Goal: Task Accomplishment & Management: Manage account settings

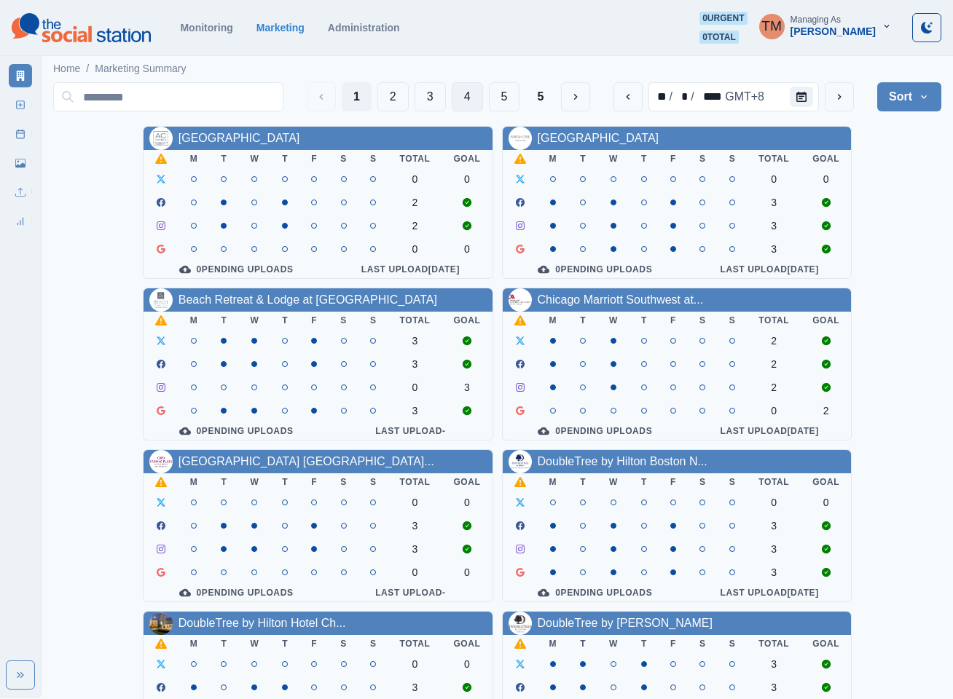
click at [466, 97] on button "4" at bounding box center [467, 96] width 31 height 29
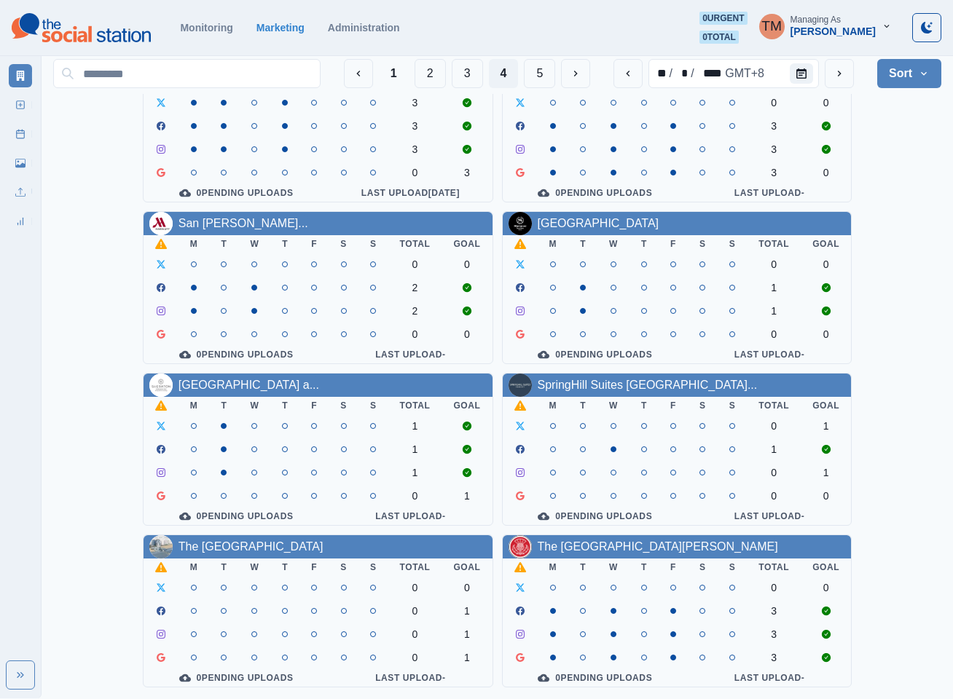
scroll to position [437, 0]
click at [840, 76] on icon "next" at bounding box center [839, 74] width 12 height 12
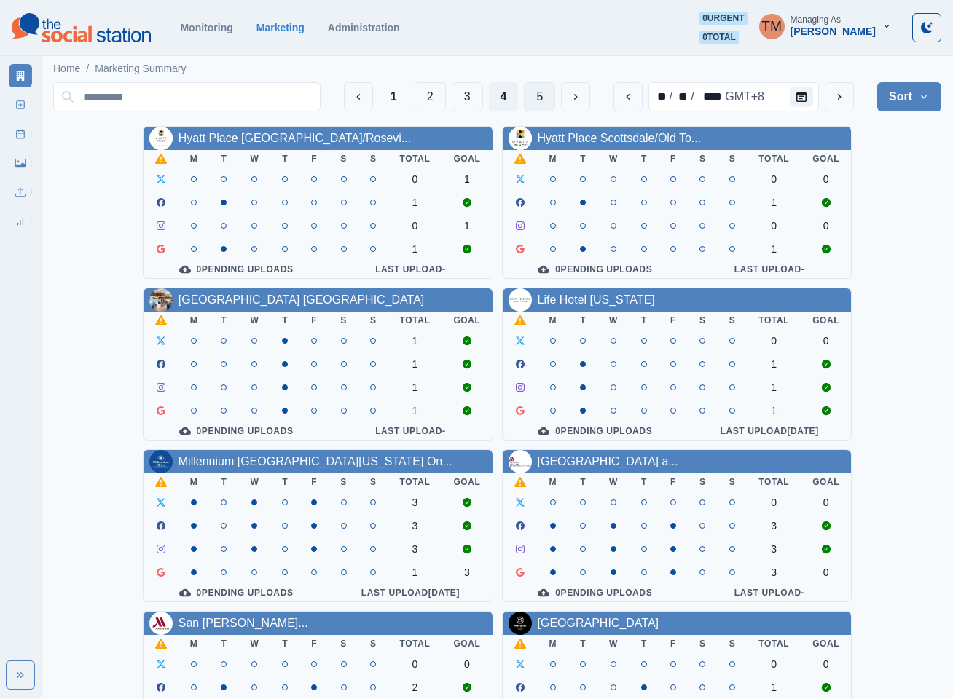
click at [542, 98] on button "5" at bounding box center [539, 96] width 31 height 29
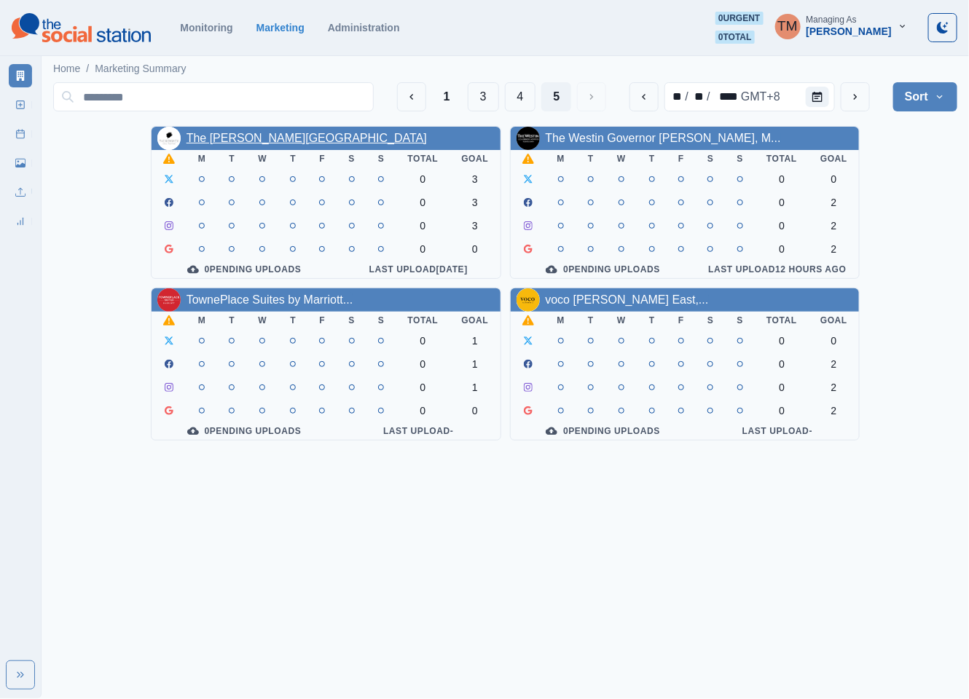
click at [237, 138] on link "The Renwick Hotel" at bounding box center [307, 138] width 240 height 12
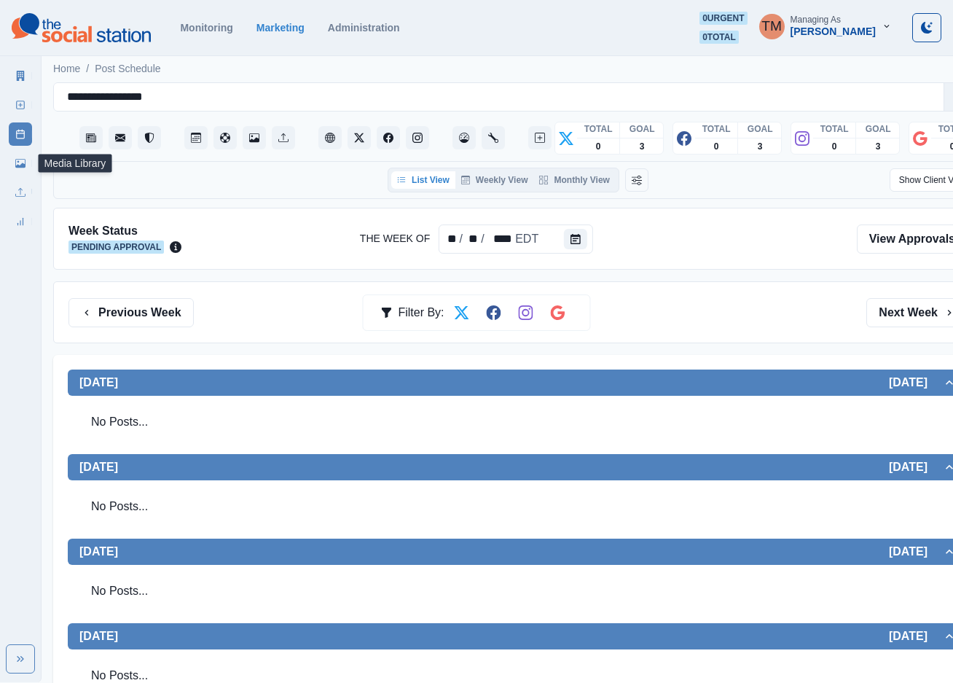
click at [25, 167] on icon at bounding box center [20, 163] width 10 height 9
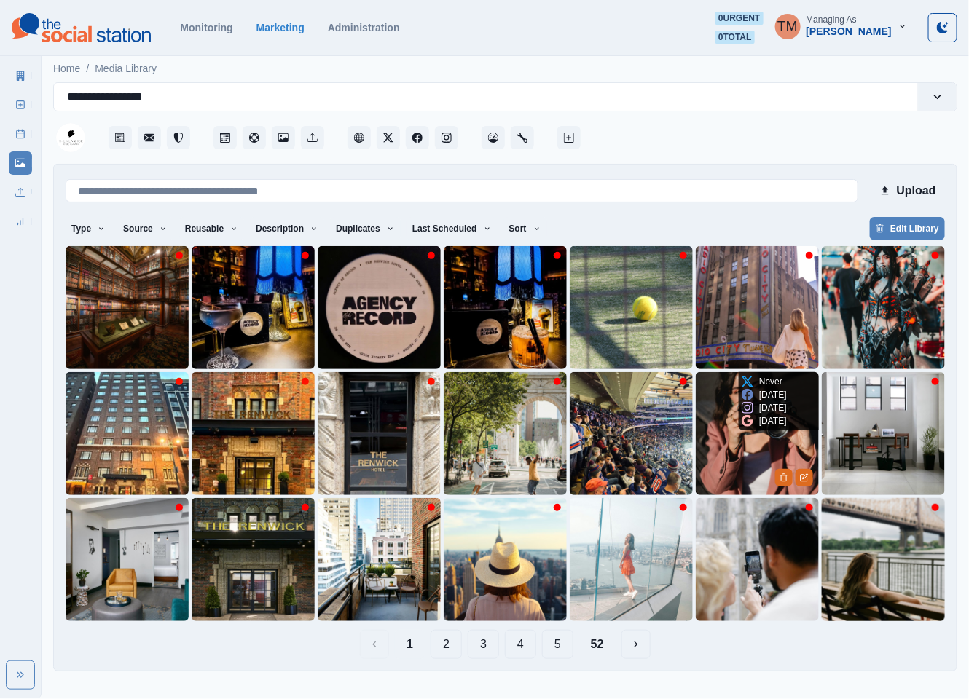
click at [729, 450] on img at bounding box center [757, 433] width 123 height 123
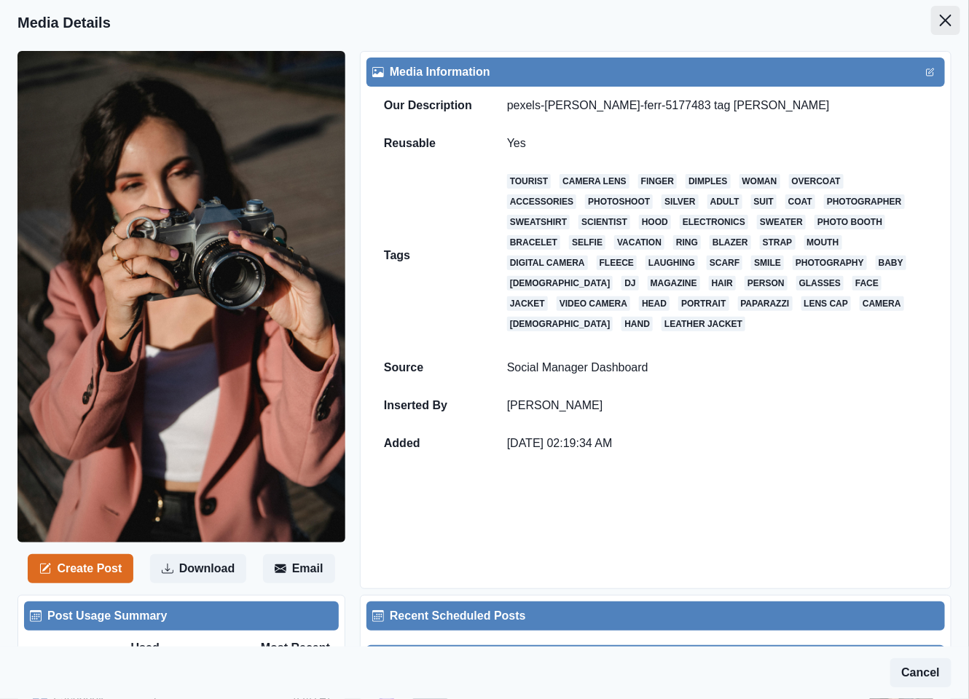
click at [940, 22] on icon "Close" at bounding box center [946, 21] width 12 height 12
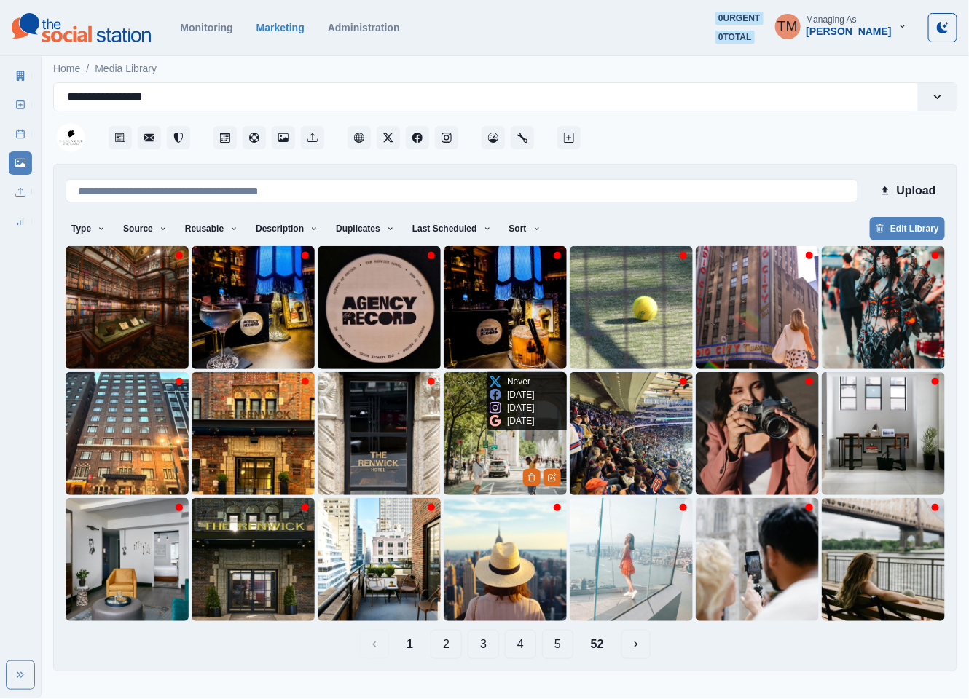
click at [455, 452] on img at bounding box center [505, 433] width 123 height 123
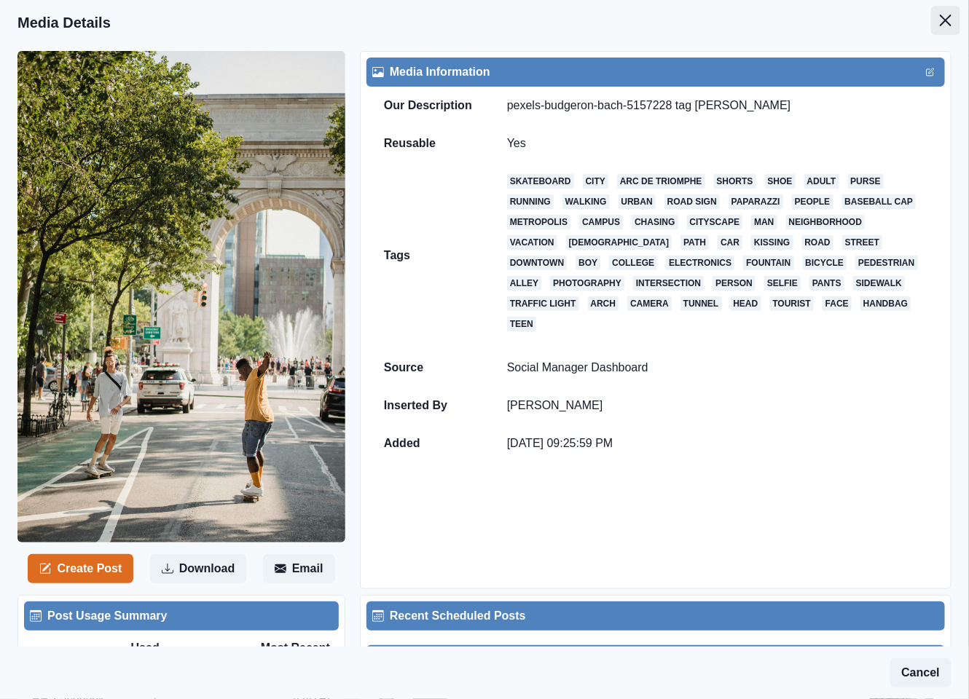
click at [931, 20] on button "Close" at bounding box center [945, 20] width 29 height 29
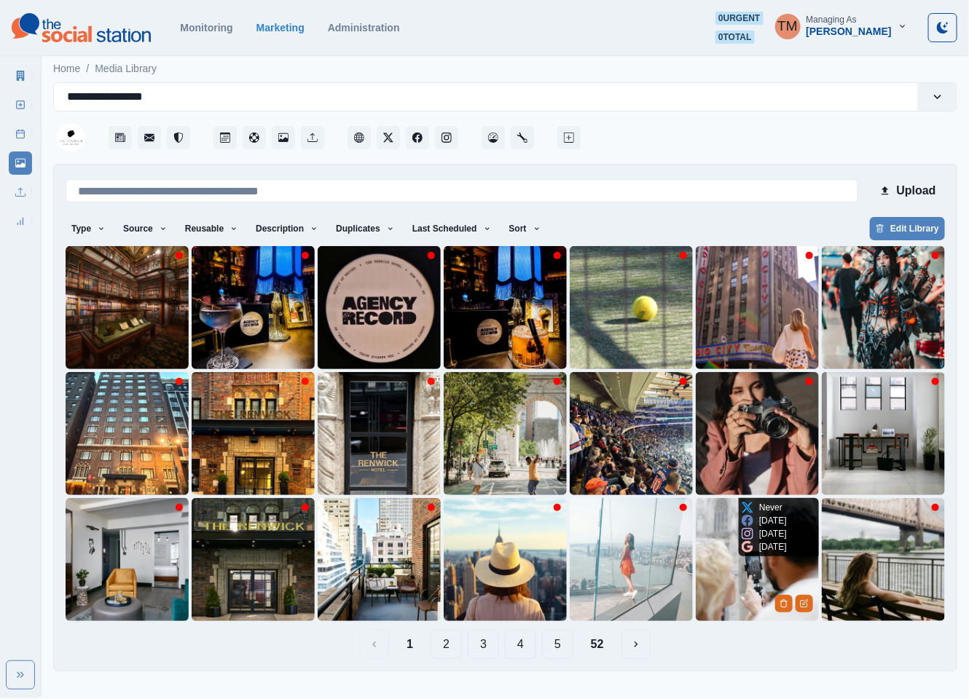
click at [729, 602] on img at bounding box center [757, 559] width 123 height 123
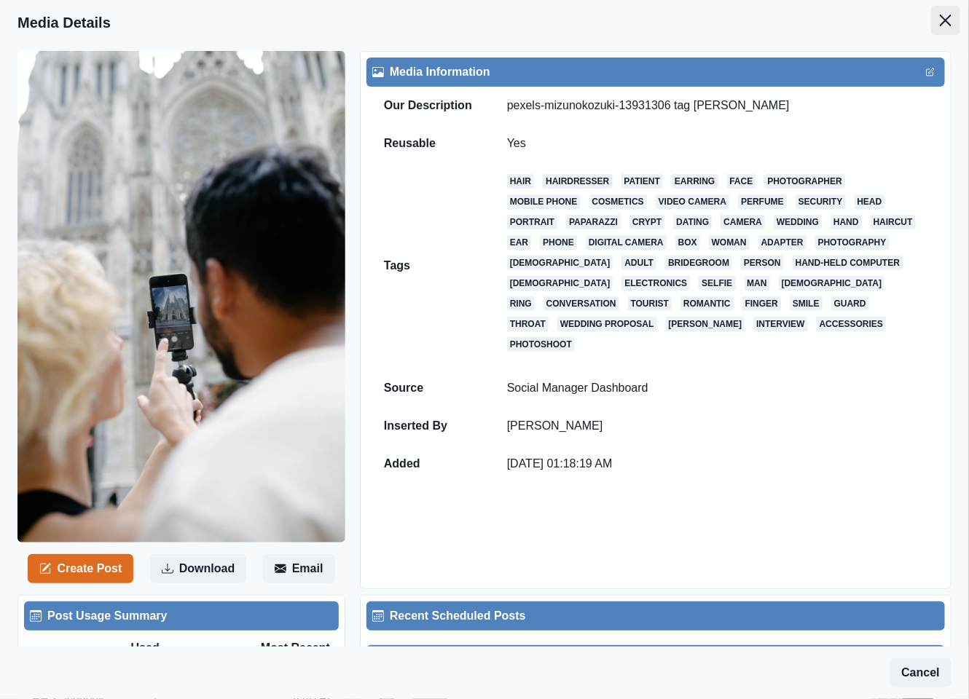
click at [940, 23] on icon "Close" at bounding box center [946, 21] width 12 height 12
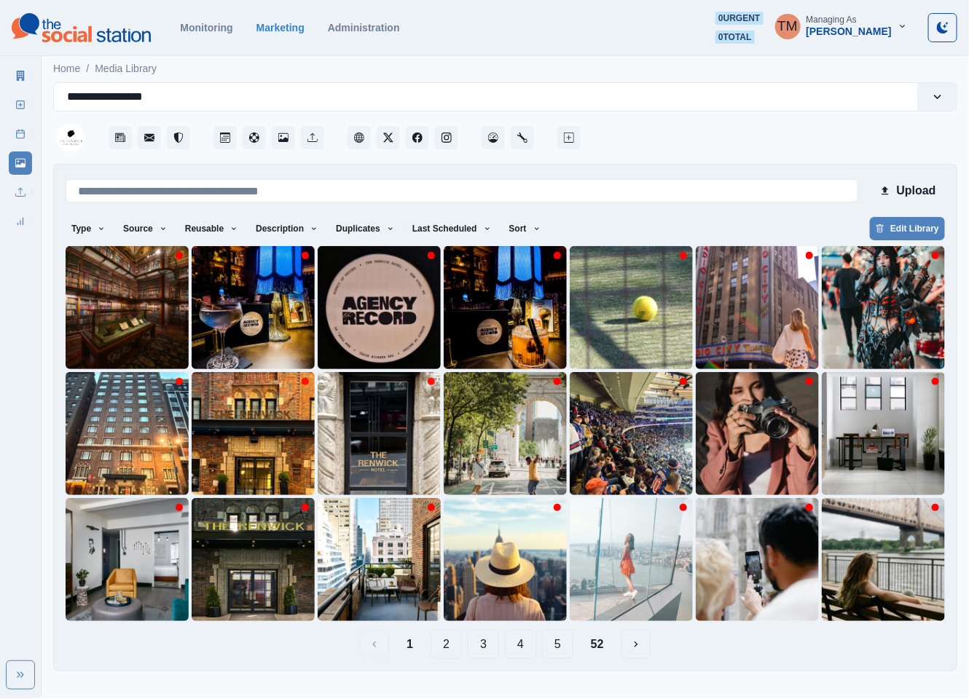
click at [448, 654] on button "2" at bounding box center [446, 644] width 31 height 29
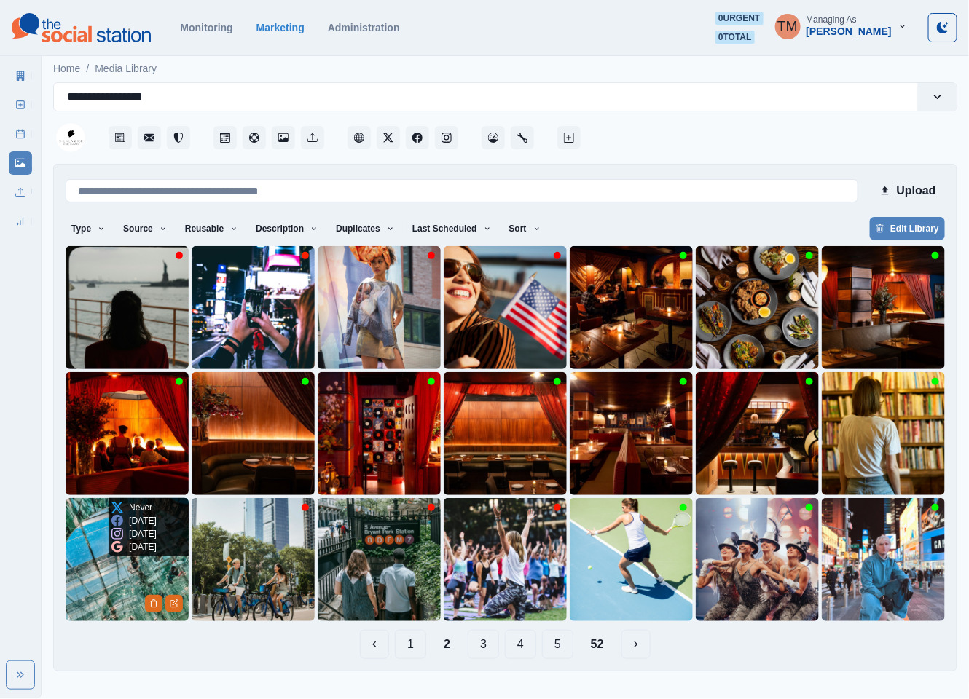
click at [108, 592] on img at bounding box center [127, 559] width 123 height 123
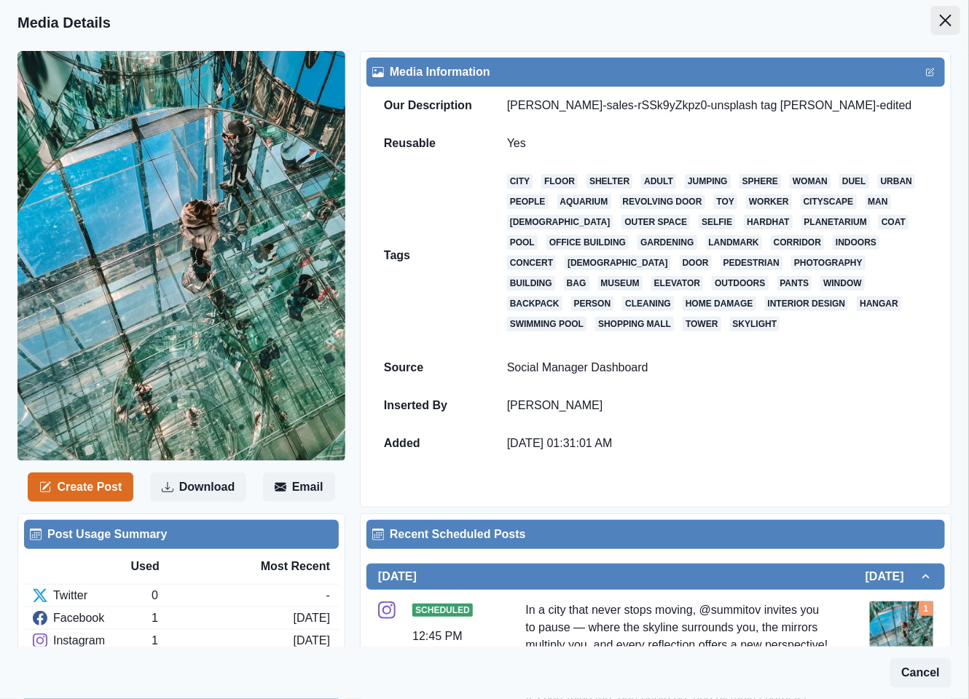
click at [940, 25] on icon "Close" at bounding box center [946, 21] width 12 height 12
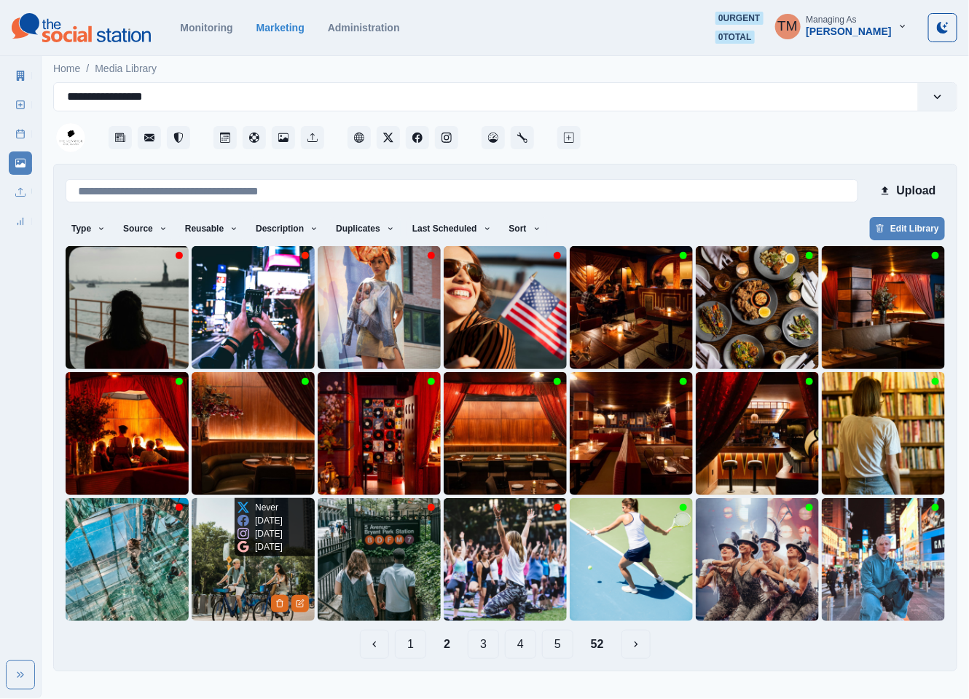
click at [236, 590] on img at bounding box center [253, 559] width 123 height 123
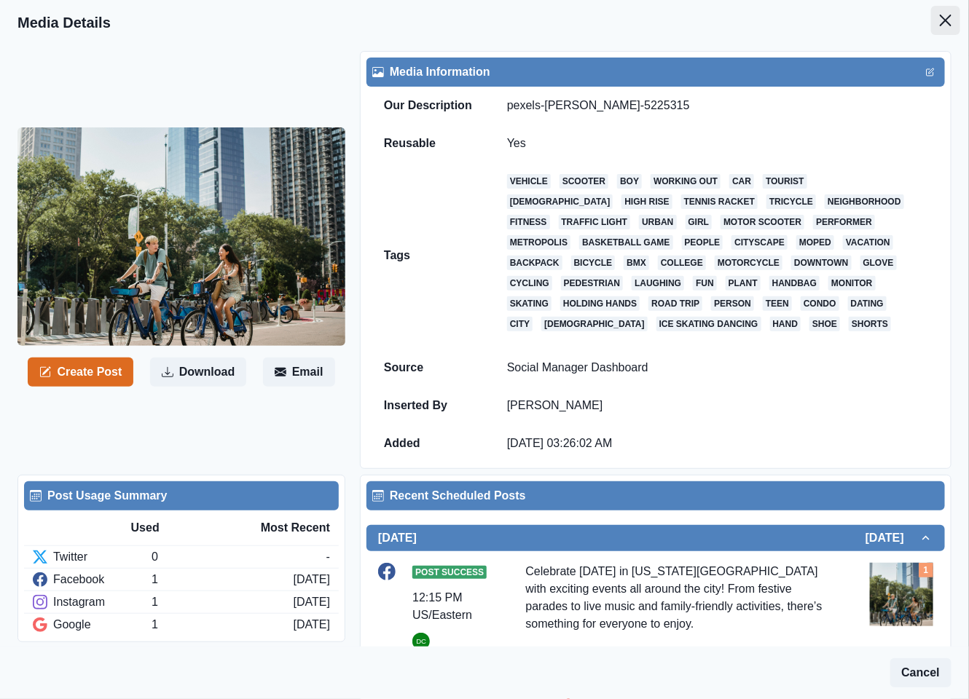
click at [932, 26] on button "Close" at bounding box center [945, 20] width 29 height 29
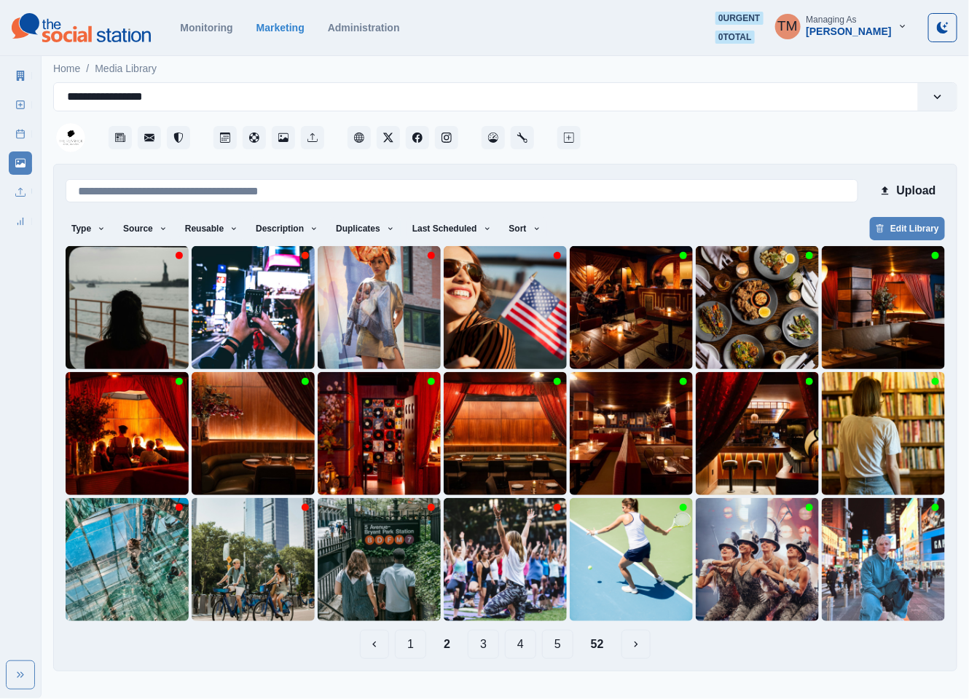
click at [490, 652] on button "3" at bounding box center [483, 644] width 31 height 29
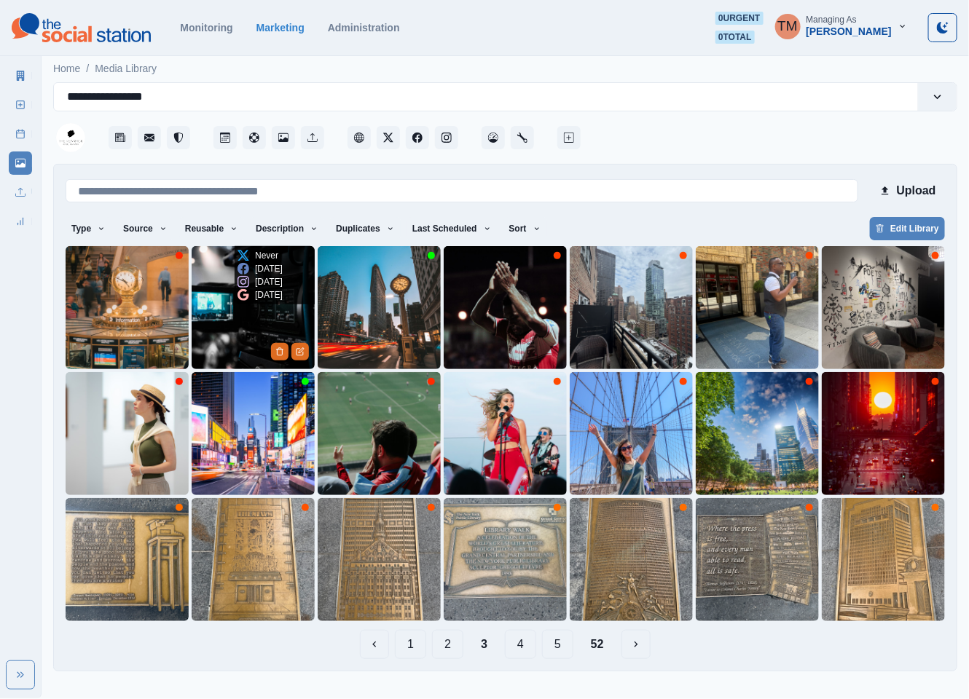
click at [238, 333] on img at bounding box center [253, 307] width 123 height 123
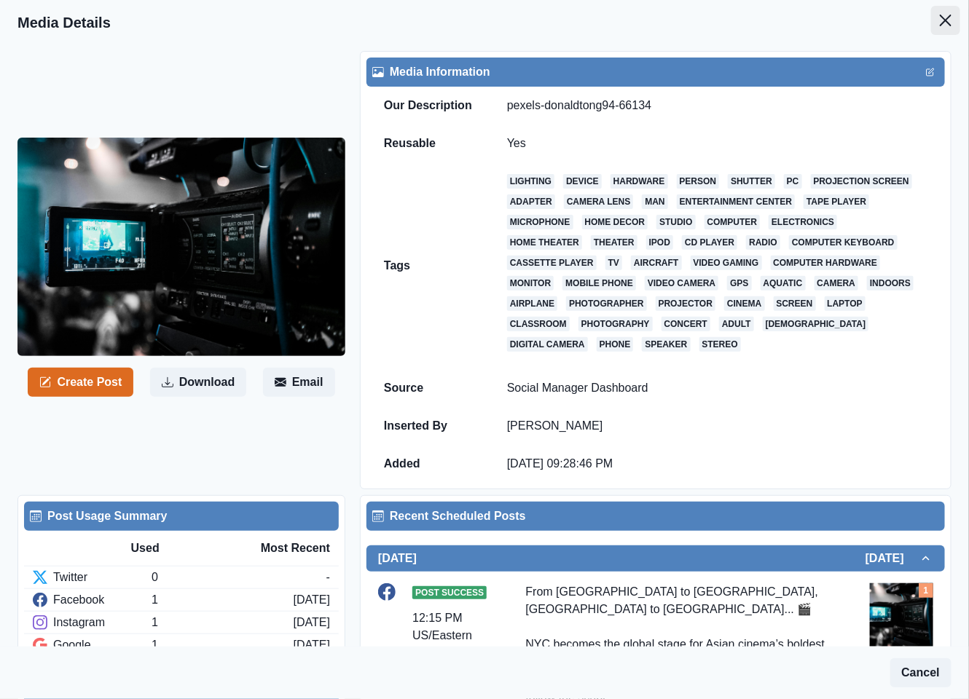
click at [940, 20] on icon "Close" at bounding box center [946, 21] width 12 height 12
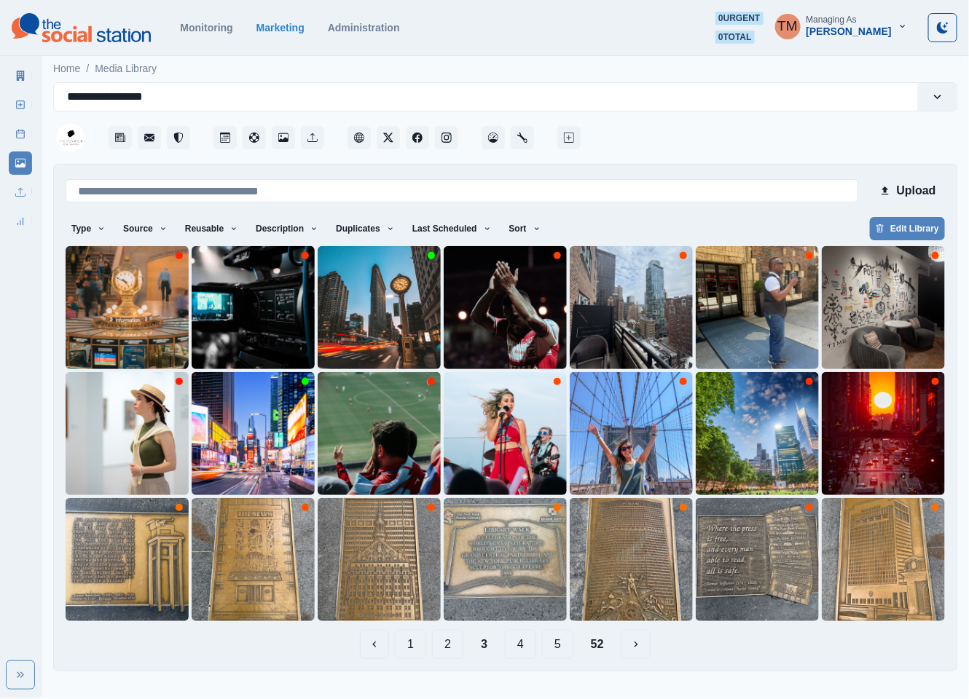
click at [525, 645] on button "4" at bounding box center [520, 644] width 31 height 29
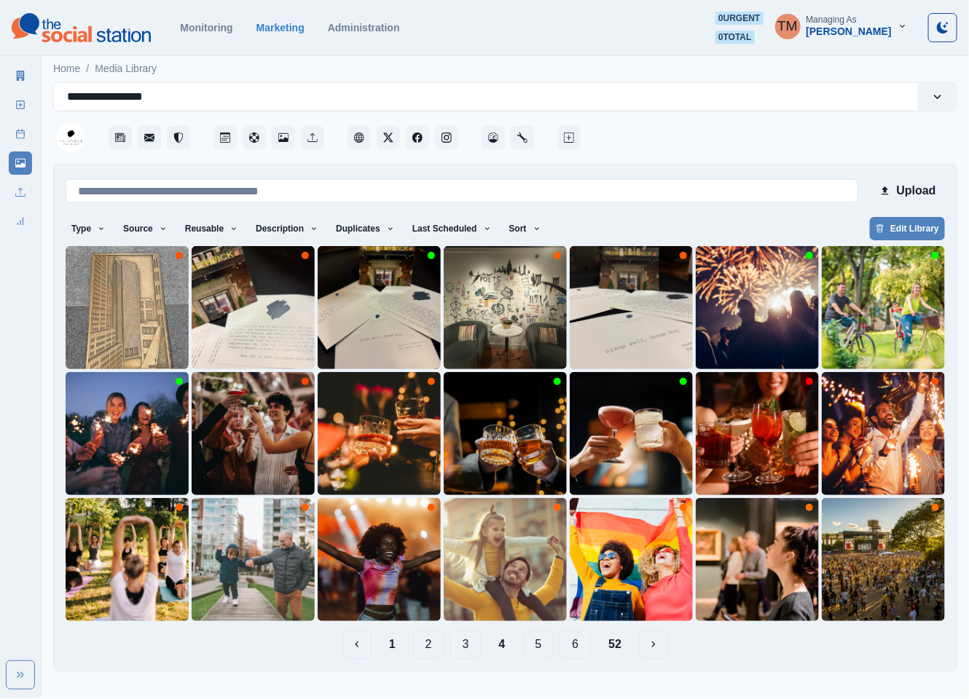
click at [534, 650] on button "5" at bounding box center [538, 644] width 31 height 29
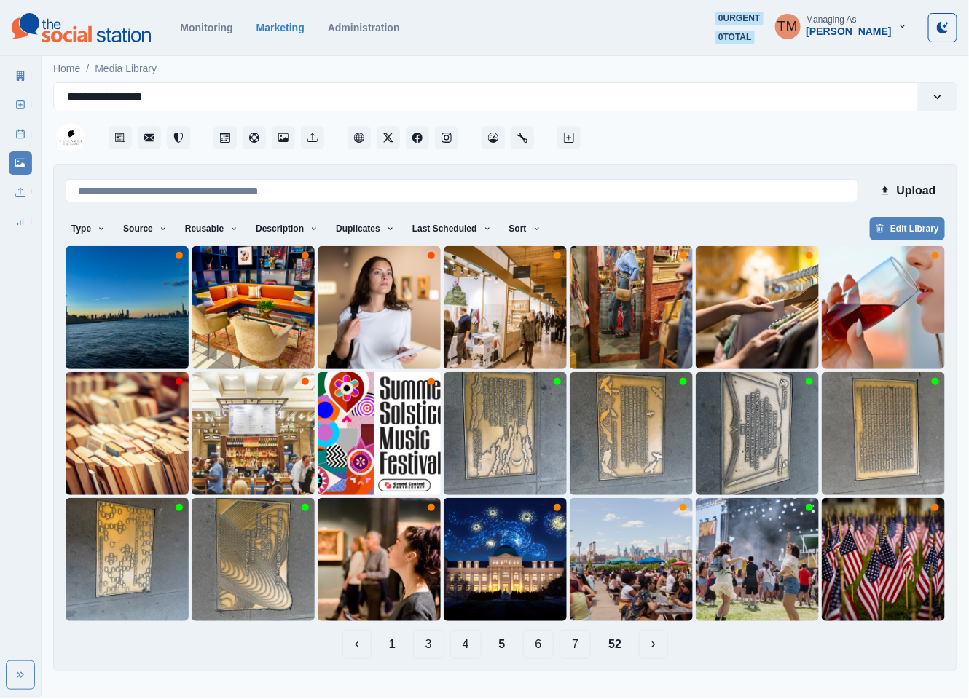
click at [549, 648] on button "6" at bounding box center [538, 644] width 31 height 29
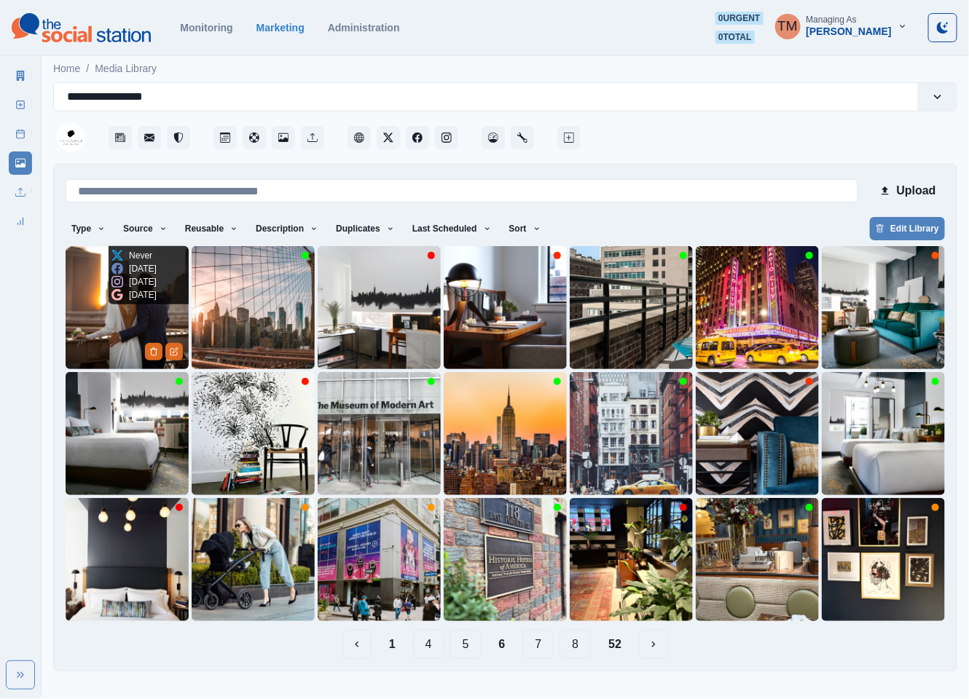
click at [109, 337] on img at bounding box center [127, 307] width 123 height 123
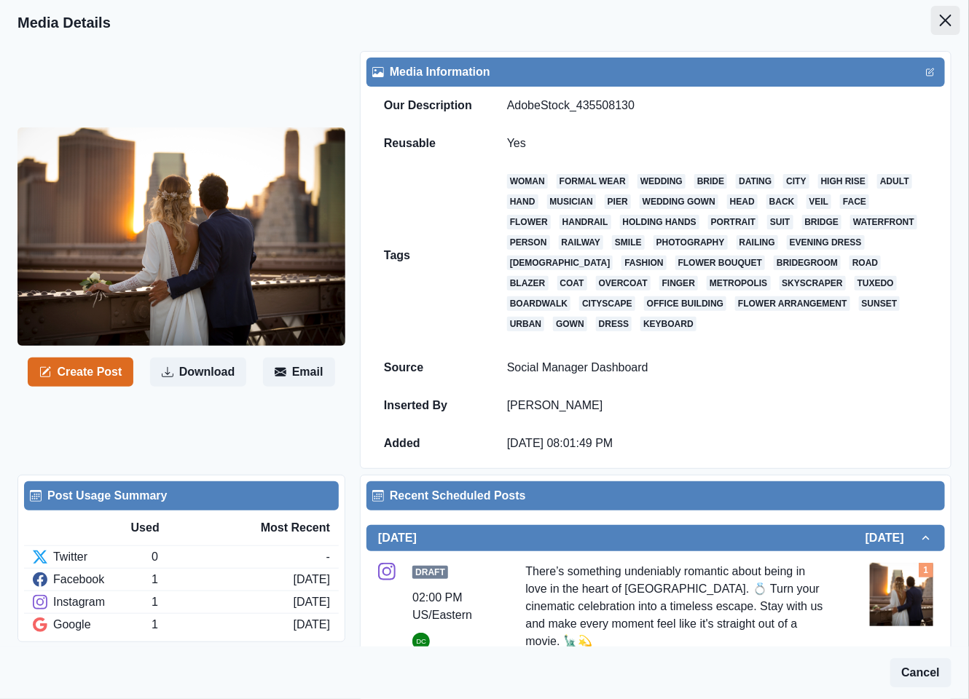
click at [940, 17] on icon "Close" at bounding box center [946, 21] width 12 height 12
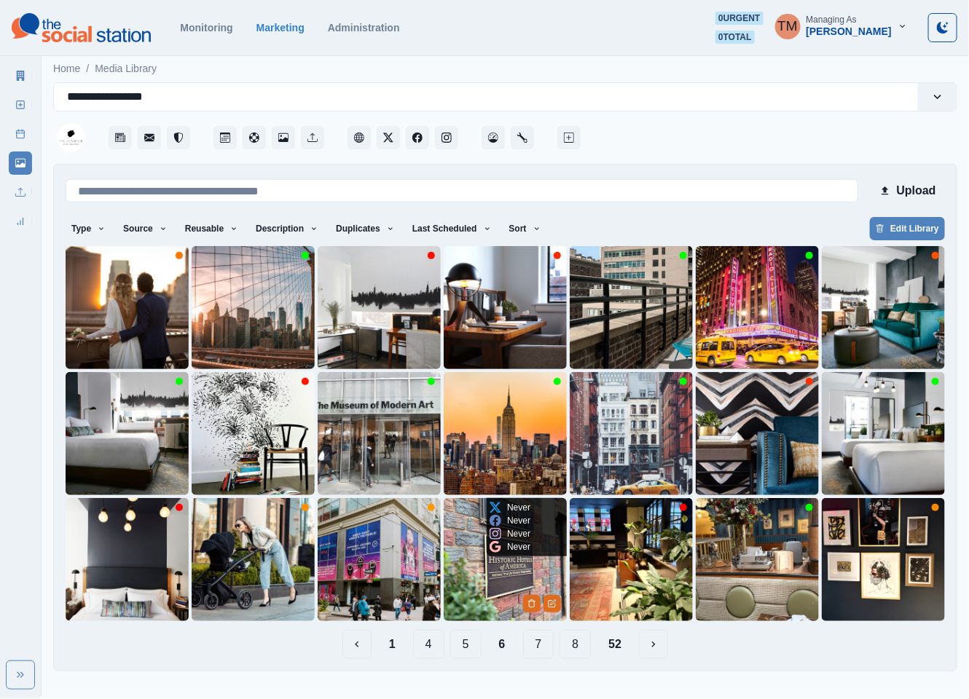
click at [484, 584] on img at bounding box center [505, 559] width 123 height 123
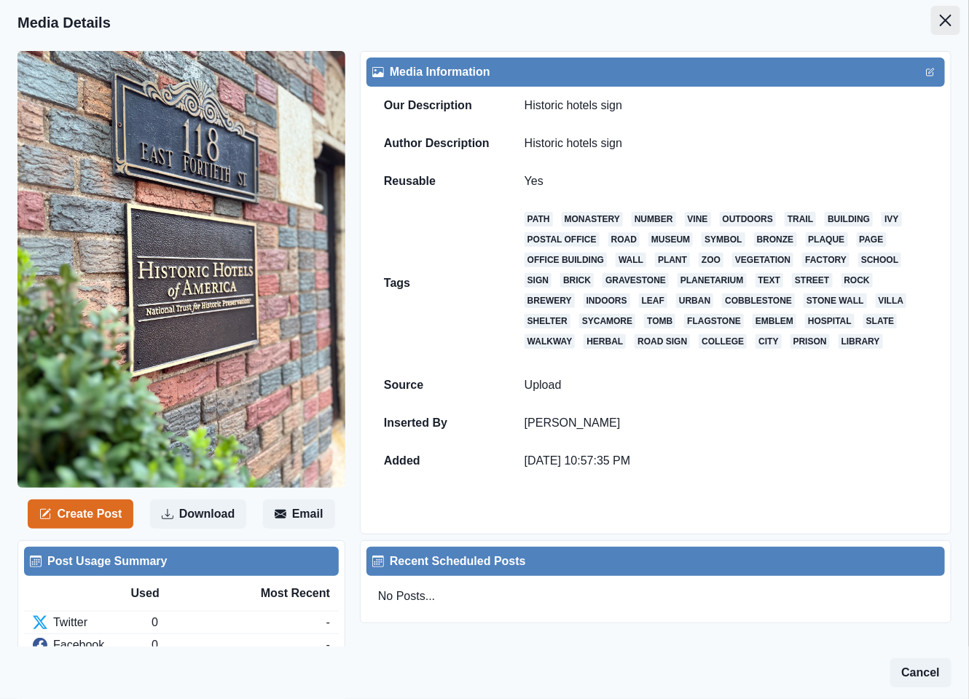
click at [940, 20] on icon "Close" at bounding box center [946, 21] width 12 height 12
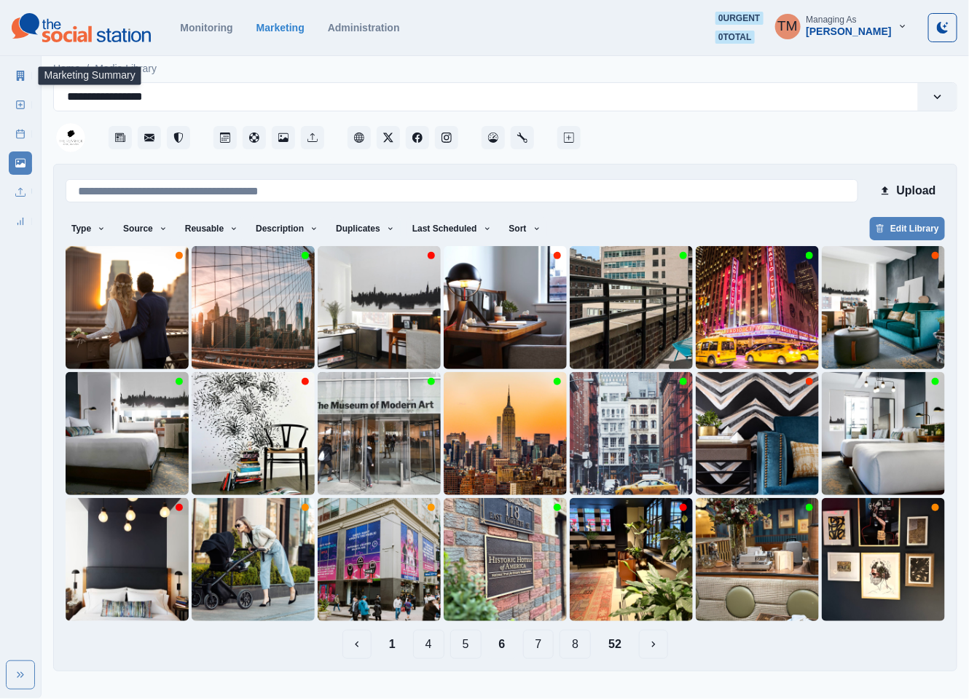
click at [16, 81] on link "Marketing Summary" at bounding box center [20, 75] width 23 height 23
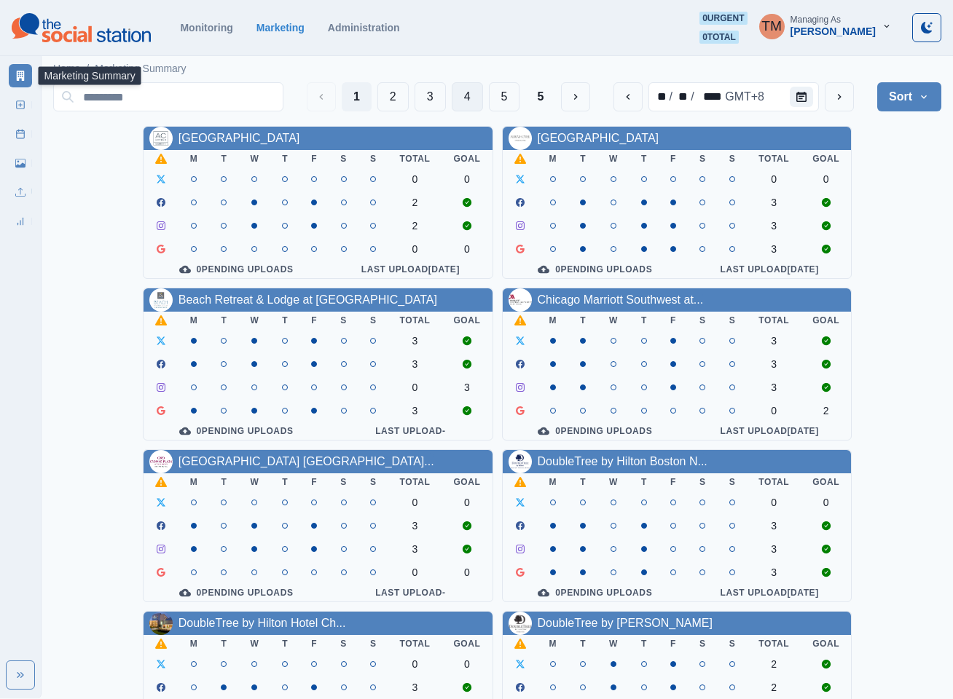
click at [458, 101] on button "4" at bounding box center [467, 96] width 31 height 29
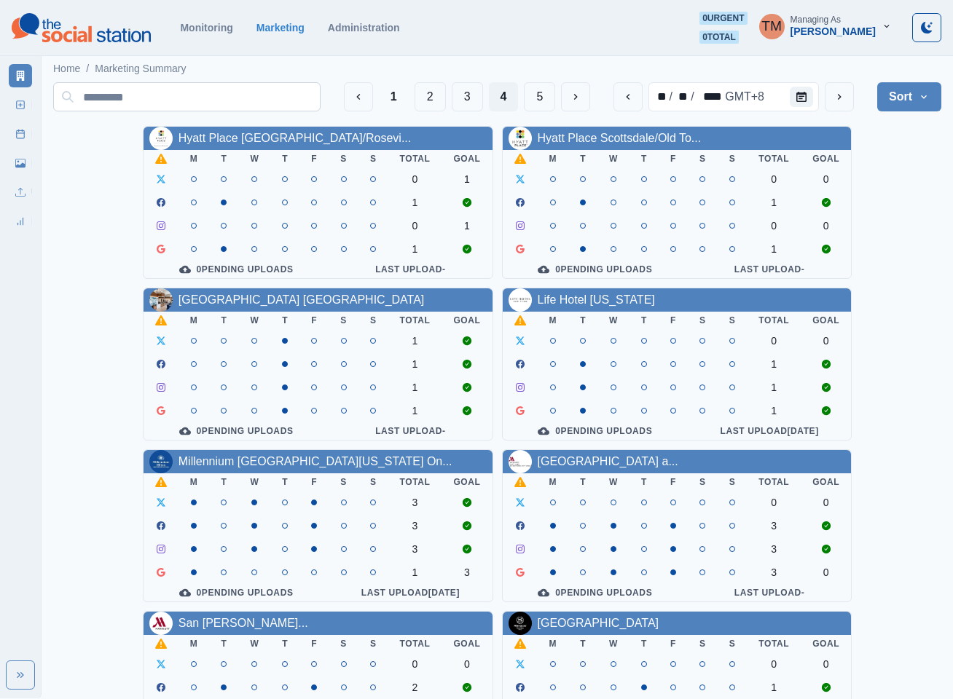
drag, startPoint x: 542, startPoint y: 94, endPoint x: 535, endPoint y: 109, distance: 16.6
click at [542, 94] on button "5" at bounding box center [539, 96] width 31 height 29
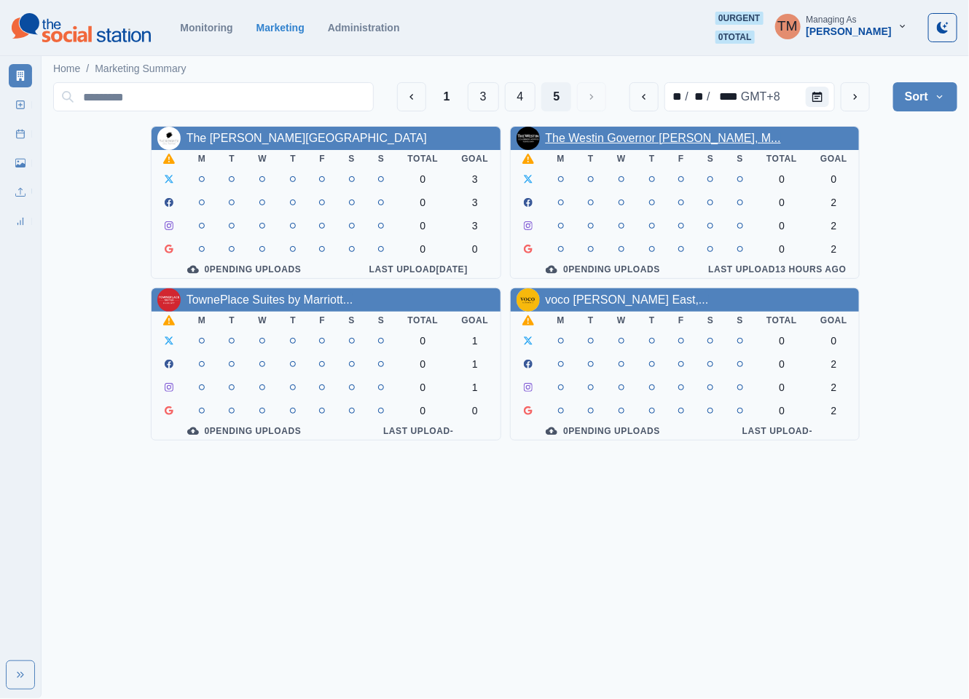
click at [634, 141] on link "The Westin Governor Morris, M..." at bounding box center [663, 138] width 235 height 12
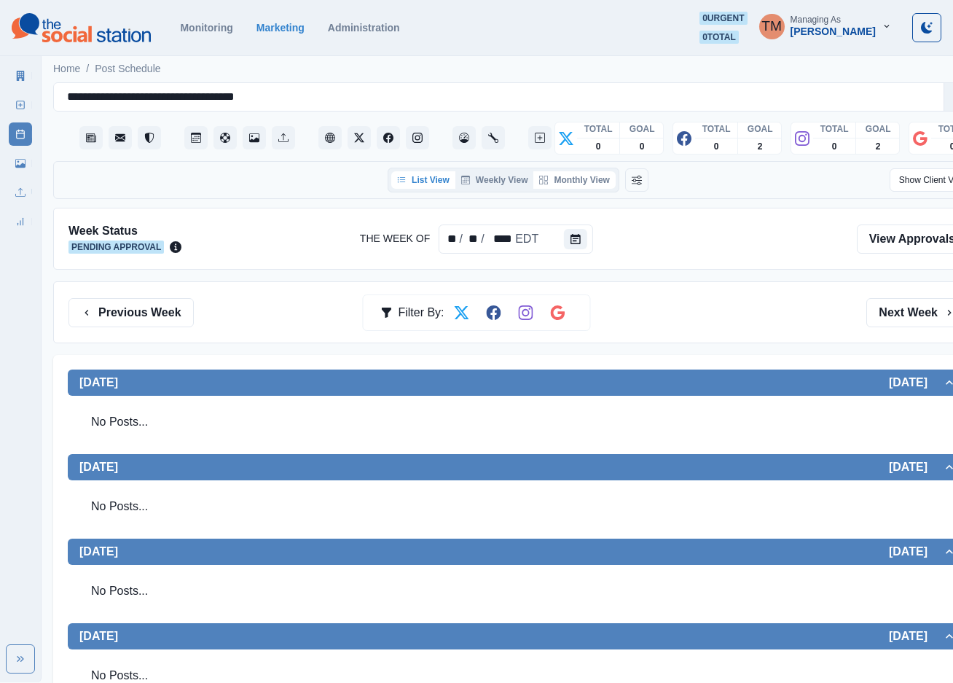
click at [584, 188] on button "Monthly View" at bounding box center [574, 179] width 82 height 17
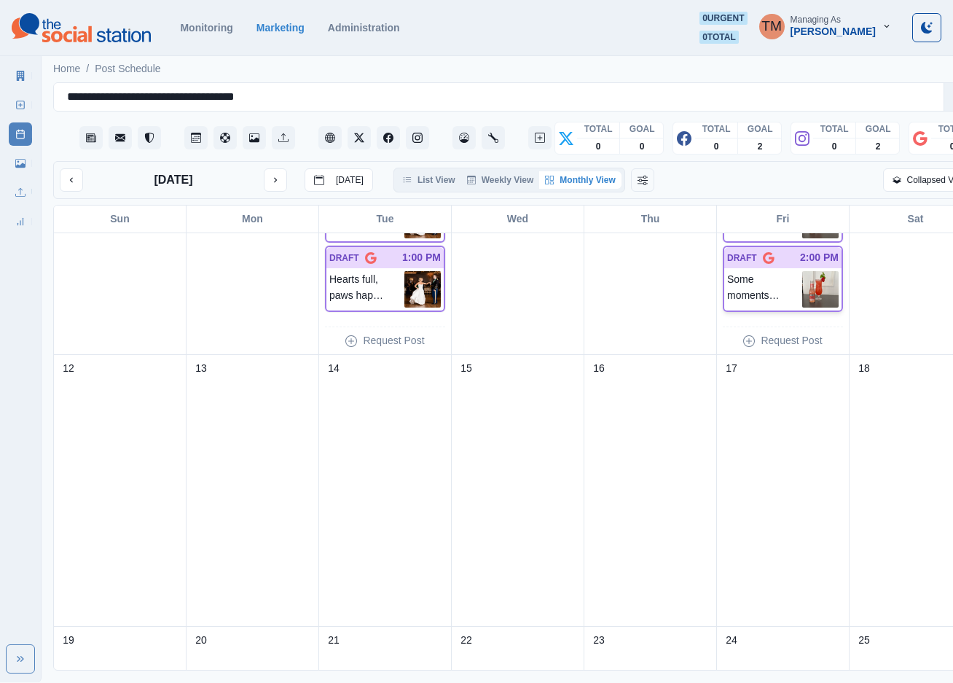
scroll to position [437, 0]
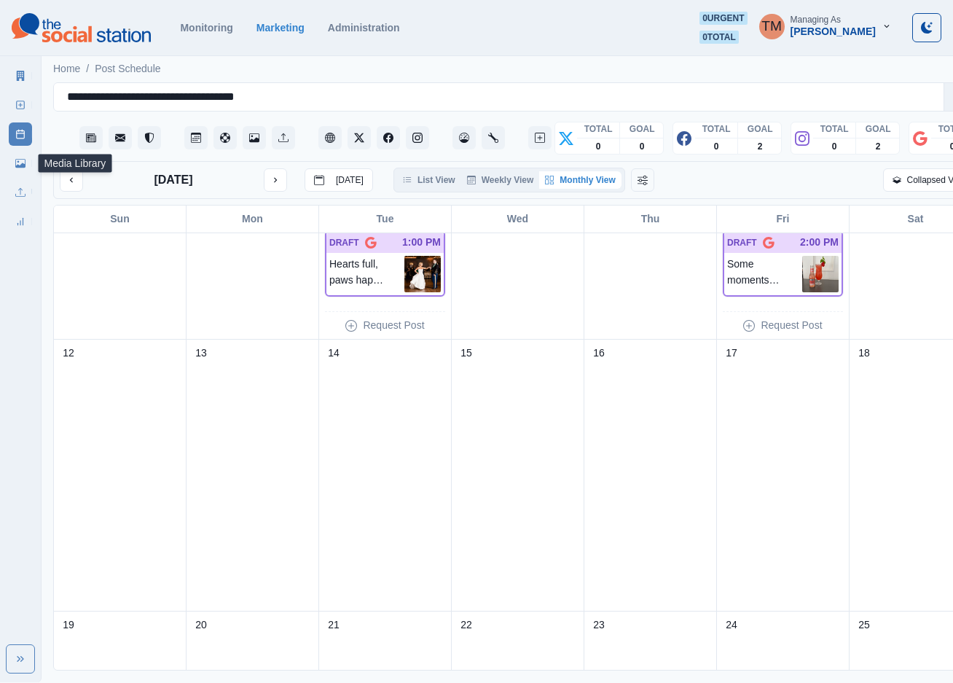
click at [20, 167] on icon at bounding box center [20, 163] width 10 height 9
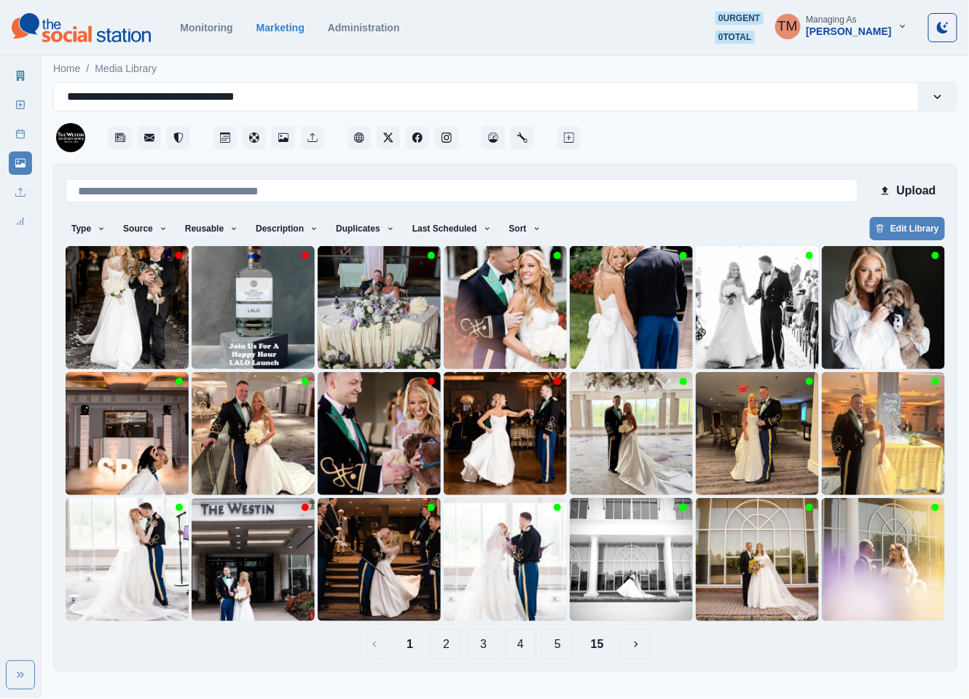
click at [452, 649] on button "2" at bounding box center [446, 644] width 31 height 29
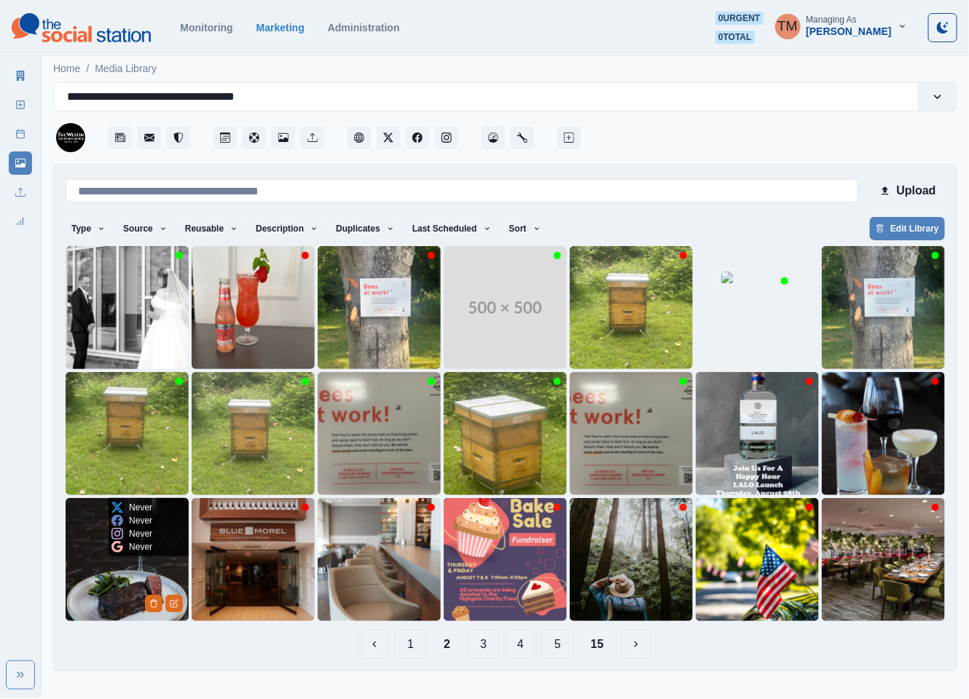
click at [98, 567] on img at bounding box center [127, 559] width 123 height 123
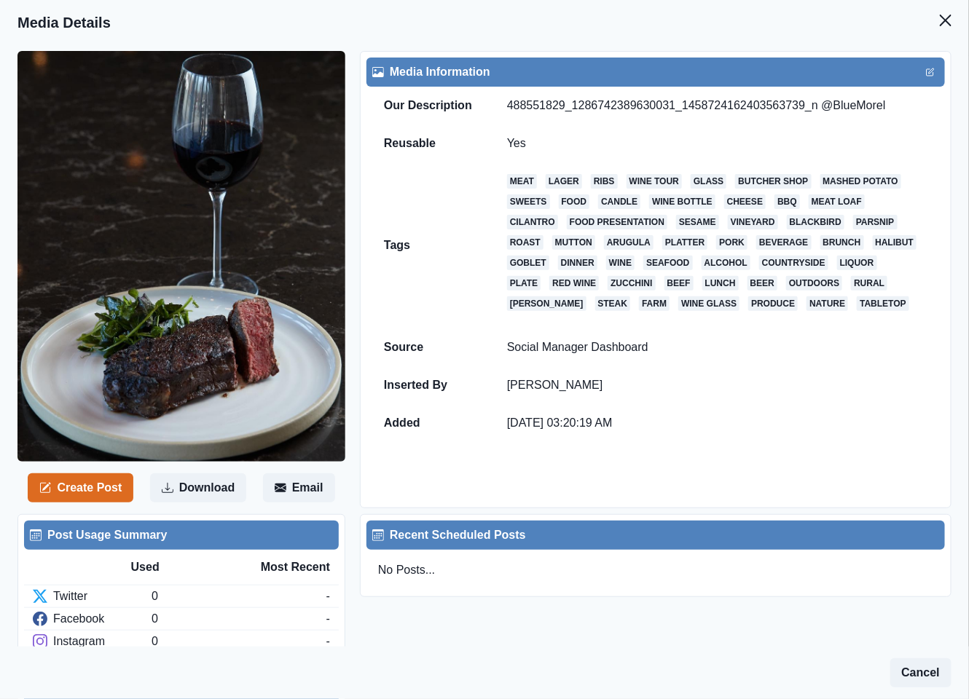
click at [697, 109] on td "488551829_1286742389630031_1458724162403563739_n @BlueMorel" at bounding box center [717, 106] width 455 height 38
click at [706, 106] on td "488551829_1286742389630031_1458724162403563739_n @BlueMorel" at bounding box center [717, 106] width 455 height 38
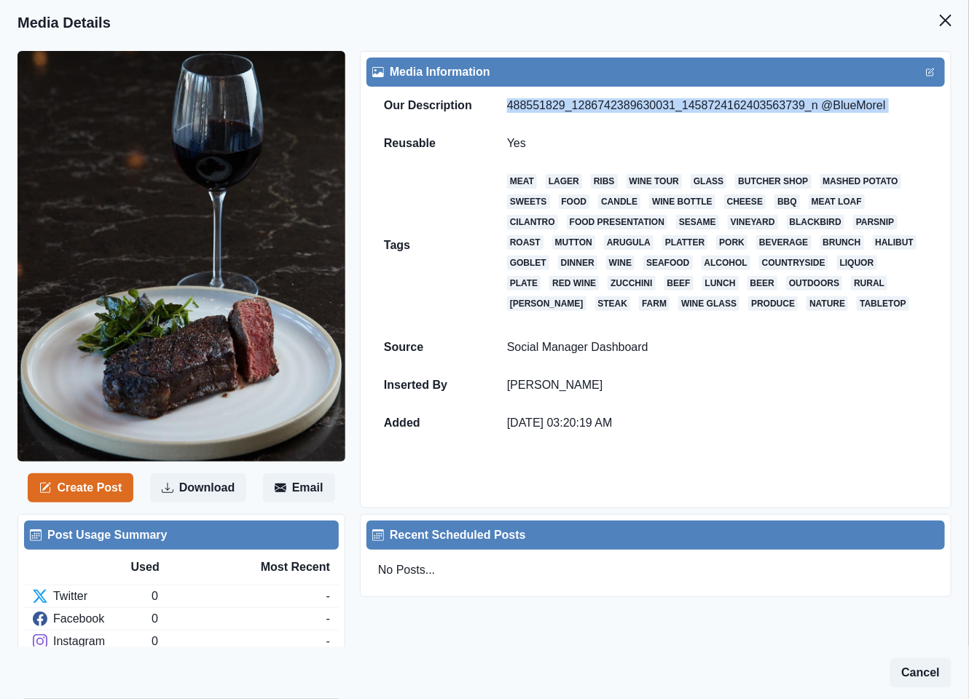
copy td "488551829_1286742389630031_1458724162403563739_n @BlueMorel"
click at [940, 18] on icon "Close" at bounding box center [946, 21] width 12 height 12
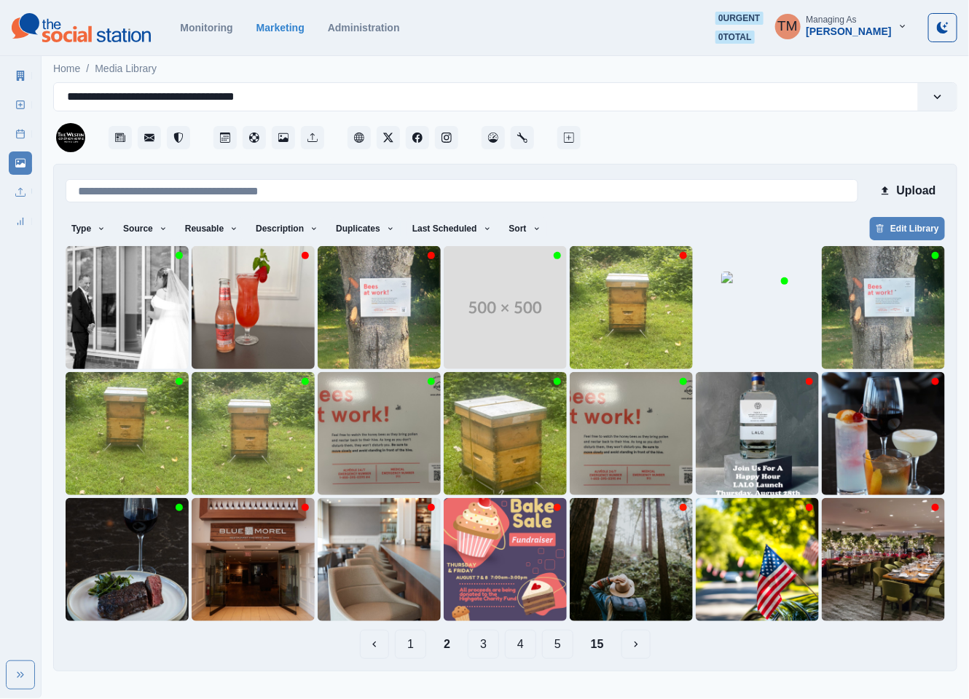
click at [597, 647] on button "15" at bounding box center [597, 644] width 36 height 29
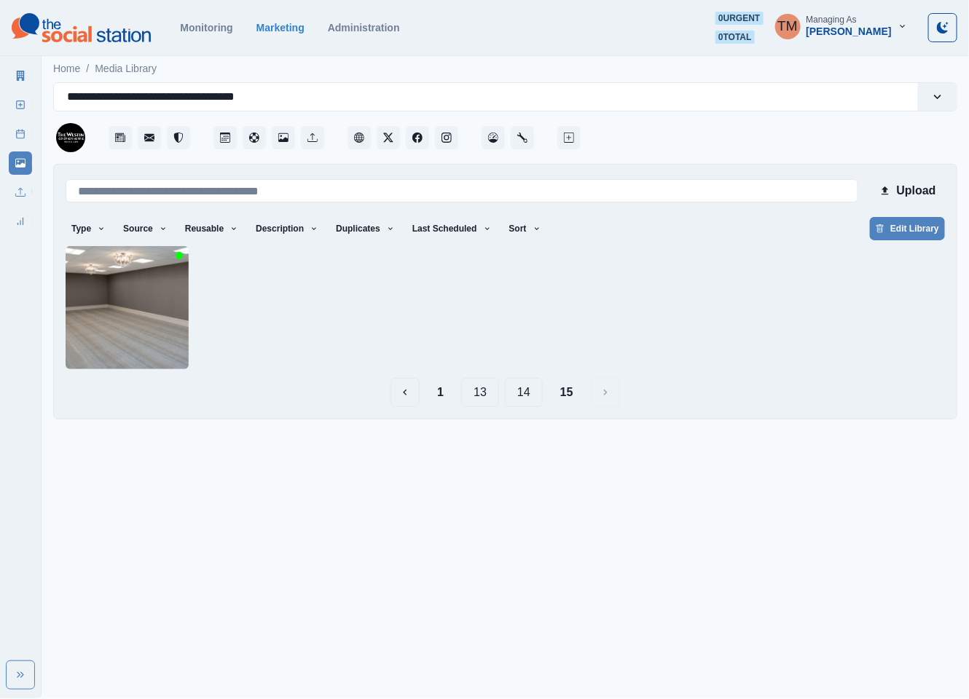
click at [527, 399] on button "14" at bounding box center [524, 392] width 38 height 29
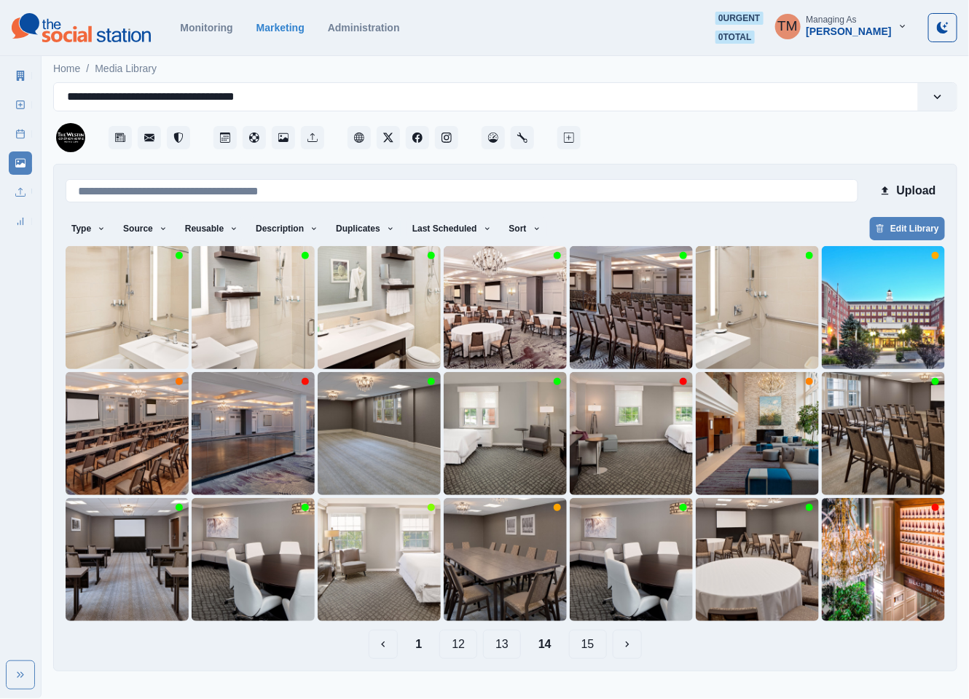
click at [509, 648] on button "13" at bounding box center [502, 644] width 38 height 29
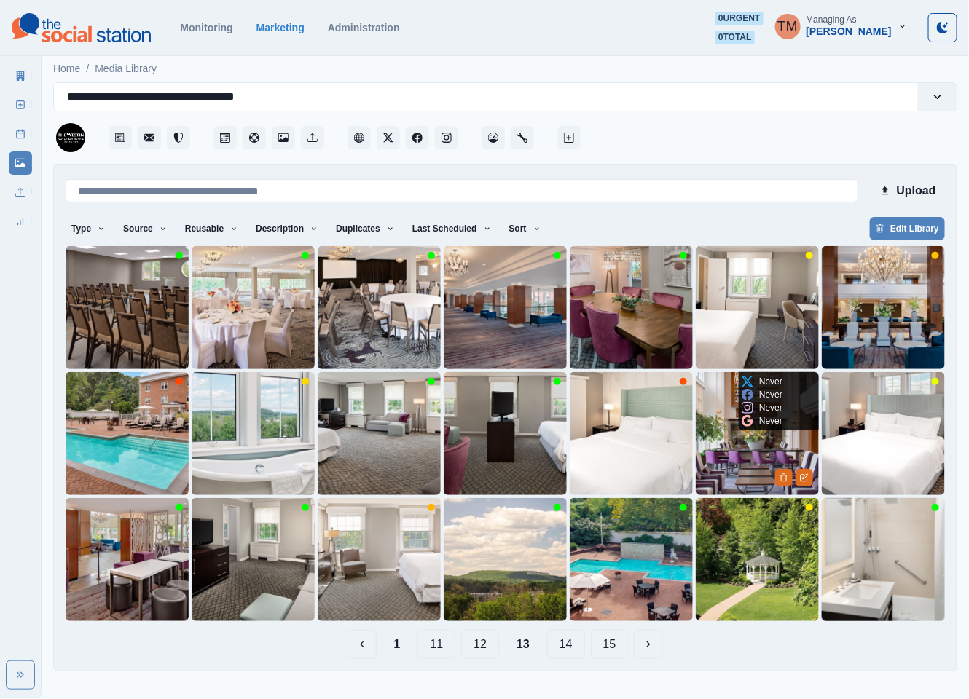
click at [744, 462] on img at bounding box center [757, 433] width 123 height 123
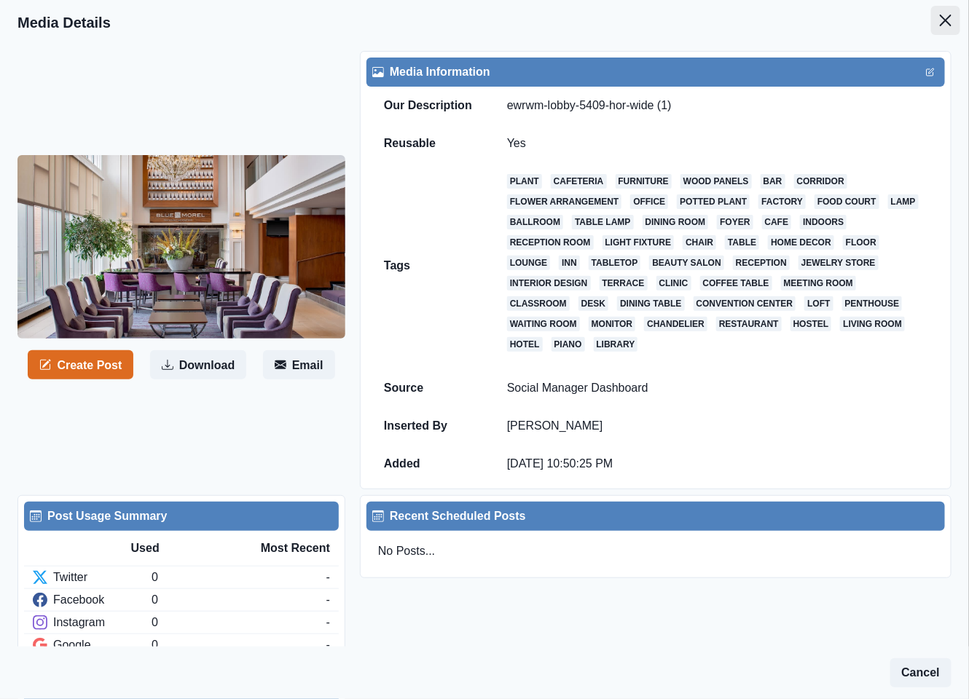
click at [940, 23] on icon "Close" at bounding box center [946, 21] width 12 height 12
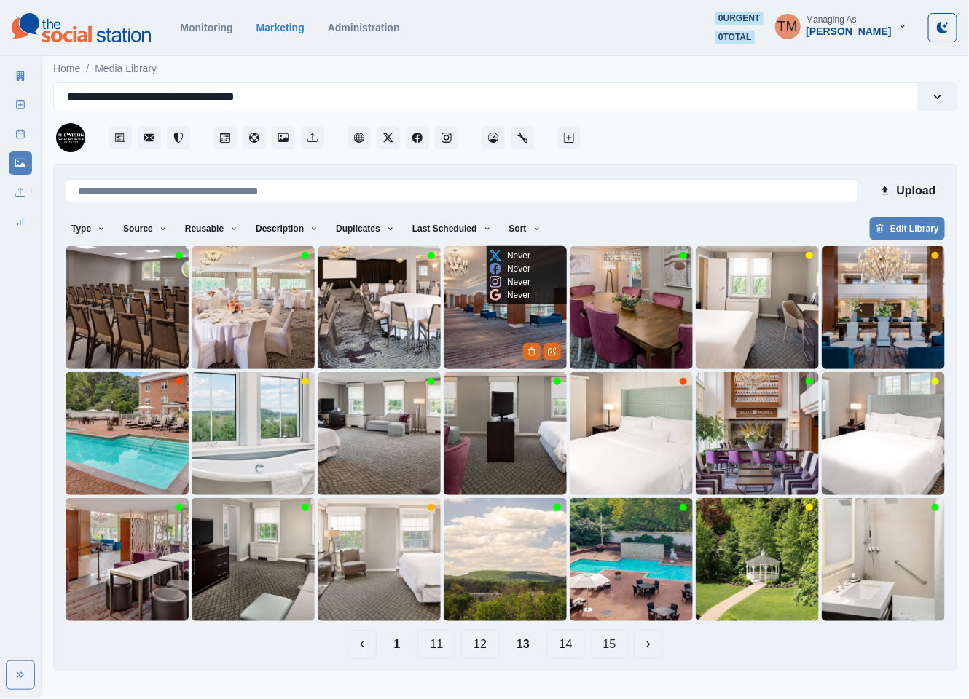
click at [475, 337] on img at bounding box center [505, 307] width 123 height 123
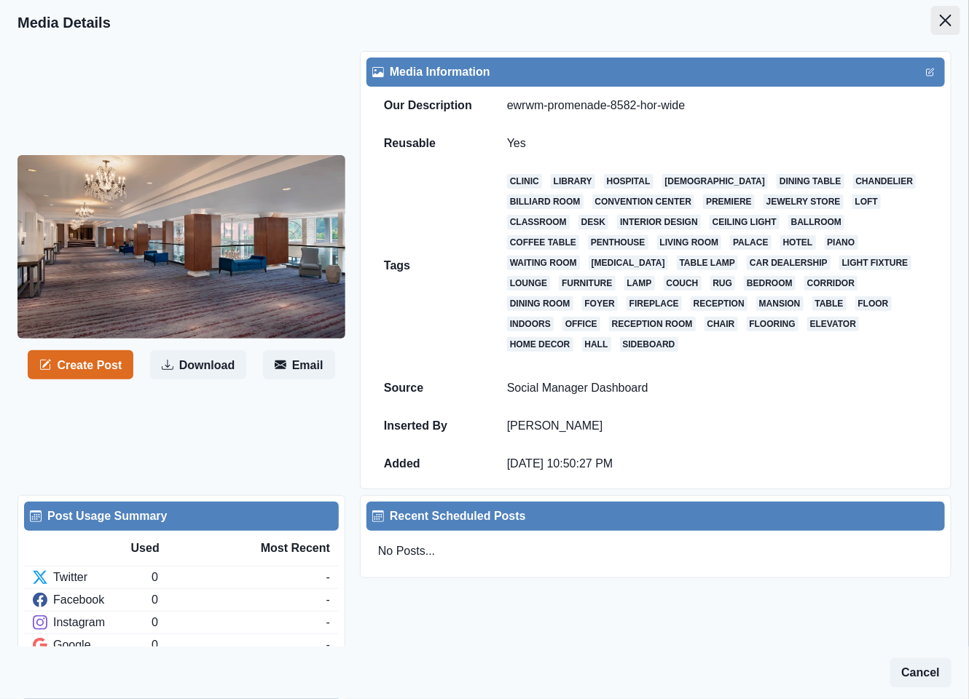
click at [931, 20] on button "Close" at bounding box center [945, 20] width 29 height 29
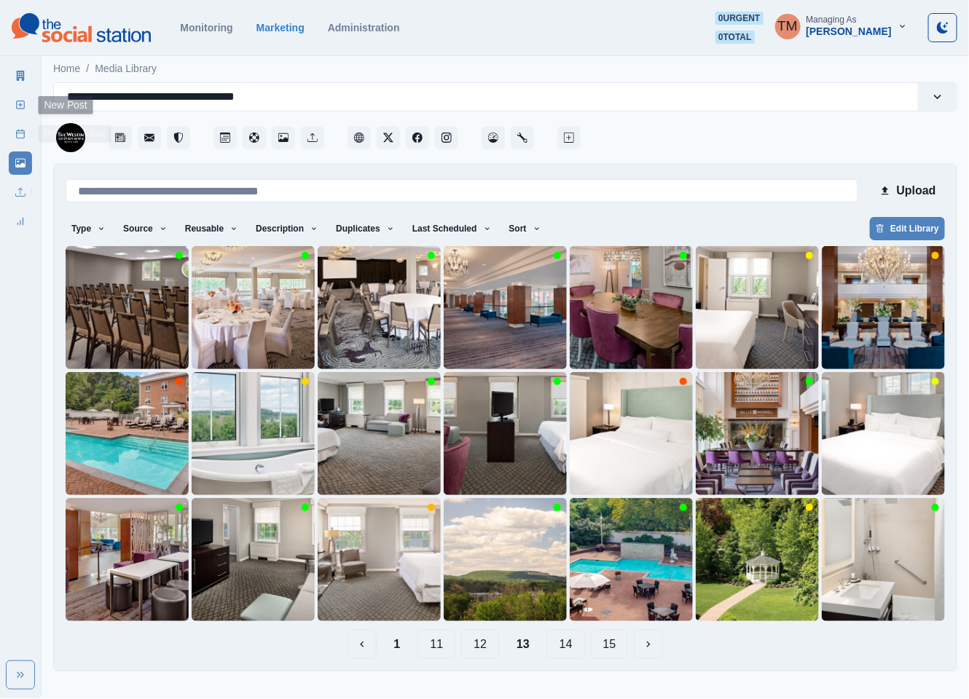
click at [12, 138] on link "Post Schedule" at bounding box center [20, 133] width 23 height 23
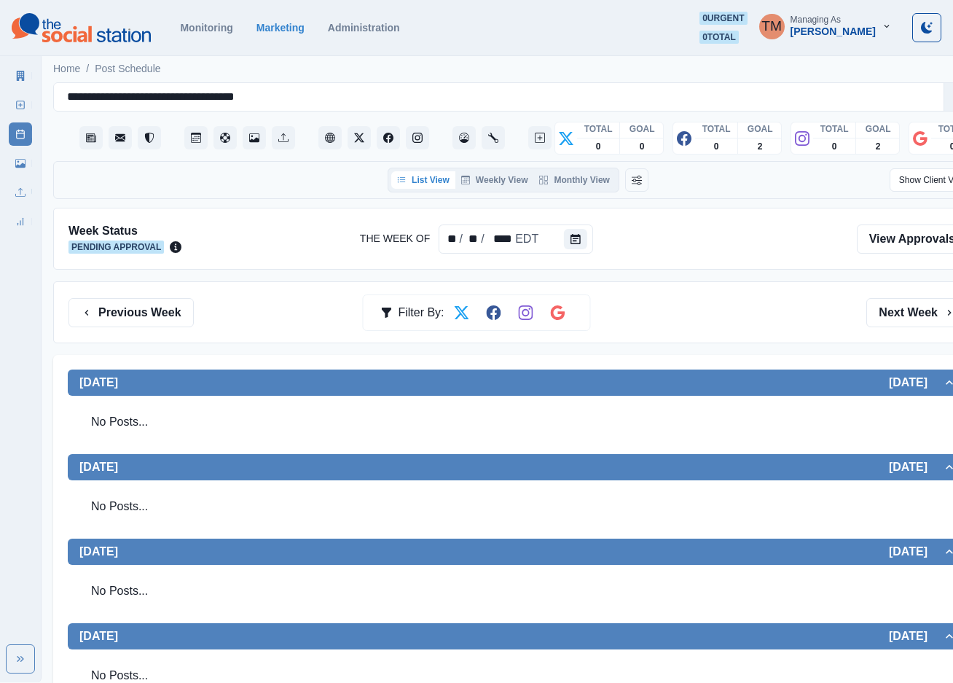
click at [674, 329] on div "Previous Week Filter By: Next Week" at bounding box center [518, 312] width 930 height 62
click at [18, 166] on icon at bounding box center [20, 163] width 10 height 9
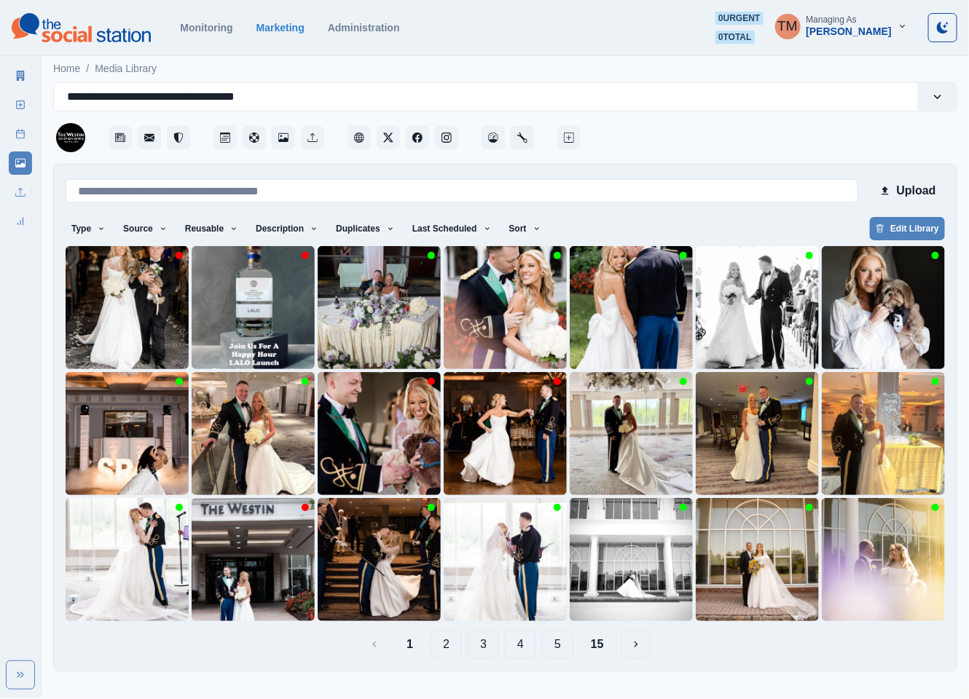
click at [452, 650] on button "2" at bounding box center [446, 644] width 31 height 29
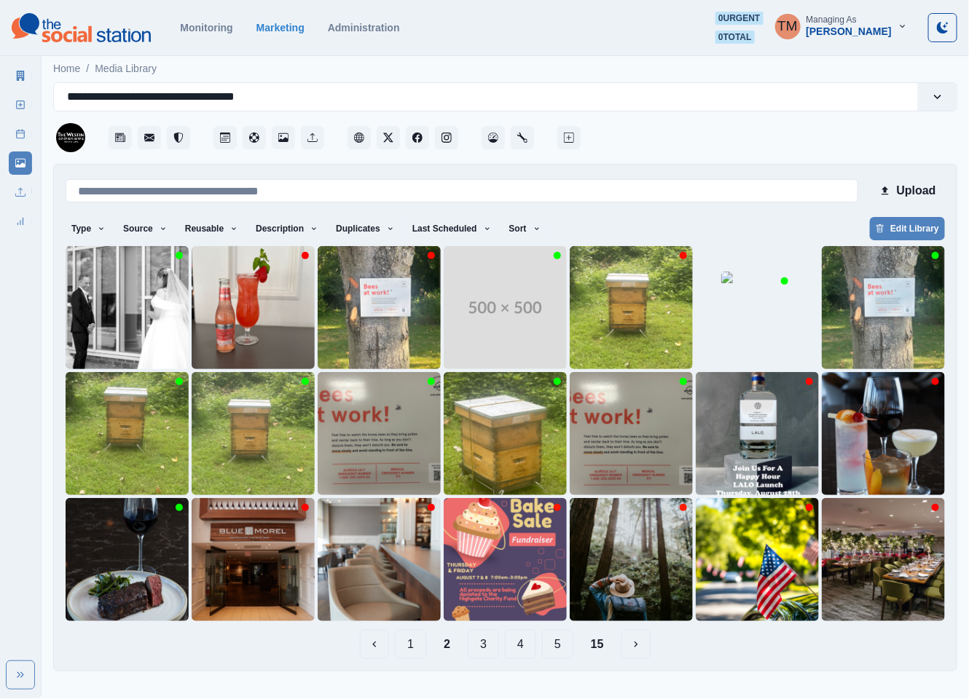
click at [485, 648] on button "3" at bounding box center [483, 644] width 31 height 29
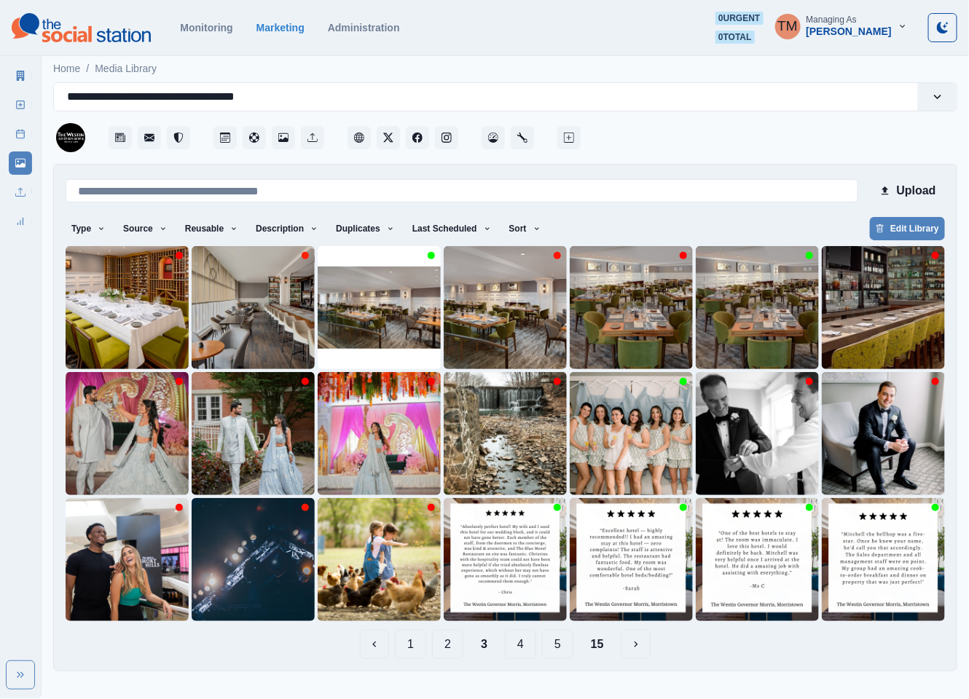
click at [521, 648] on button "4" at bounding box center [520, 644] width 31 height 29
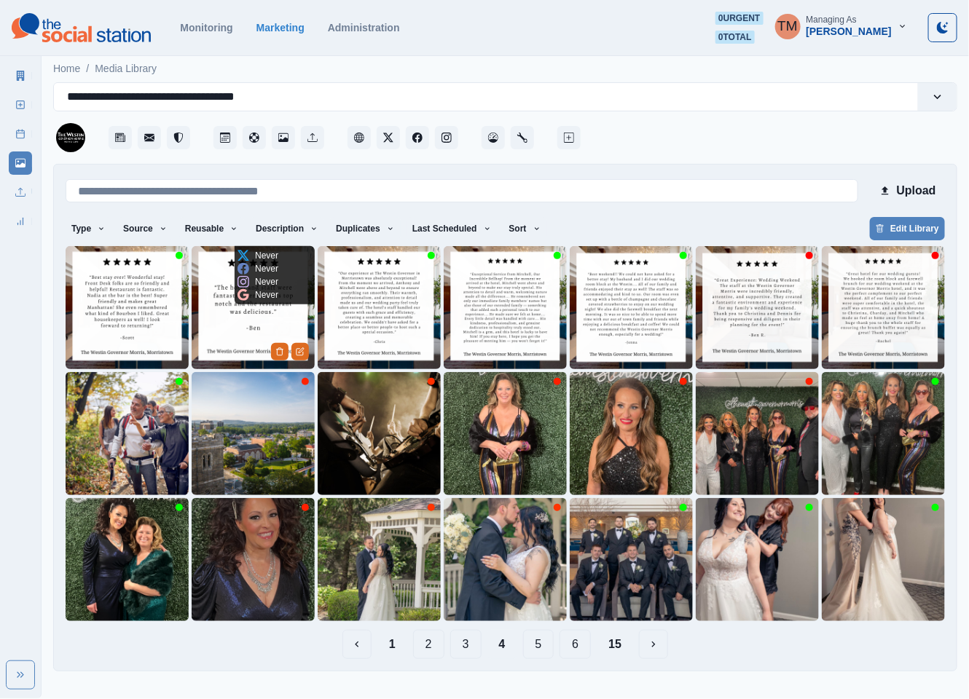
click at [214, 323] on img at bounding box center [253, 307] width 123 height 123
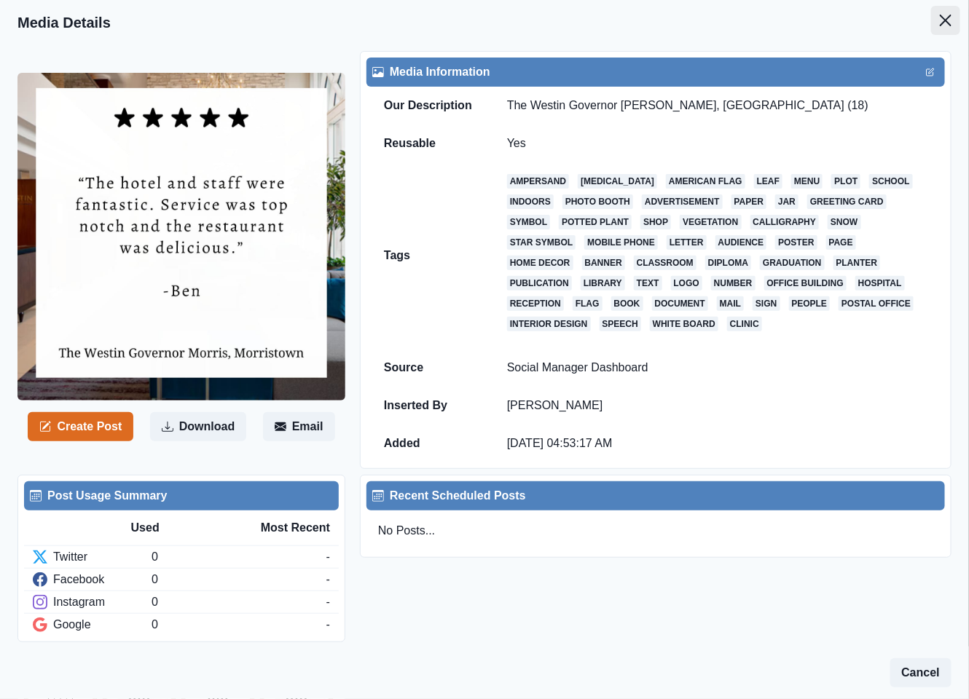
click at [940, 20] on icon "Close" at bounding box center [946, 21] width 12 height 12
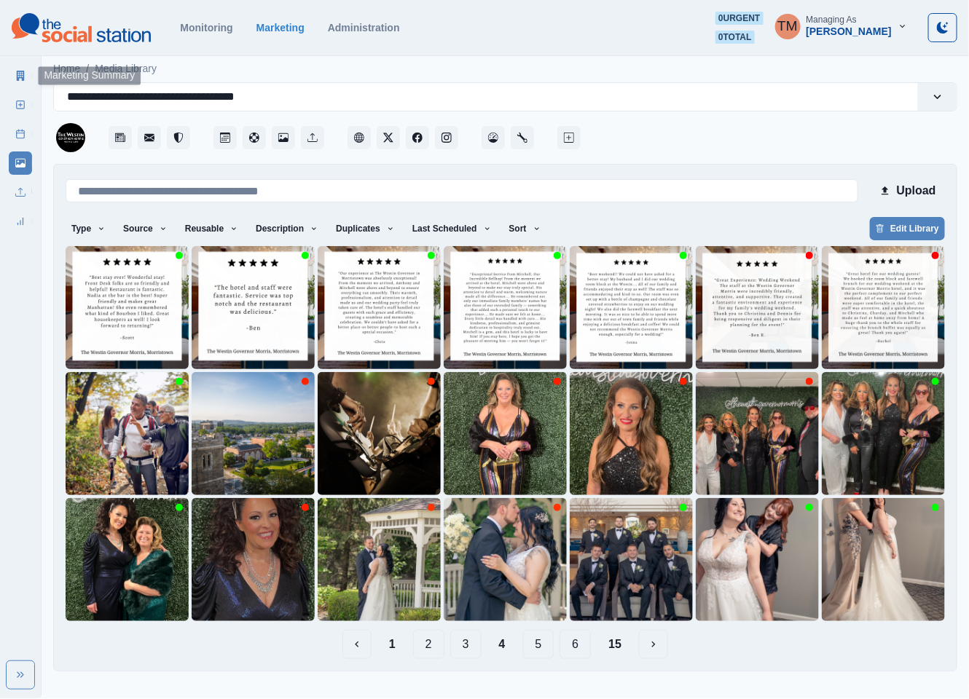
click at [25, 73] on icon at bounding box center [20, 76] width 10 height 10
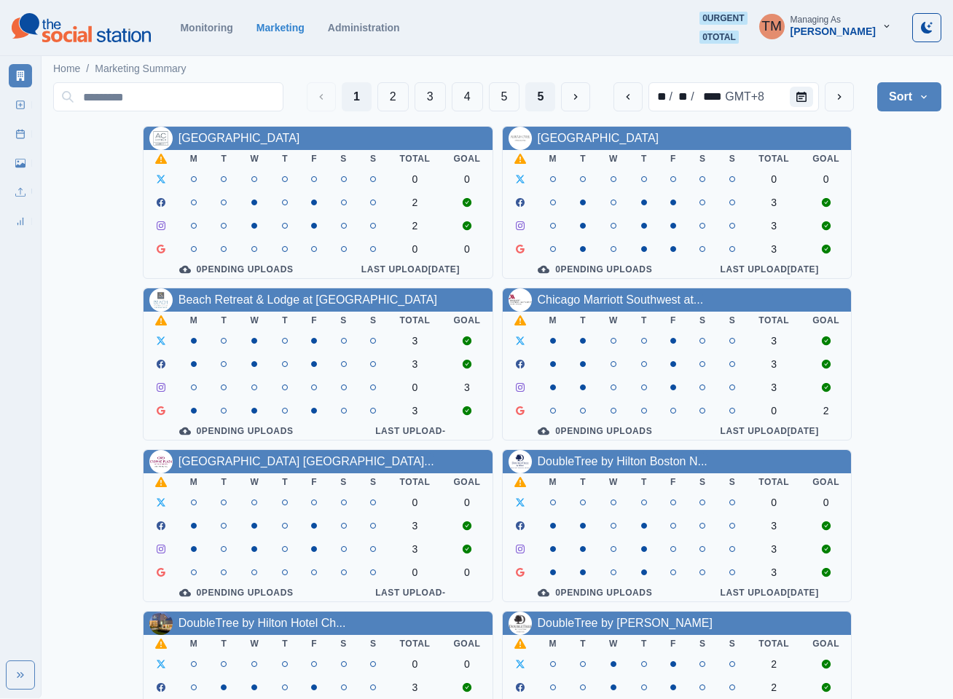
click at [538, 96] on button "5" at bounding box center [540, 96] width 30 height 29
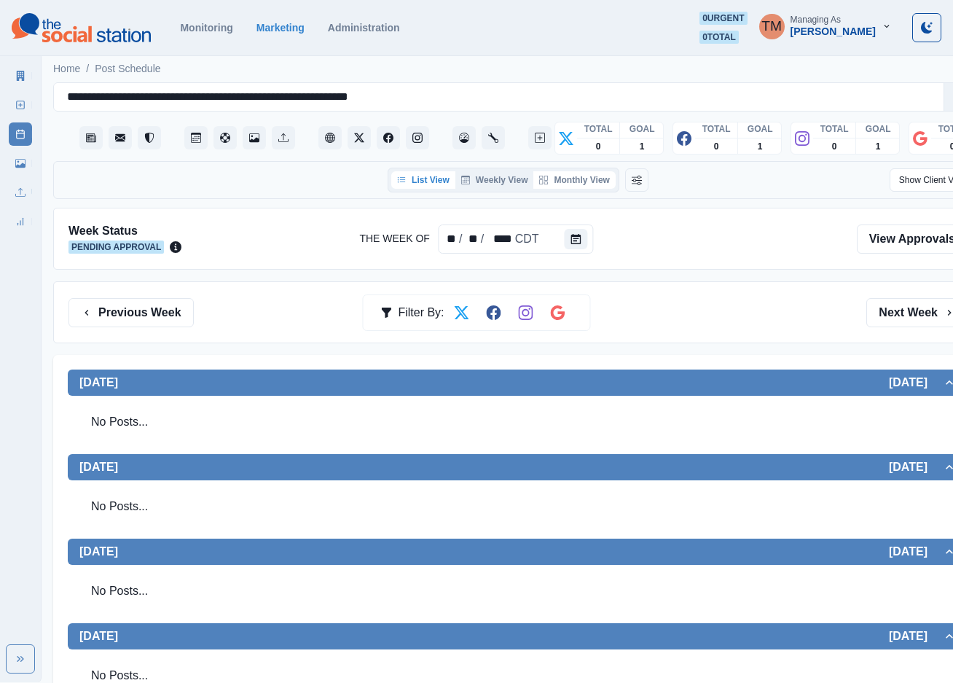
click at [584, 179] on button "Monthly View" at bounding box center [574, 179] width 82 height 17
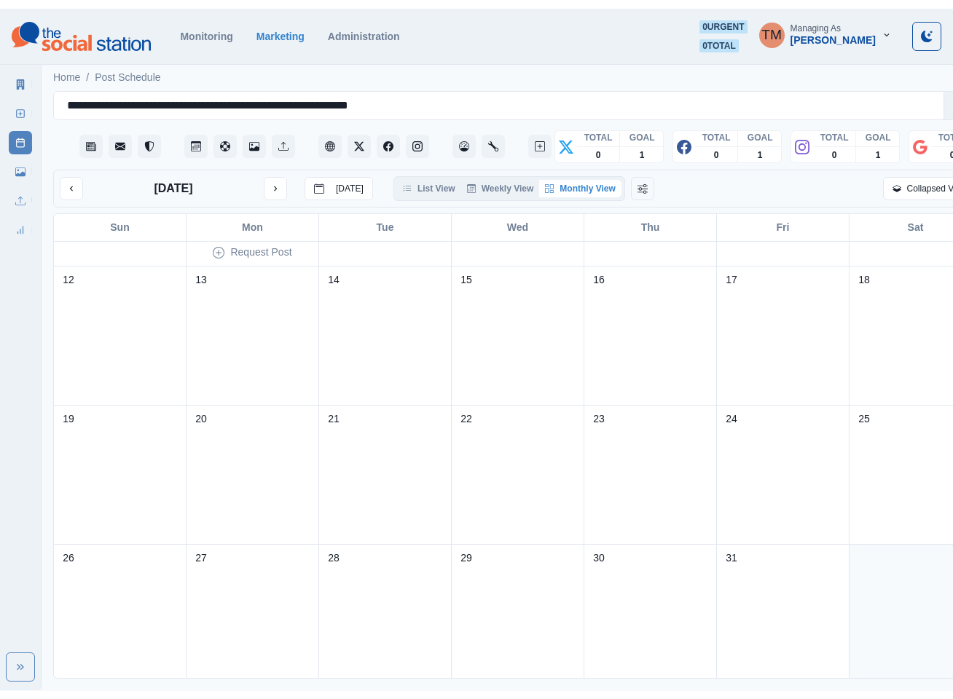
scroll to position [259, 0]
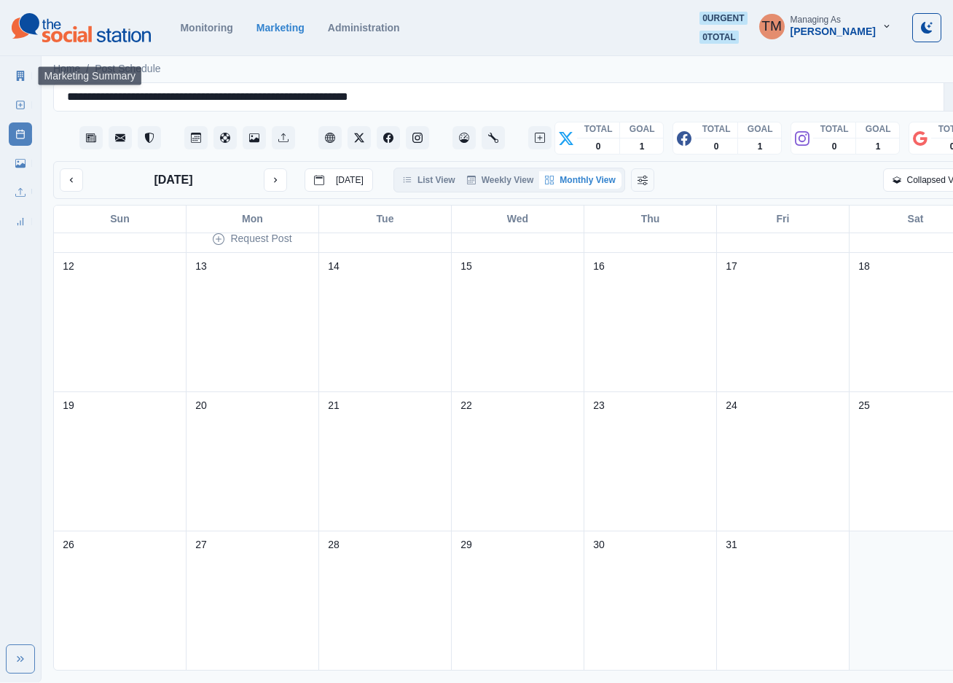
drag, startPoint x: 18, startPoint y: 76, endPoint x: 123, endPoint y: 7, distance: 125.7
click at [22, 73] on icon at bounding box center [20, 76] width 10 height 10
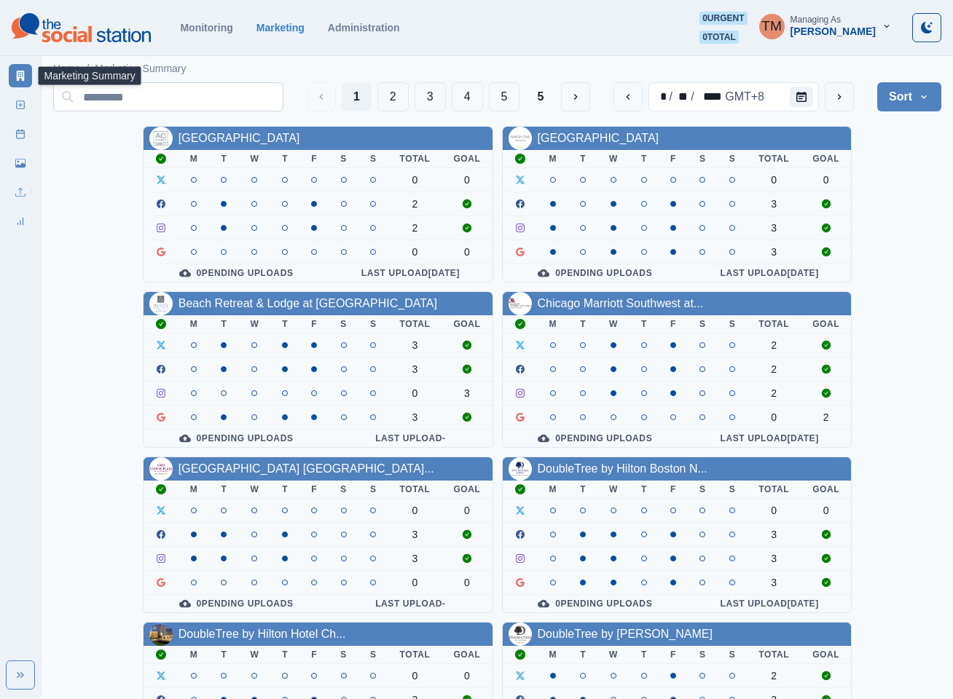
click at [243, 103] on input at bounding box center [168, 96] width 230 height 29
paste input "**********"
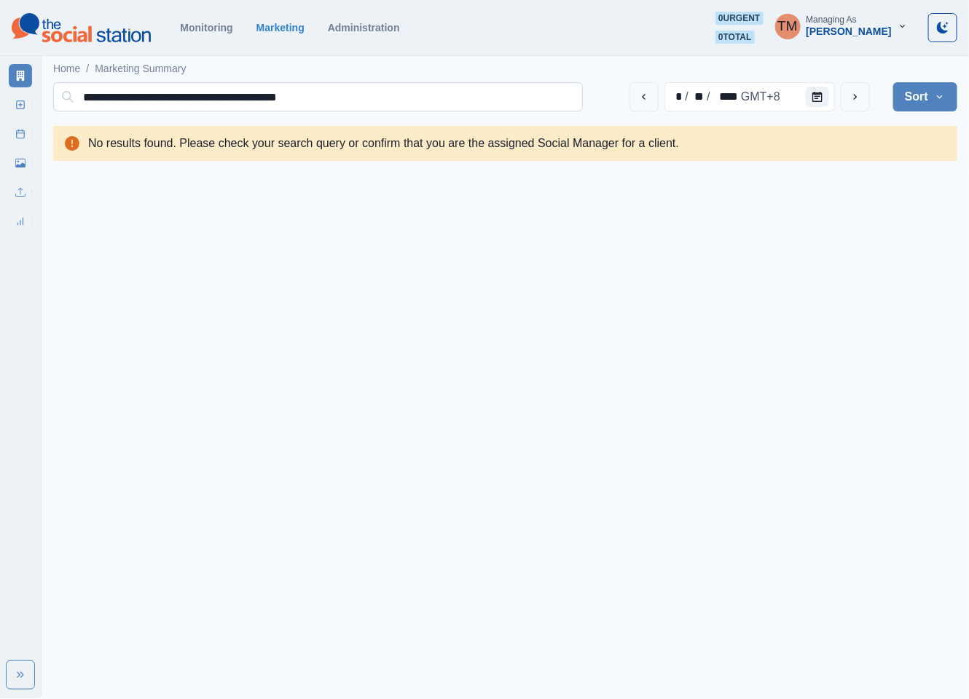
click at [232, 97] on input "**********" at bounding box center [318, 96] width 530 height 29
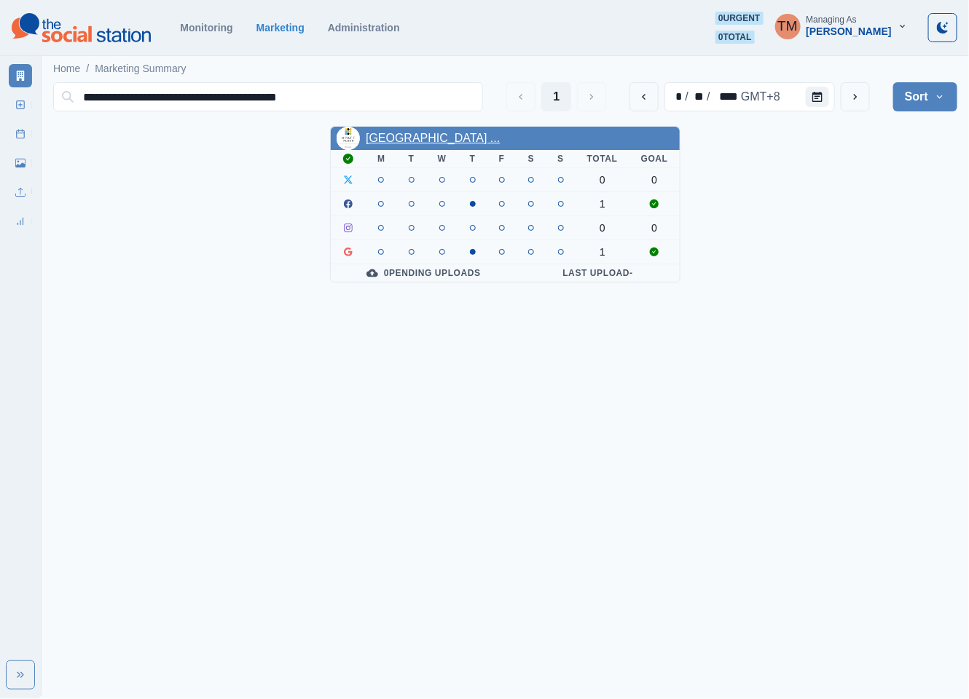
type input "**********"
click at [409, 141] on link "Hyatt Place Portland Airport ..." at bounding box center [433, 138] width 134 height 12
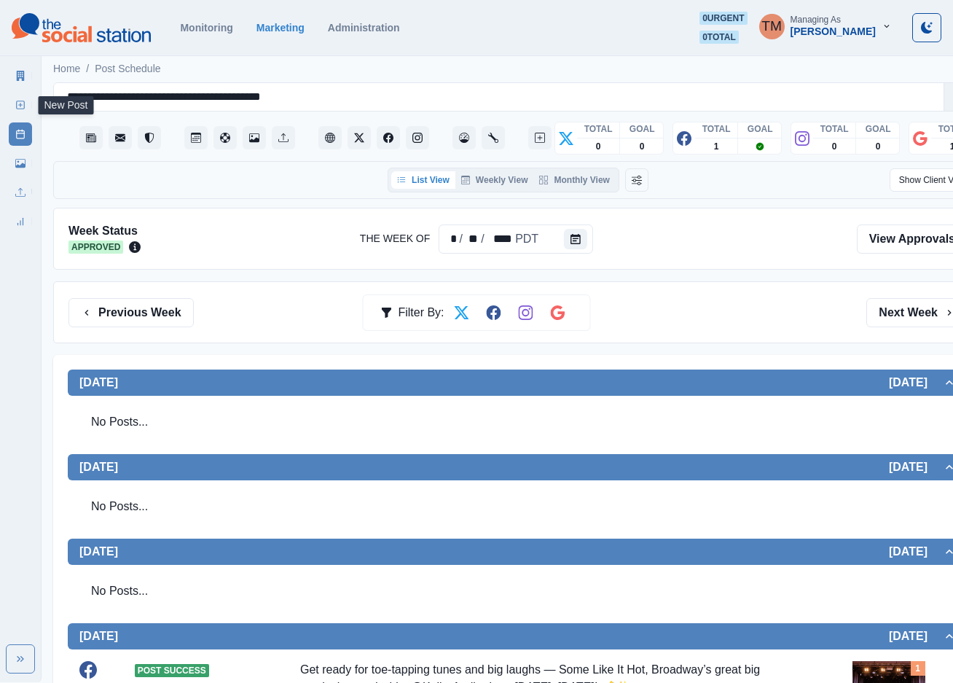
drag, startPoint x: 16, startPoint y: 107, endPoint x: 27, endPoint y: 286, distance: 179.6
click at [17, 107] on rect at bounding box center [21, 105] width 8 height 8
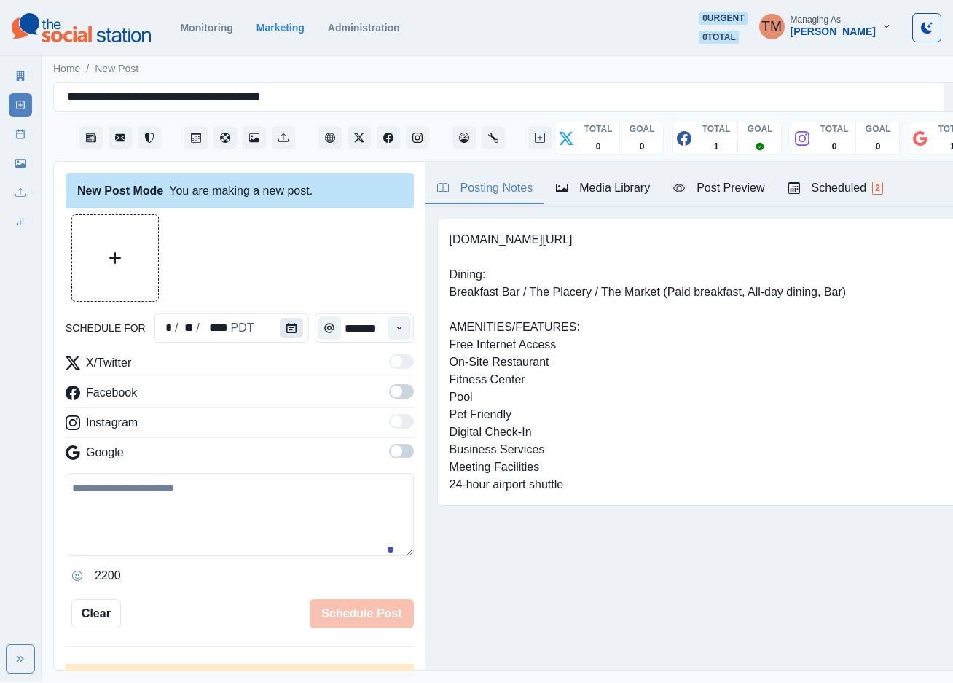
click at [286, 328] on icon "Calendar" at bounding box center [291, 328] width 10 height 10
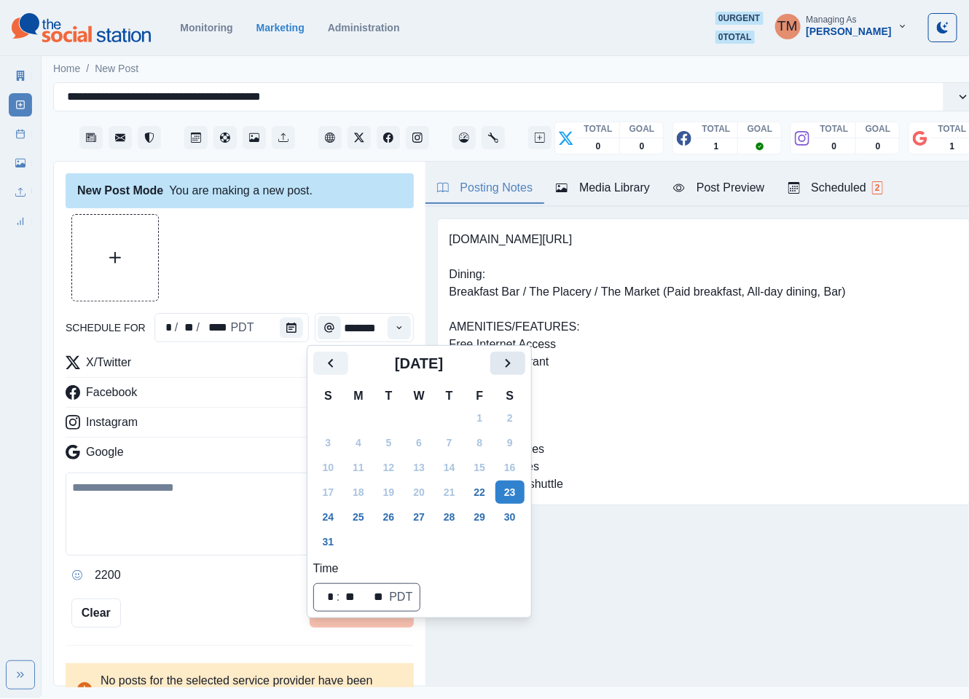
click at [510, 367] on icon "Next" at bounding box center [507, 363] width 17 height 17
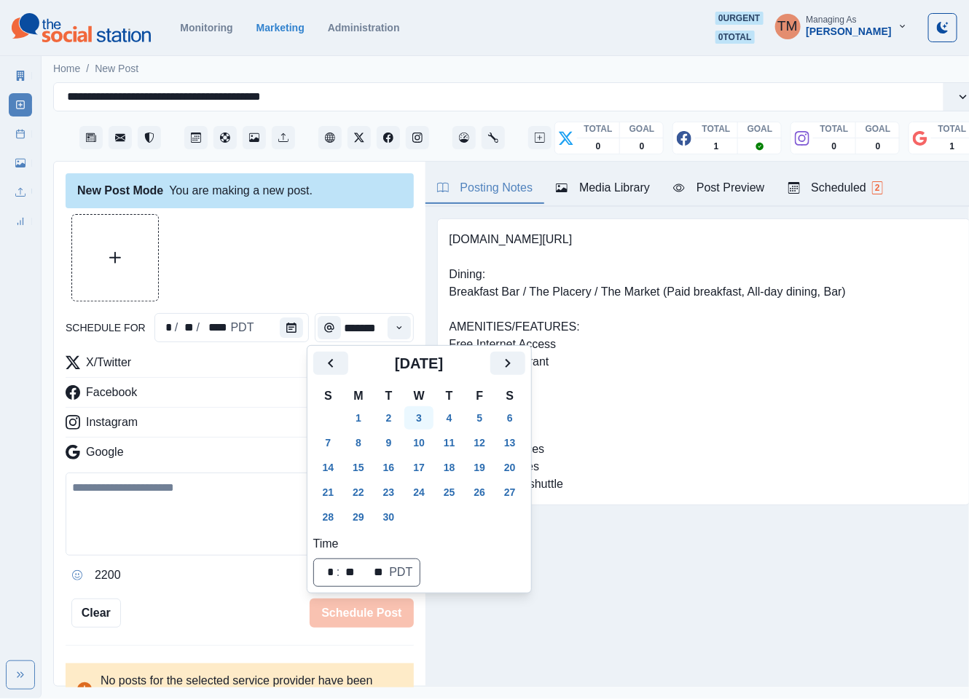
click at [422, 418] on button "3" at bounding box center [418, 418] width 29 height 23
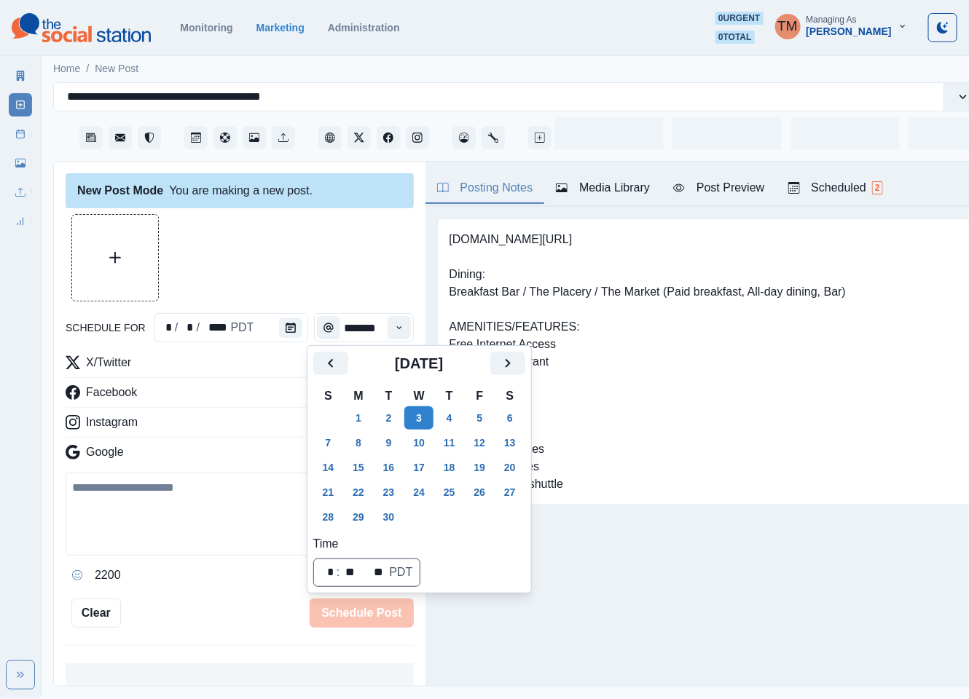
click at [286, 270] on div at bounding box center [240, 257] width 348 height 87
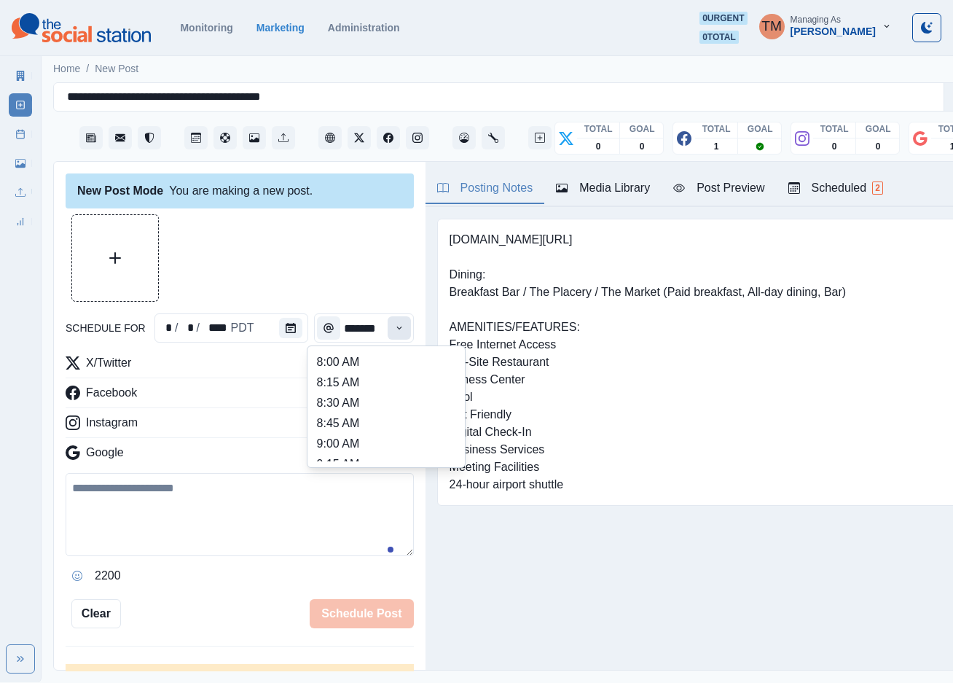
click at [394, 331] on icon "Time" at bounding box center [399, 328] width 10 height 10
click at [372, 404] on li "11:30 AM" at bounding box center [386, 405] width 146 height 20
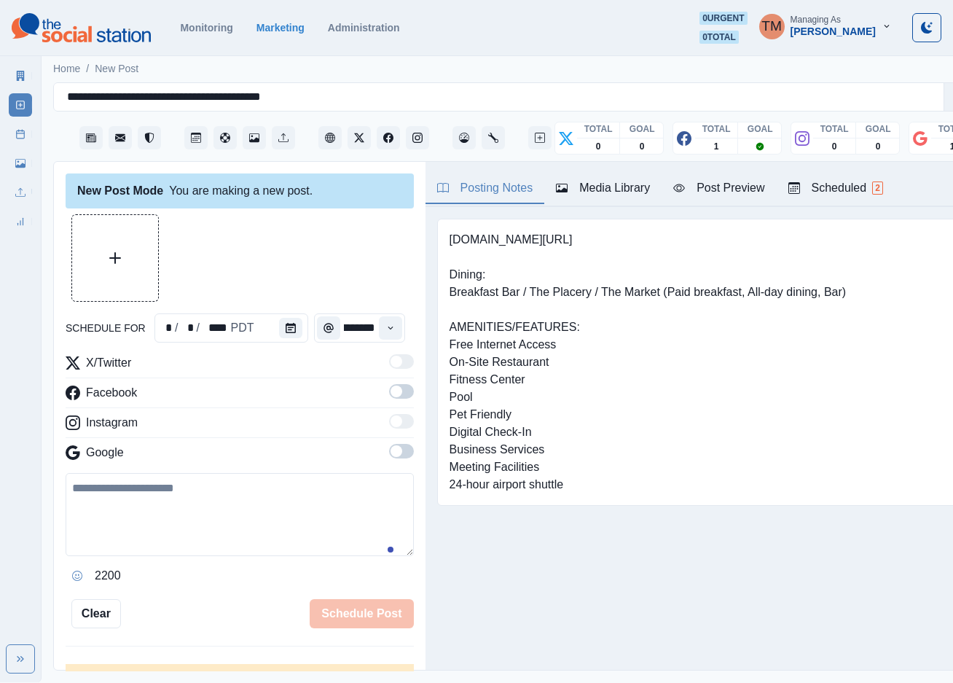
type input "********"
click at [343, 264] on div at bounding box center [240, 257] width 348 height 87
click at [391, 392] on span at bounding box center [397, 391] width 12 height 12
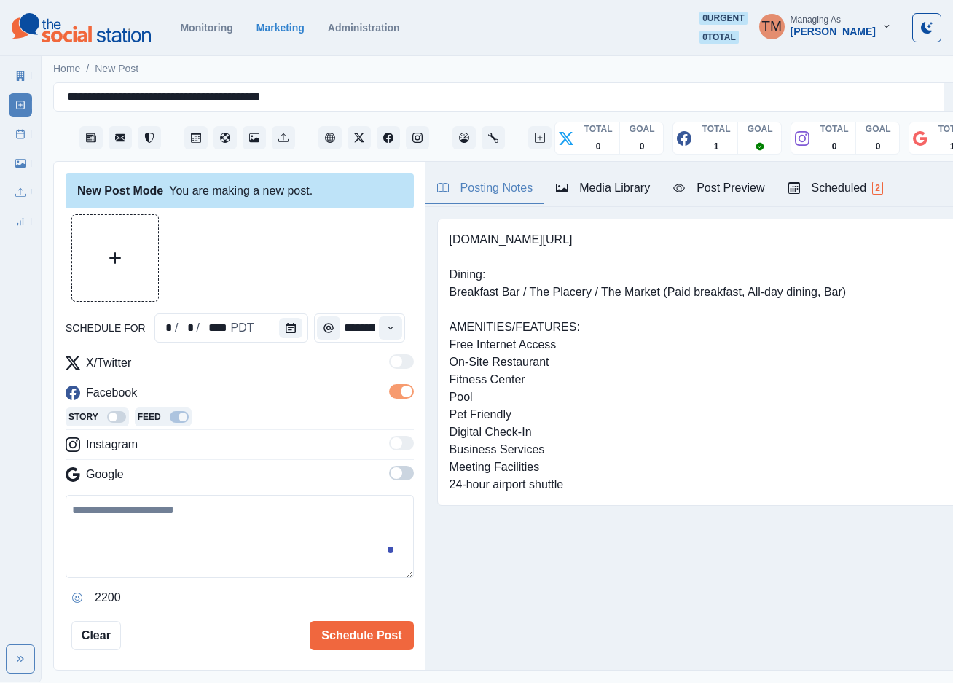
click at [389, 475] on span at bounding box center [401, 473] width 25 height 15
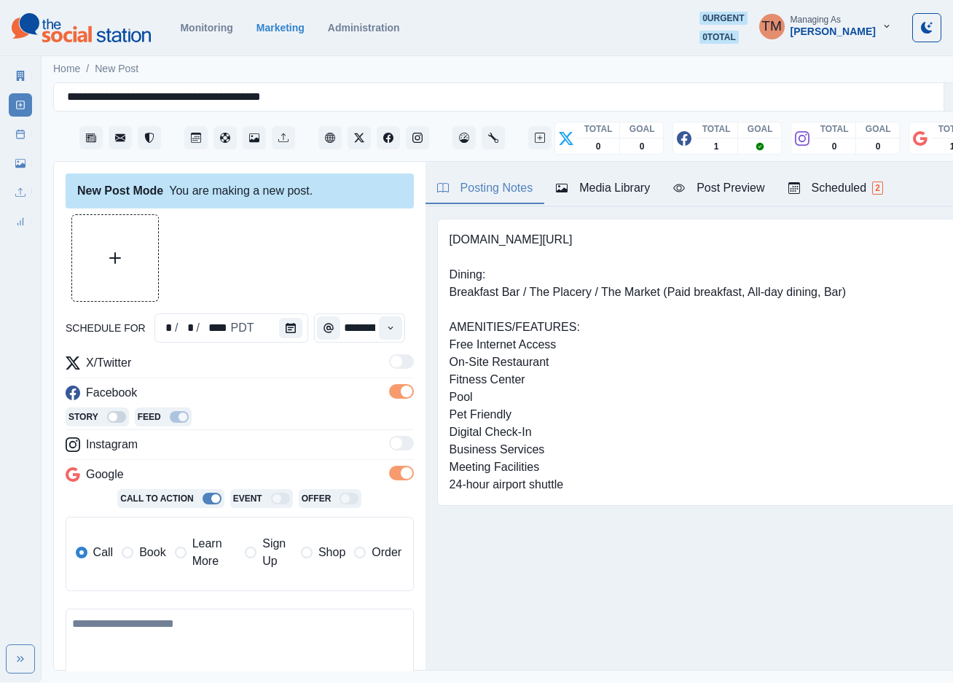
click at [195, 556] on span "Learn More" at bounding box center [214, 552] width 44 height 35
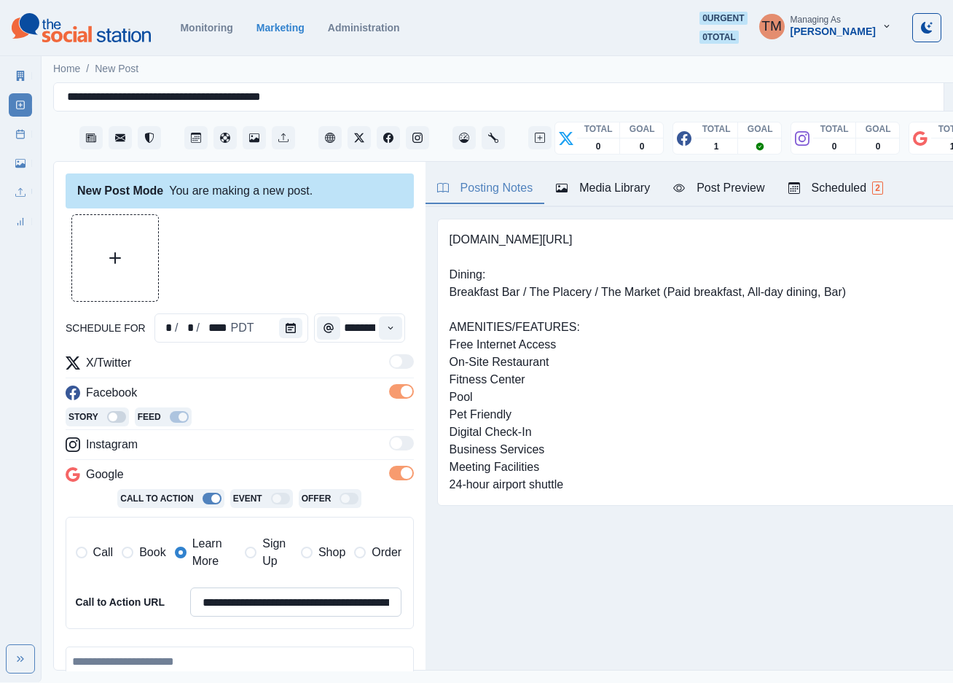
click at [302, 606] on input "**********" at bounding box center [296, 601] width 212 height 29
paste input
type input "**********"
click at [296, 663] on textarea at bounding box center [240, 687] width 348 height 83
click at [289, 273] on div at bounding box center [240, 257] width 348 height 87
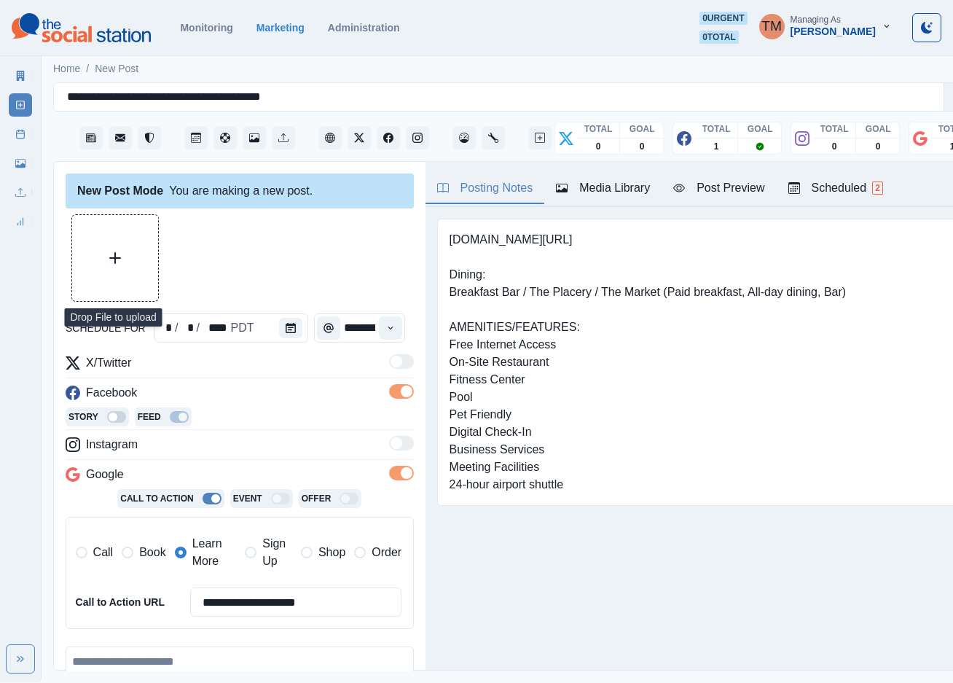
click at [118, 267] on button "Upload Media" at bounding box center [115, 258] width 86 height 86
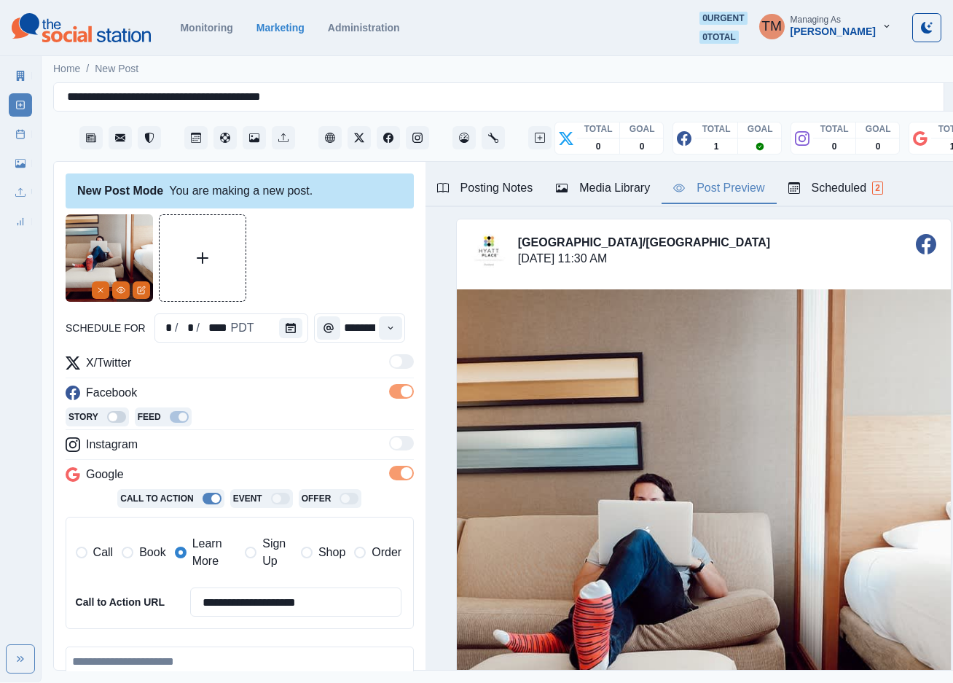
click at [722, 191] on div "Post Preview" at bounding box center [718, 187] width 91 height 17
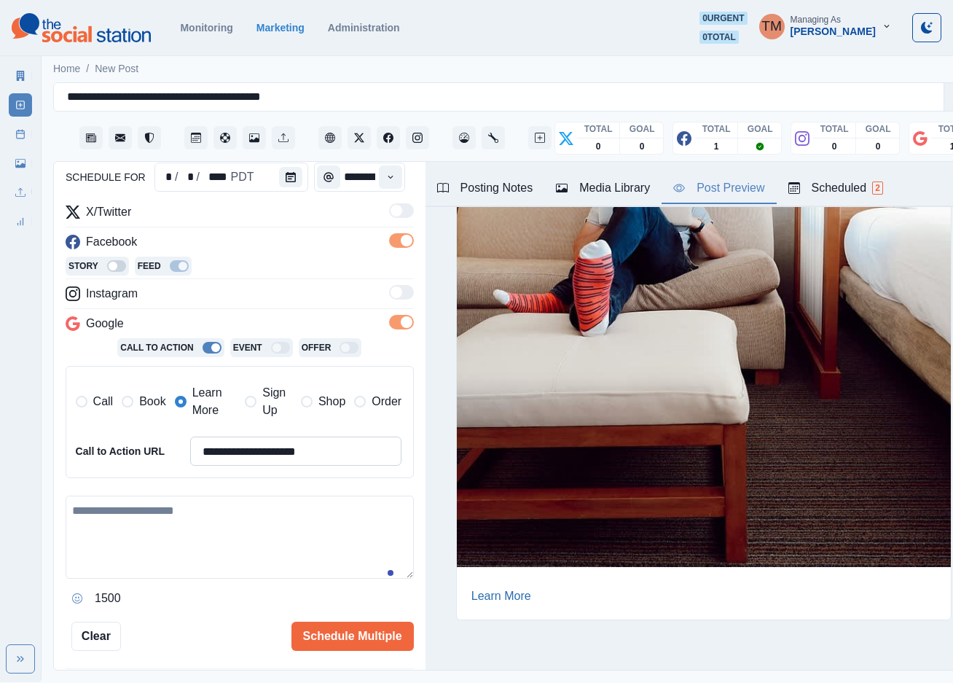
scroll to position [215, 0]
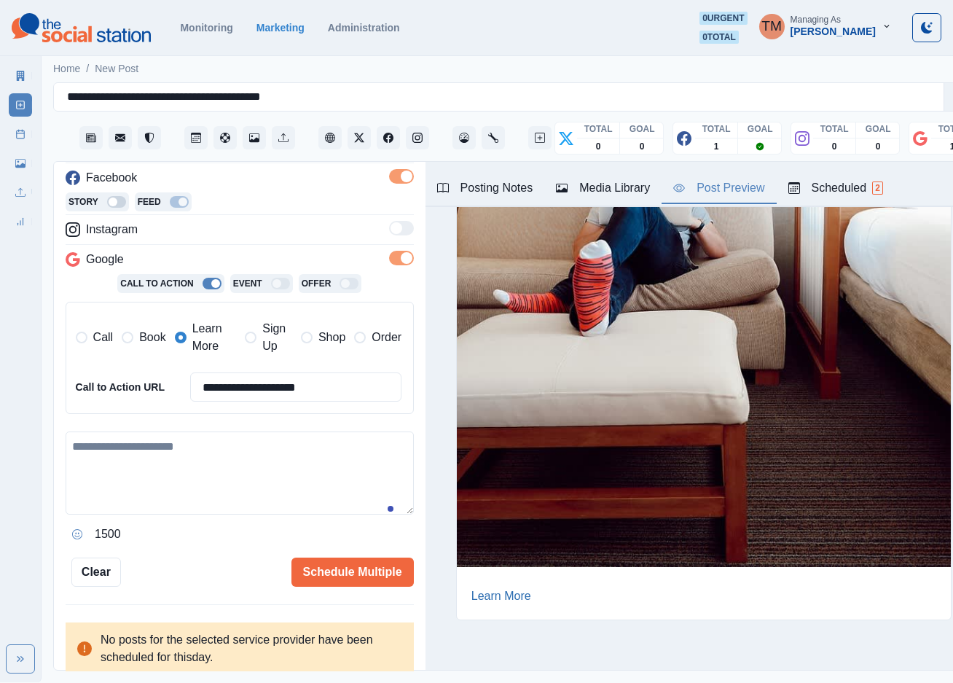
click at [229, 485] on textarea at bounding box center [240, 472] width 348 height 83
paste textarea "**********"
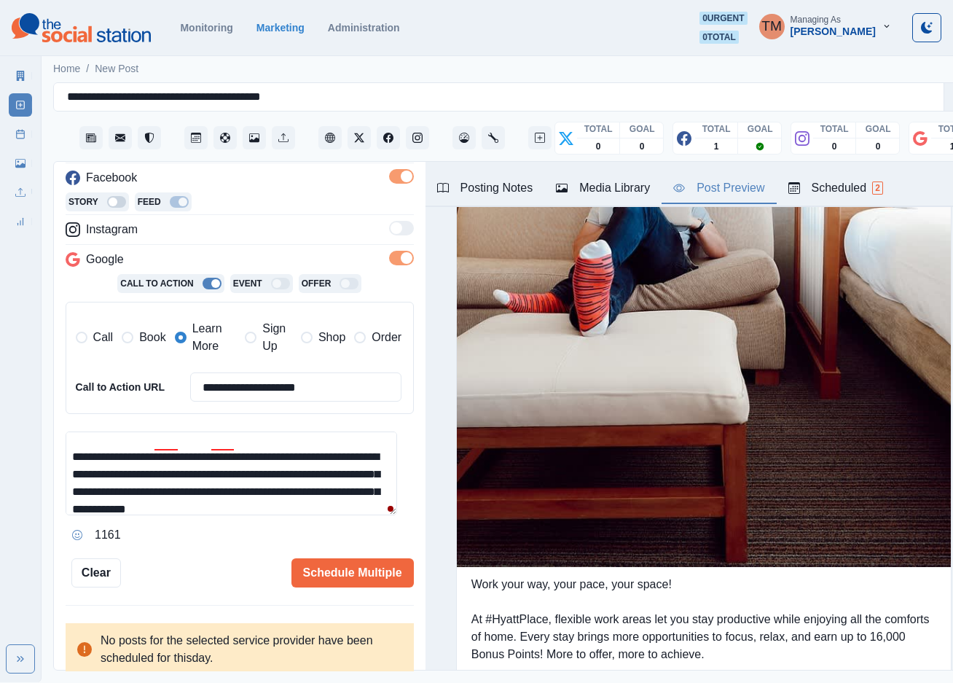
scroll to position [7, 0]
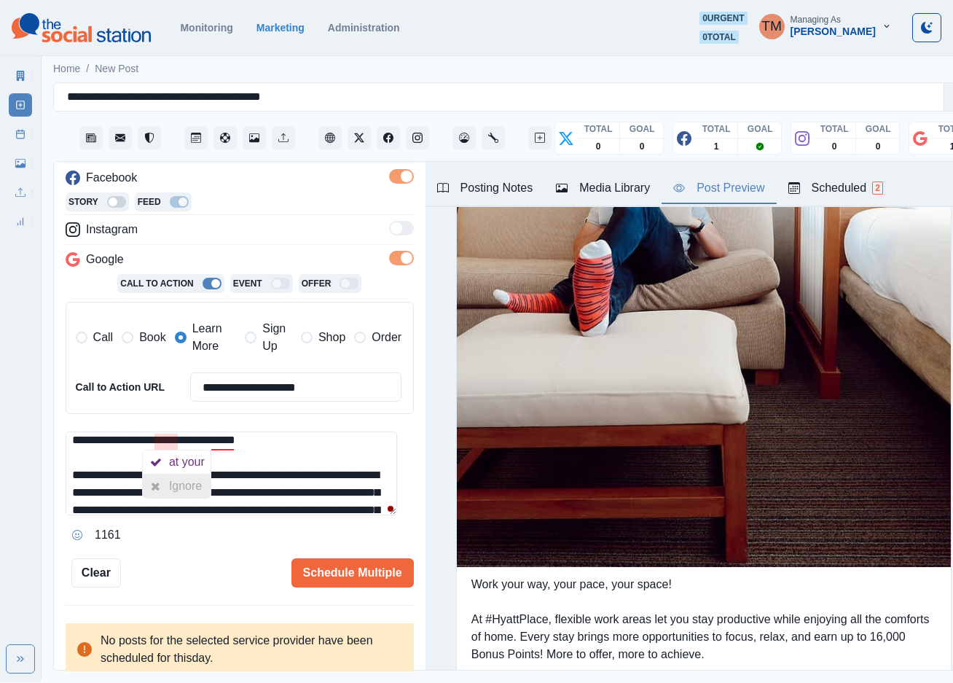
drag, startPoint x: 184, startPoint y: 490, endPoint x: 200, endPoint y: 468, distance: 26.7
click at [186, 490] on div "Ignore" at bounding box center [188, 485] width 39 height 23
click at [237, 462] on div "in your" at bounding box center [245, 461] width 41 height 23
click at [152, 446] on textarea "**********" at bounding box center [231, 473] width 331 height 84
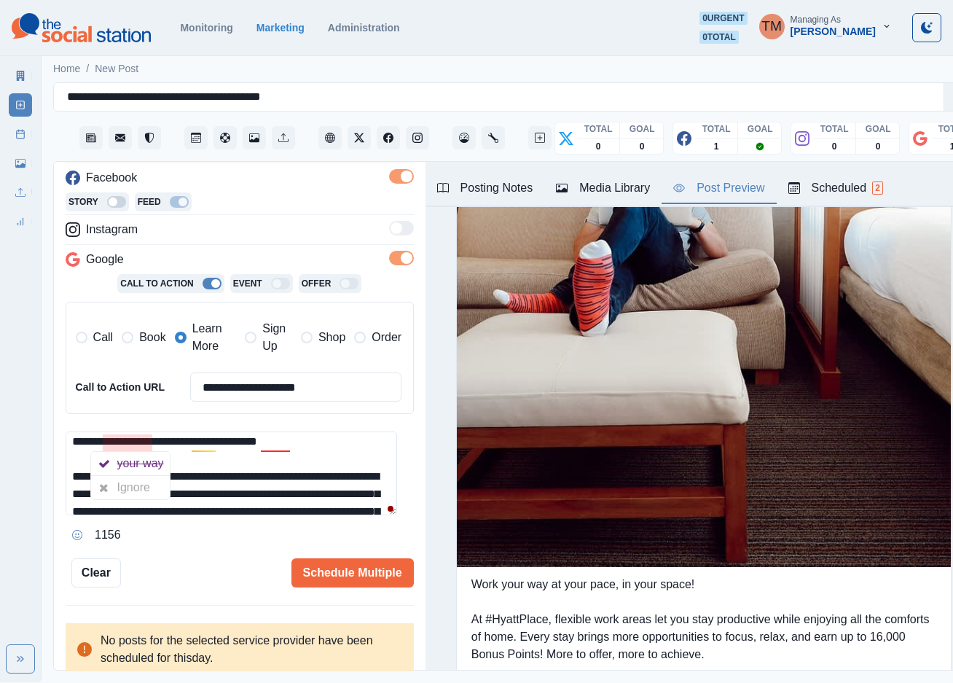
click at [247, 464] on textarea "**********" at bounding box center [231, 473] width 331 height 84
type textarea "**********"
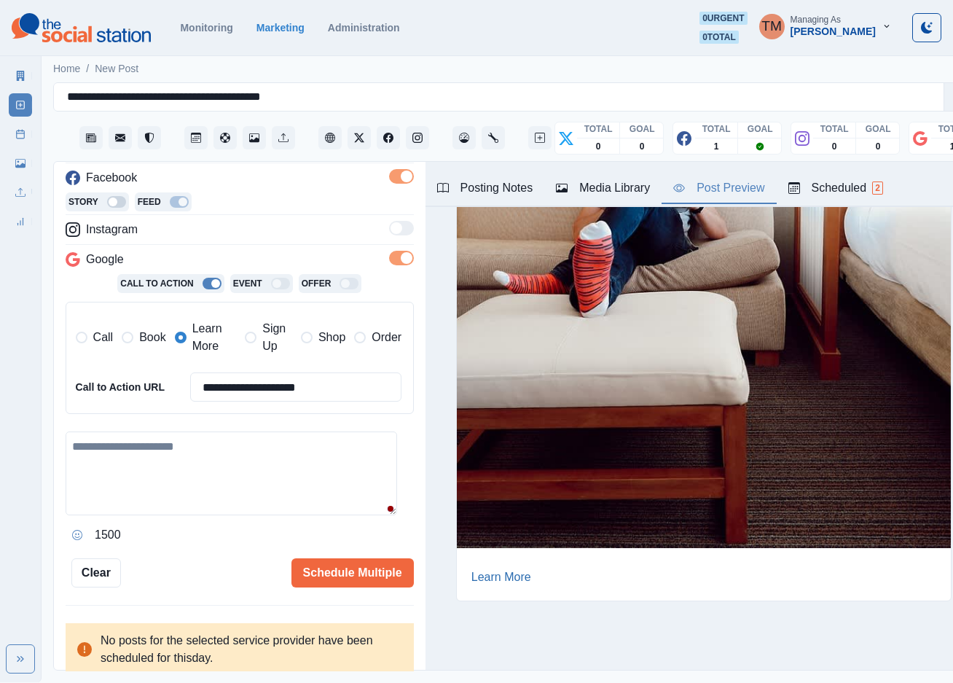
scroll to position [1122, 0]
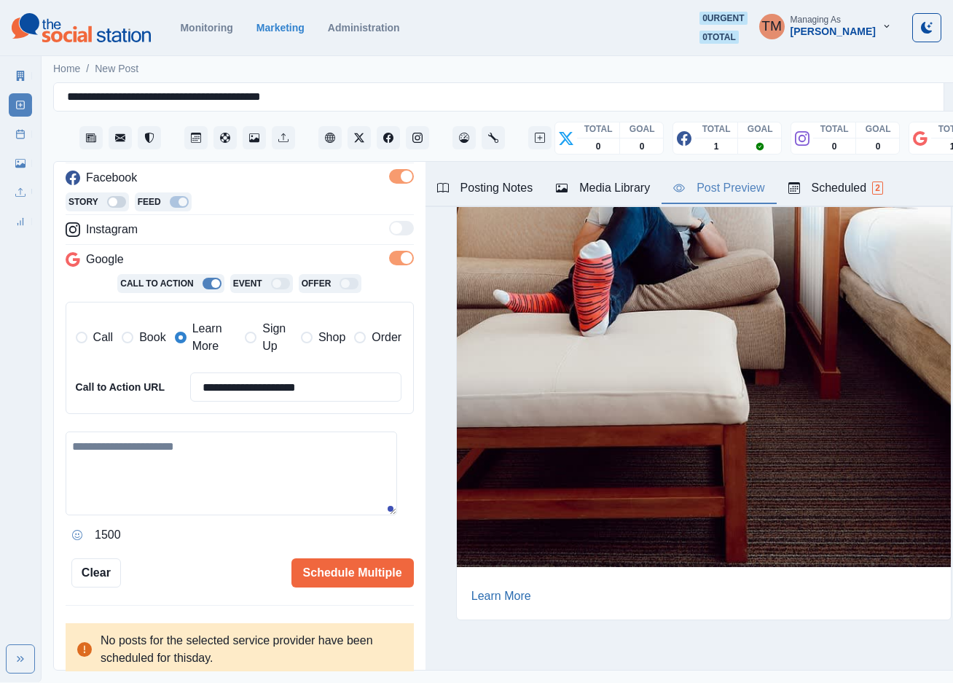
paste textarea "**********"
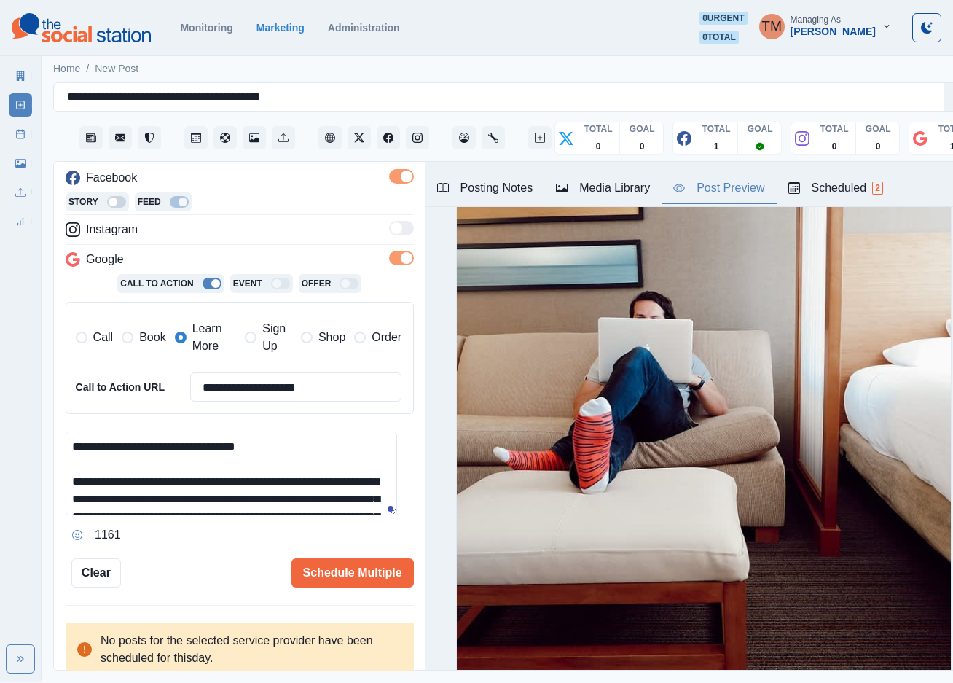
scroll to position [116, 0]
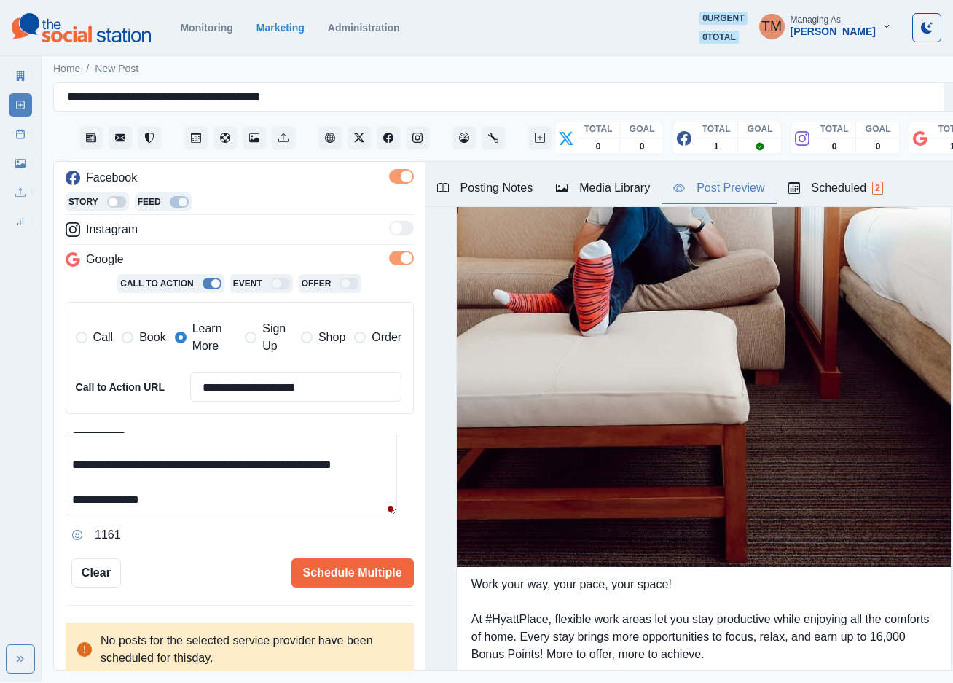
click at [278, 487] on textarea "**********" at bounding box center [231, 473] width 331 height 84
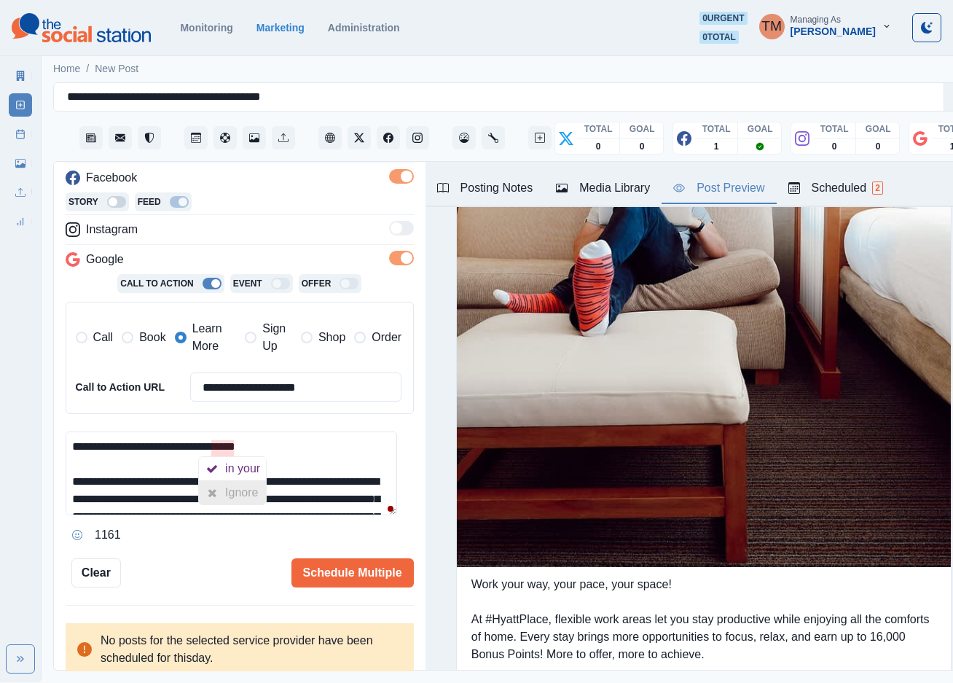
click at [237, 487] on div "Ignore" at bounding box center [244, 492] width 39 height 23
click at [310, 463] on textarea "**********" at bounding box center [231, 473] width 331 height 84
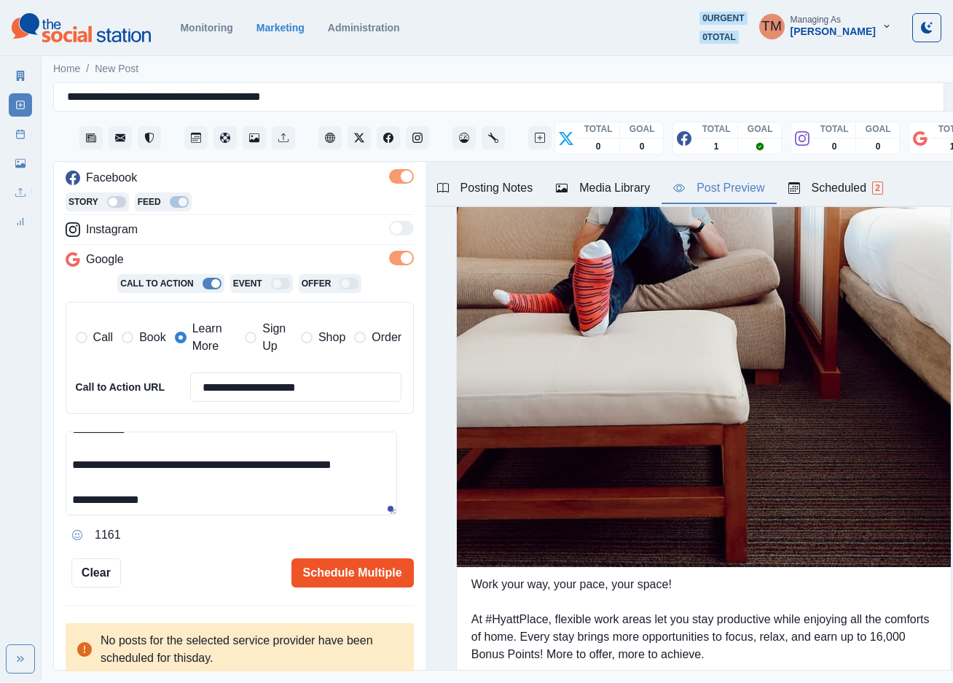
type textarea "**********"
click at [342, 579] on button "Schedule Multiple" at bounding box center [352, 572] width 122 height 29
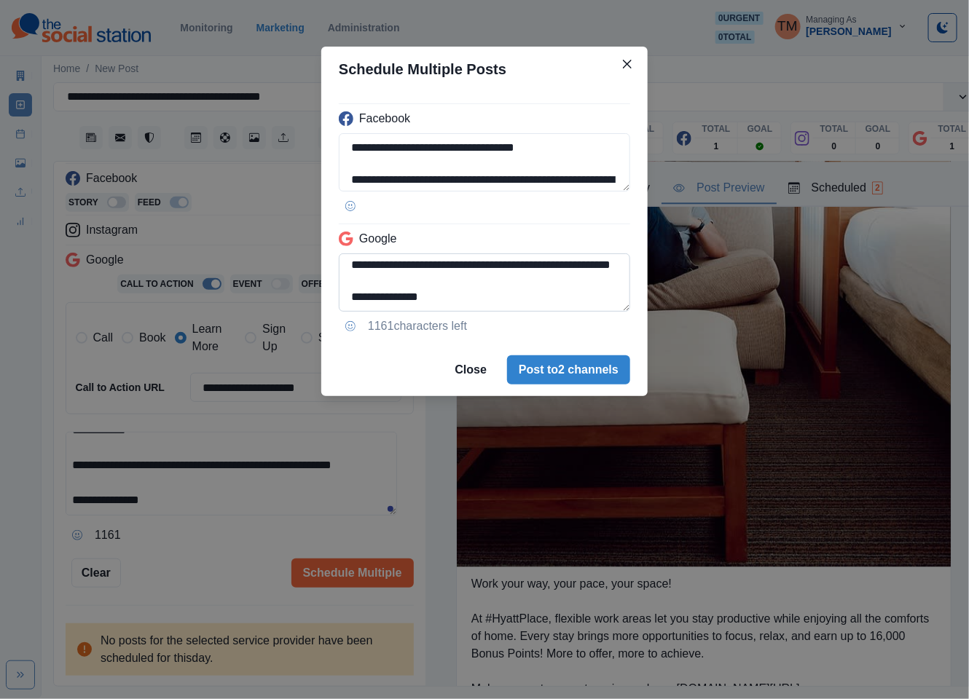
scroll to position [147, 0]
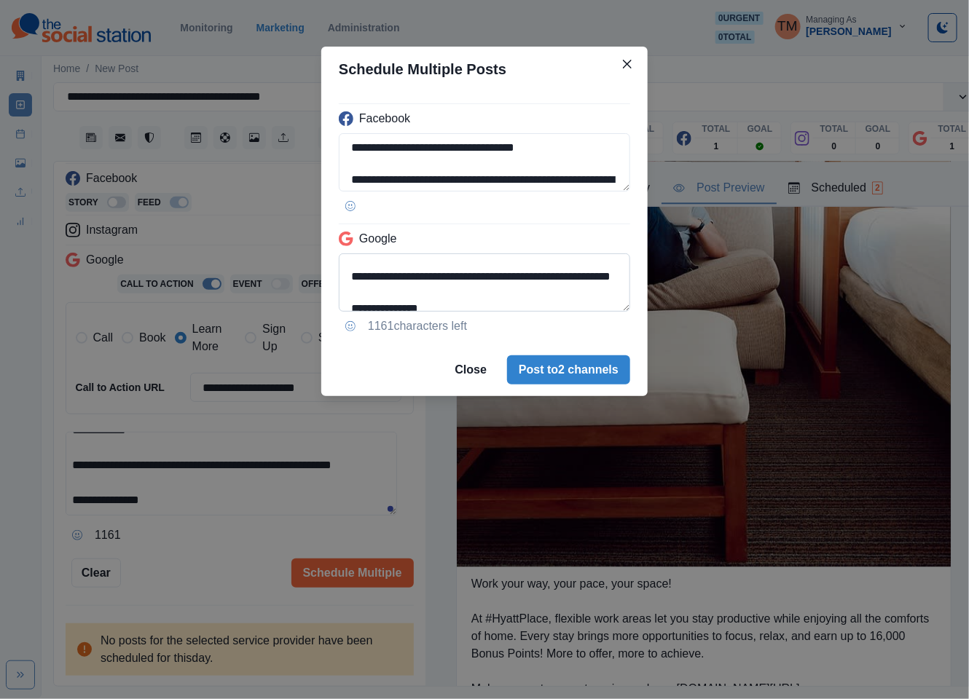
click at [527, 295] on textarea "**********" at bounding box center [484, 283] width 291 height 58
click at [575, 291] on textarea "**********" at bounding box center [484, 283] width 291 height 58
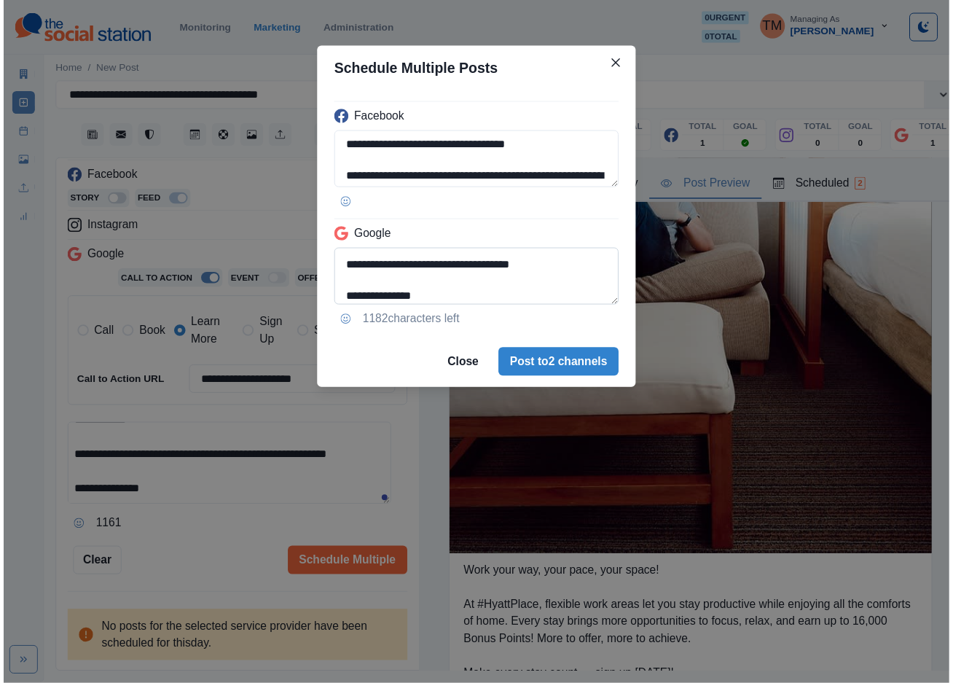
scroll to position [132, 0]
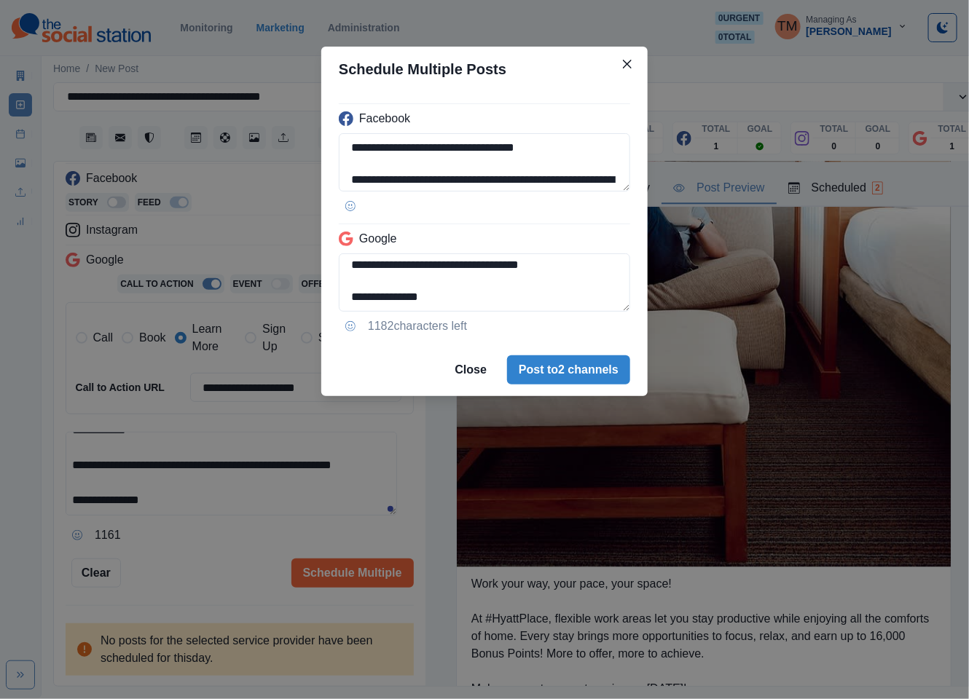
type textarea "**********"
click at [232, 575] on div "**********" at bounding box center [484, 349] width 969 height 699
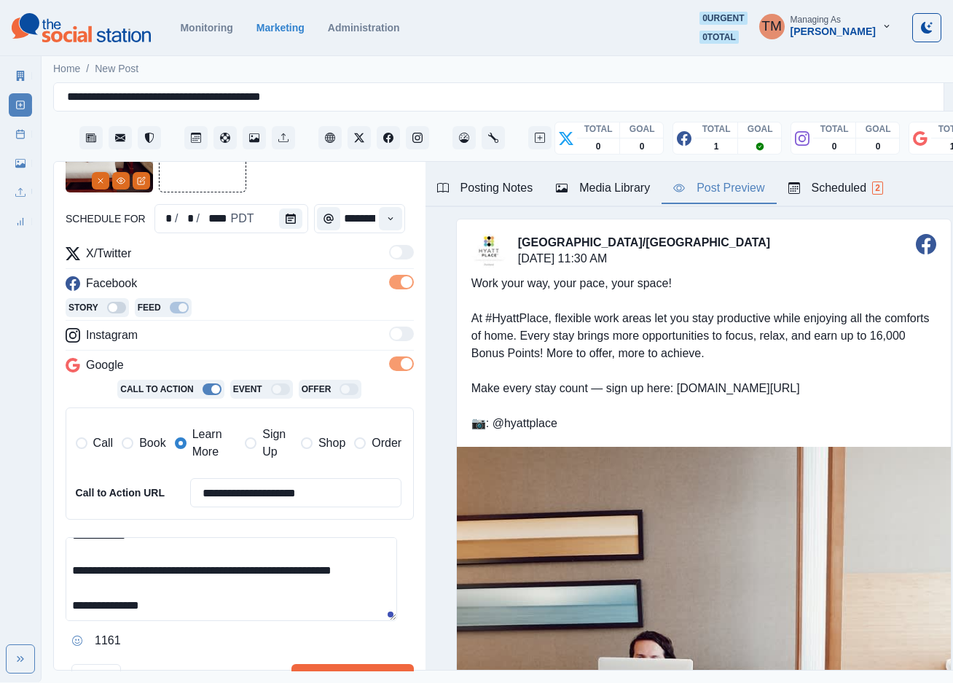
scroll to position [215, 0]
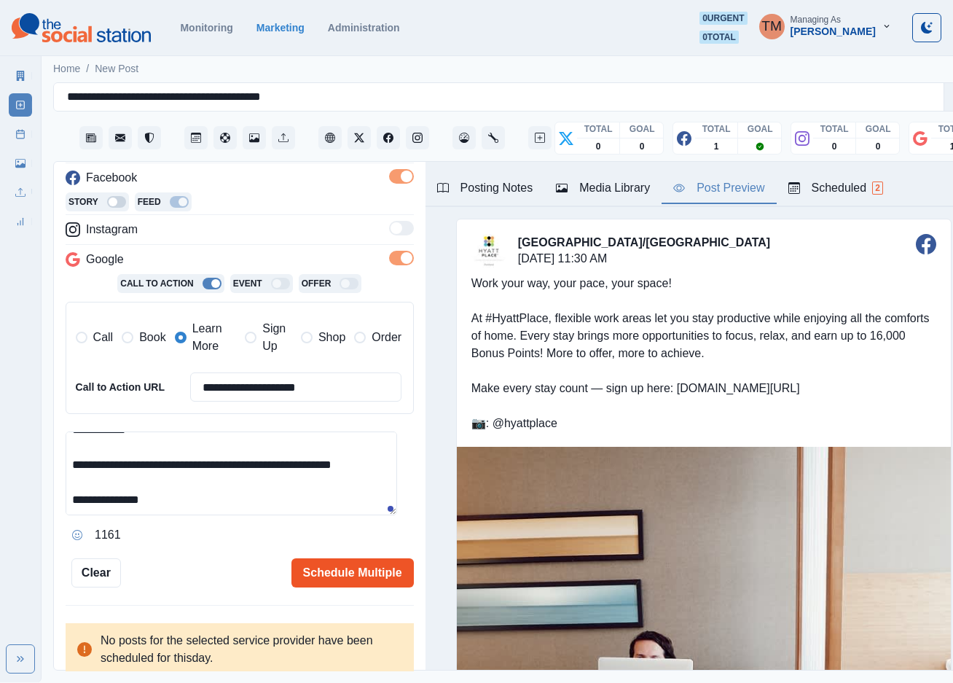
click at [335, 560] on button "Schedule Multiple" at bounding box center [352, 572] width 122 height 29
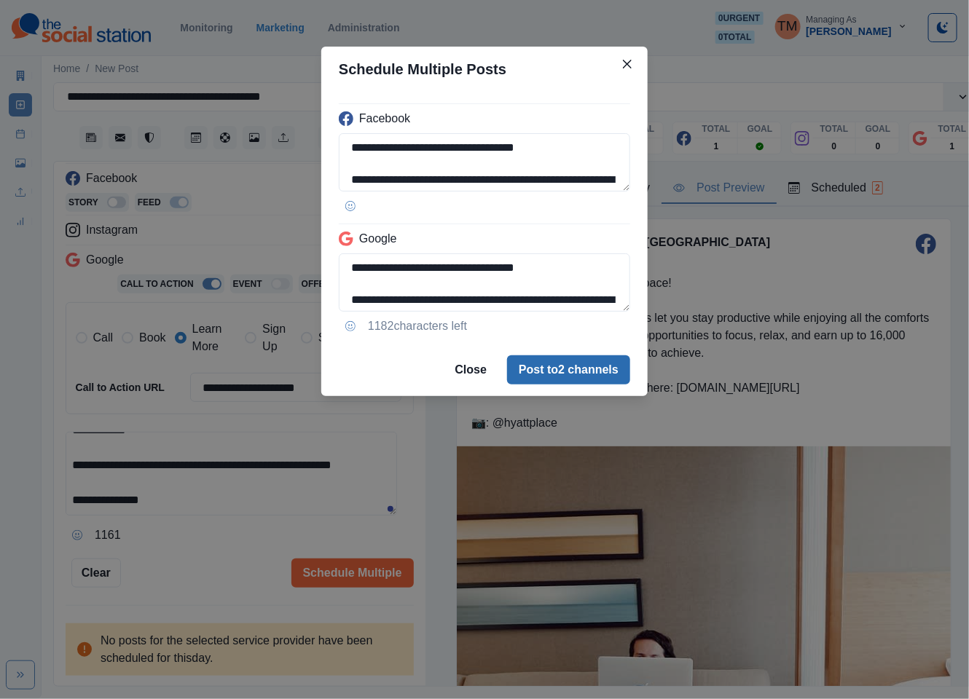
click at [601, 372] on button "Post to 2 channels" at bounding box center [568, 370] width 123 height 29
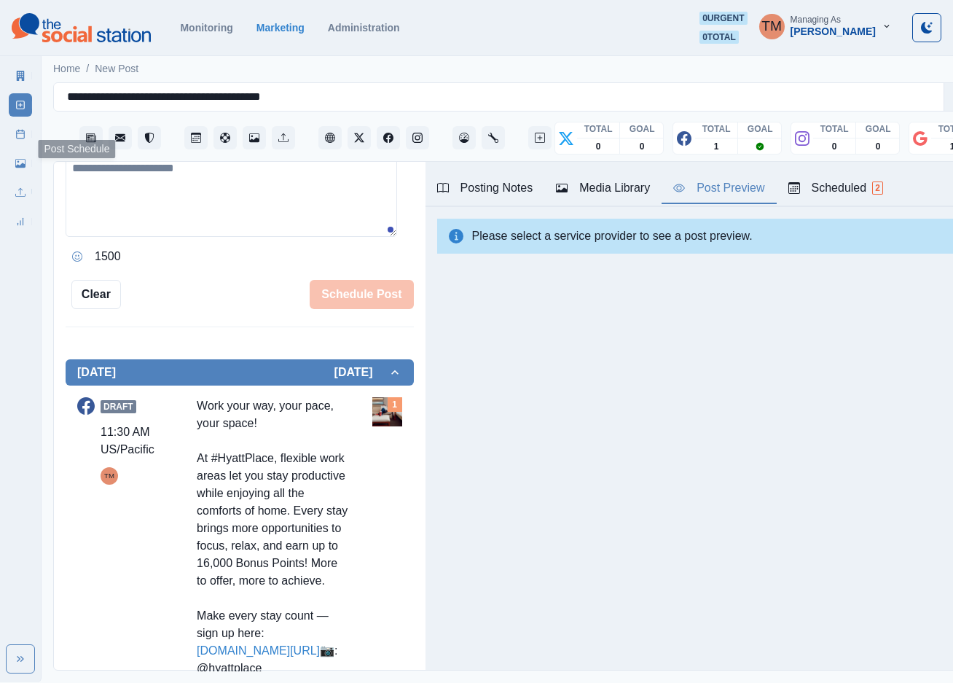
click at [20, 134] on icon at bounding box center [20, 134] width 10 height 10
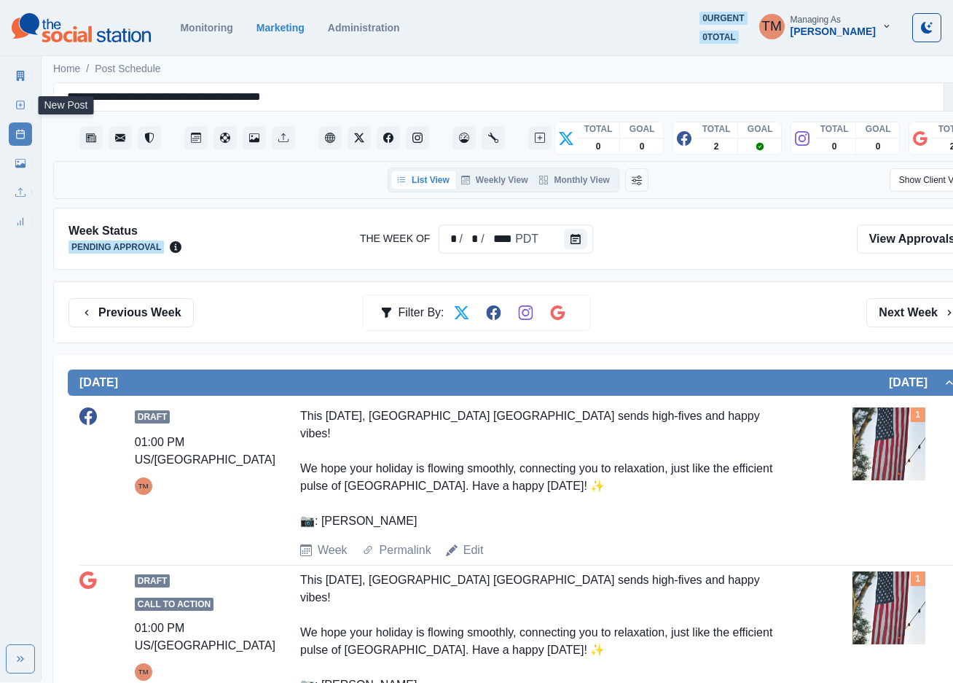
click at [22, 105] on line at bounding box center [21, 105] width 4 height 0
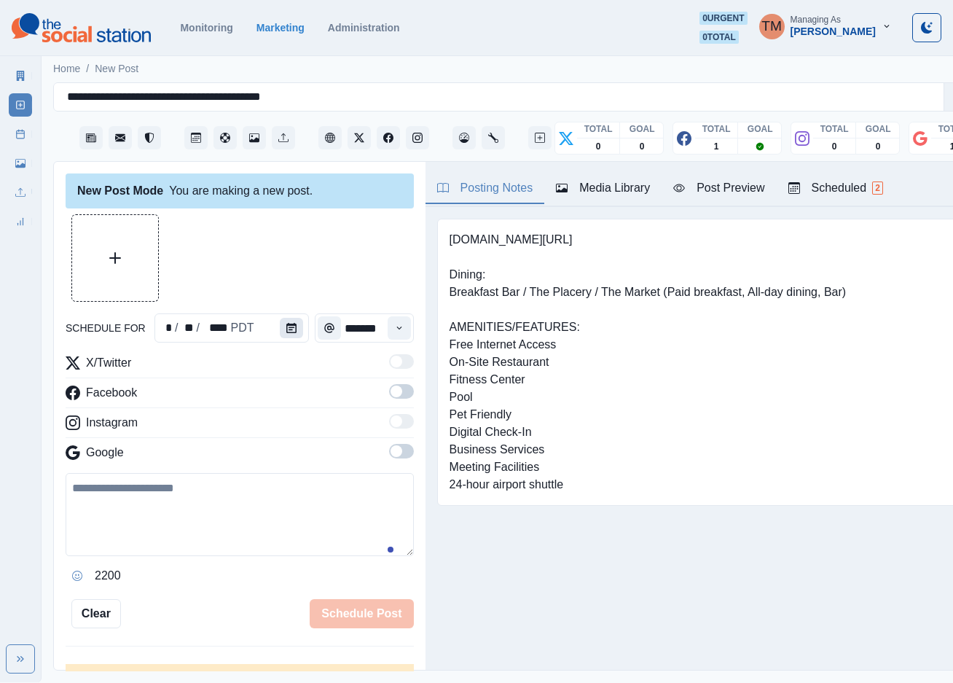
click at [287, 329] on icon "Calendar" at bounding box center [291, 328] width 10 height 10
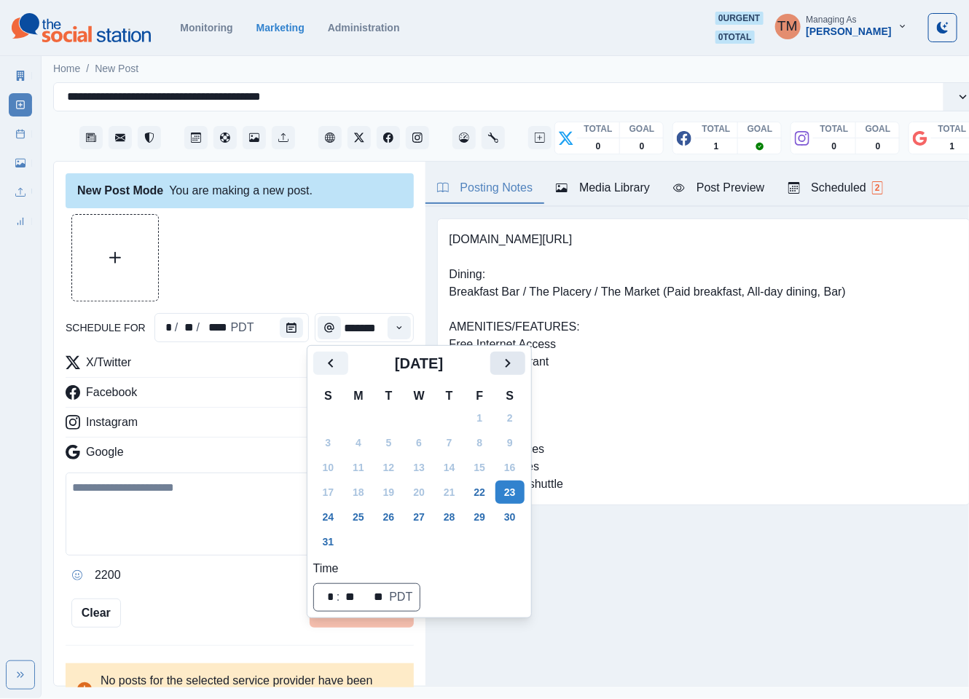
click at [507, 368] on icon "Next" at bounding box center [507, 363] width 17 height 17
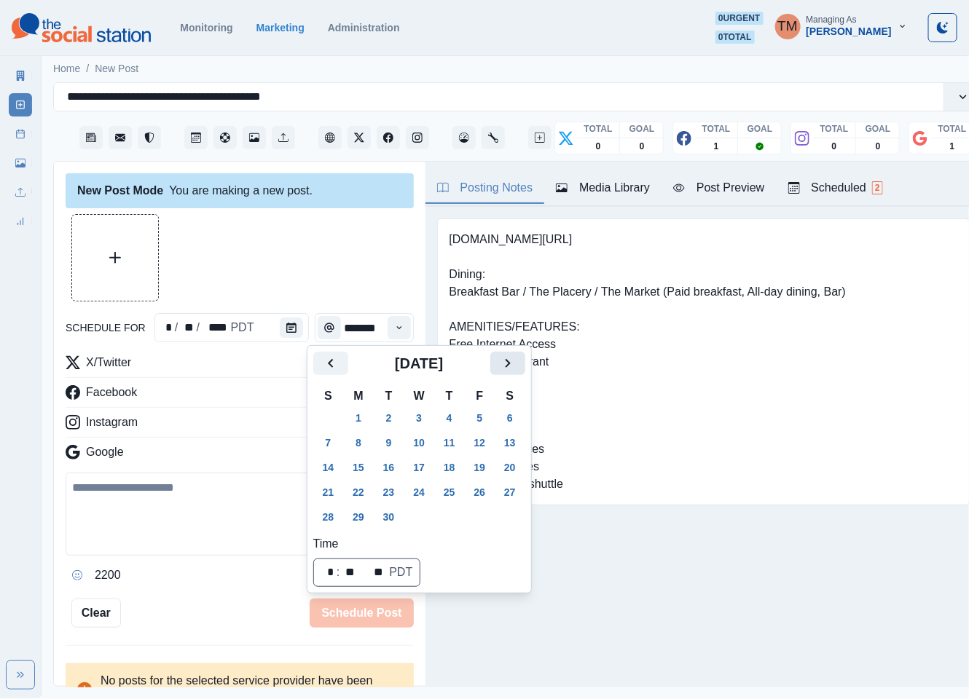
click at [507, 368] on icon "Next" at bounding box center [507, 363] width 17 height 17
click at [393, 444] on button "7" at bounding box center [388, 442] width 29 height 23
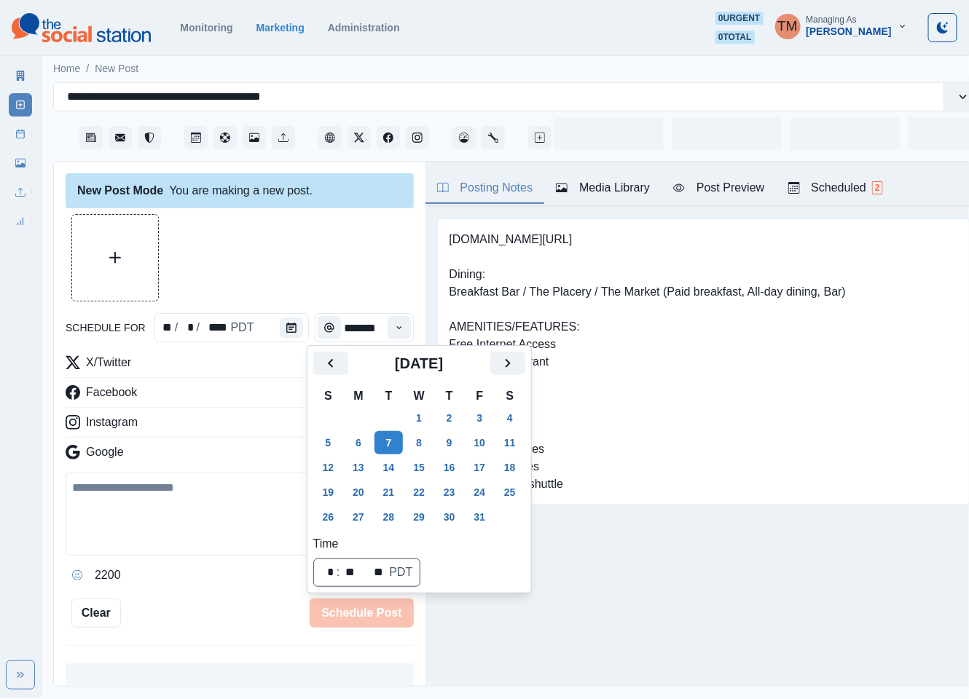
click at [313, 267] on div at bounding box center [240, 257] width 348 height 87
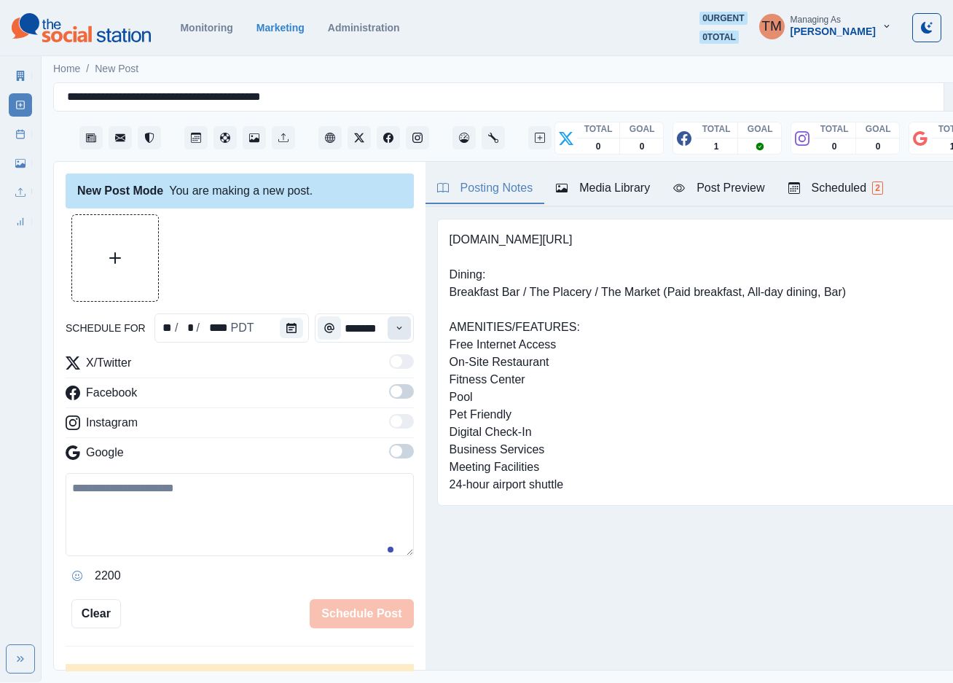
click at [394, 330] on icon "Time" at bounding box center [399, 328] width 10 height 10
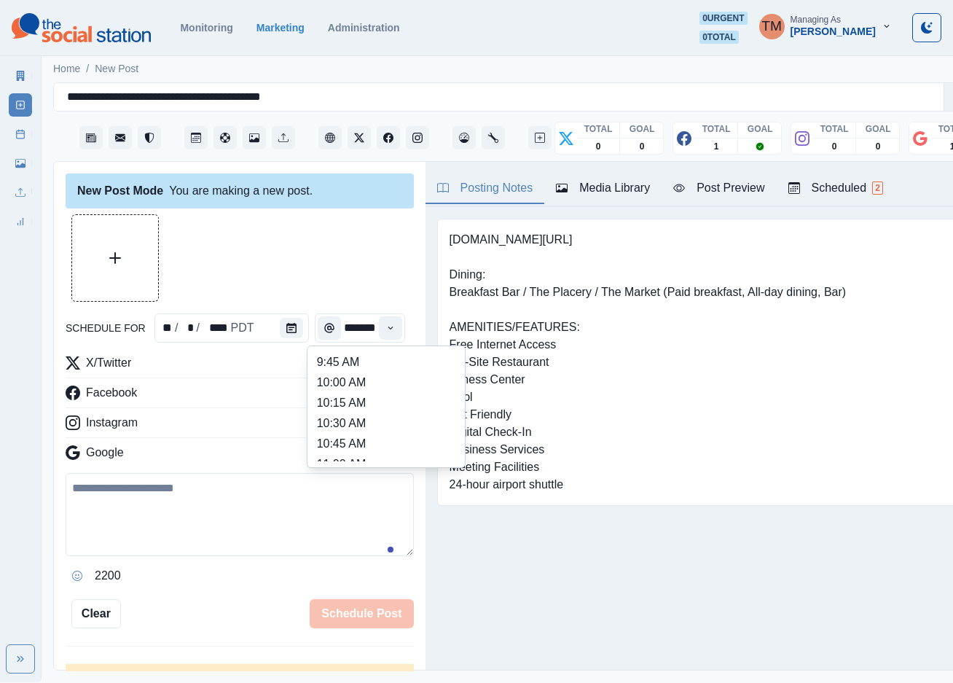
scroll to position [328, 0]
click at [320, 446] on li "1:00 PM" at bounding box center [386, 442] width 146 height 20
type input "*******"
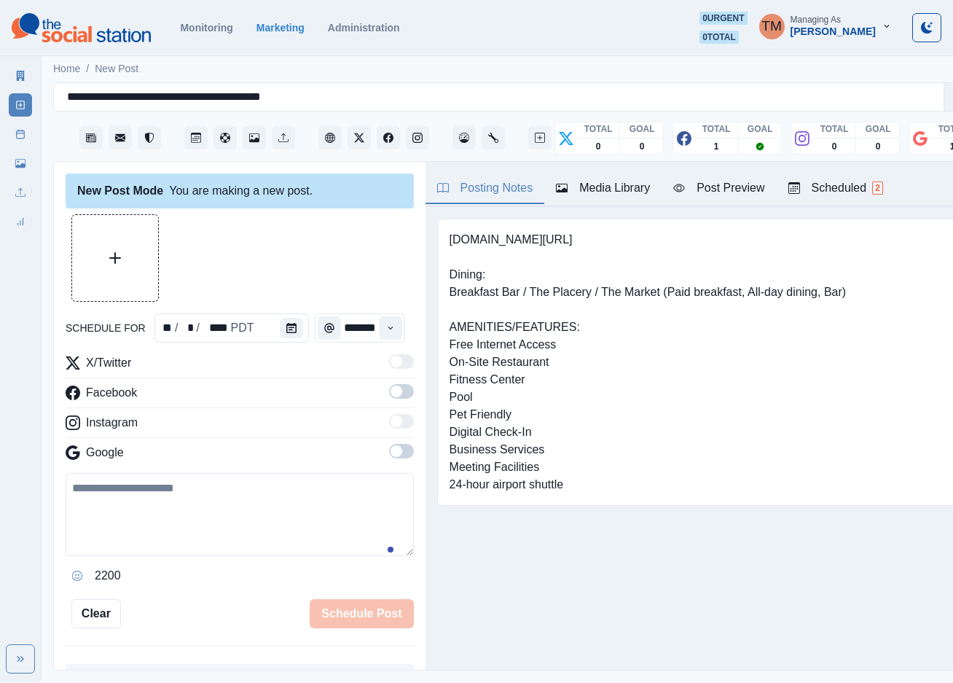
scroll to position [0, 11]
click at [339, 262] on div at bounding box center [240, 257] width 348 height 87
click at [389, 398] on span at bounding box center [401, 391] width 25 height 15
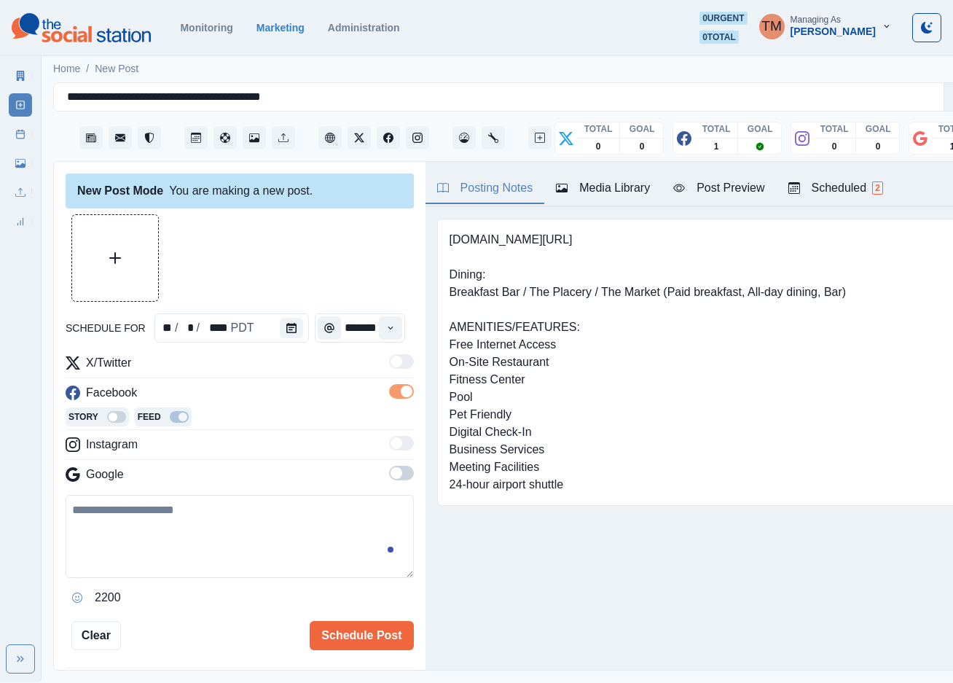
click at [389, 477] on span at bounding box center [401, 473] width 25 height 15
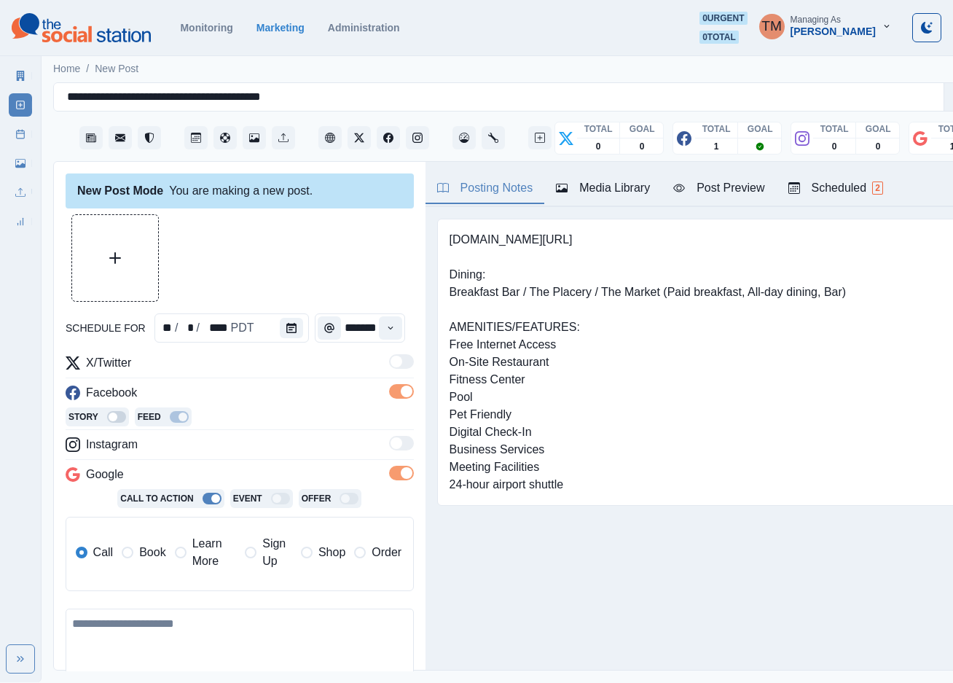
click at [193, 553] on span "Learn More" at bounding box center [214, 552] width 44 height 35
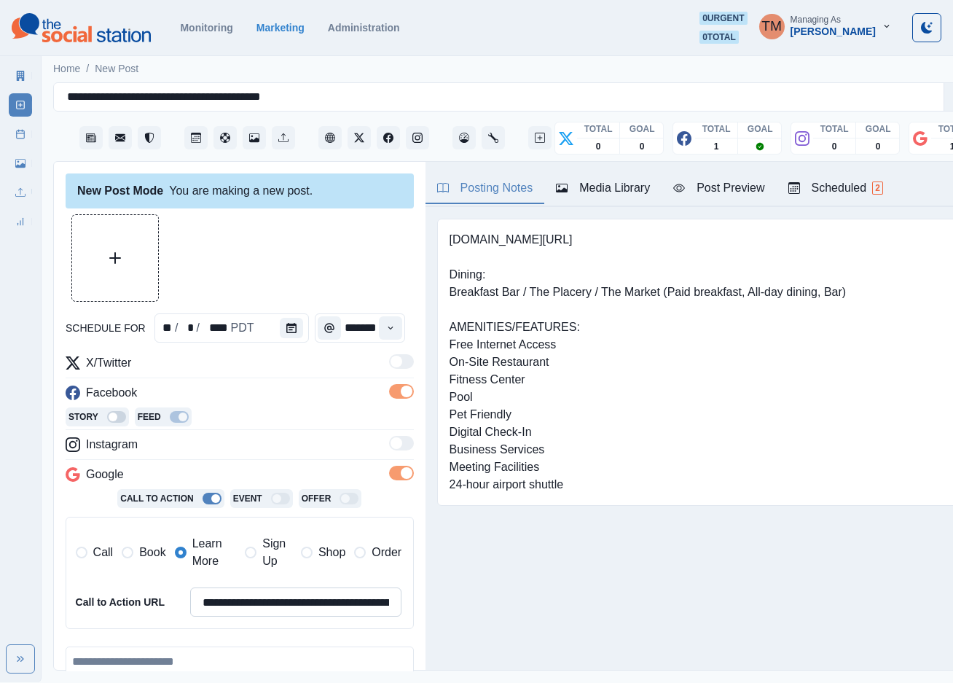
click at [276, 604] on input "**********" at bounding box center [296, 601] width 212 height 29
paste input
type input "**********"
click at [334, 271] on div at bounding box center [240, 257] width 348 height 87
click at [131, 265] on button "Upload Media" at bounding box center [115, 258] width 86 height 86
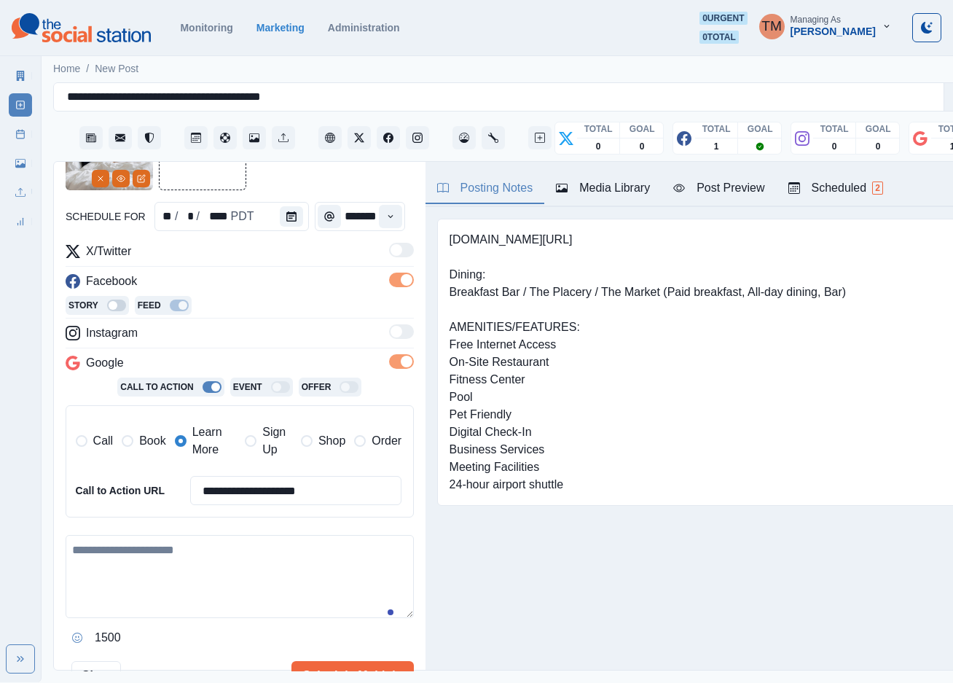
scroll to position [215, 0]
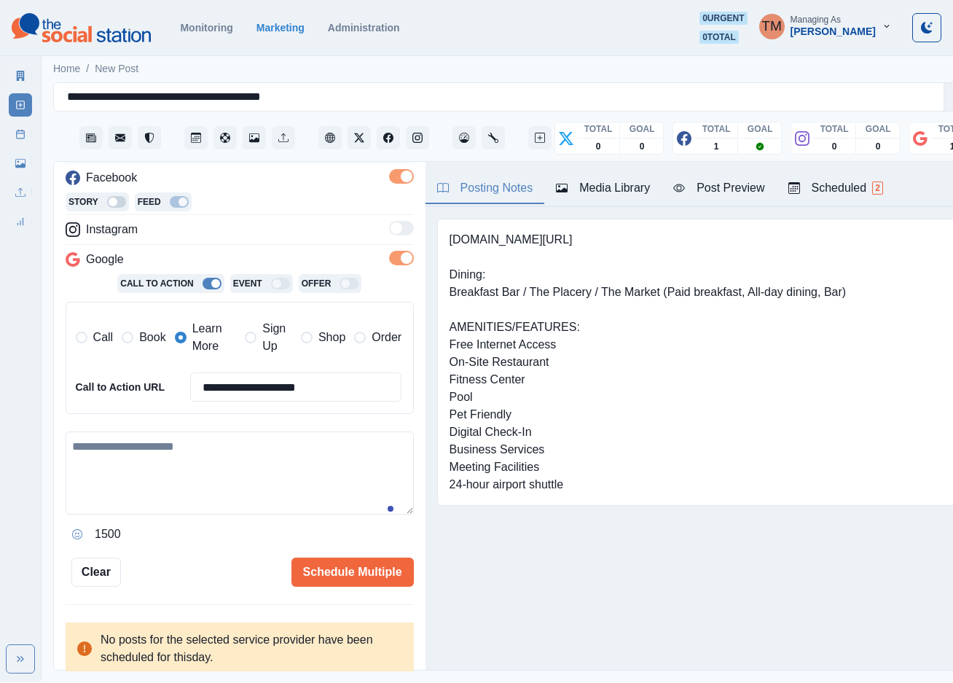
drag, startPoint x: 195, startPoint y: 545, endPoint x: 195, endPoint y: 535, distance: 9.5
click at [195, 544] on div "1500" at bounding box center [240, 533] width 348 height 23
click at [193, 475] on textarea at bounding box center [240, 472] width 348 height 83
paste textarea "**********"
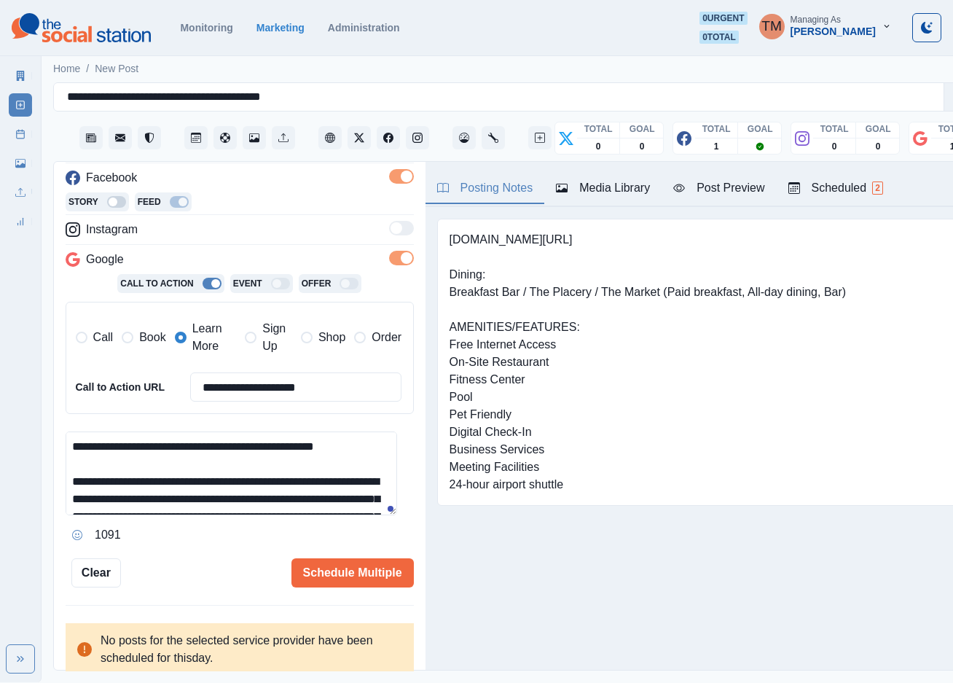
scroll to position [133, 0]
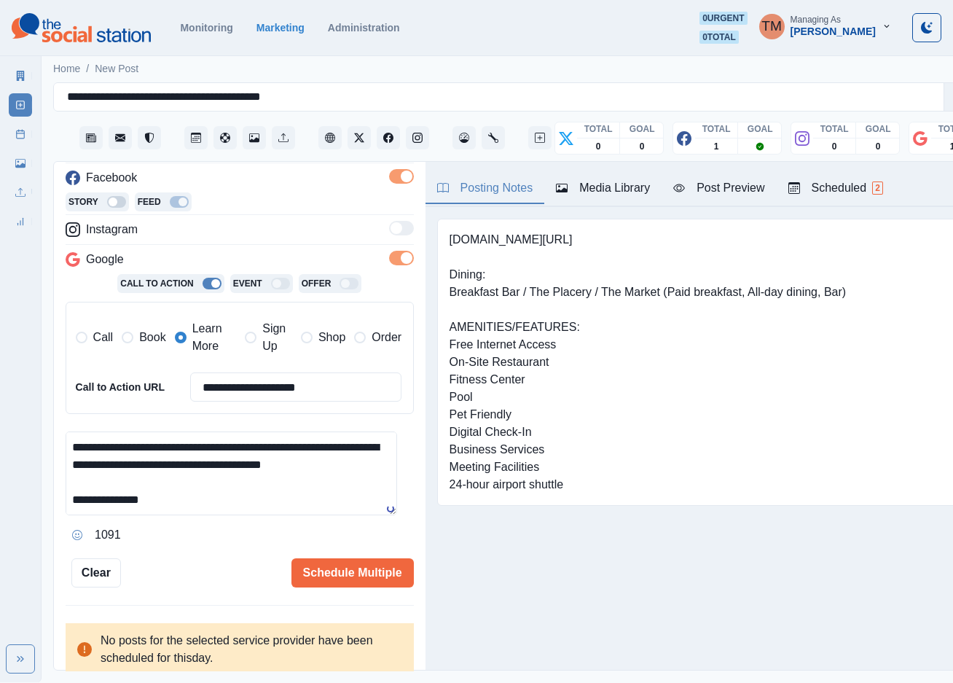
type textarea "**********"
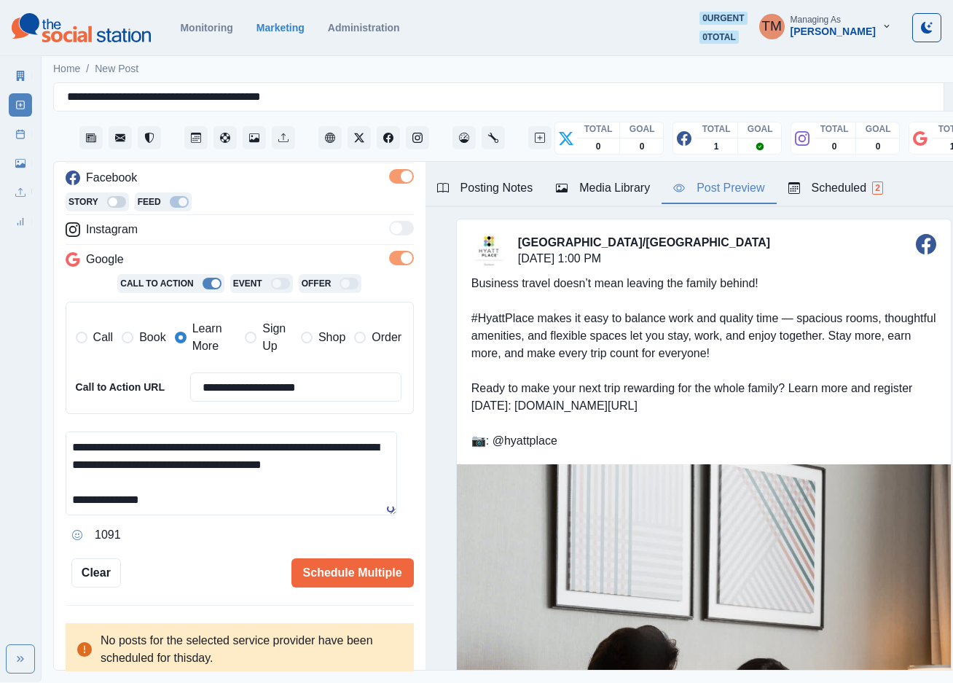
click at [733, 191] on div "Post Preview" at bounding box center [718, 187] width 91 height 17
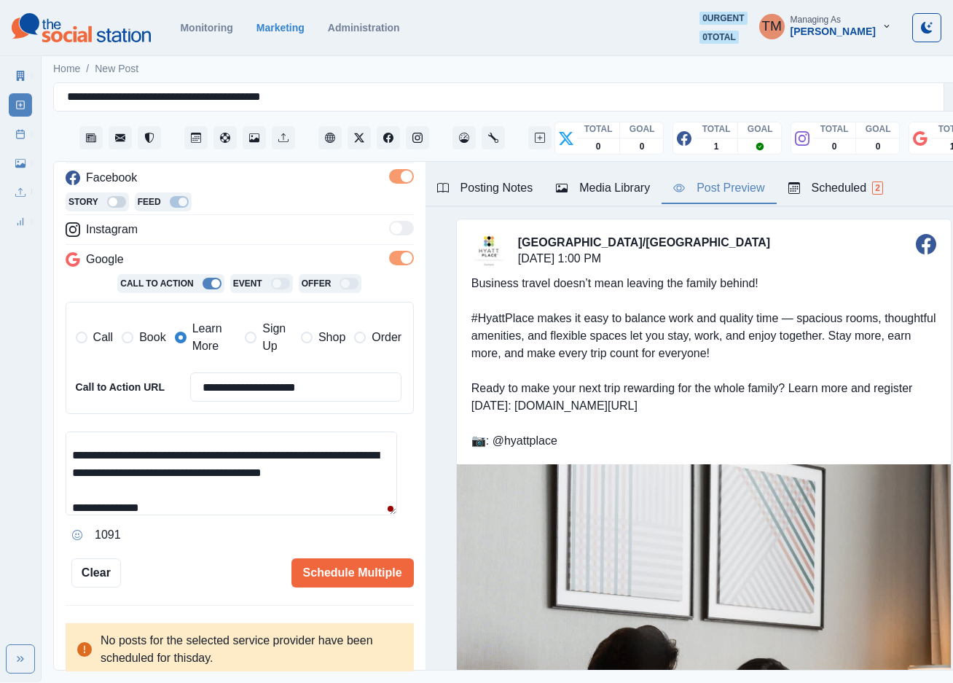
scroll to position [73, 0]
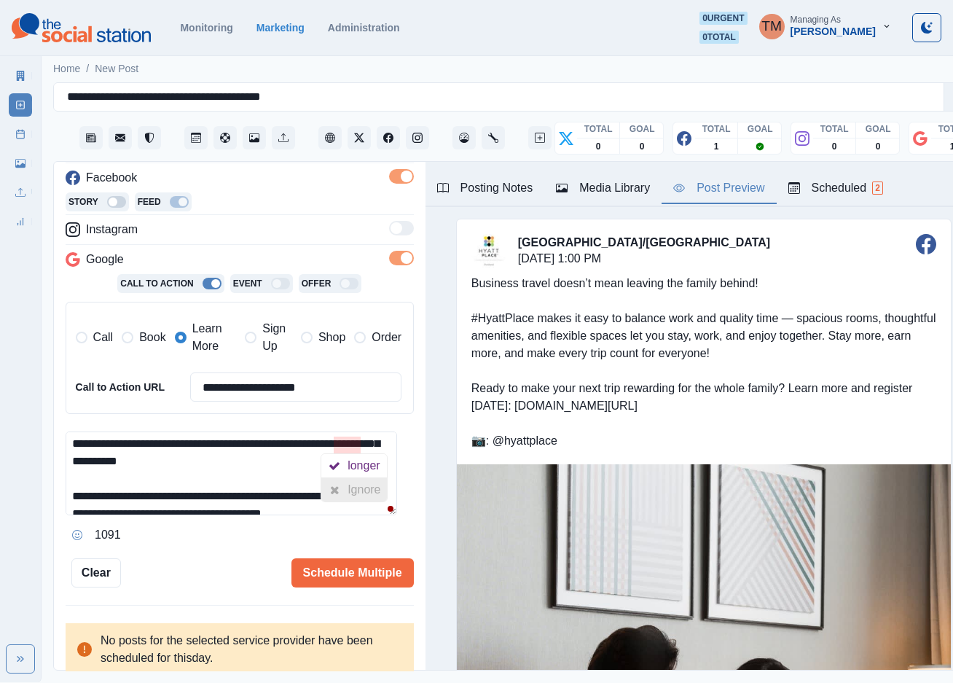
click at [355, 486] on div "Ignore" at bounding box center [367, 489] width 39 height 23
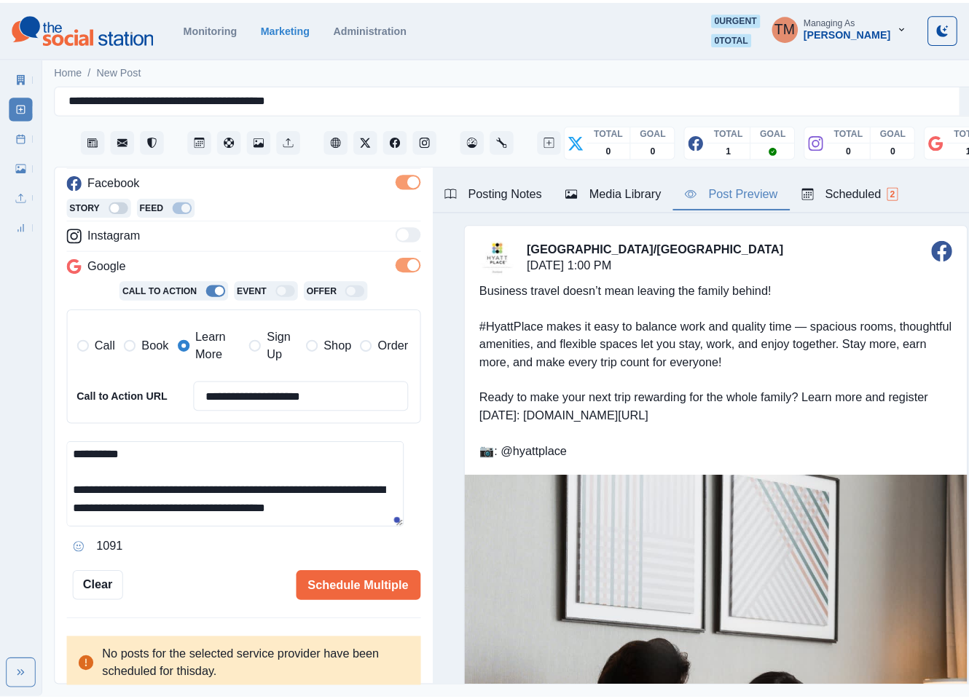
scroll to position [138, 0]
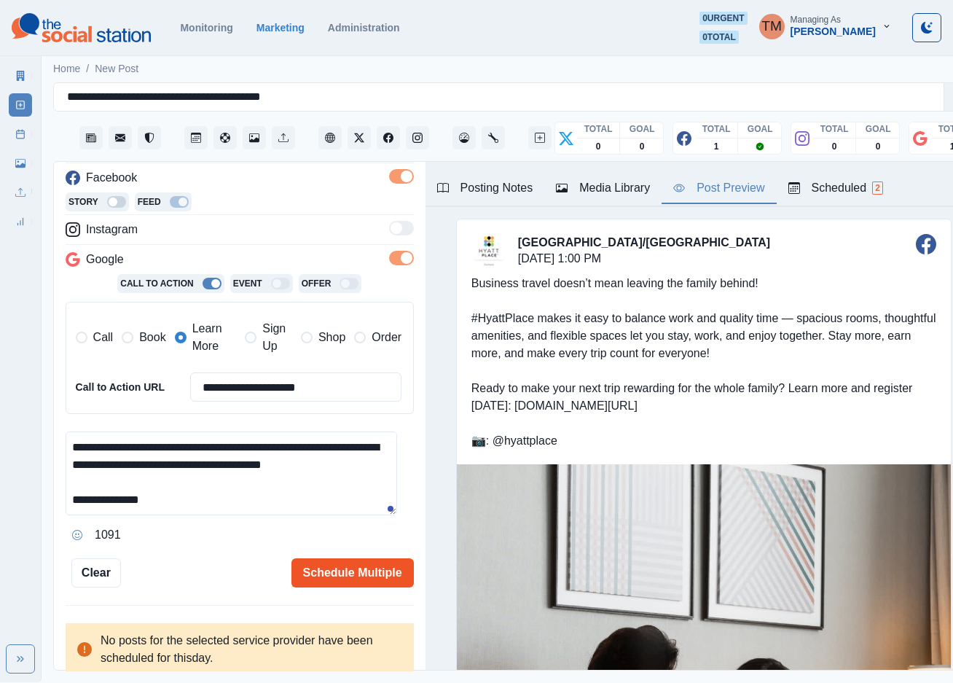
click at [341, 575] on button "Schedule Multiple" at bounding box center [352, 572] width 122 height 29
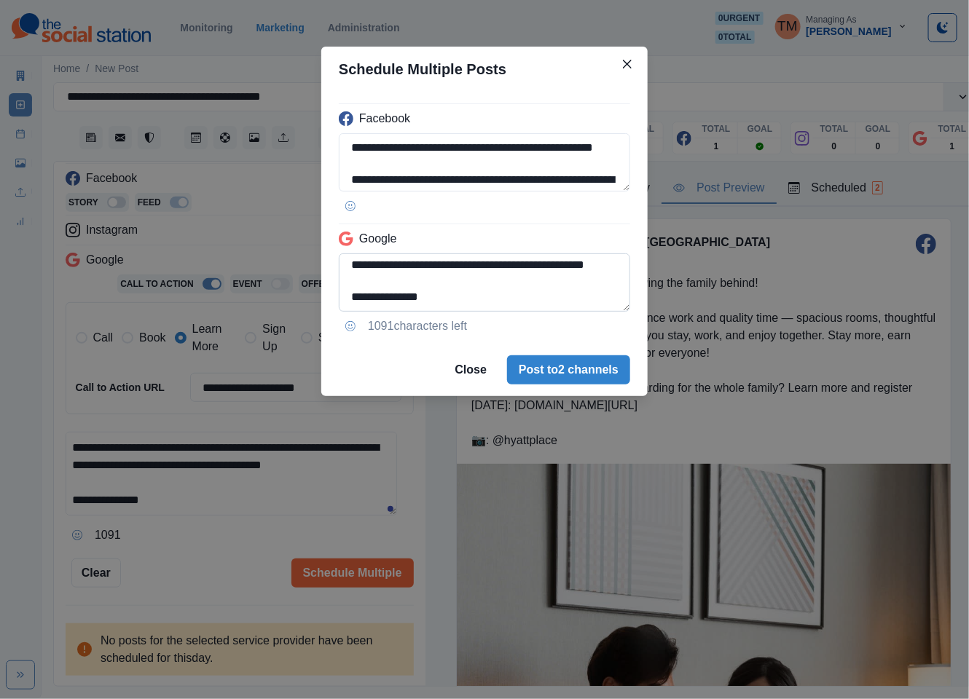
scroll to position [136, 0]
click at [579, 296] on textarea "**********" at bounding box center [484, 283] width 291 height 58
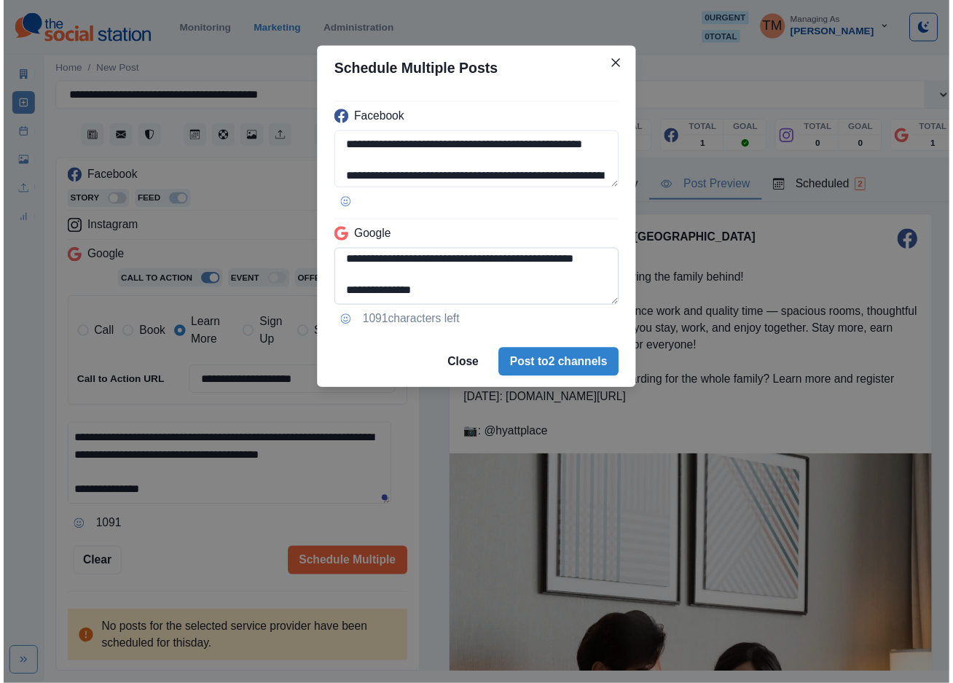
scroll to position [142, 0]
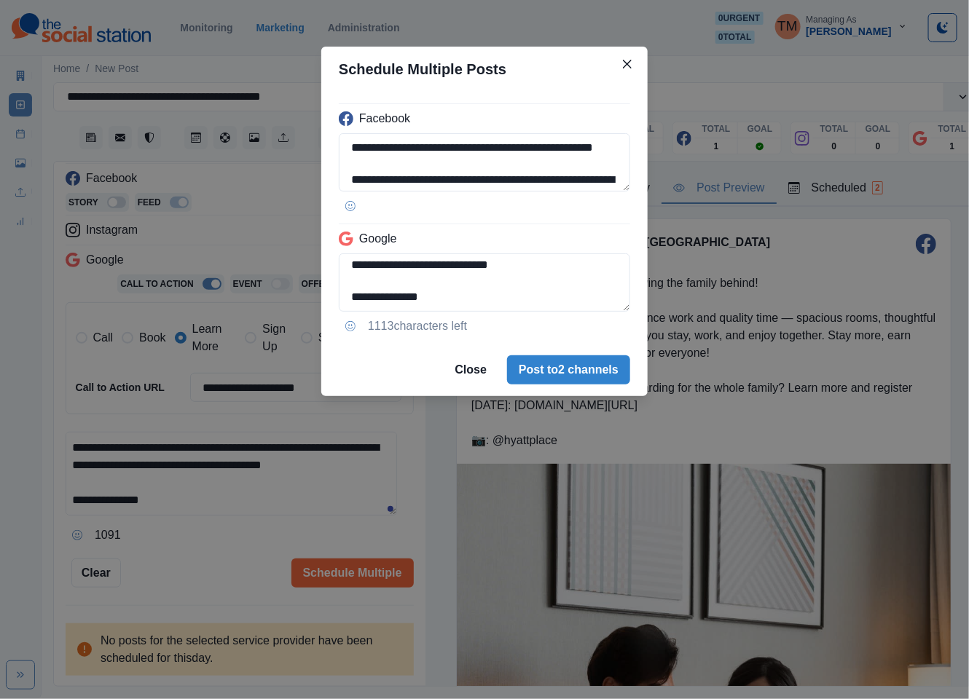
type textarea "**********"
click at [175, 558] on div "**********" at bounding box center [484, 349] width 969 height 699
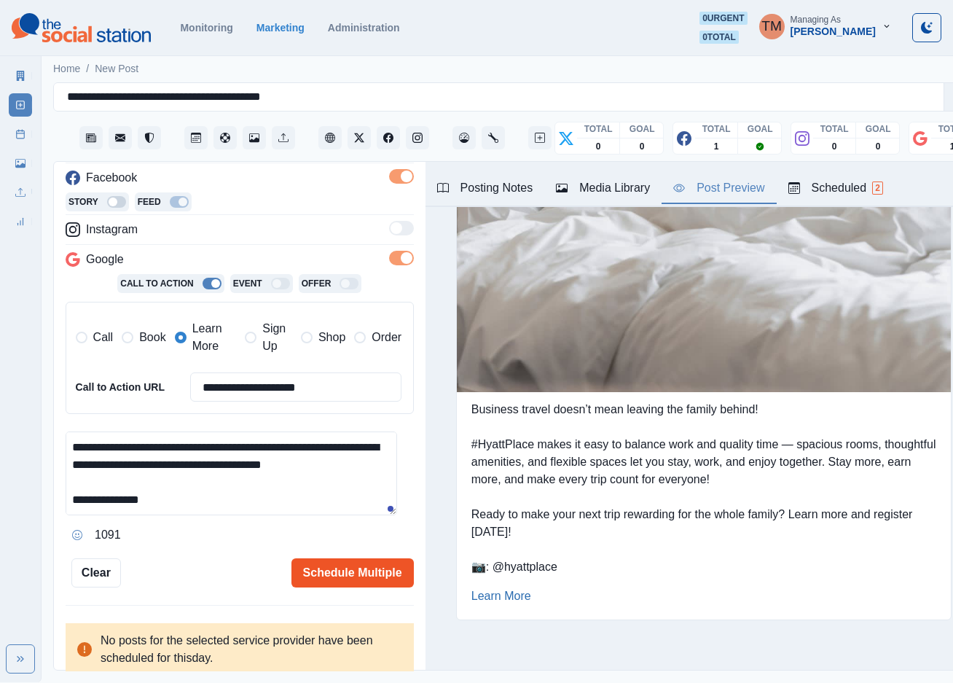
scroll to position [15, 0]
click at [350, 562] on button "Schedule Multiple" at bounding box center [352, 572] width 122 height 29
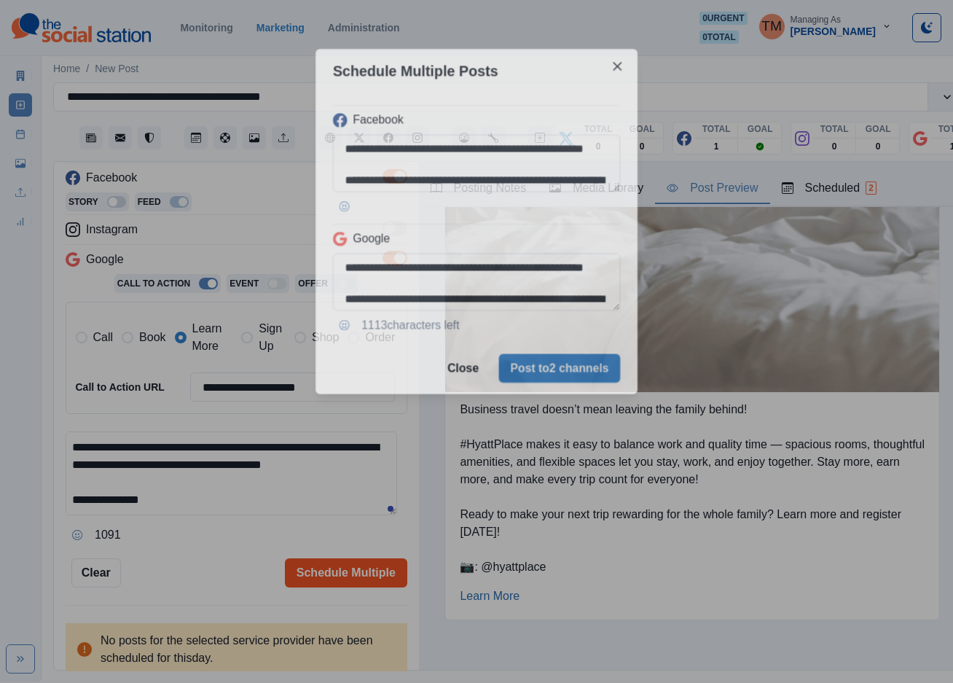
scroll to position [0, 0]
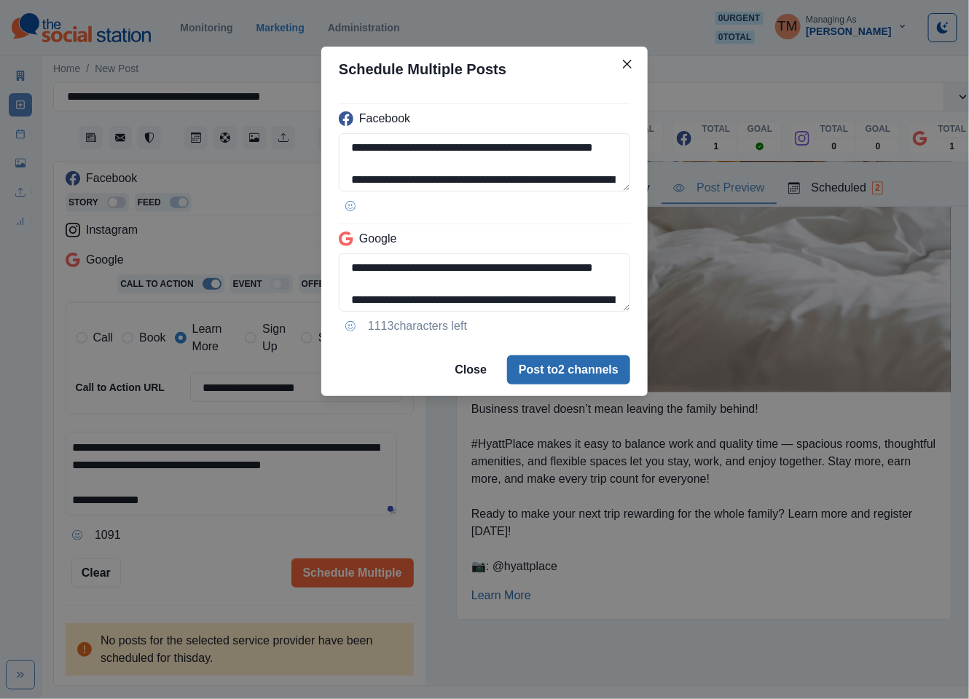
click at [601, 385] on button "Post to 2 channels" at bounding box center [568, 370] width 123 height 29
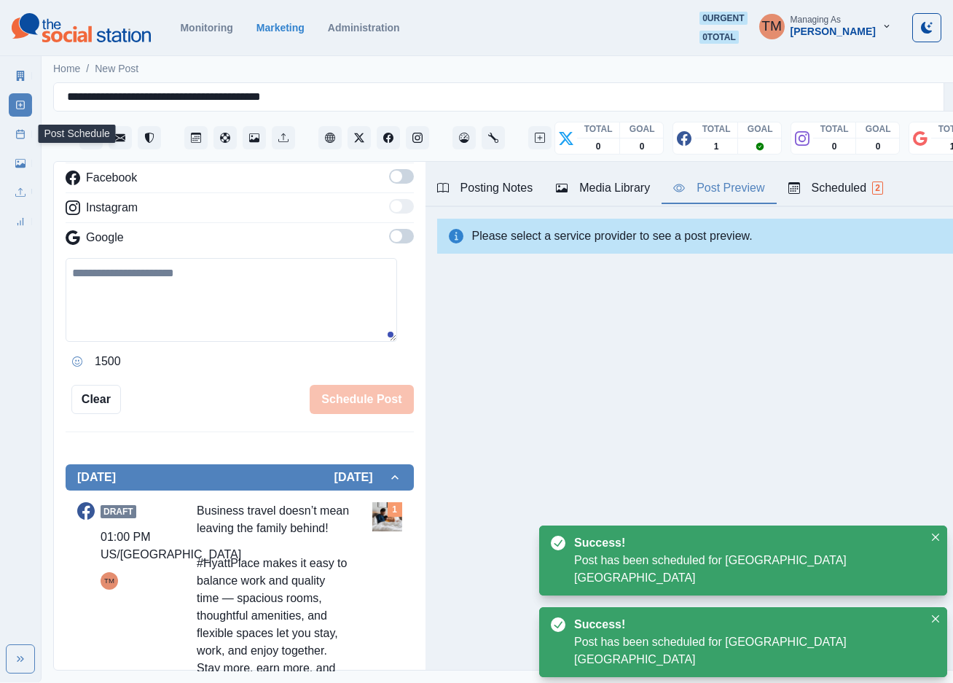
click at [20, 136] on icon at bounding box center [20, 134] width 10 height 10
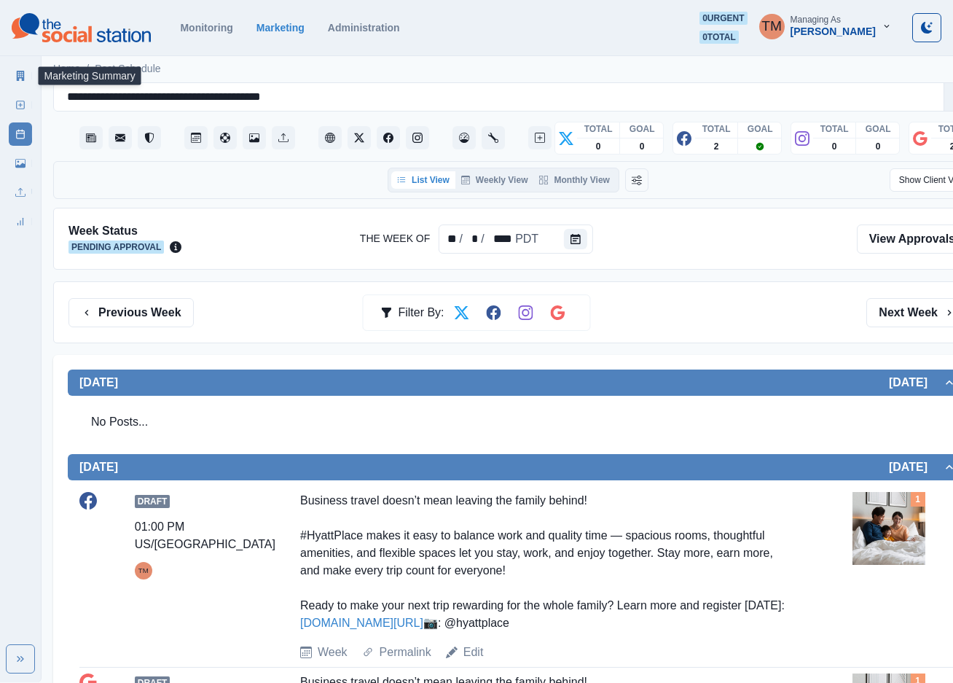
click at [18, 75] on icon at bounding box center [21, 76] width 8 height 10
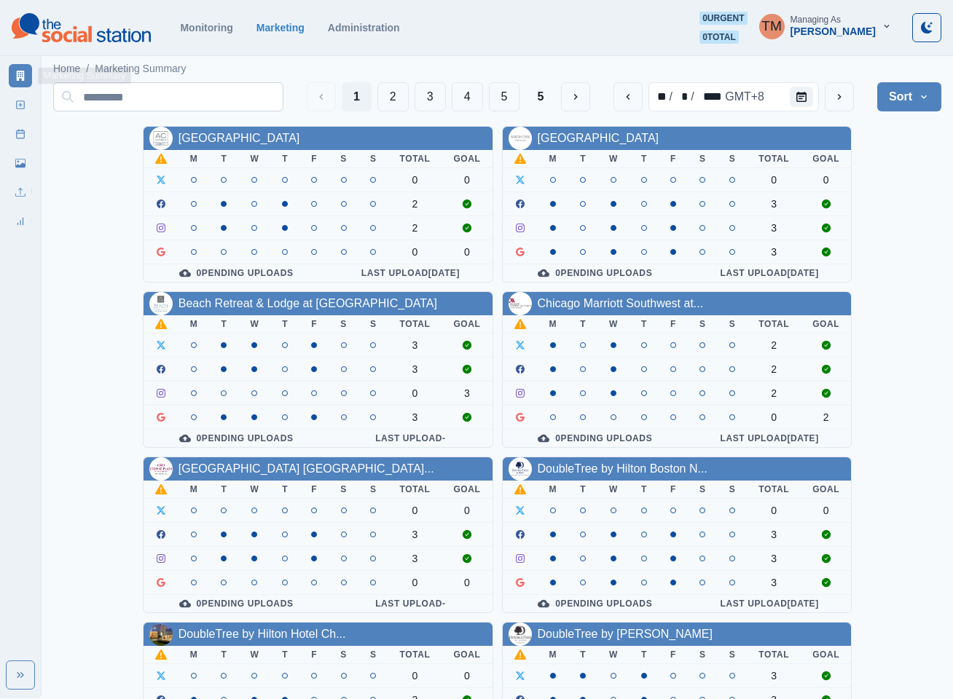
click at [202, 97] on input at bounding box center [168, 96] width 230 height 29
paste input "**********"
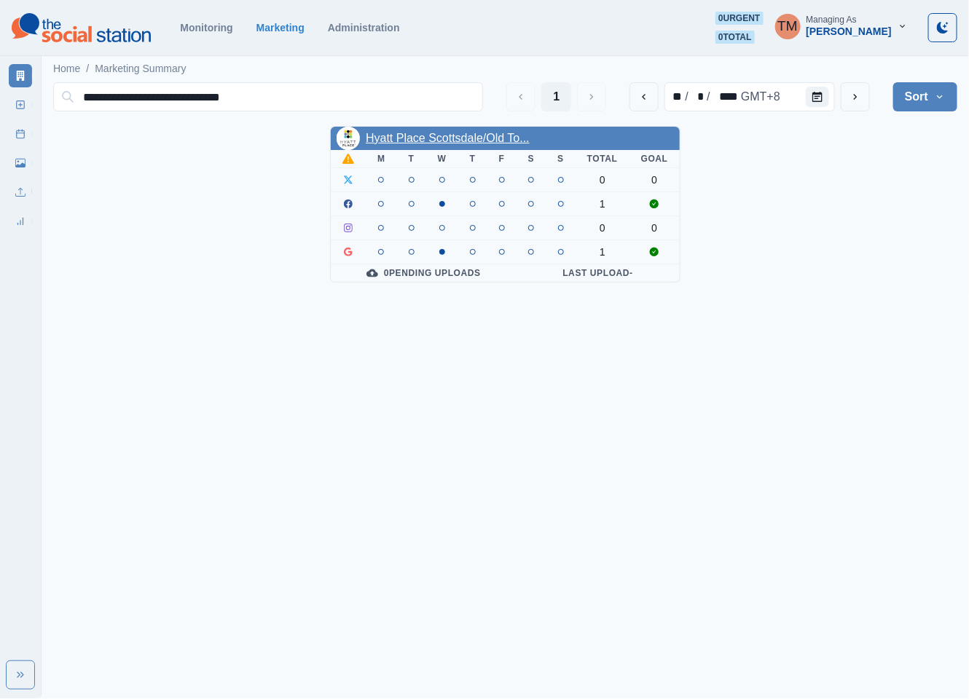
type input "**********"
click at [493, 143] on link "Hyatt Place Scottsdale/Old To..." at bounding box center [448, 138] width 164 height 12
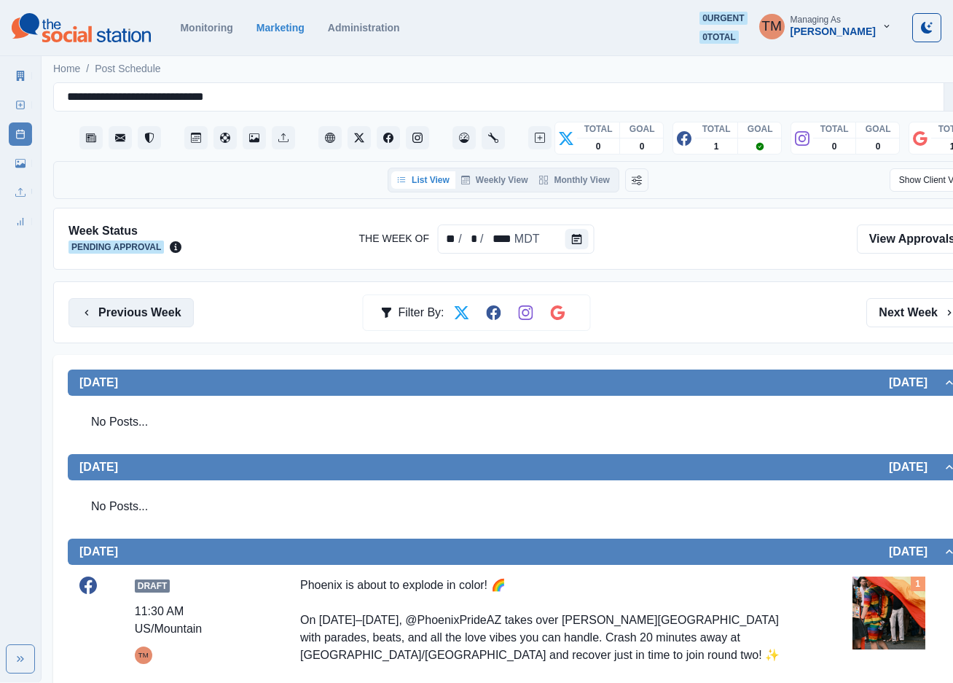
click at [117, 317] on button "Previous Week" at bounding box center [130, 312] width 125 height 29
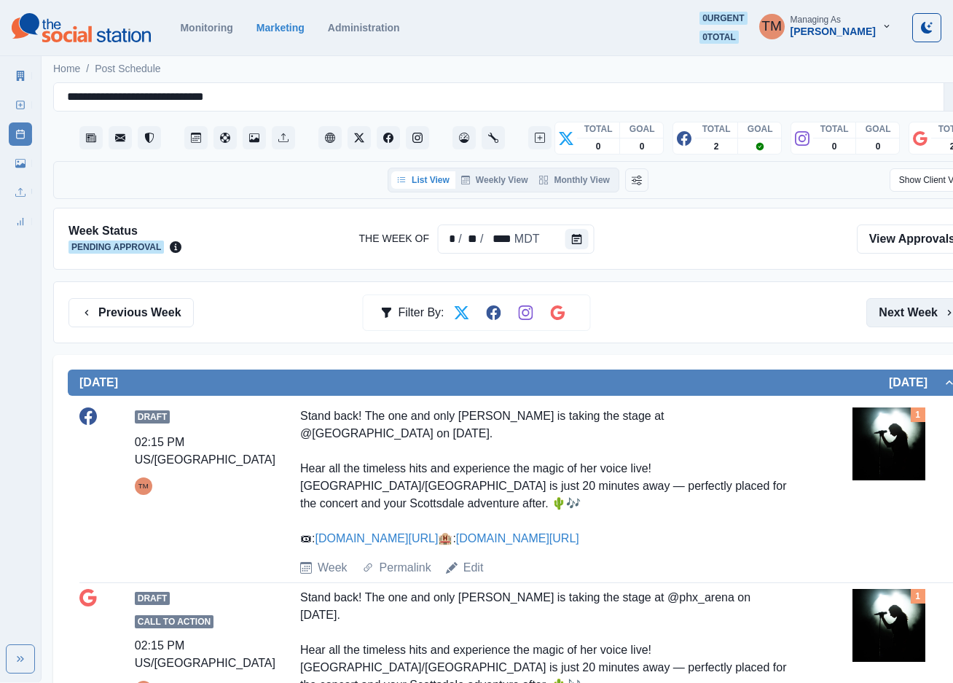
click at [909, 313] on button "Next Week" at bounding box center [916, 312] width 101 height 29
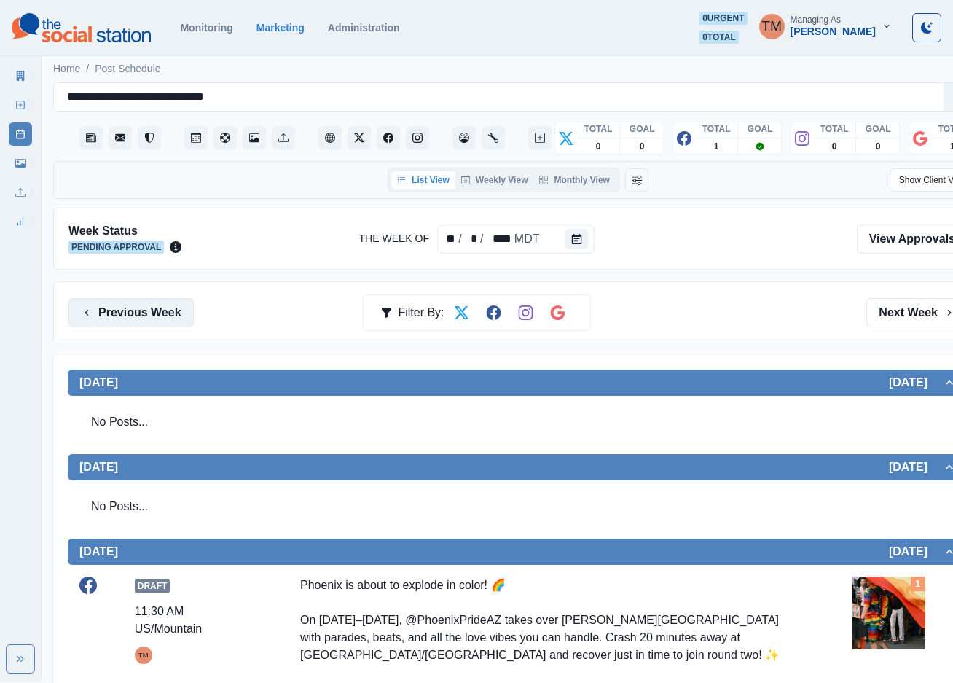
click at [133, 315] on button "Previous Week" at bounding box center [130, 312] width 125 height 29
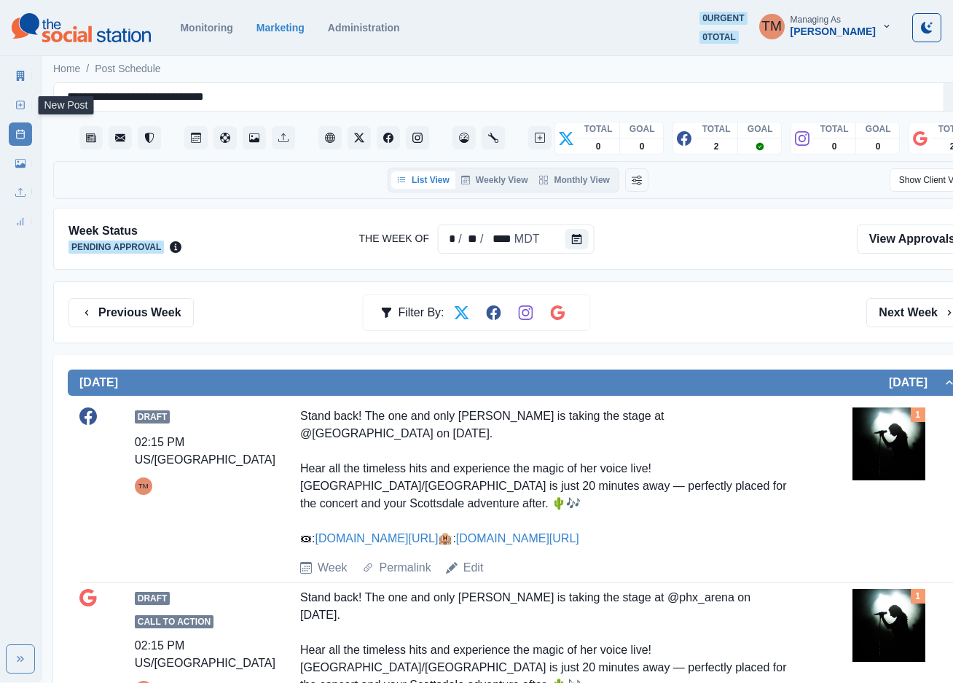
click at [17, 107] on icon at bounding box center [20, 105] width 10 height 10
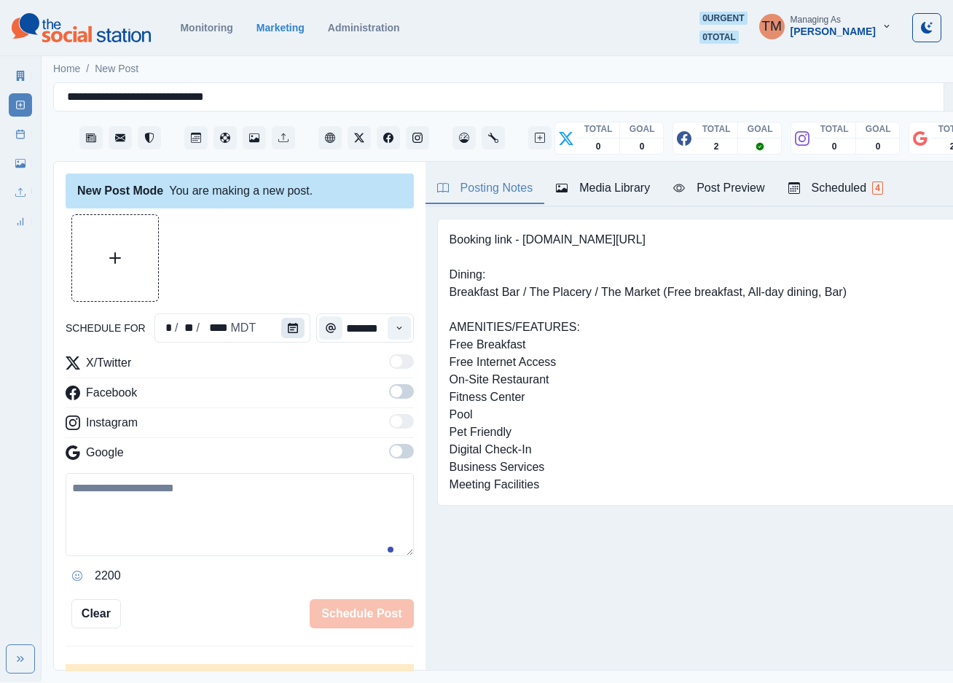
click at [283, 326] on button "Calendar" at bounding box center [292, 328] width 23 height 20
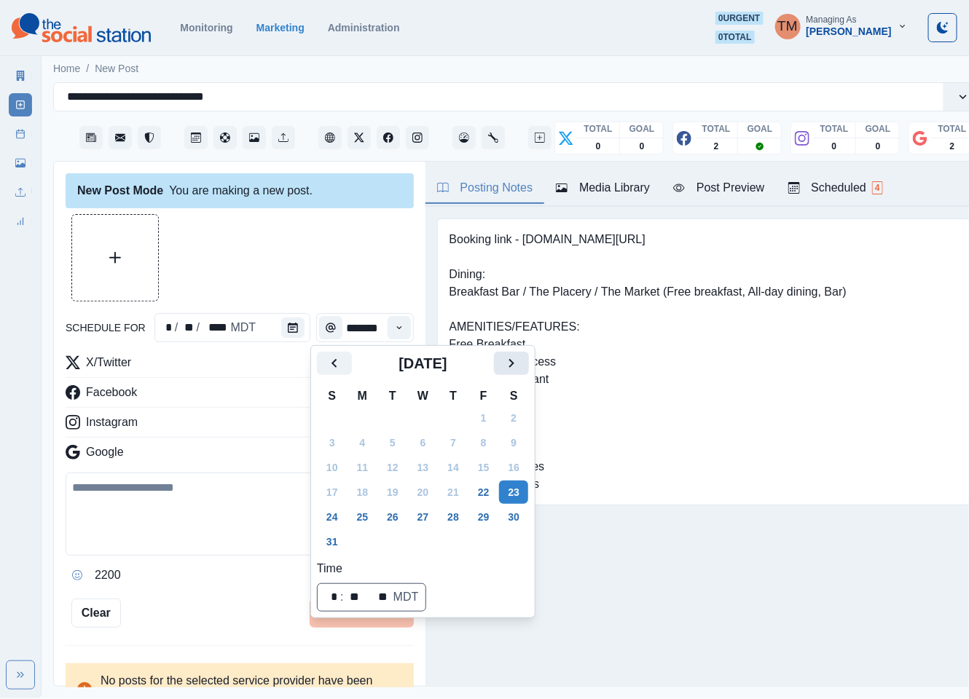
click at [519, 370] on icon "Next" at bounding box center [511, 363] width 17 height 17
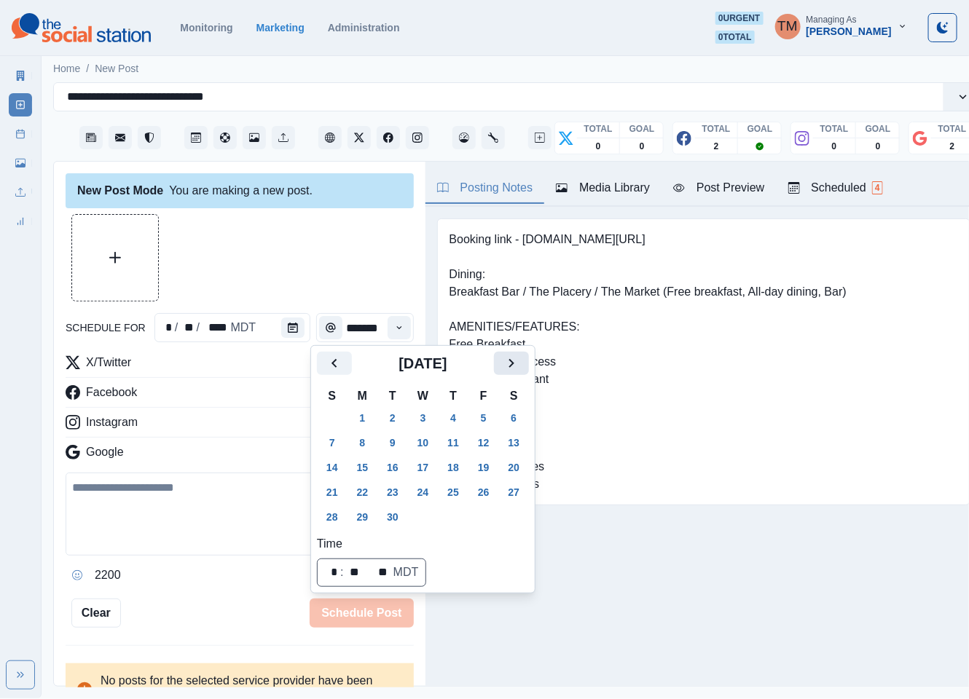
click at [519, 370] on icon "Next" at bounding box center [511, 363] width 17 height 17
click at [424, 420] on button "1" at bounding box center [423, 418] width 29 height 23
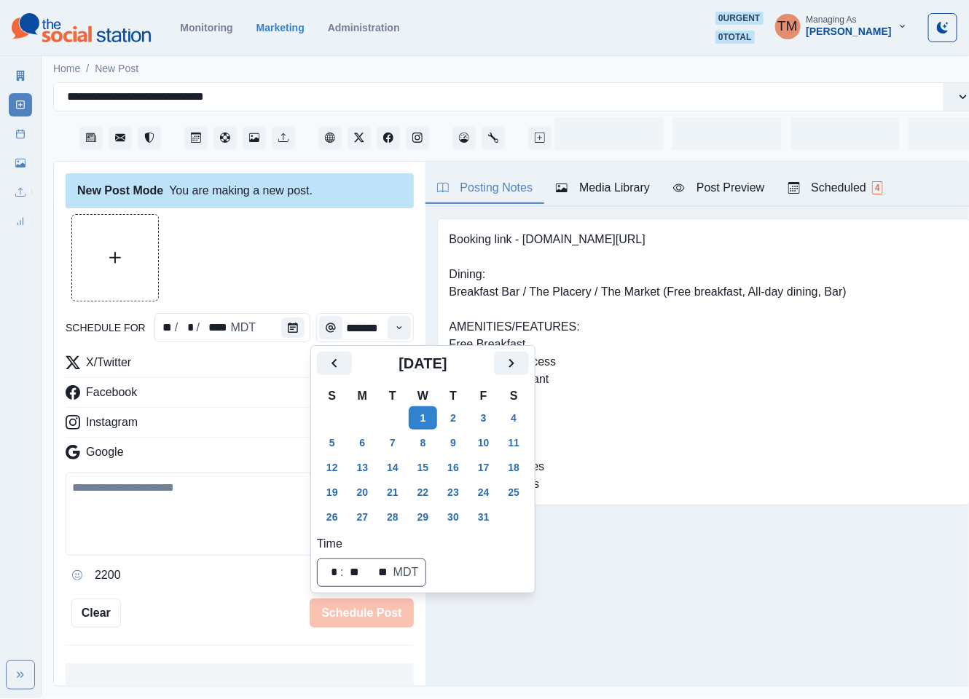
click at [251, 254] on div at bounding box center [240, 257] width 348 height 87
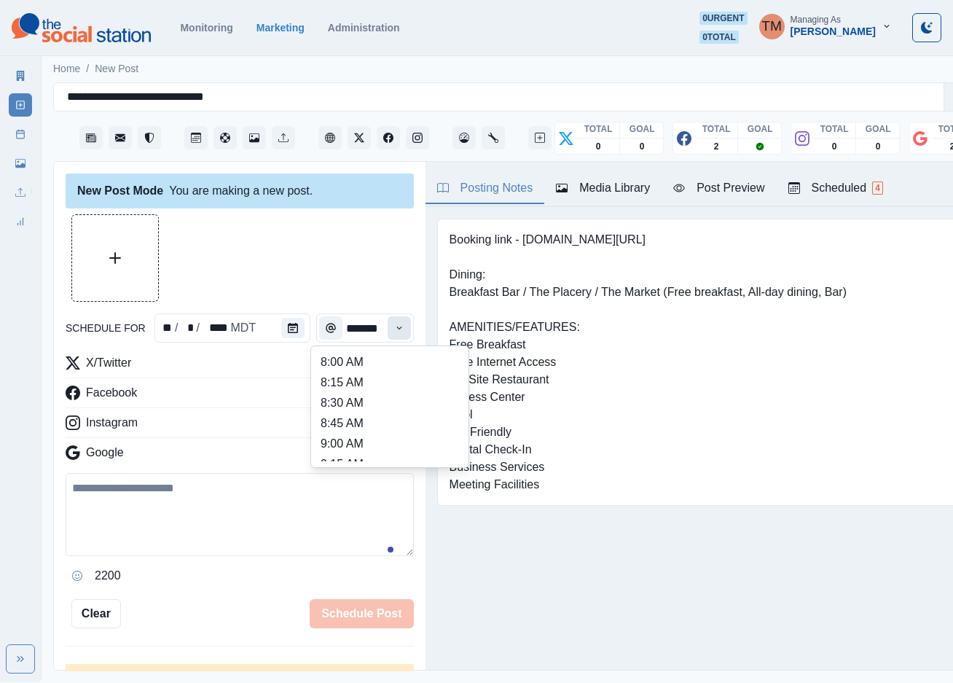
click at [388, 333] on button "Time" at bounding box center [399, 327] width 23 height 23
click at [337, 396] on li "12:30 PM" at bounding box center [390, 403] width 146 height 20
type input "********"
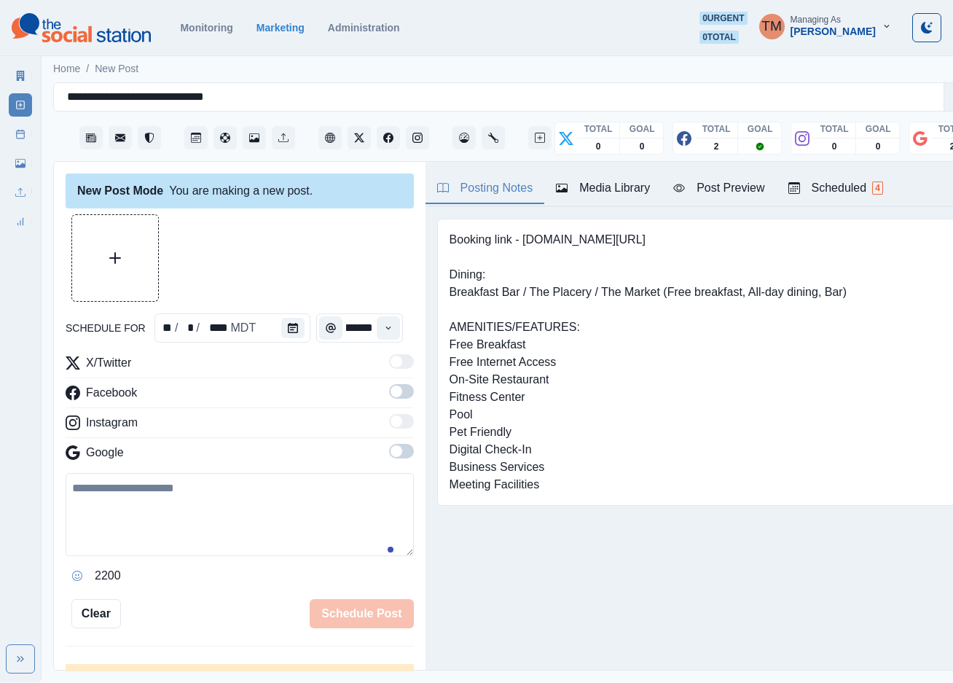
click at [391, 392] on span at bounding box center [397, 391] width 12 height 12
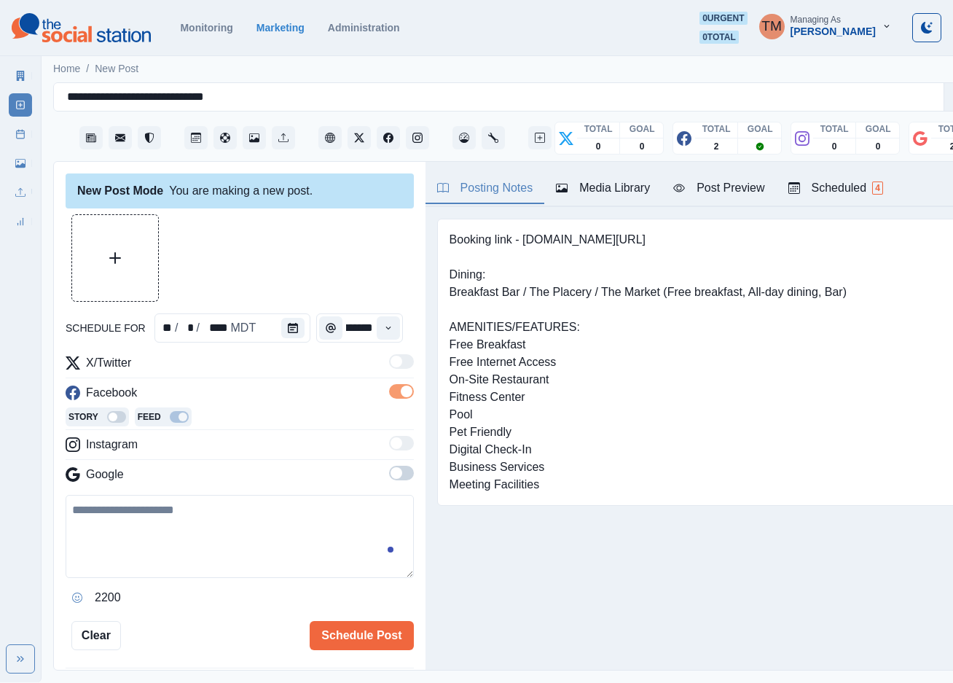
scroll to position [0, 0]
click at [392, 477] on span at bounding box center [401, 473] width 25 height 15
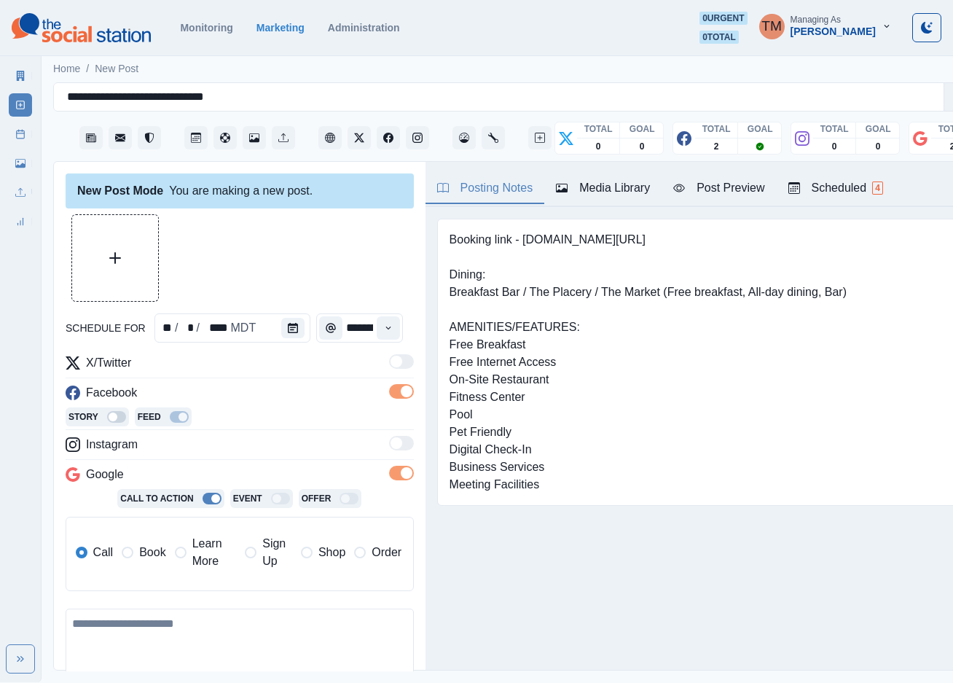
click at [211, 553] on span "Learn More" at bounding box center [214, 552] width 44 height 35
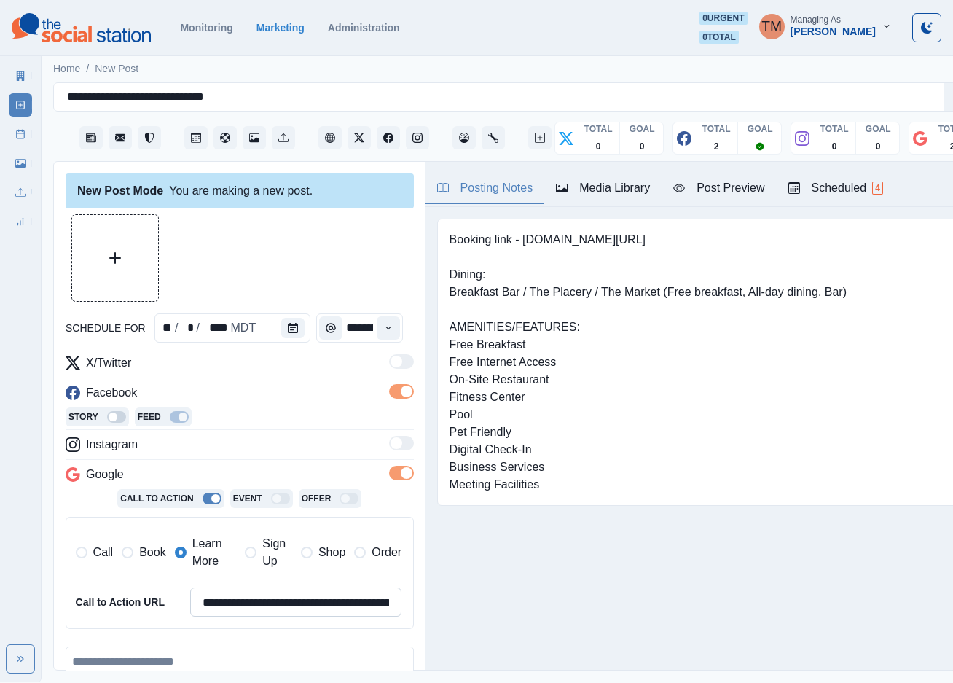
click at [237, 601] on input "**********" at bounding box center [296, 601] width 212 height 29
paste input
type input "**********"
click at [164, 663] on textarea at bounding box center [240, 687] width 348 height 83
paste textarea "**********"
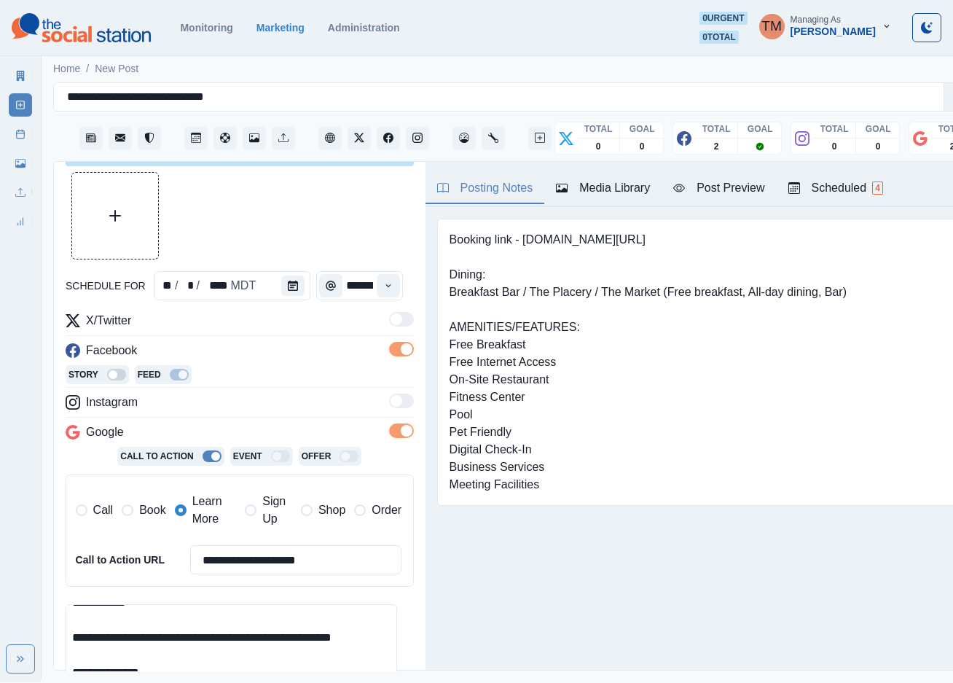
scroll to position [116, 0]
type textarea "**********"
click at [96, 212] on button "Upload Media" at bounding box center [115, 216] width 86 height 86
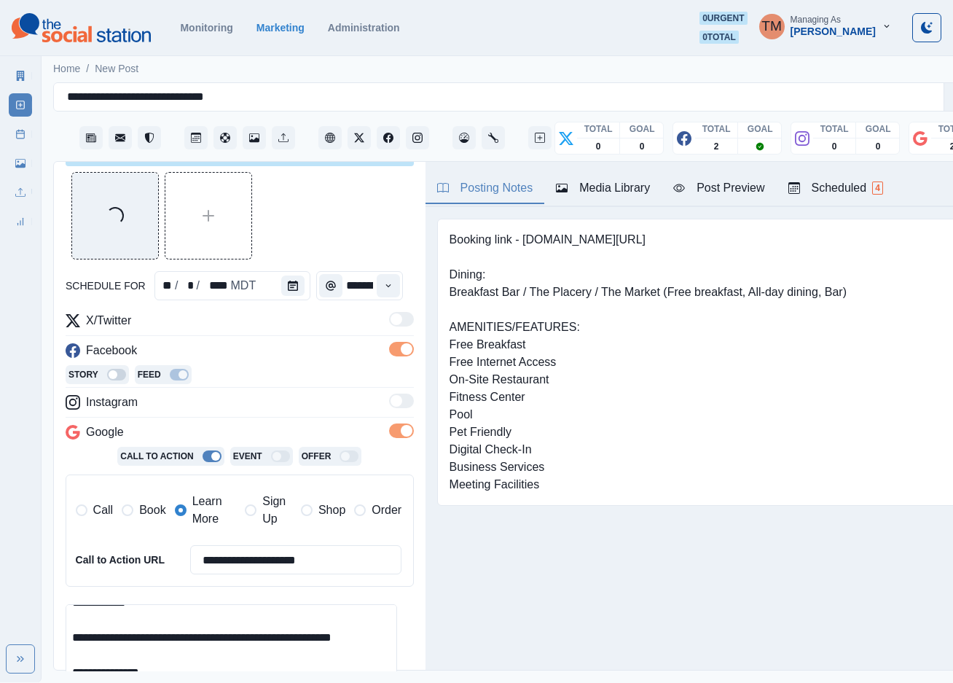
click at [737, 184] on div "Post Preview" at bounding box center [718, 187] width 91 height 17
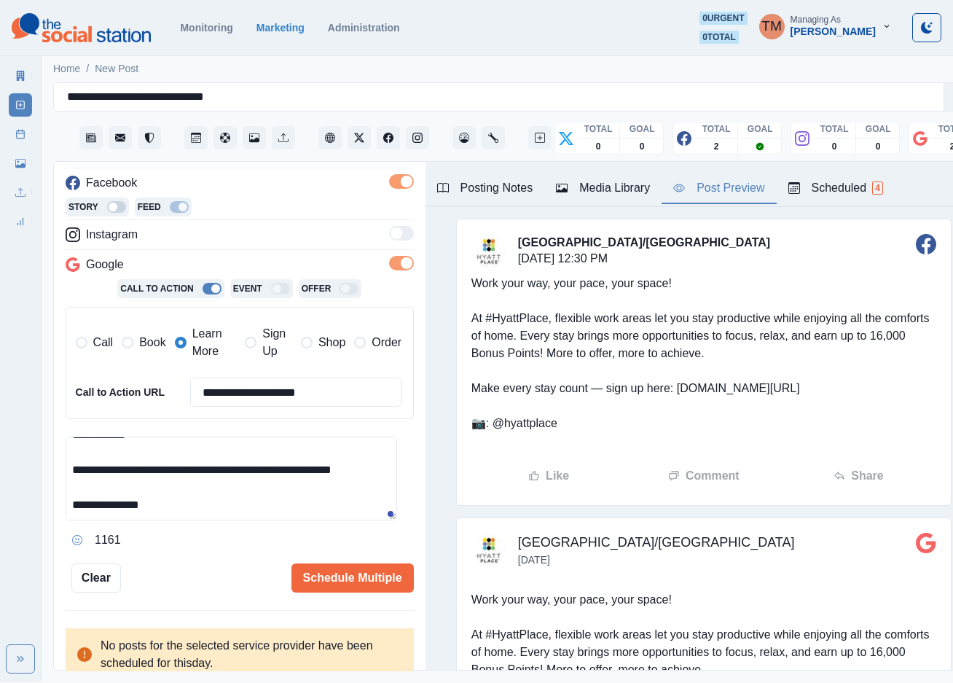
scroll to position [215, 0]
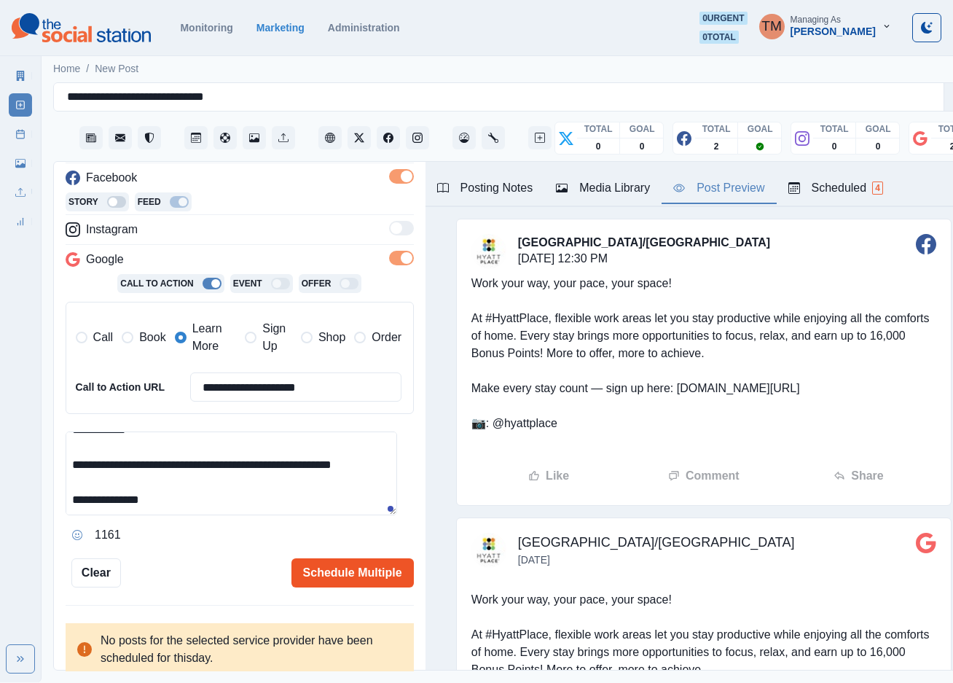
click at [322, 567] on button "Schedule Multiple" at bounding box center [352, 572] width 122 height 29
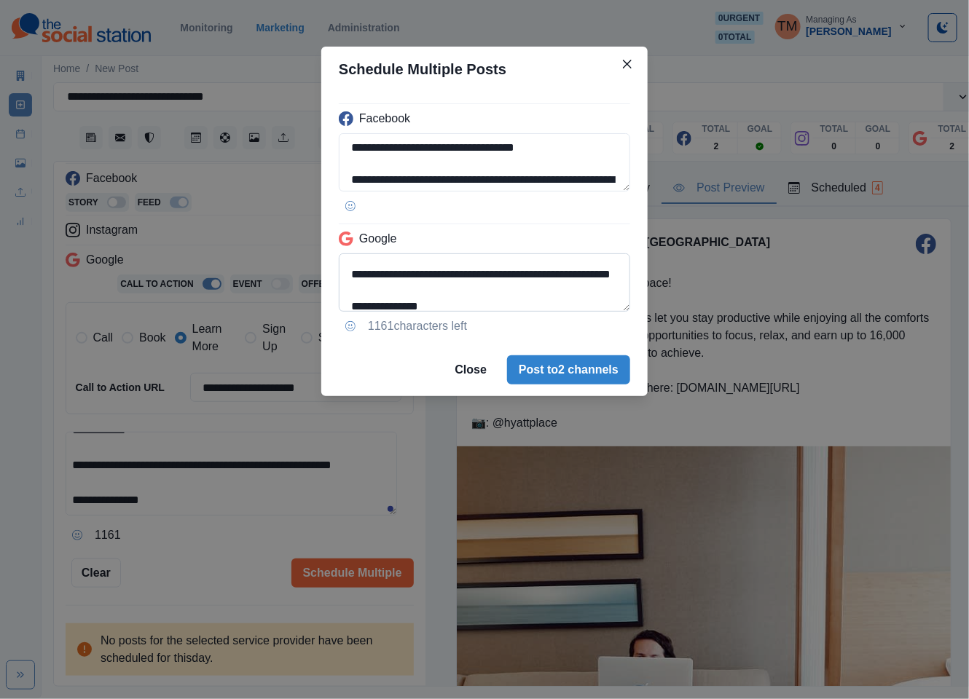
scroll to position [103, 0]
click at [527, 294] on textarea "**********" at bounding box center [484, 283] width 291 height 58
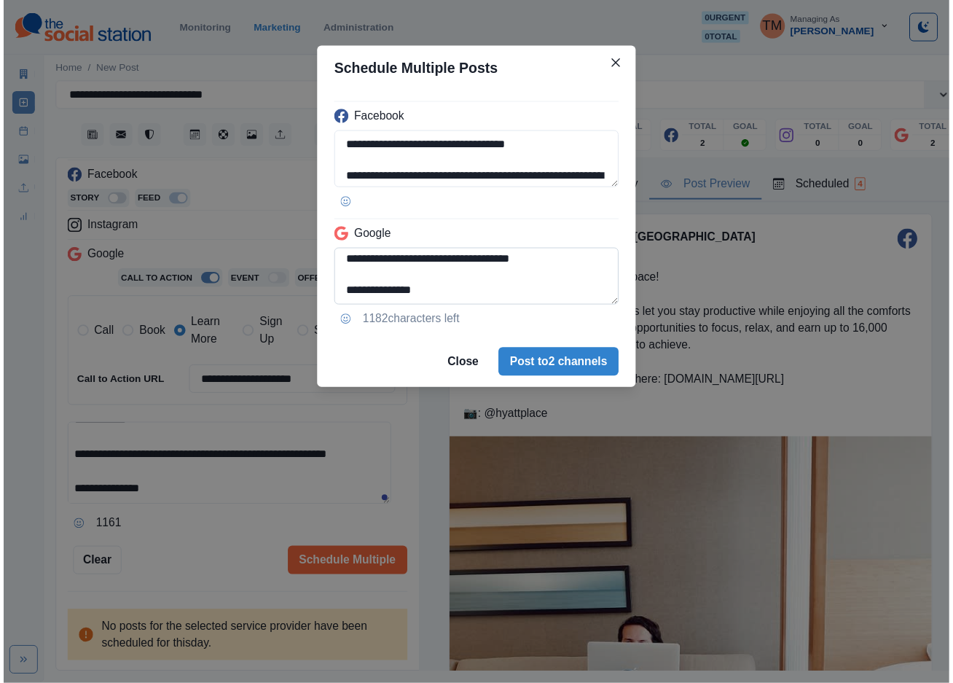
scroll to position [132, 0]
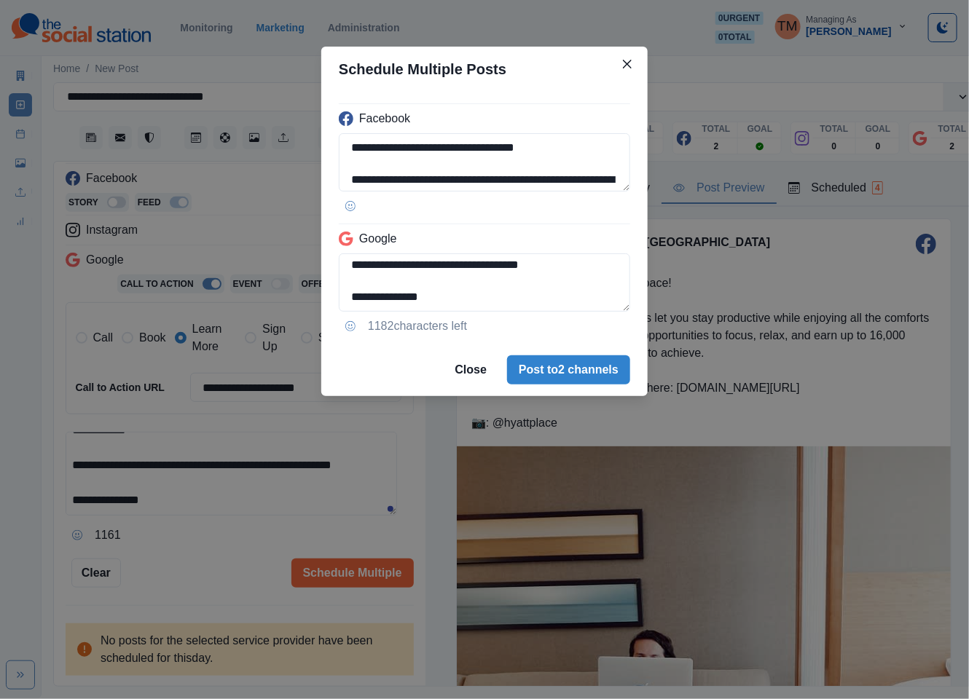
type textarea "**********"
click at [182, 551] on div "**********" at bounding box center [484, 349] width 969 height 699
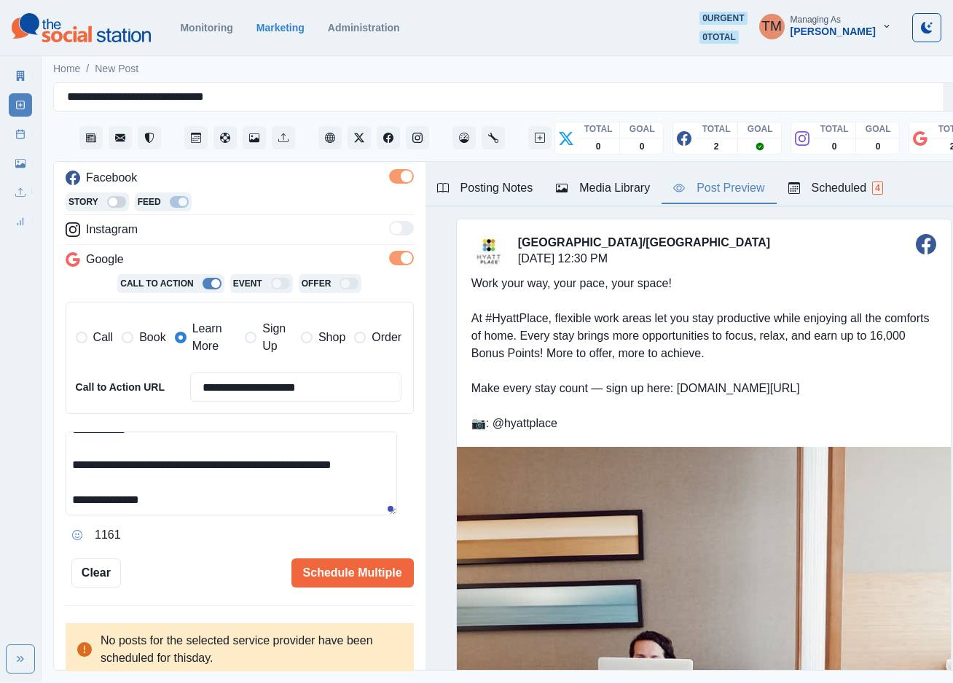
scroll to position [121, 0]
drag, startPoint x: 337, startPoint y: 385, endPoint x: 195, endPoint y: 385, distance: 142.1
click at [195, 385] on input "**********" at bounding box center [296, 386] width 212 height 29
click at [350, 578] on button "Schedule Multiple" at bounding box center [352, 572] width 122 height 29
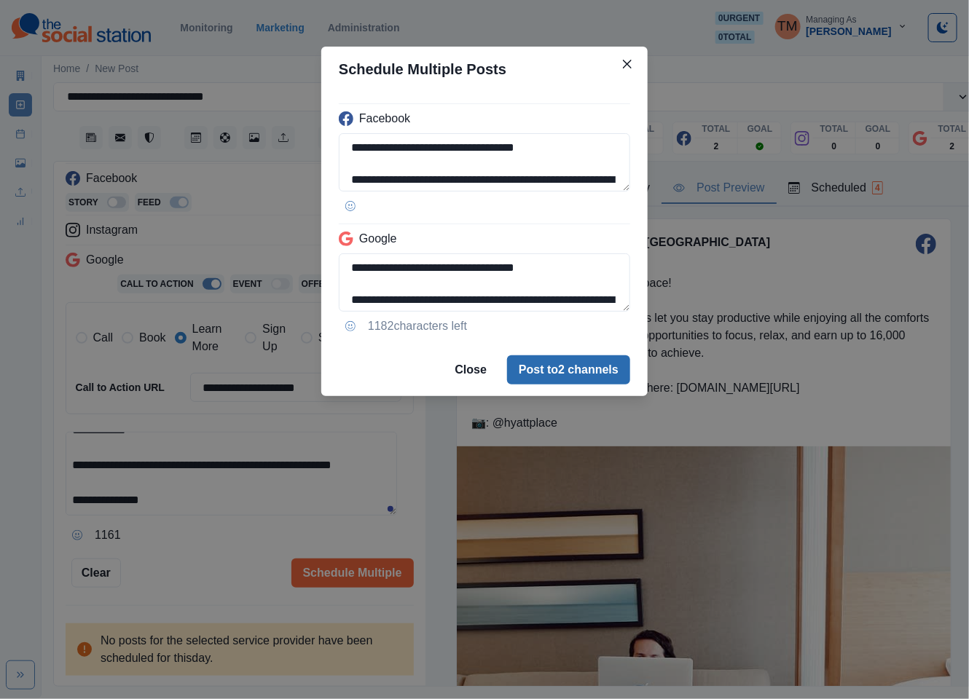
click at [553, 372] on button "Post to 2 channels" at bounding box center [568, 370] width 123 height 29
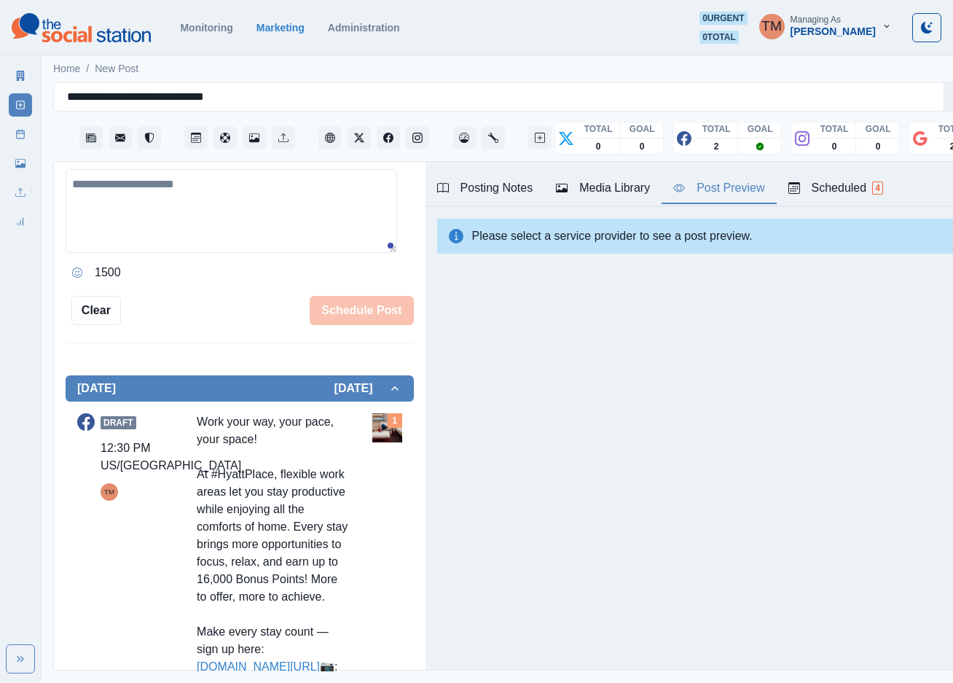
scroll to position [546, 0]
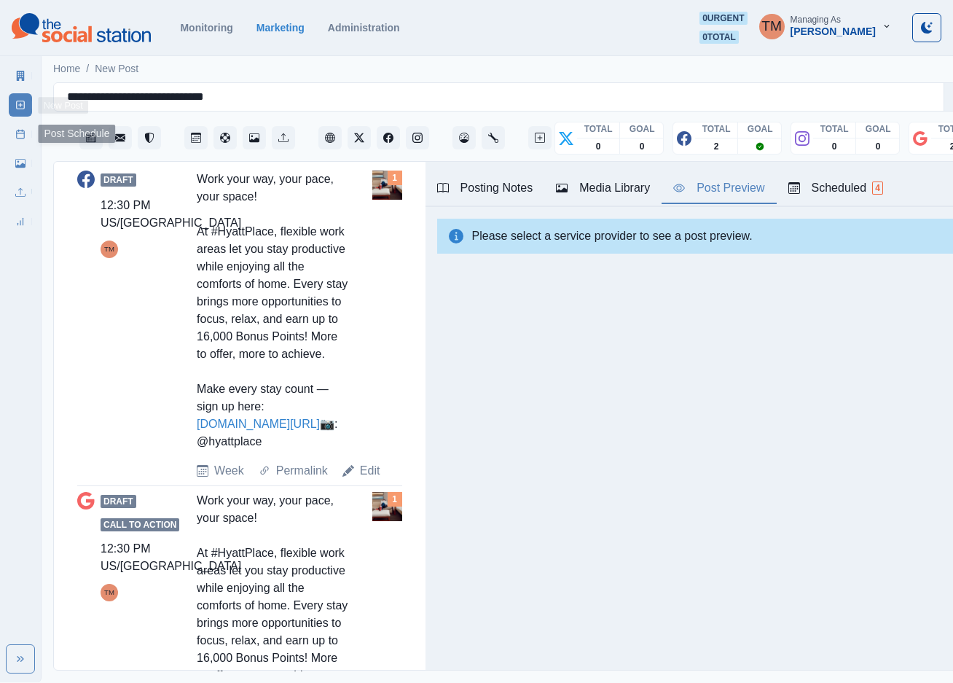
click at [24, 129] on icon at bounding box center [20, 134] width 10 height 10
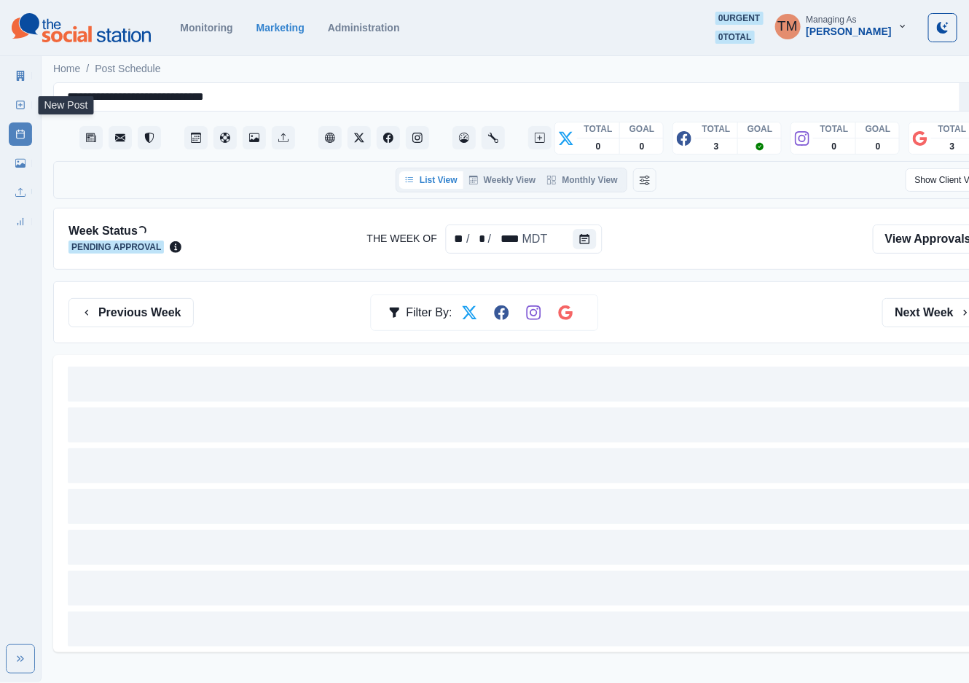
click at [22, 108] on icon at bounding box center [20, 105] width 10 height 10
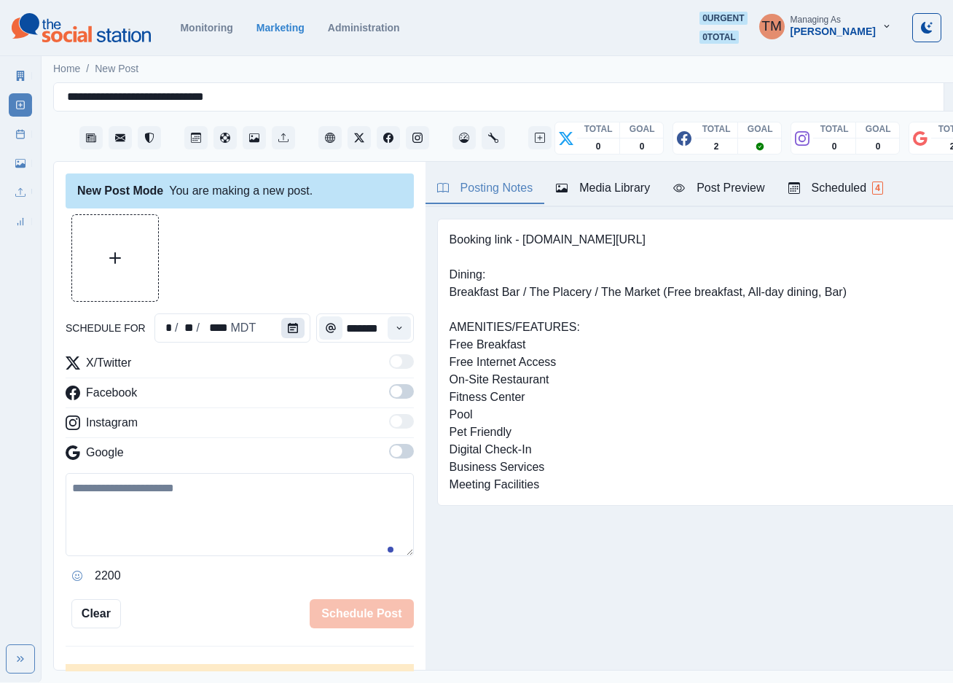
click at [291, 324] on icon "Calendar" at bounding box center [293, 328] width 10 height 10
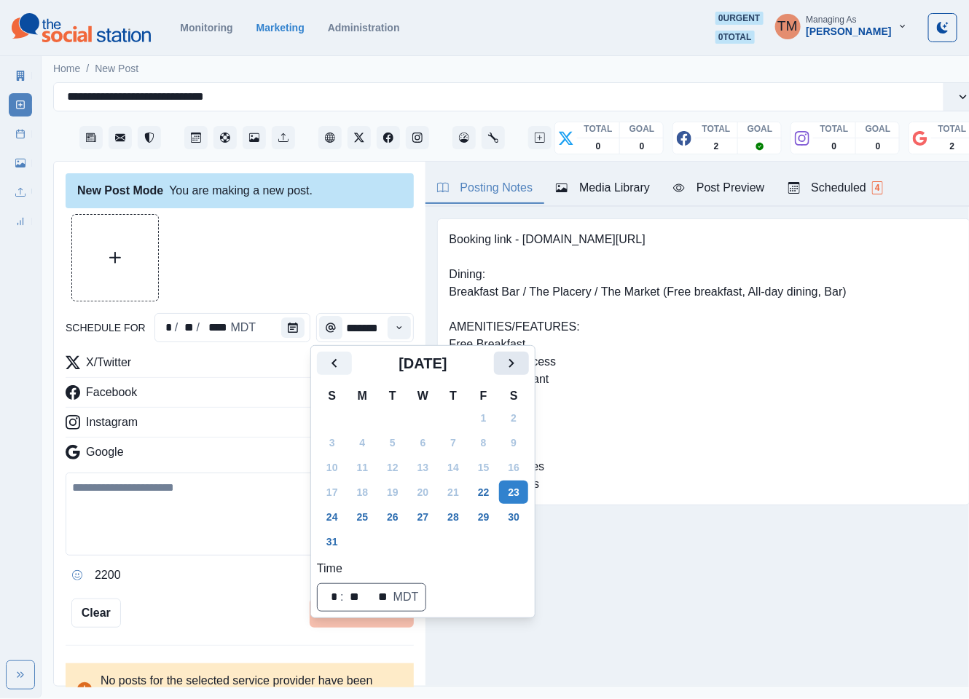
click at [509, 363] on icon "Next" at bounding box center [511, 363] width 17 height 17
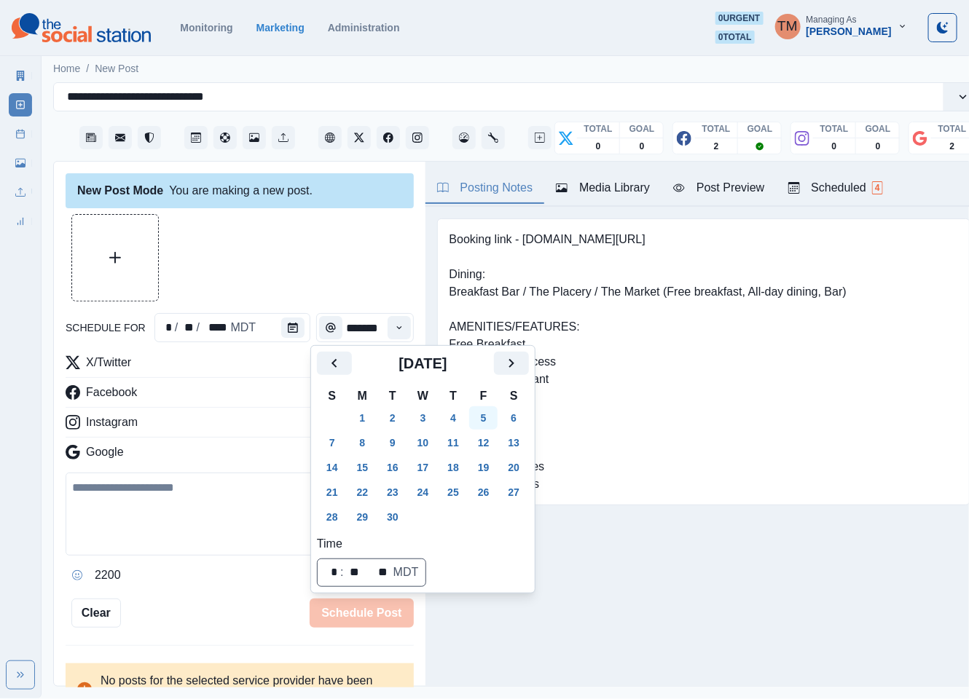
click at [482, 418] on button "5" at bounding box center [483, 418] width 29 height 23
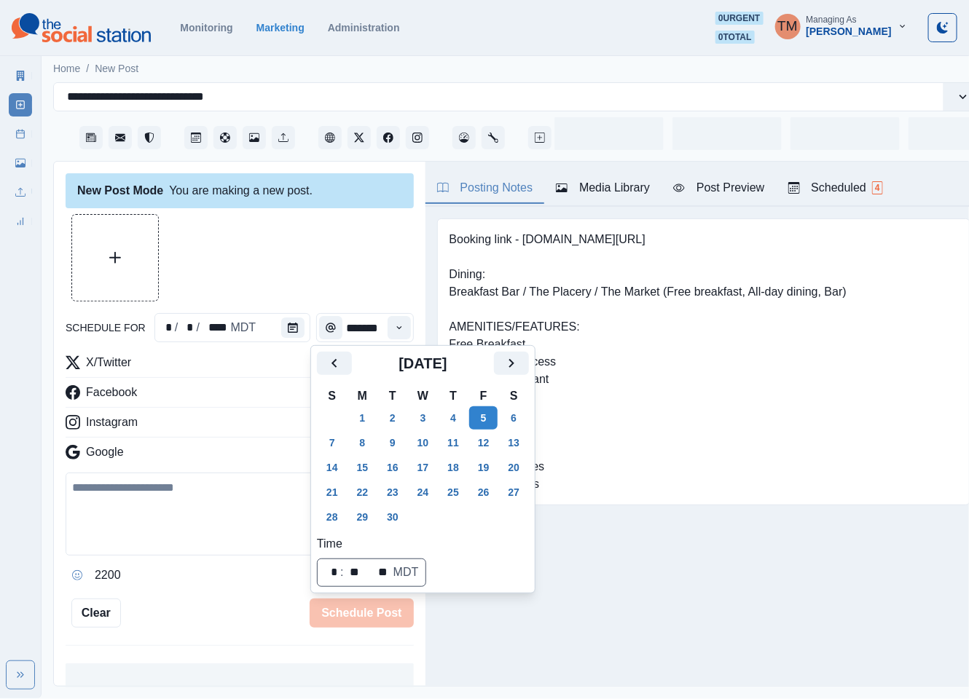
click at [289, 256] on div at bounding box center [240, 257] width 348 height 87
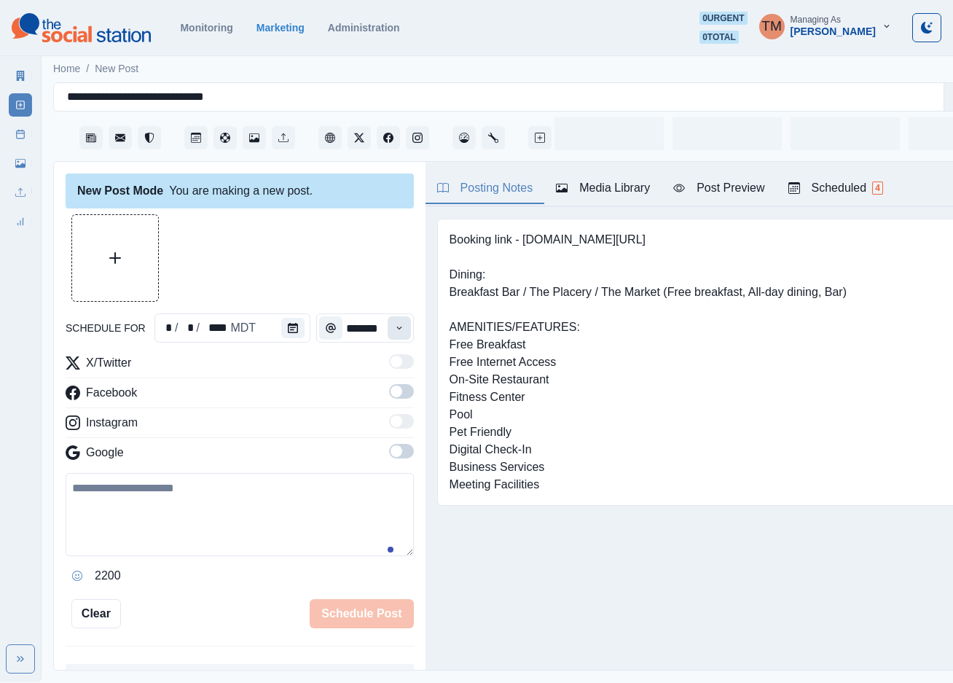
click at [394, 326] on icon "Time" at bounding box center [399, 328] width 10 height 10
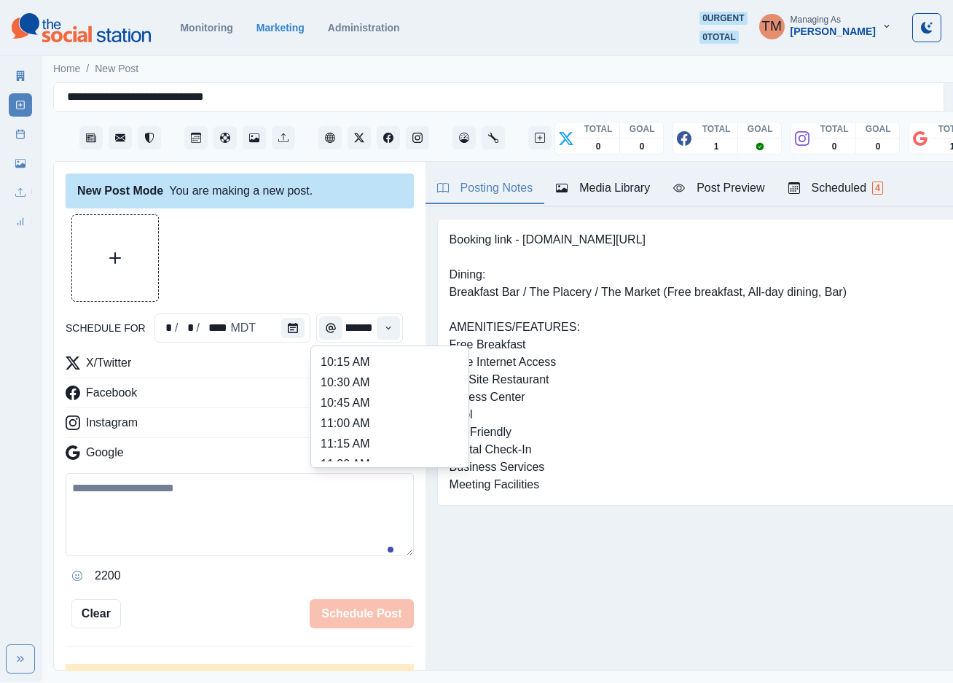
scroll to position [299, 0]
click at [387, 444] on li "12:45 PM" at bounding box center [390, 450] width 146 height 20
type input "********"
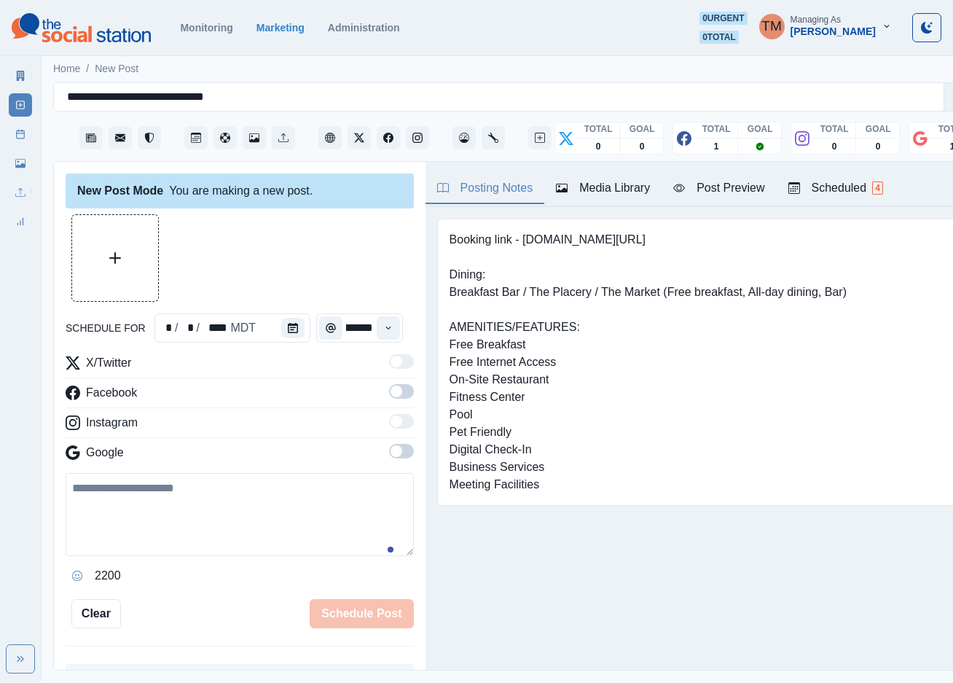
drag, startPoint x: 390, startPoint y: 390, endPoint x: 392, endPoint y: 448, distance: 58.3
click at [389, 392] on span at bounding box center [401, 391] width 25 height 15
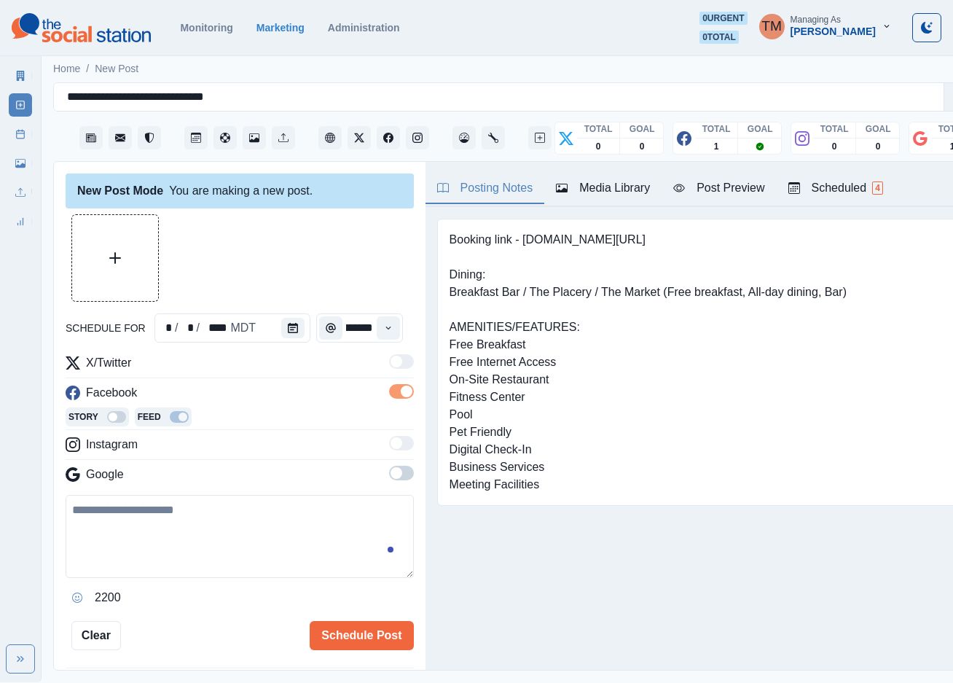
scroll to position [0, 0]
click at [391, 472] on span at bounding box center [397, 473] width 12 height 12
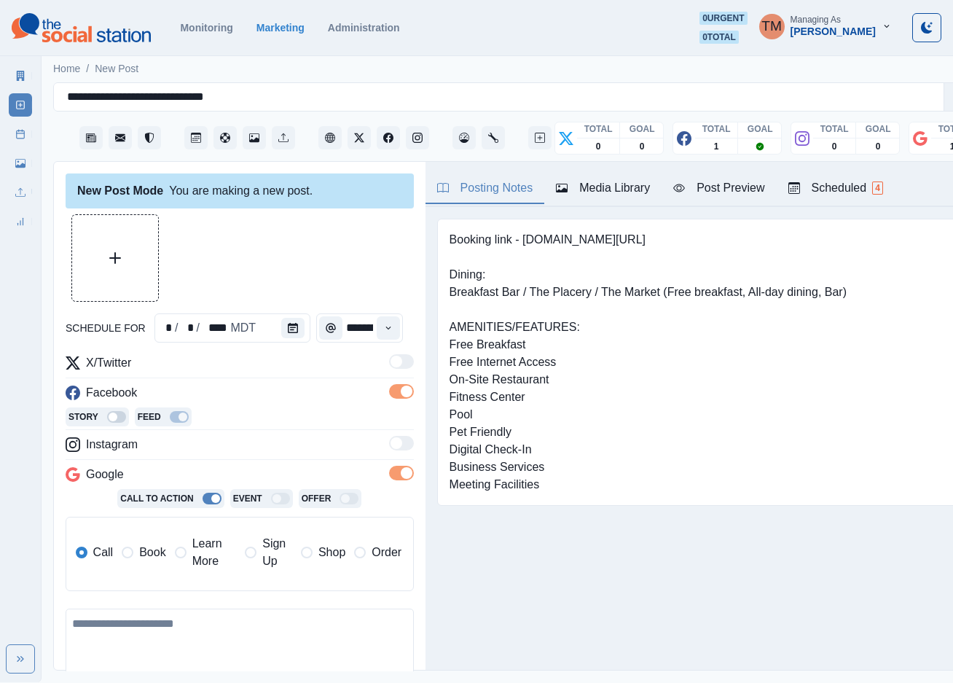
click at [201, 553] on span "Learn More" at bounding box center [214, 552] width 44 height 35
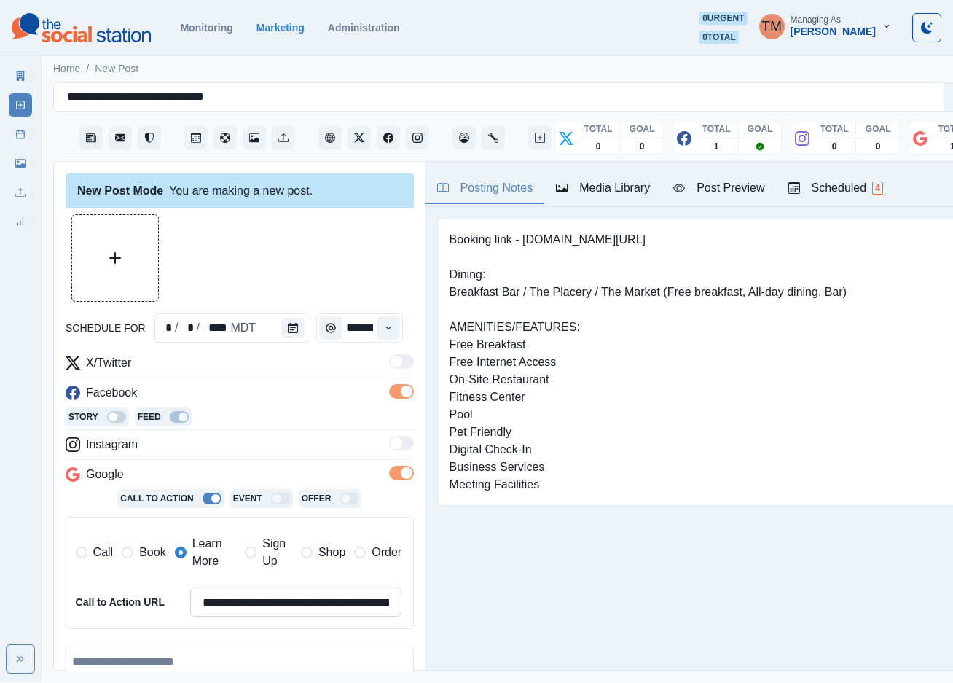
click at [289, 611] on input "**********" at bounding box center [296, 601] width 212 height 29
paste input
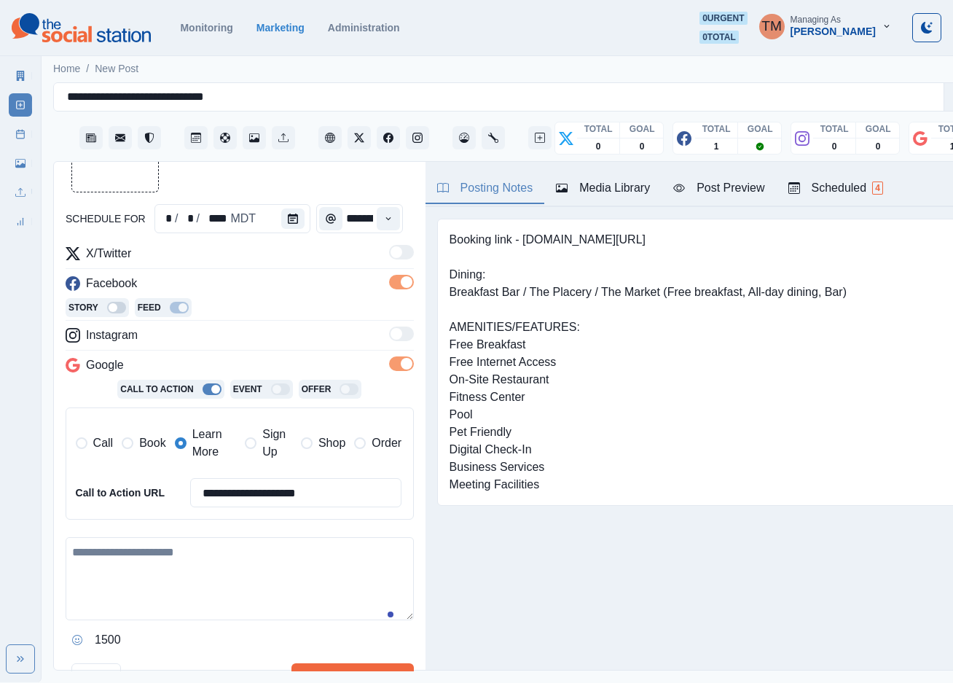
type input "**********"
click at [240, 581] on textarea at bounding box center [240, 578] width 348 height 83
click at [186, 588] on textarea at bounding box center [240, 578] width 348 height 83
paste textarea "**********"
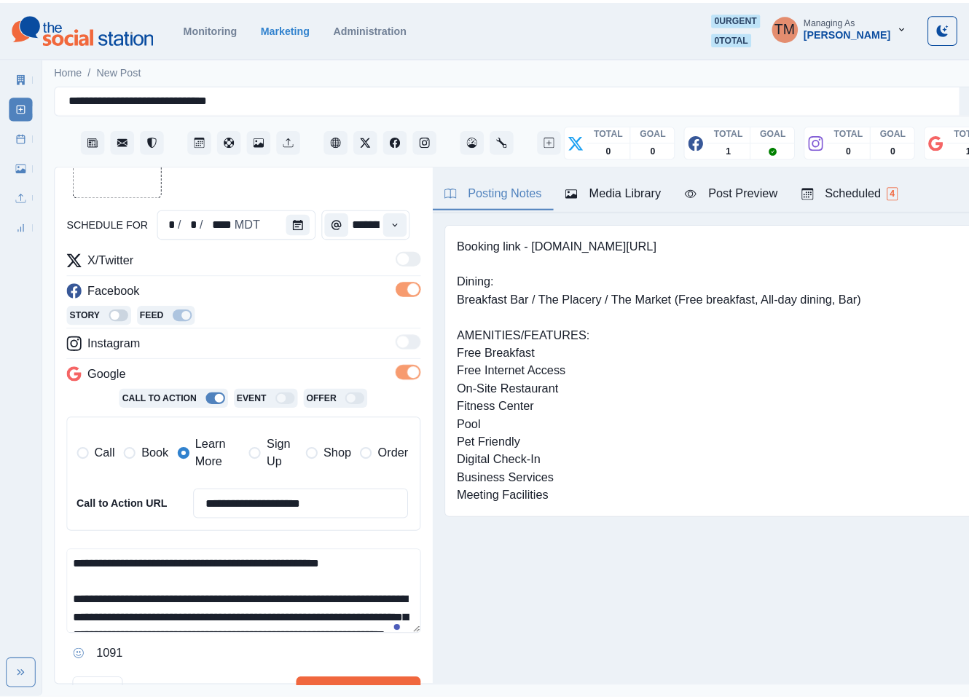
scroll to position [133, 0]
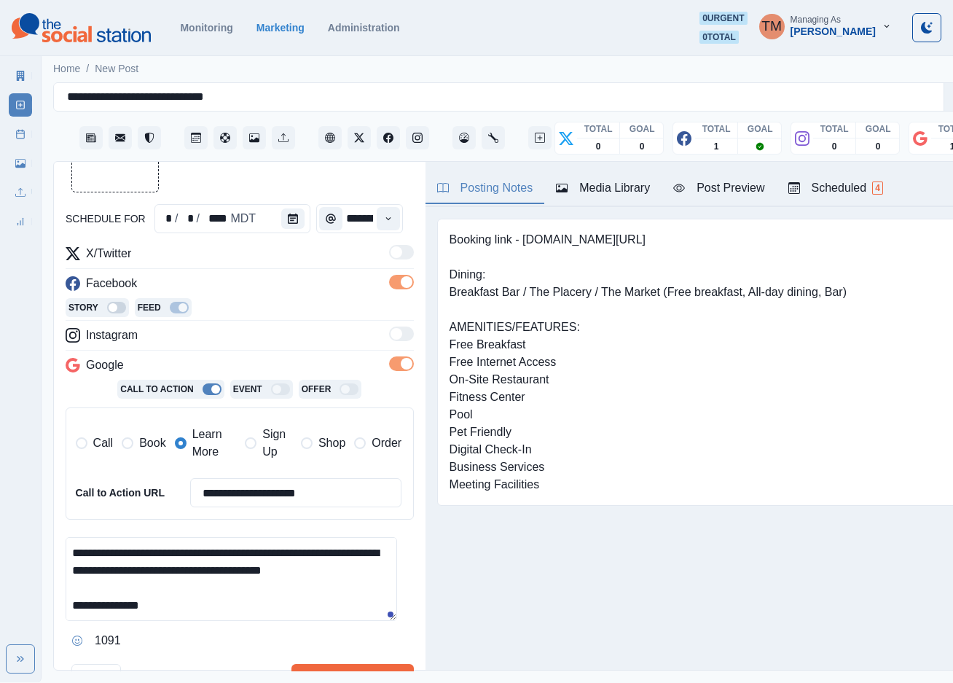
type textarea "**********"
click at [263, 181] on div at bounding box center [240, 148] width 348 height 87
click at [339, 674] on button "Schedule Multiple" at bounding box center [352, 678] width 122 height 29
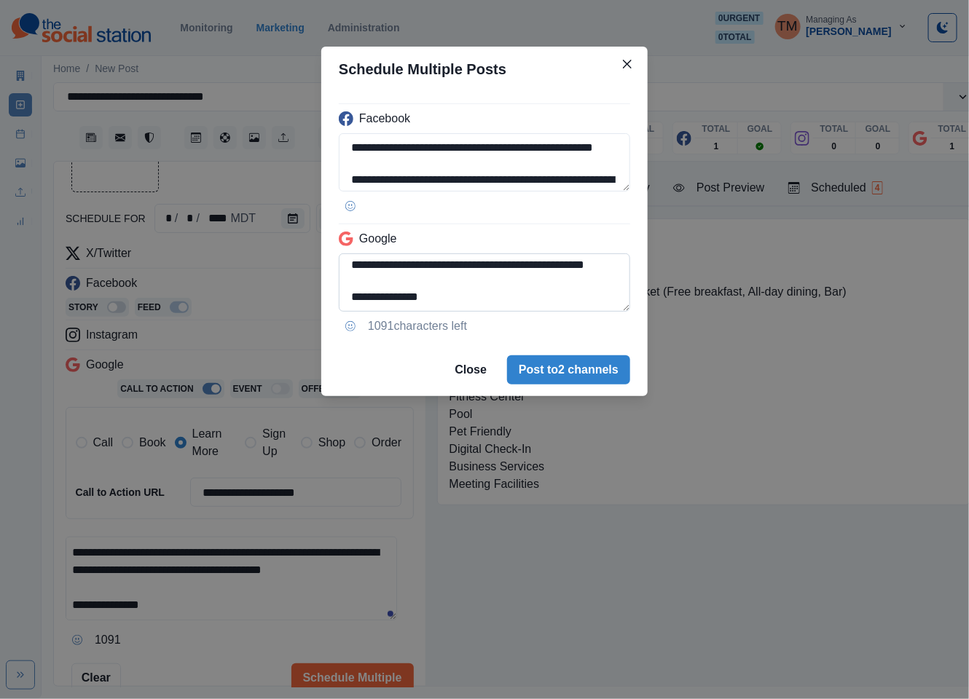
scroll to position [136, 0]
click at [578, 294] on textarea "**********" at bounding box center [484, 283] width 291 height 58
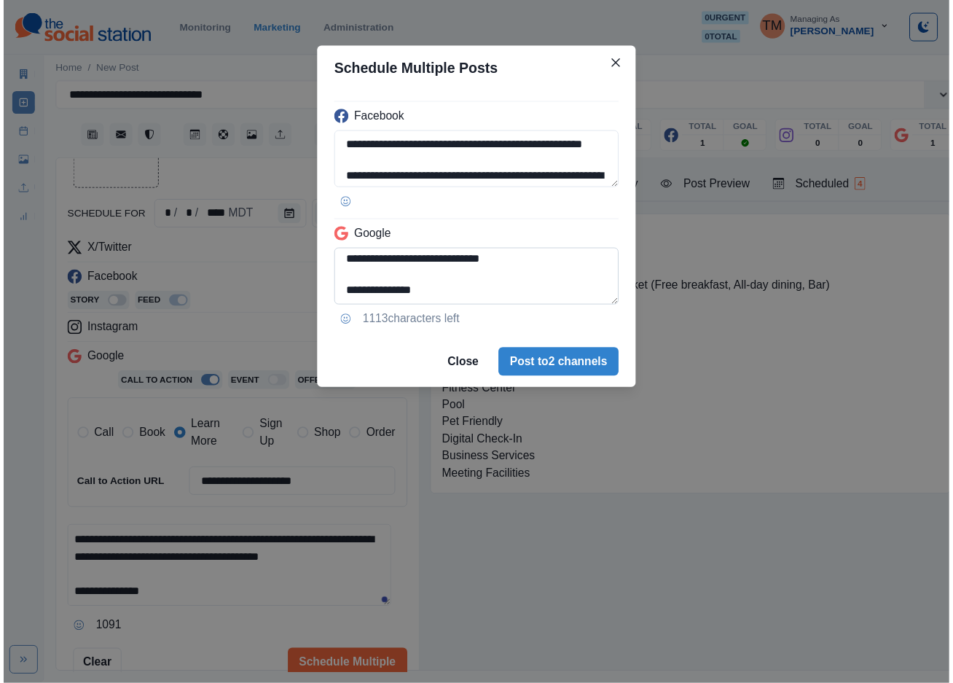
scroll to position [164, 0]
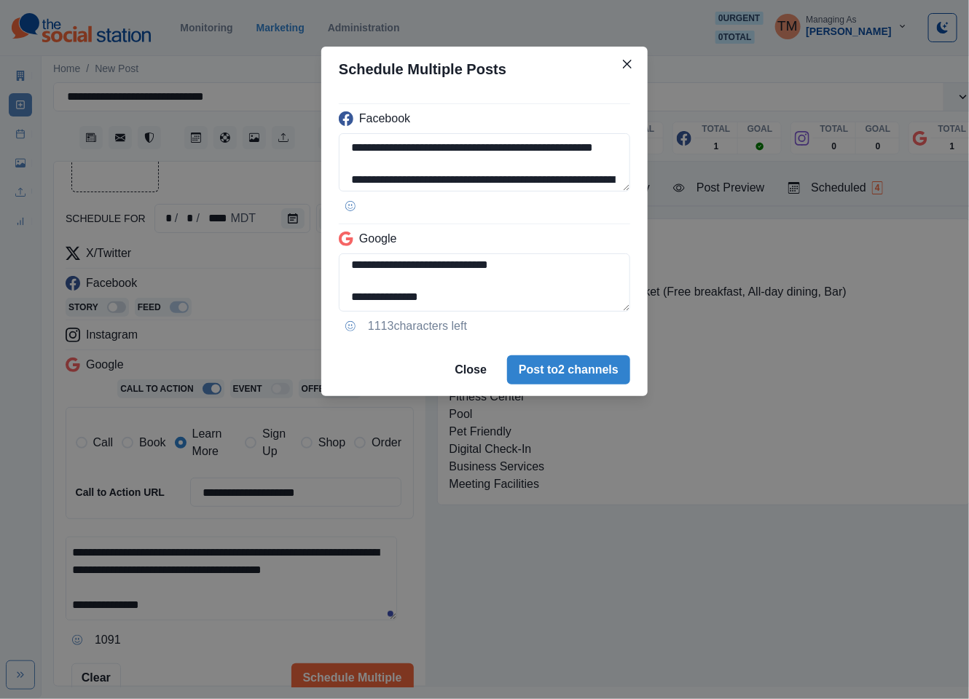
type textarea "**********"
click at [208, 648] on div "**********" at bounding box center [484, 349] width 969 height 699
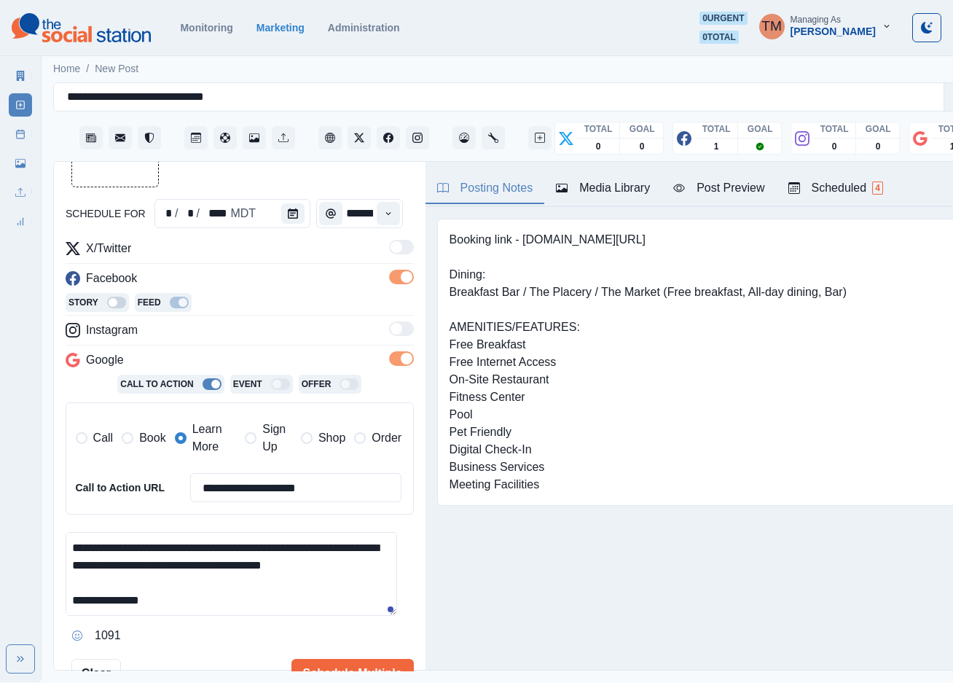
scroll to position [0, 0]
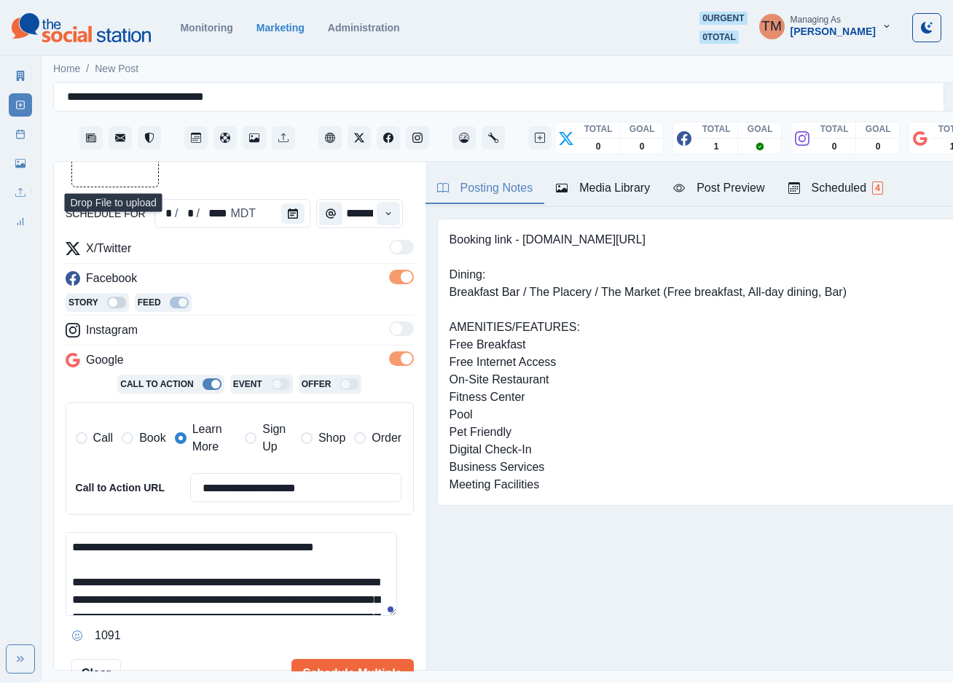
click at [123, 167] on button "Upload Media" at bounding box center [115, 144] width 86 height 86
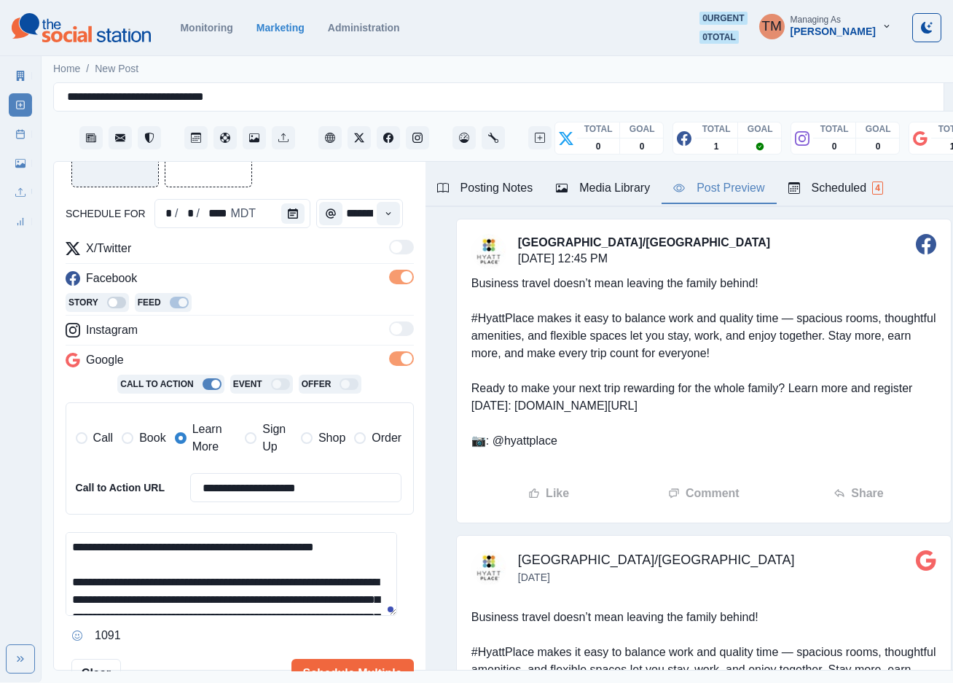
click at [724, 179] on div "Post Preview" at bounding box center [718, 187] width 91 height 17
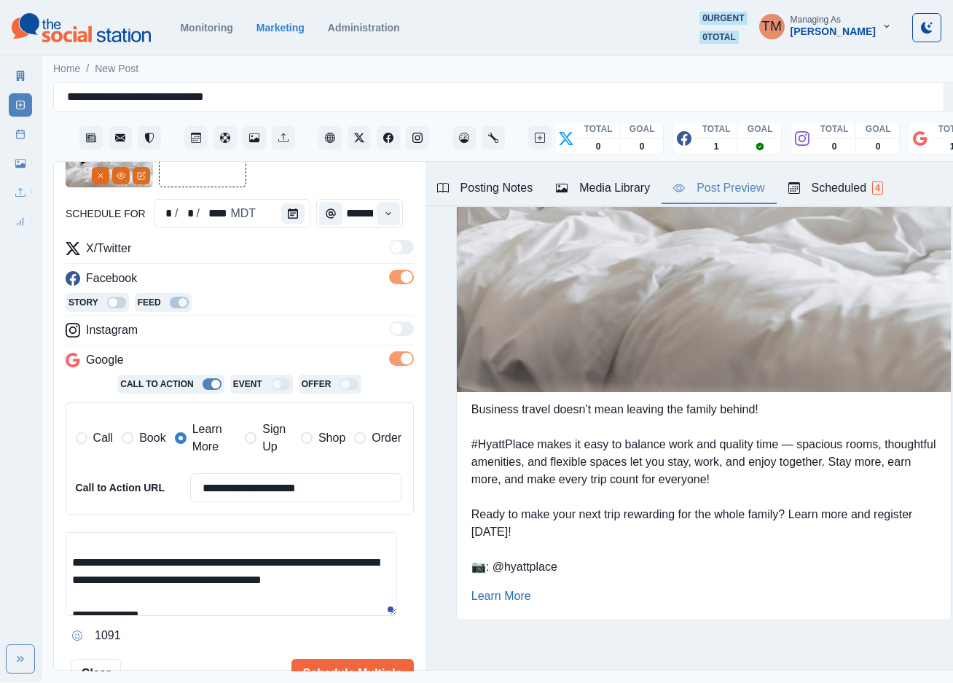
scroll to position [138, 0]
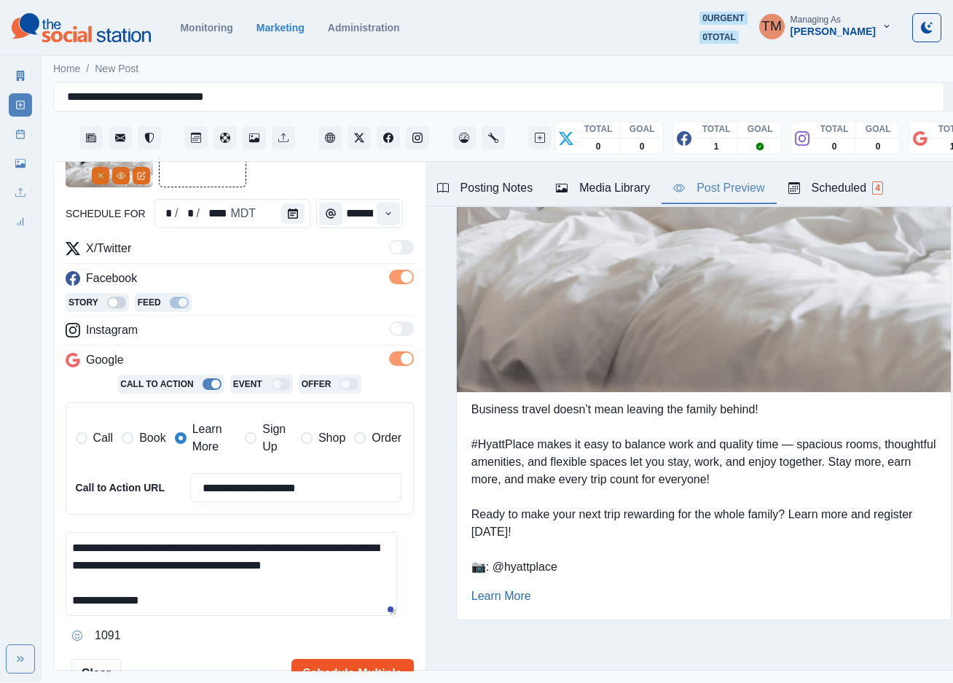
click at [350, 671] on button "Schedule Multiple" at bounding box center [352, 673] width 122 height 29
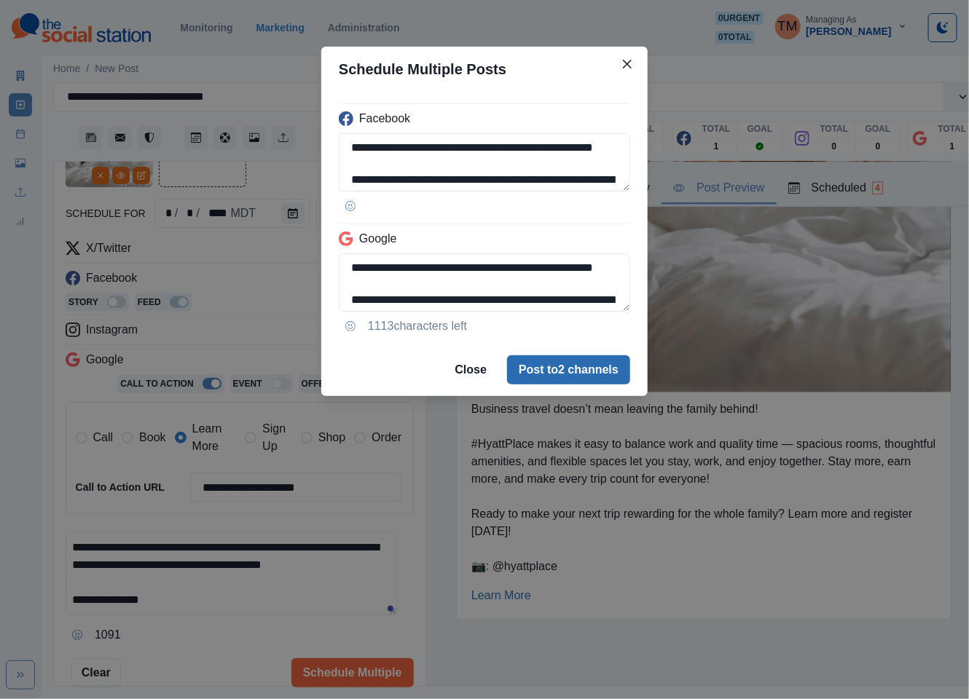
click at [591, 374] on button "Post to 2 channels" at bounding box center [568, 370] width 123 height 29
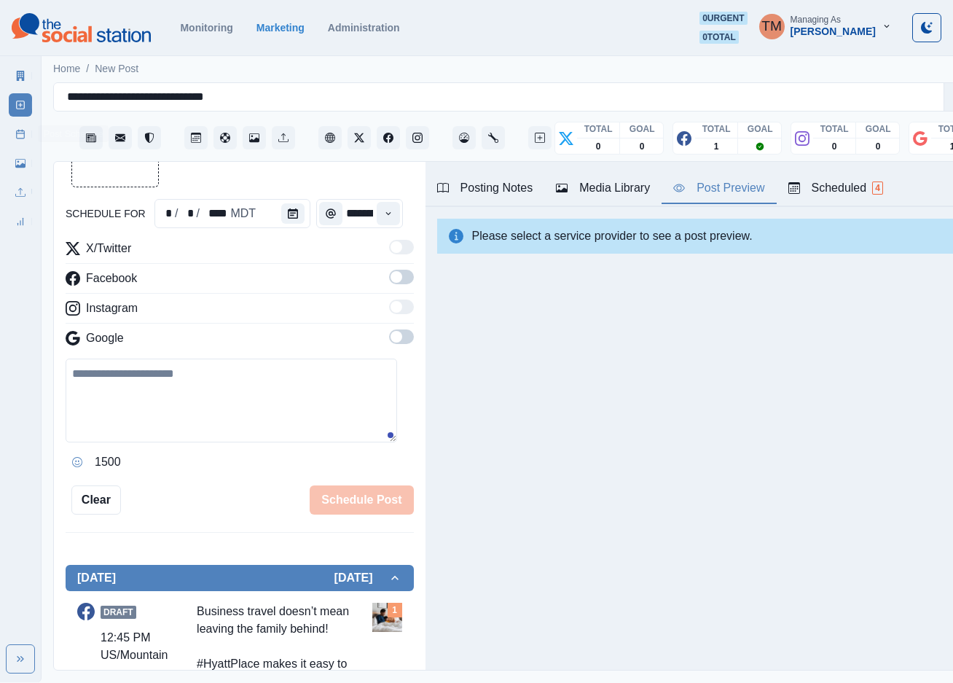
click at [18, 132] on icon at bounding box center [20, 134] width 10 height 10
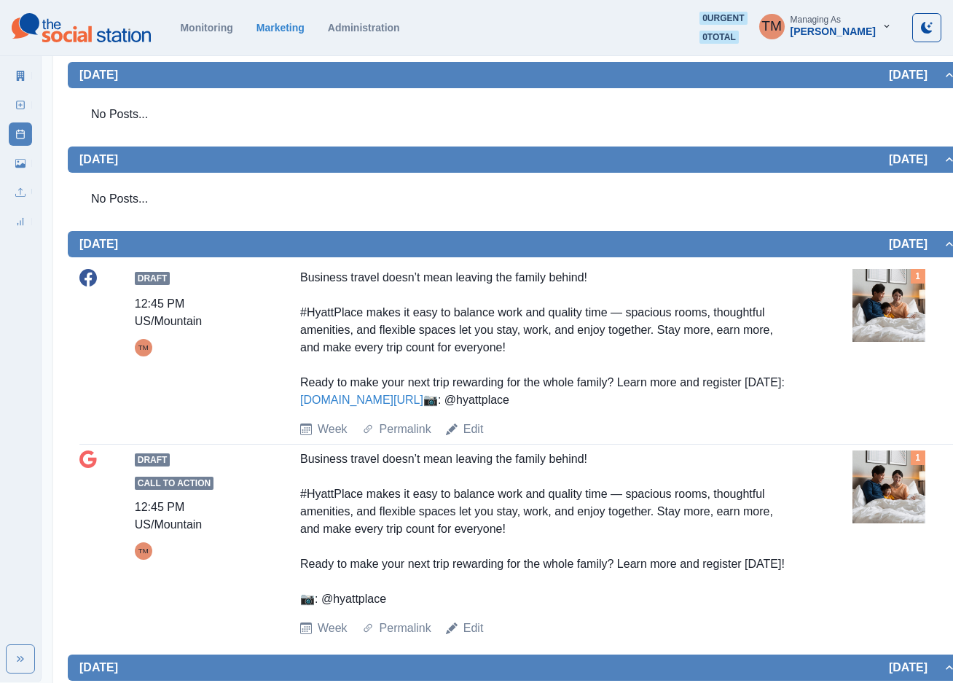
scroll to position [765, 0]
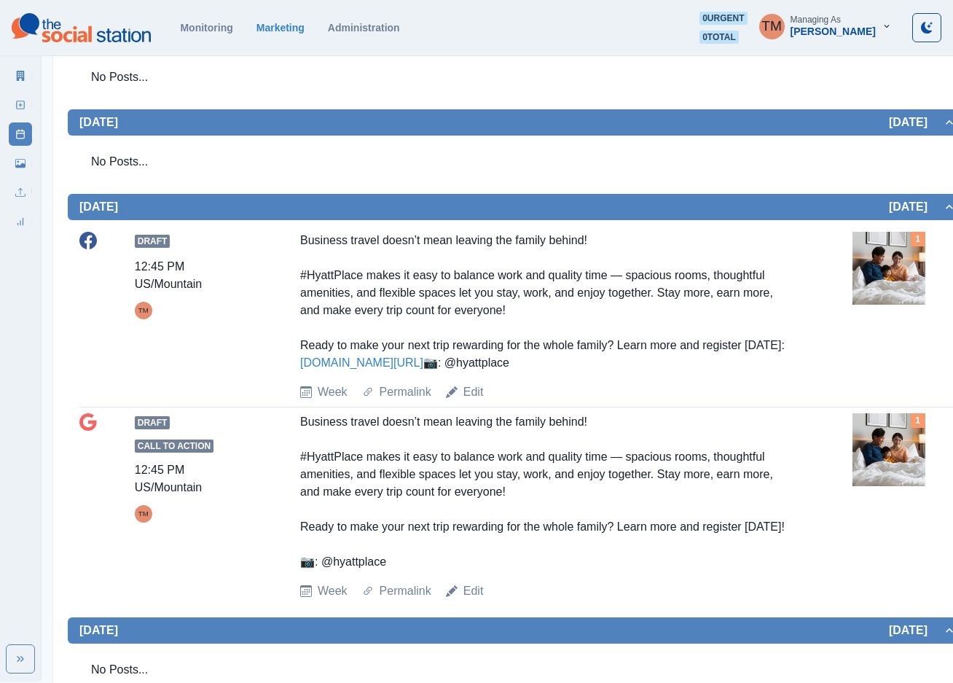
click at [871, 262] on img at bounding box center [888, 268] width 73 height 73
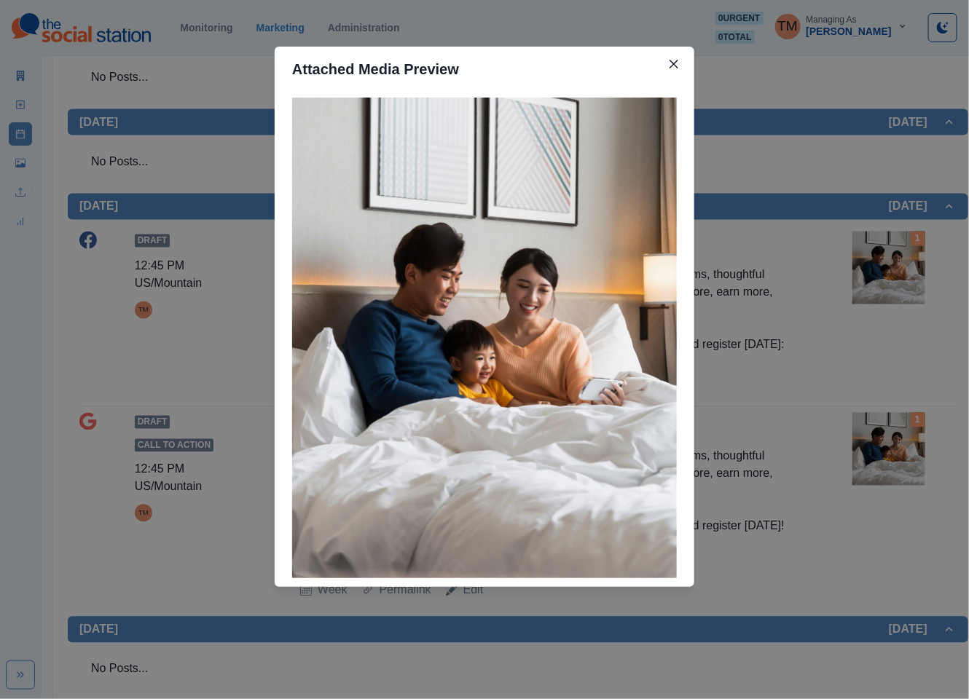
click at [871, 262] on div "Attached Media Preview" at bounding box center [484, 349] width 969 height 699
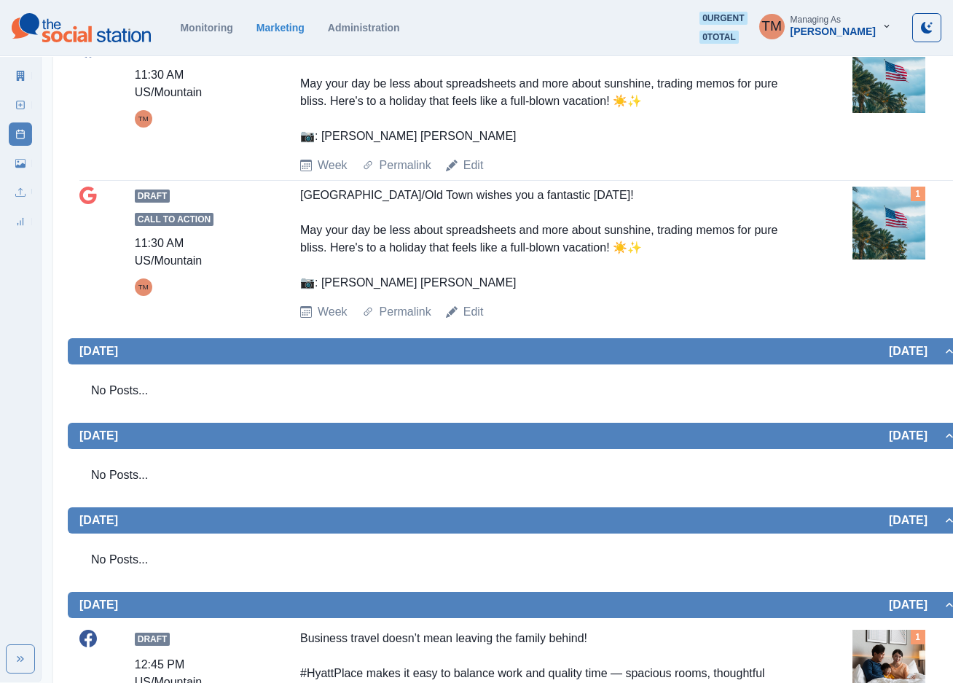
scroll to position [0, 0]
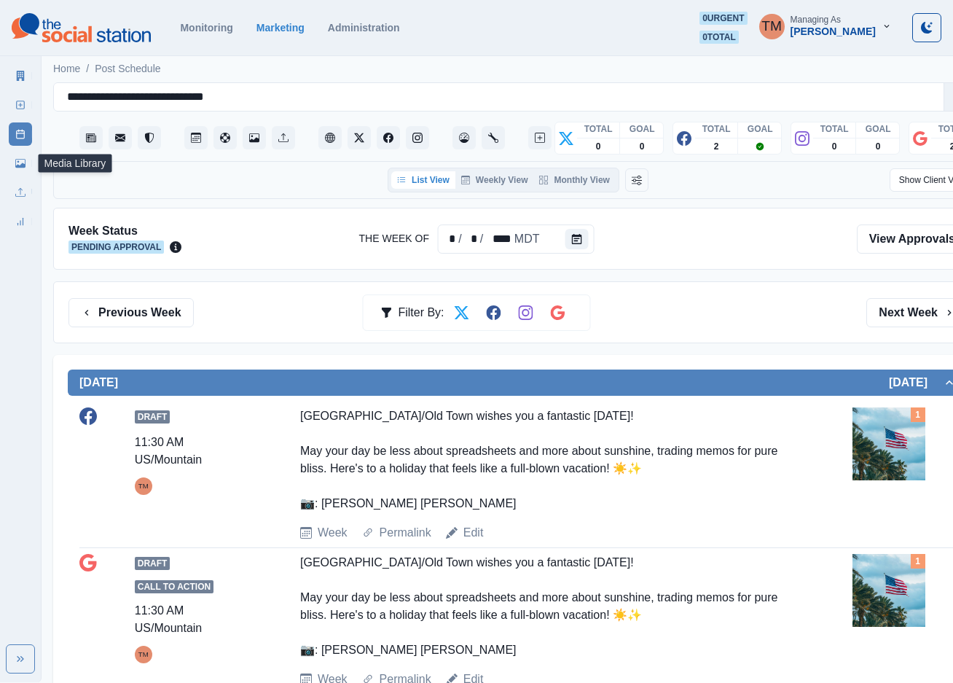
click at [20, 167] on icon at bounding box center [20, 163] width 10 height 9
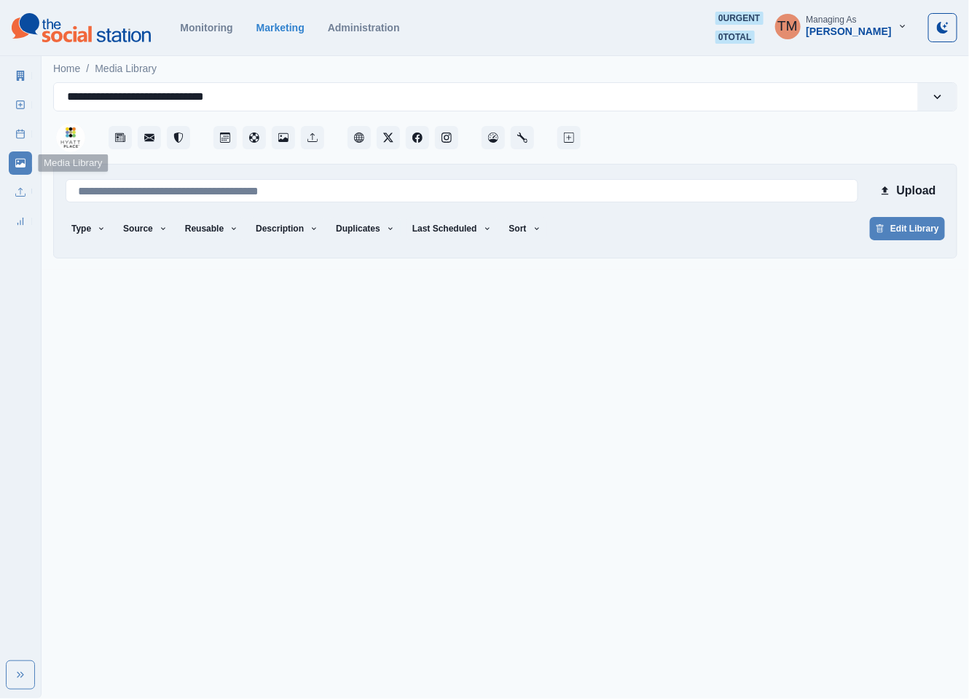
click at [20, 167] on icon at bounding box center [20, 163] width 10 height 9
click at [24, 74] on icon at bounding box center [20, 76] width 10 height 10
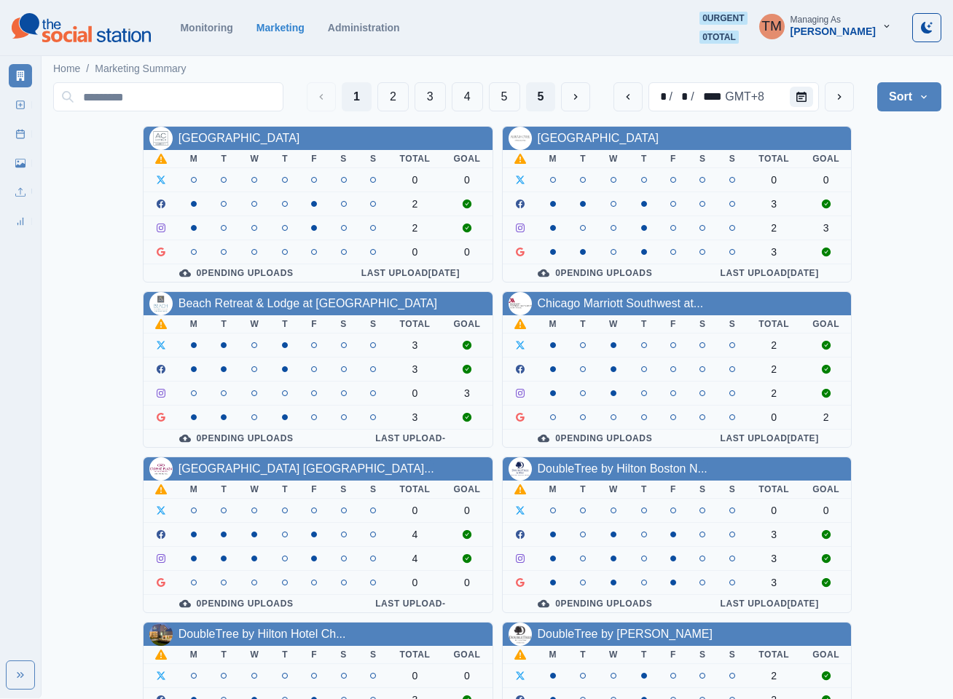
click at [527, 96] on button "5" at bounding box center [541, 96] width 30 height 29
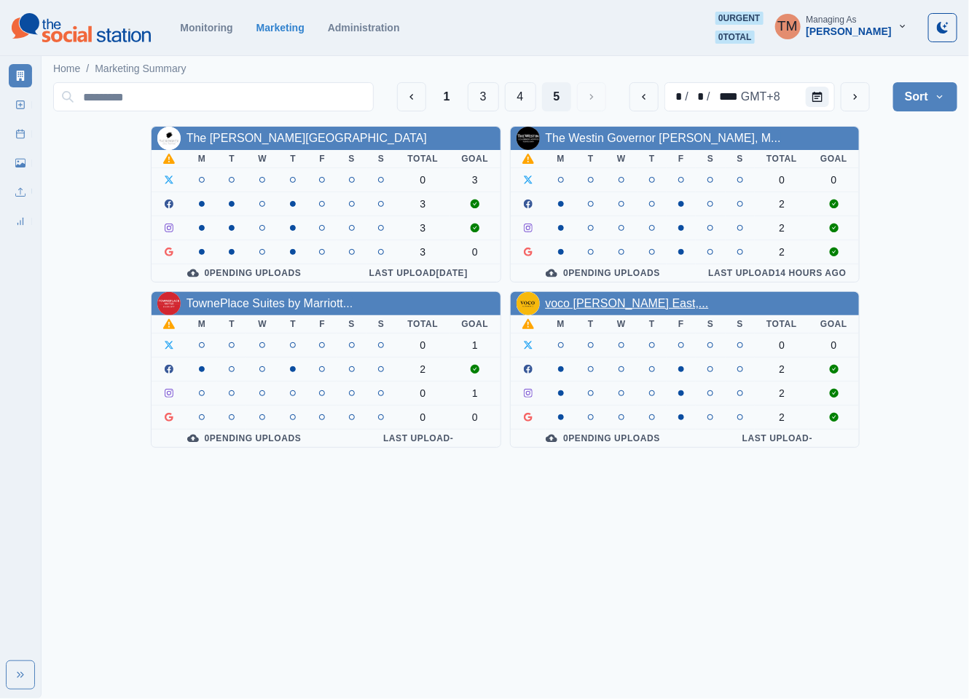
click at [623, 310] on link "voco Fiorello Laguardia East,..." at bounding box center [627, 303] width 163 height 12
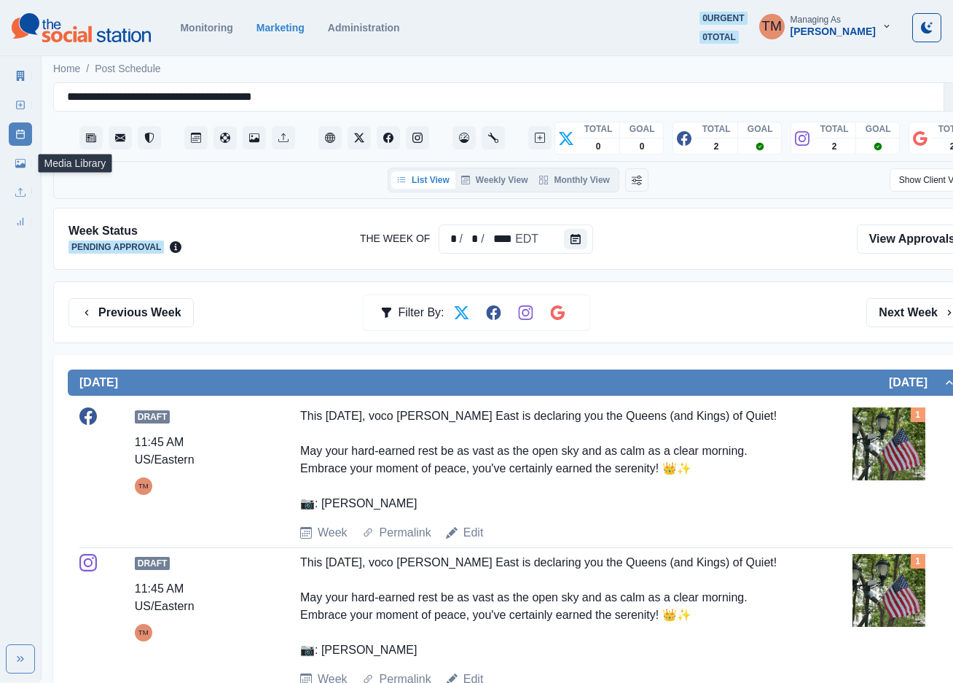
click at [18, 171] on link "Media Library" at bounding box center [20, 163] width 23 height 23
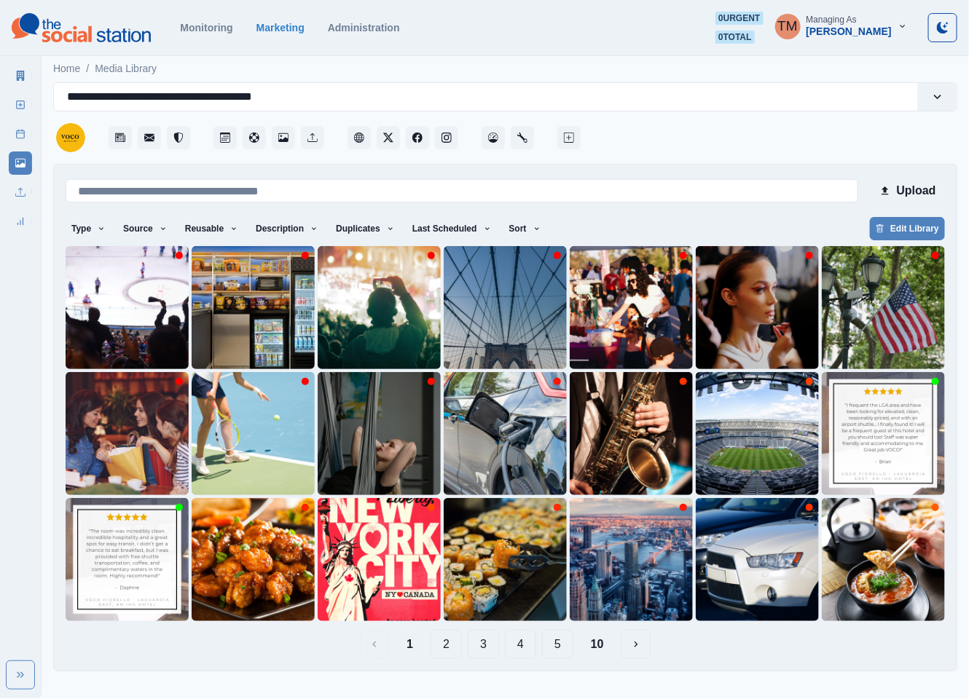
click at [447, 647] on button "2" at bounding box center [446, 644] width 31 height 29
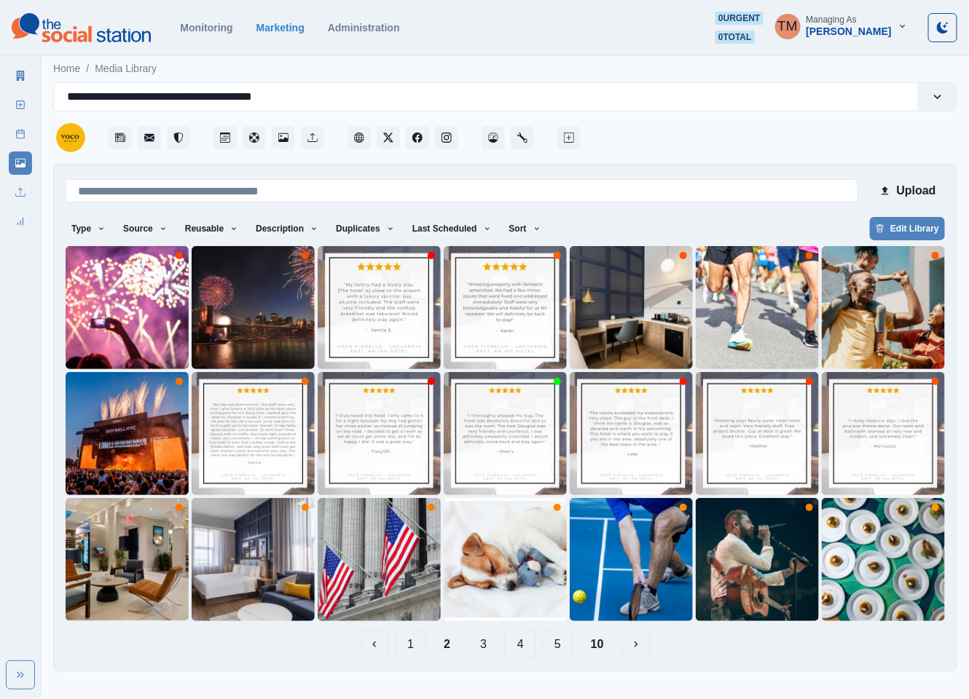
click at [490, 645] on button "3" at bounding box center [483, 644] width 31 height 29
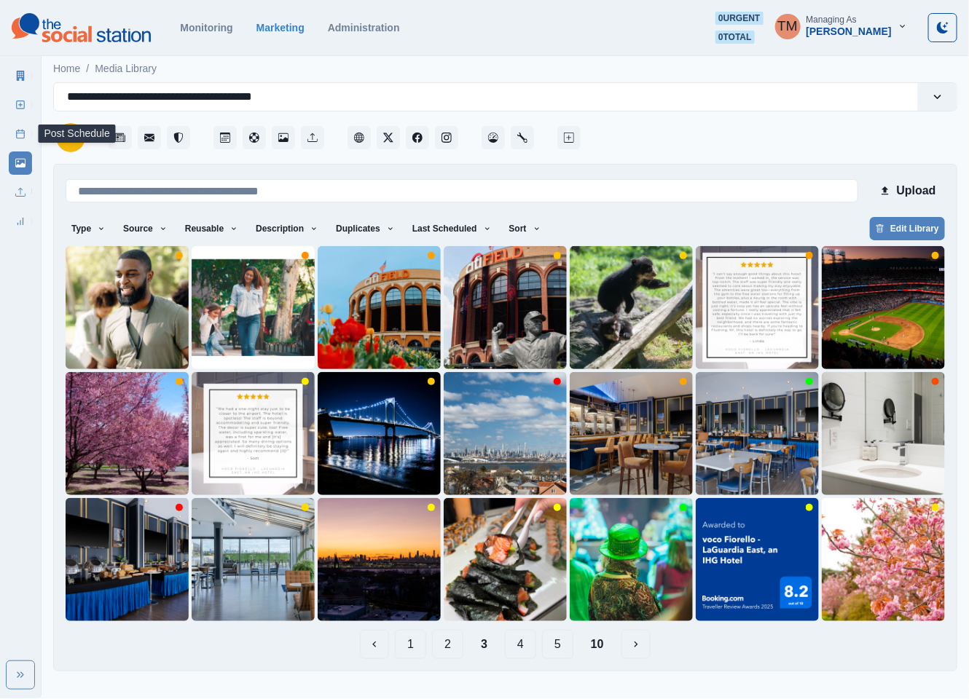
click at [19, 131] on line at bounding box center [19, 130] width 0 height 1
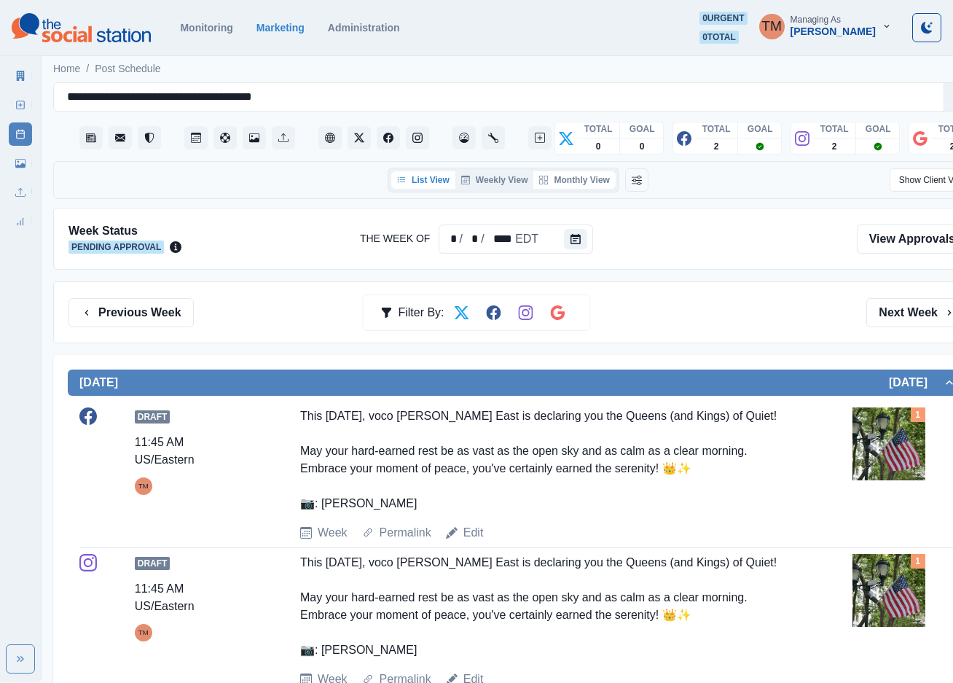
click at [586, 178] on button "Monthly View" at bounding box center [574, 179] width 82 height 17
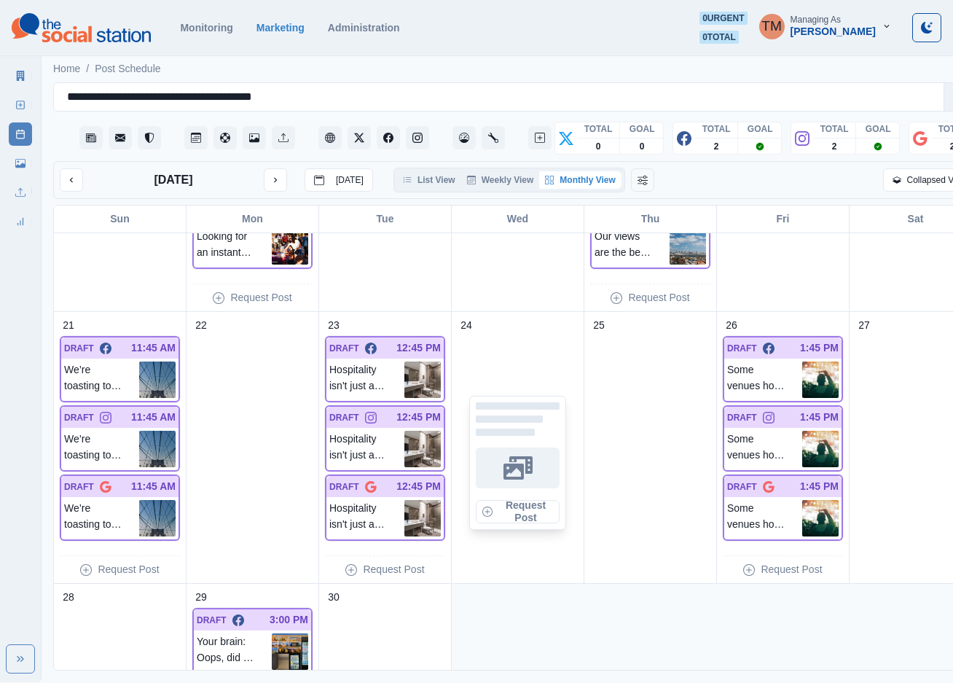
scroll to position [765, 0]
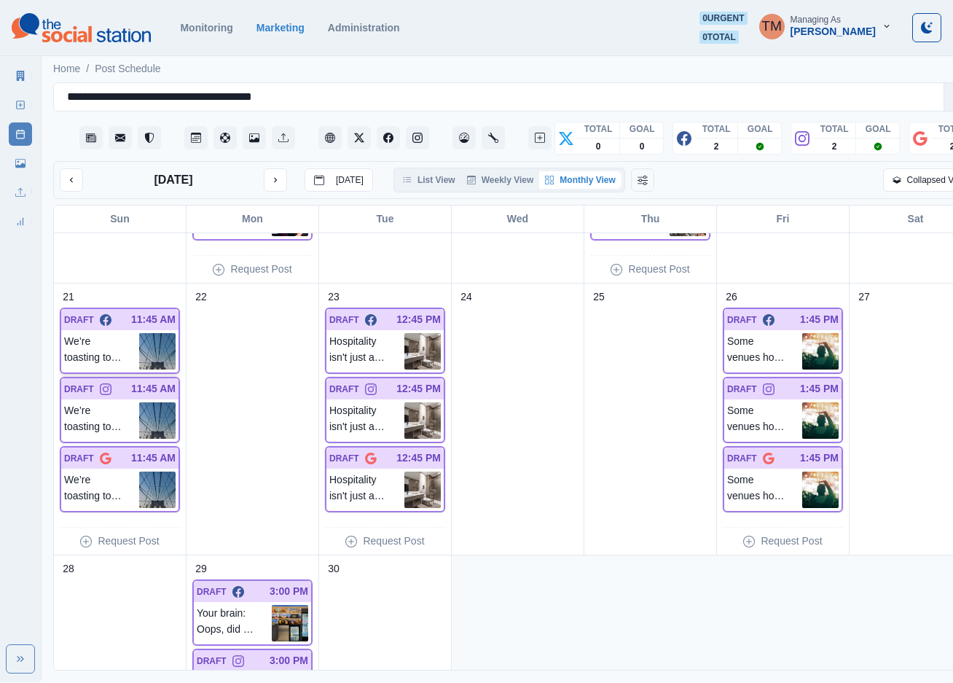
click at [151, 333] on img at bounding box center [157, 351] width 36 height 36
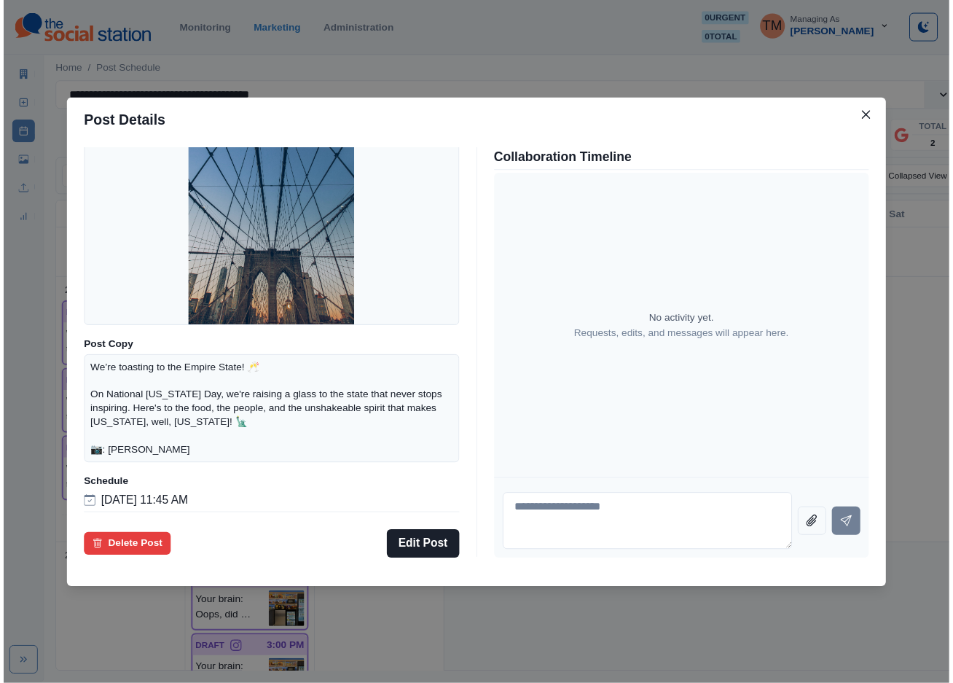
scroll to position [127, 0]
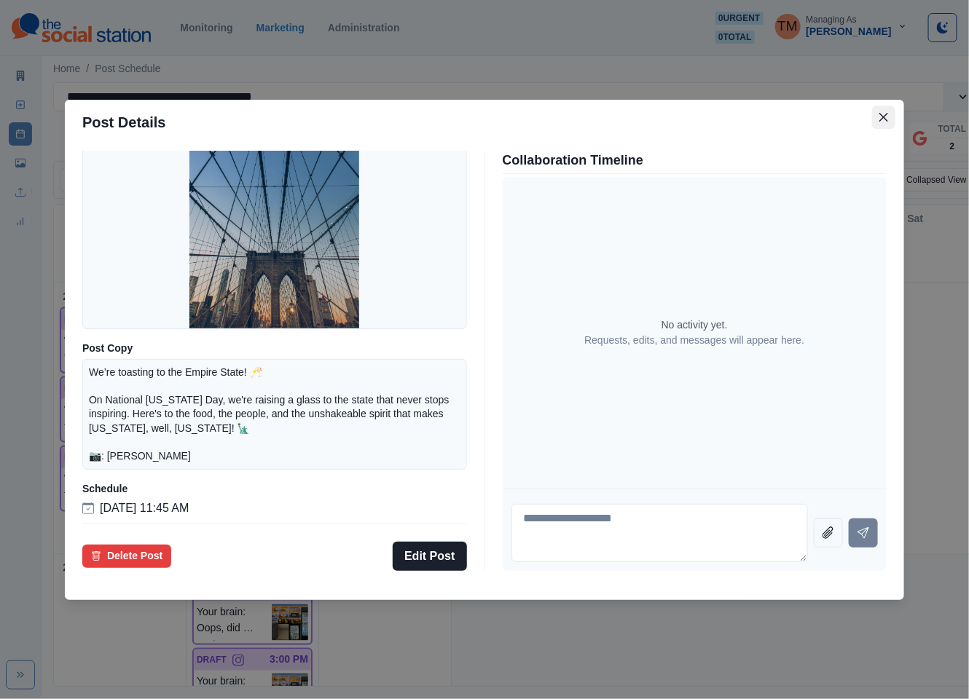
click at [886, 117] on icon "Close" at bounding box center [883, 117] width 9 height 9
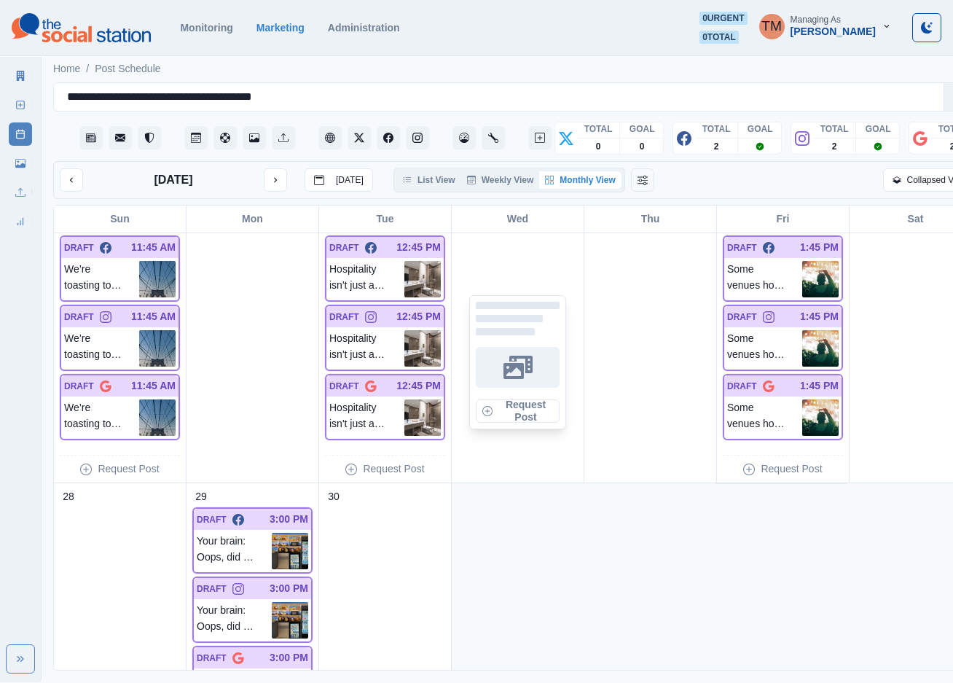
scroll to position [921, 0]
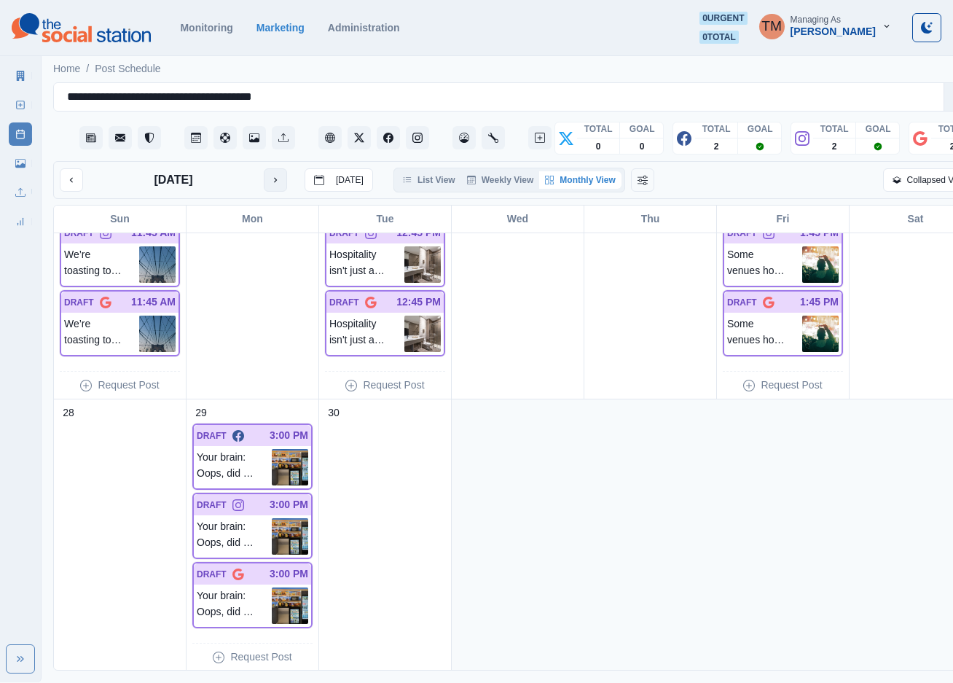
click at [267, 173] on button "next month" at bounding box center [275, 179] width 23 height 23
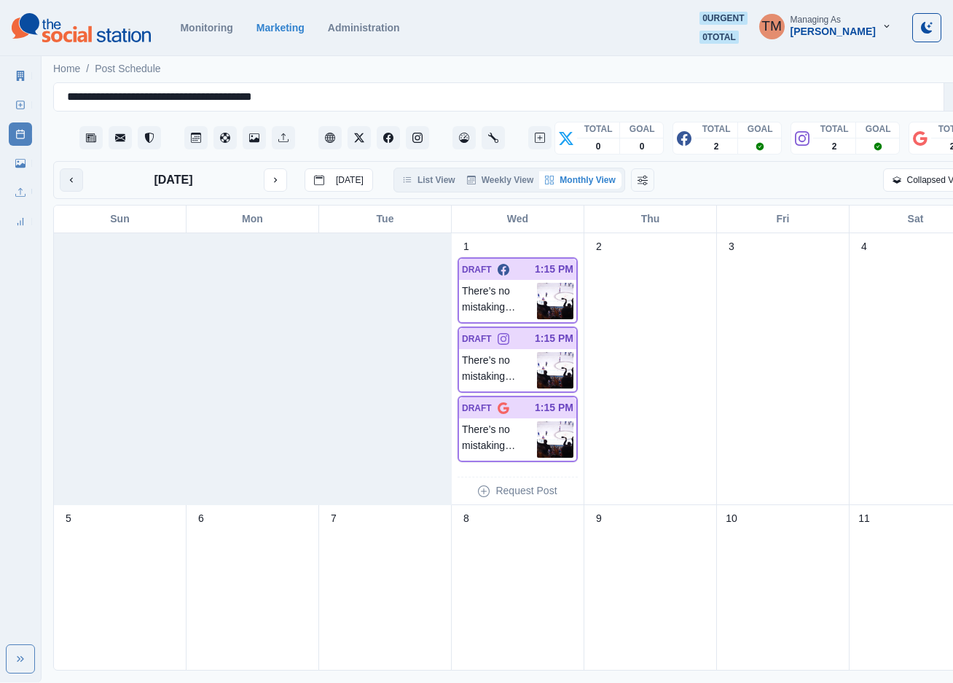
click at [66, 180] on icon "previous month" at bounding box center [71, 180] width 10 height 10
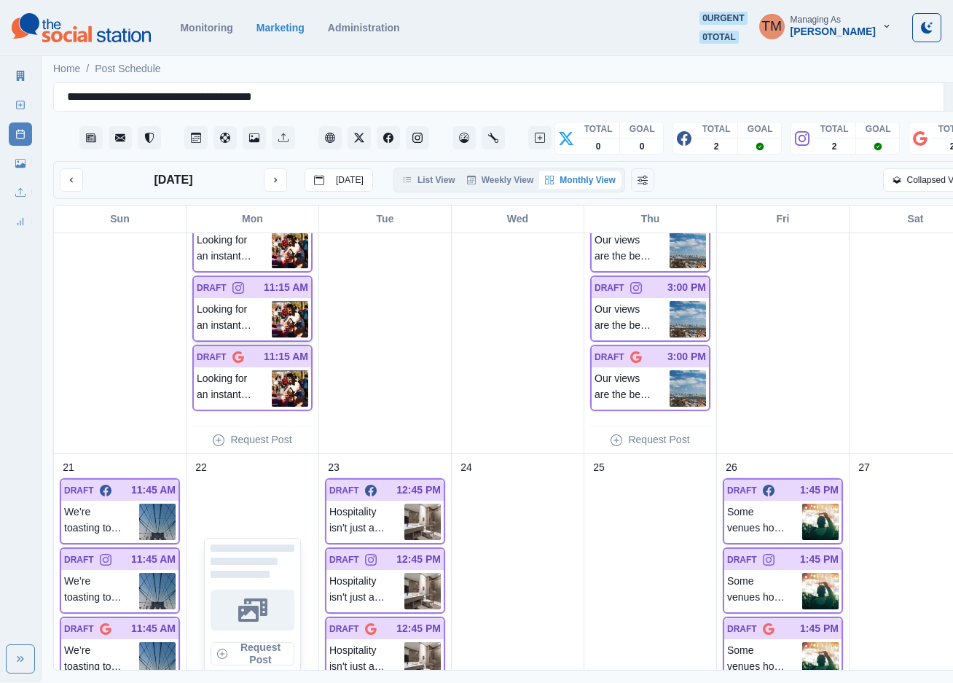
scroll to position [593, 0]
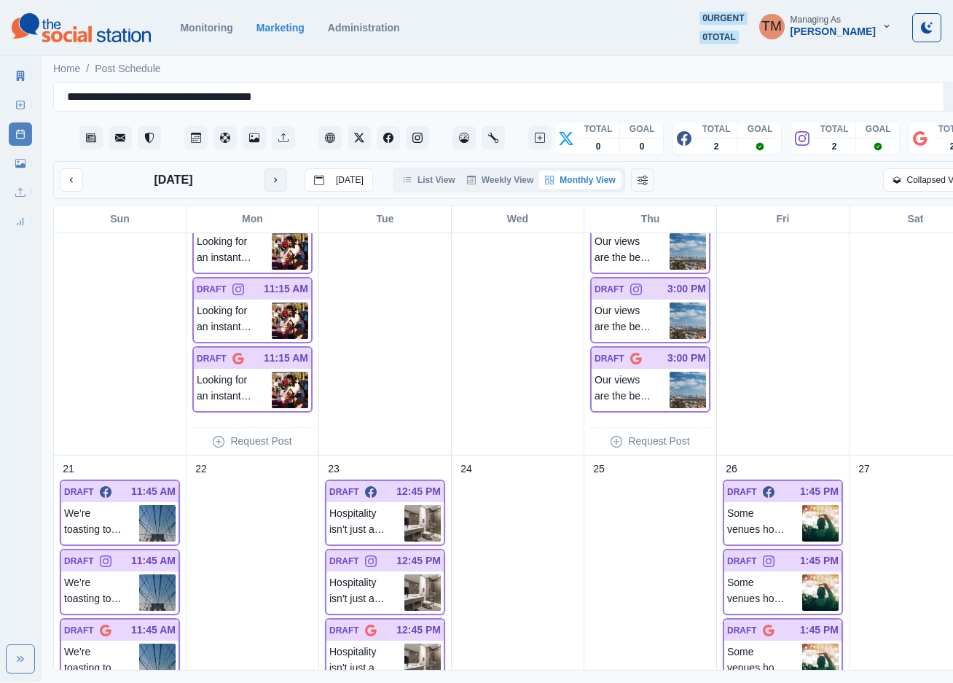
click at [276, 182] on icon "next month" at bounding box center [275, 180] width 10 height 10
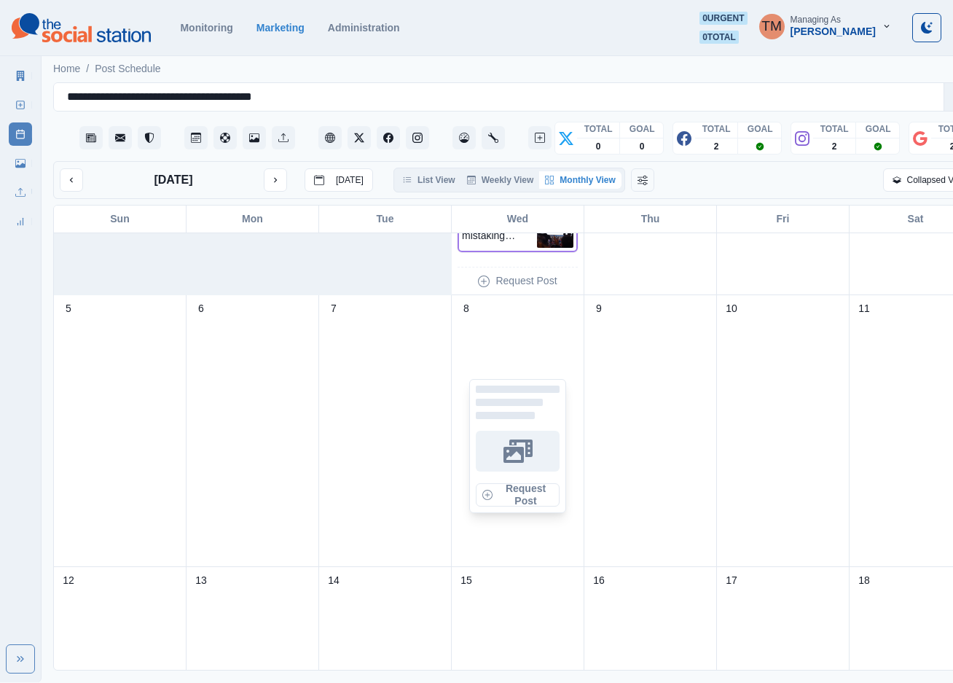
scroll to position [156, 0]
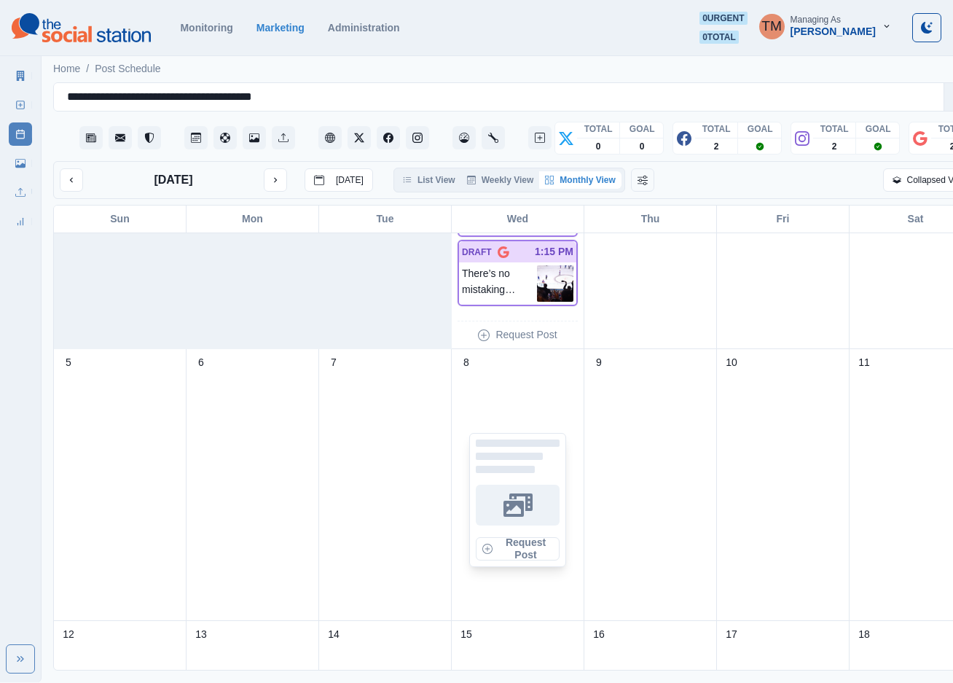
click at [264, 168] on button "next month" at bounding box center [275, 179] width 23 height 23
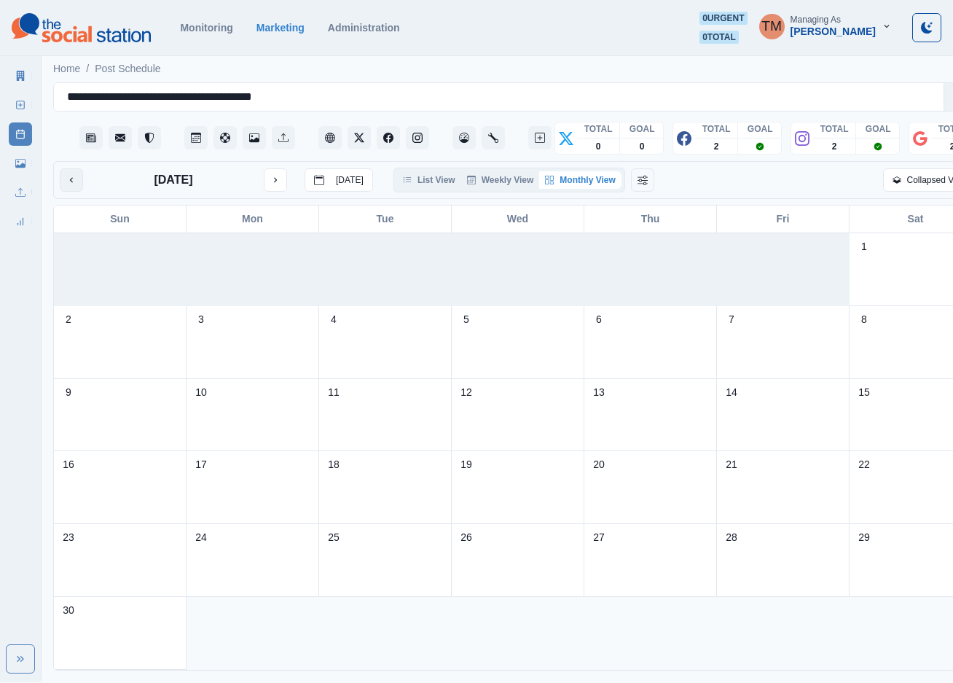
click at [76, 179] on icon "previous month" at bounding box center [71, 180] width 10 height 10
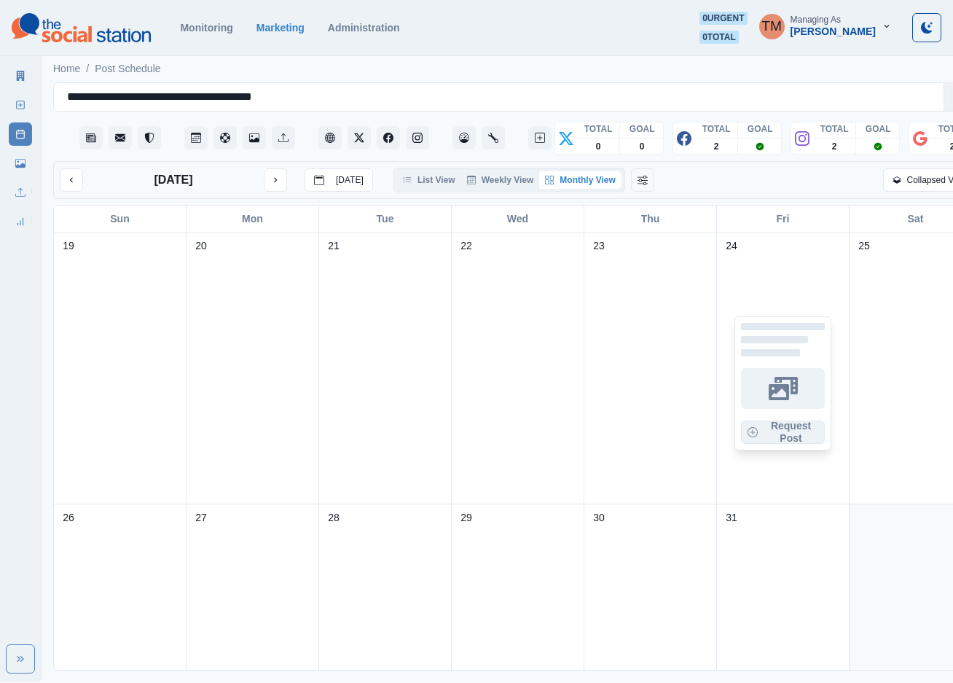
scroll to position [874, 0]
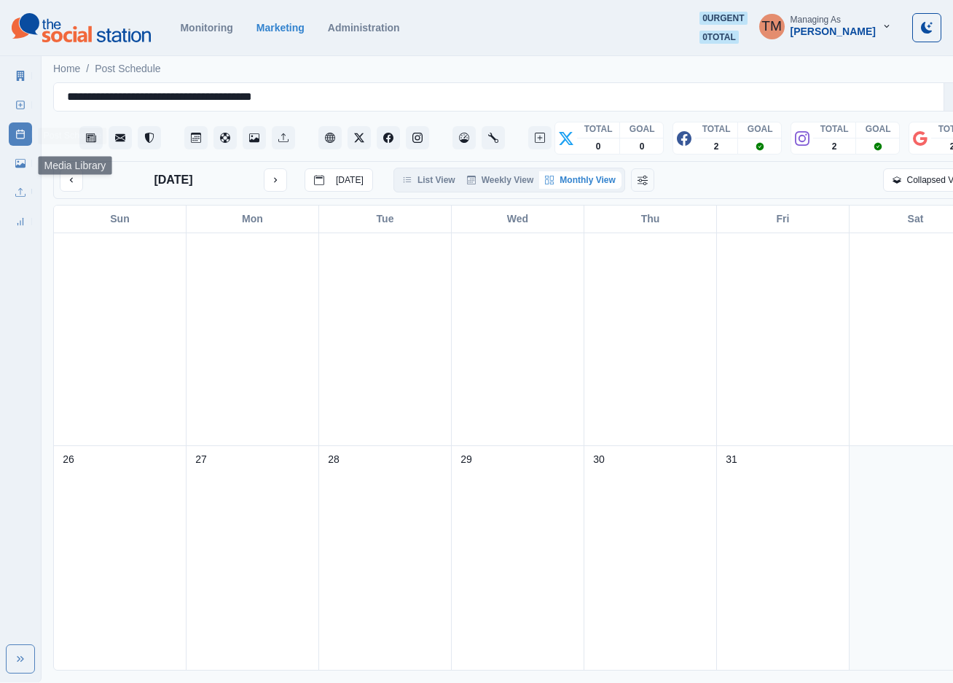
click at [25, 158] on icon at bounding box center [20, 163] width 10 height 10
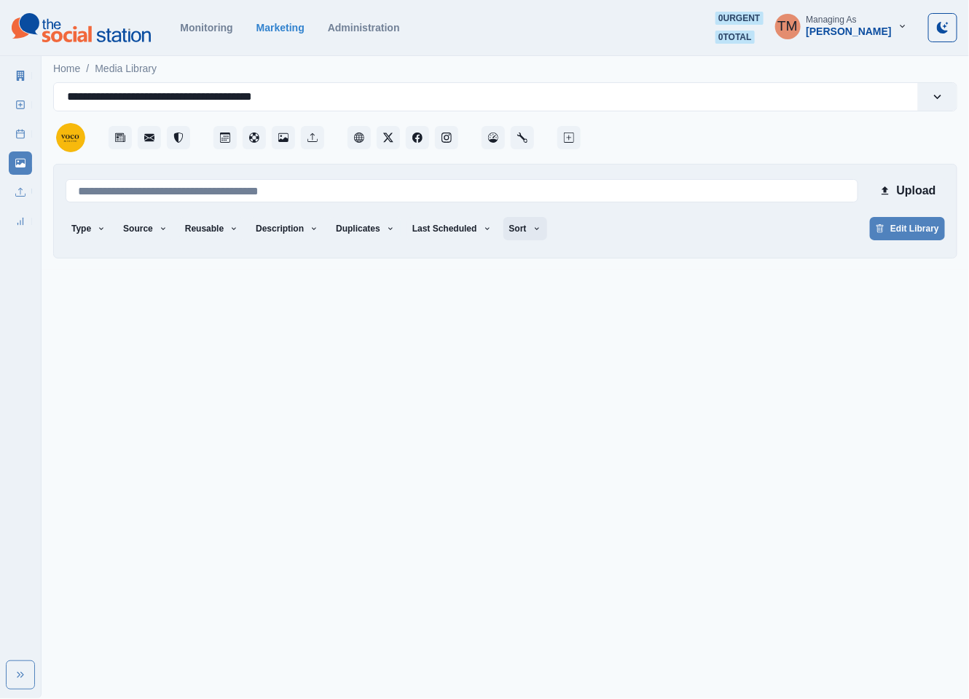
click at [533, 230] on icon "button" at bounding box center [537, 228] width 9 height 9
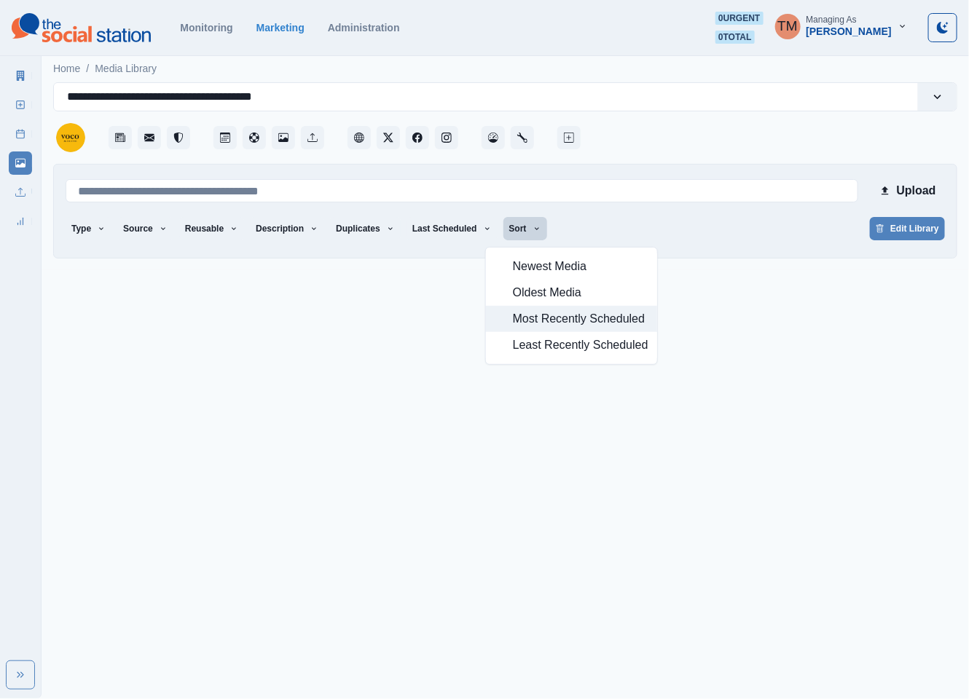
click at [535, 318] on span "Most Recently Scheduled" at bounding box center [581, 318] width 136 height 17
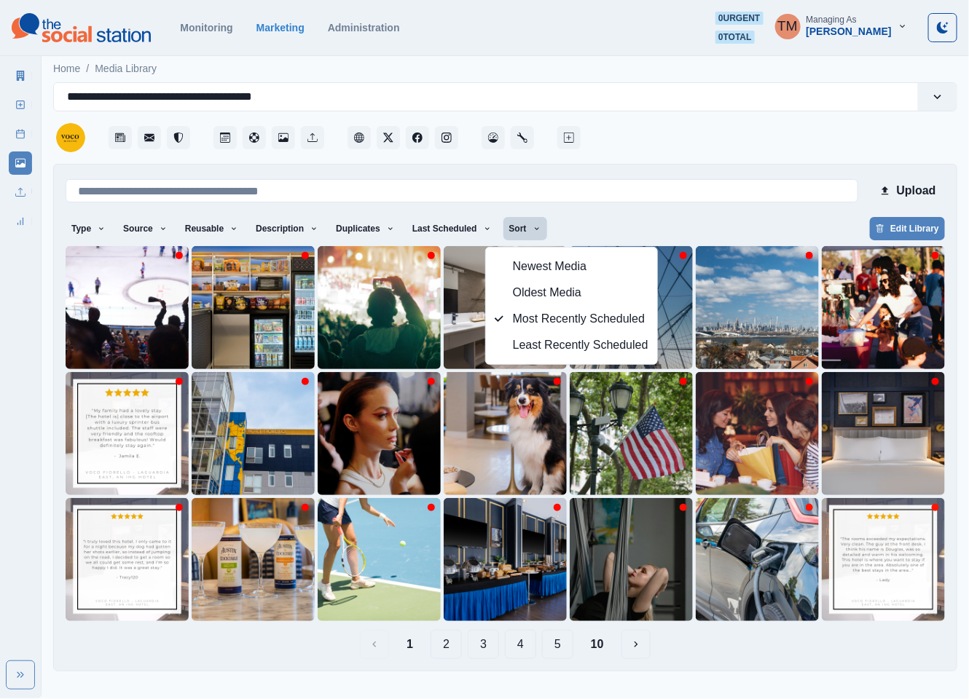
click at [595, 643] on button "10" at bounding box center [597, 644] width 36 height 29
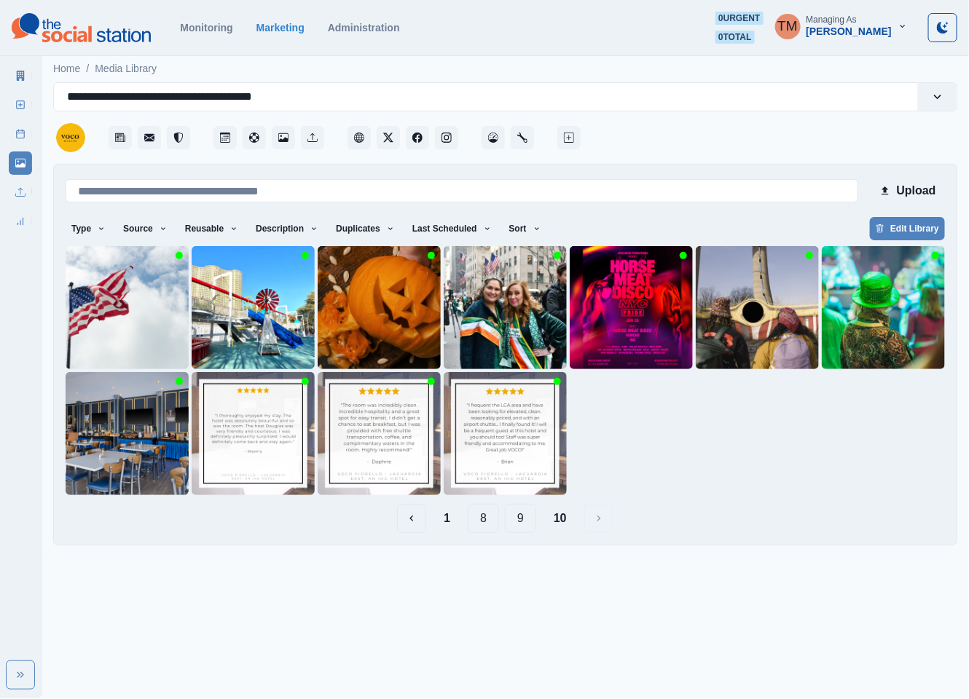
click at [525, 520] on button "9" at bounding box center [520, 518] width 31 height 29
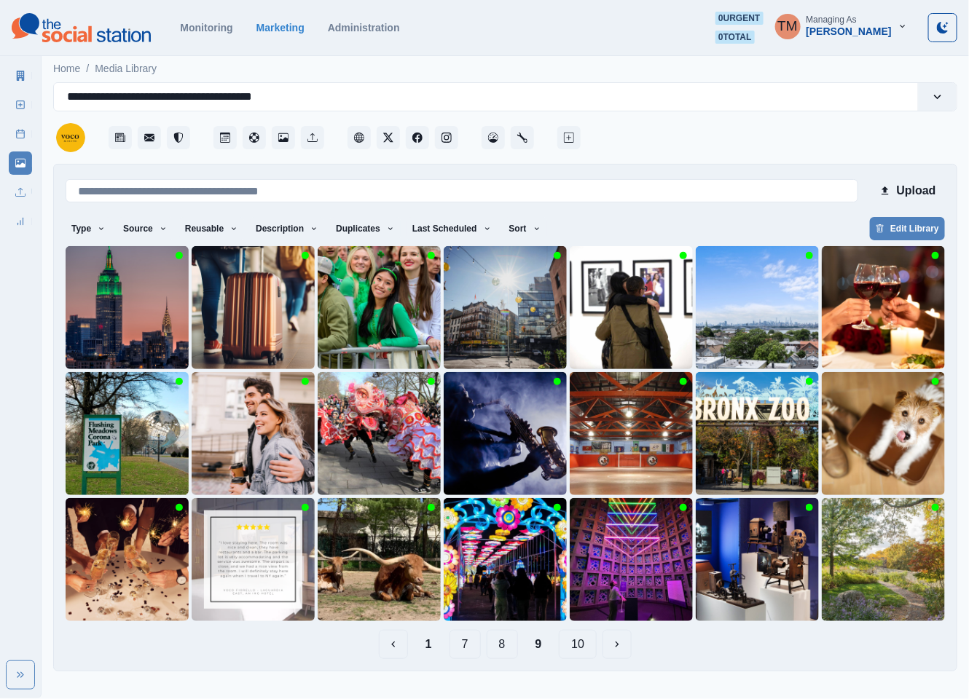
click at [501, 646] on button "8" at bounding box center [502, 644] width 31 height 29
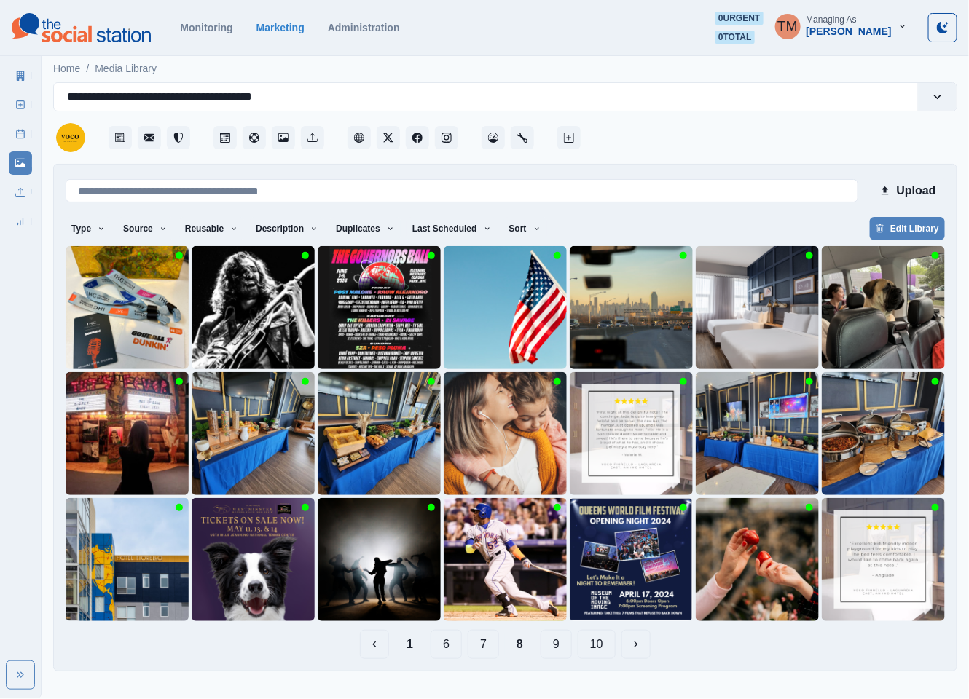
click at [481, 648] on button "7" at bounding box center [483, 644] width 31 height 29
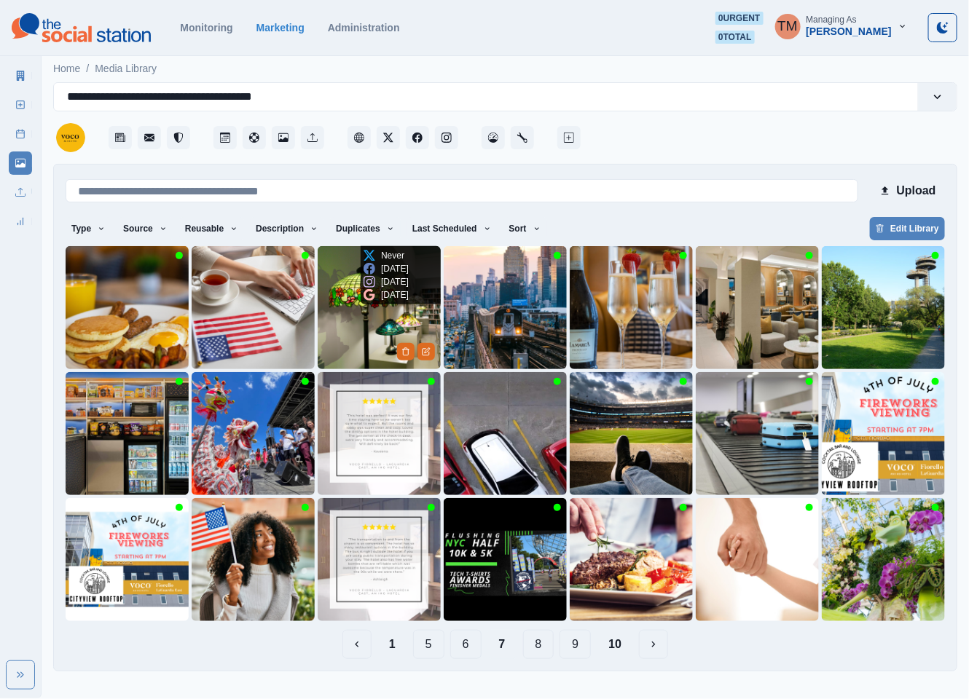
click at [366, 301] on icon at bounding box center [370, 295] width 12 height 12
click at [357, 337] on img at bounding box center [379, 307] width 123 height 123
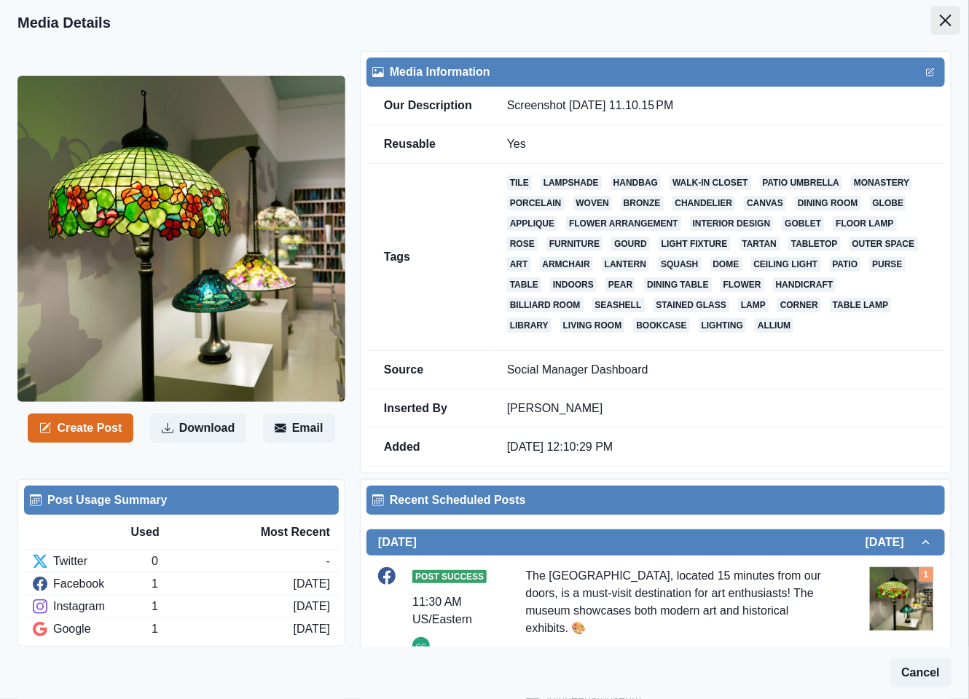
click at [940, 22] on icon "Close" at bounding box center [946, 21] width 12 height 12
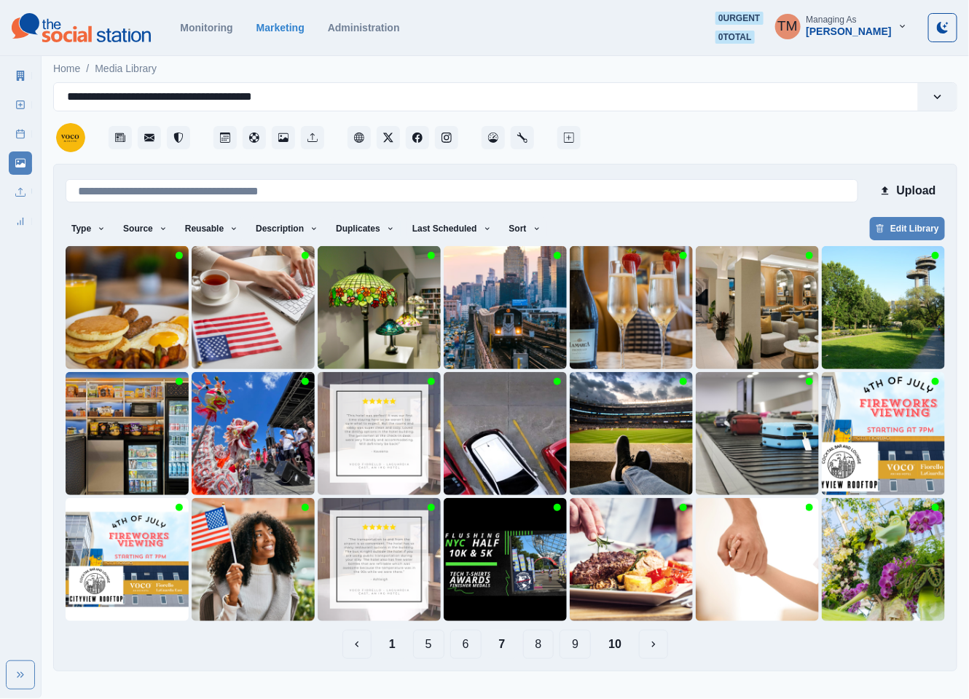
click at [388, 650] on button "1" at bounding box center [392, 644] width 30 height 29
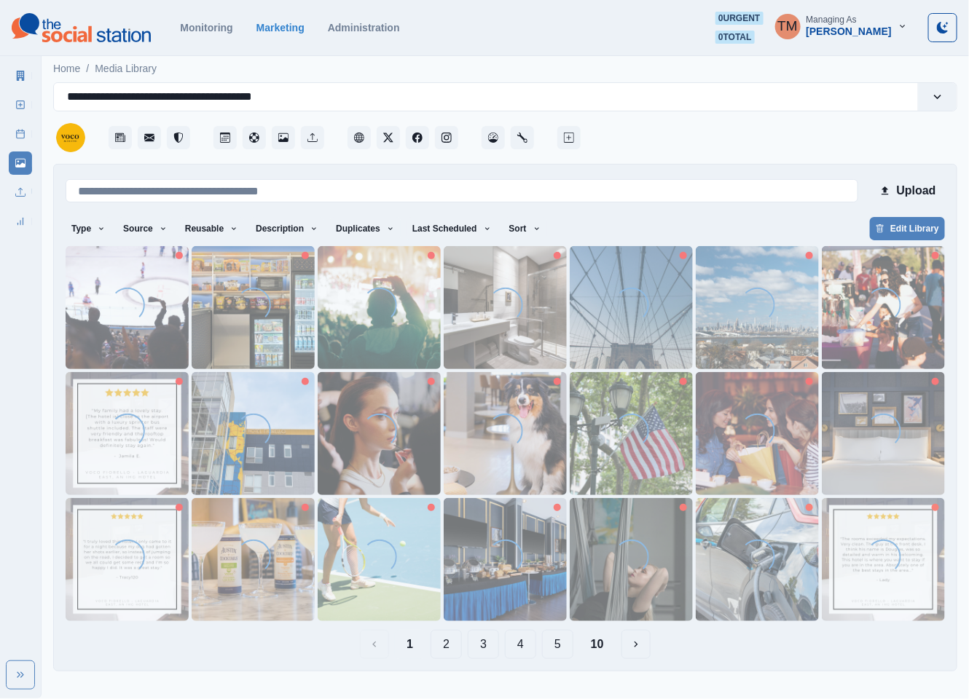
click at [449, 651] on button "2" at bounding box center [446, 644] width 31 height 29
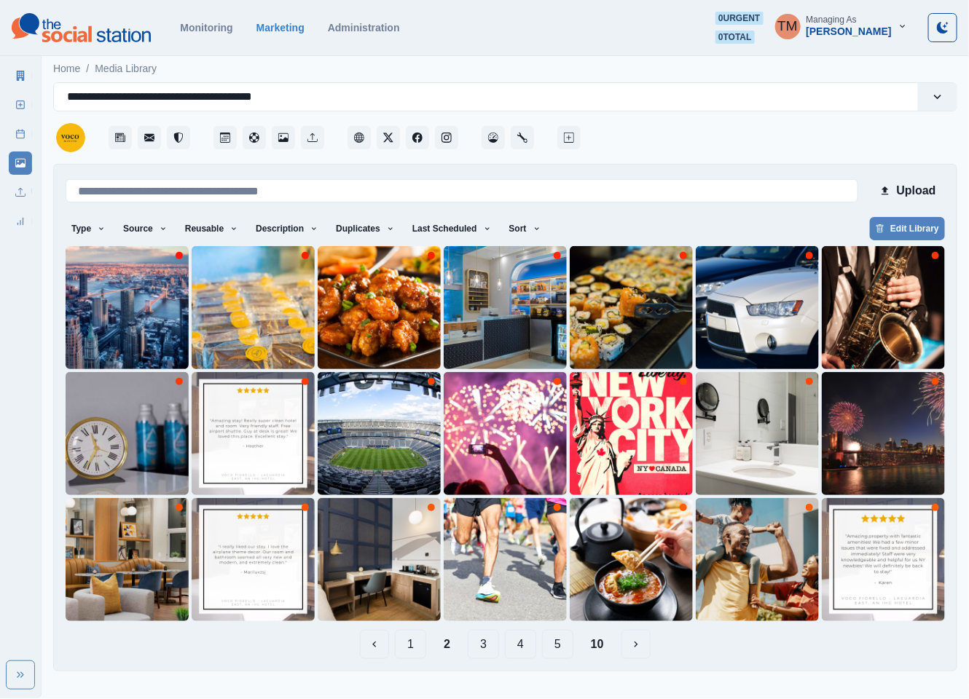
click at [484, 648] on button "3" at bounding box center [483, 644] width 31 height 29
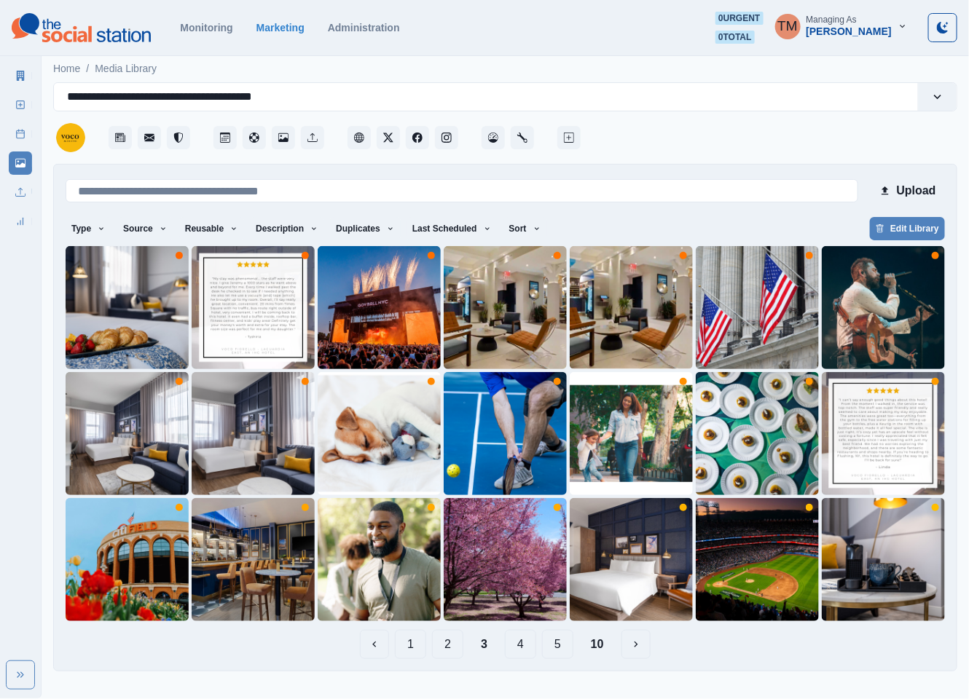
click at [525, 649] on button "4" at bounding box center [520, 644] width 31 height 29
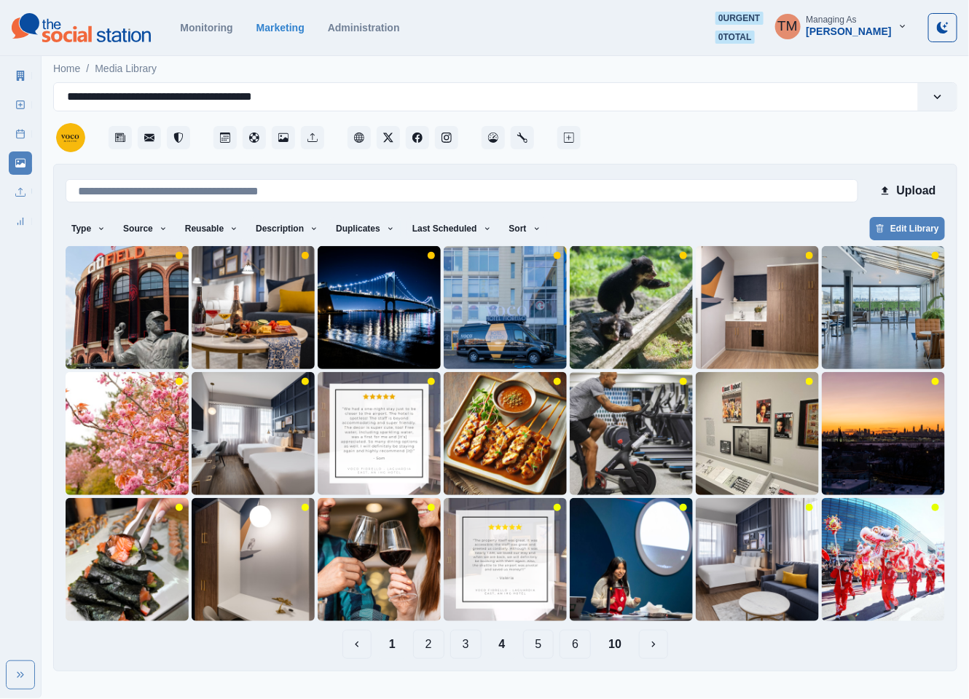
click at [392, 643] on button "1" at bounding box center [392, 644] width 30 height 29
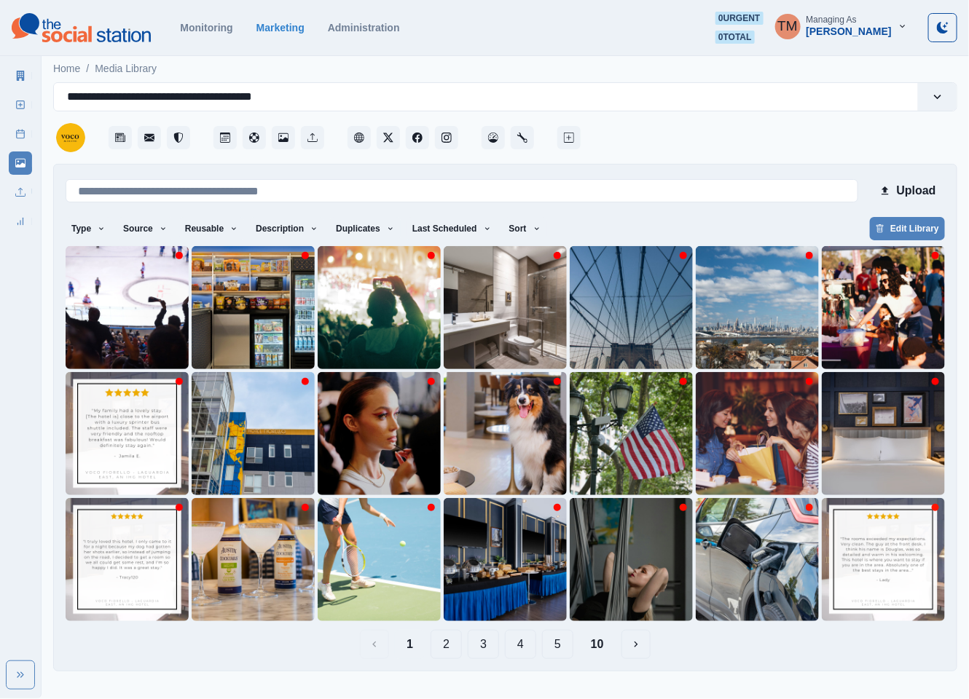
click at [529, 650] on button "4" at bounding box center [520, 644] width 31 height 29
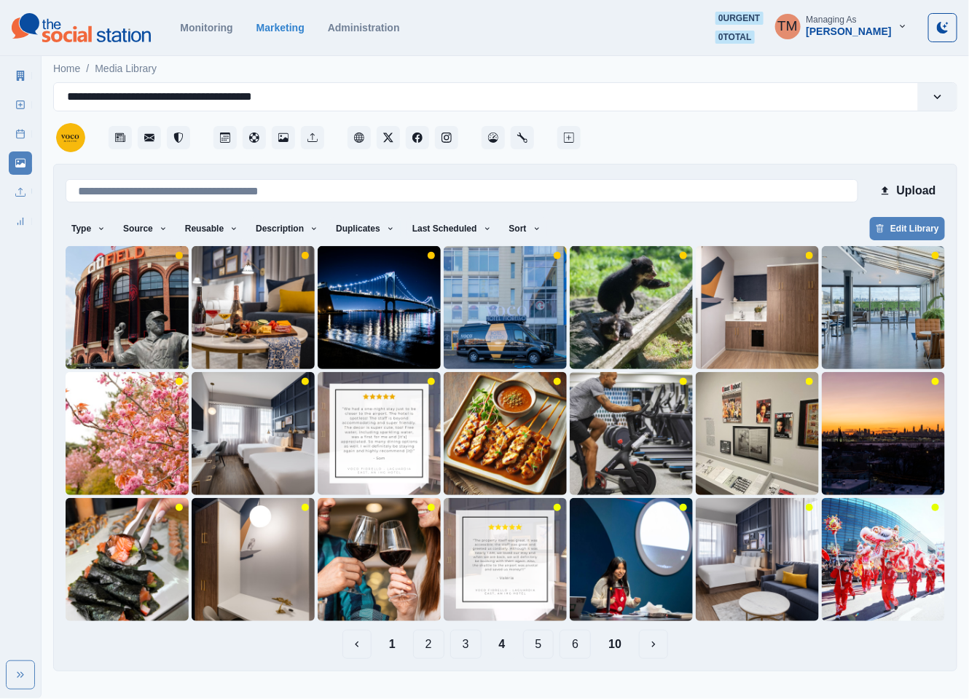
click at [543, 654] on button "5" at bounding box center [538, 644] width 31 height 29
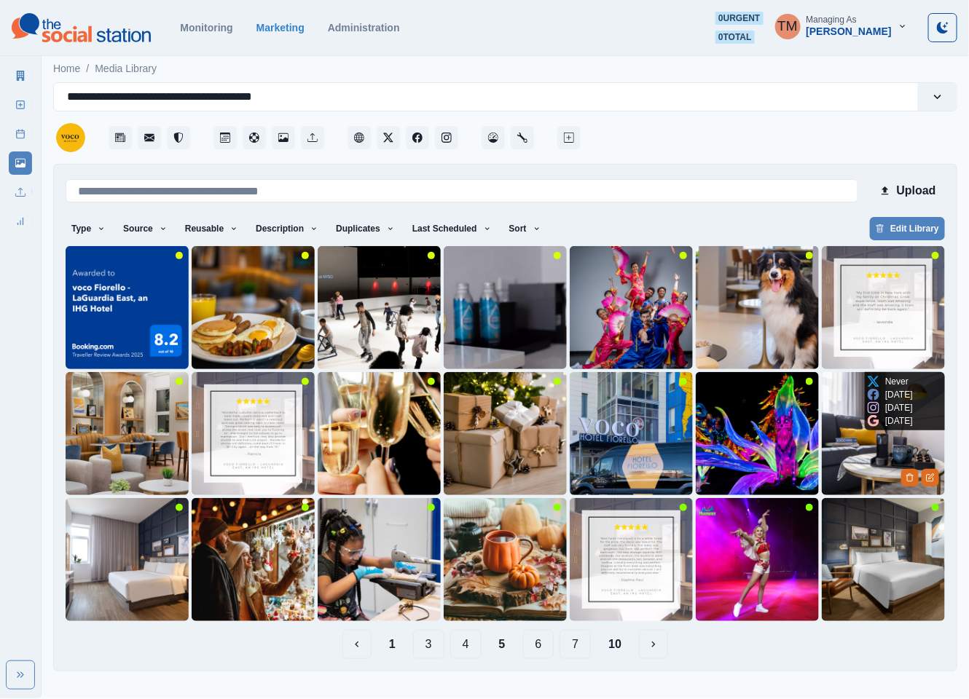
click at [847, 444] on img at bounding box center [883, 433] width 123 height 123
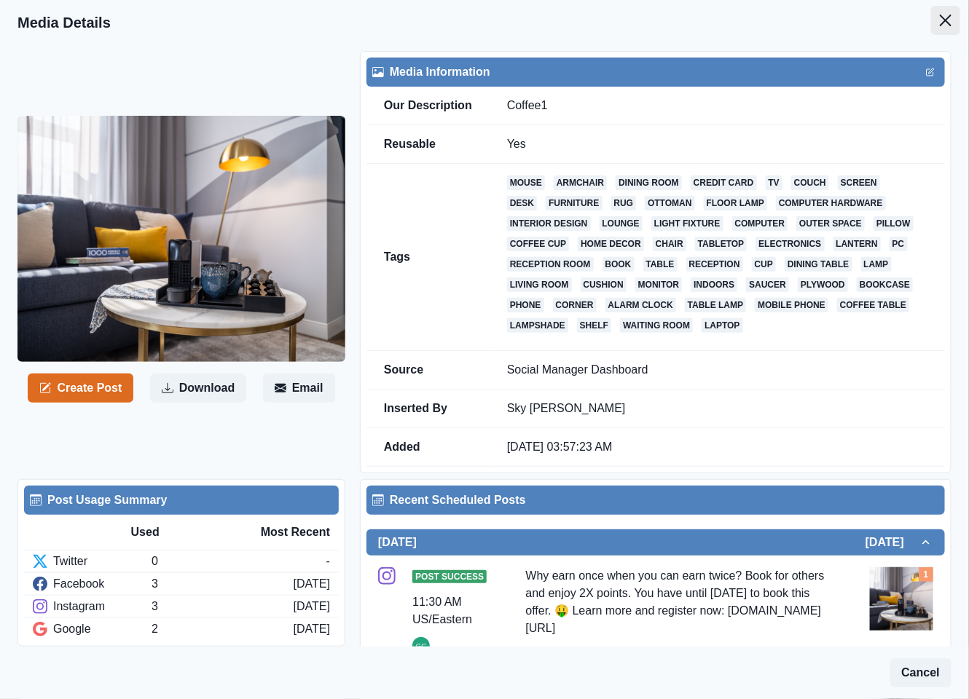
click at [940, 18] on icon "Close" at bounding box center [946, 21] width 12 height 12
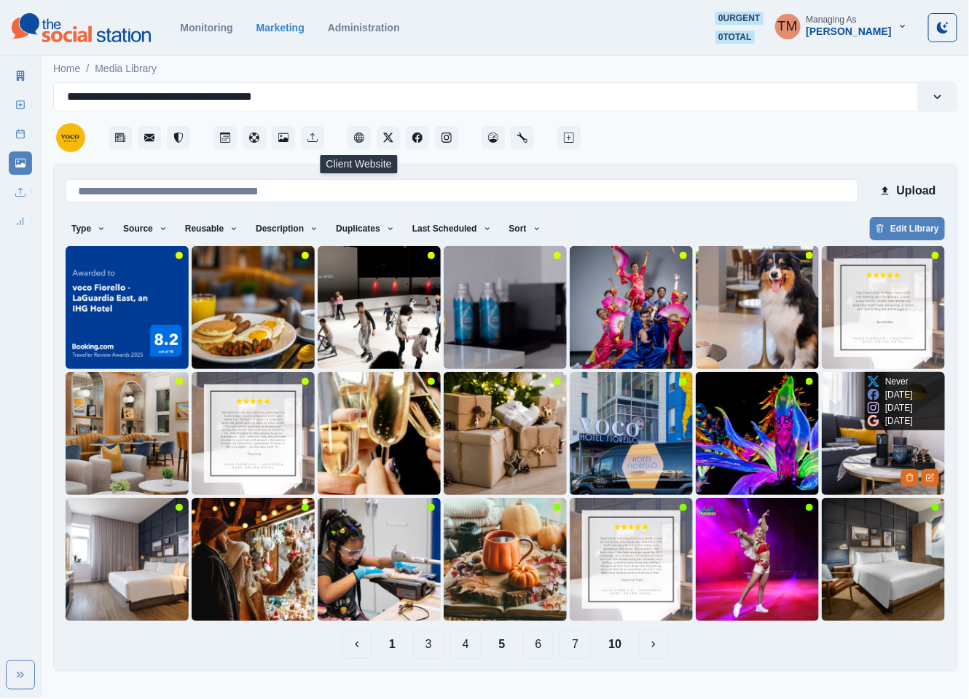
click at [842, 451] on img at bounding box center [883, 433] width 123 height 123
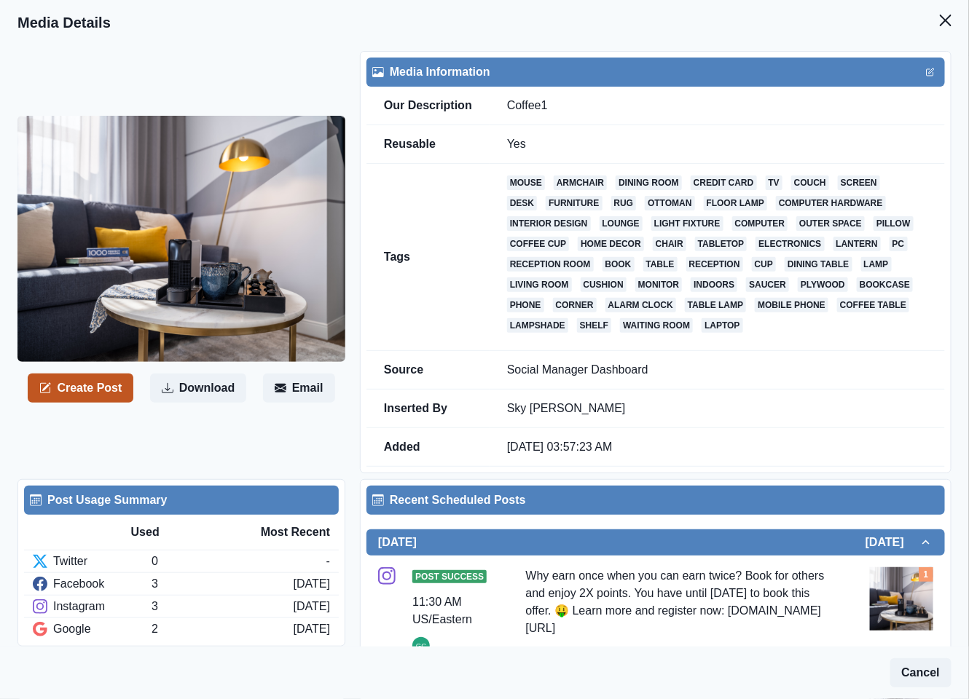
click at [103, 389] on button "Create Post" at bounding box center [81, 388] width 106 height 29
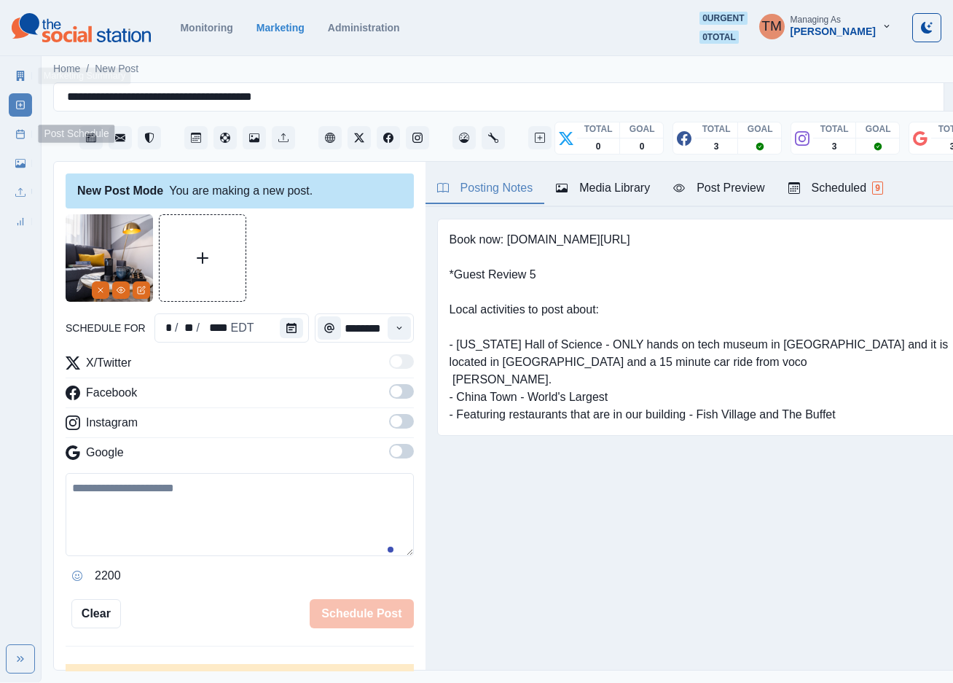
click at [18, 173] on link "Media Library" at bounding box center [20, 163] width 23 height 23
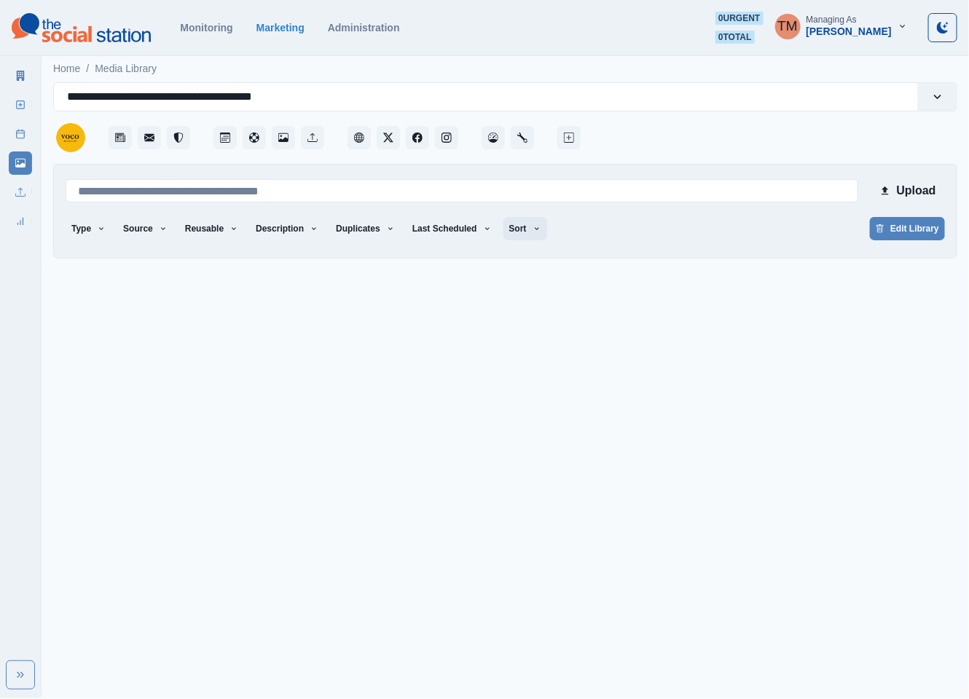
click at [512, 230] on button "Sort" at bounding box center [525, 228] width 44 height 23
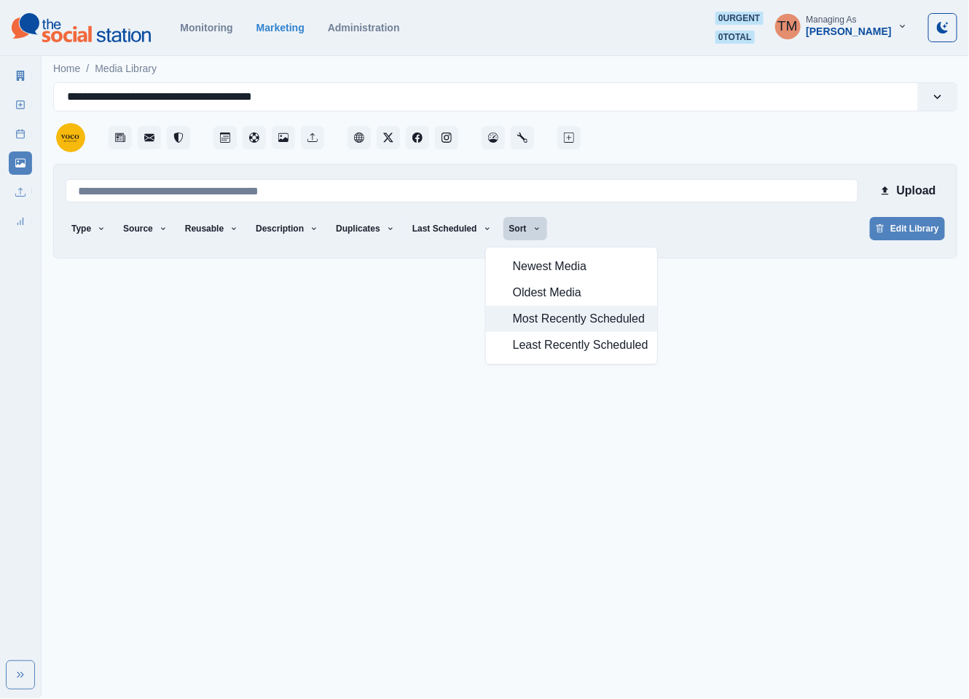
click at [543, 318] on span "Most Recently Scheduled" at bounding box center [581, 318] width 136 height 17
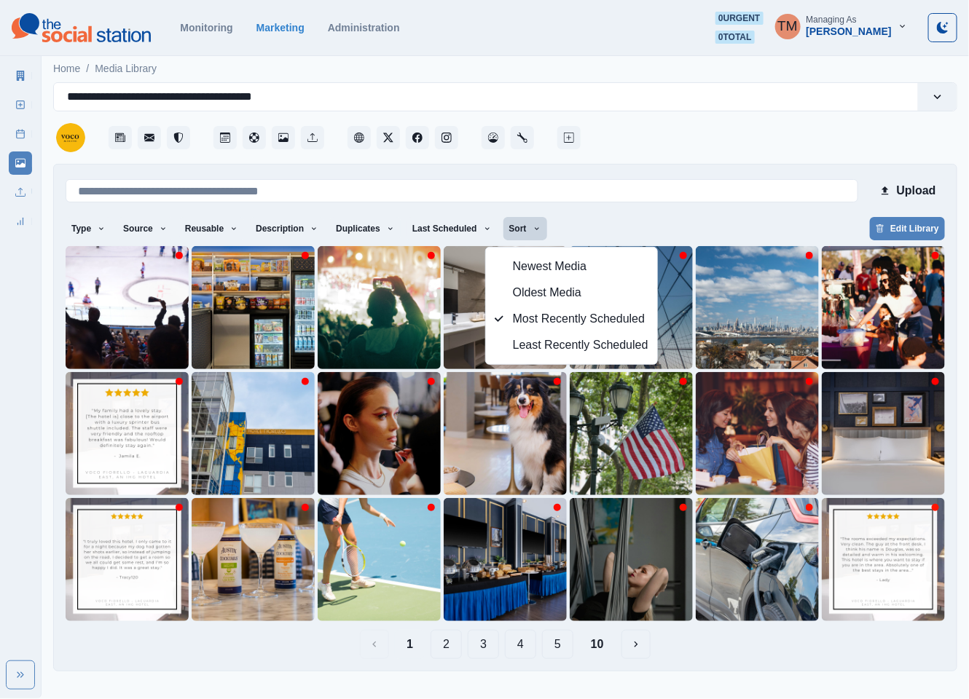
click at [628, 235] on div "Type Any Image Video Source Any Upload Social Manager Found: Instagram Found: G…" at bounding box center [505, 230] width 879 height 26
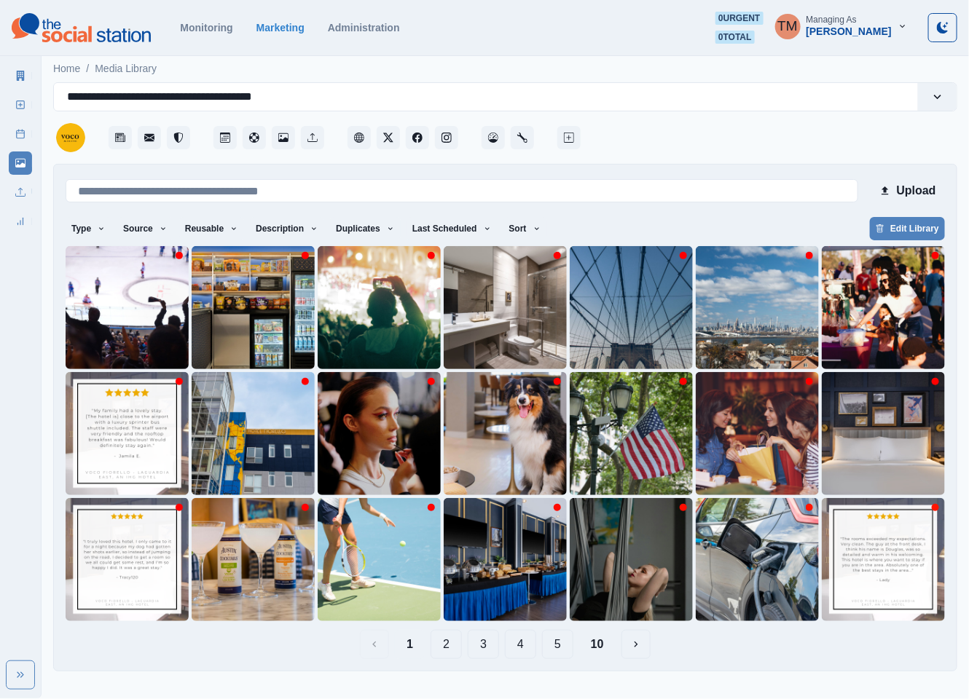
click at [567, 648] on button "5" at bounding box center [557, 644] width 31 height 29
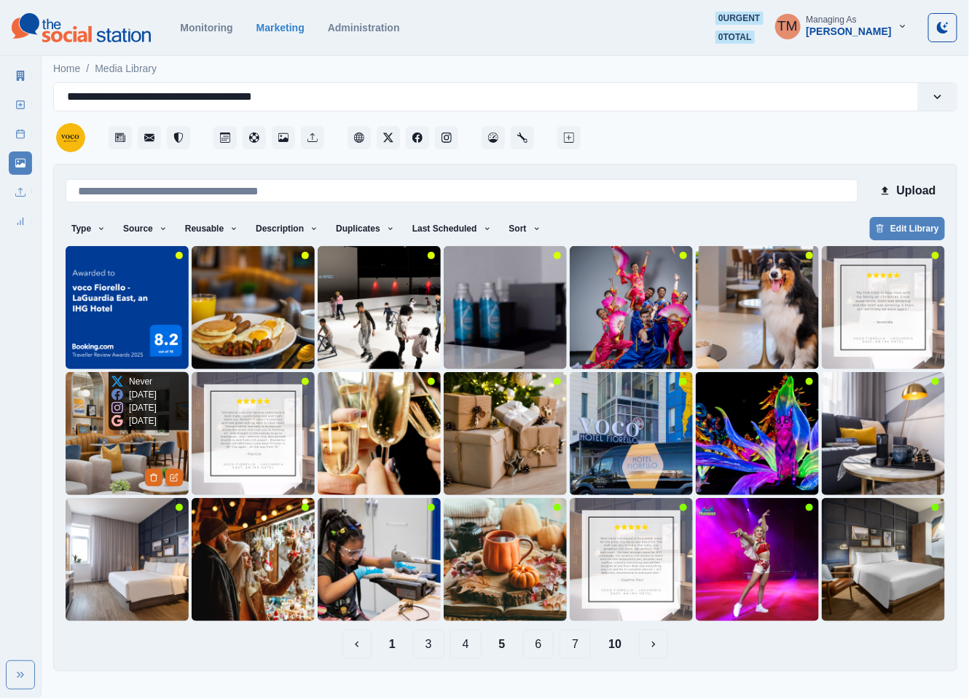
click at [106, 466] on img at bounding box center [127, 433] width 123 height 123
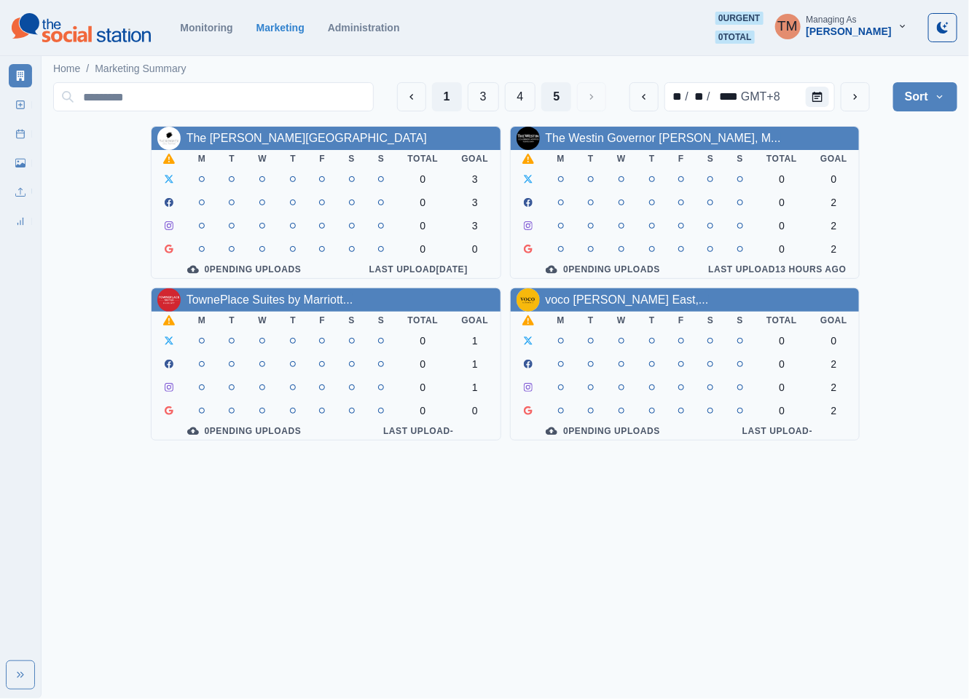
click at [440, 99] on button "1" at bounding box center [447, 96] width 30 height 29
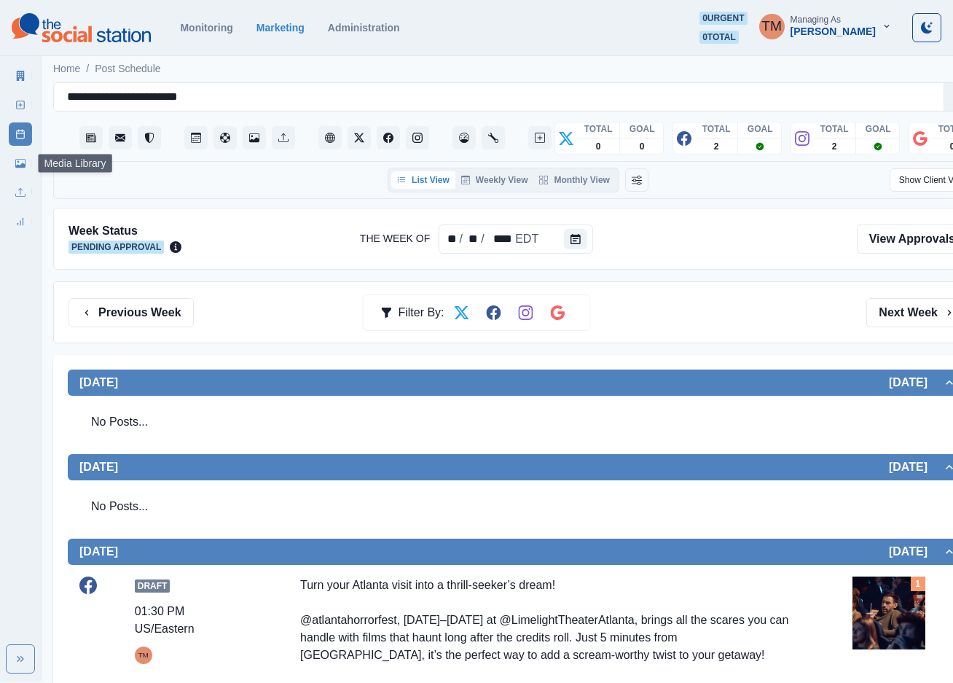
click at [20, 162] on icon at bounding box center [20, 163] width 10 height 10
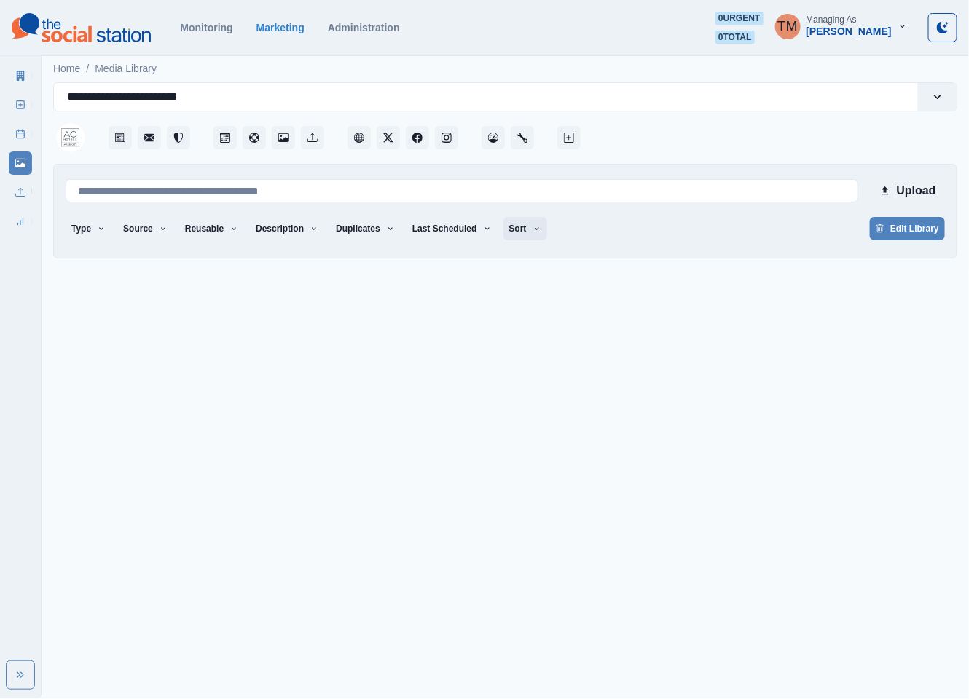
click at [509, 227] on button "Sort" at bounding box center [525, 228] width 44 height 23
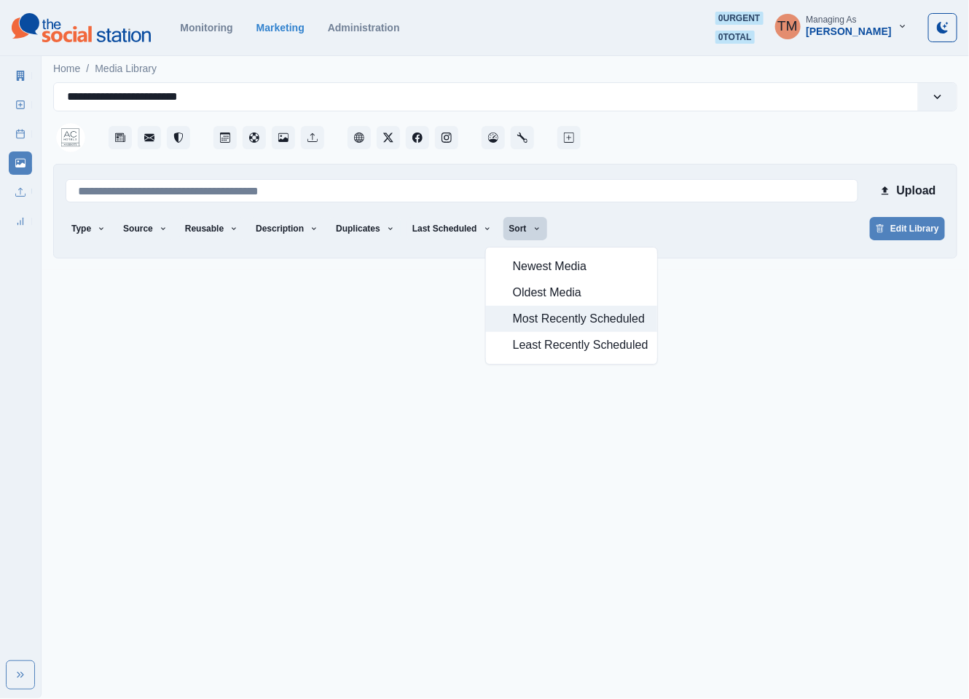
click at [538, 319] on span "Most Recently Scheduled" at bounding box center [581, 318] width 136 height 17
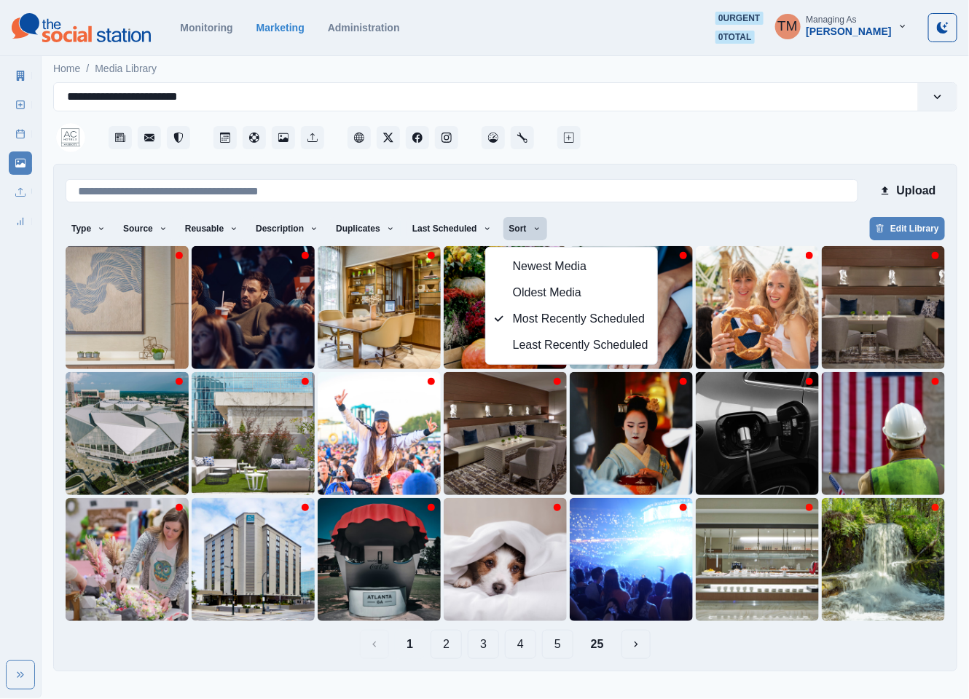
click at [651, 225] on div "Type Any Image Video Source Any Upload Social Manager Found: Instagram Found: G…" at bounding box center [505, 230] width 879 height 26
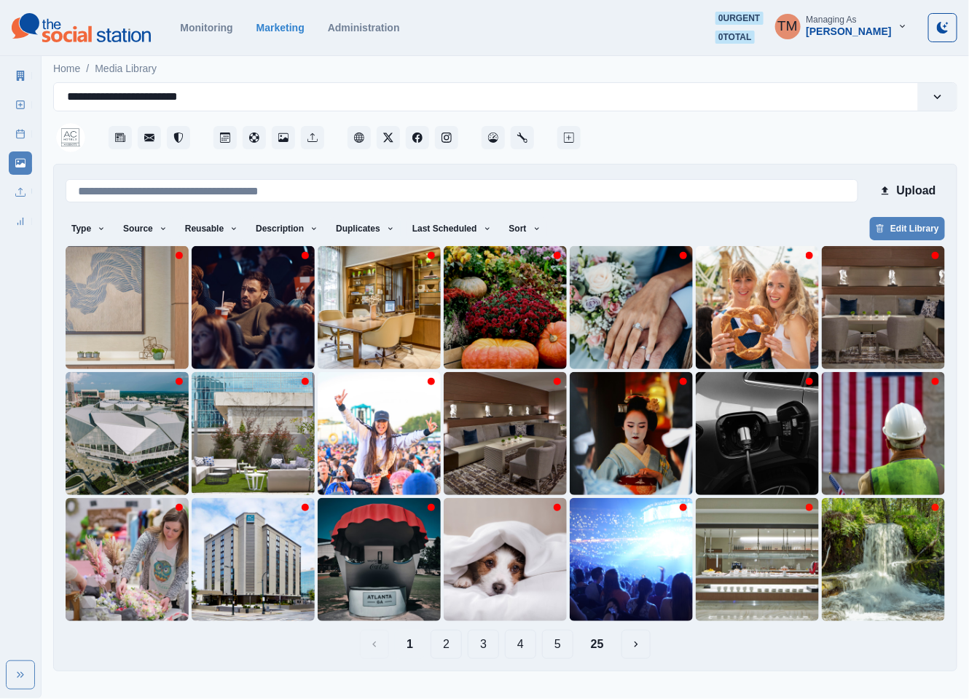
click at [448, 649] on button "2" at bounding box center [446, 644] width 31 height 29
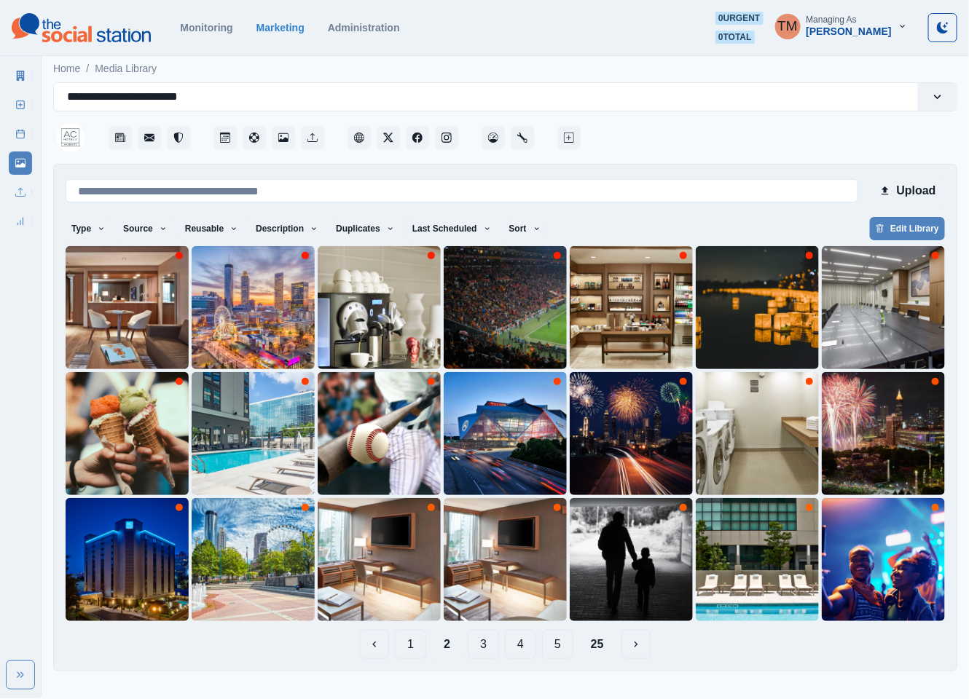
click at [482, 645] on button "3" at bounding box center [483, 644] width 31 height 29
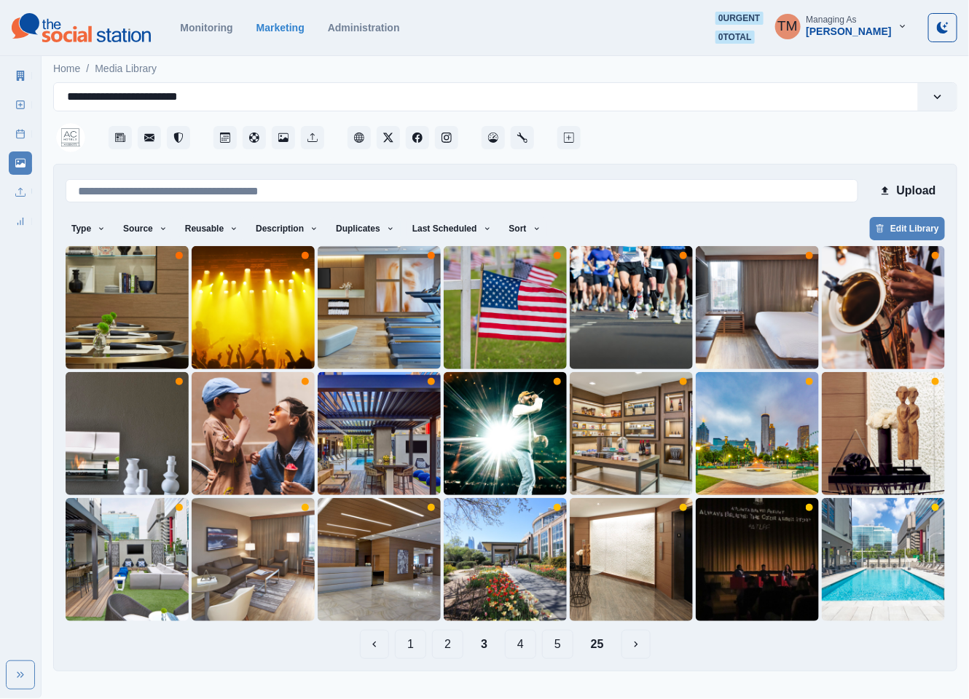
click at [520, 648] on button "4" at bounding box center [520, 644] width 31 height 29
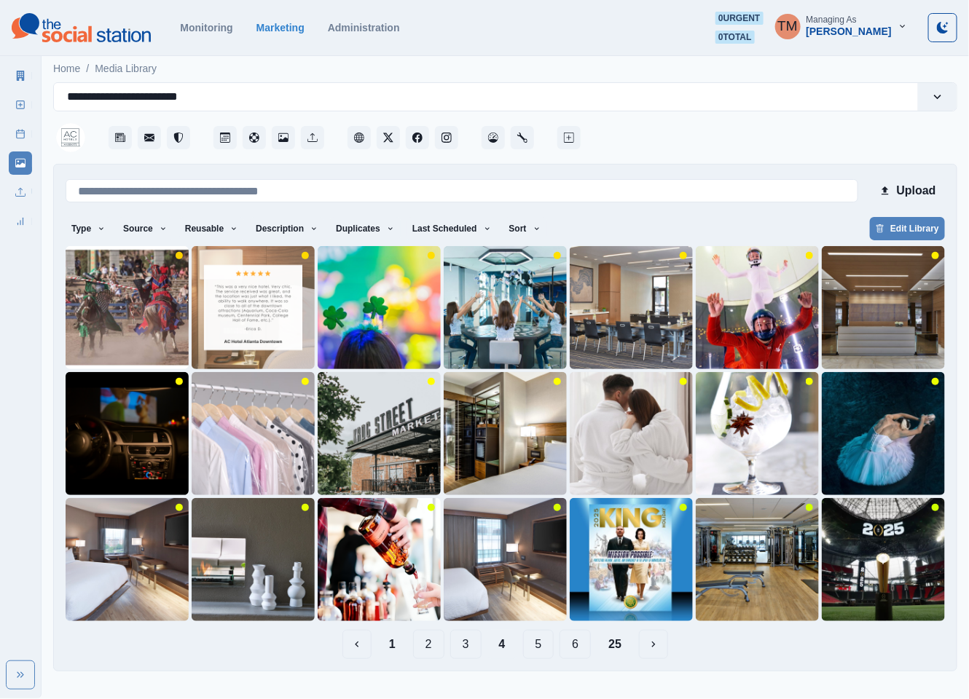
click at [536, 638] on button "5" at bounding box center [538, 644] width 31 height 29
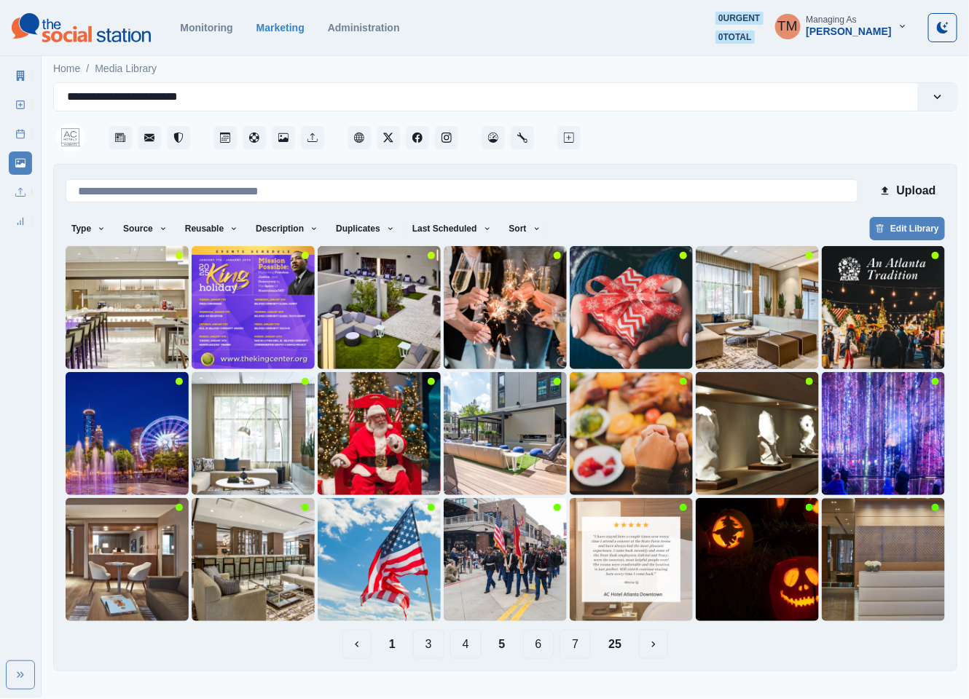
click at [538, 643] on button "6" at bounding box center [538, 644] width 31 height 29
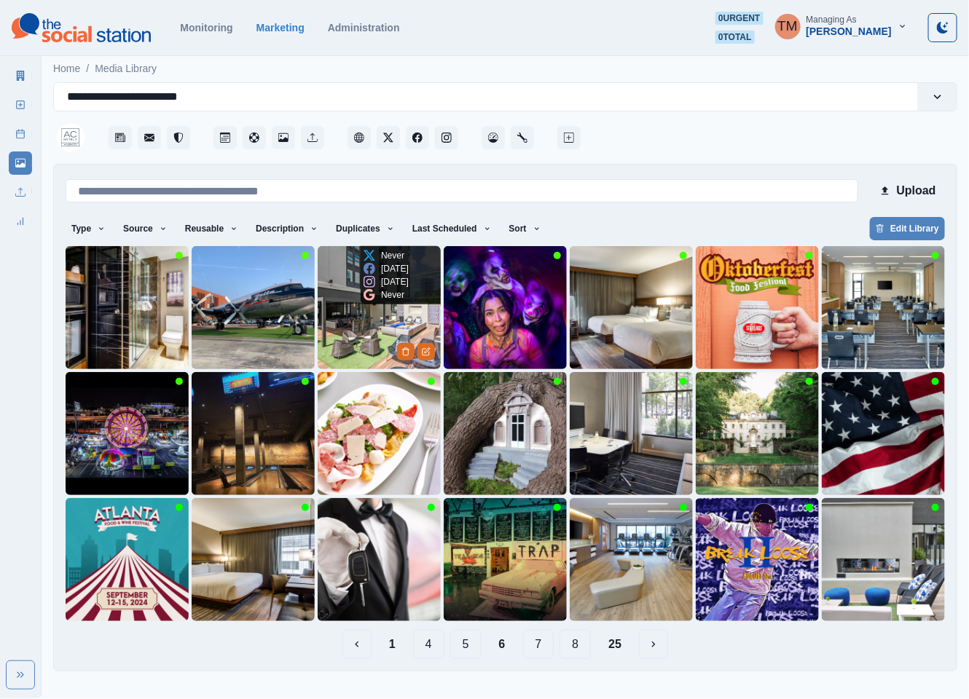
click at [366, 337] on img at bounding box center [379, 307] width 123 height 123
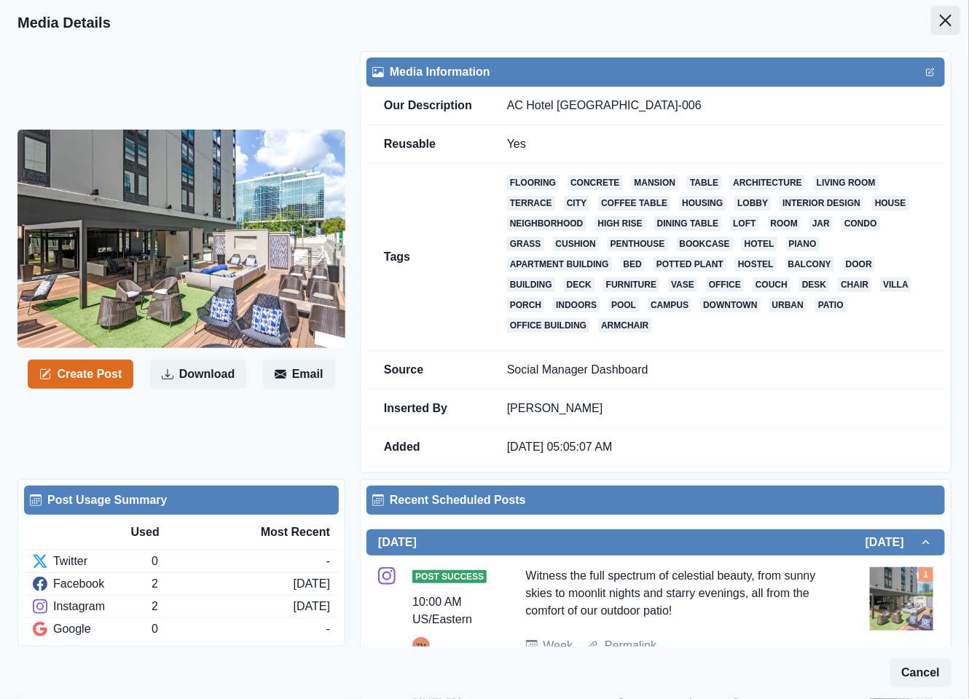
click at [940, 20] on icon "Close" at bounding box center [946, 21] width 12 height 12
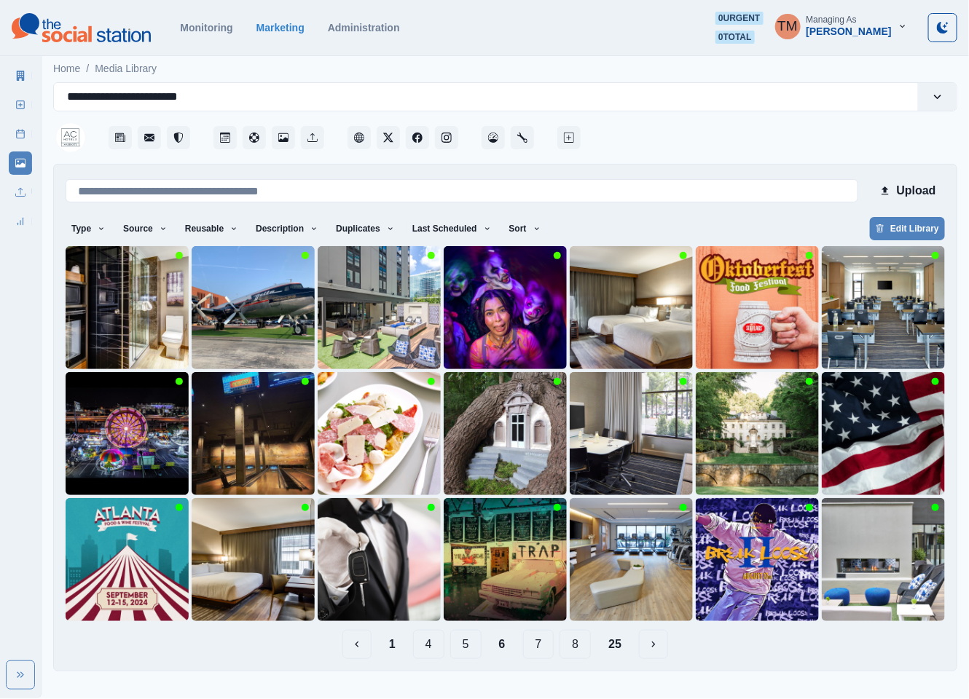
click at [541, 645] on button "7" at bounding box center [538, 644] width 31 height 29
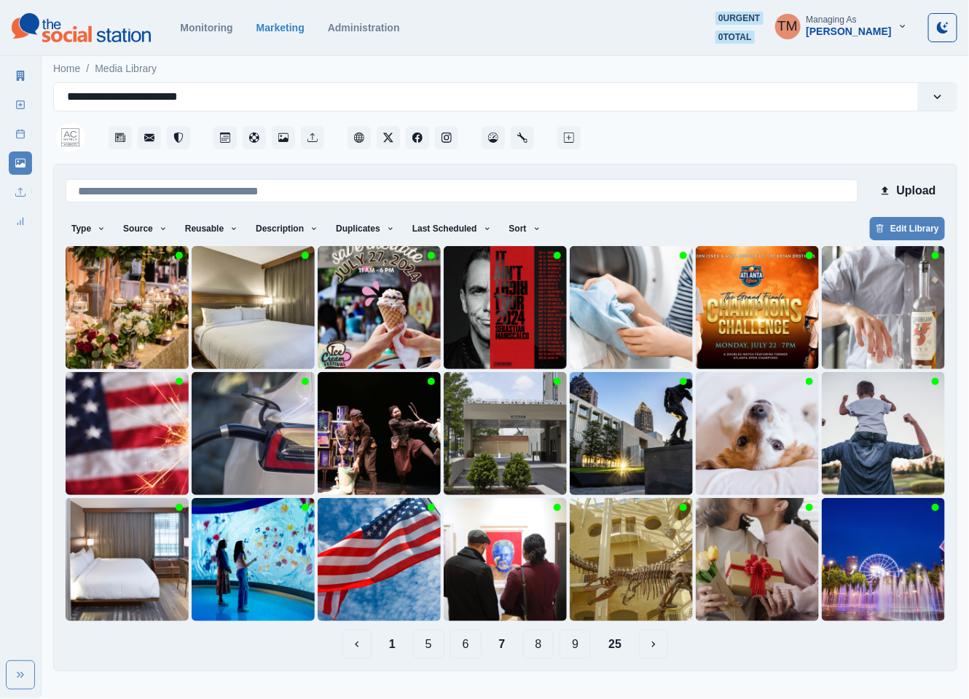
click at [549, 645] on button "8" at bounding box center [538, 644] width 31 height 29
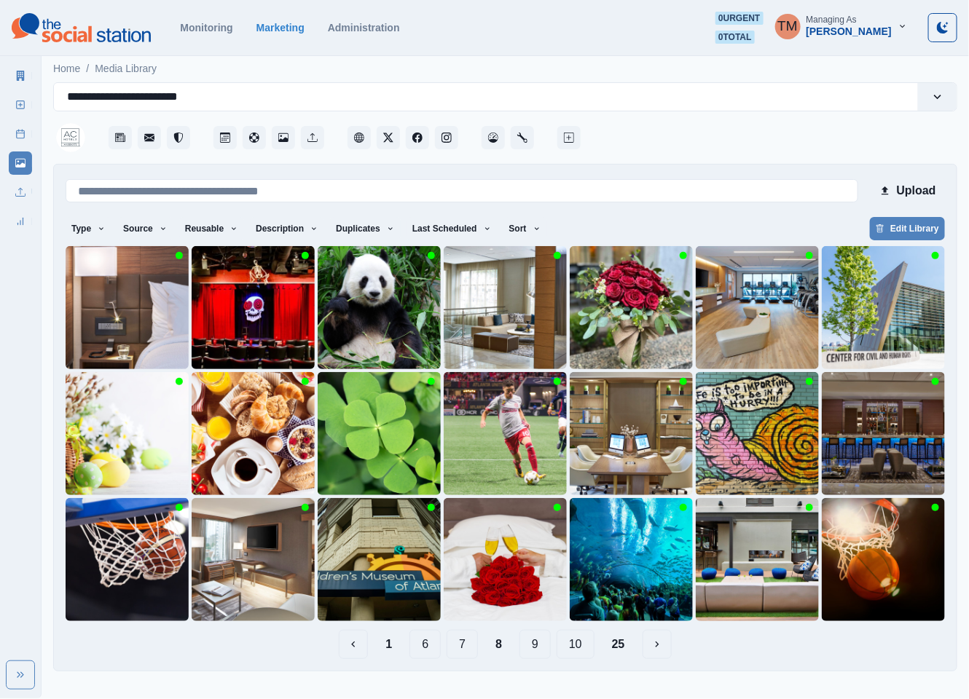
click at [546, 645] on button "9" at bounding box center [534, 644] width 31 height 29
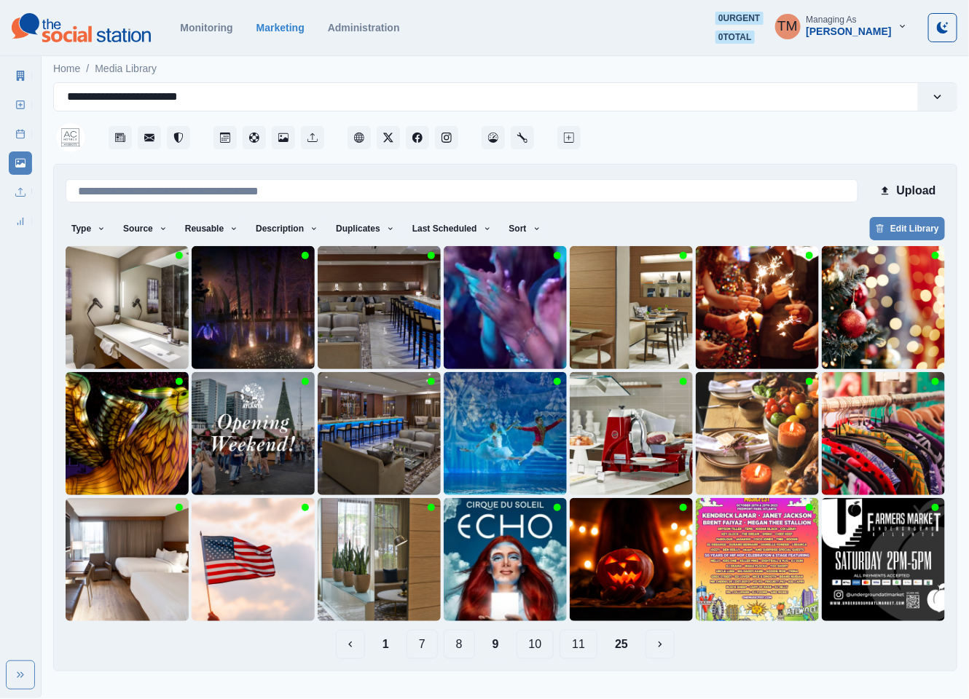
click at [544, 649] on button "10" at bounding box center [536, 644] width 38 height 29
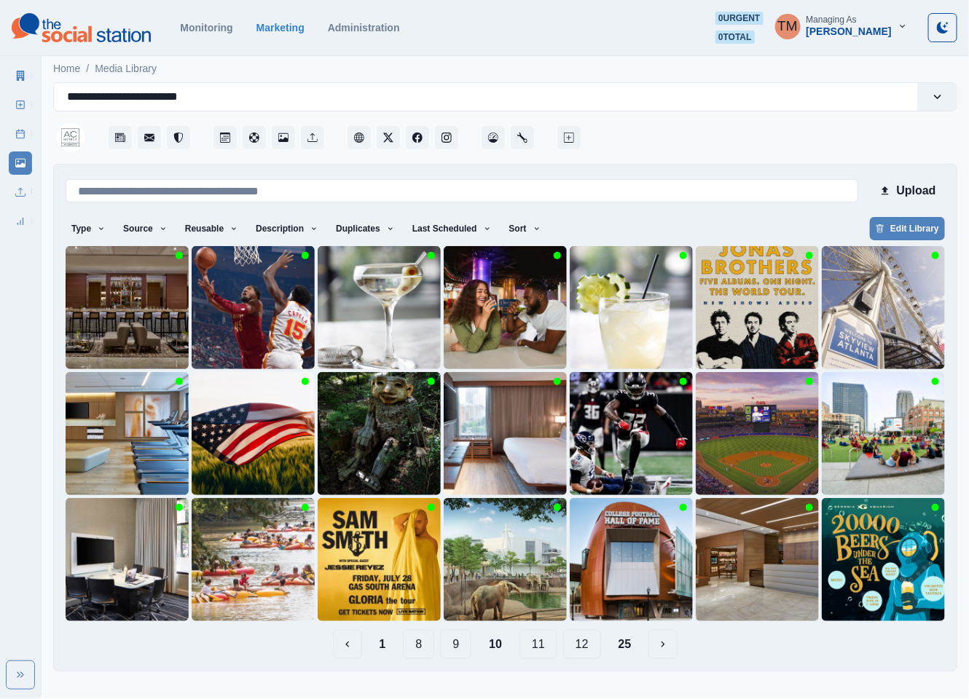
click at [542, 648] on button "11" at bounding box center [538, 644] width 38 height 29
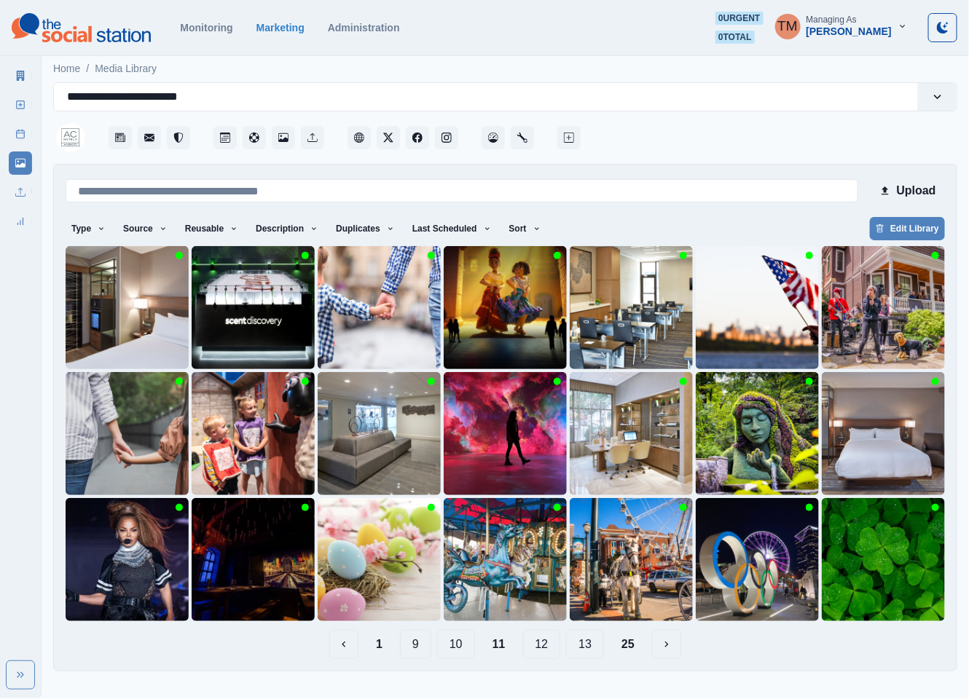
click at [538, 647] on button "12" at bounding box center [542, 644] width 38 height 29
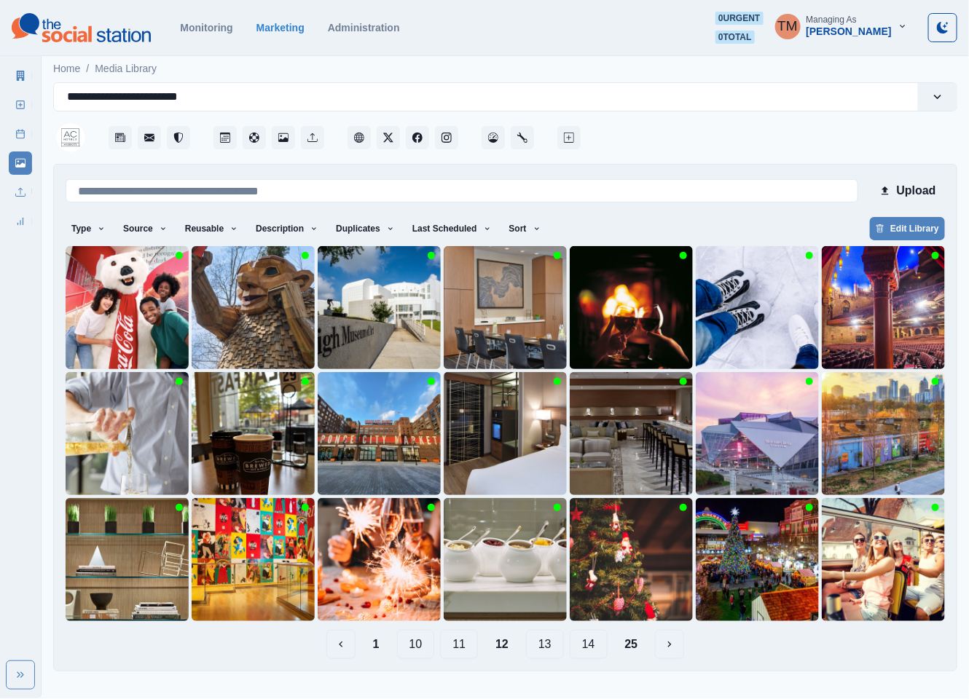
click at [549, 647] on button "13" at bounding box center [545, 644] width 38 height 29
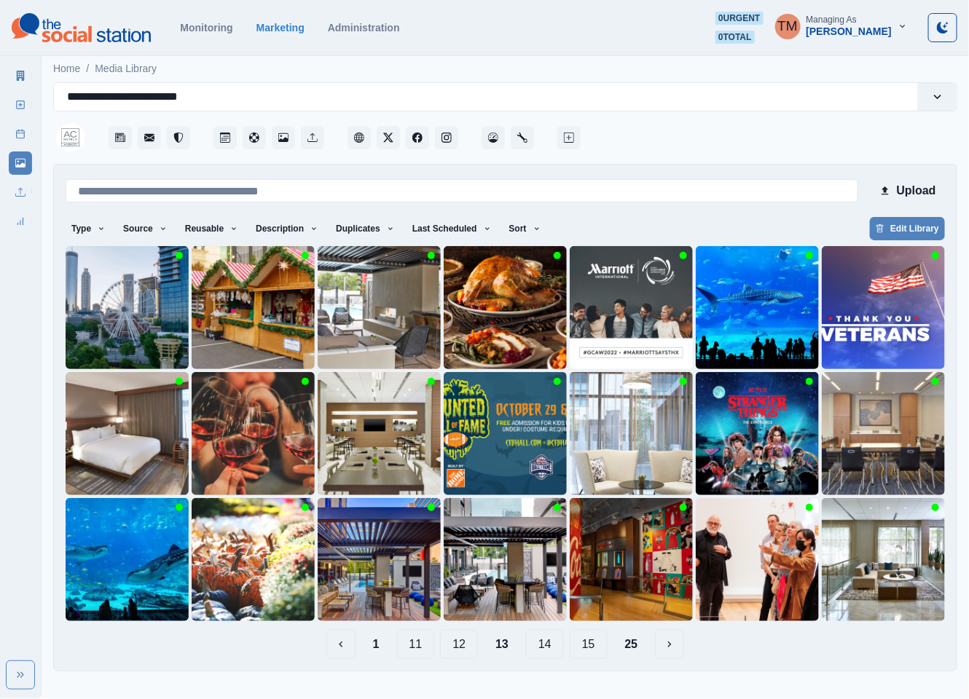
click at [545, 649] on button "14" at bounding box center [545, 644] width 38 height 29
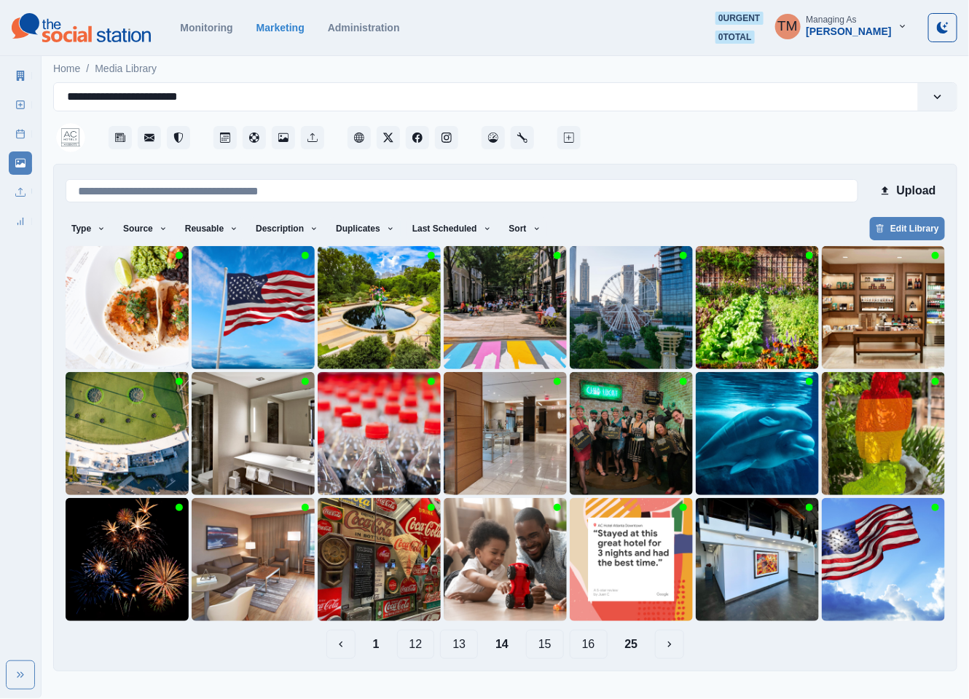
click at [552, 650] on button "15" at bounding box center [545, 644] width 38 height 29
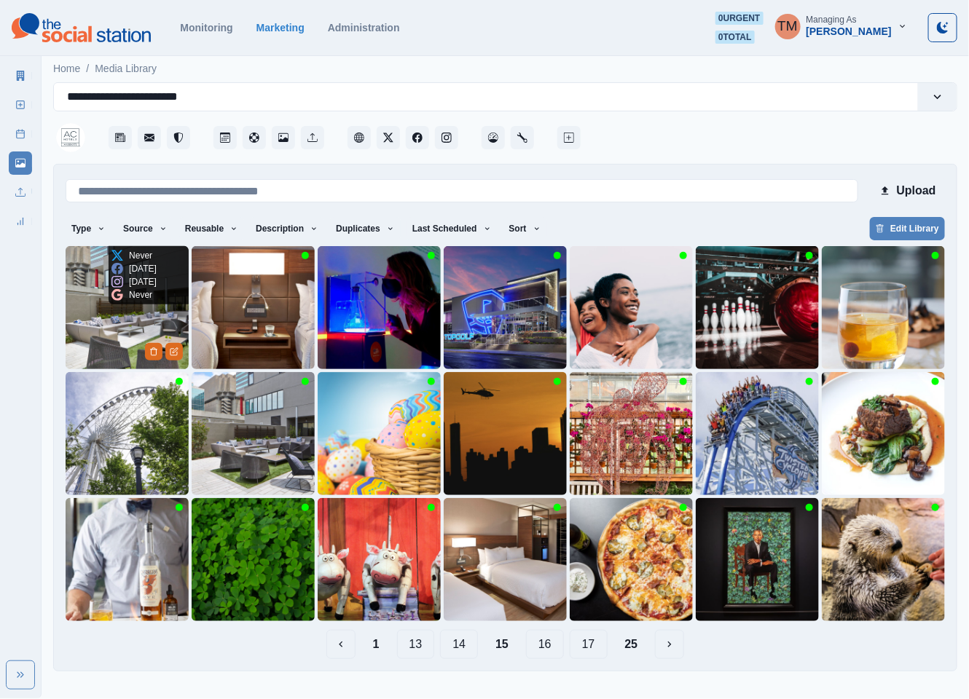
click at [105, 339] on img at bounding box center [127, 307] width 123 height 123
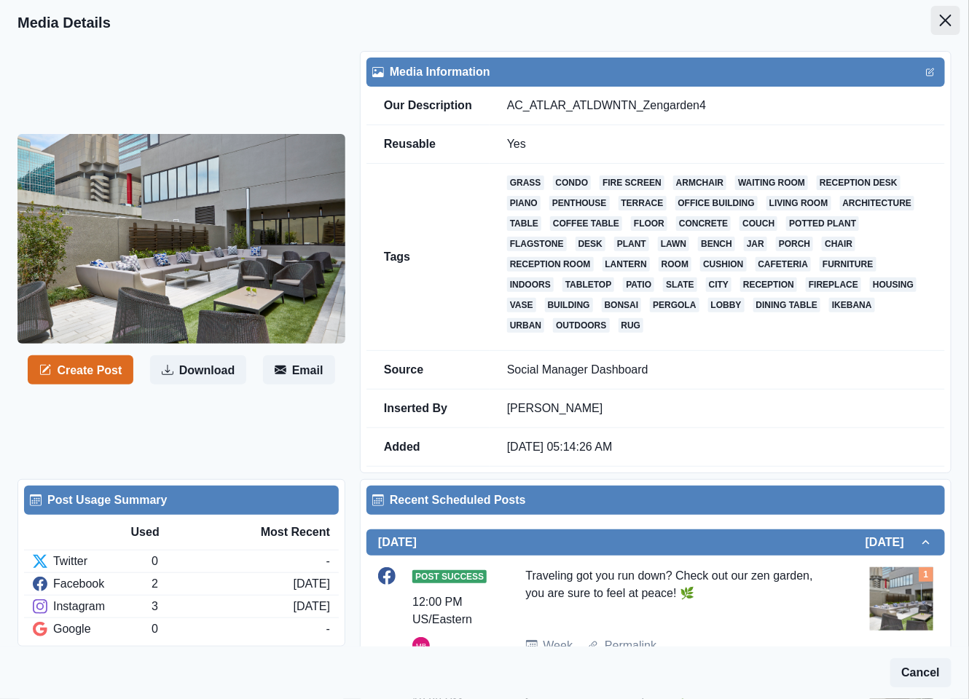
click at [940, 24] on icon "Close" at bounding box center [946, 21] width 12 height 12
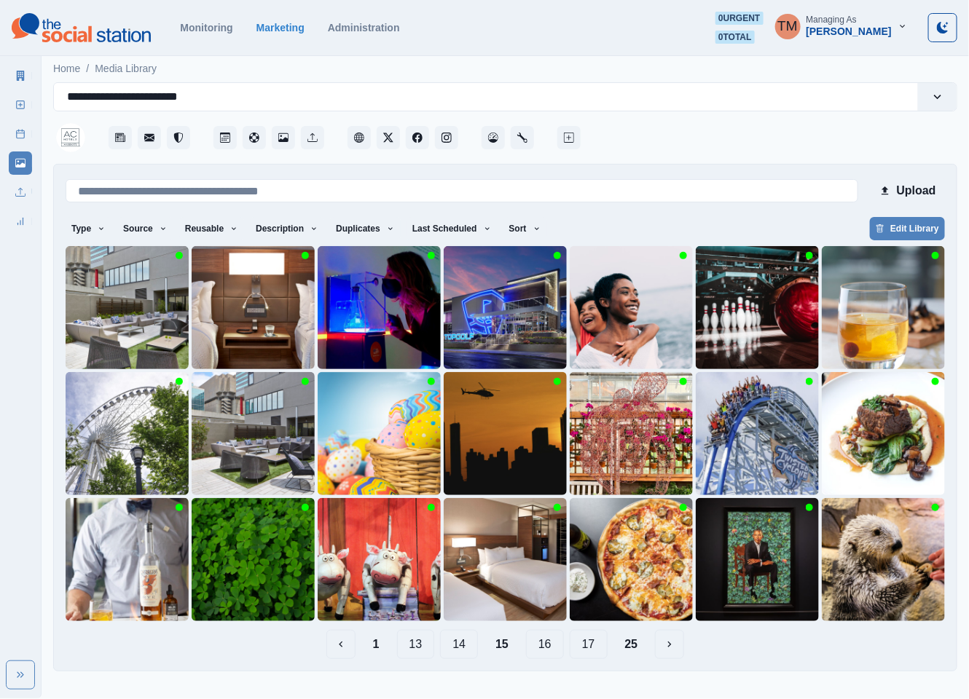
click at [549, 647] on button "16" at bounding box center [545, 644] width 38 height 29
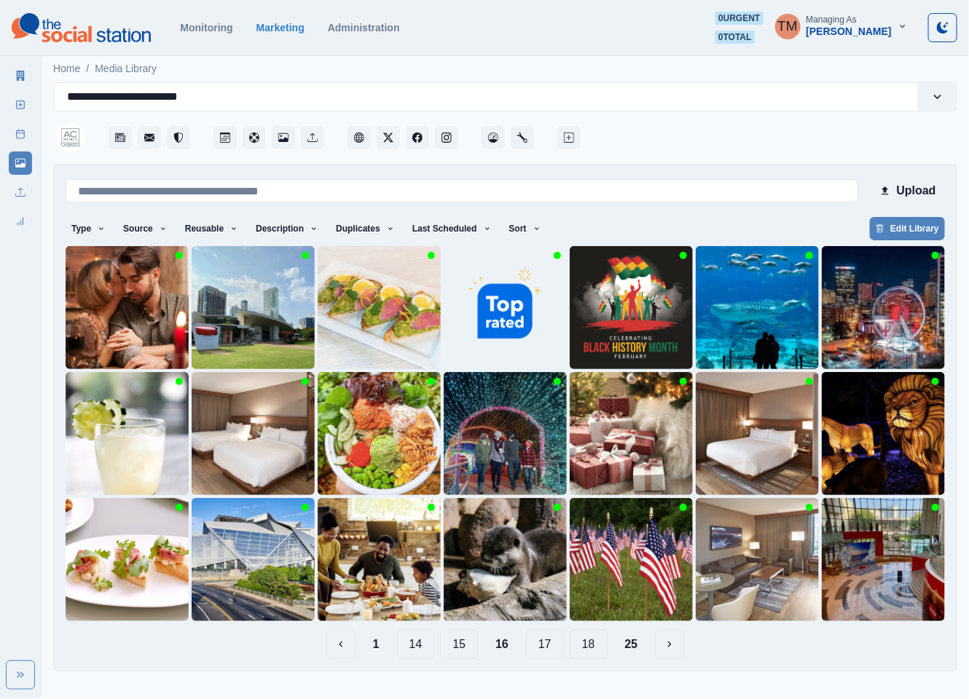
click at [551, 656] on button "17" at bounding box center [545, 644] width 38 height 29
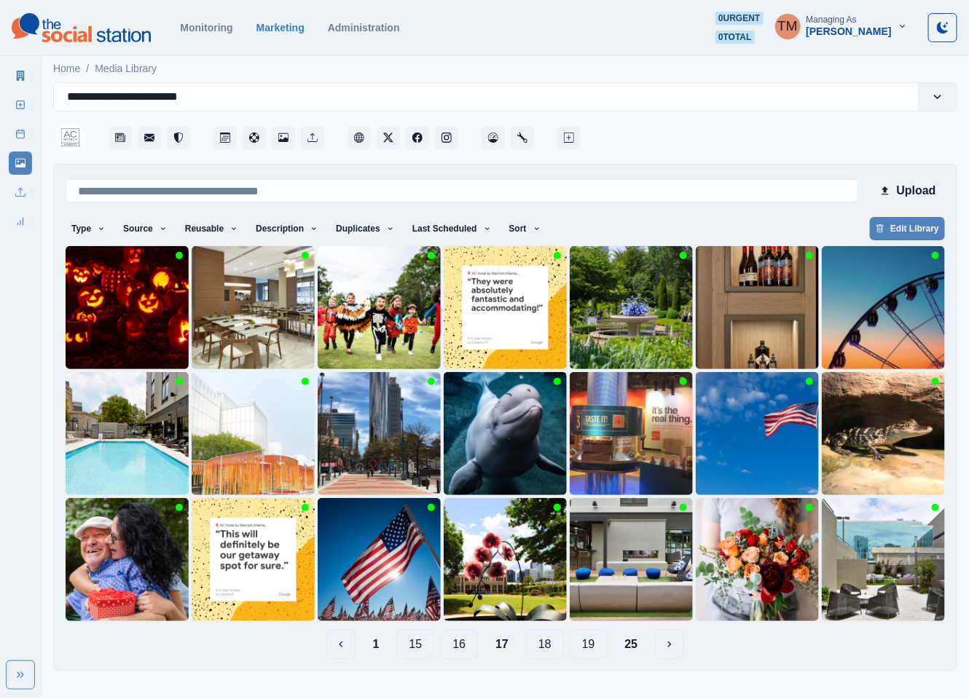
click at [553, 649] on button "18" at bounding box center [545, 644] width 38 height 29
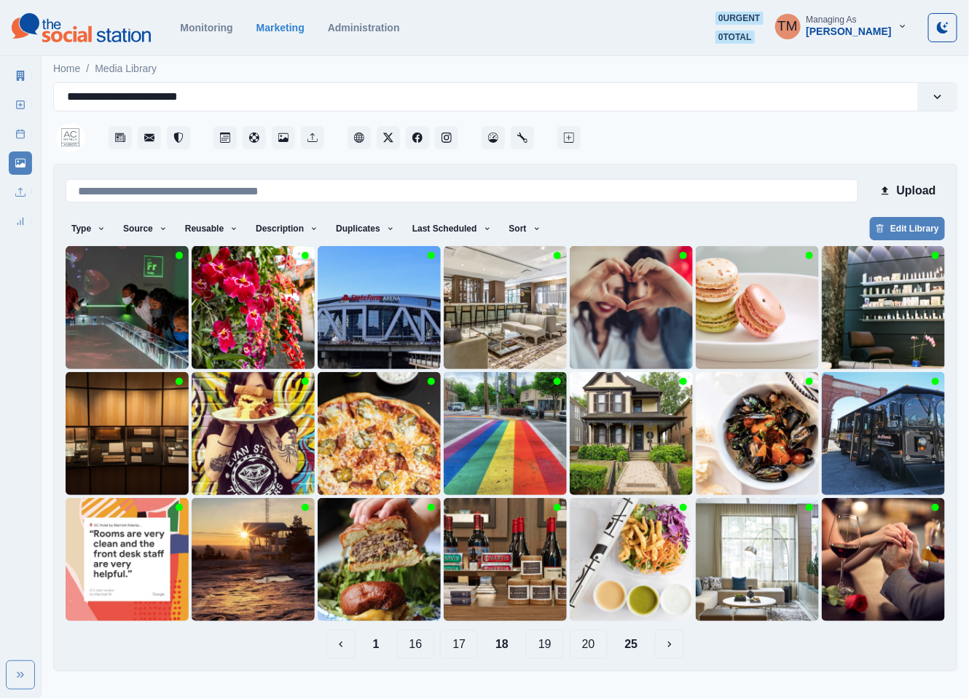
click at [553, 647] on button "19" at bounding box center [545, 644] width 38 height 29
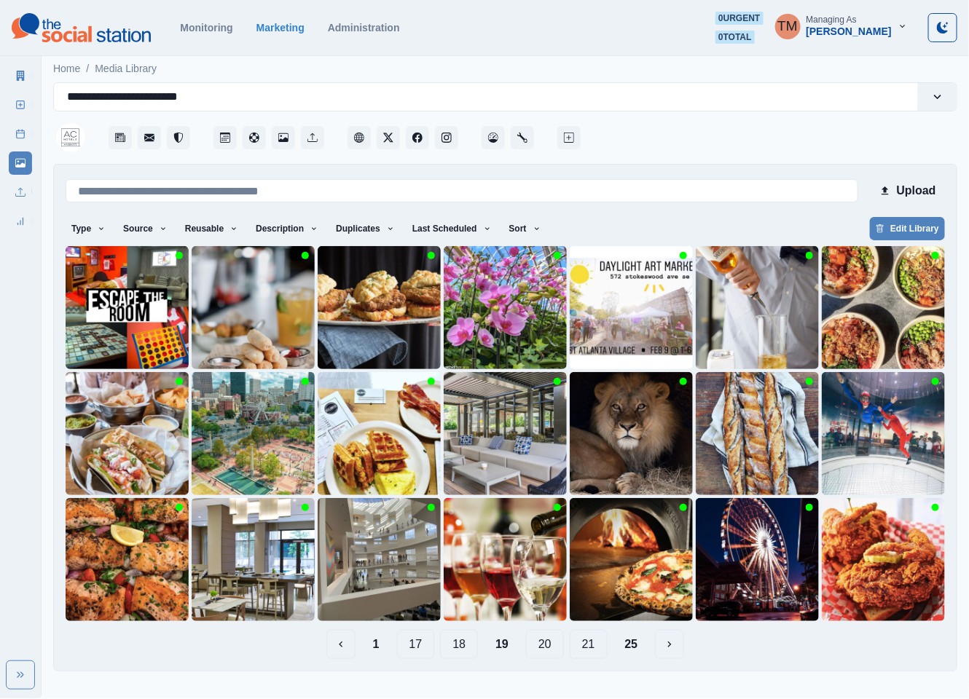
click at [551, 649] on button "20" at bounding box center [545, 644] width 38 height 29
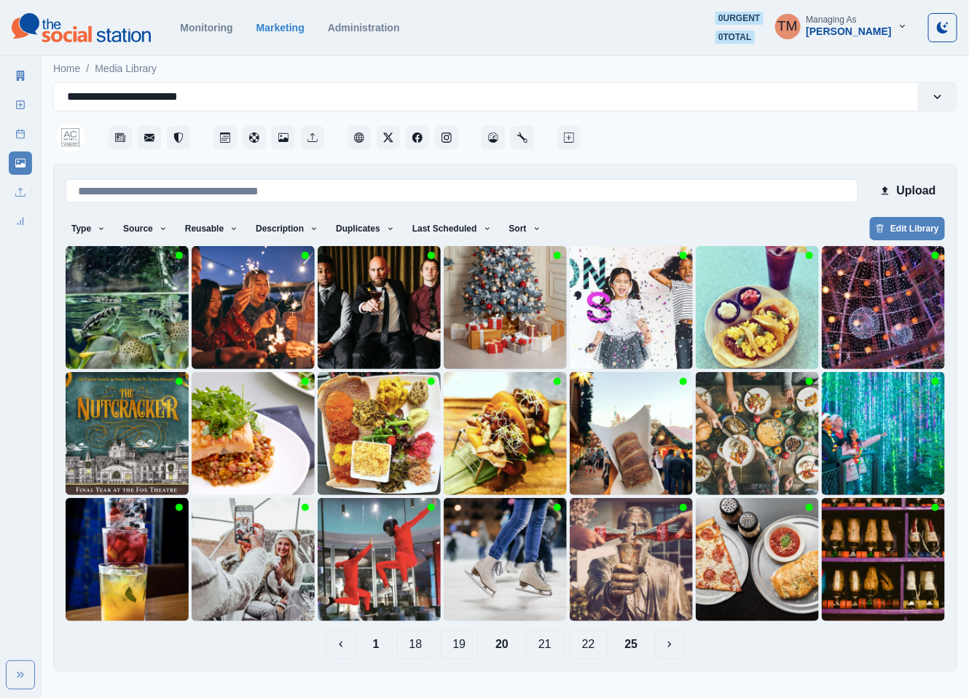
click at [551, 648] on button "21" at bounding box center [545, 644] width 38 height 29
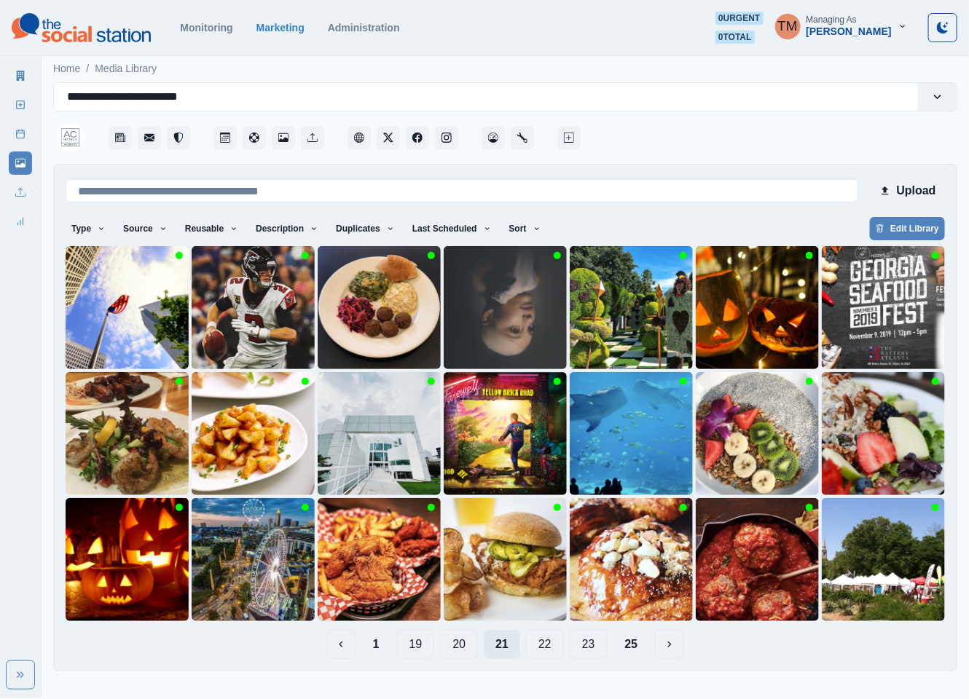
click at [551, 648] on button "22" at bounding box center [545, 644] width 38 height 29
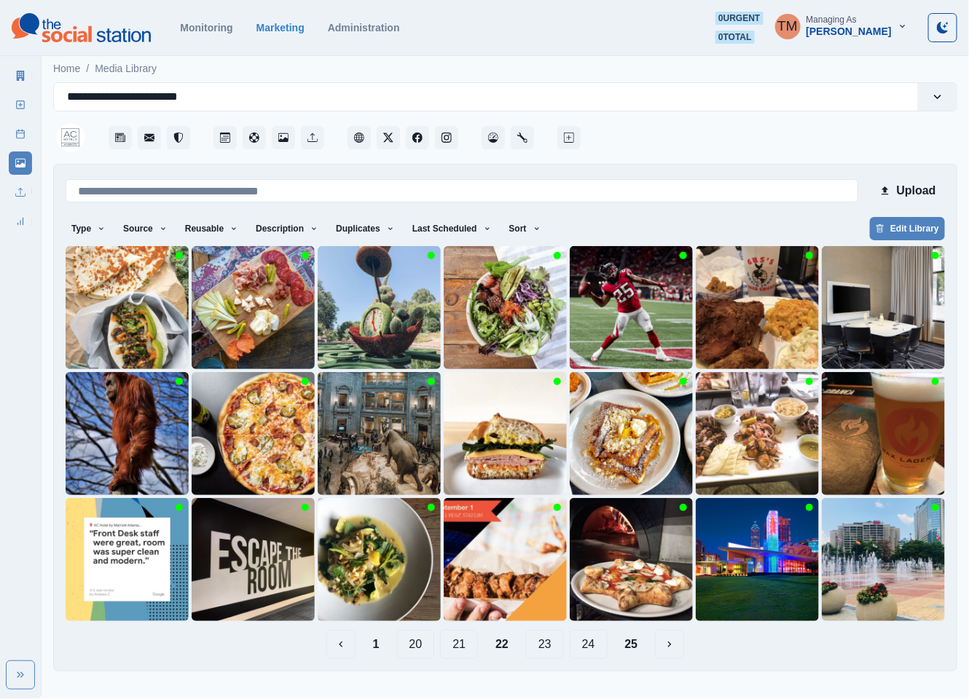
click at [551, 648] on button "23" at bounding box center [545, 644] width 38 height 29
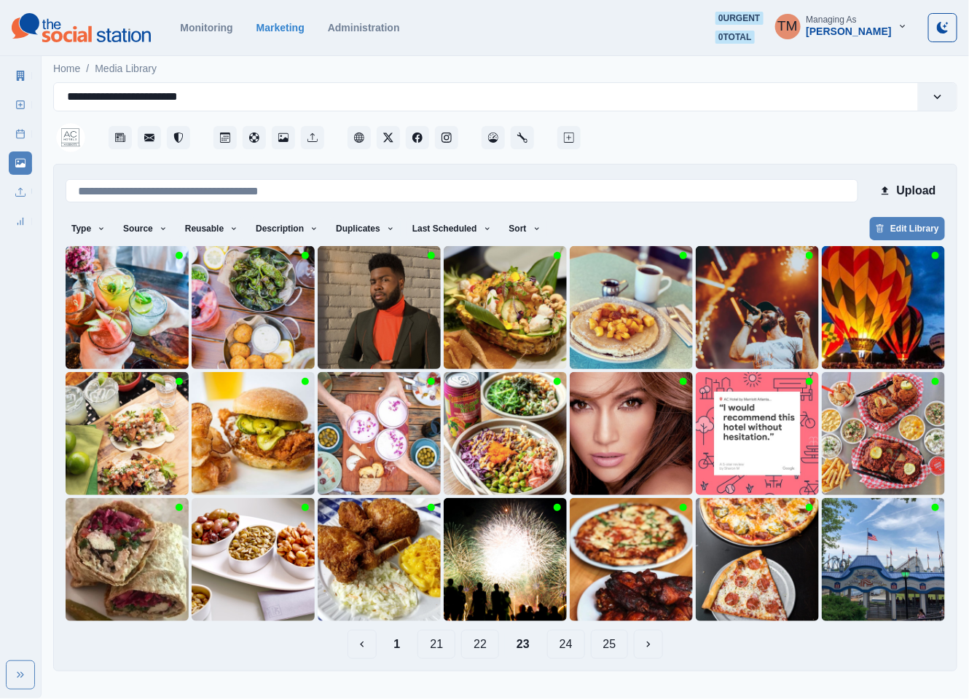
click at [426, 647] on button "21" at bounding box center [436, 644] width 38 height 29
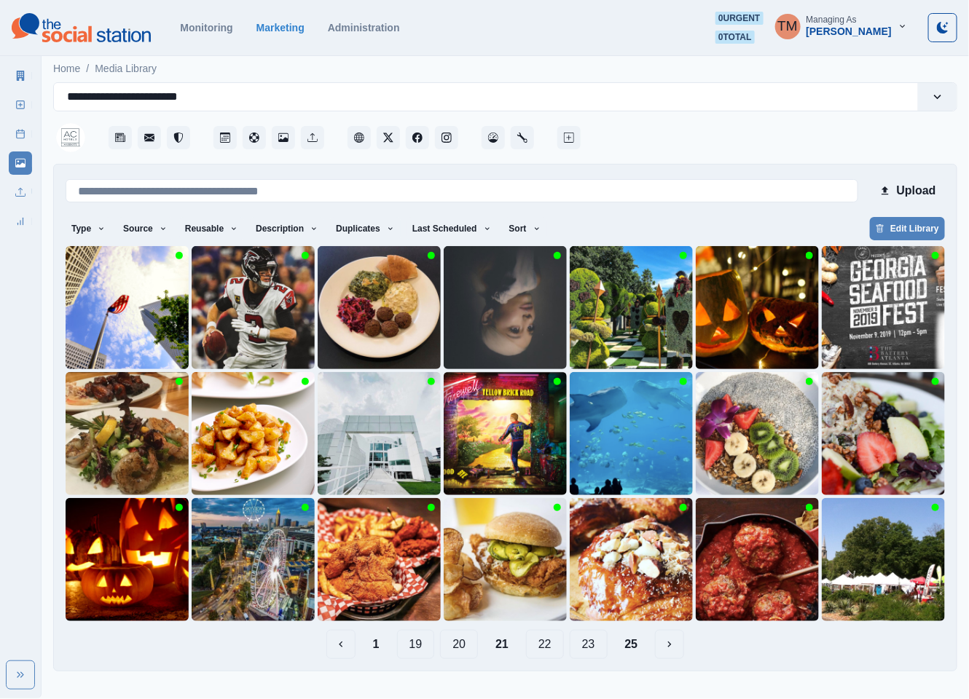
click at [413, 643] on button "19" at bounding box center [416, 644] width 38 height 29
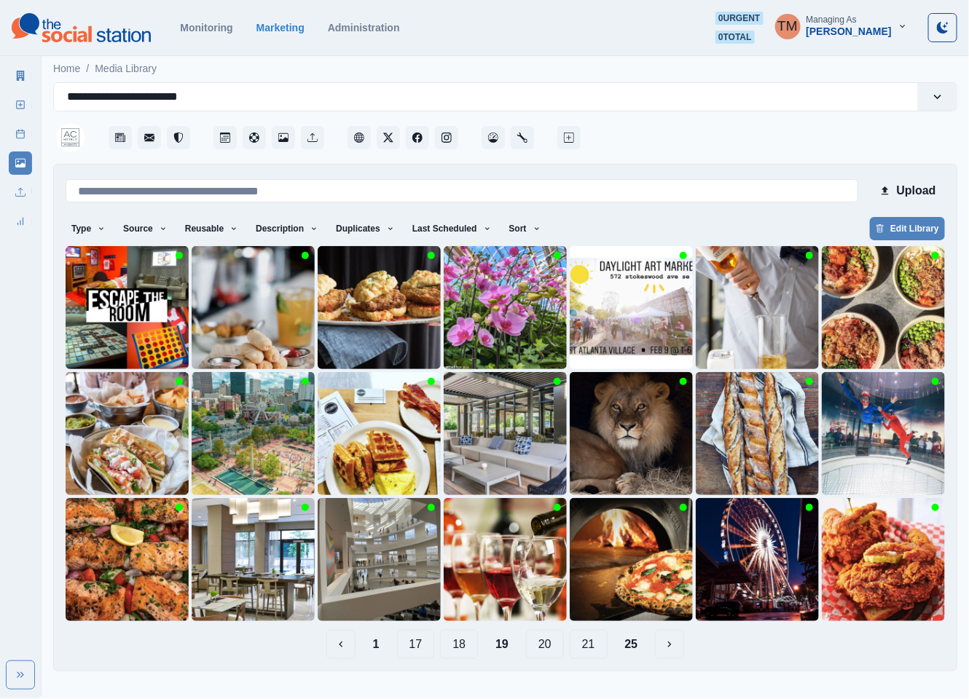
click at [374, 647] on button "1" at bounding box center [376, 644] width 30 height 29
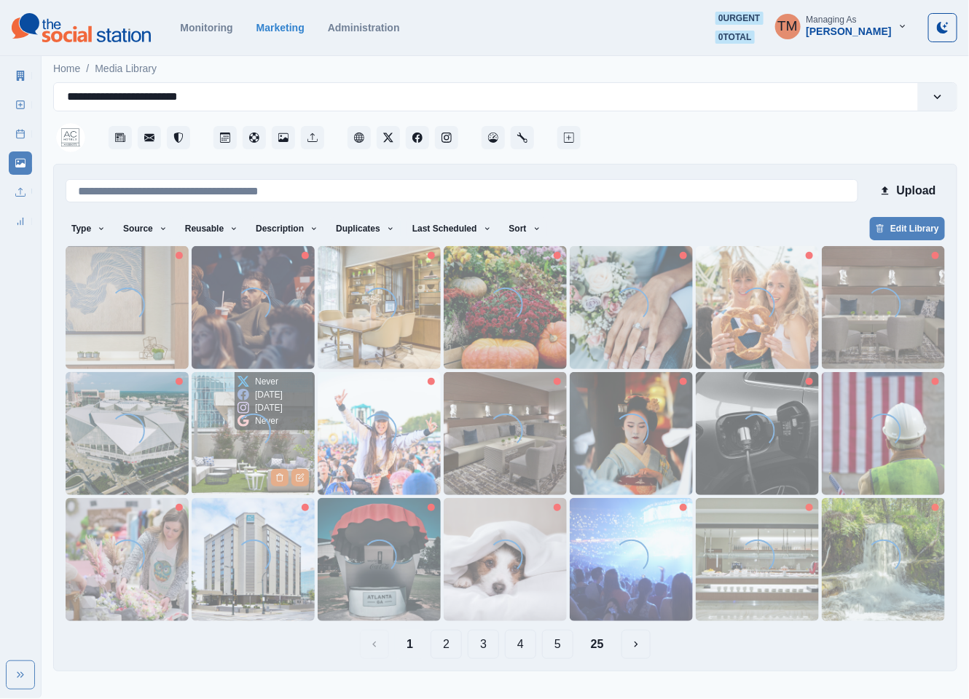
click at [208, 446] on img at bounding box center [253, 433] width 123 height 123
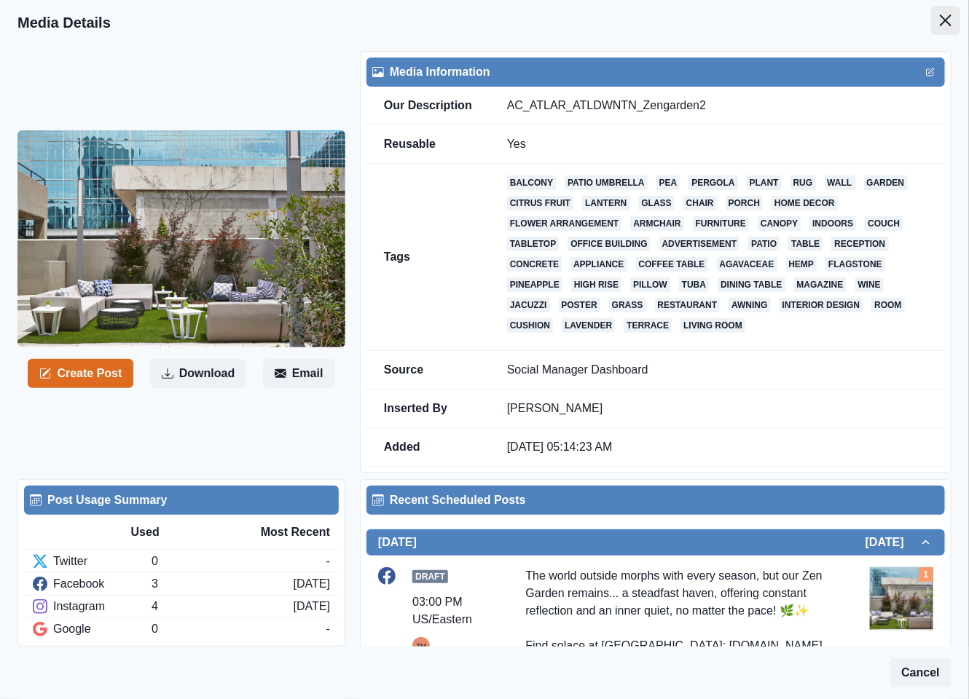
click at [940, 23] on icon "Close" at bounding box center [946, 21] width 12 height 12
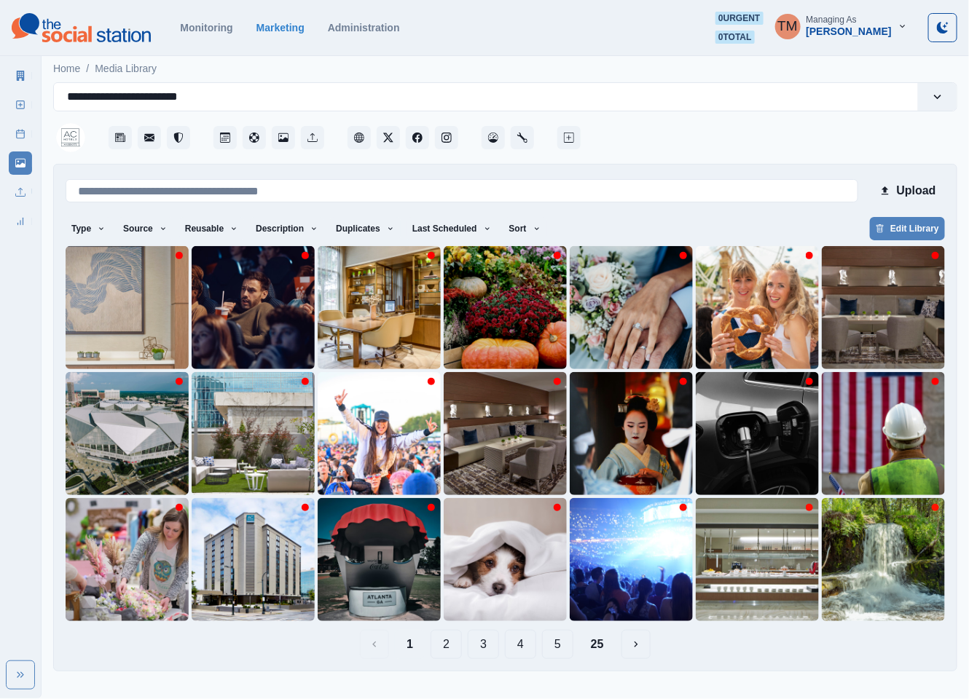
click at [482, 645] on button "3" at bounding box center [483, 644] width 31 height 29
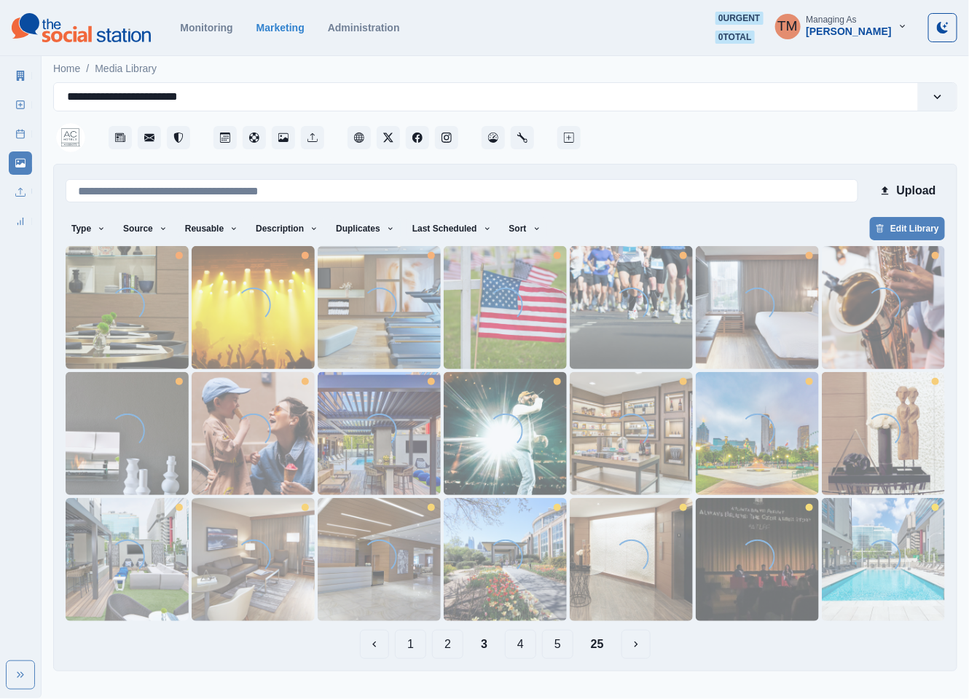
click at [527, 646] on button "4" at bounding box center [520, 644] width 31 height 29
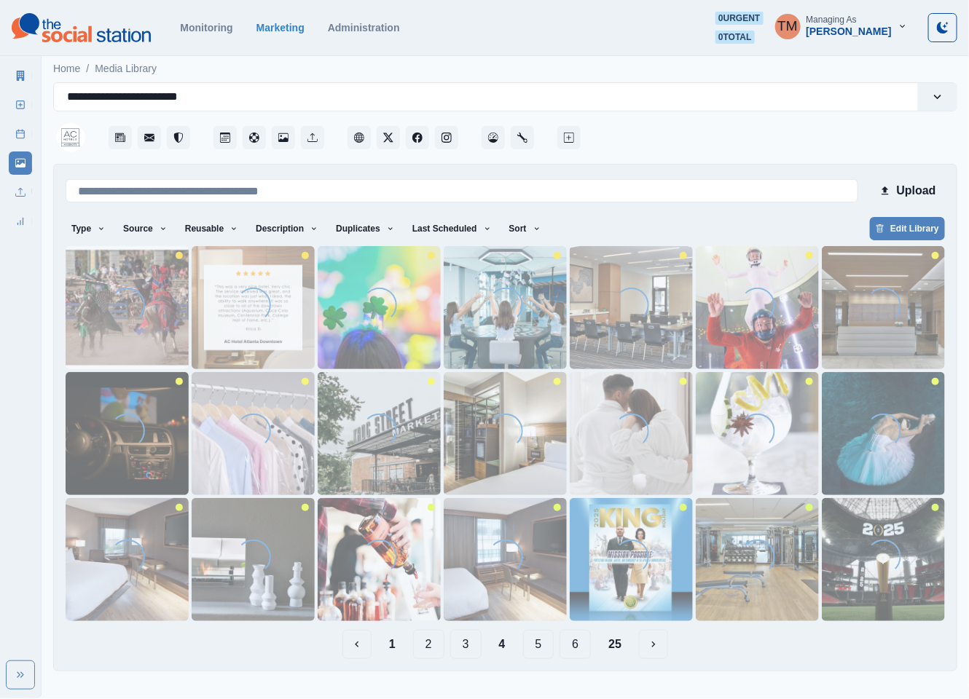
click at [538, 646] on button "5" at bounding box center [538, 644] width 31 height 29
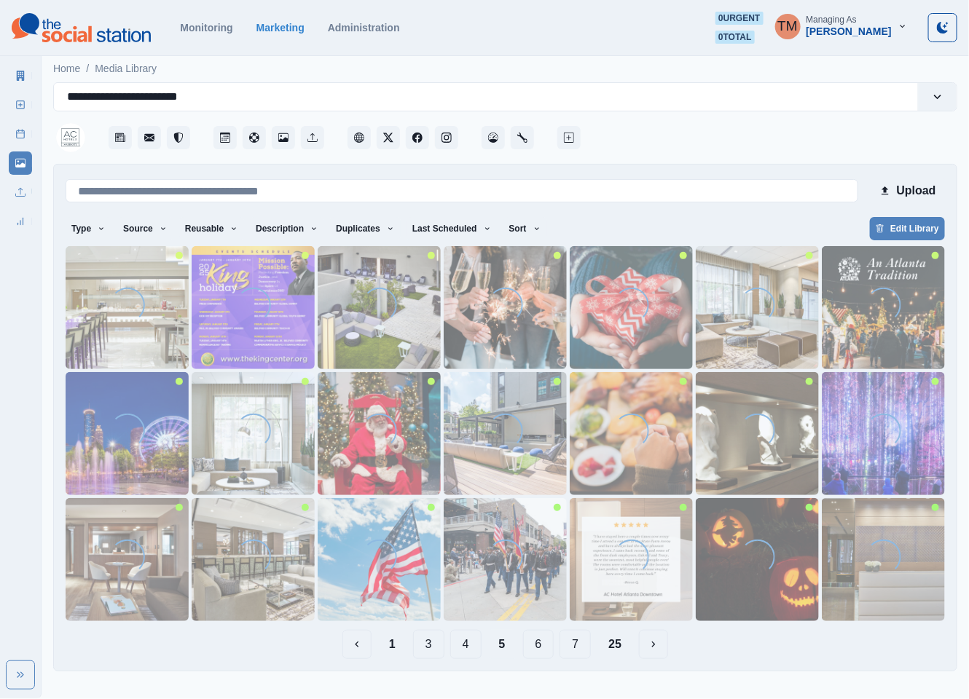
click at [540, 648] on button "6" at bounding box center [538, 644] width 31 height 29
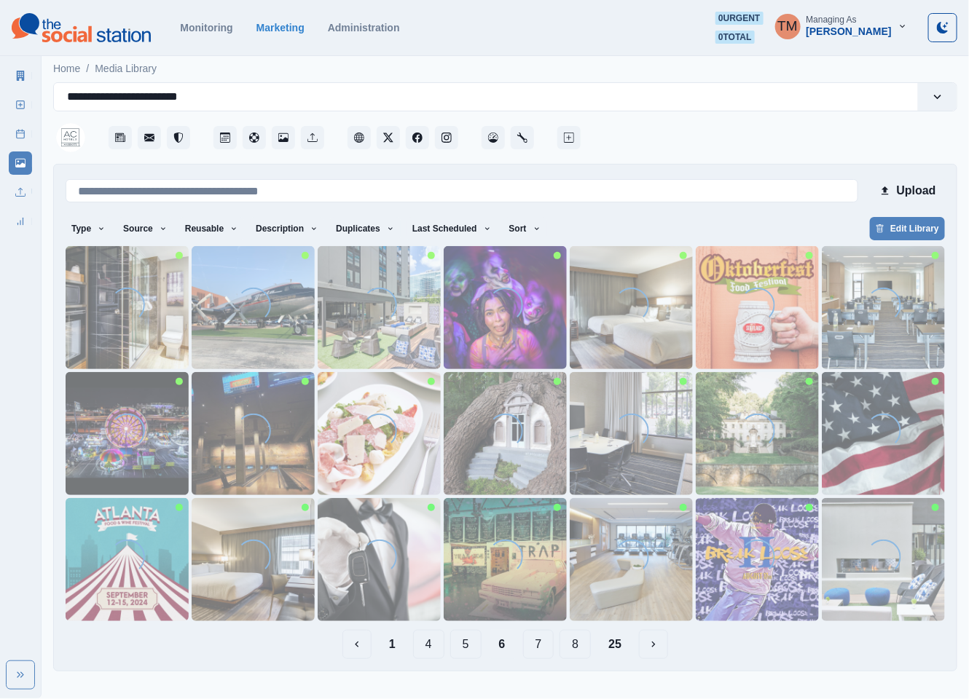
click at [543, 648] on button "7" at bounding box center [538, 644] width 31 height 29
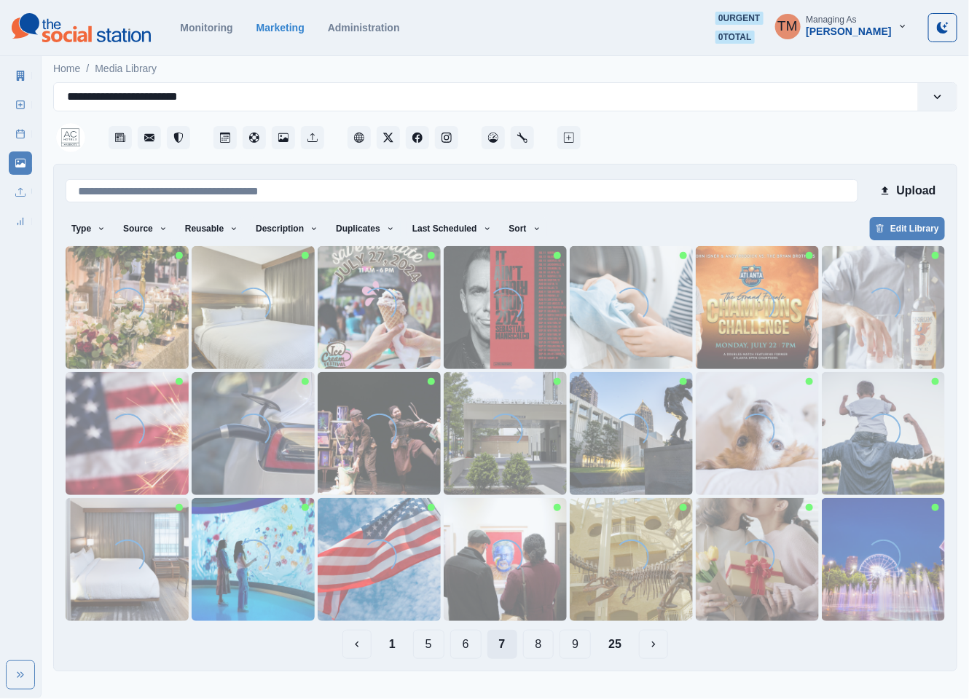
click at [543, 648] on button "8" at bounding box center [538, 644] width 31 height 29
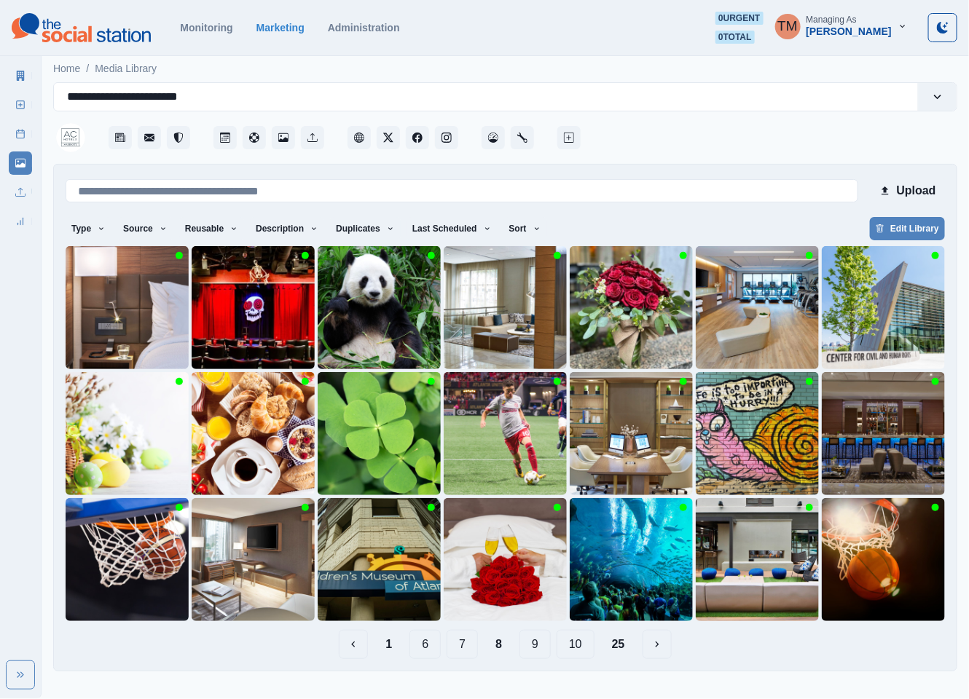
click at [423, 649] on button "6" at bounding box center [424, 644] width 31 height 29
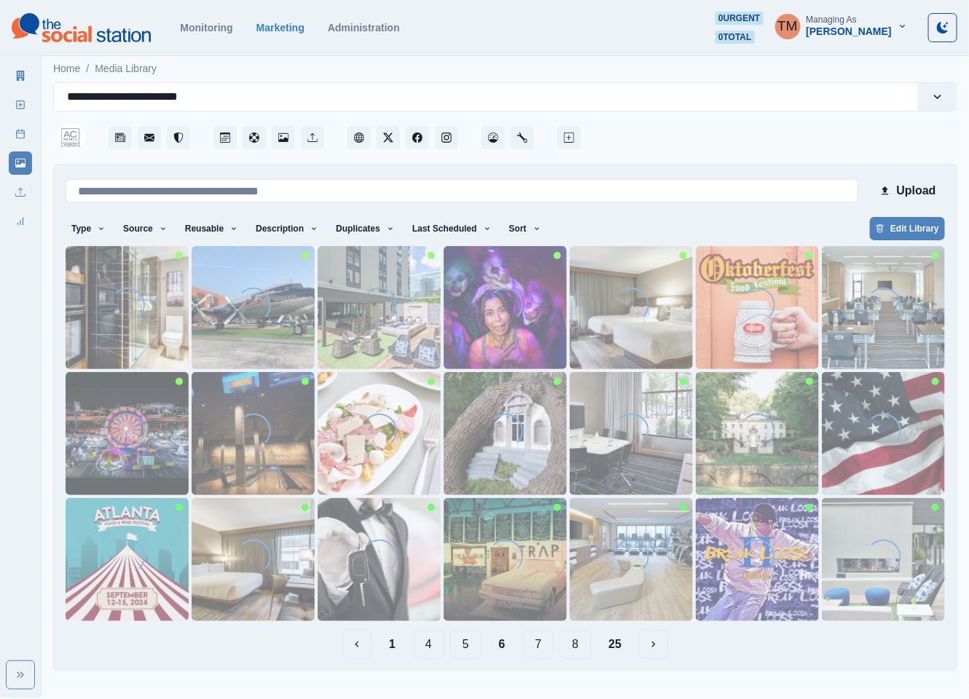
click at [388, 647] on button "1" at bounding box center [392, 644] width 30 height 29
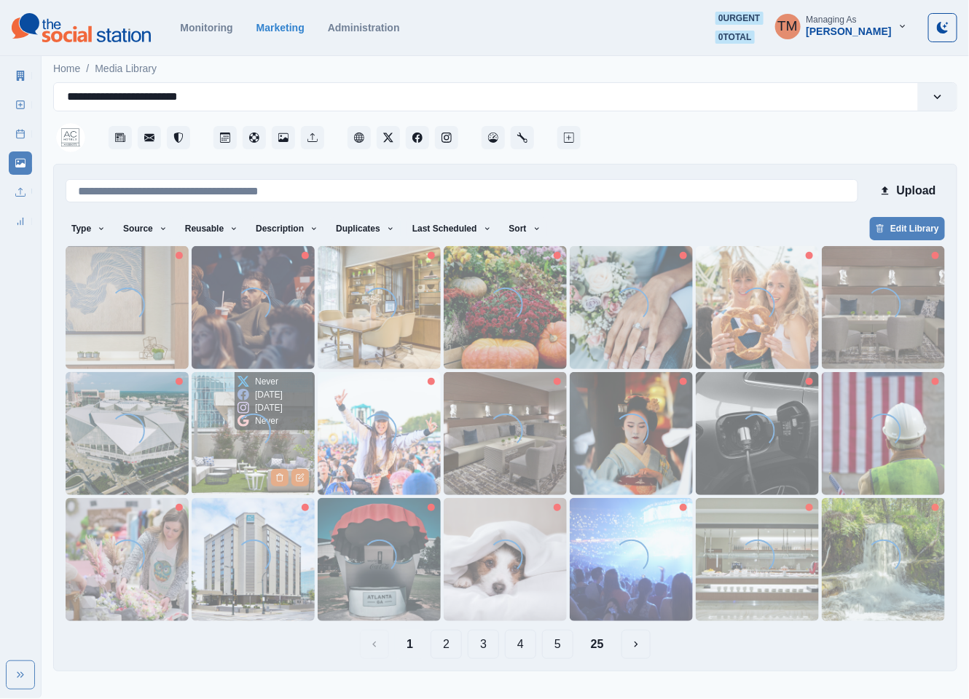
click at [224, 464] on img at bounding box center [253, 433] width 123 height 123
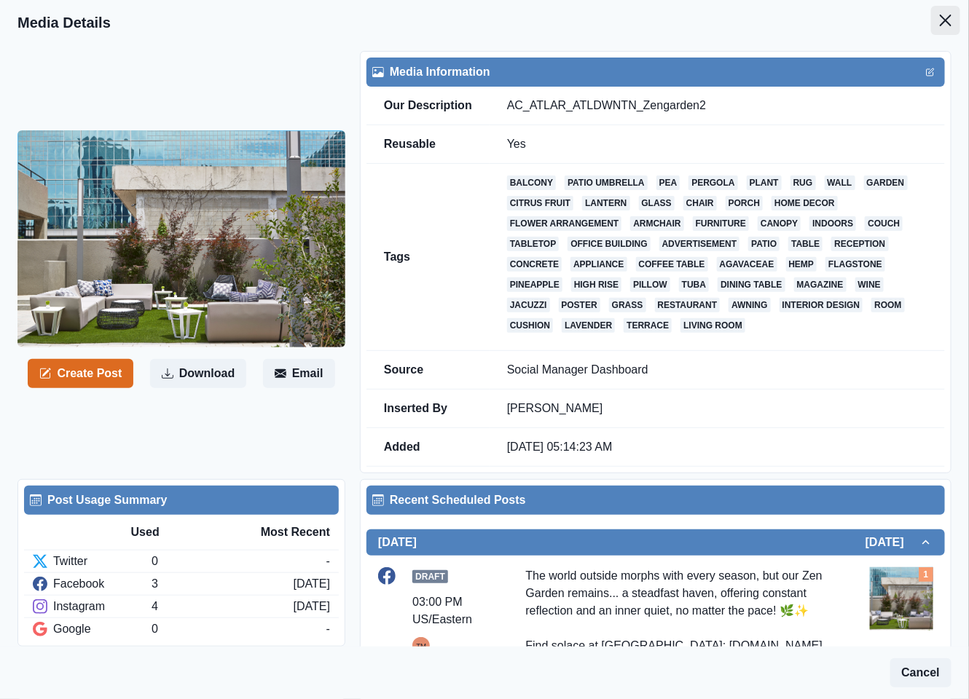
click at [940, 16] on icon "Close" at bounding box center [946, 21] width 12 height 12
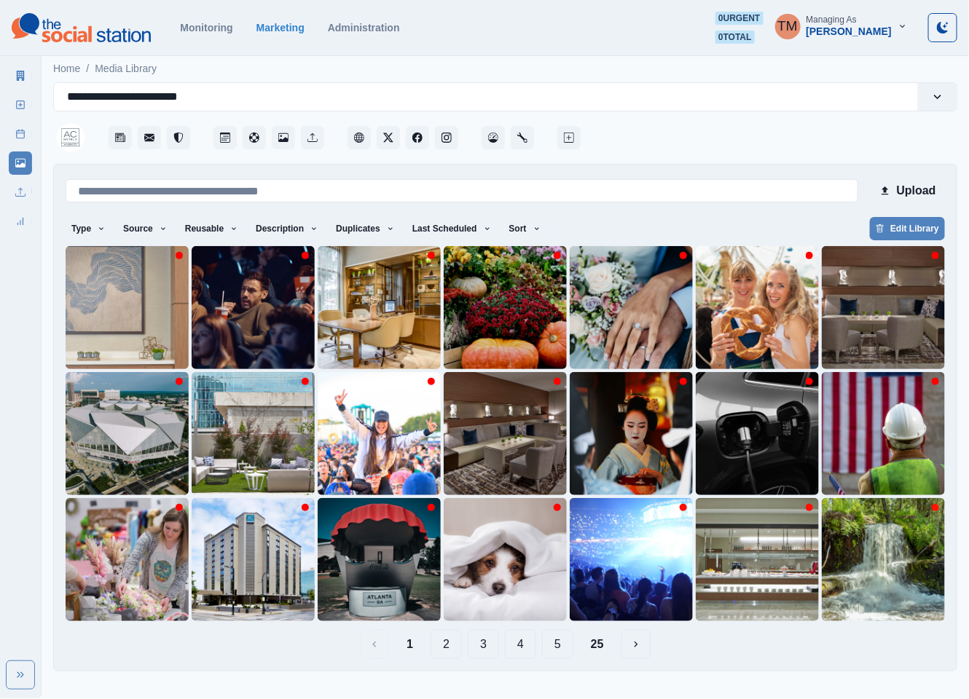
click at [565, 647] on button "5" at bounding box center [557, 644] width 31 height 29
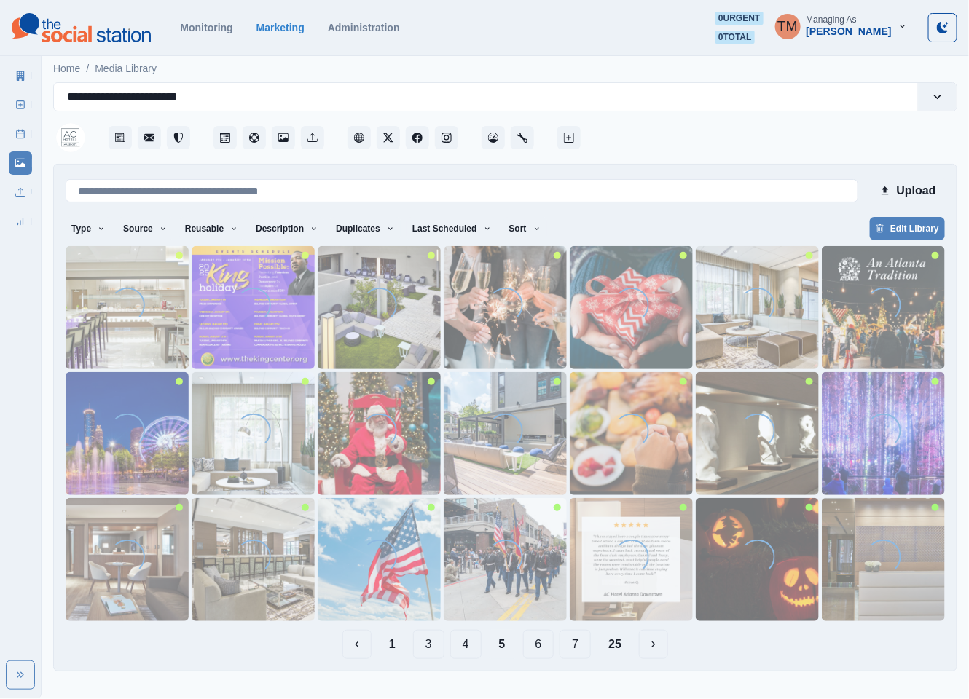
click at [584, 649] on button "7" at bounding box center [575, 644] width 31 height 29
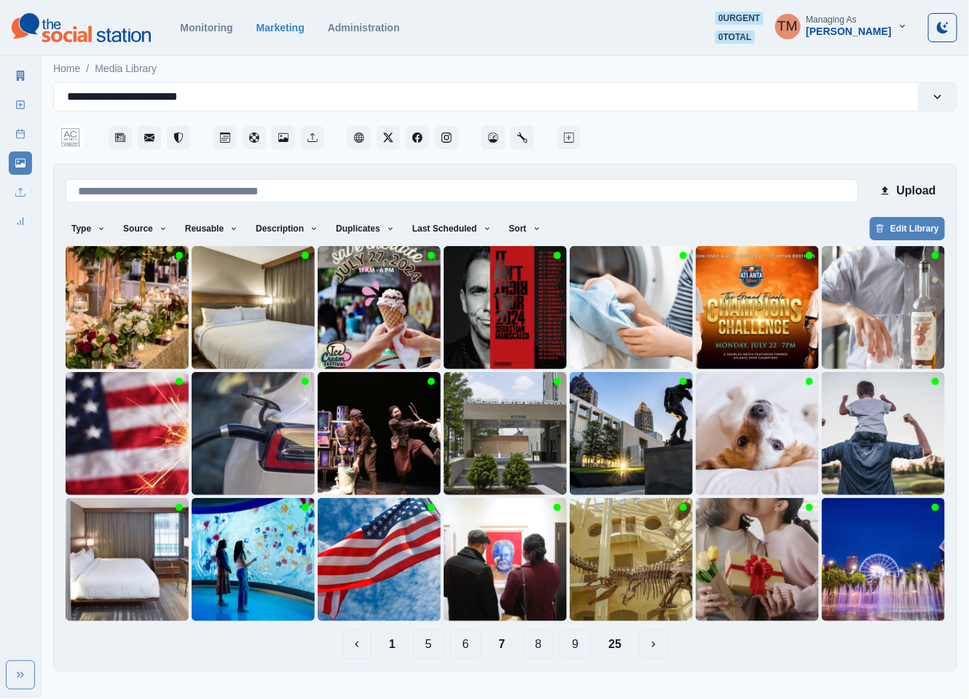
click at [387, 648] on button "1" at bounding box center [392, 644] width 30 height 29
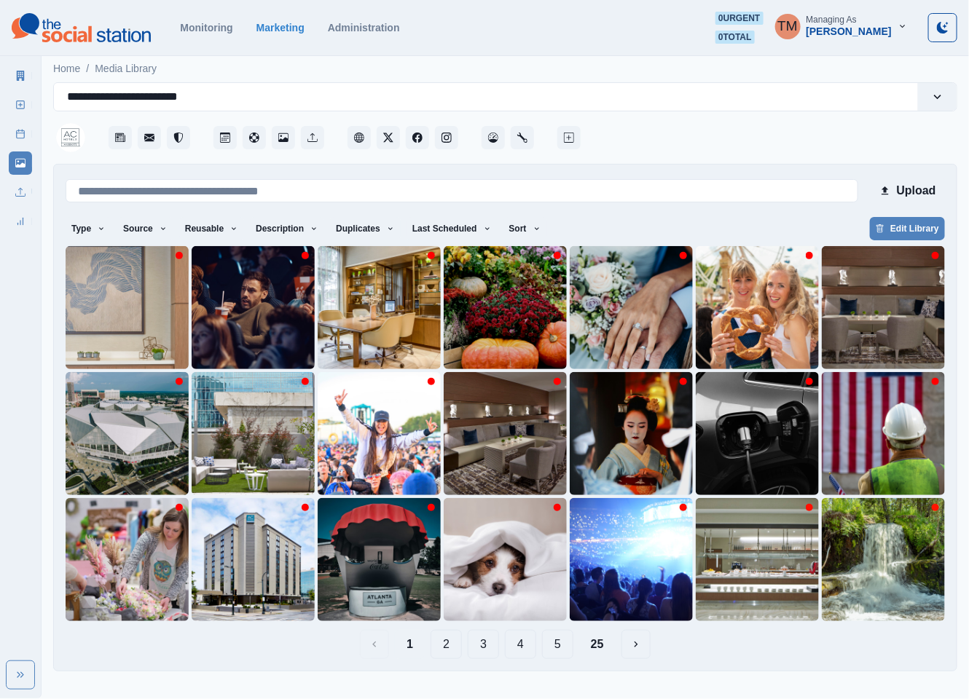
click at [451, 650] on button "2" at bounding box center [446, 644] width 31 height 29
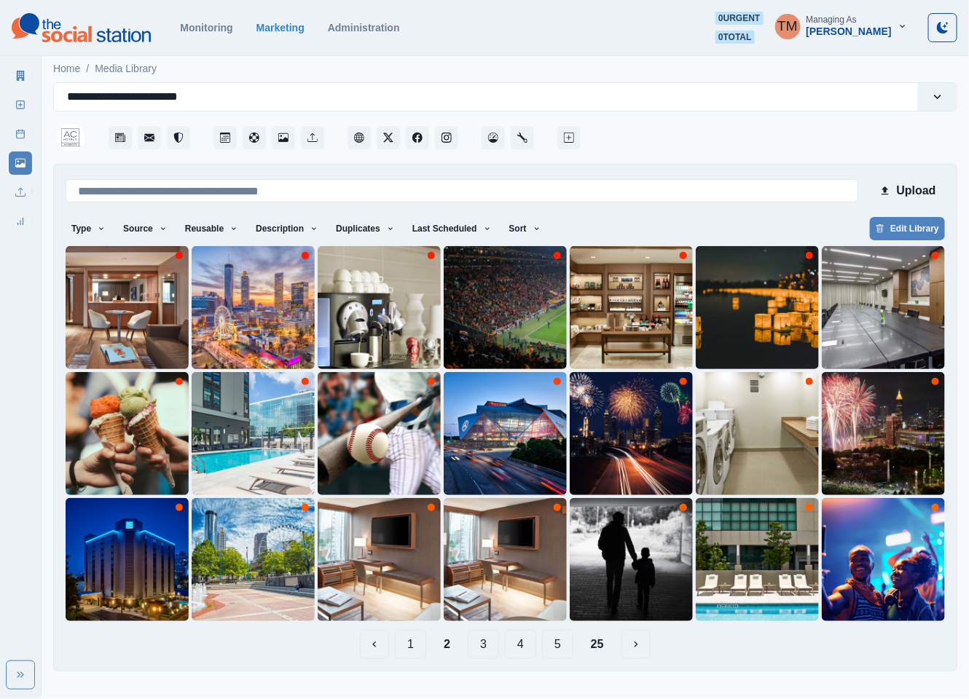
click at [490, 650] on button "3" at bounding box center [483, 644] width 31 height 29
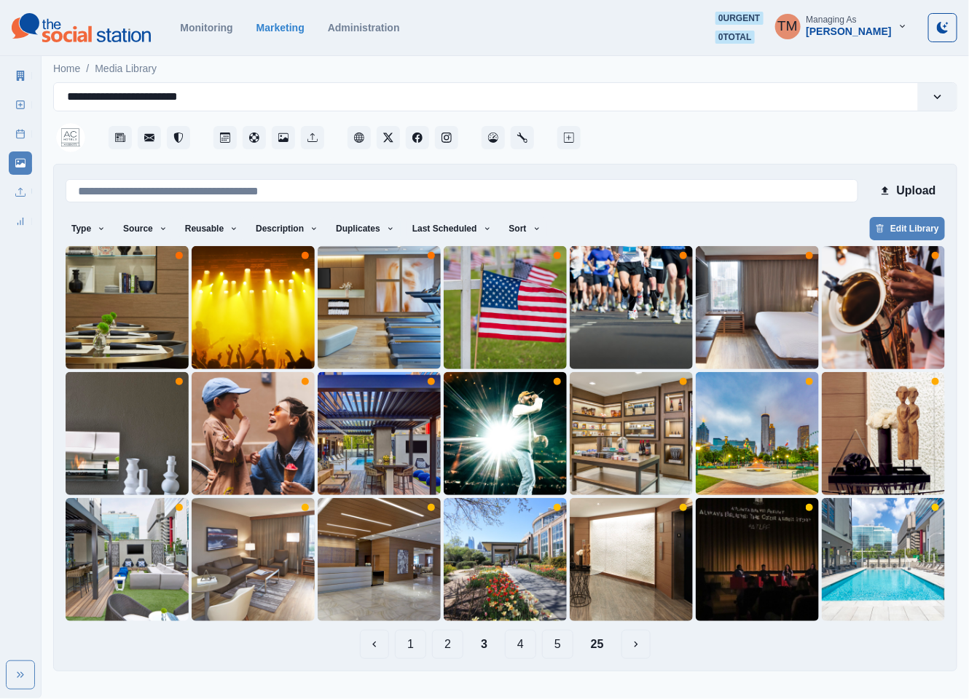
click at [522, 649] on button "4" at bounding box center [520, 644] width 31 height 29
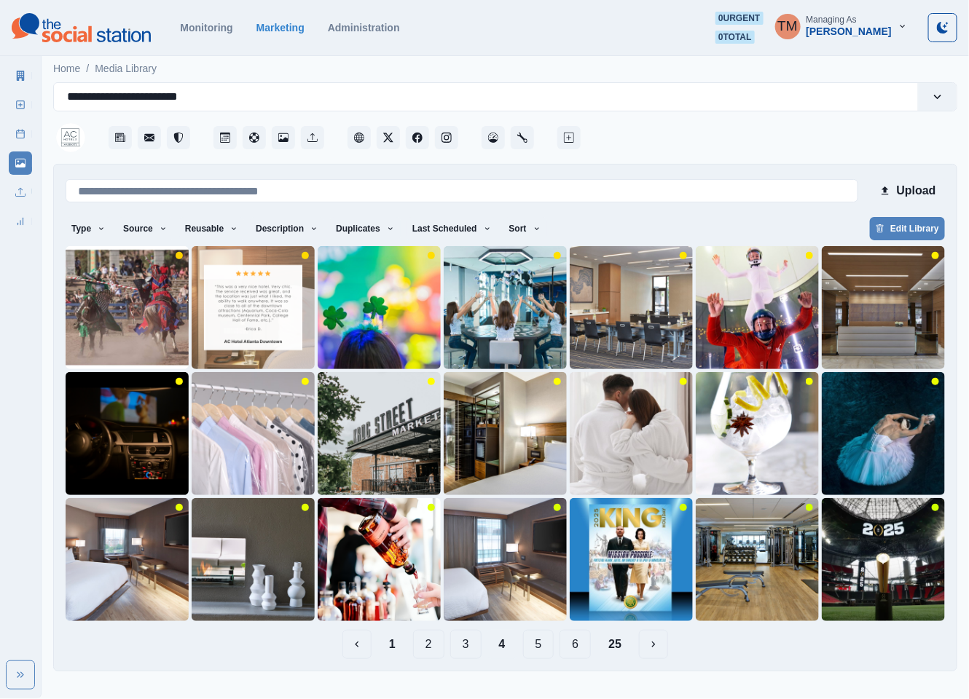
click at [541, 650] on button "5" at bounding box center [538, 644] width 31 height 29
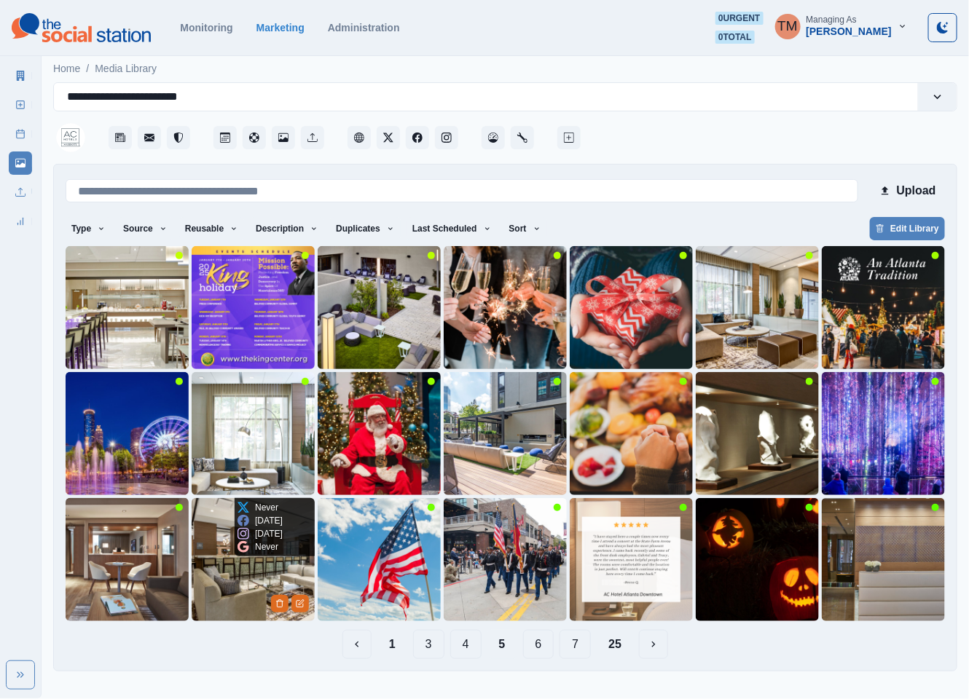
drag, startPoint x: 213, startPoint y: 586, endPoint x: 223, endPoint y: 588, distance: 10.3
click at [223, 588] on img at bounding box center [253, 559] width 123 height 123
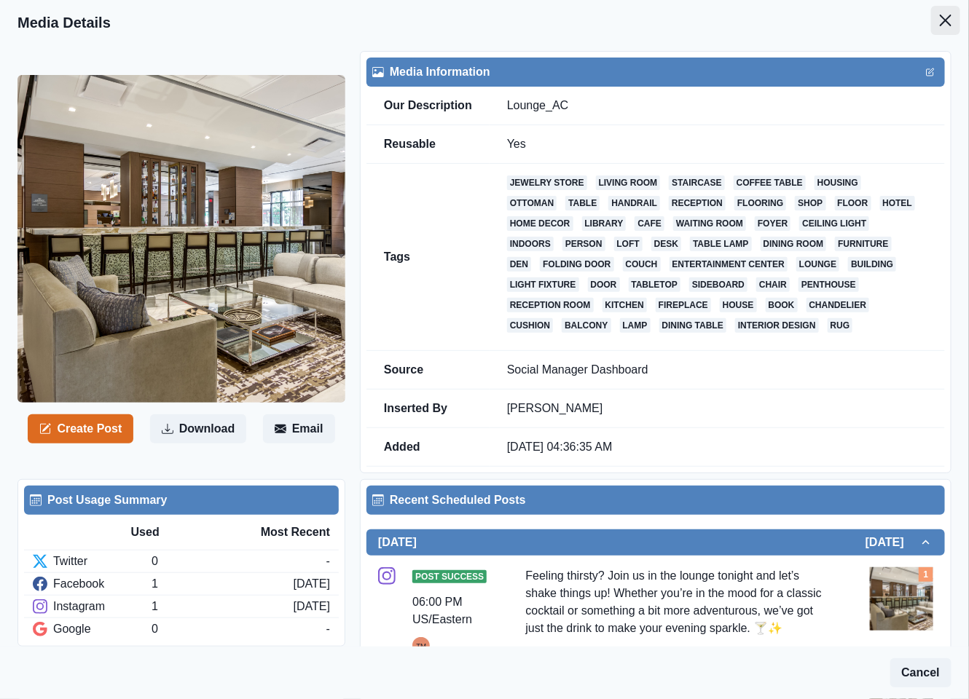
click at [936, 26] on button "Close" at bounding box center [945, 20] width 29 height 29
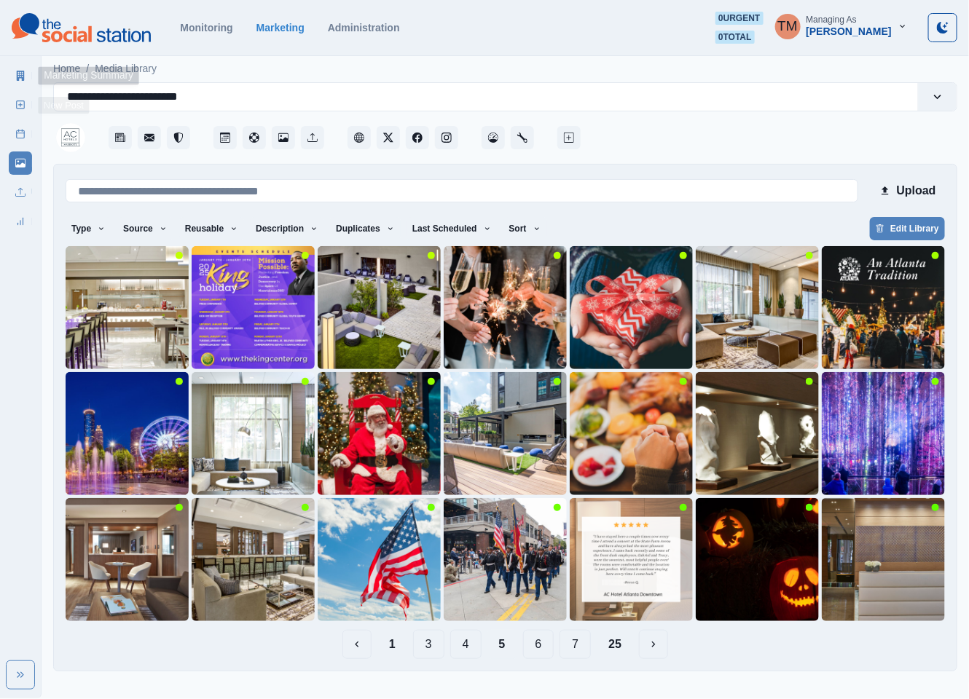
click at [20, 72] on icon at bounding box center [20, 76] width 10 height 10
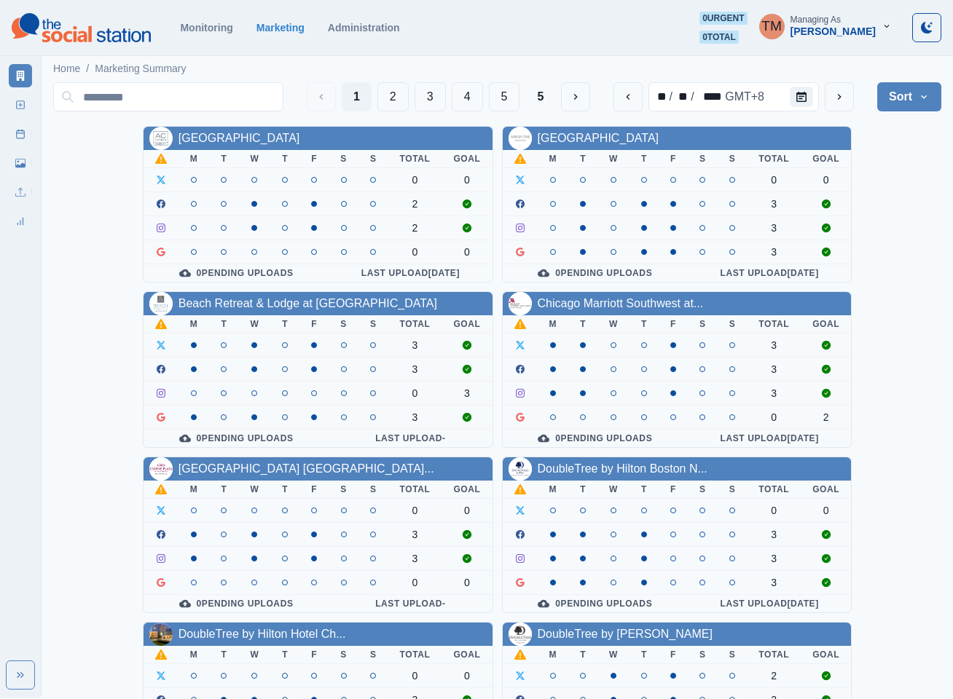
click at [888, 25] on icon "button" at bounding box center [886, 26] width 5 height 3
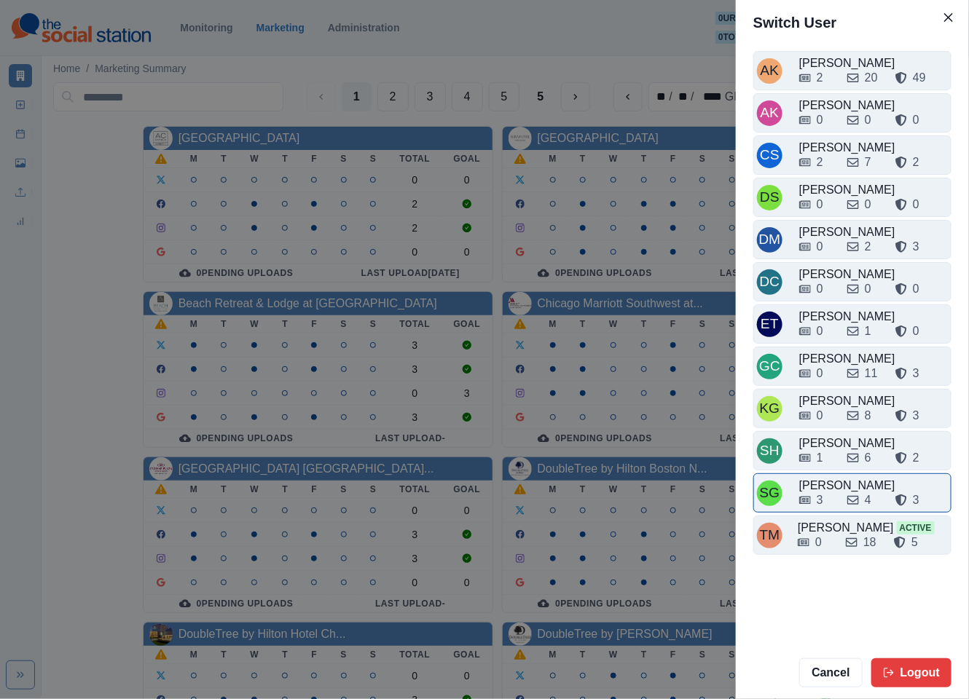
click at [826, 492] on div "Sarah Gleason" at bounding box center [873, 485] width 149 height 17
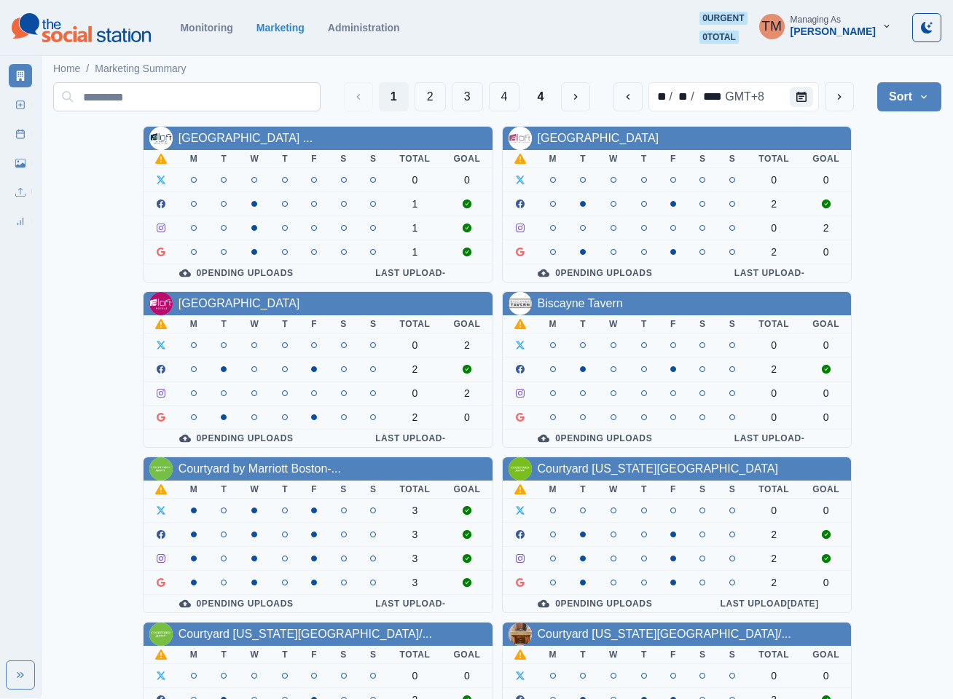
click at [267, 86] on input at bounding box center [186, 96] width 267 height 29
paste input "**********"
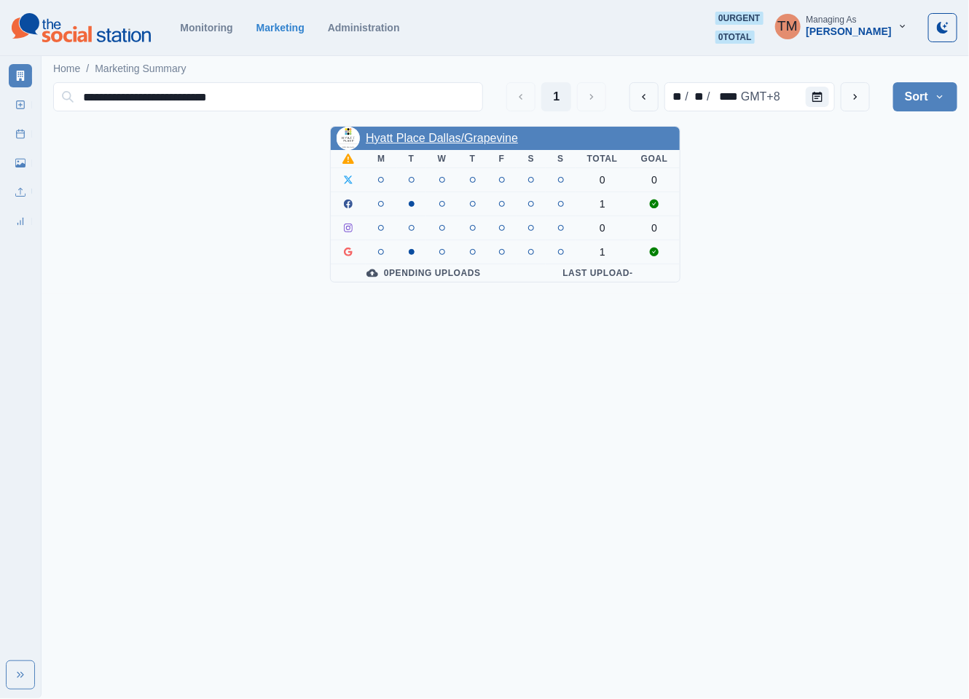
type input "**********"
click at [422, 141] on link "Hyatt Place Dallas/Grapevine" at bounding box center [442, 138] width 152 height 12
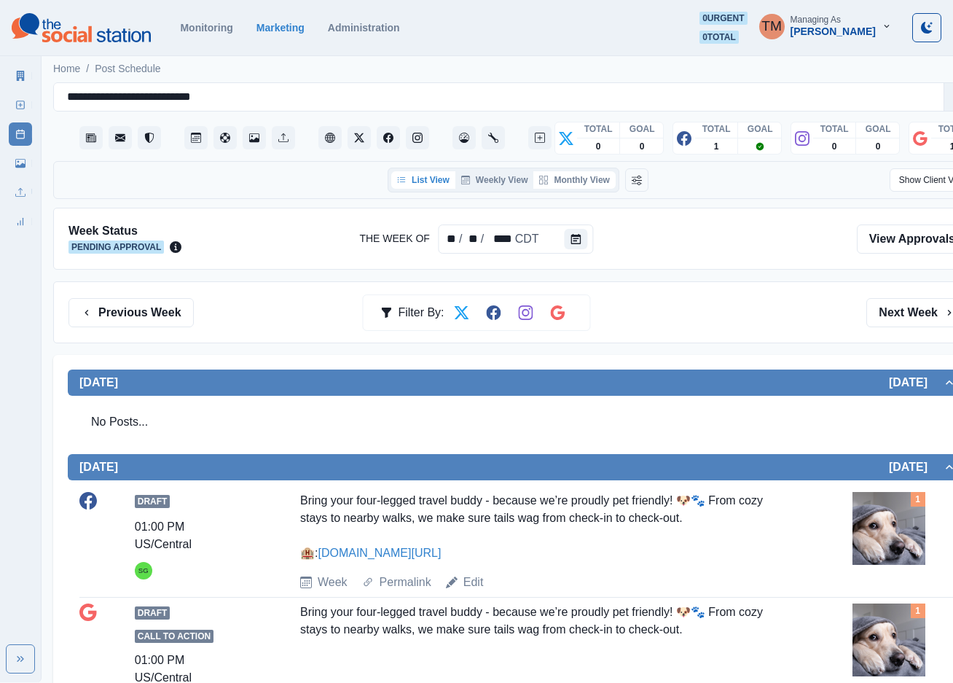
click at [584, 188] on button "Monthly View" at bounding box center [574, 179] width 82 height 17
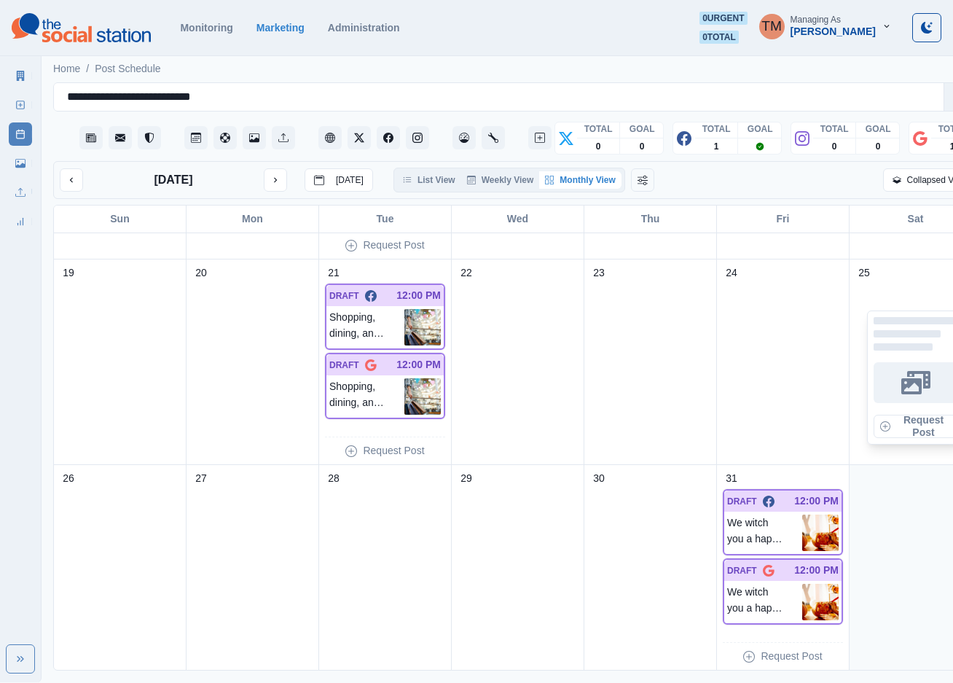
scroll to position [18, 0]
click at [274, 175] on icon "next month" at bounding box center [275, 180] width 10 height 10
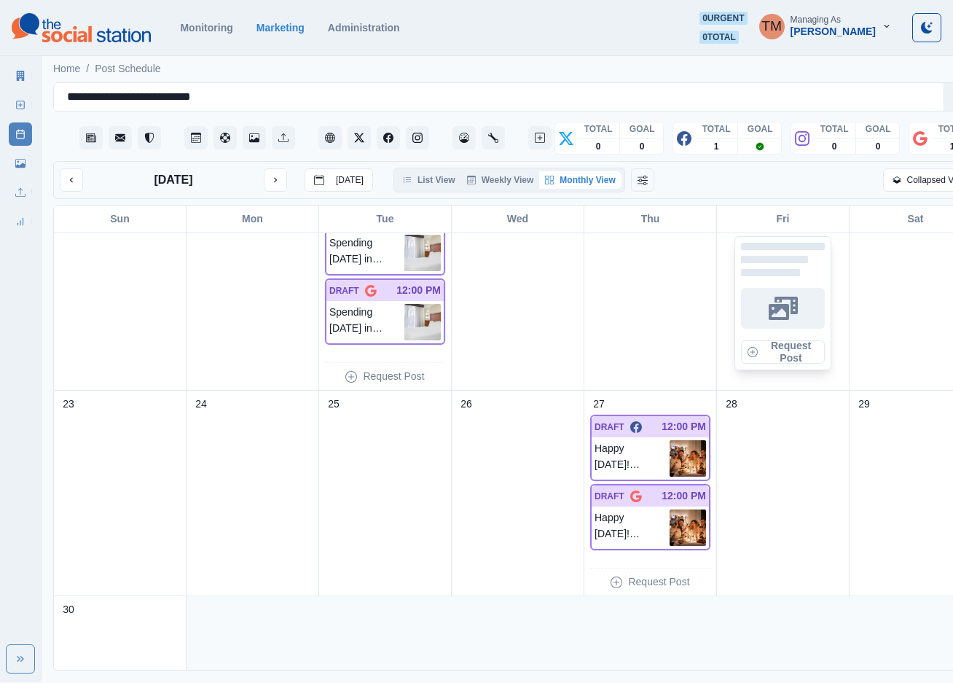
scroll to position [796, 0]
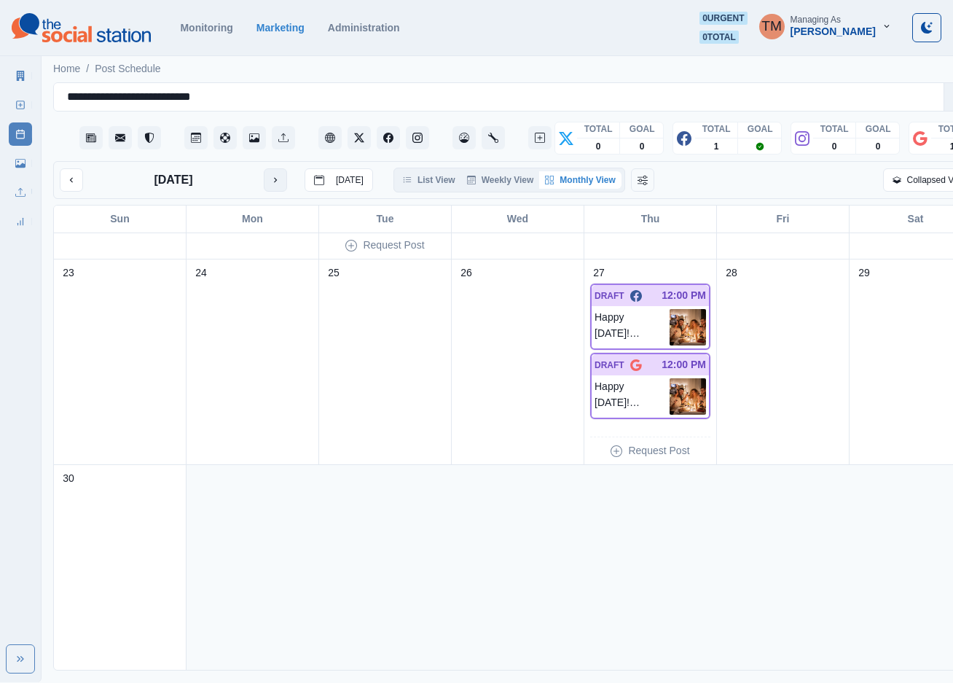
click at [274, 175] on icon "next month" at bounding box center [275, 180] width 10 height 10
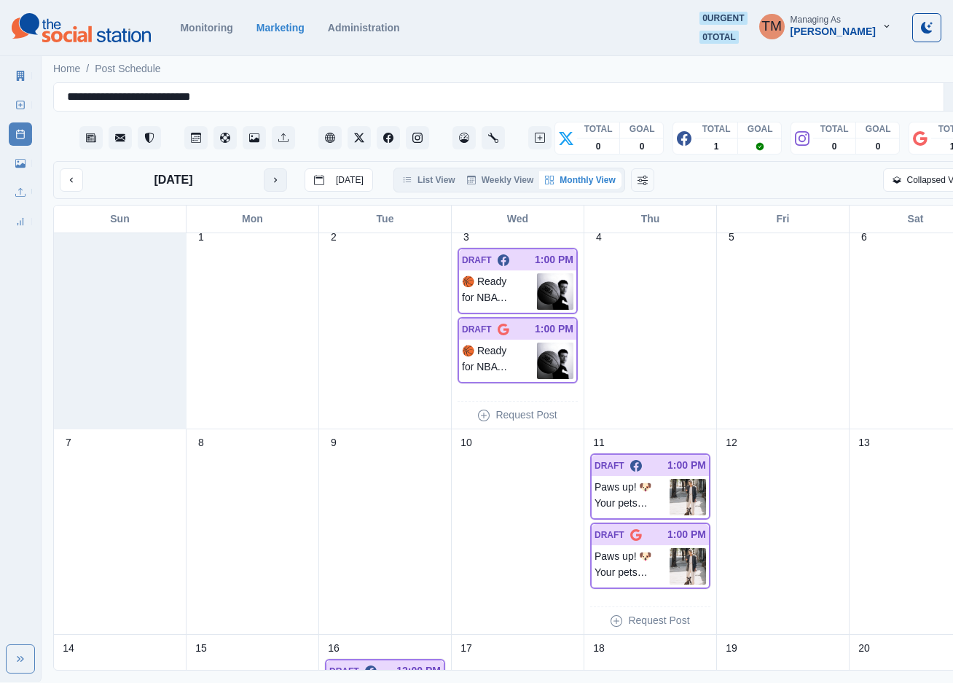
scroll to position [0, 0]
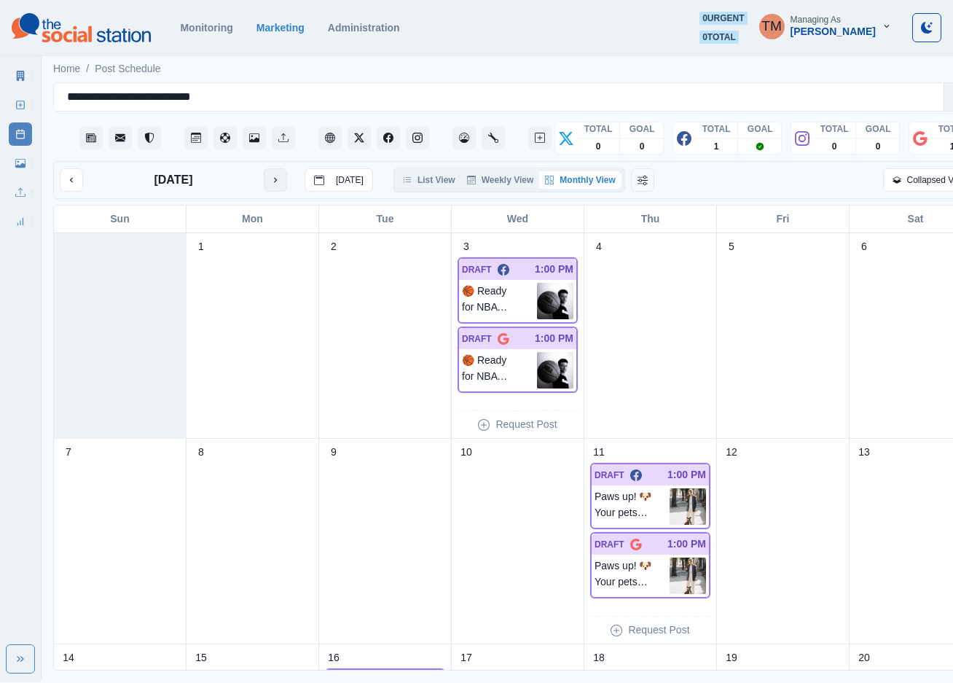
click at [280, 175] on icon "next month" at bounding box center [275, 180] width 10 height 10
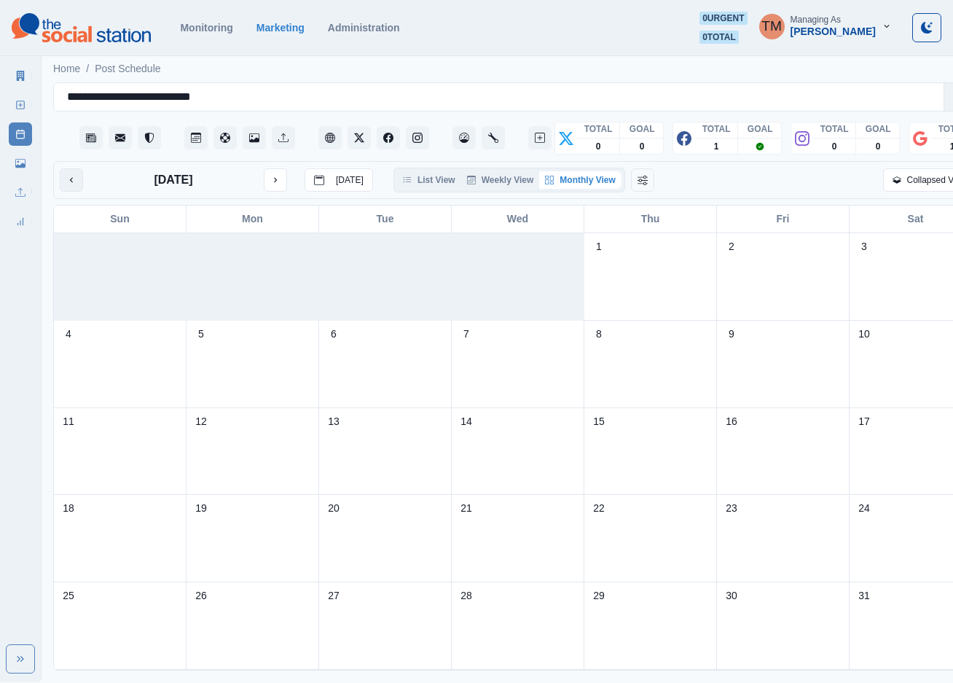
click at [70, 175] on icon "previous month" at bounding box center [71, 180] width 10 height 10
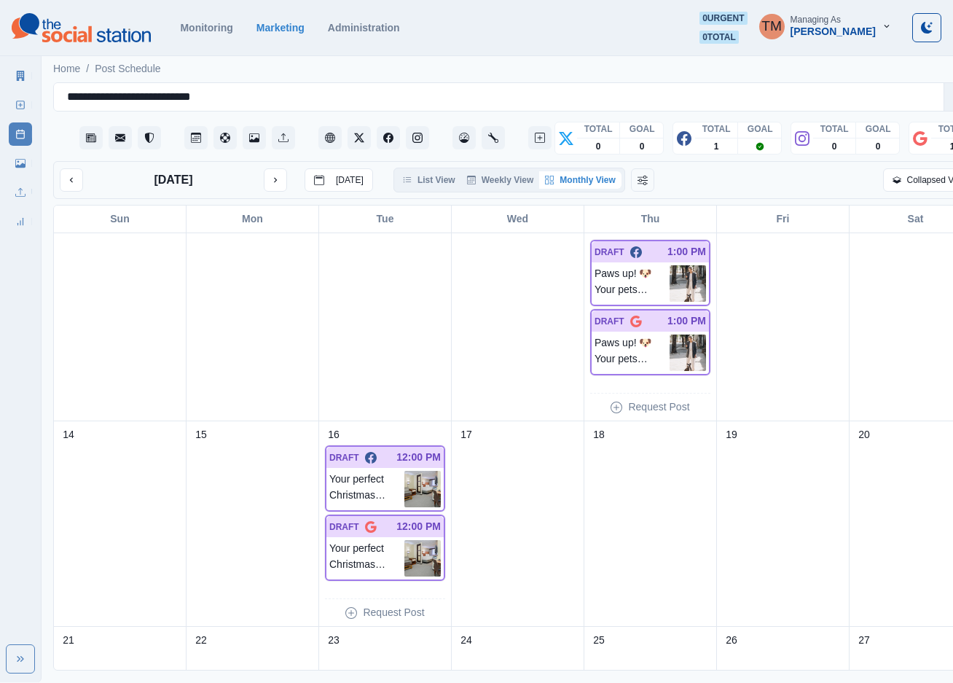
scroll to position [44, 0]
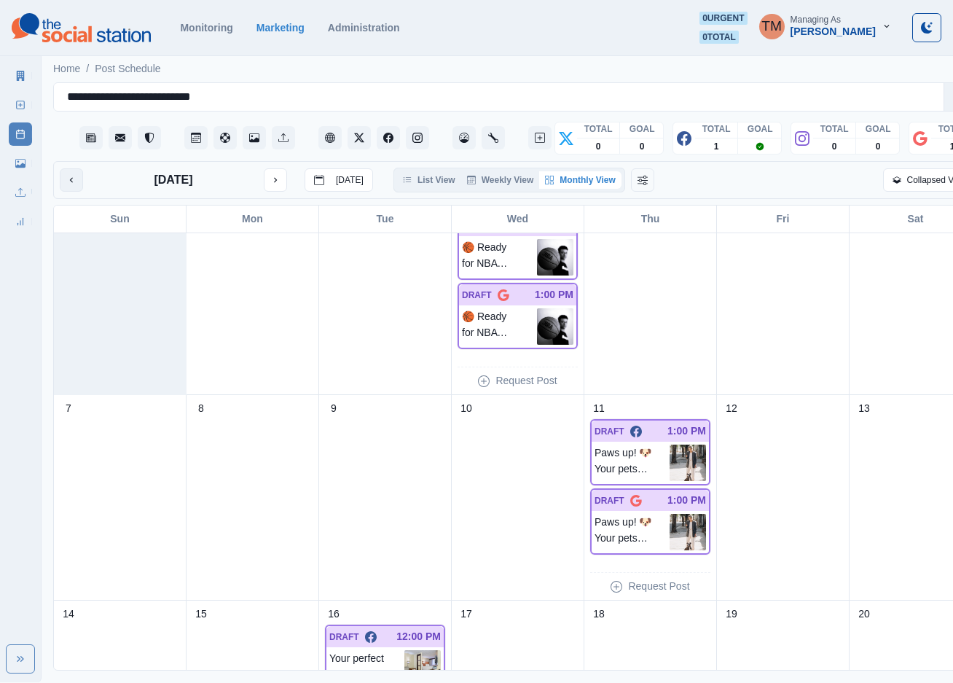
click at [76, 175] on icon "previous month" at bounding box center [71, 180] width 10 height 10
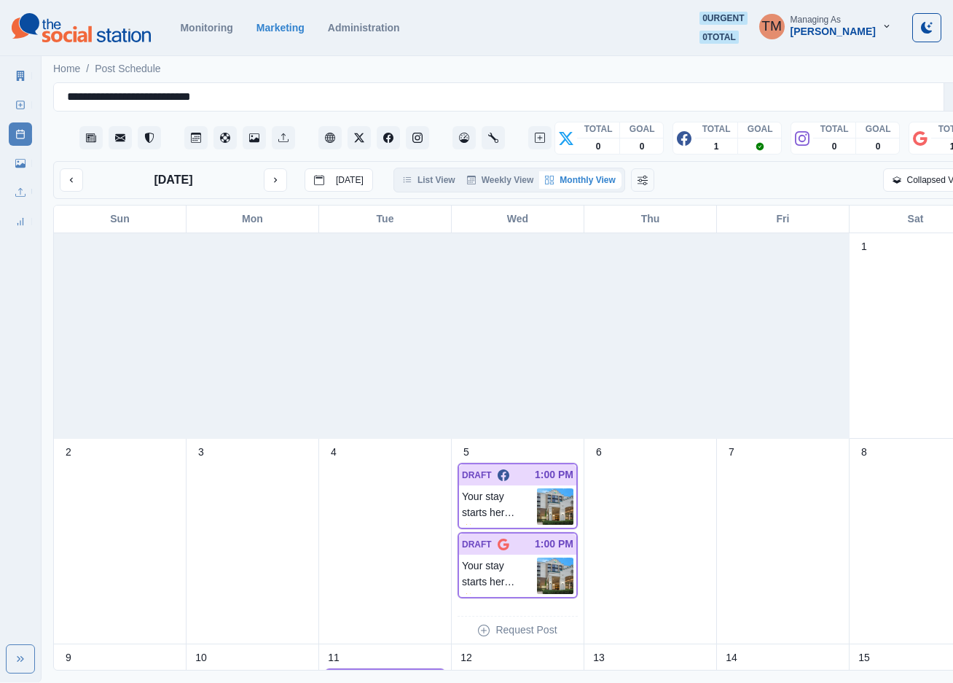
scroll to position [0, 0]
click at [25, 109] on icon at bounding box center [20, 105] width 10 height 10
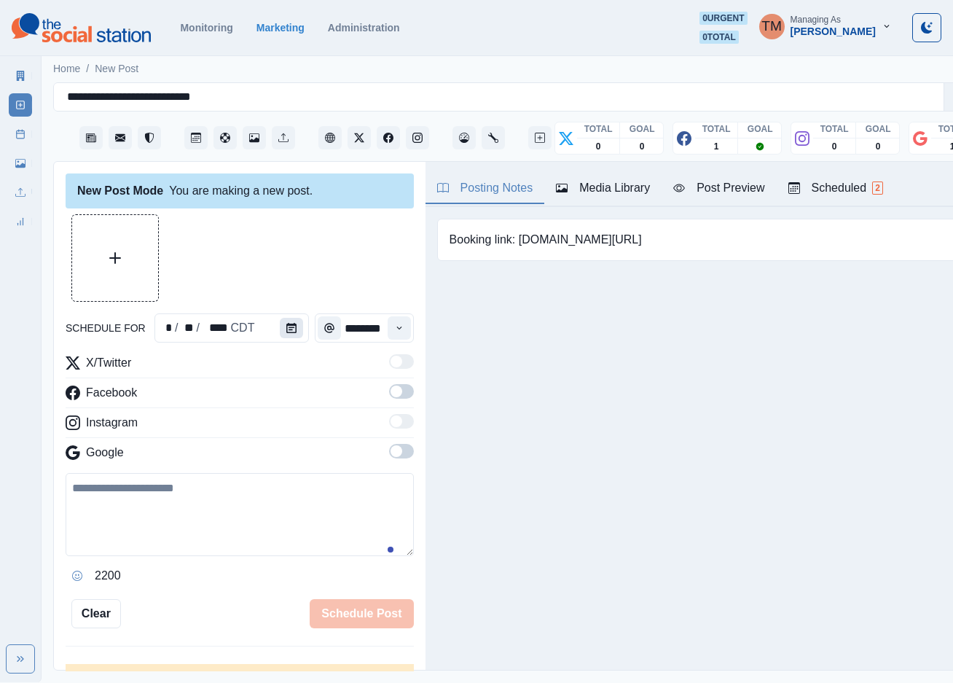
click at [287, 326] on icon "Calendar" at bounding box center [291, 328] width 10 height 10
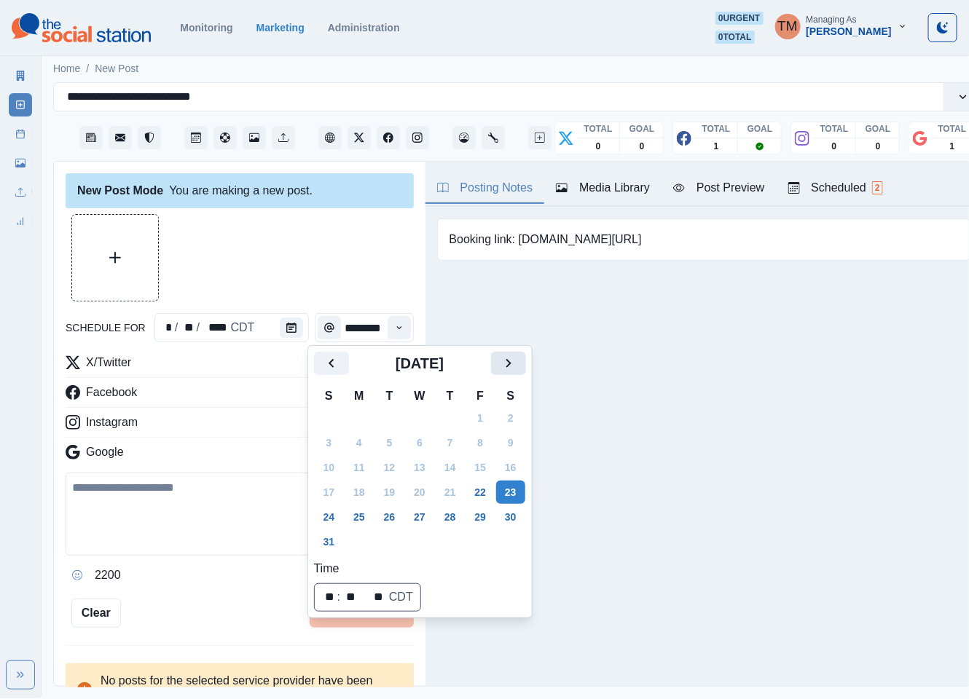
click at [509, 364] on icon "Next" at bounding box center [508, 363] width 17 height 17
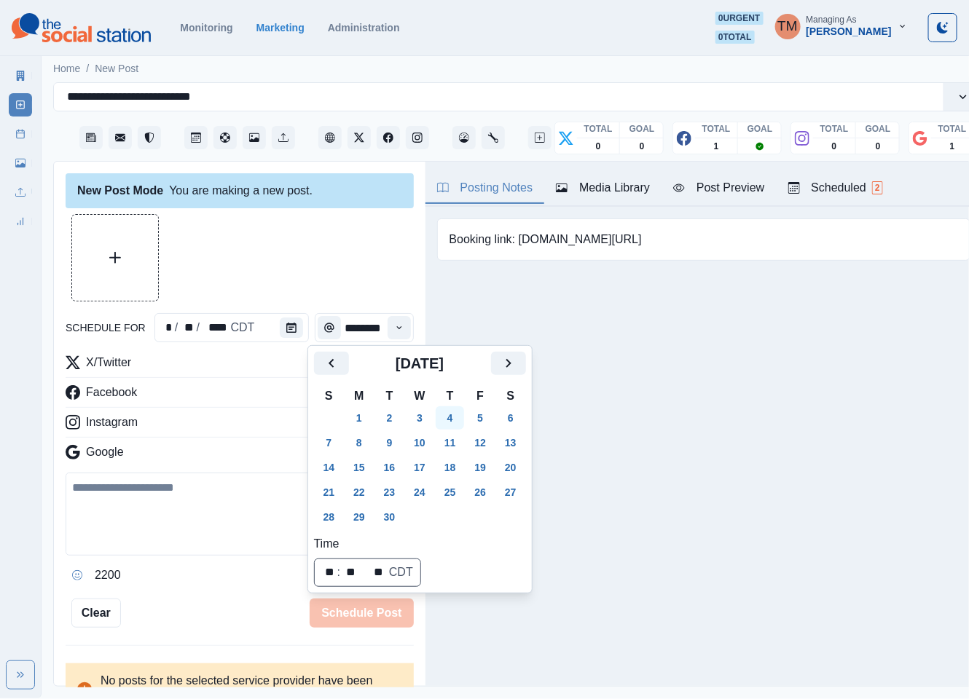
click at [453, 420] on button "4" at bounding box center [450, 418] width 29 height 23
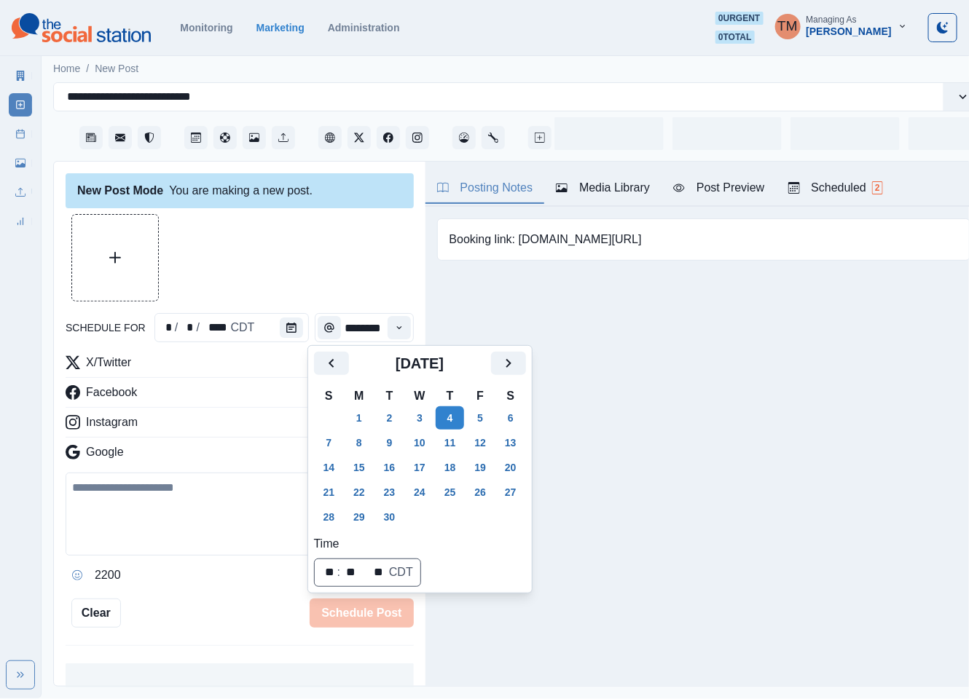
click at [285, 250] on div at bounding box center [240, 257] width 348 height 87
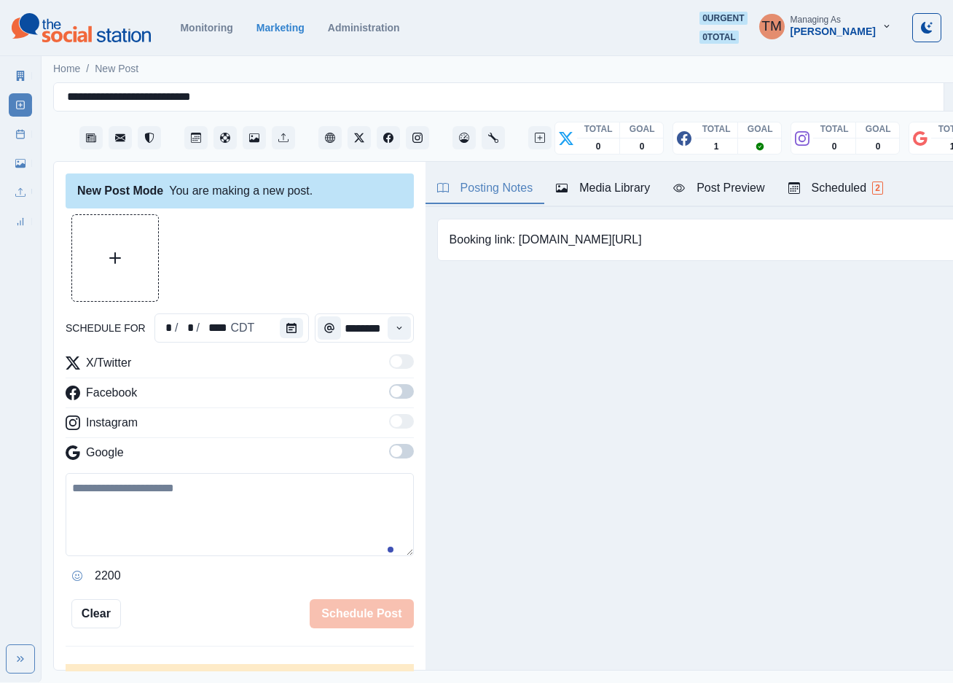
drag, startPoint x: 379, startPoint y: 391, endPoint x: 383, endPoint y: 399, distance: 8.5
click at [389, 399] on span at bounding box center [401, 391] width 25 height 15
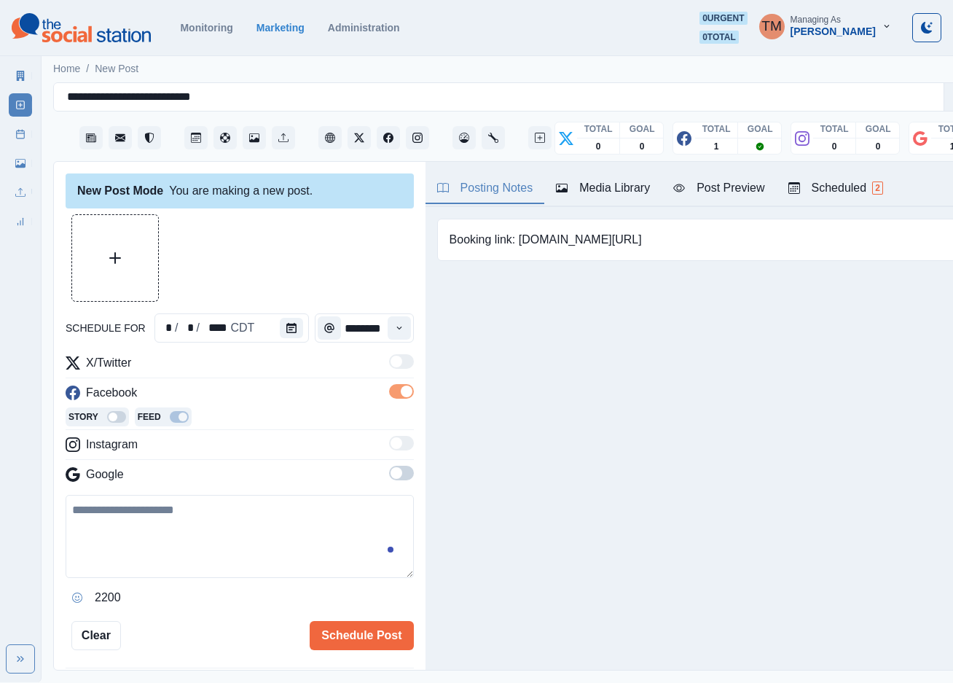
click at [391, 476] on span at bounding box center [397, 473] width 12 height 12
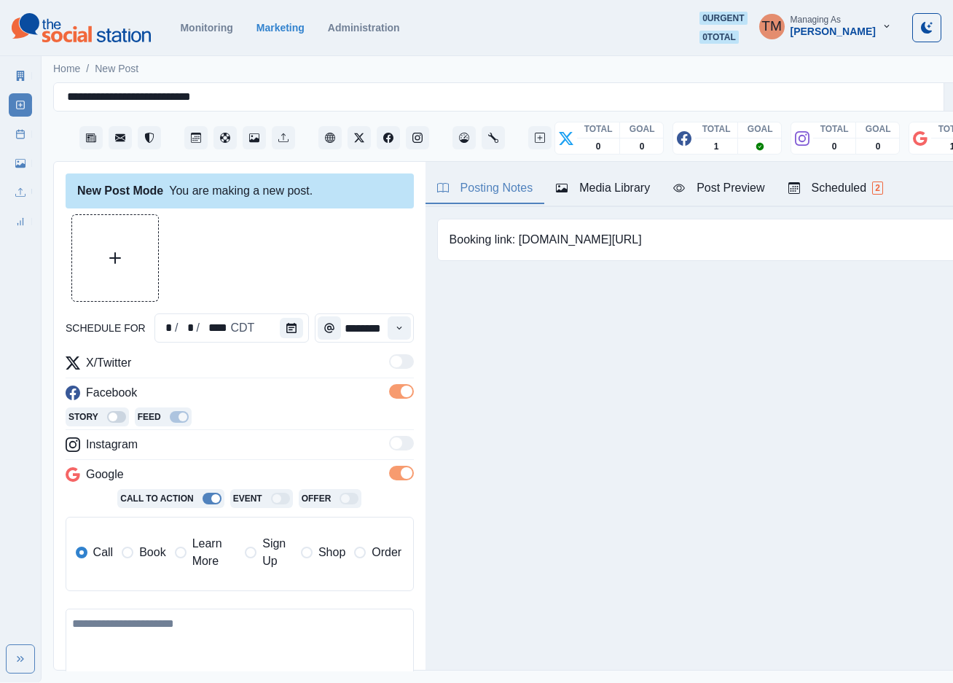
click at [203, 558] on span "Learn More" at bounding box center [214, 552] width 44 height 35
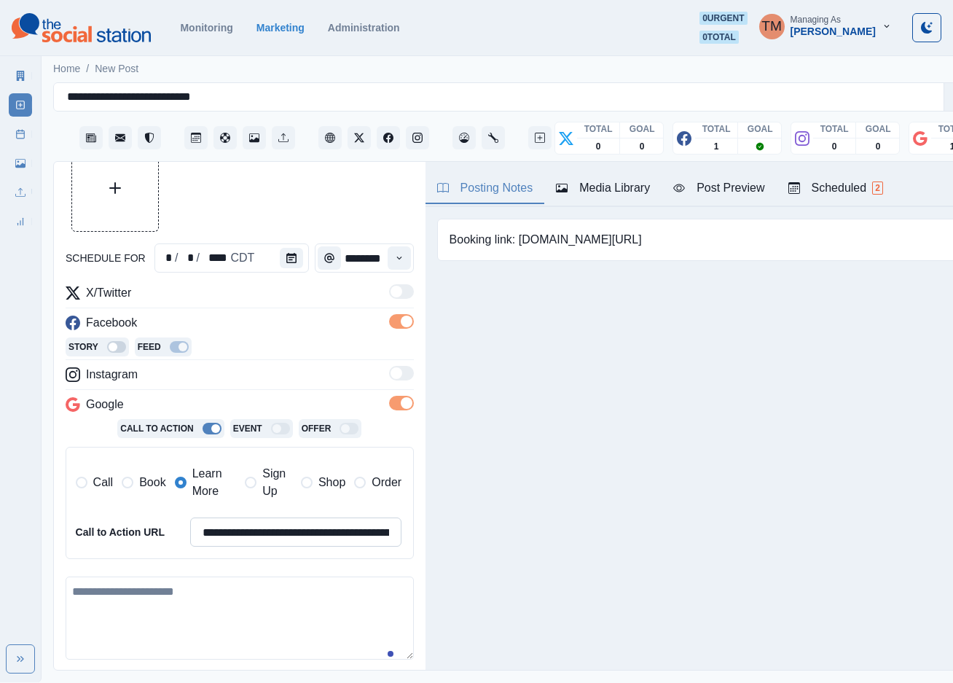
scroll to position [109, 0]
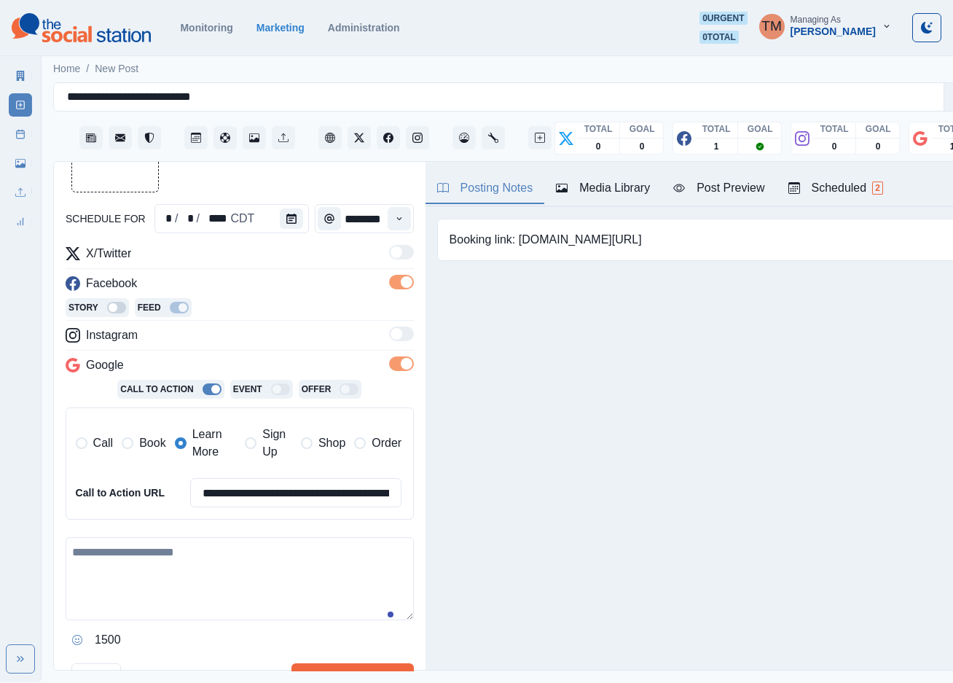
click at [184, 589] on textarea at bounding box center [240, 578] width 348 height 83
paste textarea "**********"
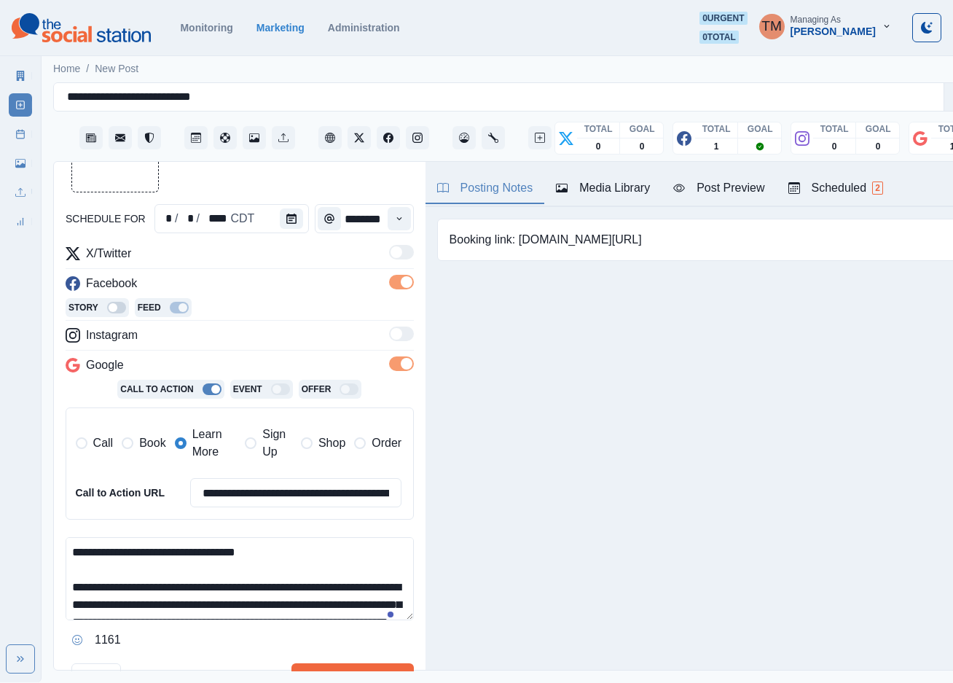
scroll to position [116, 0]
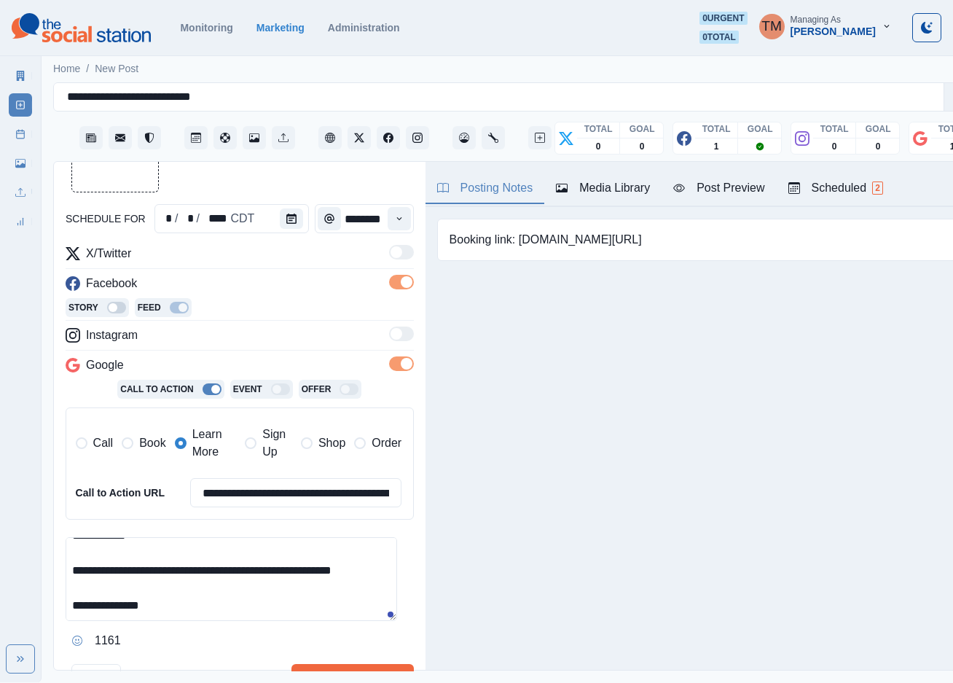
type textarea "**********"
click at [718, 193] on div "Post Preview" at bounding box center [718, 187] width 91 height 17
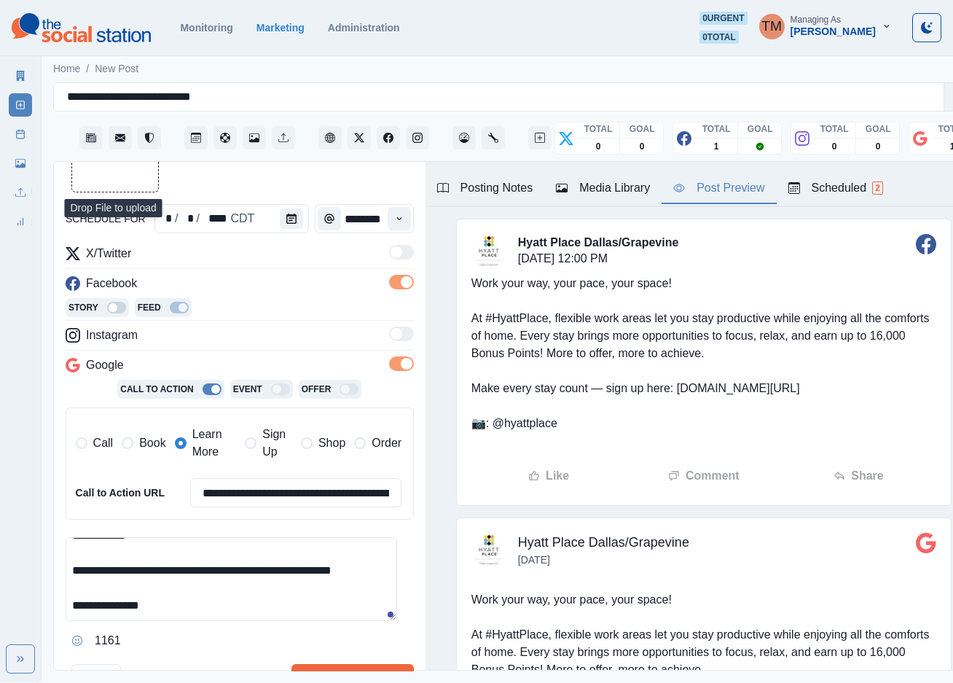
click at [119, 180] on button "Upload Media" at bounding box center [115, 149] width 86 height 86
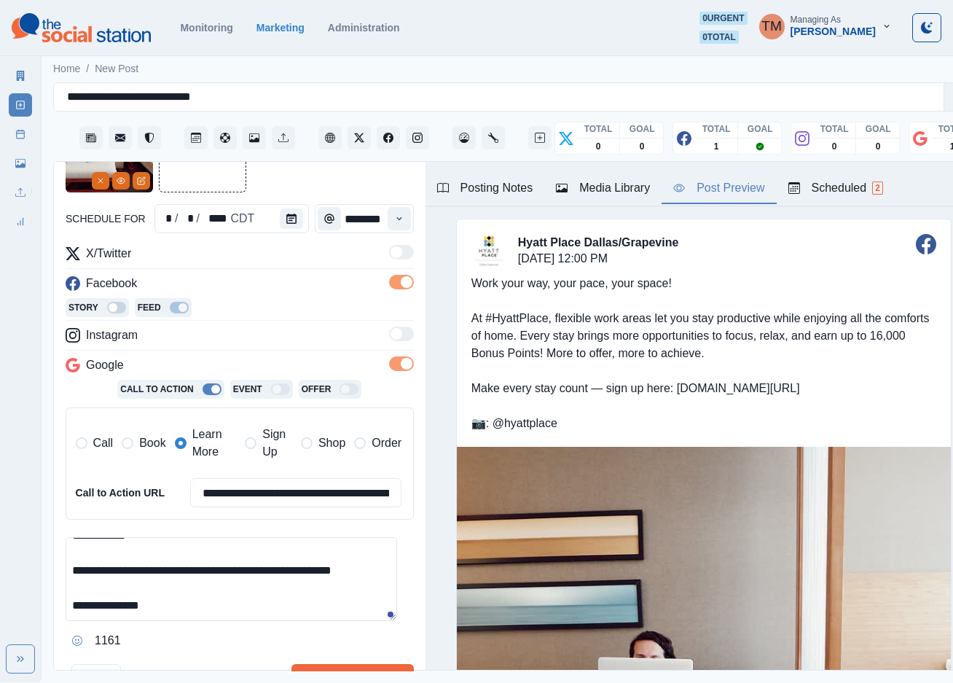
click at [611, 195] on div "Media Library" at bounding box center [603, 187] width 94 height 17
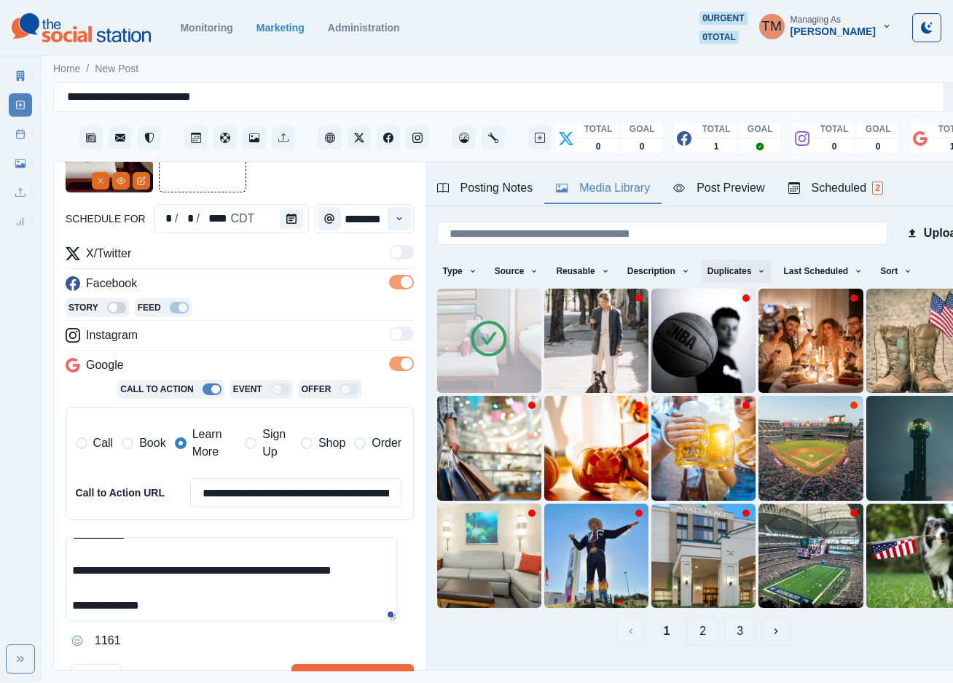
click at [710, 270] on button "Duplicates" at bounding box center [737, 270] width 71 height 23
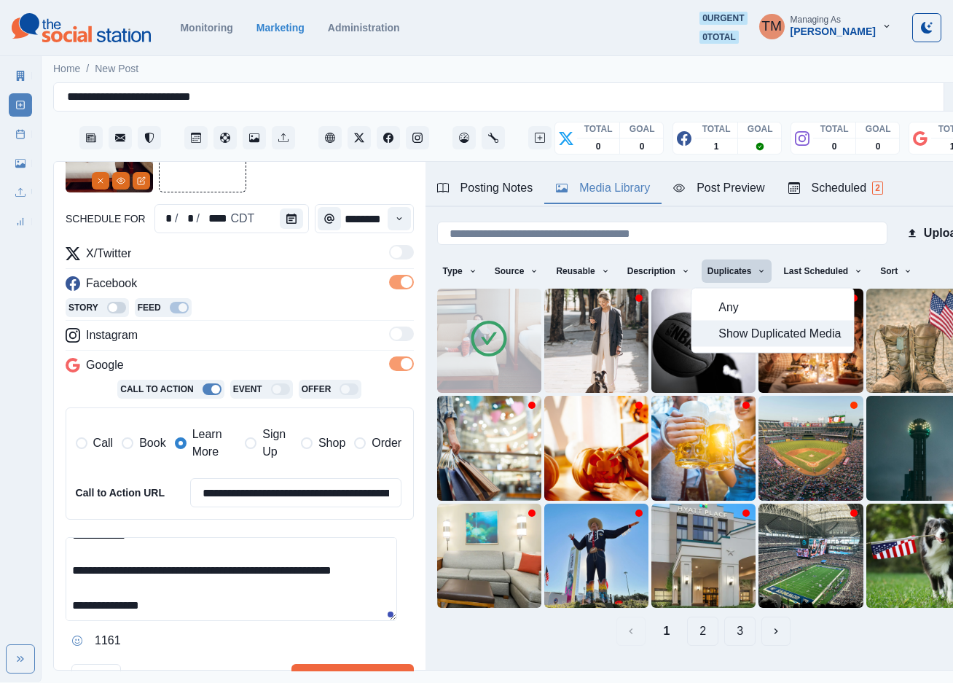
drag, startPoint x: 713, startPoint y: 328, endPoint x: 718, endPoint y: 334, distance: 7.9
click at [715, 332] on button "Show Duplicated Media" at bounding box center [773, 334] width 162 height 26
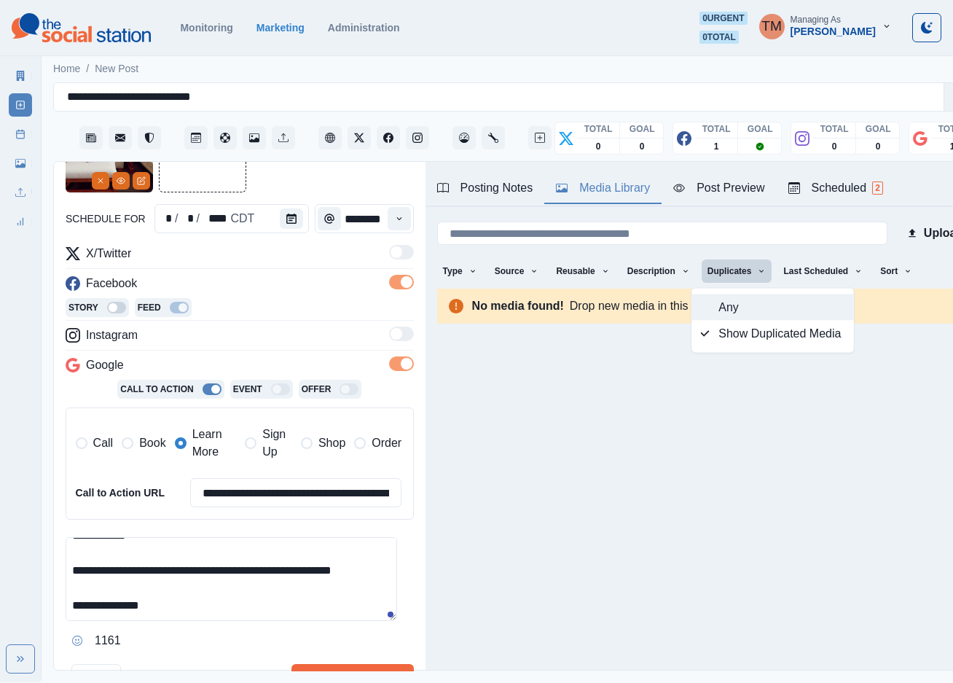
click at [730, 302] on span "Any" at bounding box center [781, 307] width 126 height 17
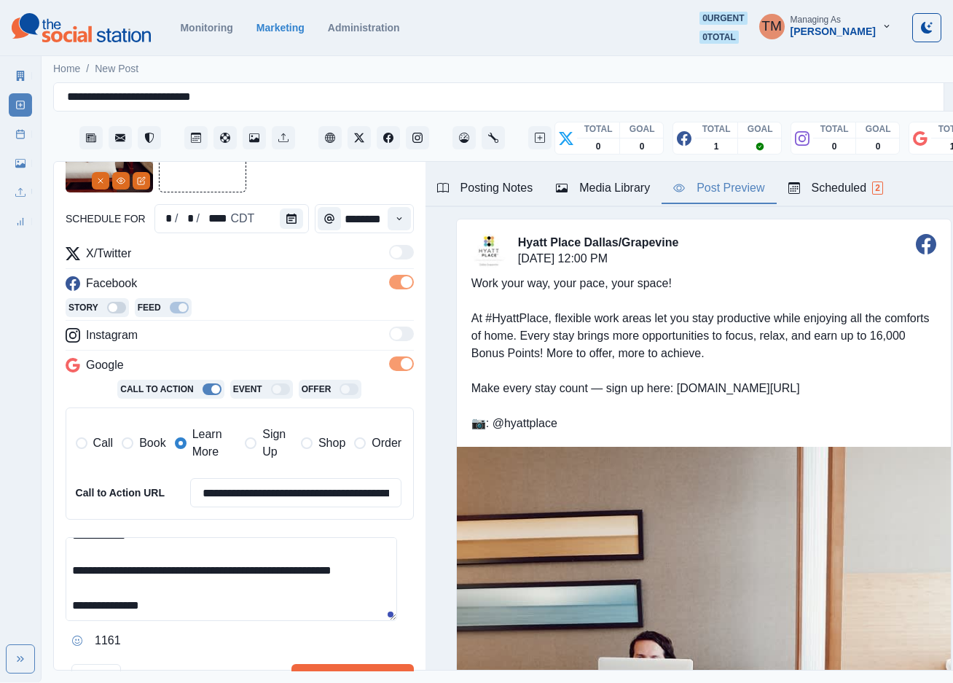
click at [729, 188] on div "Post Preview" at bounding box center [718, 187] width 91 height 17
click at [586, 184] on div "Media Library" at bounding box center [603, 187] width 94 height 17
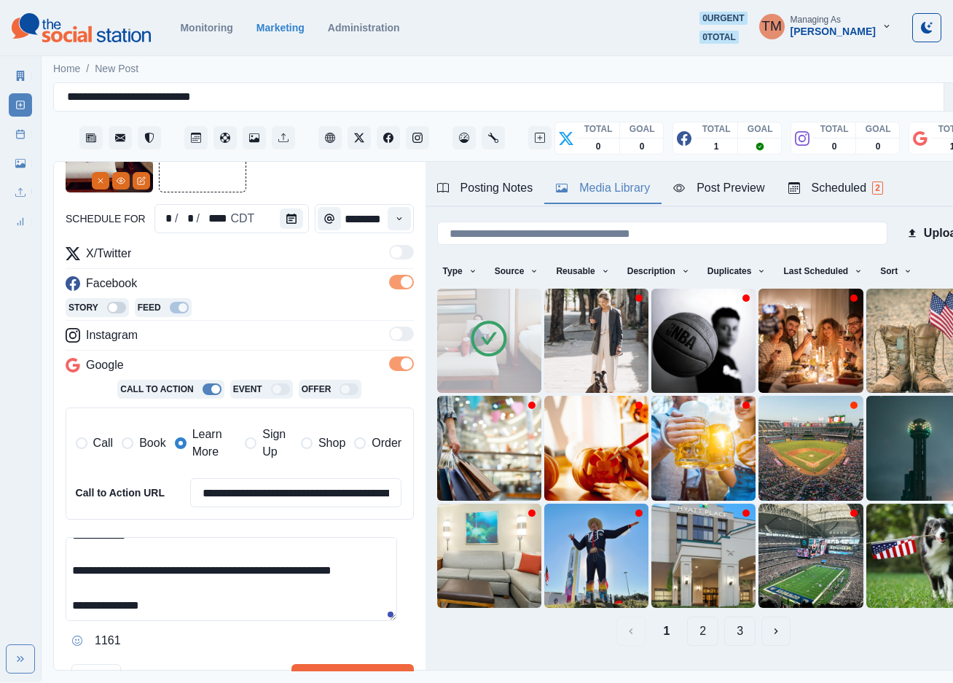
click at [718, 193] on div "Post Preview" at bounding box center [718, 187] width 91 height 17
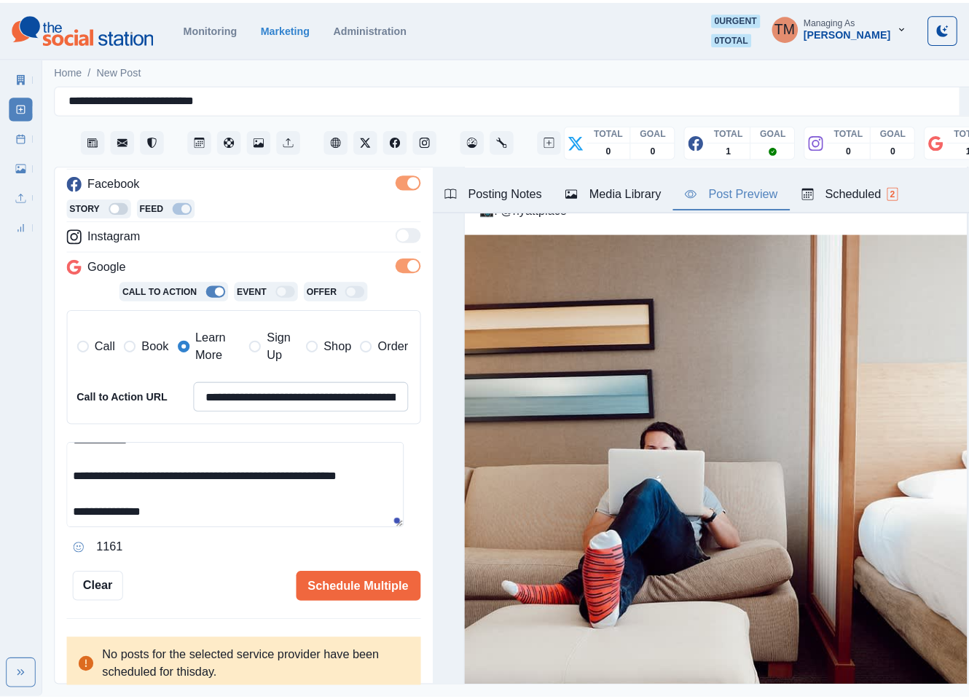
scroll to position [215, 0]
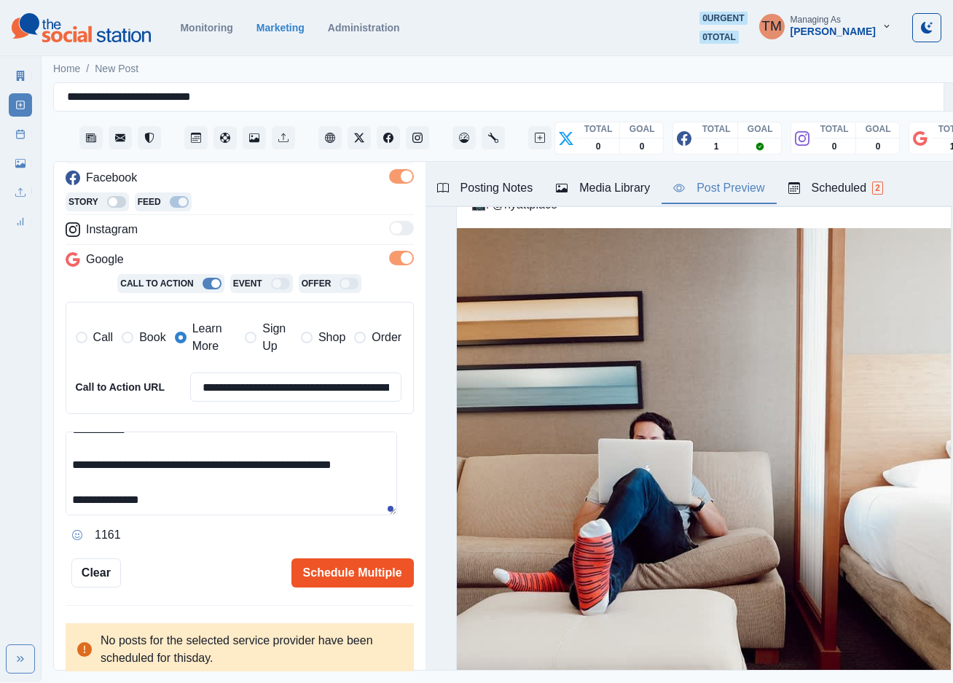
click at [332, 573] on button "Schedule Multiple" at bounding box center [352, 572] width 122 height 29
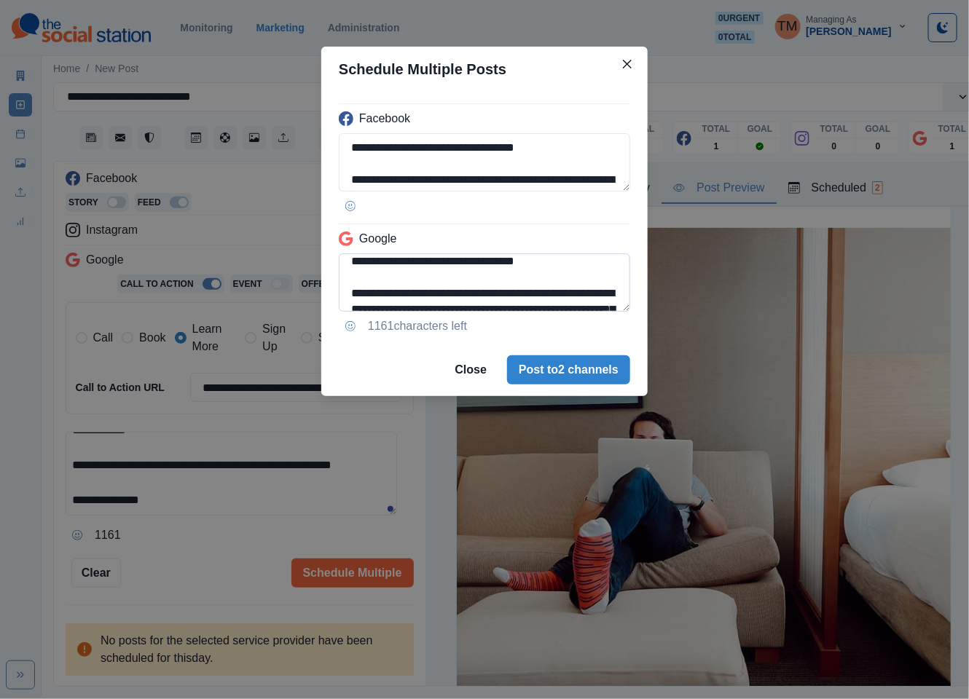
scroll to position [0, 0]
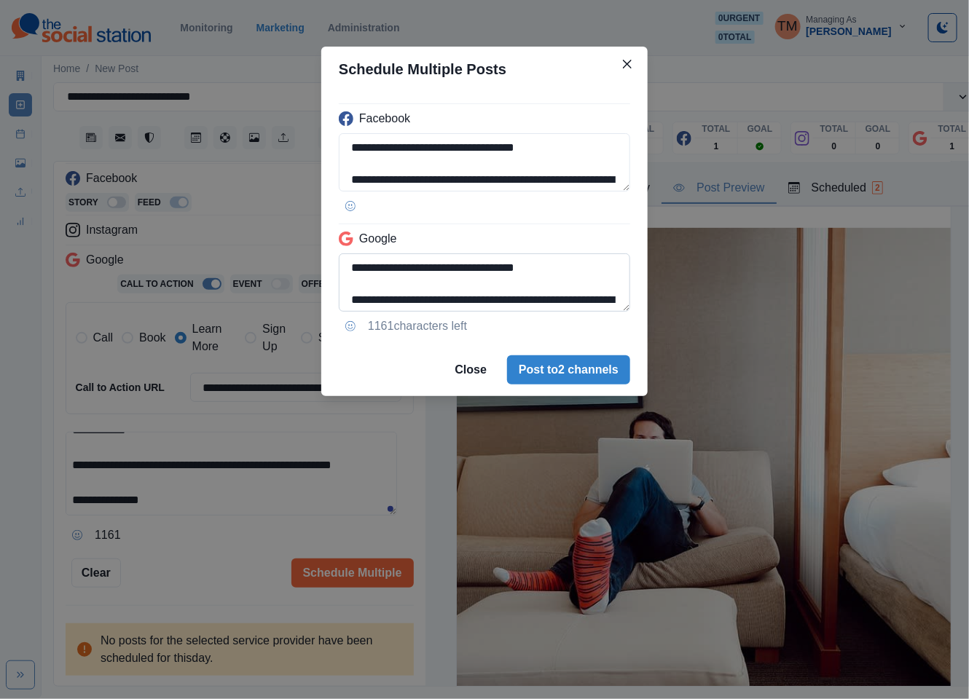
drag, startPoint x: 350, startPoint y: 271, endPoint x: 398, endPoint y: 283, distance: 49.5
click at [398, 283] on textarea "**********" at bounding box center [484, 283] width 291 height 58
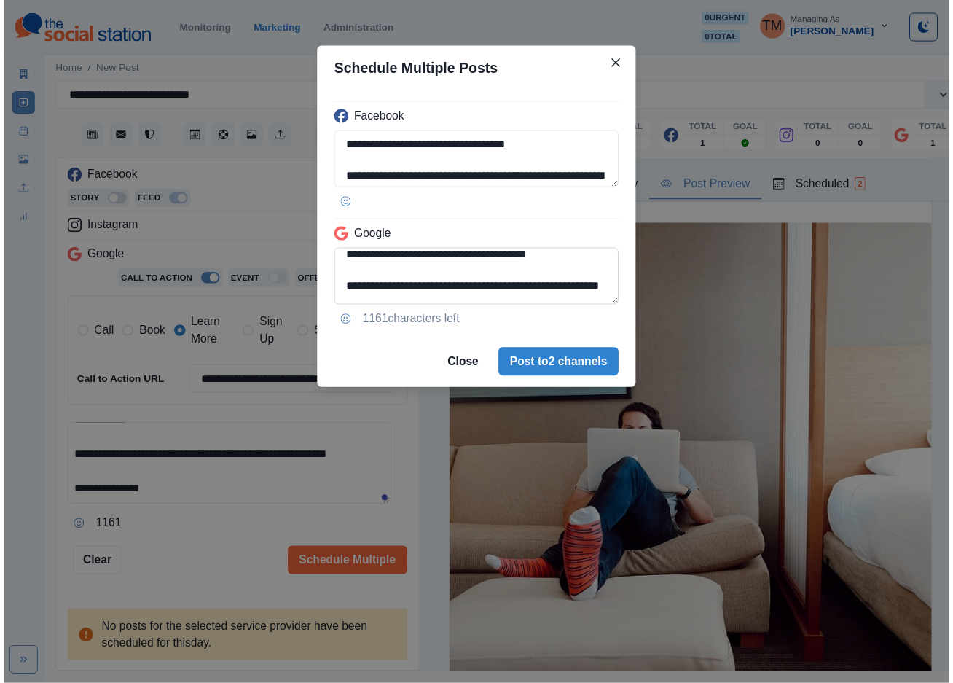
scroll to position [131, 0]
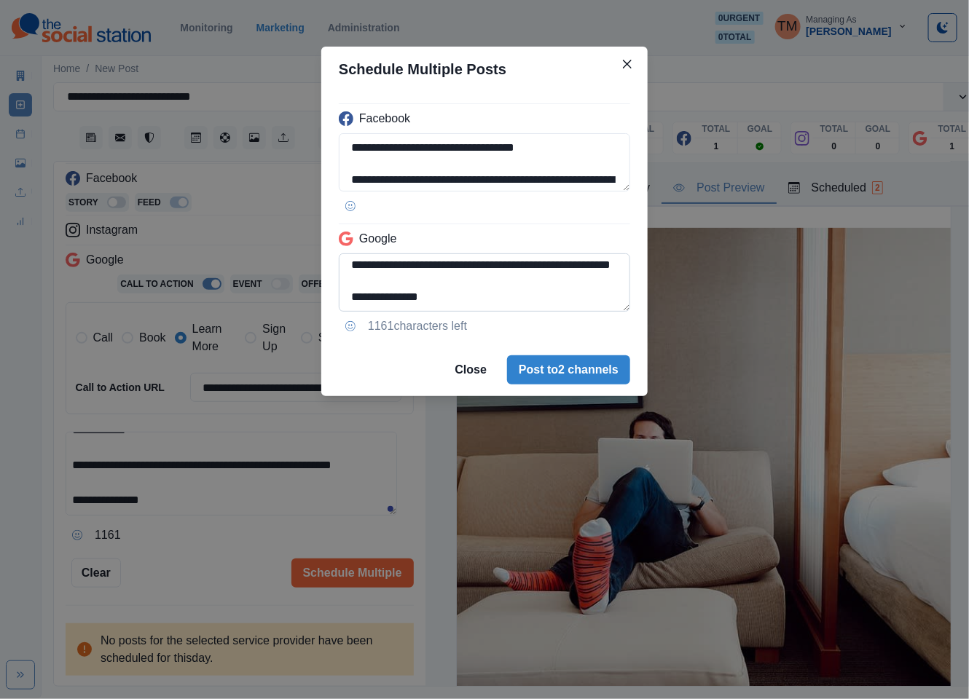
click at [549, 271] on textarea "**********" at bounding box center [484, 283] width 291 height 58
click at [523, 267] on textarea "**********" at bounding box center [484, 283] width 291 height 58
type textarea "**********"
click at [216, 565] on div "**********" at bounding box center [484, 349] width 969 height 699
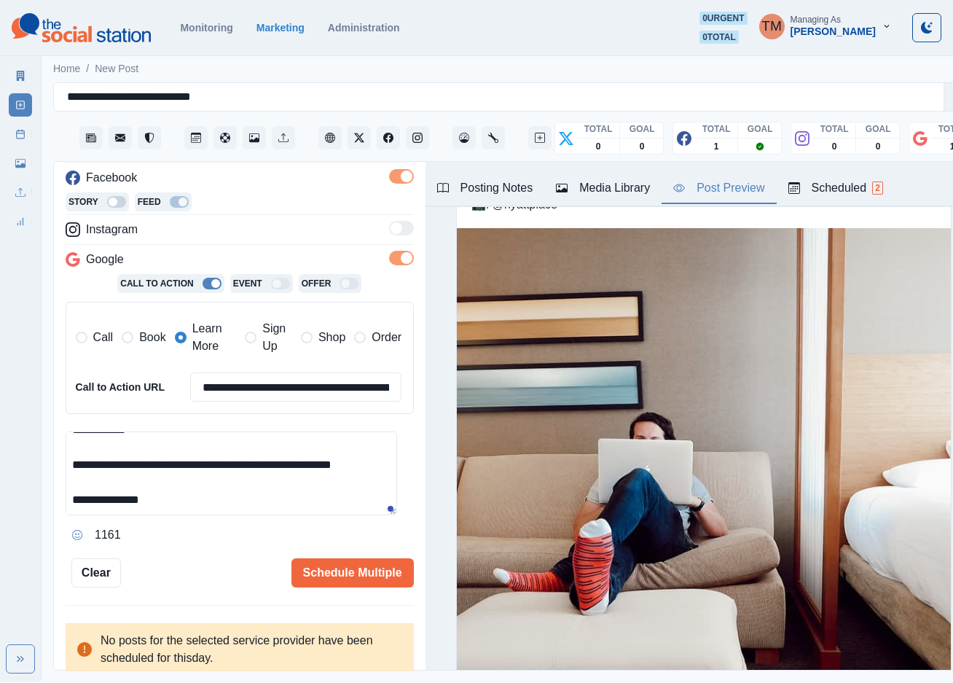
drag, startPoint x: 76, startPoint y: 476, endPoint x: 201, endPoint y: 476, distance: 124.6
click at [201, 476] on textarea "**********" at bounding box center [231, 473] width 331 height 84
click at [291, 387] on input "**********" at bounding box center [296, 386] width 212 height 29
paste input
type input "**********"
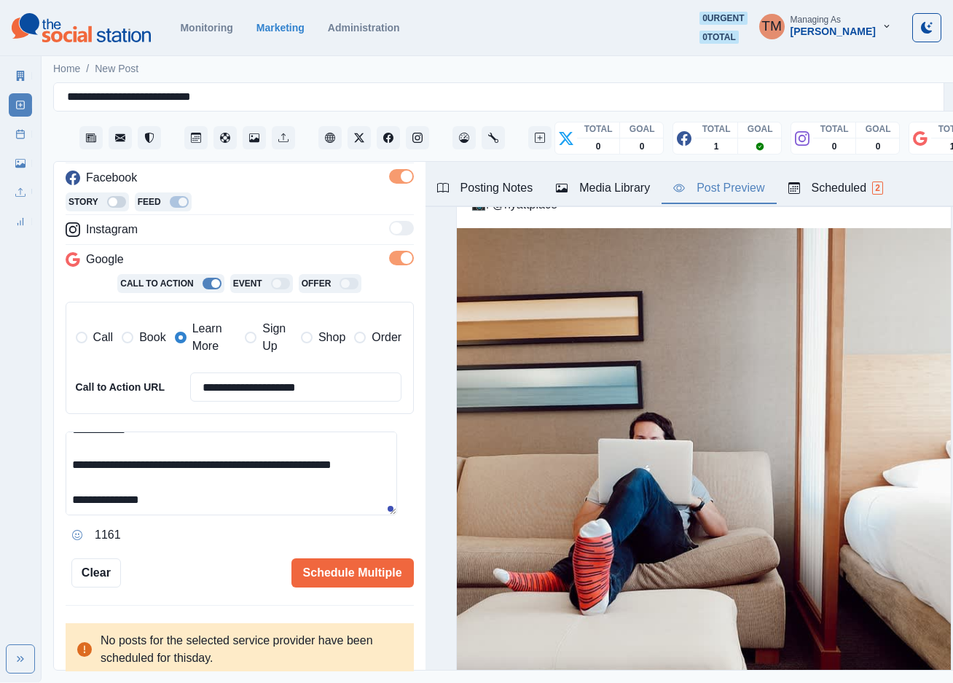
click at [177, 553] on div "**********" at bounding box center [240, 293] width 348 height 588
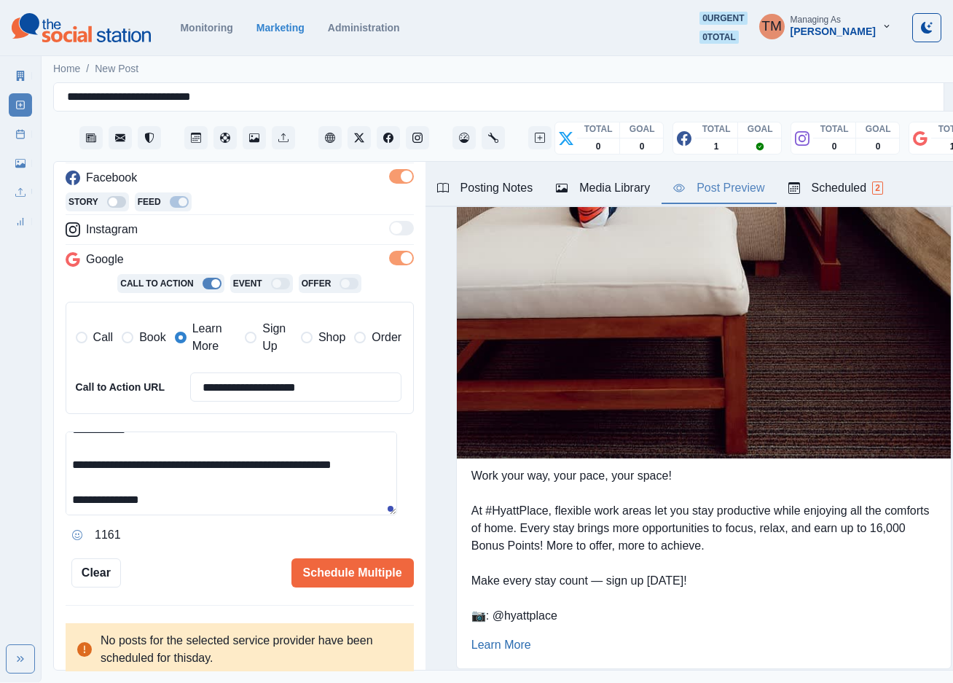
scroll to position [1437, 0]
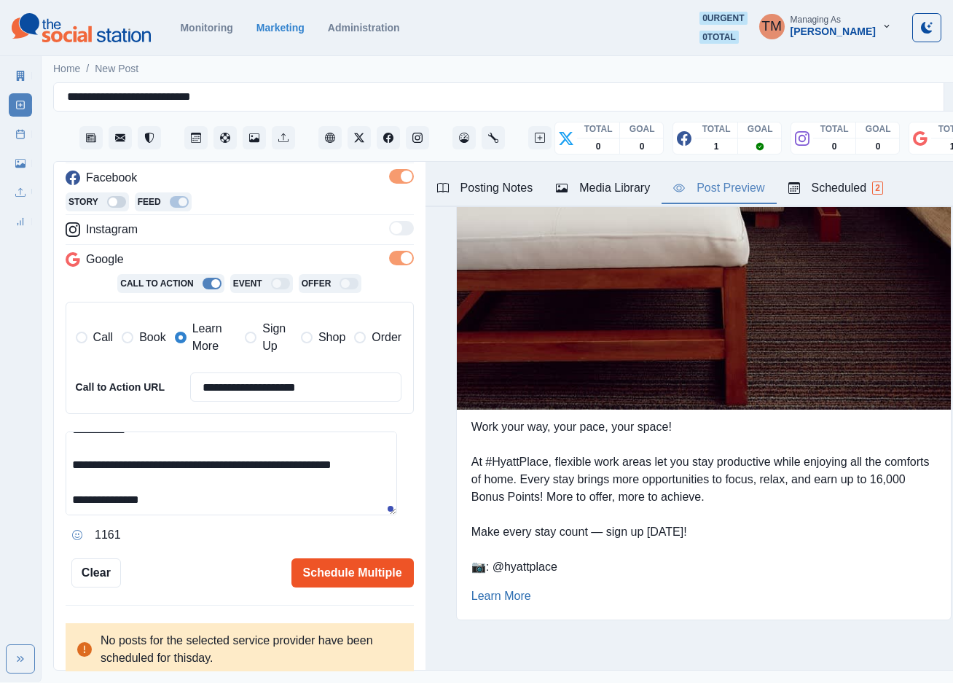
click at [317, 576] on button "Schedule Multiple" at bounding box center [352, 572] width 122 height 29
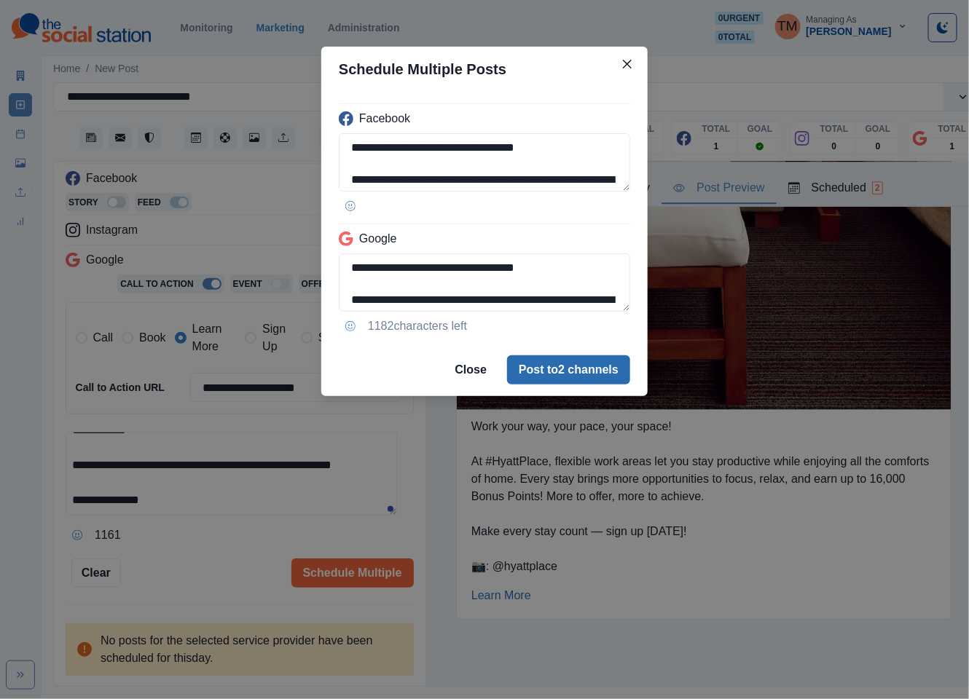
click at [586, 366] on button "Post to 2 channels" at bounding box center [568, 370] width 123 height 29
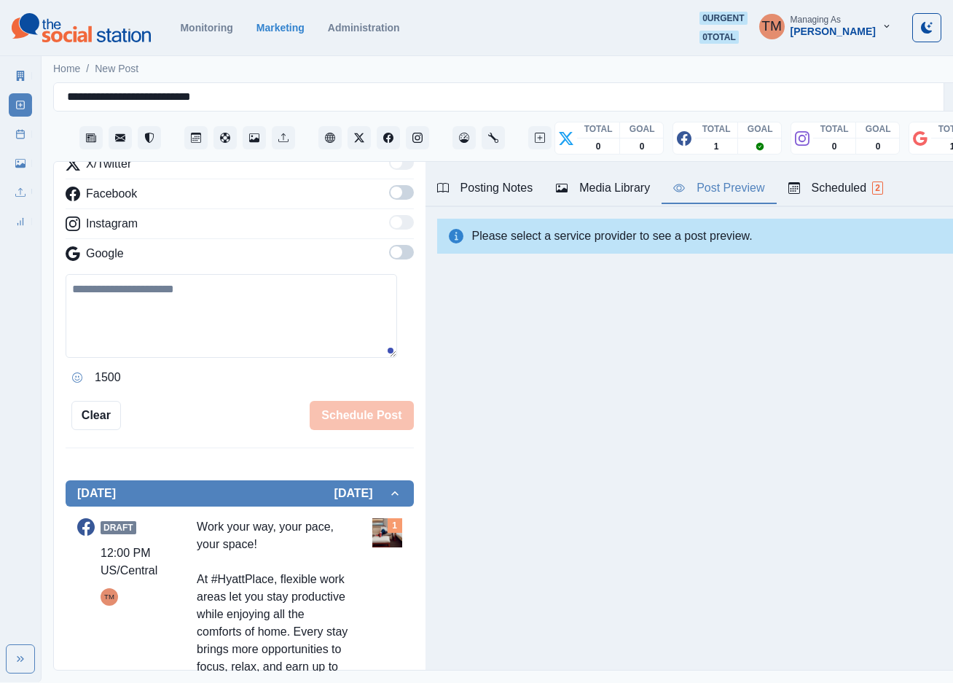
scroll to position [0, 0]
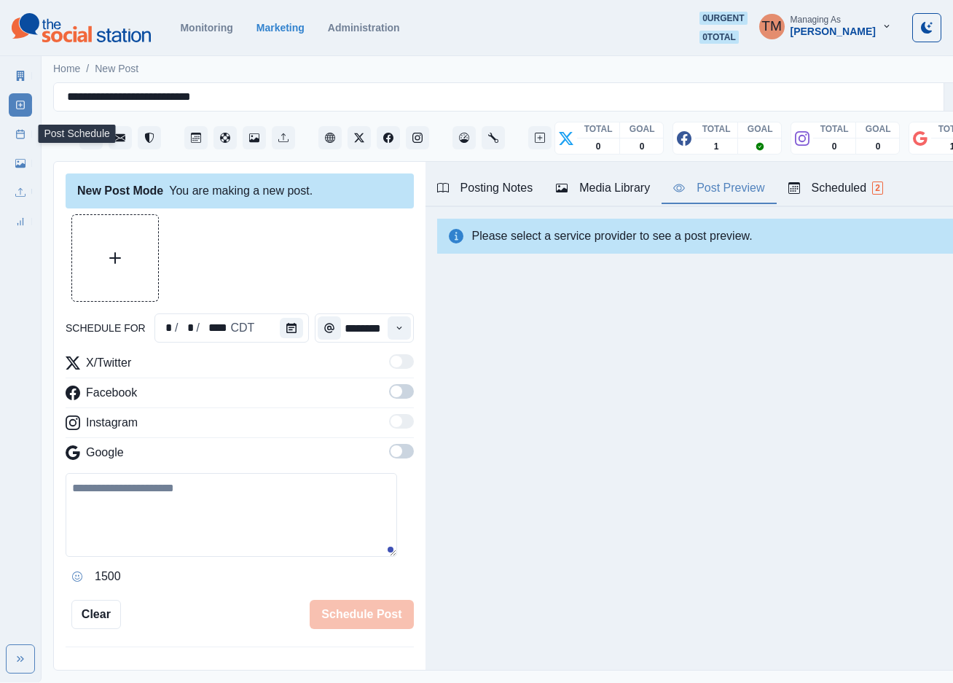
click at [17, 138] on icon at bounding box center [20, 134] width 10 height 10
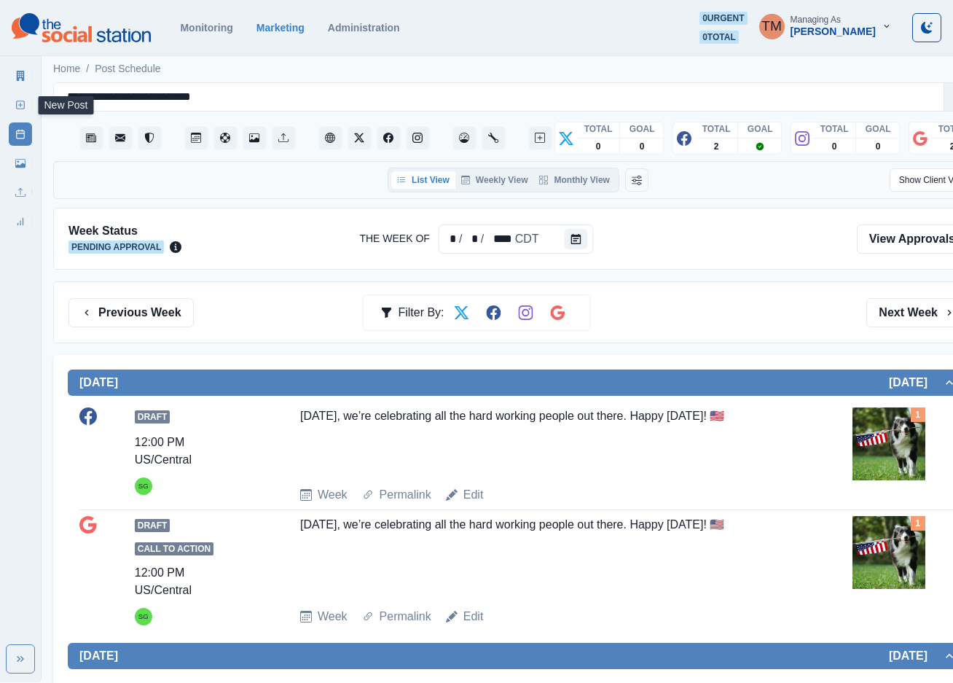
click at [24, 110] on link "New Post" at bounding box center [20, 104] width 23 height 23
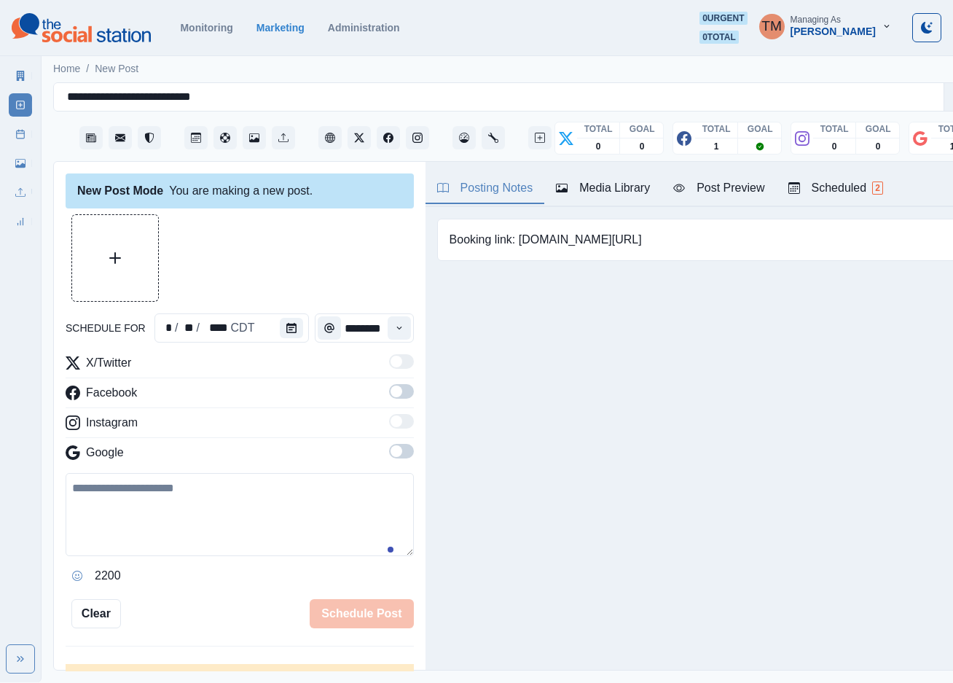
click at [315, 235] on div at bounding box center [240, 257] width 348 height 87
click at [389, 398] on span at bounding box center [401, 391] width 25 height 15
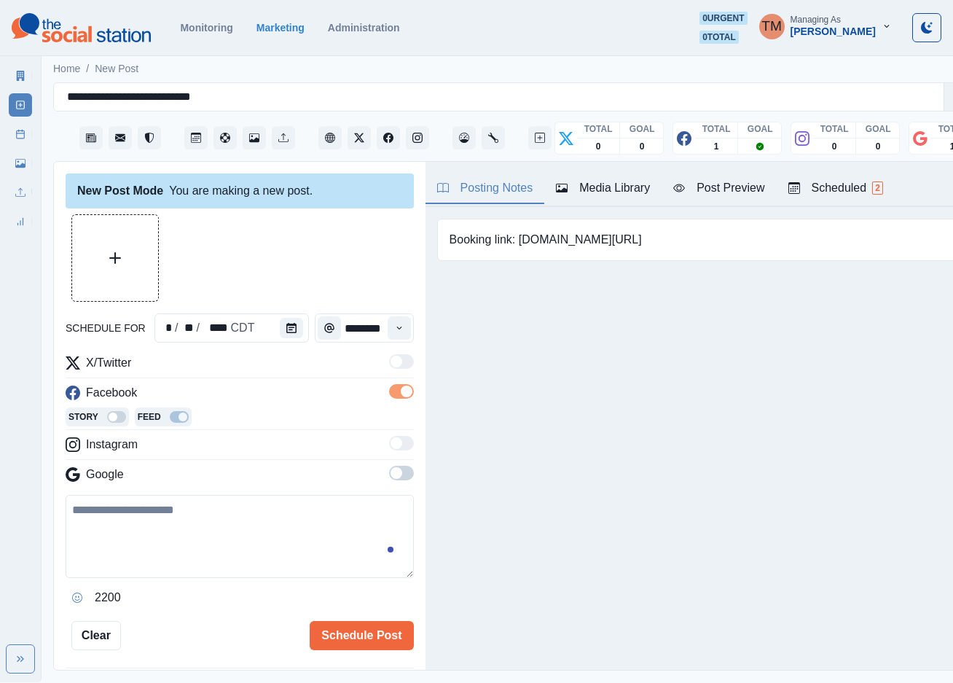
click at [391, 479] on span at bounding box center [397, 473] width 12 height 12
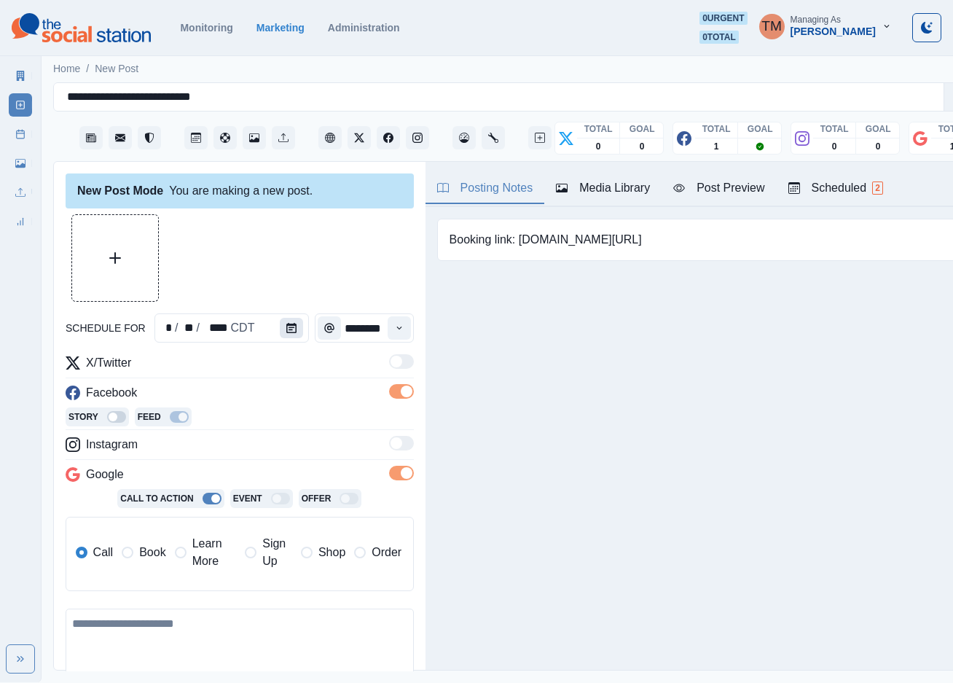
click at [286, 330] on icon "Calendar" at bounding box center [291, 328] width 10 height 10
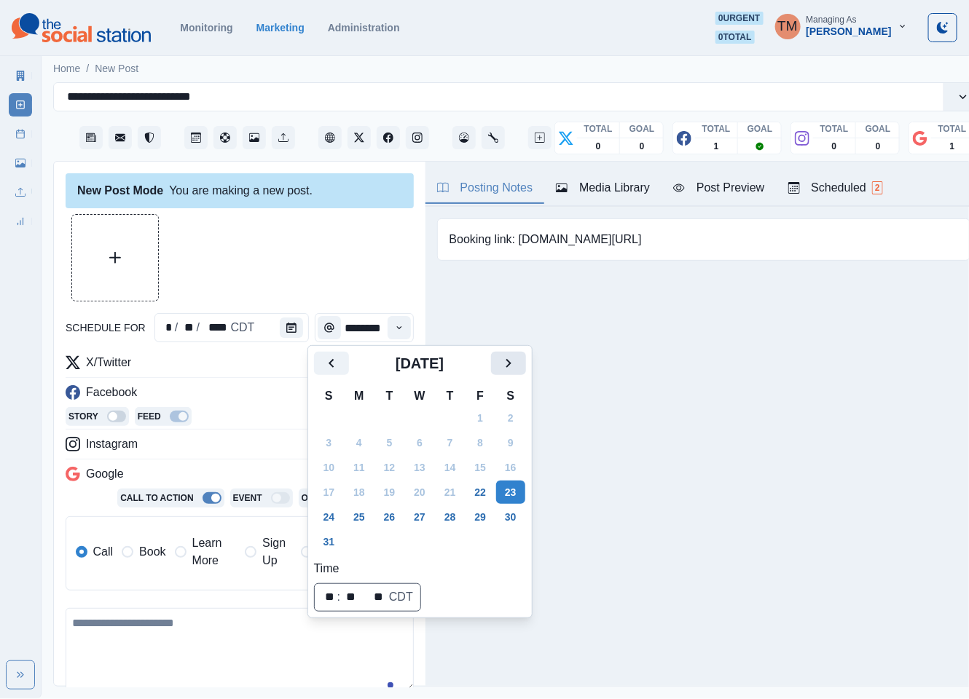
click at [516, 355] on icon "Next" at bounding box center [508, 363] width 17 height 17
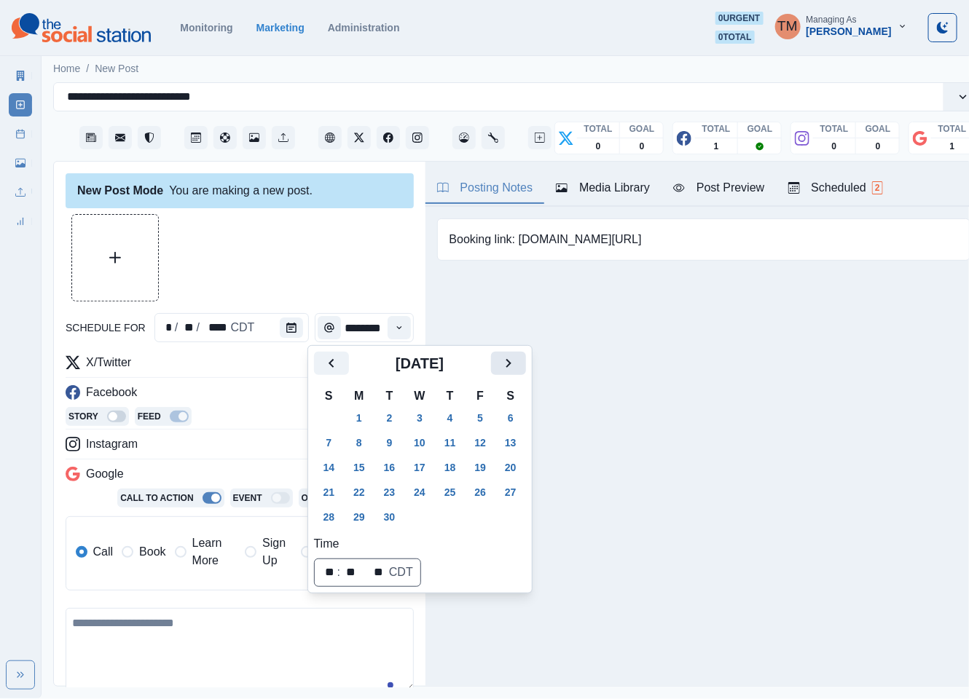
click at [516, 355] on icon "Next" at bounding box center [508, 363] width 17 height 17
click at [361, 438] on button "6" at bounding box center [359, 442] width 29 height 23
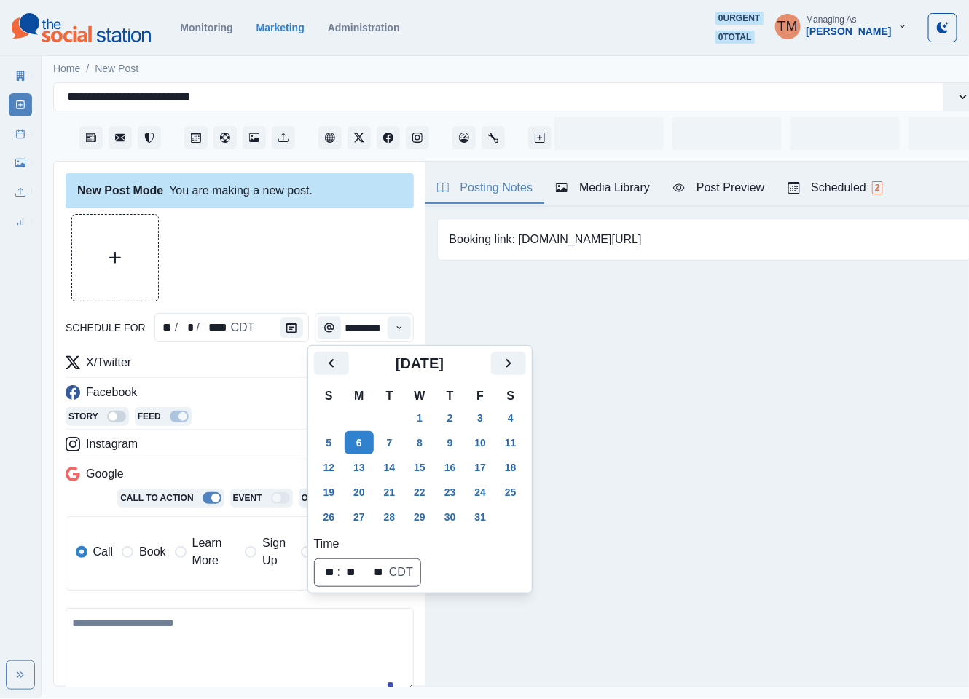
click at [280, 240] on div at bounding box center [240, 257] width 348 height 87
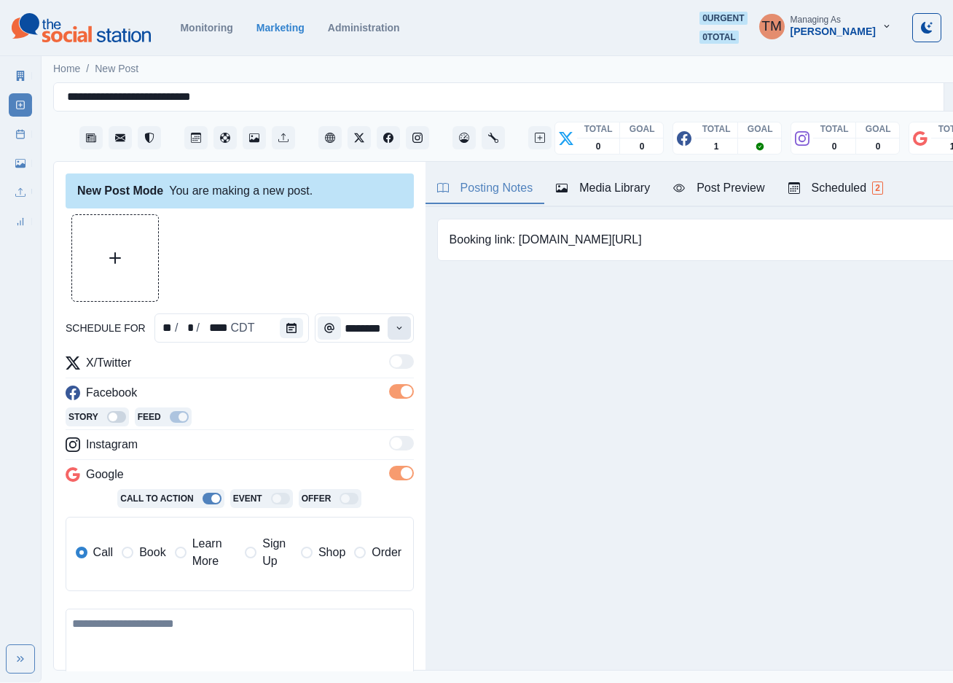
click at [394, 328] on icon "Time" at bounding box center [399, 328] width 10 height 10
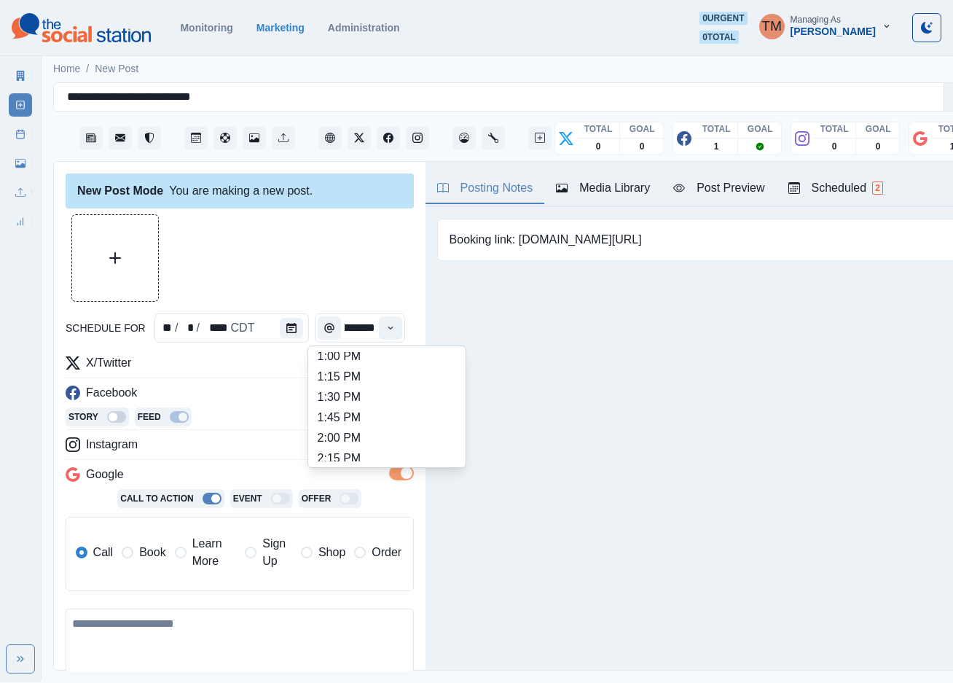
scroll to position [423, 0]
click at [361, 426] on li "2:00 PM" at bounding box center [387, 429] width 146 height 20
type input "*******"
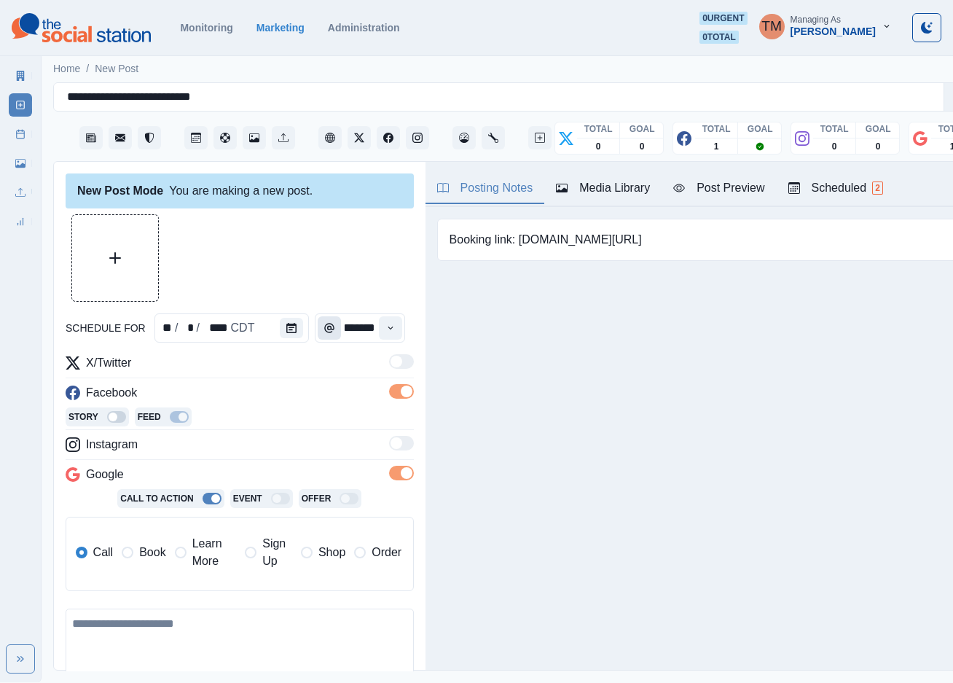
scroll to position [0, 12]
click at [328, 262] on div at bounding box center [240, 257] width 348 height 87
click at [173, 648] on textarea at bounding box center [240, 649] width 348 height 83
paste textarea "**********"
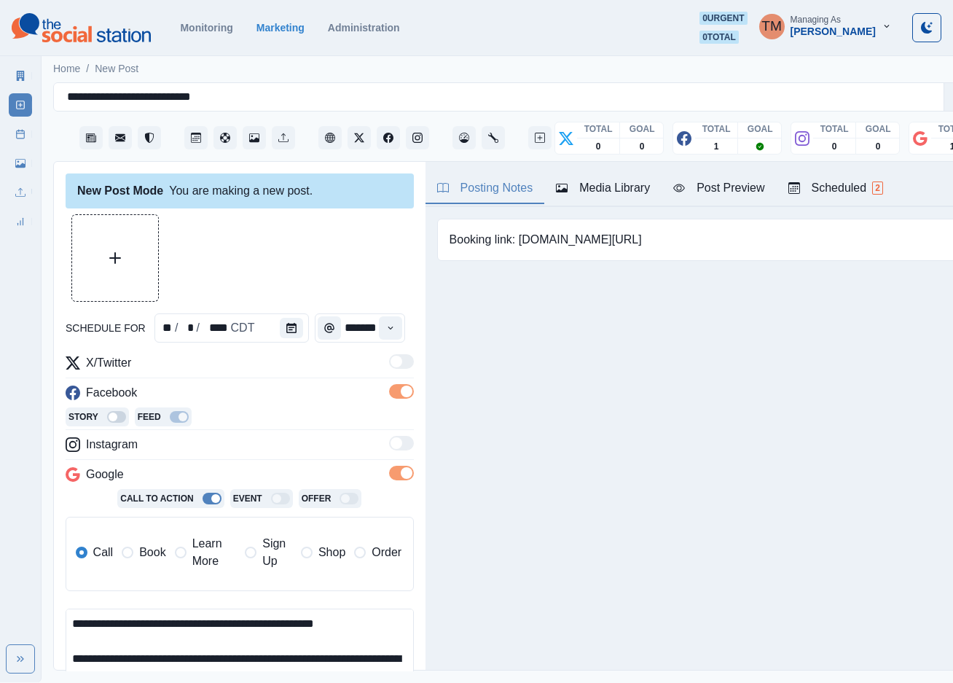
scroll to position [133, 0]
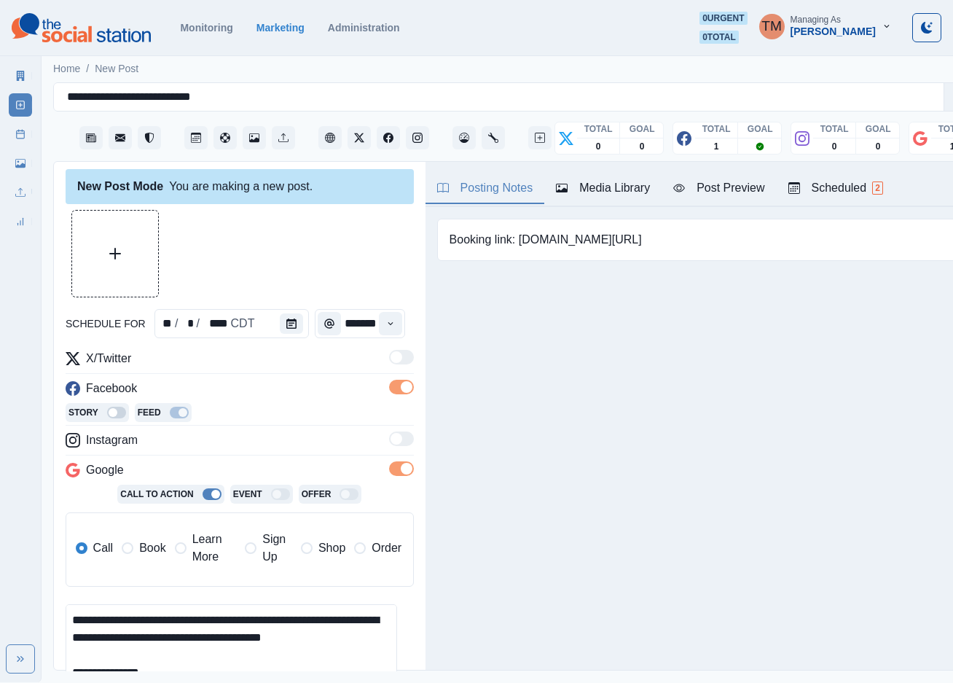
click at [204, 541] on span "Learn More" at bounding box center [214, 547] width 44 height 35
type textarea "**********"
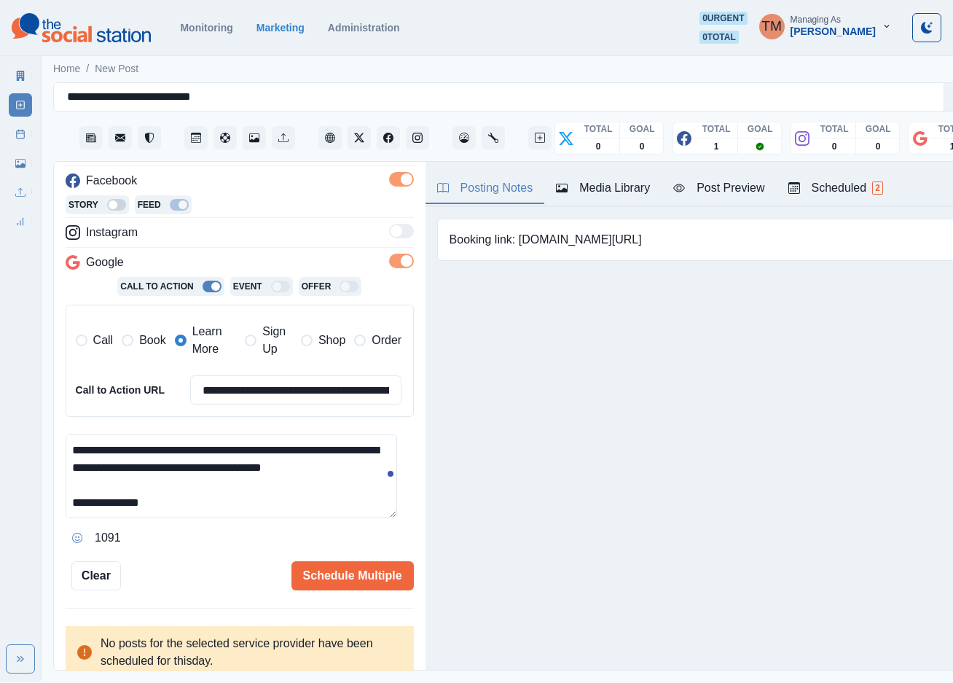
scroll to position [215, 0]
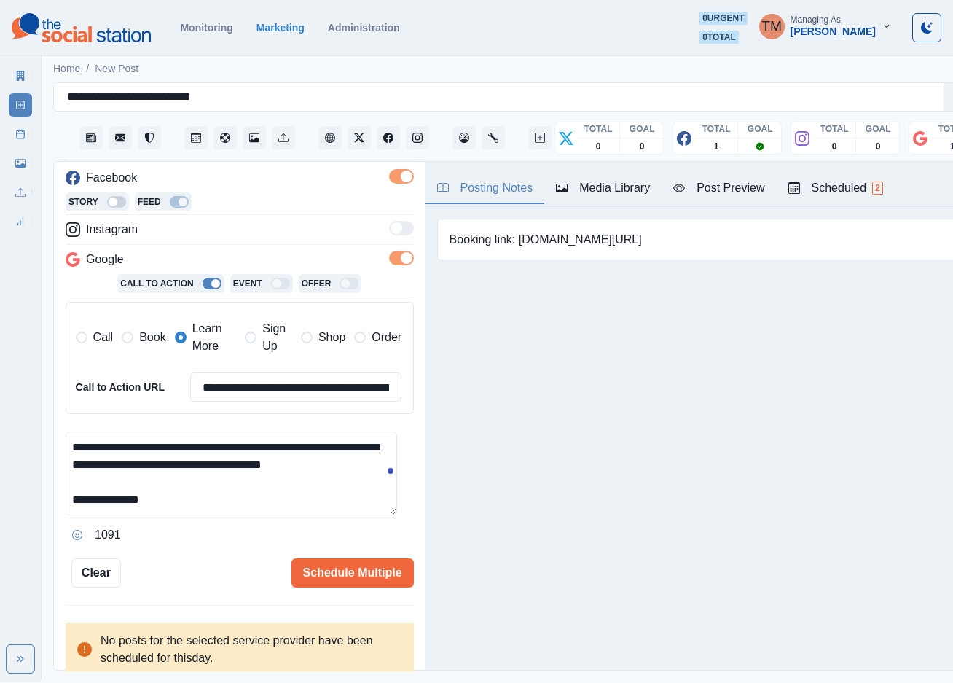
drag, startPoint x: 74, startPoint y: 473, endPoint x: 200, endPoint y: 473, distance: 125.3
click at [200, 473] on textarea "**********" at bounding box center [231, 473] width 331 height 84
click at [272, 382] on input "**********" at bounding box center [296, 386] width 212 height 29
paste input
type input "**********"
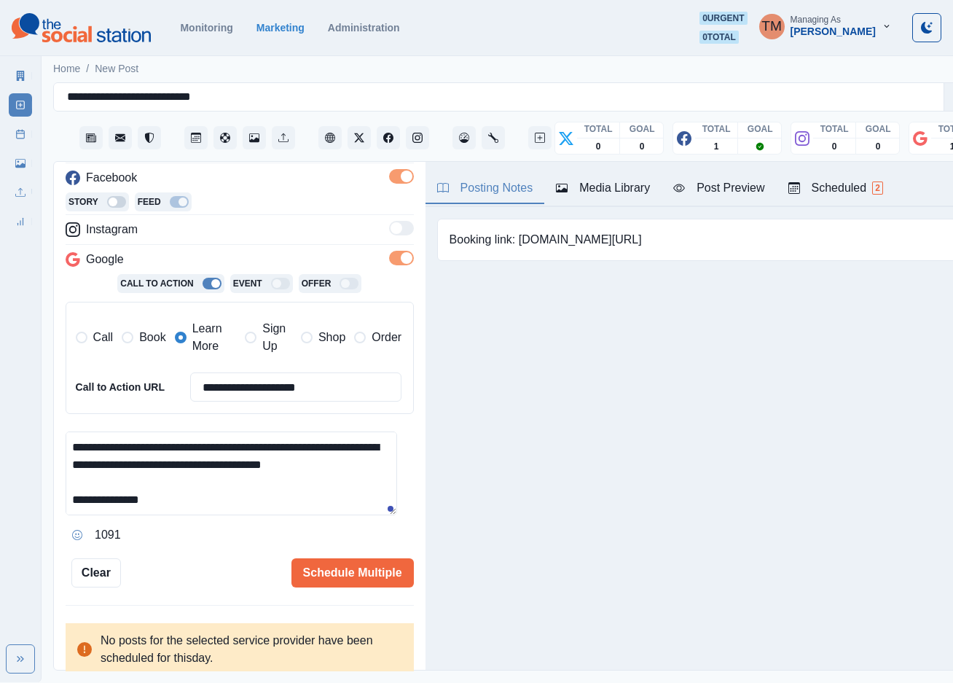
click at [225, 490] on textarea "**********" at bounding box center [231, 473] width 331 height 84
click at [356, 562] on button "Schedule Multiple" at bounding box center [352, 572] width 122 height 29
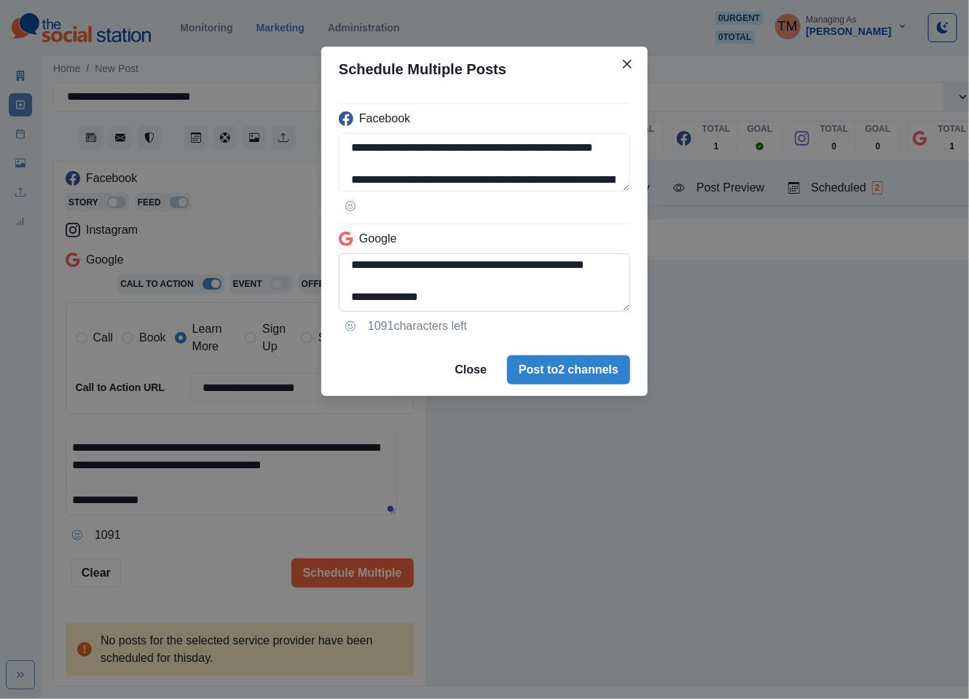
scroll to position [136, 0]
click at [586, 295] on textarea "**********" at bounding box center [484, 283] width 291 height 58
click at [579, 295] on textarea "**********" at bounding box center [484, 283] width 291 height 58
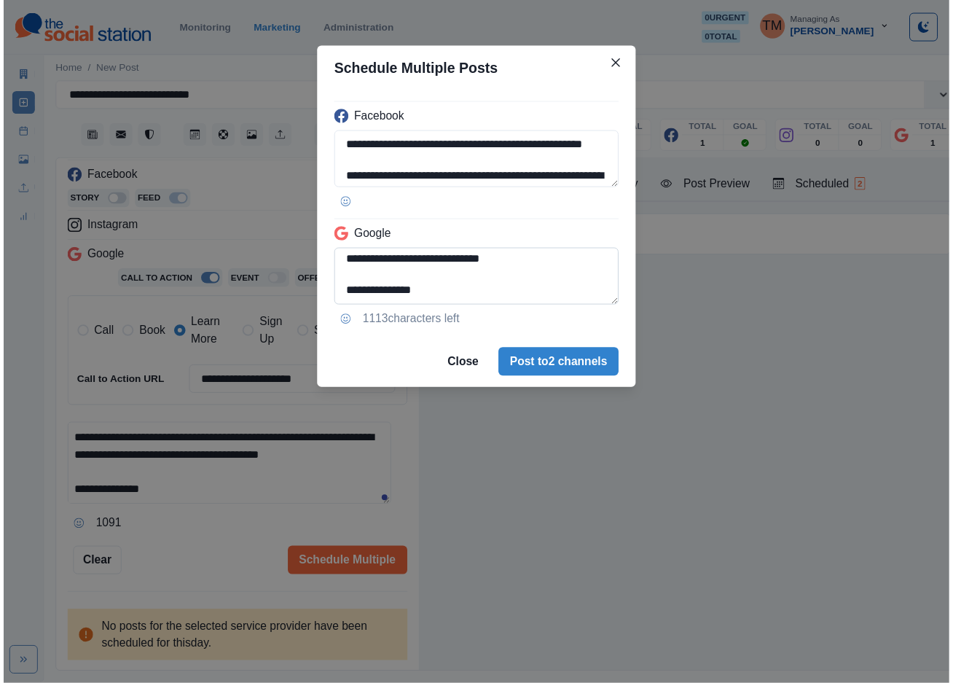
scroll to position [164, 0]
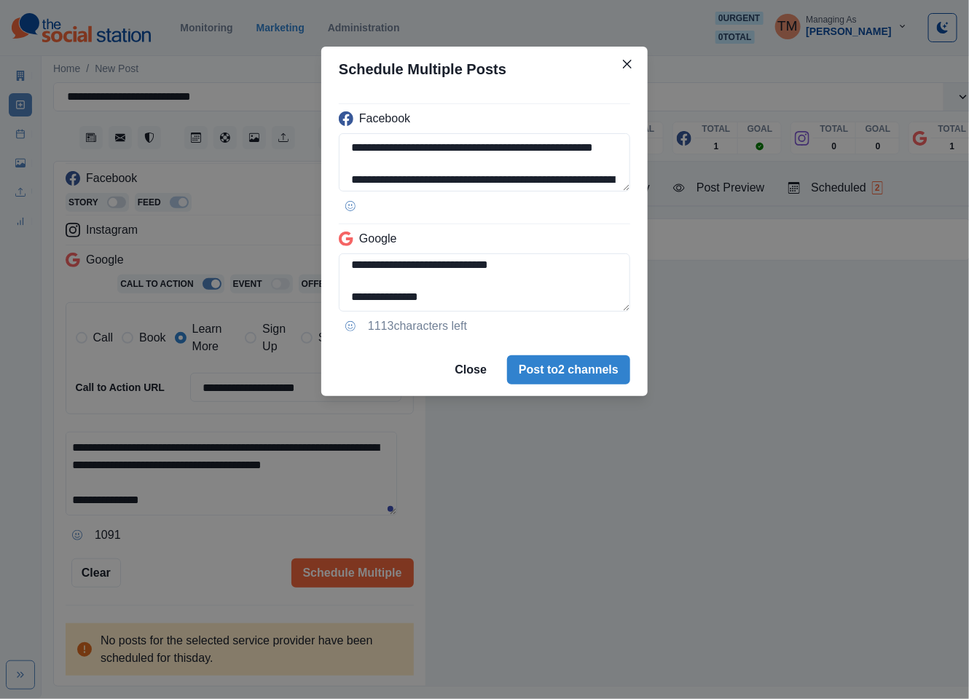
type textarea "**********"
click at [202, 543] on div "**********" at bounding box center [484, 349] width 969 height 699
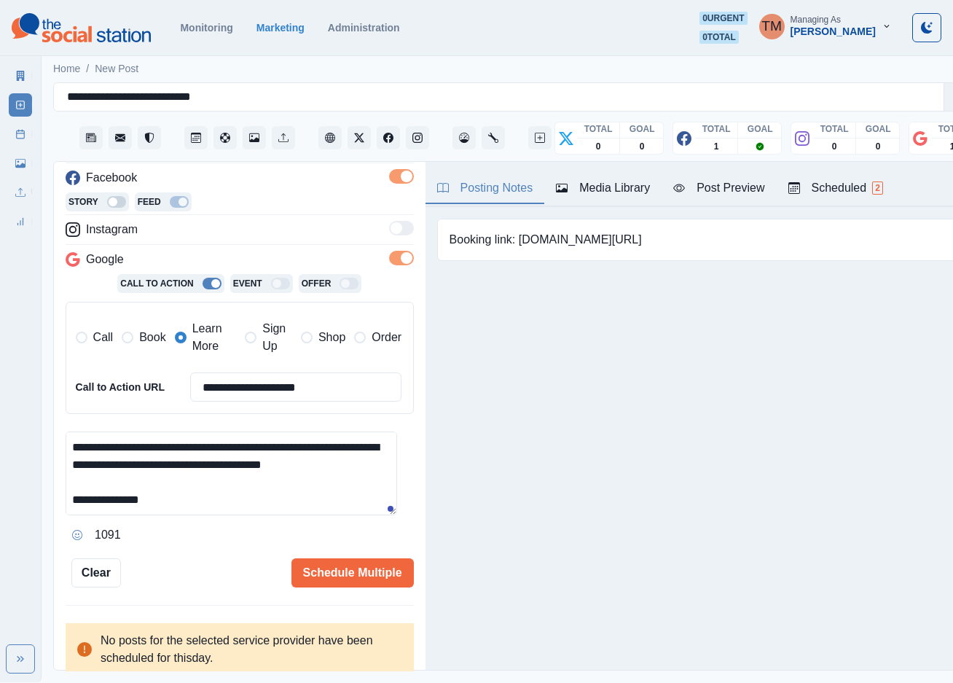
scroll to position [0, 0]
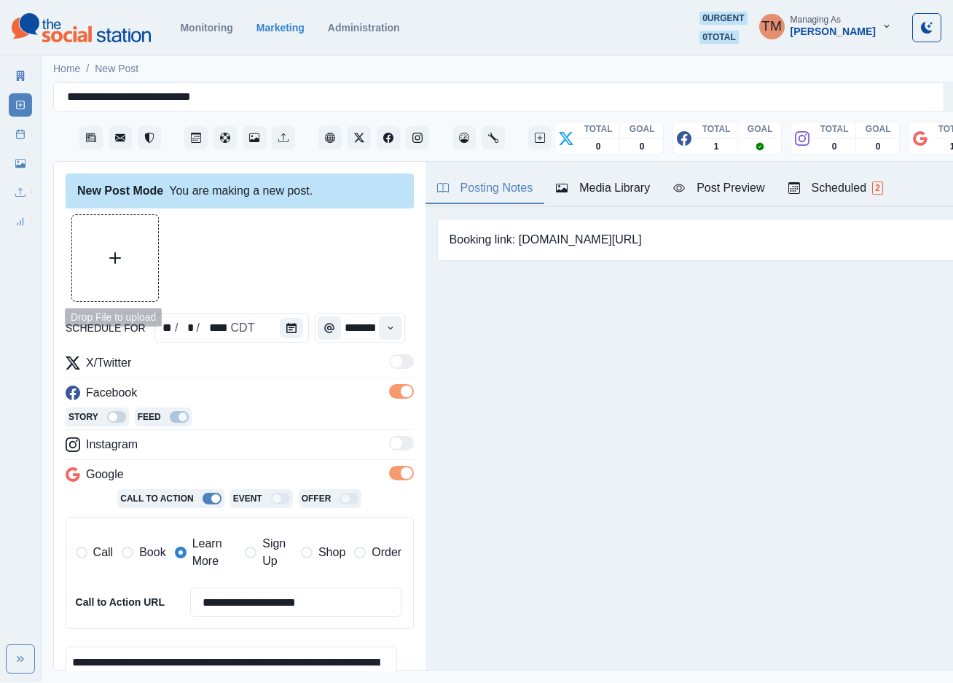
click at [130, 252] on button "Upload Media" at bounding box center [115, 258] width 86 height 86
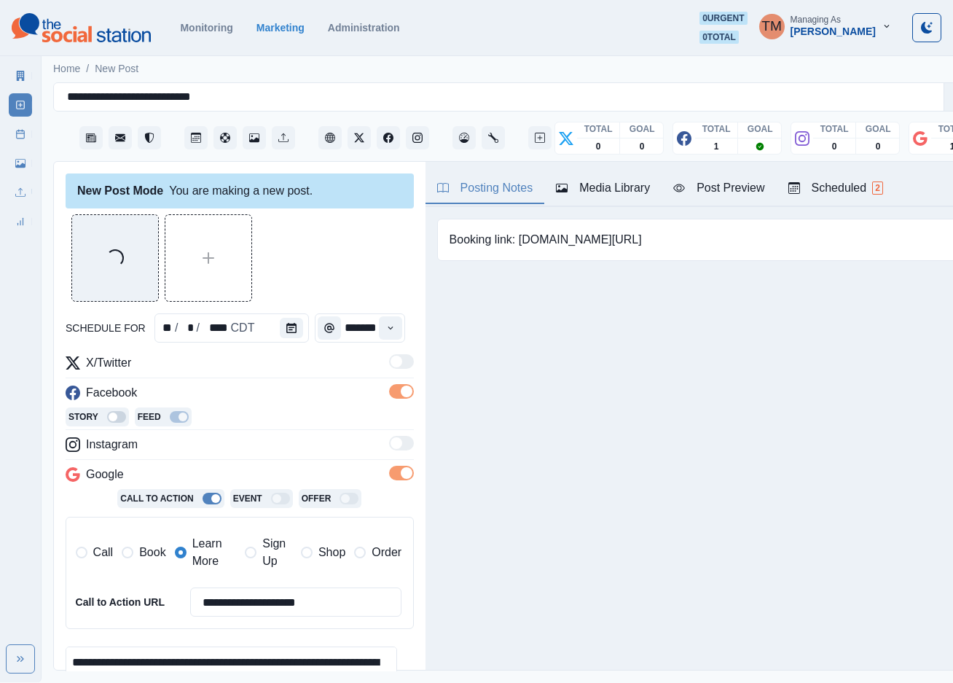
click at [734, 187] on div "Post Preview" at bounding box center [718, 187] width 91 height 17
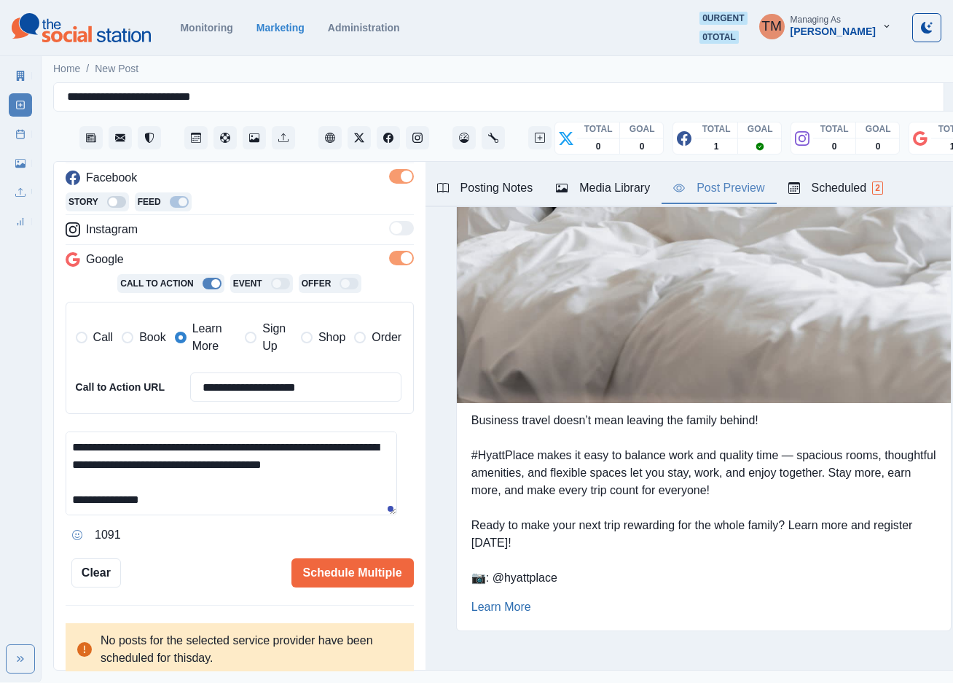
scroll to position [1472, 0]
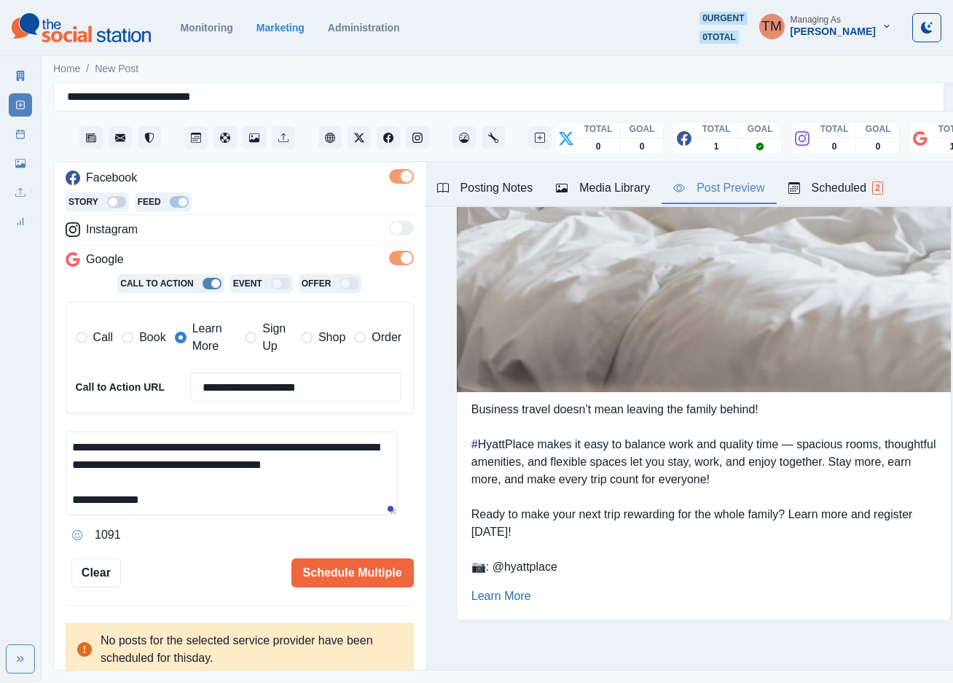
drag, startPoint x: 350, startPoint y: 372, endPoint x: 166, endPoint y: 372, distance: 183.6
click at [166, 372] on div "**********" at bounding box center [239, 386] width 326 height 29
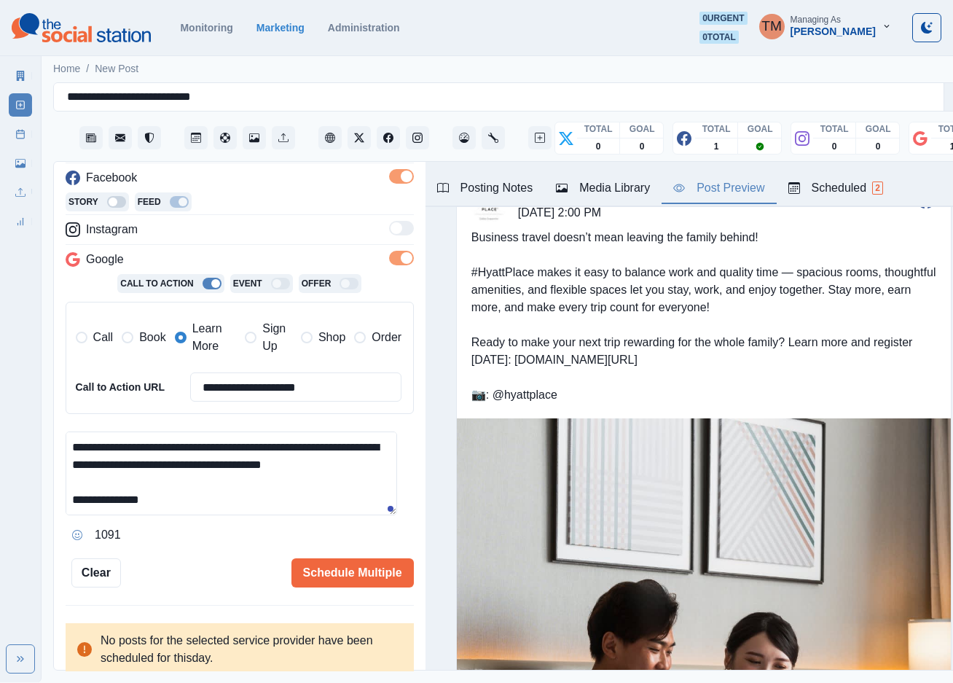
scroll to position [0, 0]
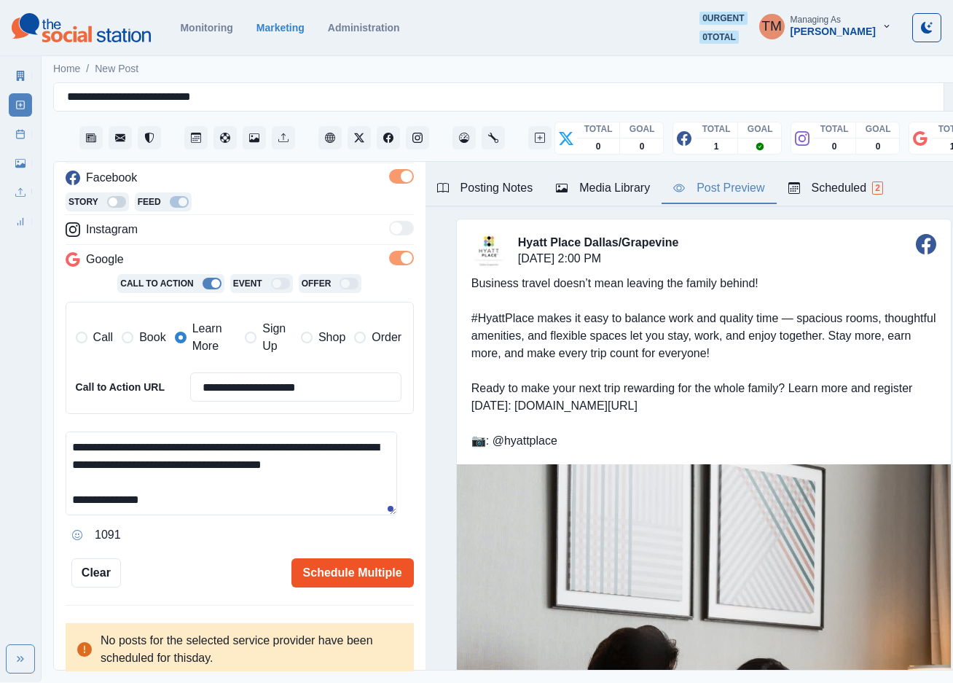
click at [321, 558] on button "Schedule Multiple" at bounding box center [352, 572] width 122 height 29
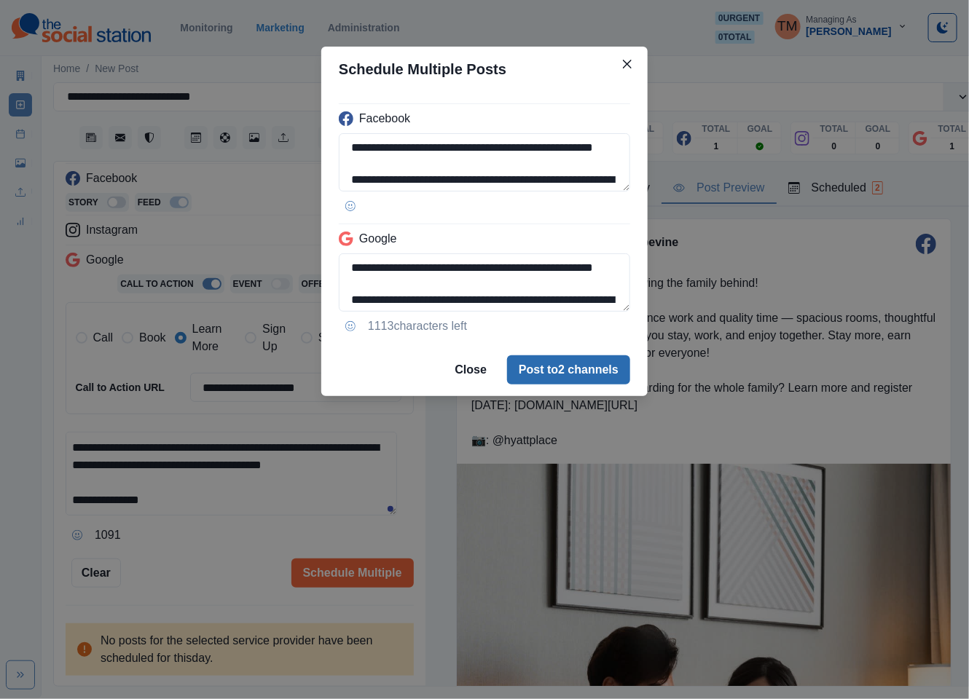
click at [592, 372] on button "Post to 2 channels" at bounding box center [568, 370] width 123 height 29
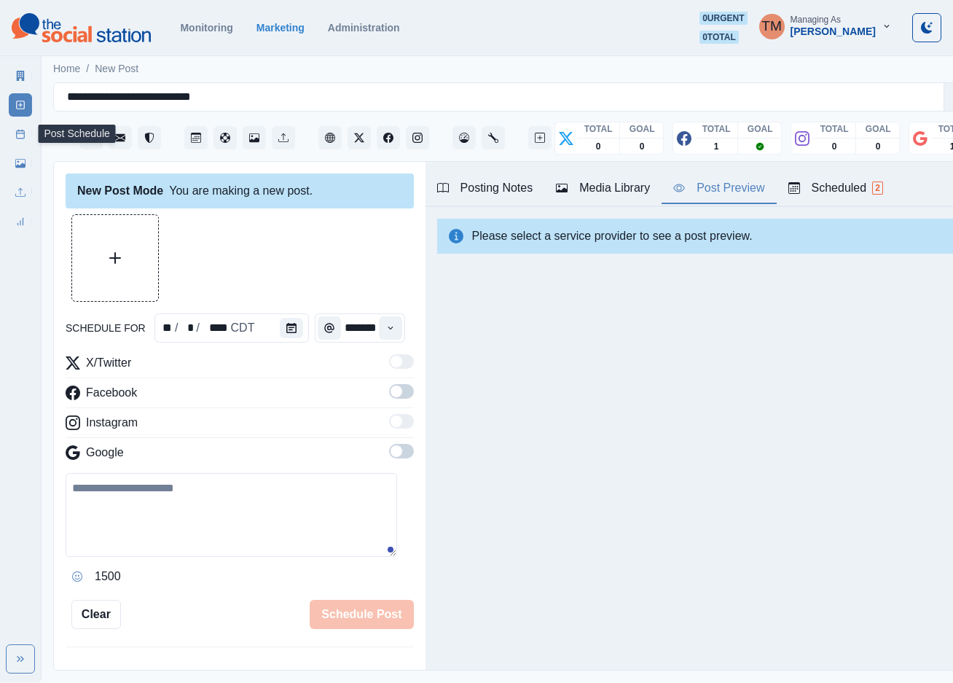
click at [17, 133] on line at bounding box center [21, 133] width 8 height 0
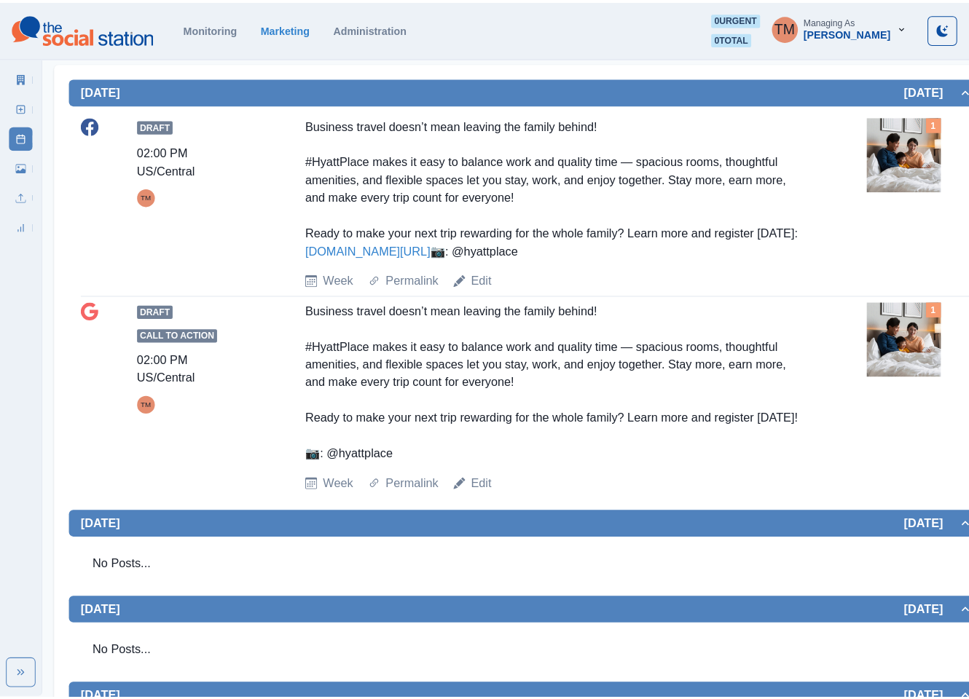
scroll to position [109, 0]
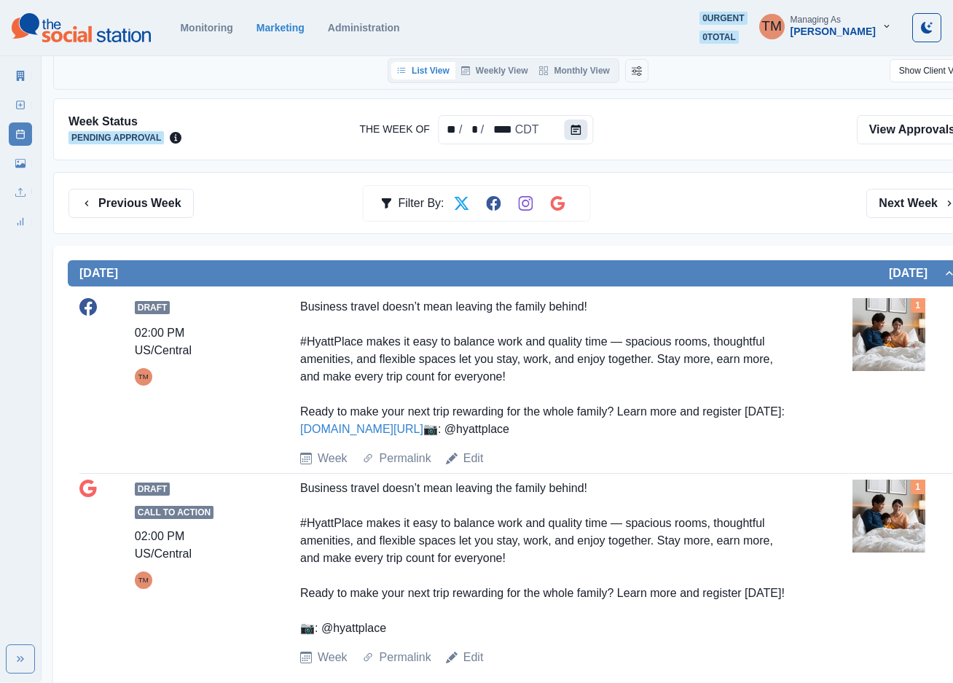
click at [575, 133] on icon "Calendar" at bounding box center [576, 130] width 10 height 10
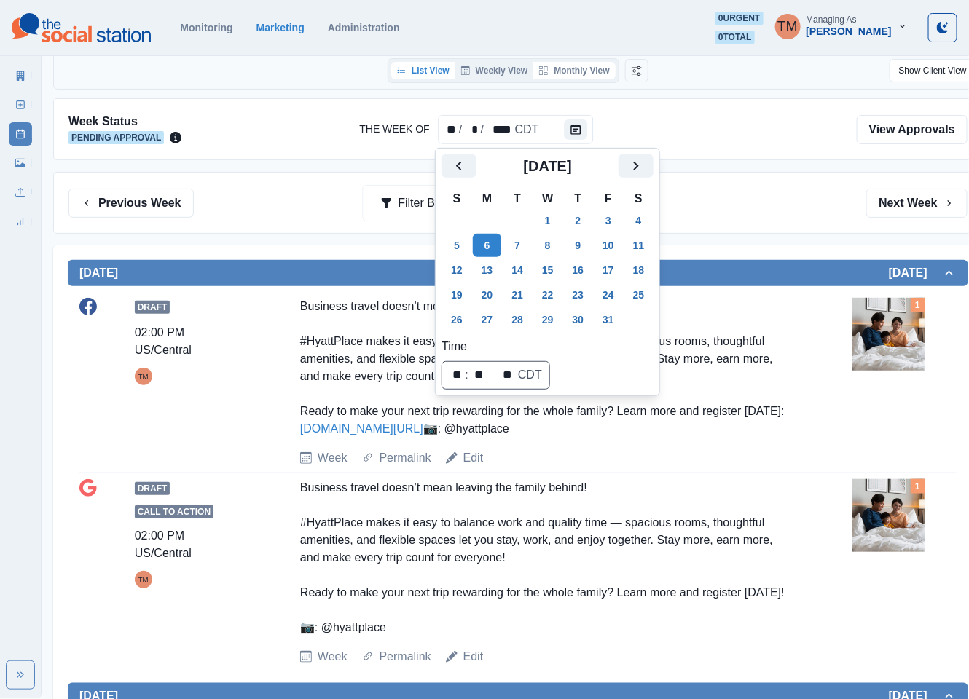
click at [595, 75] on button "Monthly View" at bounding box center [574, 70] width 82 height 17
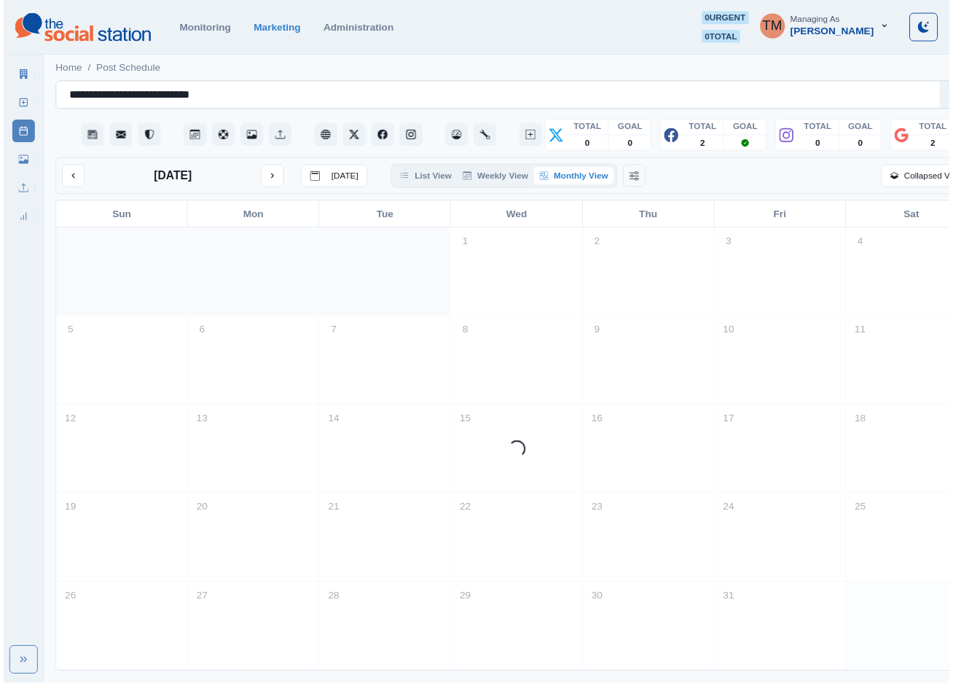
scroll to position [2, 0]
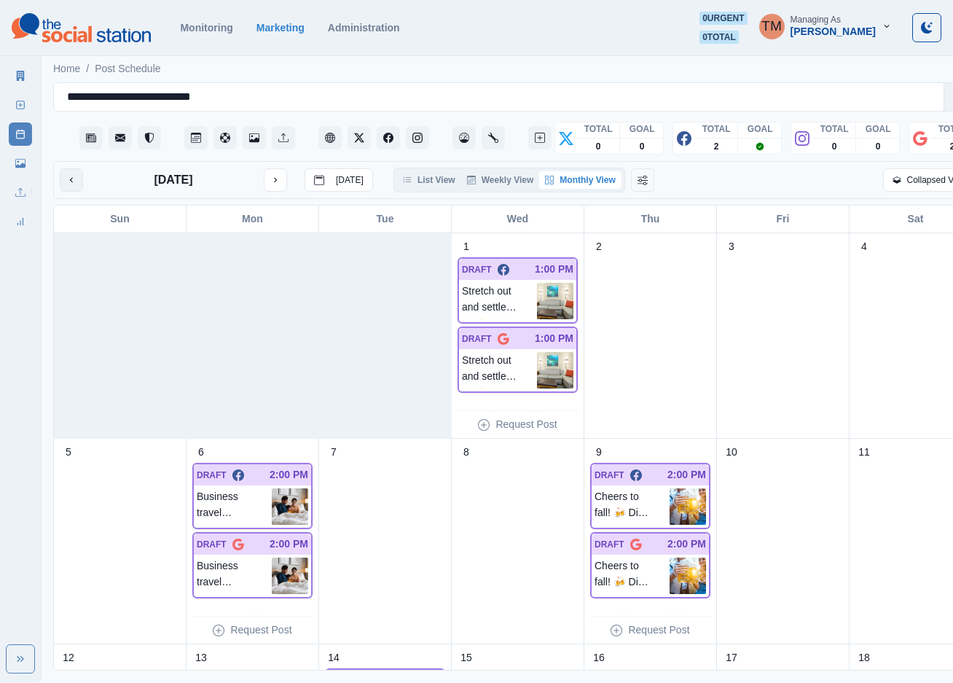
click at [71, 184] on button "previous month" at bounding box center [71, 179] width 23 height 23
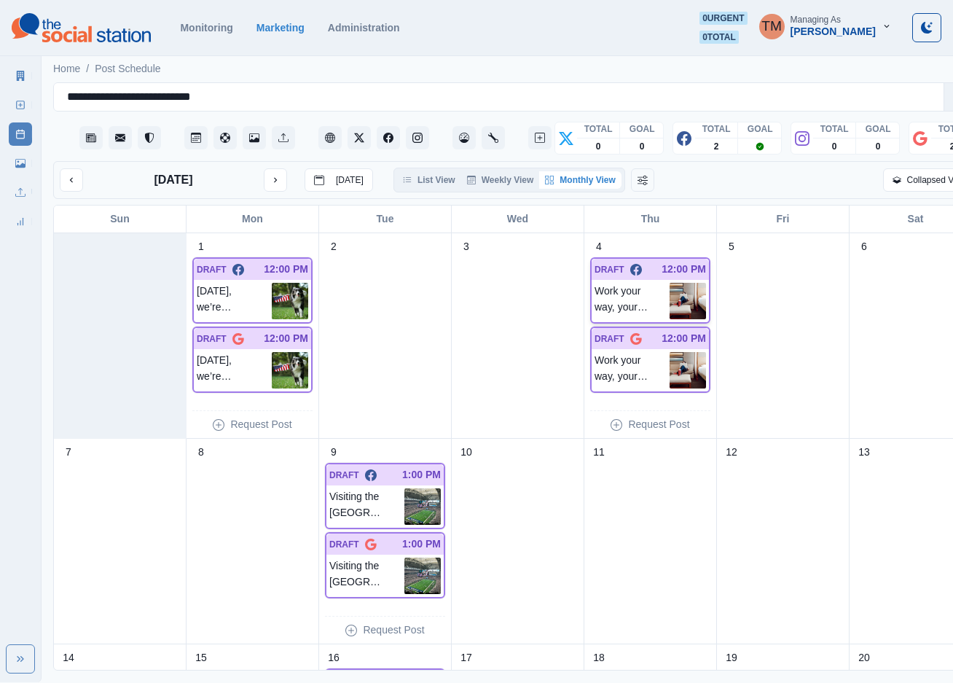
click at [670, 300] on img at bounding box center [688, 301] width 36 height 36
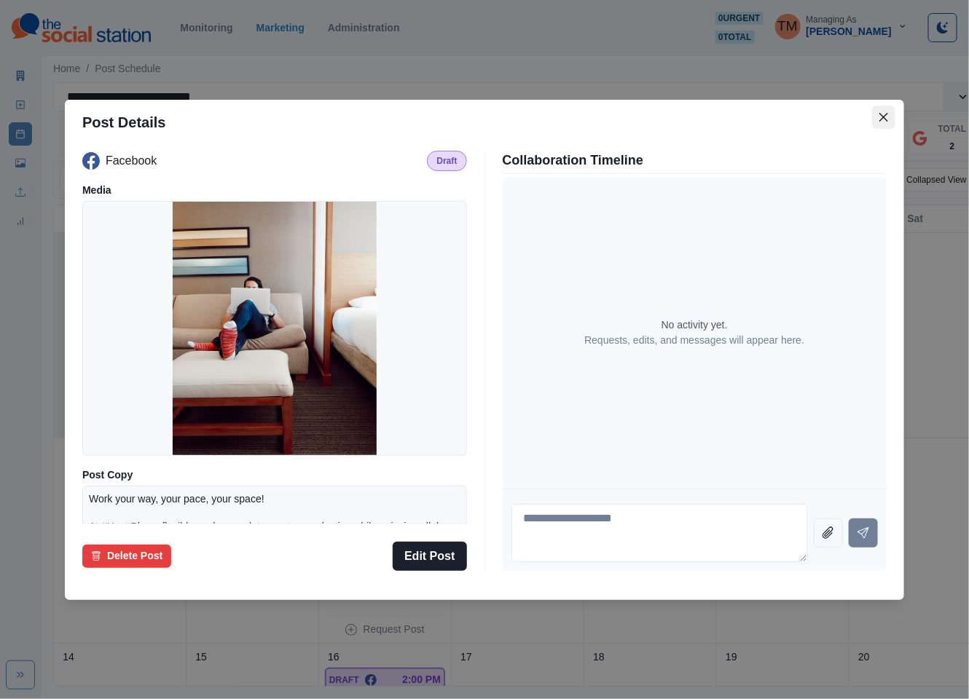
click at [884, 117] on icon "Close" at bounding box center [883, 116] width 9 height 9
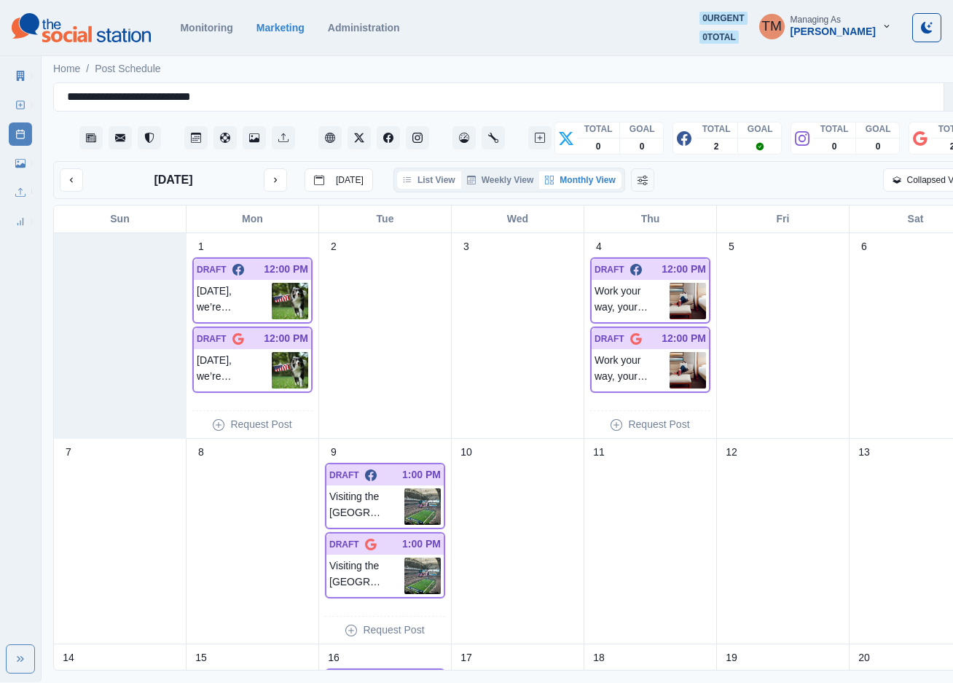
click at [438, 179] on button "List View" at bounding box center [429, 179] width 64 height 17
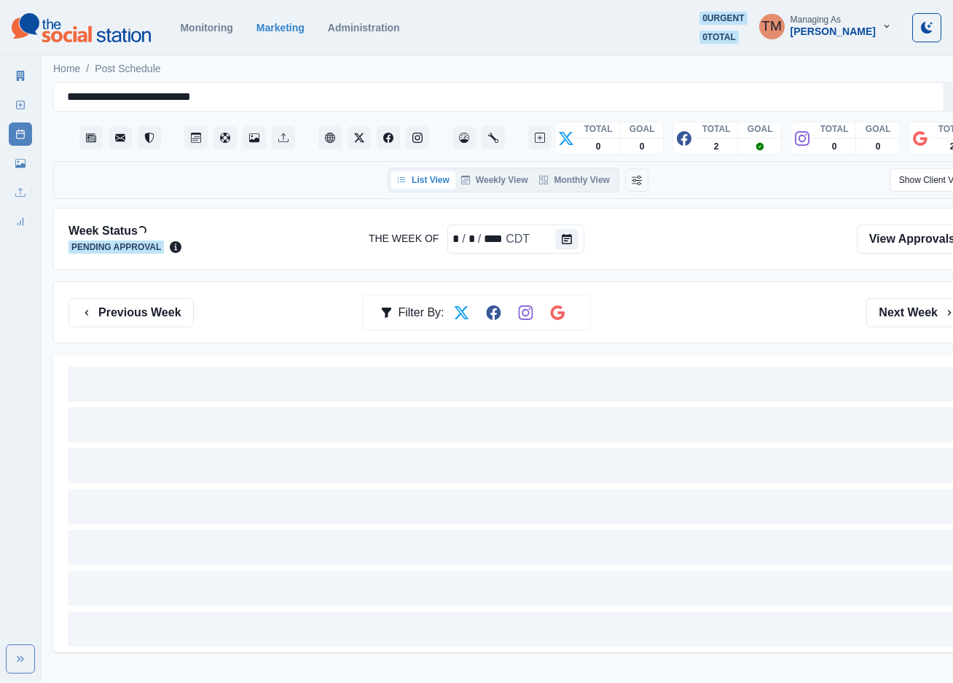
scroll to position [0, 0]
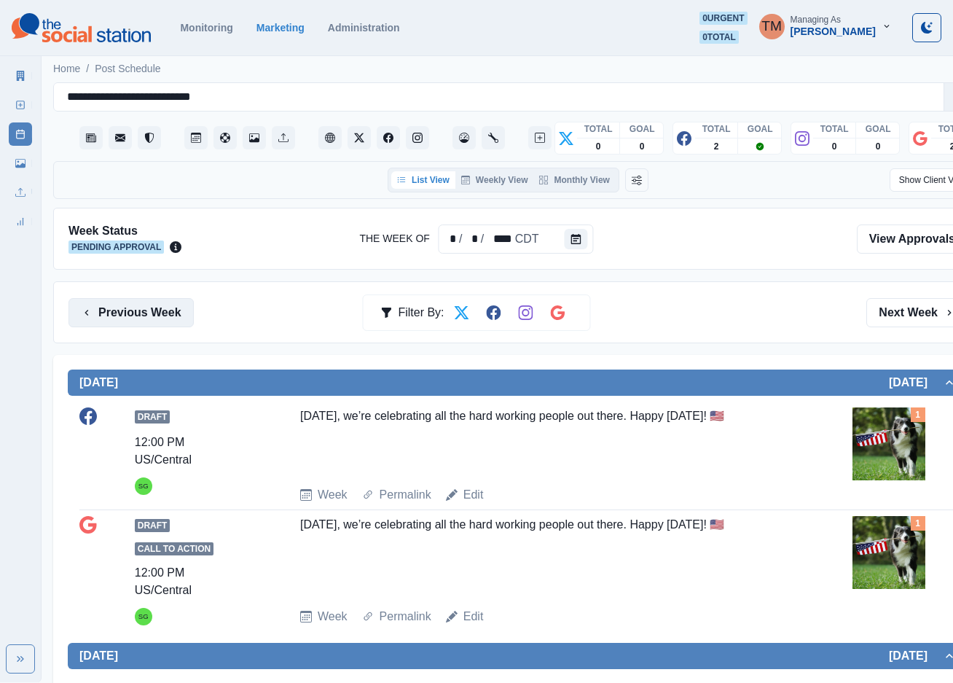
drag, startPoint x: 155, startPoint y: 315, endPoint x: 149, endPoint y: 319, distance: 7.9
click at [154, 315] on button "Previous Week" at bounding box center [130, 312] width 125 height 29
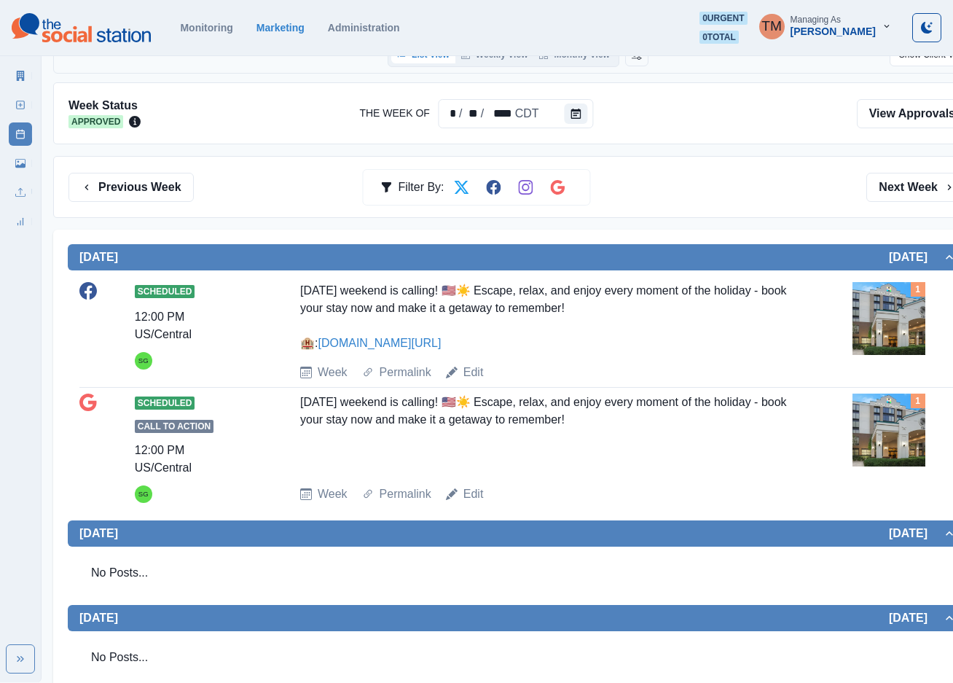
scroll to position [109, 0]
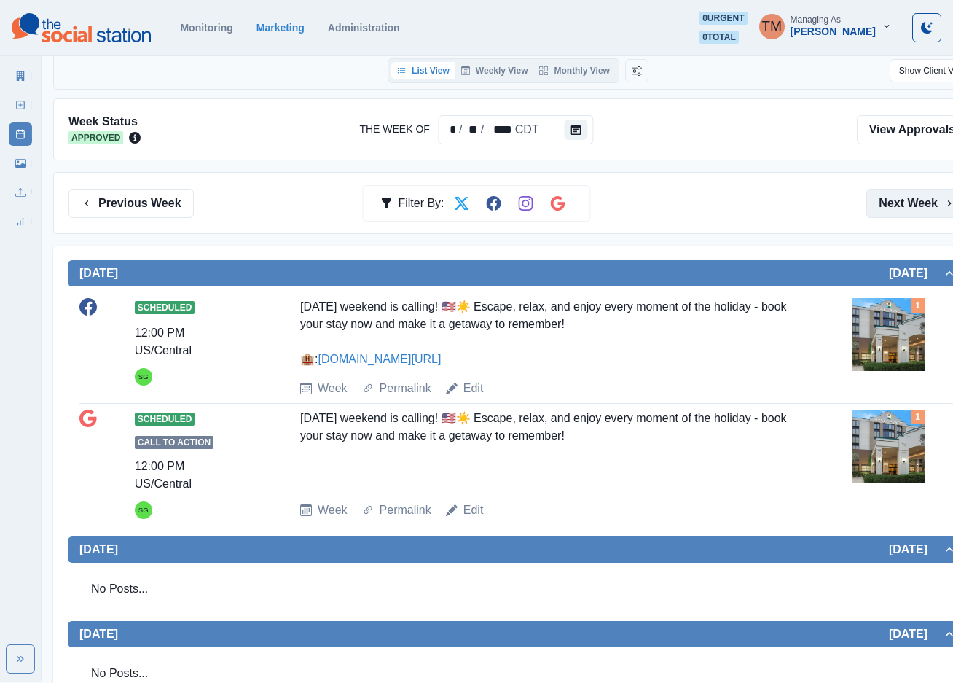
click at [901, 208] on button "Next Week" at bounding box center [916, 203] width 101 height 29
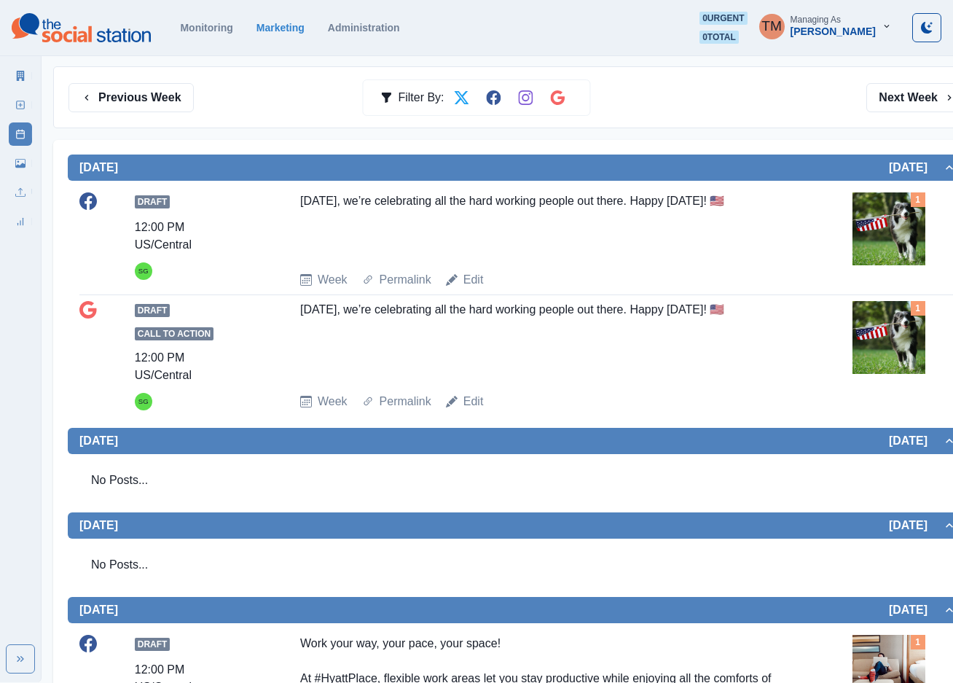
scroll to position [109, 0]
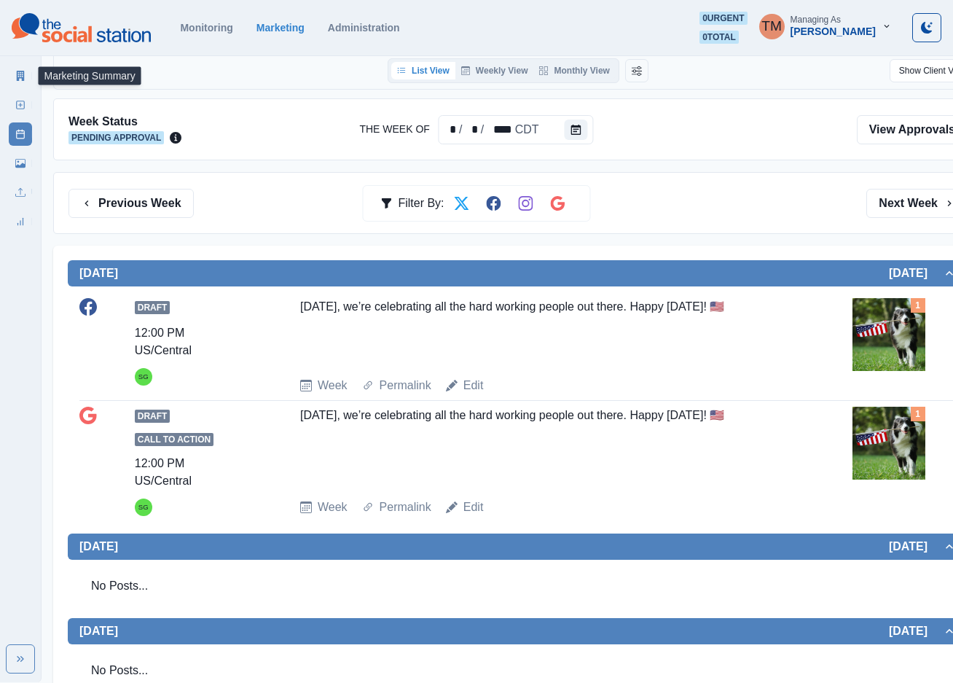
click at [23, 76] on icon at bounding box center [21, 76] width 8 height 10
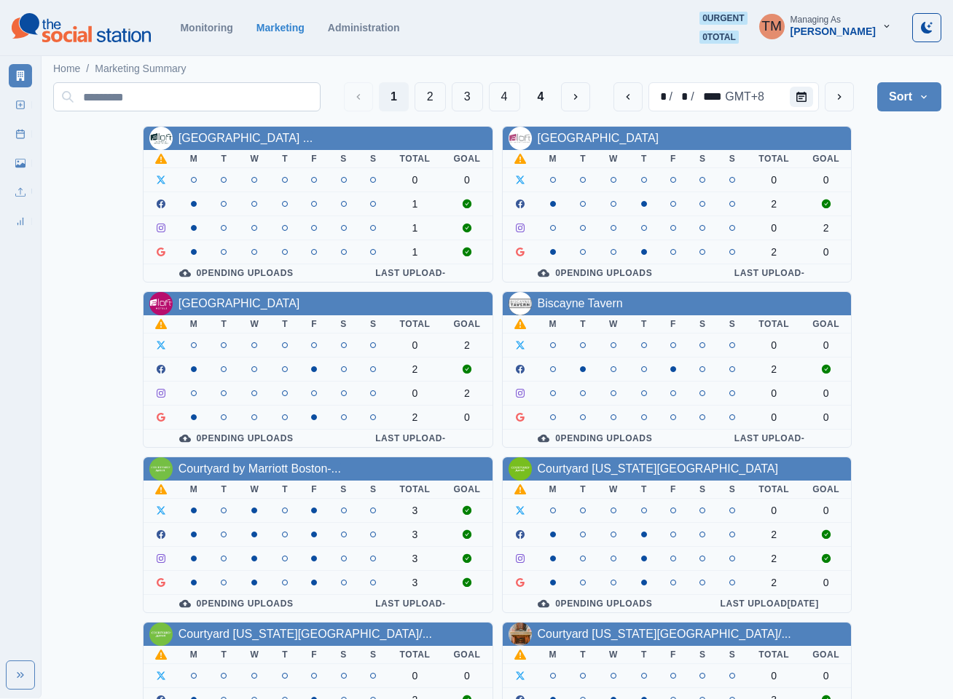
click at [250, 96] on input at bounding box center [186, 96] width 267 height 29
paste input "**********"
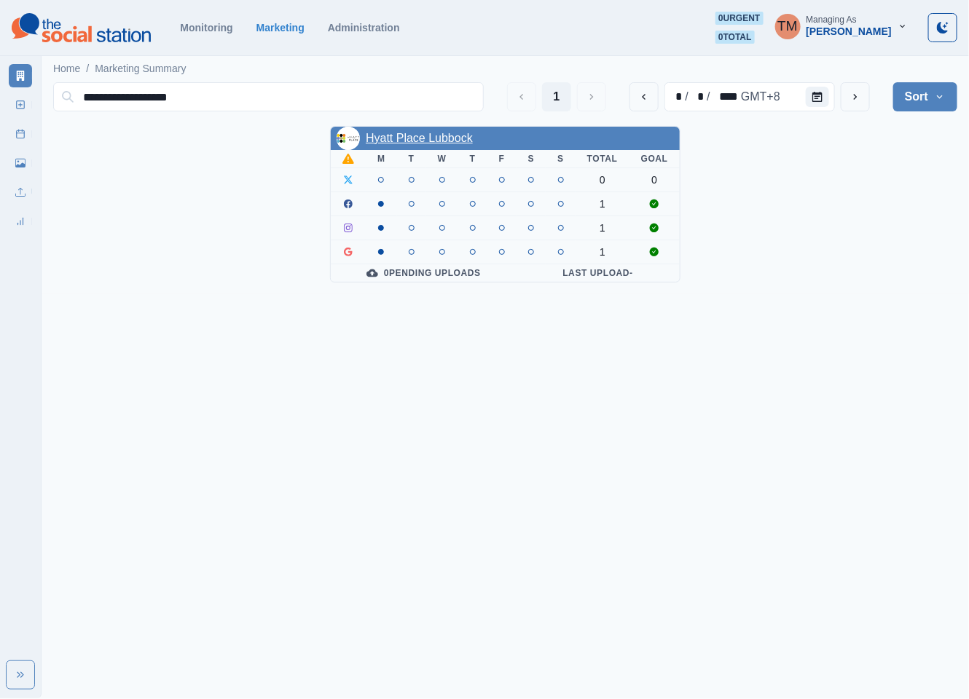
type input "**********"
click at [409, 140] on link "Hyatt Place Lubbock" at bounding box center [419, 138] width 107 height 12
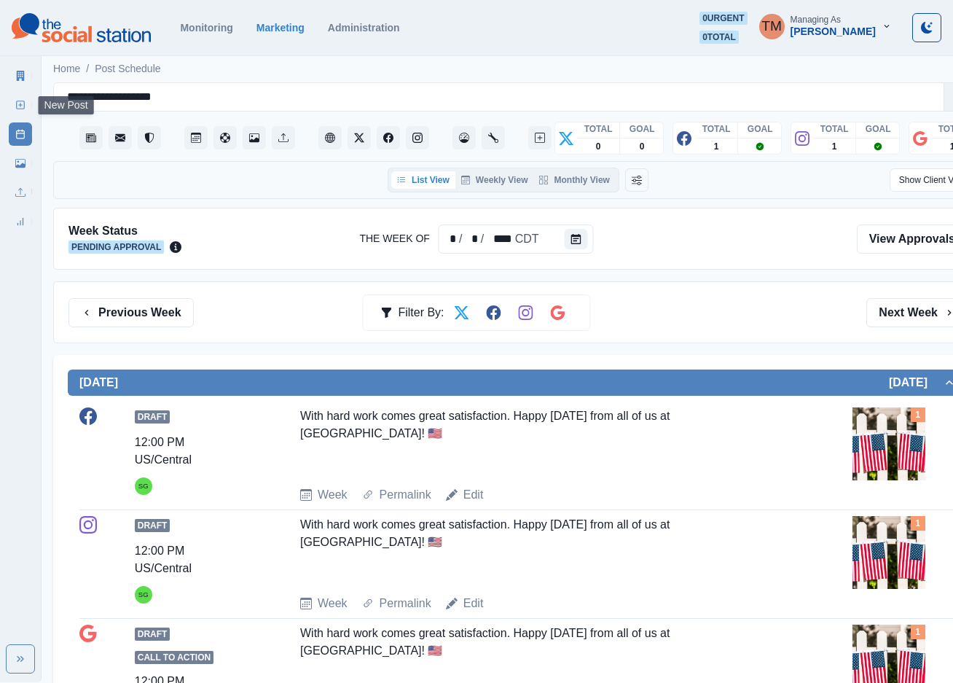
click at [20, 107] on icon at bounding box center [20, 105] width 10 height 10
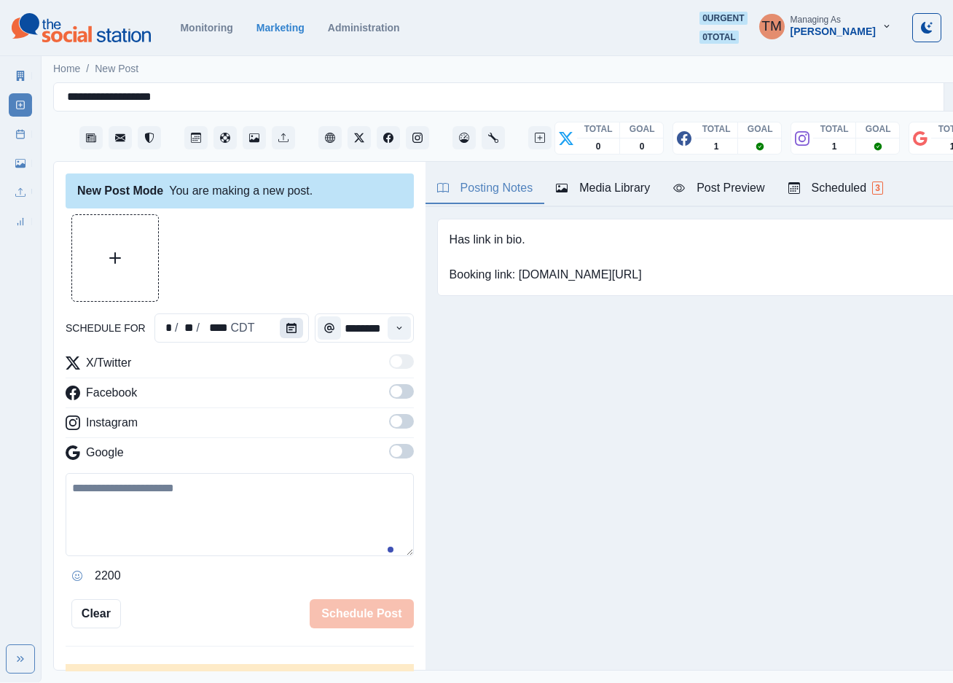
click at [285, 333] on button "Calendar" at bounding box center [291, 328] width 23 height 20
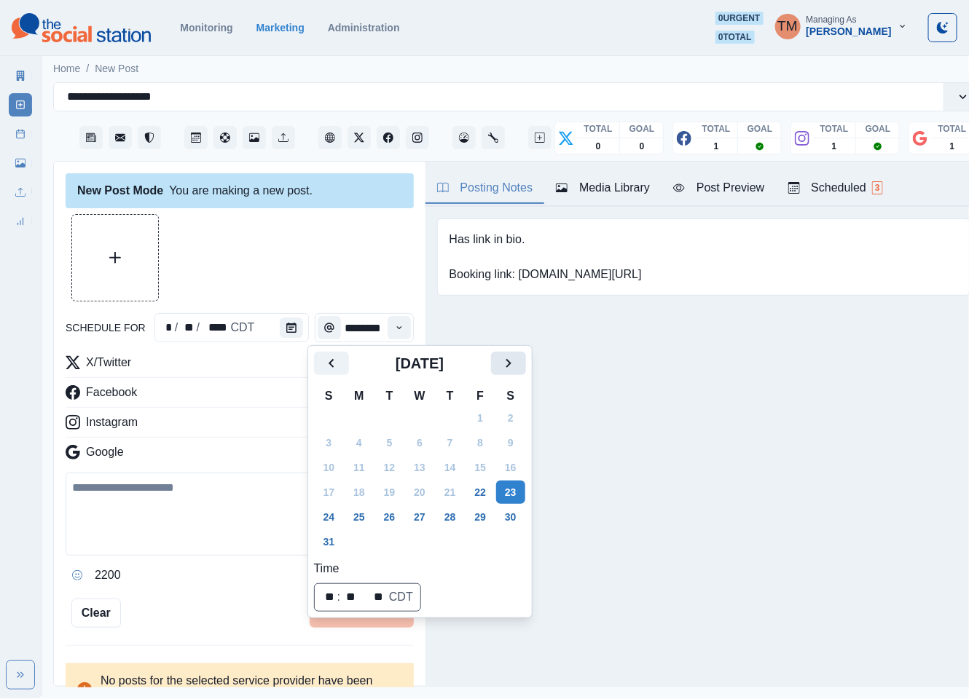
click at [503, 364] on icon "Next" at bounding box center [508, 363] width 17 height 17
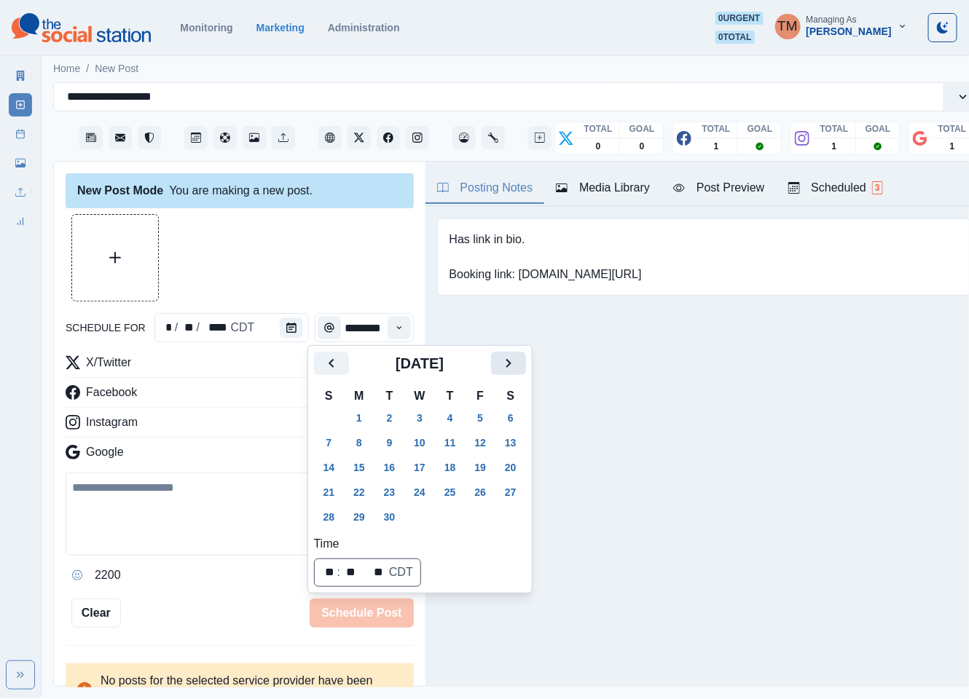
click at [503, 364] on icon "Next" at bounding box center [508, 363] width 17 height 17
click at [358, 444] on button "6" at bounding box center [359, 442] width 29 height 23
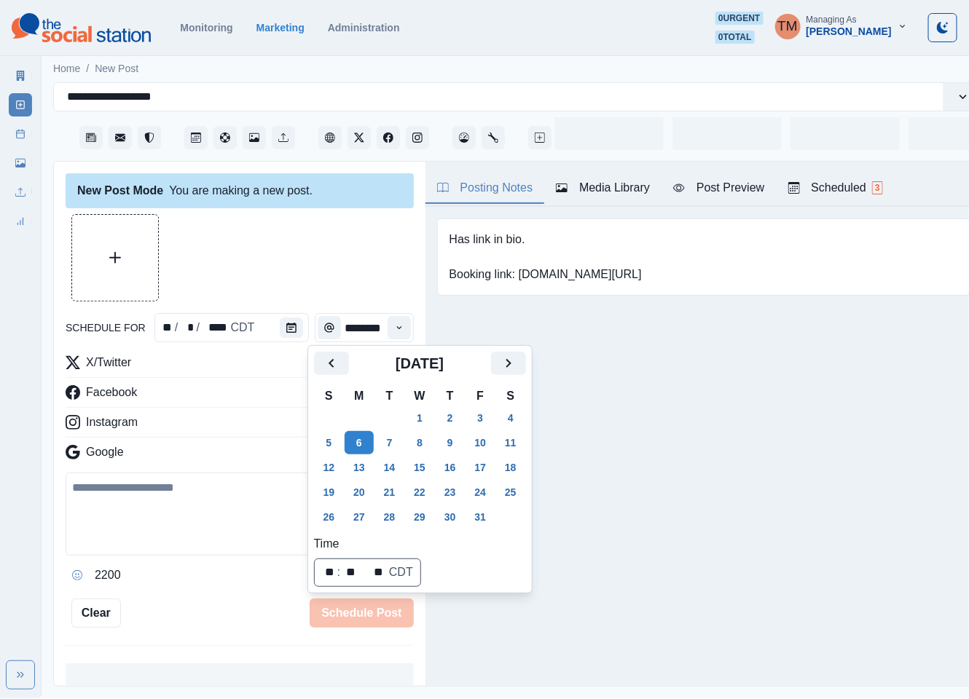
click at [310, 263] on div at bounding box center [240, 257] width 348 height 87
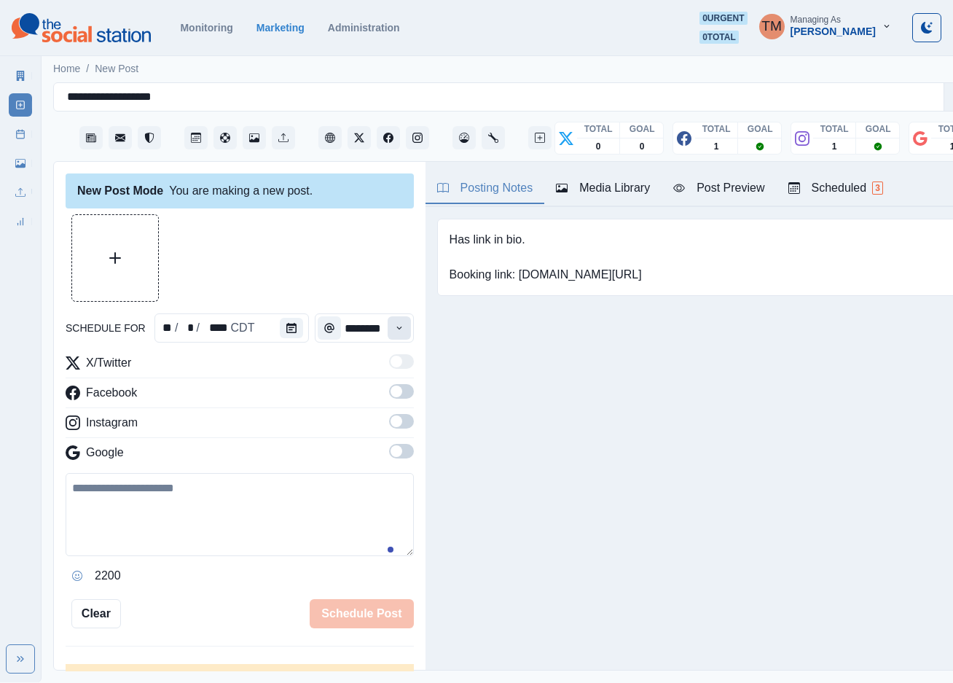
click at [394, 323] on icon "Time" at bounding box center [399, 328] width 10 height 10
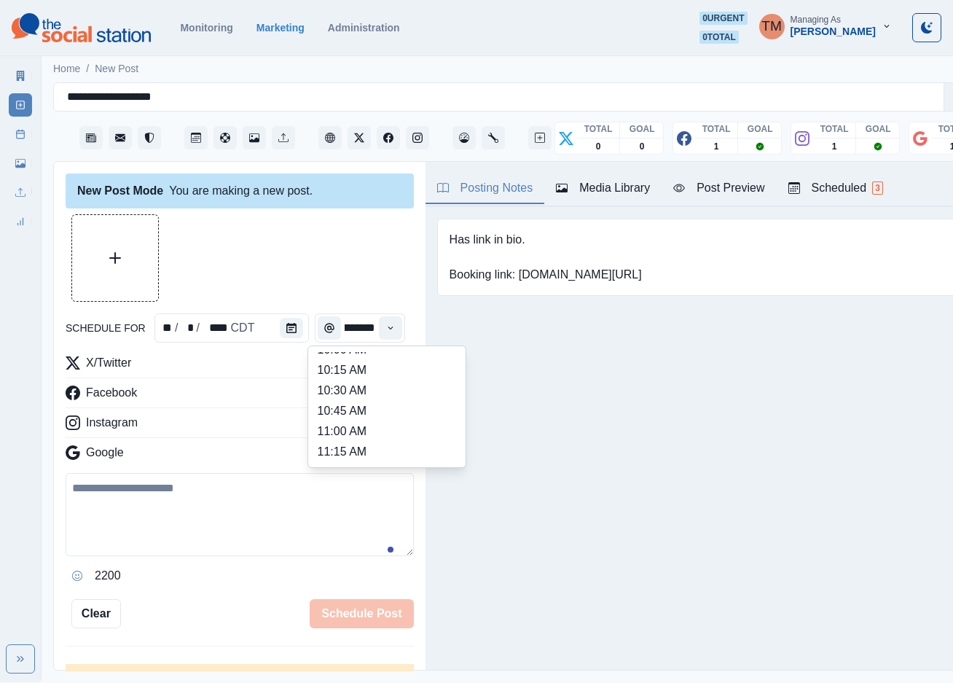
scroll to position [328, 0]
click at [352, 424] on li "12:45 PM" at bounding box center [387, 422] width 146 height 20
type input "********"
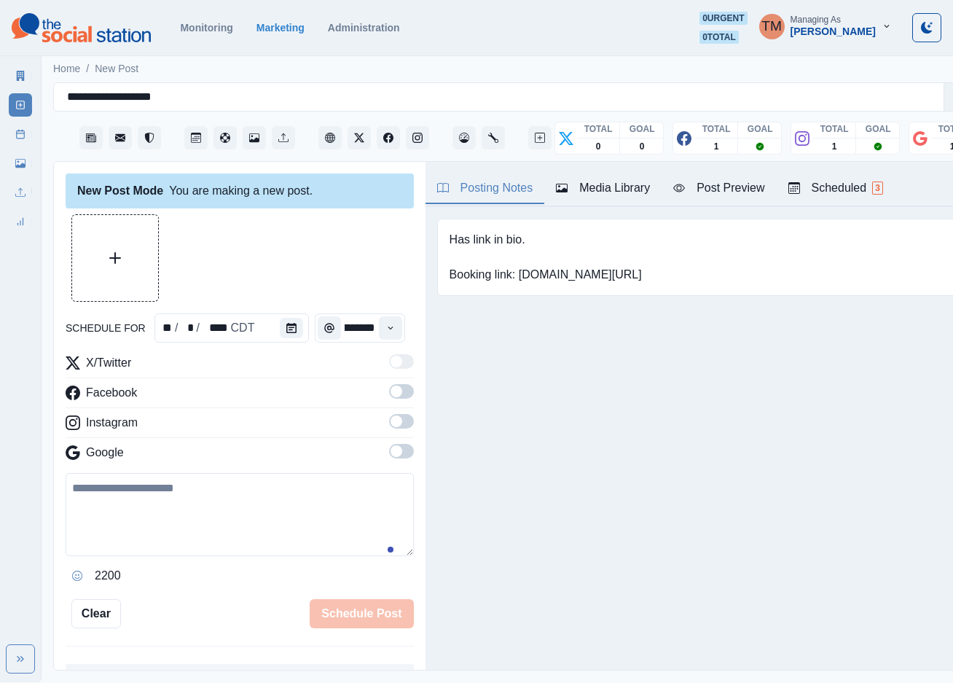
scroll to position [0, 0]
click at [391, 393] on span at bounding box center [397, 391] width 12 height 12
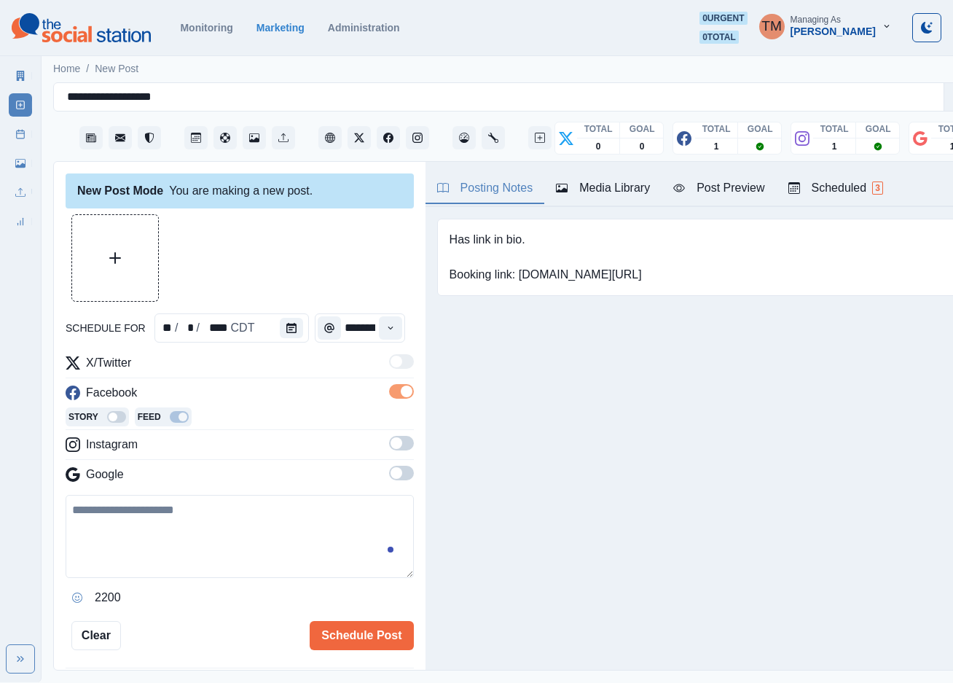
click at [390, 447] on span at bounding box center [401, 443] width 25 height 15
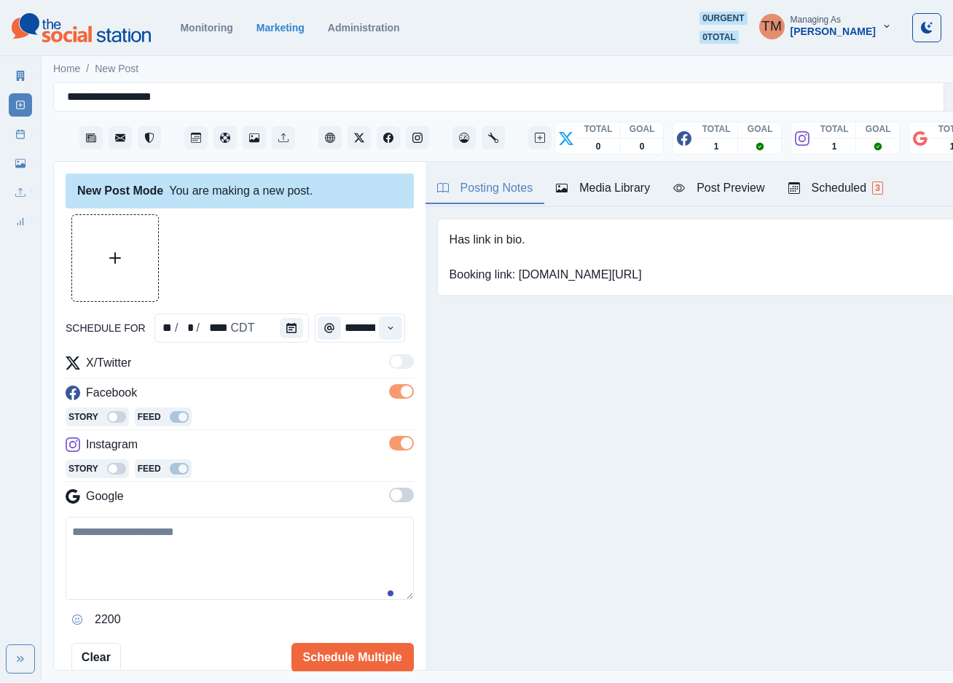
click at [391, 495] on span at bounding box center [397, 495] width 12 height 12
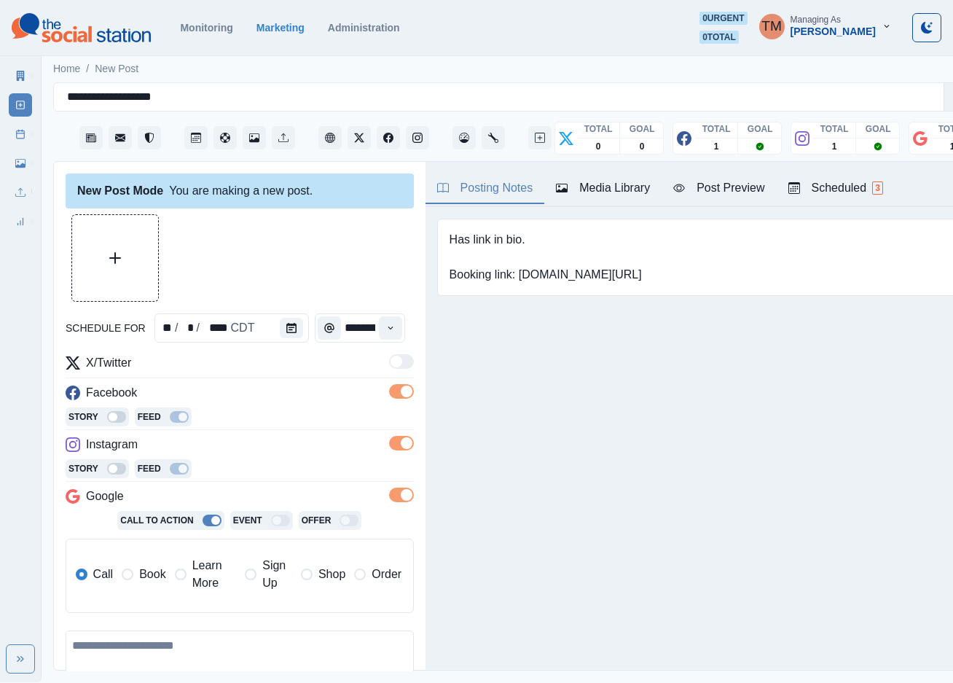
click at [200, 577] on span "Learn More" at bounding box center [214, 574] width 44 height 35
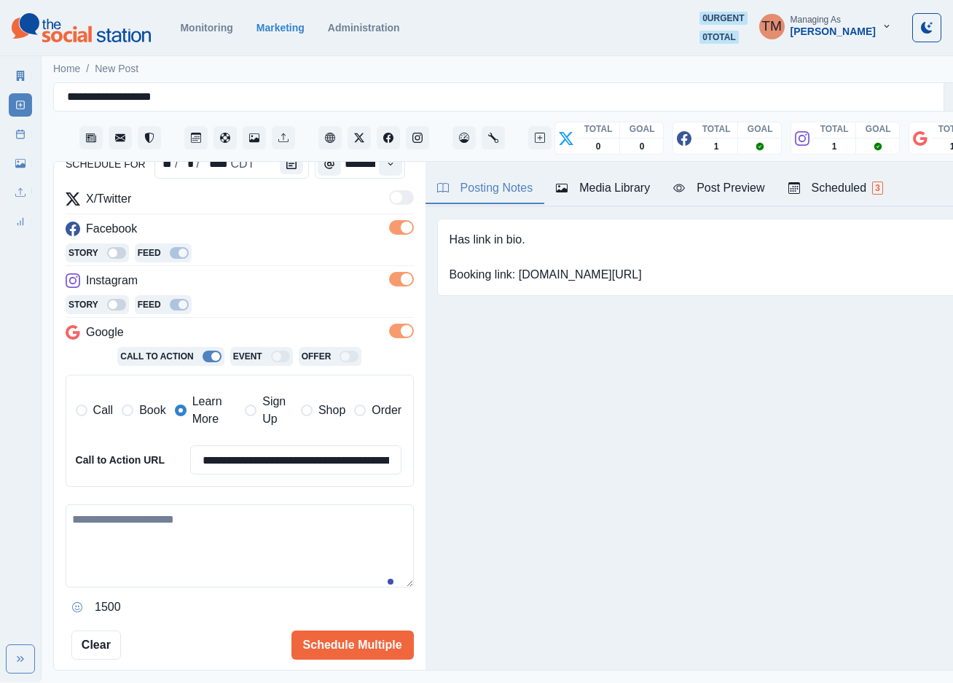
scroll to position [219, 0]
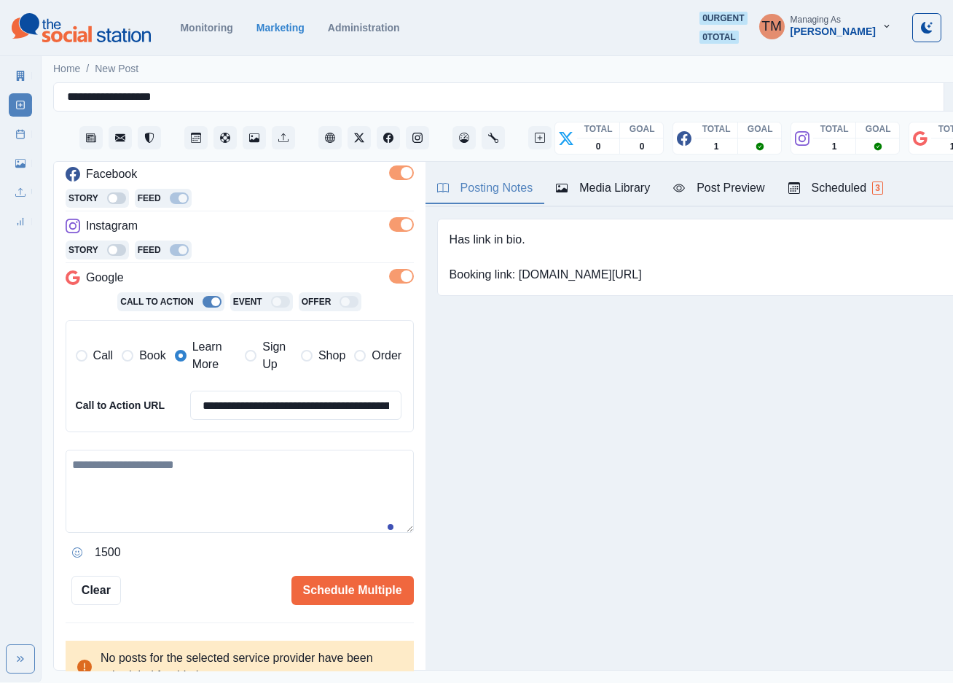
click at [166, 485] on textarea at bounding box center [240, 491] width 348 height 83
paste textarea "**********"
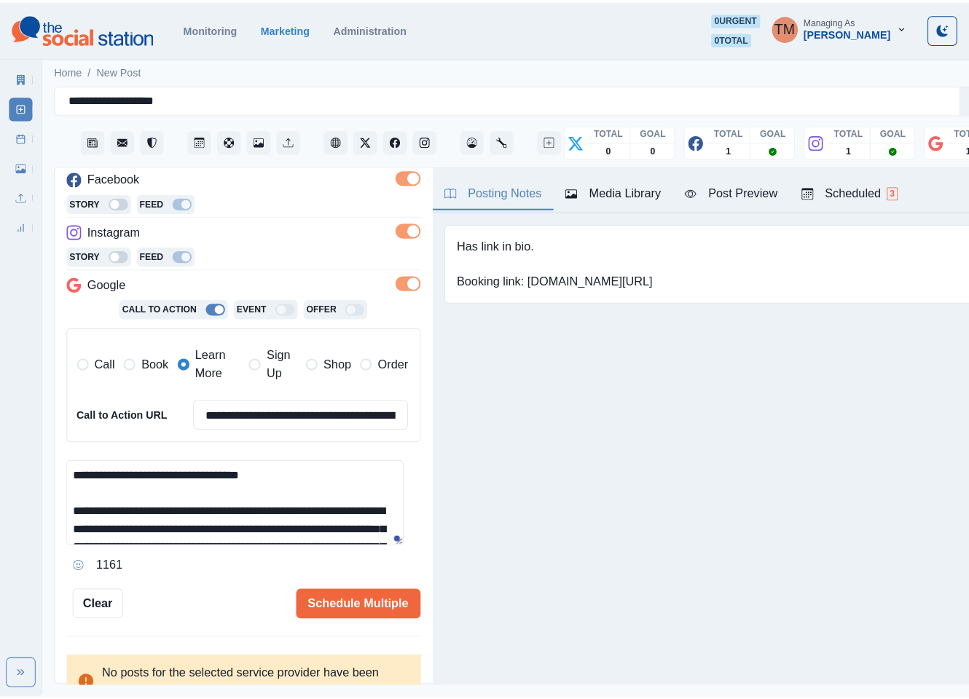
scroll to position [0, 0]
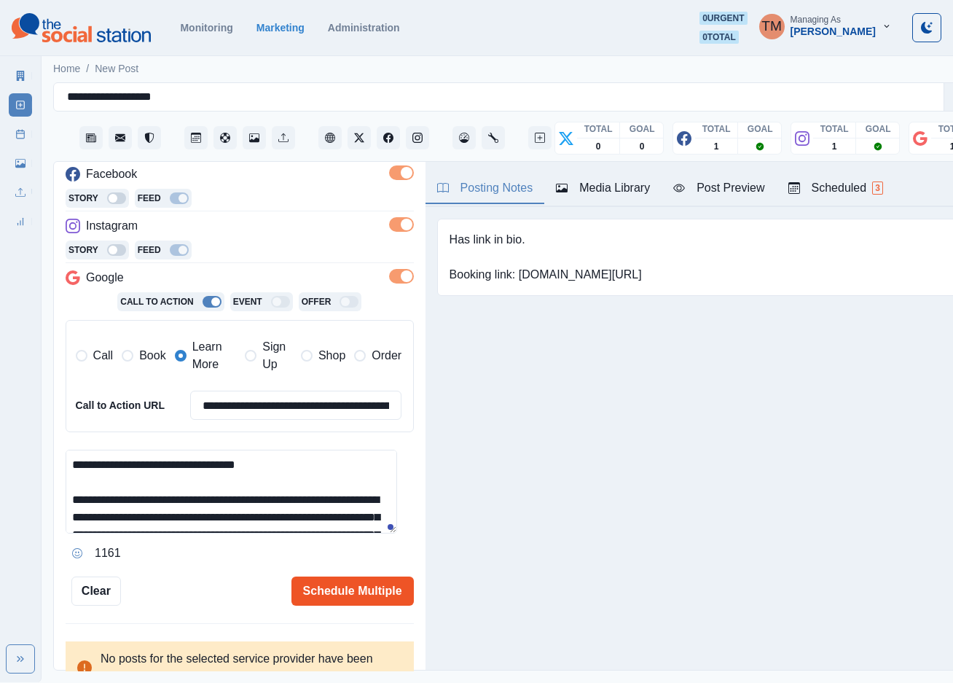
type textarea "**********"
click at [343, 589] on button "Schedule Multiple" at bounding box center [352, 590] width 122 height 29
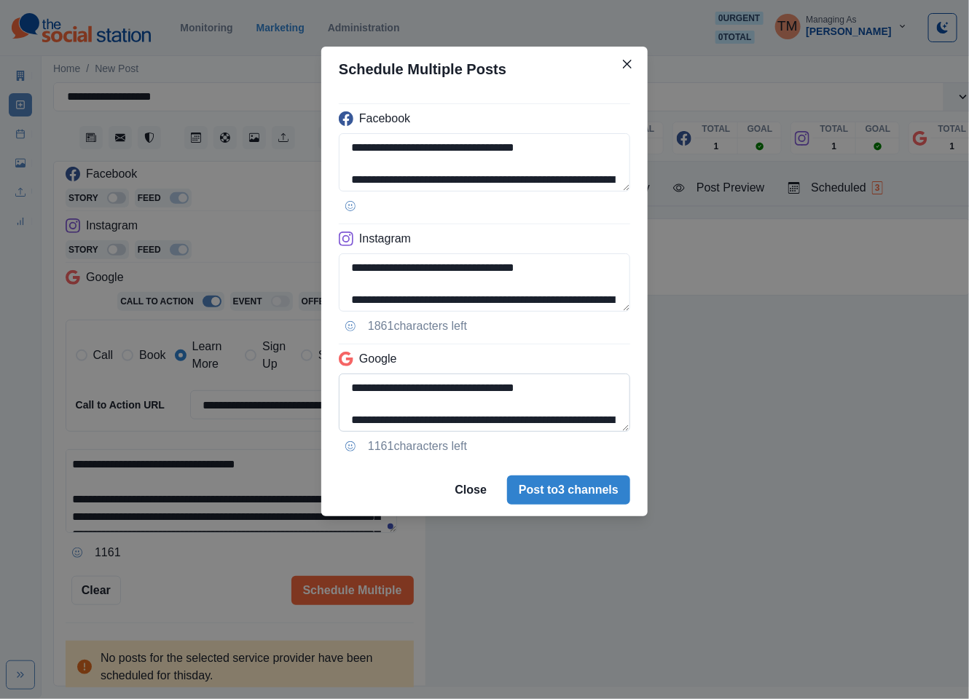
scroll to position [149, 0]
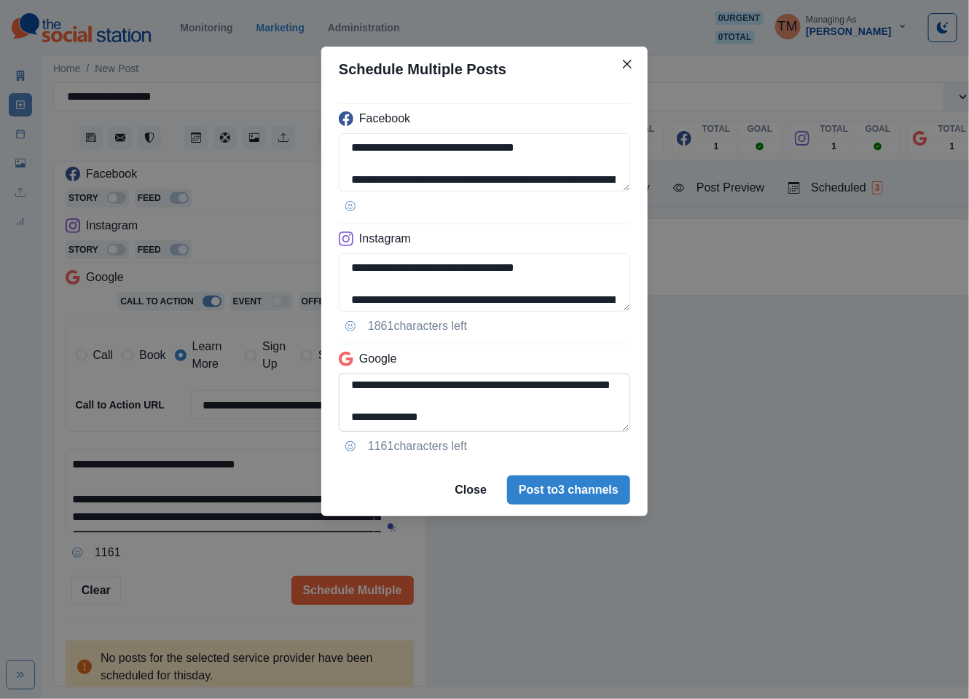
click at [348, 389] on textarea "**********" at bounding box center [484, 403] width 291 height 58
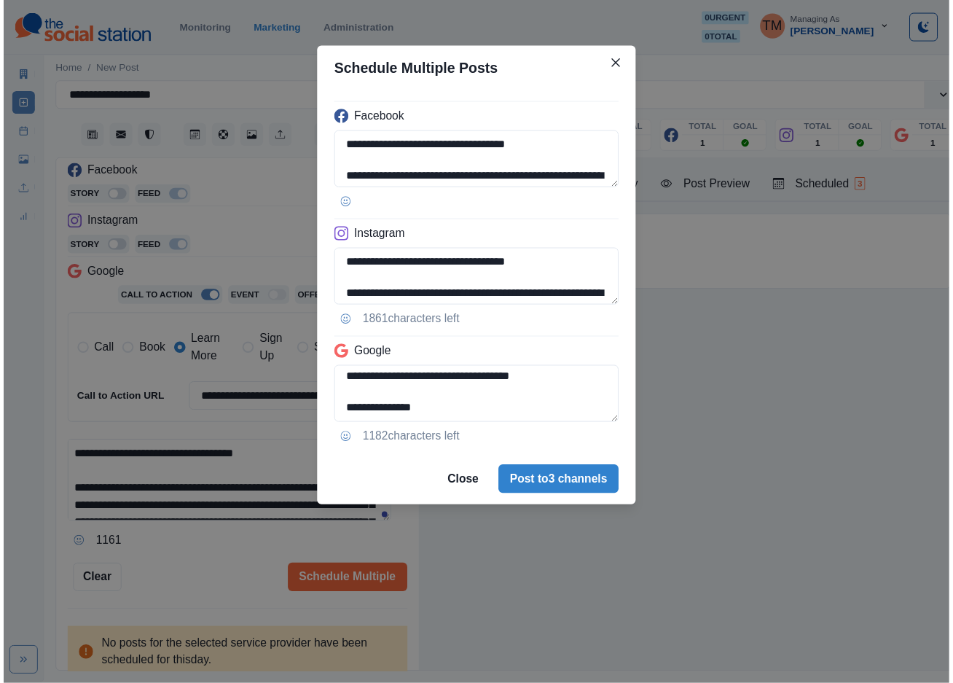
scroll to position [132, 0]
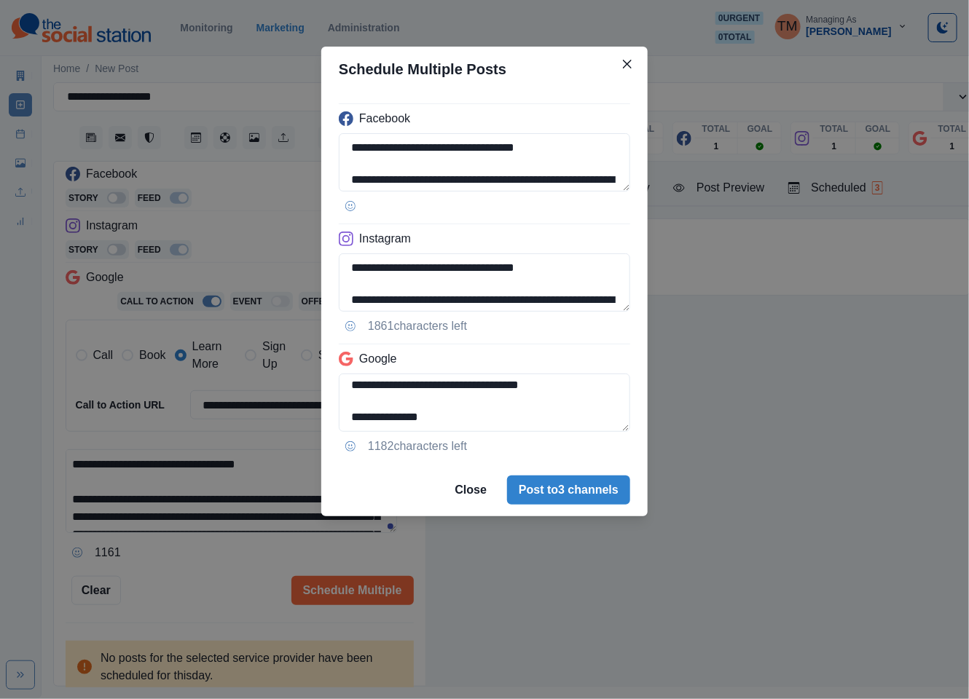
type textarea "**********"
click at [235, 396] on div "**********" at bounding box center [484, 349] width 969 height 699
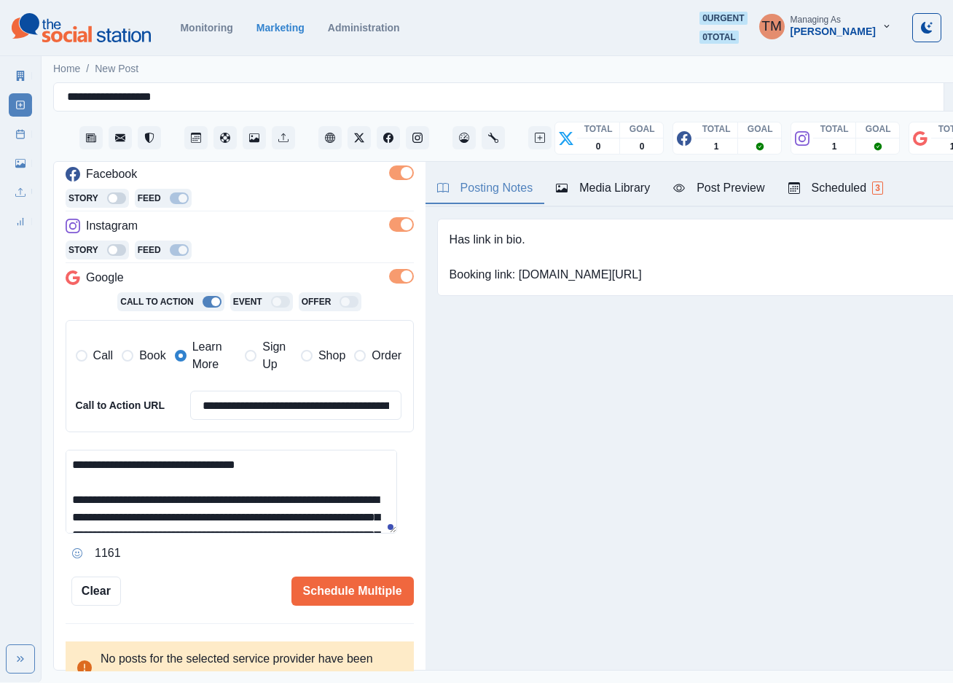
click at [243, 407] on input "**********" at bounding box center [296, 405] width 212 height 29
paste input
type input "**********"
click at [226, 580] on div "Schedule Multiple" at bounding box center [267, 590] width 293 height 29
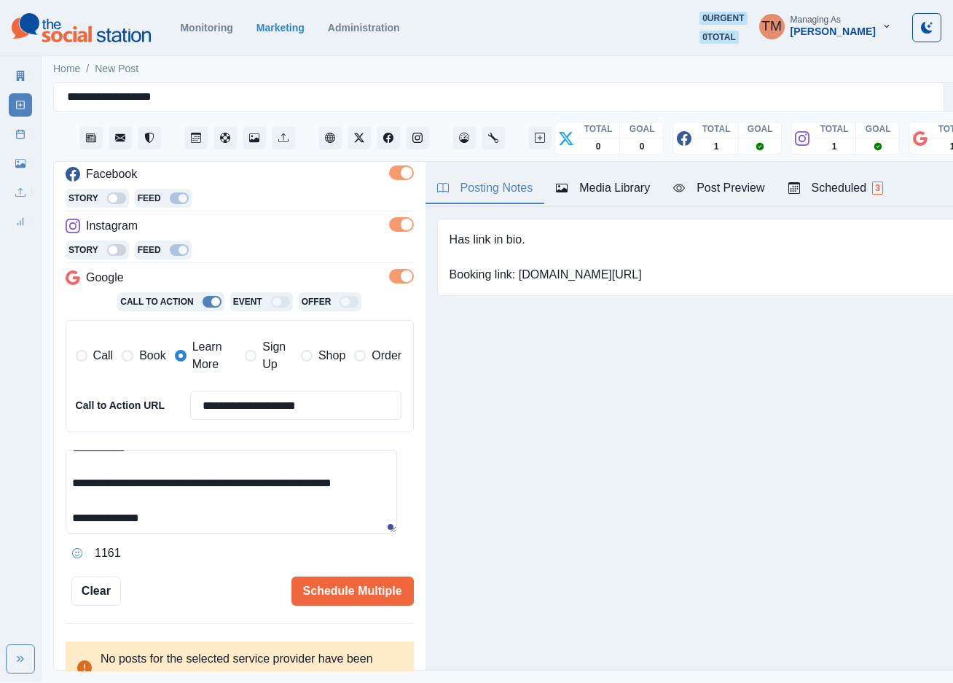
scroll to position [121, 0]
click at [729, 189] on div "Post Preview" at bounding box center [718, 187] width 91 height 17
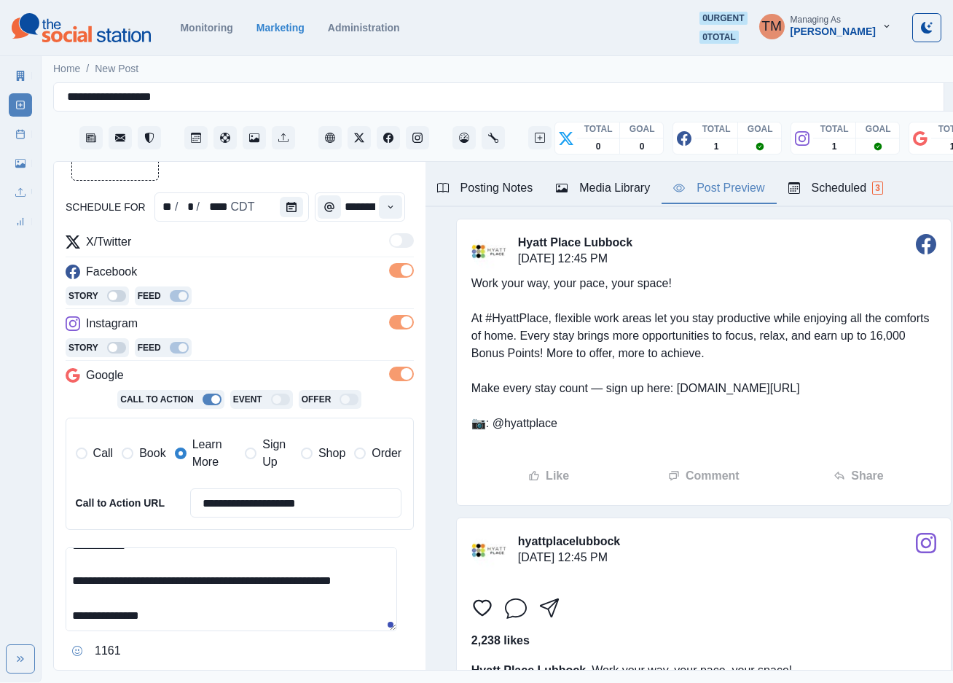
scroll to position [0, 0]
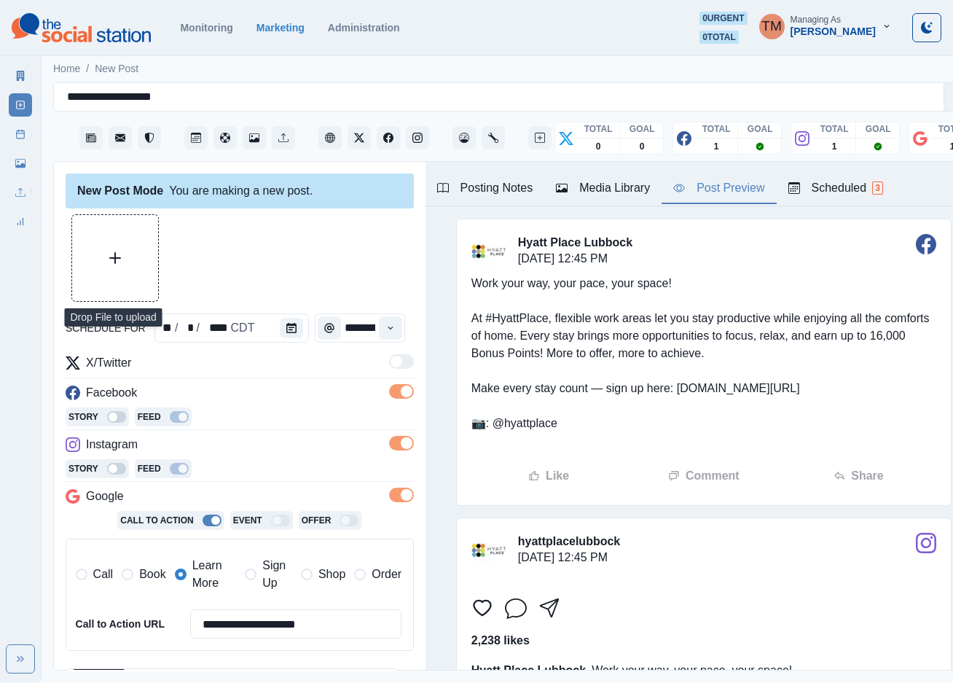
click at [146, 259] on button "Upload Media" at bounding box center [115, 258] width 86 height 86
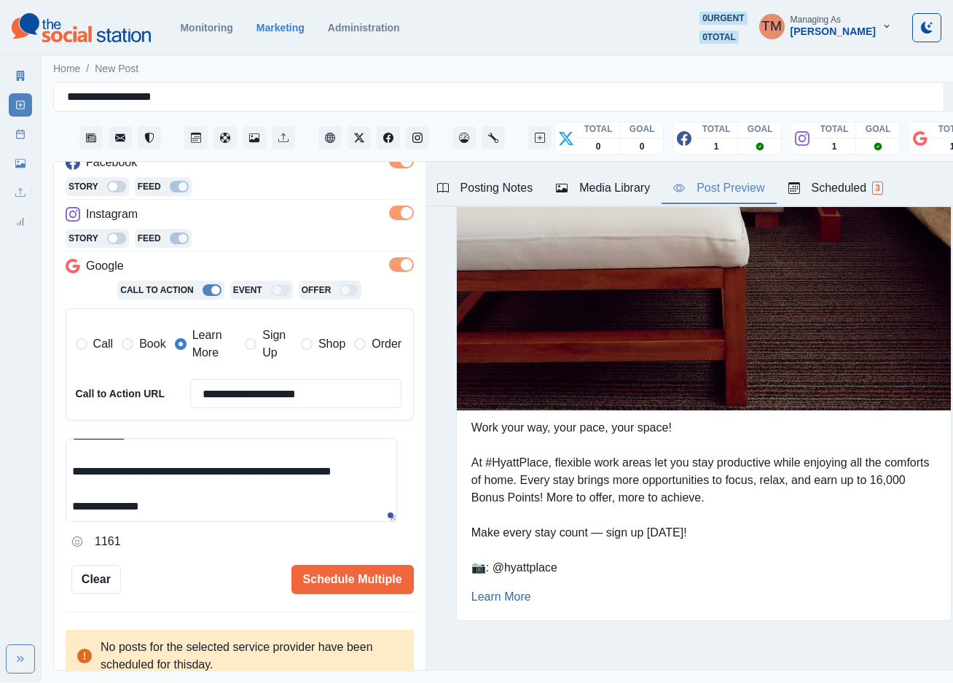
scroll to position [237, 0]
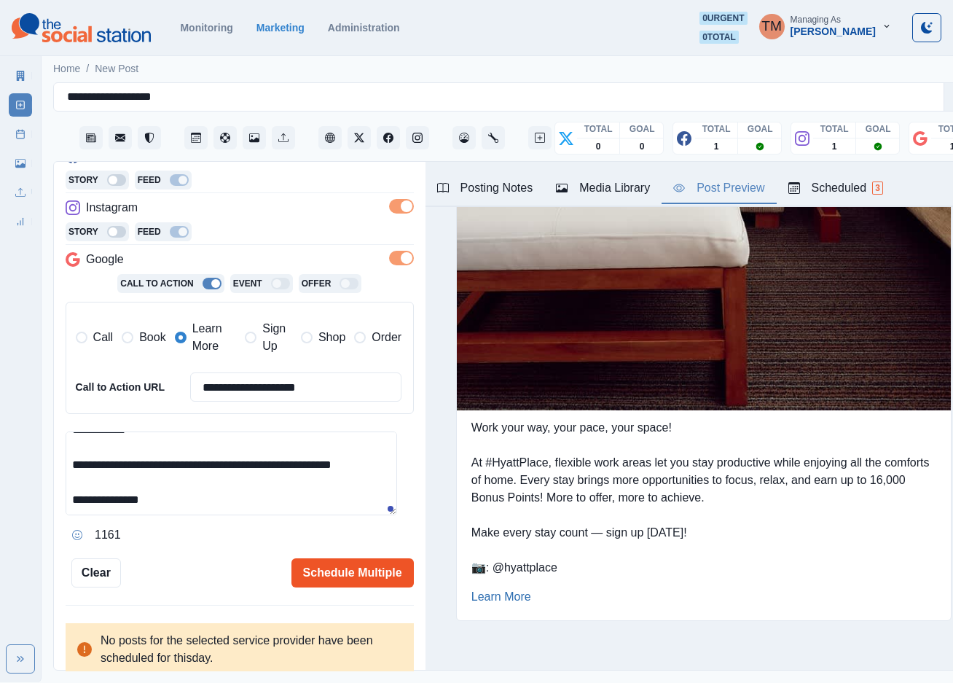
click at [342, 562] on button "Schedule Multiple" at bounding box center [352, 572] width 122 height 29
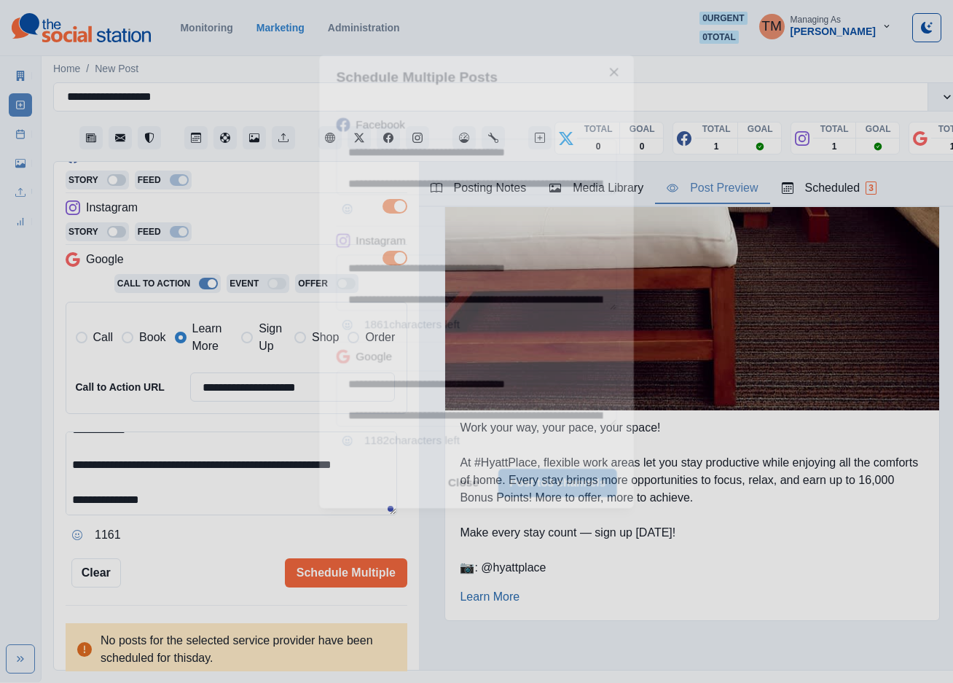
scroll to position [0, 0]
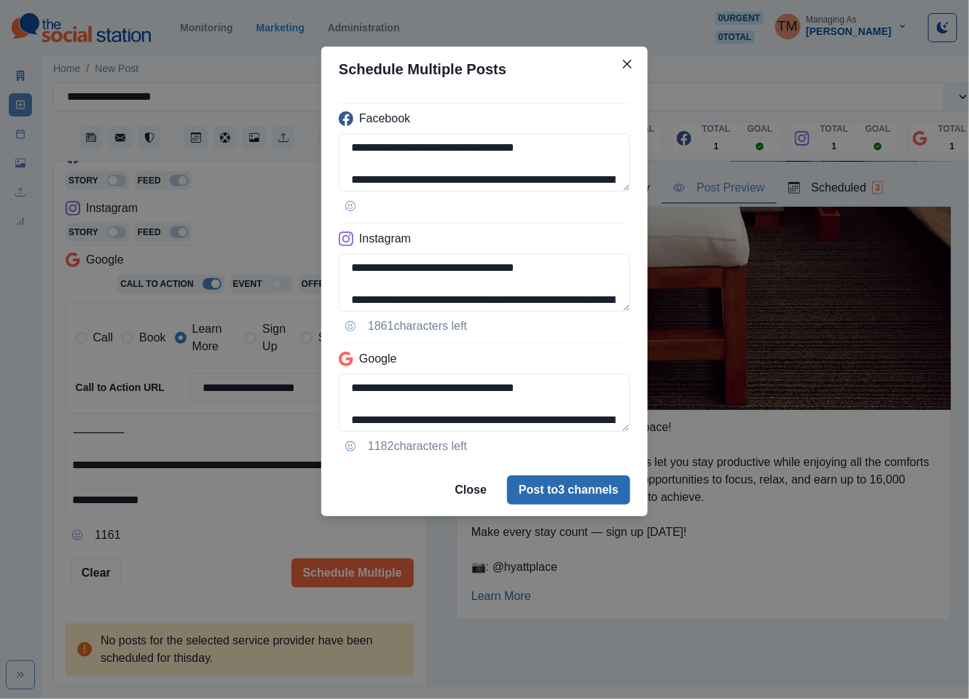
click at [570, 487] on button "Post to 3 channels" at bounding box center [568, 490] width 123 height 29
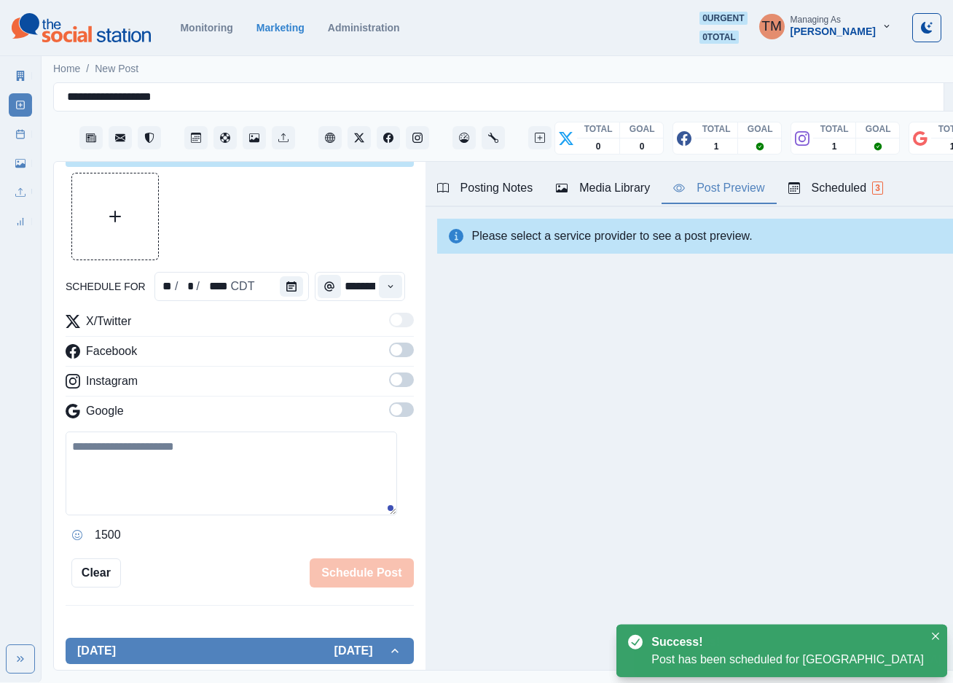
scroll to position [237, 0]
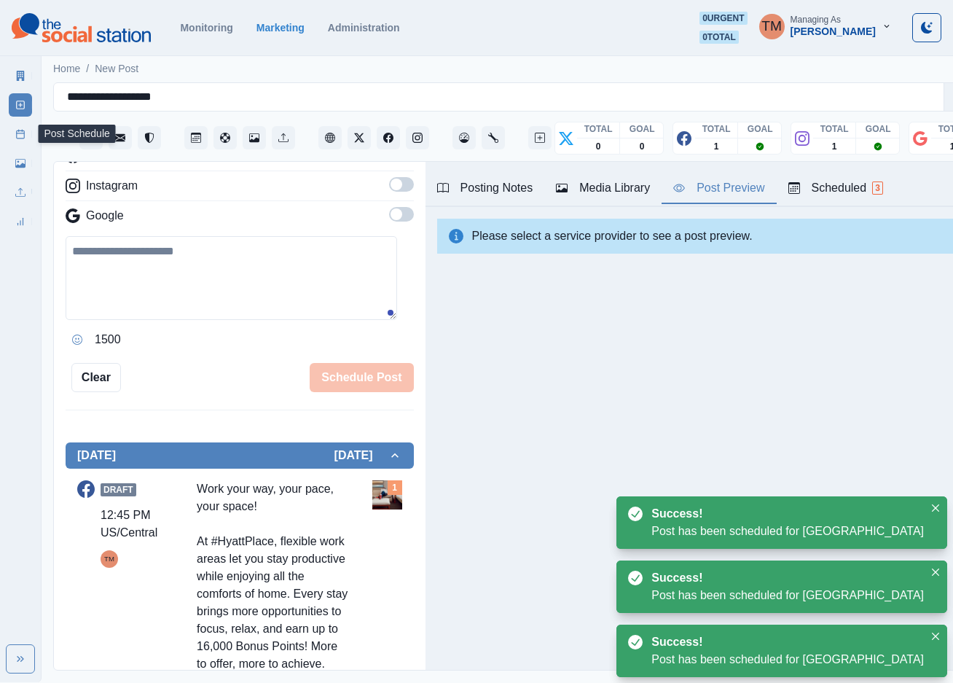
click at [20, 138] on icon at bounding box center [20, 134] width 10 height 10
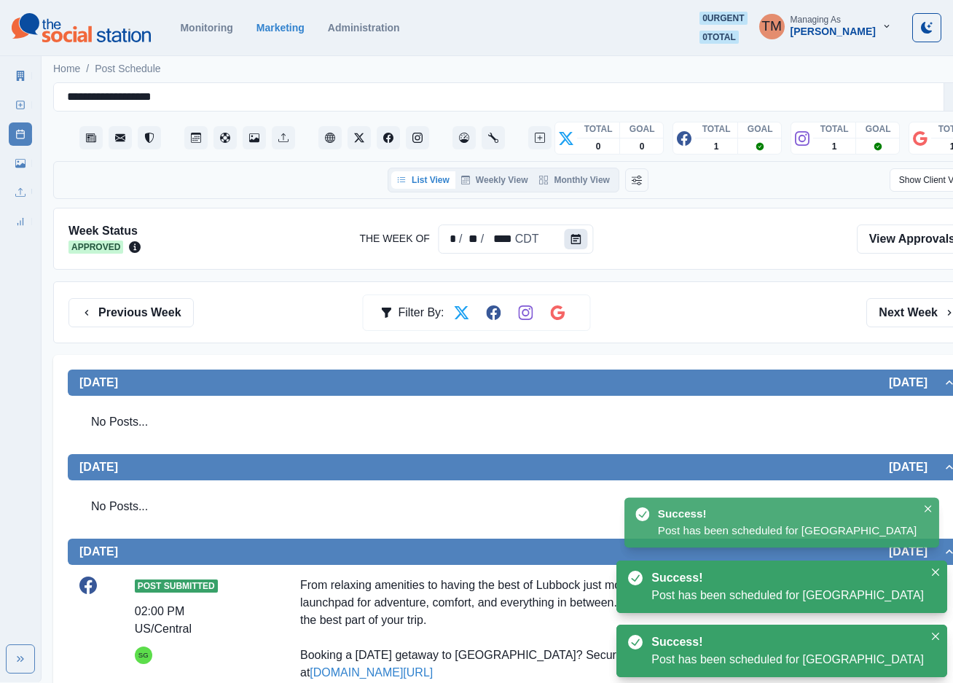
click at [578, 235] on button "Calendar" at bounding box center [576, 239] width 23 height 20
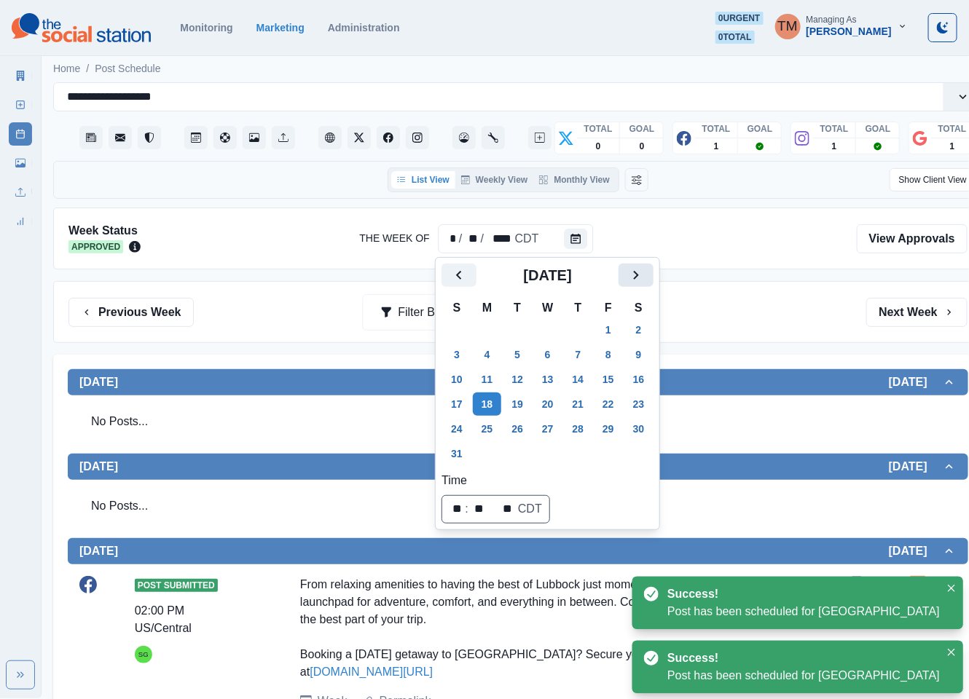
click at [627, 264] on button "Next" at bounding box center [636, 275] width 35 height 23
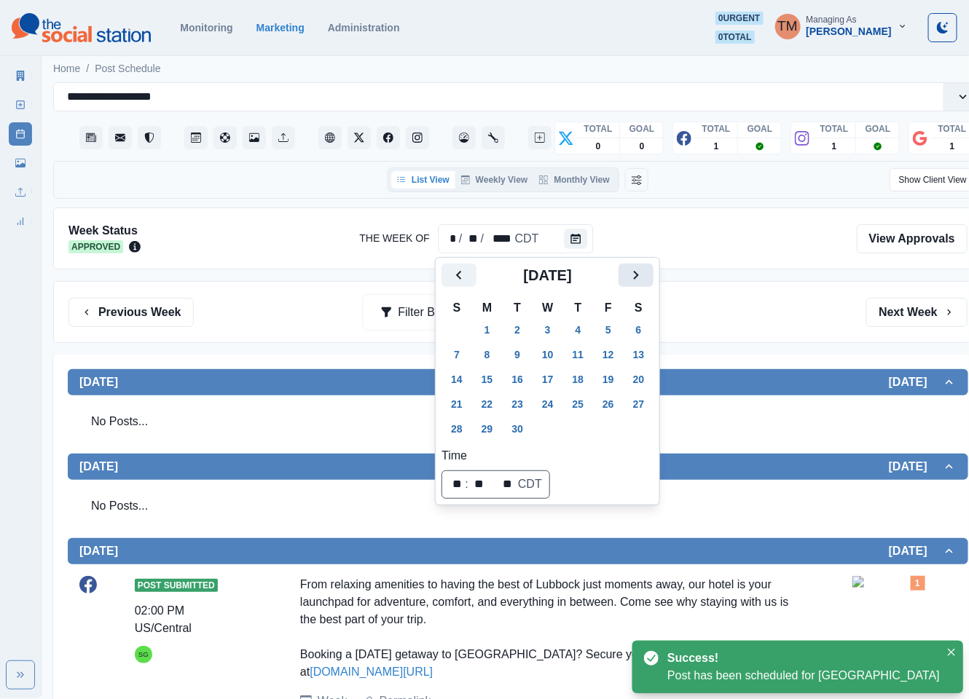
click at [628, 267] on icon "Next" at bounding box center [635, 275] width 17 height 17
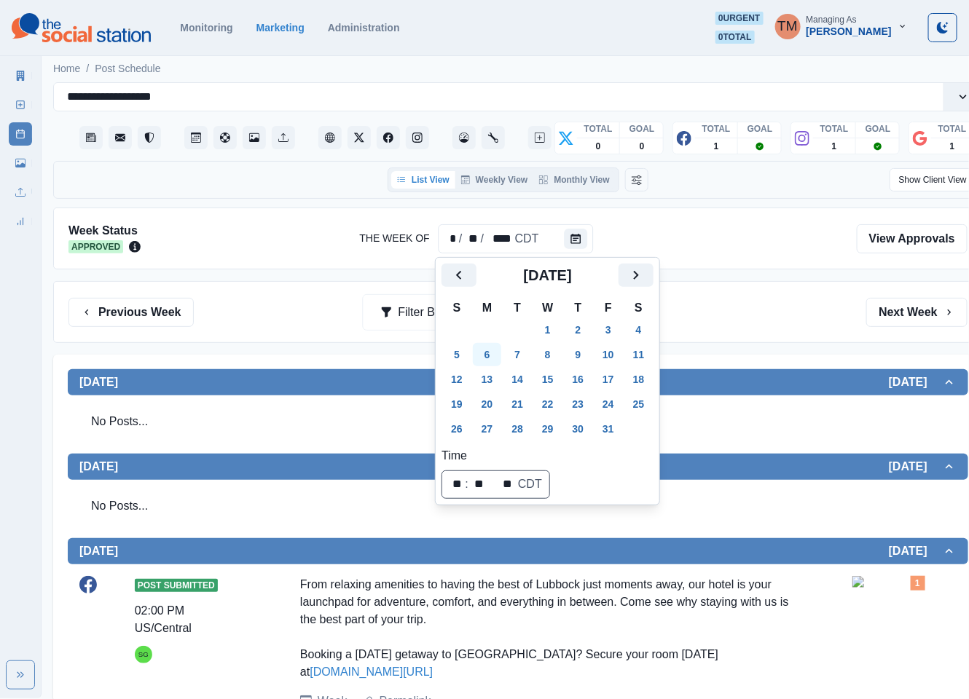
click at [483, 356] on button "6" at bounding box center [487, 354] width 29 height 23
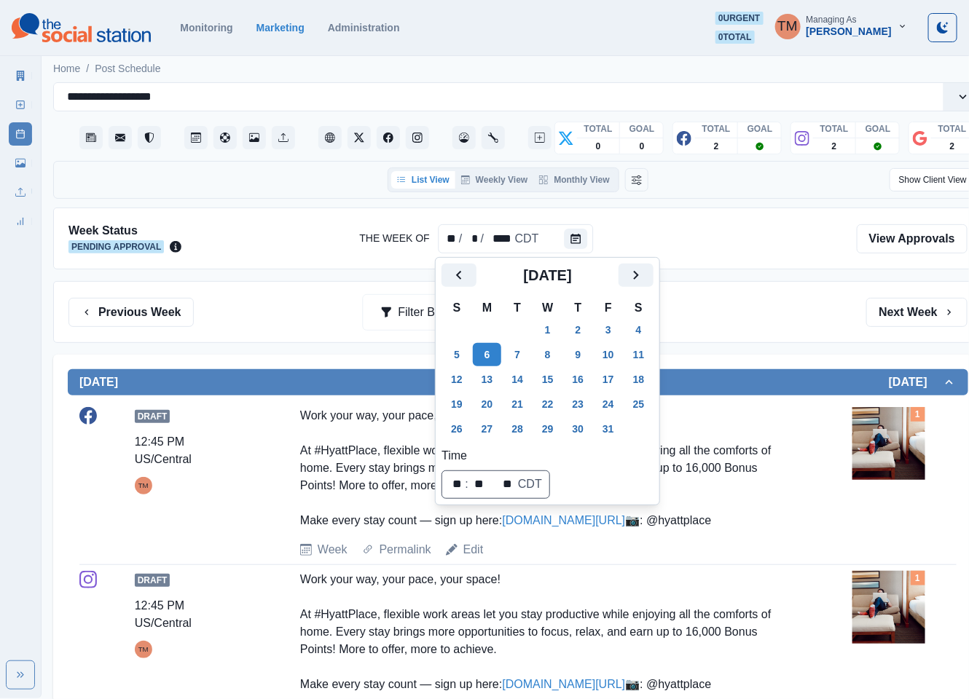
click at [750, 320] on div "Previous Week Filter By: Next Week" at bounding box center [517, 312] width 899 height 29
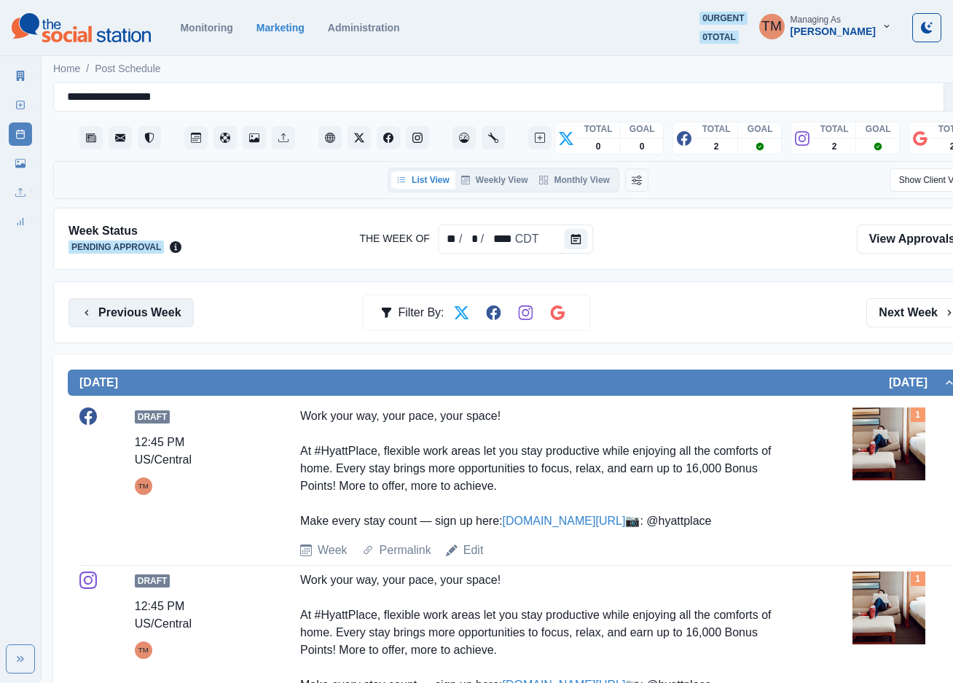
click at [155, 318] on button "Previous Week" at bounding box center [130, 312] width 125 height 29
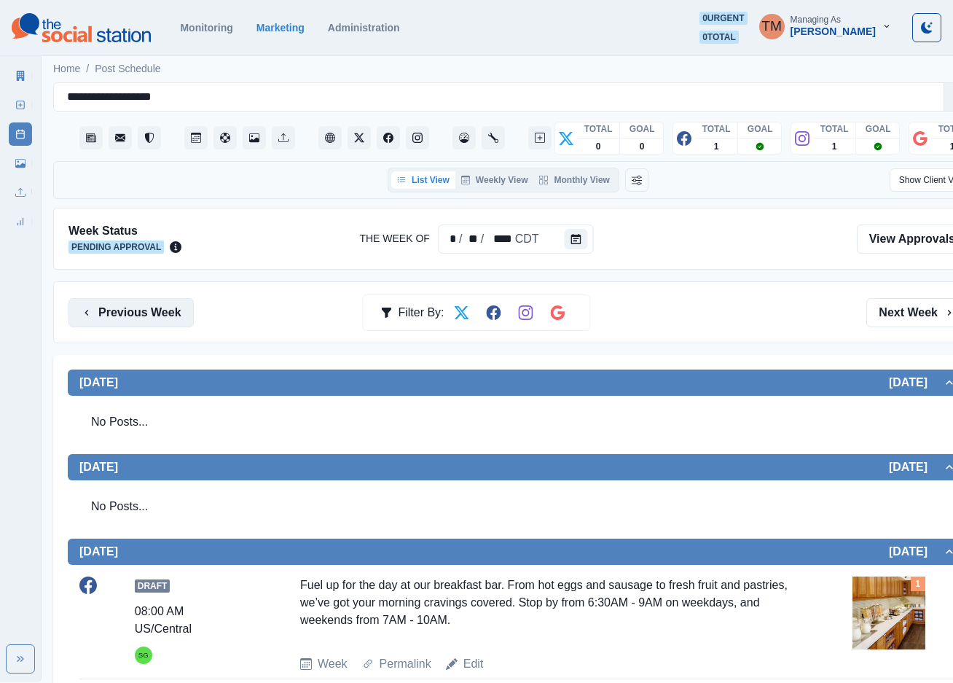
click at [132, 319] on button "Previous Week" at bounding box center [130, 312] width 125 height 29
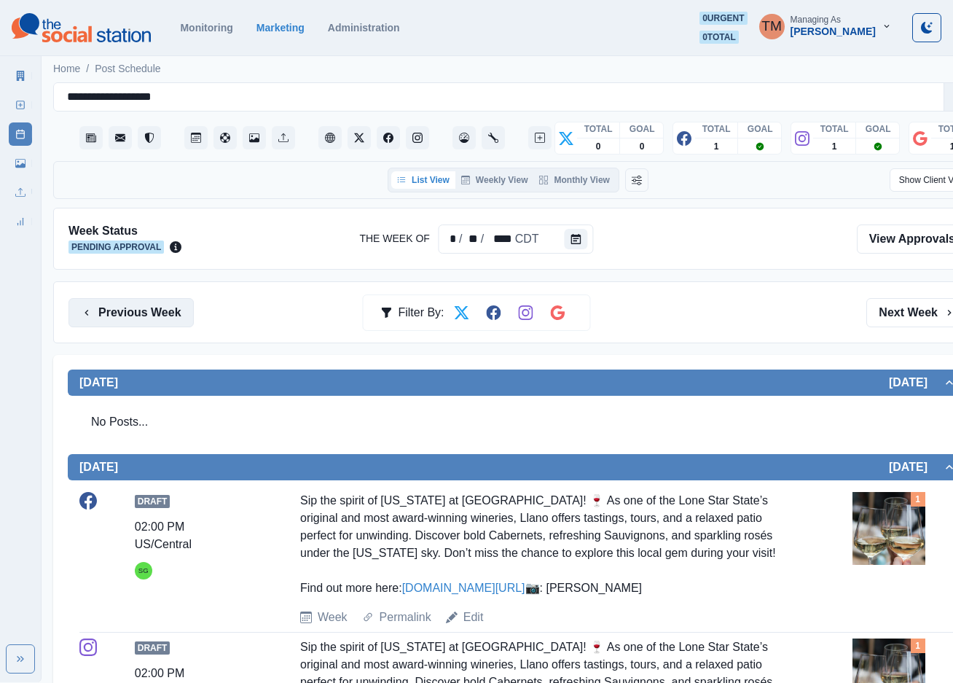
click at [156, 309] on button "Previous Week" at bounding box center [130, 312] width 125 height 29
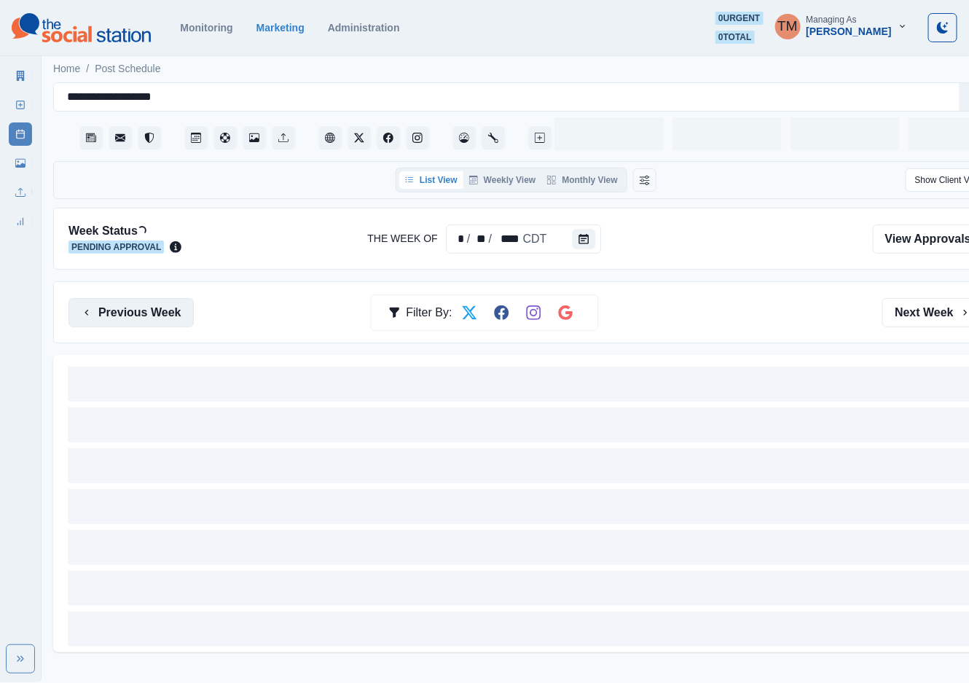
click at [156, 309] on button "Previous Week" at bounding box center [130, 312] width 125 height 29
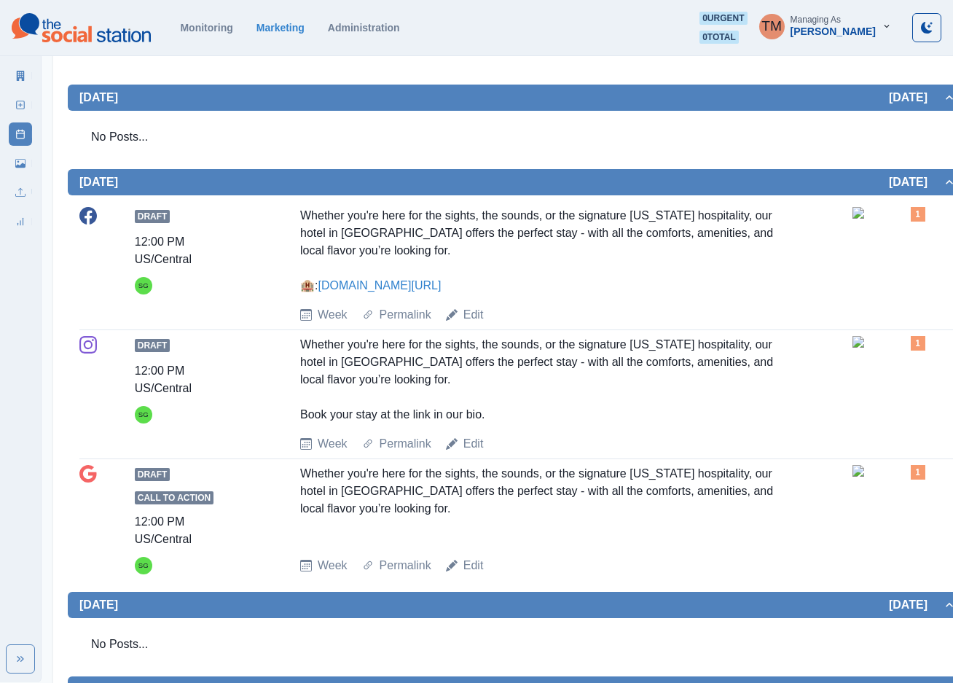
scroll to position [208, 0]
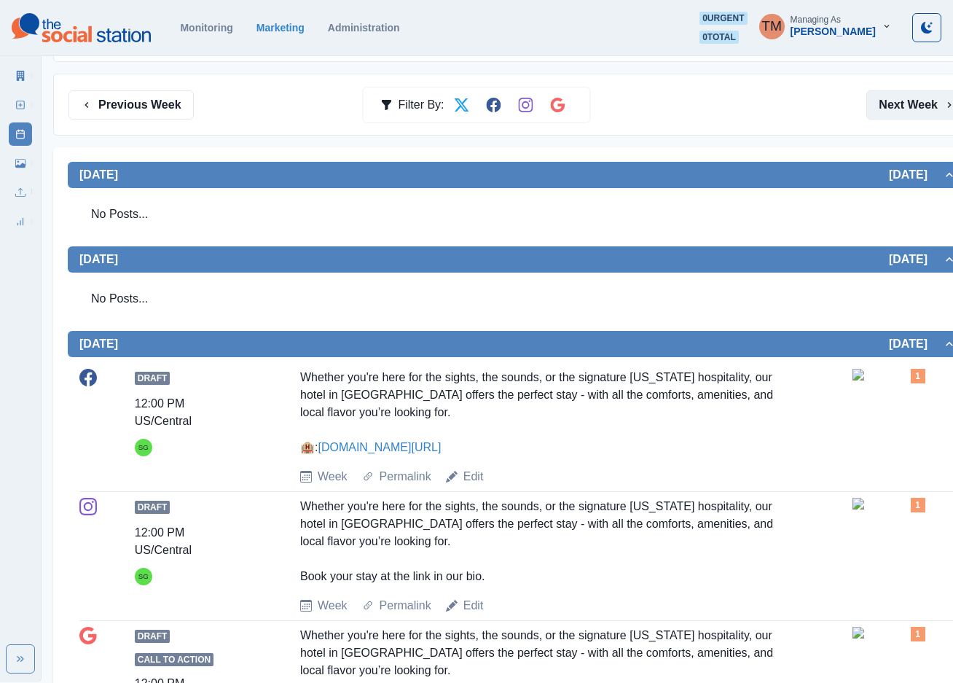
click at [907, 112] on button "Next Week" at bounding box center [916, 104] width 101 height 29
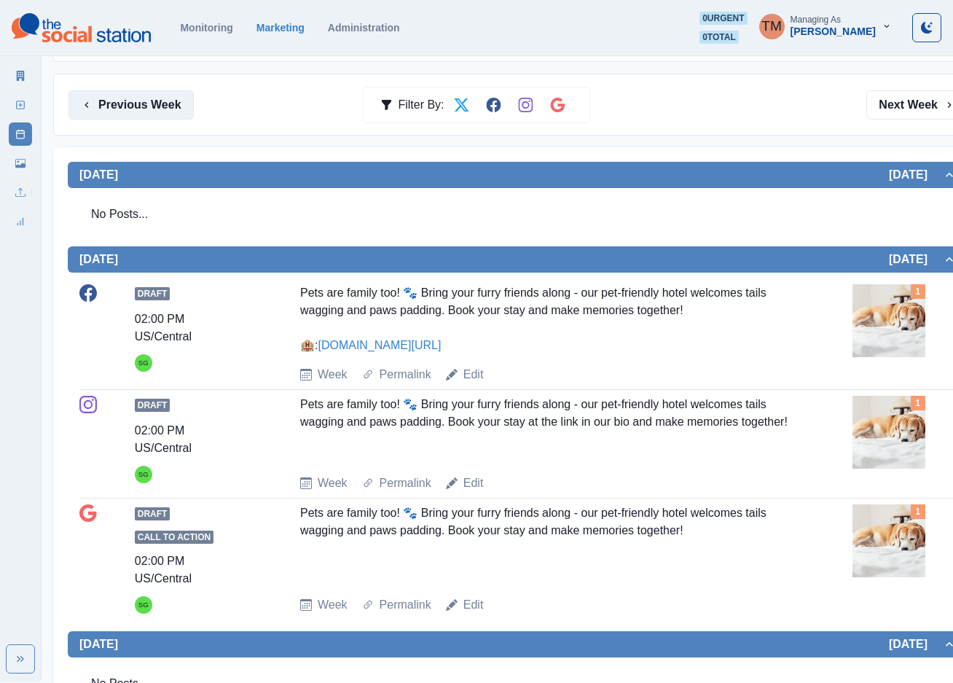
click at [123, 94] on button "Previous Week" at bounding box center [130, 104] width 125 height 29
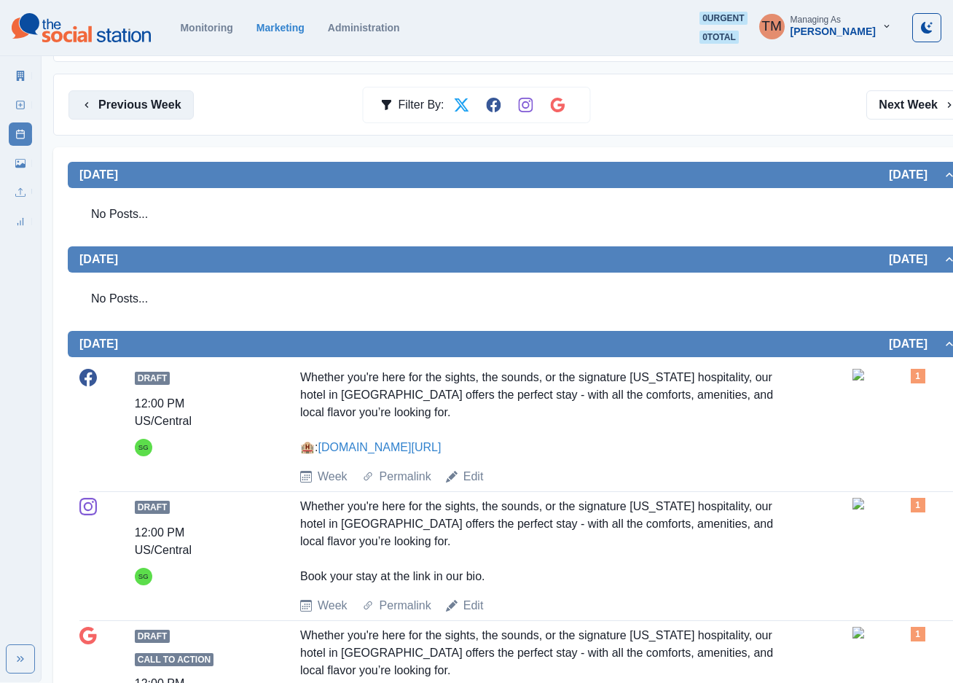
click at [125, 112] on button "Previous Week" at bounding box center [130, 104] width 125 height 29
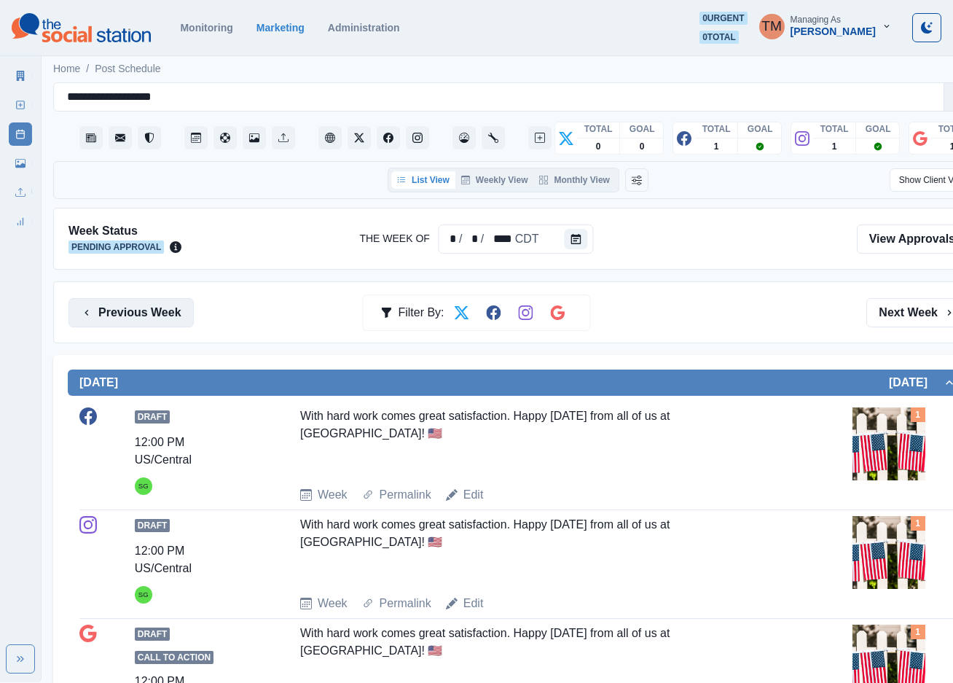
click at [117, 317] on button "Previous Week" at bounding box center [130, 312] width 125 height 29
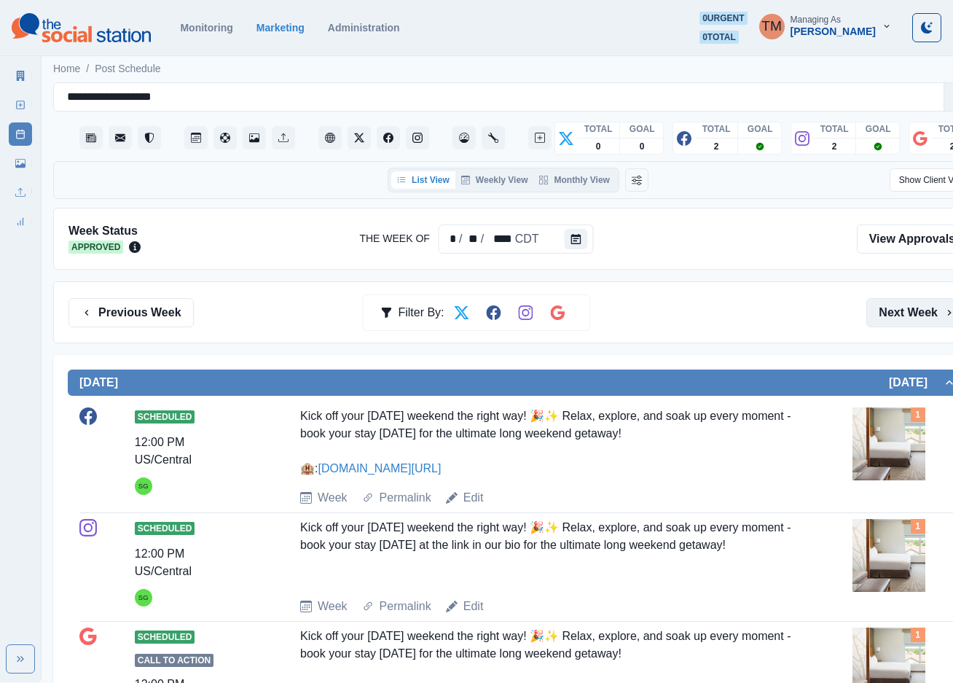
click at [901, 309] on button "Next Week" at bounding box center [916, 312] width 101 height 29
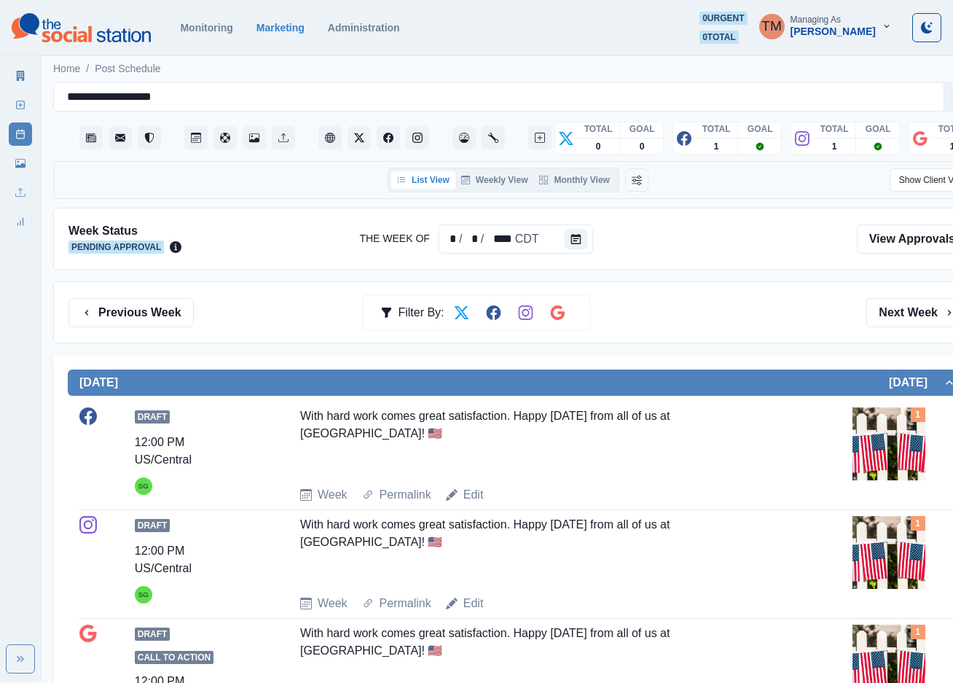
click at [777, 313] on div "Previous Week Filter By: Next Week" at bounding box center [517, 312] width 899 height 29
click at [20, 109] on icon at bounding box center [20, 105] width 10 height 10
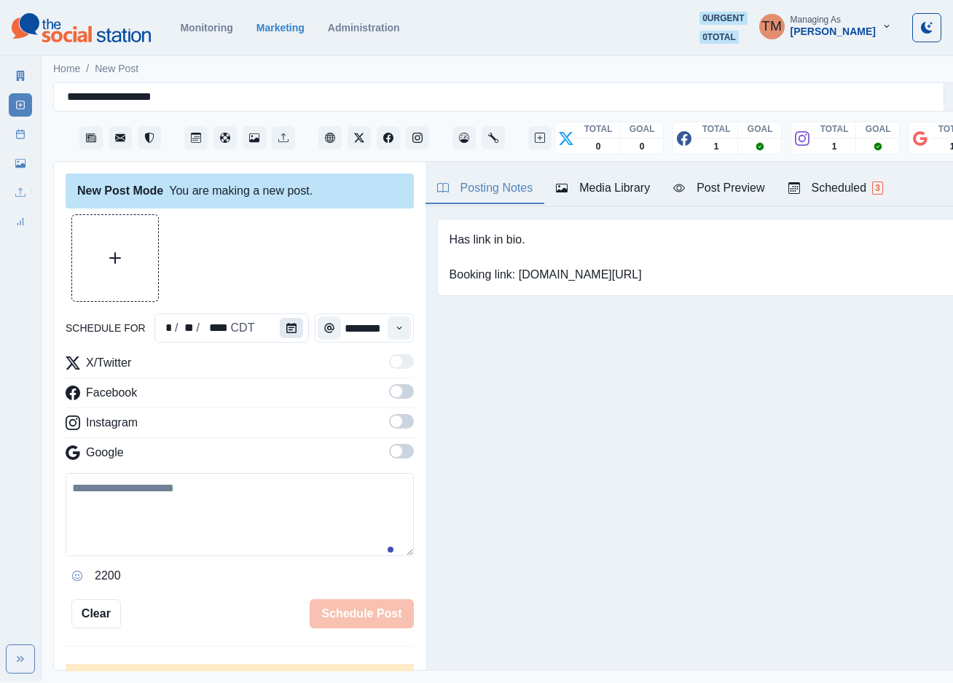
click at [286, 331] on icon "Calendar" at bounding box center [291, 328] width 10 height 10
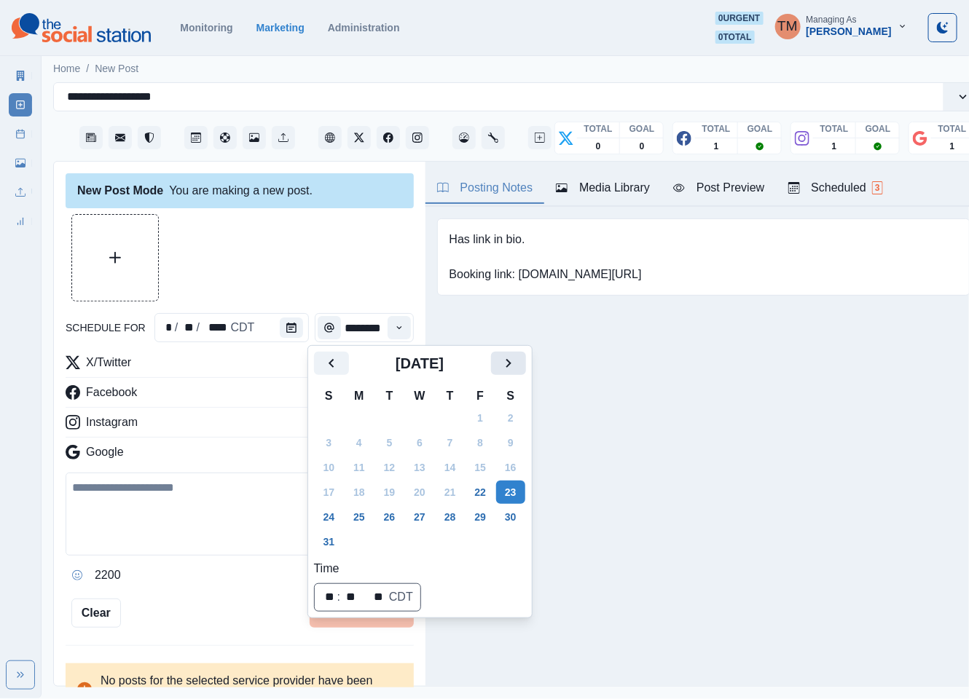
click at [508, 374] on button "Next" at bounding box center [508, 363] width 35 height 23
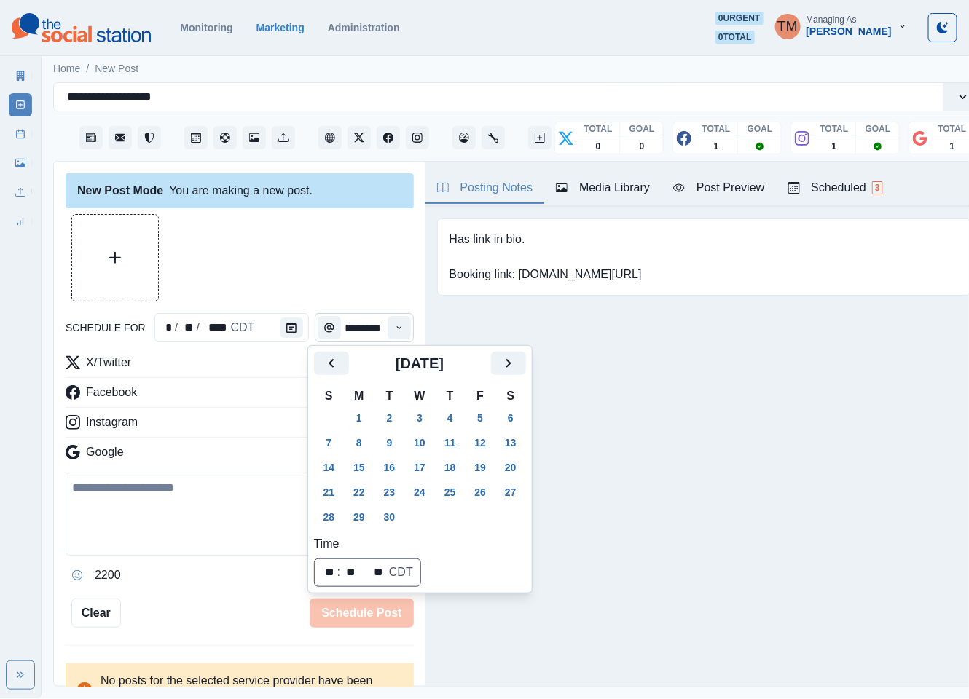
click at [481, 420] on button "5" at bounding box center [480, 418] width 29 height 23
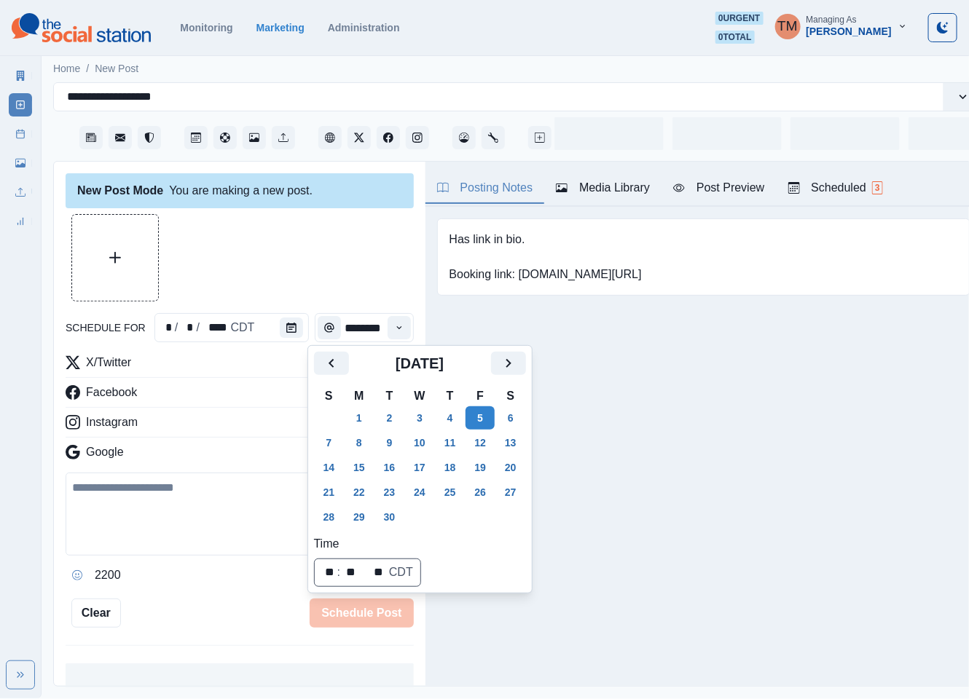
click at [285, 264] on div at bounding box center [240, 257] width 348 height 87
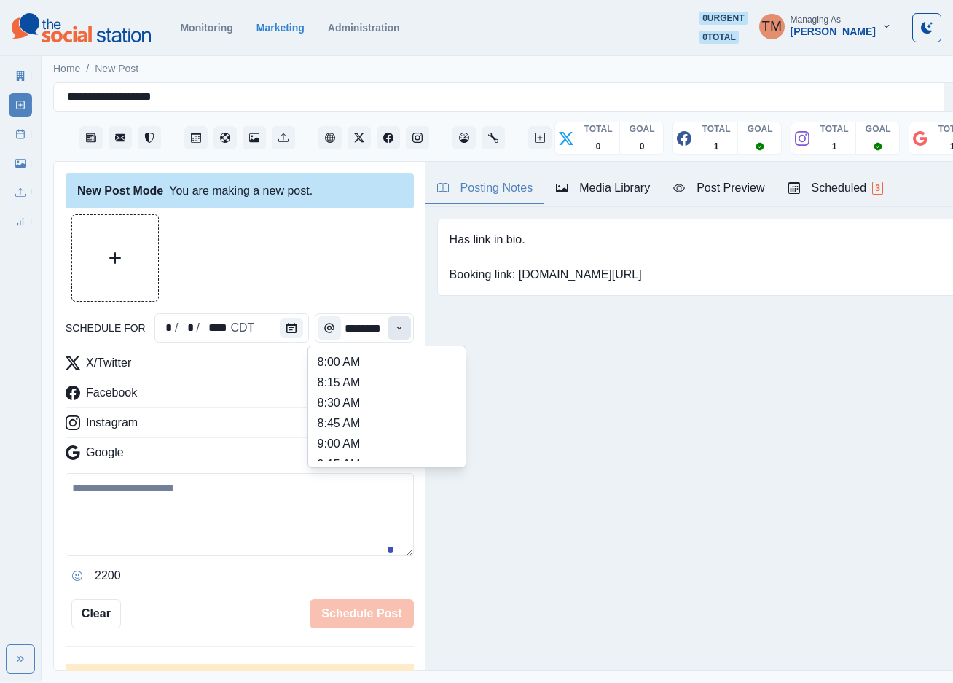
click at [391, 332] on button "Time" at bounding box center [399, 327] width 23 height 23
click at [383, 424] on li "11:30 AM" at bounding box center [387, 430] width 146 height 20
type input "********"
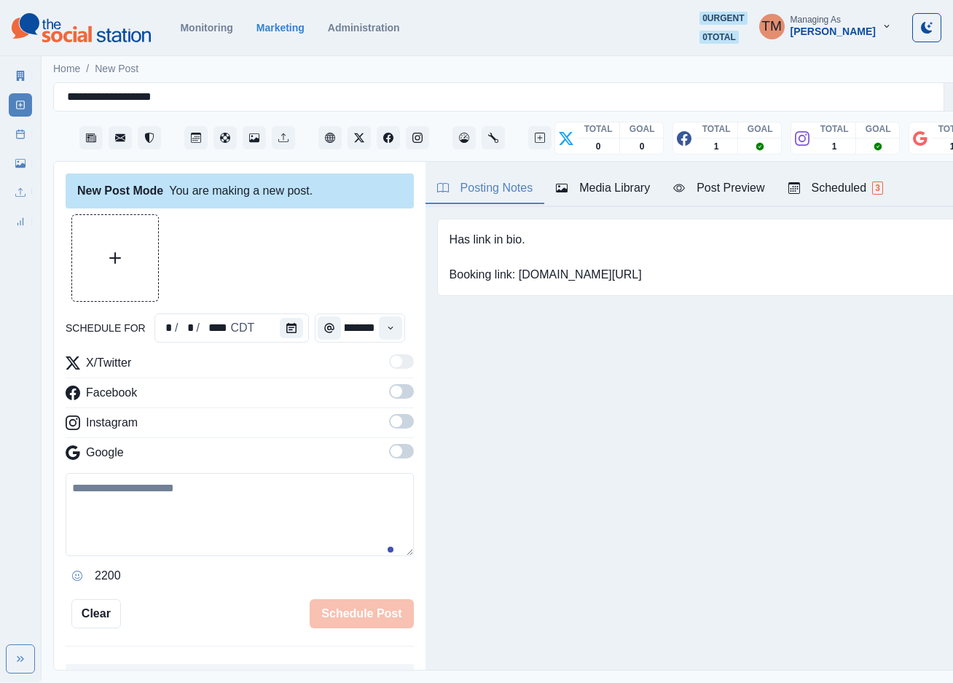
click at [392, 394] on span at bounding box center [401, 391] width 25 height 15
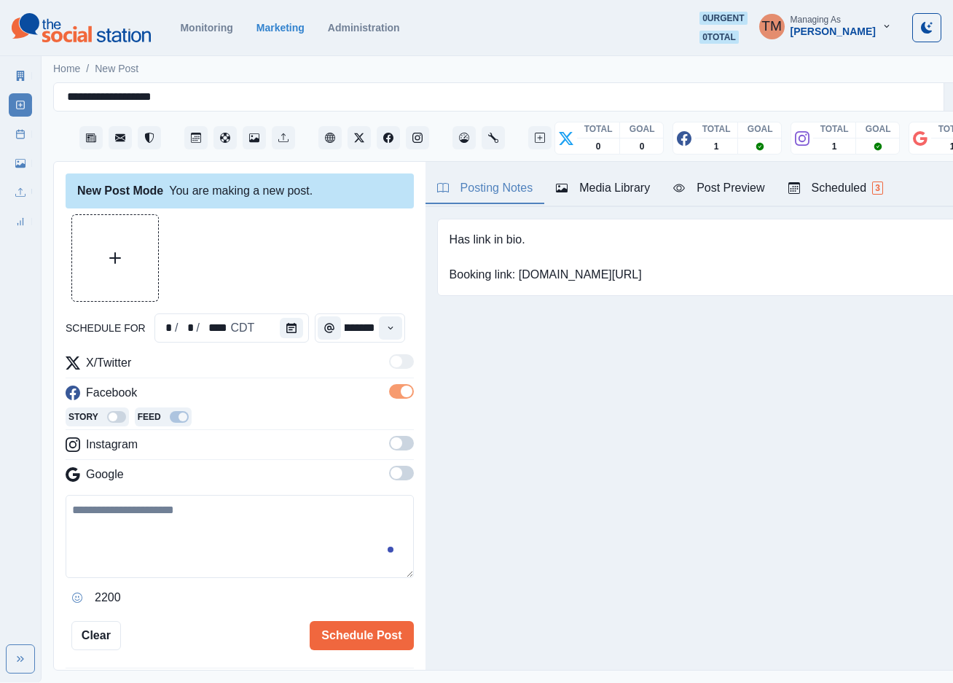
scroll to position [0, 0]
click at [389, 444] on span at bounding box center [401, 443] width 25 height 15
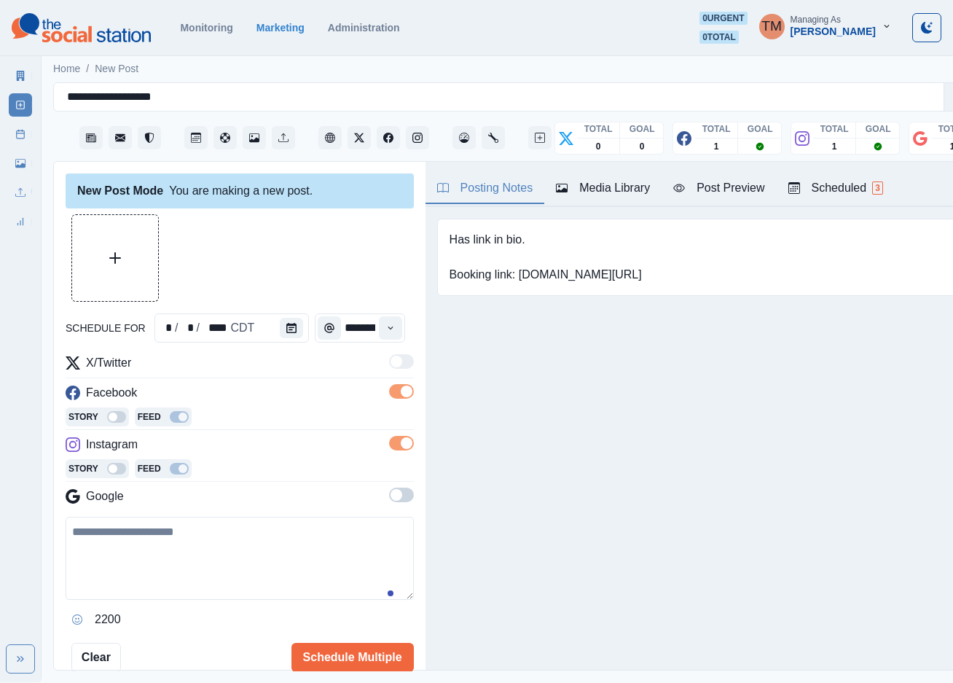
click at [389, 501] on span at bounding box center [401, 494] width 25 height 15
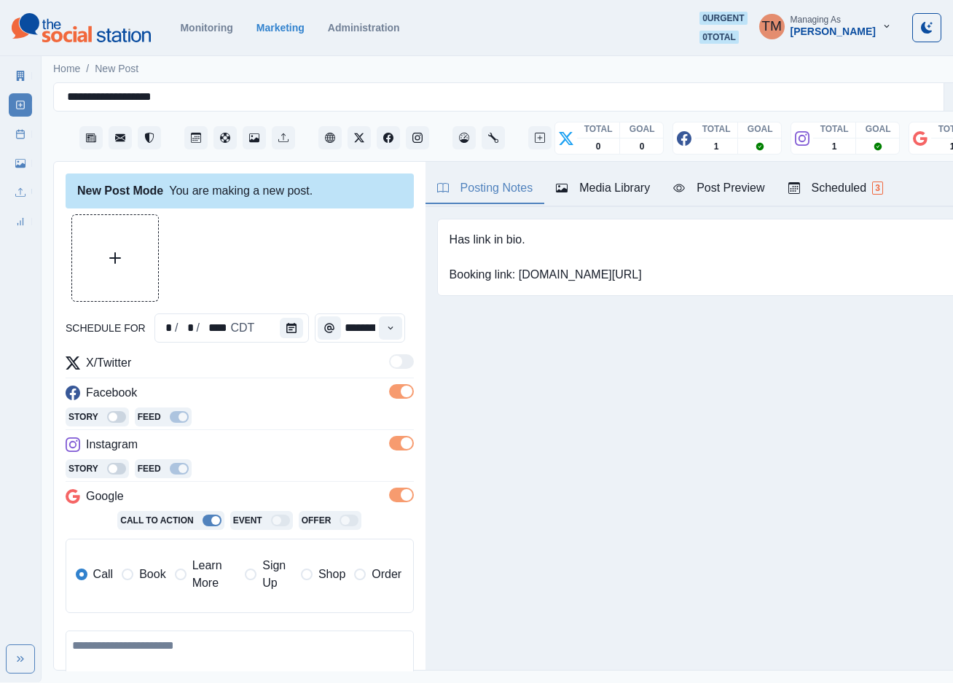
click at [195, 579] on span "Learn More" at bounding box center [214, 574] width 44 height 35
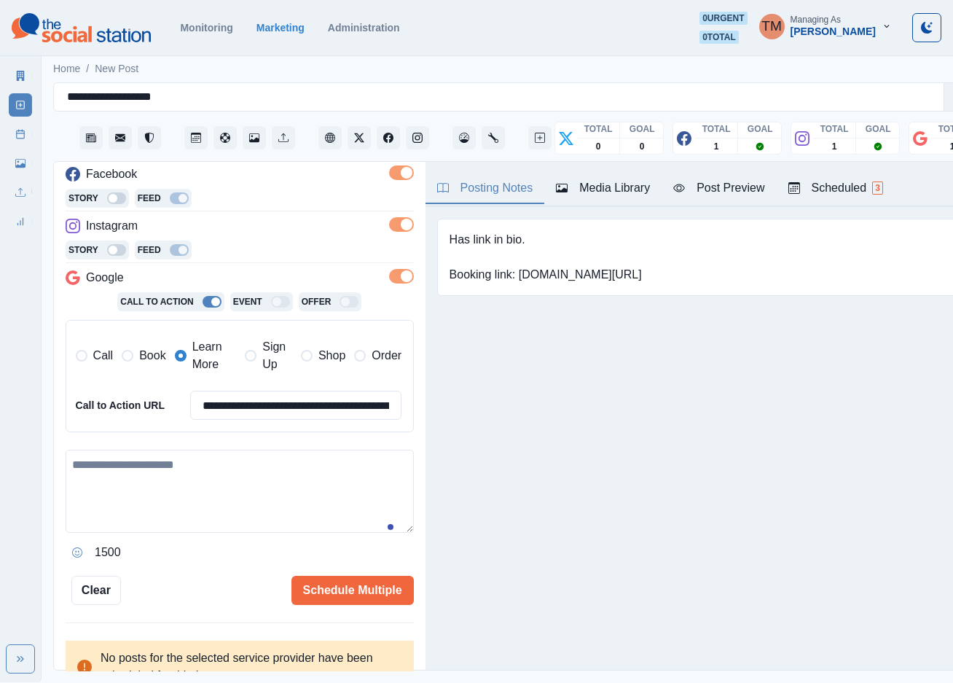
click at [187, 490] on textarea at bounding box center [240, 491] width 348 height 83
paste textarea "**********"
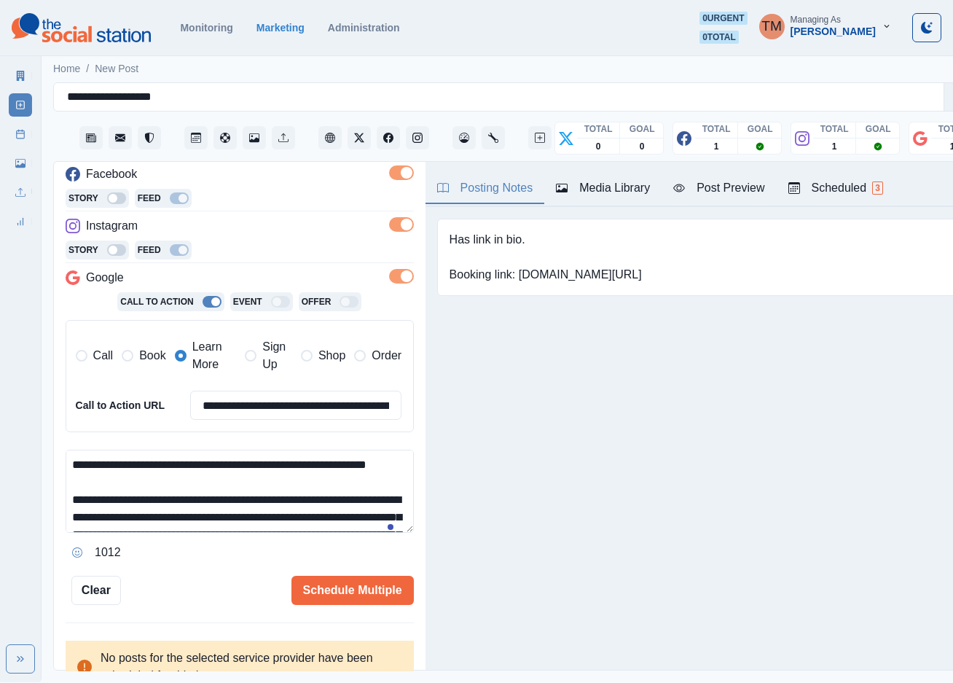
scroll to position [168, 0]
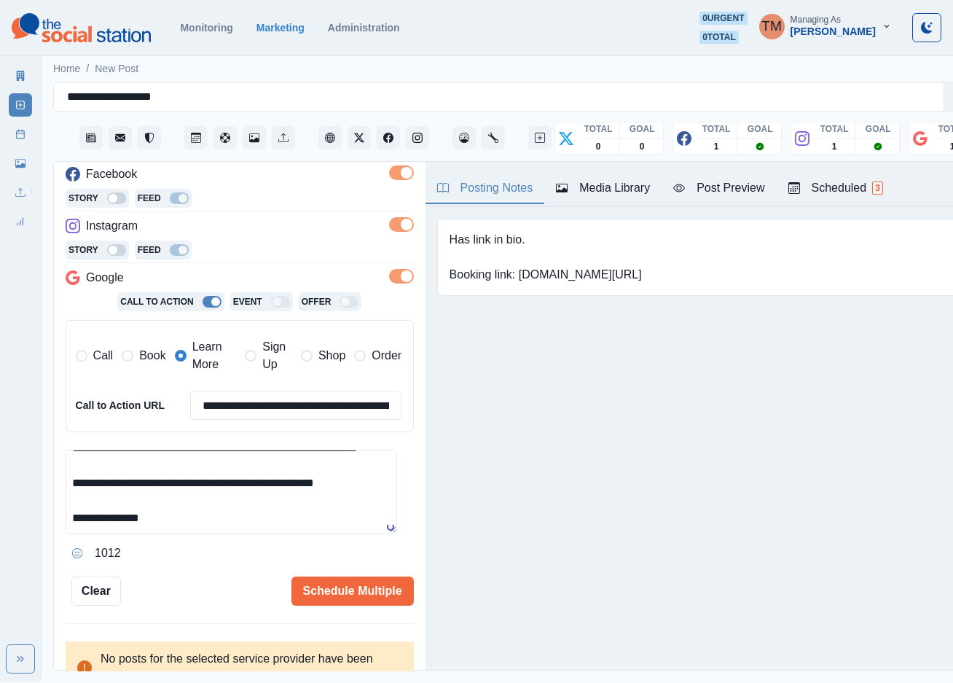
type textarea "**********"
click at [734, 192] on div "Post Preview" at bounding box center [718, 187] width 91 height 17
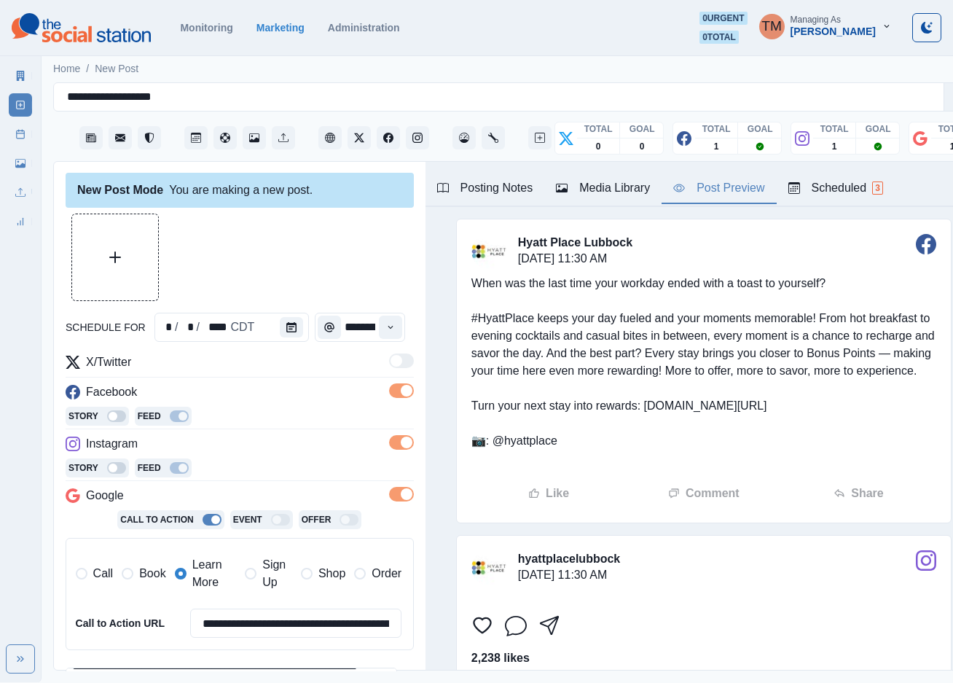
scroll to position [0, 0]
click at [120, 273] on button "Upload Media" at bounding box center [115, 258] width 86 height 86
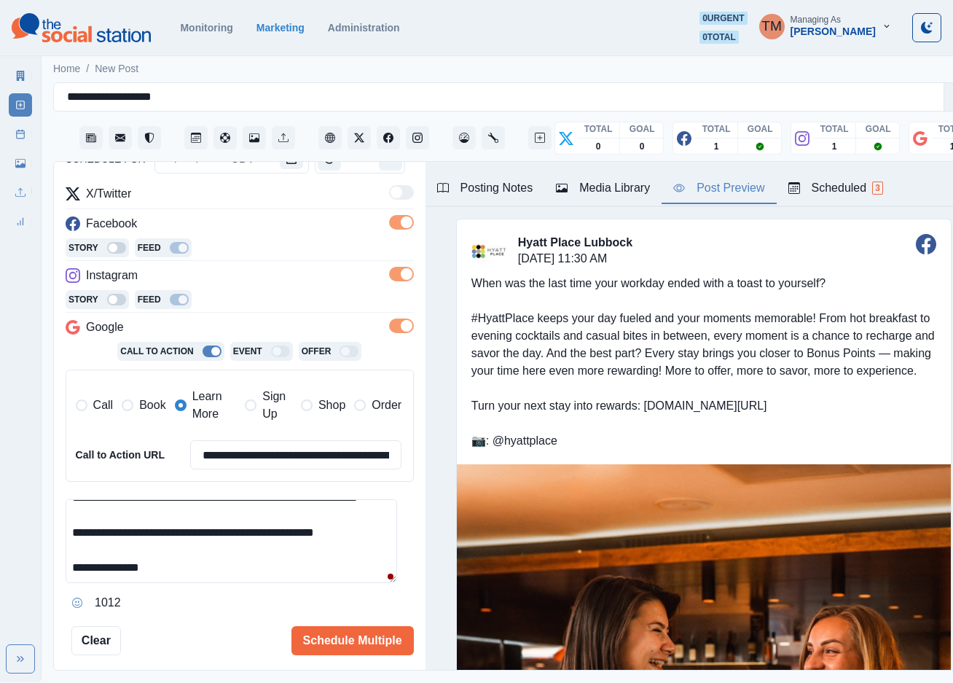
scroll to position [237, 0]
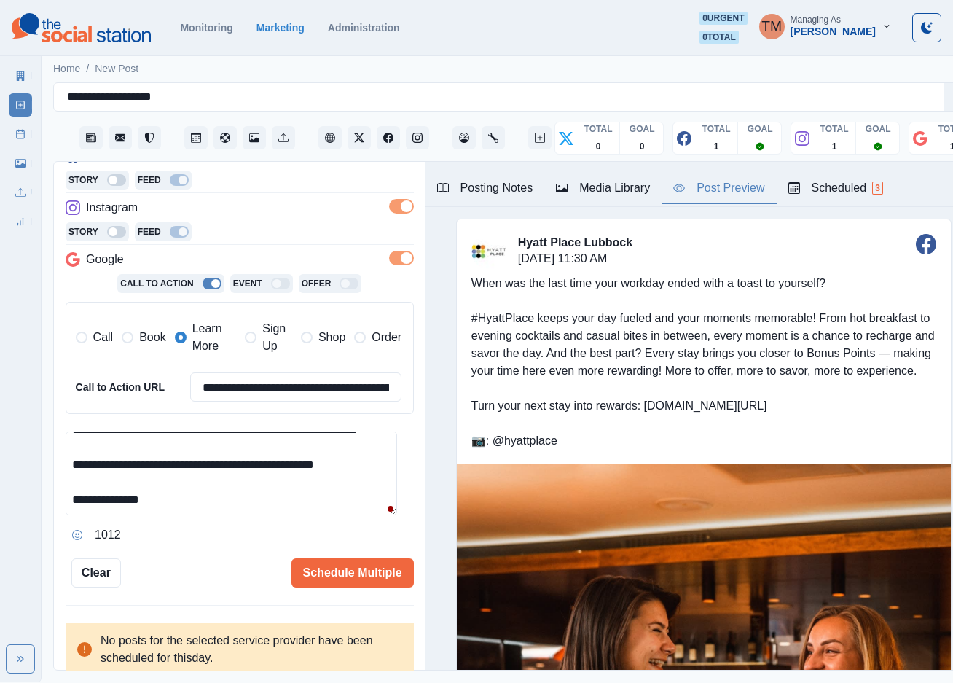
drag, startPoint x: 245, startPoint y: 474, endPoint x: 358, endPoint y: 474, distance: 113.7
click at [358, 474] on textarea "**********" at bounding box center [231, 473] width 331 height 84
click at [245, 391] on input "**********" at bounding box center [296, 386] width 212 height 29
paste input
type input "**********"
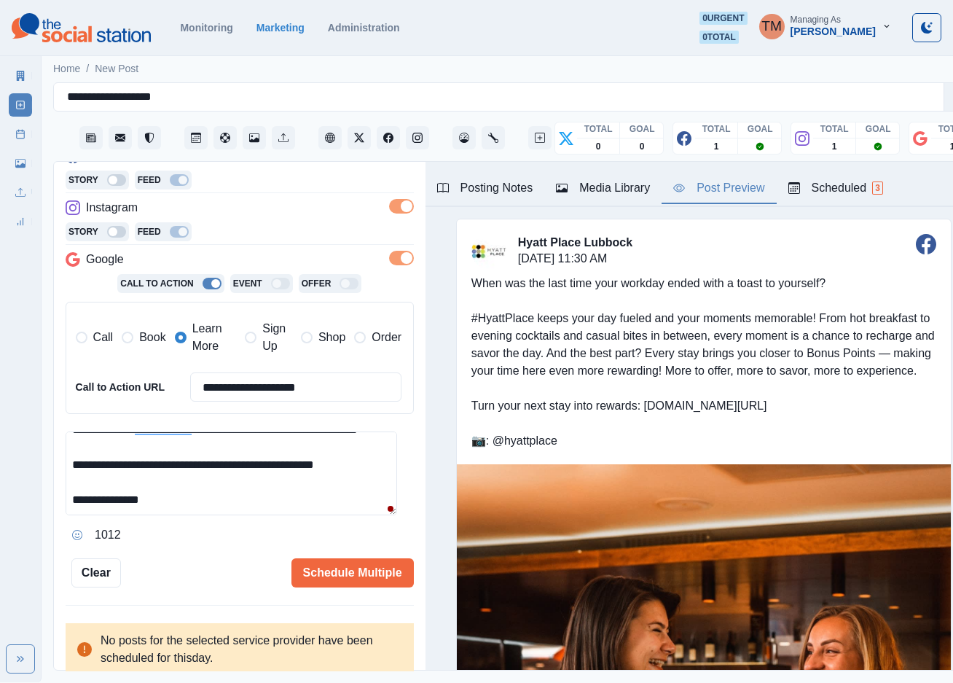
scroll to position [81, 0]
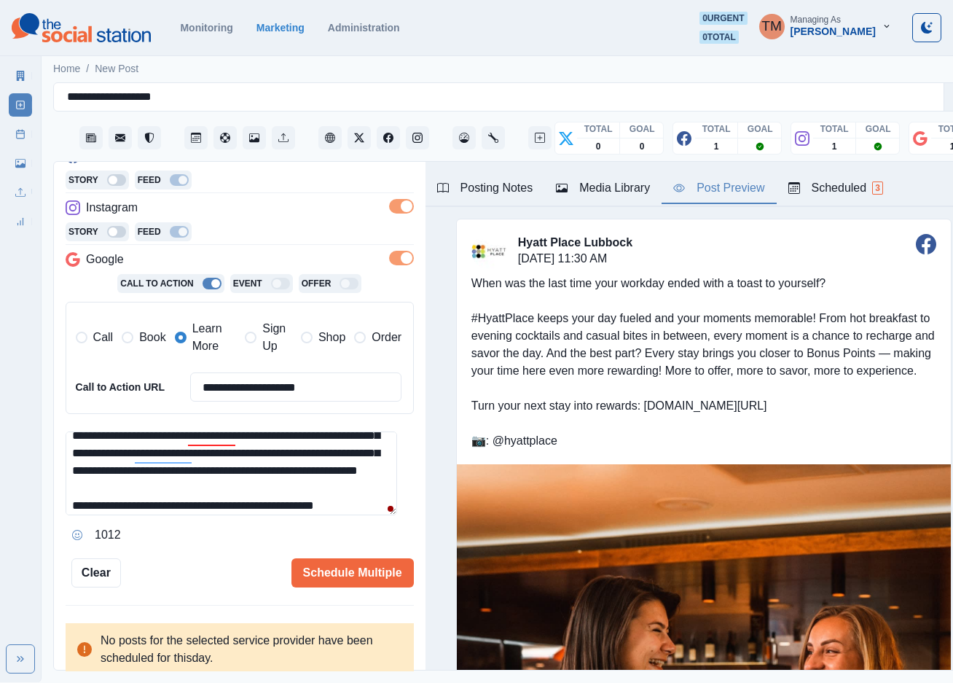
click at [221, 472] on textarea "**********" at bounding box center [231, 473] width 331 height 84
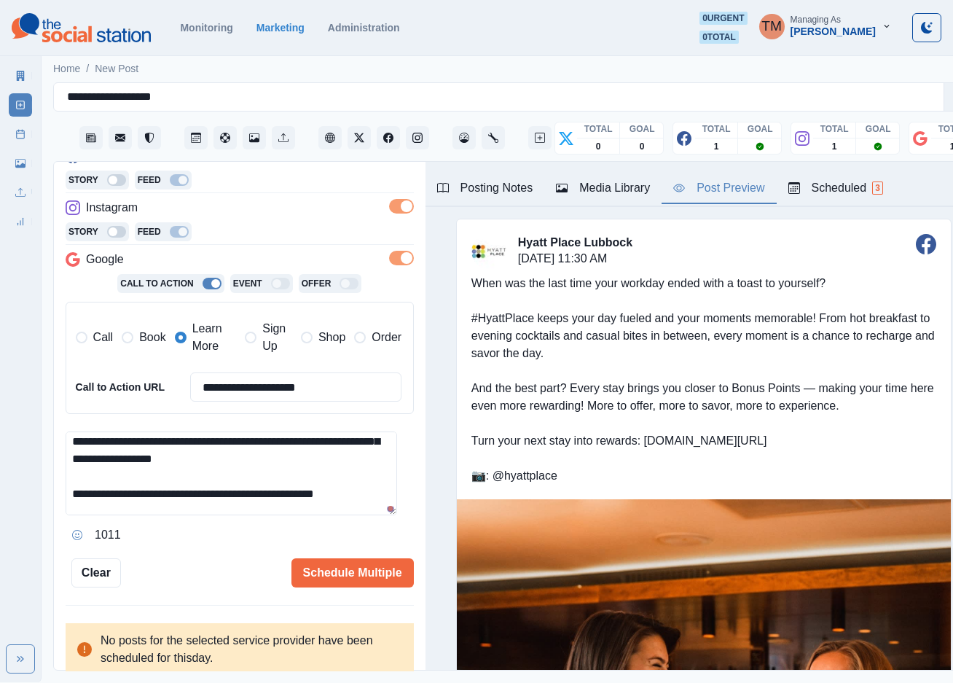
scroll to position [145, 0]
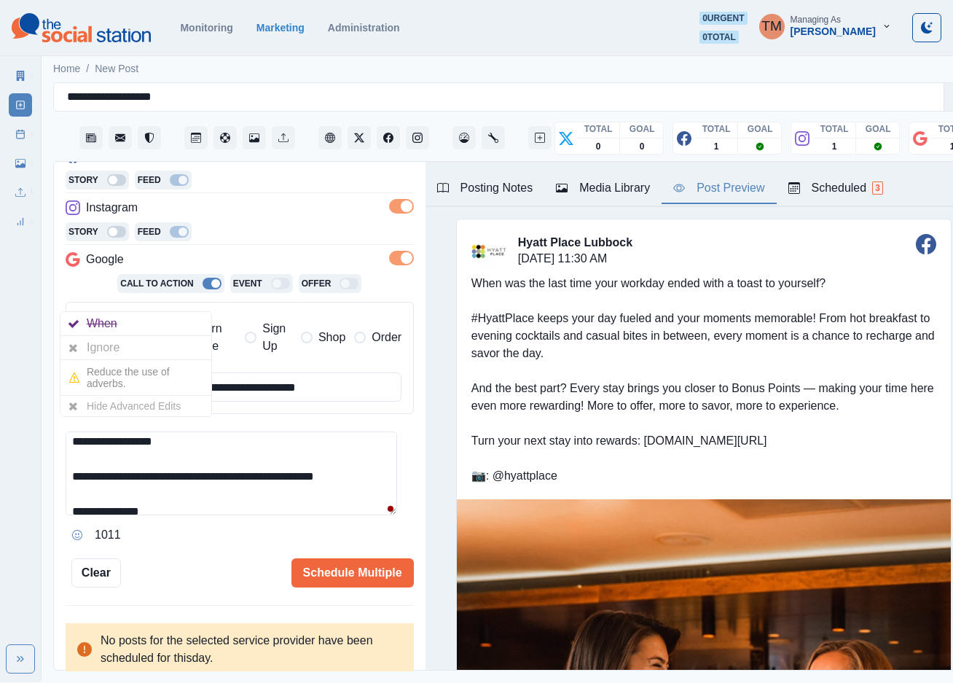
click at [191, 545] on div "1011" at bounding box center [240, 534] width 348 height 23
click at [147, 353] on div "Ignore" at bounding box center [135, 347] width 151 height 23
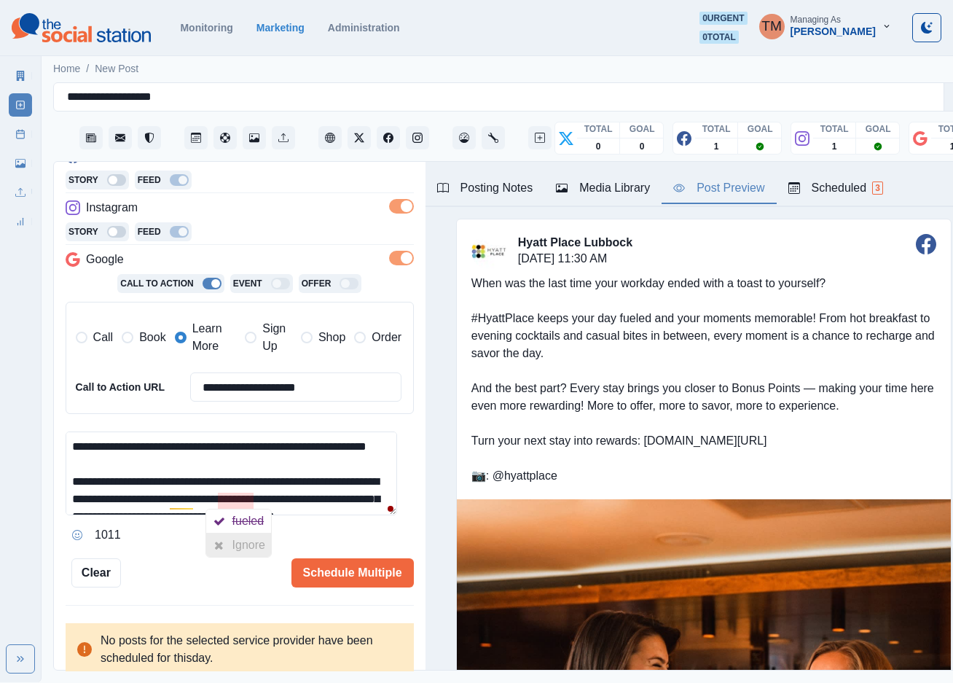
click at [243, 544] on div "Ignore" at bounding box center [251, 544] width 39 height 23
click at [204, 544] on div "Ignore" at bounding box center [203, 544] width 39 height 23
click at [208, 557] on div "**********" at bounding box center [240, 282] width 348 height 610
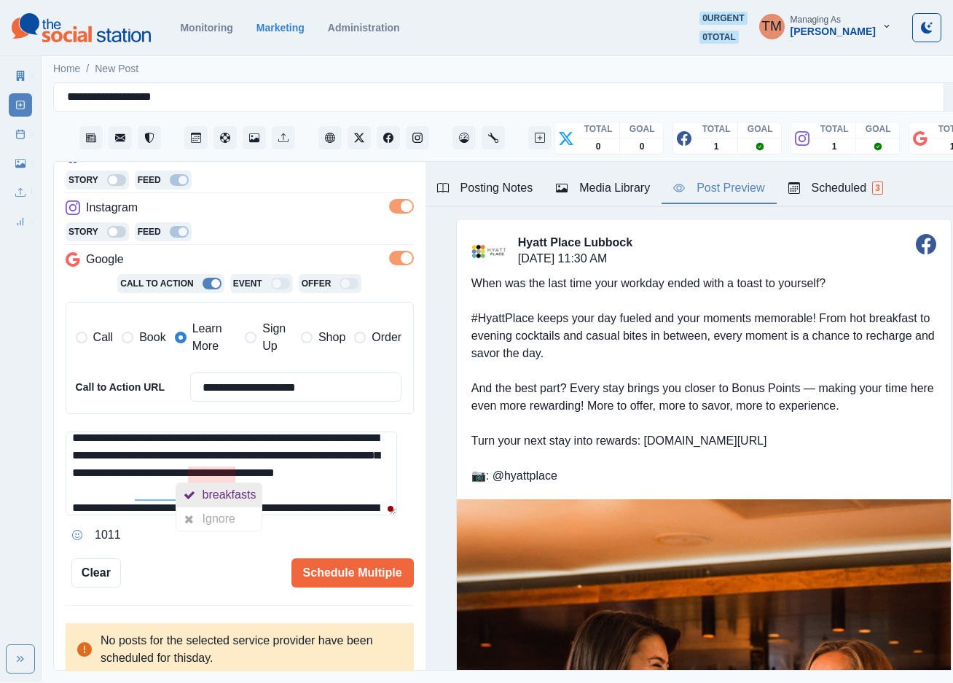
click at [239, 497] on div "breakfasts" at bounding box center [233, 494] width 60 height 23
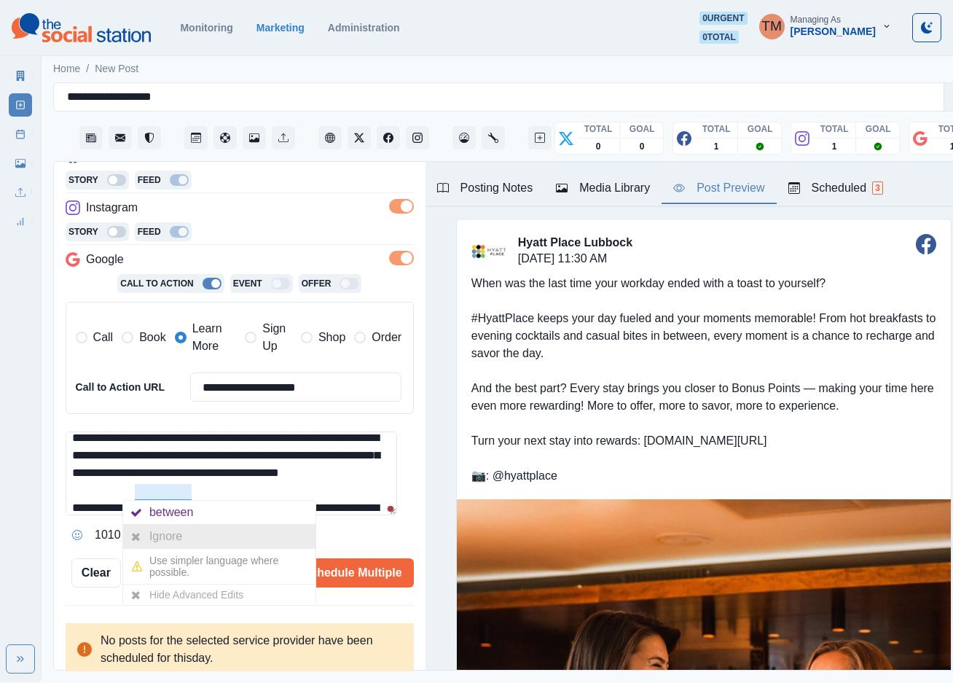
click at [173, 529] on div "Ignore" at bounding box center [168, 536] width 39 height 23
click at [177, 534] on div "Ignore" at bounding box center [168, 536] width 39 height 23
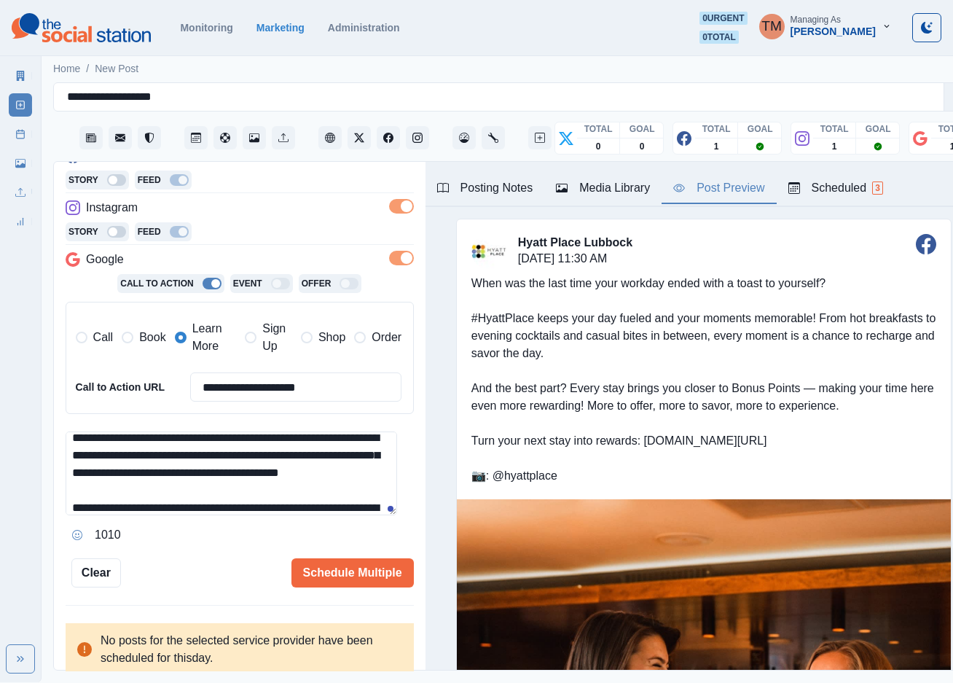
type textarea "**********"
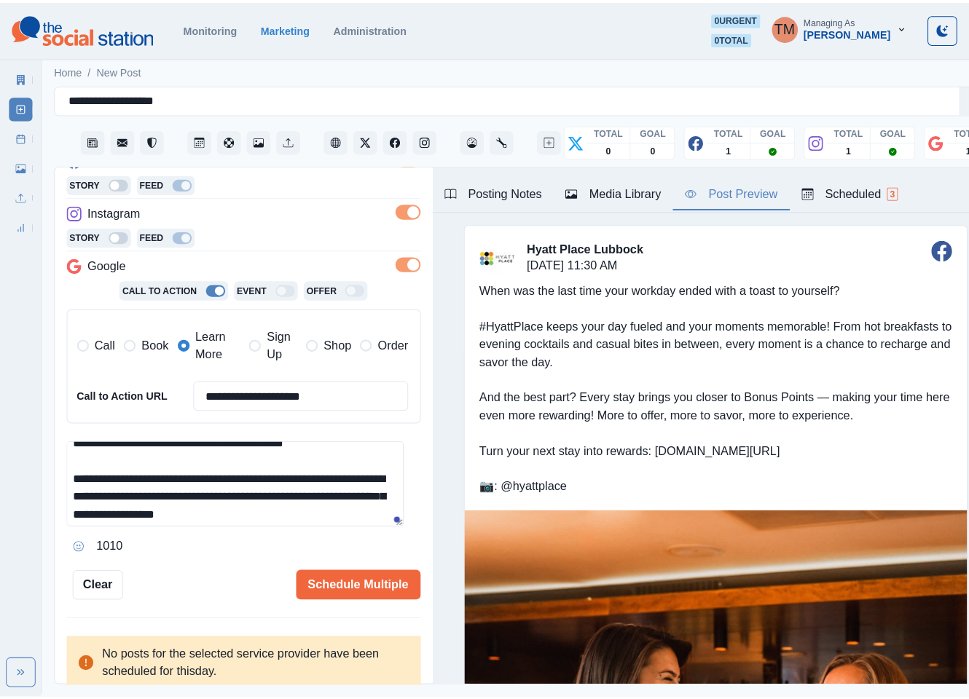
scroll to position [0, 0]
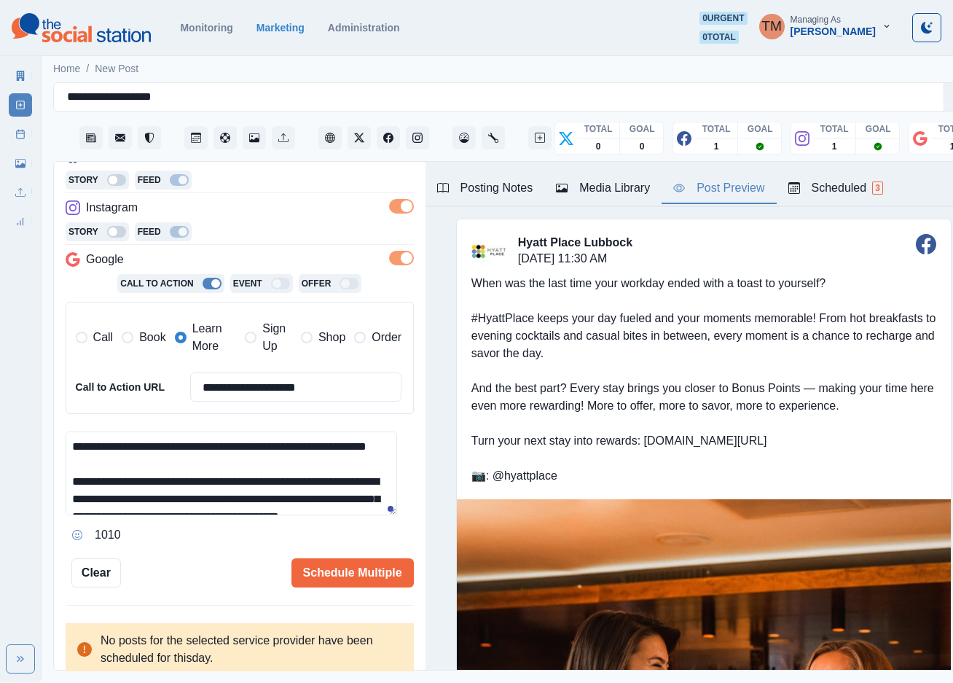
click at [245, 577] on div "Schedule Multiple" at bounding box center [267, 572] width 293 height 29
click at [334, 571] on button "Schedule Multiple" at bounding box center [352, 572] width 122 height 29
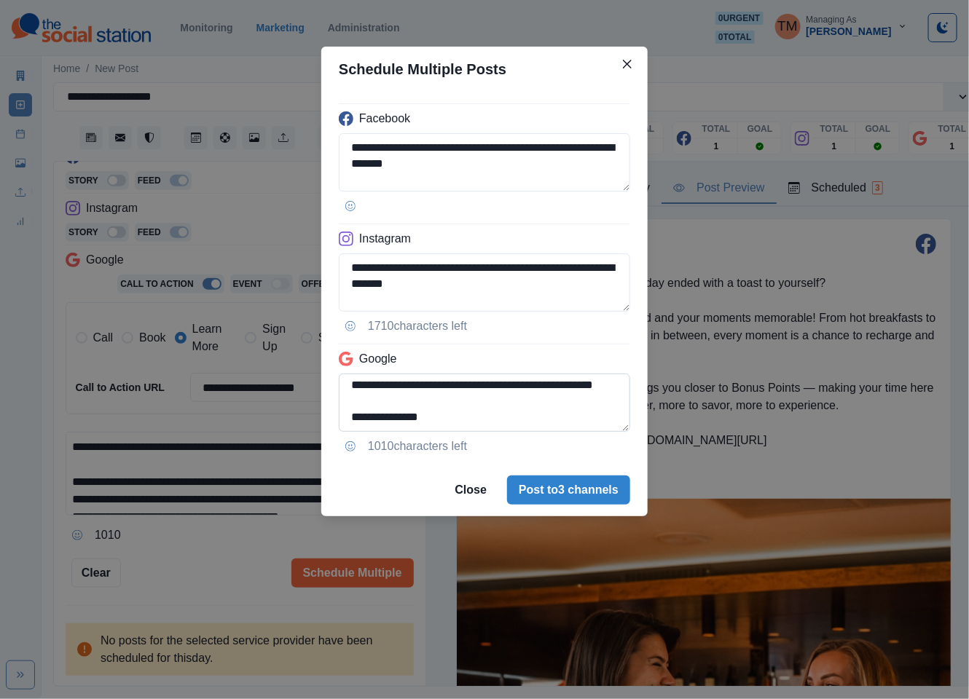
scroll to position [201, 0]
click at [350, 413] on textarea "**********" at bounding box center [484, 403] width 291 height 58
click at [468, 388] on textarea "**********" at bounding box center [484, 403] width 291 height 58
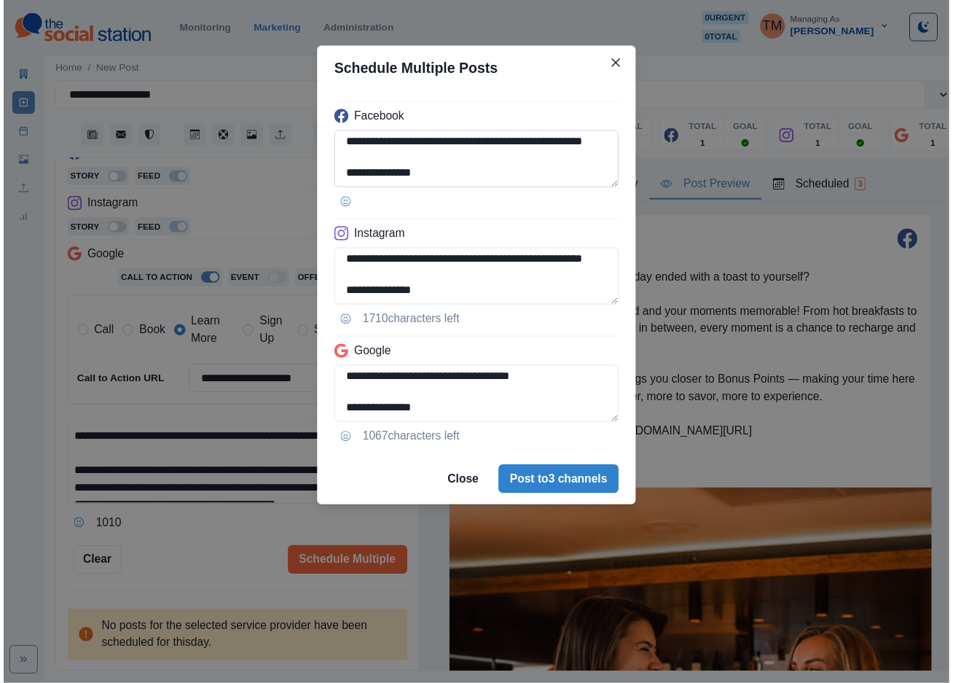
scroll to position [243, 0]
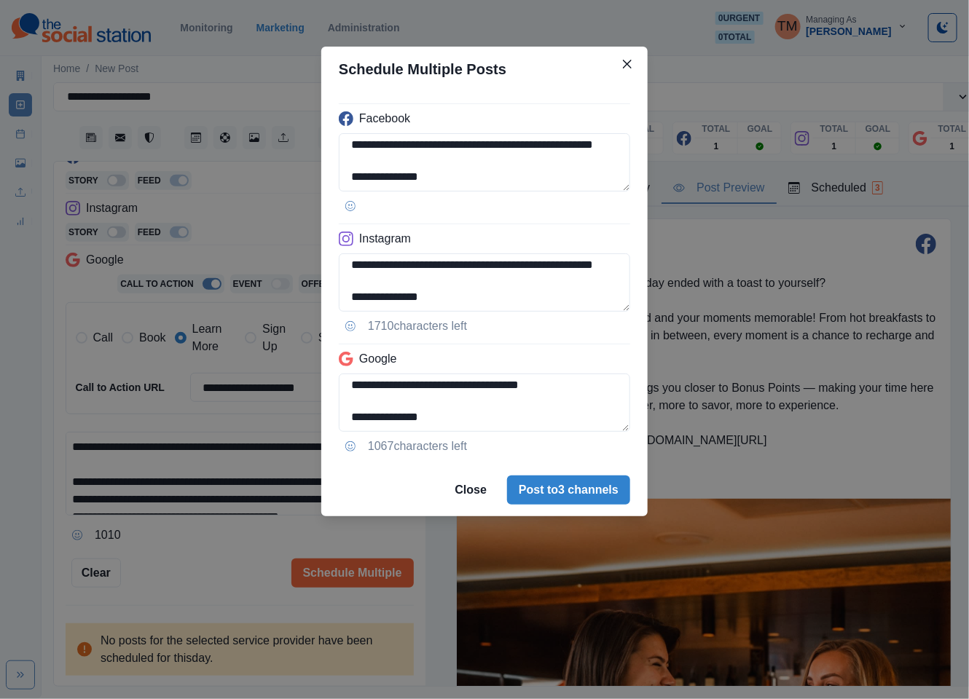
type textarea "**********"
click at [219, 568] on div "**********" at bounding box center [484, 349] width 969 height 699
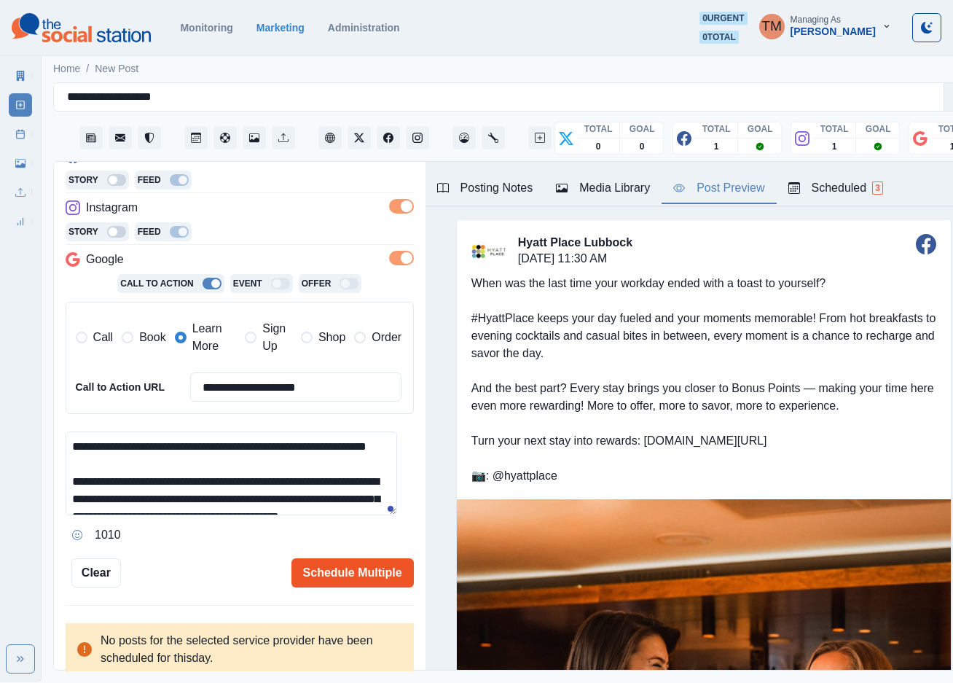
click at [344, 579] on button "Schedule Multiple" at bounding box center [352, 572] width 122 height 29
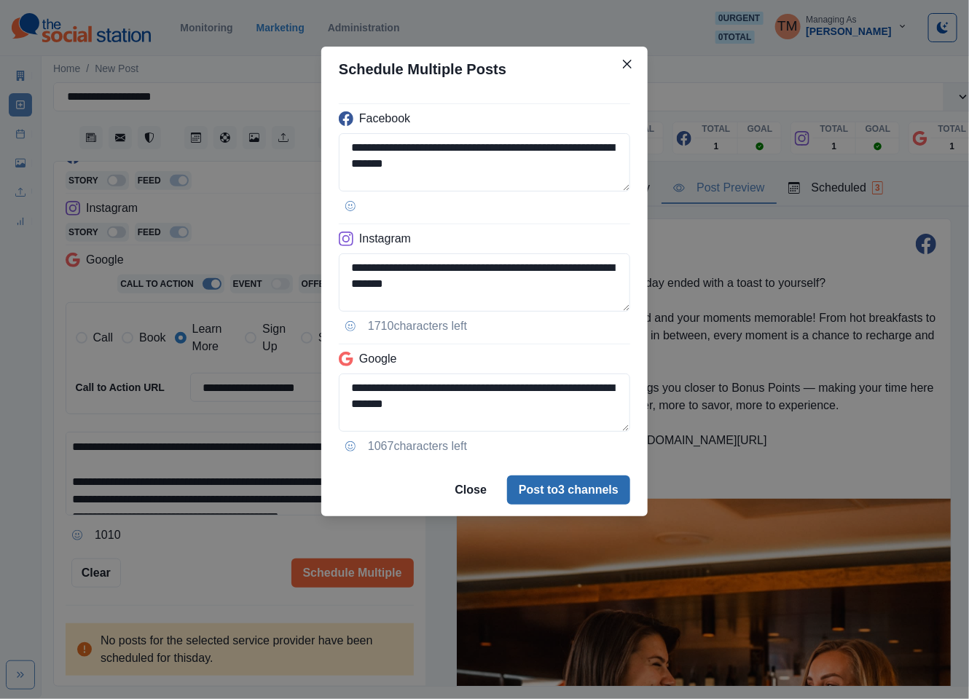
click at [604, 494] on button "Post to 3 channels" at bounding box center [568, 490] width 123 height 29
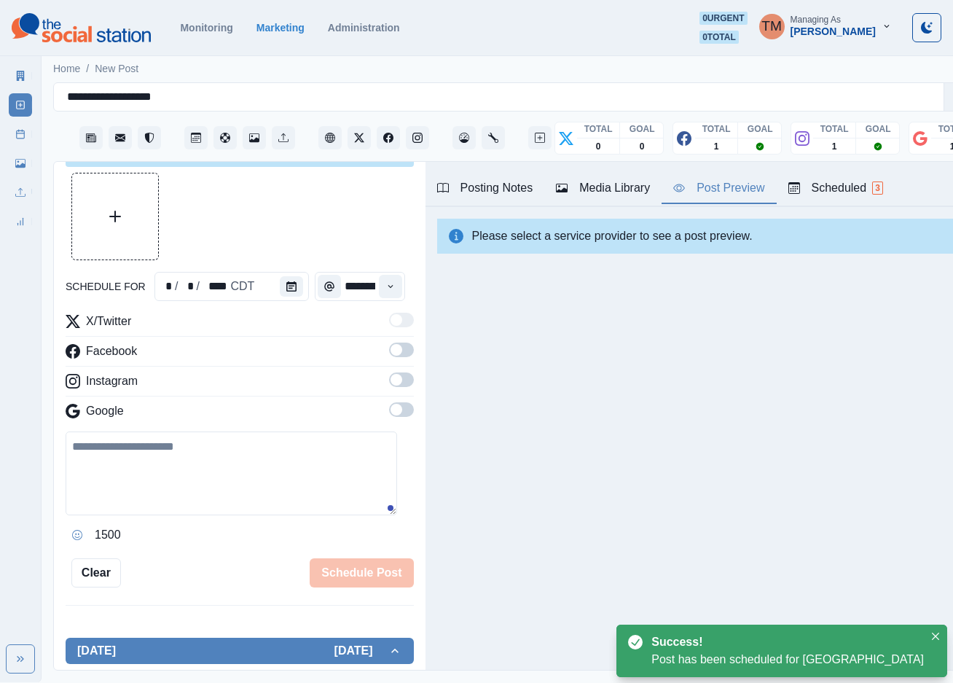
scroll to position [237, 0]
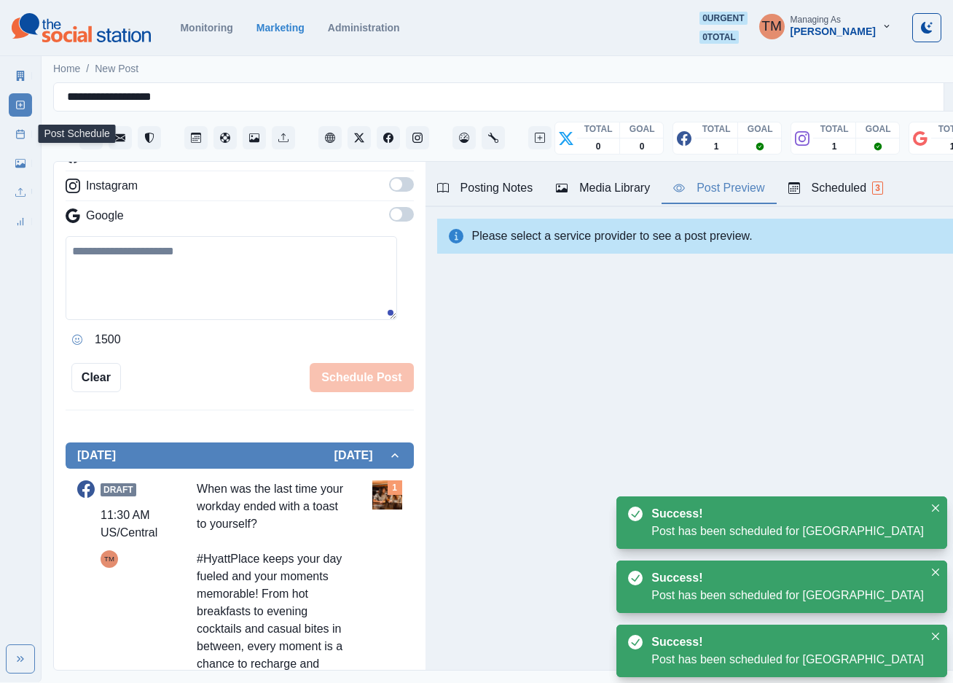
click at [24, 138] on icon at bounding box center [20, 134] width 10 height 10
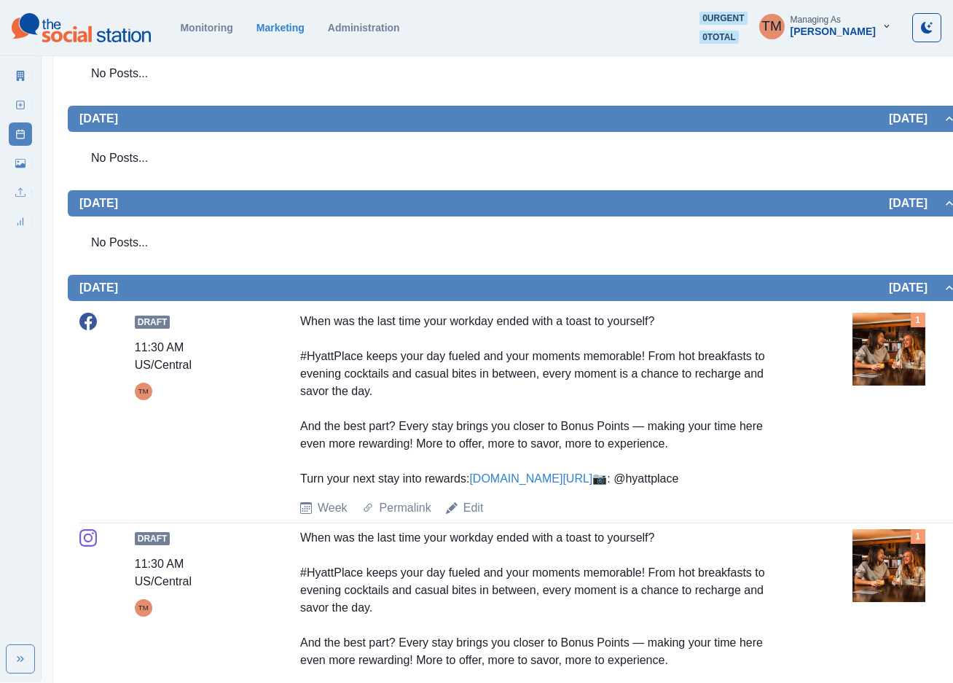
scroll to position [874, 0]
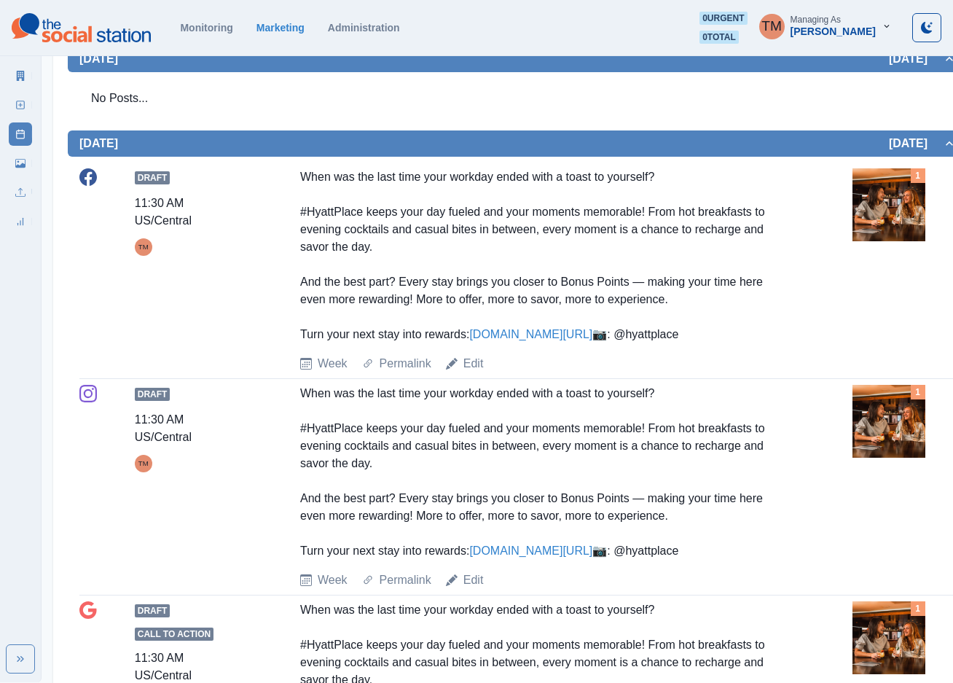
click at [863, 458] on img at bounding box center [888, 421] width 73 height 73
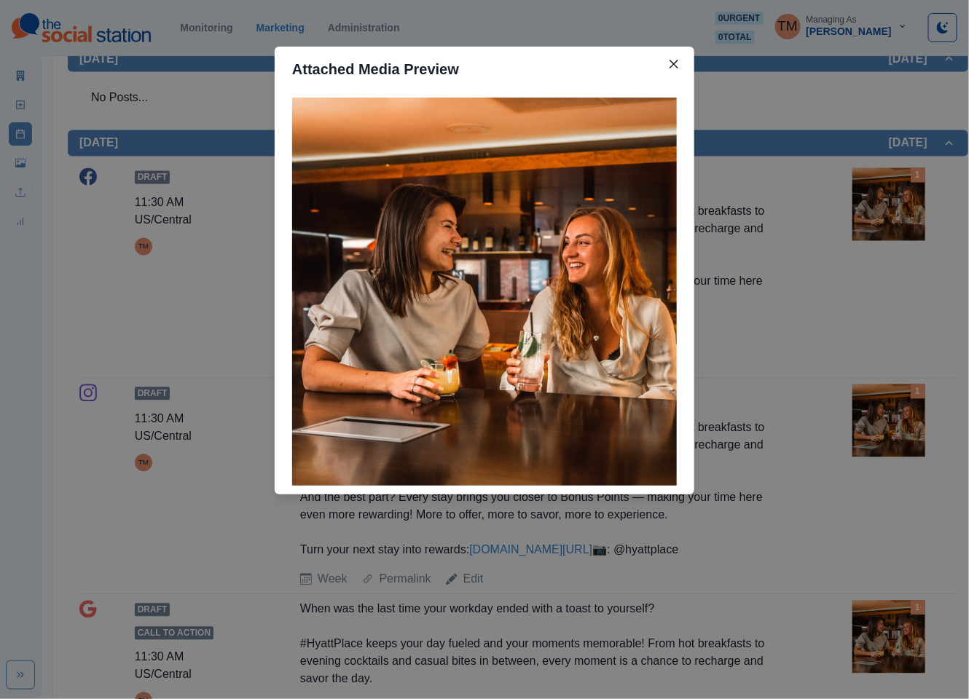
click at [863, 462] on div "Attached Media Preview" at bounding box center [484, 349] width 969 height 699
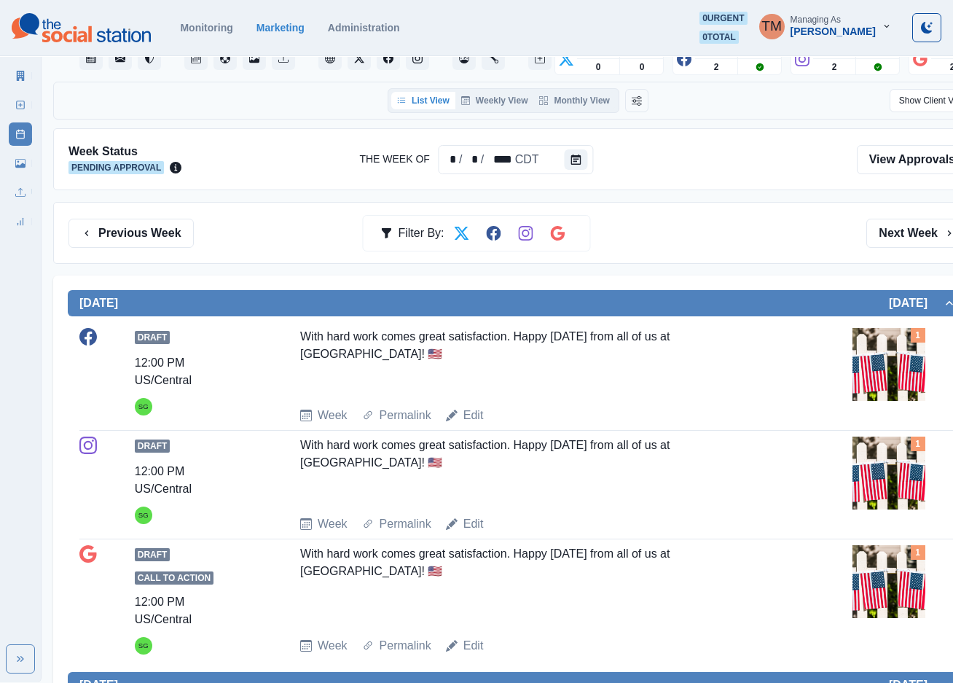
scroll to position [0, 0]
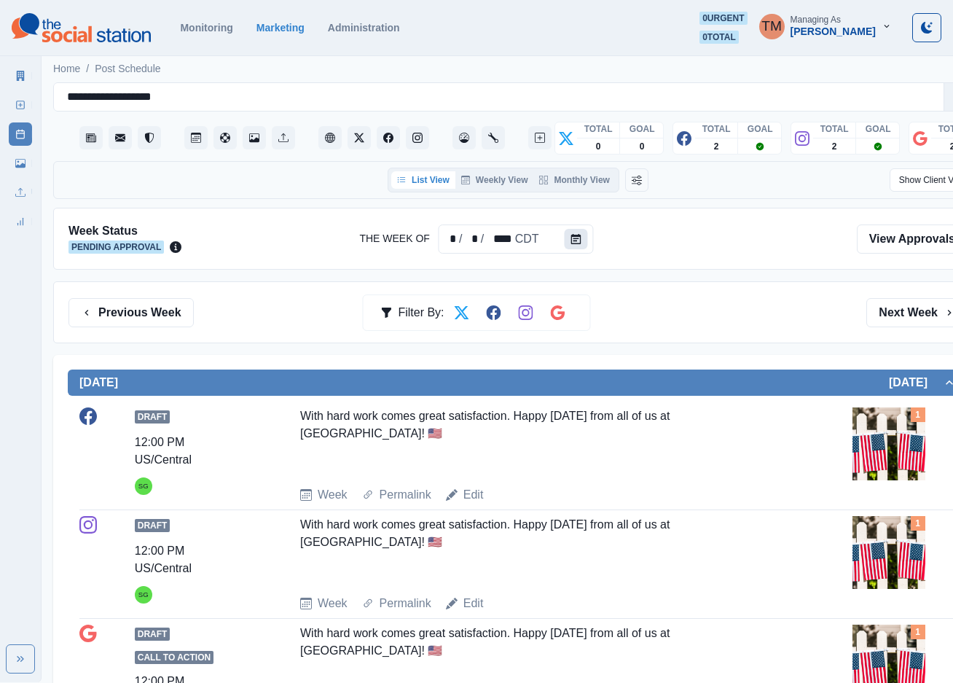
click at [571, 243] on icon "Calendar" at bounding box center [576, 239] width 10 height 10
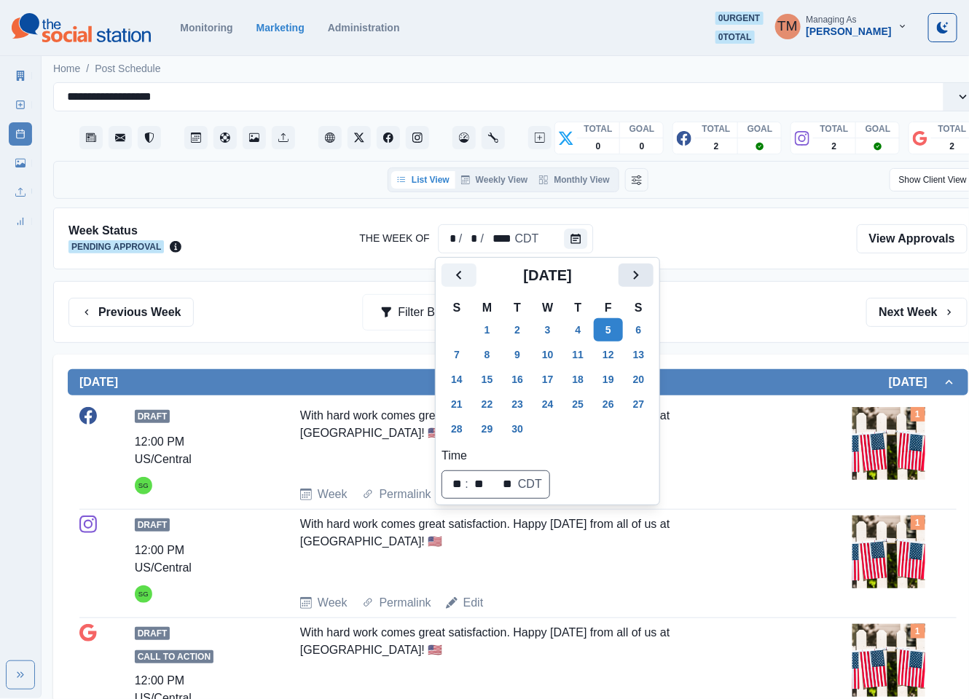
click at [630, 275] on icon "Next" at bounding box center [635, 275] width 17 height 17
click at [487, 348] on button "6" at bounding box center [487, 354] width 29 height 23
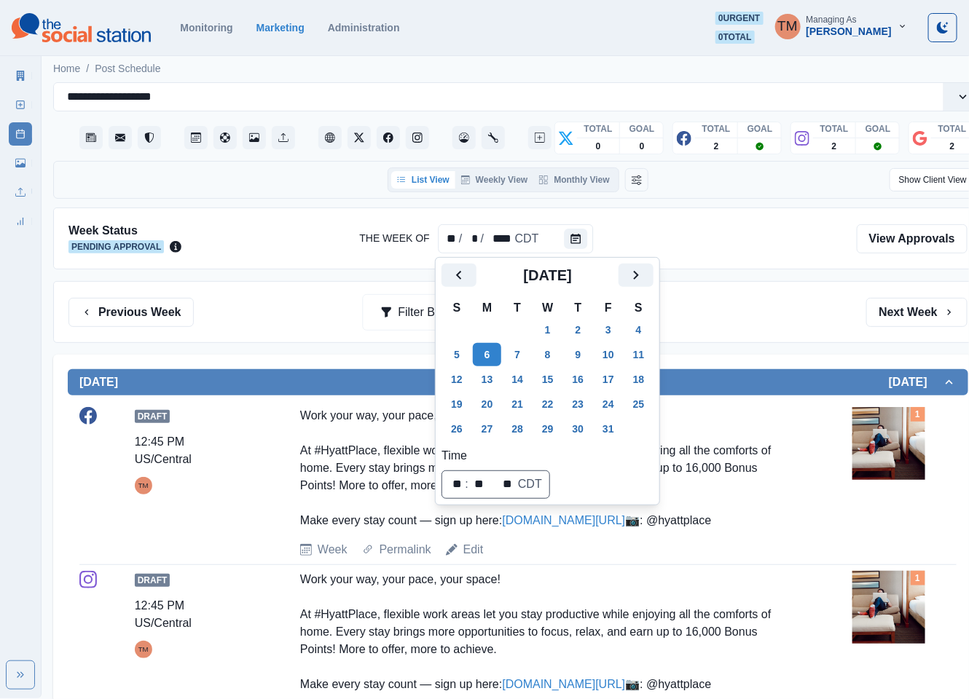
click at [720, 319] on div "Previous Week Filter By: Next Week" at bounding box center [517, 312] width 899 height 29
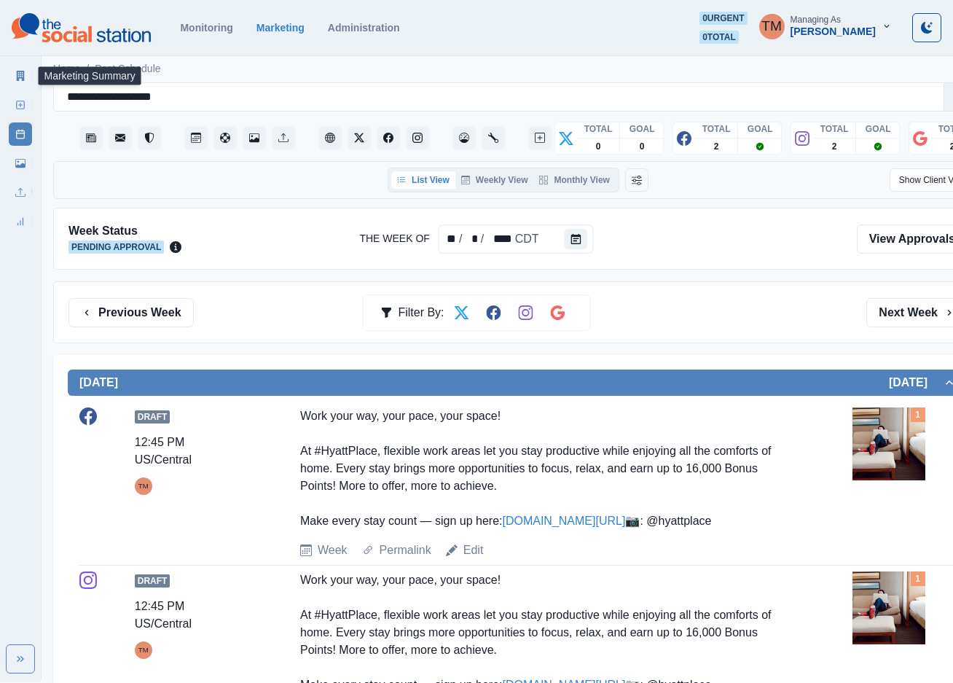
click at [20, 79] on icon at bounding box center [20, 76] width 10 height 10
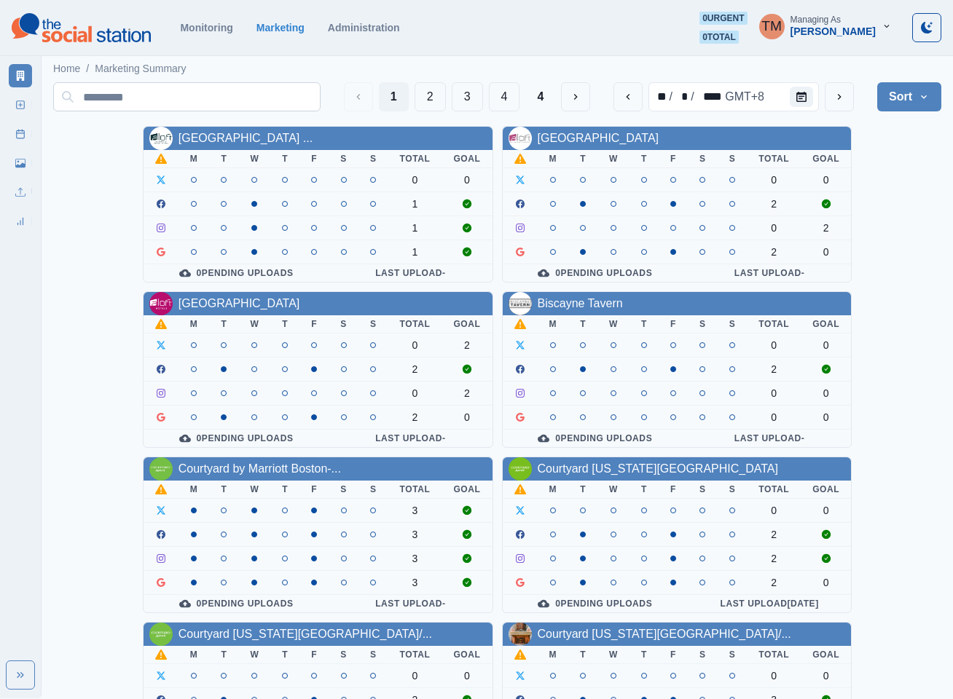
click at [223, 90] on input at bounding box center [186, 96] width 267 height 29
paste input "**********"
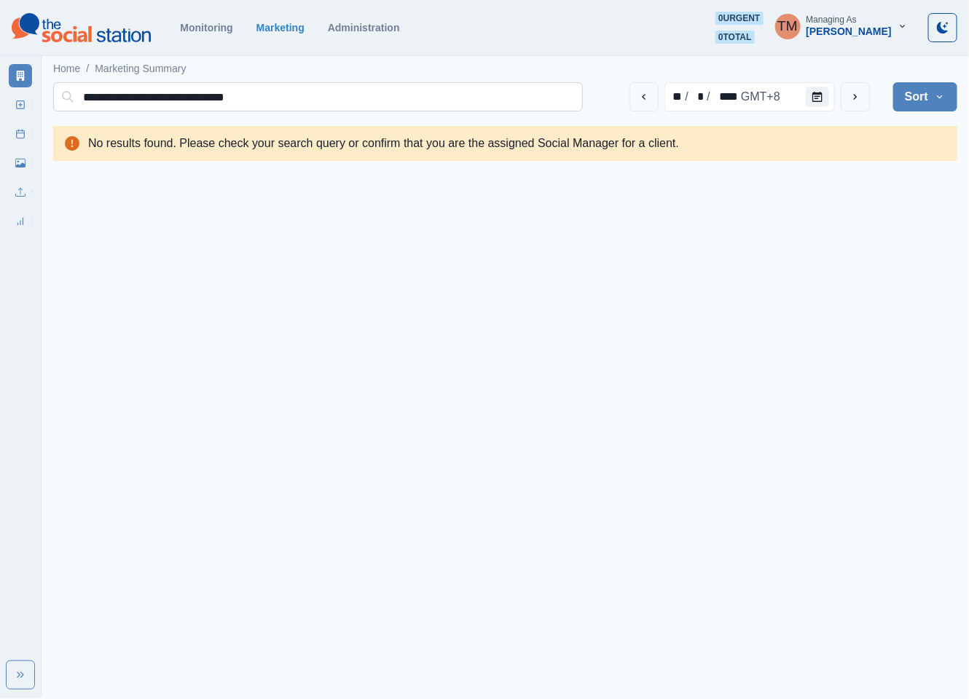
click at [208, 101] on input "**********" at bounding box center [318, 96] width 530 height 29
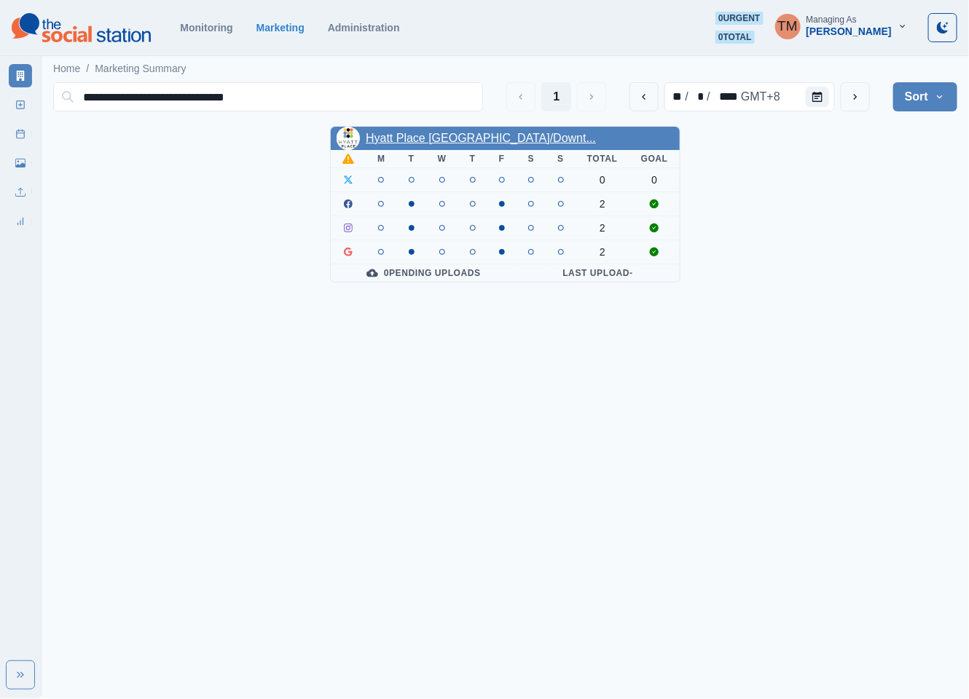
type input "**********"
click at [453, 141] on link "Hyatt Place Minneapolis/Downt..." at bounding box center [481, 138] width 230 height 12
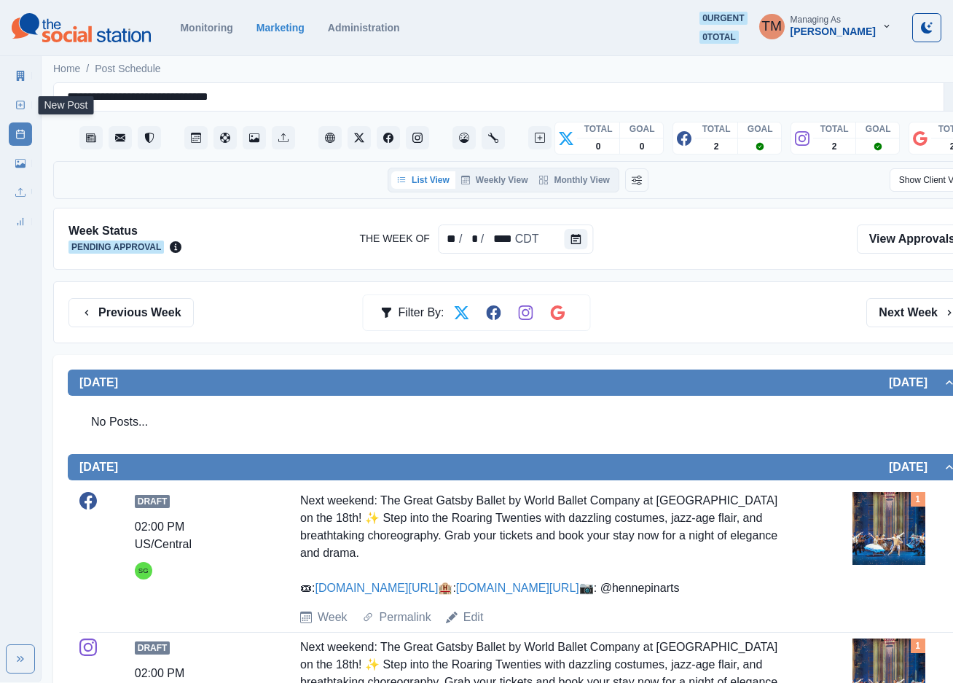
click at [20, 112] on link "New Post" at bounding box center [20, 104] width 23 height 23
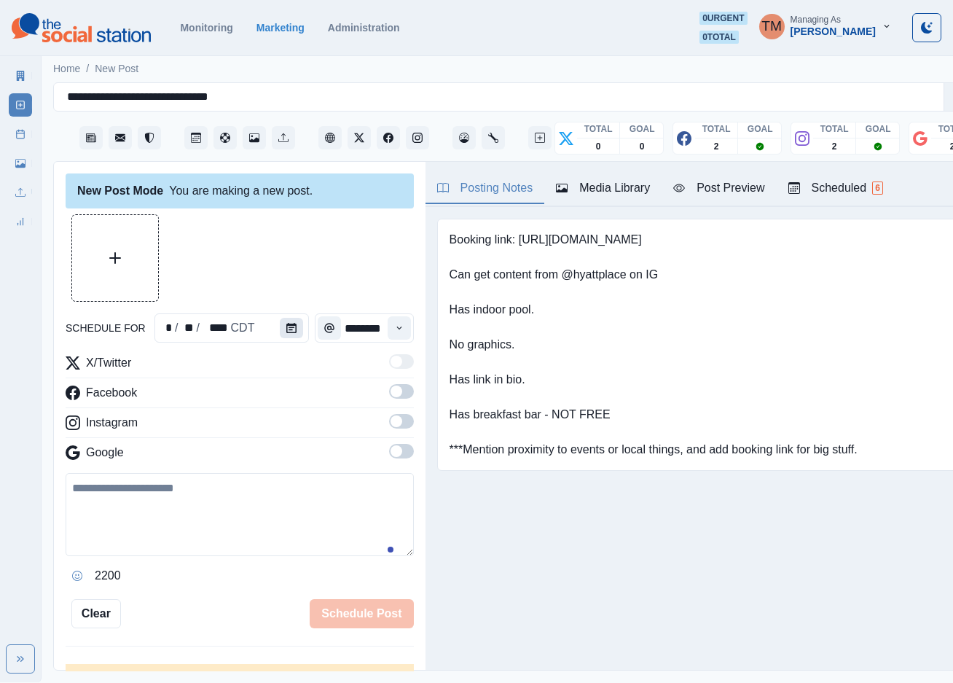
click at [280, 333] on button "Calendar" at bounding box center [291, 328] width 23 height 20
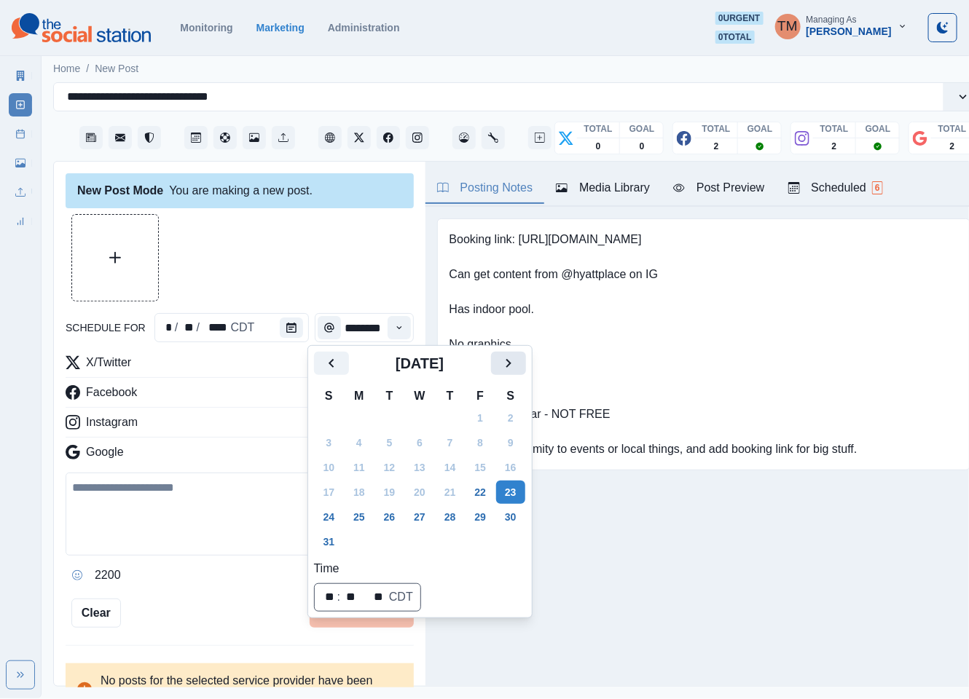
click at [512, 372] on button "Next" at bounding box center [508, 363] width 35 height 23
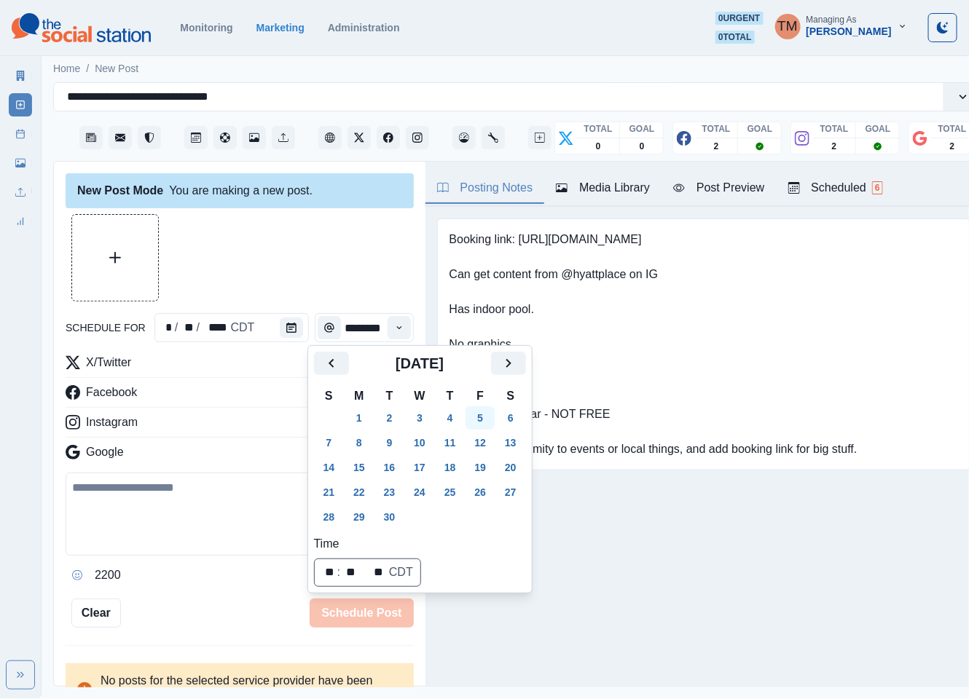
click at [473, 420] on button "5" at bounding box center [480, 418] width 29 height 23
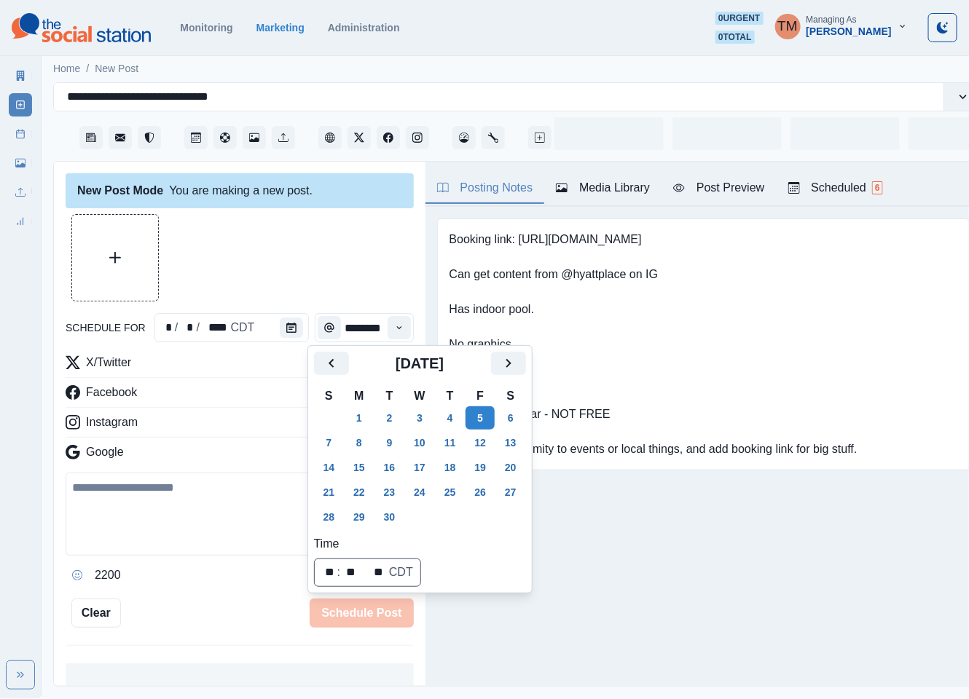
click at [274, 243] on div at bounding box center [240, 257] width 348 height 87
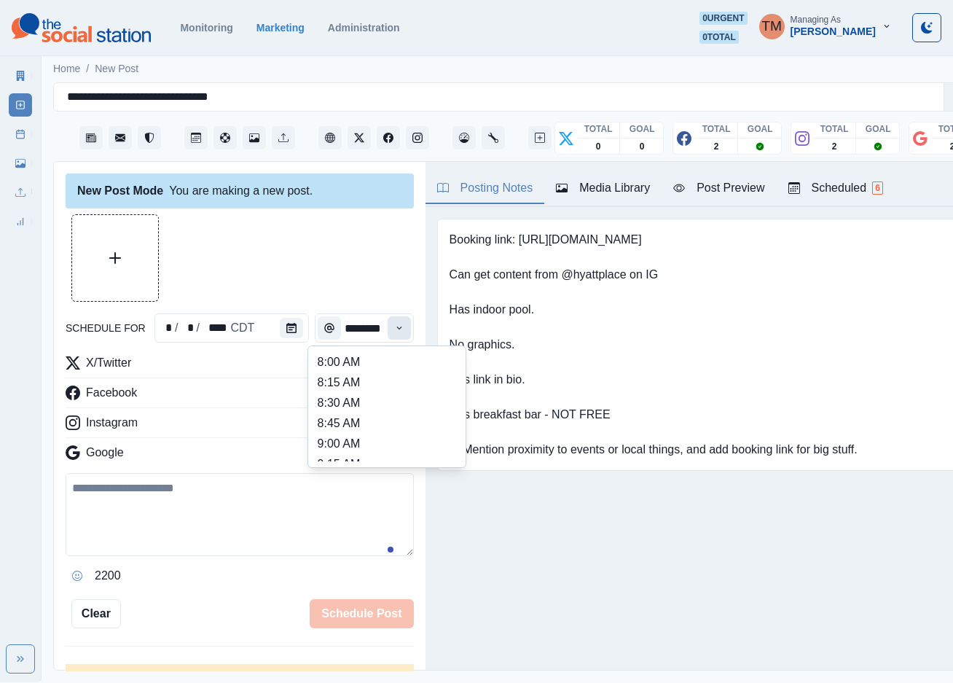
click at [389, 329] on button "Time" at bounding box center [399, 327] width 23 height 23
click at [355, 429] on li "1:45 PM" at bounding box center [387, 422] width 146 height 20
type input "*******"
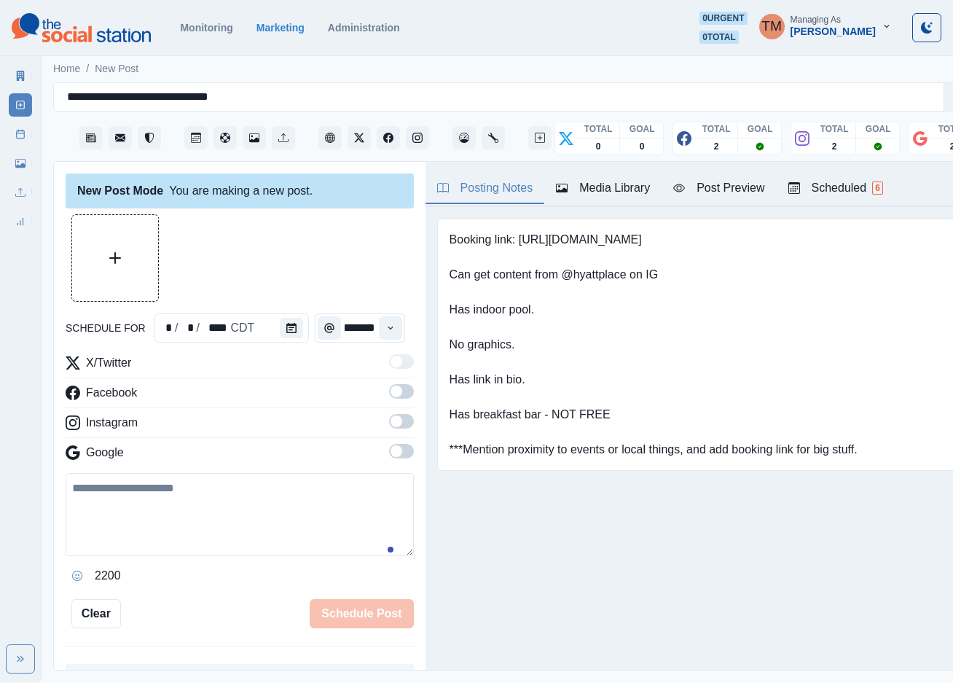
scroll to position [0, 12]
click at [391, 390] on span at bounding box center [397, 391] width 12 height 12
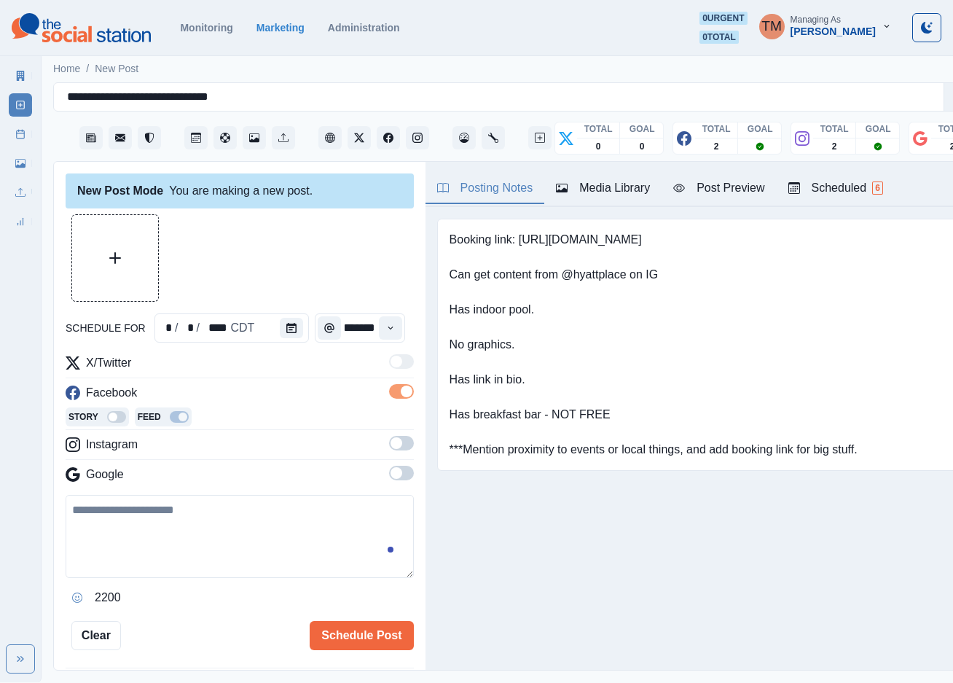
scroll to position [0, 0]
click at [389, 444] on span at bounding box center [401, 443] width 25 height 15
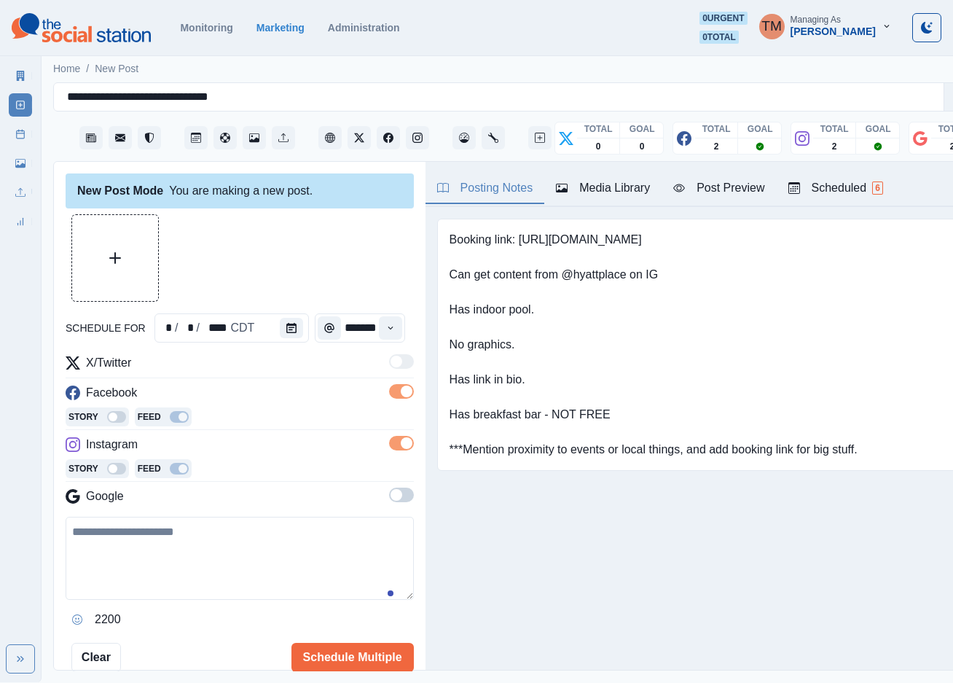
click at [389, 498] on span at bounding box center [401, 494] width 25 height 15
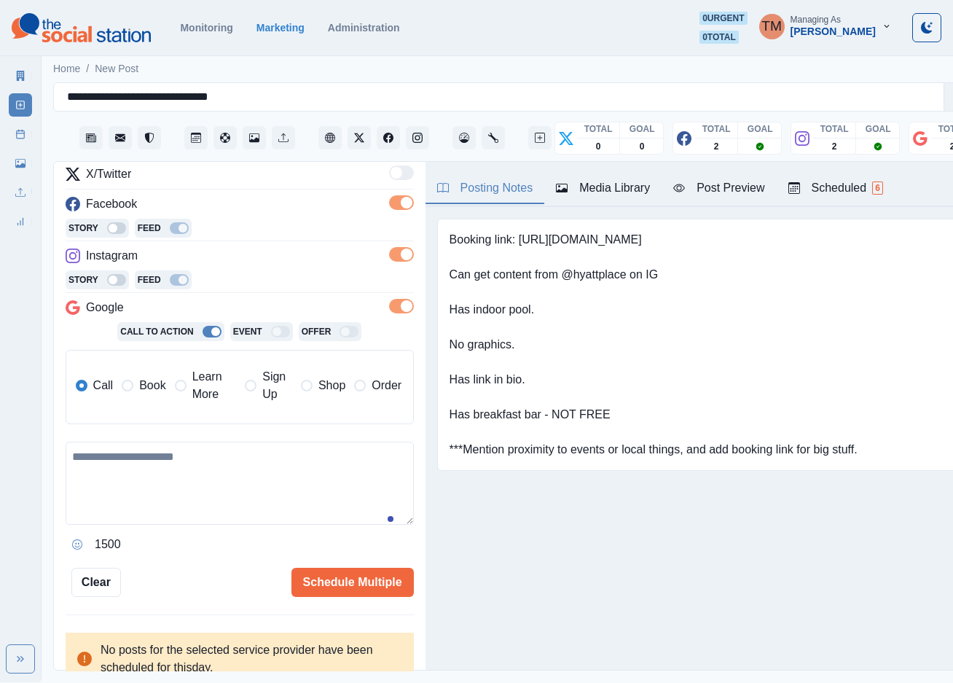
scroll to position [199, 0]
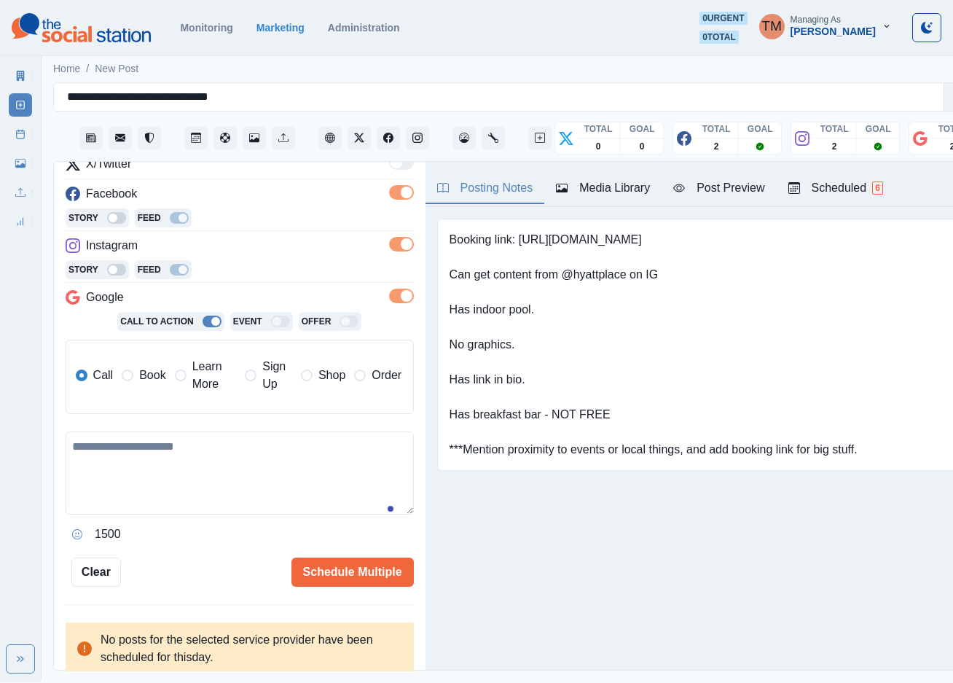
click at [200, 382] on span "Learn More" at bounding box center [214, 375] width 44 height 35
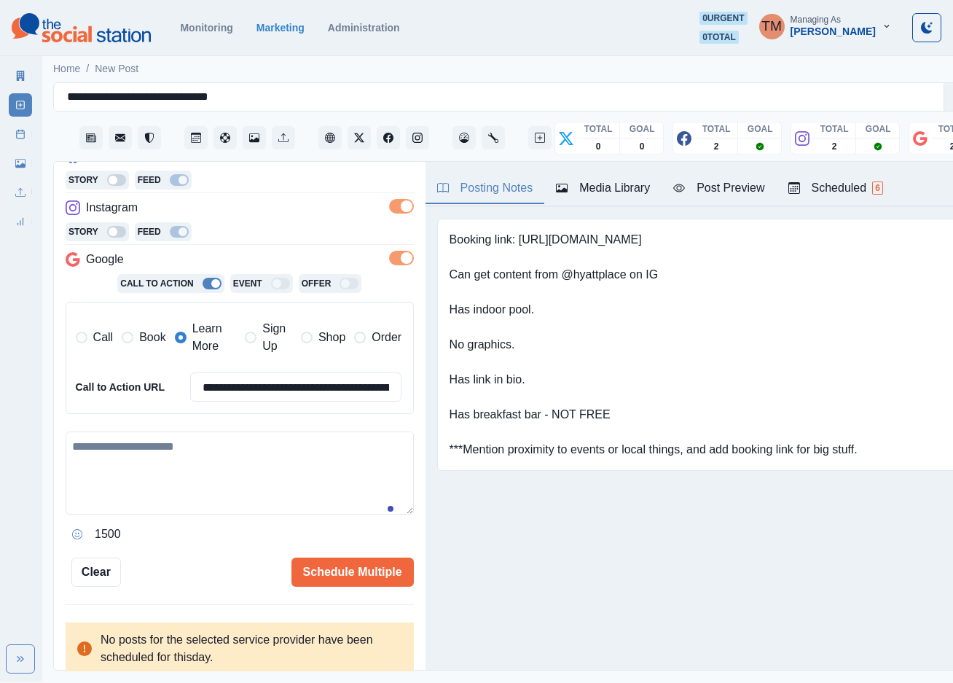
scroll to position [15, 0]
click at [176, 460] on textarea at bounding box center [240, 472] width 348 height 83
paste textarea "**********"
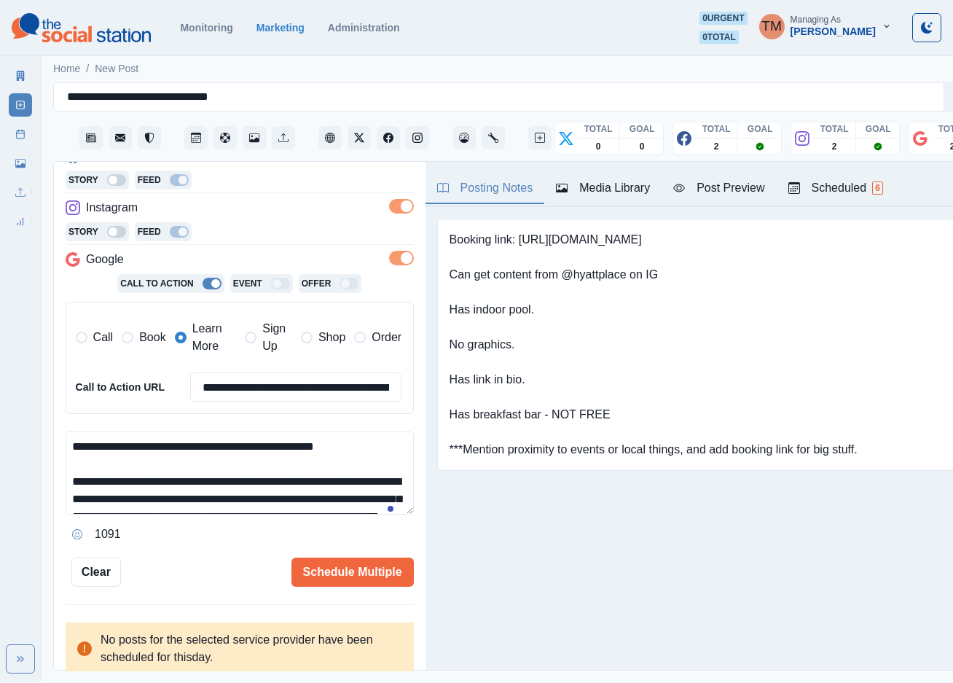
scroll to position [133, 0]
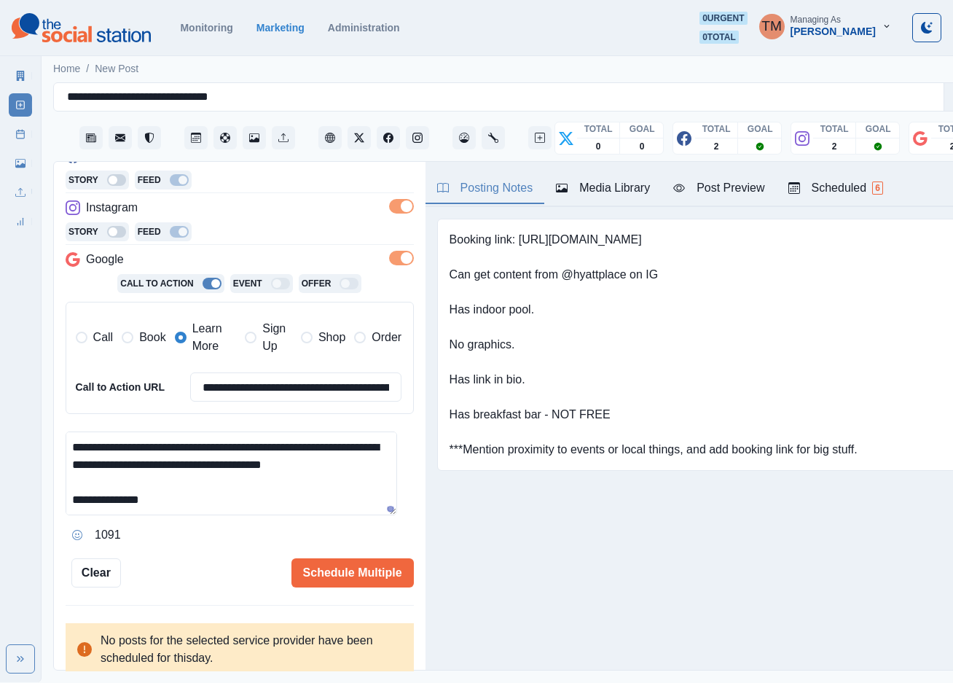
type textarea "**********"
click at [718, 179] on div "Post Preview" at bounding box center [718, 187] width 91 height 17
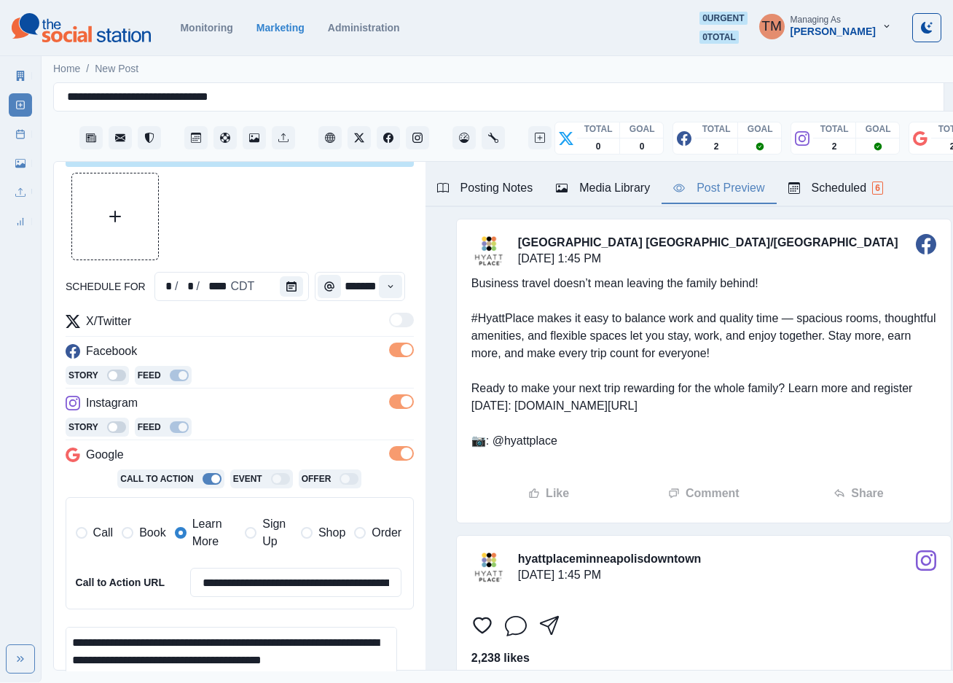
scroll to position [0, 0]
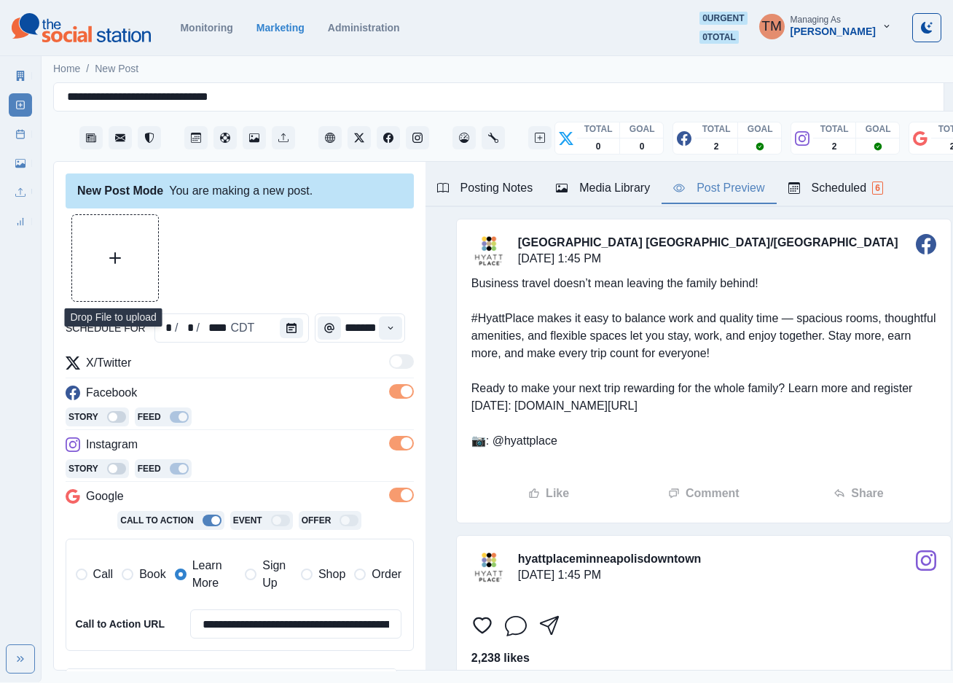
click at [134, 247] on button "Upload Media" at bounding box center [115, 258] width 86 height 86
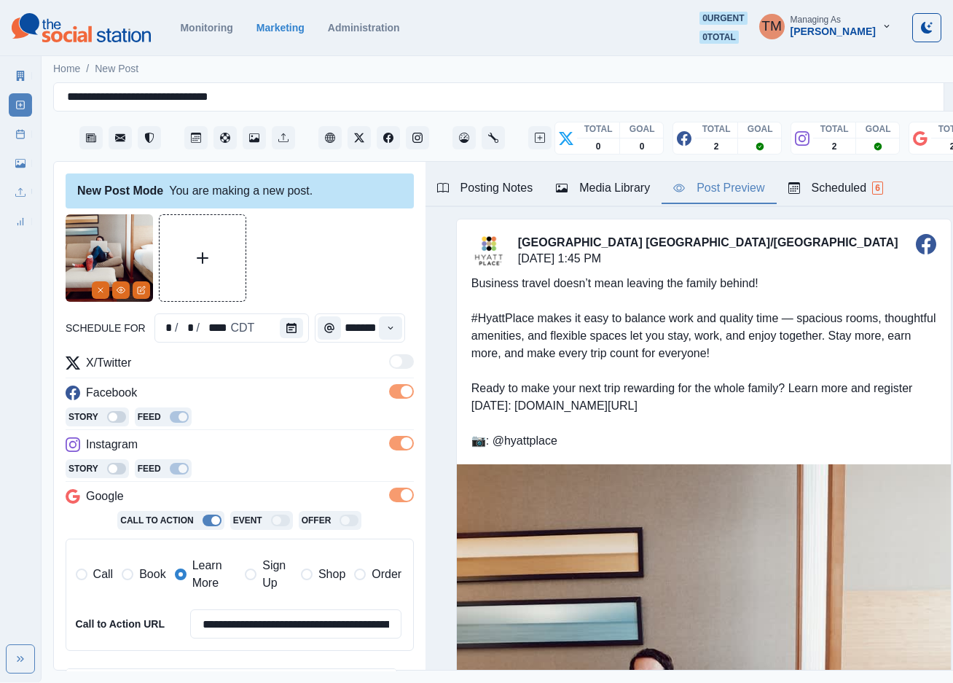
click at [332, 241] on div at bounding box center [240, 257] width 348 height 87
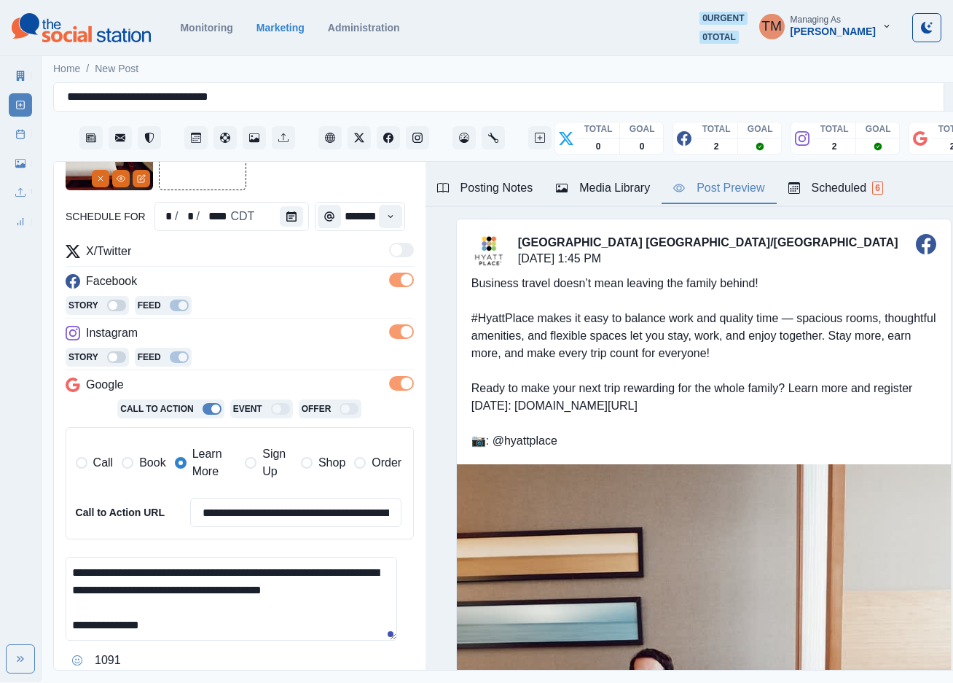
scroll to position [219, 0]
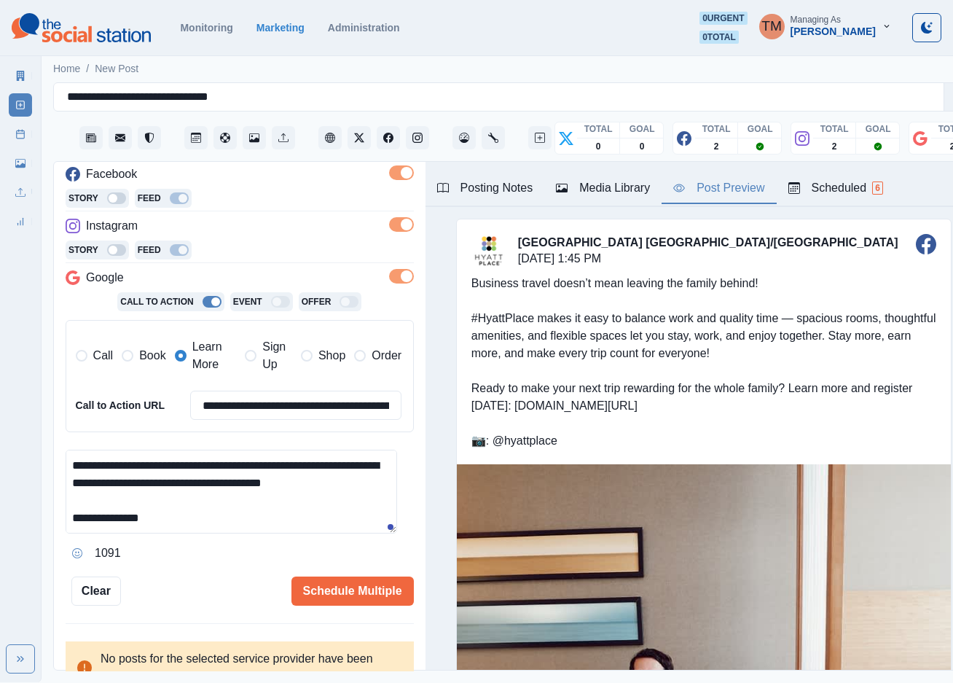
drag, startPoint x: 195, startPoint y: 477, endPoint x: 38, endPoint y: 483, distance: 157.5
click at [38, 483] on div "**********" at bounding box center [476, 341] width 953 height 682
click at [328, 391] on input "**********" at bounding box center [296, 405] width 212 height 29
paste input
type input "**********"
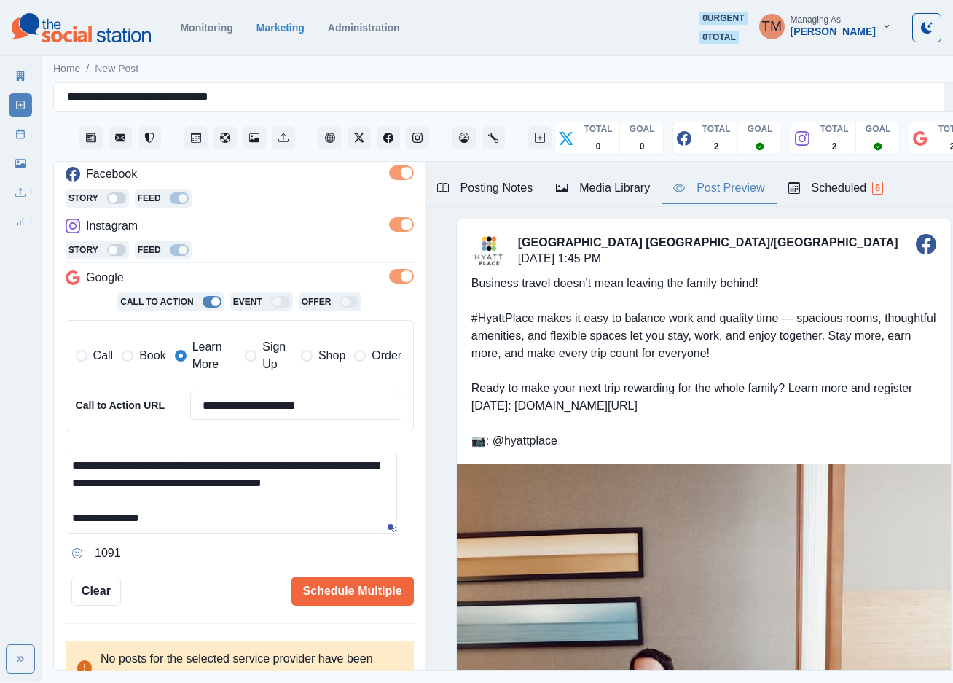
click at [264, 488] on textarea "**********" at bounding box center [231, 492] width 331 height 84
click at [329, 580] on button "Schedule Multiple" at bounding box center [352, 590] width 122 height 29
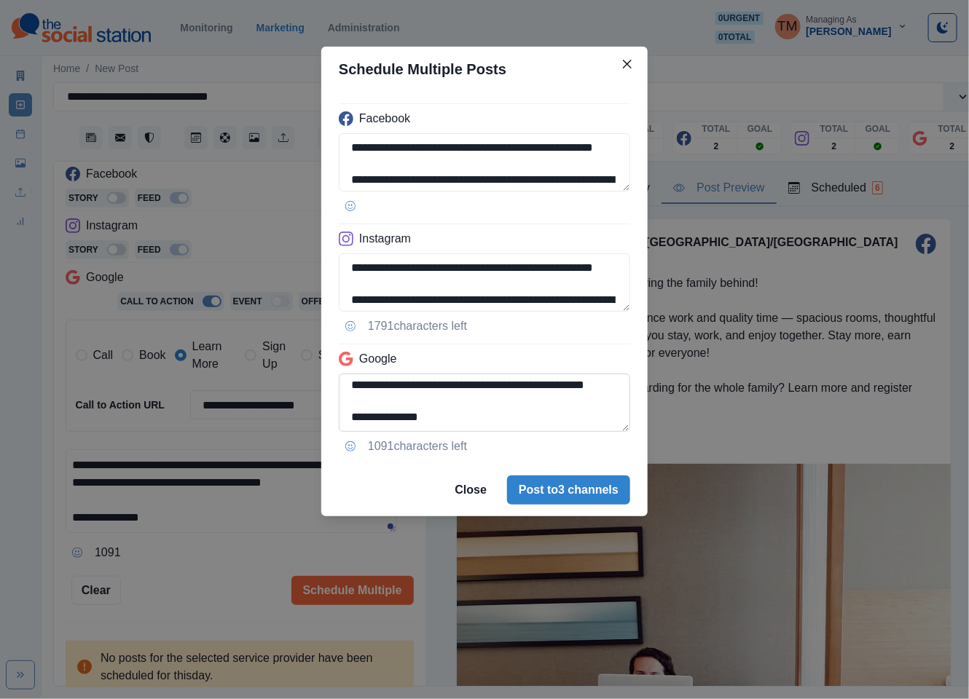
scroll to position [136, 0]
click at [580, 413] on textarea "**********" at bounding box center [484, 403] width 291 height 58
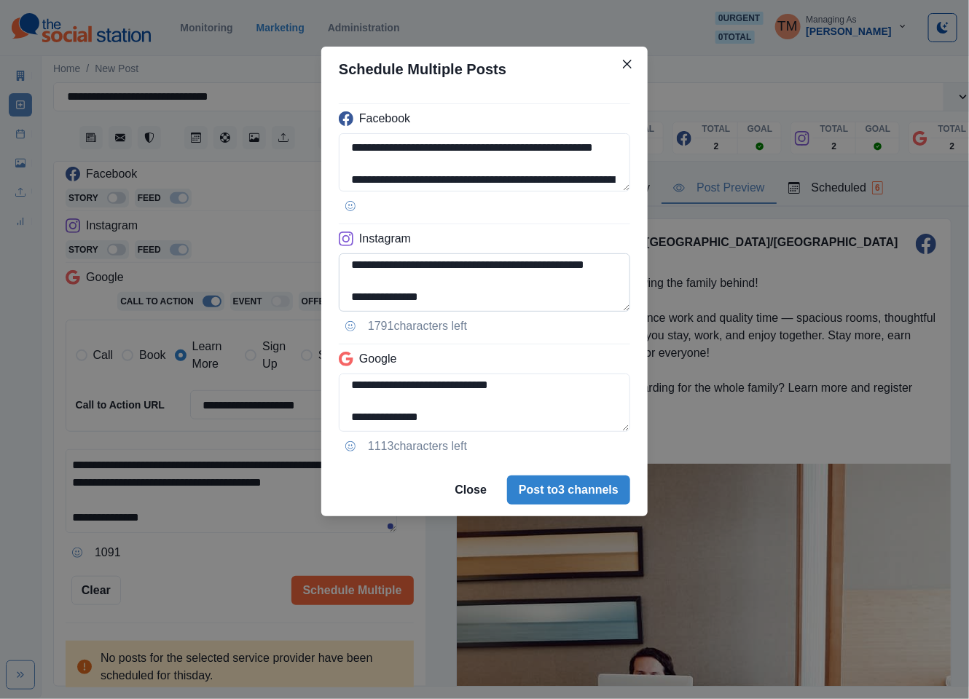
scroll to position [180, 0]
type textarea "**********"
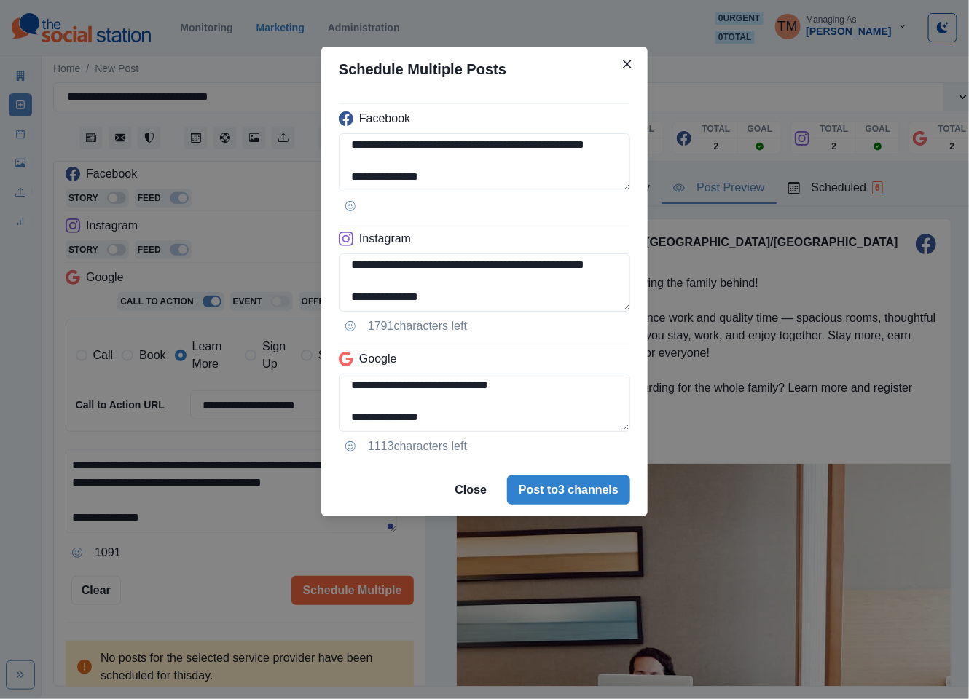
click at [221, 584] on div "**********" at bounding box center [484, 349] width 969 height 699
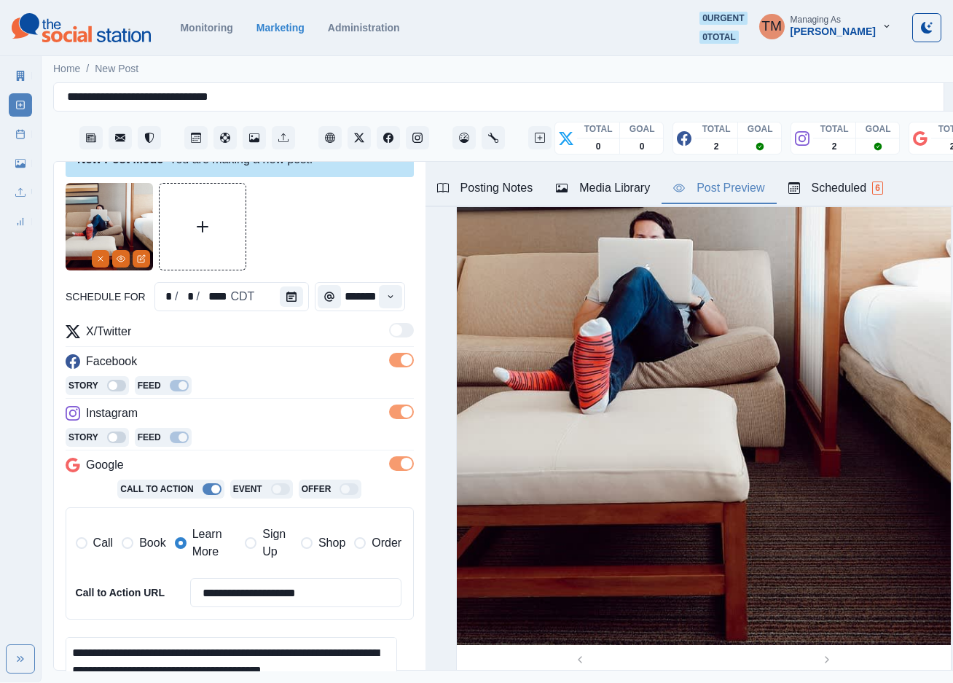
scroll to position [0, 0]
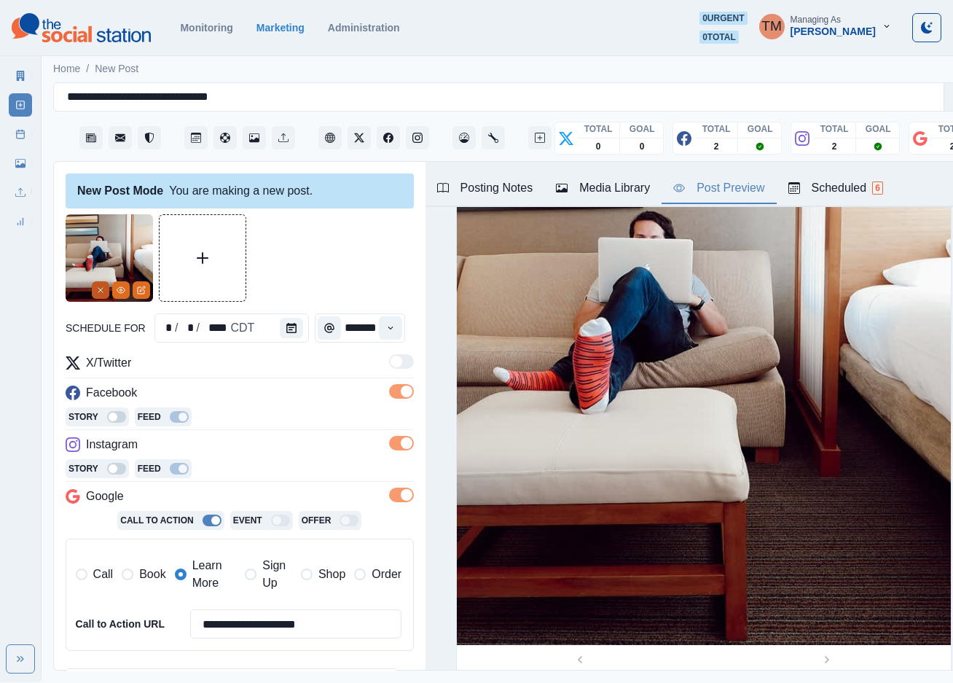
click at [98, 291] on icon "Remove" at bounding box center [100, 290] width 9 height 9
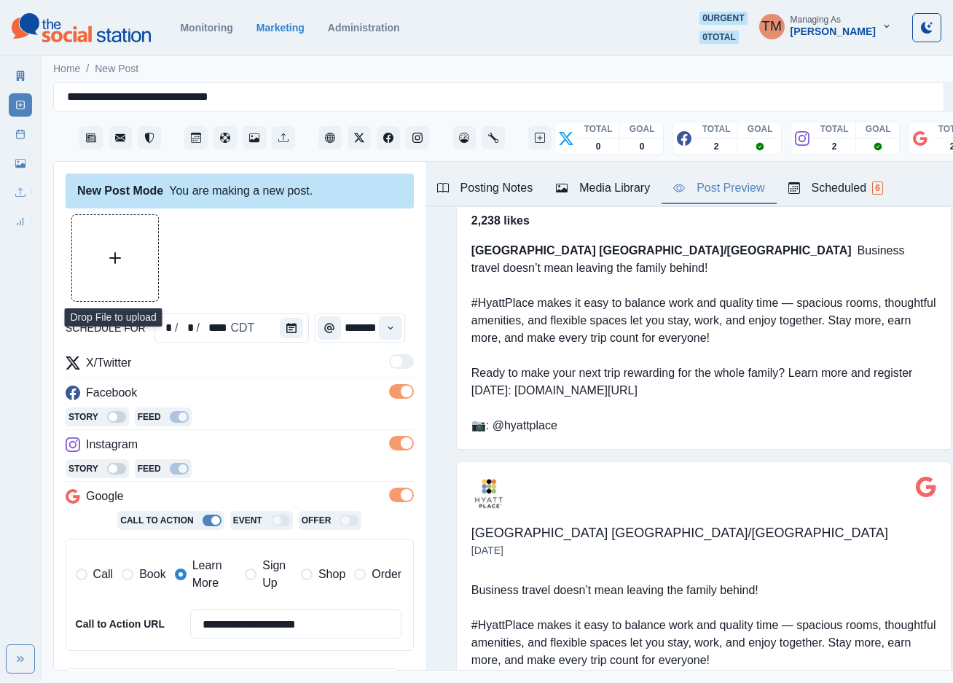
click at [101, 271] on button "Upload Media" at bounding box center [115, 258] width 86 height 86
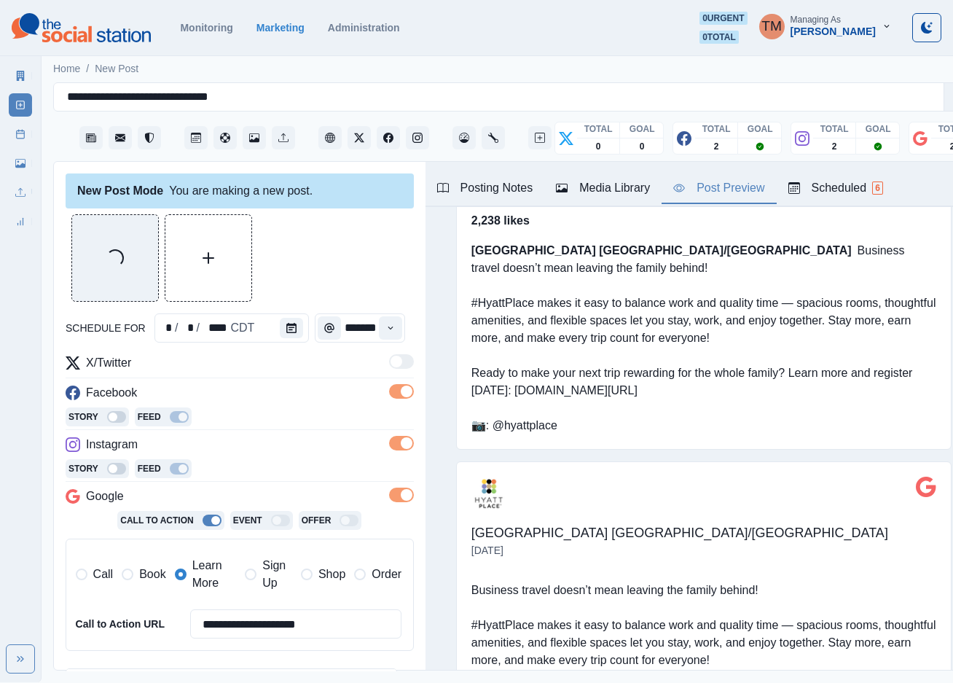
click at [603, 186] on div "Media Library" at bounding box center [603, 187] width 94 height 17
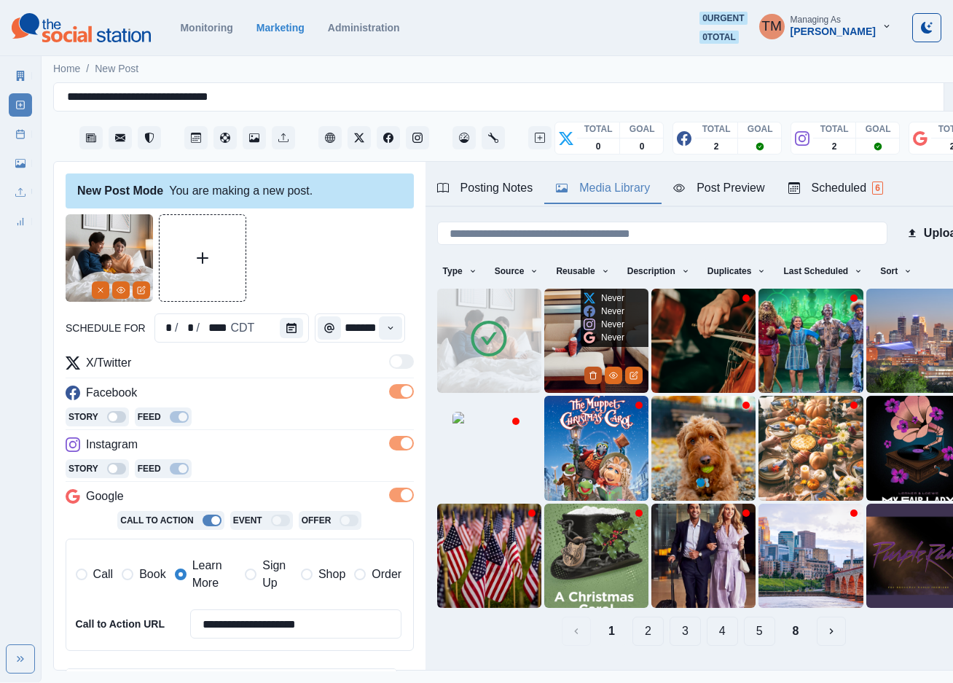
click at [589, 371] on icon "Delete Media" at bounding box center [593, 375] width 9 height 9
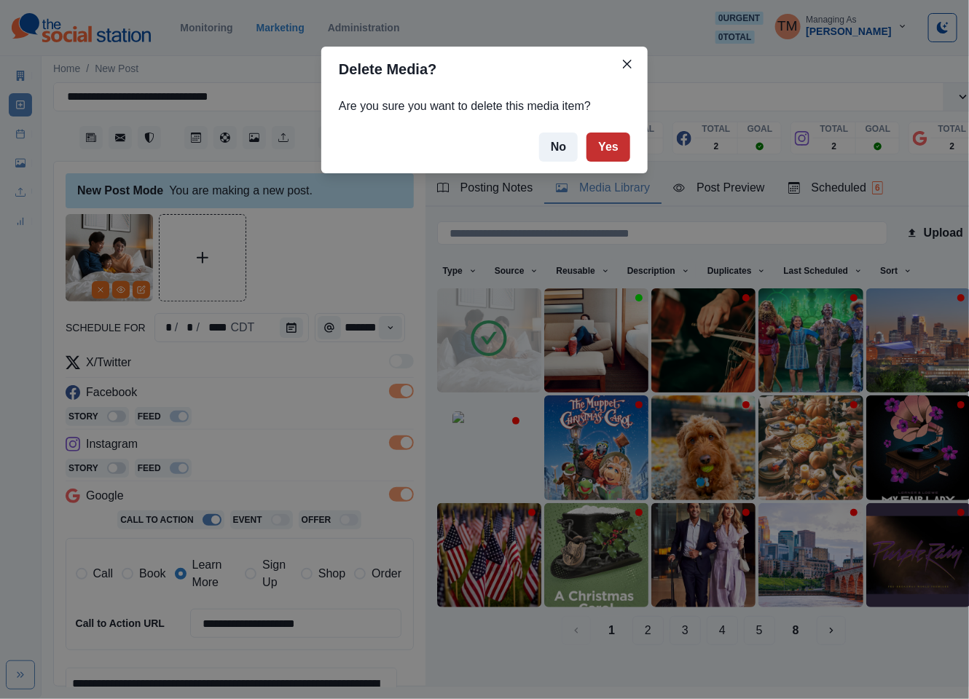
click at [617, 149] on button "Yes" at bounding box center [608, 147] width 44 height 29
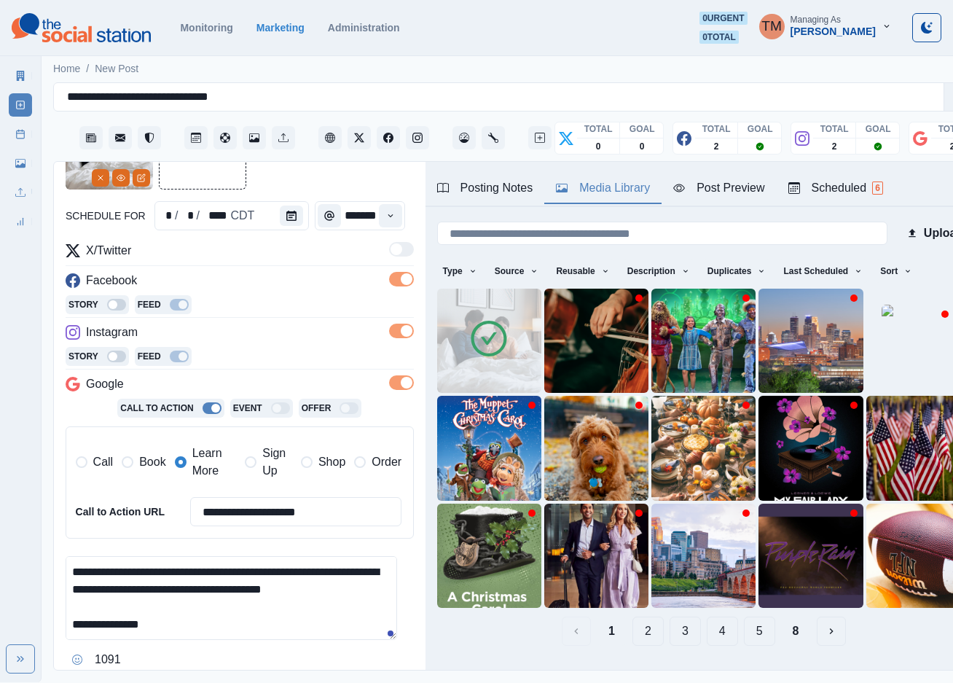
scroll to position [237, 0]
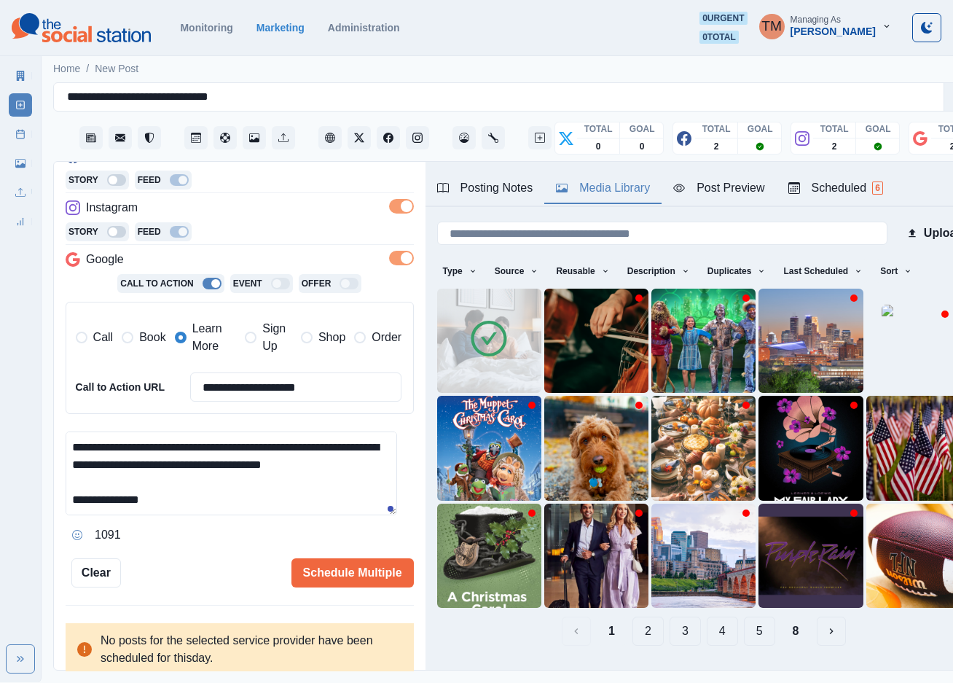
click at [737, 184] on div "Post Preview" at bounding box center [718, 187] width 91 height 17
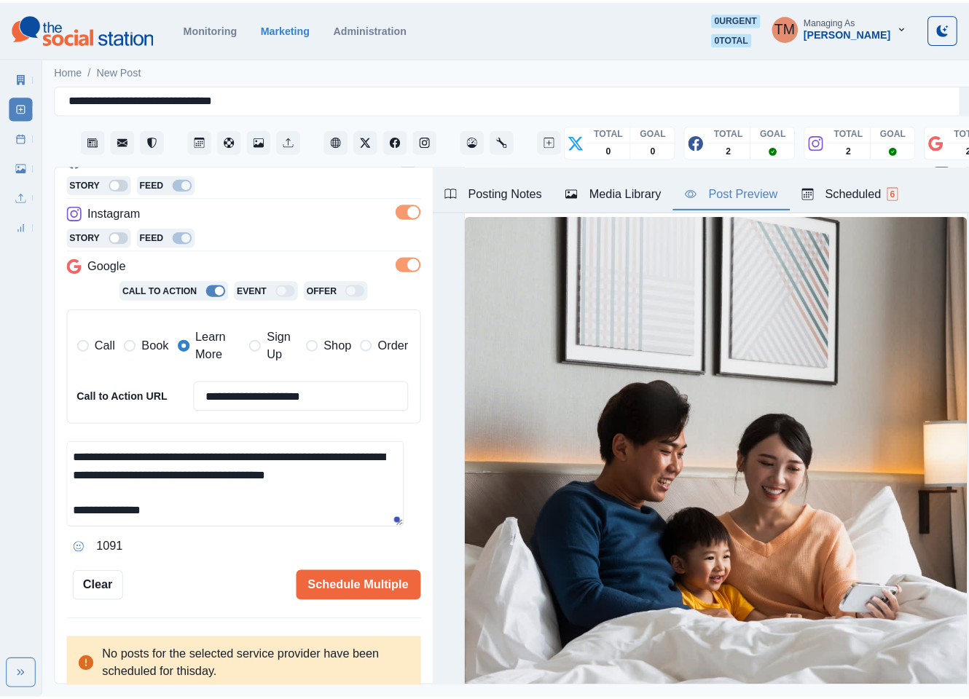
scroll to position [1202, 0]
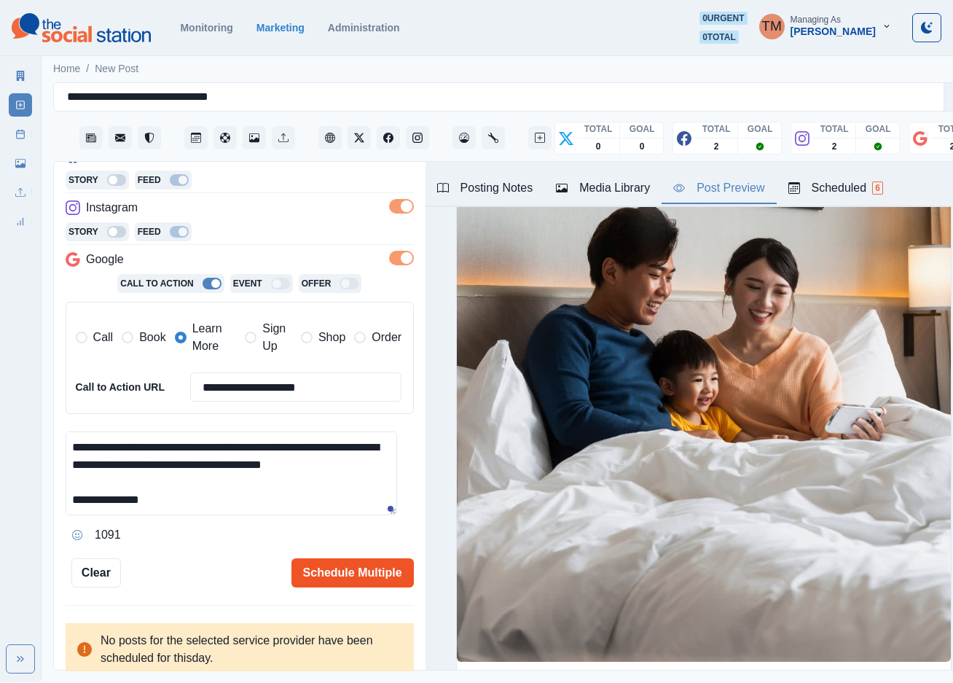
click at [341, 573] on button "Schedule Multiple" at bounding box center [352, 572] width 122 height 29
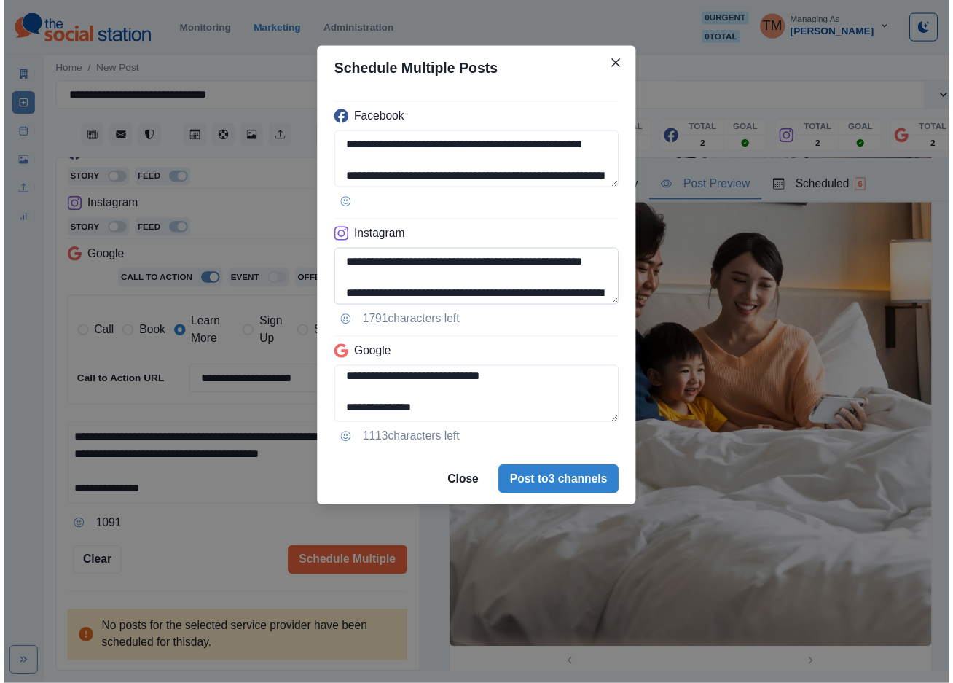
scroll to position [180, 0]
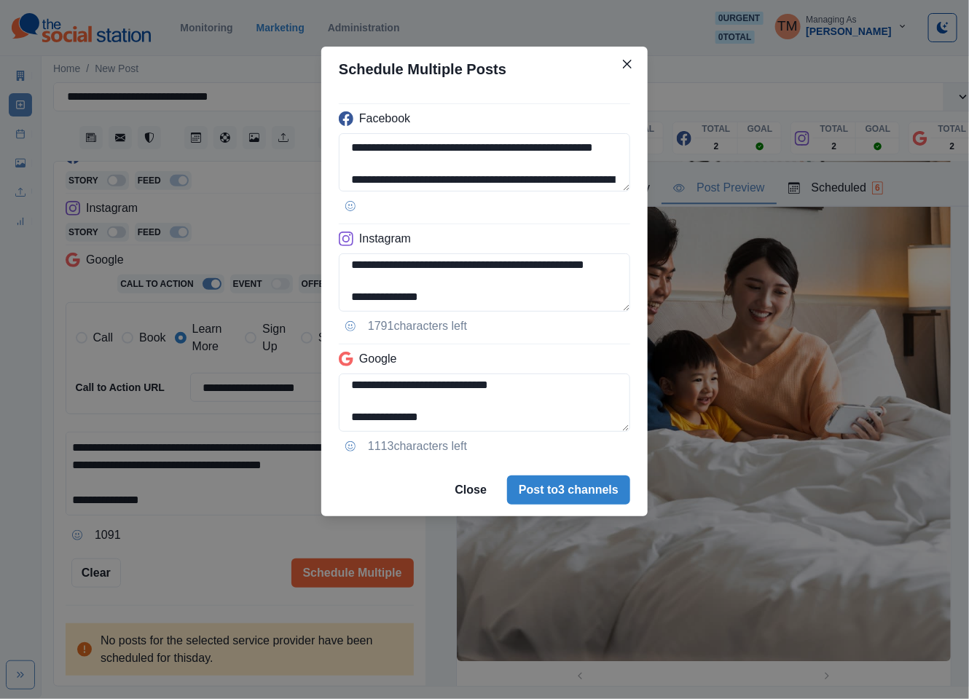
drag, startPoint x: 173, startPoint y: 556, endPoint x: 261, endPoint y: 573, distance: 89.0
click at [176, 557] on div "**********" at bounding box center [484, 349] width 969 height 699
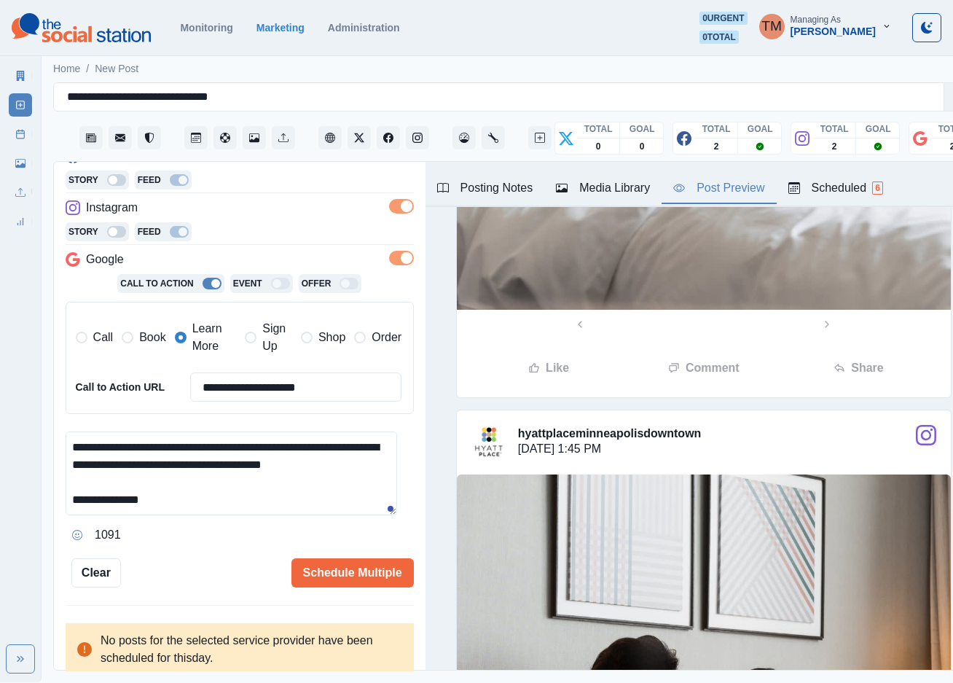
scroll to position [765, 0]
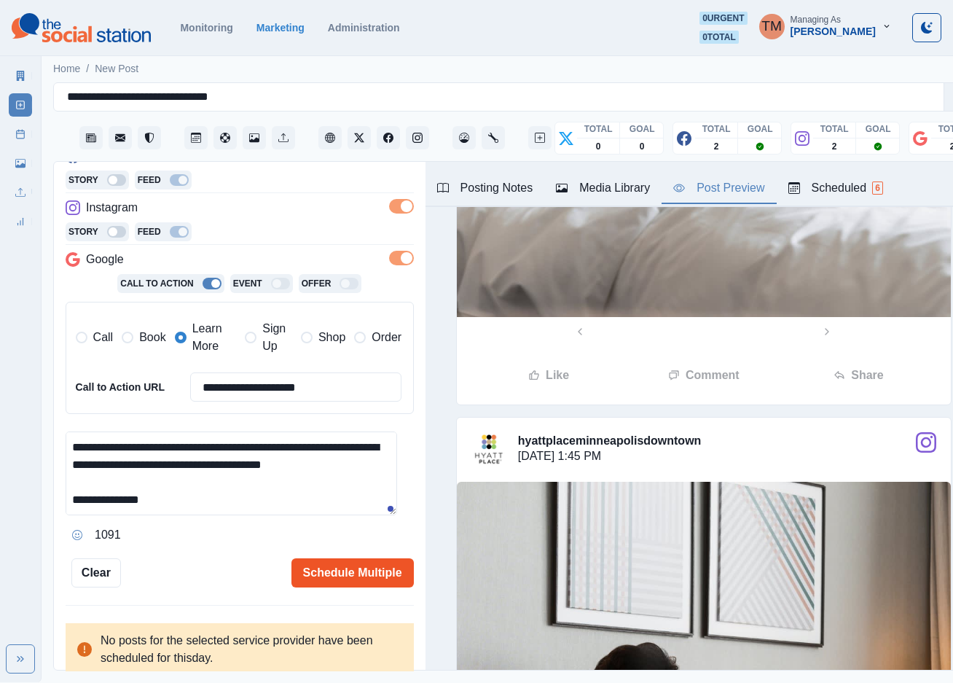
click at [337, 570] on button "Schedule Multiple" at bounding box center [352, 572] width 122 height 29
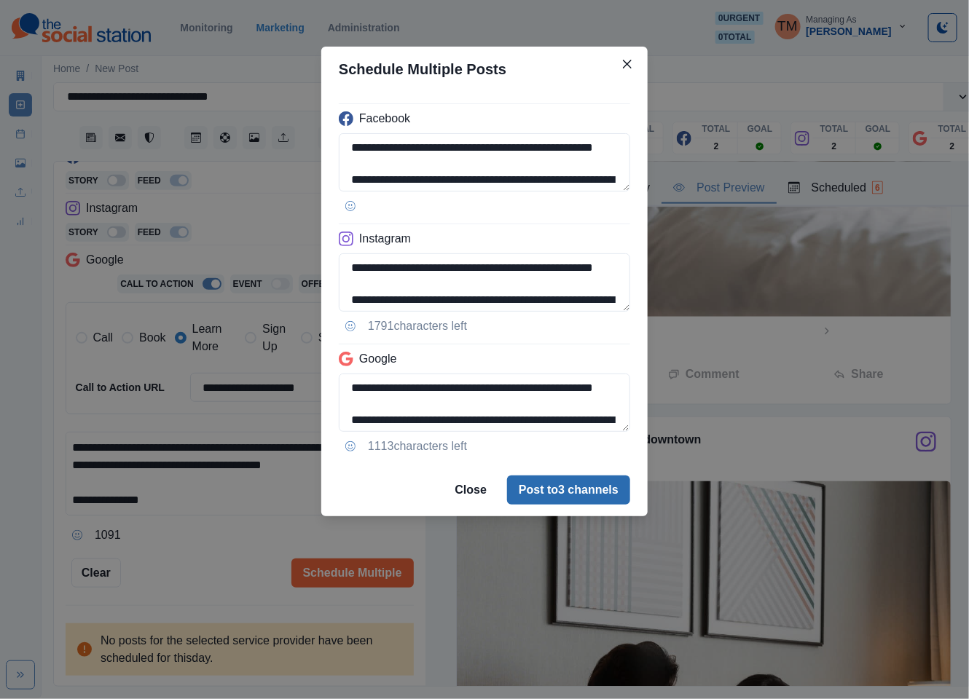
click at [577, 493] on button "Post to 3 channels" at bounding box center [568, 490] width 123 height 29
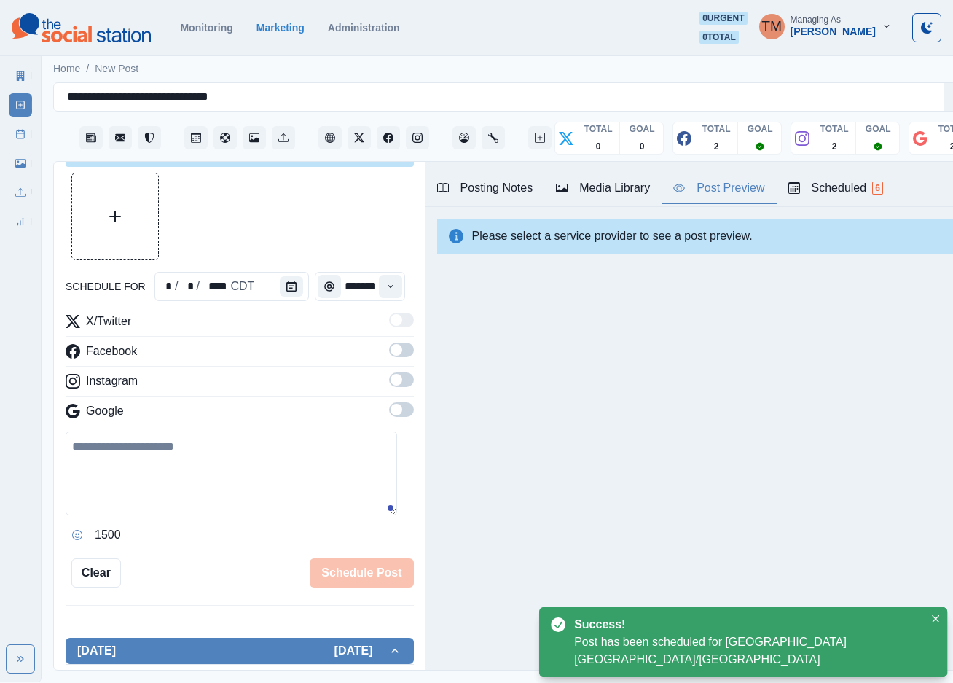
scroll to position [237, 0]
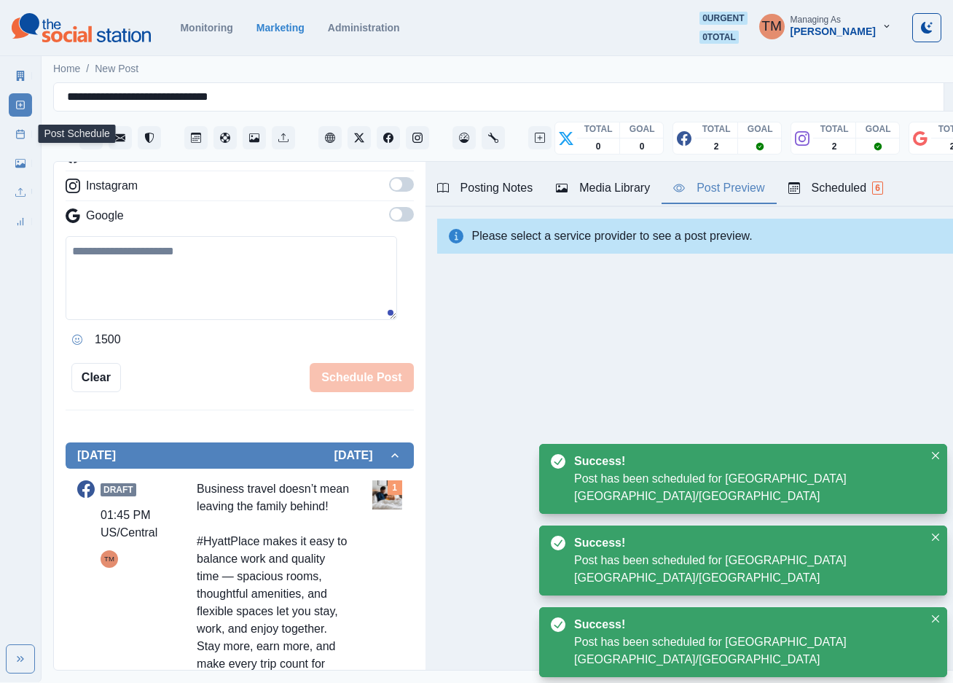
click at [20, 138] on icon at bounding box center [20, 134] width 10 height 10
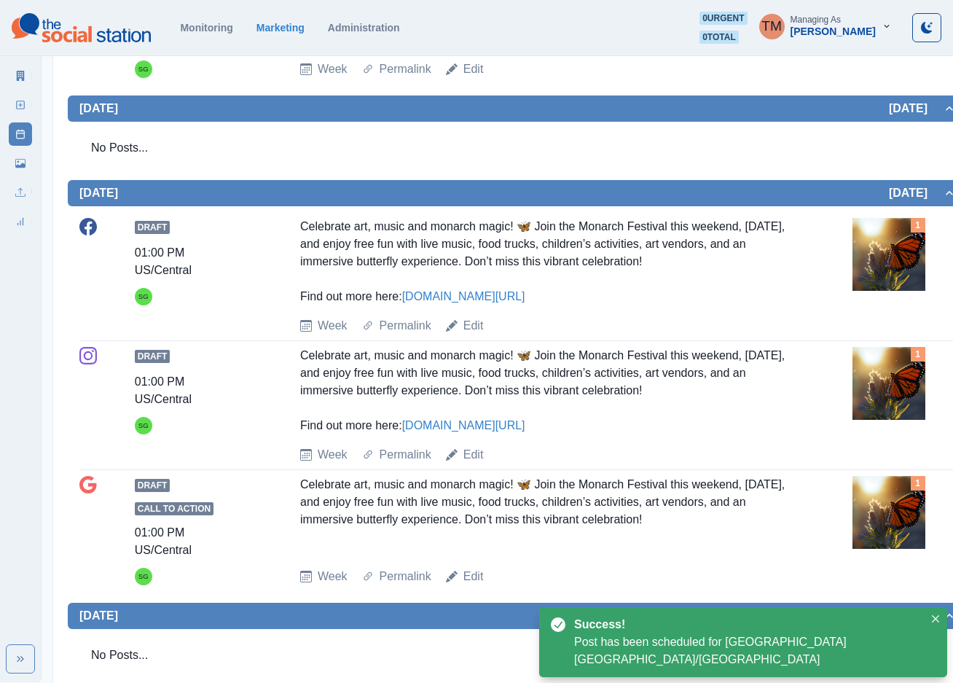
scroll to position [1093, 0]
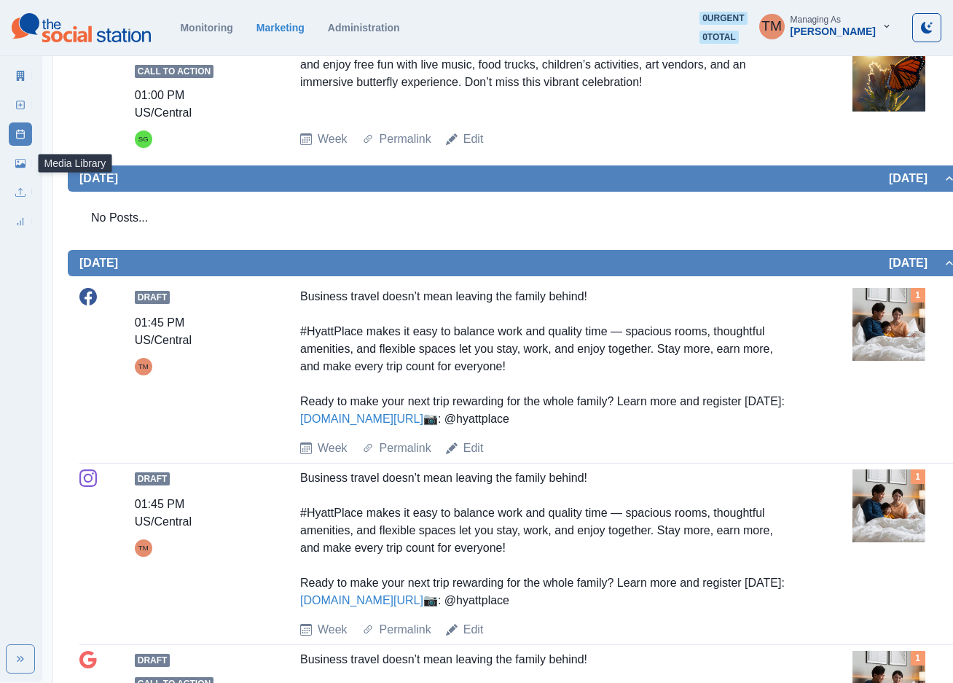
click at [31, 160] on link "Media Library" at bounding box center [20, 163] width 23 height 23
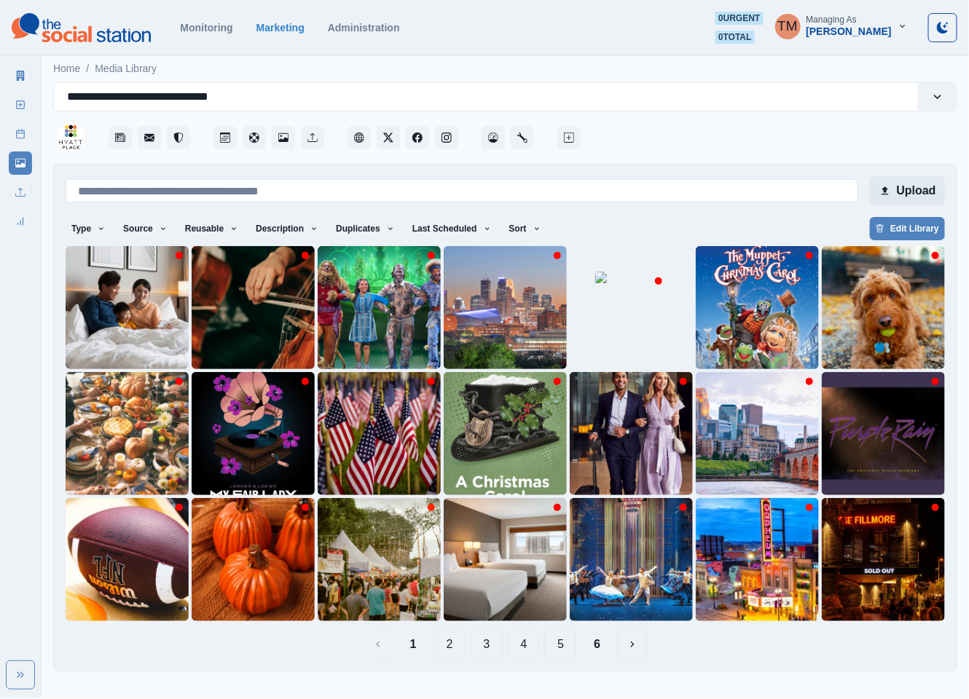
click at [908, 195] on button "Upload" at bounding box center [907, 190] width 75 height 29
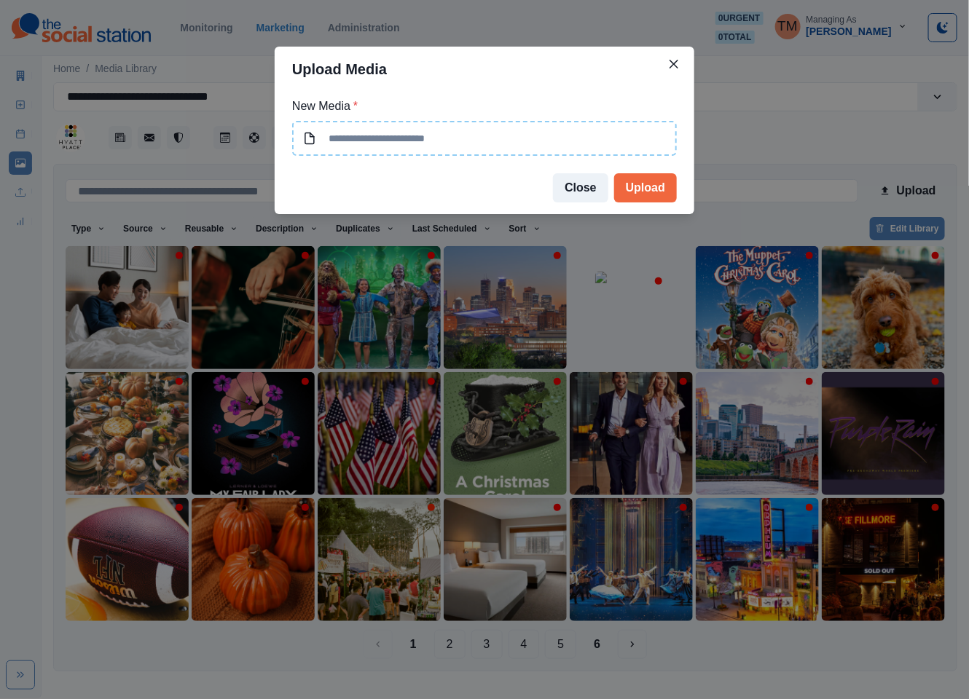
click at [380, 142] on input at bounding box center [484, 138] width 385 height 35
type input "**********"
click at [638, 197] on button "Upload" at bounding box center [645, 187] width 63 height 29
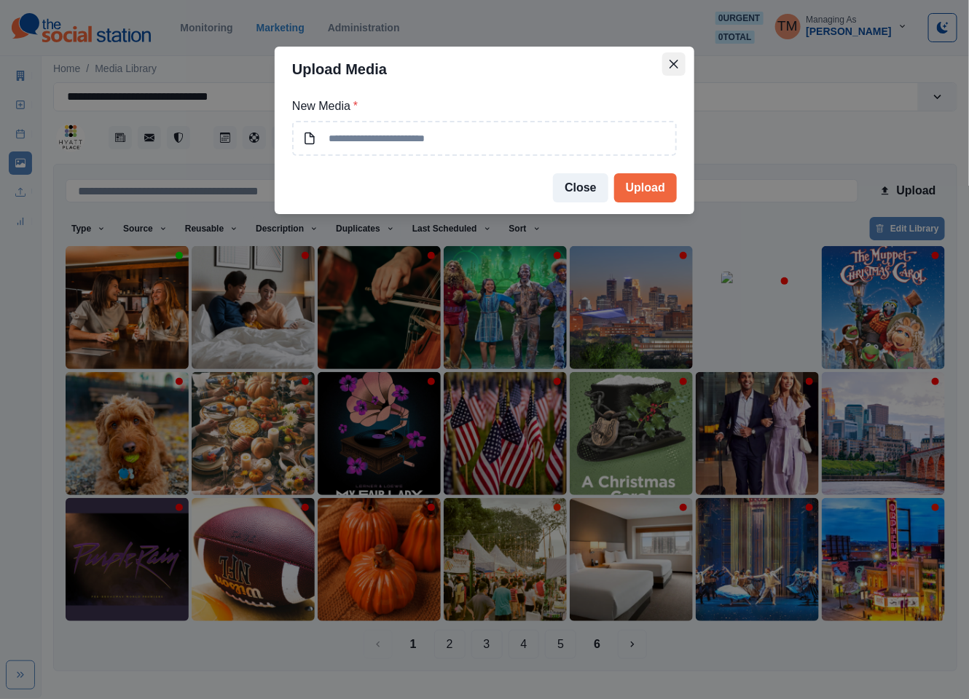
click at [676, 66] on icon "Close" at bounding box center [674, 64] width 9 height 9
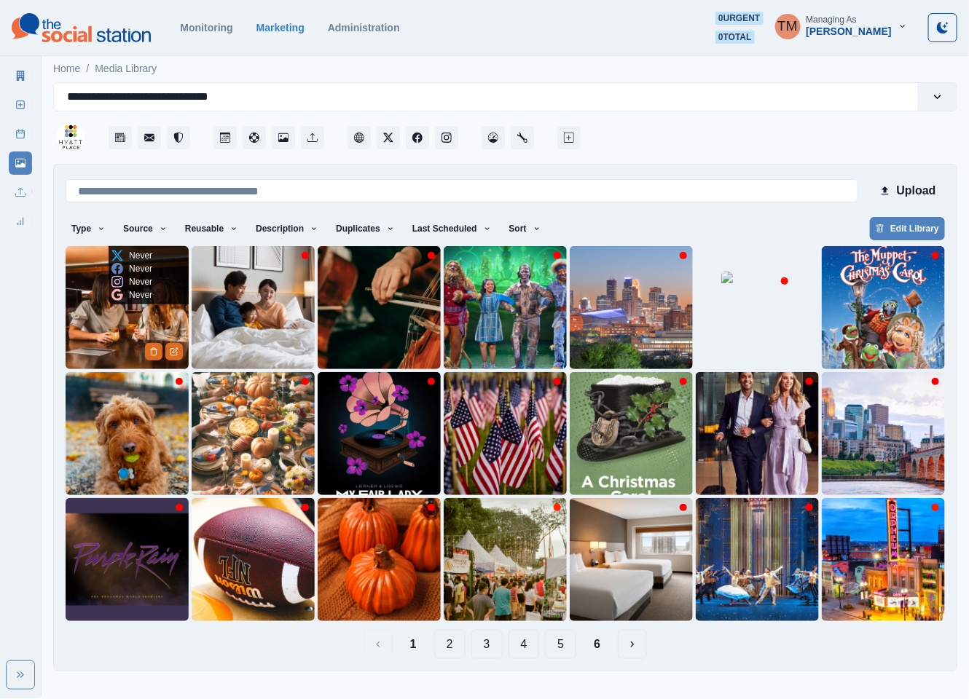
click at [112, 315] on img at bounding box center [127, 307] width 123 height 123
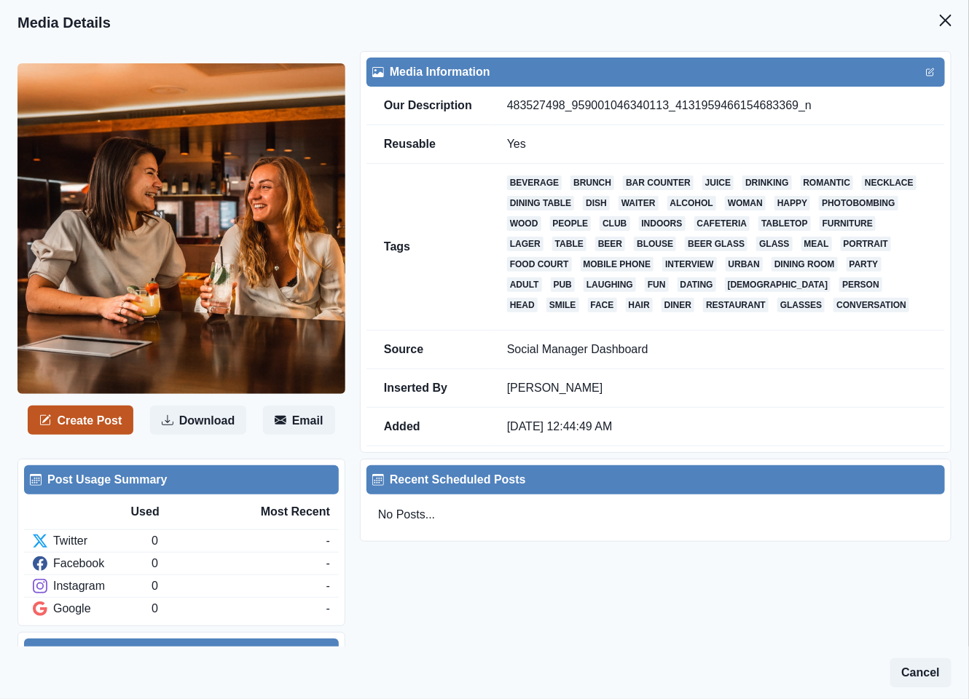
click at [103, 417] on button "Create Post" at bounding box center [81, 420] width 106 height 29
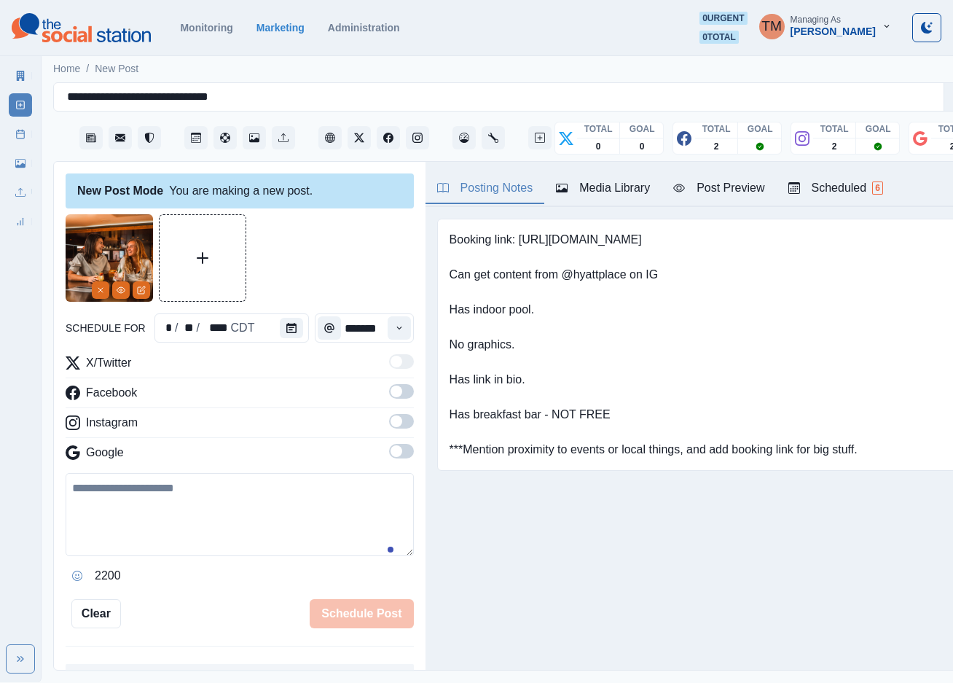
click at [158, 523] on textarea at bounding box center [240, 514] width 348 height 83
paste textarea "**********"
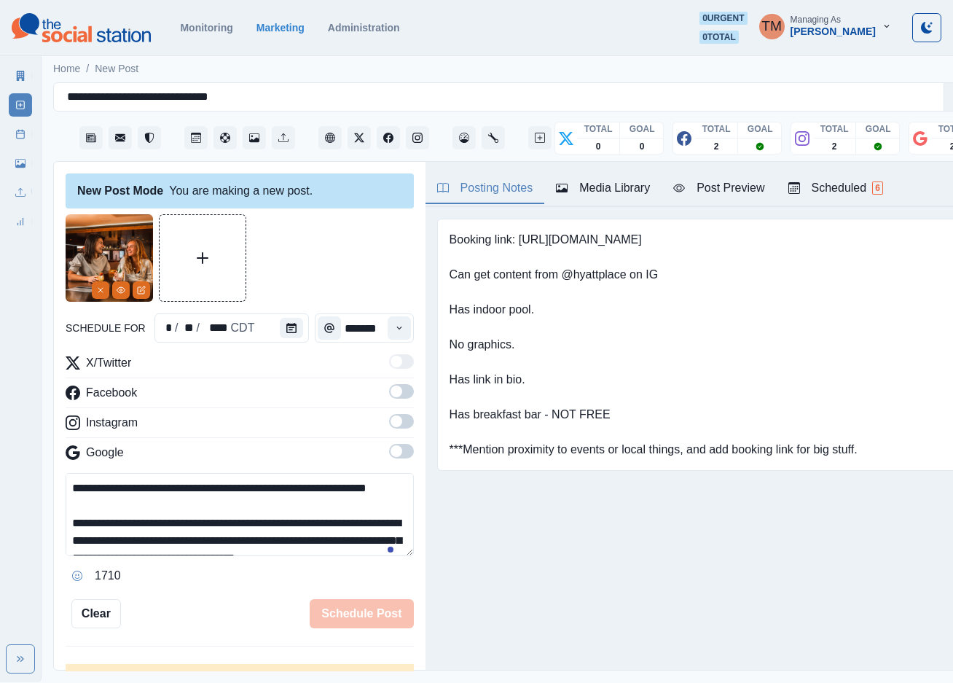
scroll to position [187, 0]
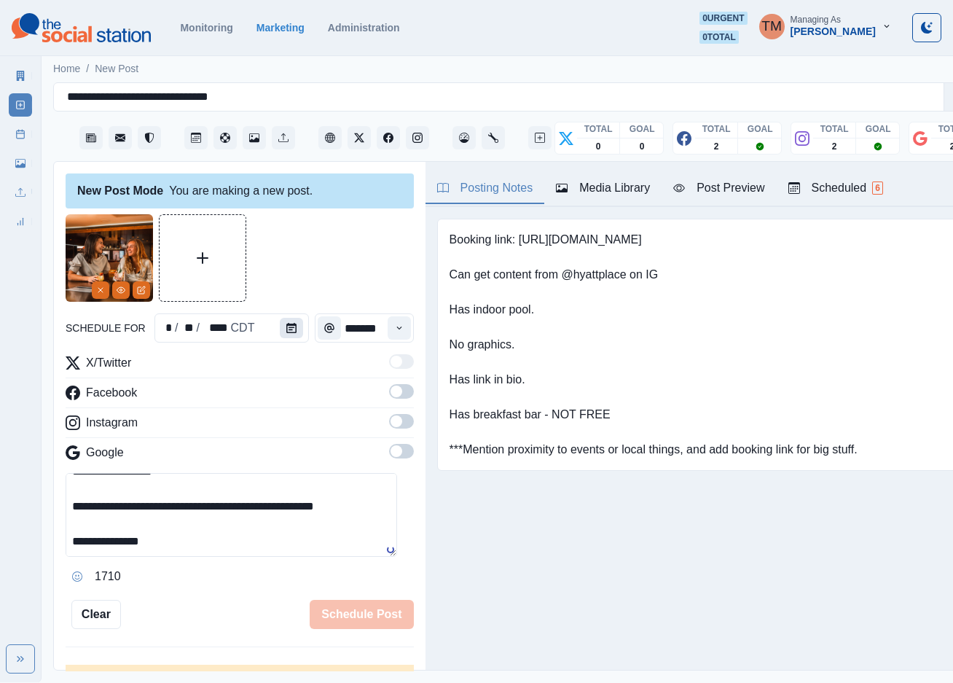
type textarea "**********"
click at [289, 323] on icon "Calendar" at bounding box center [291, 328] width 10 height 10
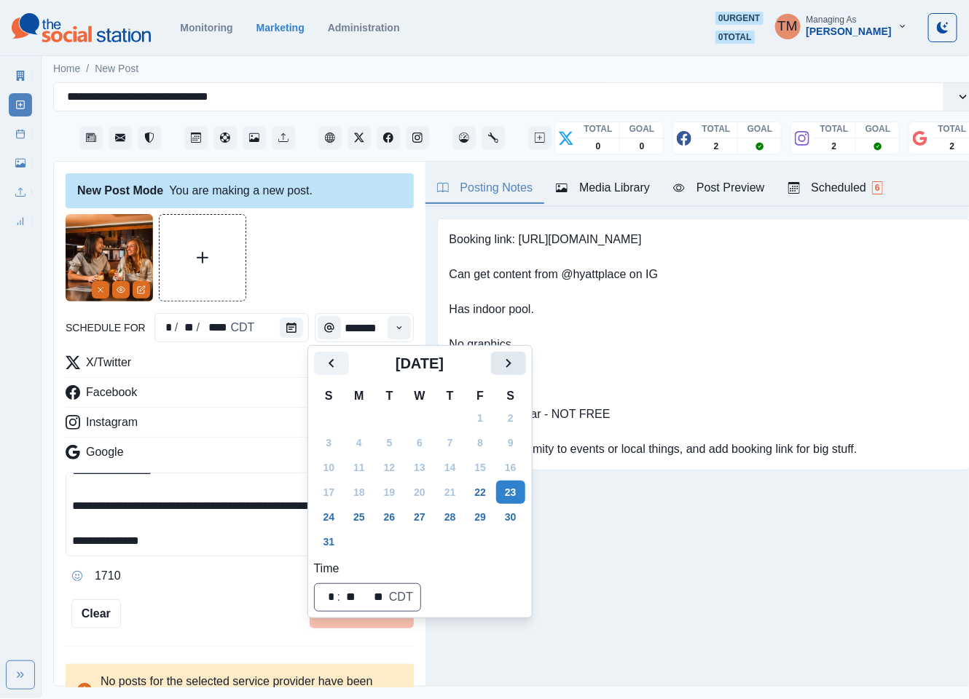
click at [511, 363] on icon "Next" at bounding box center [508, 363] width 17 height 17
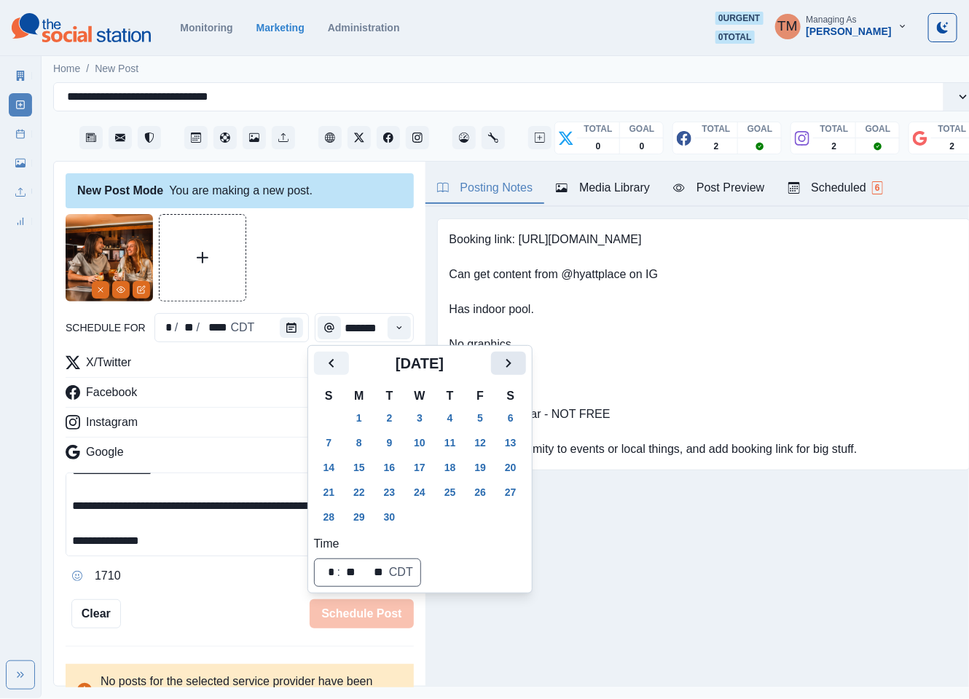
click at [511, 363] on icon "Next" at bounding box center [508, 363] width 17 height 17
click at [424, 442] on button "8" at bounding box center [419, 442] width 29 height 23
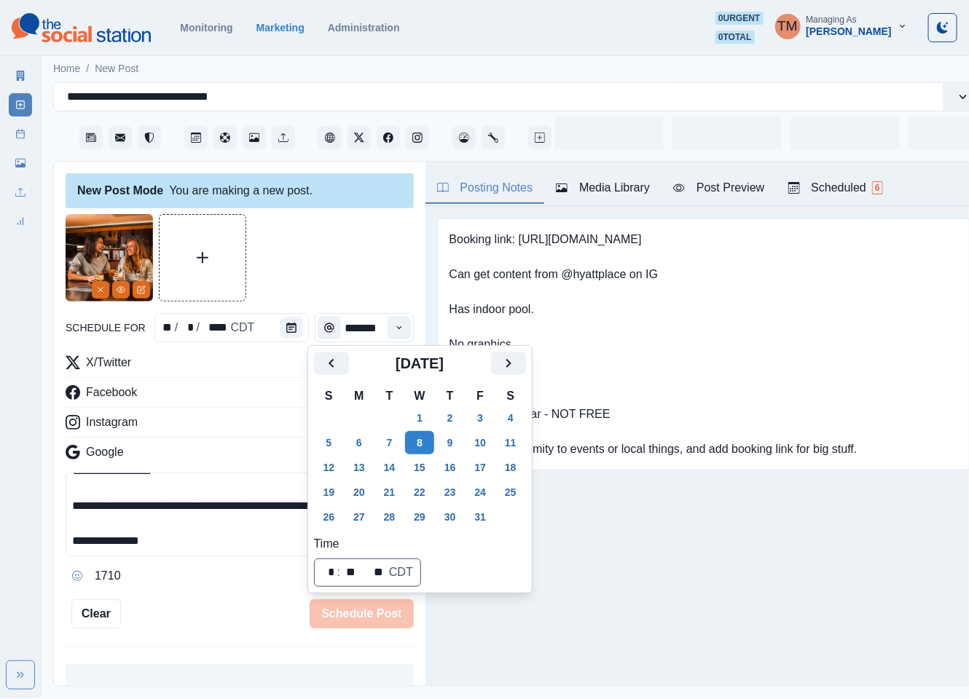
click at [302, 224] on div at bounding box center [240, 257] width 348 height 87
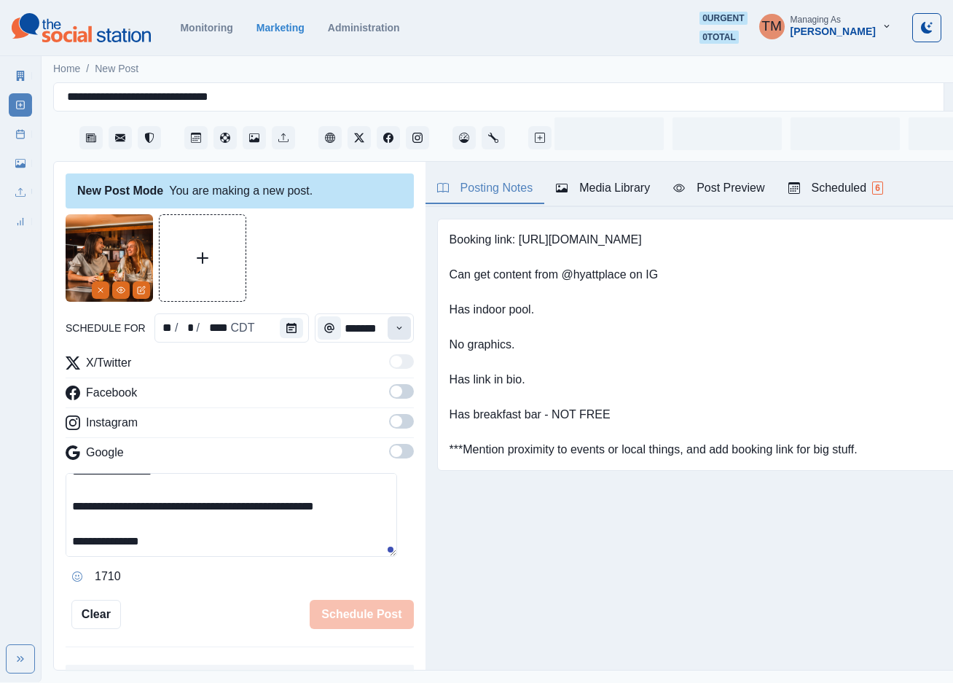
click at [394, 326] on icon "Time" at bounding box center [399, 328] width 10 height 10
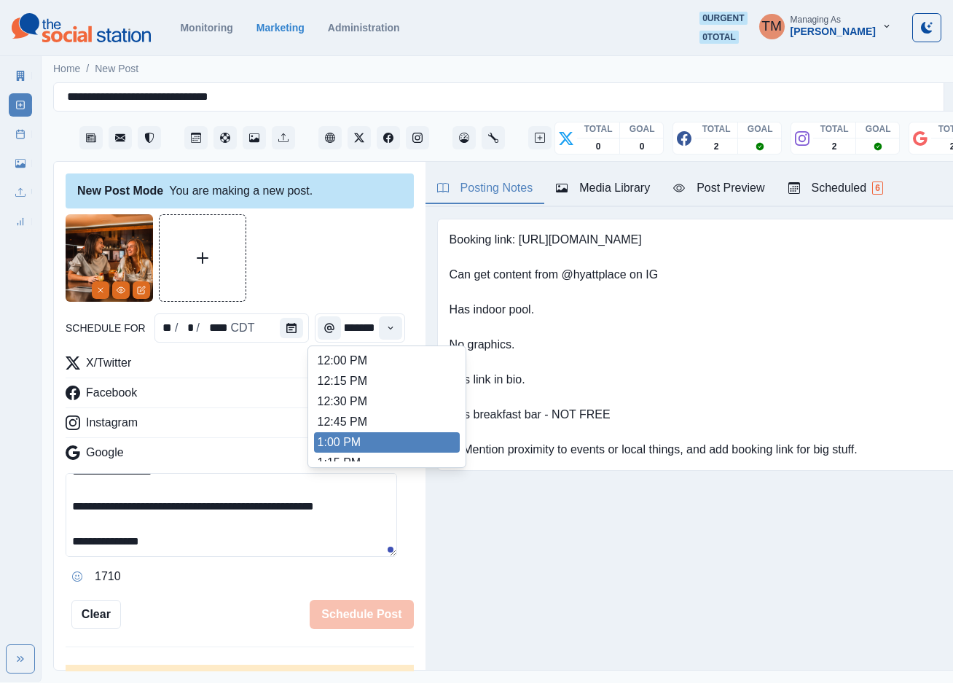
scroll to position [437, 0]
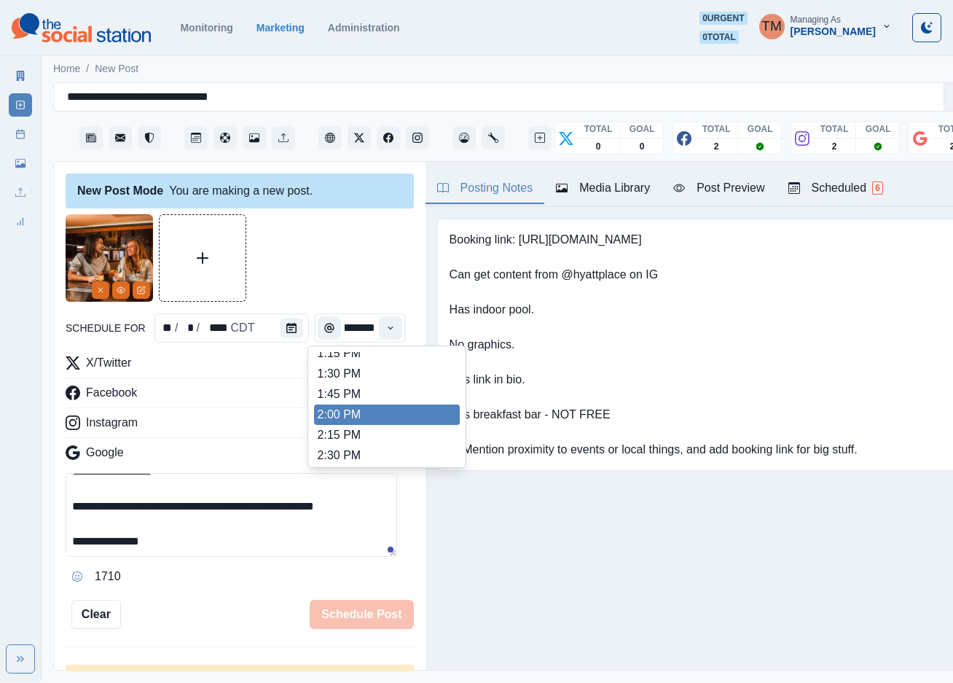
click at [378, 409] on li "2:00 PM" at bounding box center [387, 414] width 146 height 20
type input "*******"
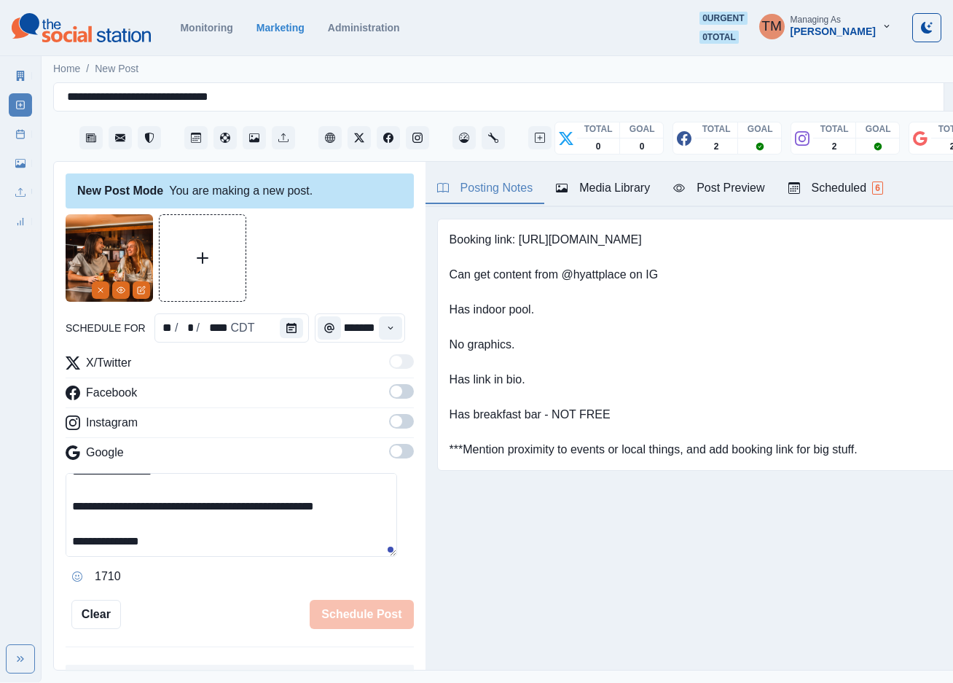
click at [368, 263] on div at bounding box center [240, 257] width 348 height 87
click at [389, 398] on span at bounding box center [401, 391] width 25 height 15
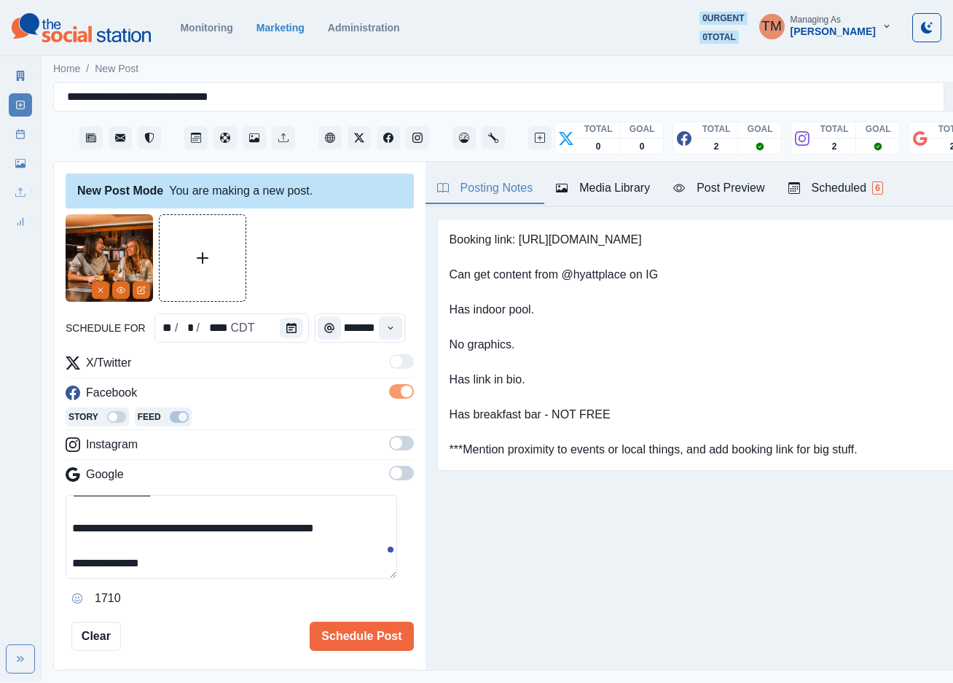
scroll to position [0, 0]
click at [390, 447] on span at bounding box center [401, 443] width 25 height 15
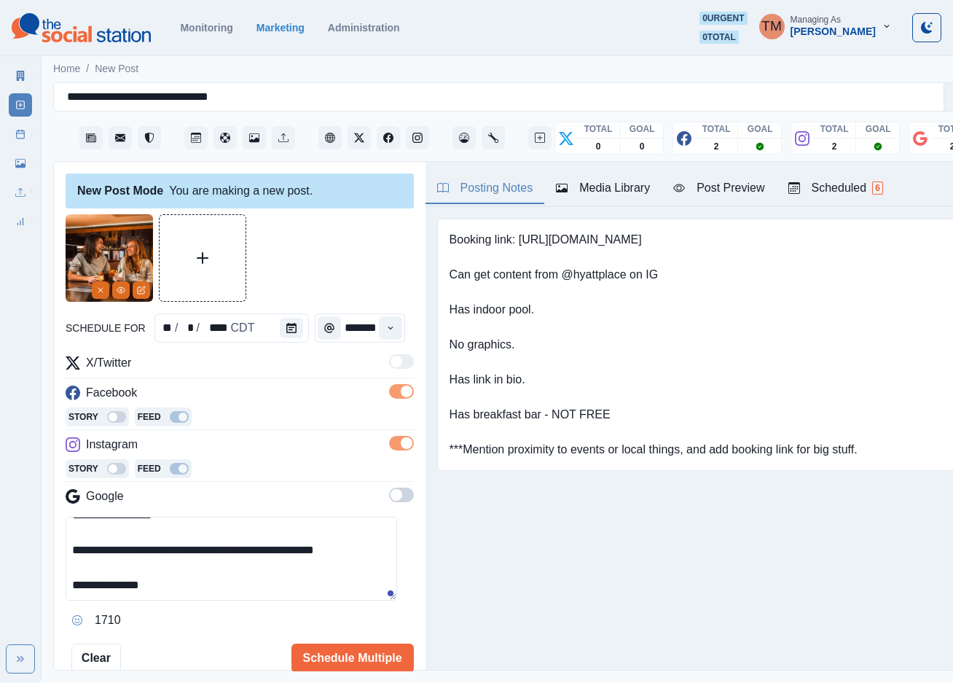
click at [391, 501] on span at bounding box center [397, 495] width 12 height 12
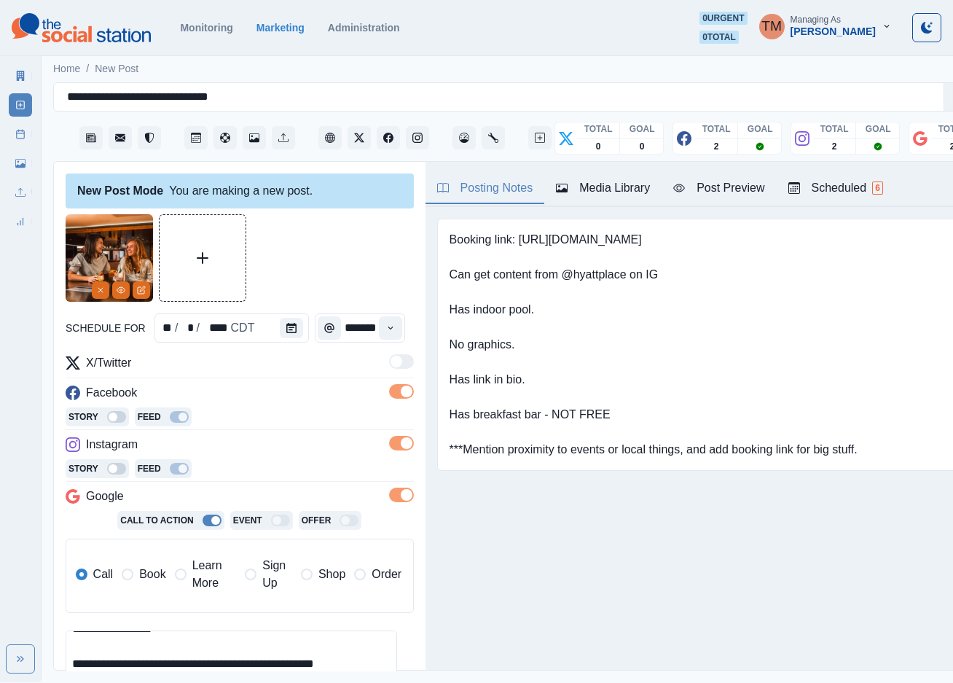
click at [195, 579] on span "Learn More" at bounding box center [214, 574] width 44 height 35
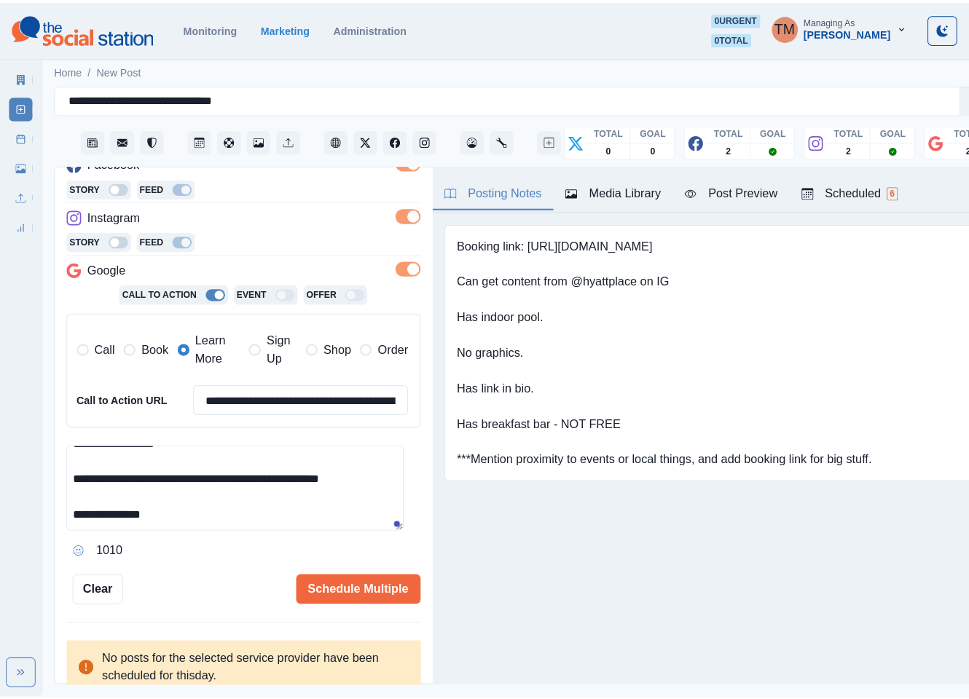
scroll to position [237, 0]
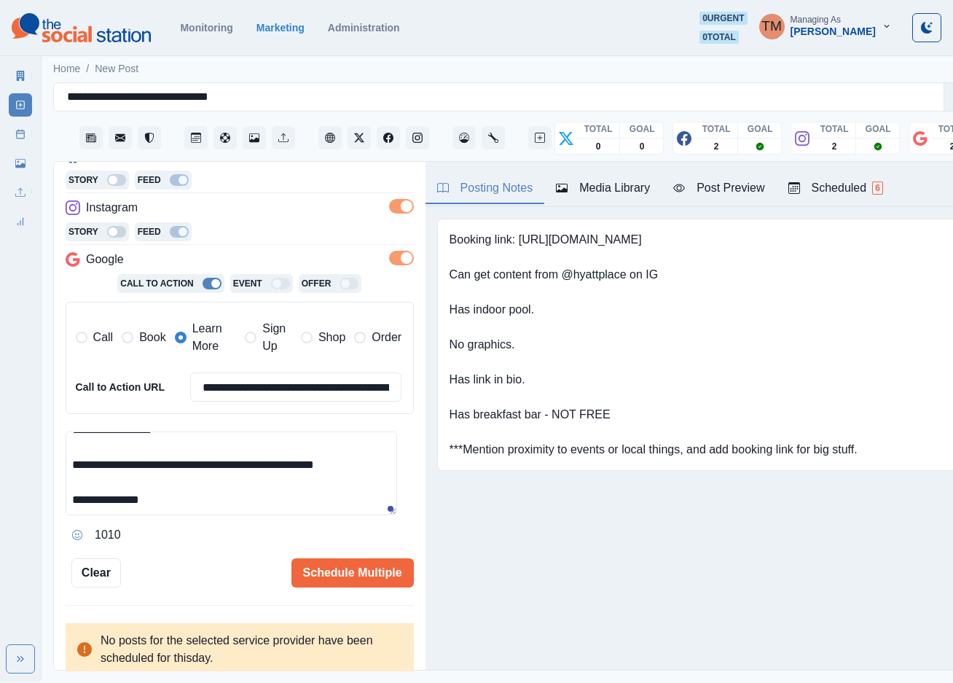
drag, startPoint x: 245, startPoint y: 472, endPoint x: 366, endPoint y: 479, distance: 121.1
click at [366, 479] on textarea "**********" at bounding box center [231, 473] width 331 height 84
click at [271, 396] on input "**********" at bounding box center [296, 386] width 212 height 29
paste input
type input "**********"
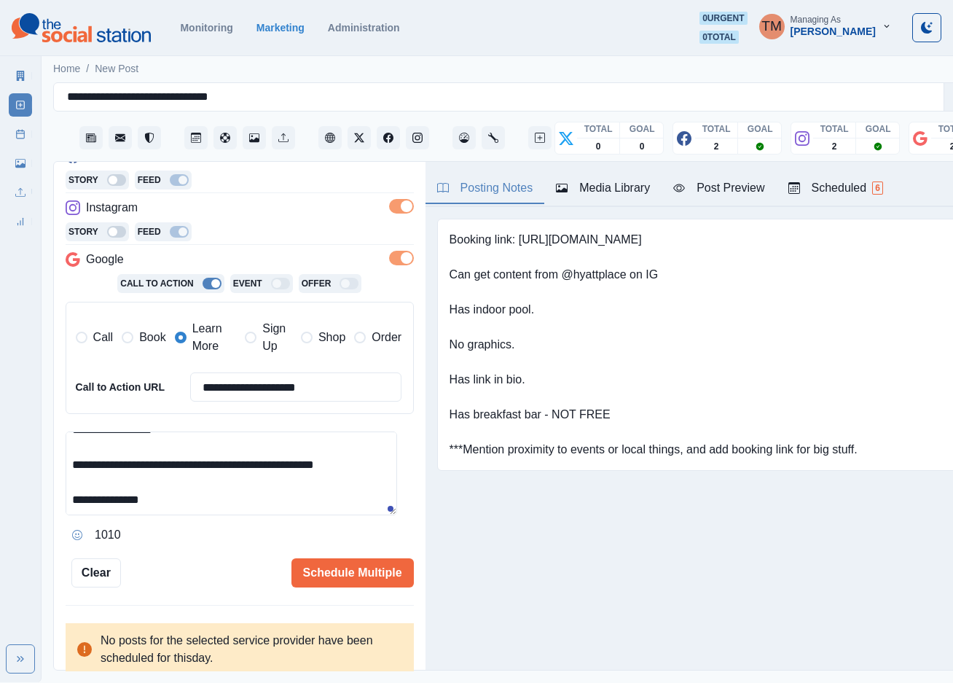
click at [256, 490] on textarea "**********" at bounding box center [231, 473] width 331 height 84
click at [723, 195] on div "Post Preview" at bounding box center [718, 187] width 91 height 17
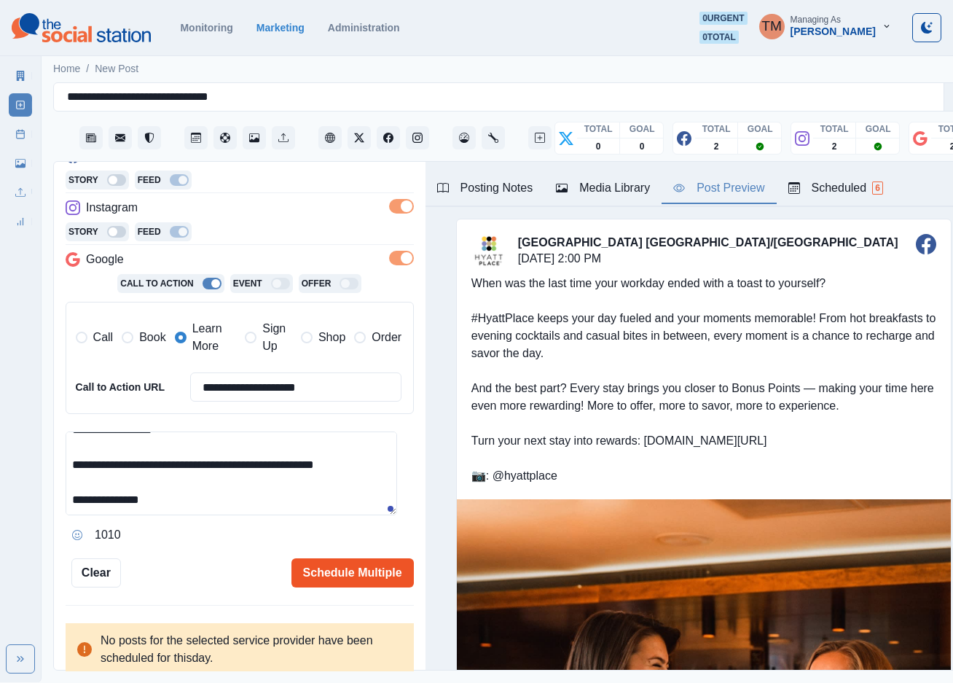
click at [313, 570] on button "Schedule Multiple" at bounding box center [352, 572] width 122 height 29
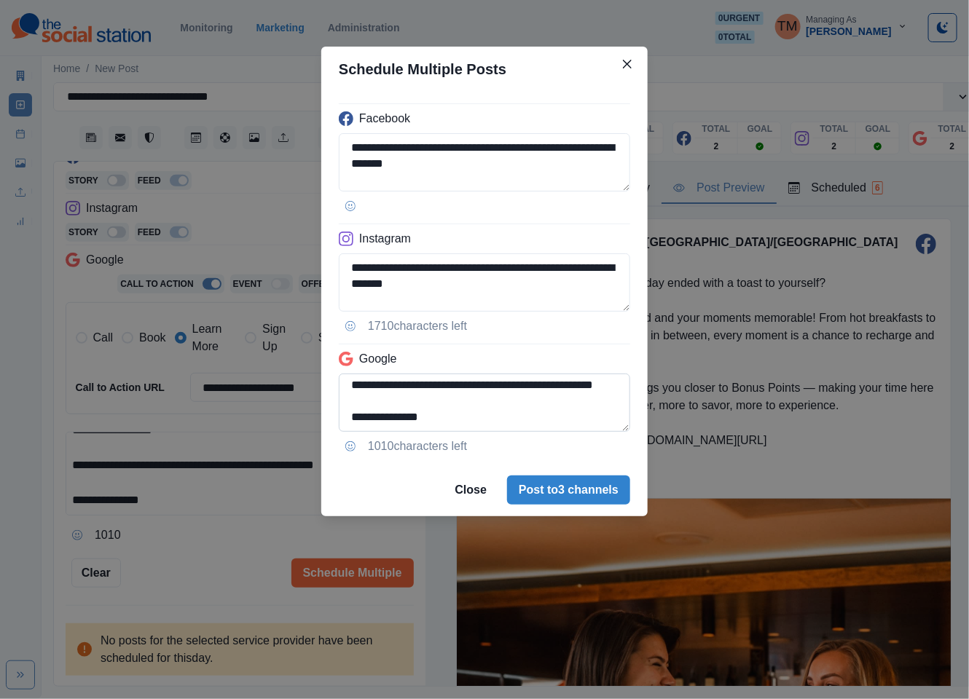
scroll to position [201, 0]
click at [350, 411] on textarea "**********" at bounding box center [484, 403] width 291 height 58
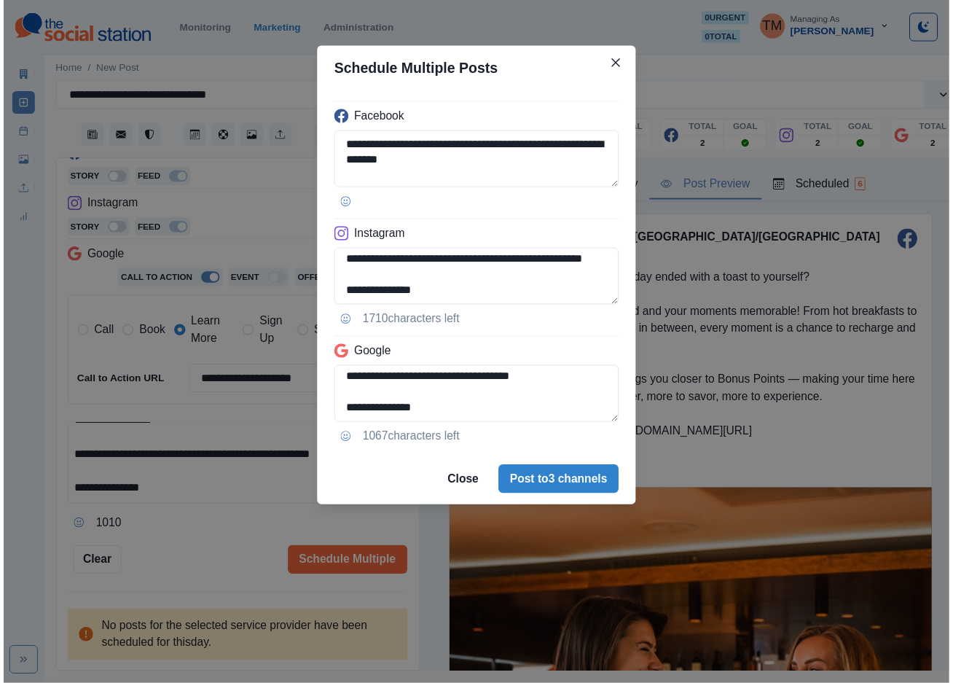
scroll to position [243, 0]
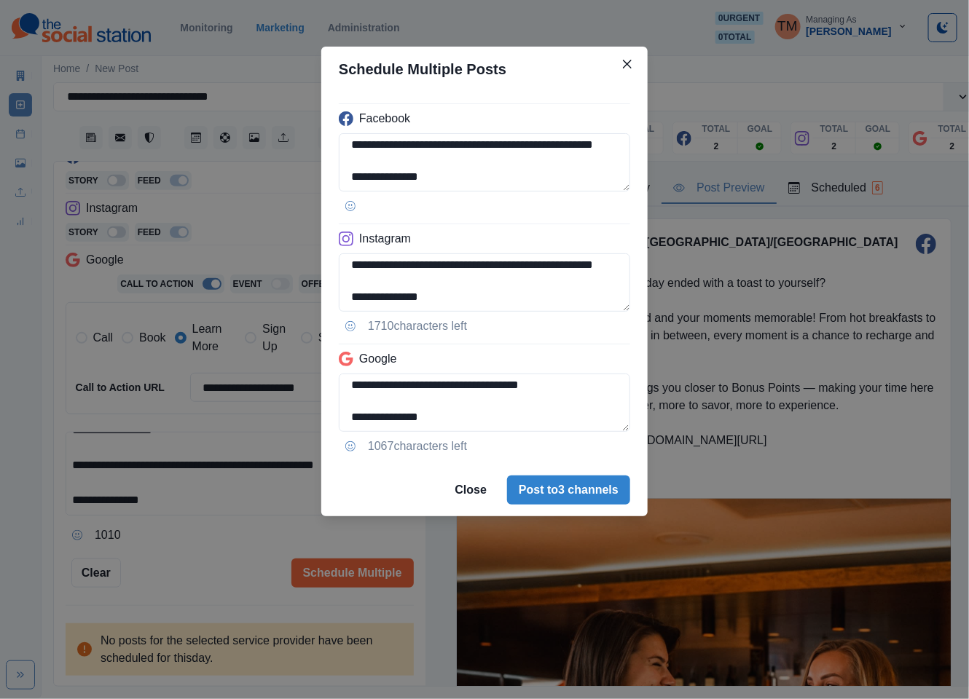
type textarea "**********"
click at [221, 549] on div "**********" at bounding box center [484, 349] width 969 height 699
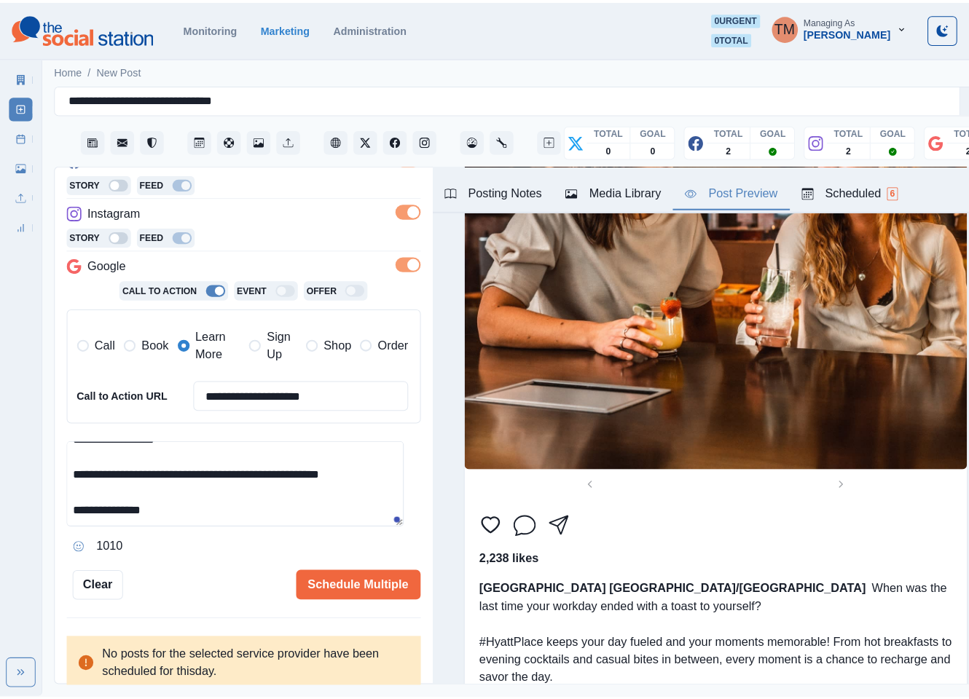
scroll to position [984, 0]
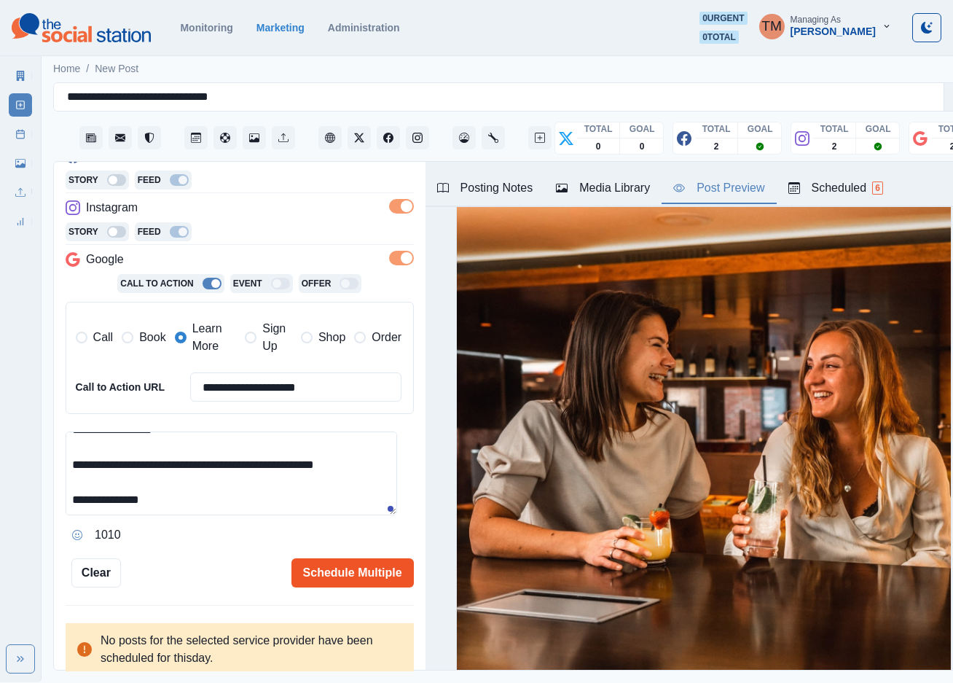
click at [363, 576] on button "Schedule Multiple" at bounding box center [352, 572] width 122 height 29
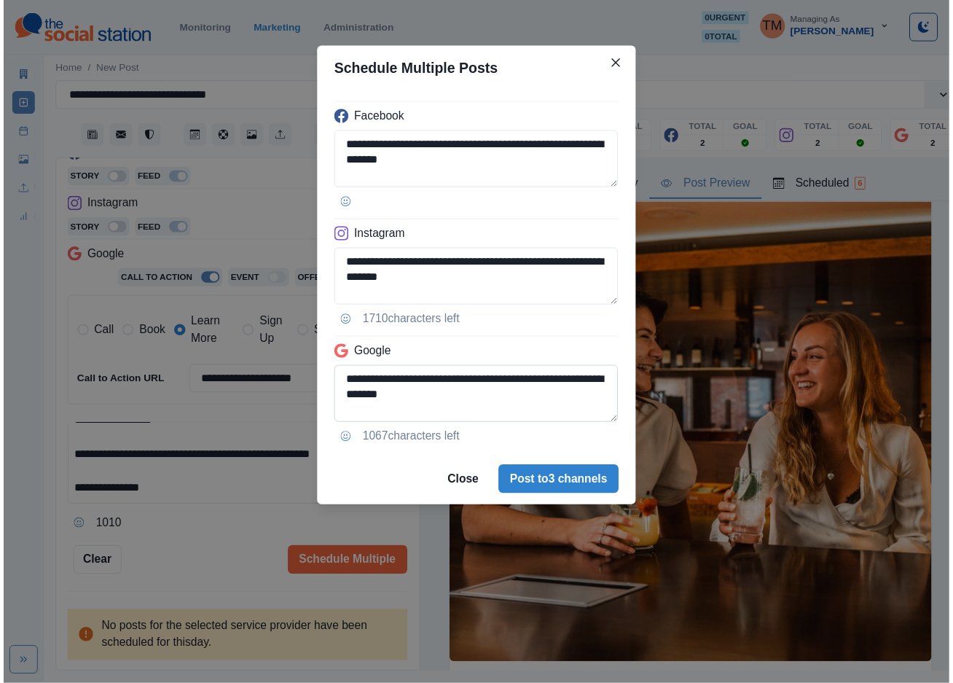
scroll to position [197, 0]
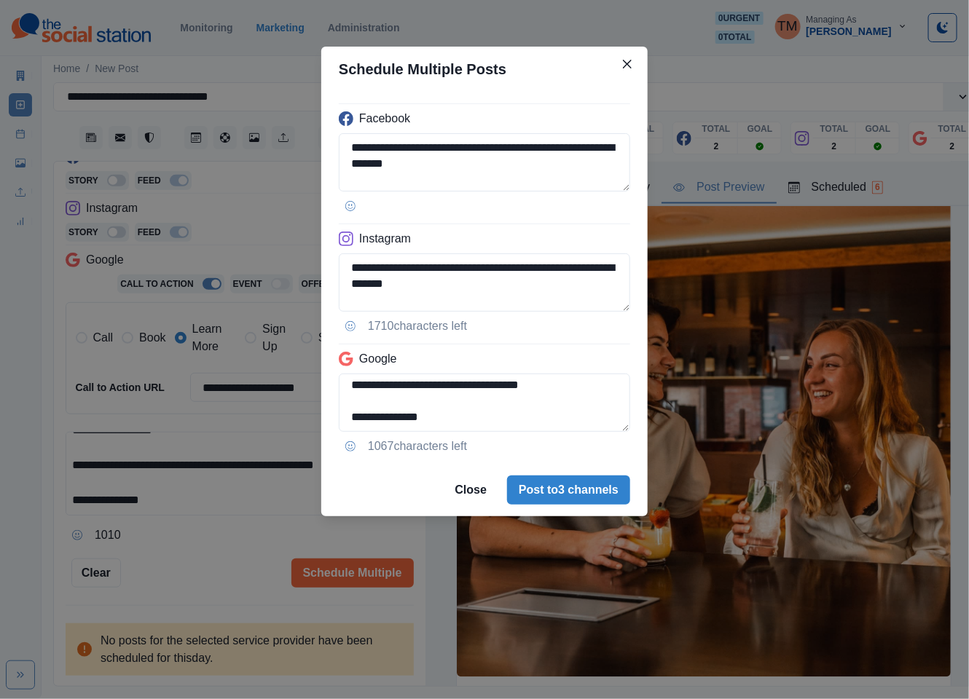
drag, startPoint x: 568, startPoint y: 494, endPoint x: 201, endPoint y: 571, distance: 375.2
click at [201, 571] on div "**********" at bounding box center [484, 349] width 969 height 699
click at [200, 570] on div "**********" at bounding box center [484, 349] width 969 height 699
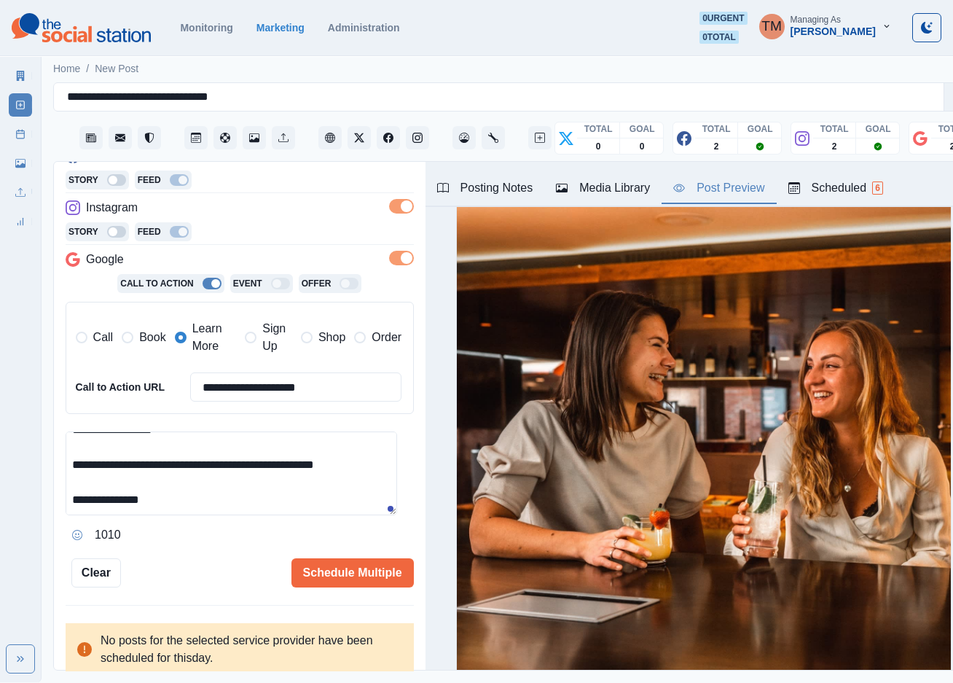
scroll to position [656, 0]
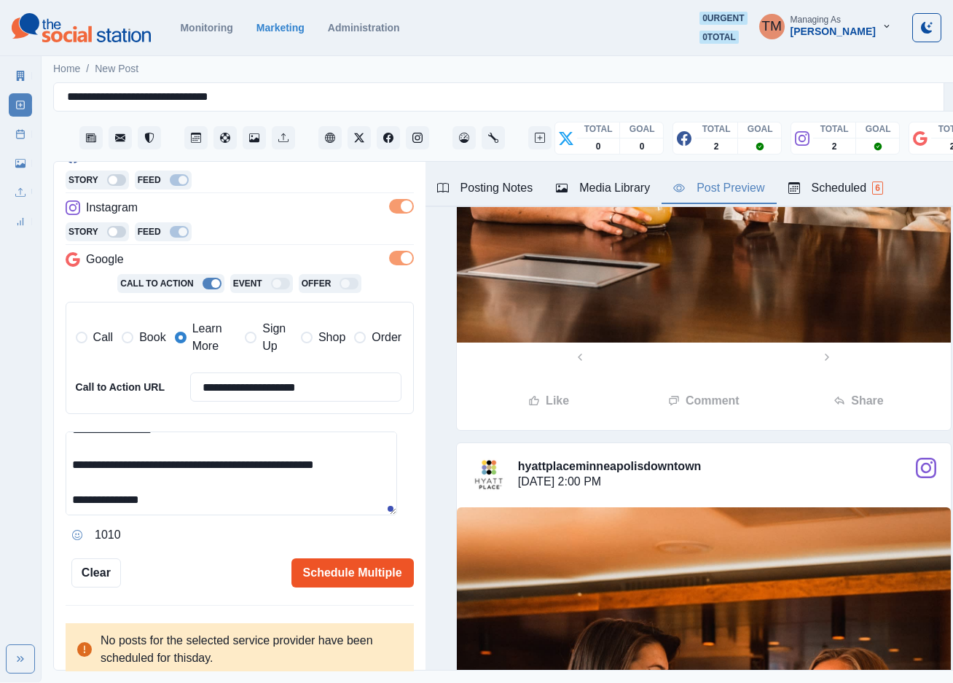
click at [350, 573] on button "Schedule Multiple" at bounding box center [352, 572] width 122 height 29
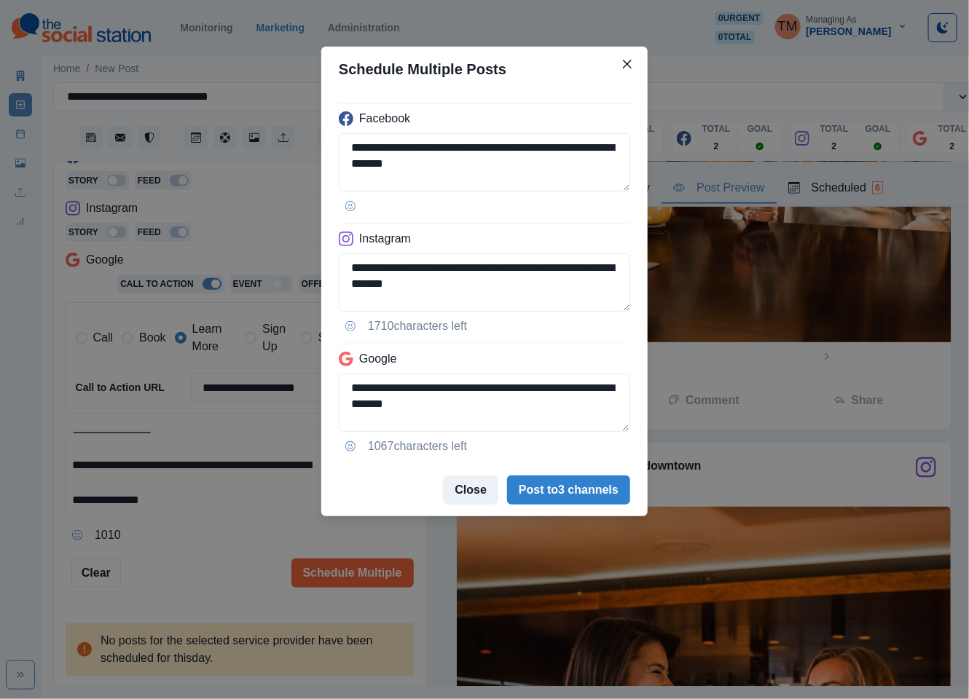
click at [472, 493] on button "Close" at bounding box center [470, 490] width 55 height 29
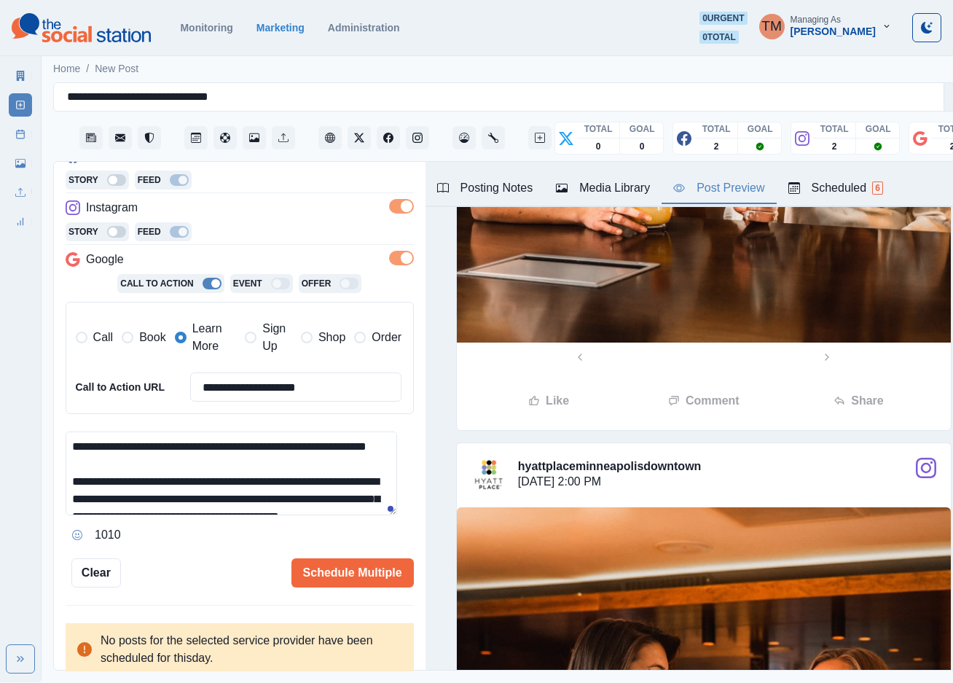
scroll to position [0, 0]
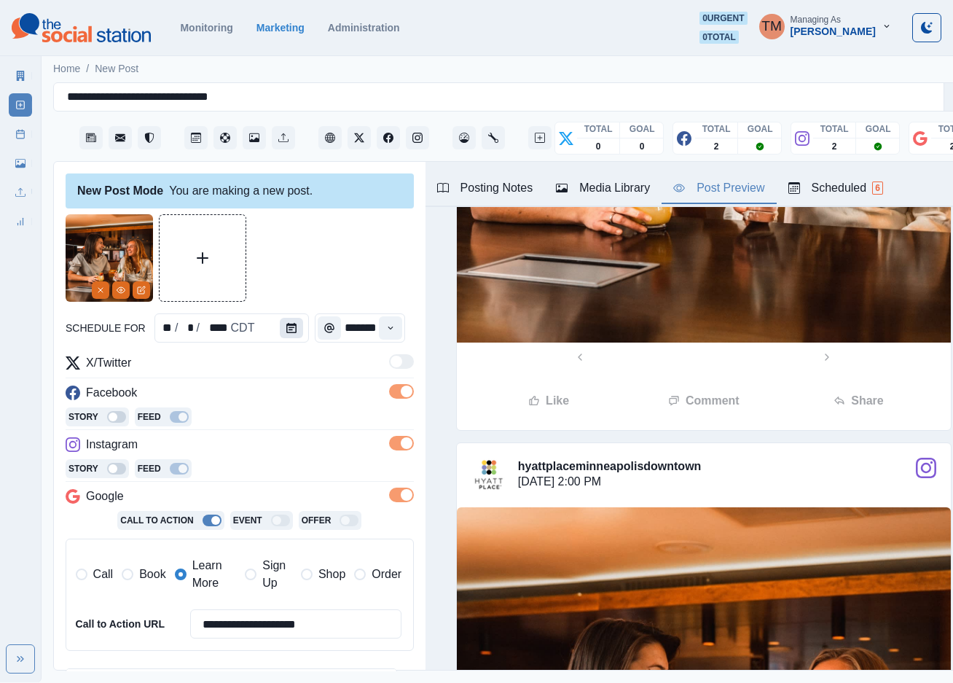
click at [289, 330] on button "Calendar" at bounding box center [291, 328] width 23 height 20
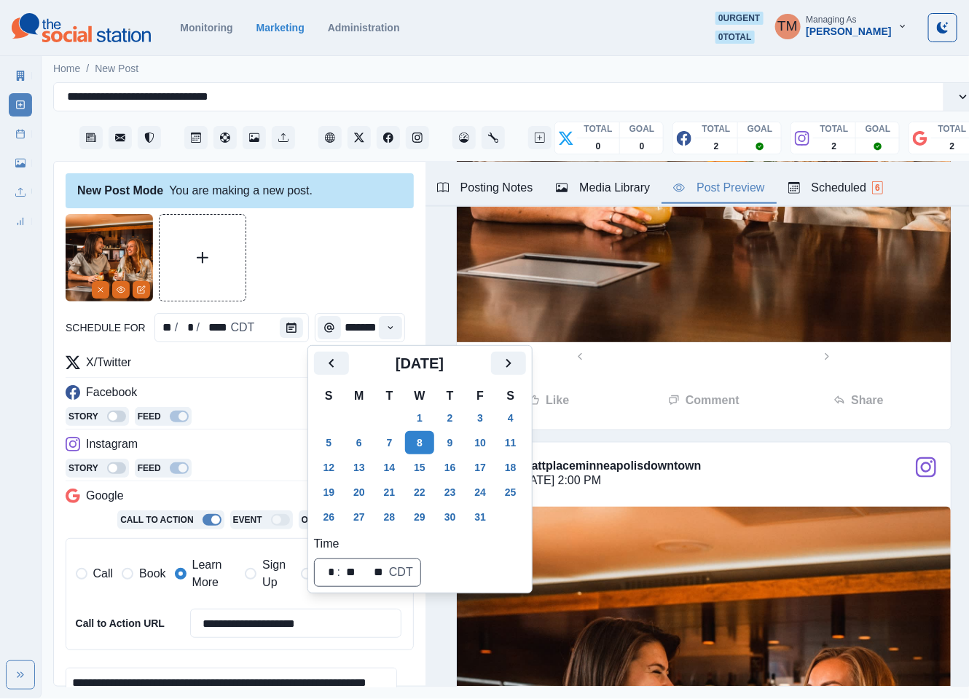
click at [344, 259] on div at bounding box center [240, 257] width 348 height 87
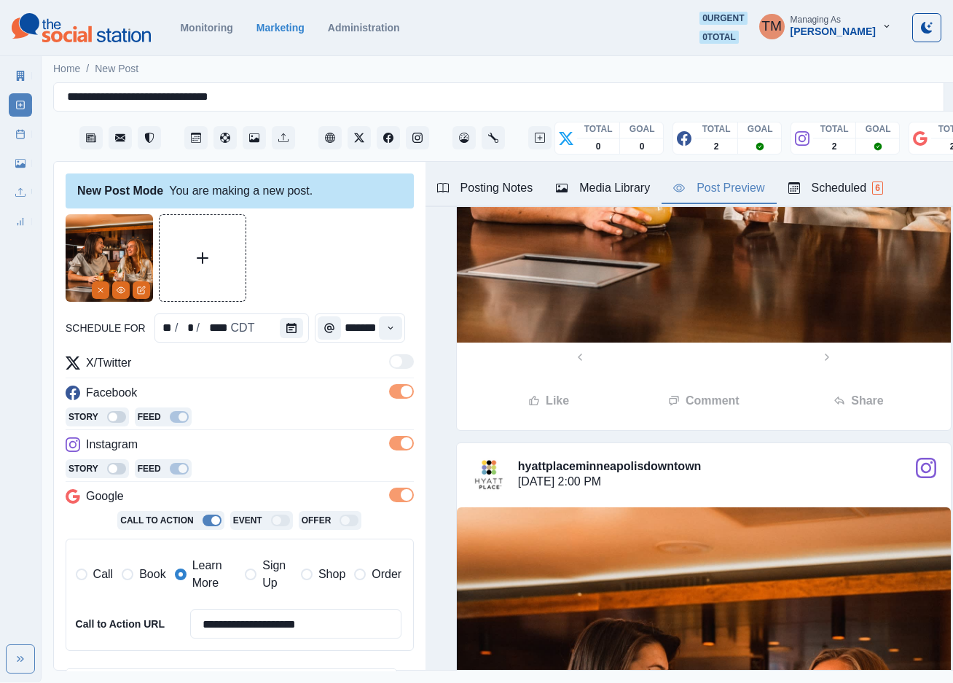
scroll to position [237, 0]
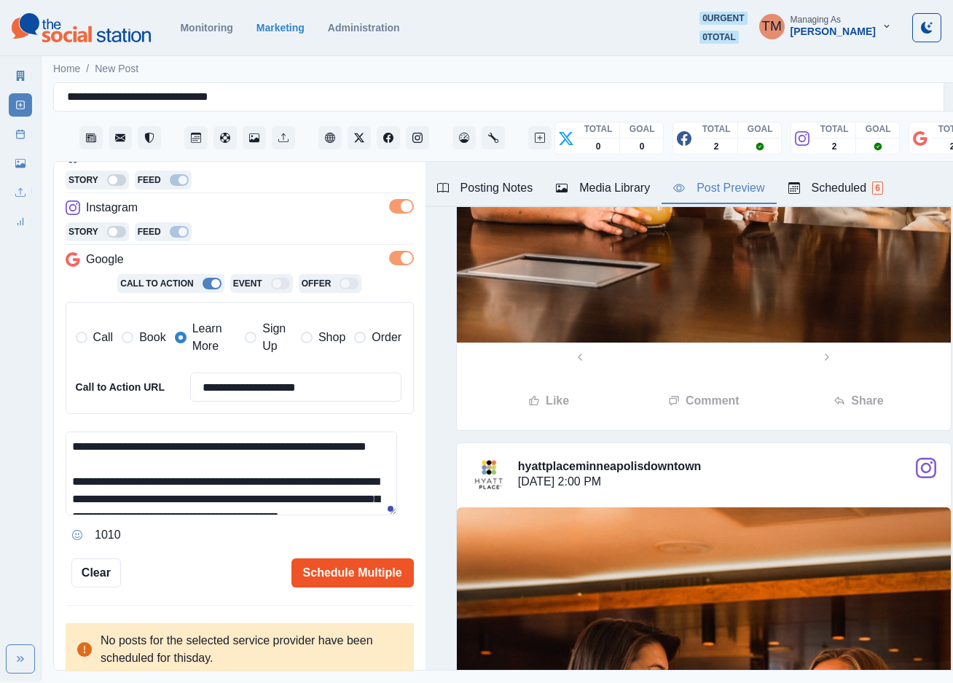
click at [348, 573] on button "Schedule Multiple" at bounding box center [352, 572] width 122 height 29
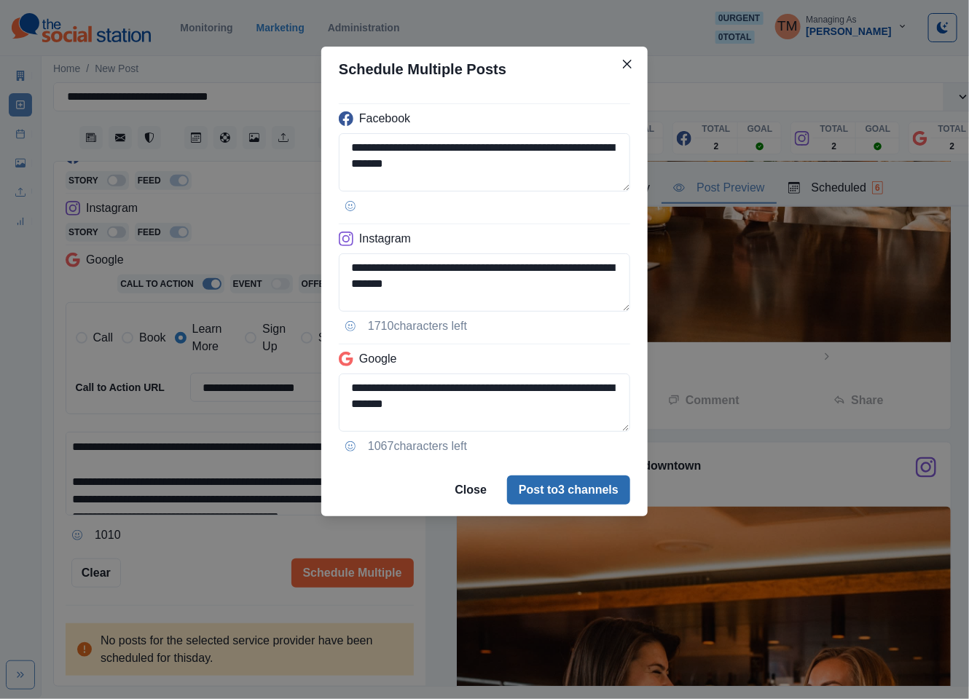
click at [591, 493] on button "Post to 3 channels" at bounding box center [568, 490] width 123 height 29
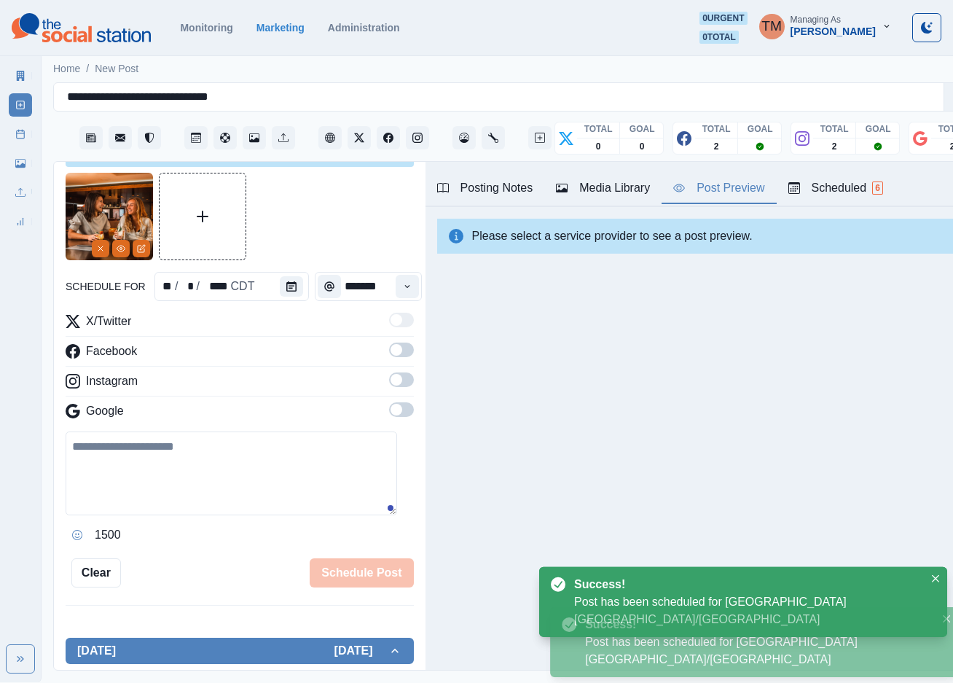
scroll to position [0, 0]
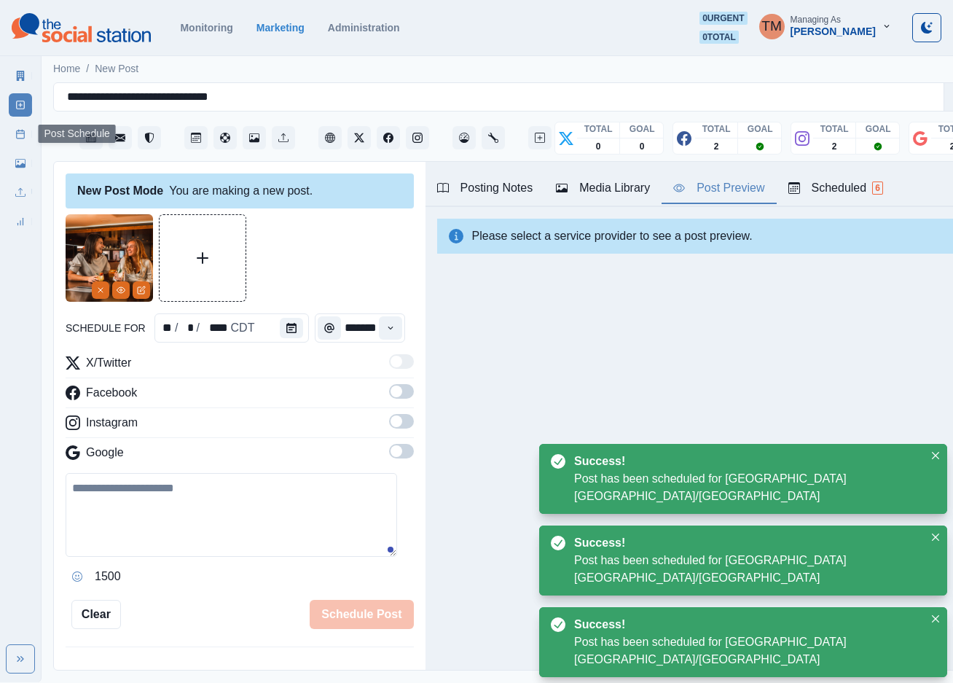
click at [22, 138] on icon at bounding box center [20, 134] width 10 height 10
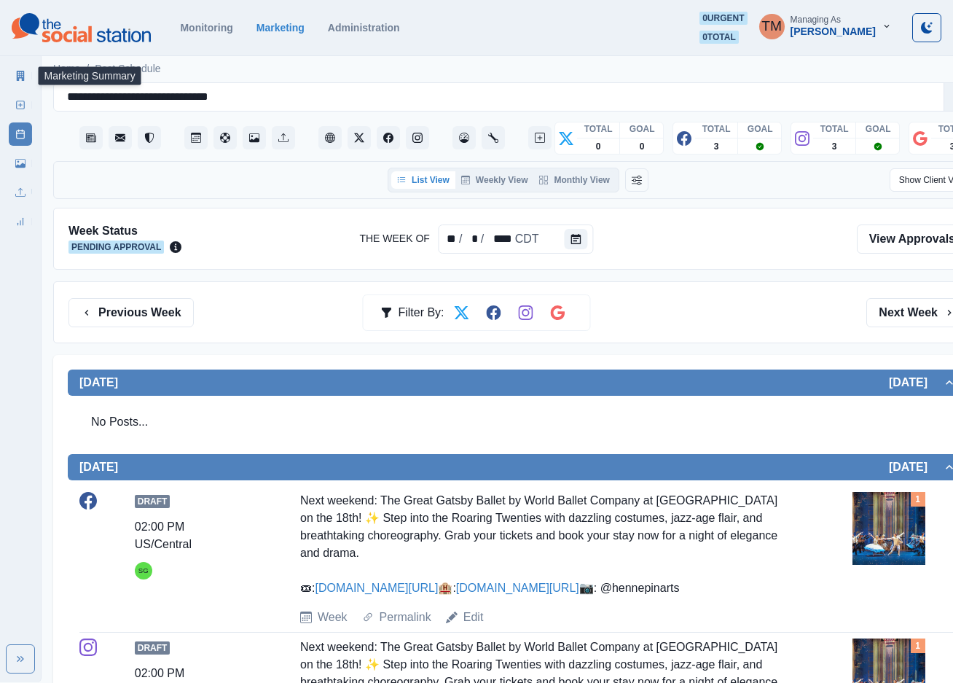
click at [22, 79] on icon at bounding box center [21, 76] width 8 height 10
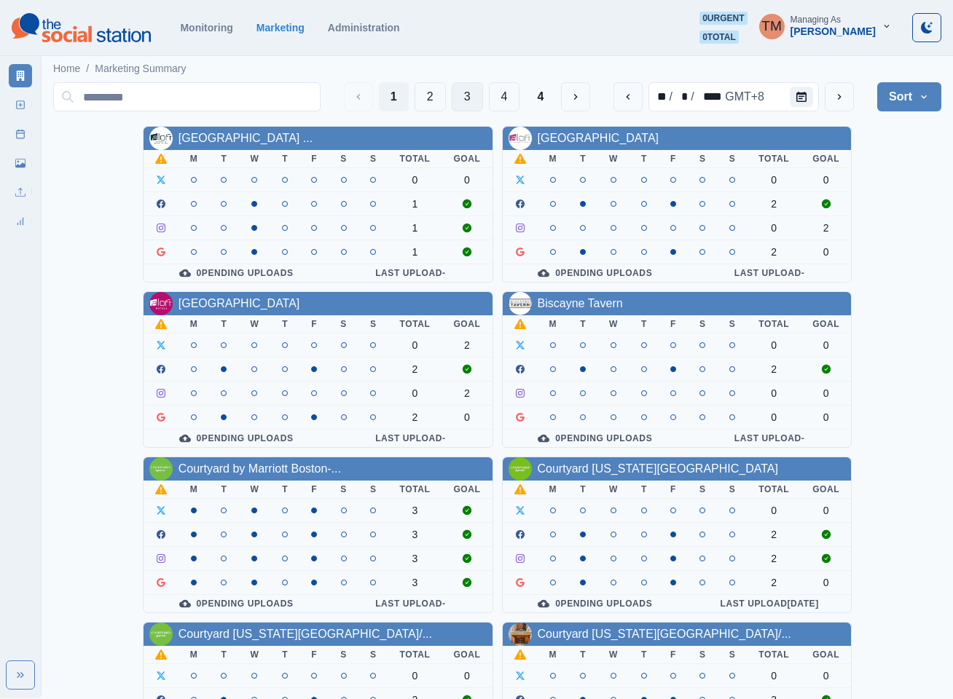
click at [462, 95] on button "3" at bounding box center [467, 96] width 31 height 29
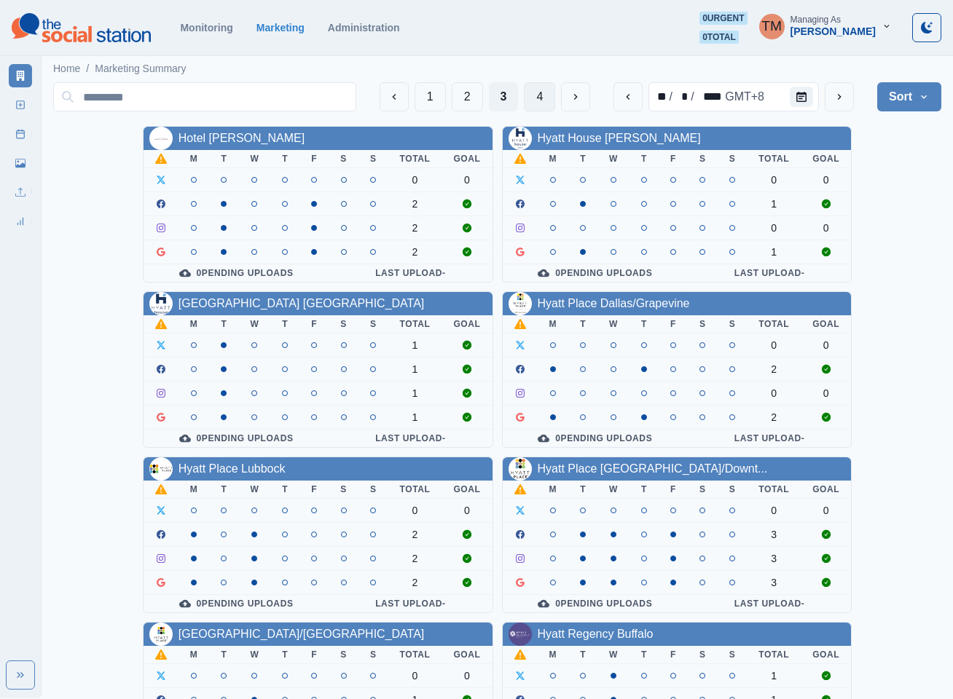
click at [538, 103] on button "4" at bounding box center [539, 96] width 31 height 29
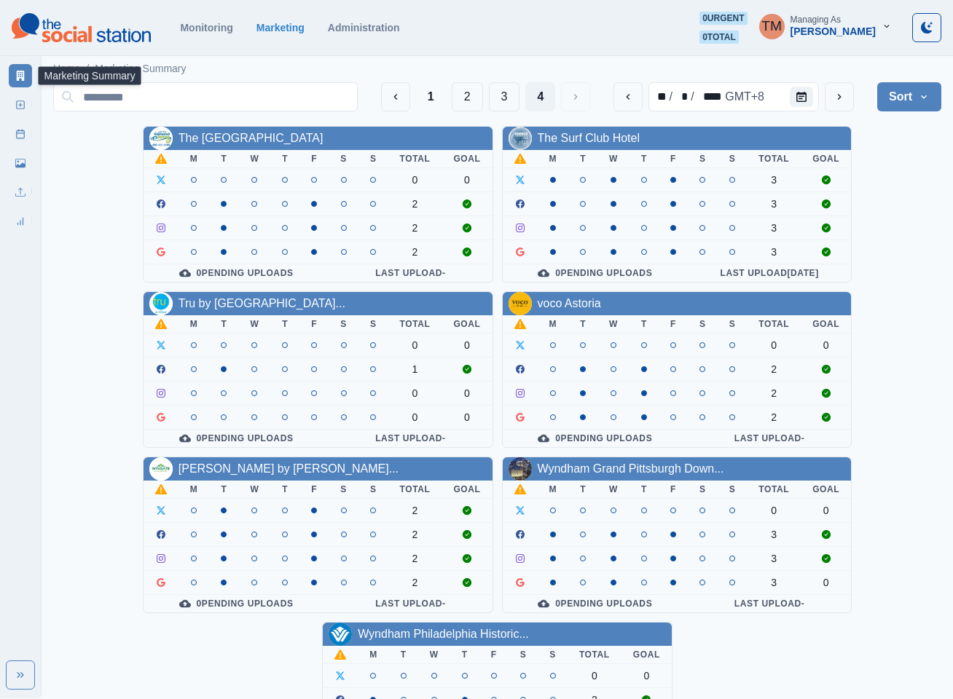
click at [20, 82] on link "Marketing Summary" at bounding box center [20, 75] width 23 height 23
click at [422, 97] on button "1" at bounding box center [431, 96] width 30 height 29
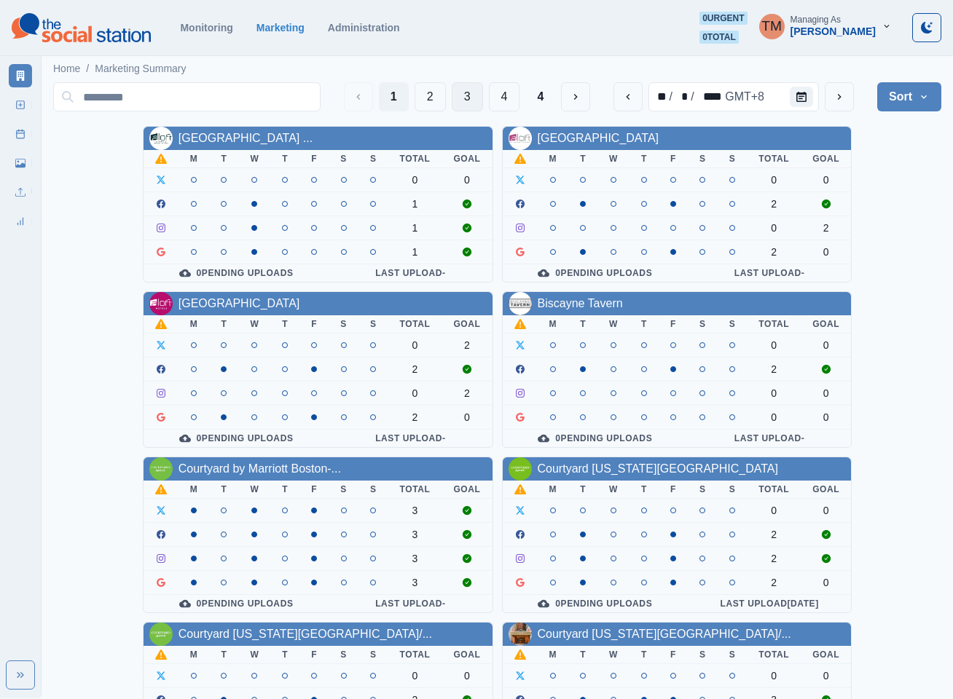
click at [473, 96] on button "3" at bounding box center [467, 96] width 31 height 29
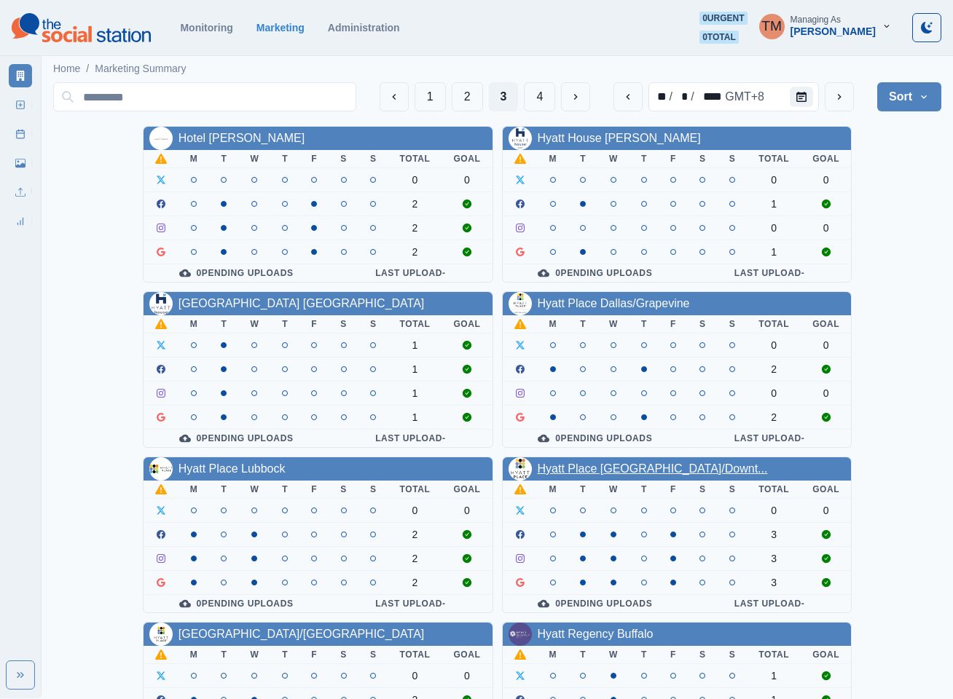
drag, startPoint x: 590, startPoint y: 487, endPoint x: 544, endPoint y: 468, distance: 49.9
click at [888, 25] on icon "button" at bounding box center [886, 26] width 5 height 3
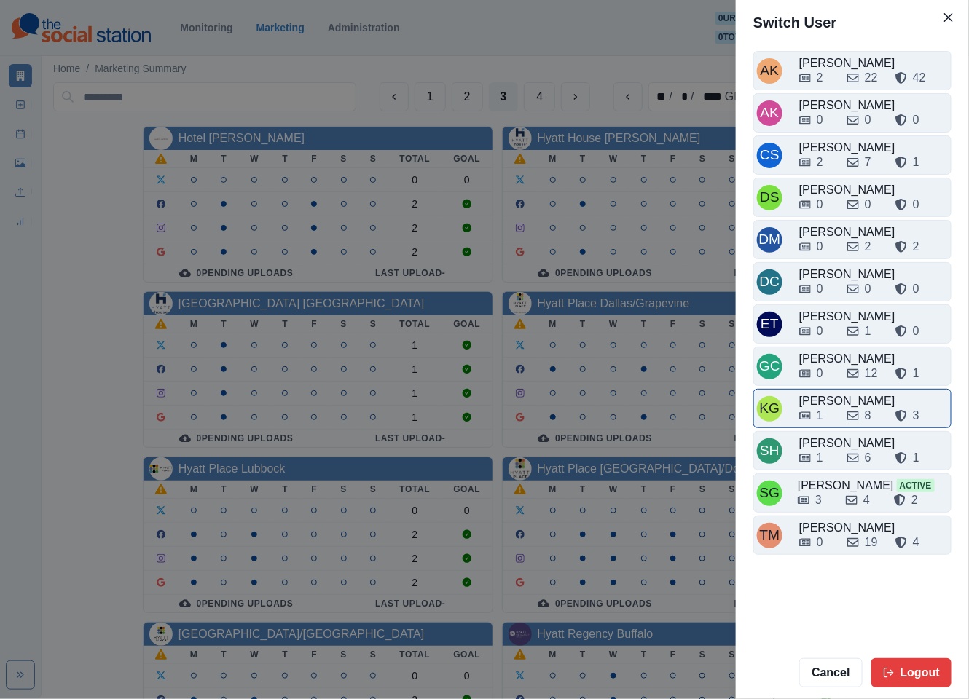
click at [825, 412] on div "1" at bounding box center [817, 415] width 36 height 17
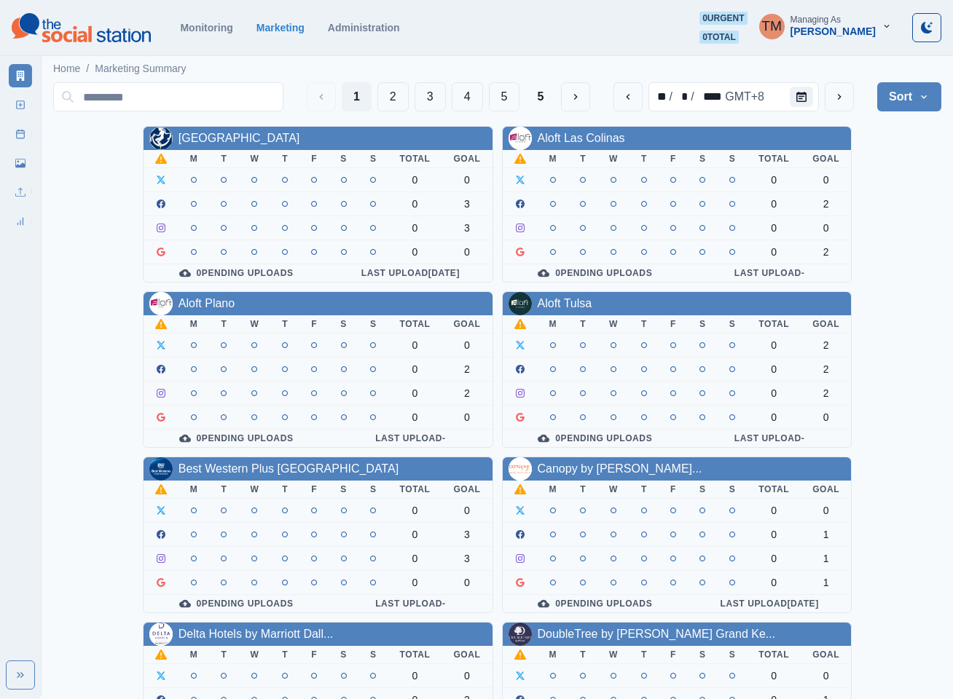
click at [890, 189] on div "Allegria Hotel M T W T F S S Total Goal 0 0 0 3 0 3 0 0 0 Pending Uploads Last …" at bounding box center [497, 618] width 888 height 984
click at [138, 94] on input at bounding box center [168, 96] width 230 height 29
paste input "**********"
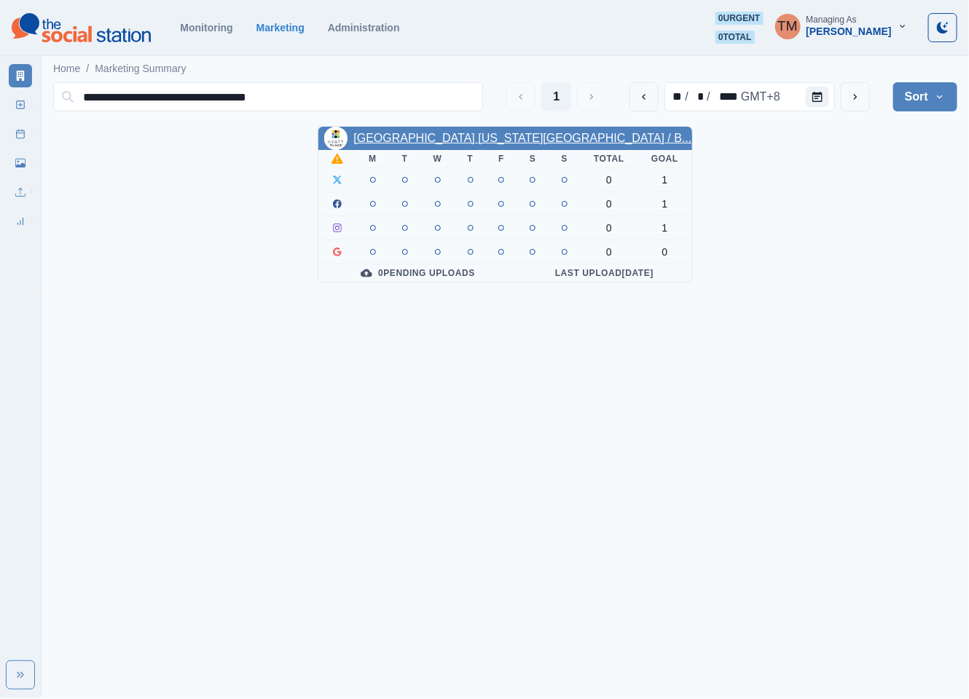
type input "**********"
click at [498, 138] on link "Hyatt Place Oklahoma City / B..." at bounding box center [522, 138] width 338 height 12
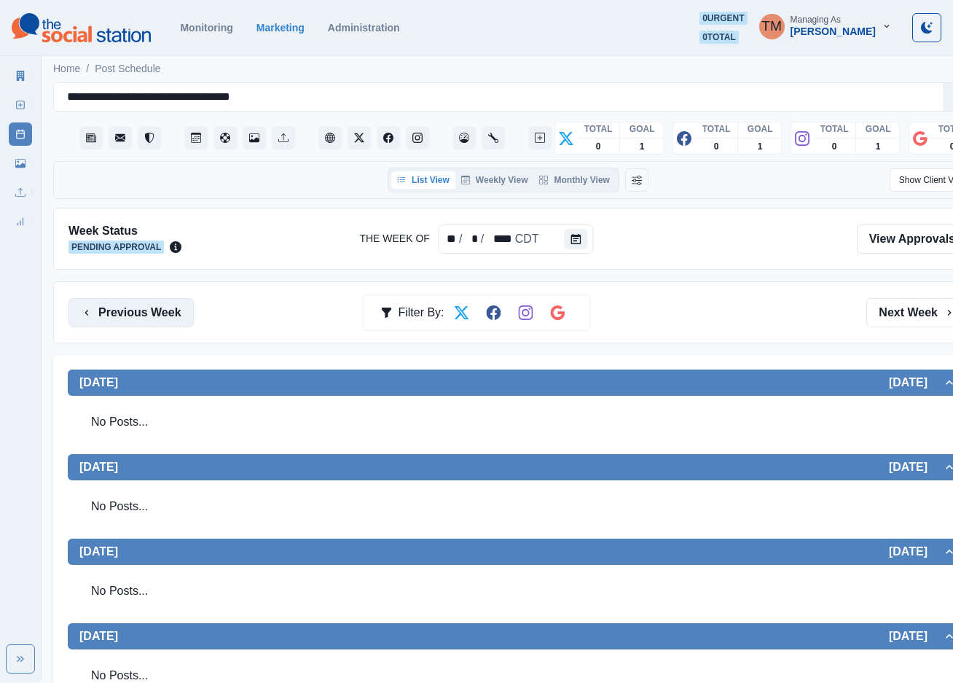
click at [141, 315] on button "Previous Week" at bounding box center [130, 312] width 125 height 29
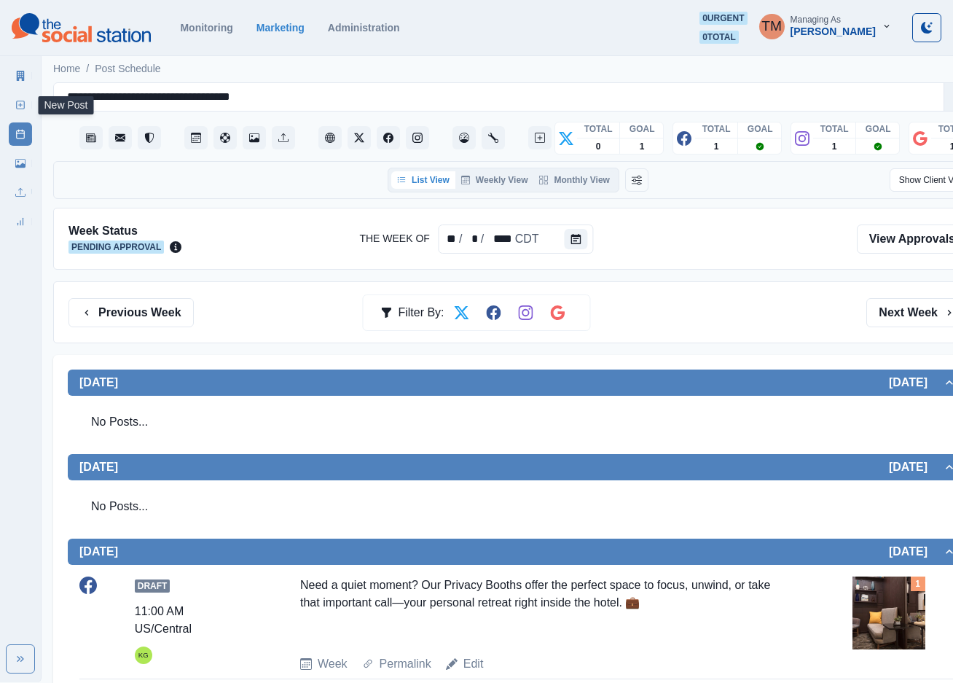
click at [22, 109] on icon at bounding box center [20, 105] width 10 height 10
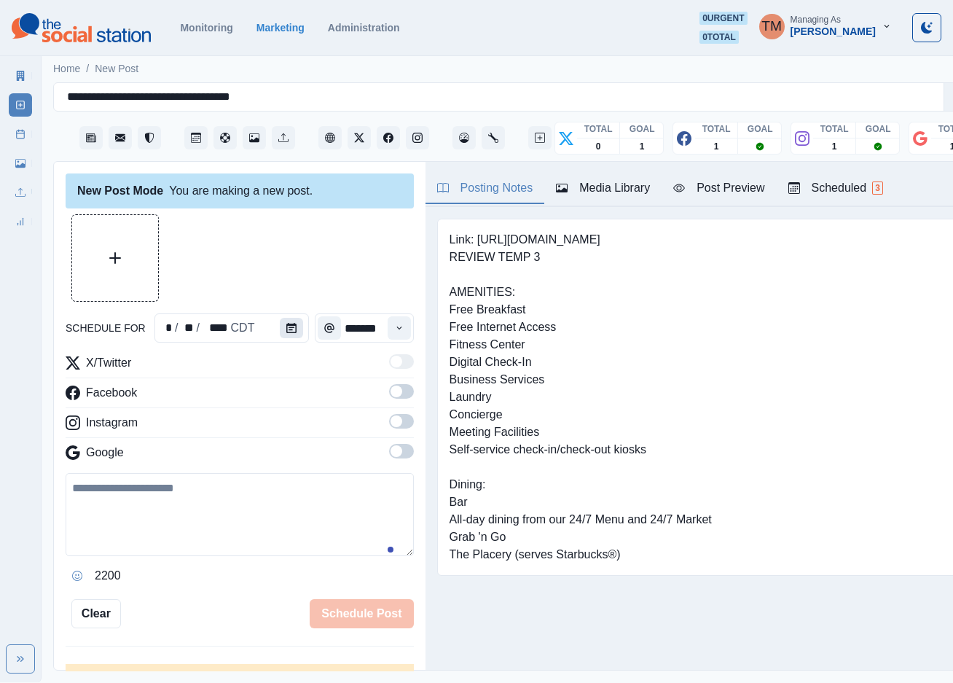
click at [286, 326] on icon "Calendar" at bounding box center [291, 328] width 10 height 10
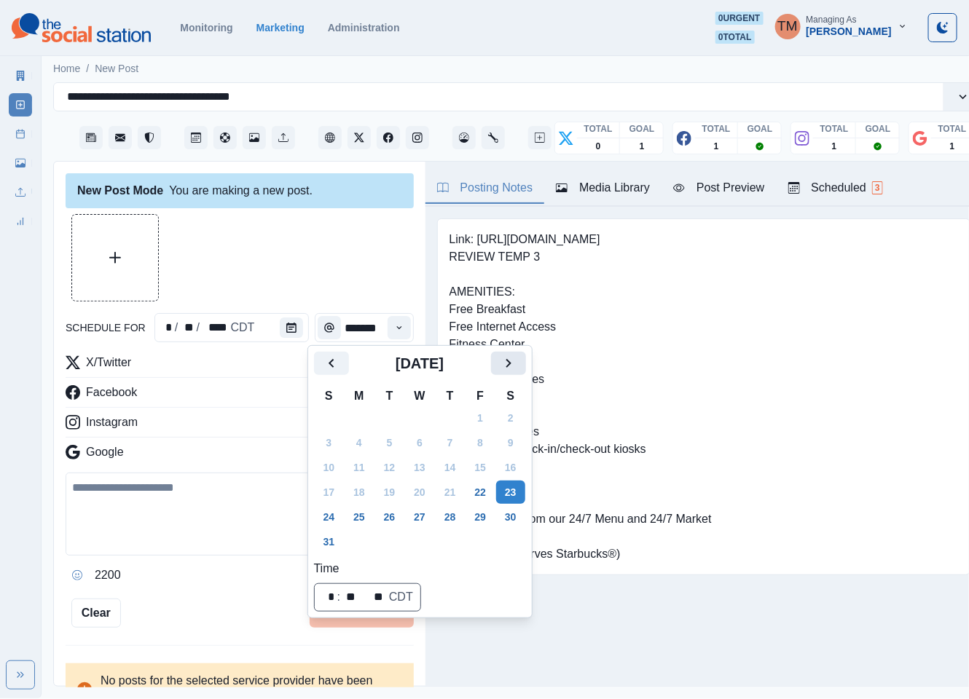
click at [516, 366] on icon "Next" at bounding box center [508, 363] width 17 height 17
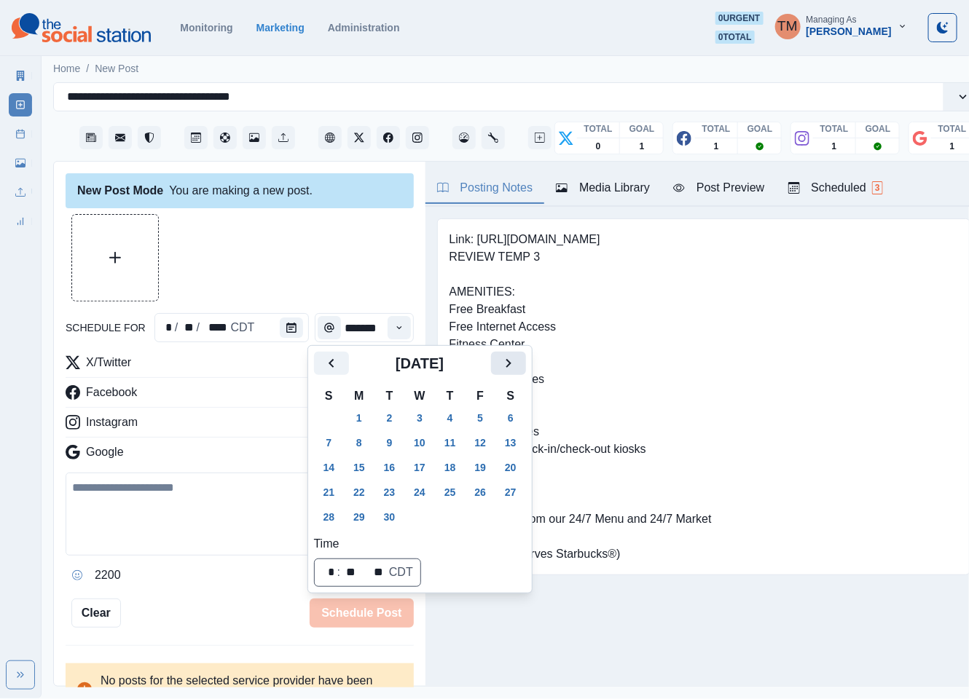
click at [516, 366] on icon "Next" at bounding box center [508, 363] width 17 height 17
click at [391, 446] on button "7" at bounding box center [389, 442] width 29 height 23
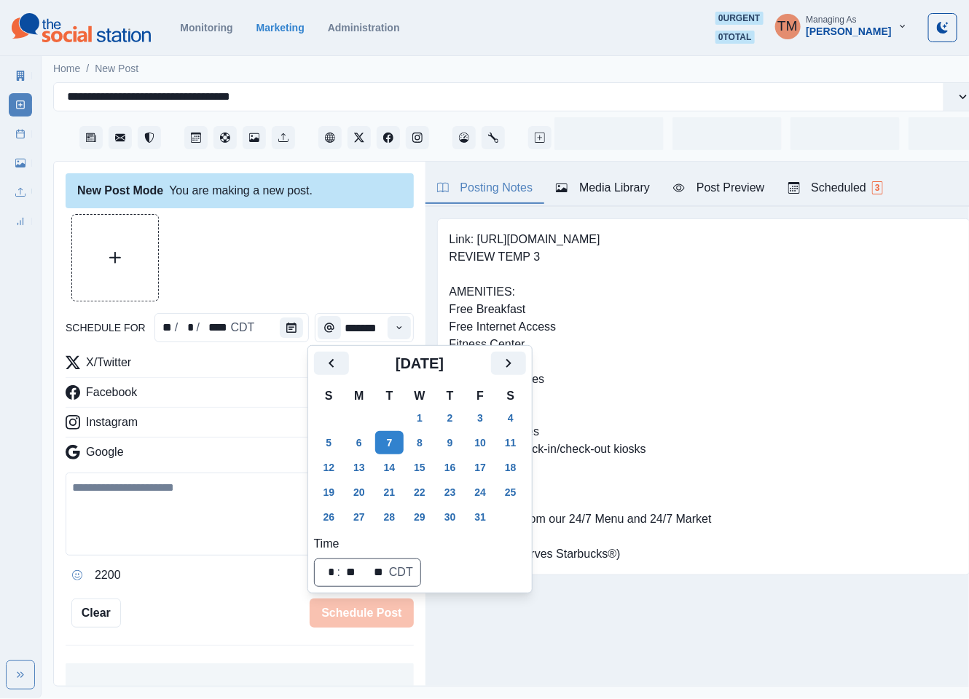
click at [289, 272] on div at bounding box center [240, 257] width 348 height 87
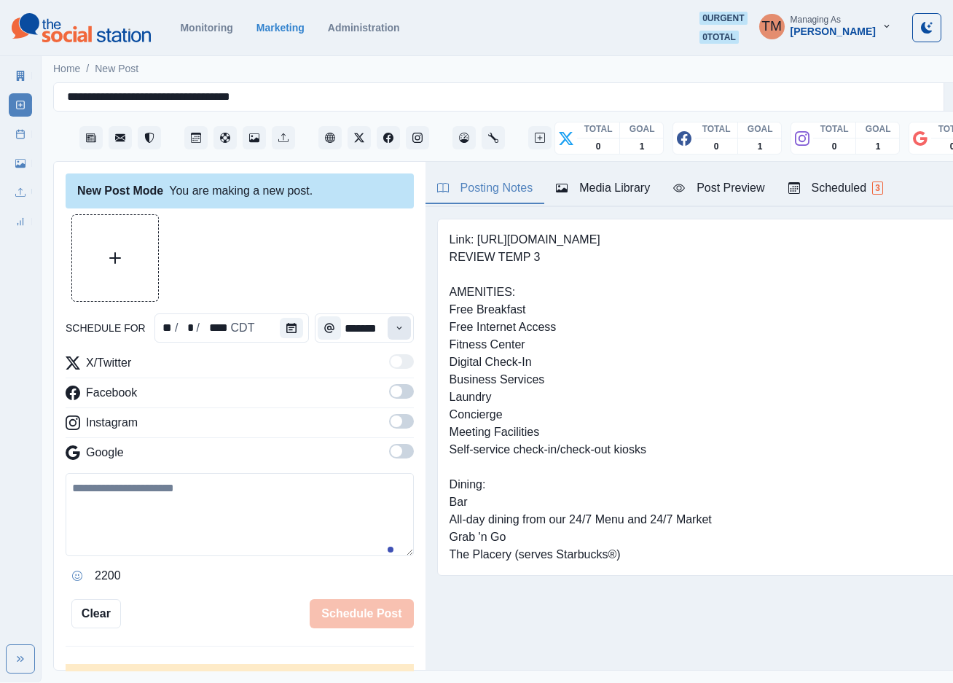
click at [394, 331] on icon "Time" at bounding box center [399, 328] width 10 height 10
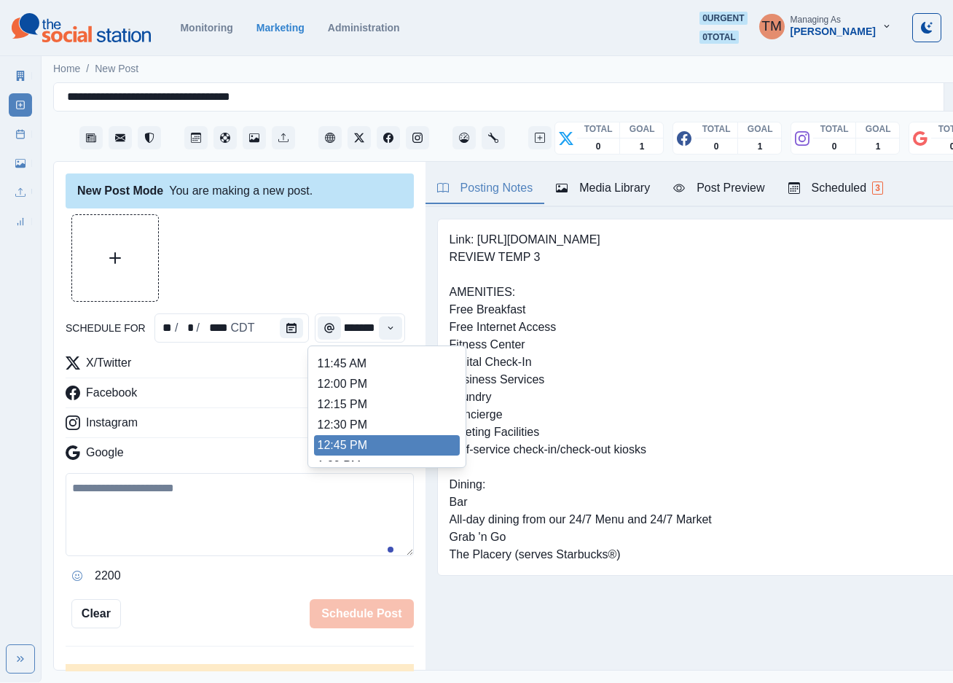
scroll to position [328, 0]
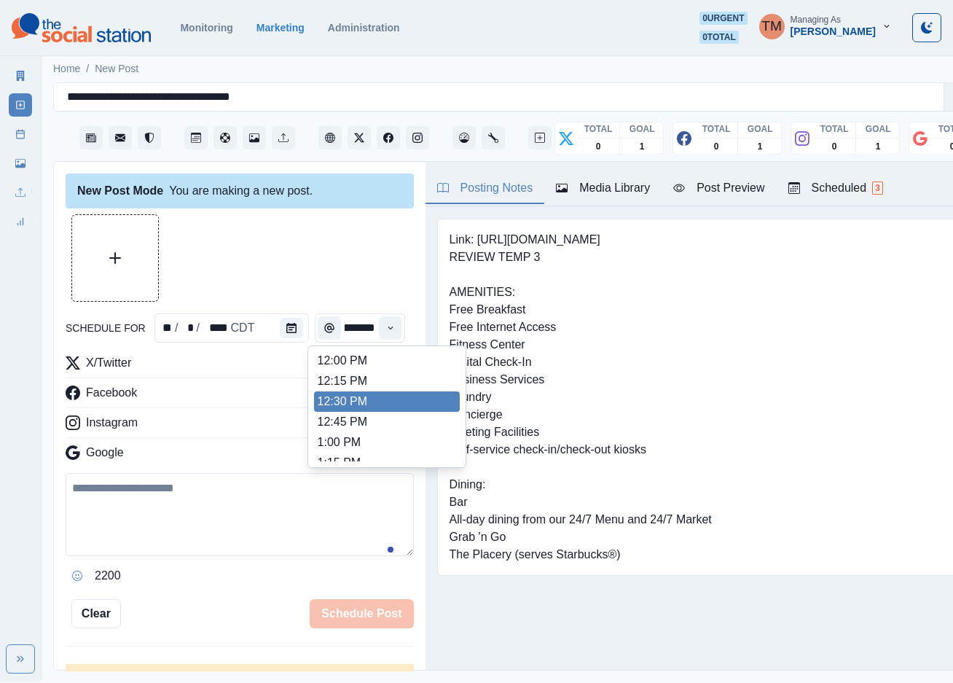
click at [388, 401] on li "12:30 PM" at bounding box center [387, 401] width 146 height 20
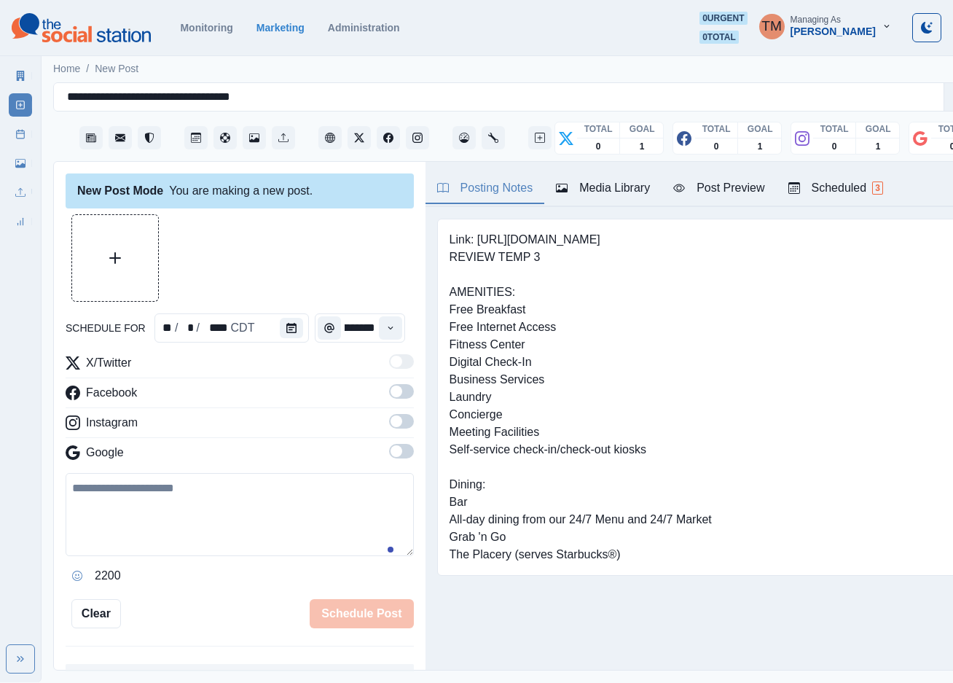
click at [391, 393] on span at bounding box center [401, 391] width 25 height 15
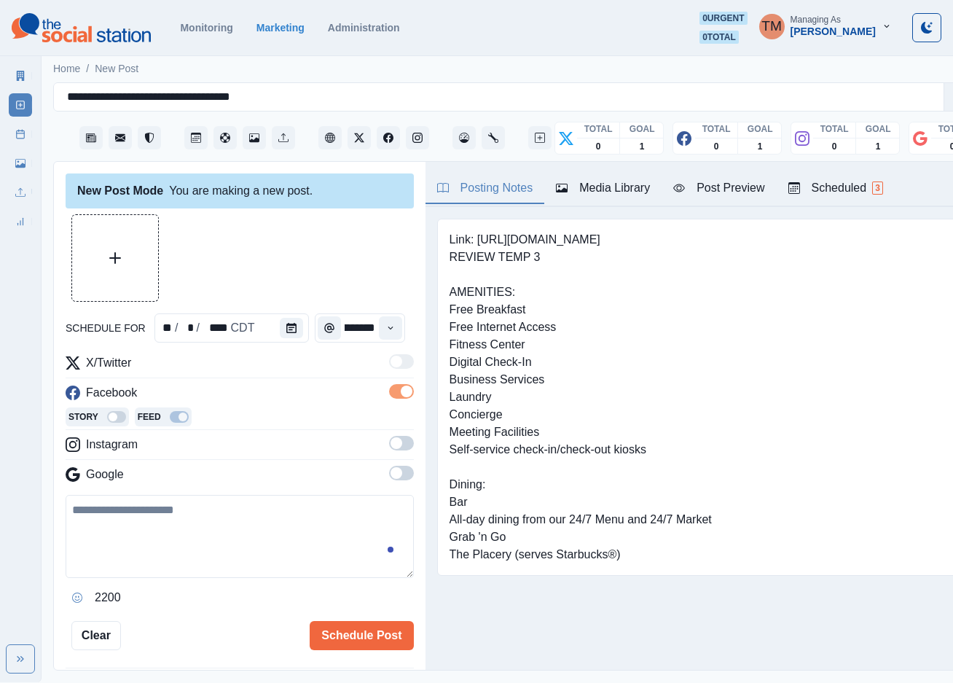
scroll to position [0, 0]
click at [391, 446] on span at bounding box center [397, 443] width 12 height 12
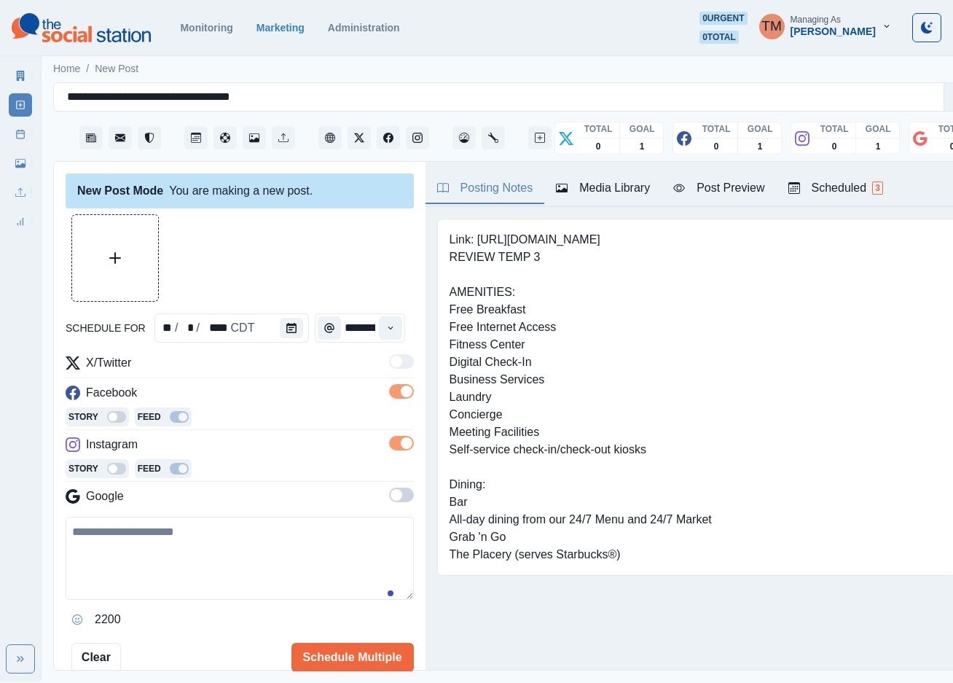
click at [389, 499] on span at bounding box center [401, 494] width 25 height 15
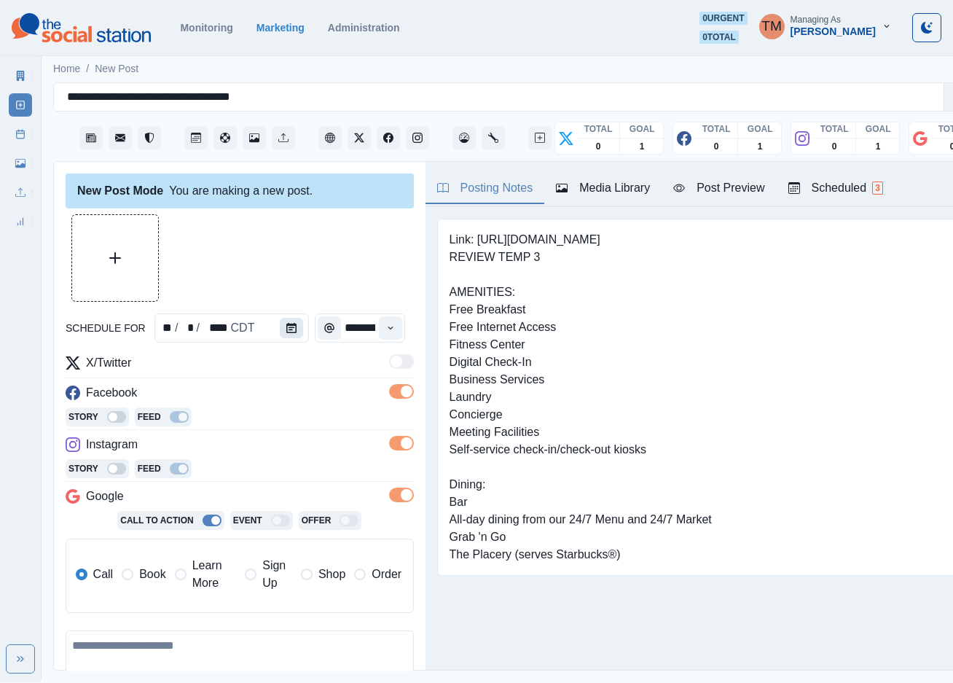
click at [286, 326] on icon "Calendar" at bounding box center [291, 328] width 10 height 10
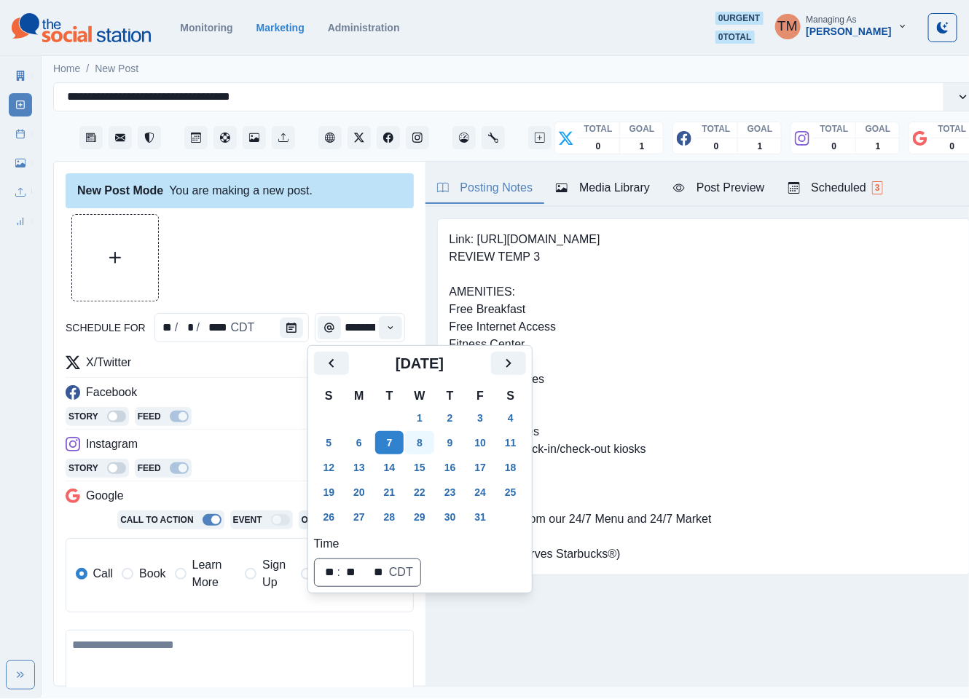
click at [420, 447] on button "8" at bounding box center [419, 442] width 29 height 23
click at [286, 326] on icon "Calendar" at bounding box center [291, 328] width 10 height 10
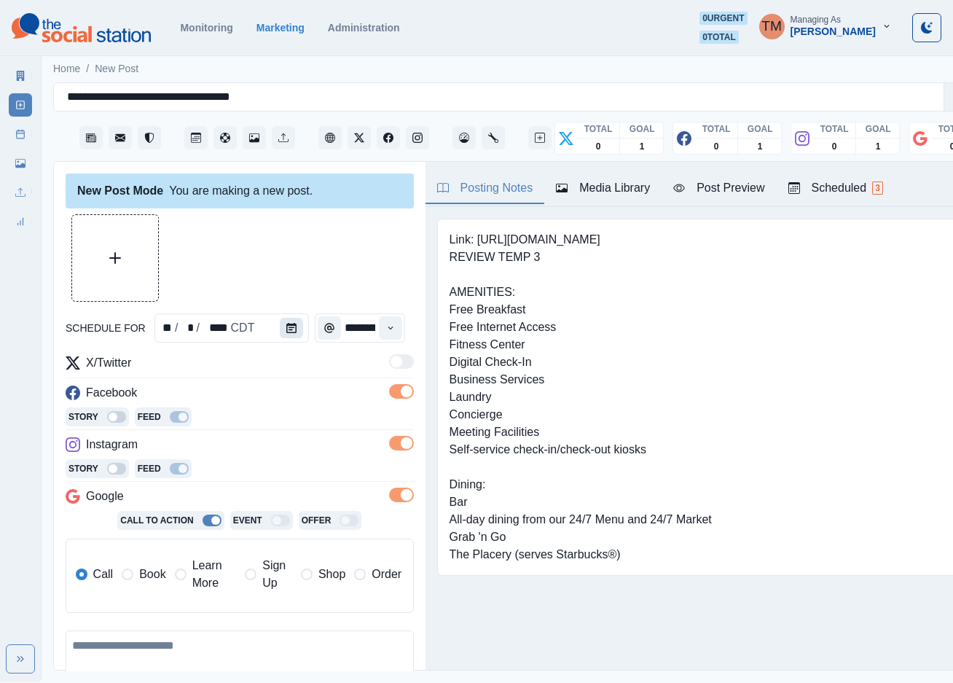
click at [286, 326] on icon "Calendar" at bounding box center [291, 328] width 10 height 10
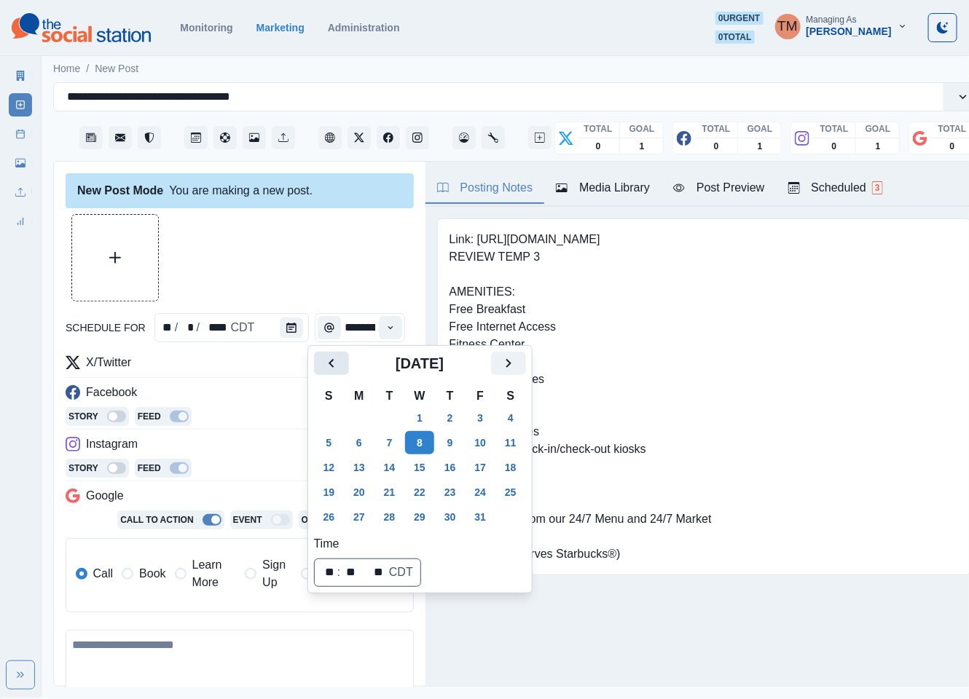
click at [339, 364] on icon "Previous" at bounding box center [331, 363] width 17 height 17
click at [450, 420] on button "4" at bounding box center [450, 418] width 29 height 23
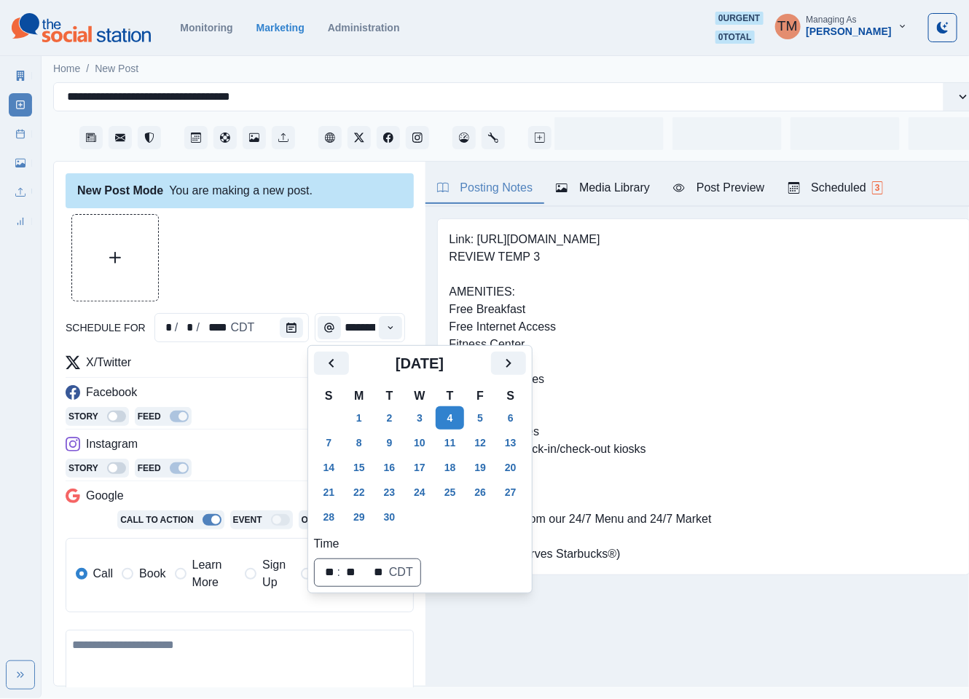
click at [285, 263] on div at bounding box center [240, 257] width 348 height 87
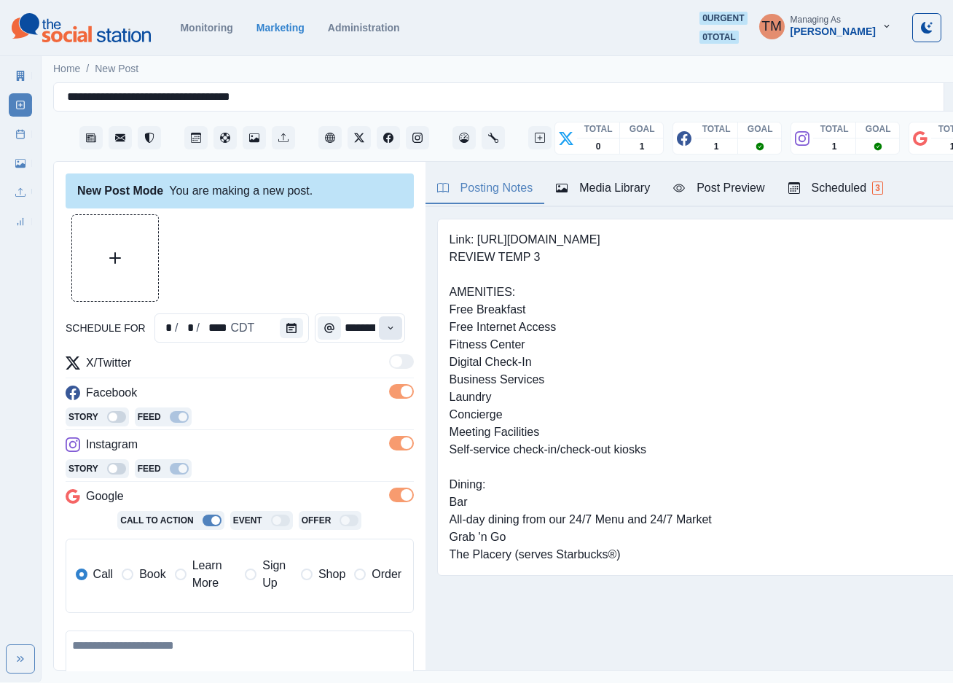
click at [385, 329] on icon "Time" at bounding box center [390, 328] width 10 height 10
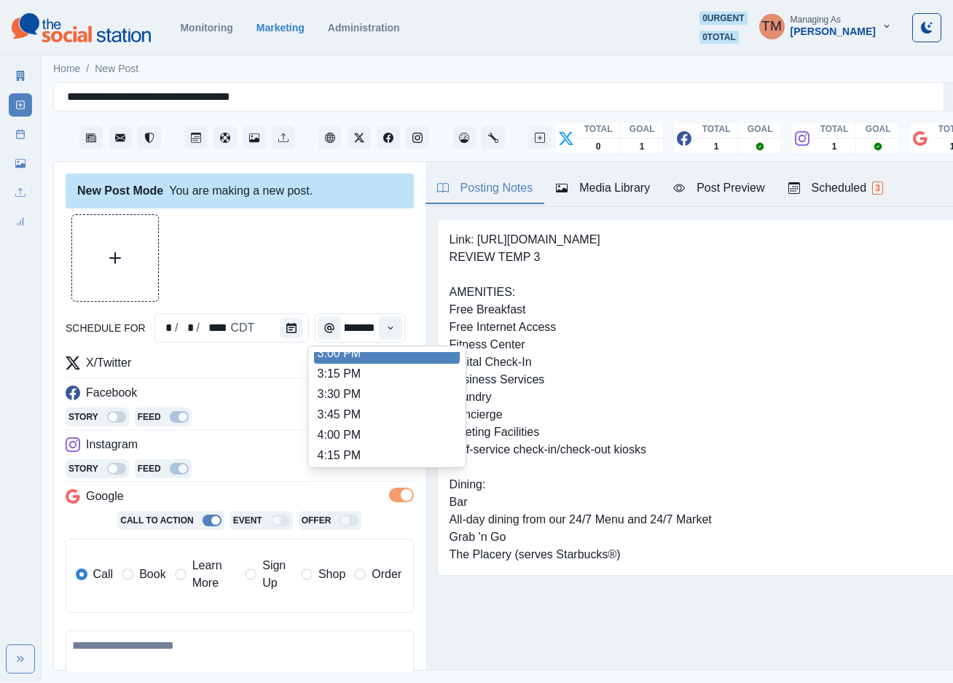
scroll to position [571, 0]
click at [385, 359] on li "3:00 PM" at bounding box center [387, 362] width 146 height 20
type input "*******"
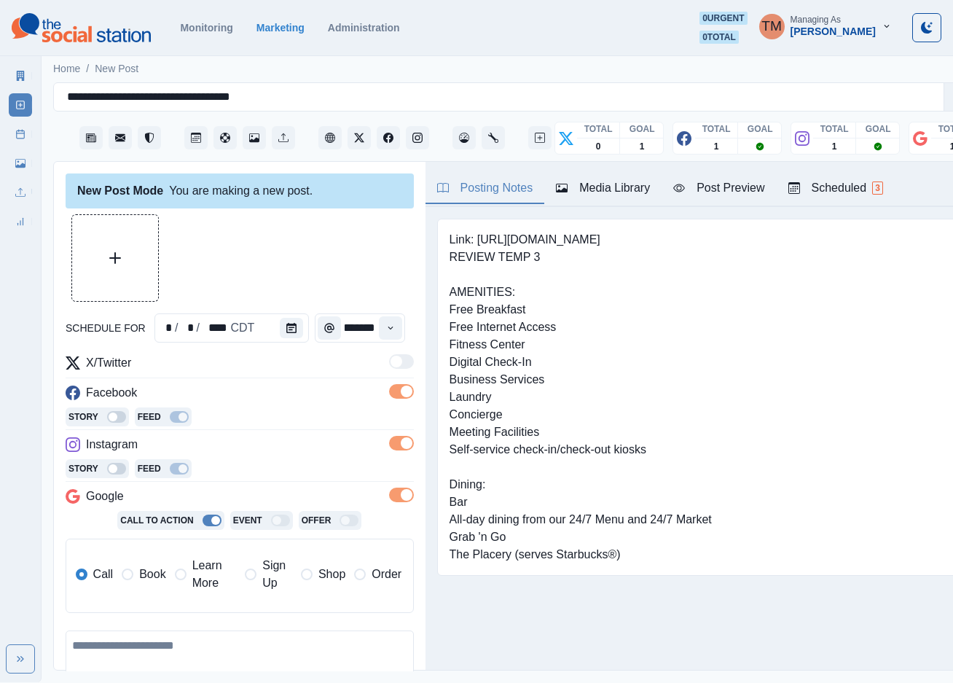
scroll to position [0, 12]
click at [342, 267] on div at bounding box center [240, 257] width 348 height 87
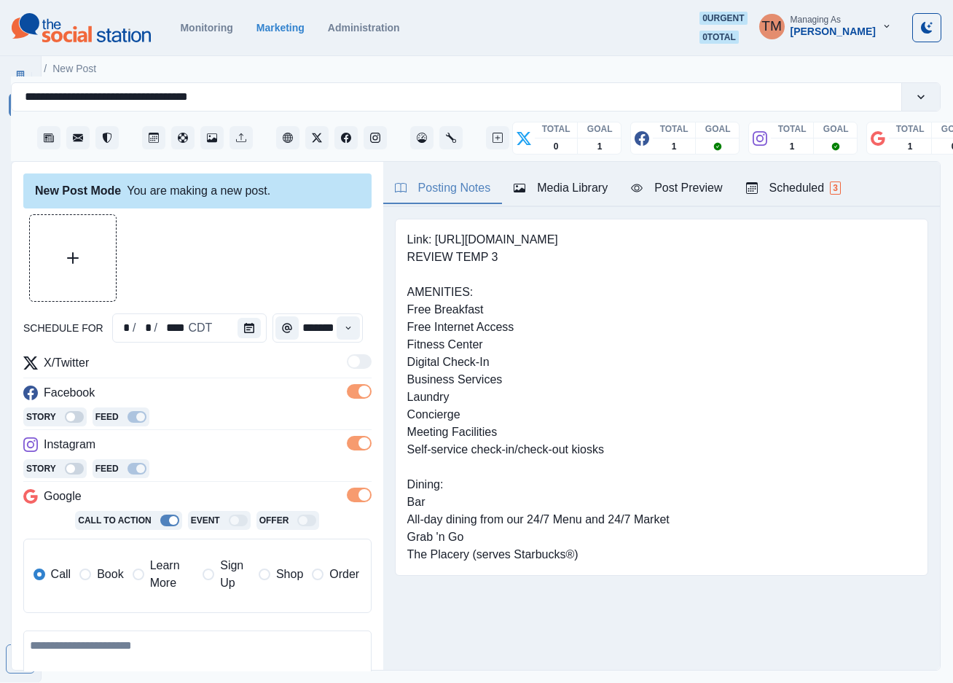
scroll to position [0, 0]
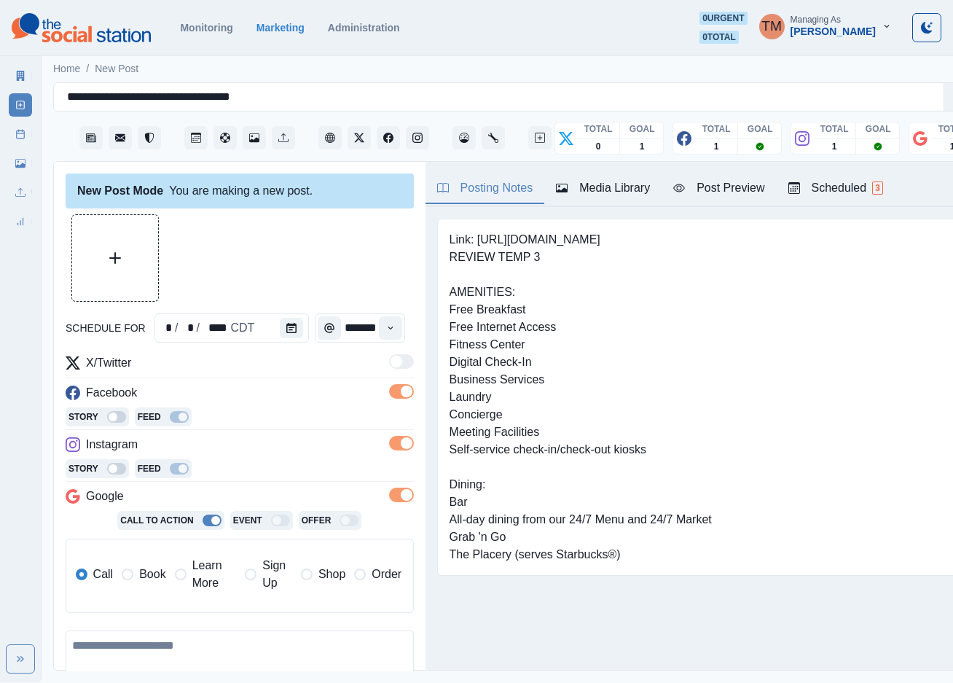
click at [401, 498] on span at bounding box center [407, 495] width 12 height 12
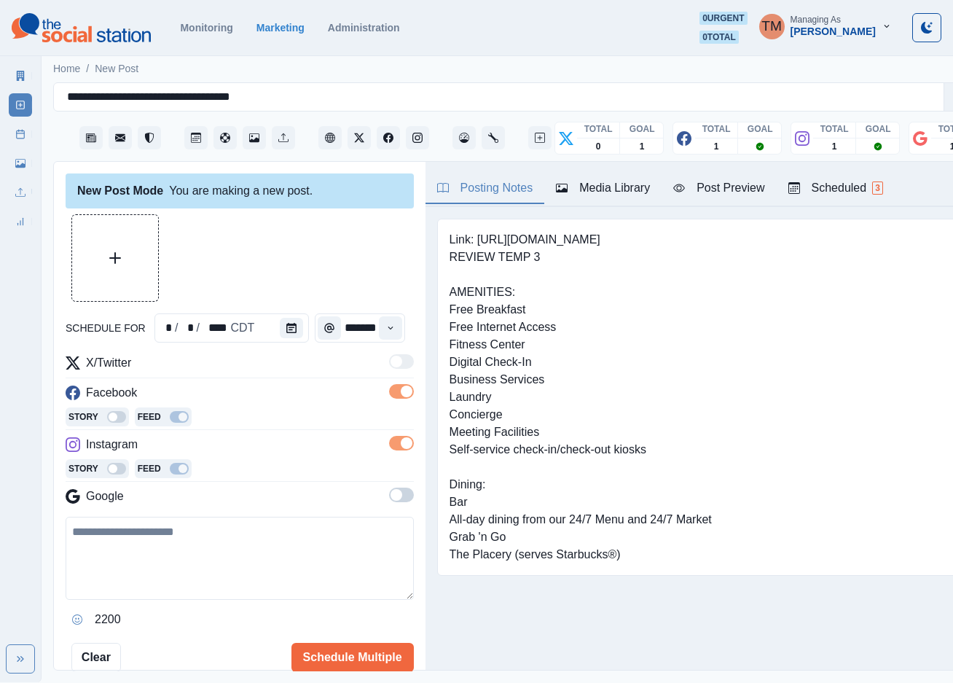
click at [296, 259] on div at bounding box center [240, 257] width 348 height 87
click at [152, 555] on textarea at bounding box center [240, 558] width 348 height 83
paste textarea "**********"
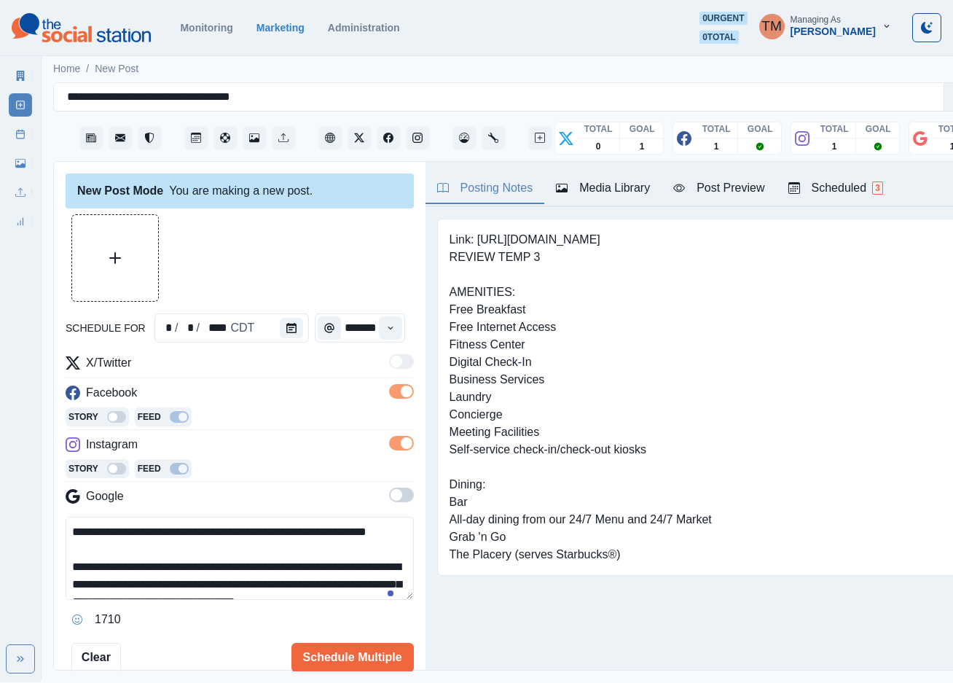
scroll to position [187, 0]
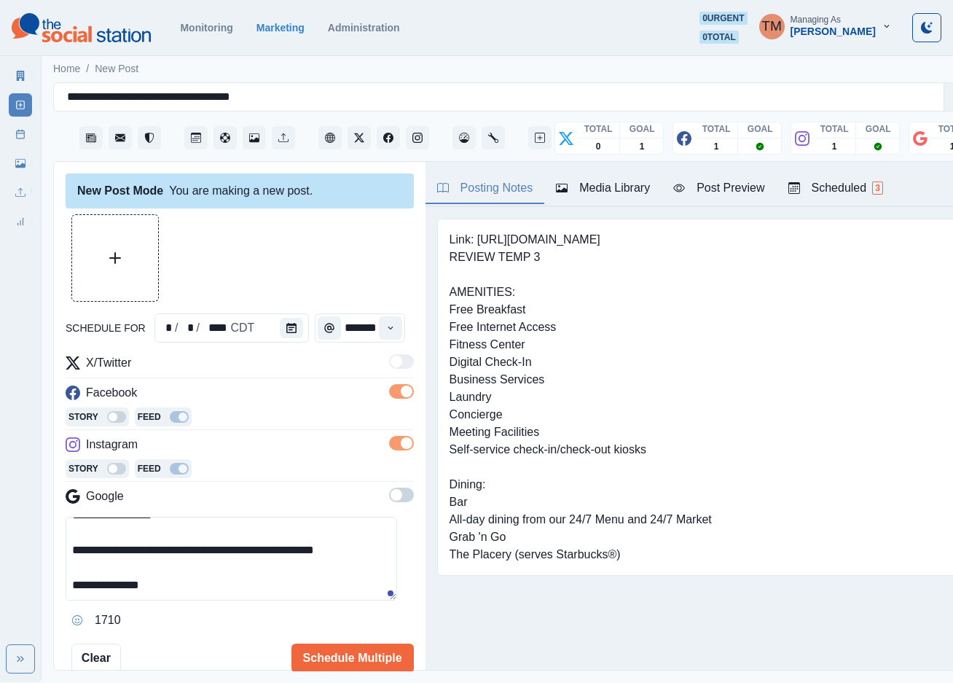
type textarea "**********"
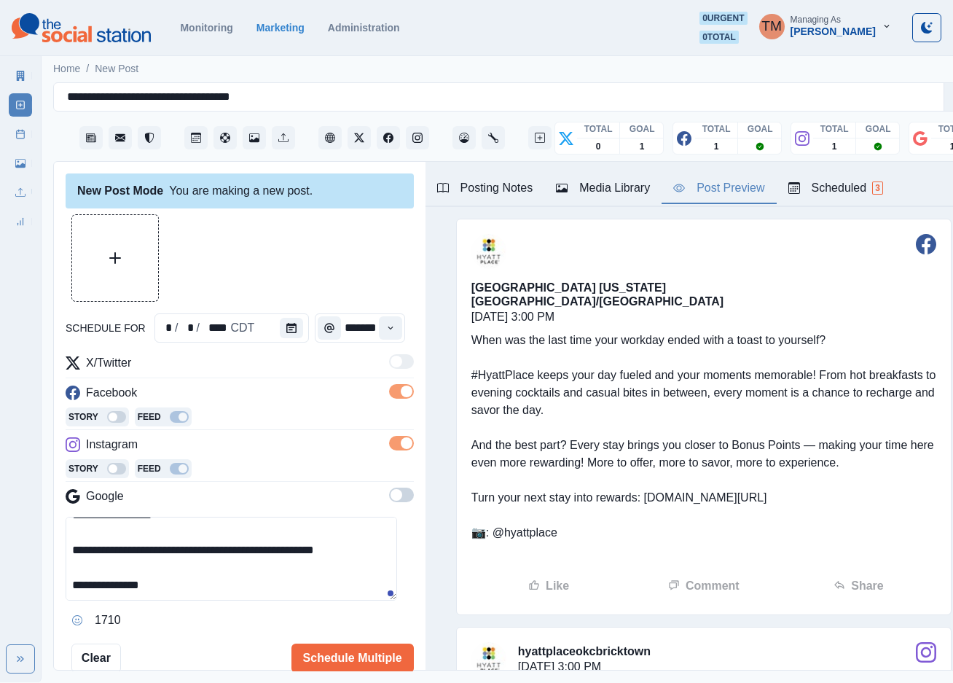
click at [723, 190] on div "Post Preview" at bounding box center [718, 187] width 91 height 17
click at [132, 263] on button "Upload Media" at bounding box center [115, 258] width 86 height 86
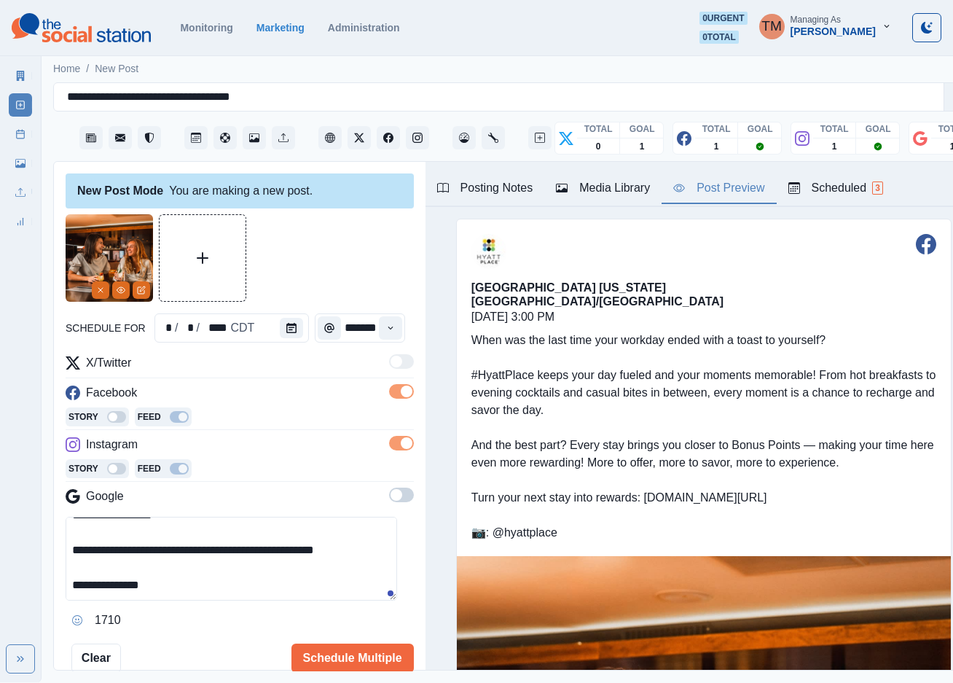
scroll to position [191, 0]
click at [331, 656] on button "Schedule Multiple" at bounding box center [352, 657] width 122 height 29
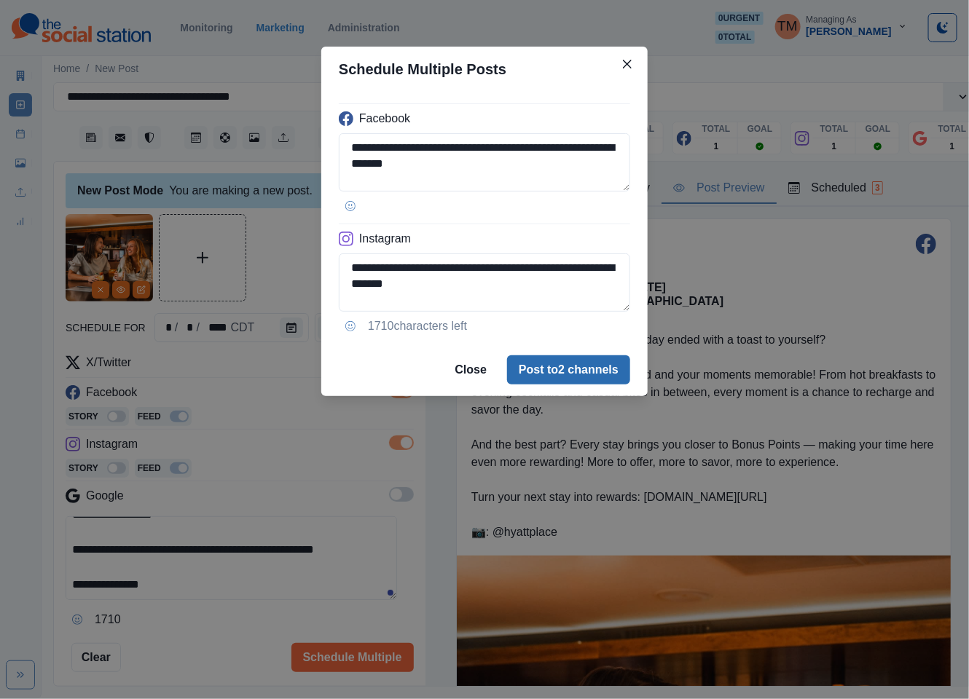
click at [592, 370] on button "Post to 2 channels" at bounding box center [568, 370] width 123 height 29
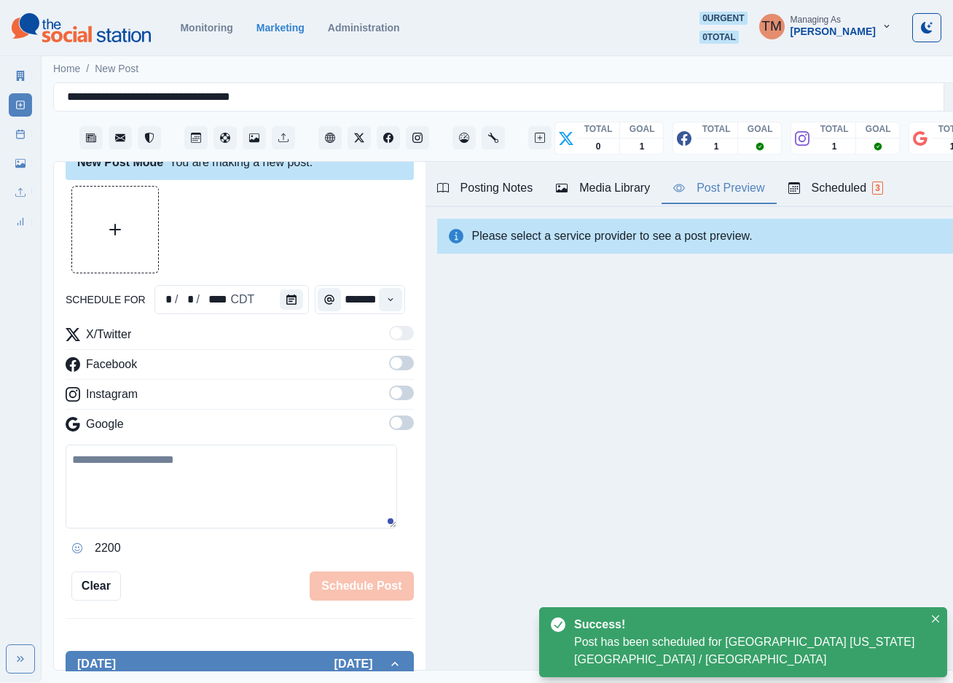
scroll to position [0, 0]
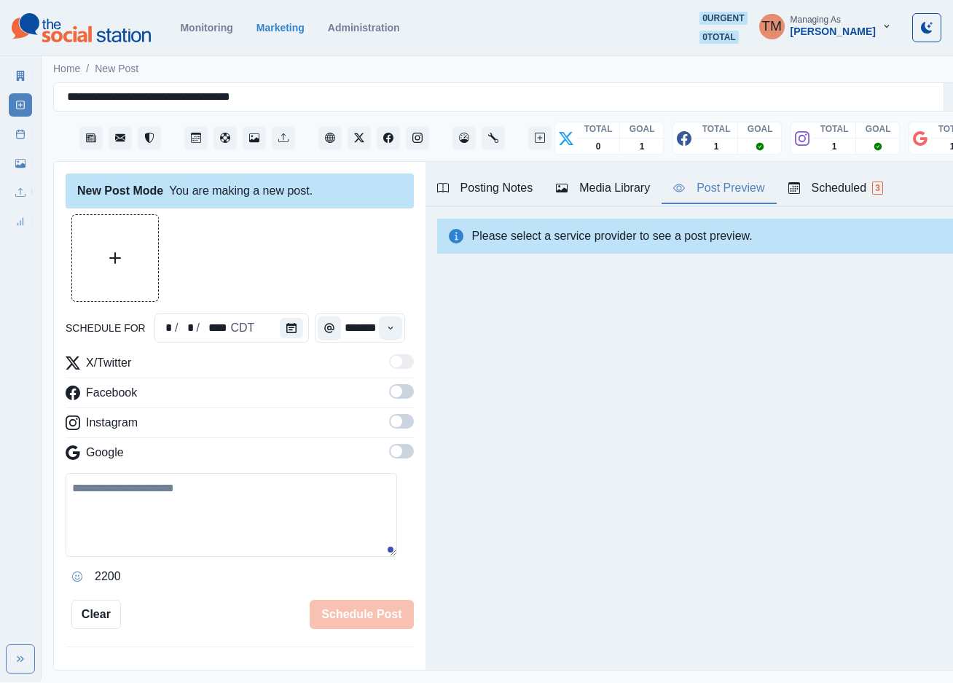
click at [23, 136] on icon at bounding box center [20, 134] width 10 height 10
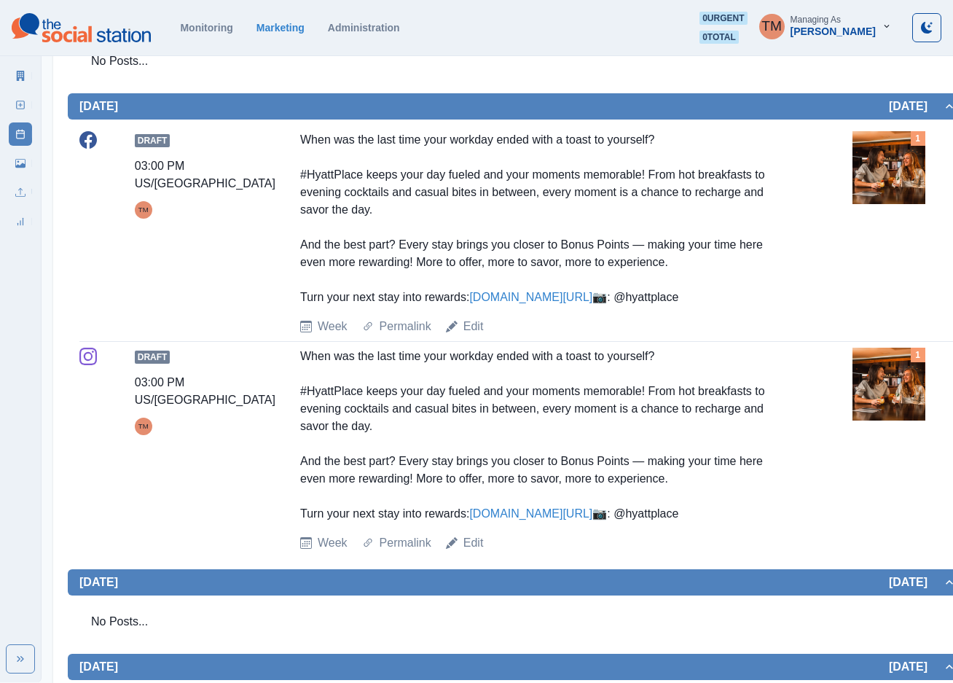
scroll to position [874, 0]
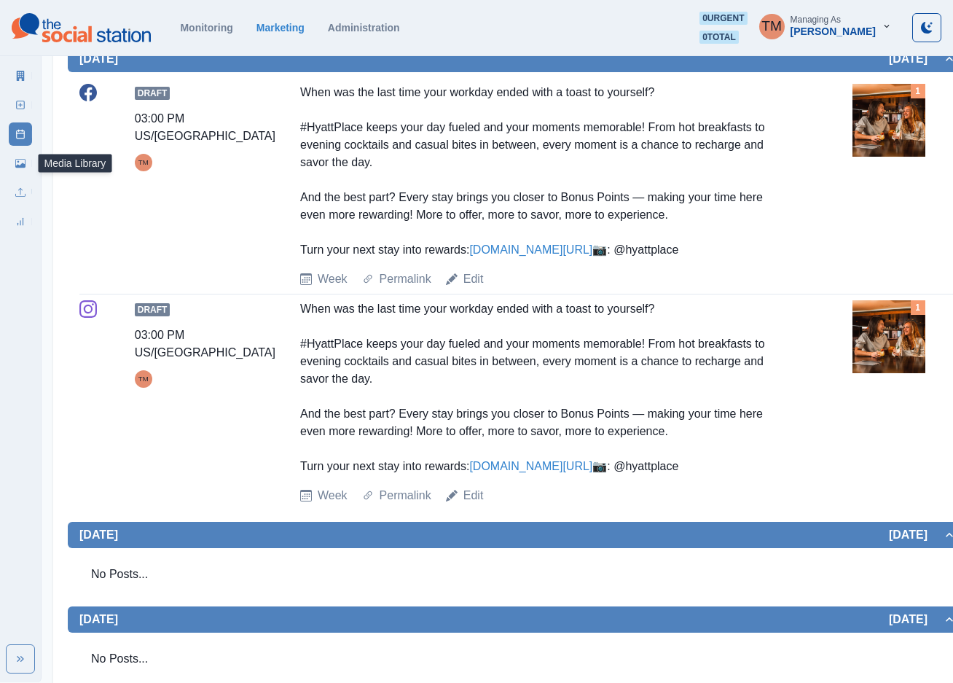
click at [25, 167] on icon at bounding box center [20, 163] width 10 height 9
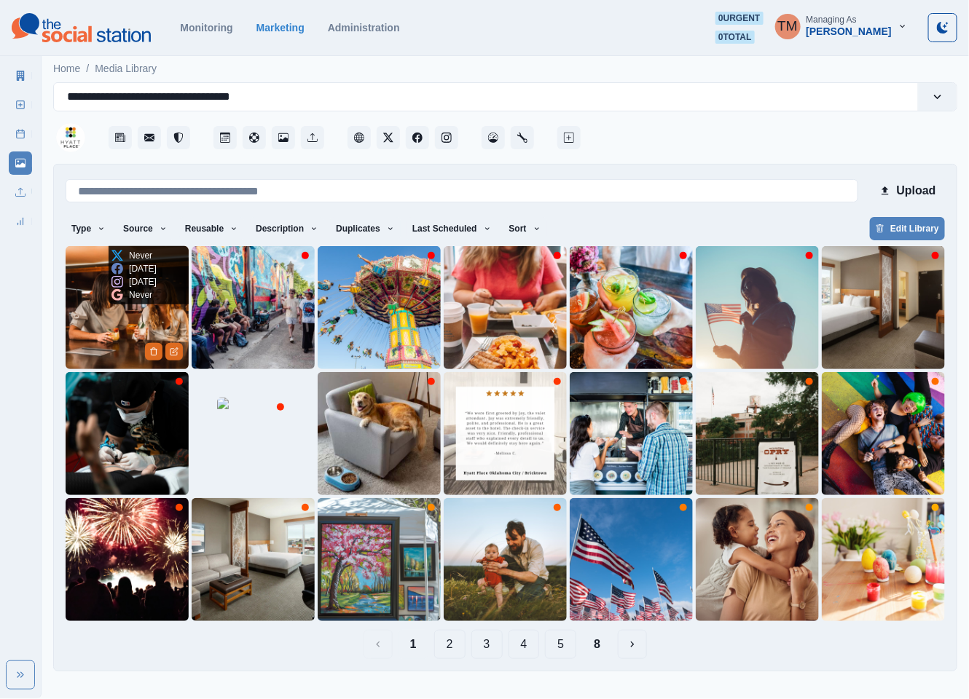
click at [90, 313] on img at bounding box center [127, 307] width 123 height 123
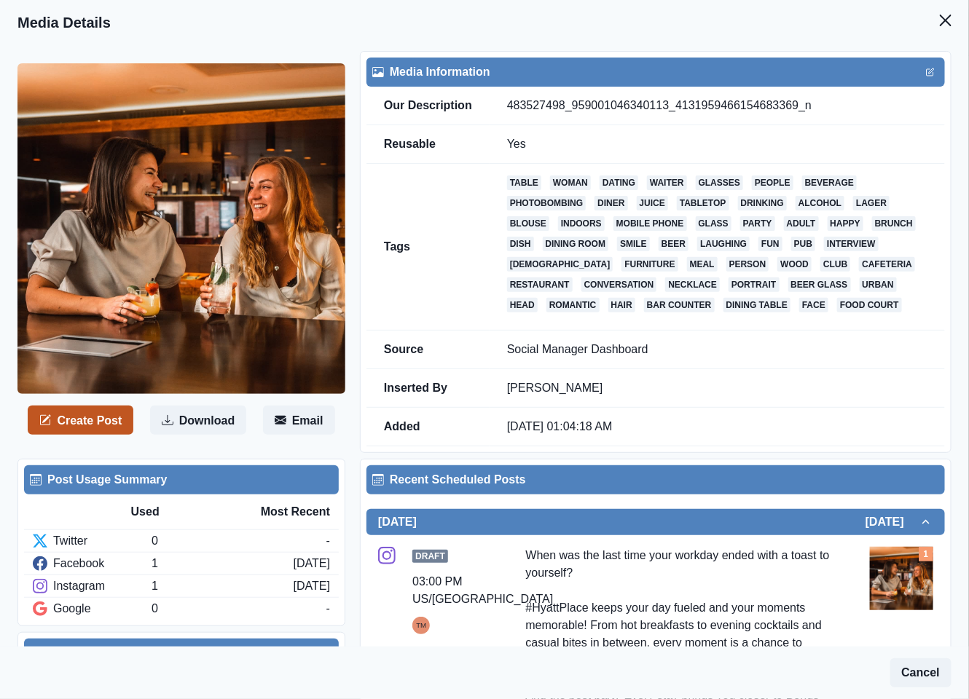
click at [88, 425] on button "Create Post" at bounding box center [81, 420] width 106 height 29
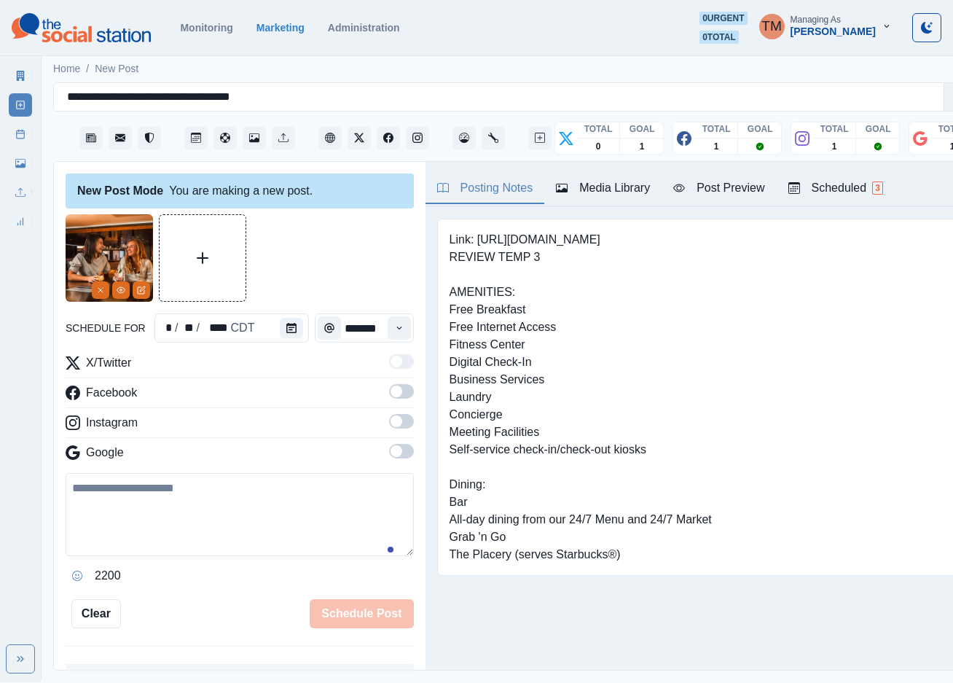
drag, startPoint x: 141, startPoint y: 511, endPoint x: 151, endPoint y: 516, distance: 11.1
click at [144, 511] on textarea at bounding box center [240, 514] width 348 height 83
paste textarea "**********"
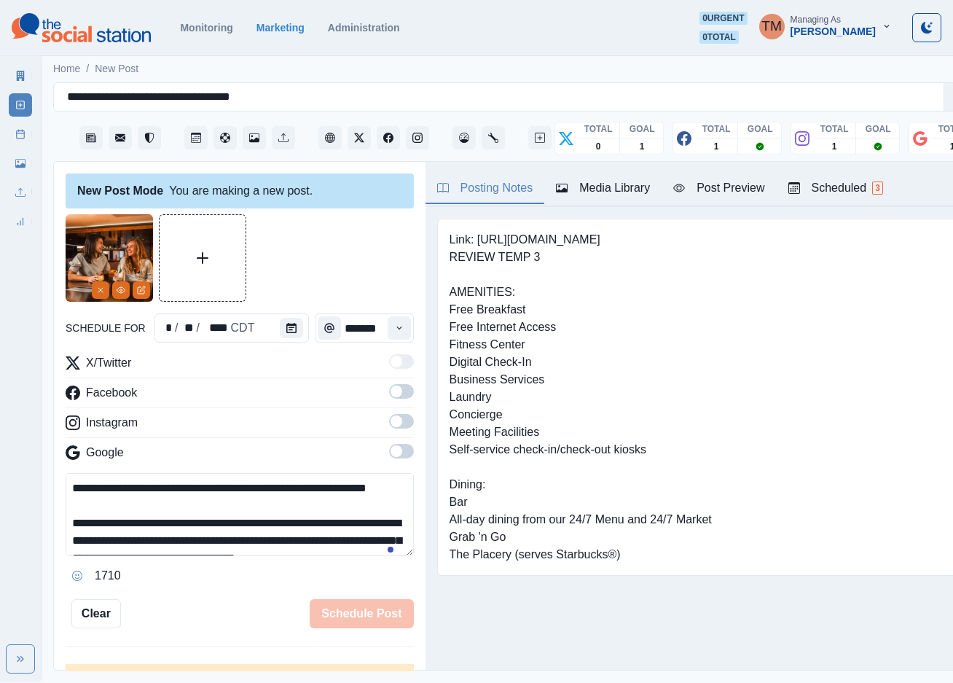
scroll to position [187, 0]
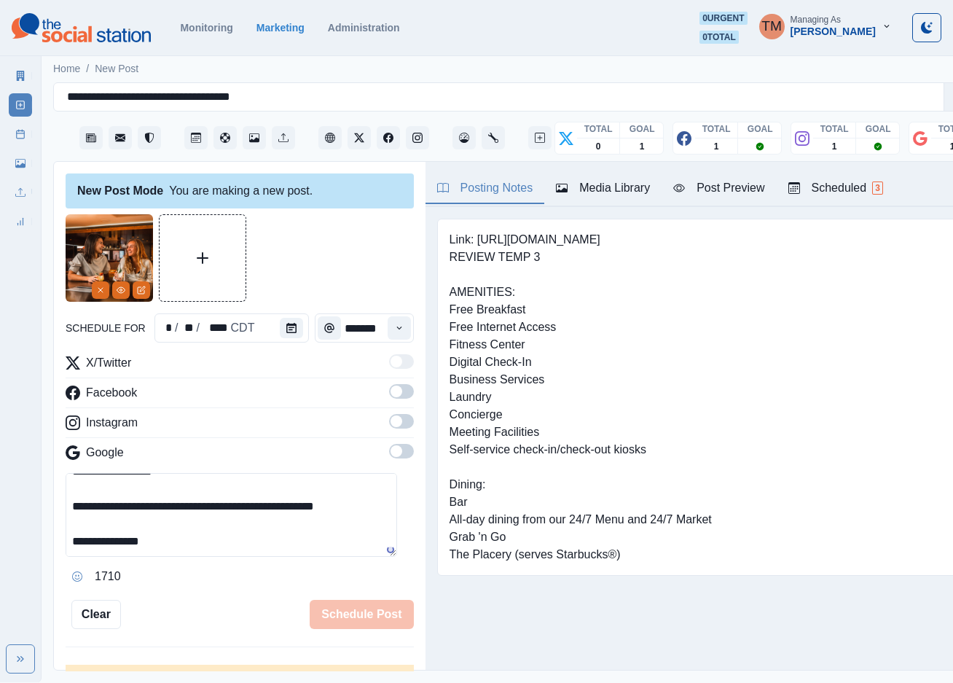
click at [70, 512] on textarea "**********" at bounding box center [231, 515] width 331 height 84
click at [390, 453] on span at bounding box center [401, 451] width 25 height 15
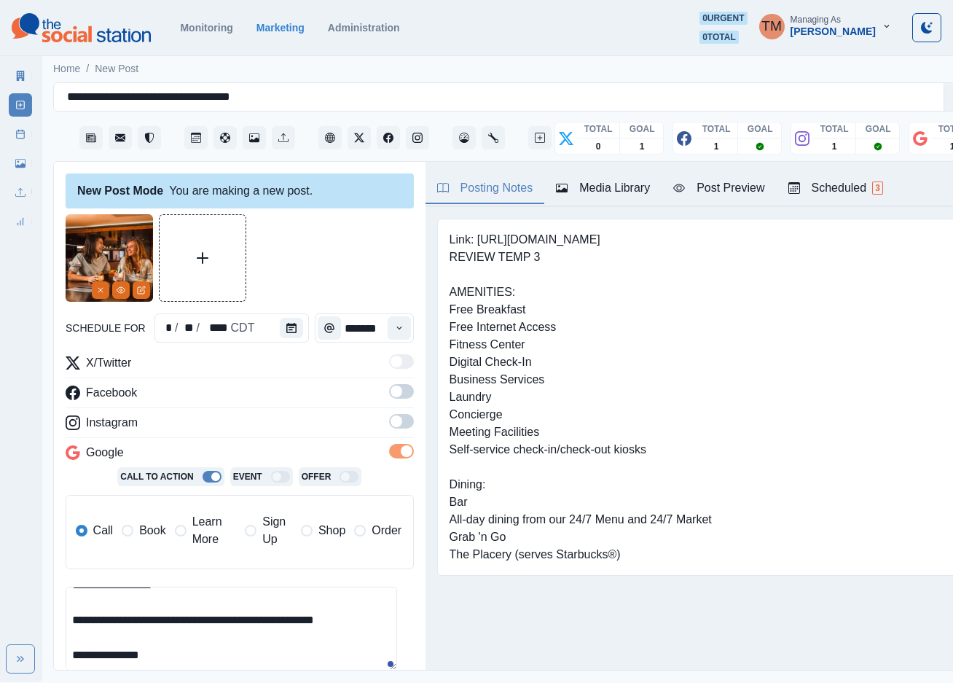
click at [187, 534] on label "Learn More" at bounding box center [206, 530] width 62 height 35
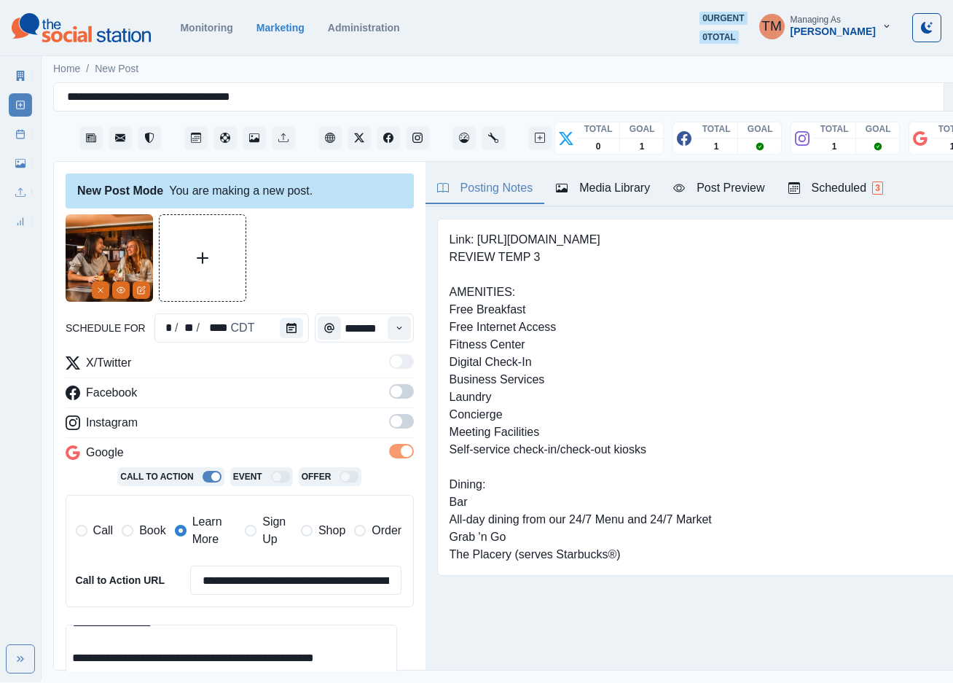
scroll to position [193, 0]
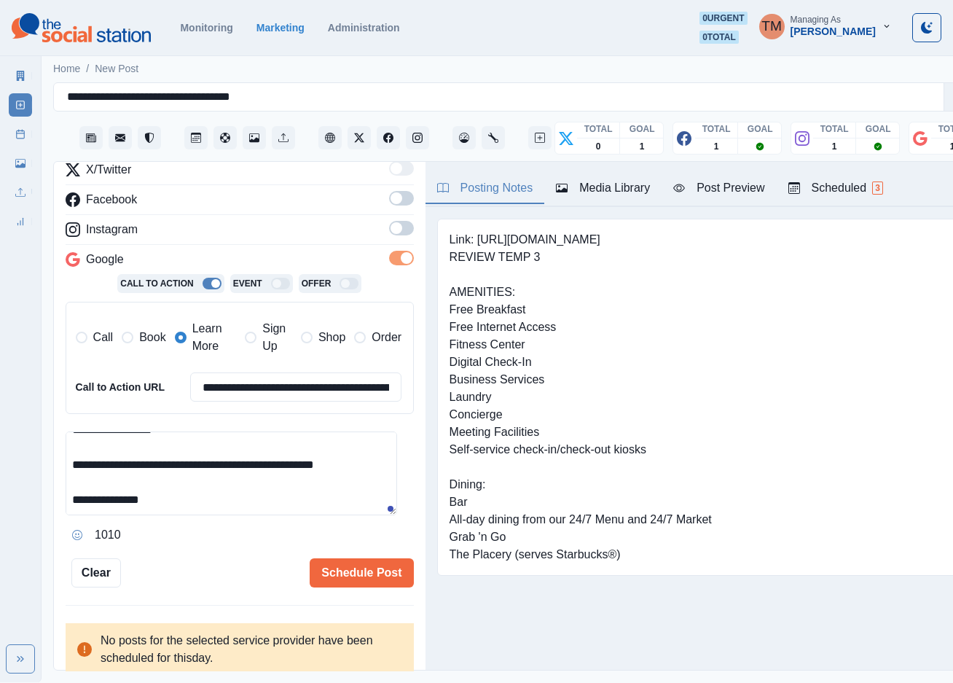
drag, startPoint x: 243, startPoint y: 471, endPoint x: 357, endPoint y: 471, distance: 114.4
click at [357, 471] on textarea "**********" at bounding box center [231, 473] width 331 height 84
type textarea "**********"
click at [289, 388] on input "**********" at bounding box center [296, 386] width 212 height 29
paste input
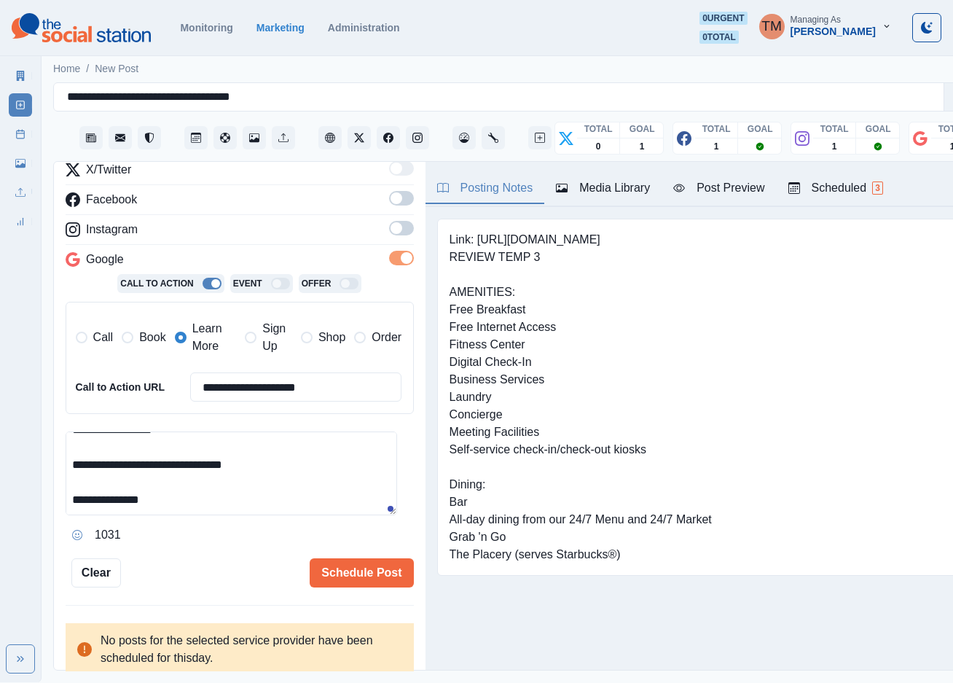
type input "**********"
click at [342, 442] on textarea "**********" at bounding box center [231, 473] width 331 height 84
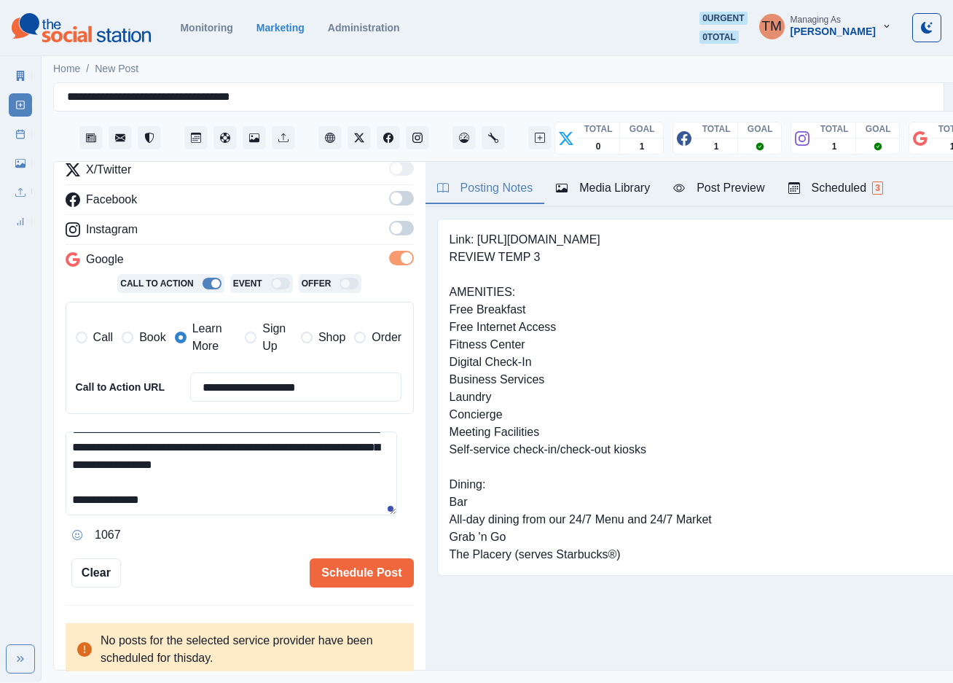
scroll to position [152, 0]
type textarea "**********"
click at [617, 195] on div "Media Library" at bounding box center [603, 187] width 94 height 17
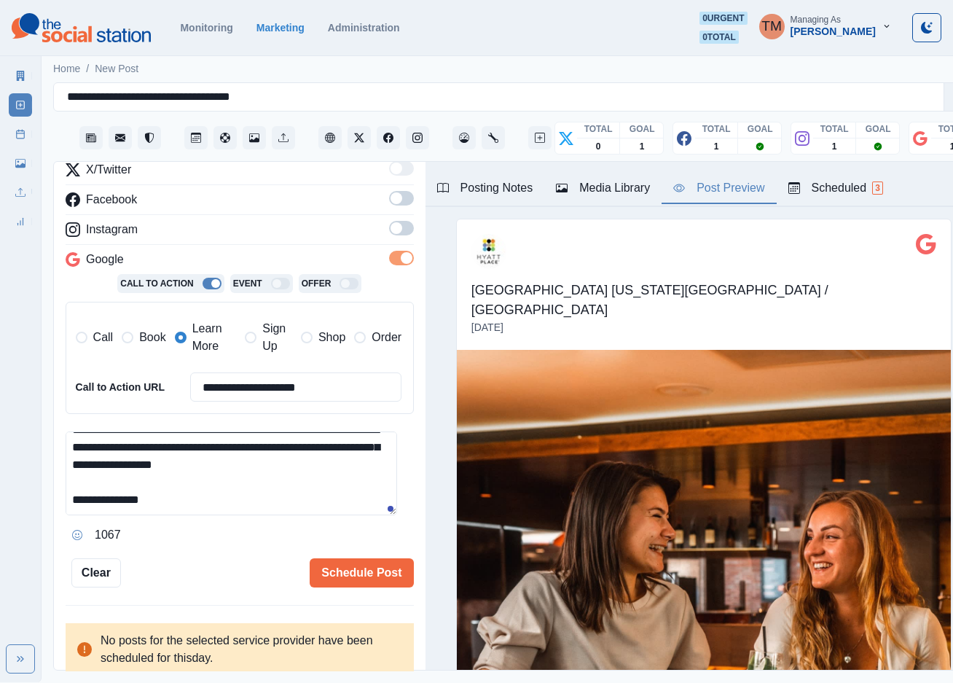
click at [732, 184] on div "Post Preview" at bounding box center [718, 187] width 91 height 17
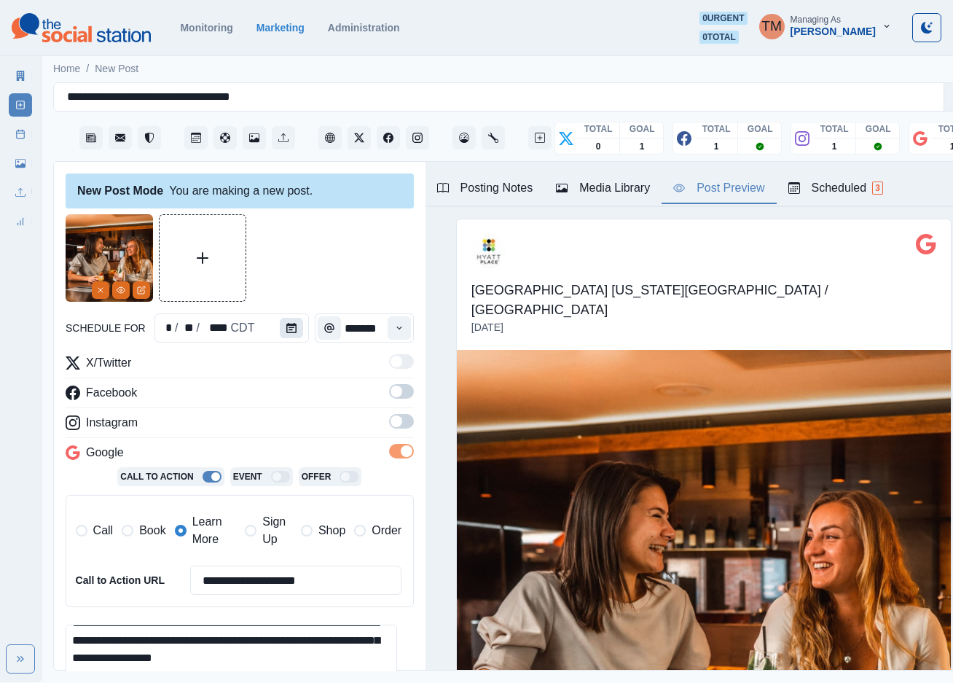
click at [287, 330] on icon "Calendar" at bounding box center [291, 328] width 10 height 10
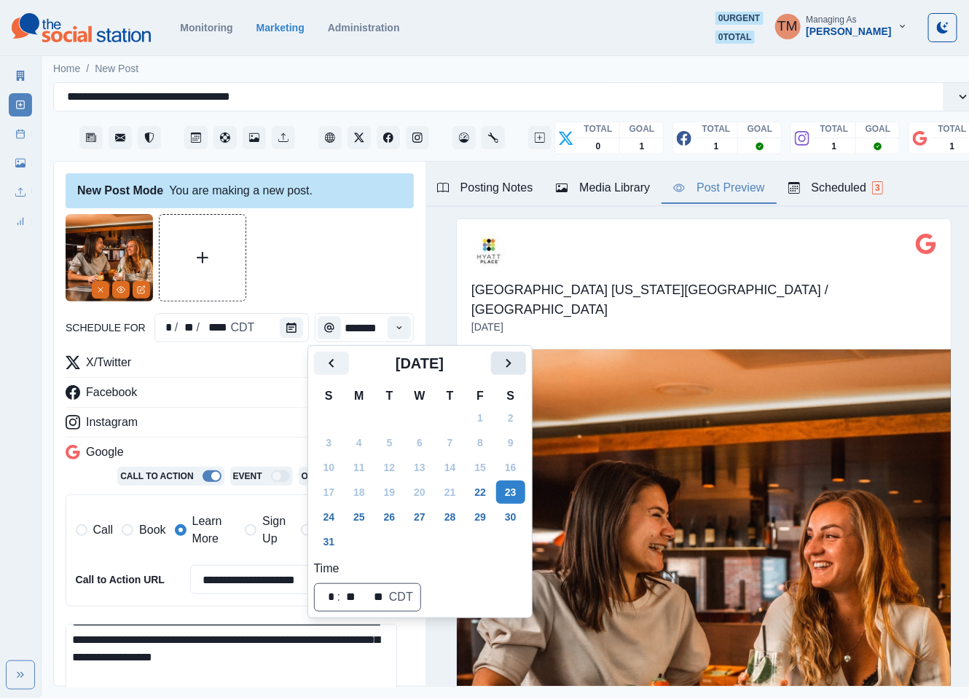
click at [503, 366] on icon "Next" at bounding box center [508, 363] width 17 height 17
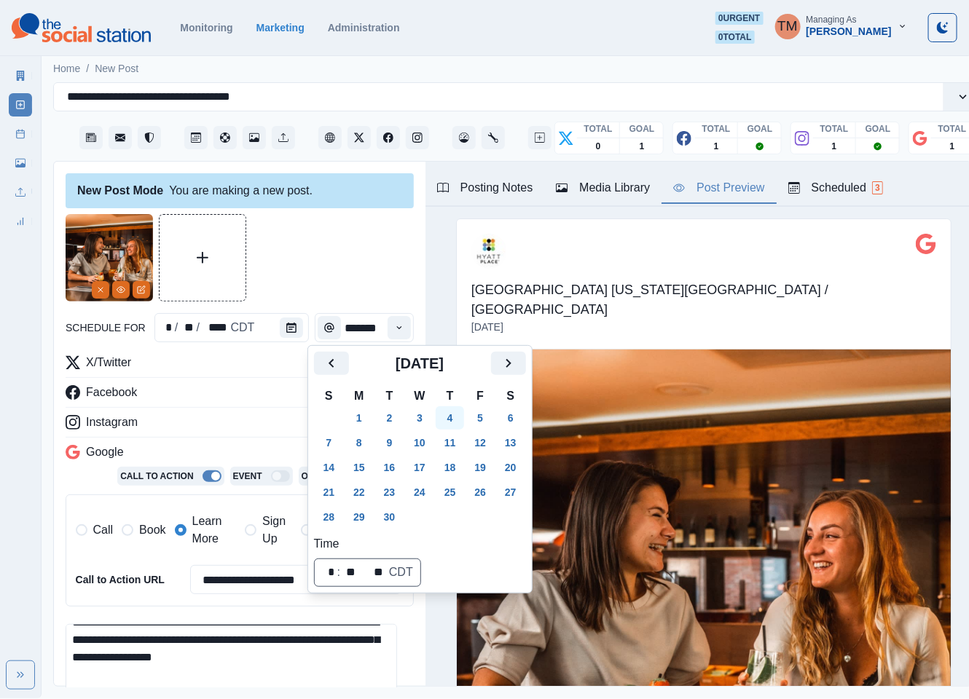
click at [451, 416] on button "4" at bounding box center [450, 418] width 29 height 23
click at [394, 330] on icon "Time" at bounding box center [399, 328] width 10 height 10
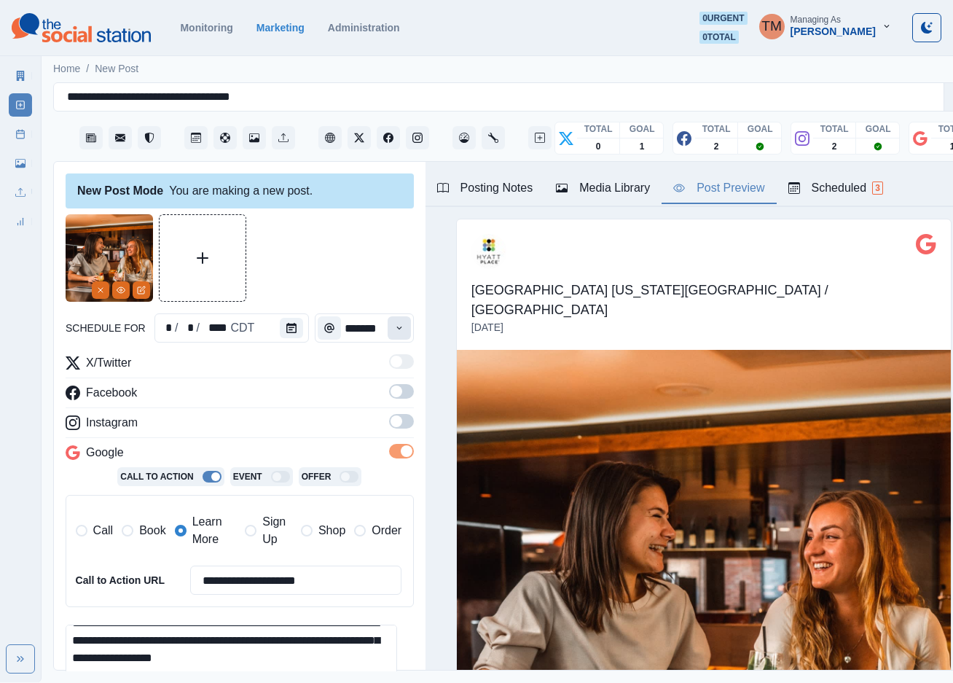
click at [394, 331] on icon "Time" at bounding box center [399, 328] width 10 height 10
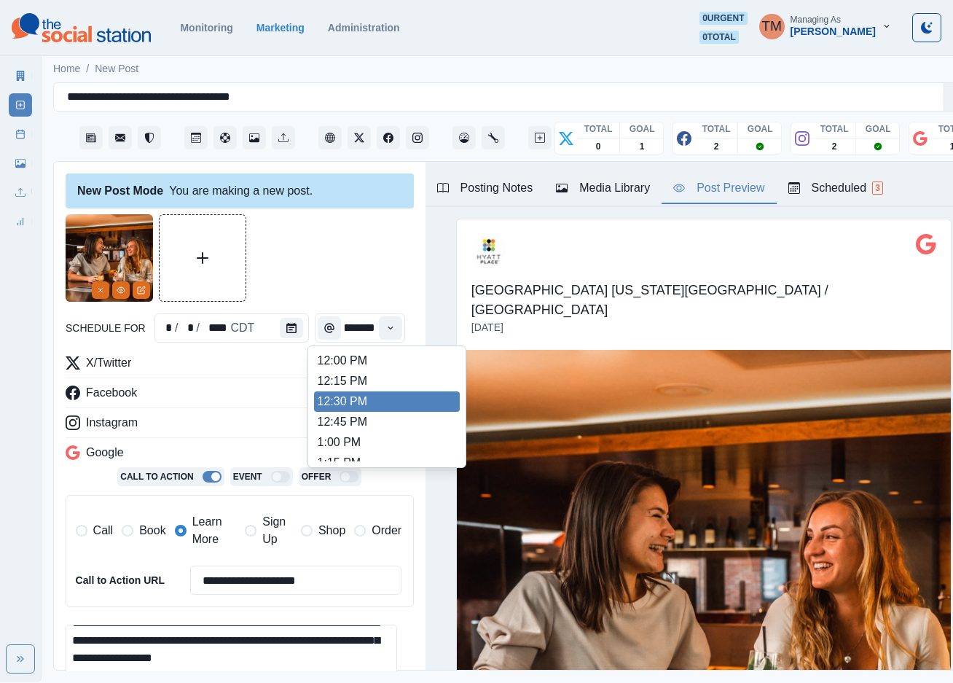
scroll to position [546, 0]
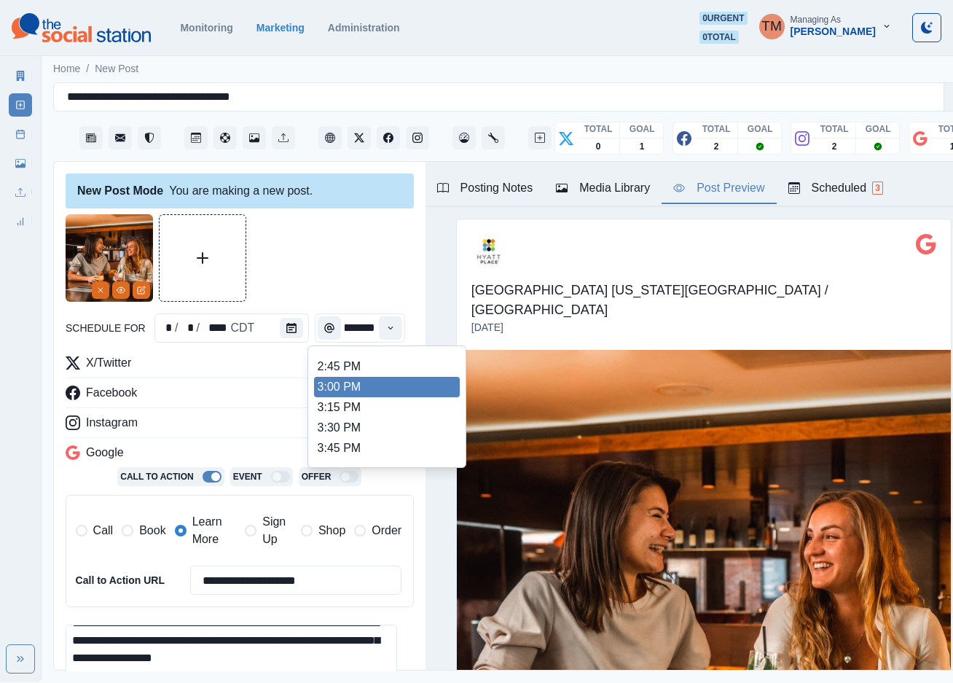
click at [376, 388] on li "3:00 PM" at bounding box center [387, 387] width 146 height 20
type input "*******"
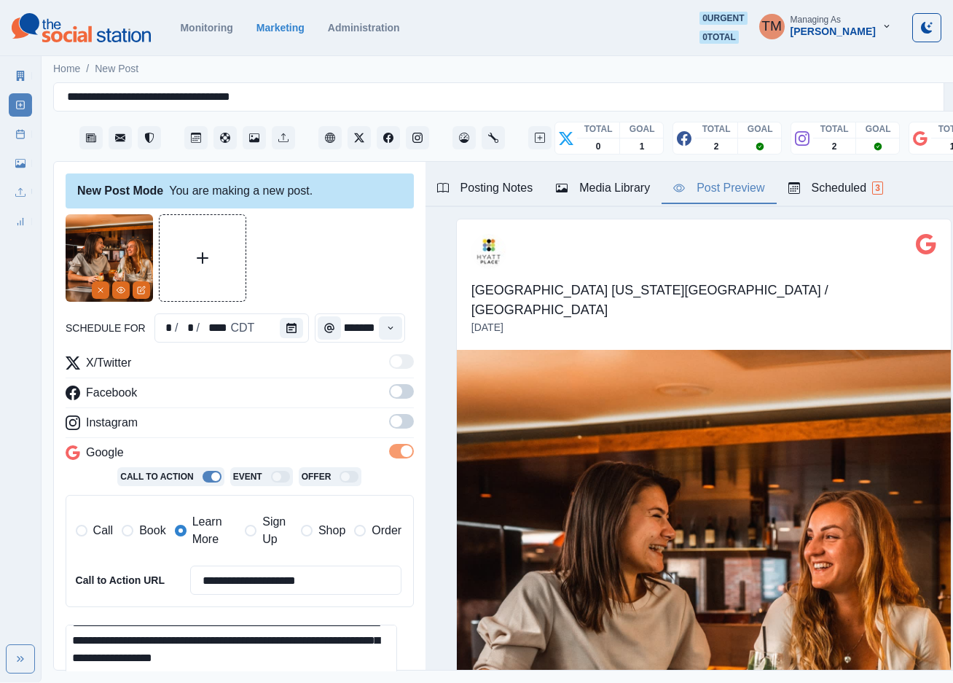
click at [350, 271] on div at bounding box center [240, 257] width 348 height 87
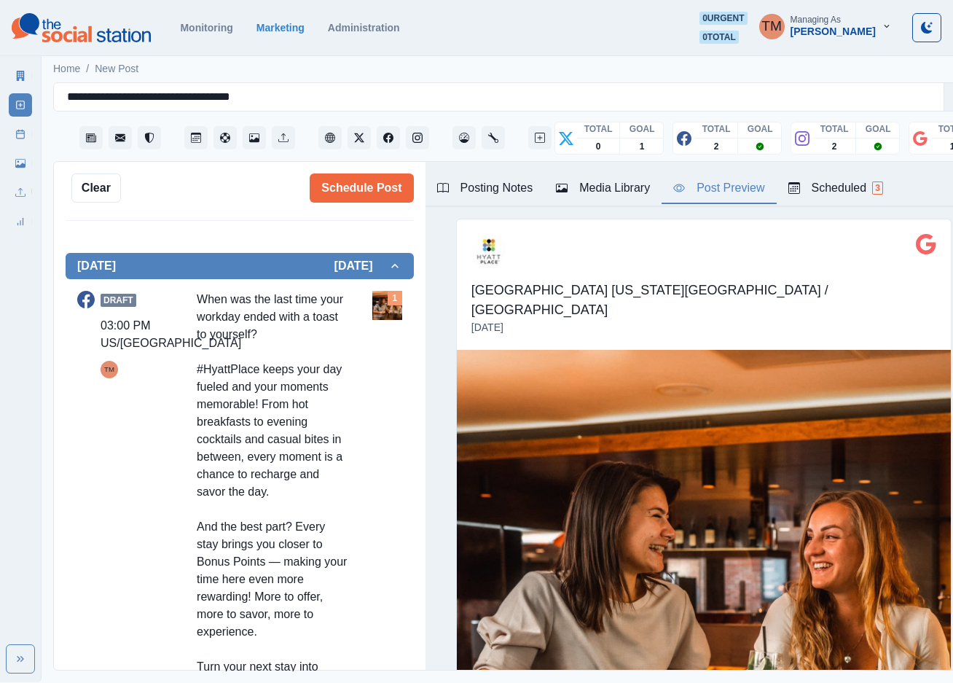
scroll to position [141, 0]
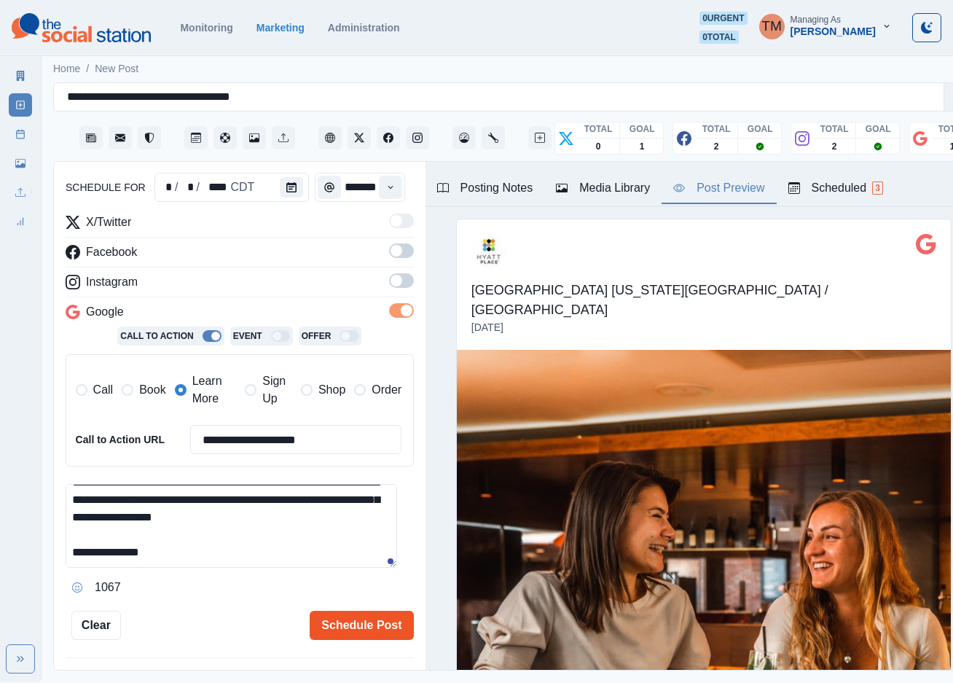
click at [348, 627] on button "Schedule Post" at bounding box center [361, 625] width 103 height 29
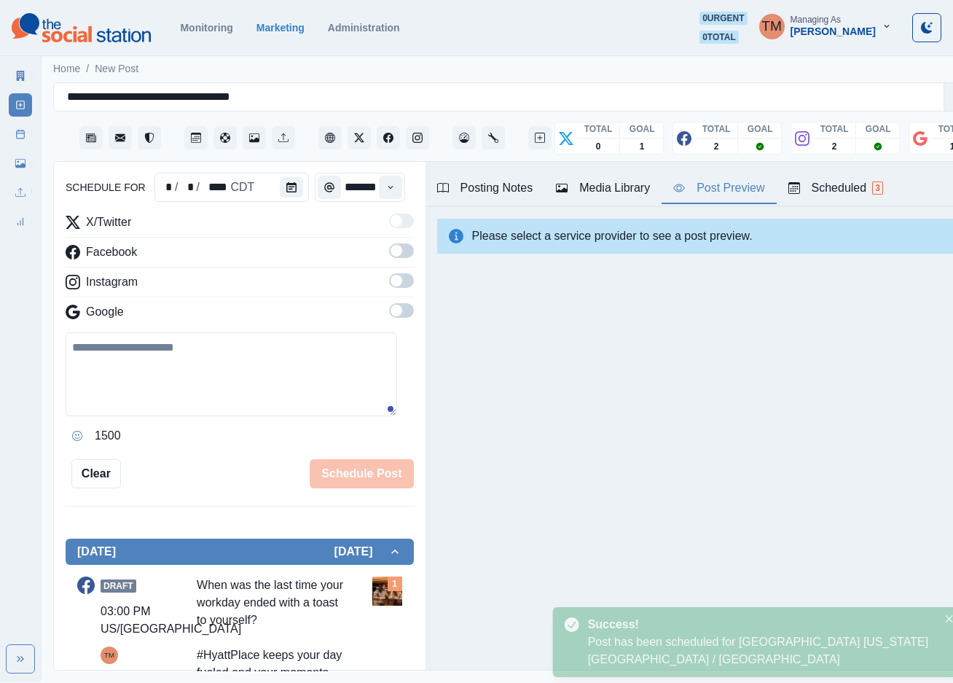
scroll to position [0, 0]
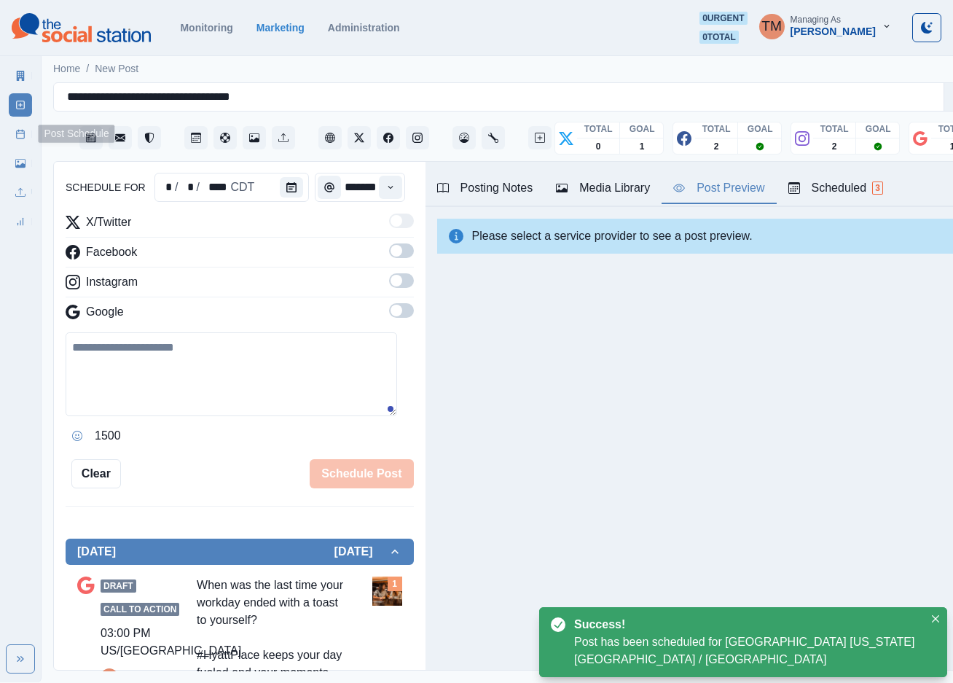
click at [18, 138] on icon at bounding box center [20, 134] width 10 height 10
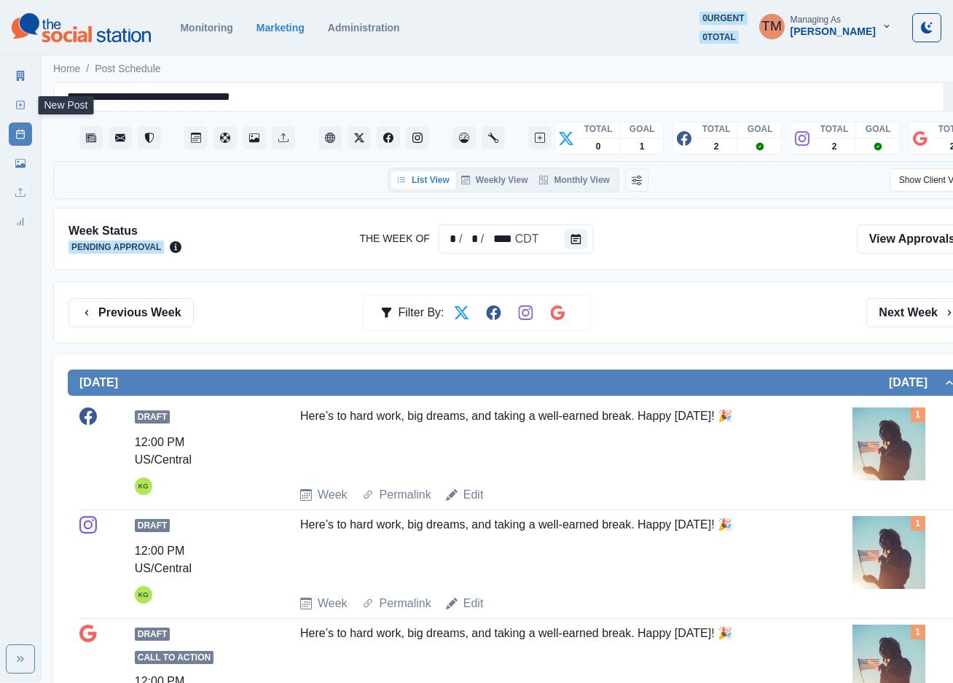
click at [20, 108] on icon at bounding box center [20, 105] width 10 height 10
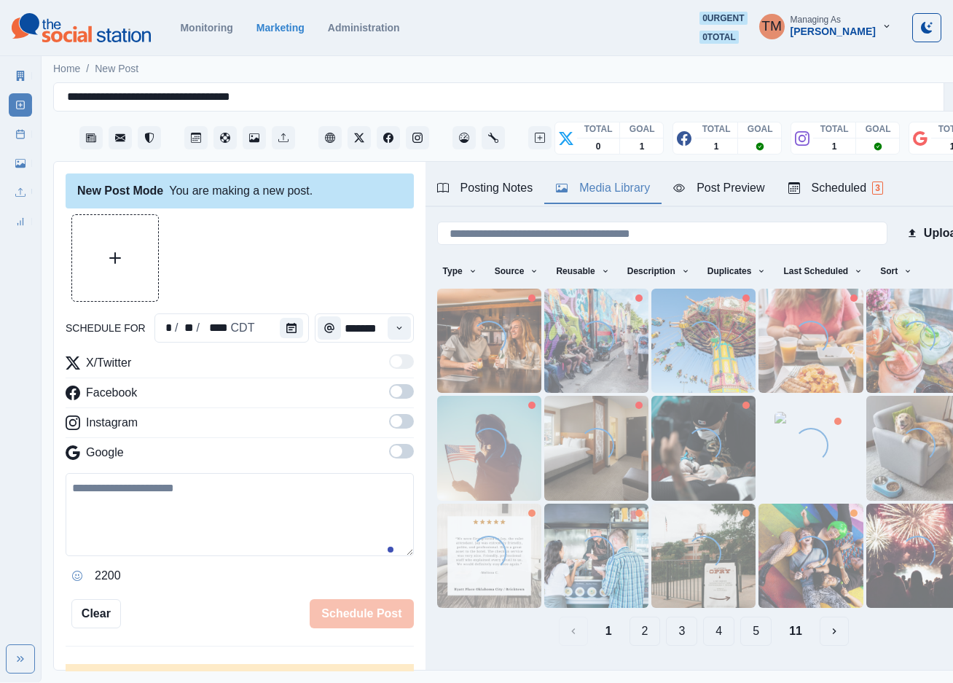
click at [606, 184] on div "Media Library" at bounding box center [603, 187] width 94 height 17
click at [123, 265] on button "Upload Media" at bounding box center [115, 258] width 86 height 86
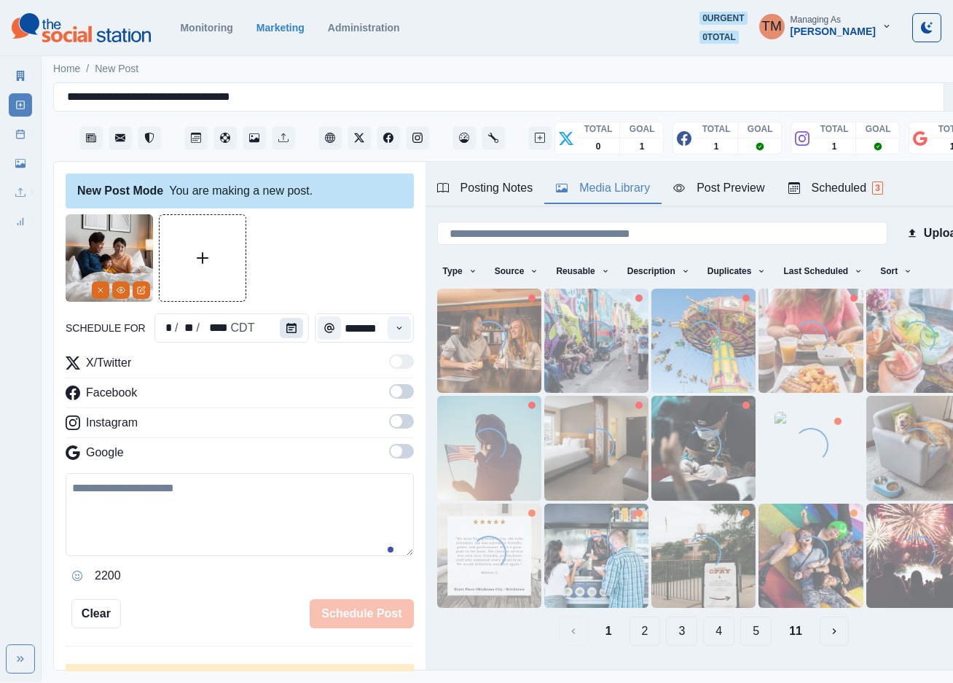
click at [286, 328] on icon "Calendar" at bounding box center [291, 328] width 10 height 10
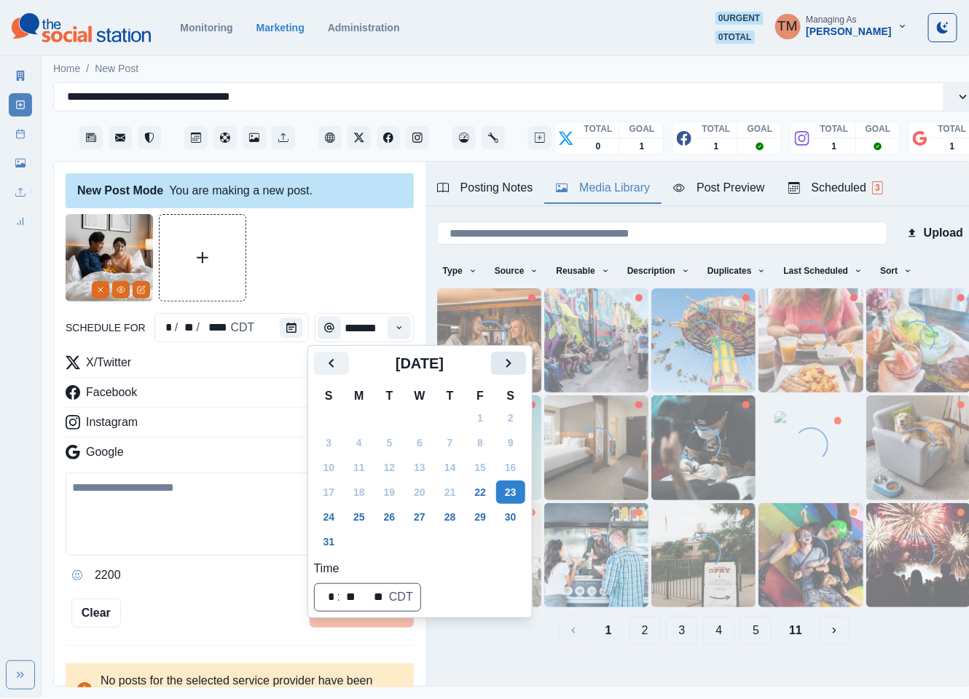
click at [519, 367] on button "Next" at bounding box center [508, 363] width 35 height 23
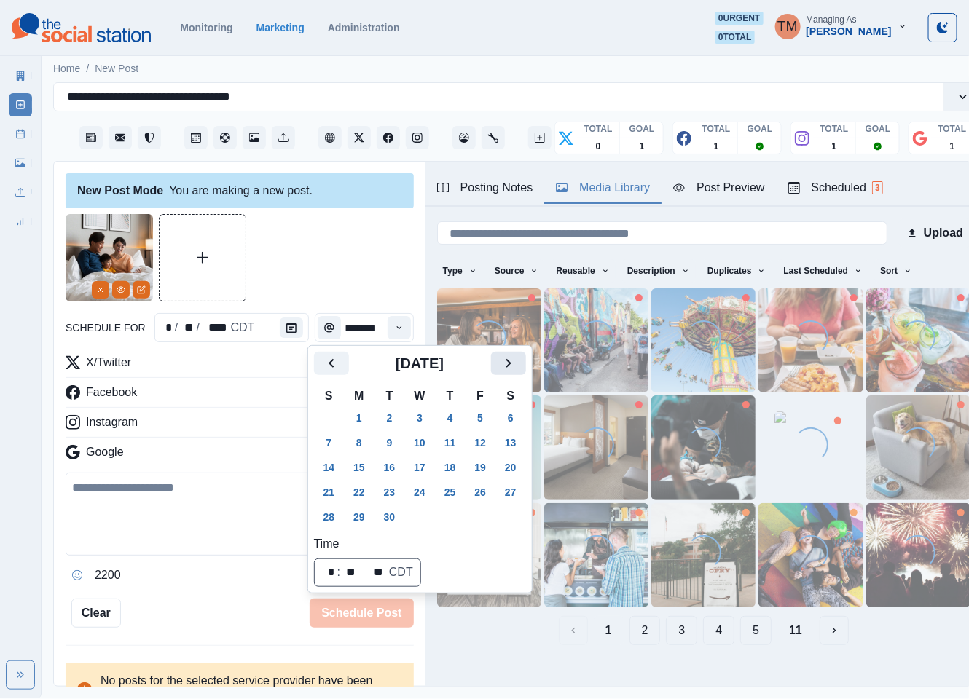
click at [519, 367] on button "Next" at bounding box center [508, 363] width 35 height 23
click at [388, 439] on button "7" at bounding box center [389, 442] width 29 height 23
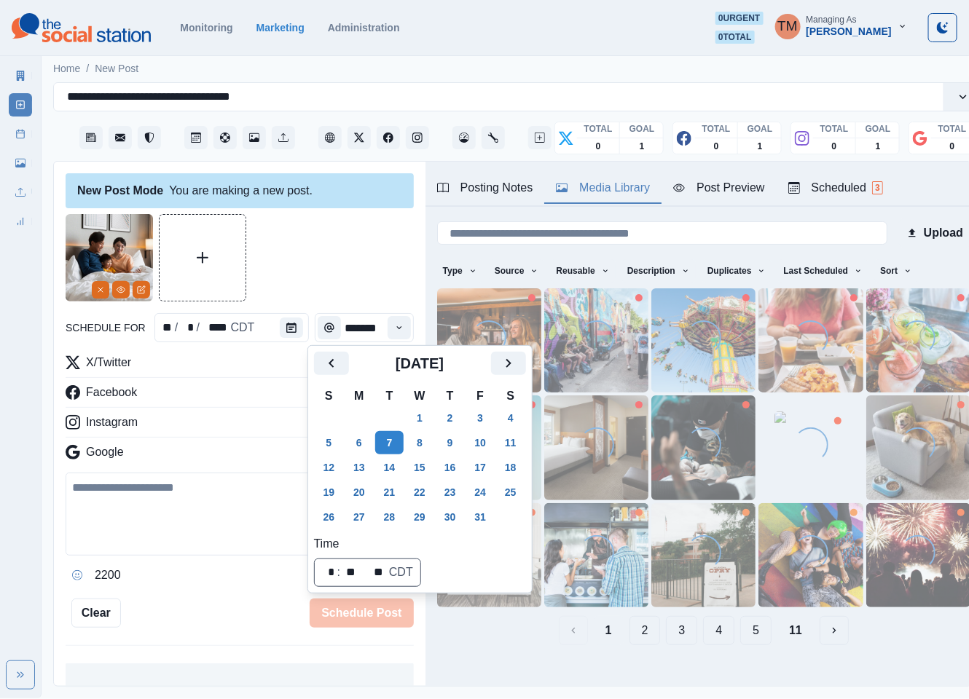
click at [340, 256] on div at bounding box center [240, 257] width 348 height 87
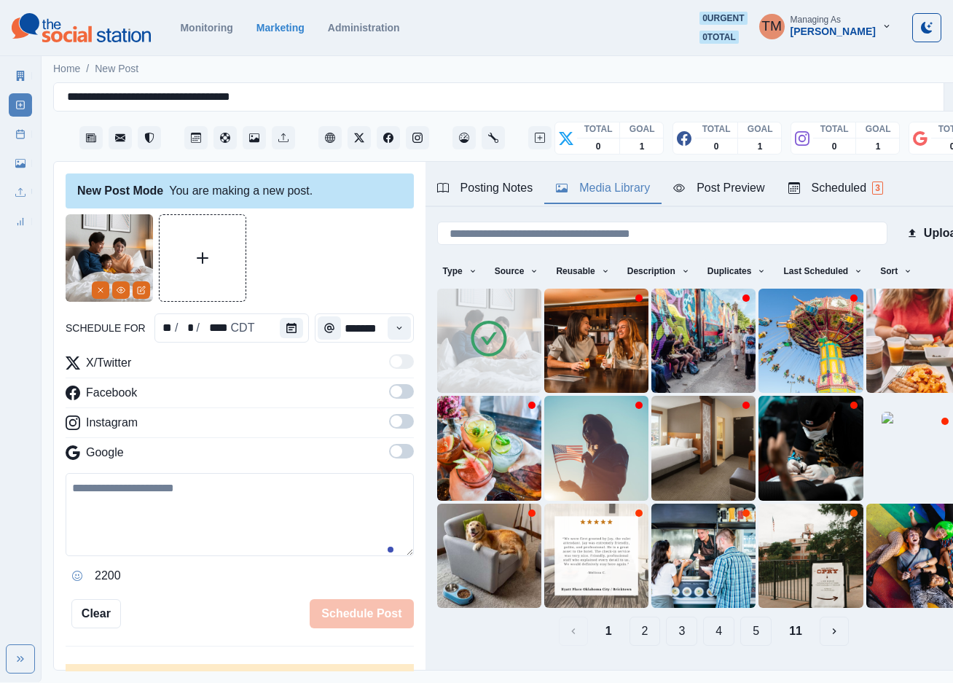
click at [393, 394] on span at bounding box center [401, 391] width 25 height 15
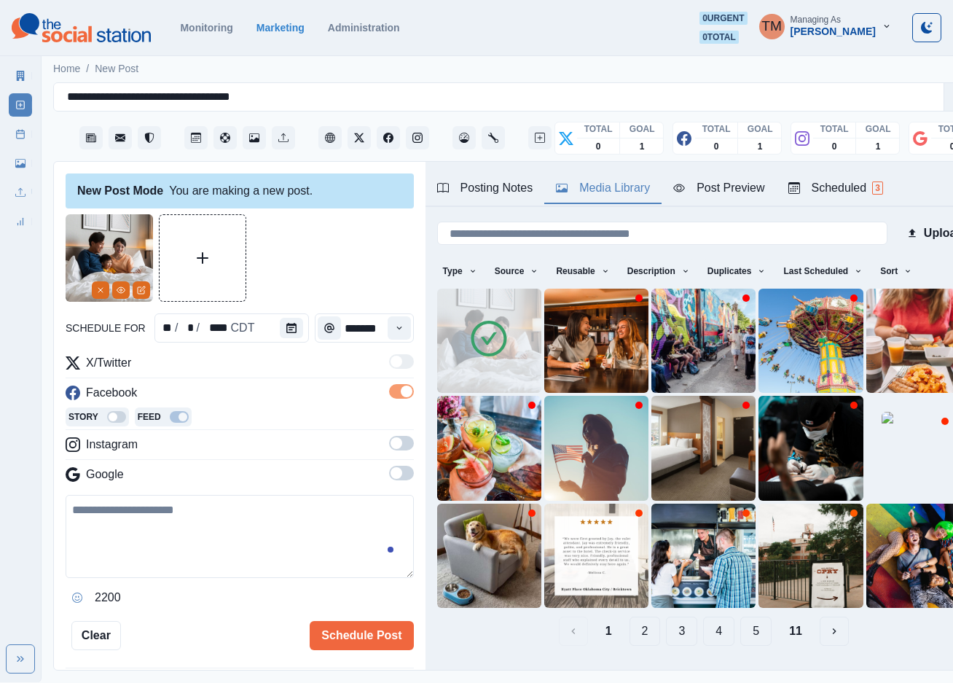
click at [389, 444] on span at bounding box center [401, 443] width 25 height 15
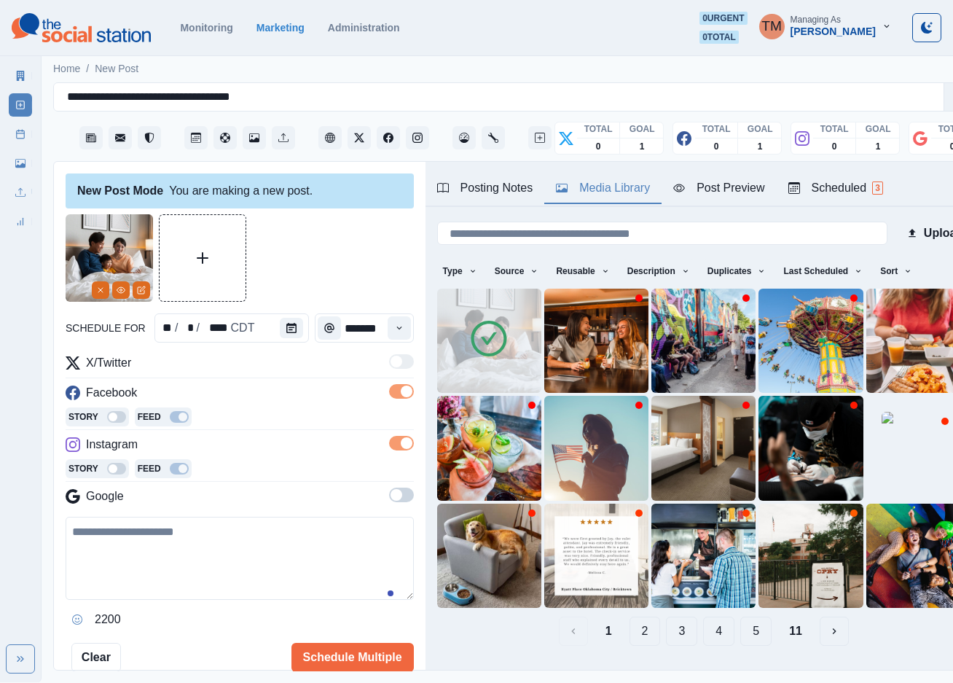
drag, startPoint x: 387, startPoint y: 494, endPoint x: 387, endPoint y: 479, distance: 15.3
click at [389, 495] on span at bounding box center [401, 494] width 25 height 15
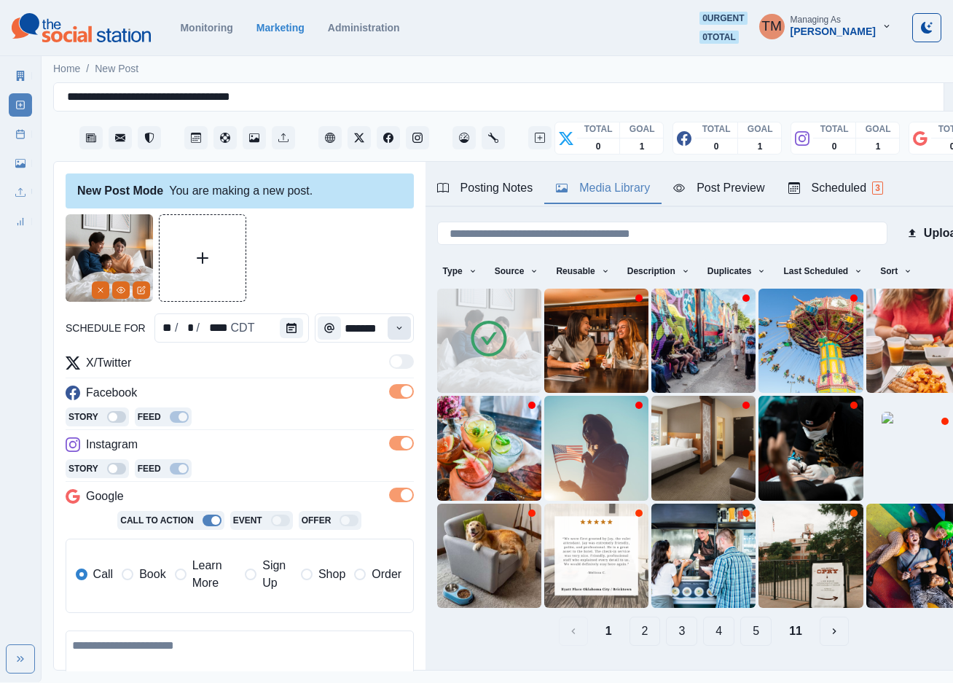
click at [396, 328] on icon "Time" at bounding box center [398, 327] width 5 height 3
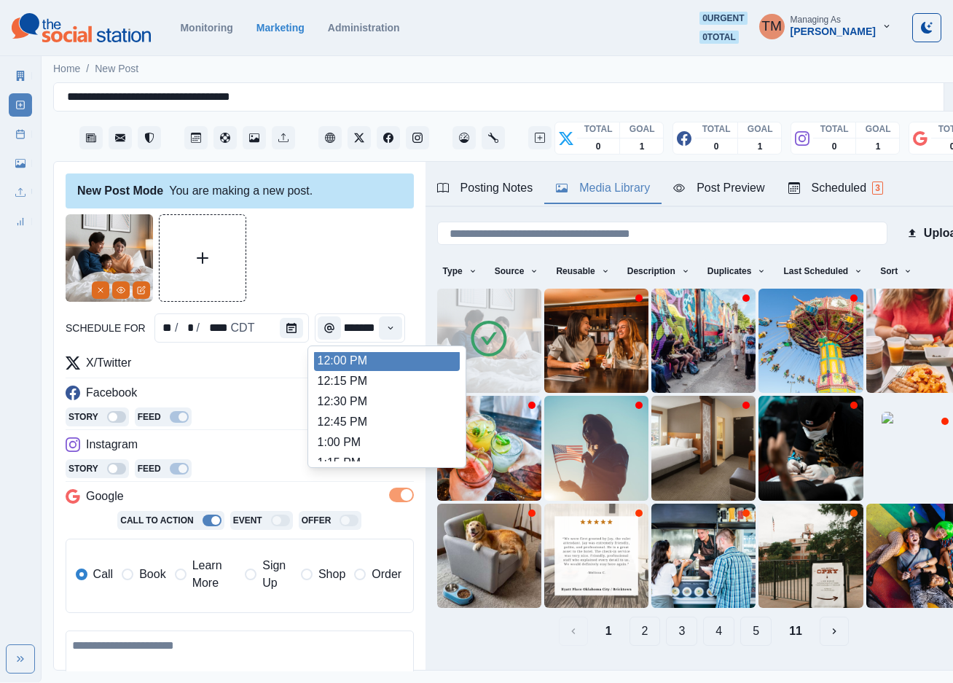
scroll to position [326, 0]
click at [356, 357] on li "12:00 PM" at bounding box center [387, 362] width 146 height 20
type input "********"
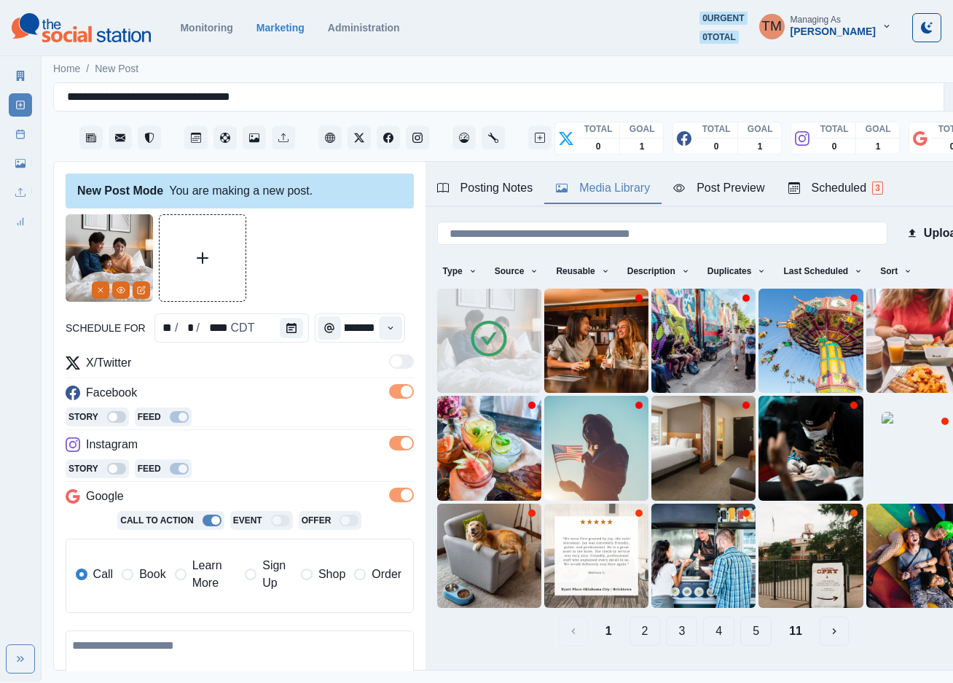
click at [350, 247] on div at bounding box center [240, 257] width 348 height 87
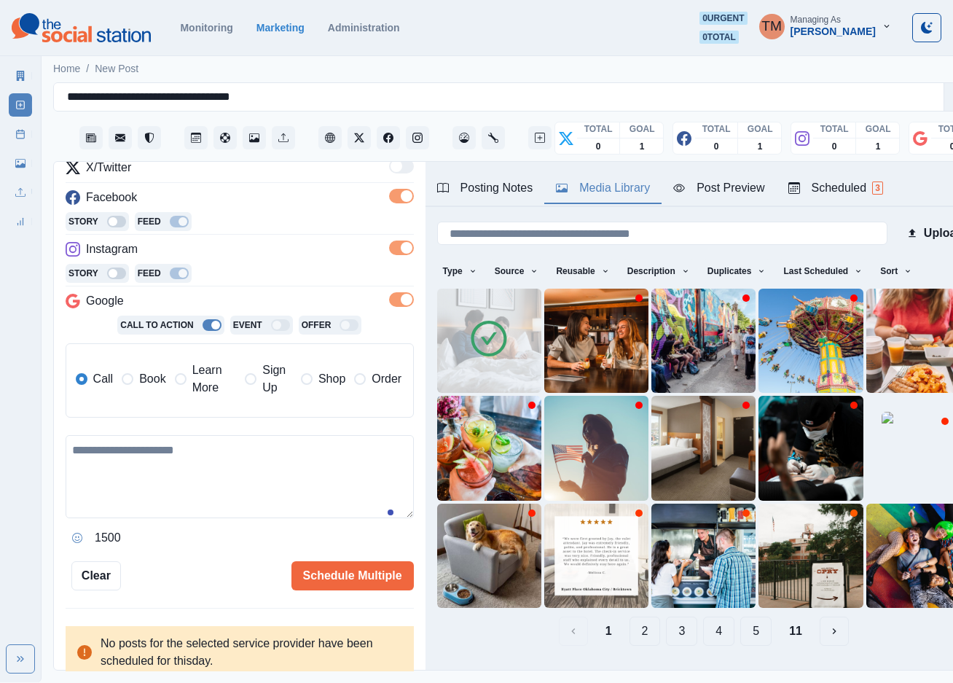
scroll to position [199, 0]
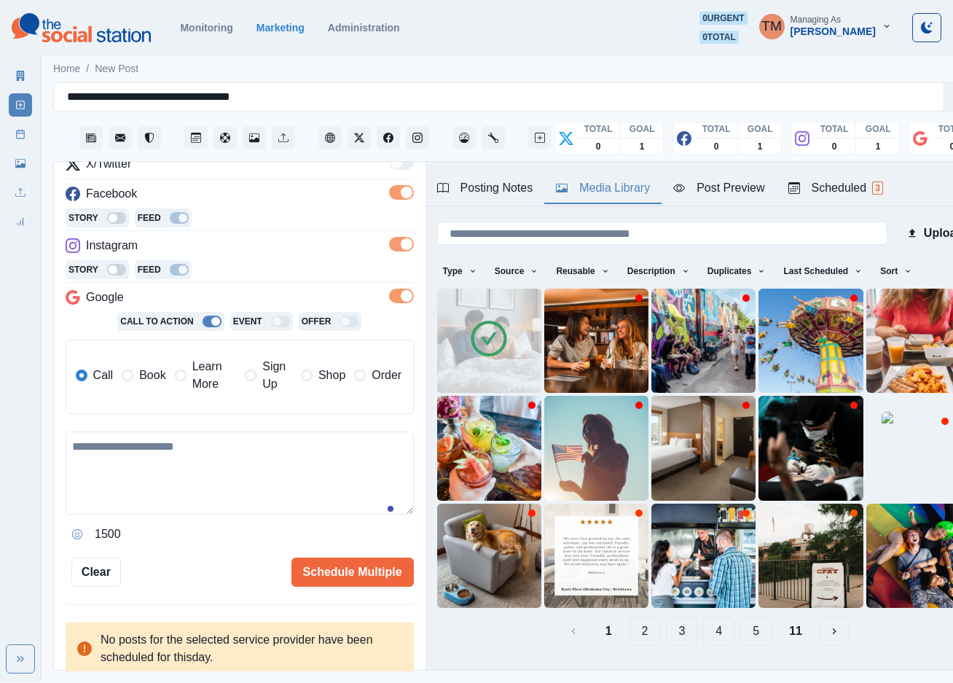
click at [203, 381] on span "Learn More" at bounding box center [214, 375] width 44 height 35
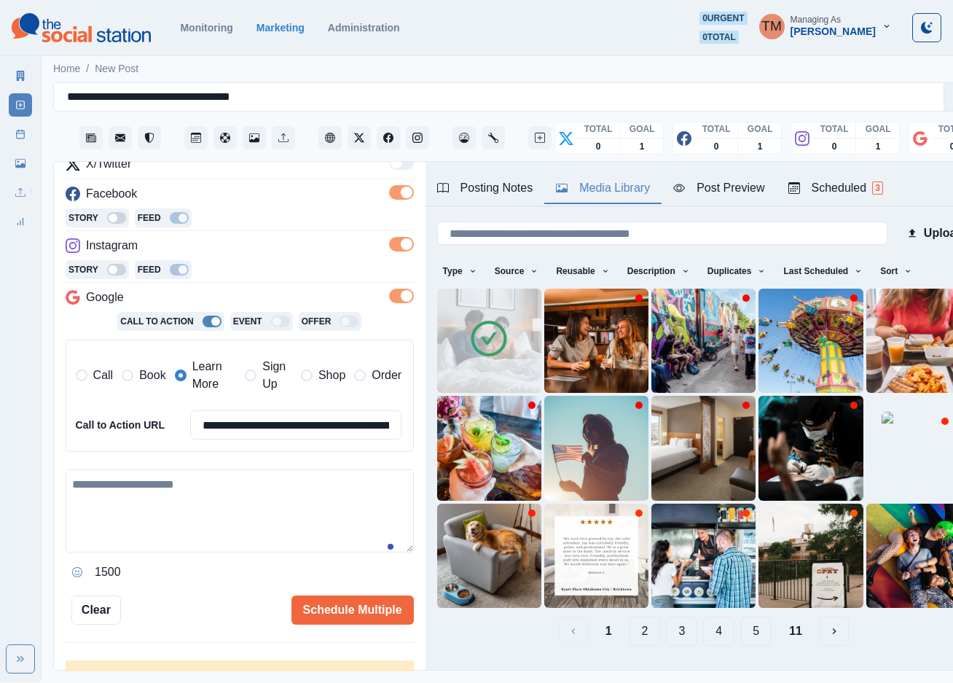
click at [142, 508] on textarea at bounding box center [240, 510] width 348 height 83
paste textarea "**********"
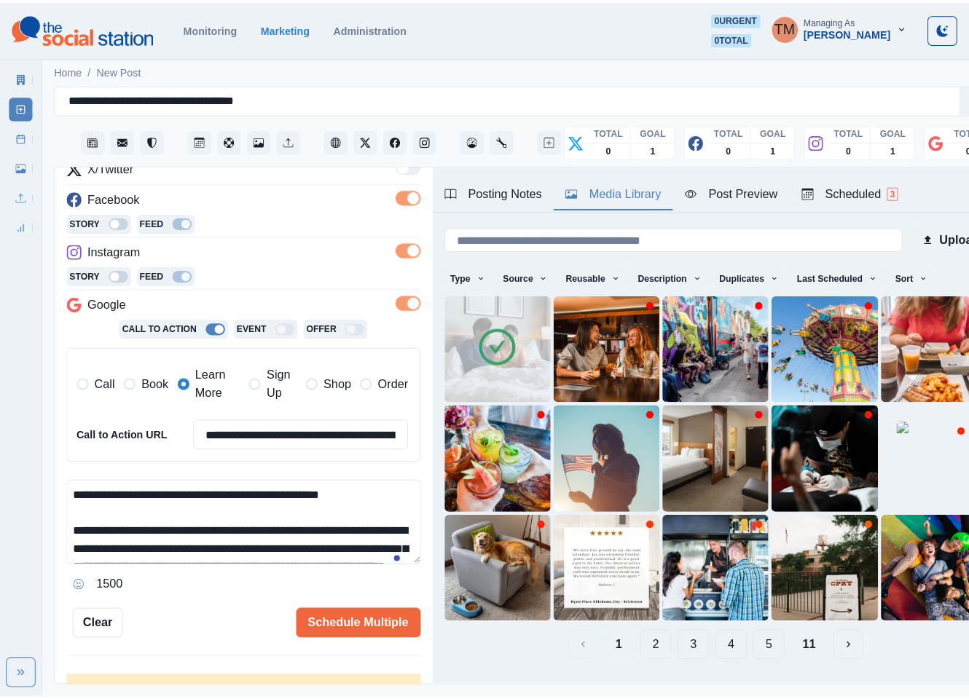
scroll to position [133, 0]
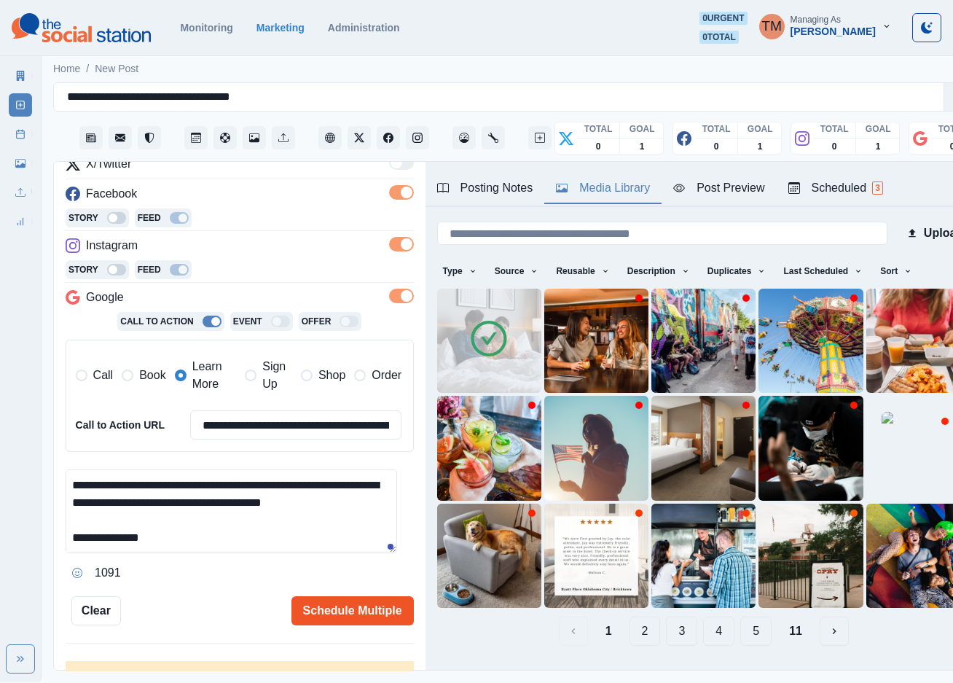
type textarea "**********"
click at [321, 612] on button "Schedule Multiple" at bounding box center [352, 610] width 122 height 29
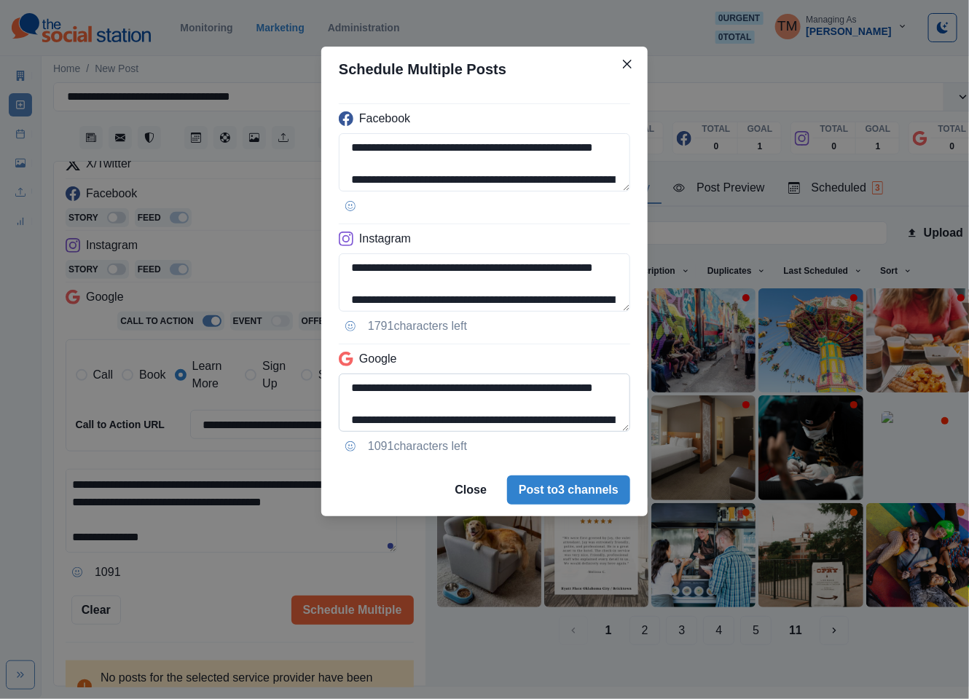
scroll to position [109, 0]
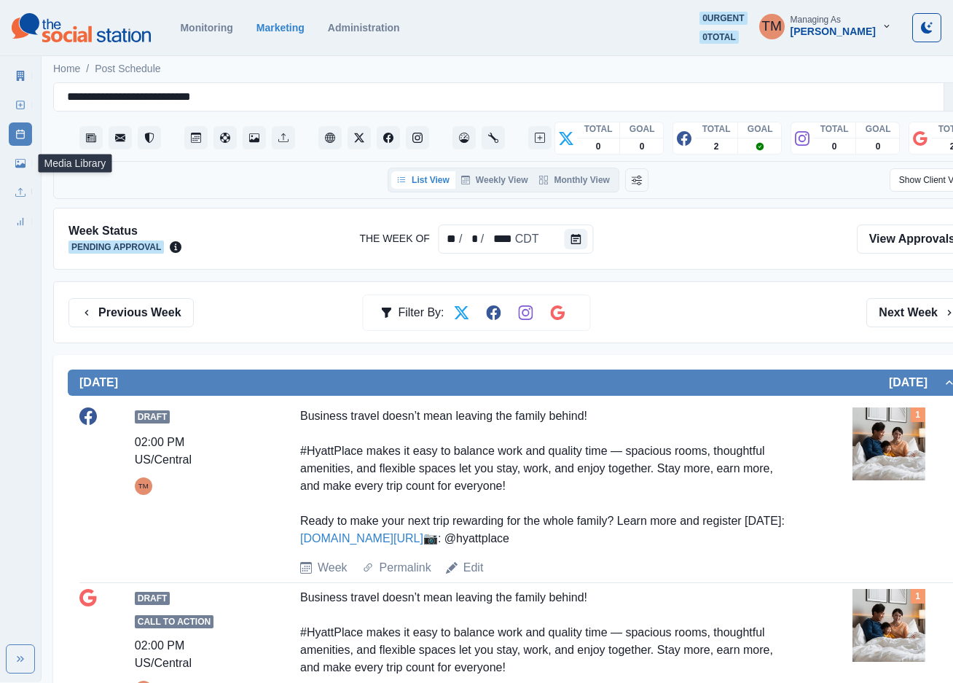
click at [17, 167] on icon at bounding box center [20, 163] width 10 height 9
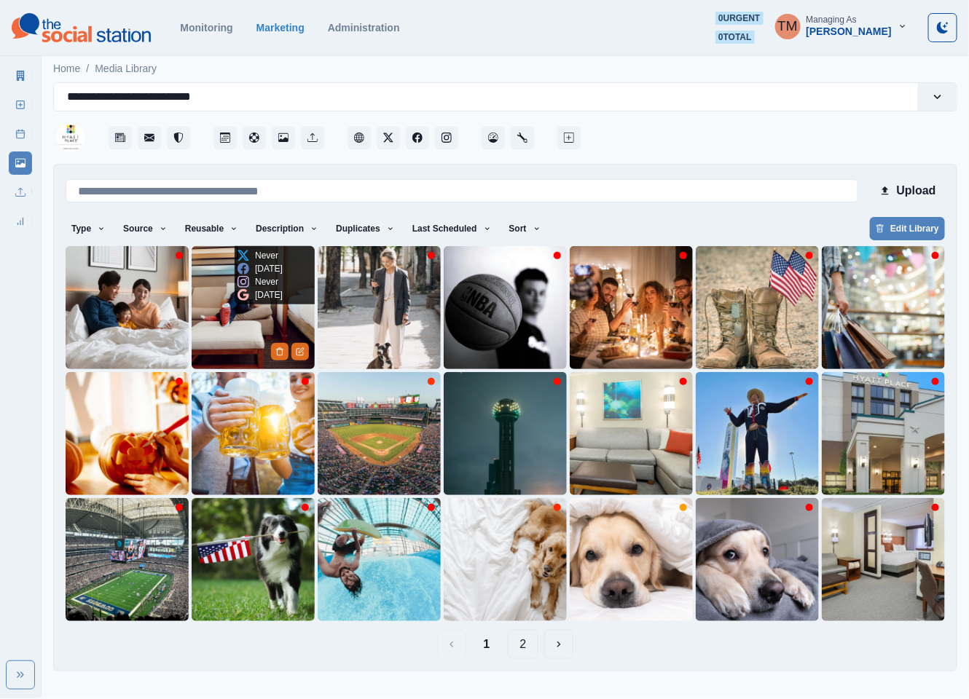
click at [229, 323] on img at bounding box center [253, 307] width 123 height 123
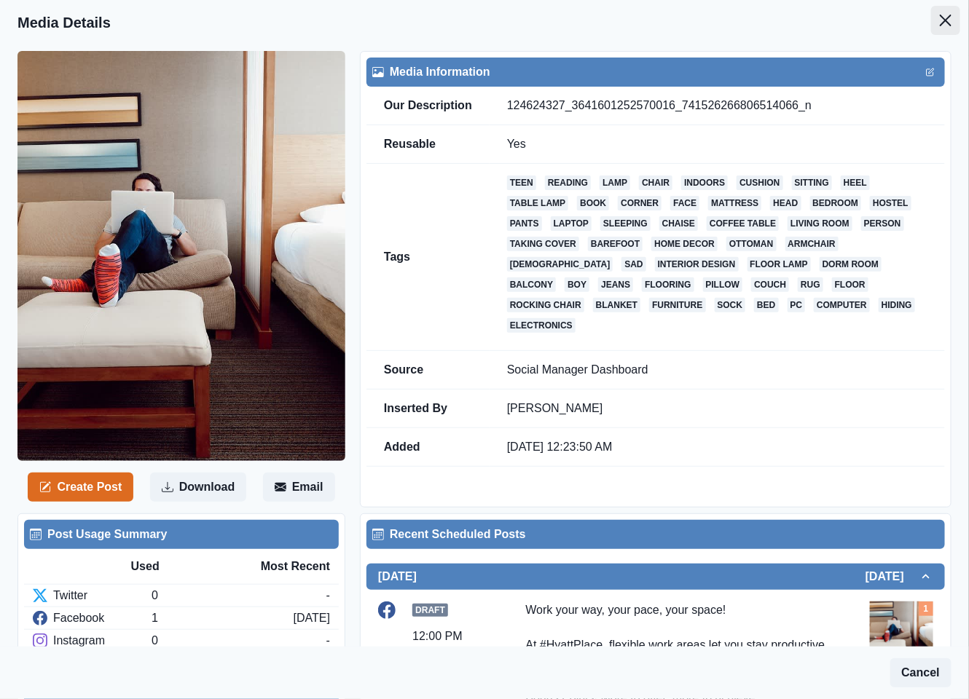
click at [940, 18] on icon "Close" at bounding box center [946, 21] width 12 height 12
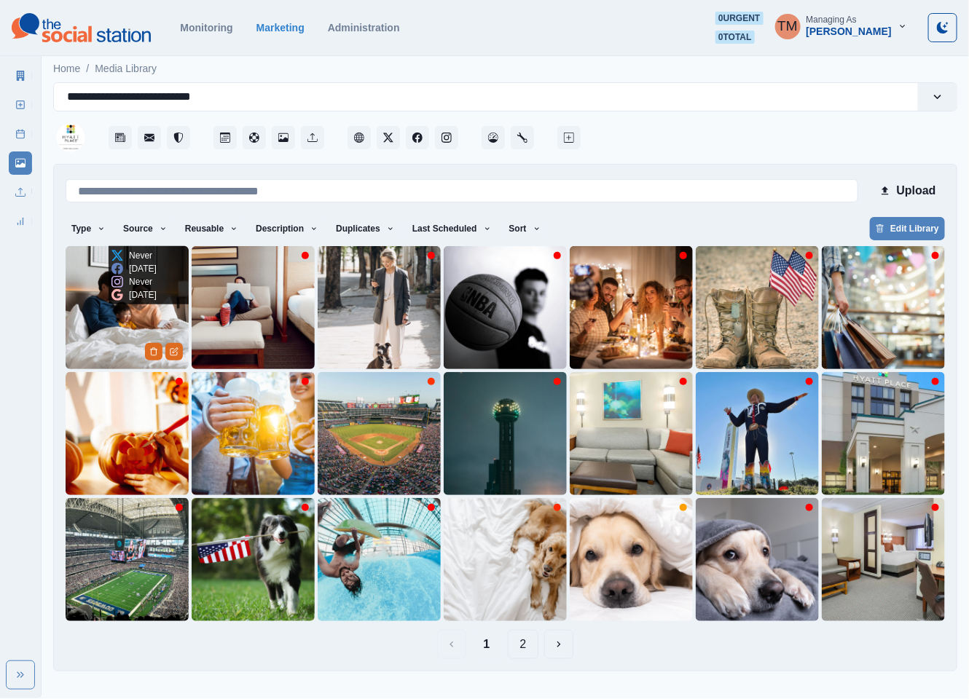
click at [87, 308] on img at bounding box center [127, 307] width 123 height 123
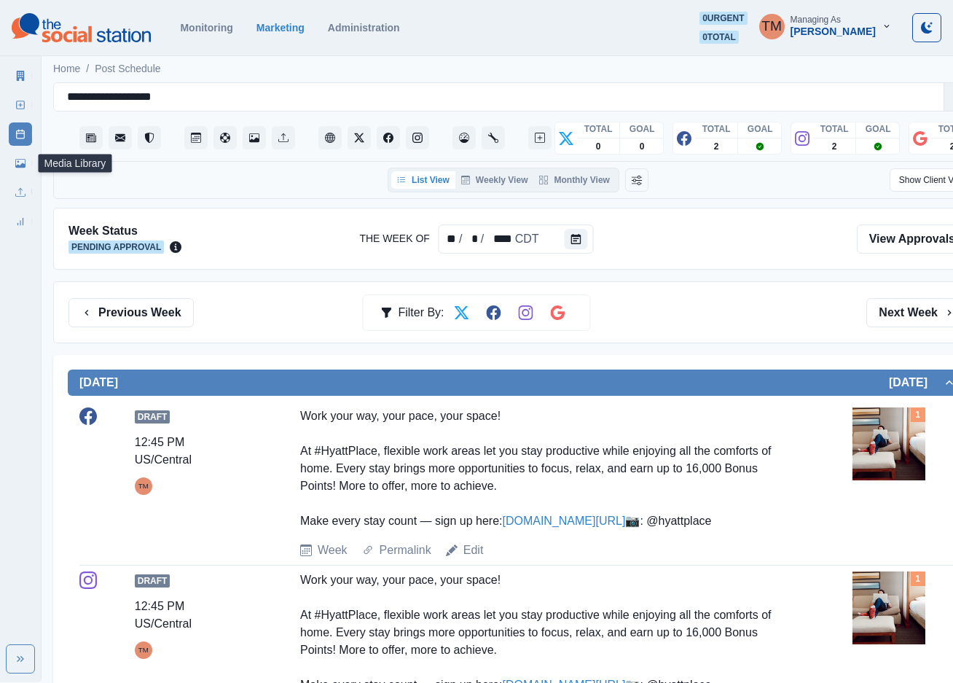
click at [18, 162] on icon at bounding box center [18, 162] width 2 height 2
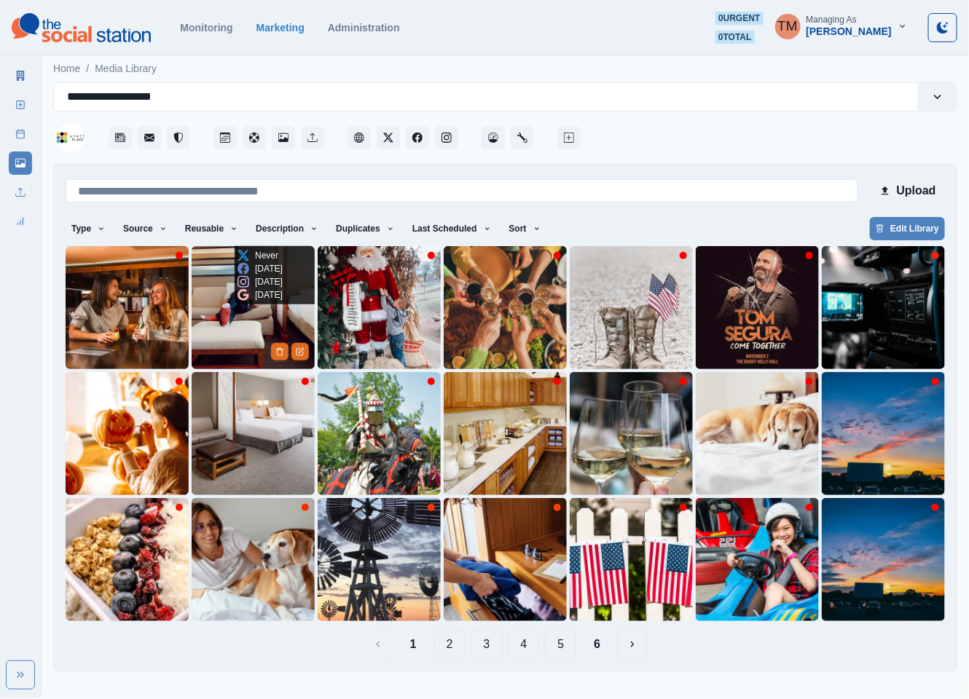
click at [227, 343] on img at bounding box center [253, 307] width 123 height 123
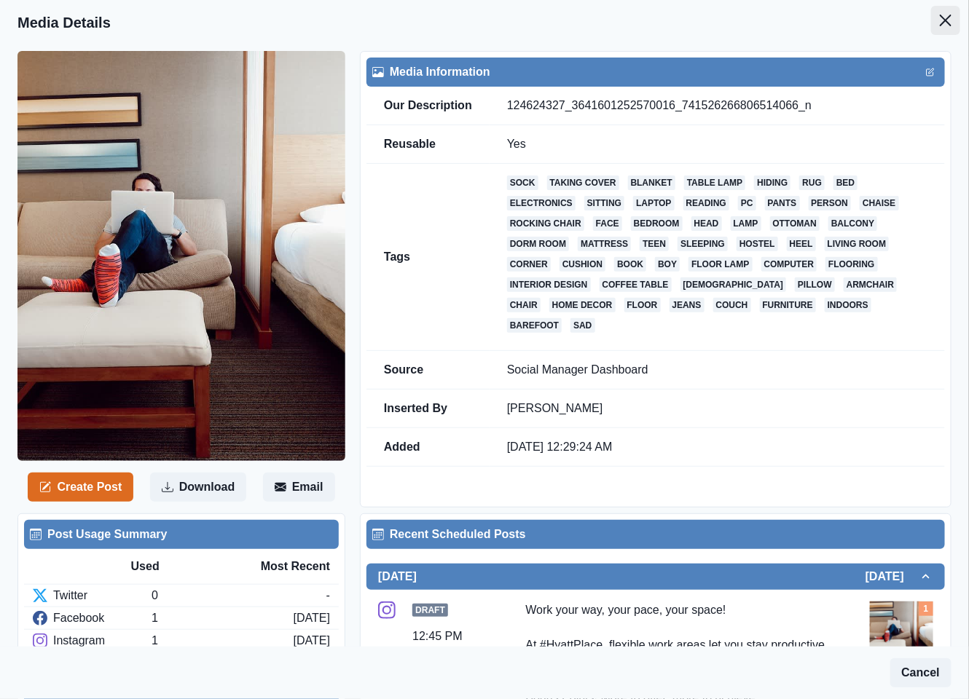
click at [940, 22] on icon "Close" at bounding box center [946, 21] width 12 height 12
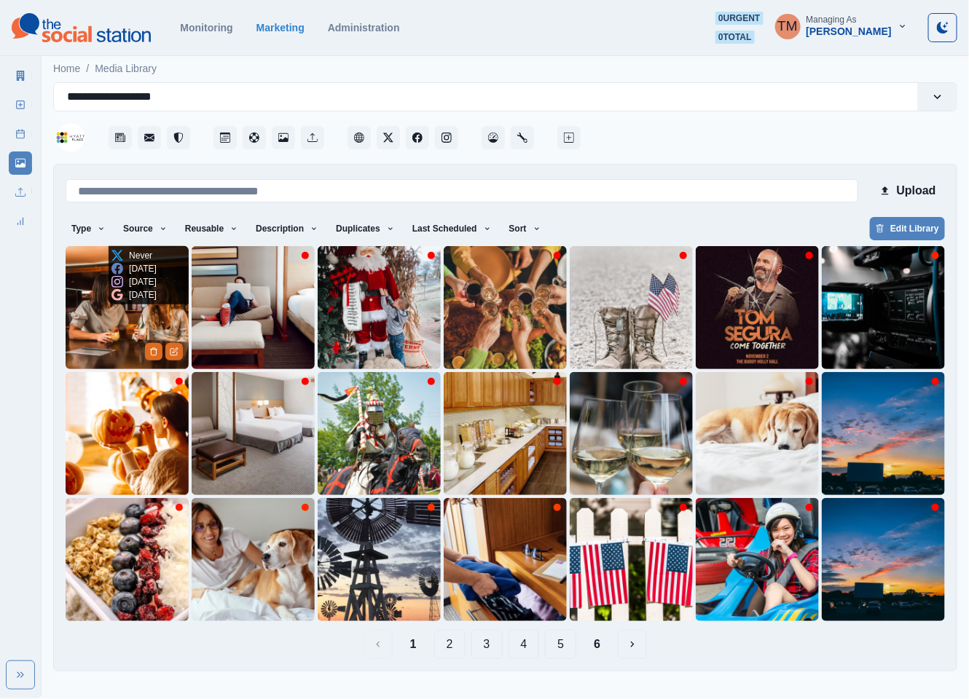
click at [120, 317] on img at bounding box center [127, 307] width 123 height 123
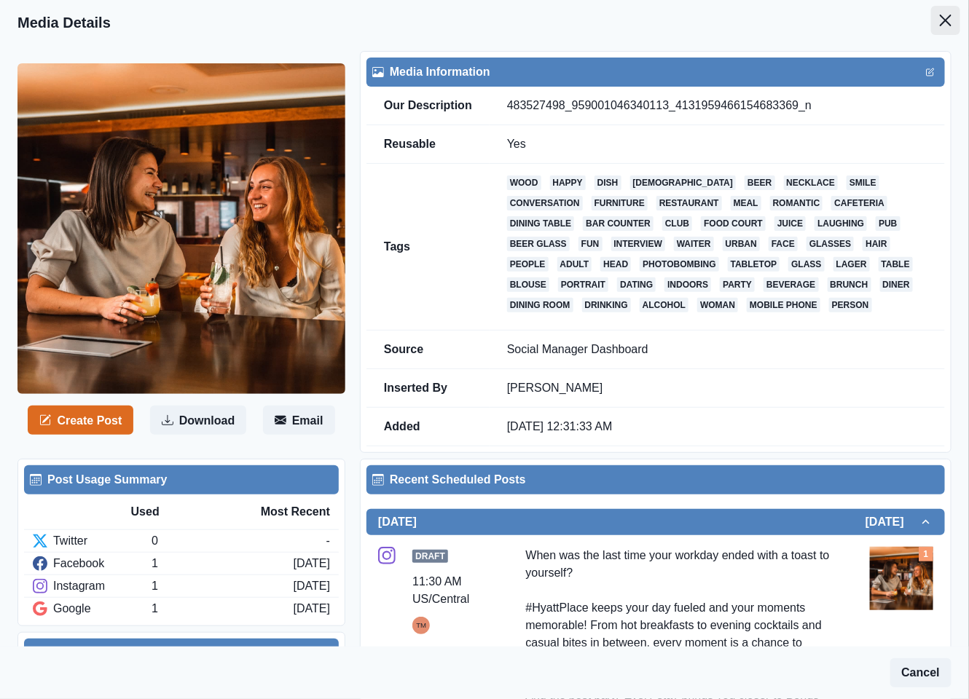
click at [940, 23] on icon "Close" at bounding box center [946, 21] width 12 height 12
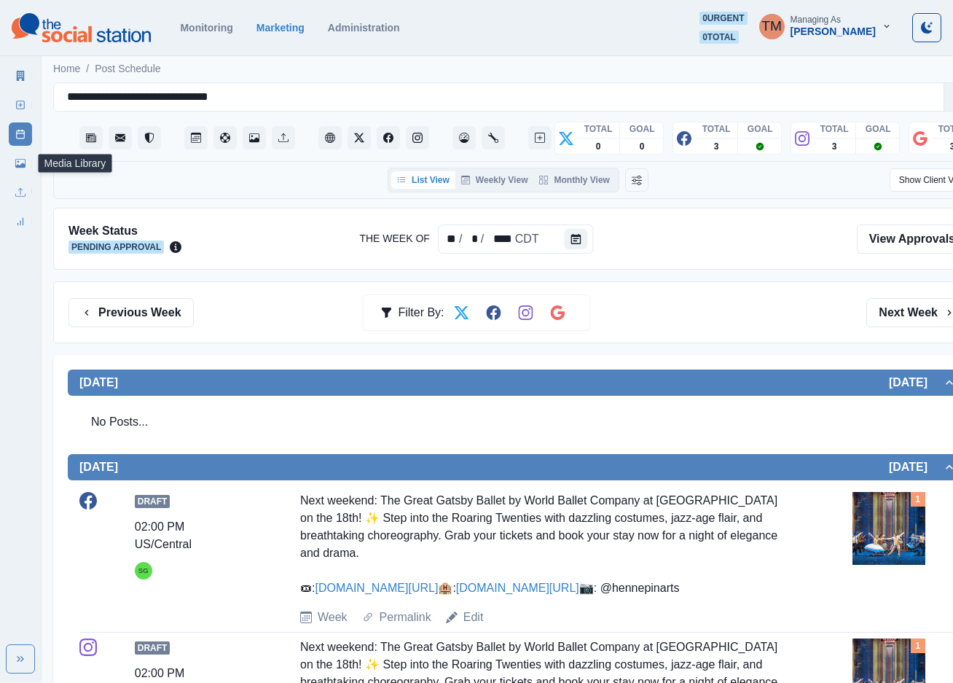
click at [25, 165] on icon at bounding box center [20, 163] width 10 height 9
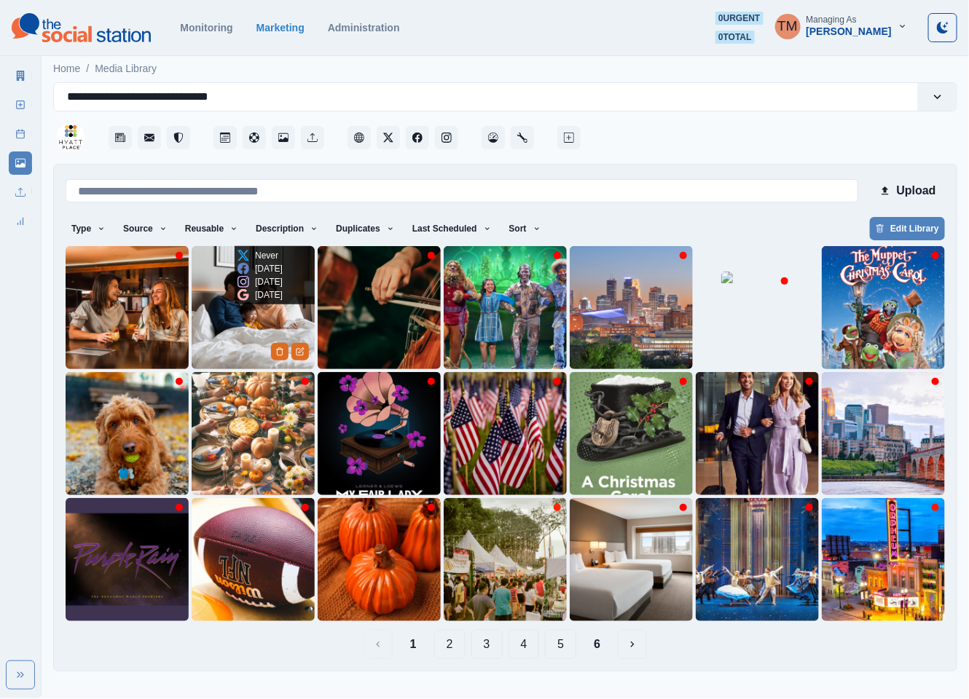
click at [230, 337] on img at bounding box center [253, 307] width 123 height 123
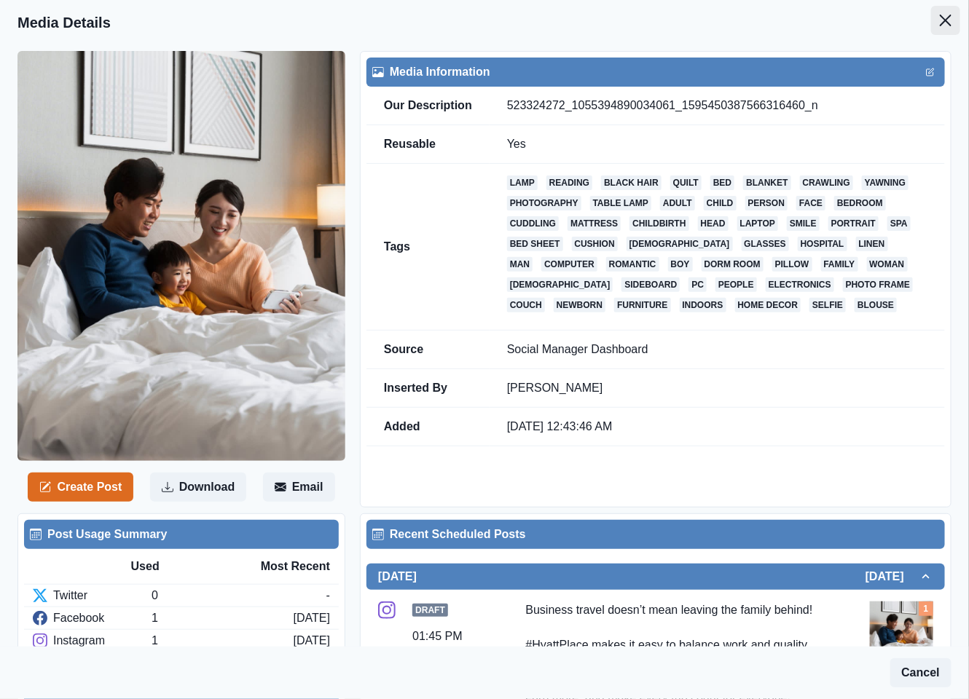
click at [940, 25] on icon "Close" at bounding box center [946, 21] width 12 height 12
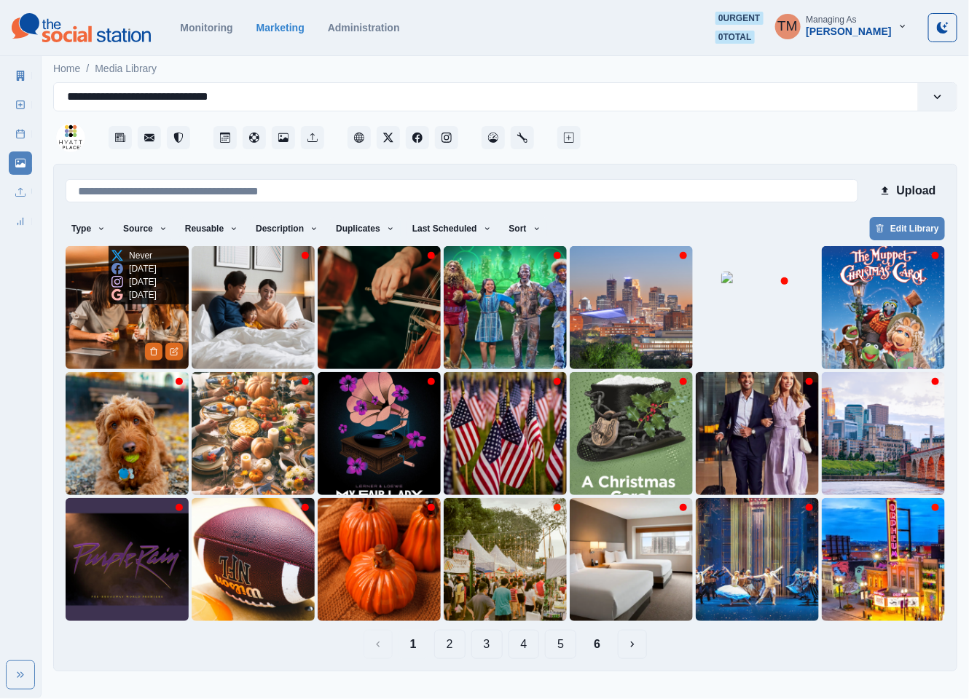
click at [90, 315] on img at bounding box center [127, 307] width 123 height 123
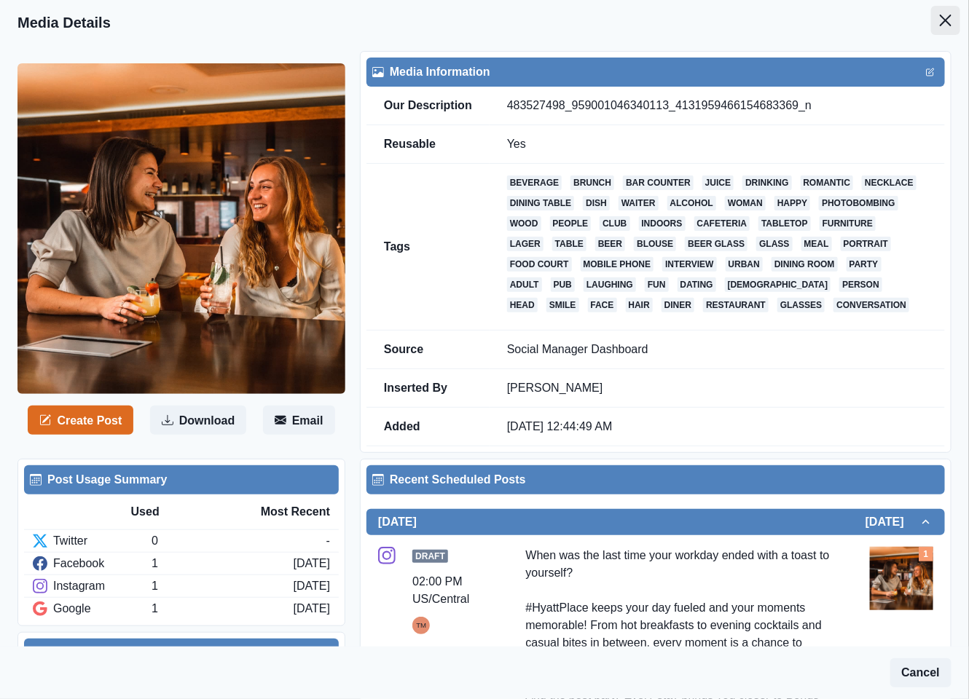
click at [931, 17] on button "Close" at bounding box center [945, 20] width 29 height 29
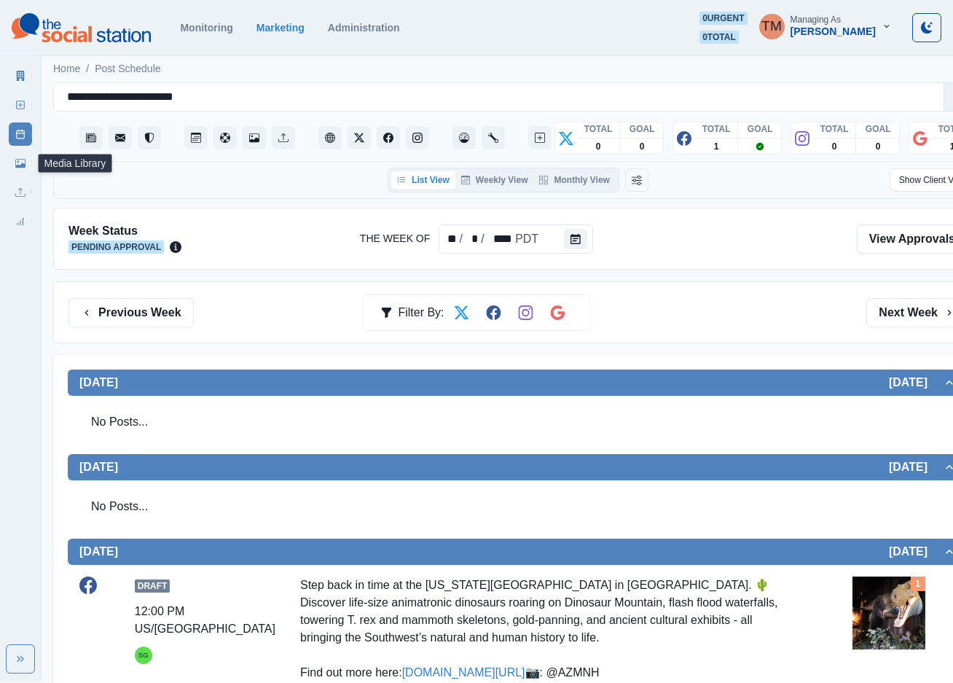
click at [13, 166] on link "Media Library" at bounding box center [20, 163] width 23 height 23
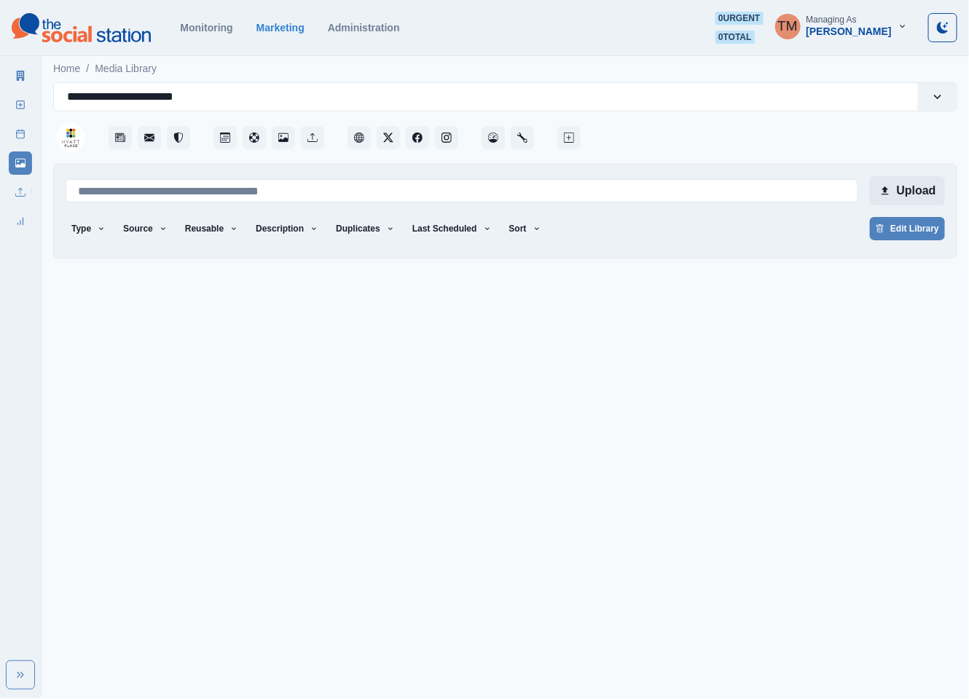
click at [896, 192] on button "Upload" at bounding box center [907, 190] width 75 height 29
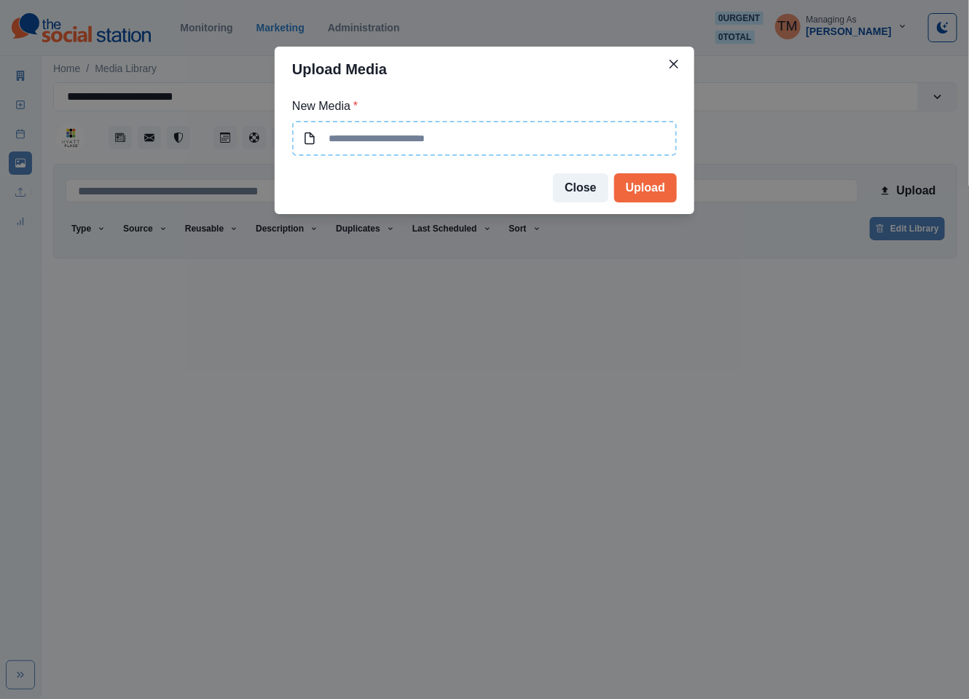
click at [530, 140] on input at bounding box center [484, 138] width 385 height 35
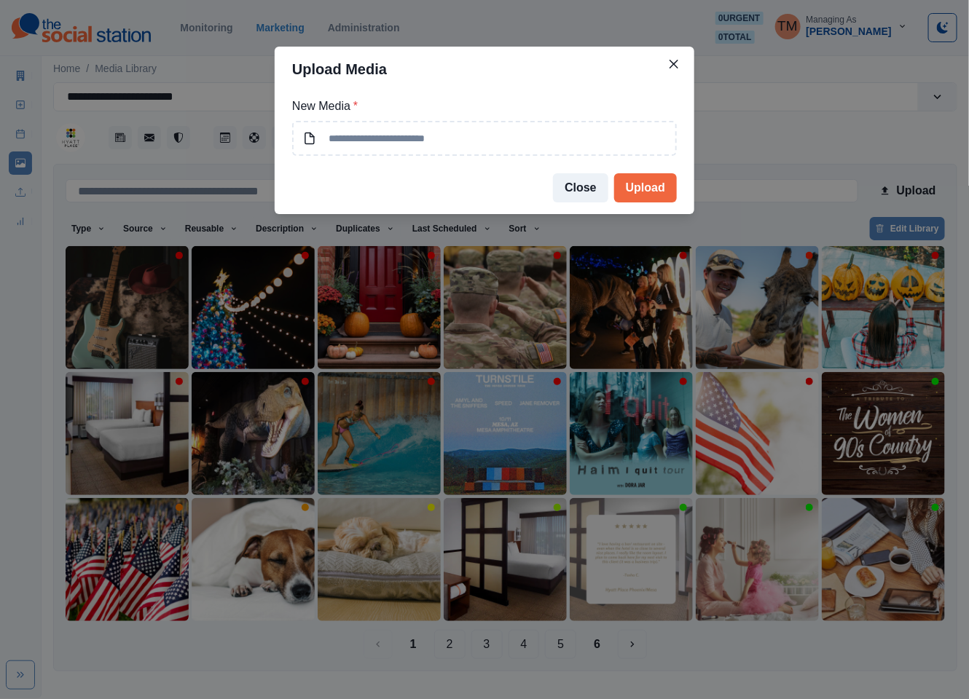
type input "**********"
click at [652, 191] on button "Upload" at bounding box center [645, 187] width 63 height 29
click at [755, 145] on div "**********" at bounding box center [484, 349] width 969 height 699
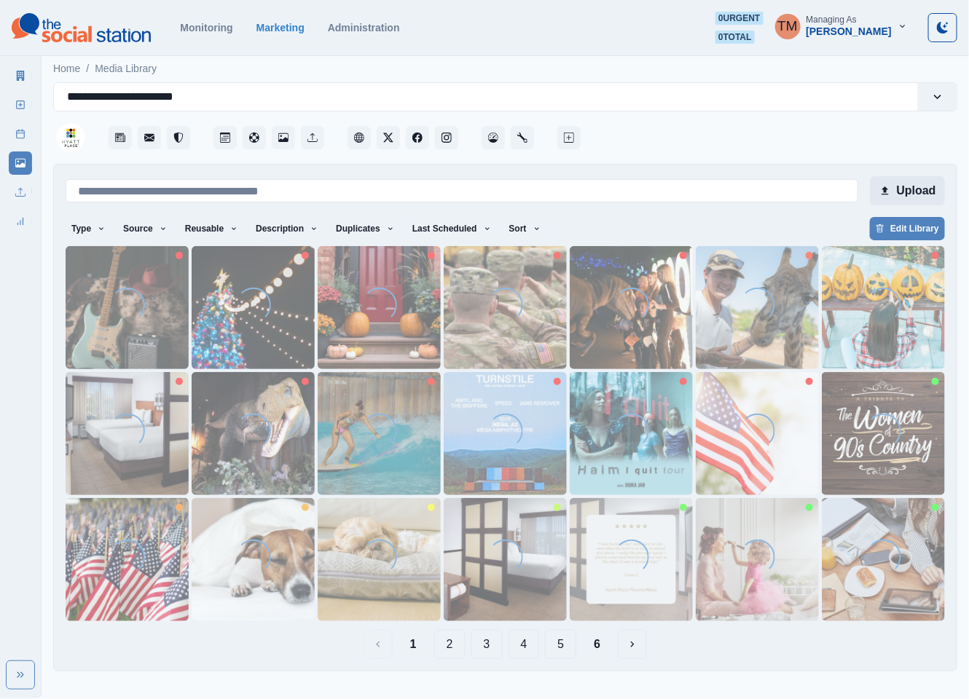
click at [909, 190] on button "Upload" at bounding box center [907, 190] width 75 height 29
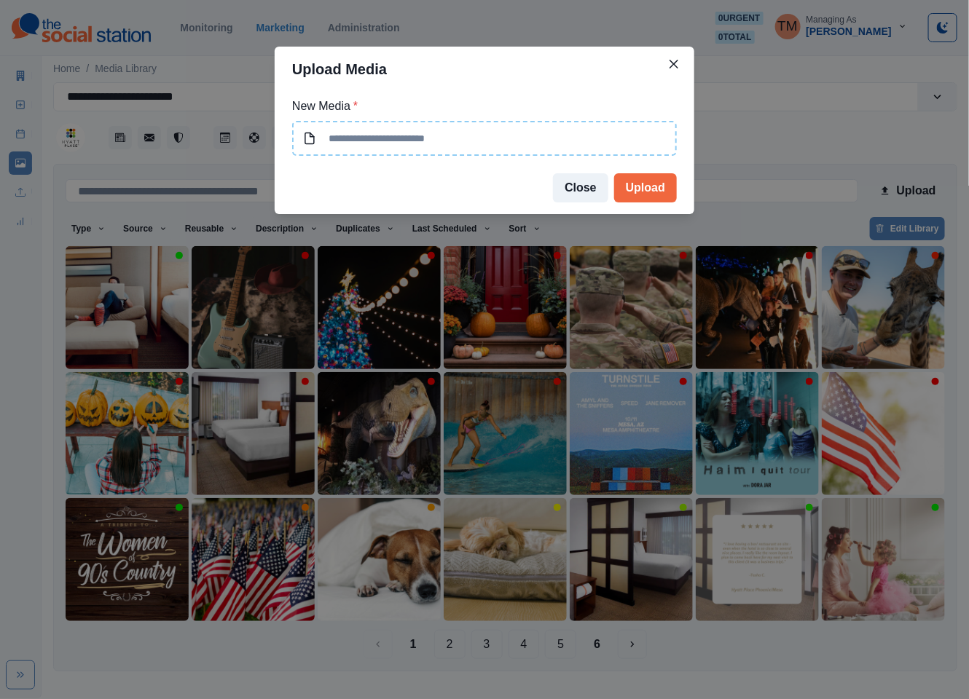
click at [471, 138] on input at bounding box center [484, 138] width 385 height 35
type input "**********"
click at [658, 190] on button "Upload" at bounding box center [645, 187] width 63 height 29
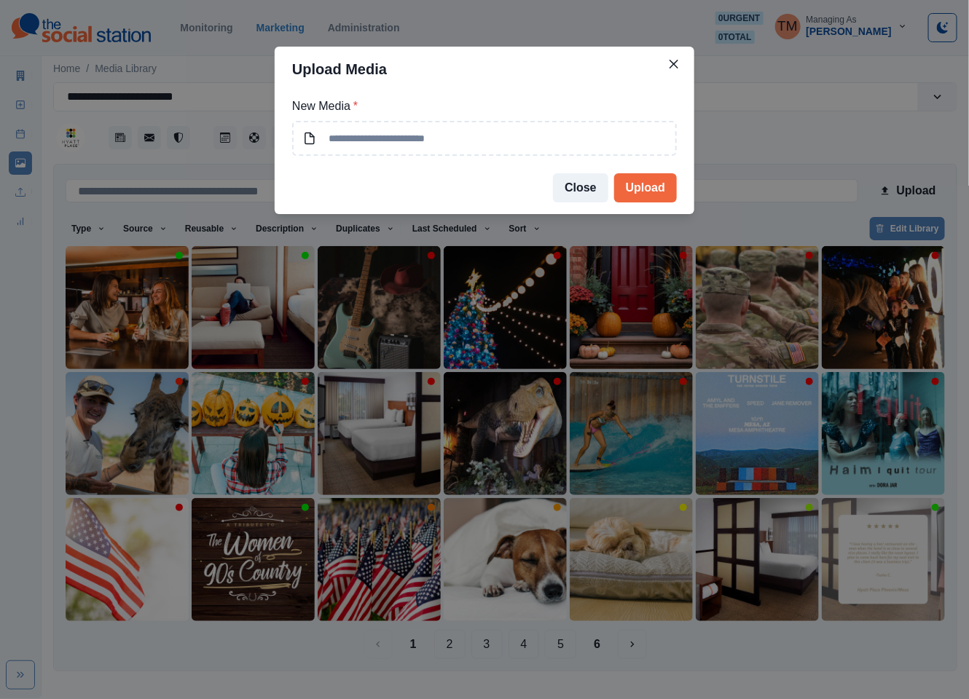
click at [370, 326] on div "Upload Media New Media * Close Upload" at bounding box center [484, 349] width 969 height 699
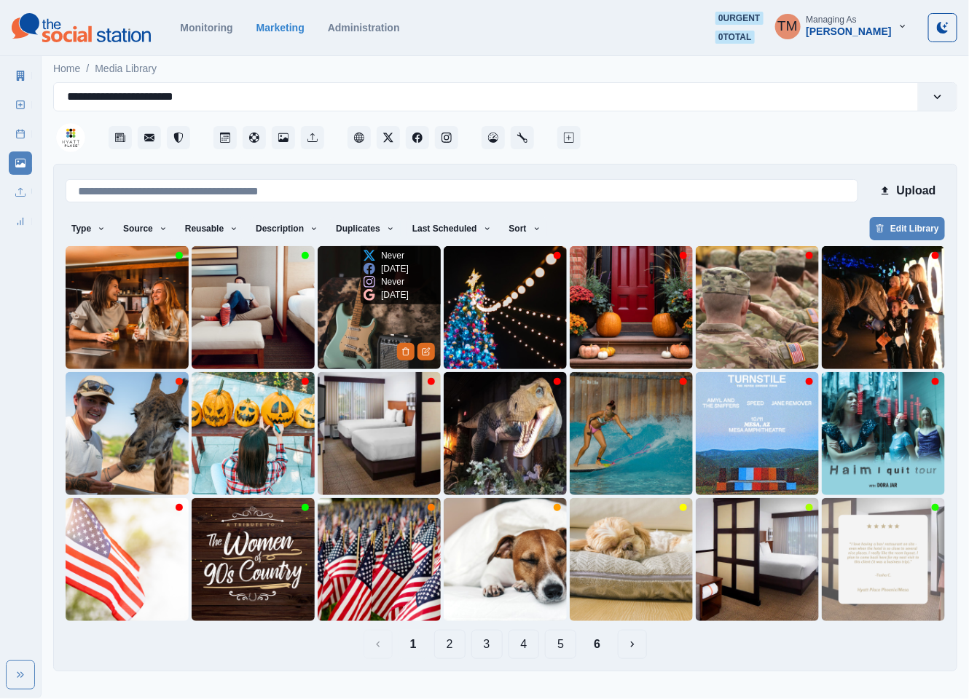
click at [370, 326] on img at bounding box center [379, 307] width 123 height 123
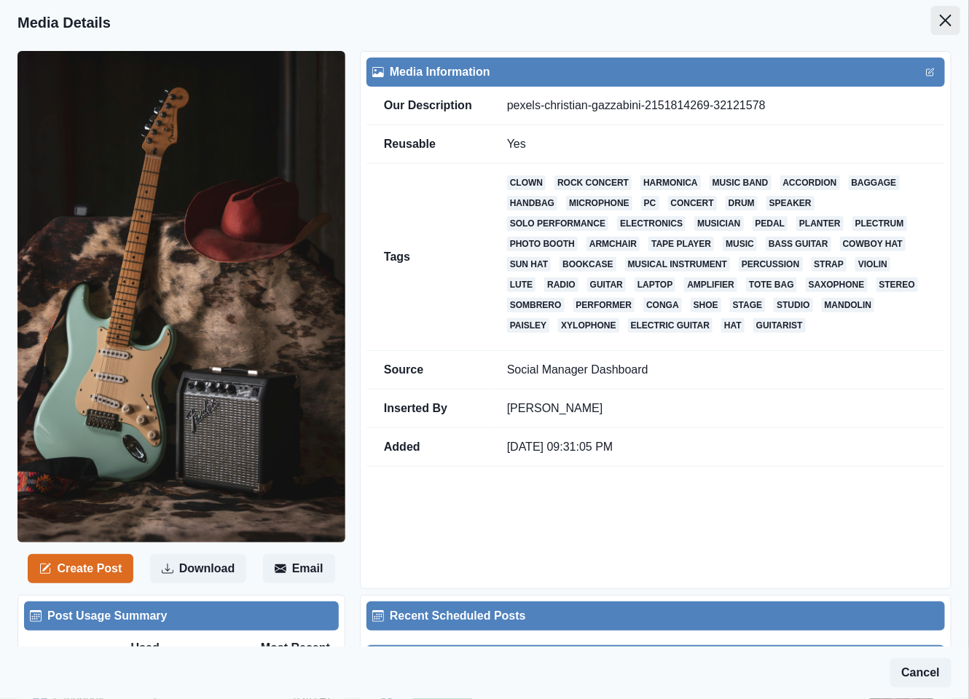
click at [931, 28] on button "Close" at bounding box center [945, 20] width 29 height 29
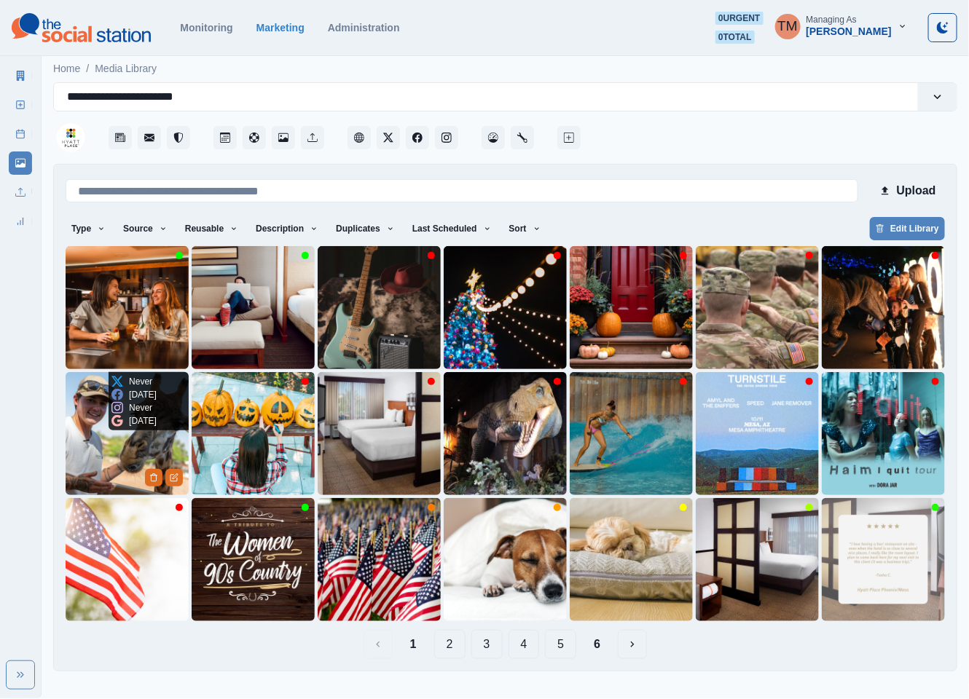
click at [95, 438] on img at bounding box center [127, 433] width 123 height 123
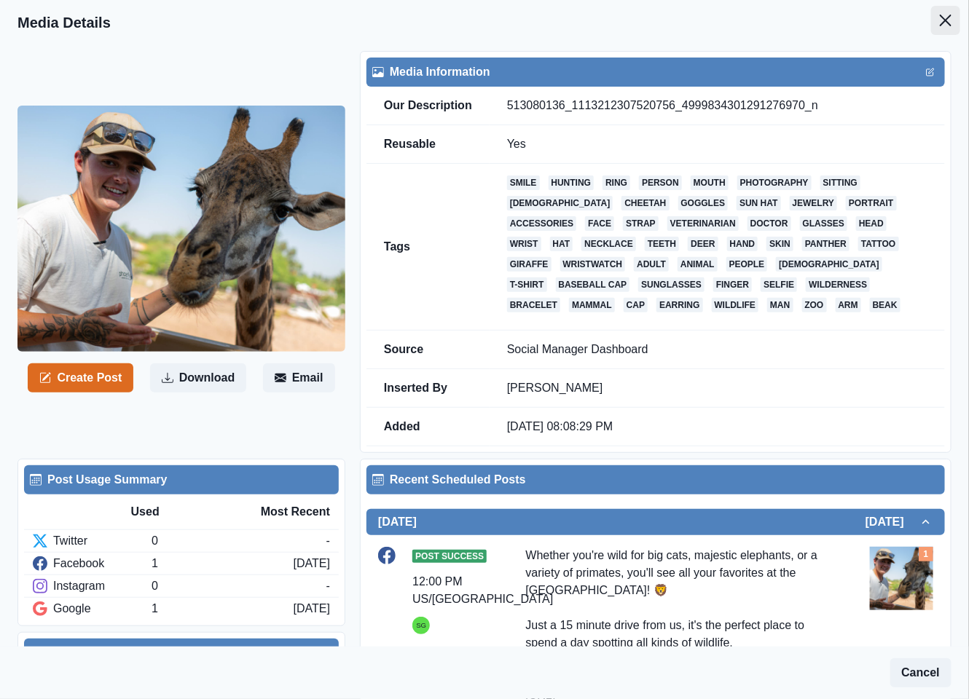
click at [940, 23] on icon "Close" at bounding box center [946, 21] width 12 height 12
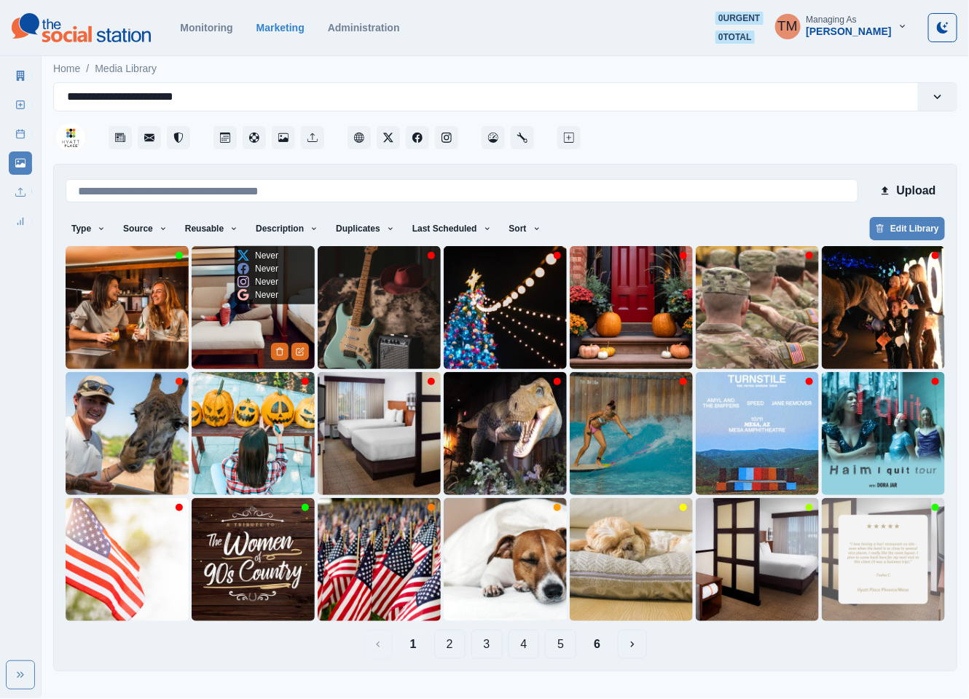
click at [225, 329] on img at bounding box center [253, 307] width 123 height 123
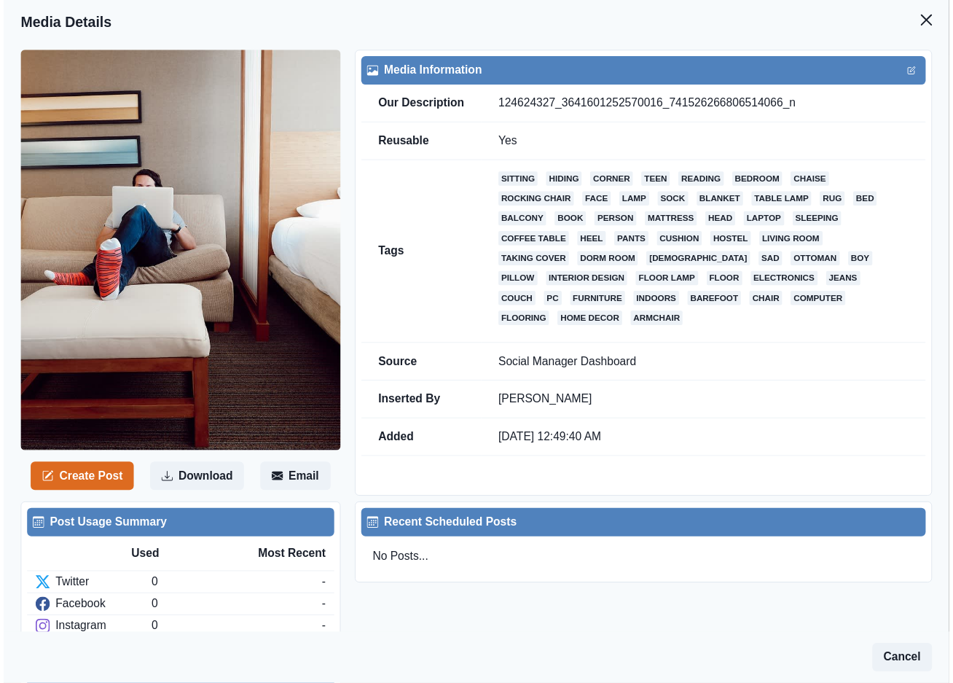
scroll to position [90, 0]
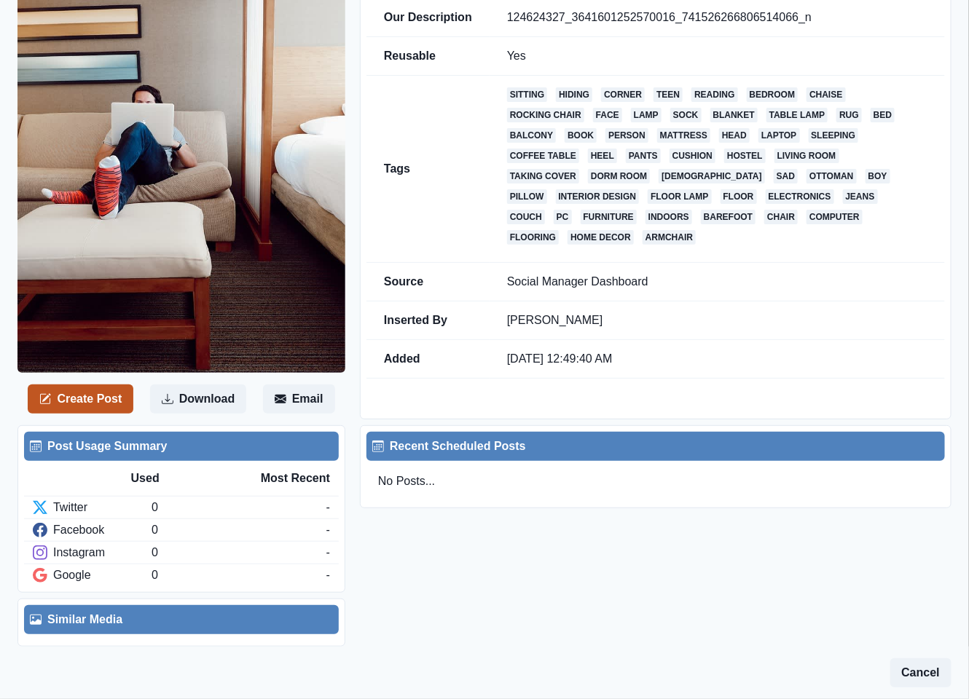
click at [86, 400] on button "Create Post" at bounding box center [81, 399] width 106 height 29
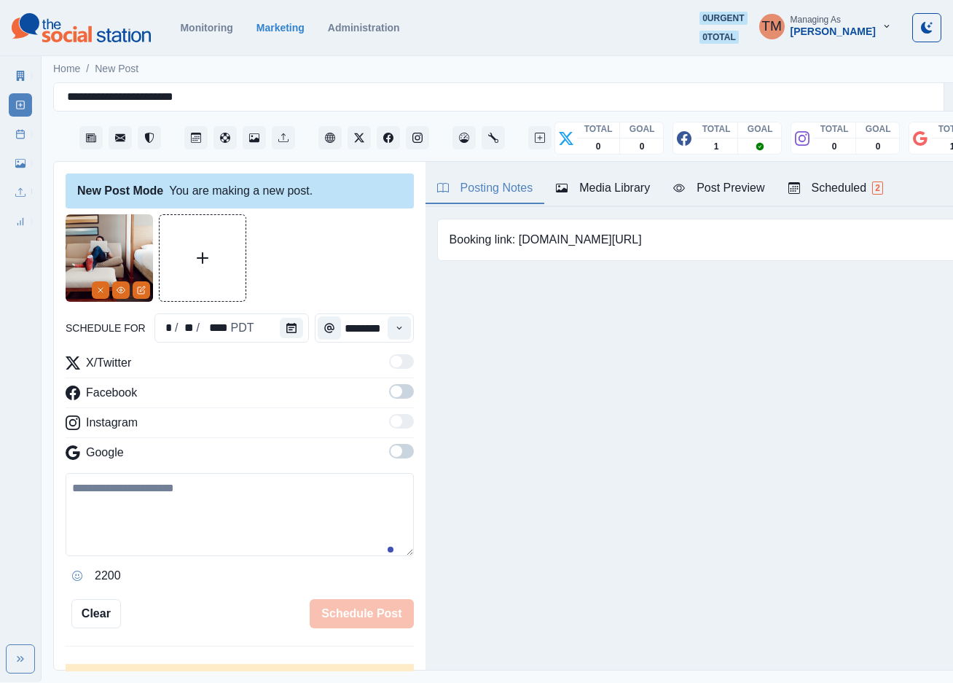
click at [162, 514] on textarea at bounding box center [240, 514] width 348 height 83
paste textarea "**********"
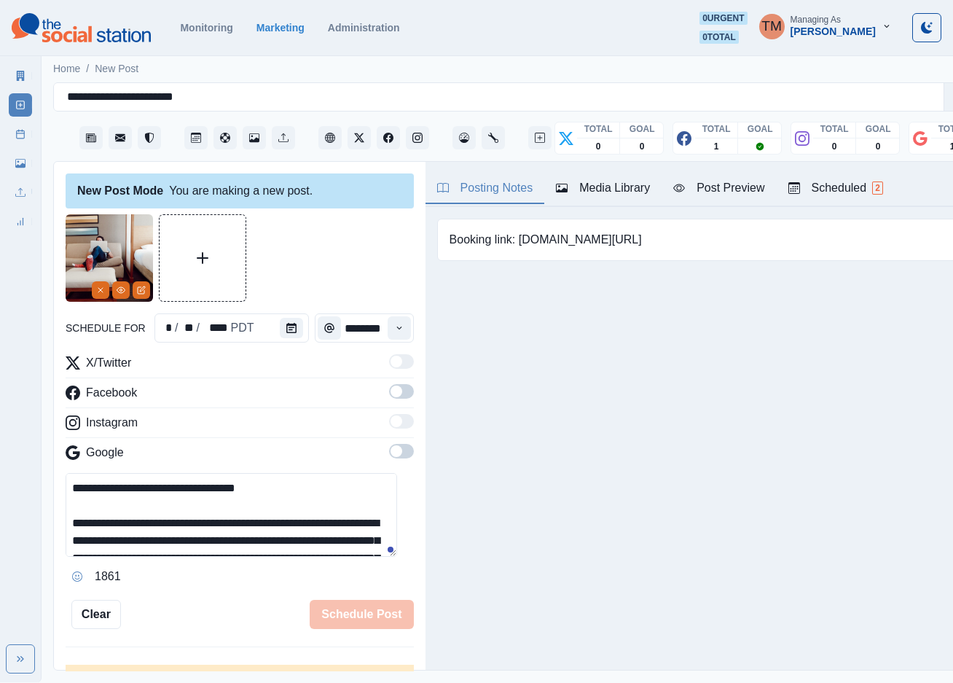
scroll to position [117, 0]
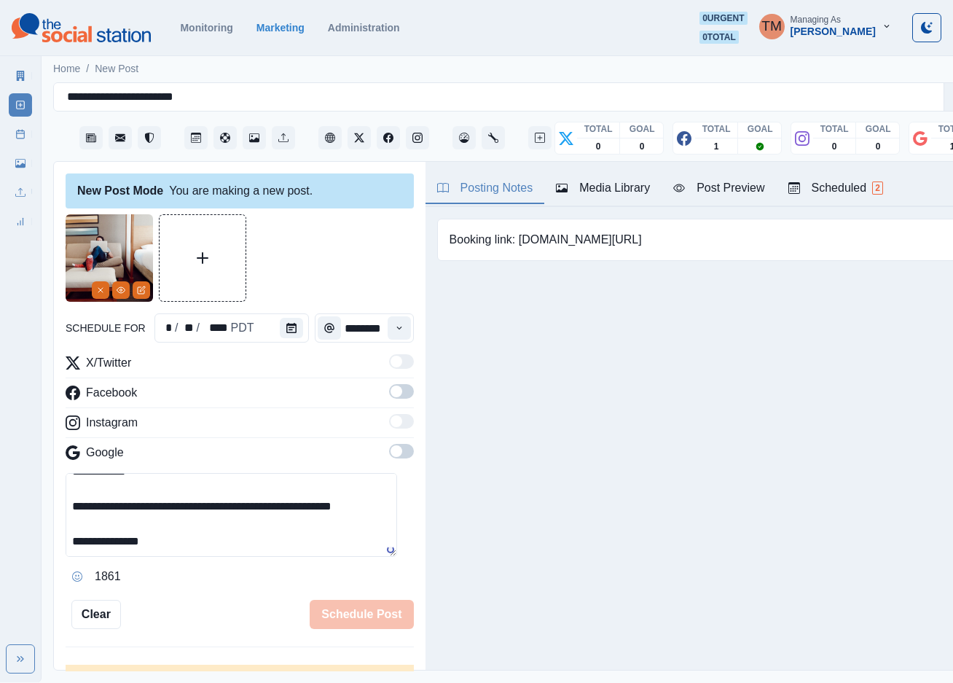
type textarea "**********"
click at [389, 391] on span at bounding box center [401, 391] width 25 height 15
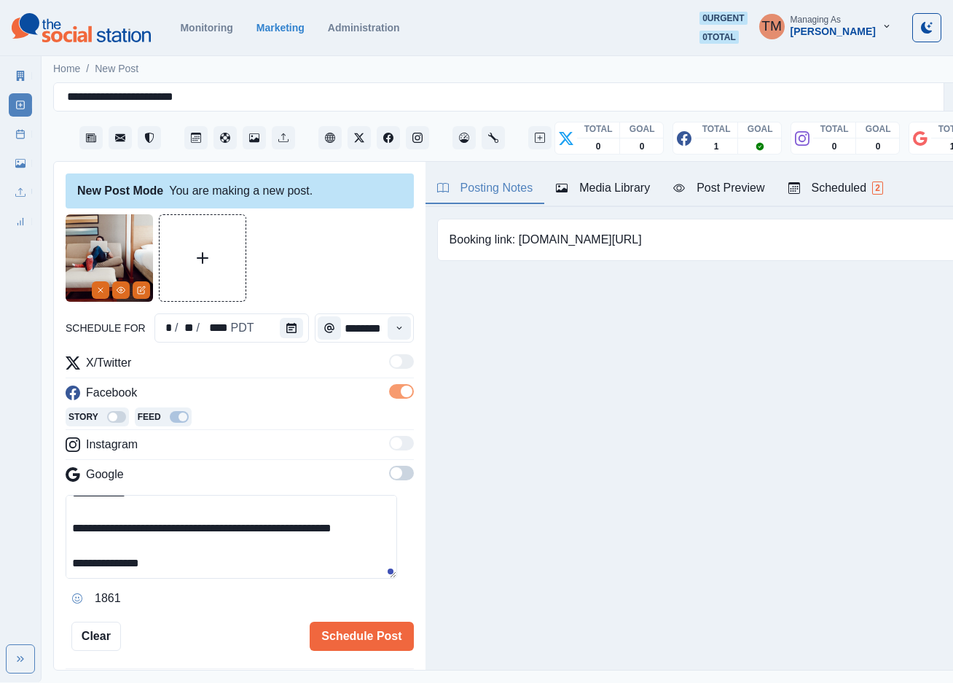
click at [390, 474] on span at bounding box center [401, 473] width 25 height 15
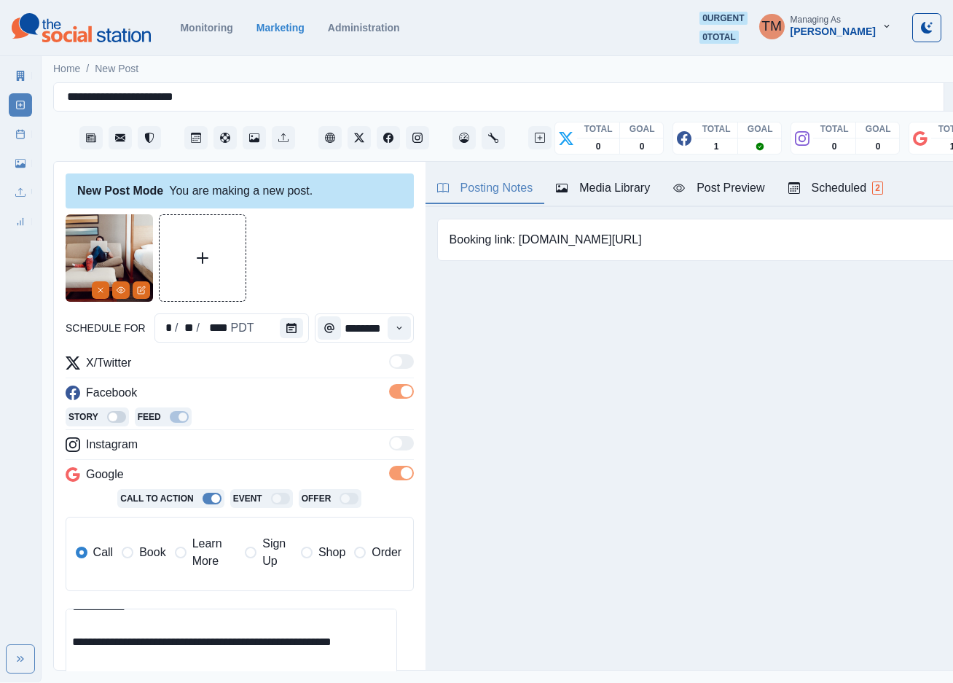
click at [192, 564] on span "Learn More" at bounding box center [214, 552] width 44 height 35
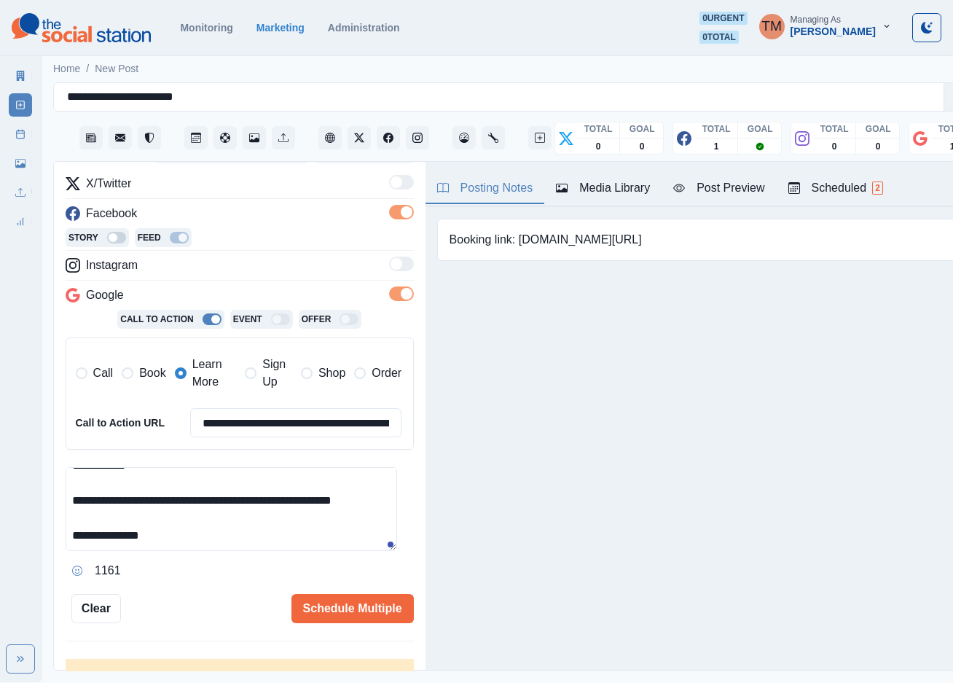
scroll to position [215, 0]
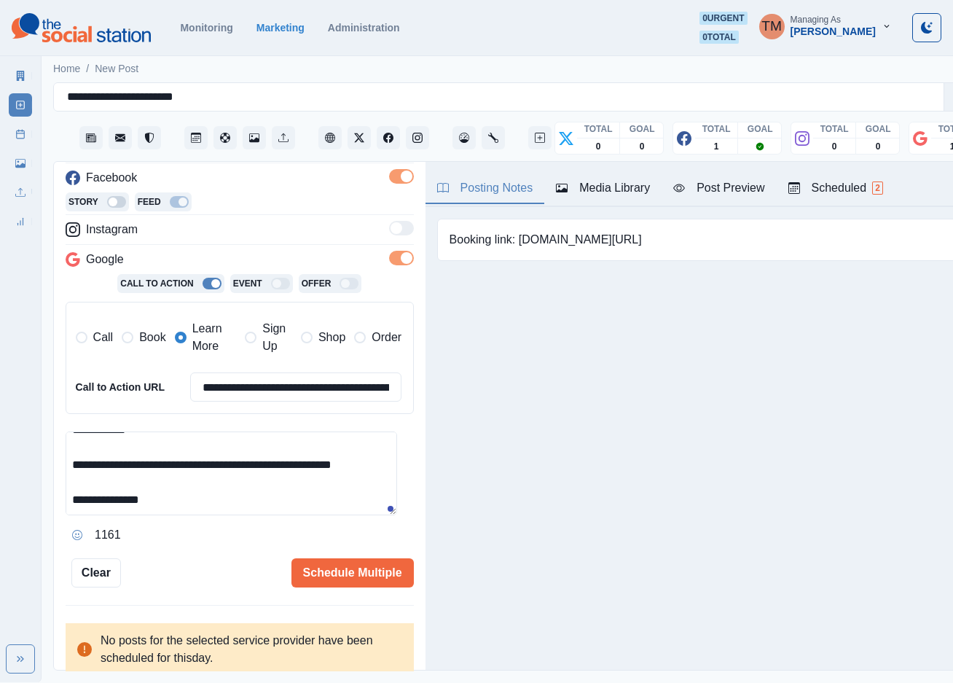
drag, startPoint x: 74, startPoint y: 473, endPoint x: 90, endPoint y: 487, distance: 21.7
click at [74, 474] on textarea "**********" at bounding box center [231, 473] width 331 height 84
click at [232, 394] on input "**********" at bounding box center [296, 386] width 212 height 29
paste input
type input "**********"
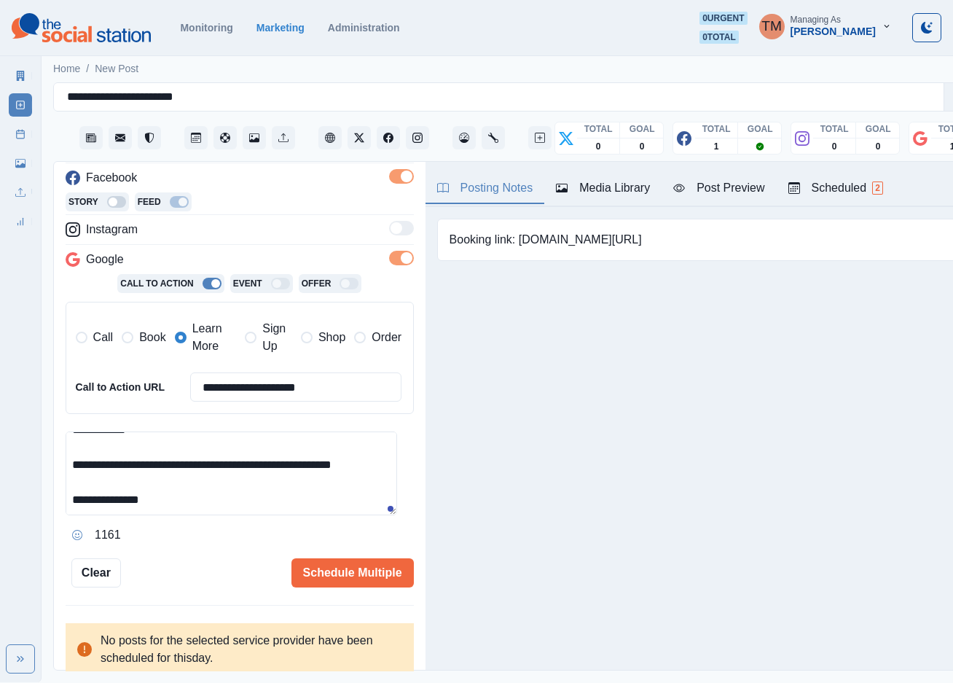
click at [250, 488] on textarea "**********" at bounding box center [231, 473] width 331 height 84
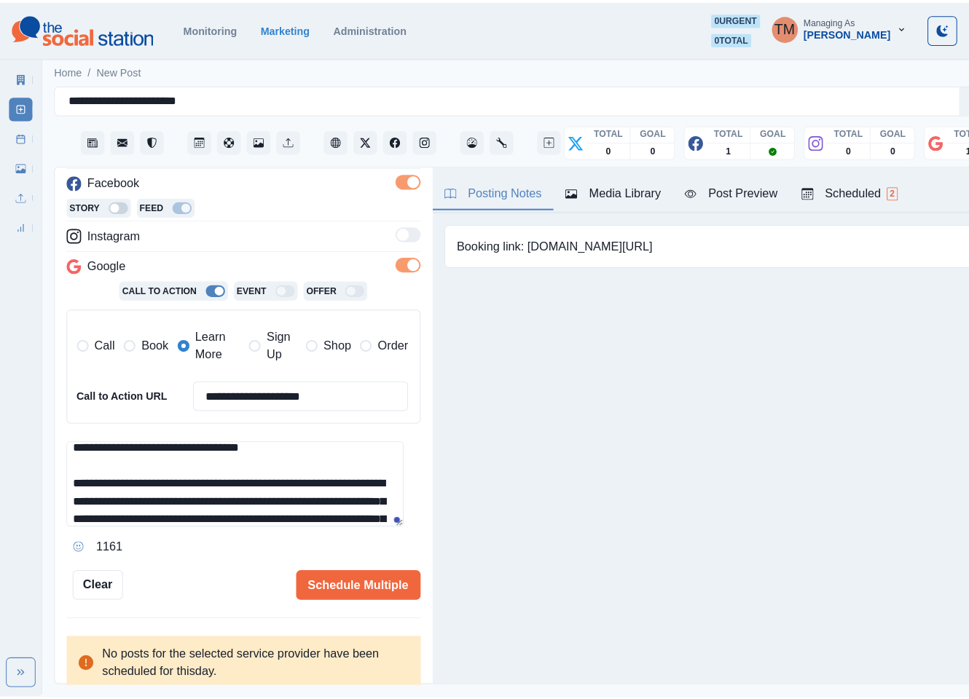
scroll to position [0, 0]
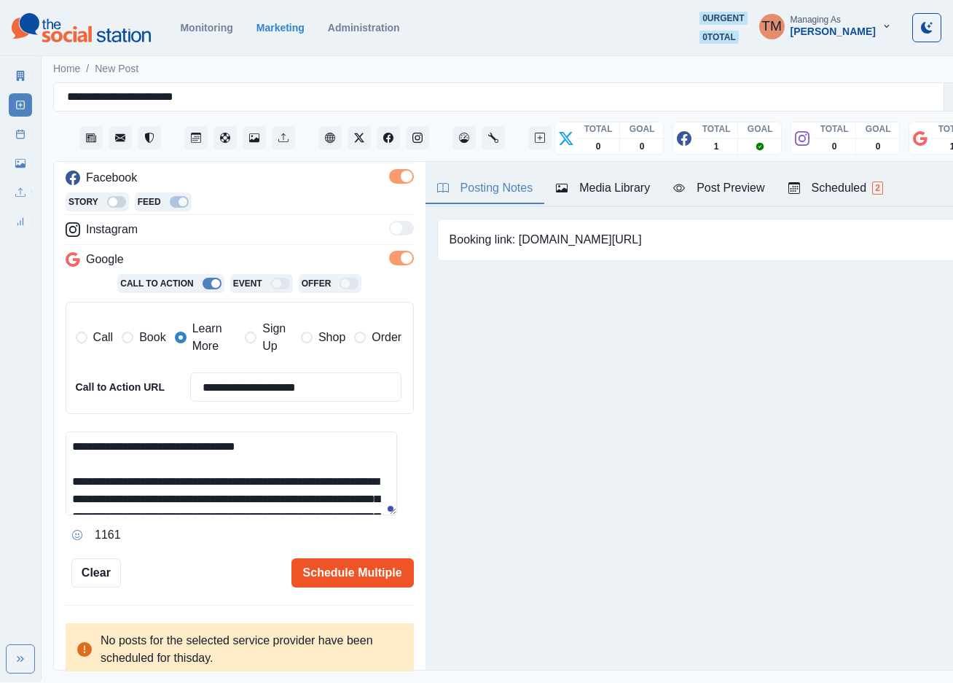
click at [323, 584] on button "Schedule Multiple" at bounding box center [352, 572] width 122 height 29
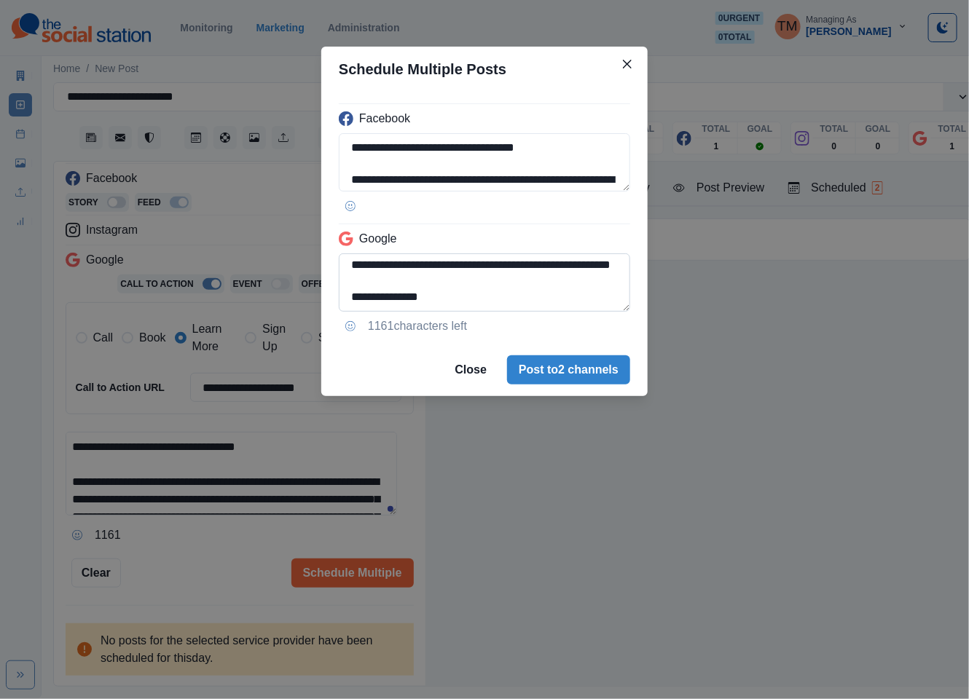
scroll to position [103, 0]
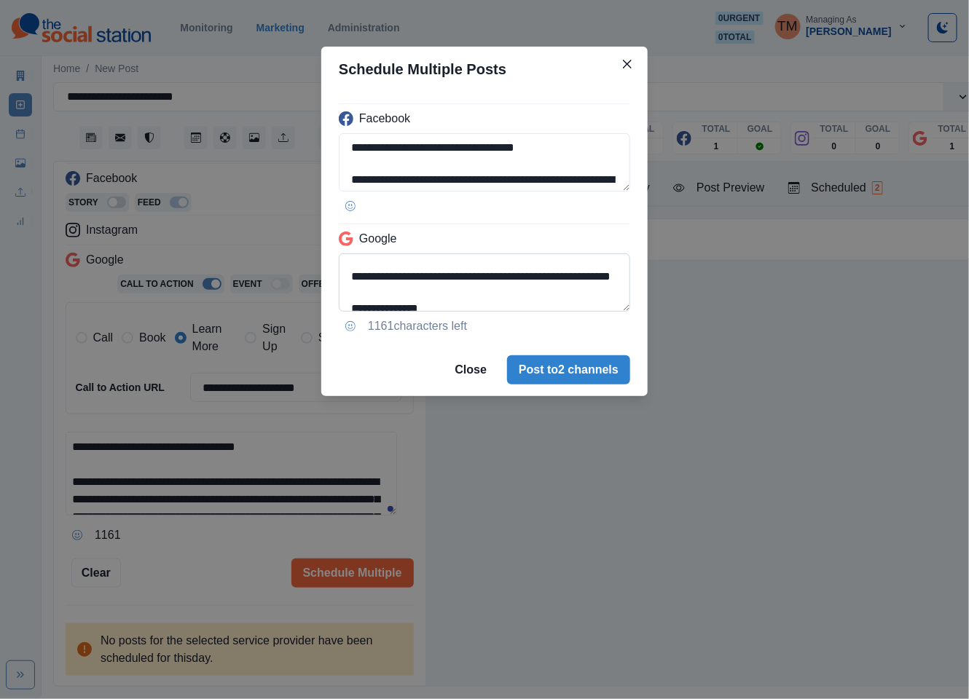
click at [527, 296] on textarea "**********" at bounding box center [484, 283] width 291 height 58
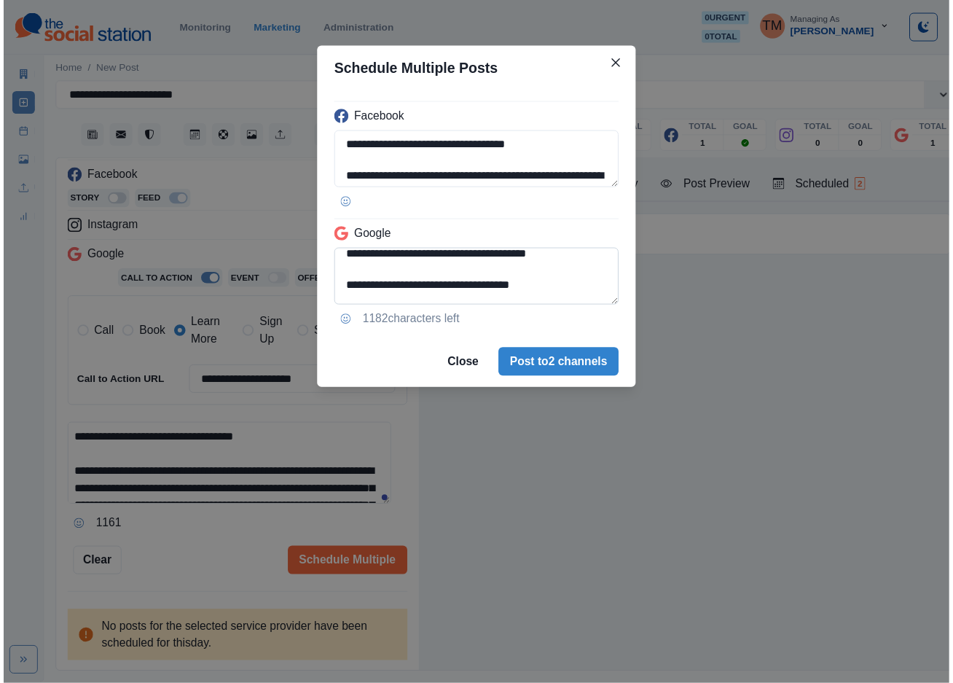
scroll to position [1, 0]
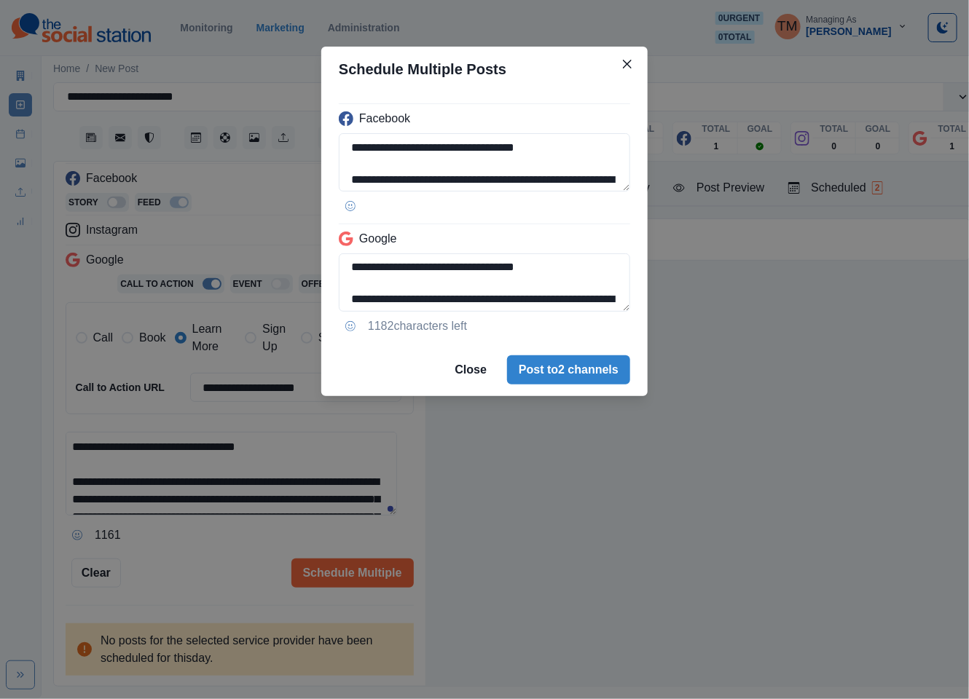
type textarea "**********"
click at [213, 560] on div "**********" at bounding box center [484, 349] width 969 height 699
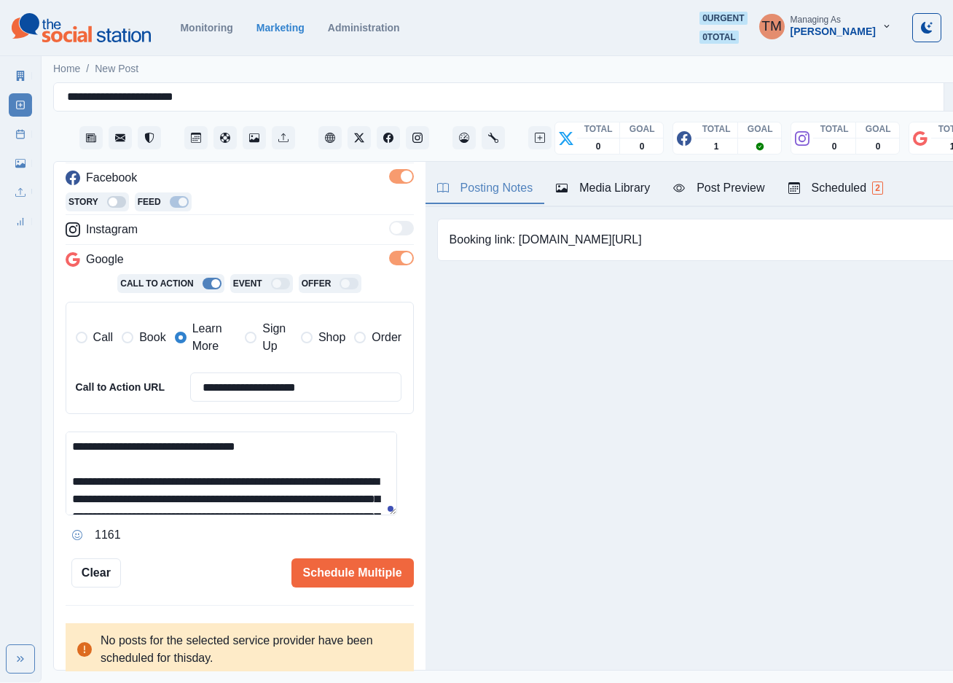
scroll to position [0, 0]
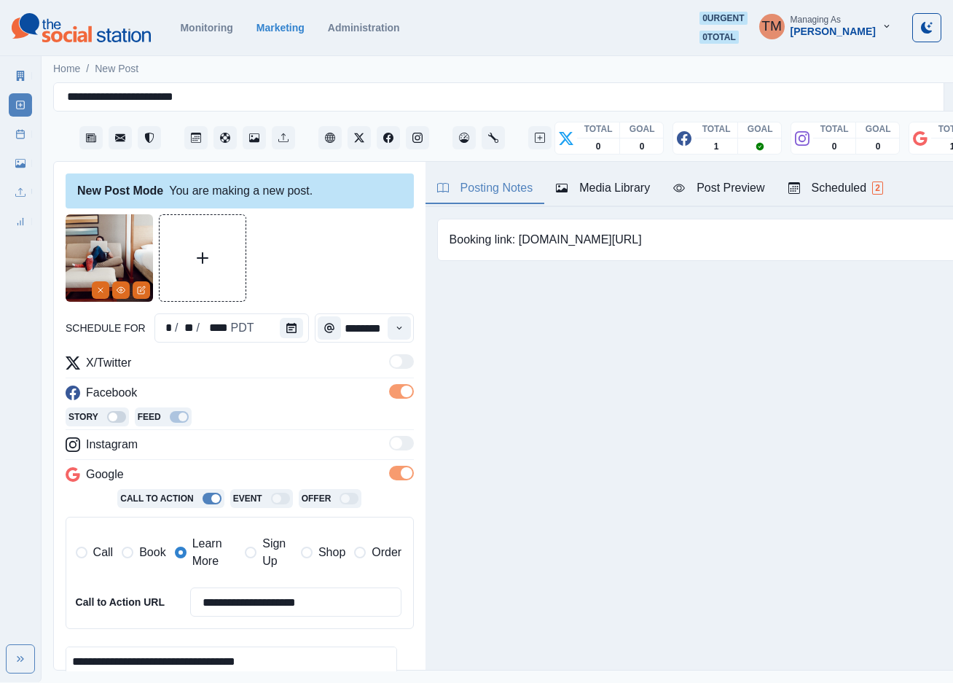
click at [741, 190] on div "Post Preview" at bounding box center [718, 187] width 91 height 17
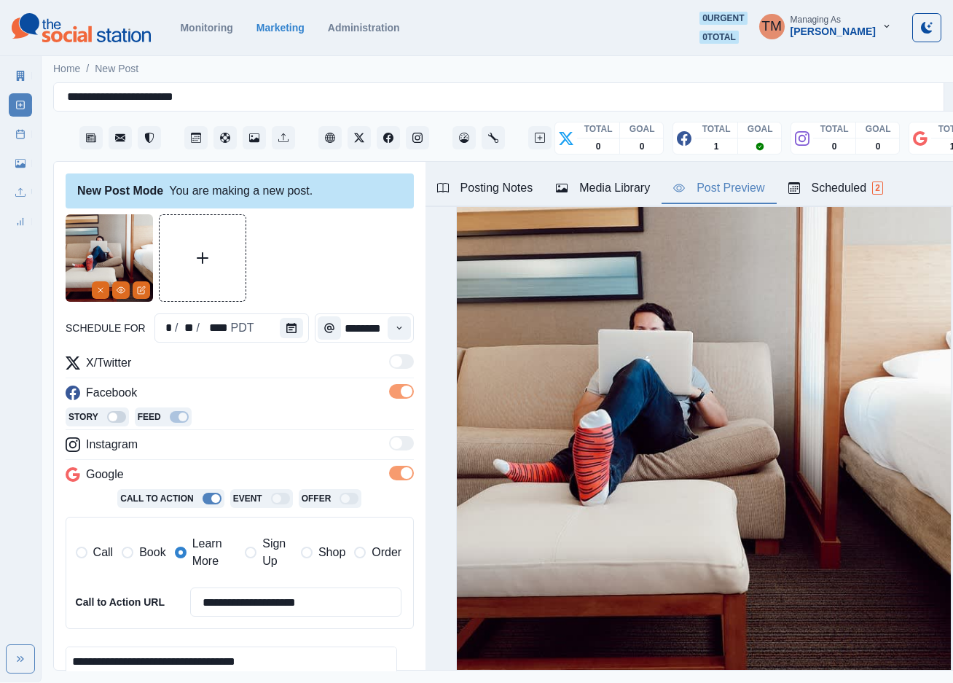
scroll to position [215, 0]
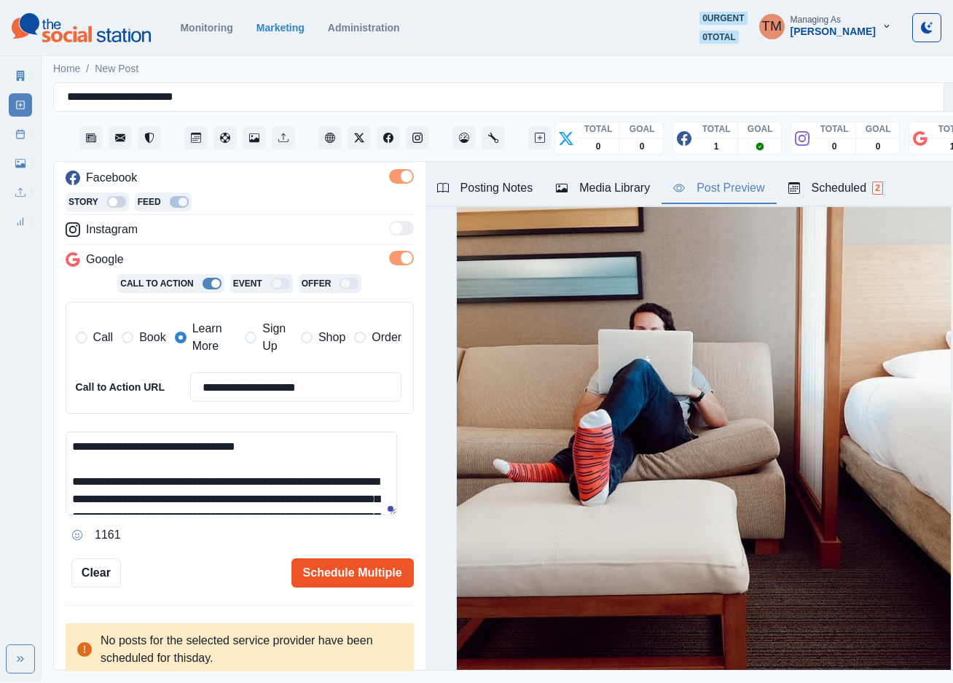
click at [355, 579] on button "Schedule Multiple" at bounding box center [352, 572] width 122 height 29
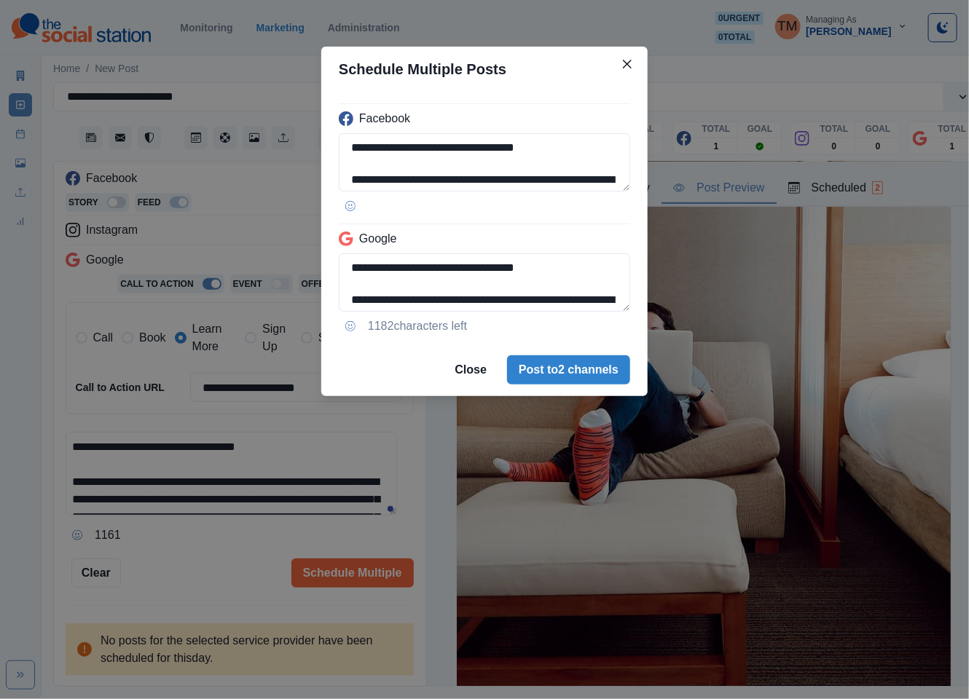
click at [206, 565] on div "**********" at bounding box center [484, 349] width 969 height 699
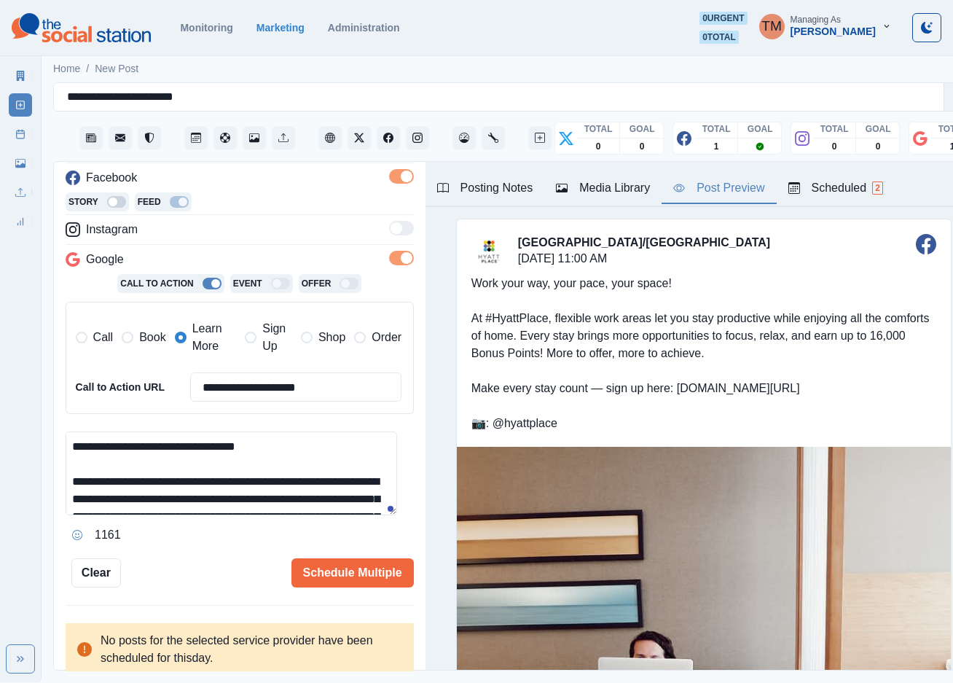
scroll to position [0, 0]
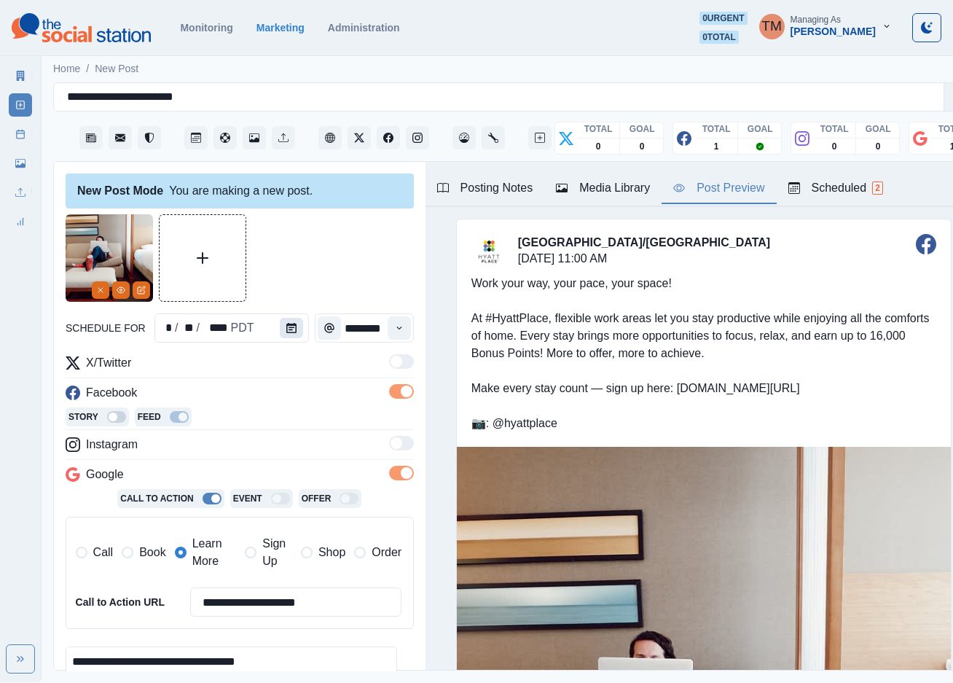
click at [286, 332] on icon "Calendar" at bounding box center [291, 328] width 10 height 10
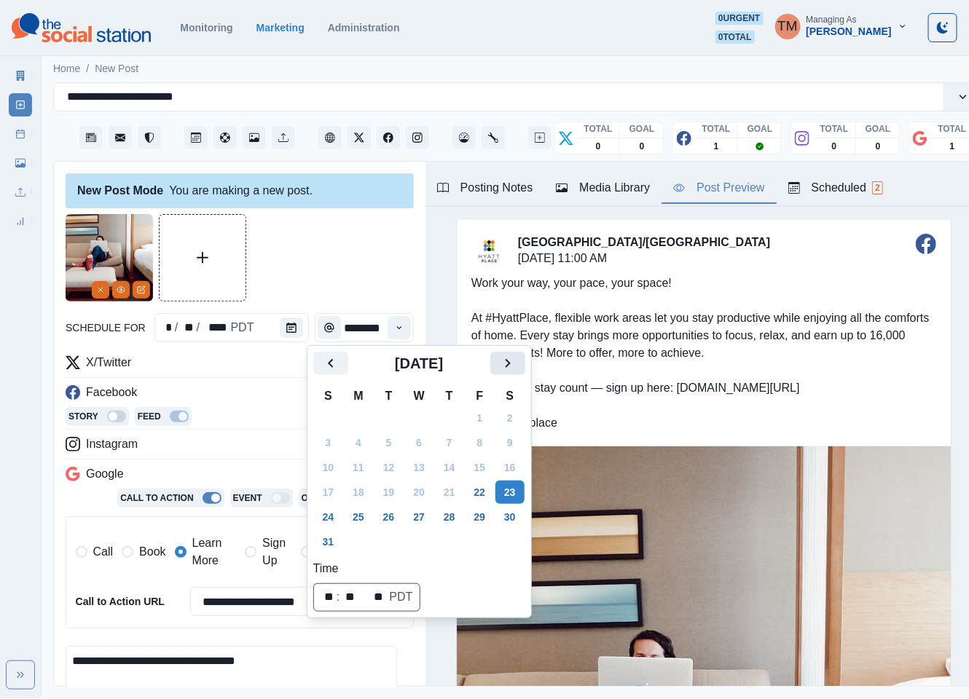
click at [514, 366] on icon "Next" at bounding box center [507, 363] width 17 height 17
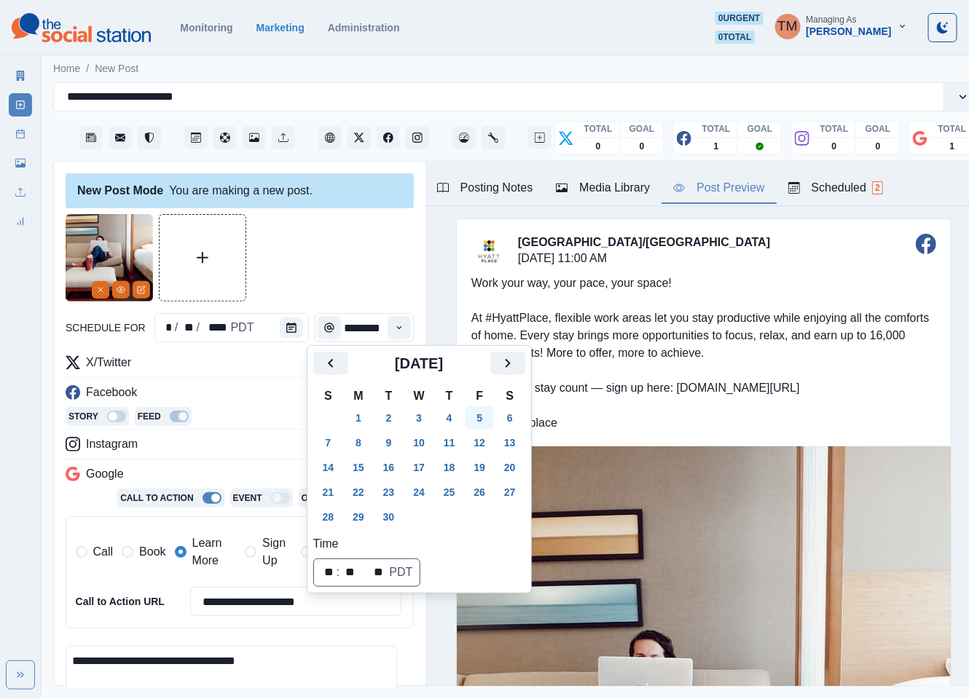
click at [479, 420] on button "5" at bounding box center [480, 418] width 29 height 23
click at [306, 275] on div at bounding box center [240, 257] width 348 height 87
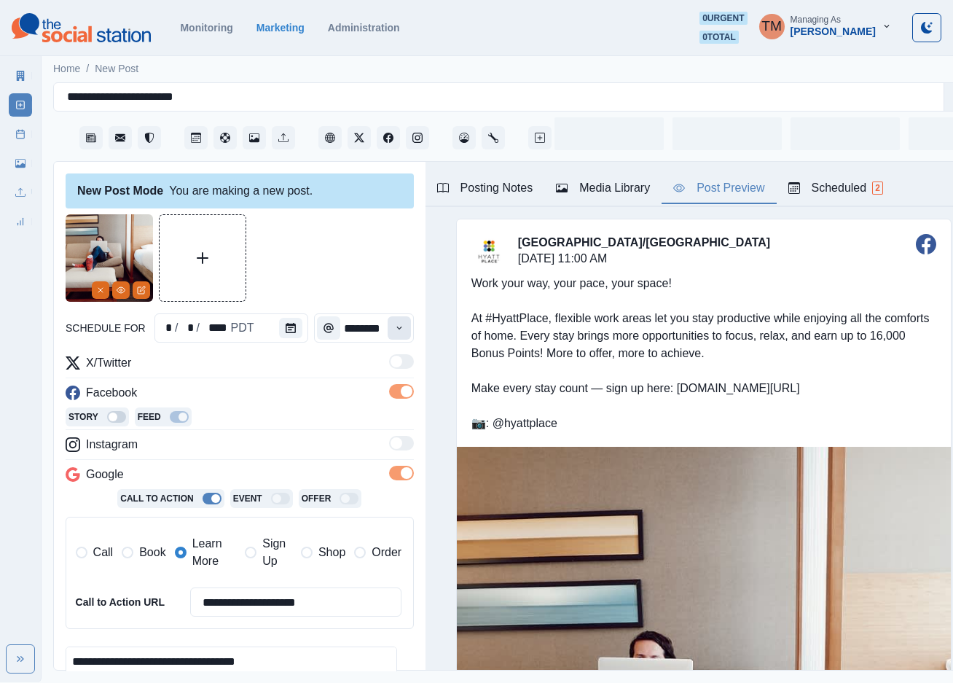
click at [388, 328] on button "Time" at bounding box center [399, 327] width 23 height 23
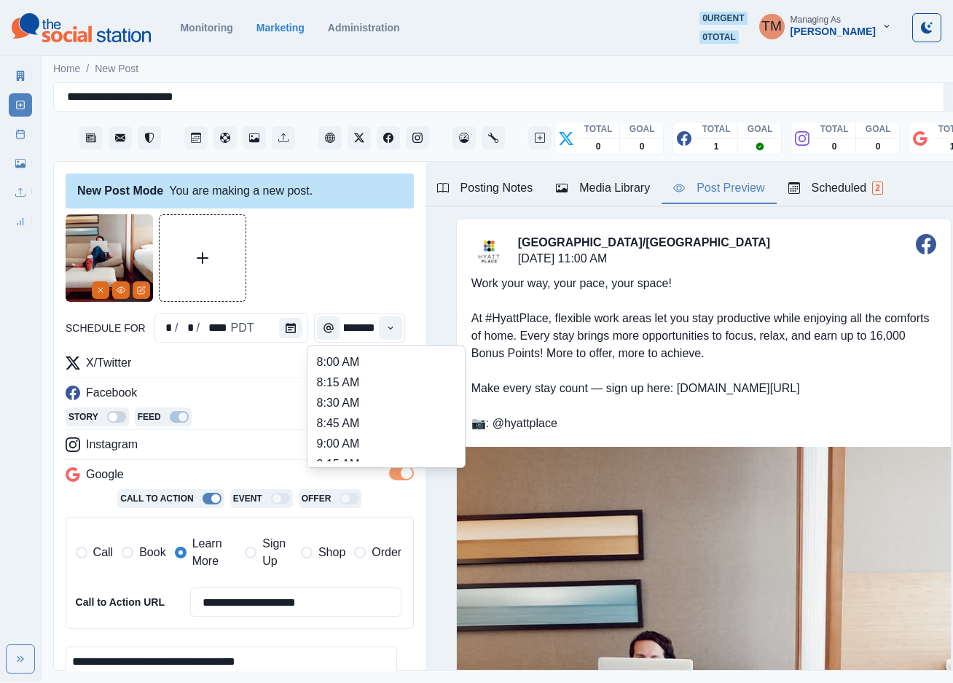
scroll to position [328, 0]
click at [323, 425] on li "12:45 PM" at bounding box center [386, 422] width 146 height 20
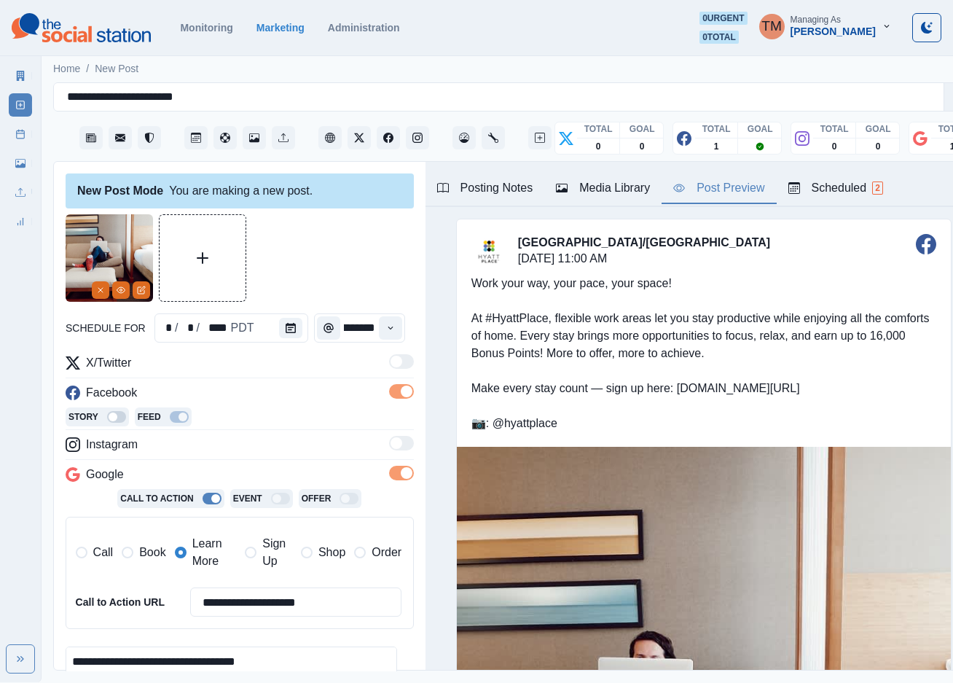
type input "********"
click at [326, 262] on div at bounding box center [240, 257] width 348 height 87
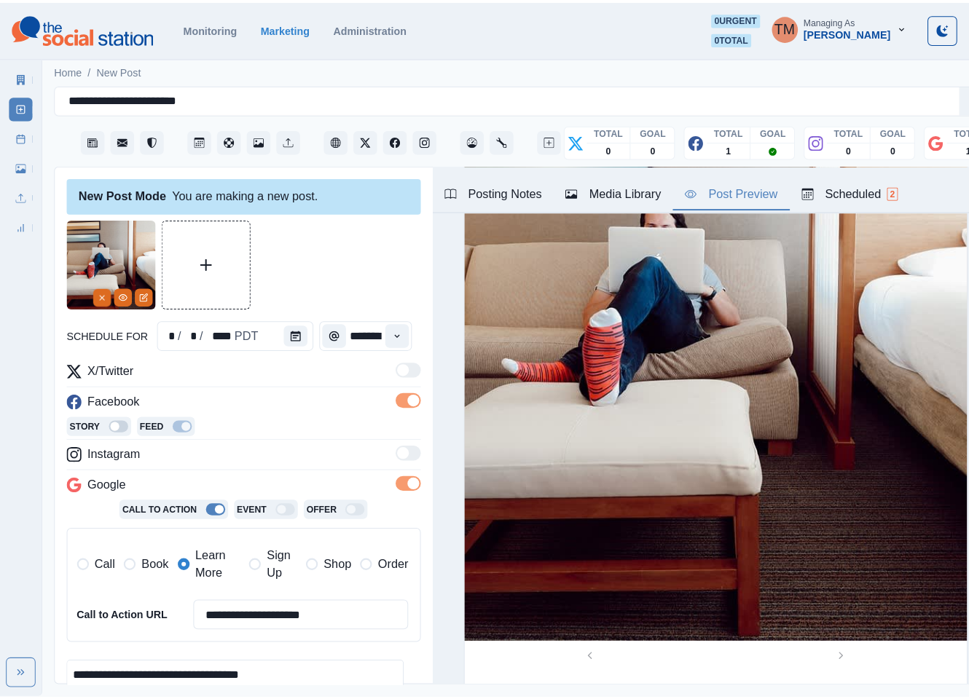
scroll to position [215, 0]
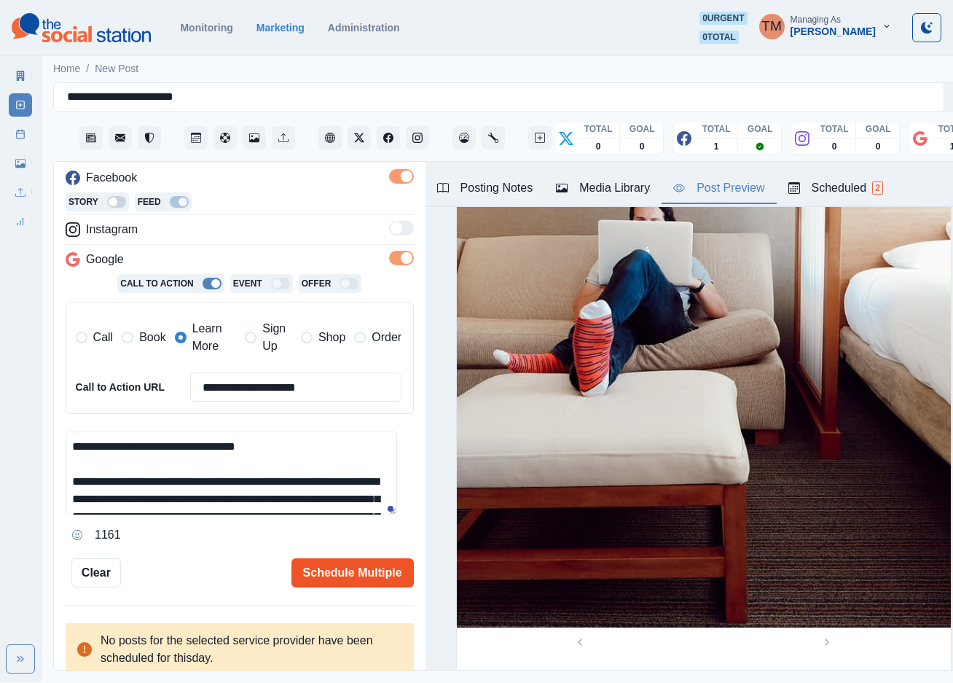
click at [309, 567] on button "Schedule Multiple" at bounding box center [352, 572] width 122 height 29
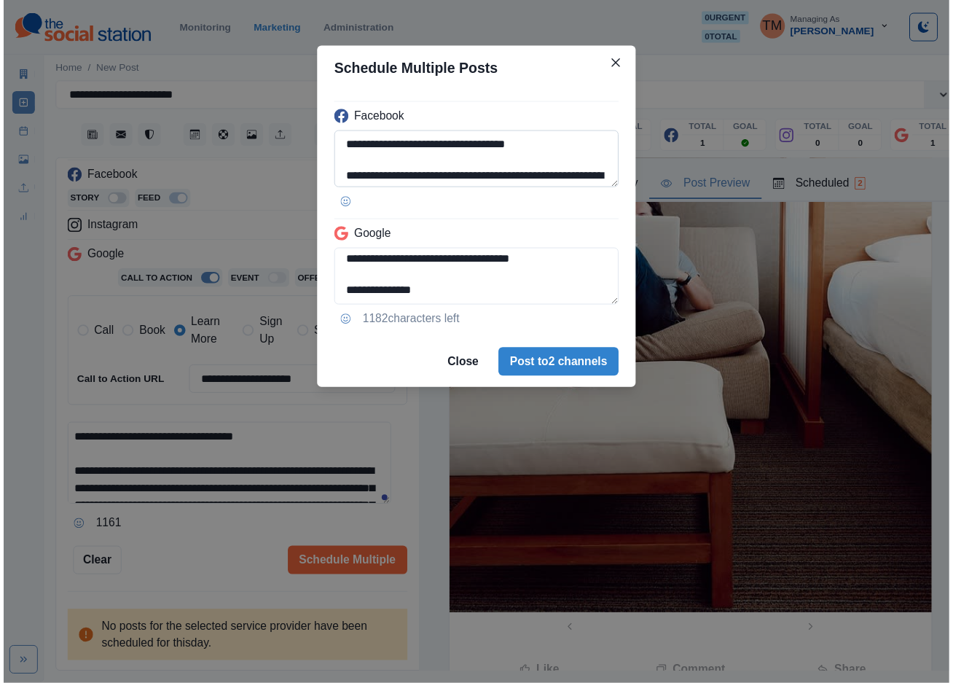
scroll to position [147, 0]
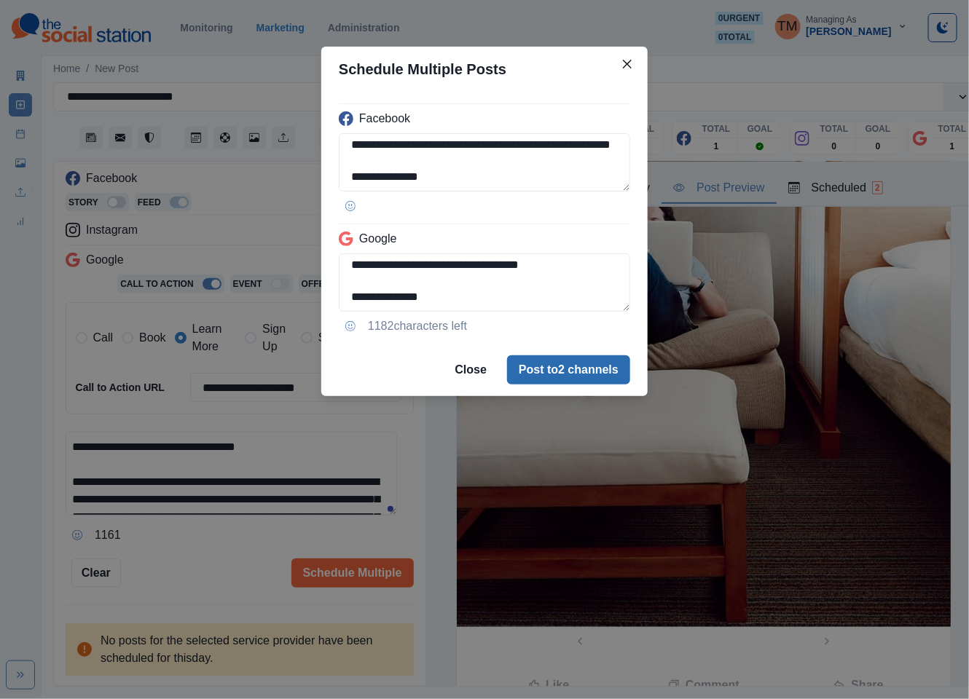
click at [579, 377] on button "Post to 2 channels" at bounding box center [568, 370] width 123 height 29
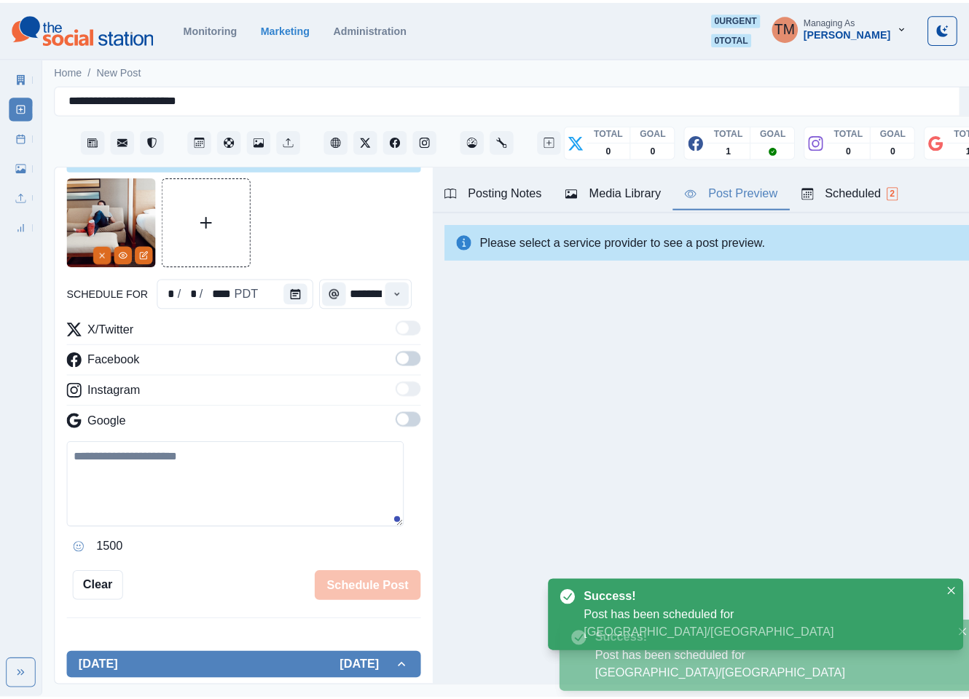
scroll to position [0, 0]
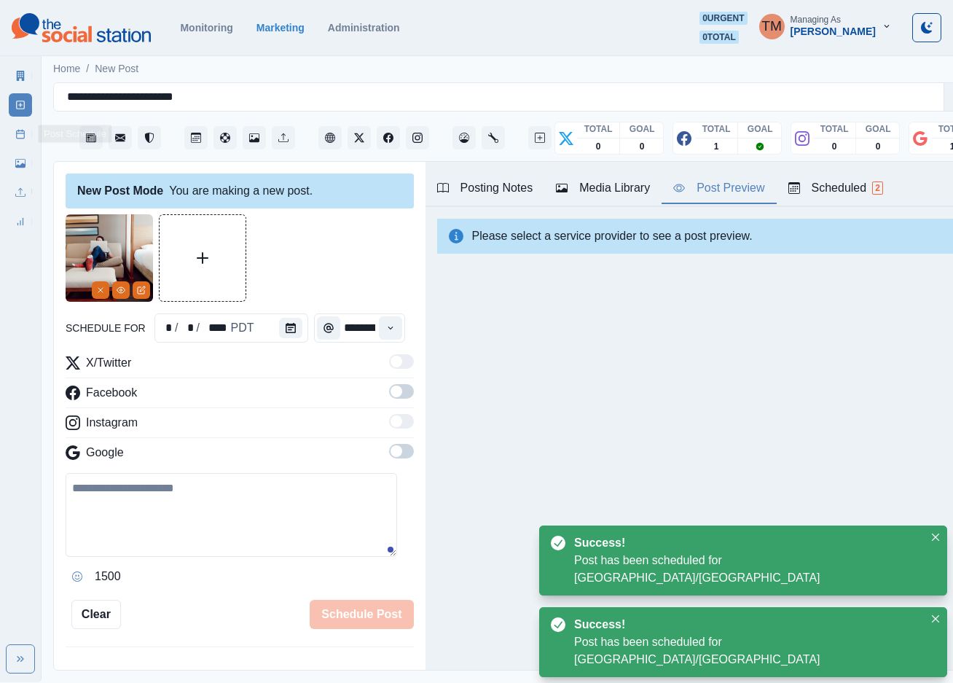
click at [17, 140] on link "Post Schedule" at bounding box center [20, 133] width 23 height 23
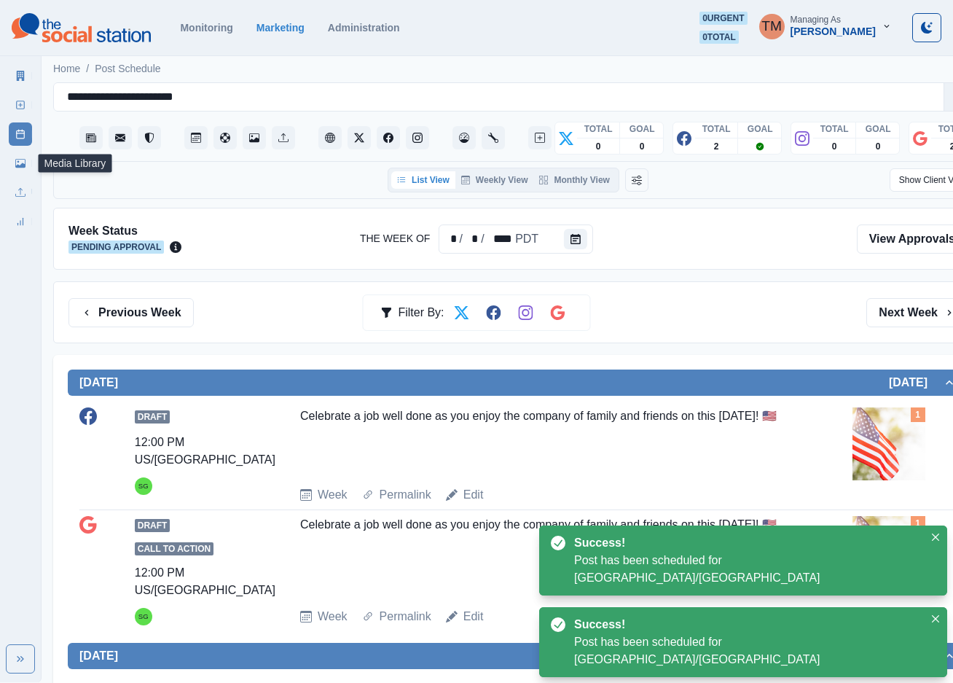
click at [17, 160] on icon at bounding box center [20, 163] width 10 height 10
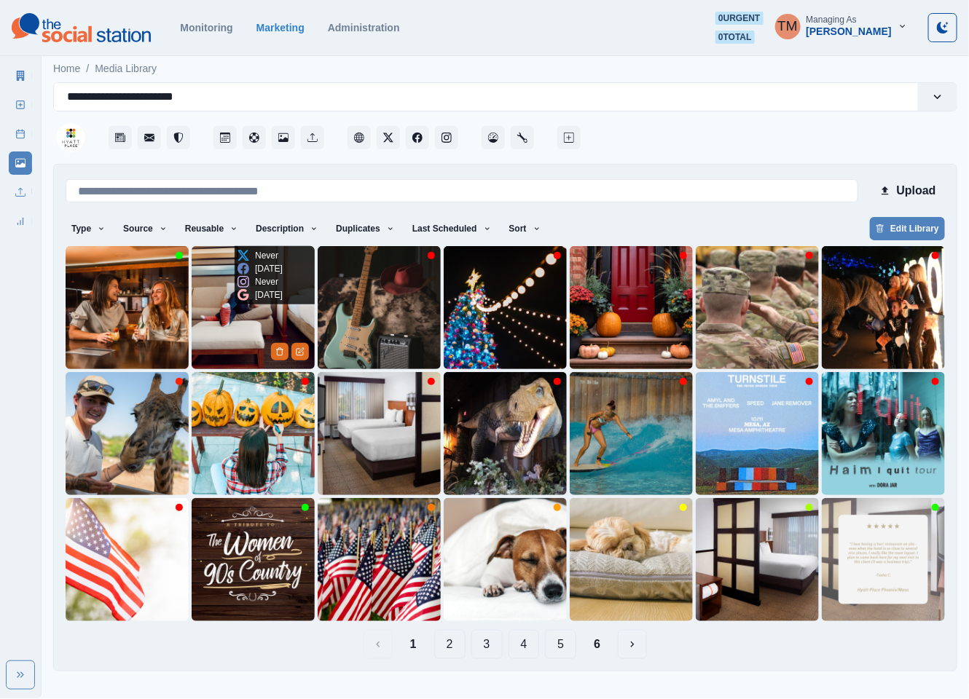
click at [234, 319] on img at bounding box center [253, 307] width 123 height 123
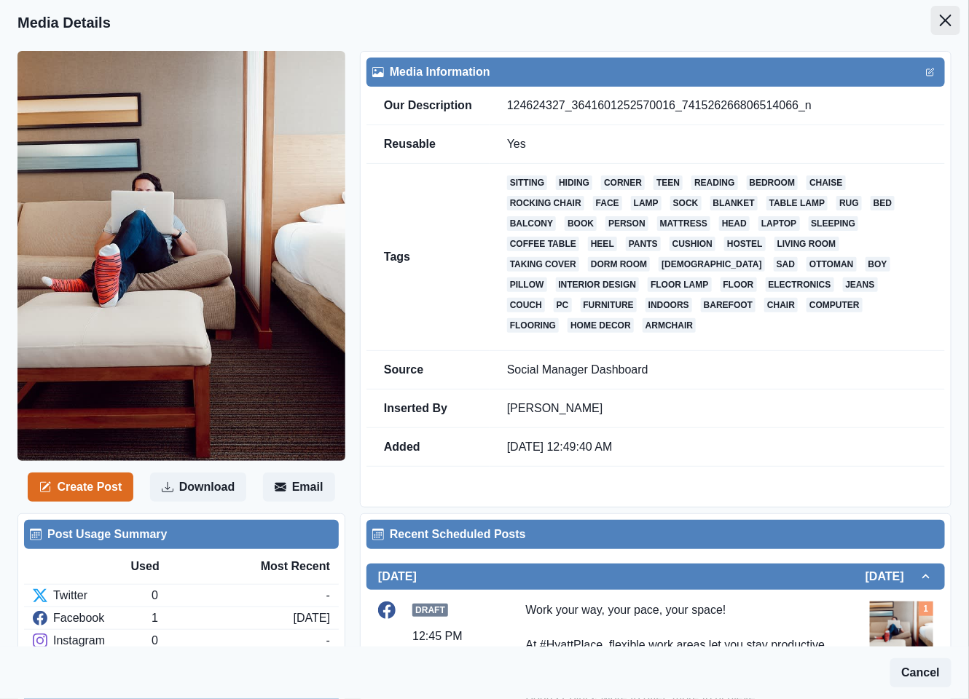
click at [931, 23] on button "Close" at bounding box center [945, 20] width 29 height 29
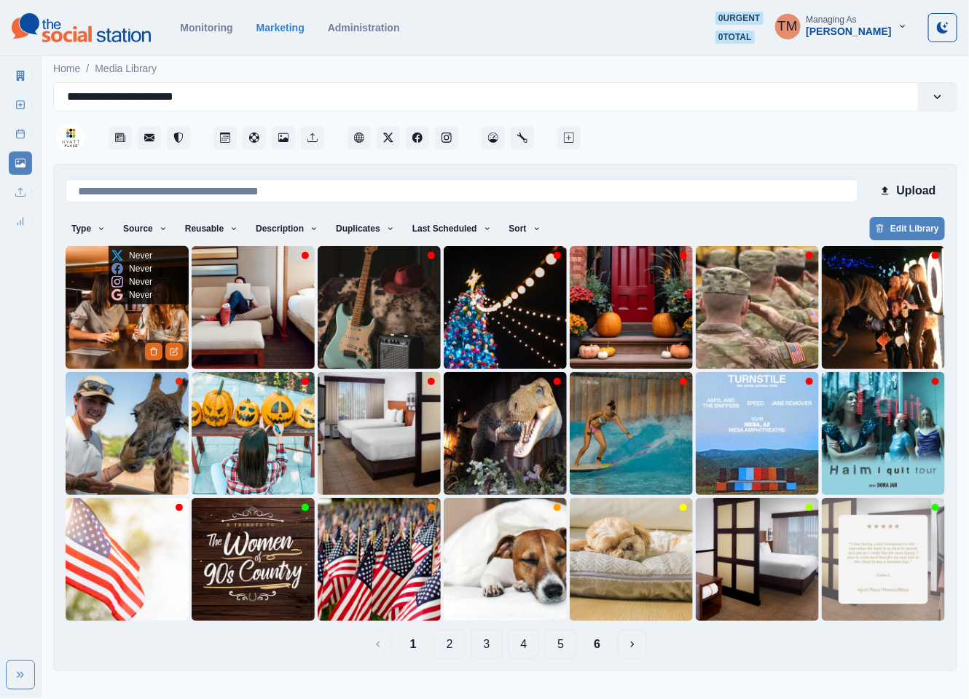
click at [93, 323] on img at bounding box center [127, 307] width 123 height 123
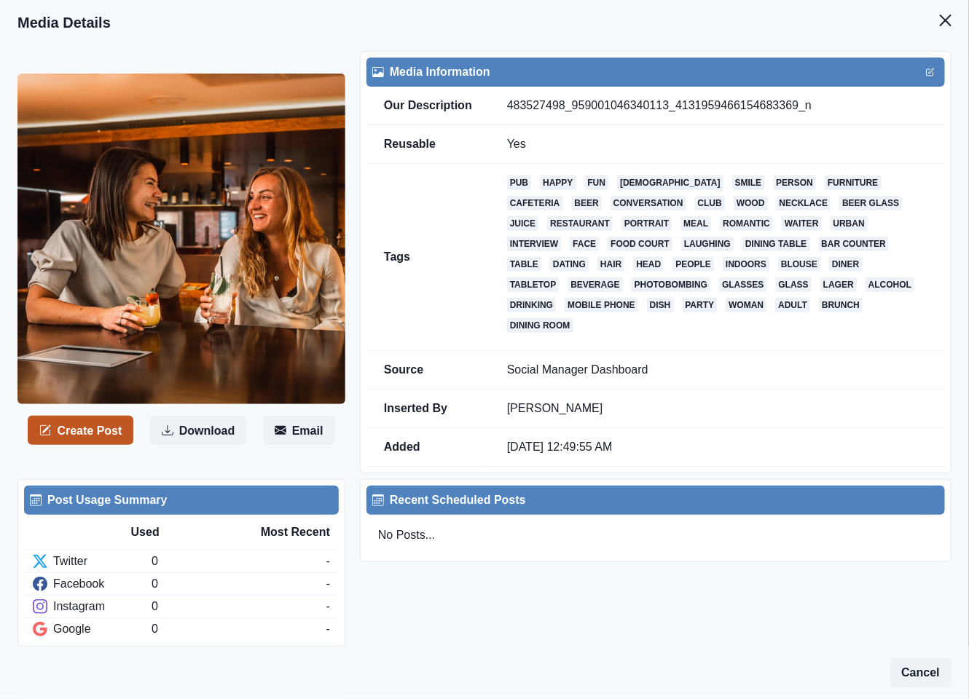
click at [74, 416] on button "Create Post" at bounding box center [81, 430] width 106 height 29
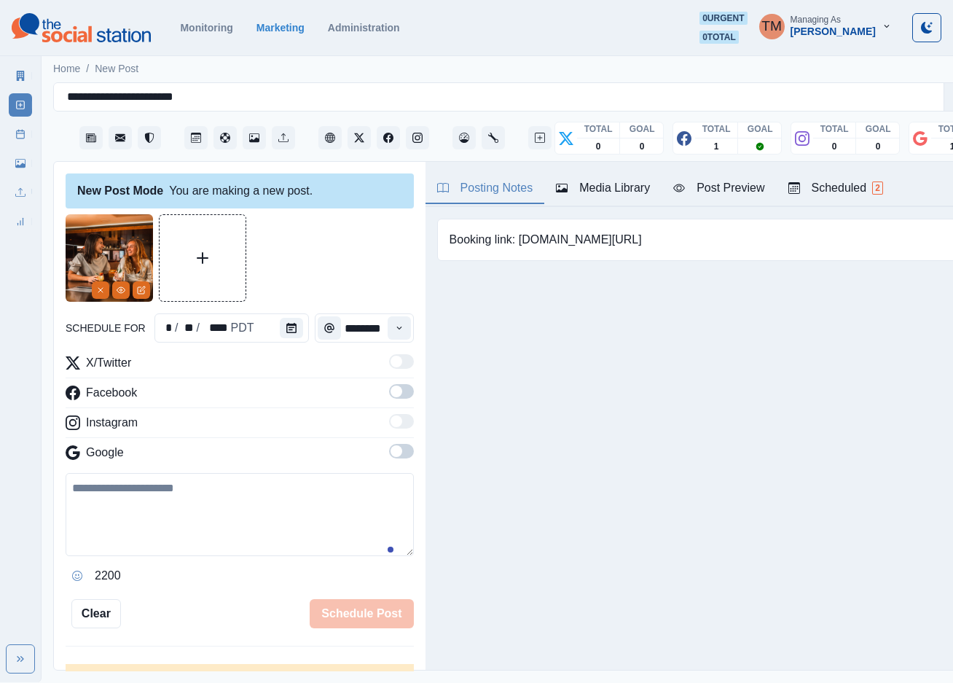
click at [286, 330] on icon "Calendar" at bounding box center [291, 328] width 10 height 10
click at [287, 332] on icon "Calendar" at bounding box center [291, 328] width 10 height 10
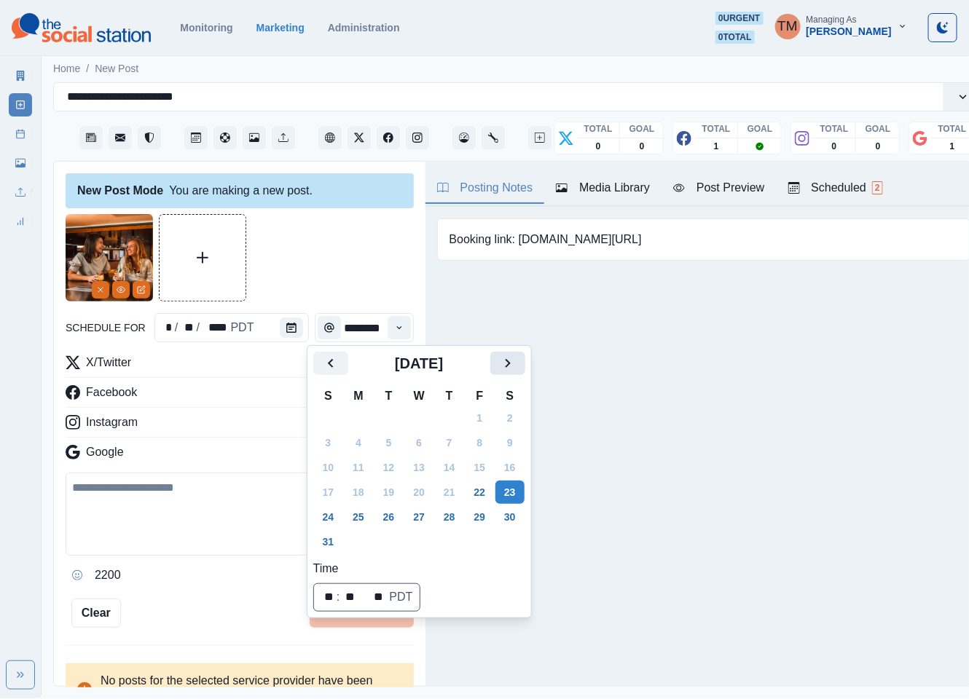
click at [503, 364] on icon "Next" at bounding box center [507, 363] width 17 height 17
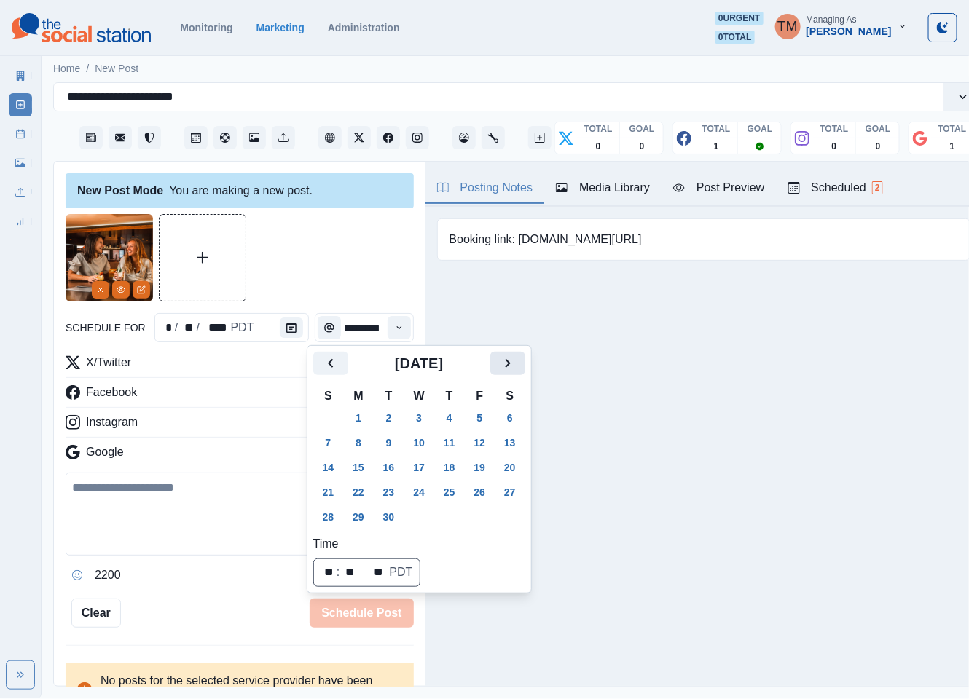
click at [503, 364] on icon "Next" at bounding box center [507, 363] width 17 height 17
click at [359, 442] on button "6" at bounding box center [358, 442] width 29 height 23
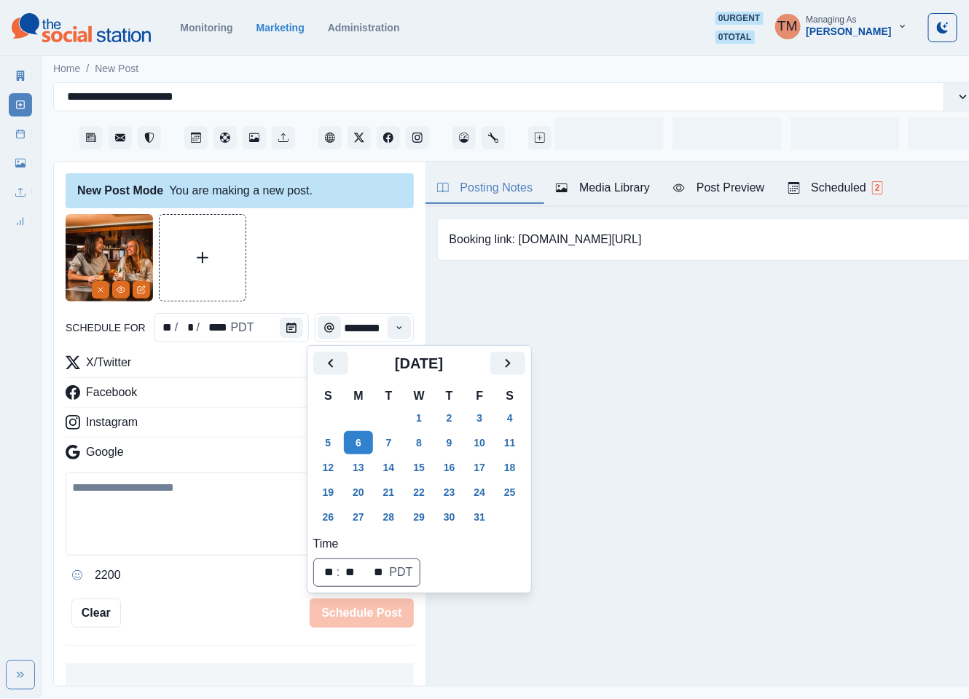
click at [329, 251] on div at bounding box center [240, 257] width 348 height 87
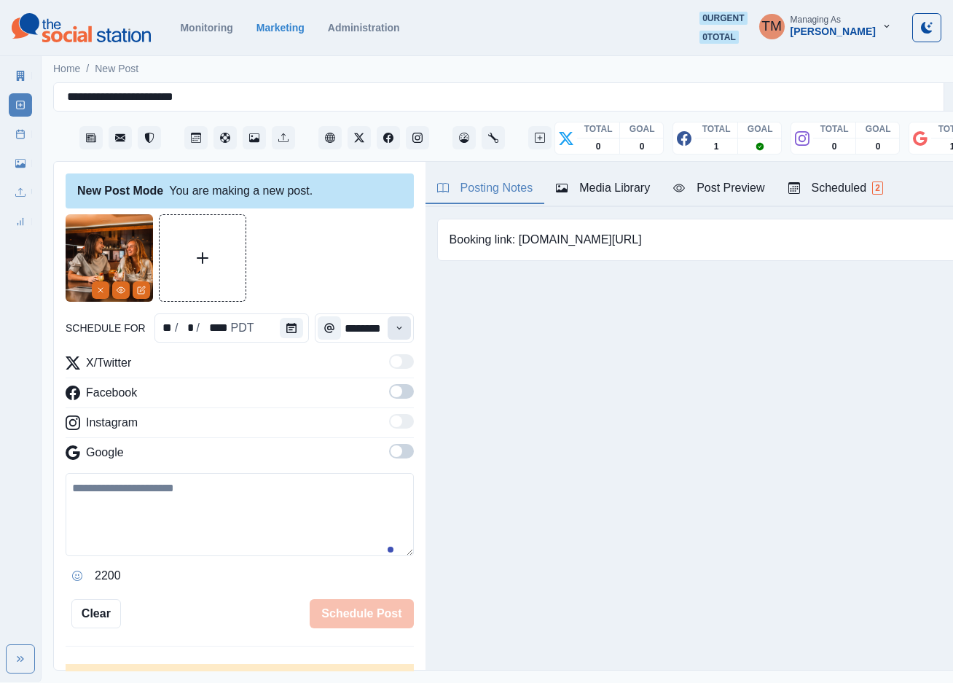
click at [396, 329] on icon "Time" at bounding box center [398, 327] width 5 height 3
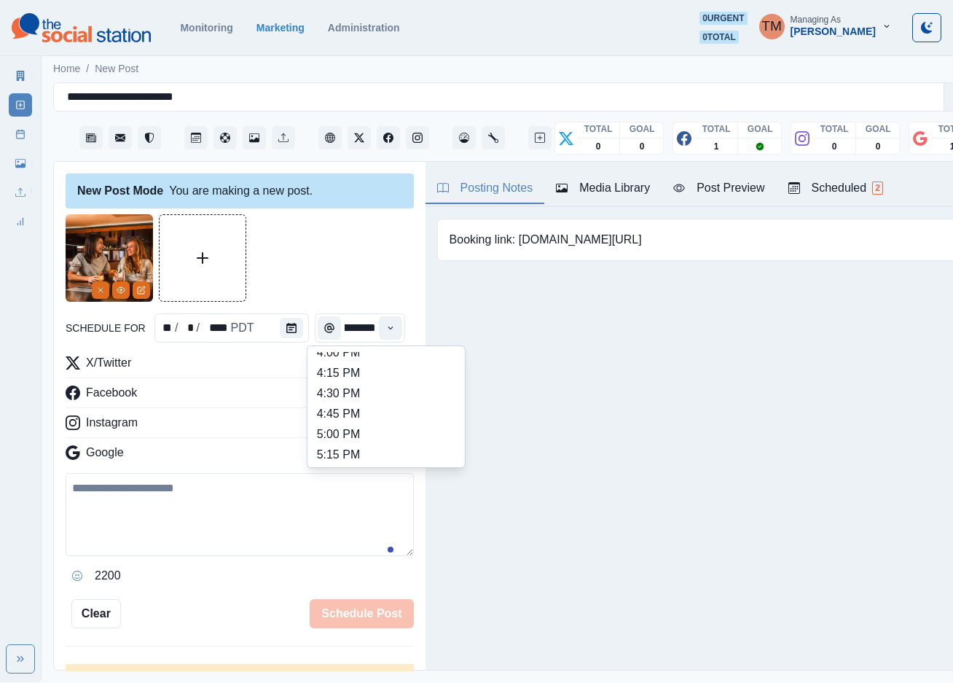
scroll to position [553, 0]
click at [382, 380] on li "3:00 PM" at bounding box center [386, 380] width 146 height 20
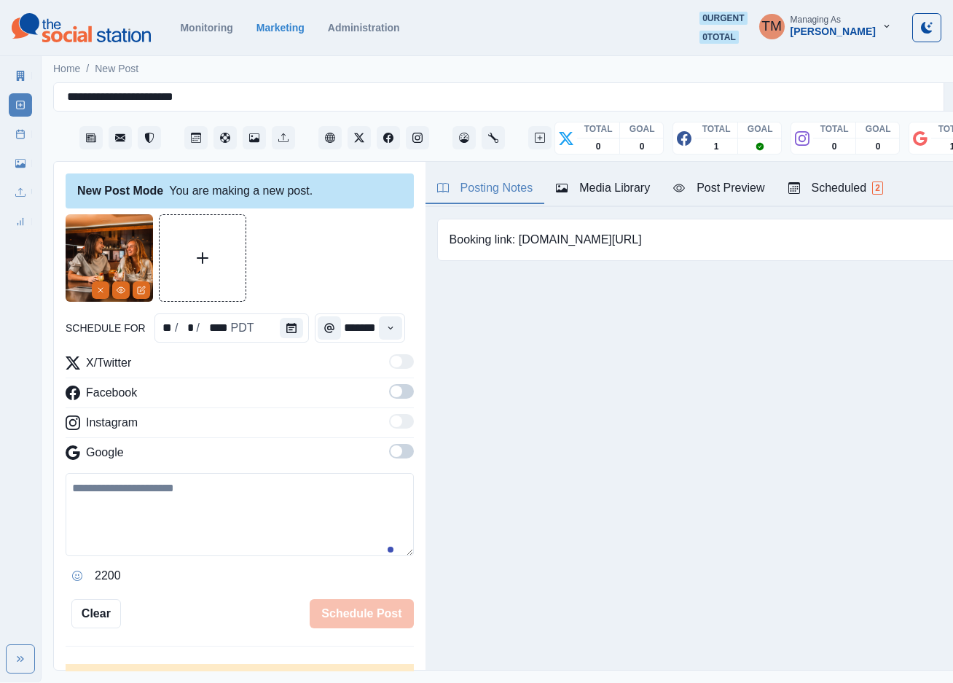
type input "*******"
click at [391, 361] on span at bounding box center [397, 362] width 12 height 12
click at [391, 392] on span at bounding box center [397, 391] width 12 height 12
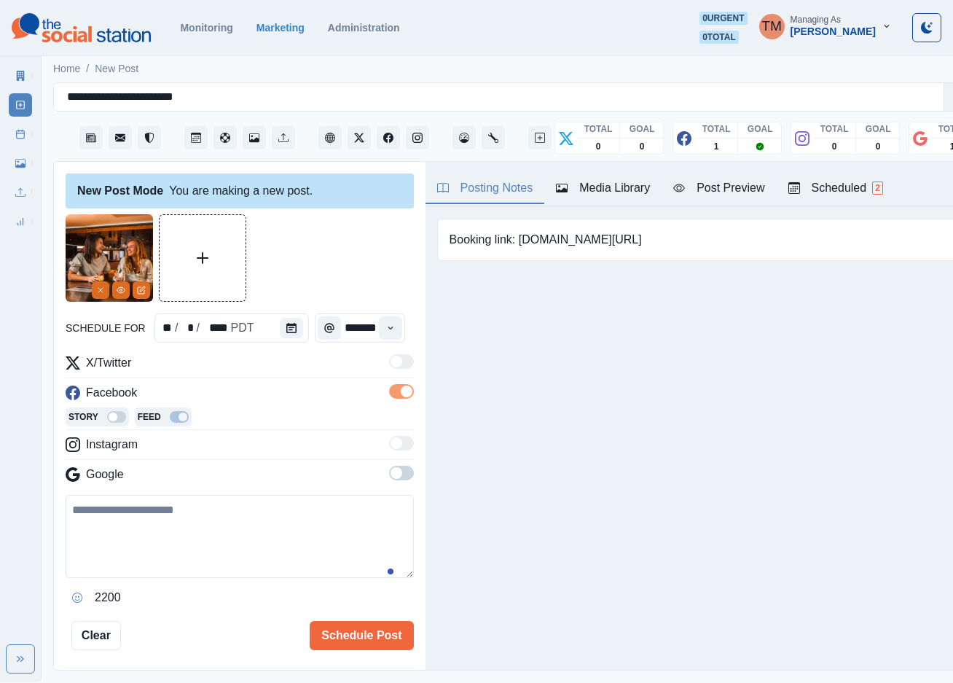
click at [389, 472] on span at bounding box center [401, 473] width 25 height 15
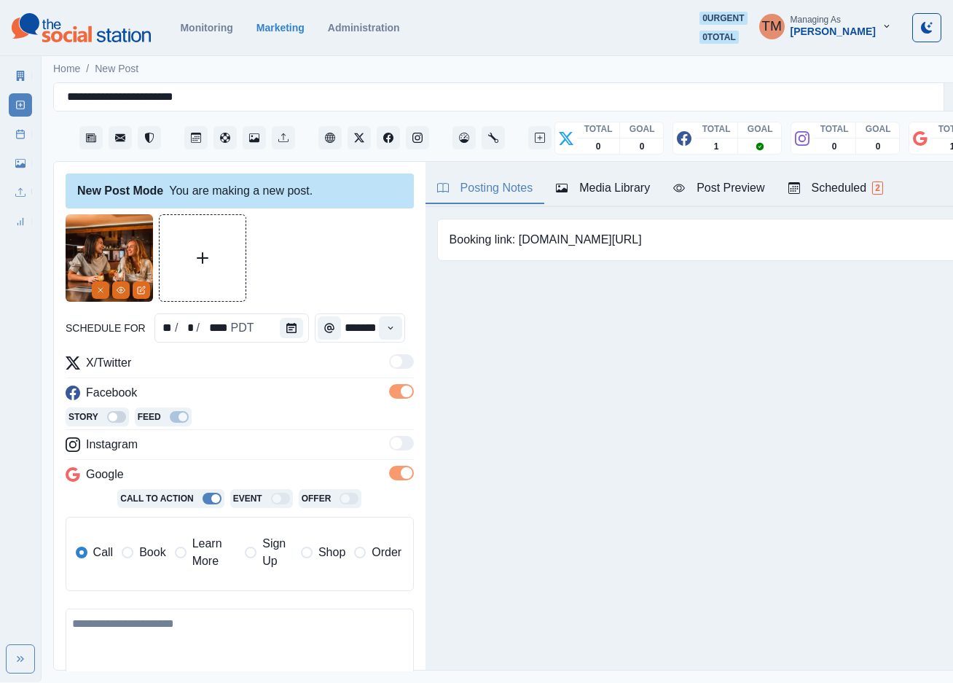
click at [212, 557] on span "Learn More" at bounding box center [214, 552] width 44 height 35
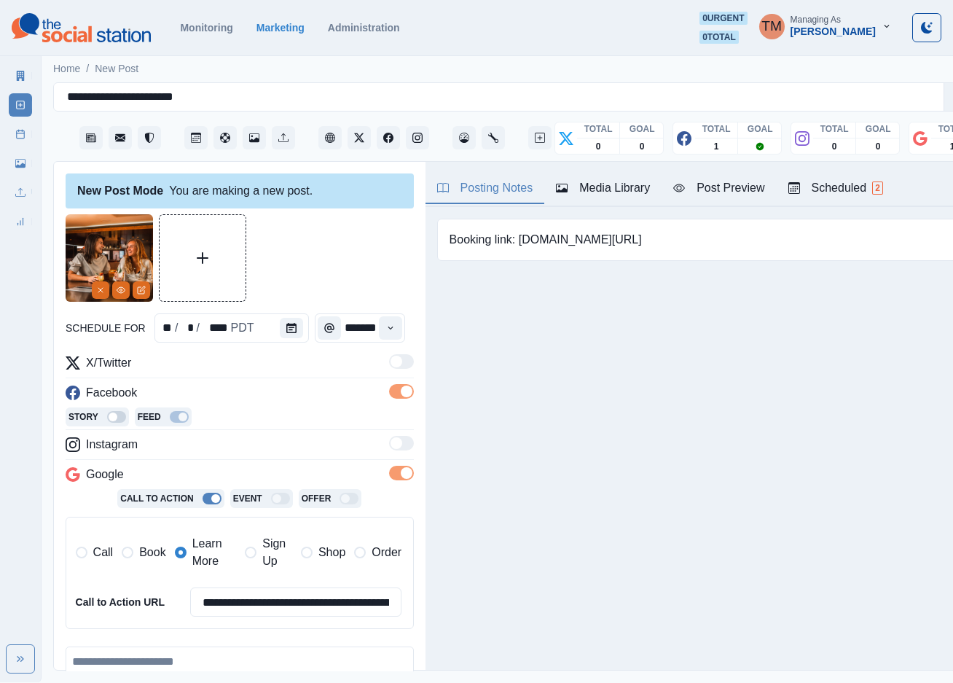
scroll to position [109, 0]
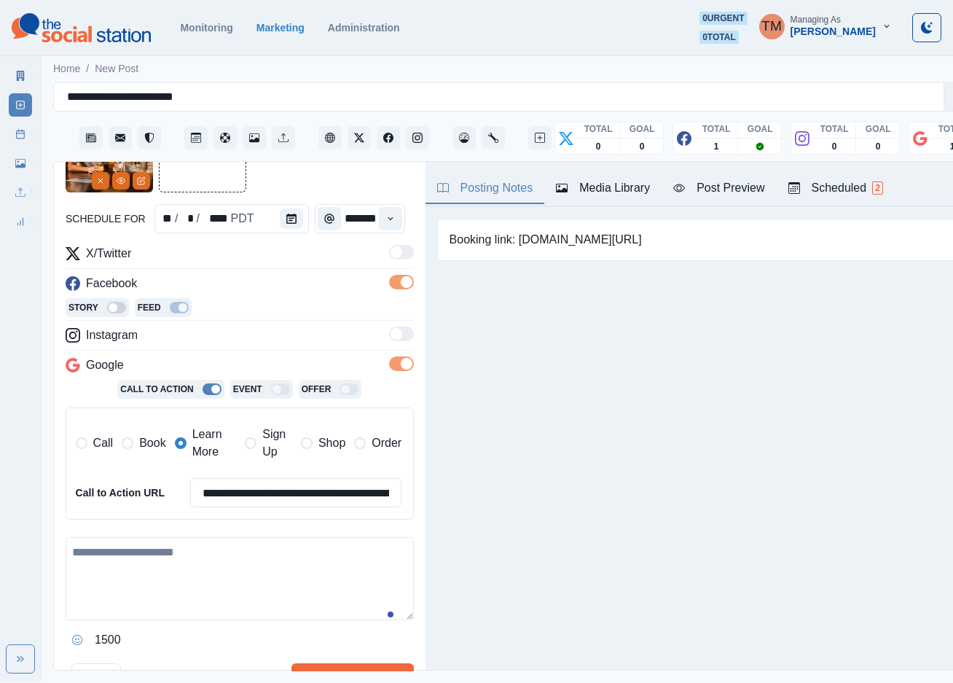
click at [173, 573] on textarea at bounding box center [240, 578] width 348 height 83
paste textarea "**********"
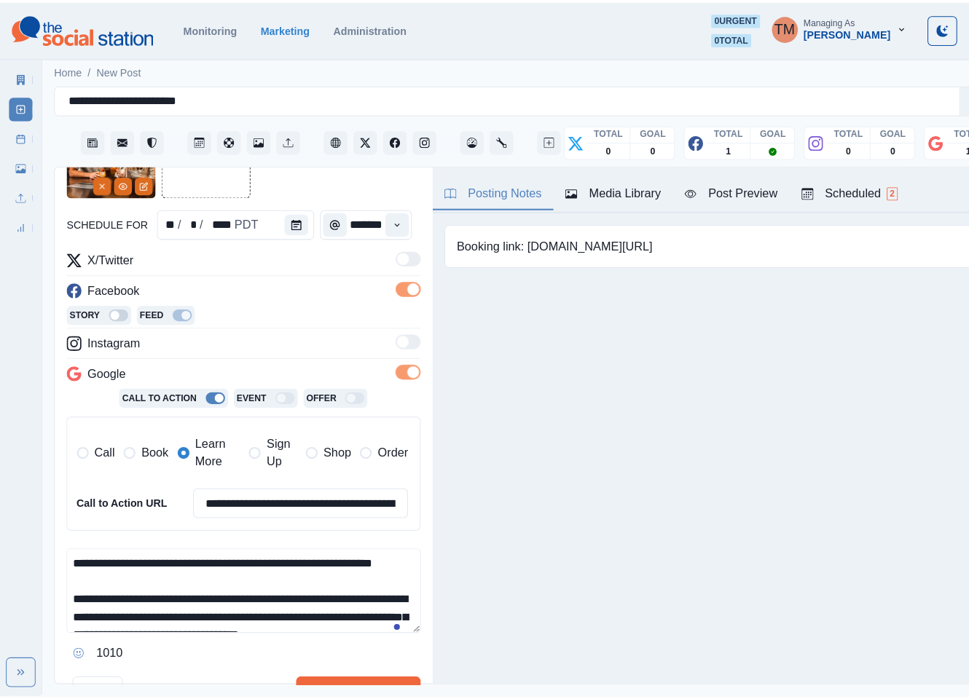
scroll to position [186, 0]
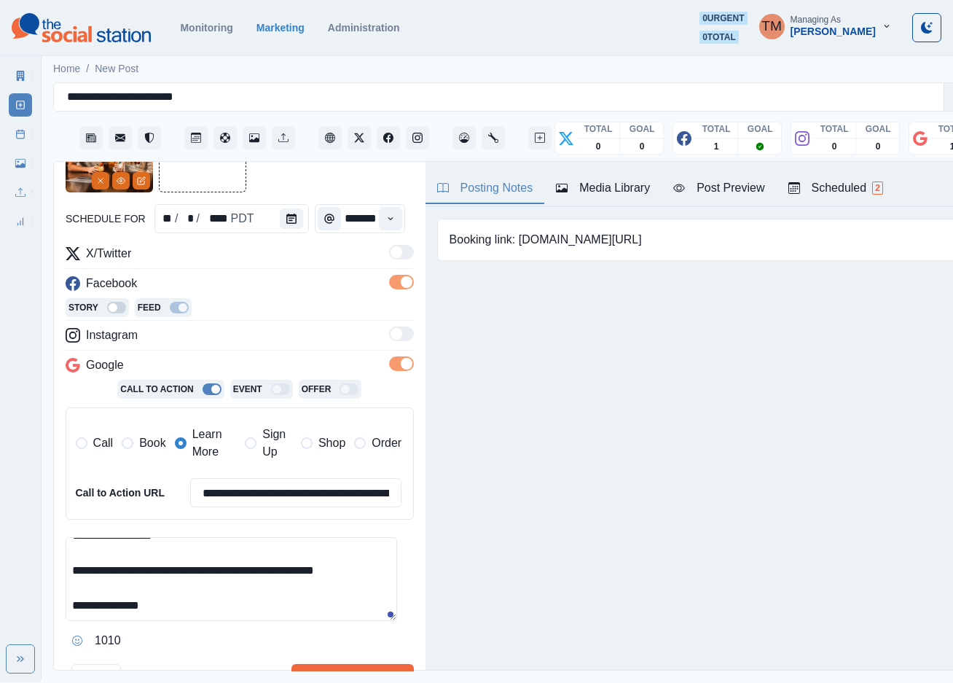
click at [247, 581] on textarea "**********" at bounding box center [231, 579] width 331 height 84
type textarea "**********"
click at [322, 501] on input "**********" at bounding box center [296, 492] width 212 height 29
paste input
type input "**********"
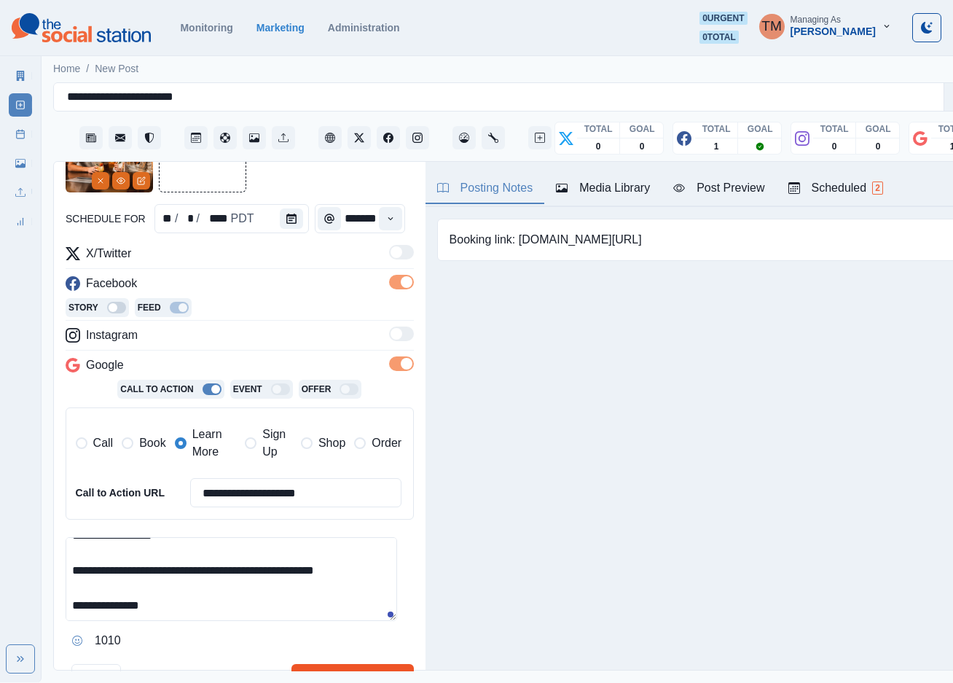
click at [306, 673] on button "Schedule Multiple" at bounding box center [352, 678] width 122 height 29
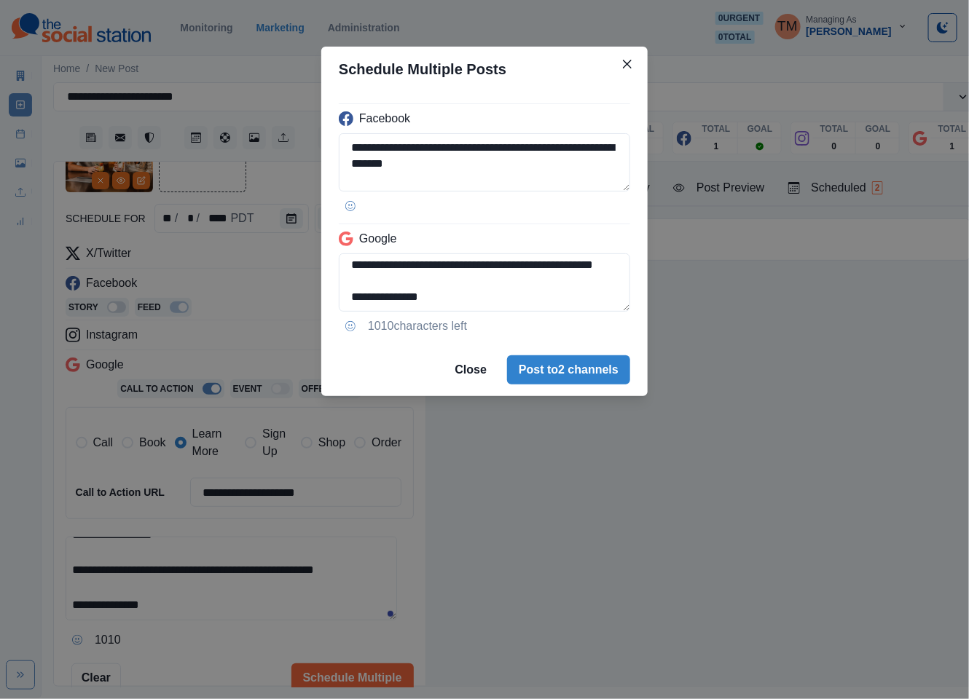
scroll to position [200, 0]
click at [350, 291] on textarea "**********" at bounding box center [484, 283] width 291 height 58
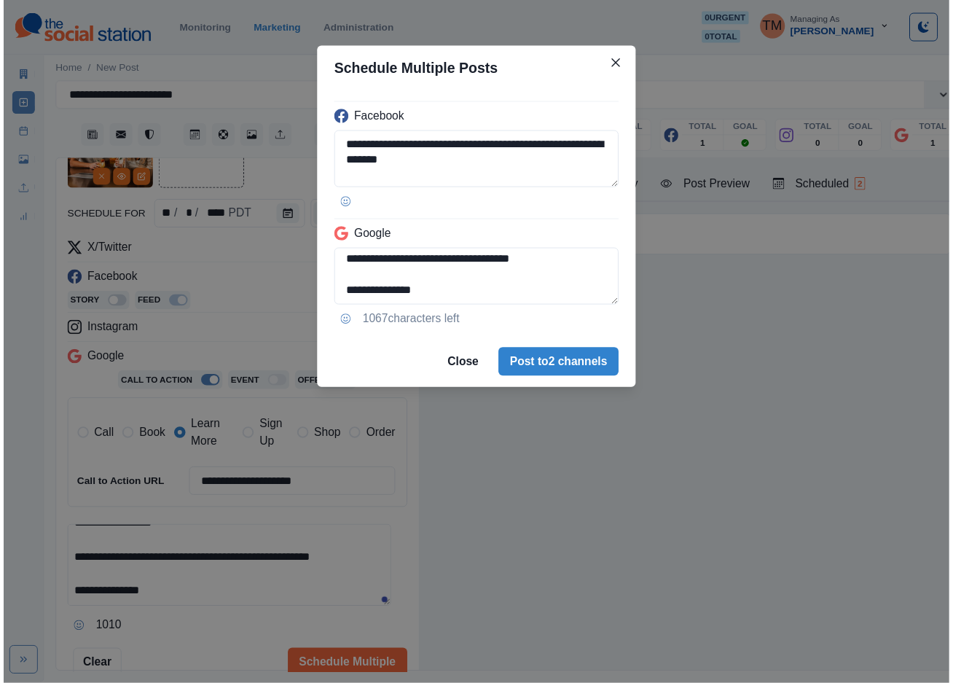
scroll to position [190, 0]
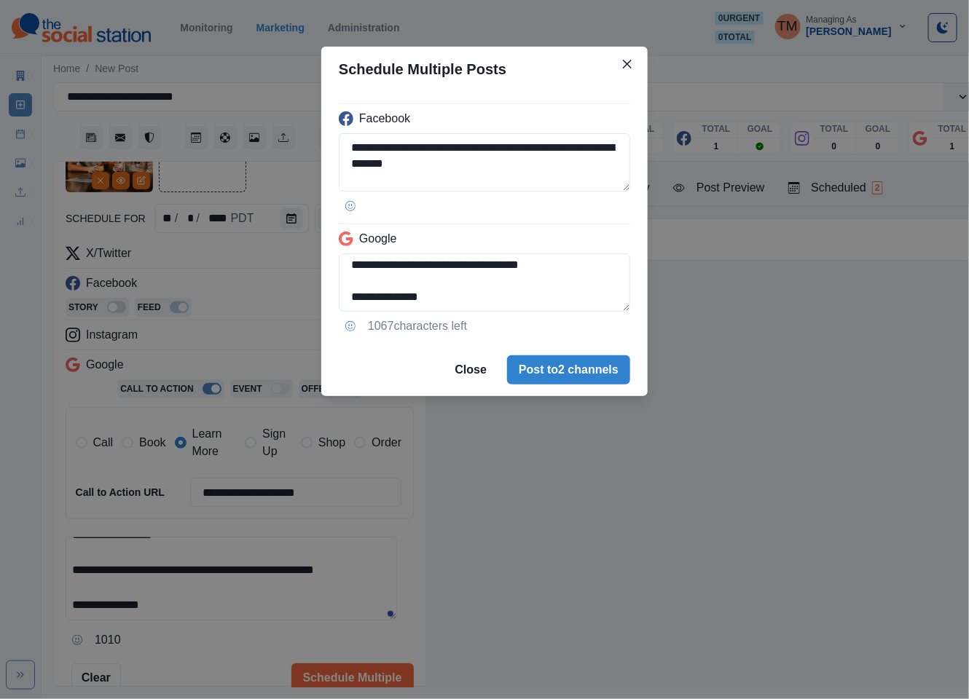
type textarea "**********"
click at [217, 639] on div "**********" at bounding box center [484, 349] width 969 height 699
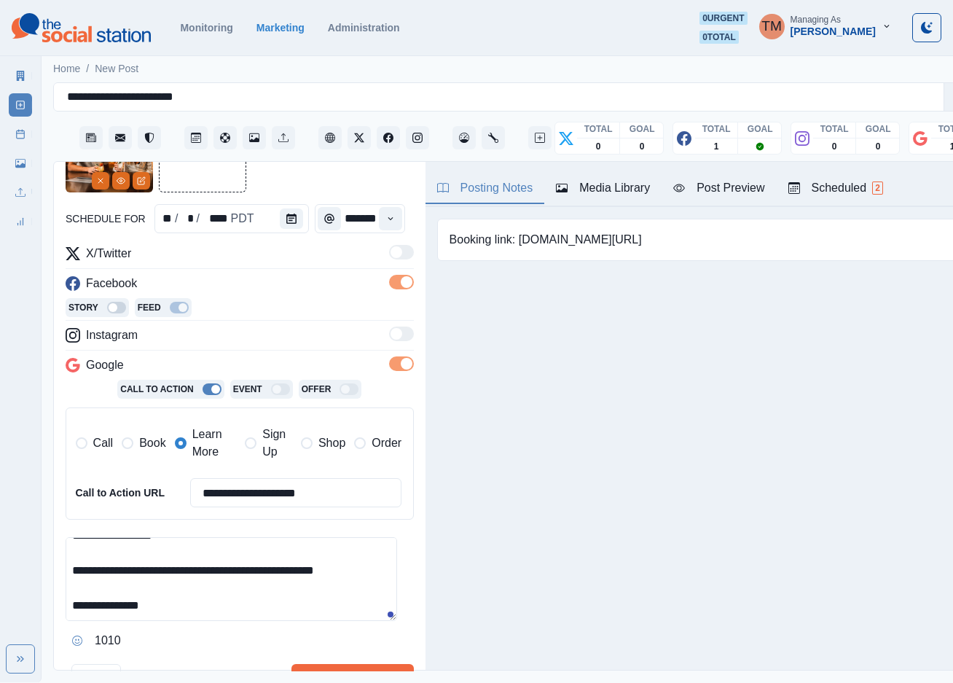
scroll to position [114, 0]
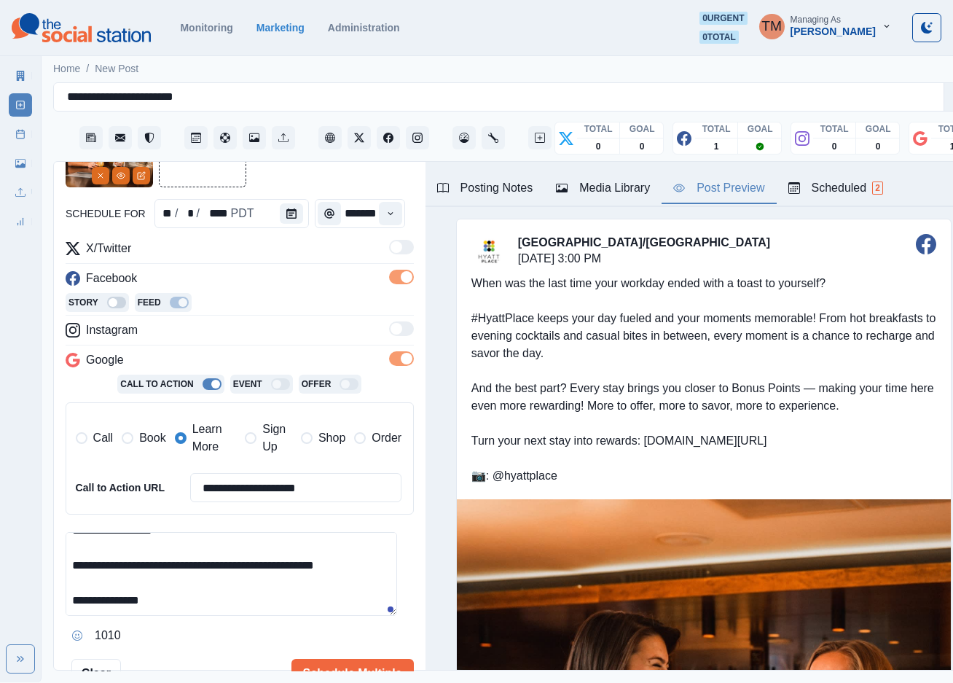
click at [720, 179] on div "Post Preview" at bounding box center [718, 187] width 91 height 17
click at [344, 667] on button "Schedule Multiple" at bounding box center [352, 673] width 122 height 29
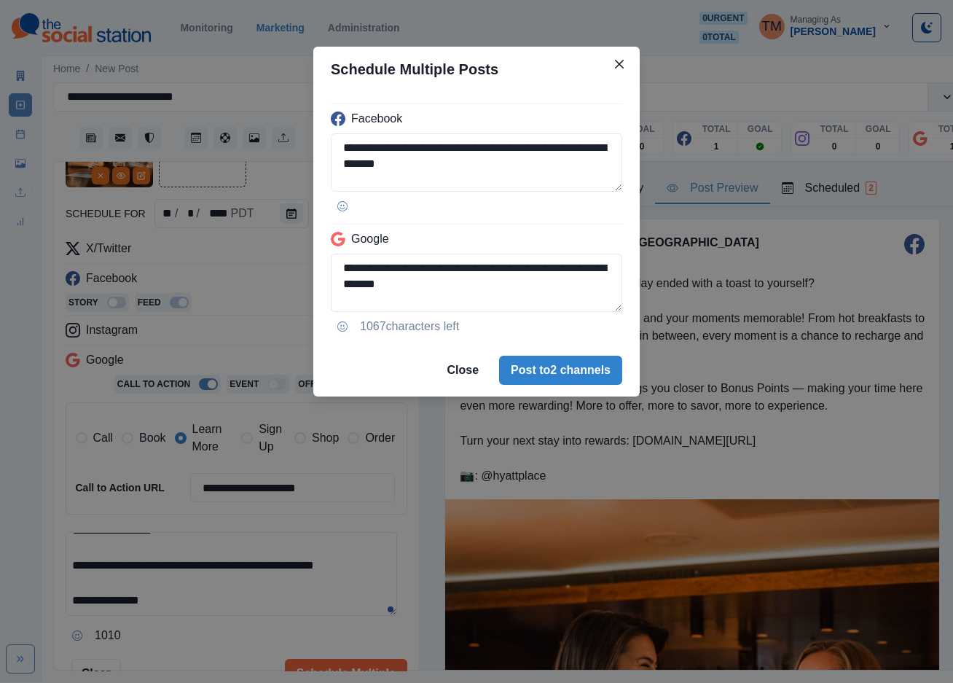
scroll to position [0, 0]
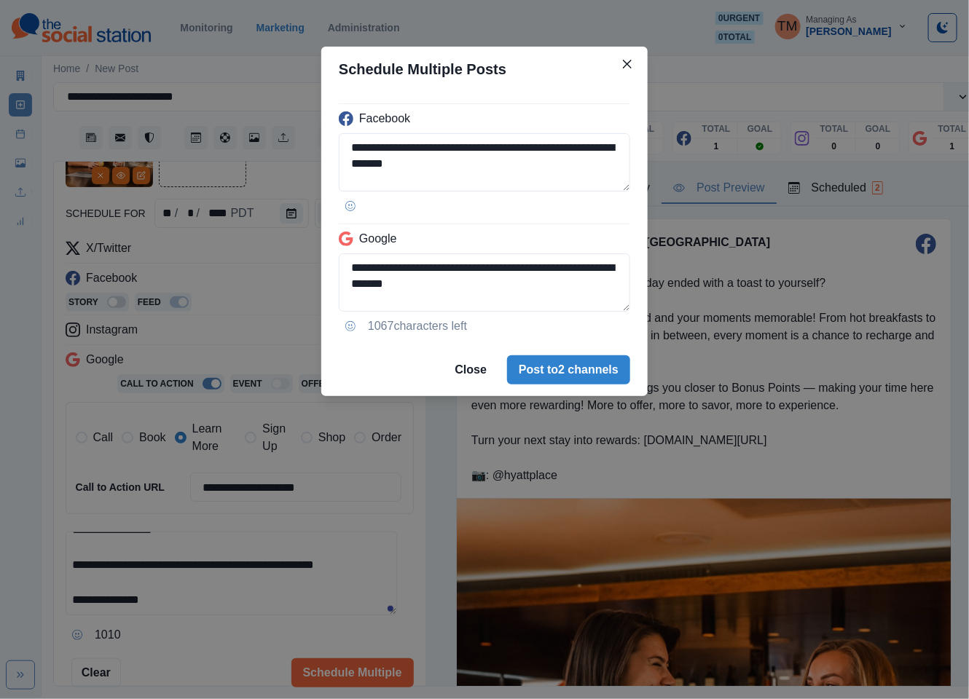
click at [227, 638] on div "**********" at bounding box center [484, 349] width 969 height 699
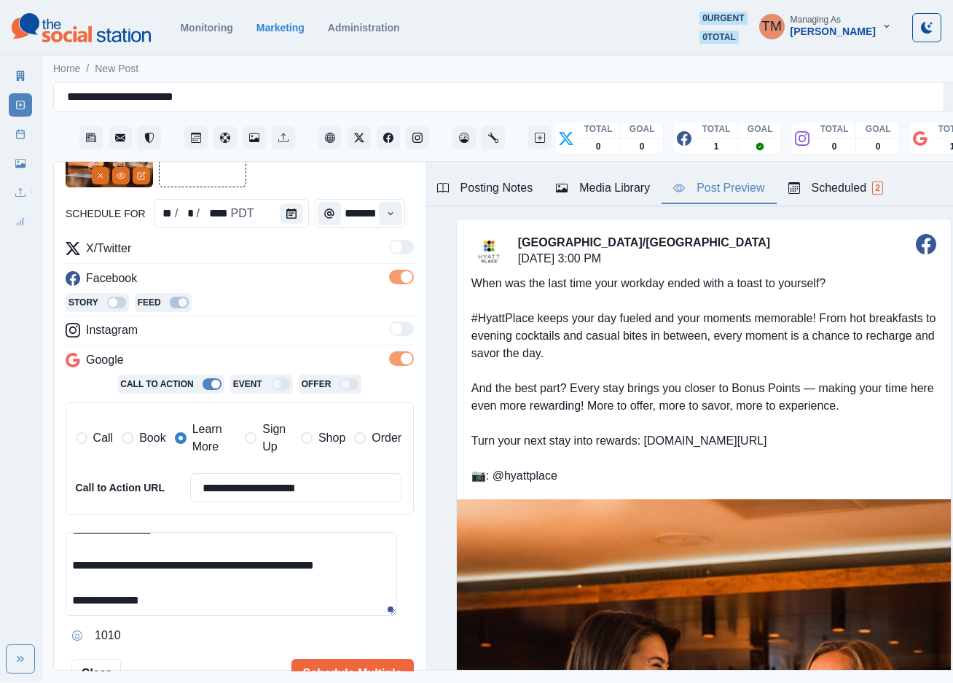
scroll to position [5, 0]
click at [348, 670] on button "Schedule Multiple" at bounding box center [352, 673] width 122 height 29
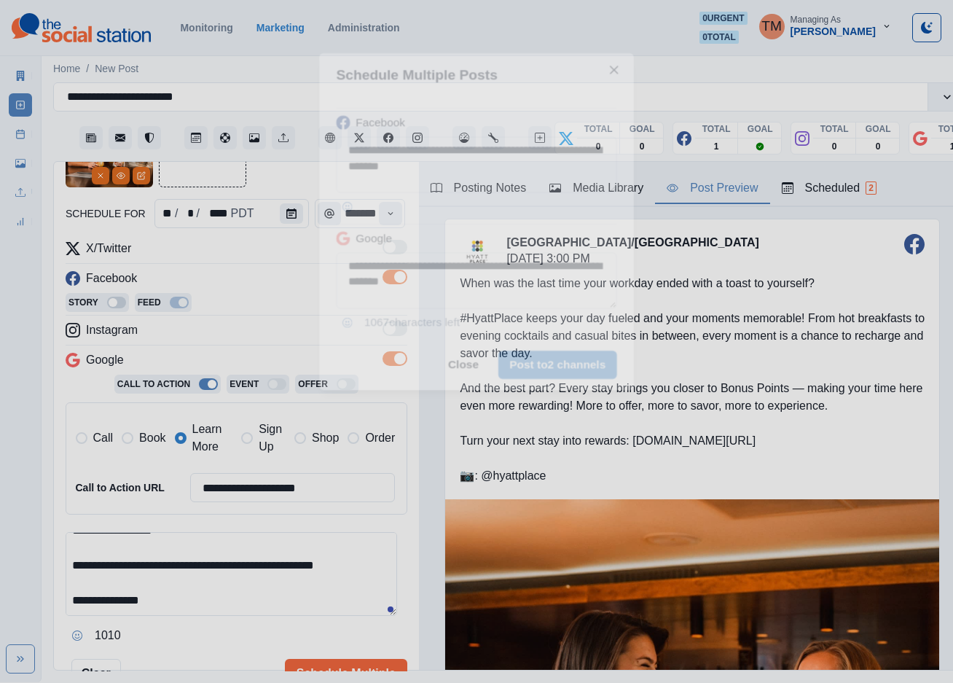
scroll to position [0, 0]
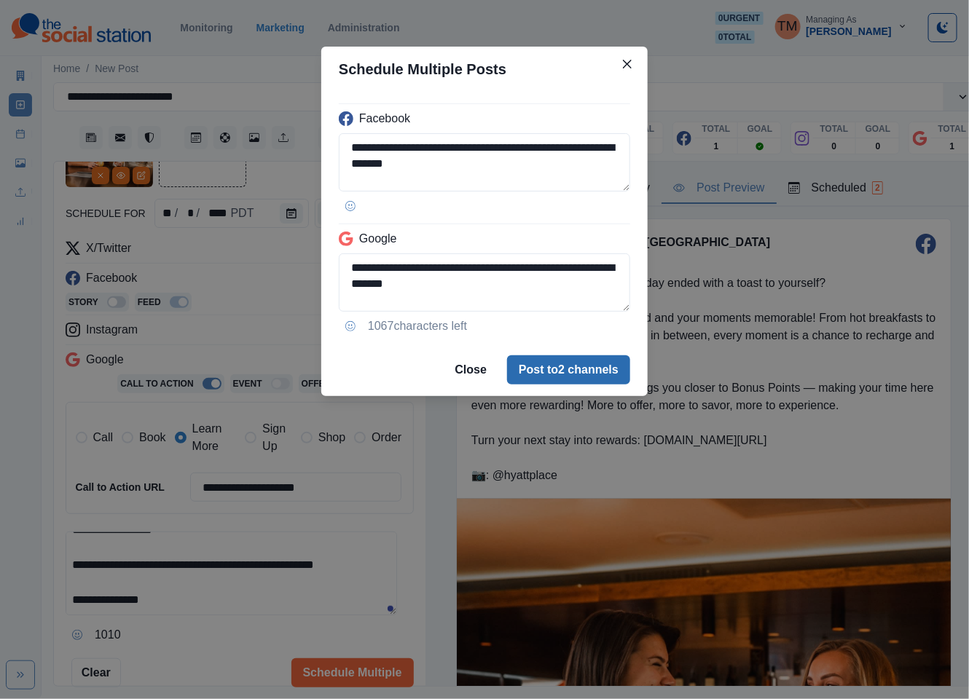
click at [575, 374] on button "Post to 2 channels" at bounding box center [568, 370] width 123 height 29
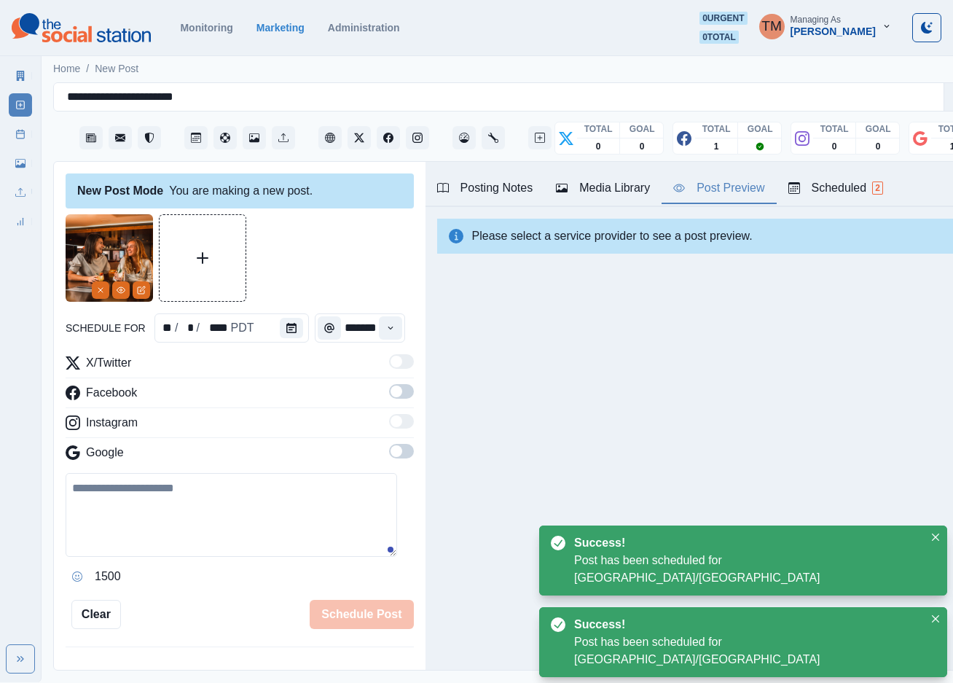
click at [18, 136] on icon at bounding box center [20, 134] width 10 height 10
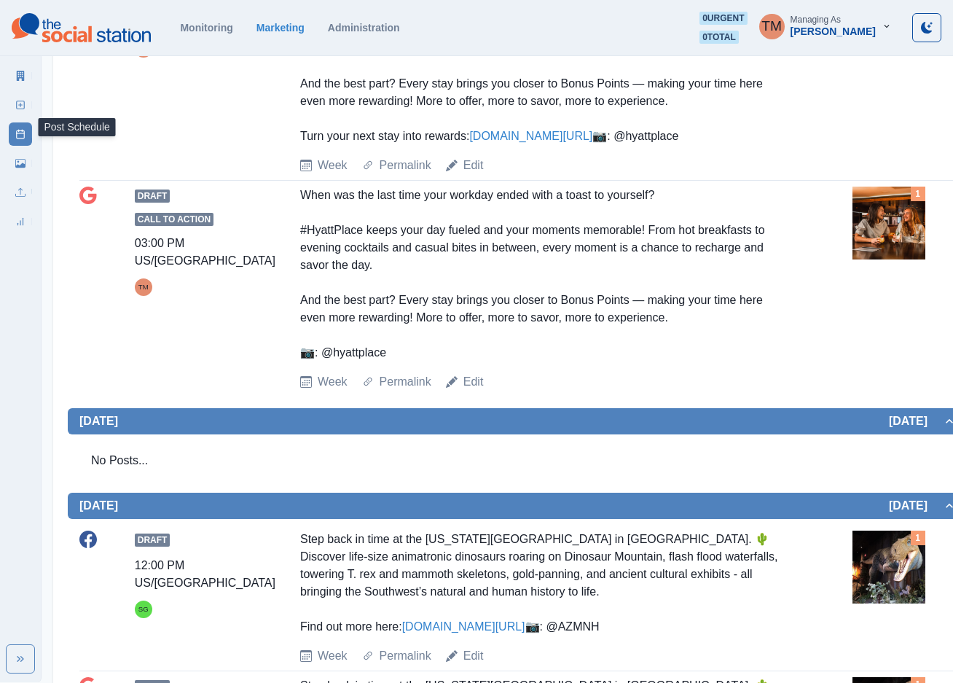
scroll to position [328, 0]
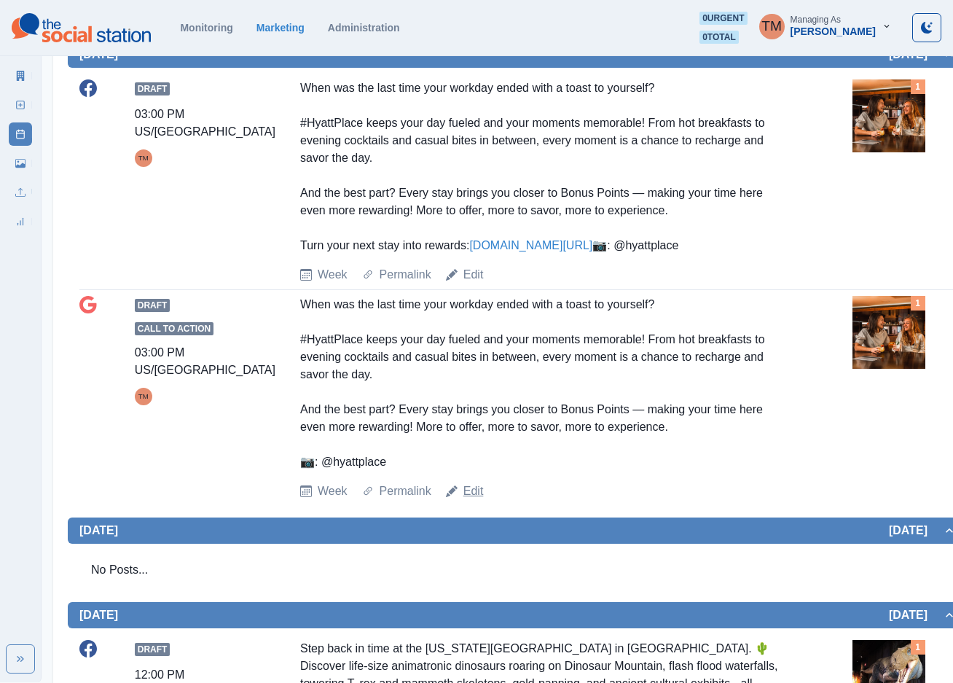
click at [471, 500] on link "Edit" at bounding box center [473, 490] width 20 height 17
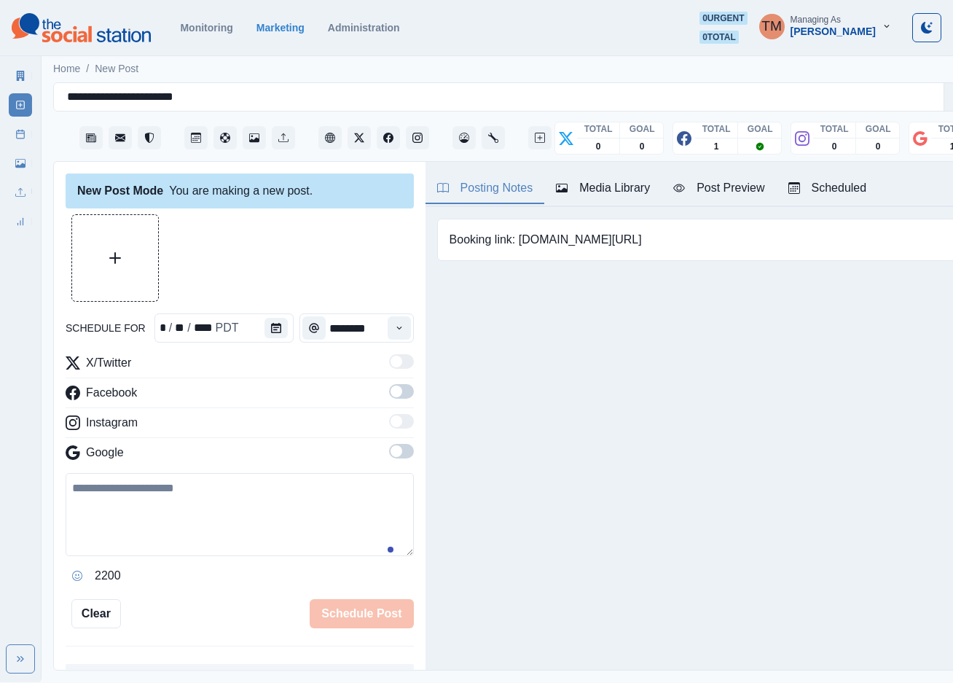
scroll to position [15, 0]
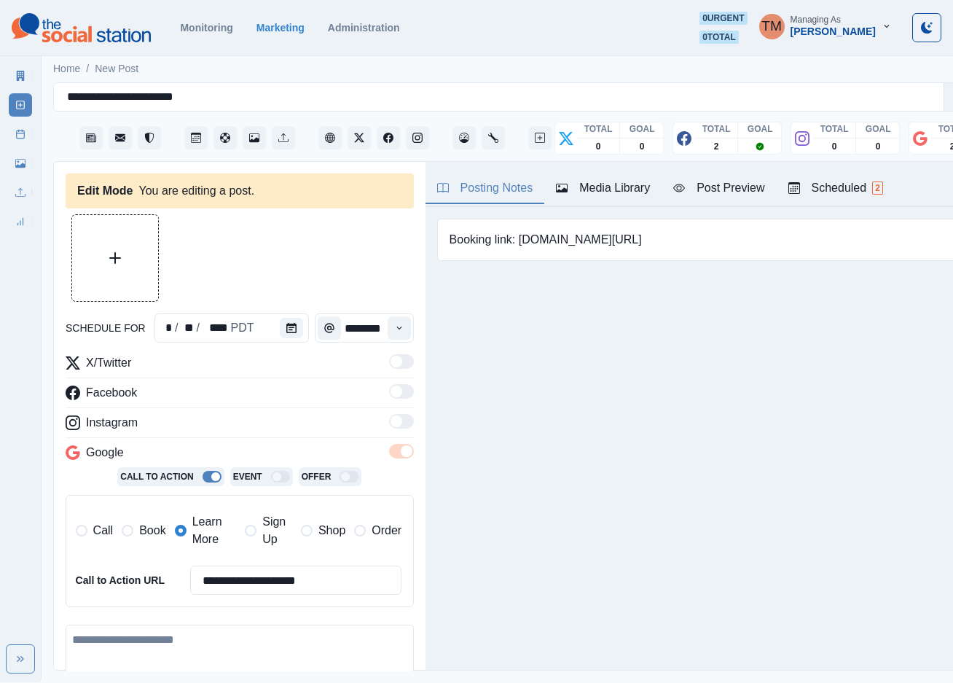
type input "*******"
type textarea "**********"
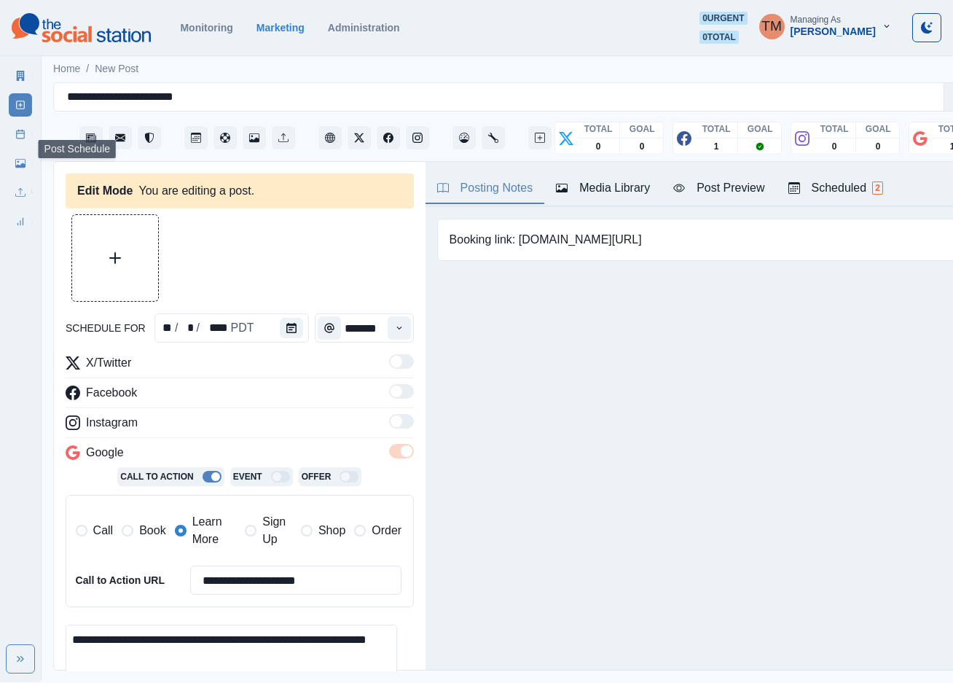
click at [20, 145] on link "Post Schedule" at bounding box center [20, 133] width 23 height 23
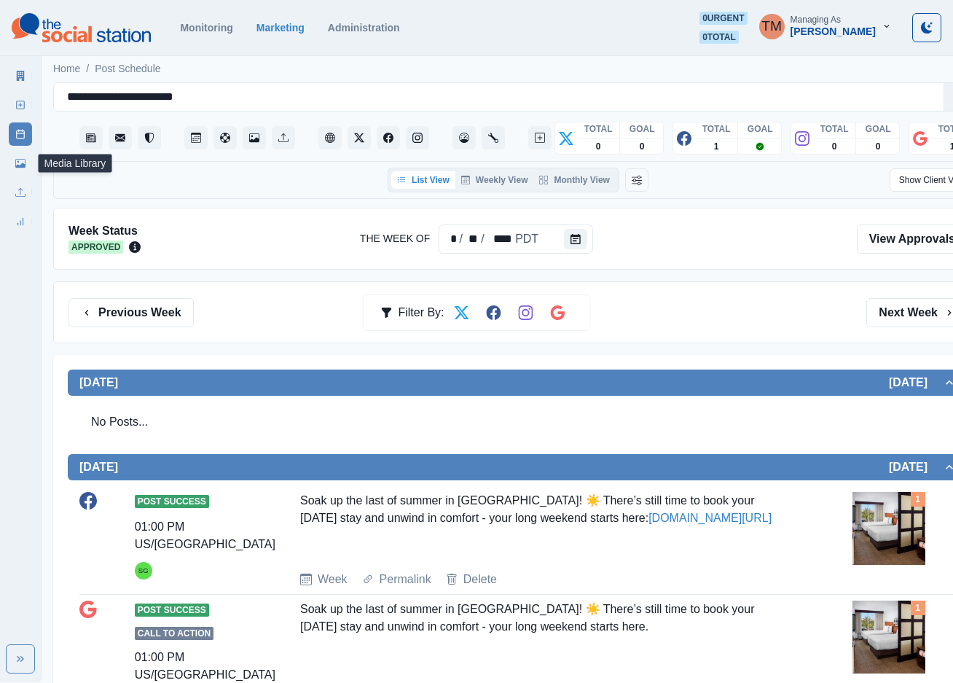
click at [20, 167] on icon at bounding box center [20, 163] width 10 height 9
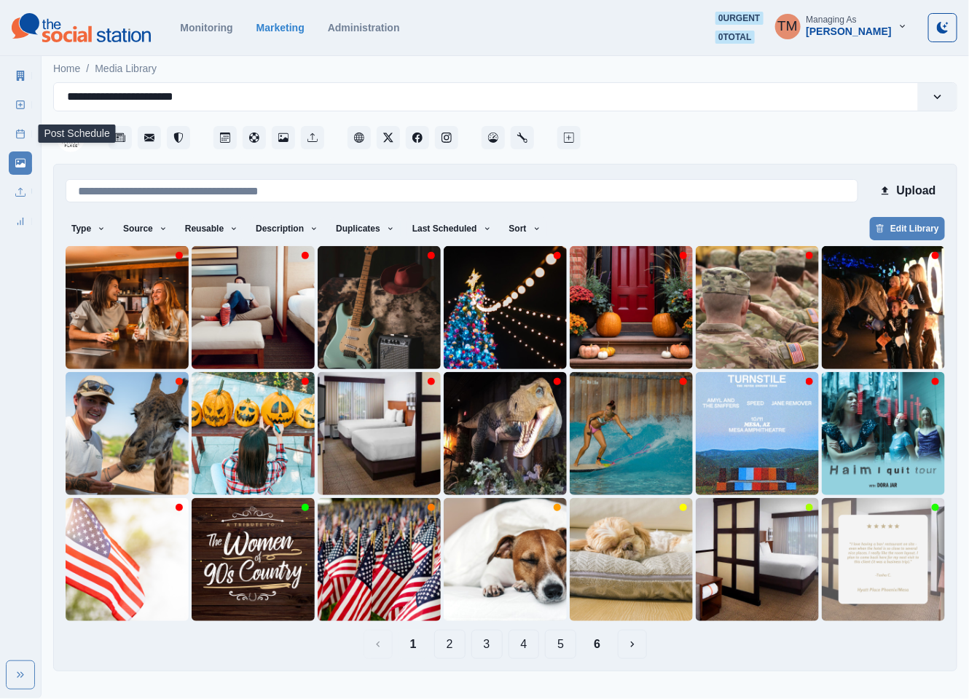
click at [16, 138] on icon at bounding box center [20, 134] width 10 height 10
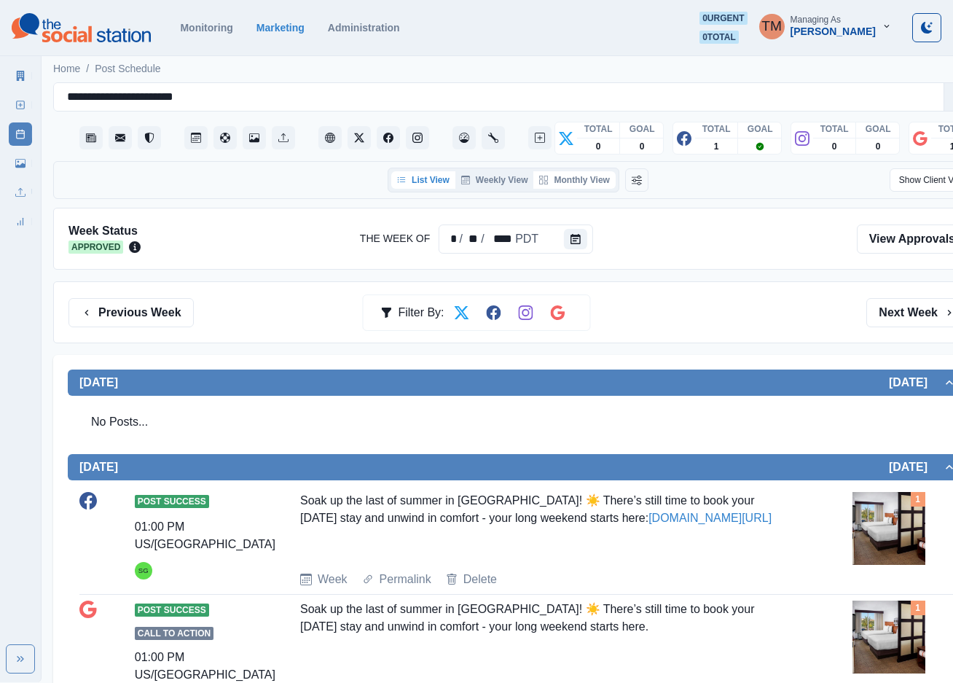
click at [573, 178] on button "Monthly View" at bounding box center [574, 179] width 82 height 17
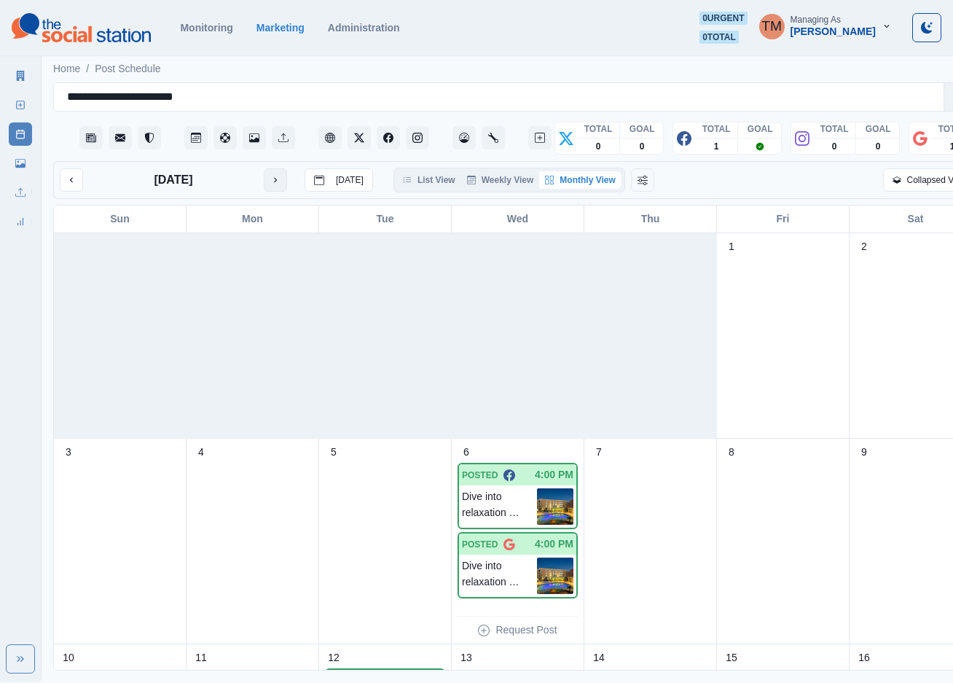
click at [276, 180] on icon "next month" at bounding box center [275, 180] width 3 height 5
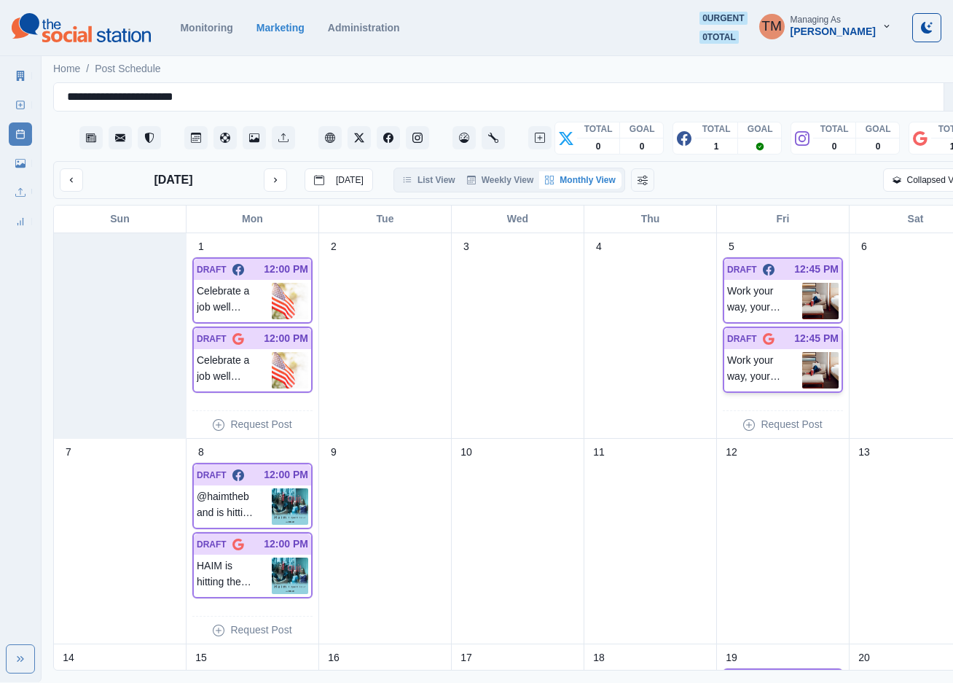
click at [785, 370] on p "Work your way, your pace, your space! At #HyattPlace, flexible work areas let y…" at bounding box center [764, 370] width 75 height 36
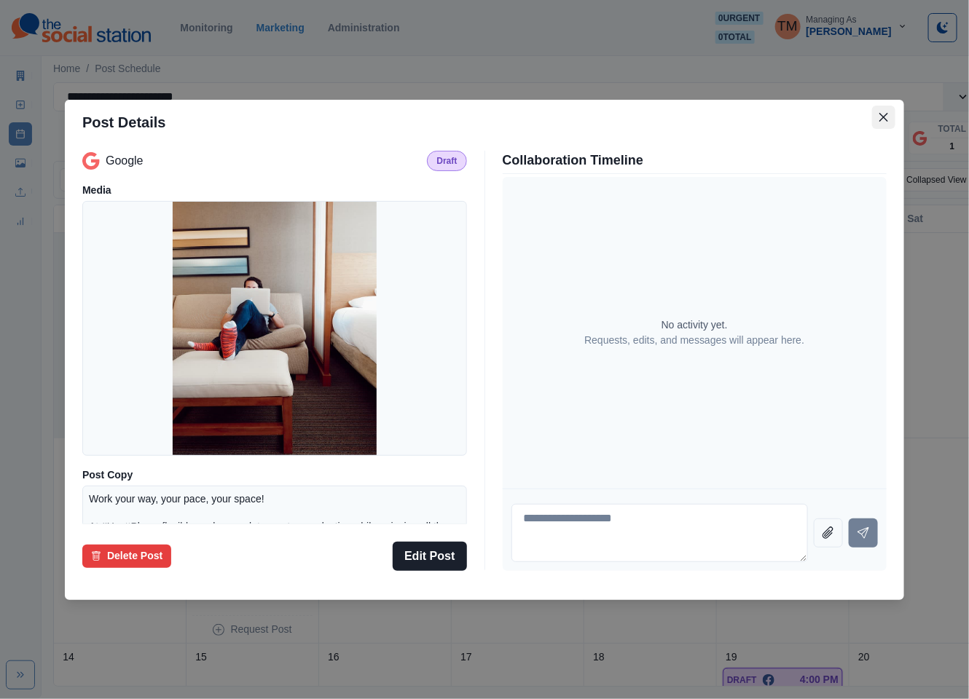
click at [883, 119] on icon "Close" at bounding box center [883, 117] width 9 height 9
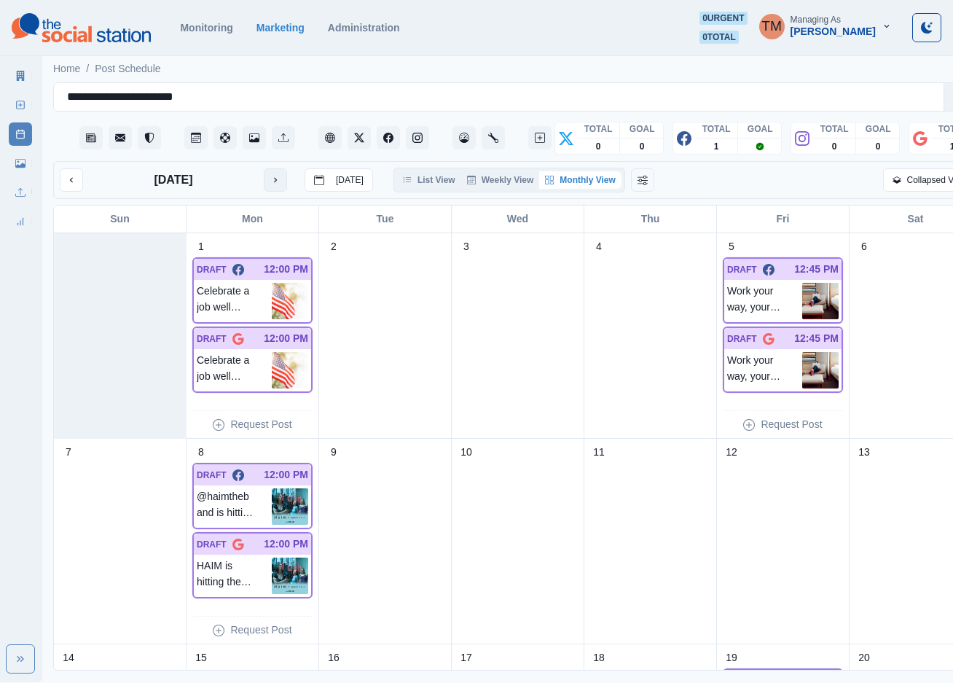
click at [275, 184] on icon "next month" at bounding box center [275, 180] width 10 height 10
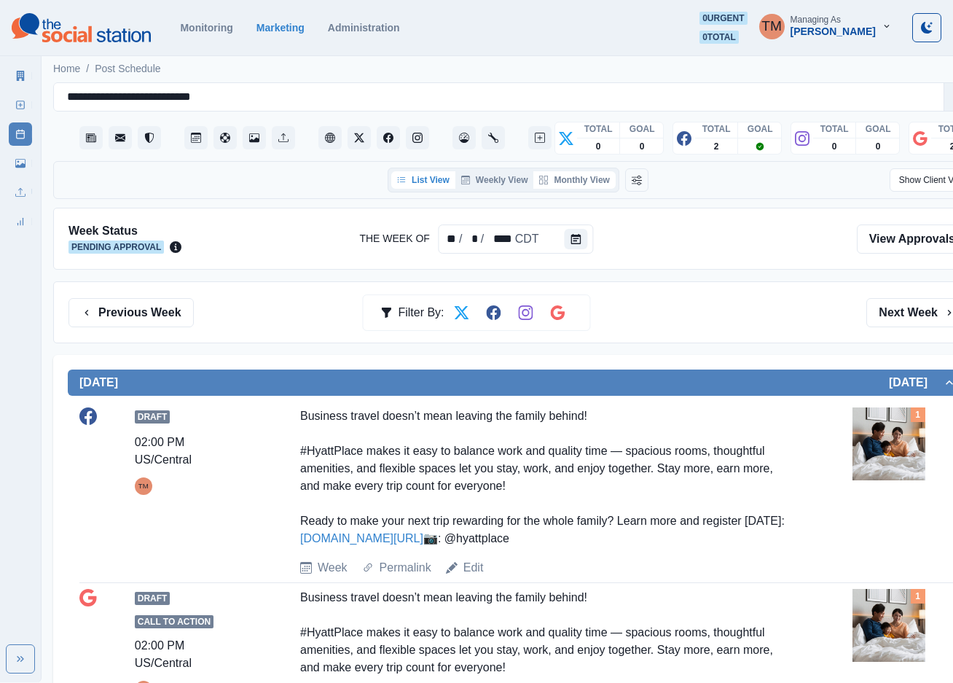
click at [568, 182] on button "Monthly View" at bounding box center [574, 179] width 82 height 17
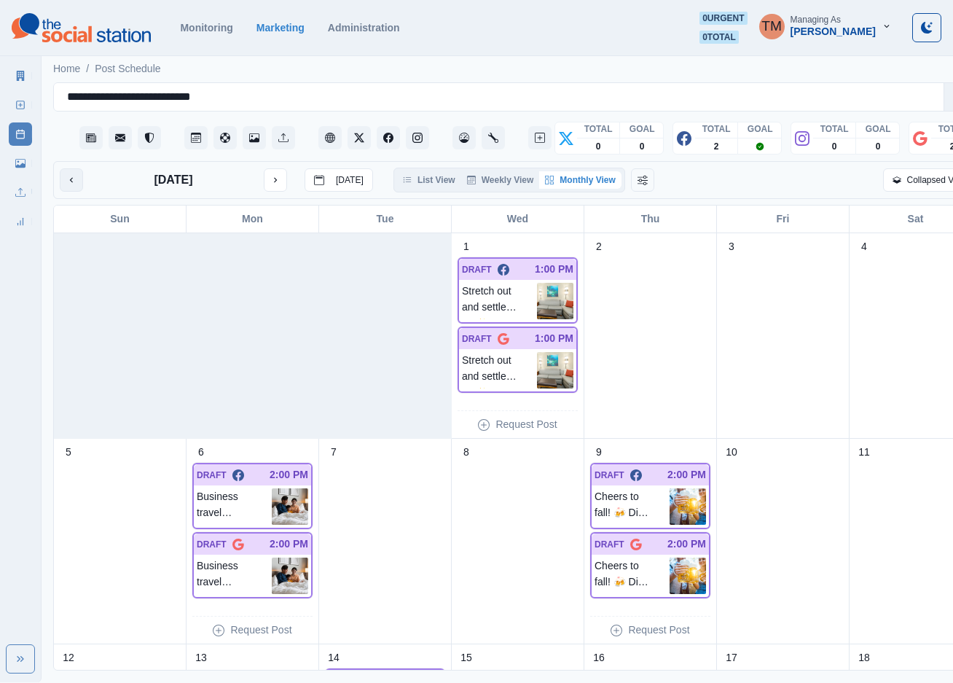
click at [68, 186] on button "previous month" at bounding box center [71, 179] width 23 height 23
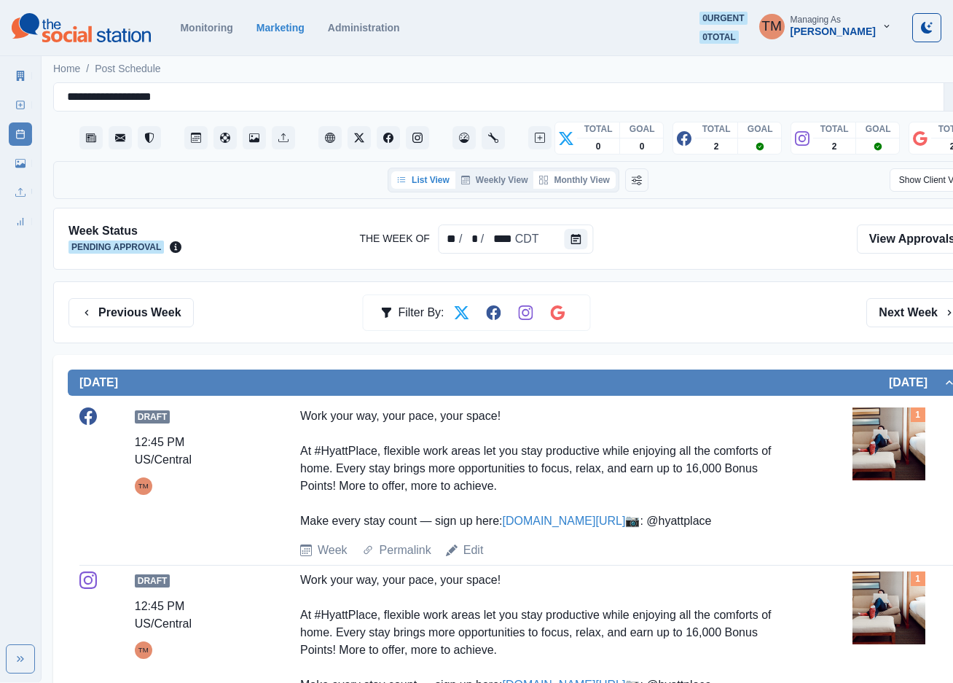
click at [588, 182] on button "Monthly View" at bounding box center [574, 179] width 82 height 17
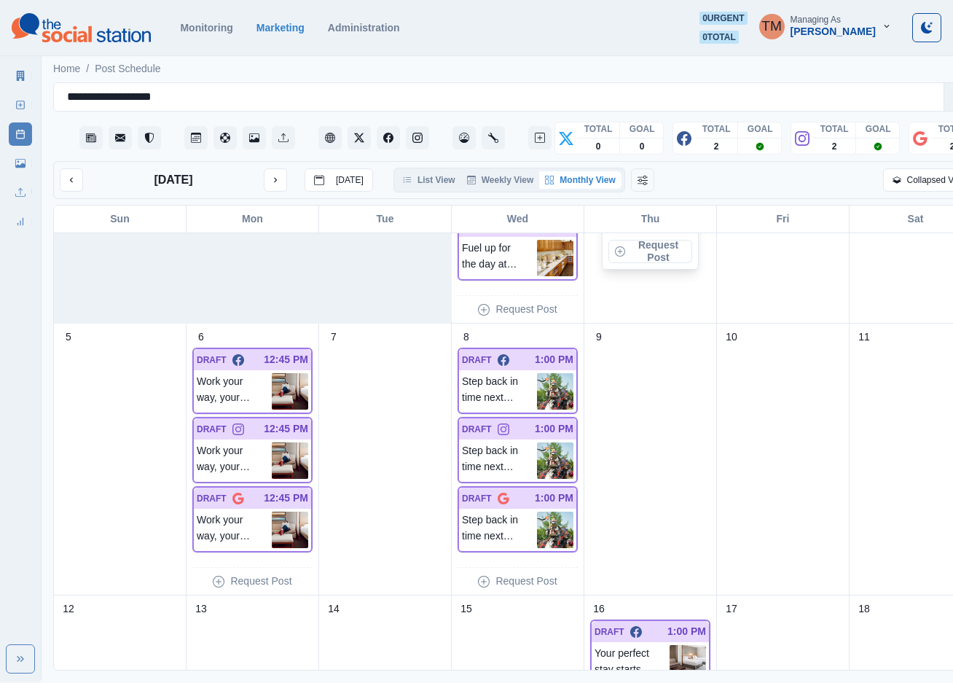
scroll to position [219, 0]
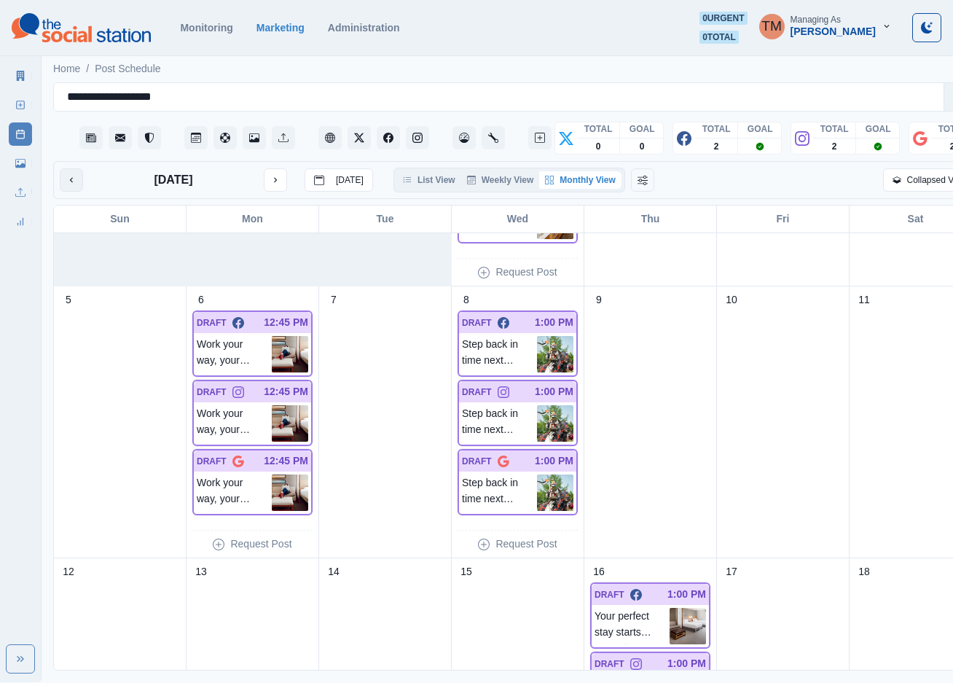
click at [68, 176] on icon "previous month" at bounding box center [71, 180] width 10 height 10
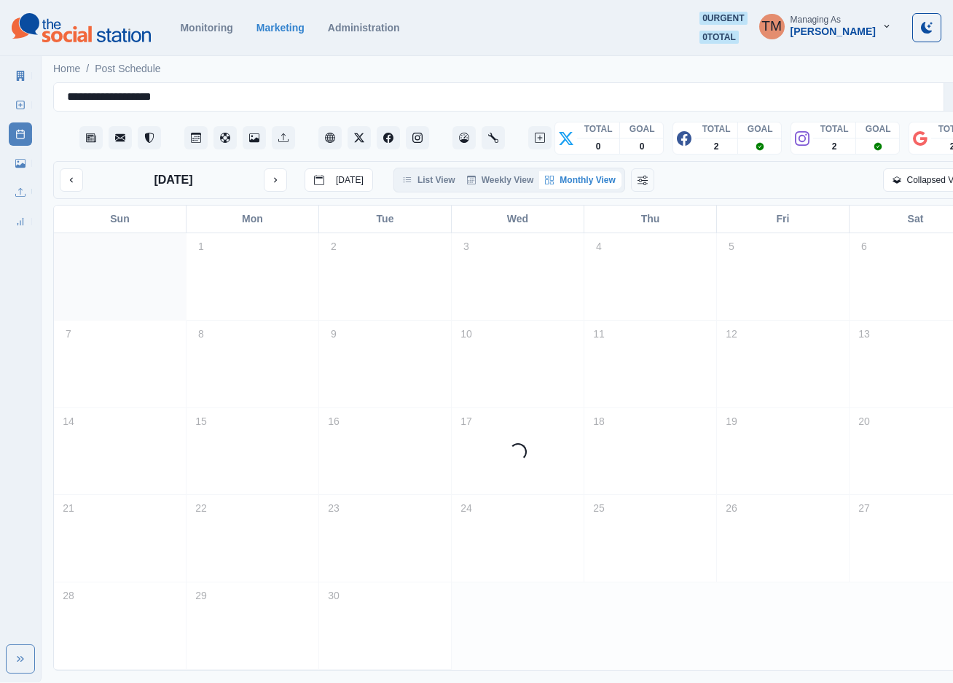
scroll to position [0, 0]
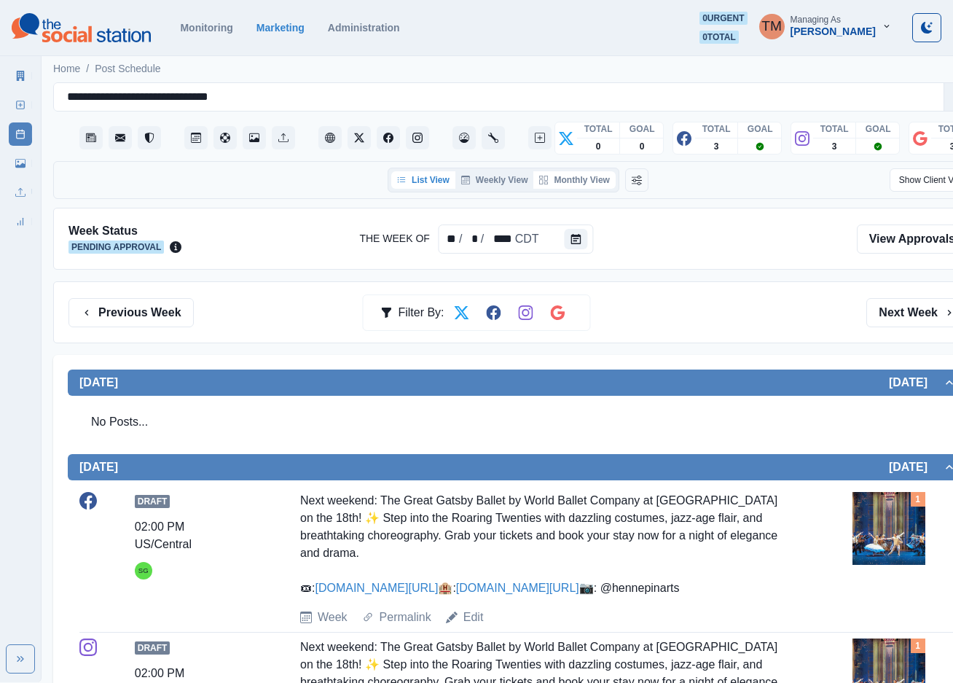
drag, startPoint x: 576, startPoint y: 178, endPoint x: 671, endPoint y: 31, distance: 174.8
click at [578, 177] on button "Monthly View" at bounding box center [574, 179] width 82 height 17
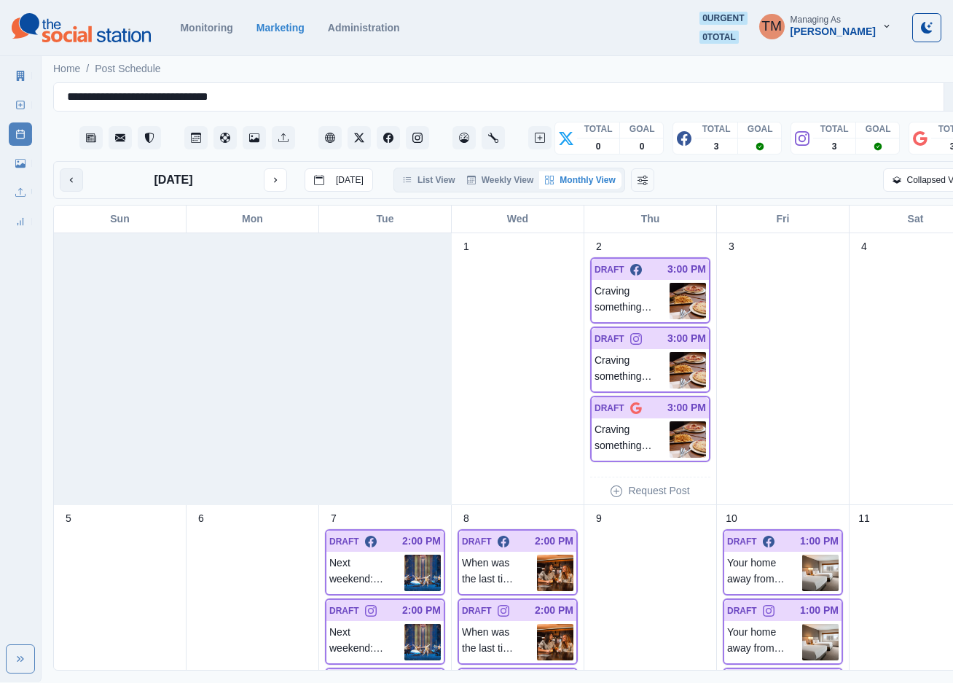
click at [66, 181] on icon "previous month" at bounding box center [71, 180] width 10 height 10
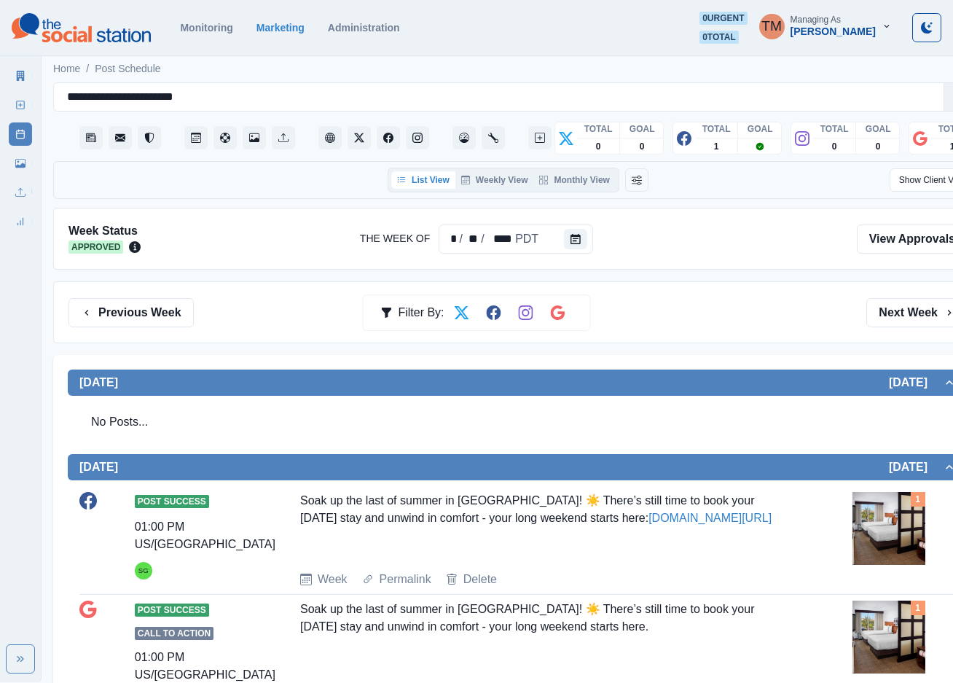
drag, startPoint x: 582, startPoint y: 186, endPoint x: 586, endPoint y: 165, distance: 21.4
click at [584, 184] on button "Monthly View" at bounding box center [574, 179] width 82 height 17
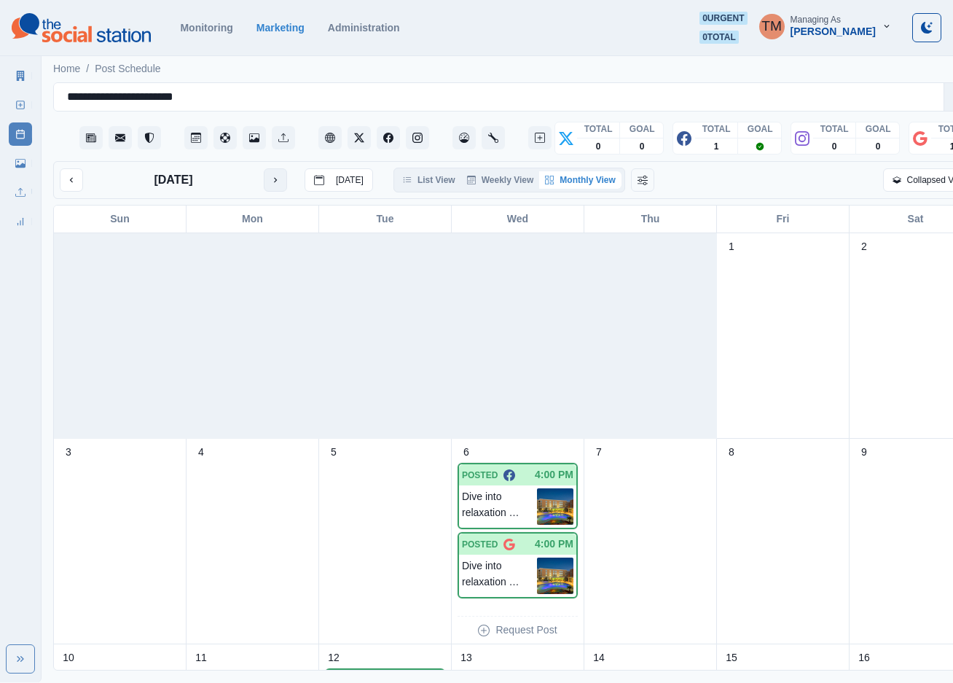
click at [278, 184] on icon "next month" at bounding box center [275, 180] width 10 height 10
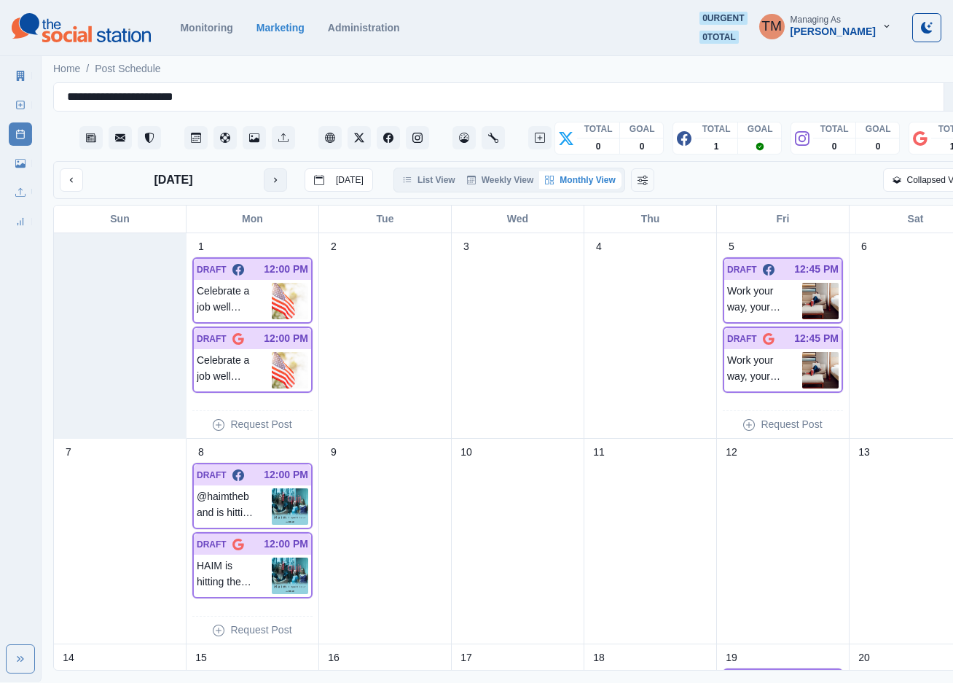
click at [267, 184] on button "next month" at bounding box center [275, 179] width 23 height 23
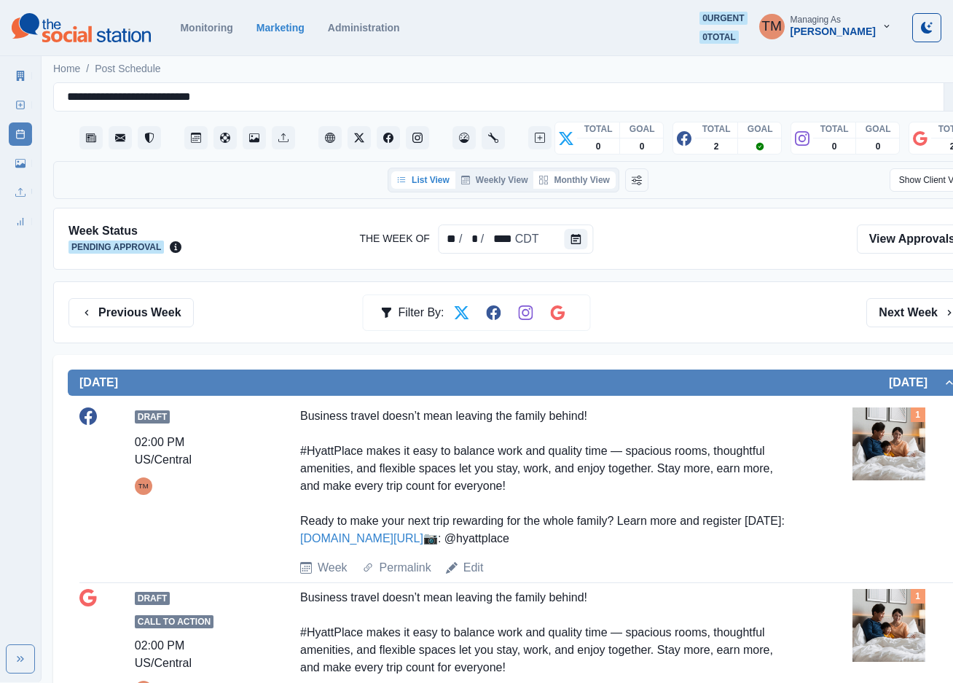
click at [597, 181] on button "Monthly View" at bounding box center [574, 179] width 82 height 17
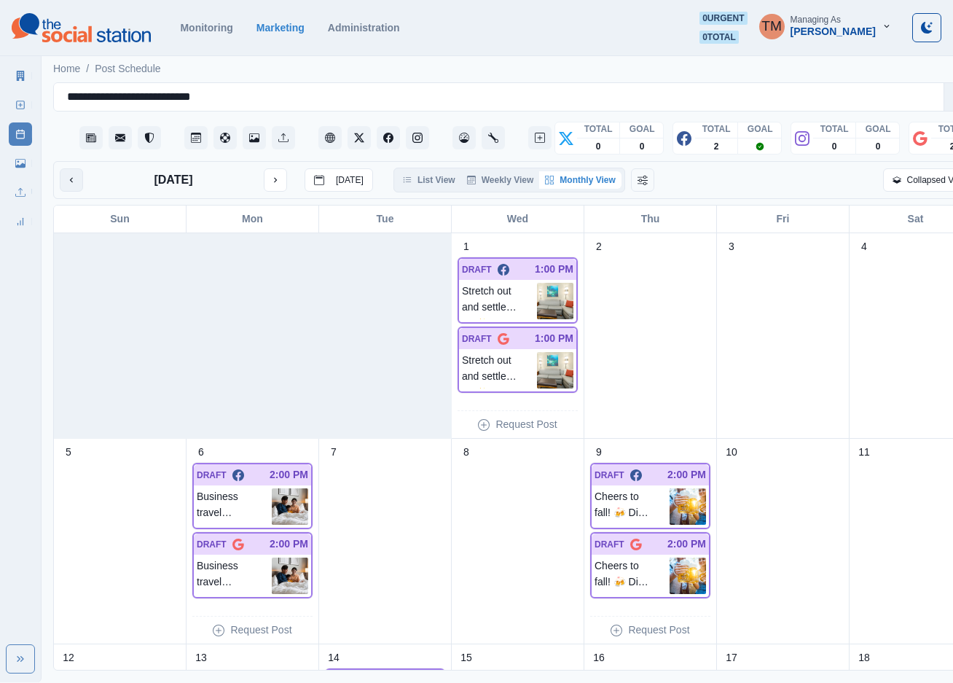
click at [74, 181] on icon "previous month" at bounding box center [71, 180] width 10 height 10
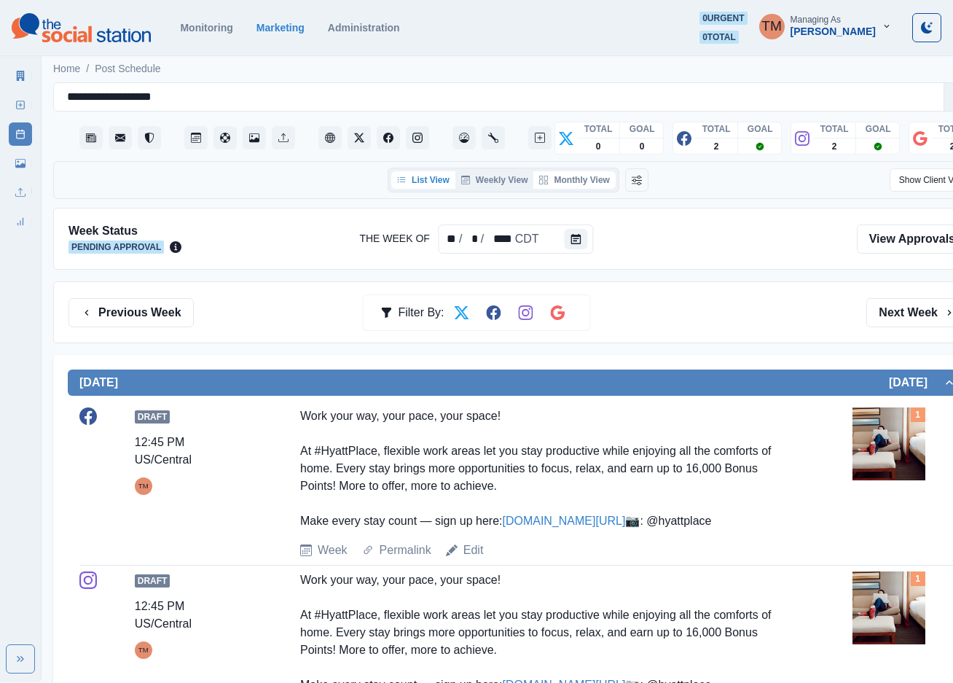
click at [586, 182] on button "Monthly View" at bounding box center [574, 179] width 82 height 17
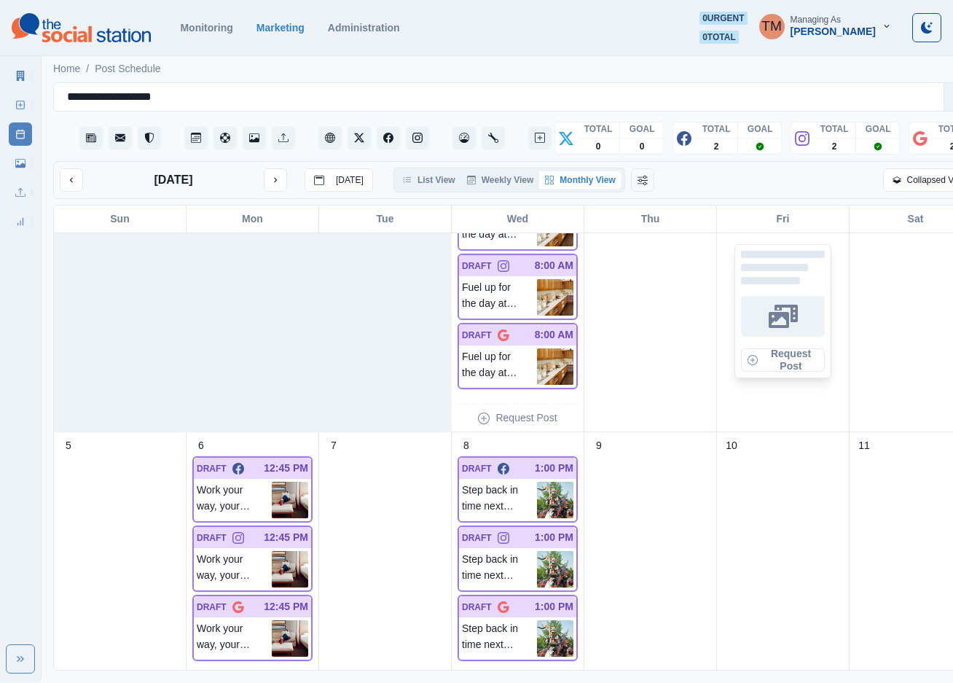
scroll to position [109, 0]
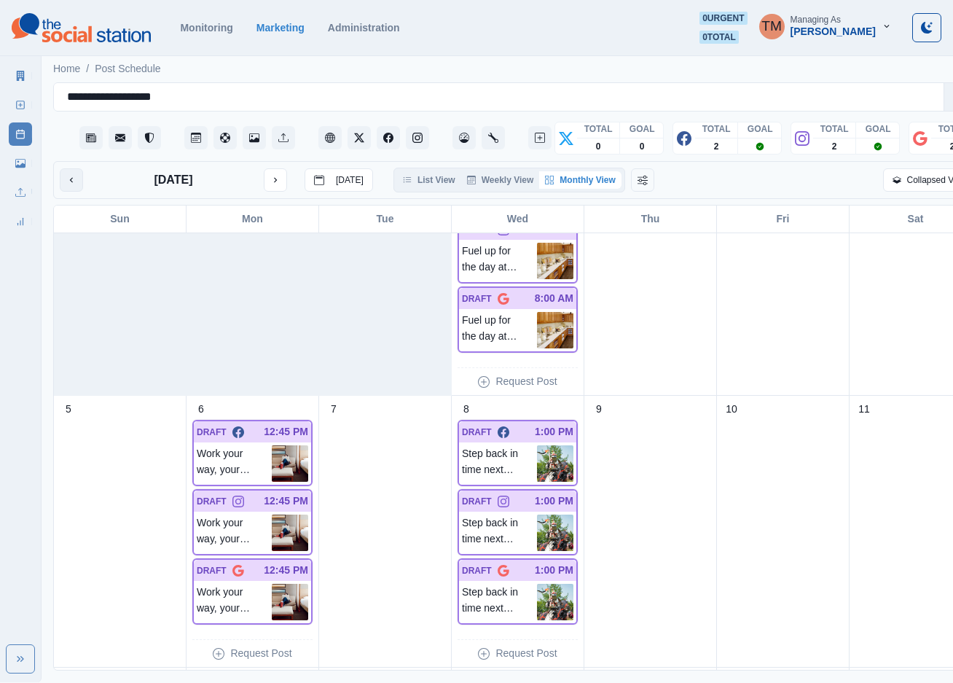
click at [73, 184] on icon "previous month" at bounding box center [71, 180] width 10 height 10
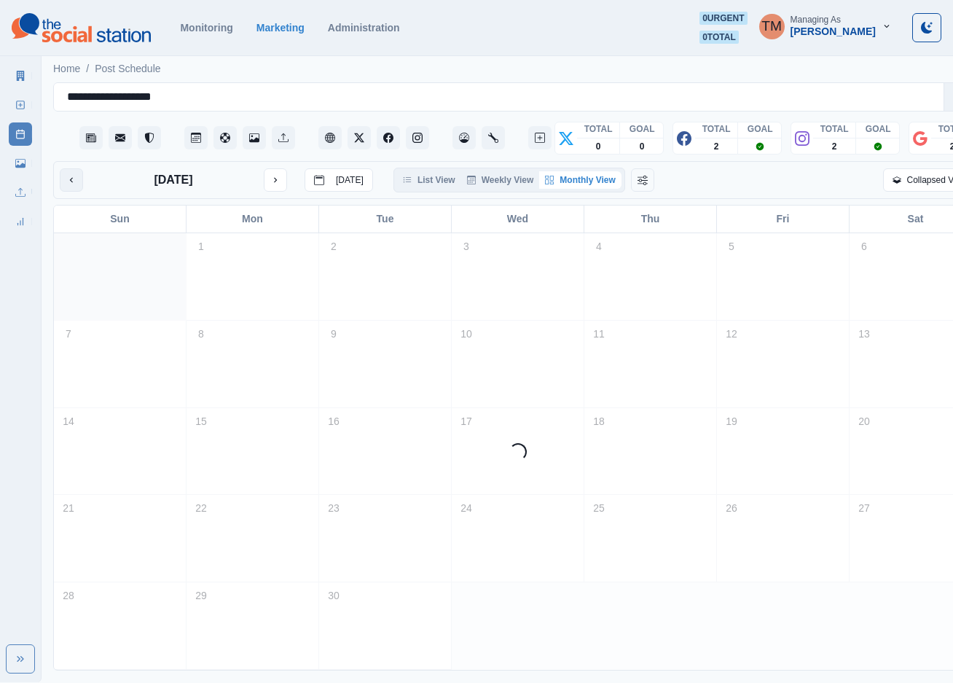
scroll to position [0, 0]
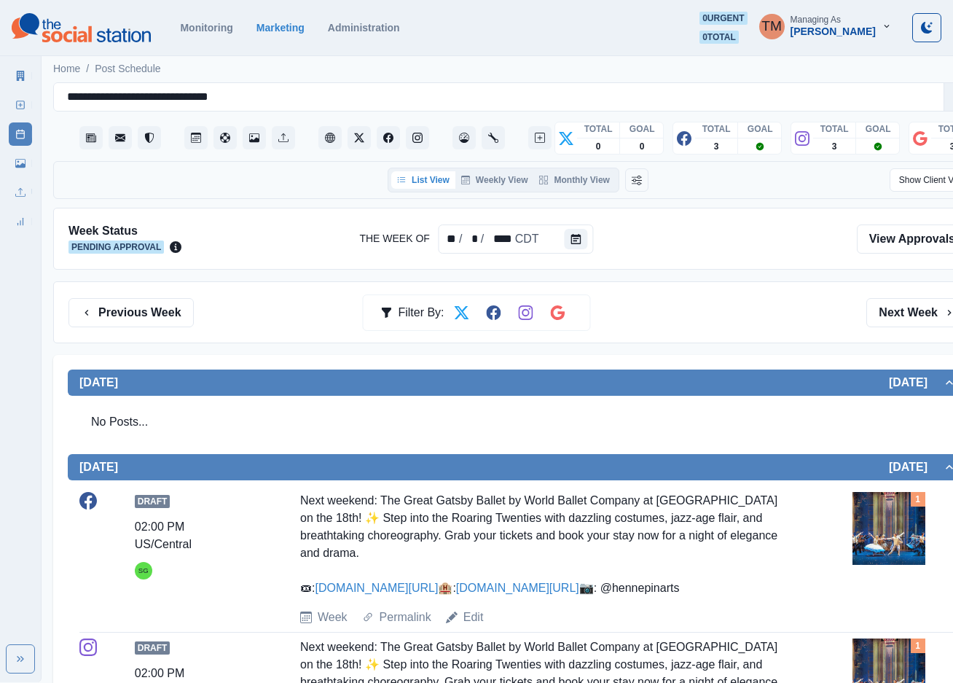
drag, startPoint x: 586, startPoint y: 184, endPoint x: 578, endPoint y: 197, distance: 15.4
click at [584, 184] on button "Monthly View" at bounding box center [574, 179] width 82 height 17
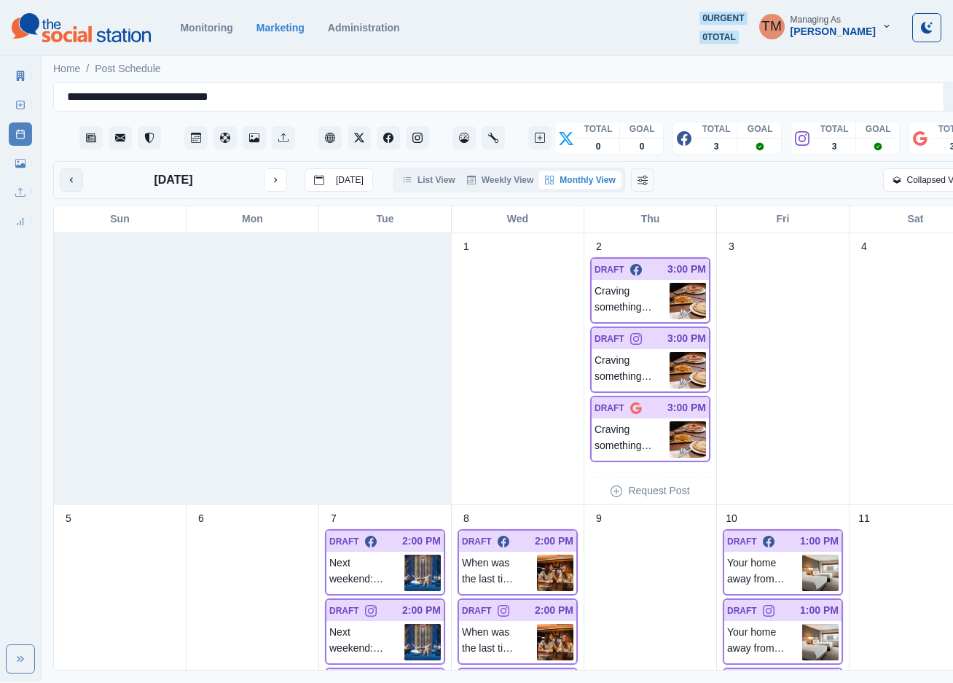
click at [60, 181] on button "previous month" at bounding box center [71, 179] width 23 height 23
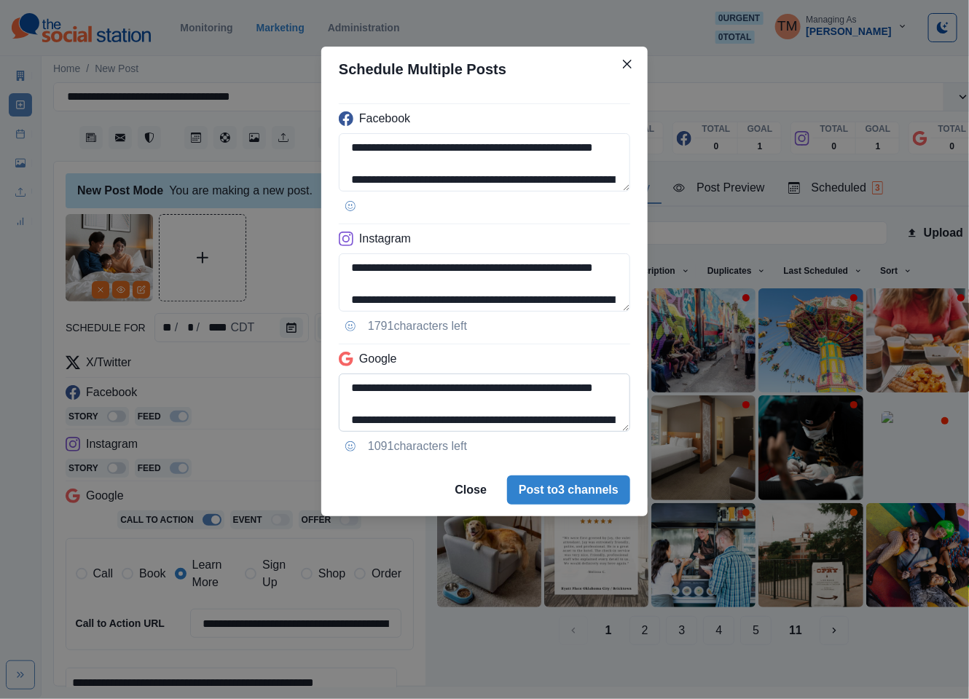
scroll to position [180, 0]
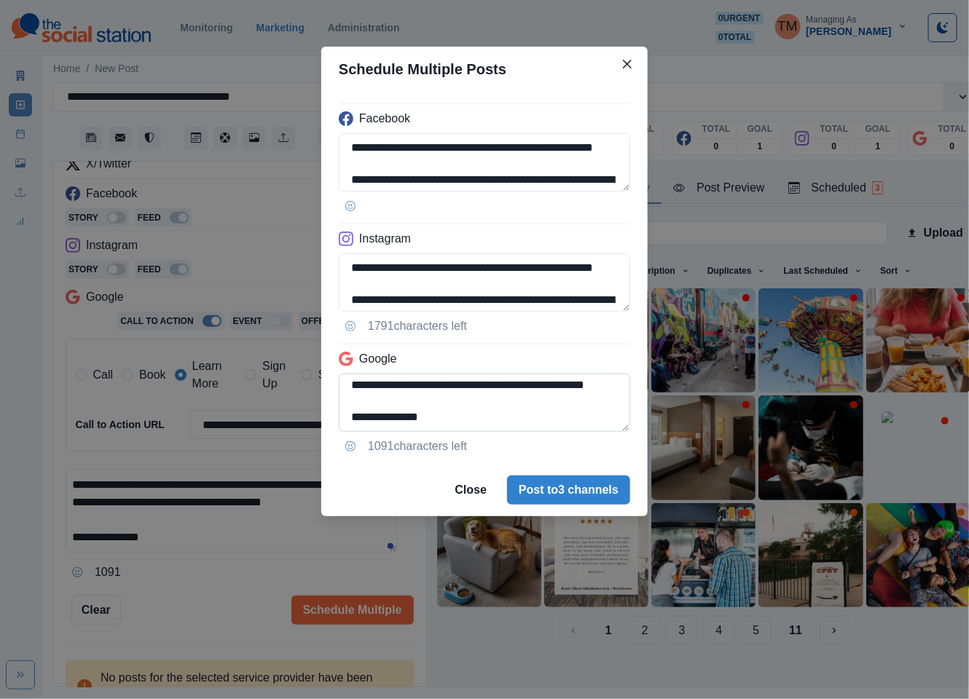
click at [350, 391] on textarea "**********" at bounding box center [484, 403] width 291 height 58
click at [579, 414] on textarea "**********" at bounding box center [484, 403] width 291 height 58
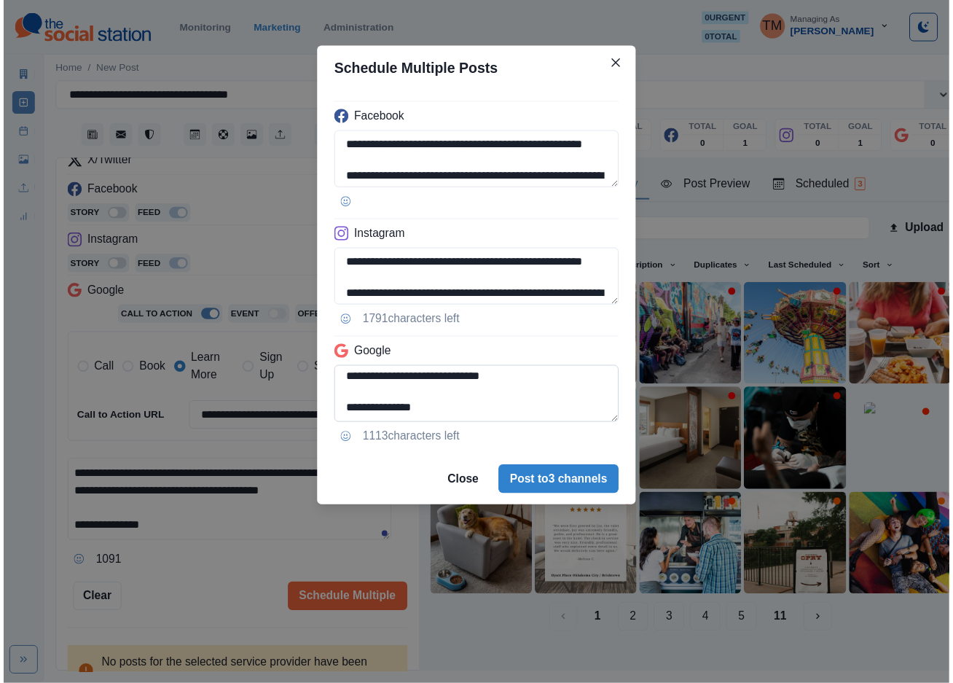
scroll to position [164, 0]
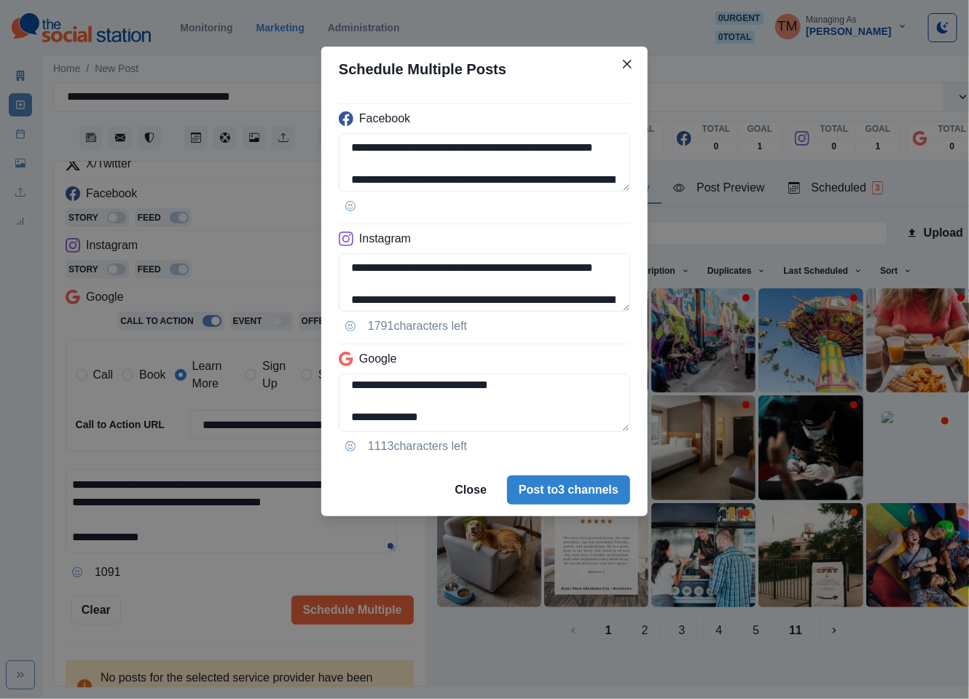
type textarea "**********"
click at [248, 425] on div "**********" at bounding box center [484, 349] width 969 height 699
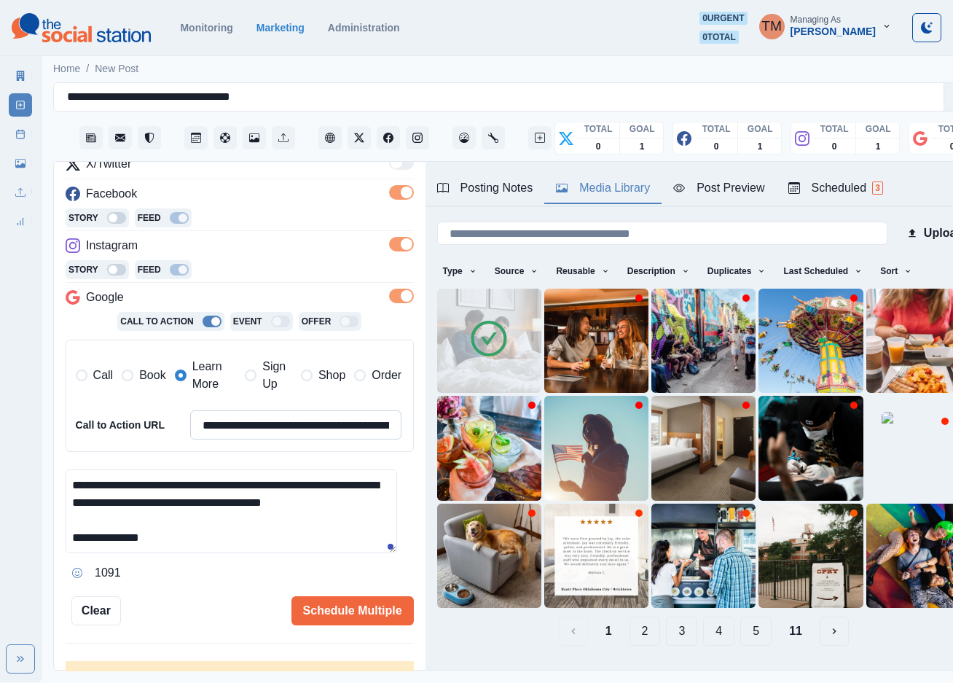
click at [265, 425] on input "**********" at bounding box center [296, 424] width 212 height 29
paste input
type input "**********"
click at [737, 189] on div "Post Preview" at bounding box center [718, 187] width 91 height 17
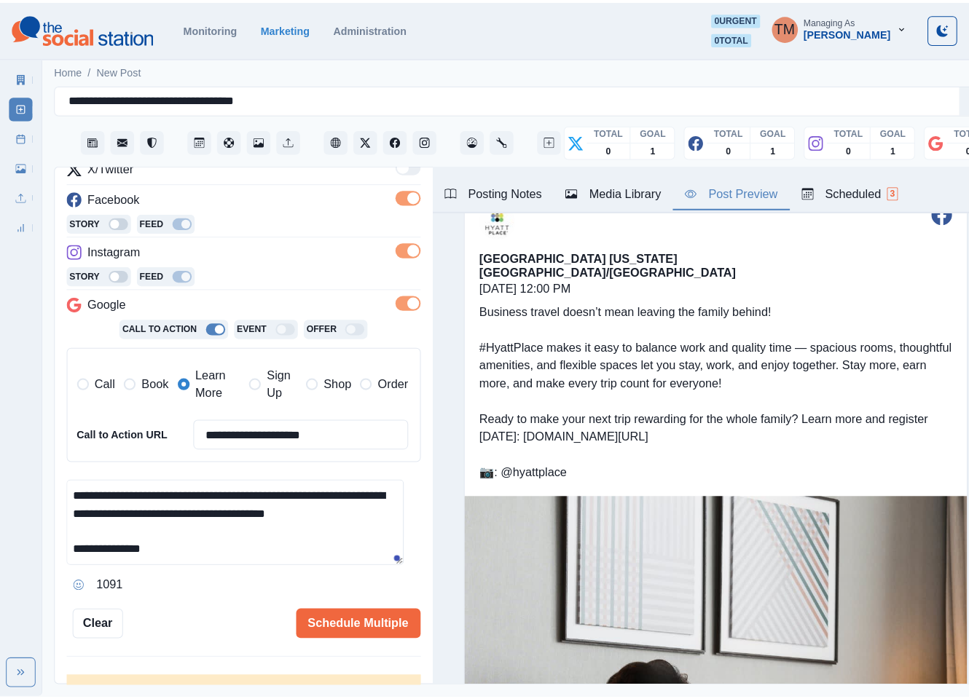
scroll to position [0, 0]
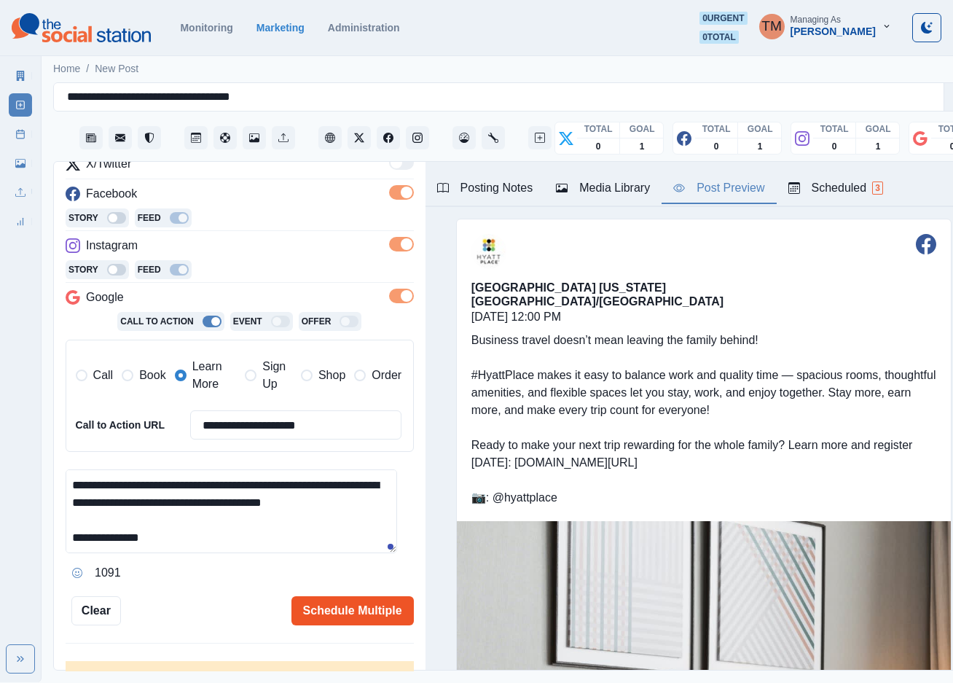
click at [341, 617] on button "Schedule Multiple" at bounding box center [352, 610] width 122 height 29
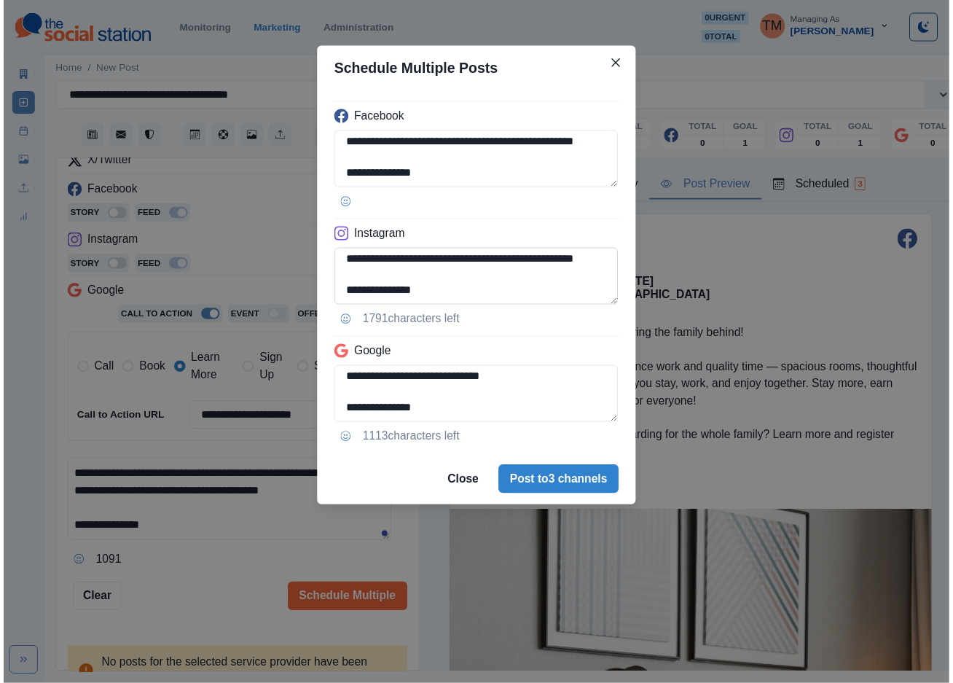
scroll to position [180, 0]
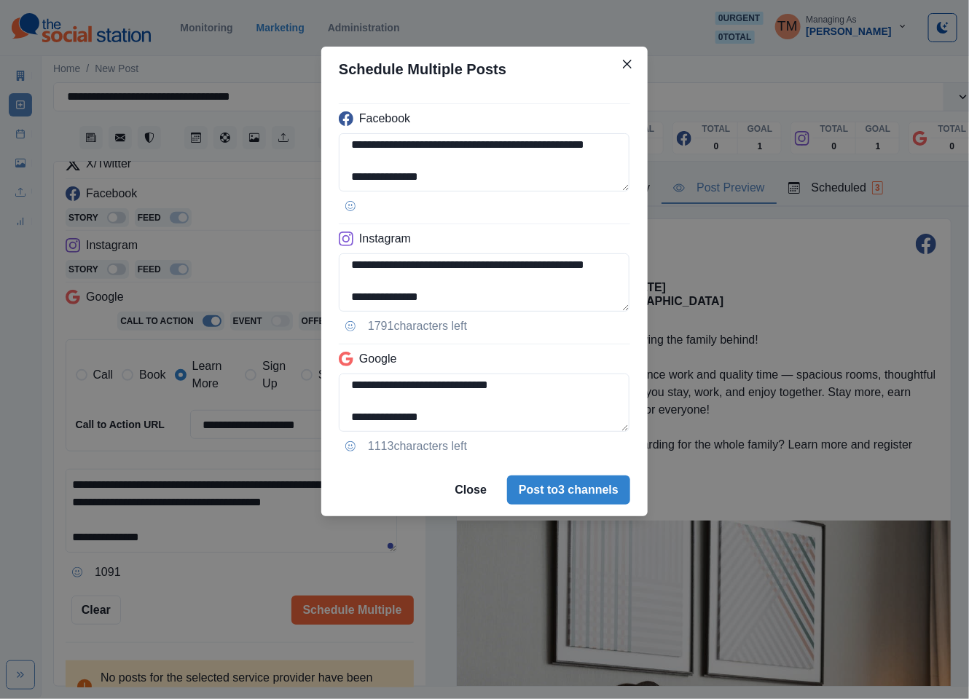
click at [193, 617] on div "**********" at bounding box center [484, 349] width 969 height 699
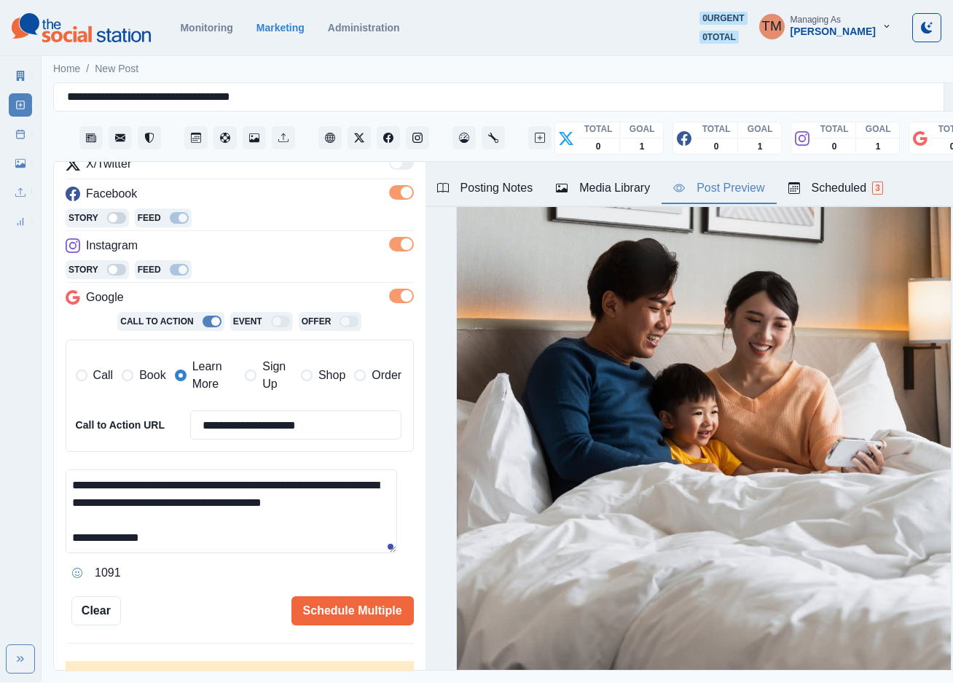
scroll to position [546, 0]
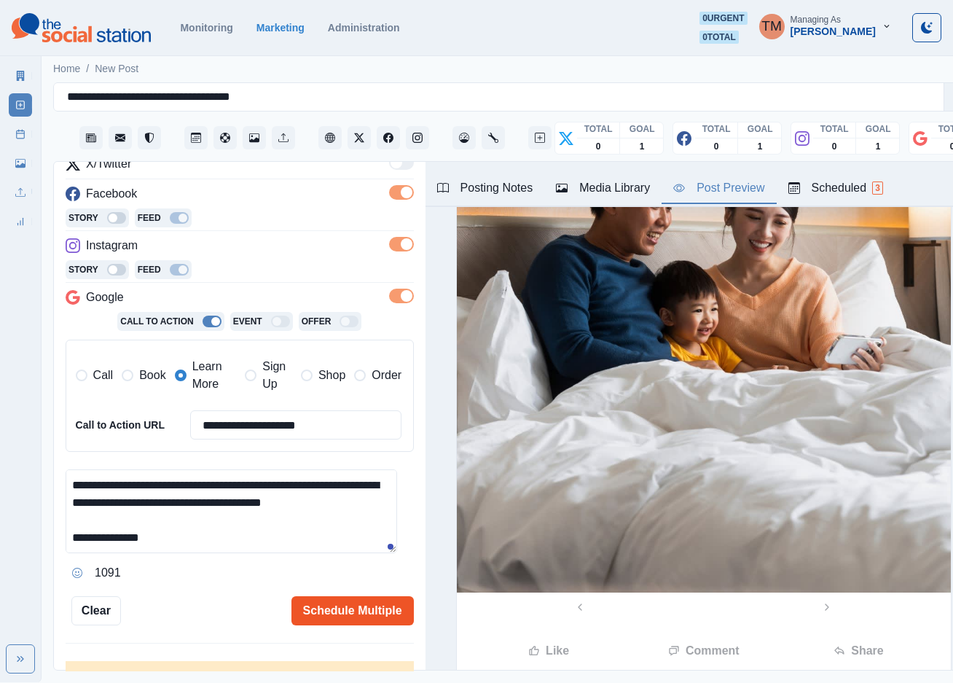
click at [330, 614] on button "Schedule Multiple" at bounding box center [352, 610] width 122 height 29
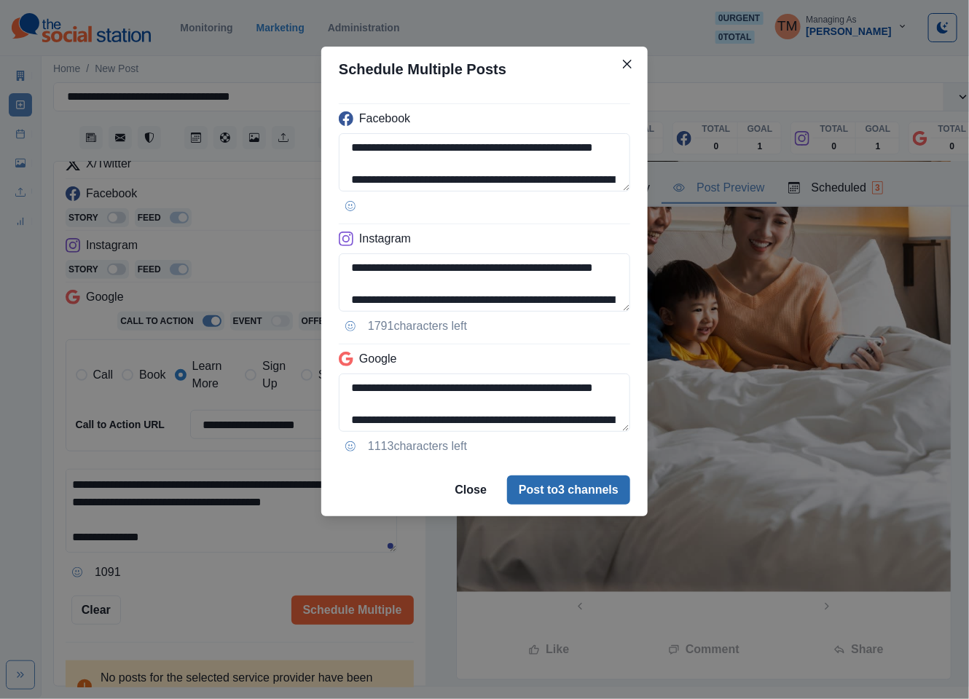
click at [582, 501] on button "Post to 3 channels" at bounding box center [568, 490] width 123 height 29
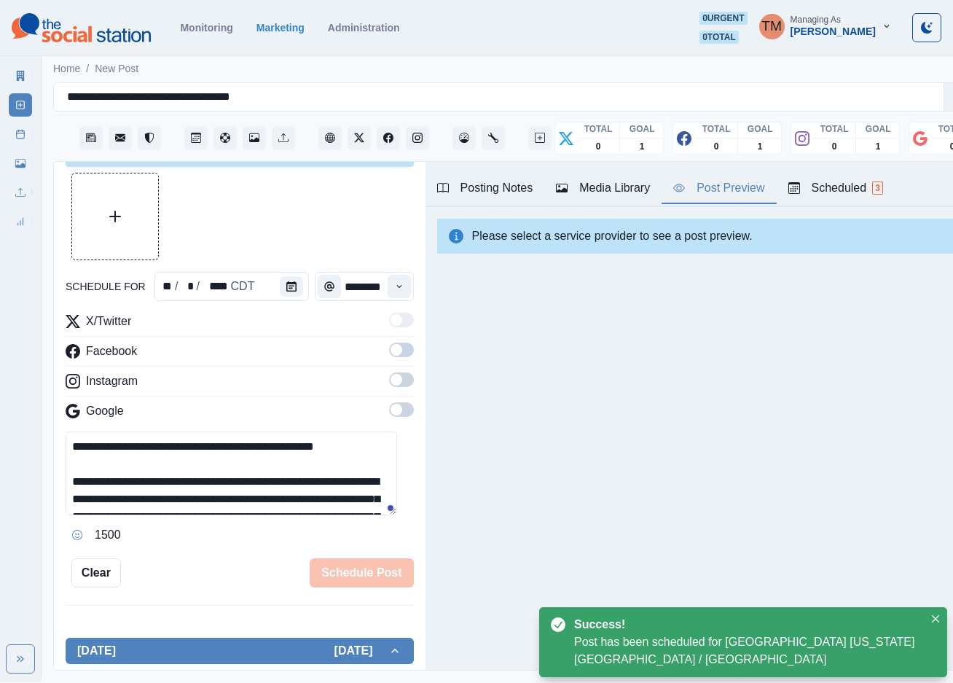
scroll to position [199, 0]
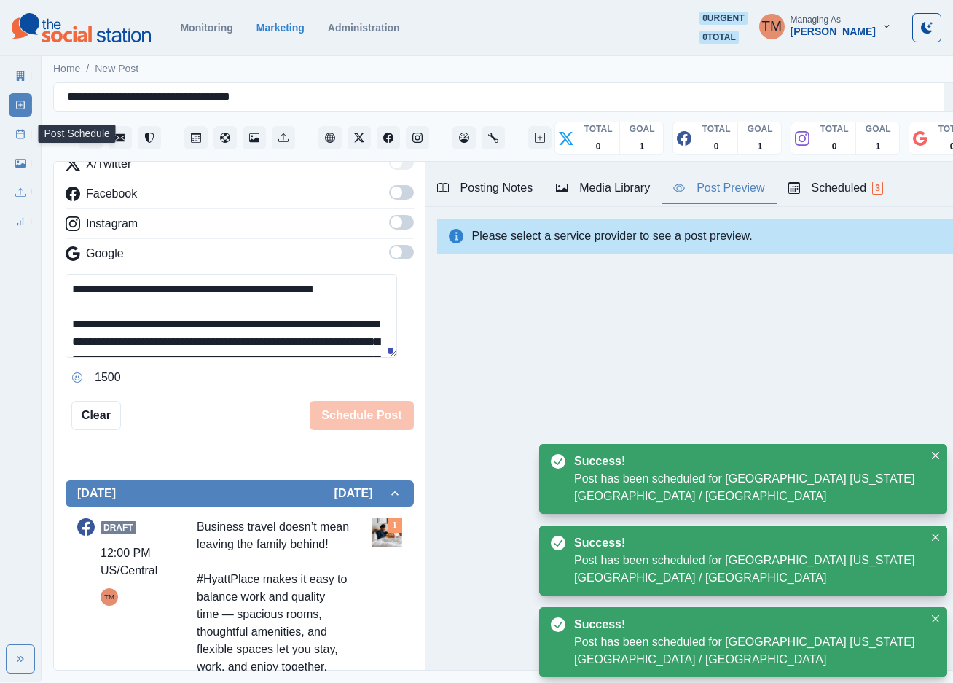
click at [15, 133] on icon at bounding box center [20, 134] width 10 height 10
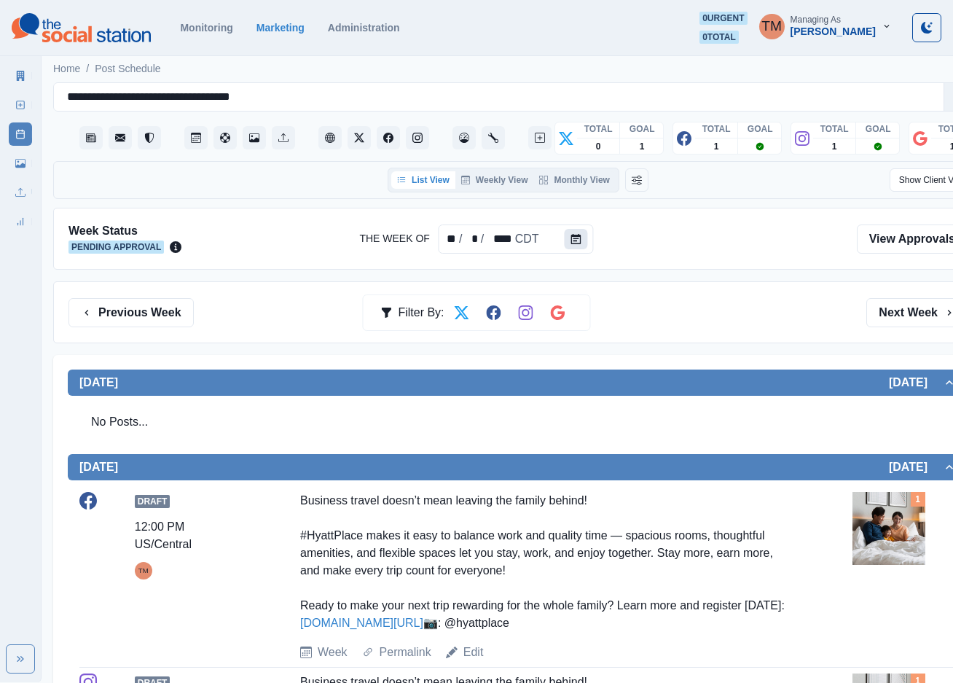
click at [573, 249] on button "Calendar" at bounding box center [576, 239] width 23 height 20
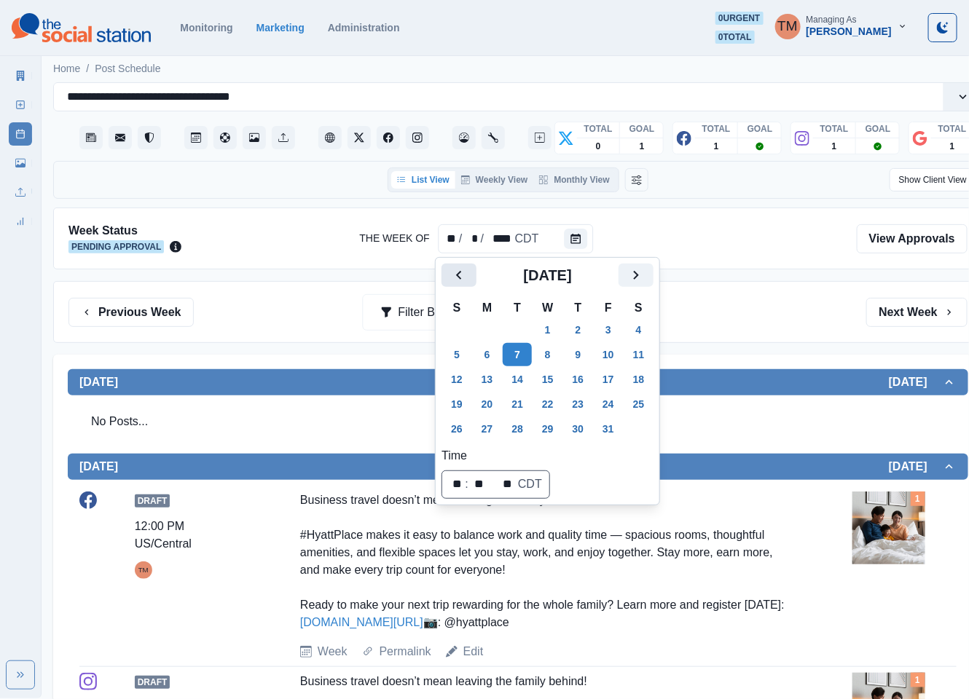
click at [455, 267] on icon "Previous" at bounding box center [458, 275] width 17 height 17
click at [608, 329] on button "5" at bounding box center [608, 329] width 29 height 23
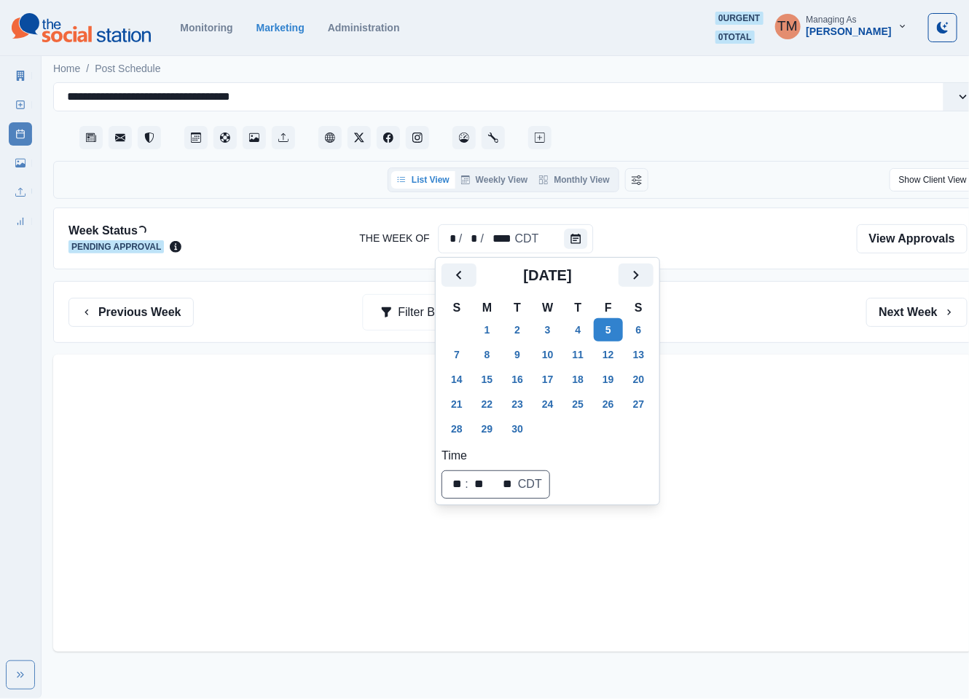
click at [718, 308] on div "Previous Week Filter By: Next Week" at bounding box center [517, 312] width 899 height 29
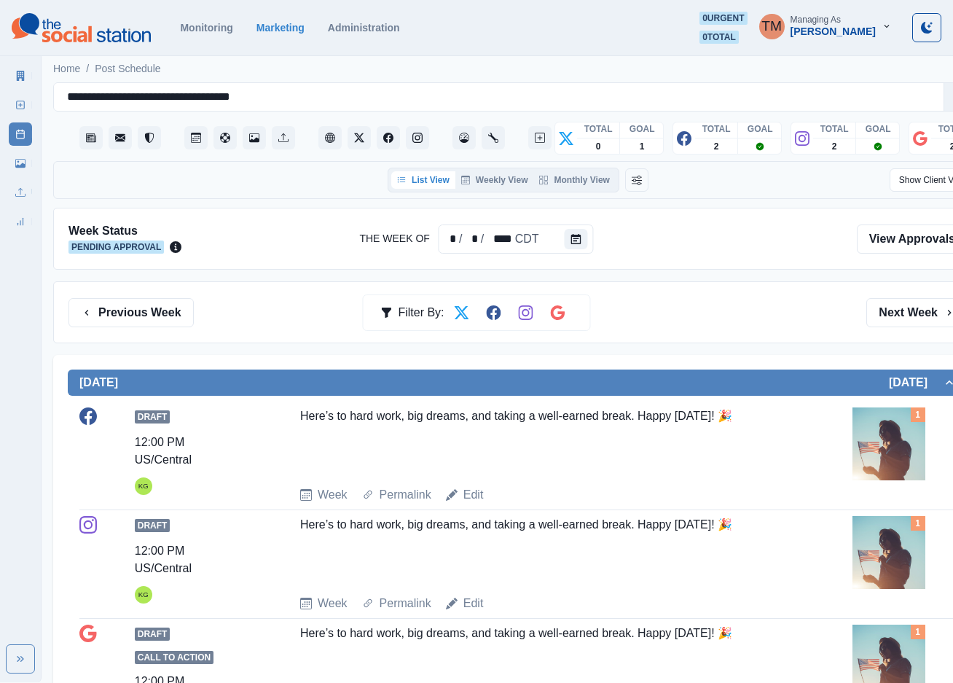
click at [890, 24] on icon "button" at bounding box center [887, 26] width 10 height 10
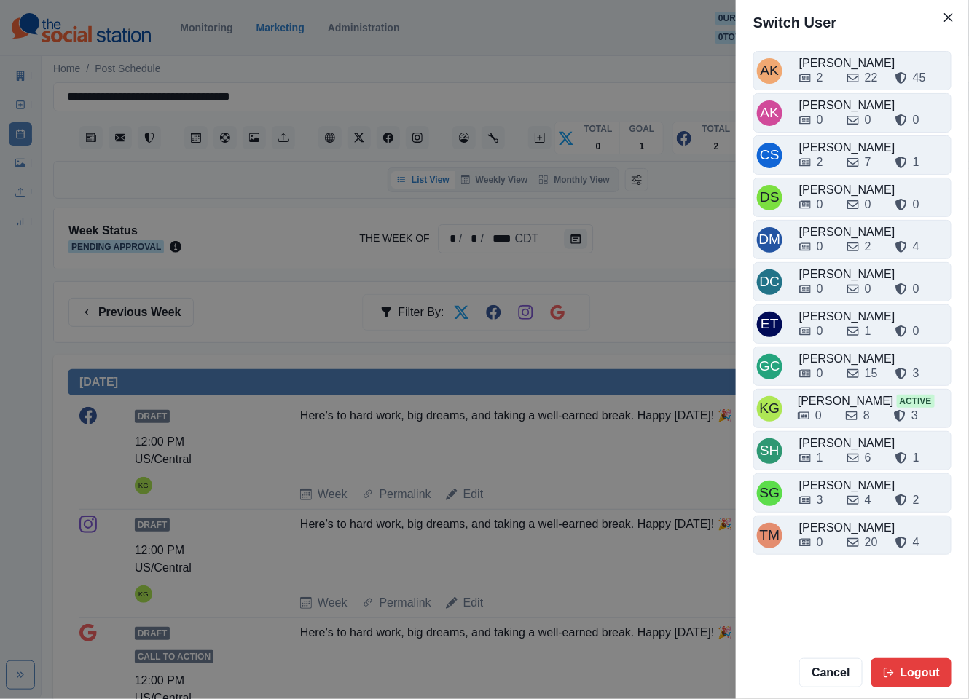
click at [604, 37] on div "Switch User AK Alex Kalogeropoulos 2 22 45 AK Alicia Kalogeropoulos 0 0 0 CS Cr…" at bounding box center [484, 349] width 969 height 699
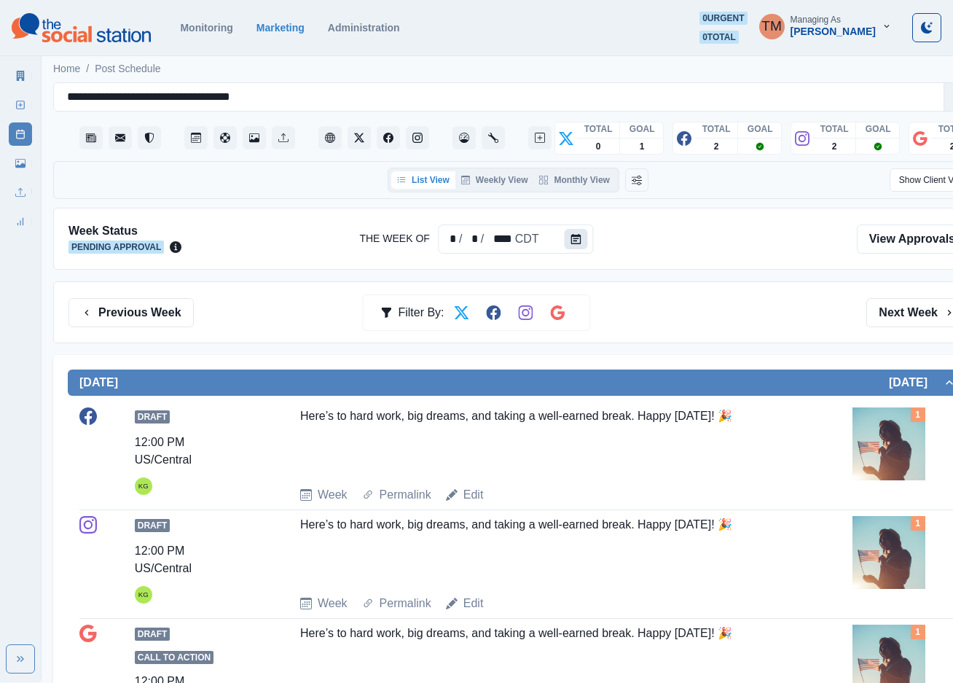
click at [581, 241] on button "Calendar" at bounding box center [576, 239] width 23 height 20
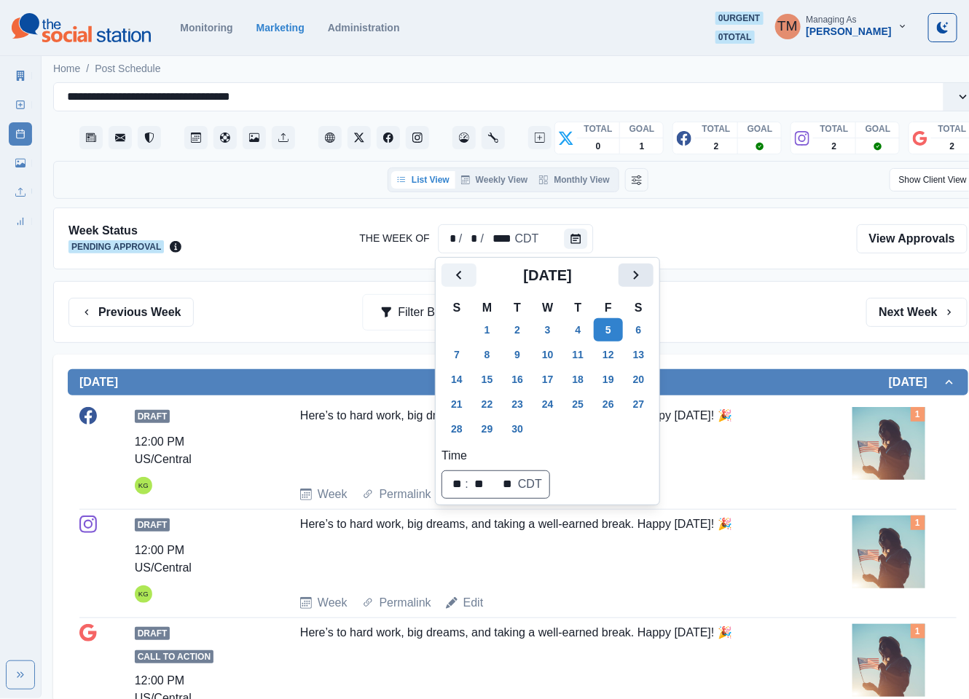
click at [643, 278] on icon "Next" at bounding box center [635, 275] width 17 height 17
click at [492, 354] on button "6" at bounding box center [487, 354] width 29 height 23
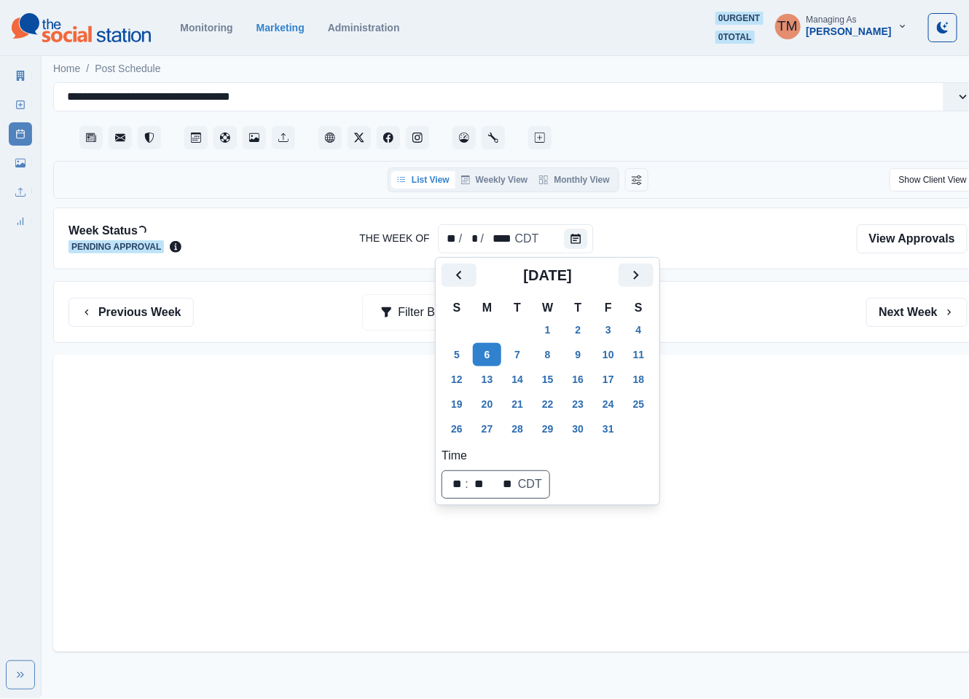
click at [746, 323] on div "Previous Week Filter By: Next Week" at bounding box center [517, 312] width 899 height 29
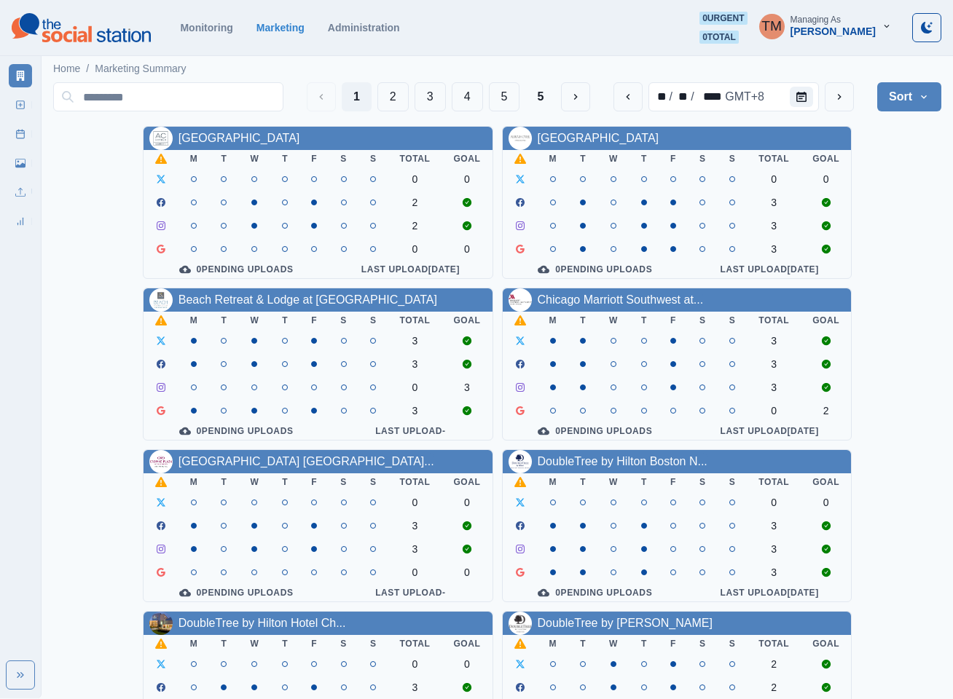
click at [901, 344] on div "[GEOGRAPHIC_DATA] Downtown M T W T F S S Total Goal 0 0 2 2 0 0 0 Pending Uploa…" at bounding box center [497, 607] width 888 height 962
click at [431, 98] on button "3" at bounding box center [430, 96] width 31 height 29
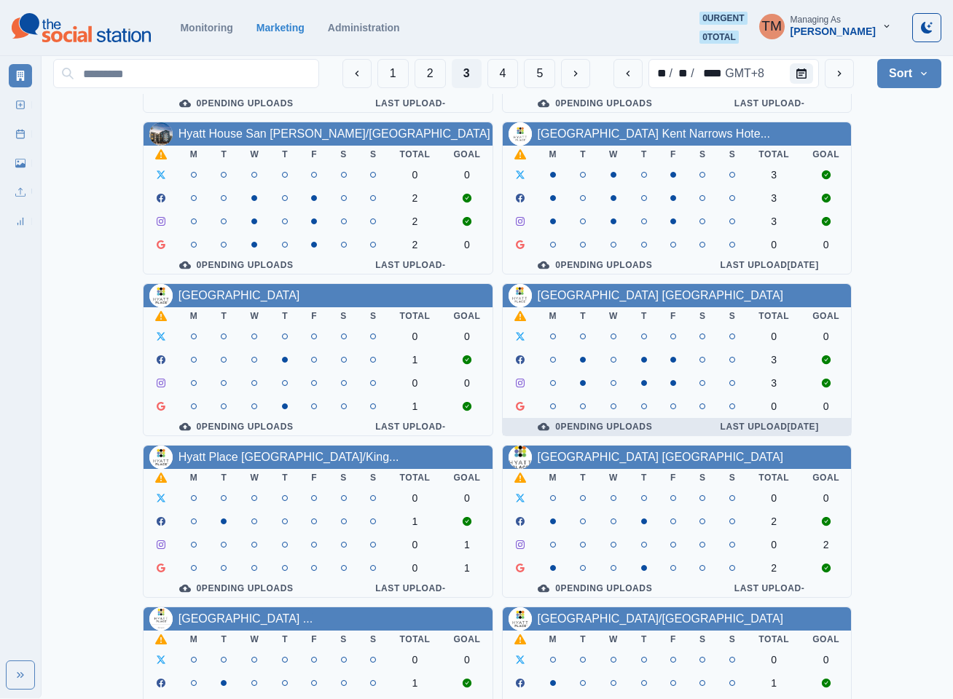
scroll to position [437, 0]
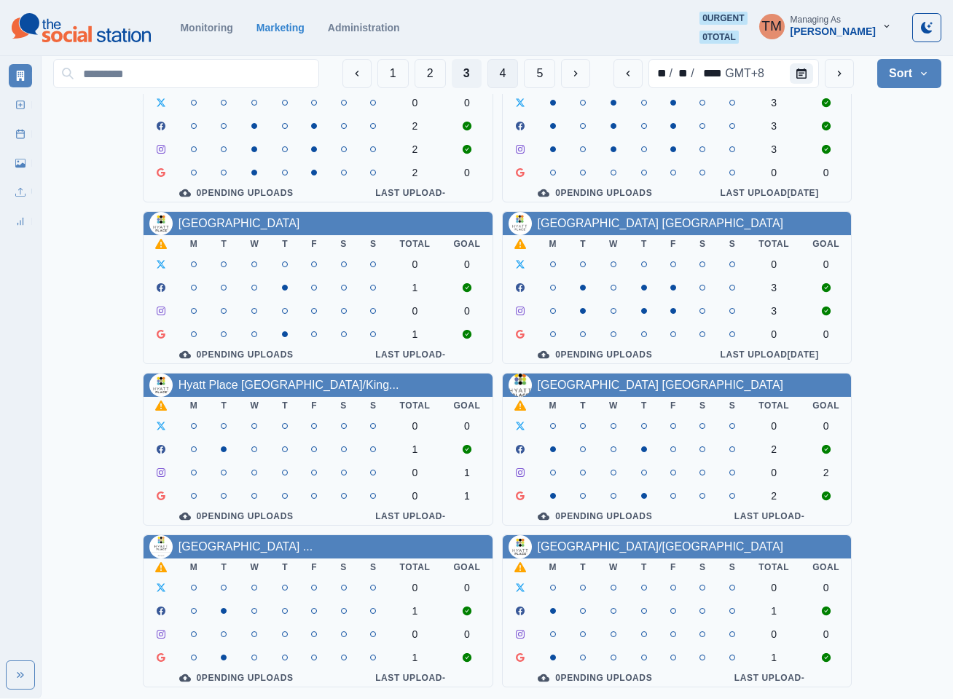
click at [498, 74] on button "4" at bounding box center [502, 73] width 31 height 29
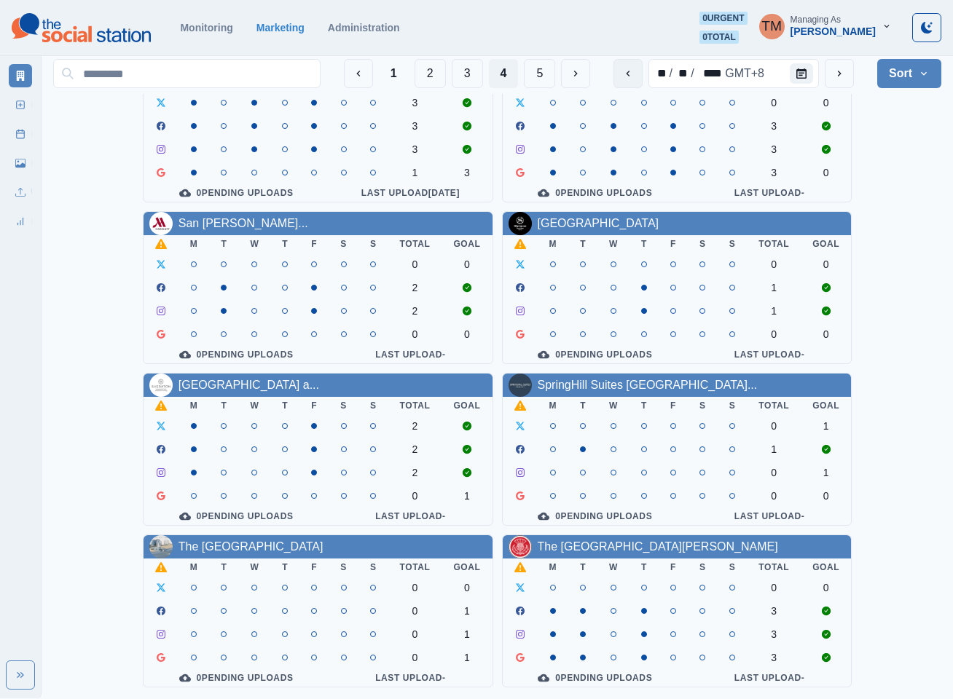
click at [632, 75] on icon "previous" at bounding box center [628, 74] width 12 height 12
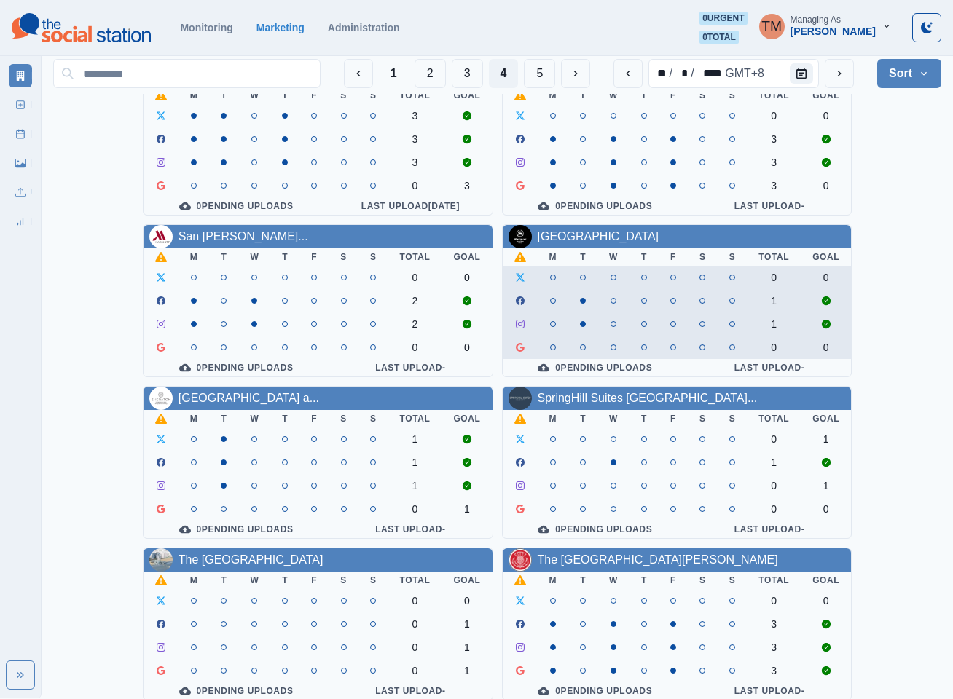
scroll to position [437, 0]
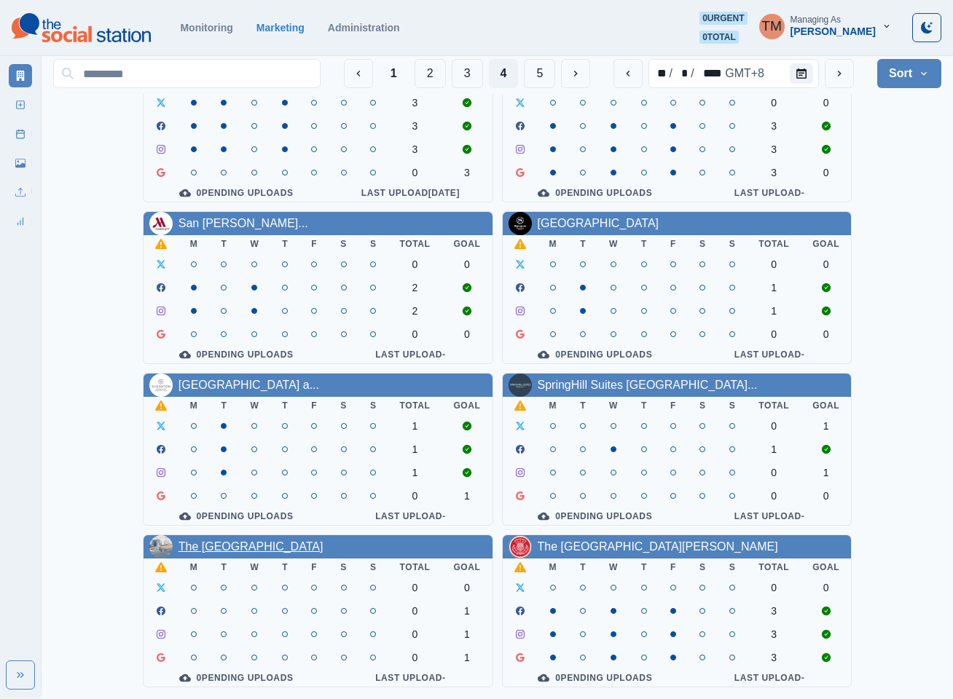
click at [243, 541] on link "The [GEOGRAPHIC_DATA]" at bounding box center [250, 547] width 145 height 12
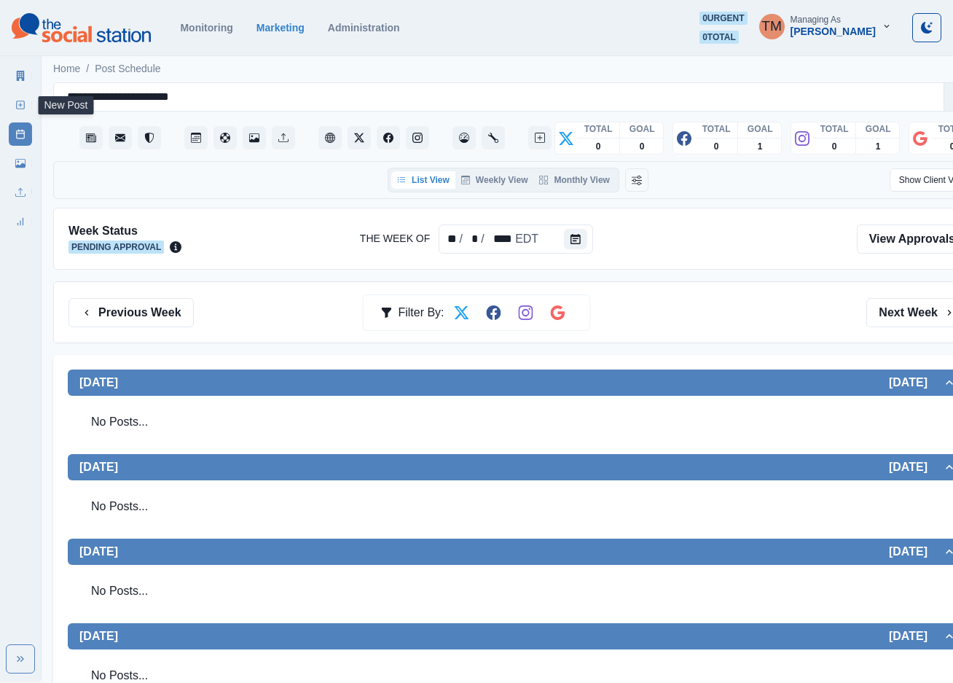
click at [20, 103] on line at bounding box center [20, 105] width 0 height 4
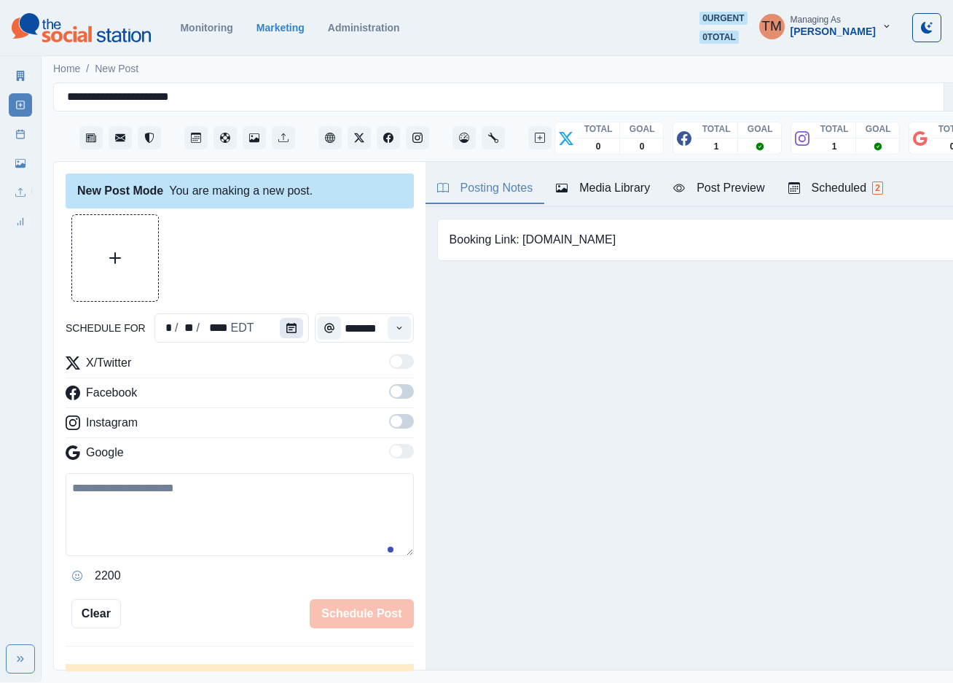
click at [286, 326] on icon "Calendar" at bounding box center [291, 328] width 10 height 10
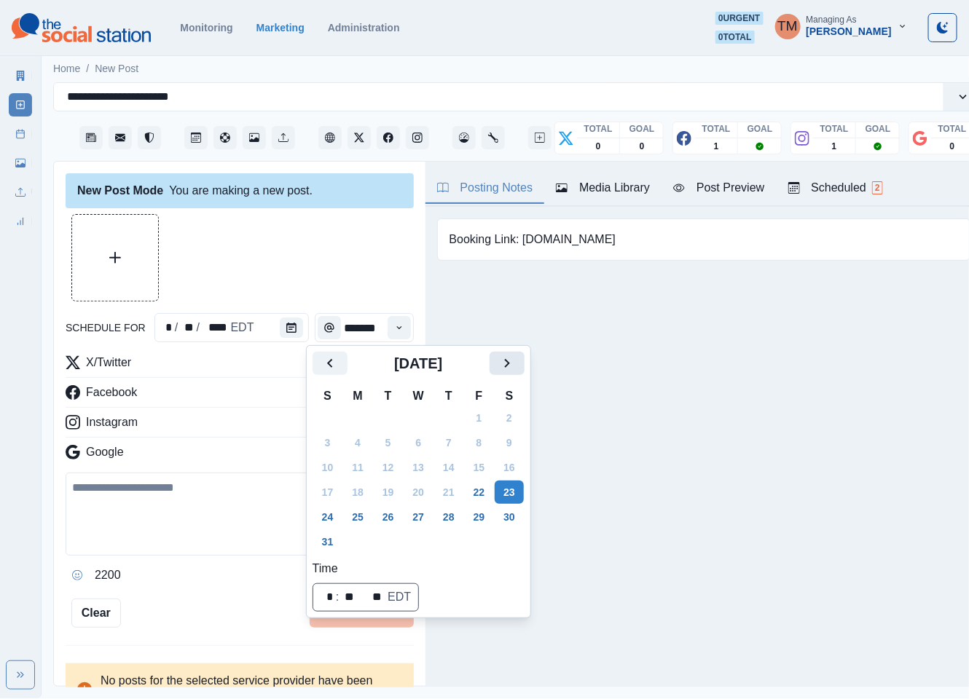
click at [501, 368] on icon "Next" at bounding box center [506, 363] width 17 height 17
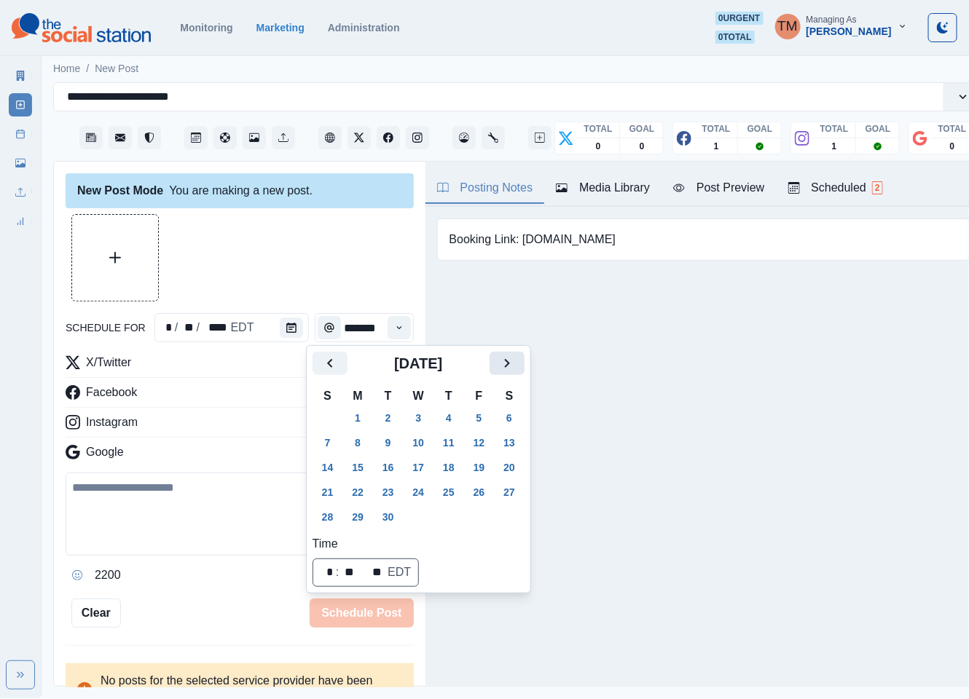
click at [503, 368] on icon "Next" at bounding box center [506, 363] width 17 height 17
click at [364, 446] on button "6" at bounding box center [357, 442] width 29 height 23
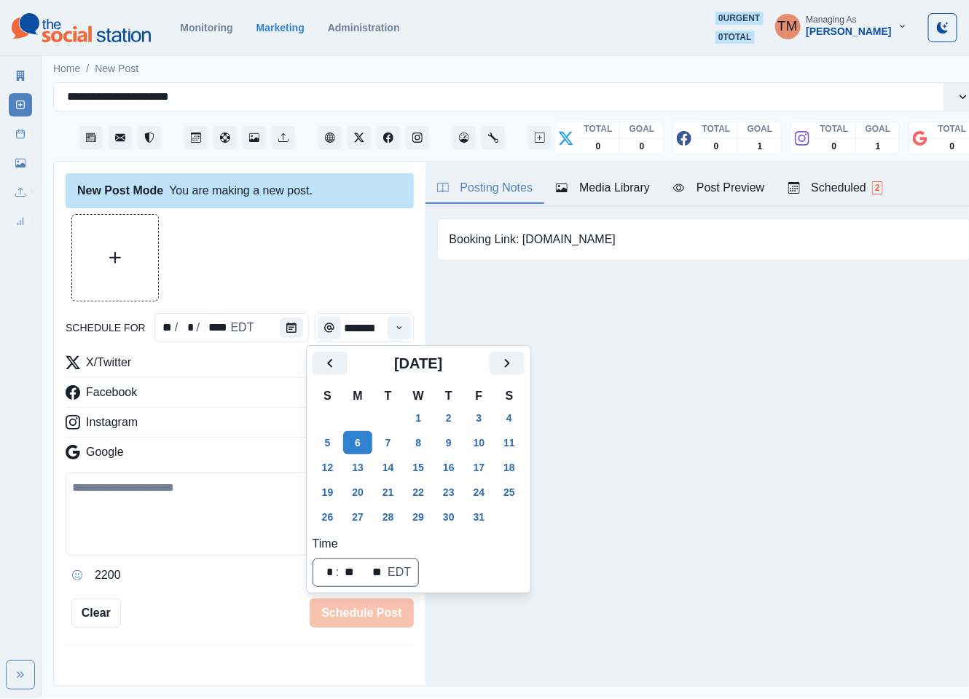
click at [299, 270] on div at bounding box center [240, 257] width 348 height 87
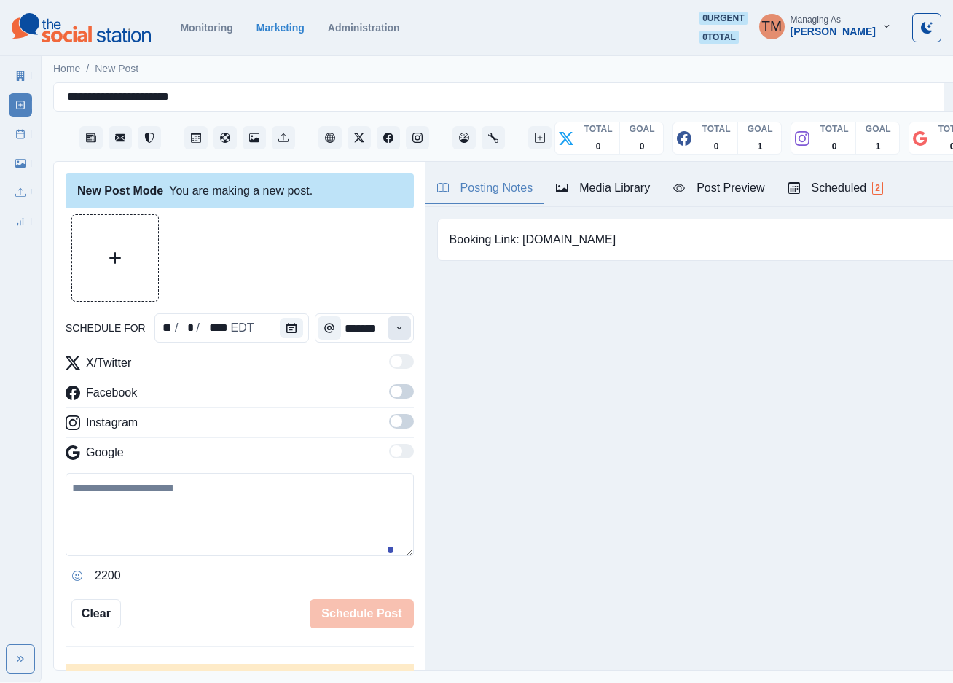
click at [394, 332] on icon "Time" at bounding box center [399, 328] width 10 height 10
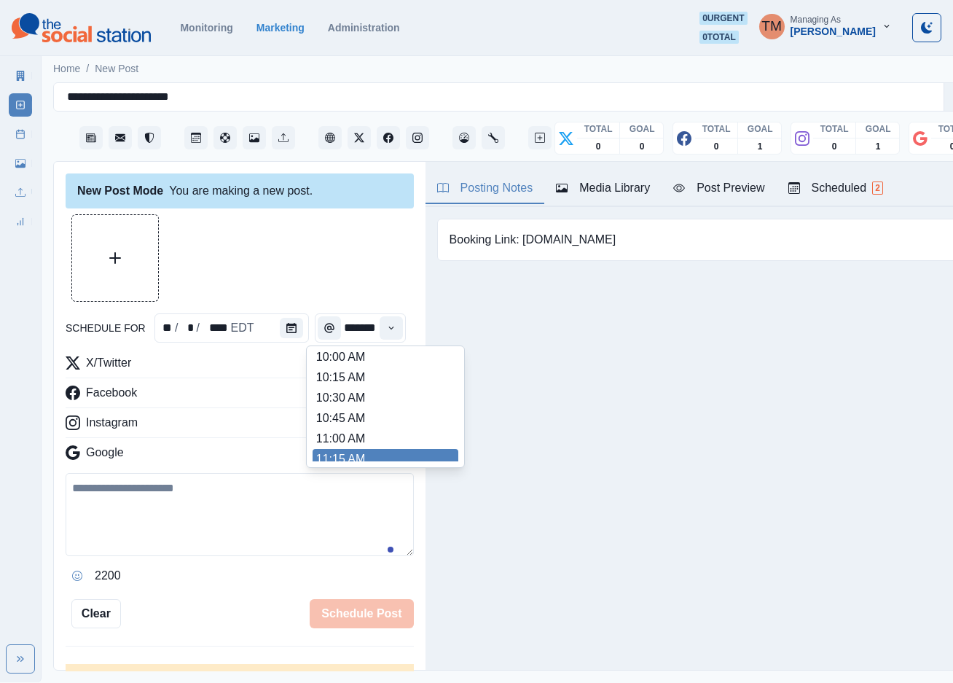
scroll to position [176, 0]
click at [369, 453] on li "11:15 AM" at bounding box center [386, 452] width 146 height 20
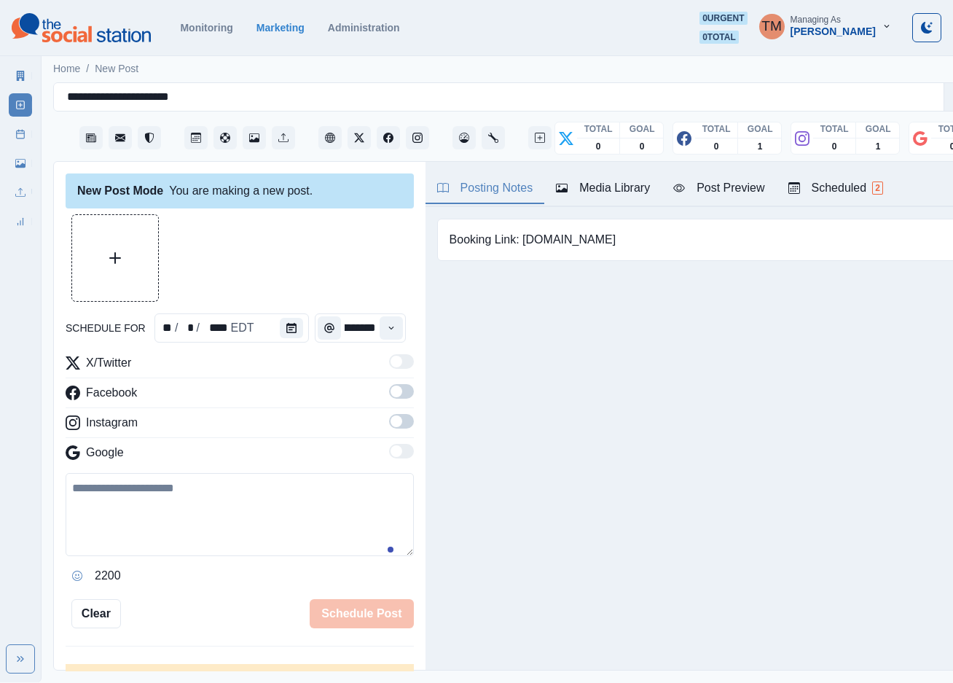
type input "********"
click at [390, 396] on span at bounding box center [401, 391] width 25 height 15
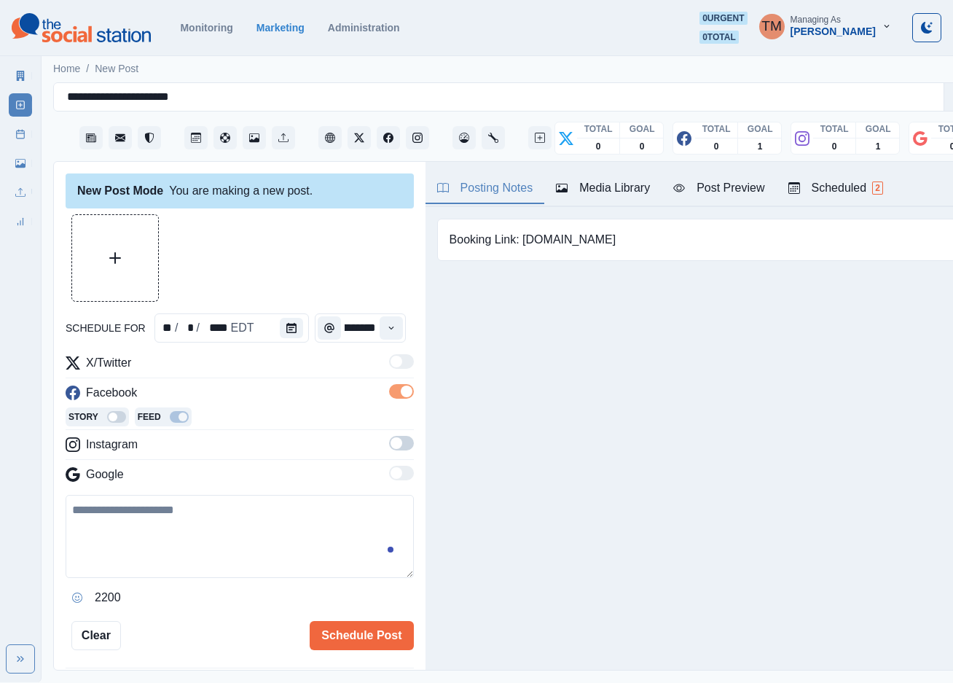
scroll to position [0, 0]
click at [391, 440] on span at bounding box center [397, 443] width 12 height 12
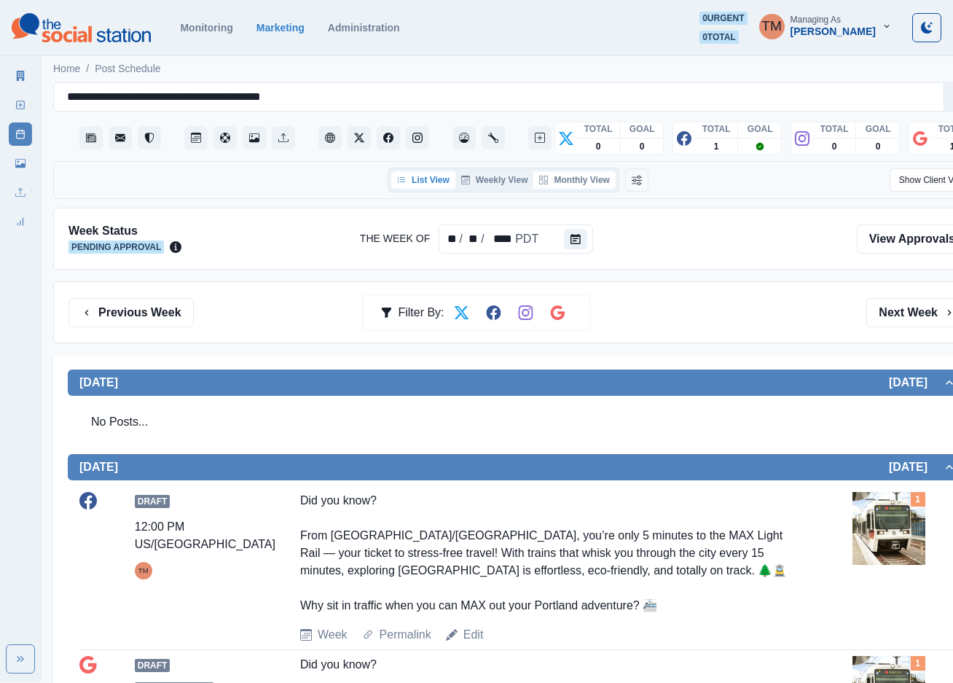
click at [582, 184] on button "Monthly View" at bounding box center [574, 179] width 82 height 17
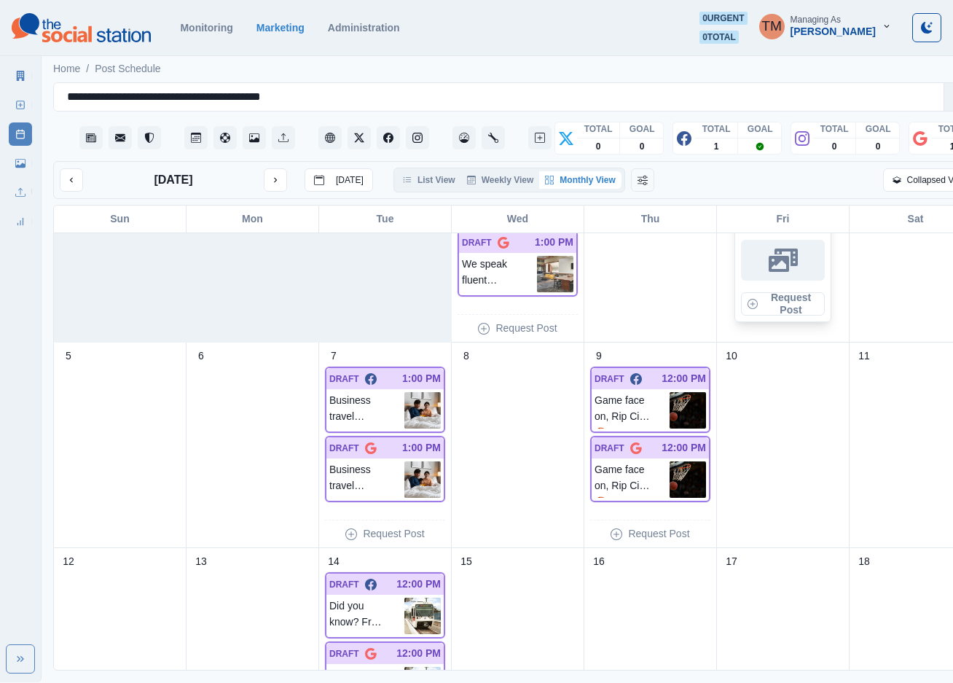
scroll to position [219, 0]
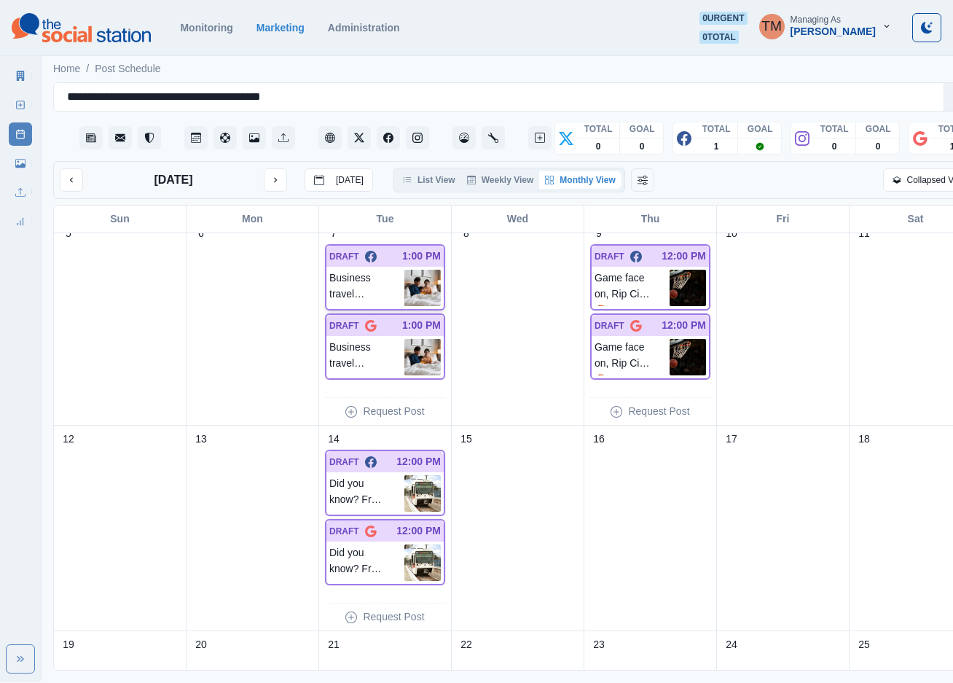
click at [379, 282] on p "Business travel doesn’t mean leaving the family behind! #HyattPlace makes it ea…" at bounding box center [366, 288] width 75 height 36
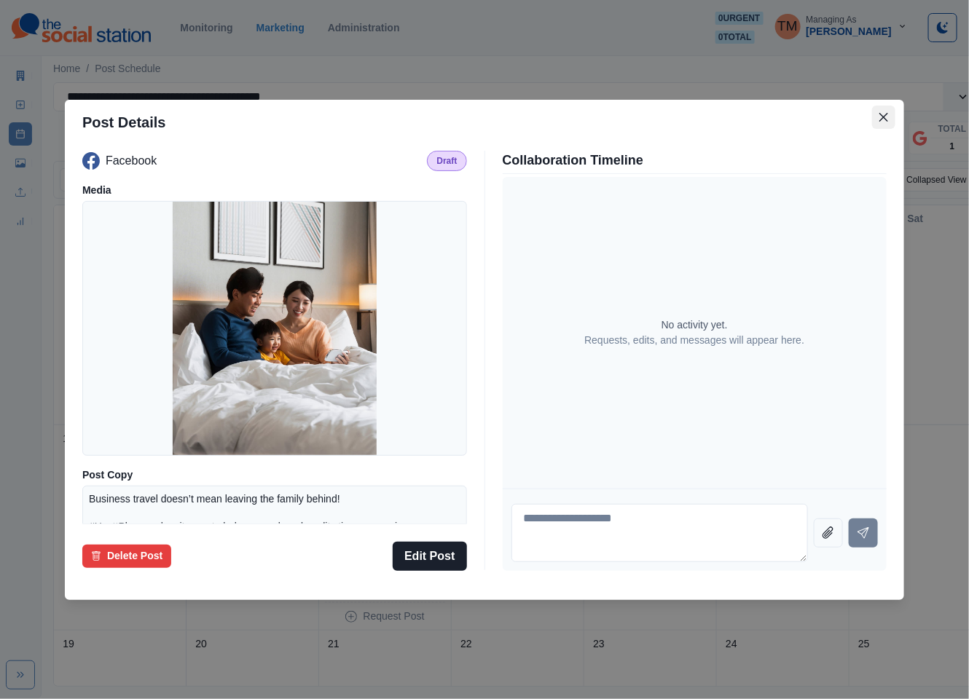
click at [883, 117] on icon "Close" at bounding box center [883, 116] width 9 height 9
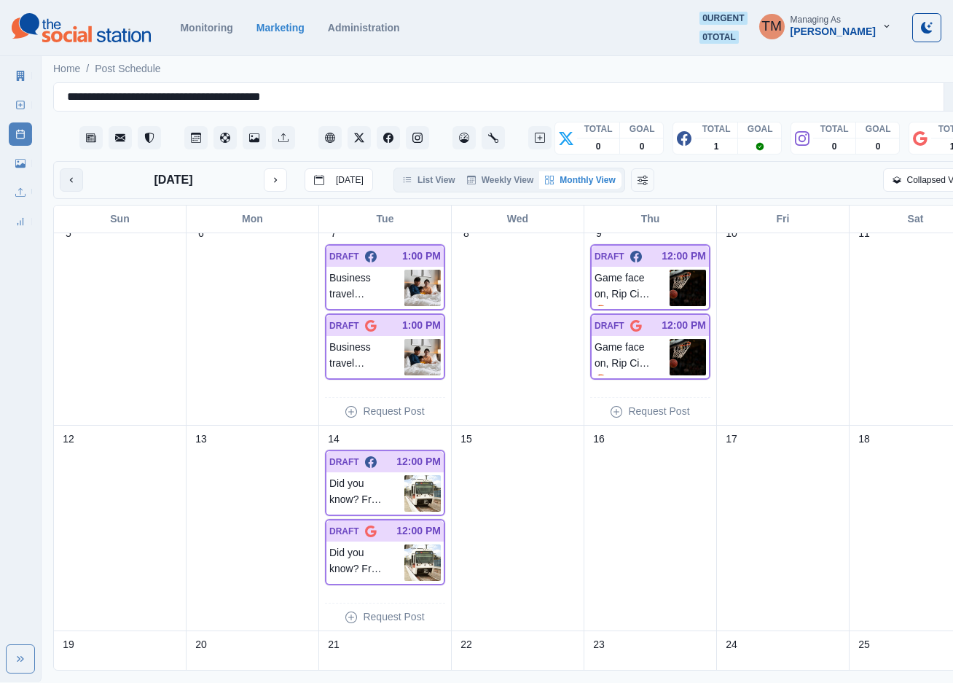
click at [63, 181] on button "previous month" at bounding box center [71, 179] width 23 height 23
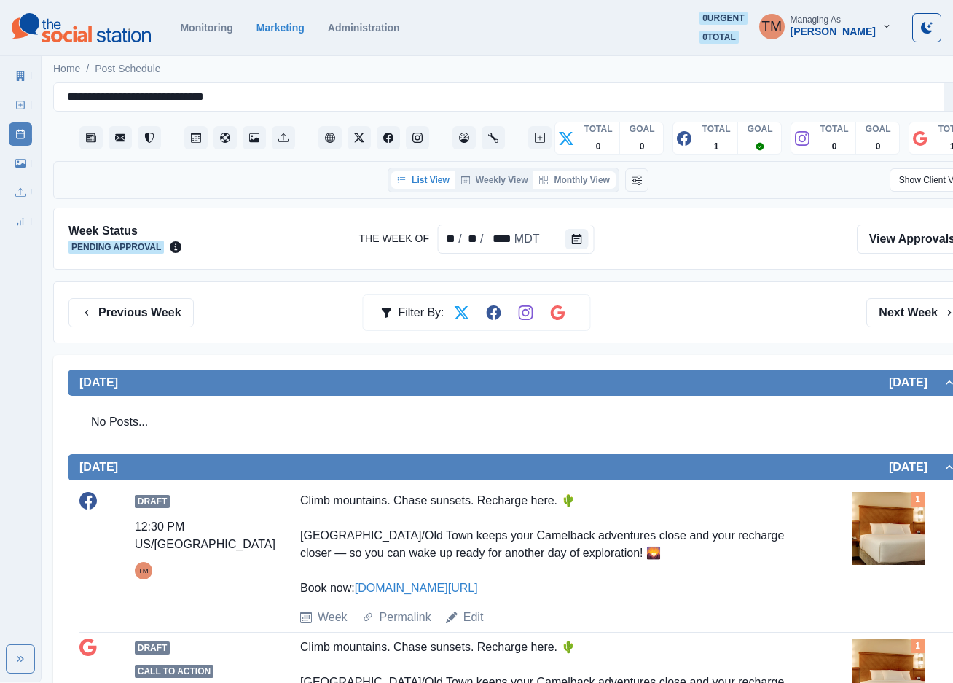
click at [580, 180] on button "Monthly View" at bounding box center [574, 179] width 82 height 17
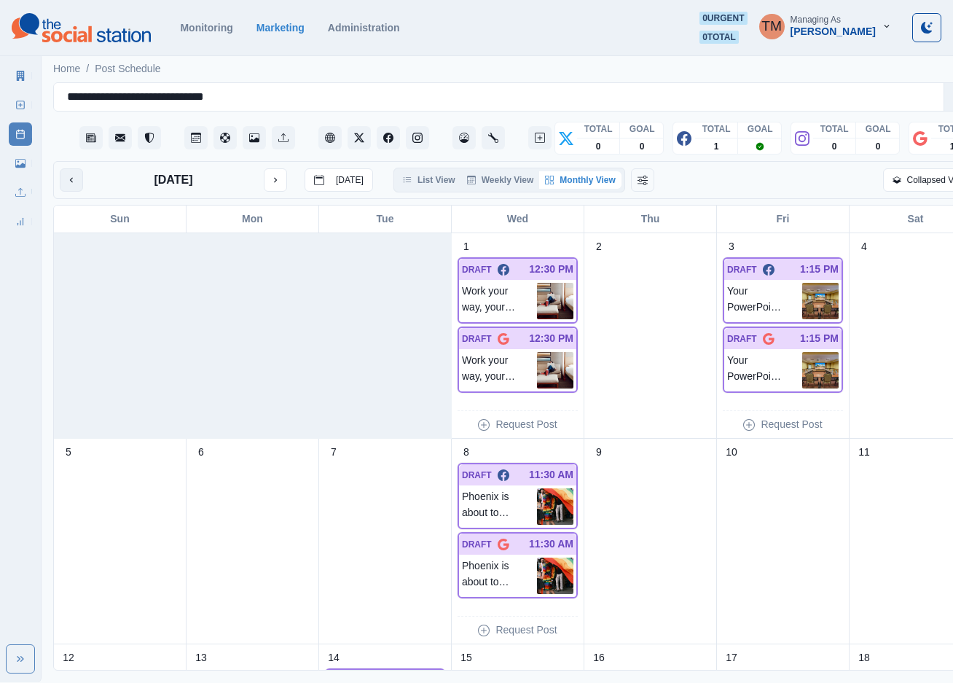
click at [68, 184] on icon "previous month" at bounding box center [71, 180] width 10 height 10
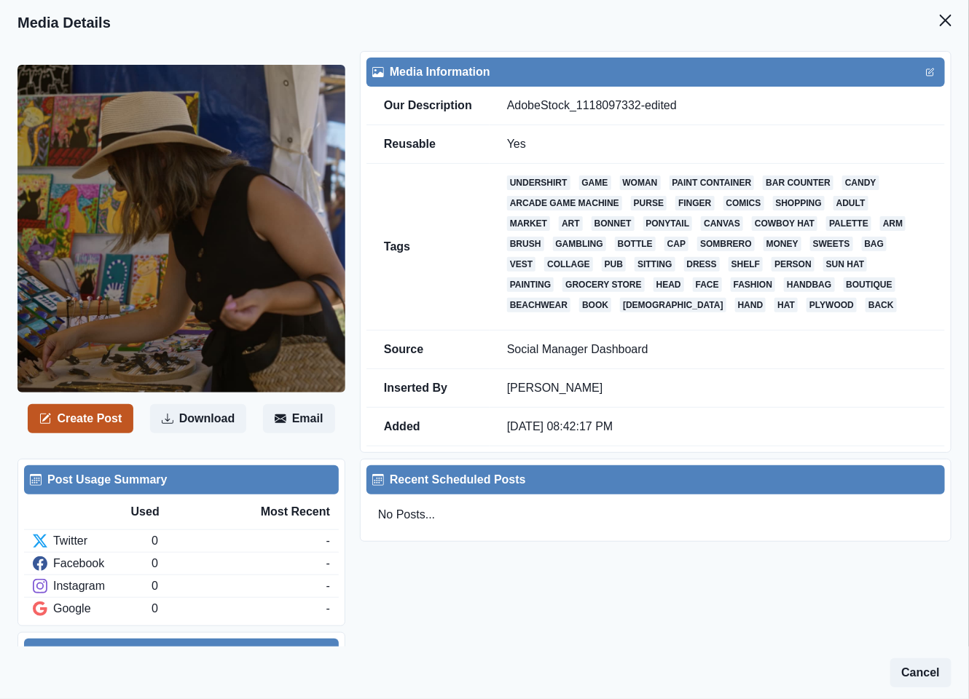
click at [90, 417] on button "Create Post" at bounding box center [81, 418] width 106 height 29
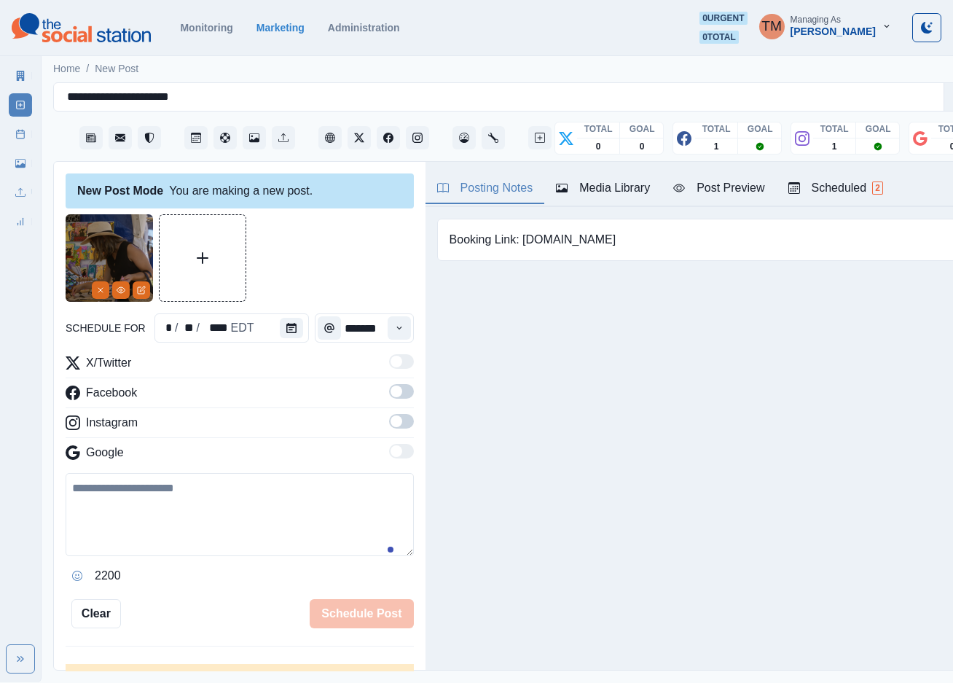
click at [177, 514] on textarea at bounding box center [240, 514] width 348 height 83
paste textarea "**********"
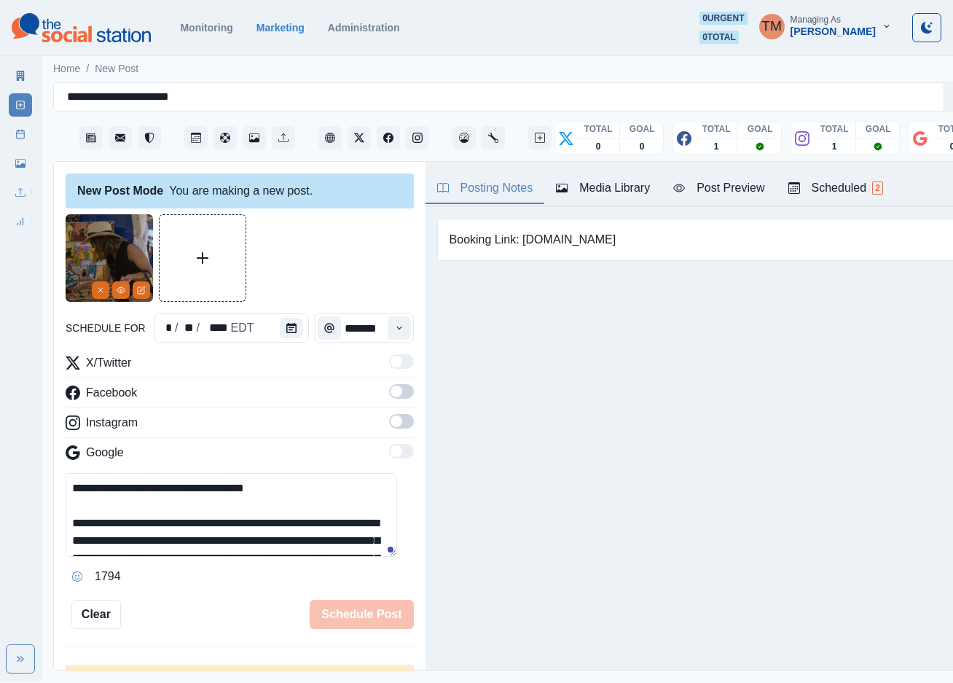
scroll to position [152, 0]
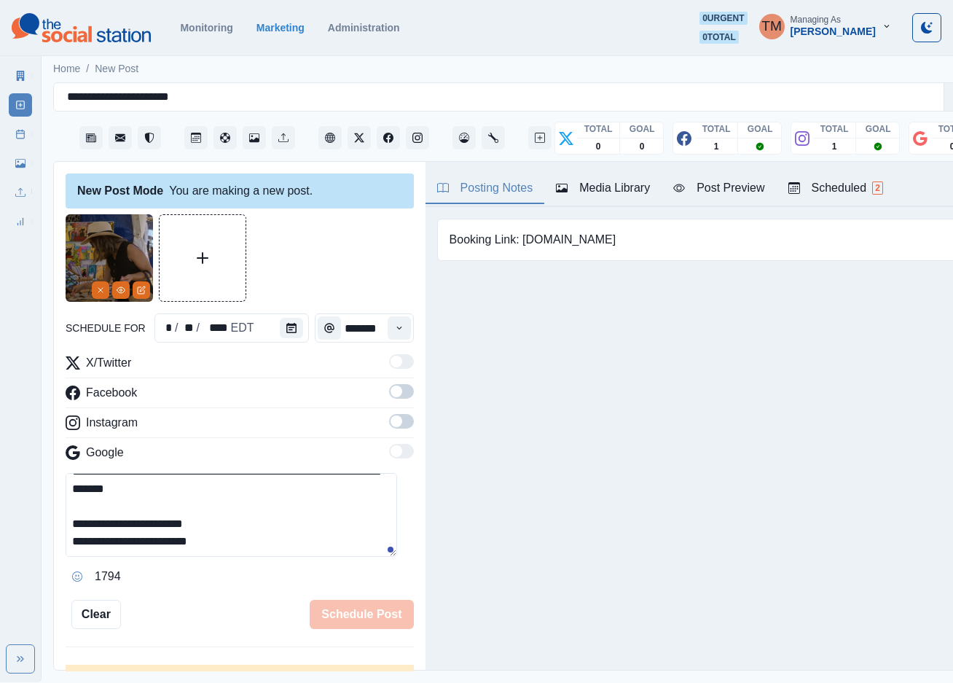
type textarea "**********"
click at [389, 399] on span at bounding box center [401, 391] width 25 height 15
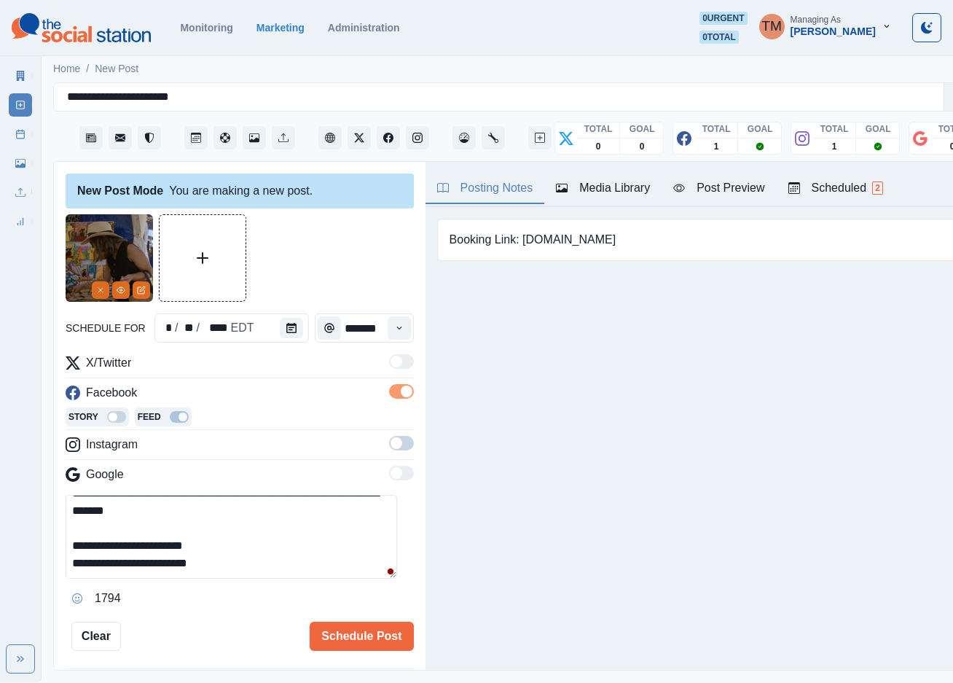
click at [389, 447] on span at bounding box center [401, 443] width 25 height 15
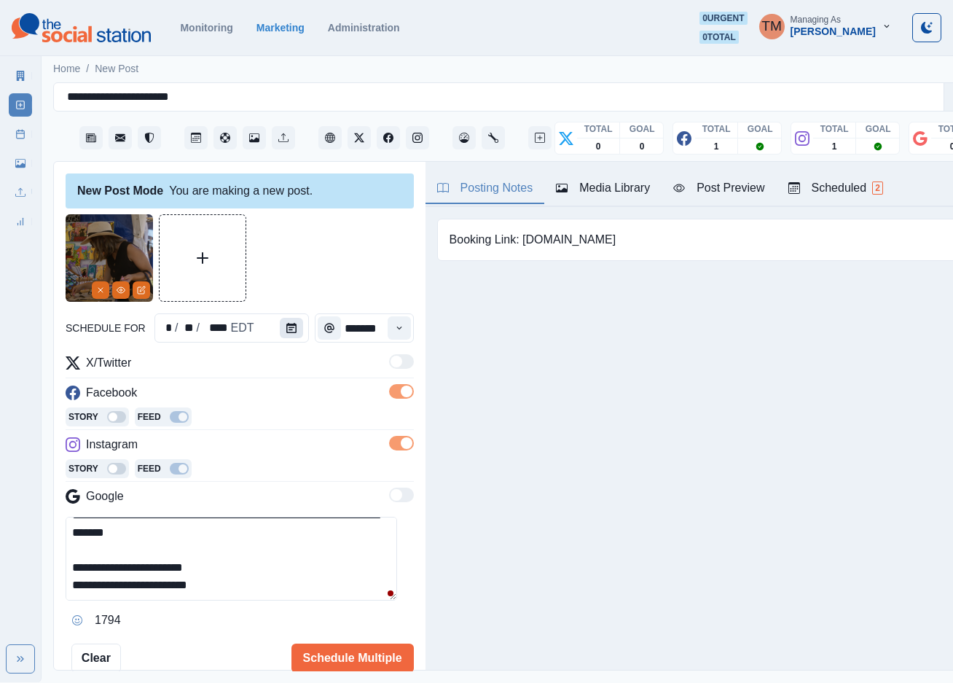
click at [286, 330] on icon "Calendar" at bounding box center [291, 328] width 10 height 10
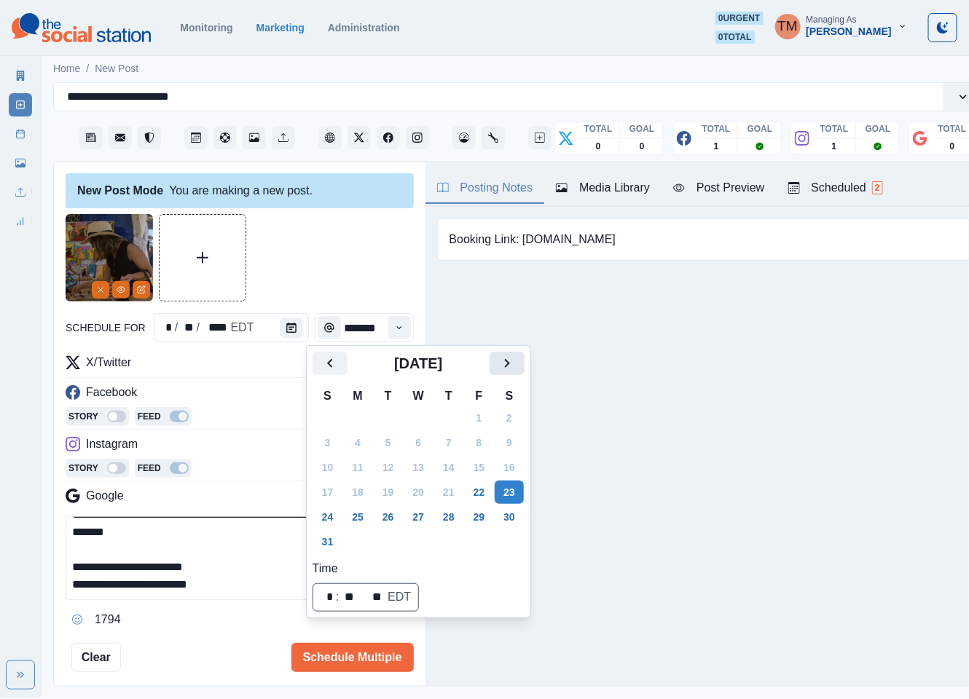
click at [497, 365] on button "Next" at bounding box center [507, 363] width 35 height 23
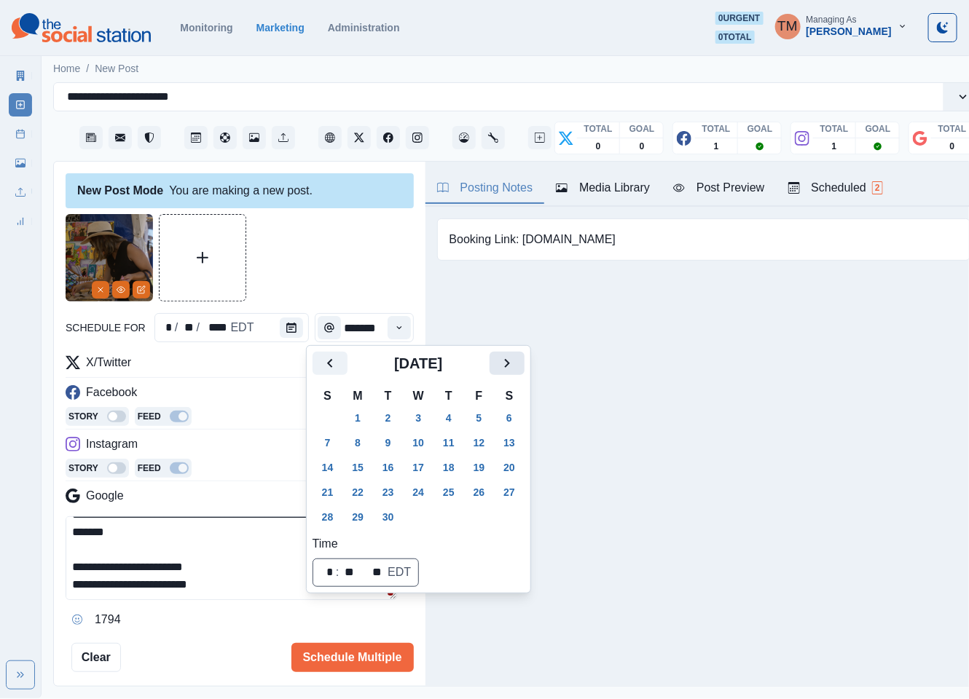
click at [497, 365] on button "Next" at bounding box center [507, 363] width 35 height 23
click at [353, 444] on button "6" at bounding box center [357, 442] width 29 height 23
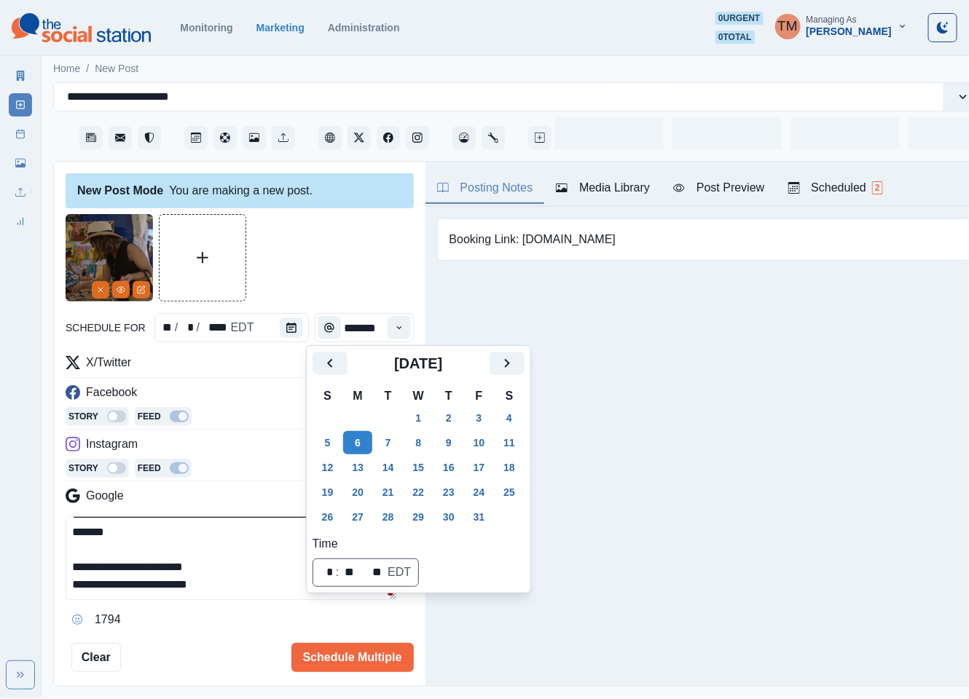
click at [333, 267] on div at bounding box center [240, 257] width 348 height 87
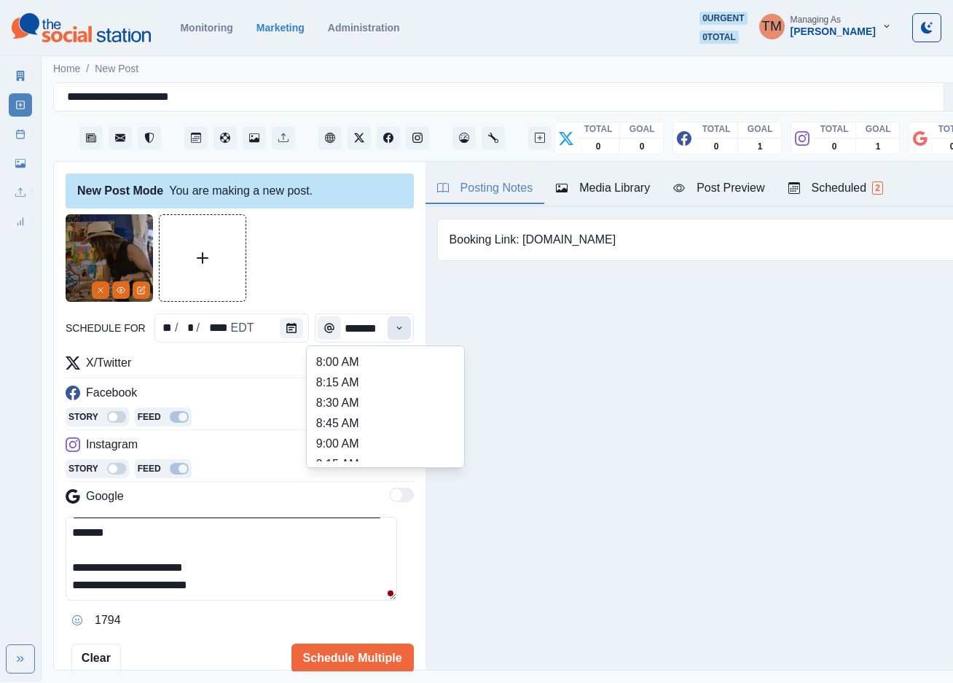
click at [396, 328] on icon "Time" at bounding box center [398, 327] width 5 height 3
click at [363, 617] on li "11:15 AM" at bounding box center [386, 627] width 146 height 20
type input "********"
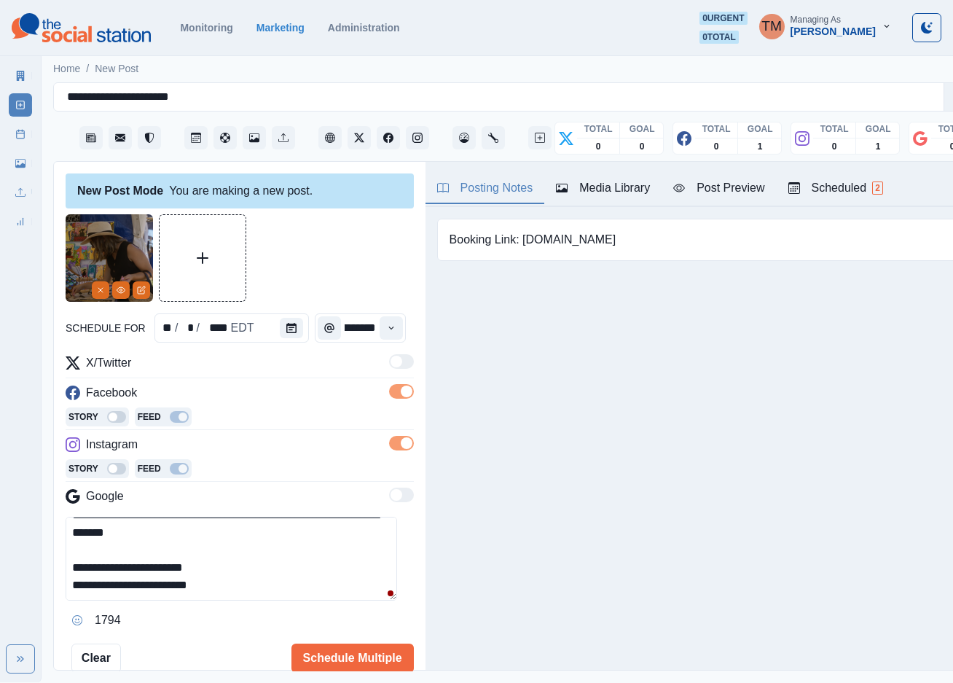
click at [353, 243] on div at bounding box center [240, 257] width 348 height 87
click at [713, 188] on div "Post Preview" at bounding box center [718, 187] width 91 height 17
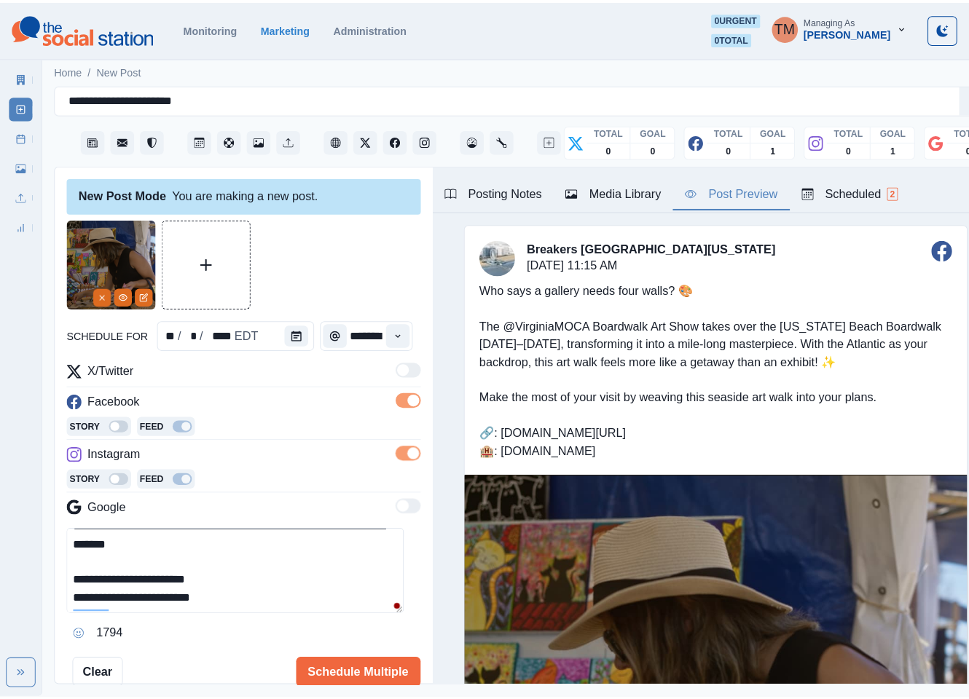
scroll to position [48, 0]
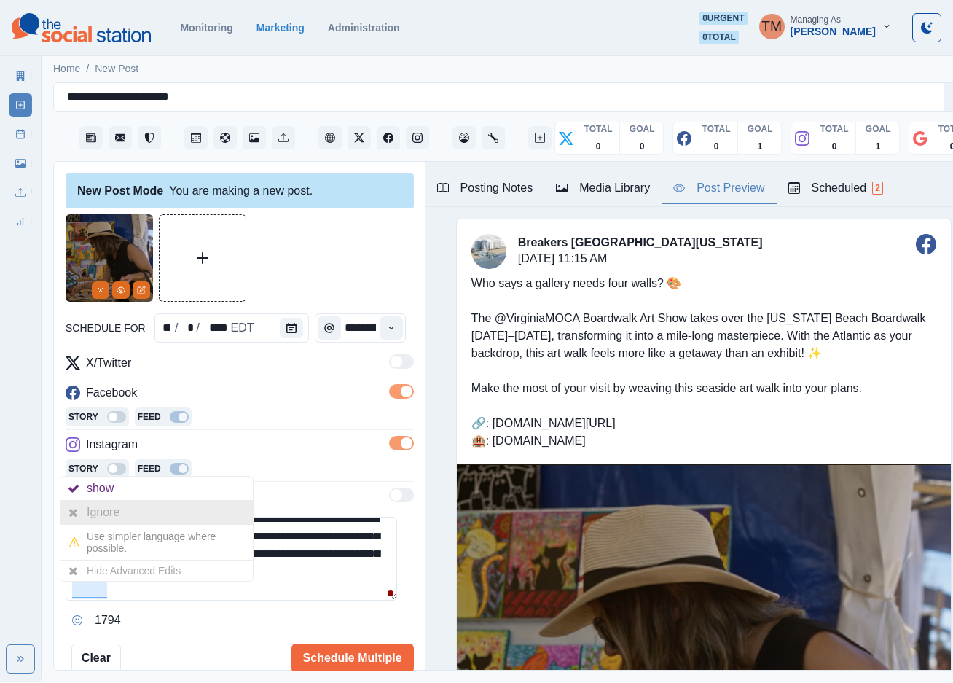
click at [116, 514] on div "Ignore" at bounding box center [106, 512] width 39 height 23
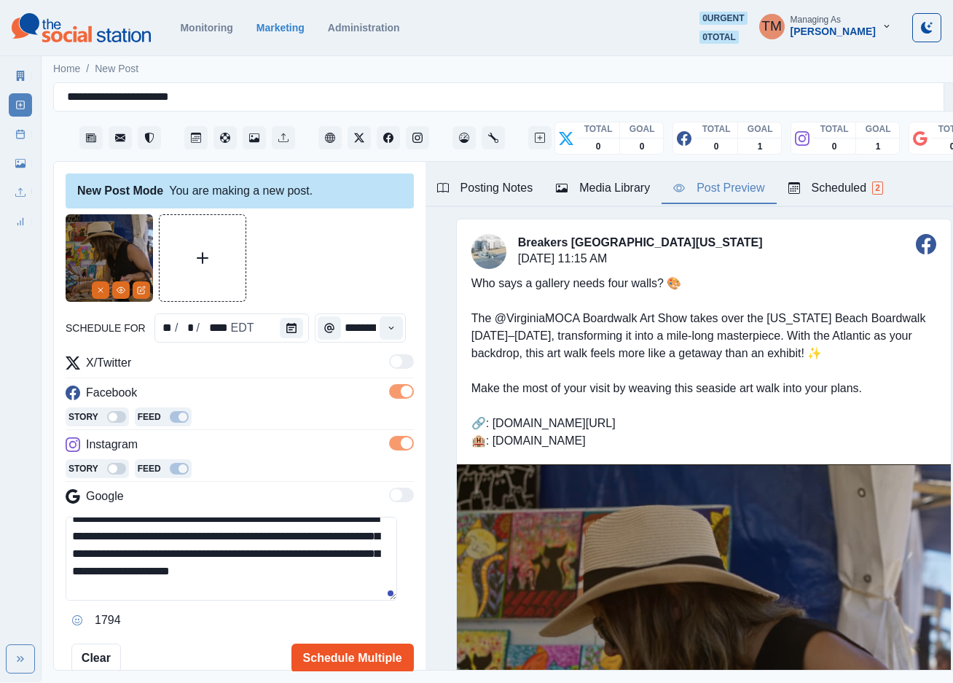
click at [313, 660] on button "Schedule Multiple" at bounding box center [352, 657] width 122 height 29
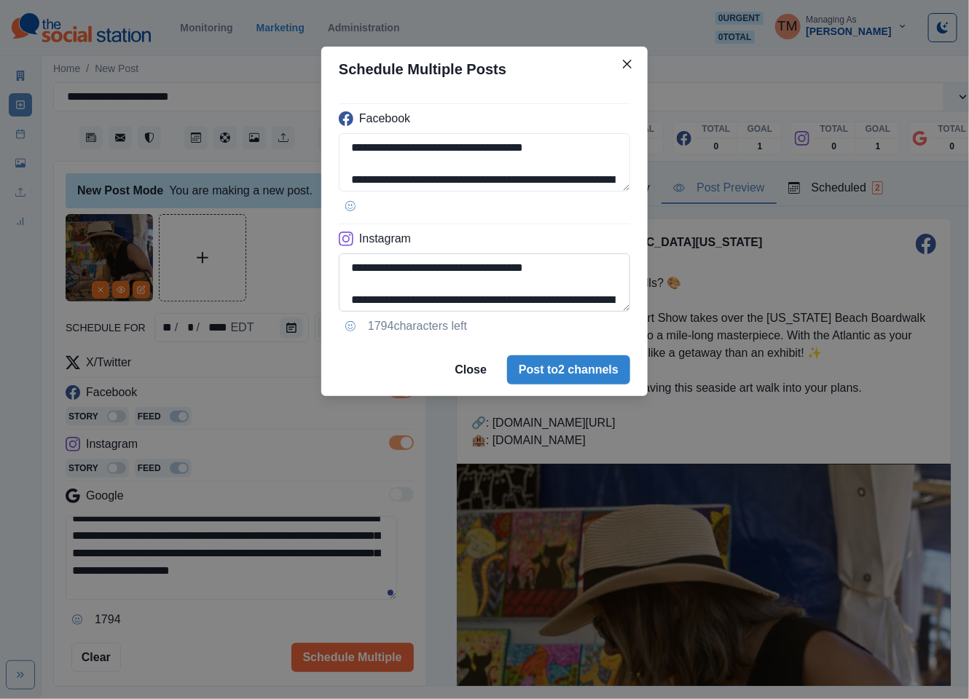
click at [423, 293] on textarea "**********" at bounding box center [484, 283] width 291 height 58
drag, startPoint x: 377, startPoint y: 300, endPoint x: 411, endPoint y: 297, distance: 34.4
click at [411, 297] on textarea "**********" at bounding box center [484, 283] width 291 height 58
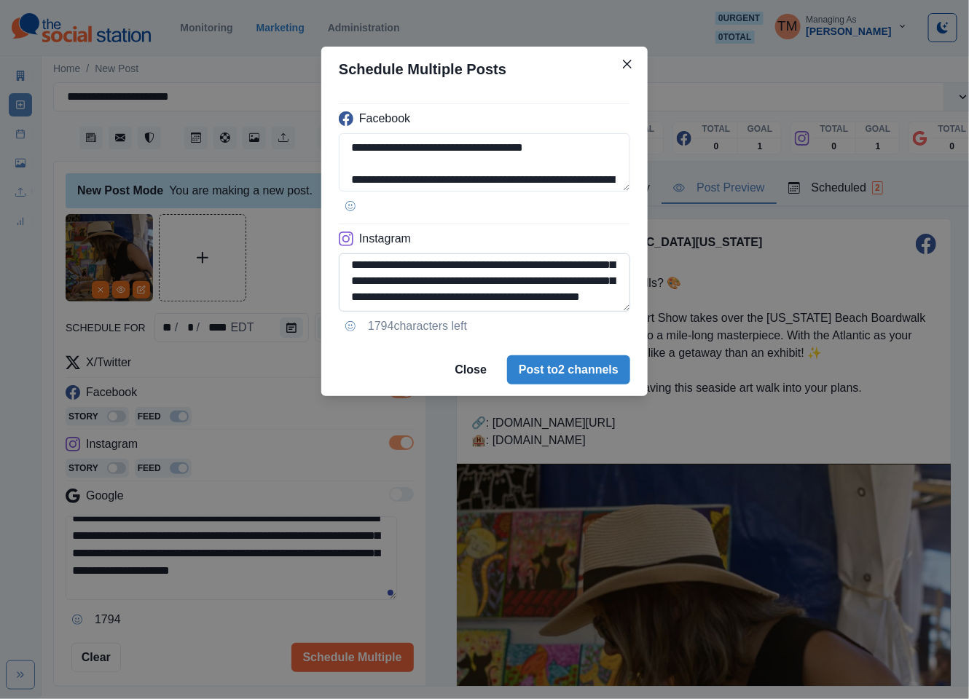
scroll to position [18, 0]
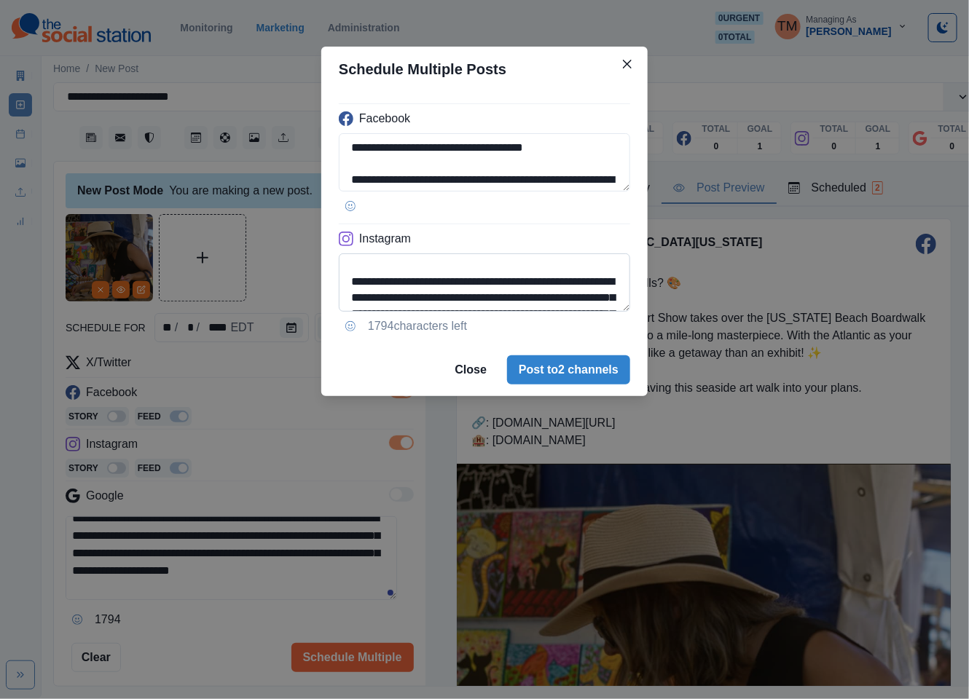
click at [390, 280] on textarea "**********" at bounding box center [484, 283] width 291 height 58
paste textarea "**********"
click at [377, 300] on textarea "**********" at bounding box center [484, 283] width 291 height 58
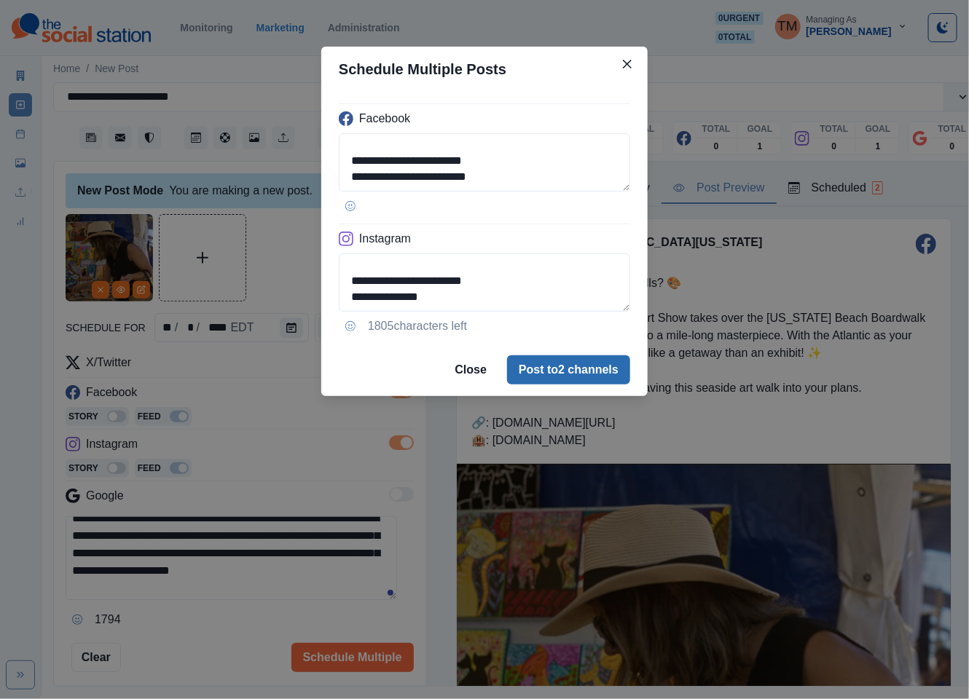
type textarea "**********"
click at [586, 382] on button "Post to 2 channels" at bounding box center [568, 370] width 123 height 29
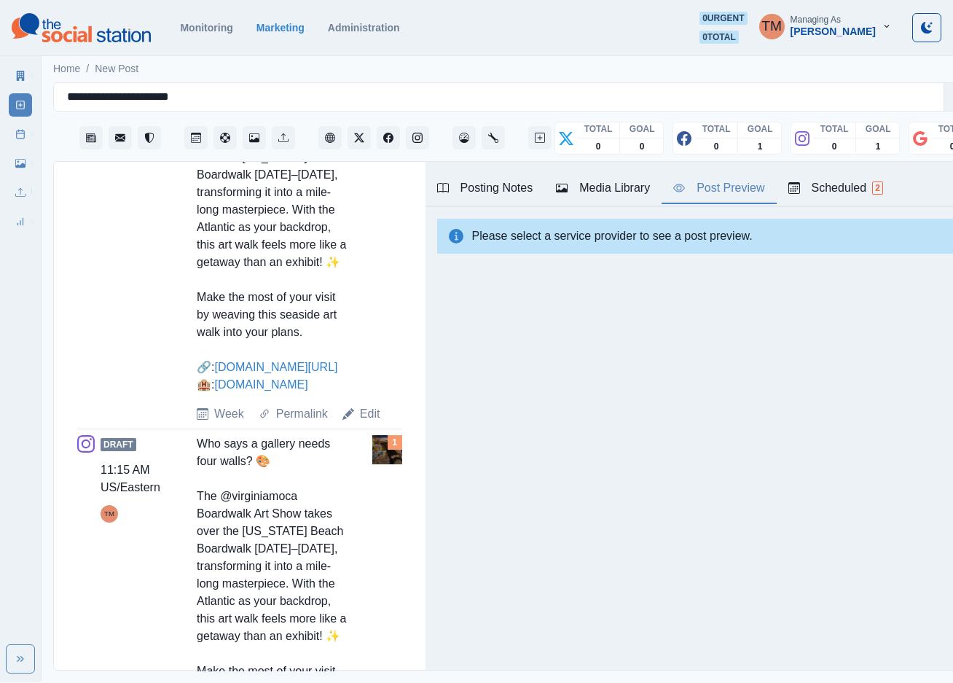
scroll to position [328, 0]
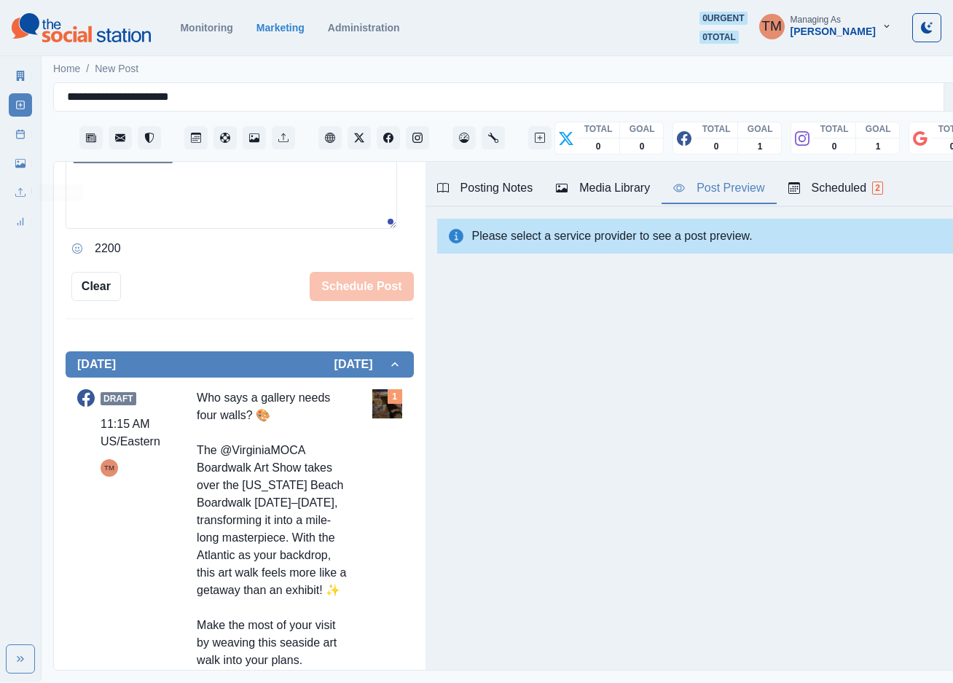
click at [16, 136] on icon at bounding box center [20, 134] width 10 height 10
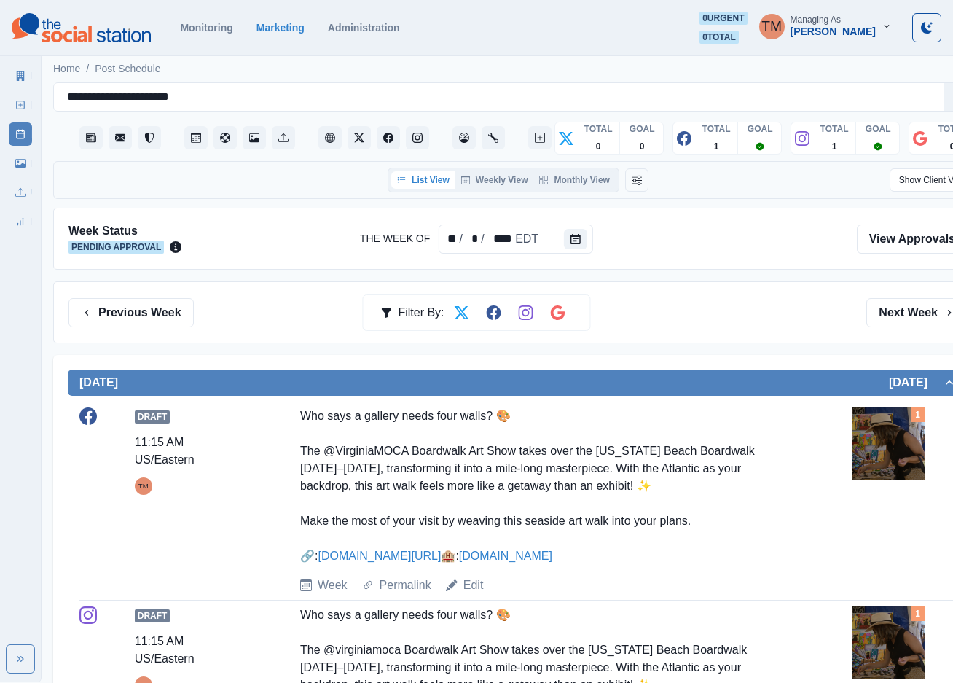
click at [882, 440] on img at bounding box center [888, 443] width 73 height 73
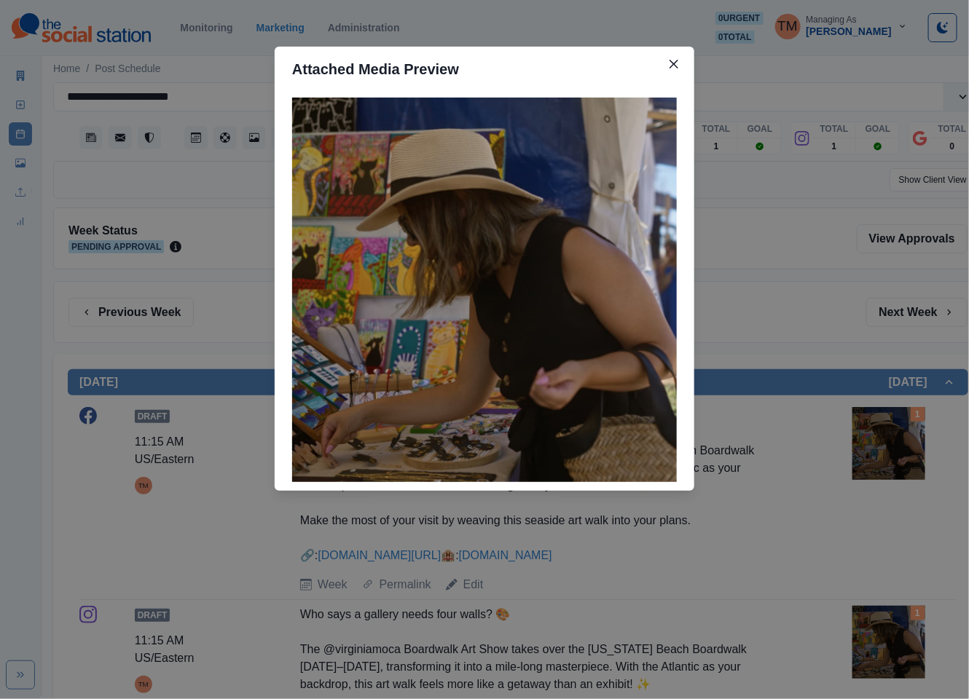
click at [882, 440] on div "Attached Media Preview" at bounding box center [484, 349] width 969 height 699
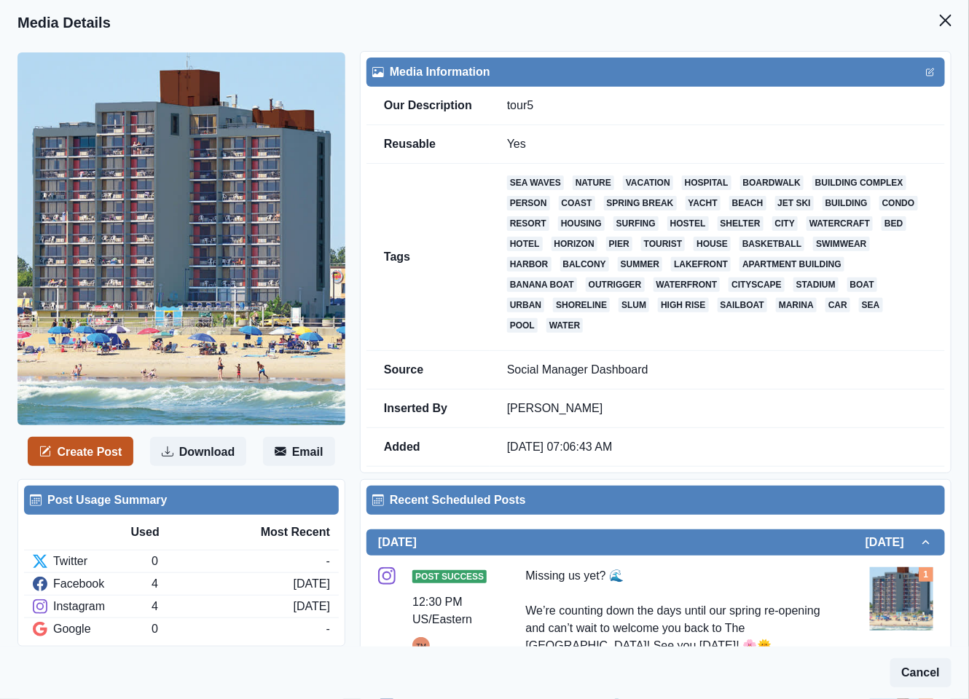
click at [76, 455] on button "Create Post" at bounding box center [81, 451] width 106 height 29
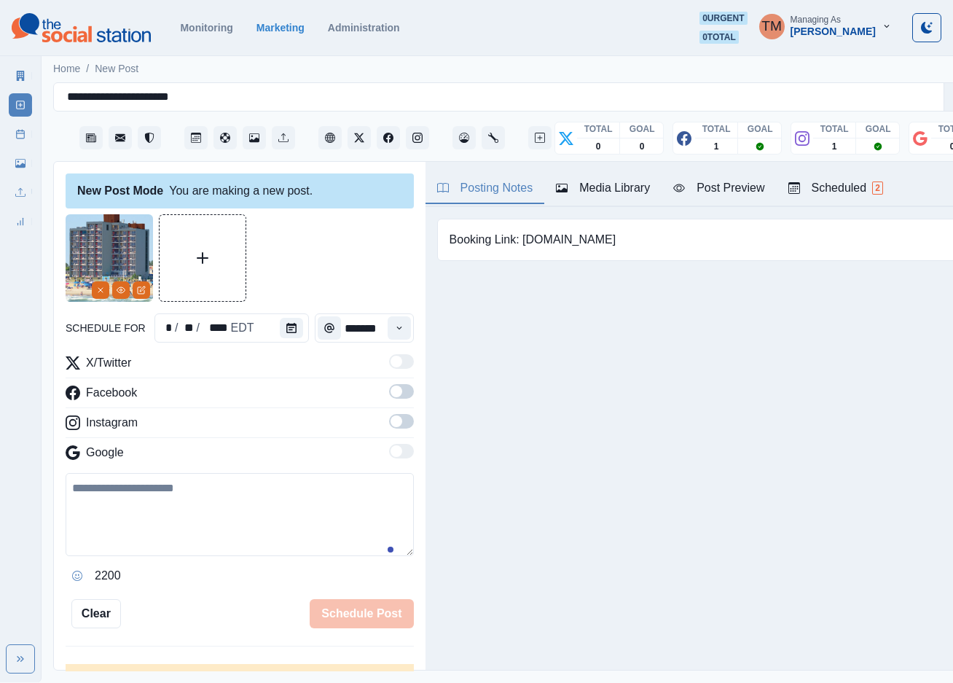
click at [243, 509] on textarea at bounding box center [240, 514] width 348 height 83
paste textarea "**********"
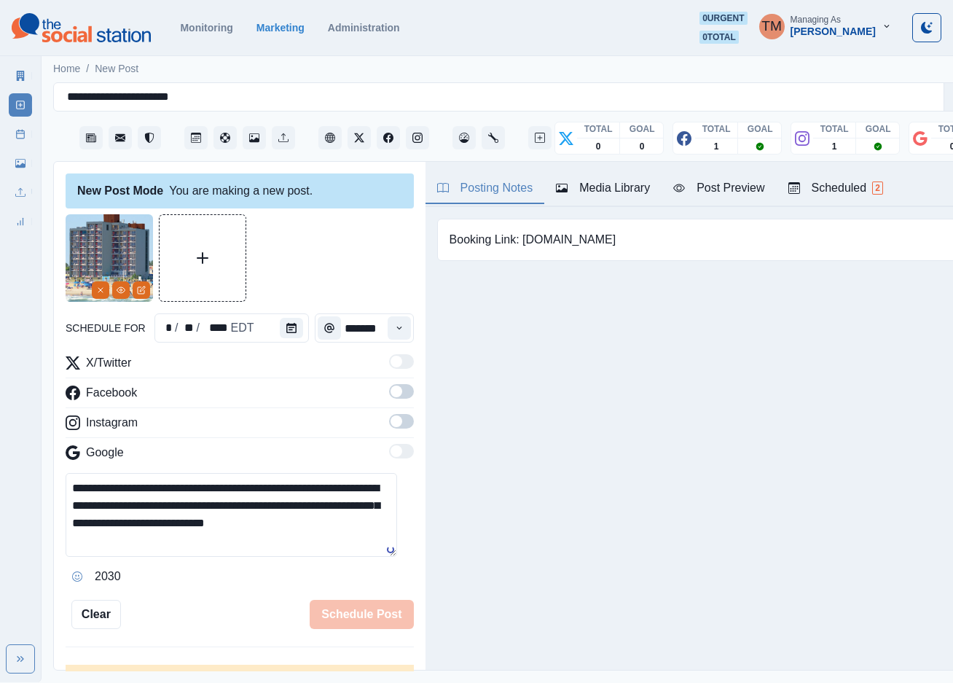
type textarea "**********"
click at [391, 391] on span at bounding box center [397, 391] width 12 height 12
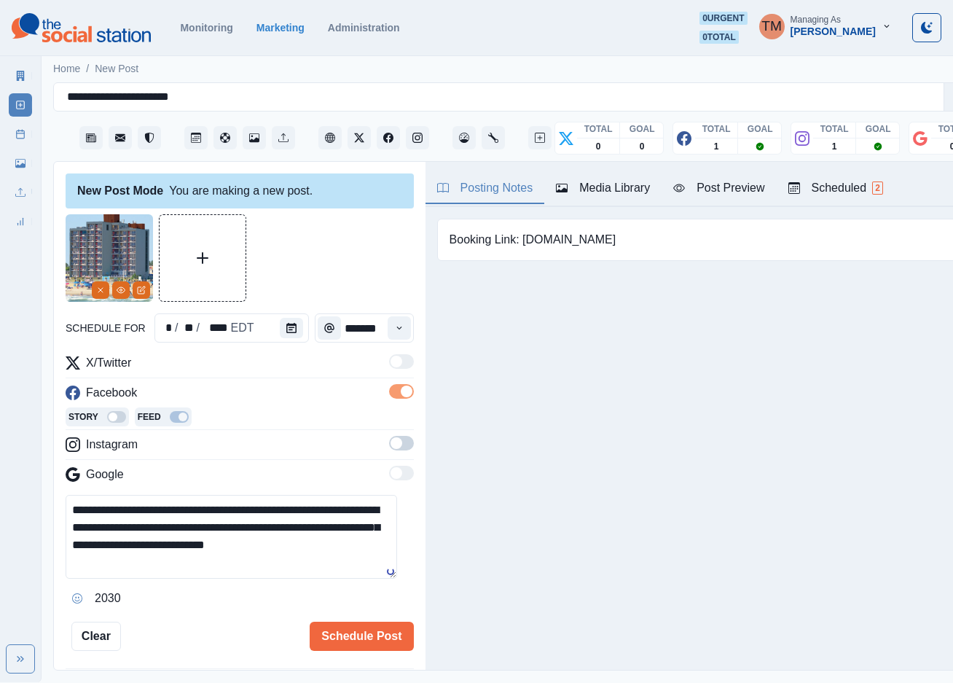
click at [394, 442] on span at bounding box center [401, 443] width 25 height 15
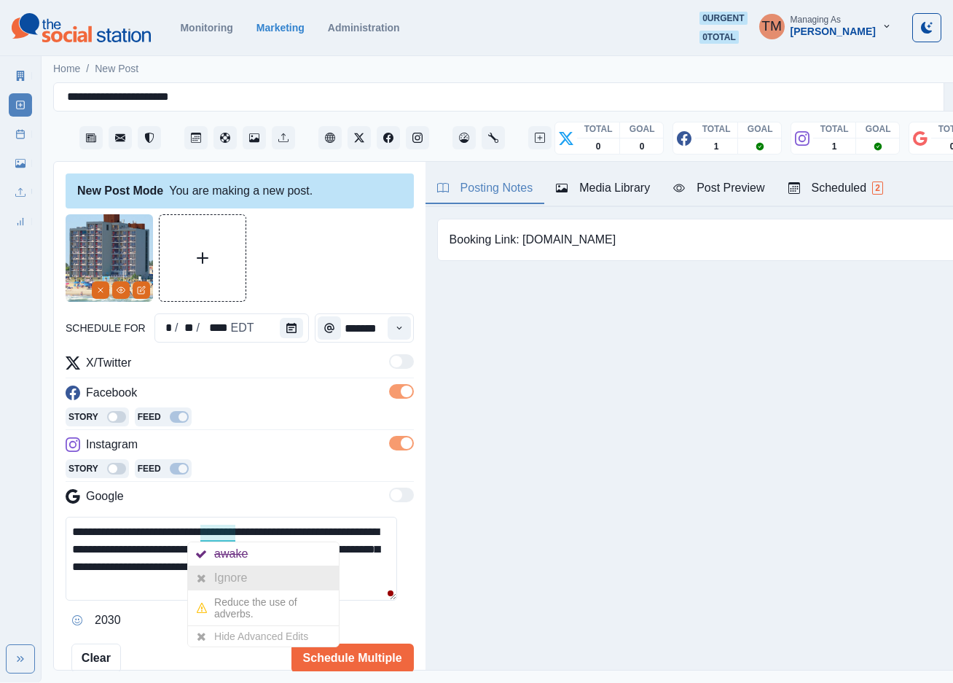
click at [237, 569] on div "Ignore" at bounding box center [233, 577] width 39 height 23
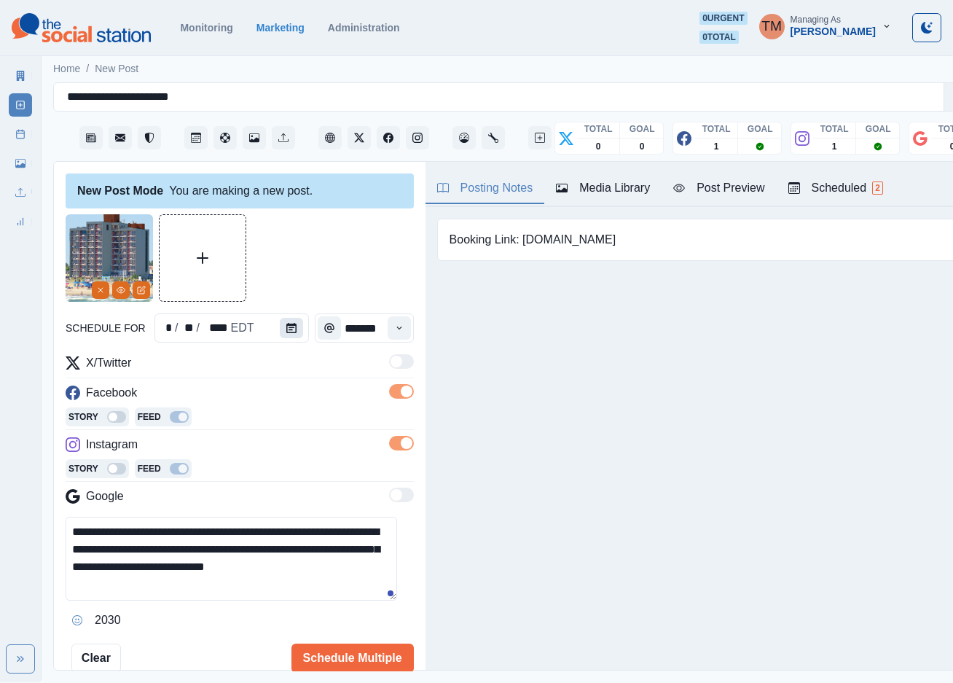
click at [282, 334] on button "Calendar" at bounding box center [291, 328] width 23 height 20
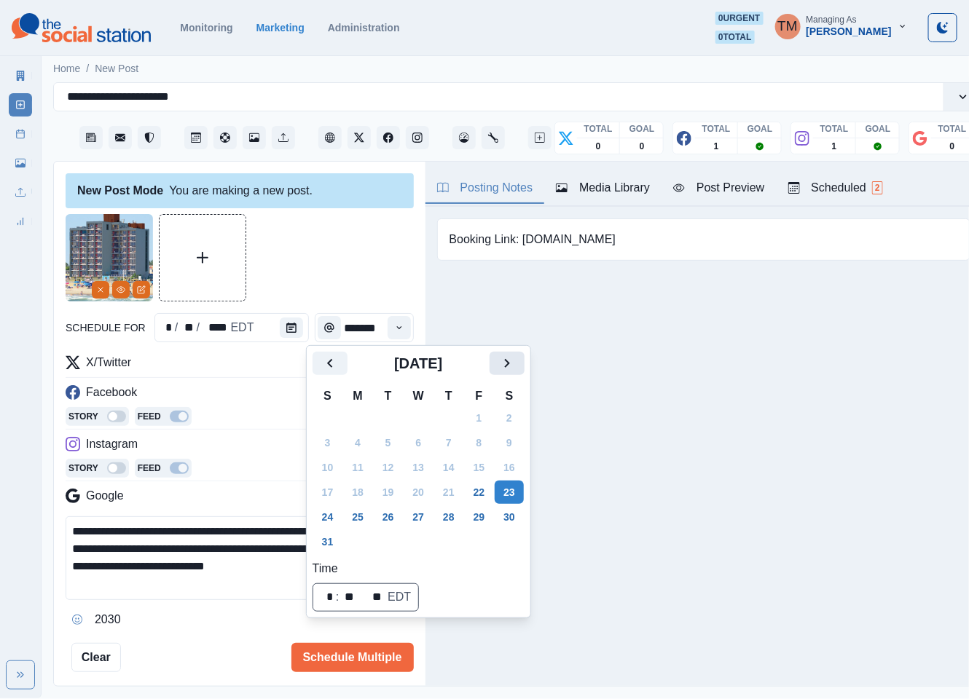
click at [501, 358] on icon "Next" at bounding box center [506, 363] width 17 height 17
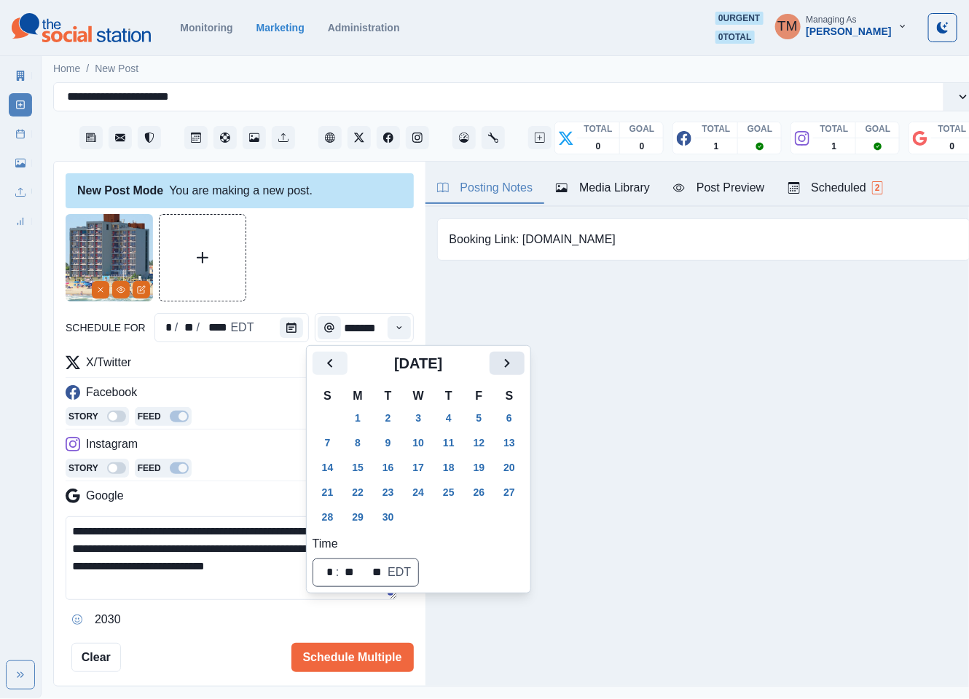
click at [505, 363] on icon "Next" at bounding box center [506, 363] width 17 height 17
click at [389, 468] on button "14" at bounding box center [388, 467] width 29 height 23
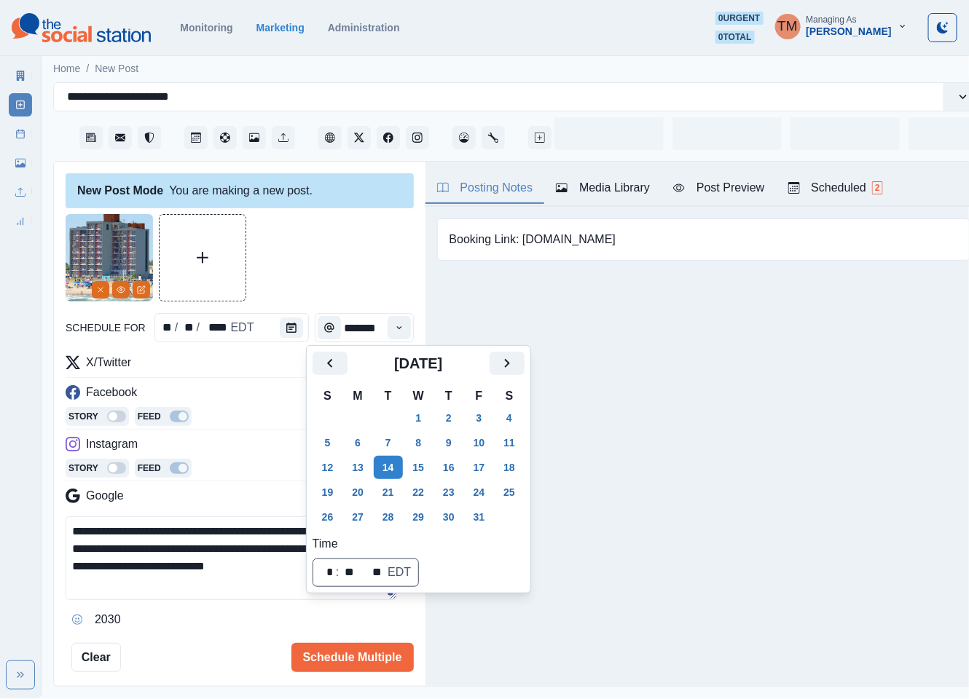
click at [348, 261] on div at bounding box center [240, 257] width 348 height 87
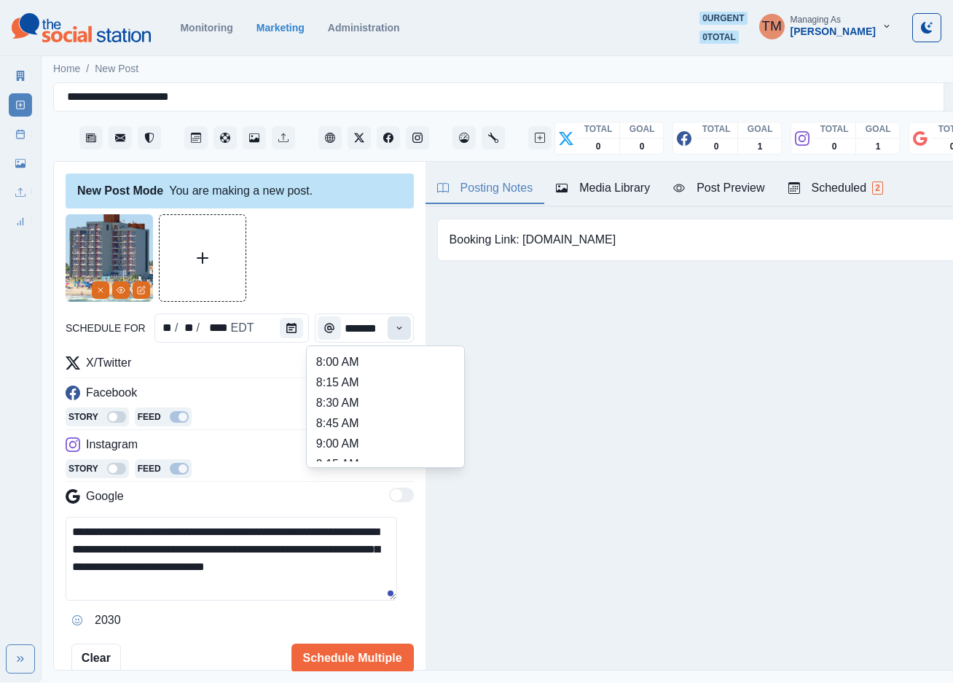
click at [394, 330] on icon "Time" at bounding box center [399, 328] width 10 height 10
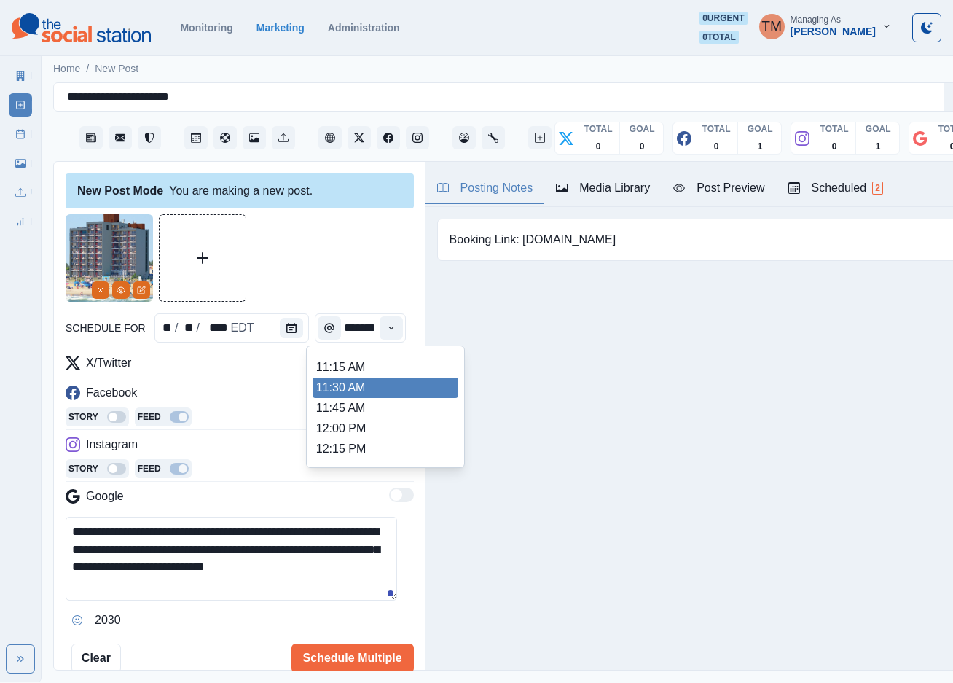
scroll to position [369, 0]
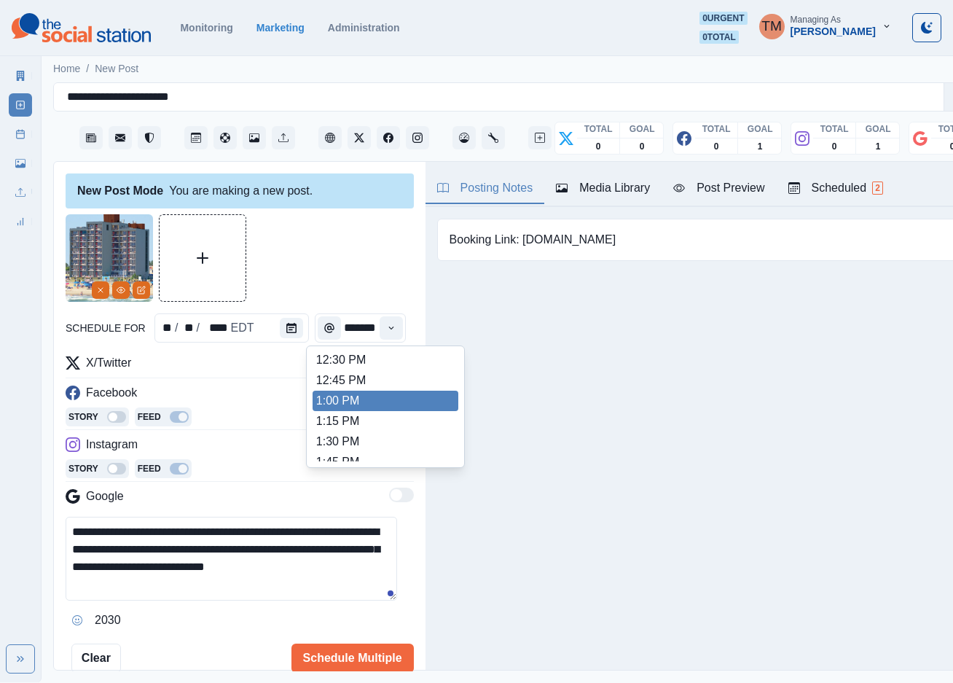
click at [369, 391] on li "1:00 PM" at bounding box center [386, 401] width 146 height 20
type input "*******"
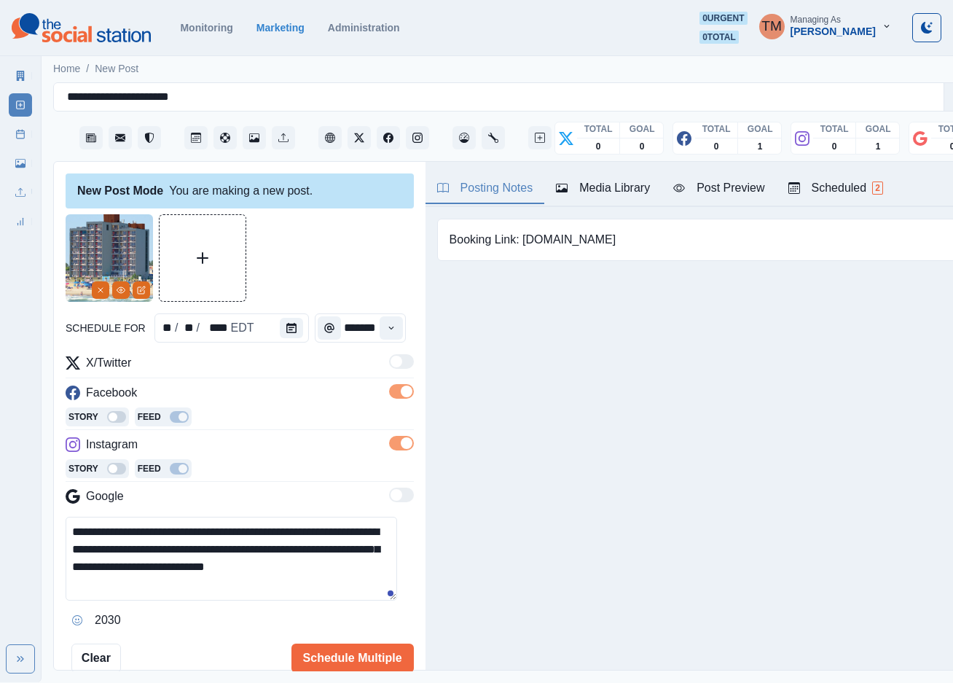
click at [367, 249] on div at bounding box center [240, 257] width 348 height 87
click at [723, 191] on div "Post Preview" at bounding box center [718, 187] width 91 height 17
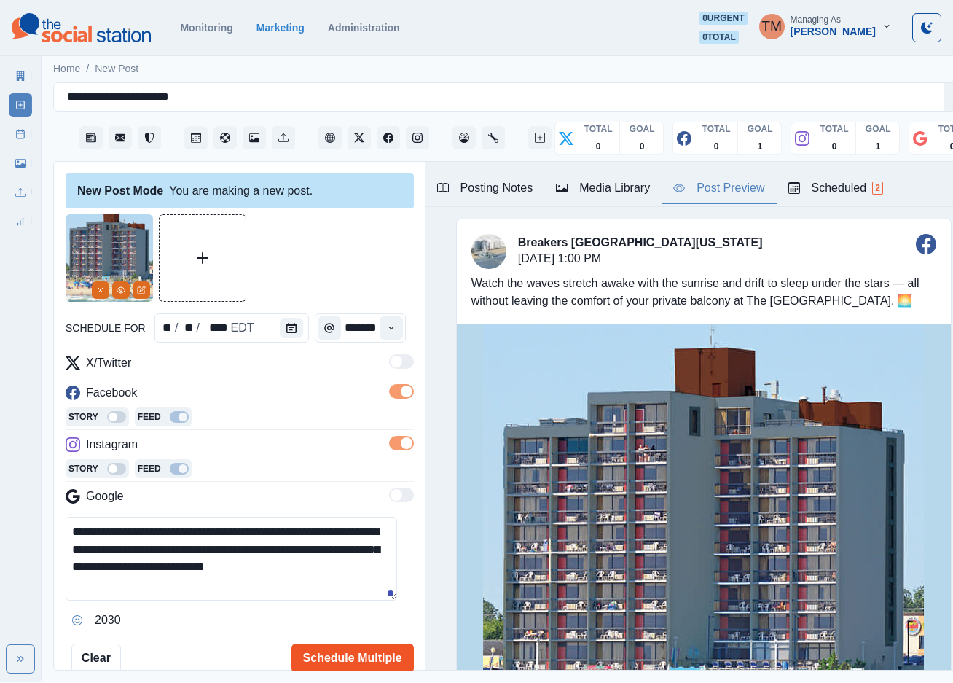
click at [365, 661] on button "Schedule Multiple" at bounding box center [352, 657] width 122 height 29
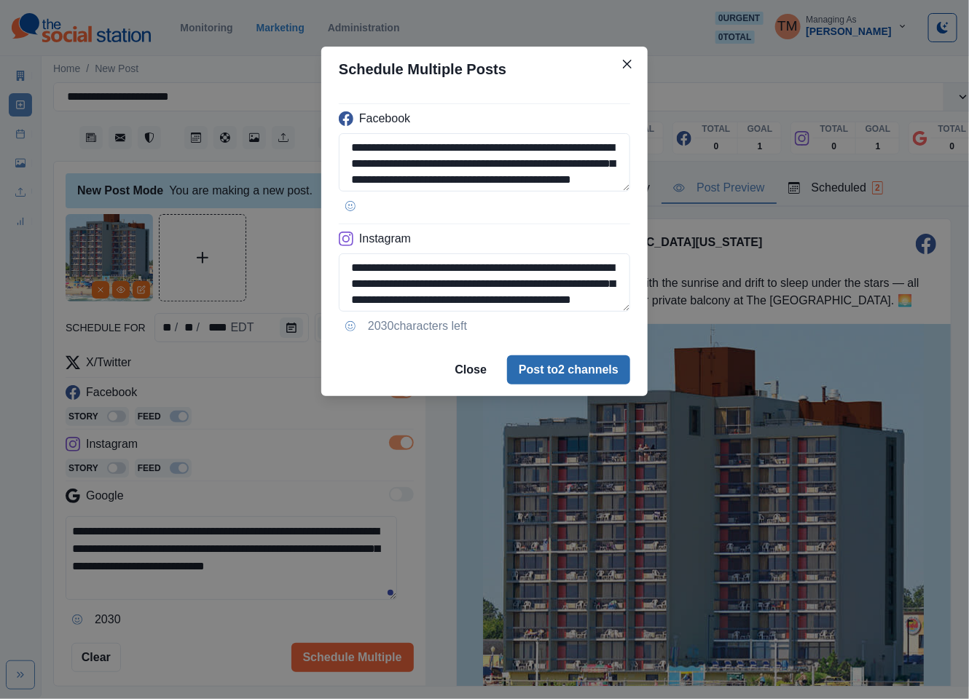
click at [573, 377] on button "Post to 2 channels" at bounding box center [568, 370] width 123 height 29
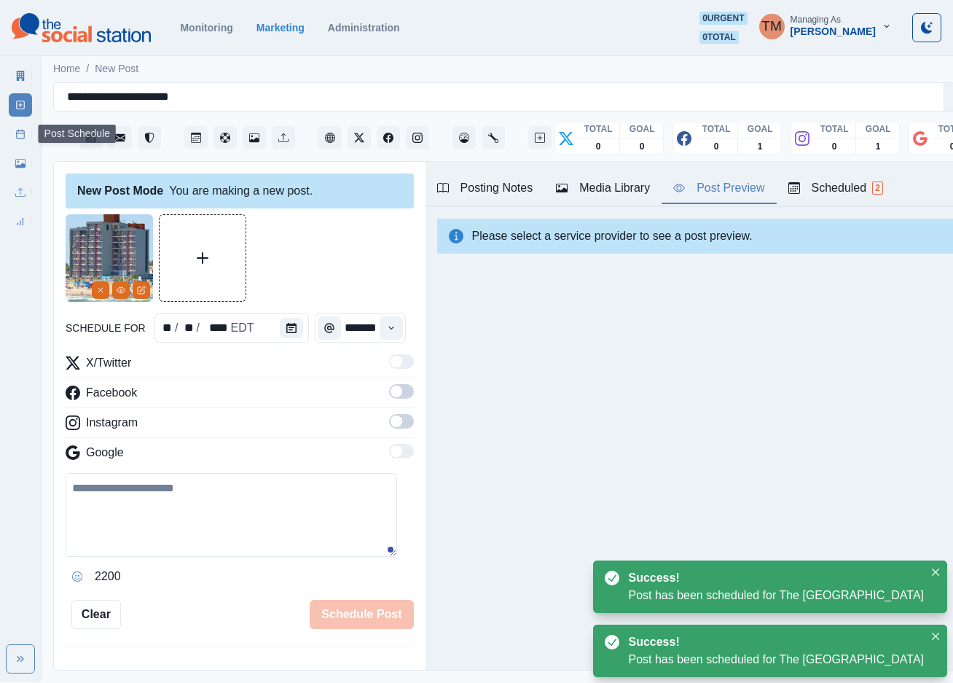
click at [23, 136] on icon at bounding box center [20, 134] width 10 height 10
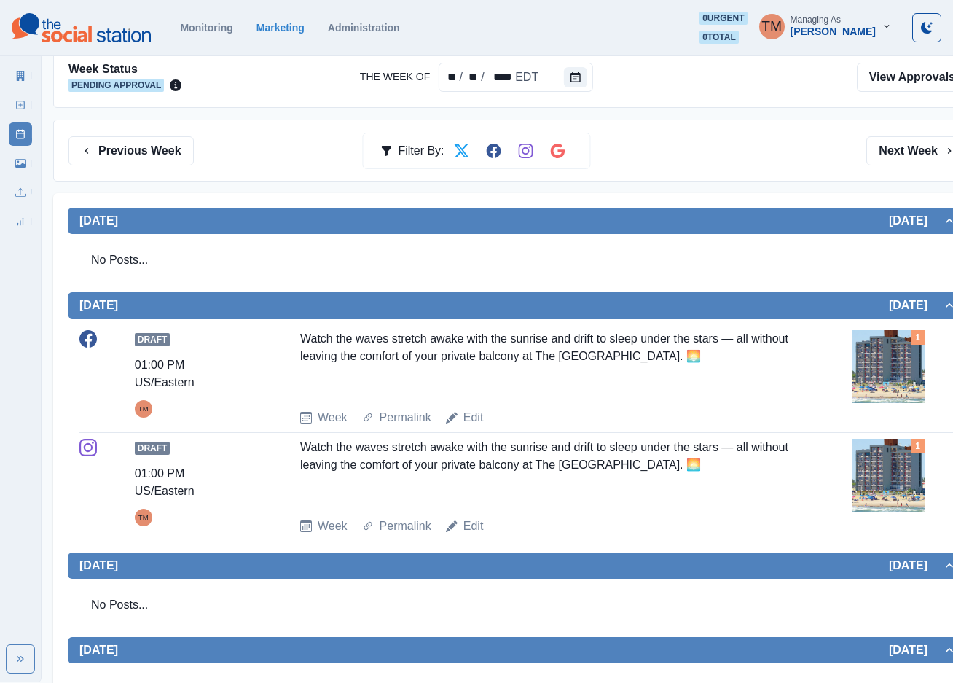
scroll to position [154, 0]
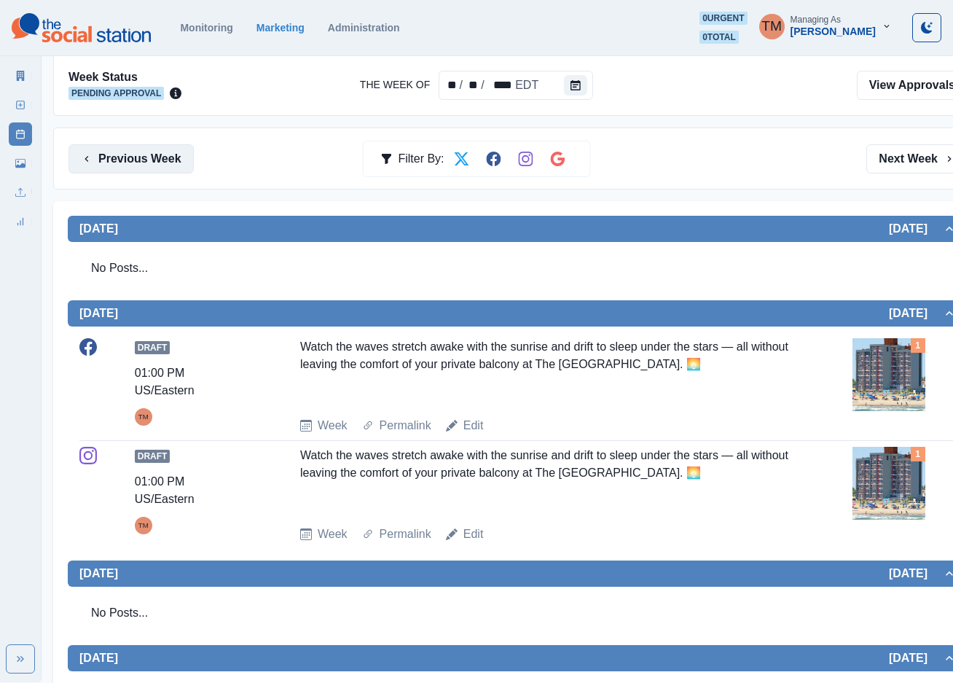
click at [90, 158] on icon "button" at bounding box center [87, 159] width 12 height 12
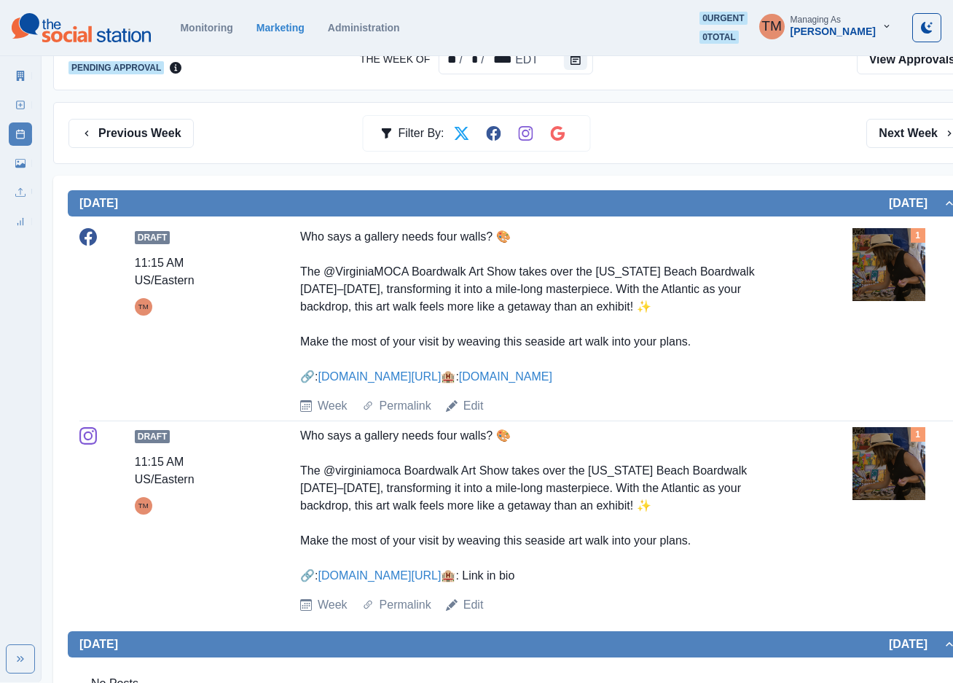
scroll to position [219, 0]
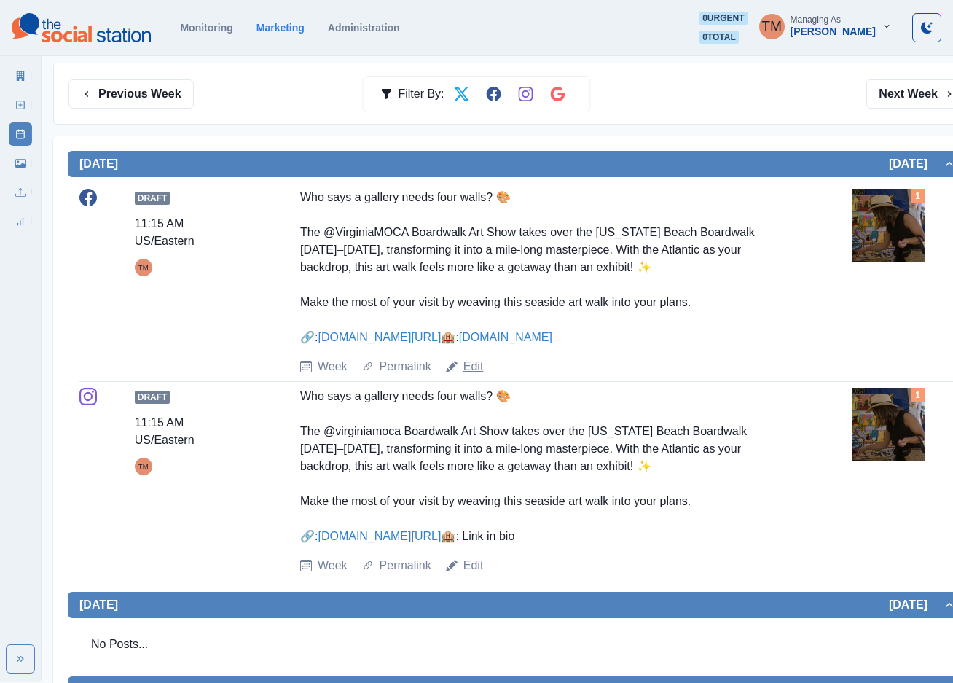
click at [473, 375] on link "Edit" at bounding box center [473, 366] width 20 height 17
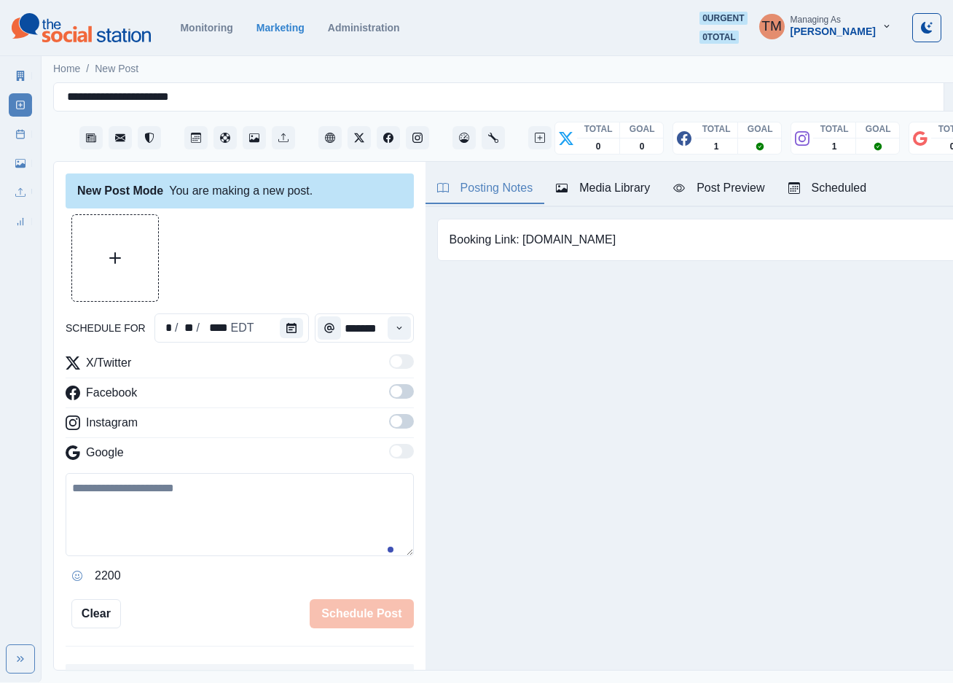
scroll to position [15, 0]
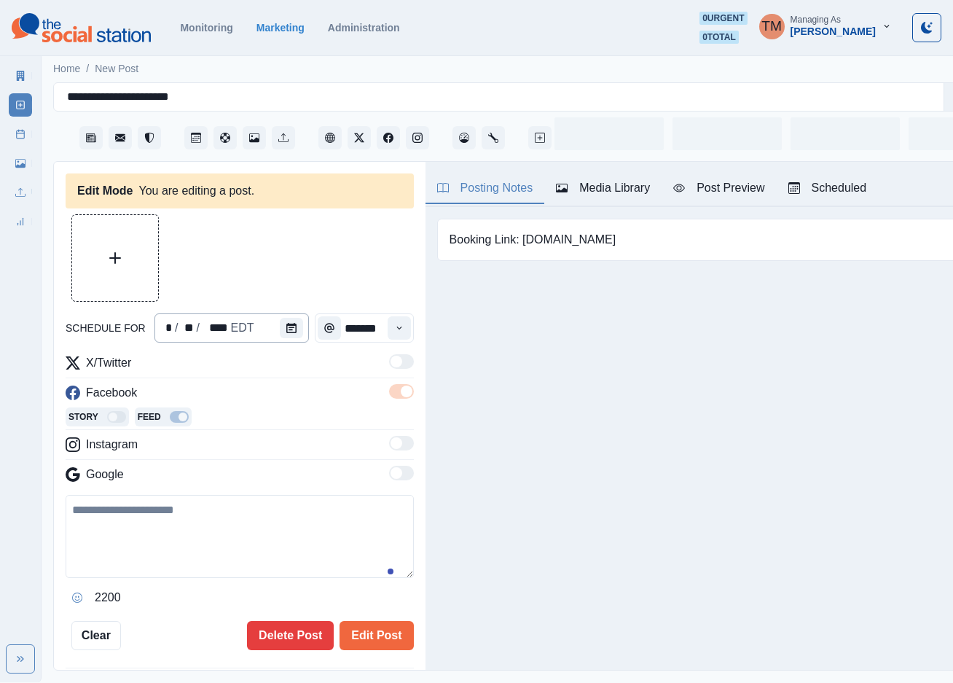
type input "********"
type textarea "**********"
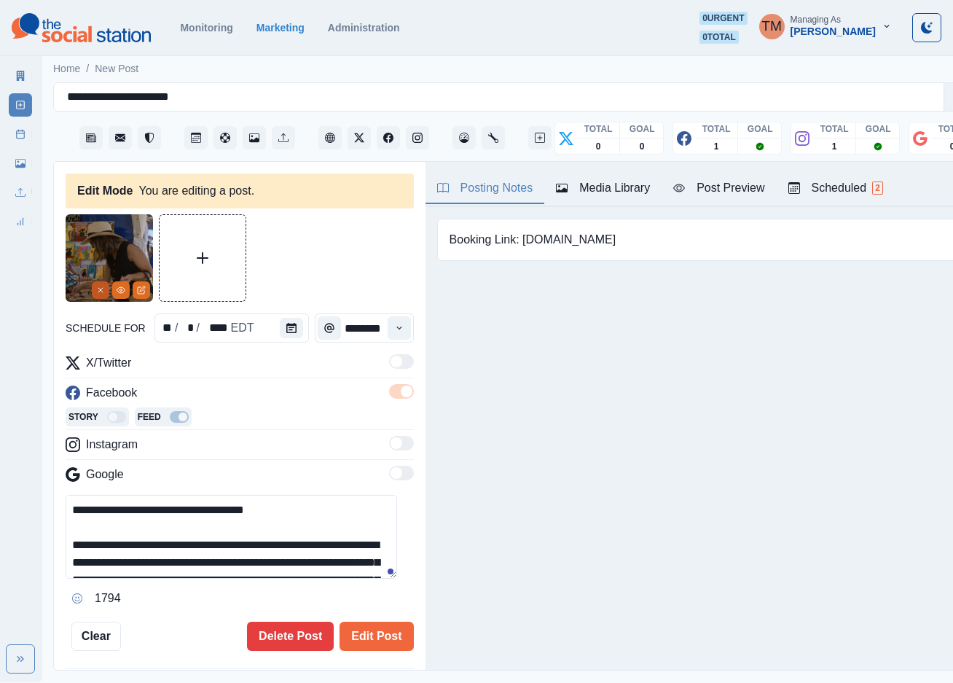
click at [99, 286] on icon "Remove" at bounding box center [100, 290] width 9 height 9
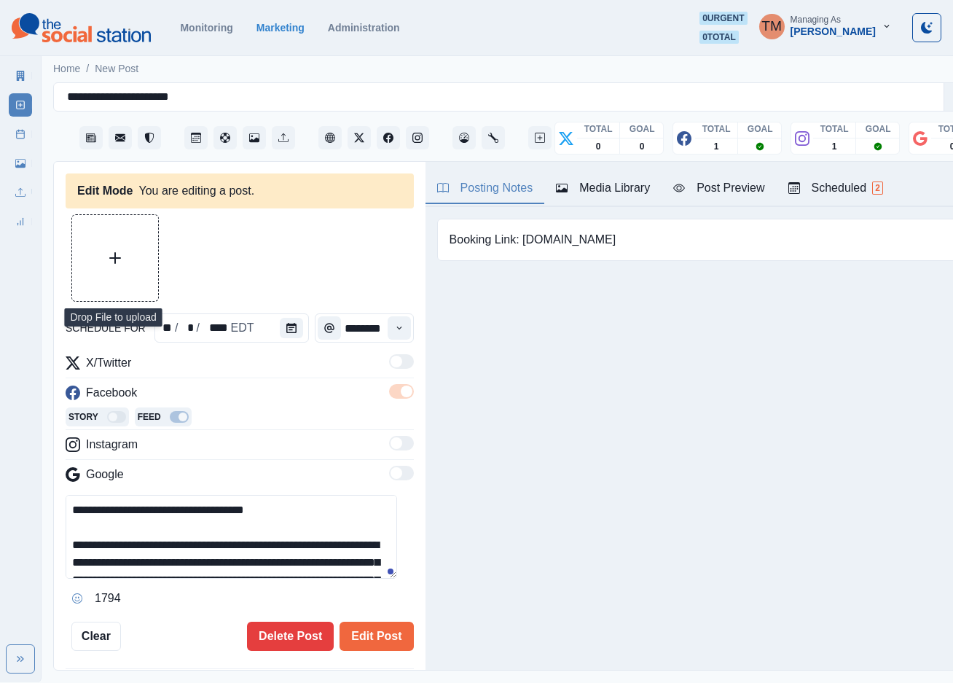
click at [103, 245] on button "Upload Media" at bounding box center [115, 258] width 86 height 86
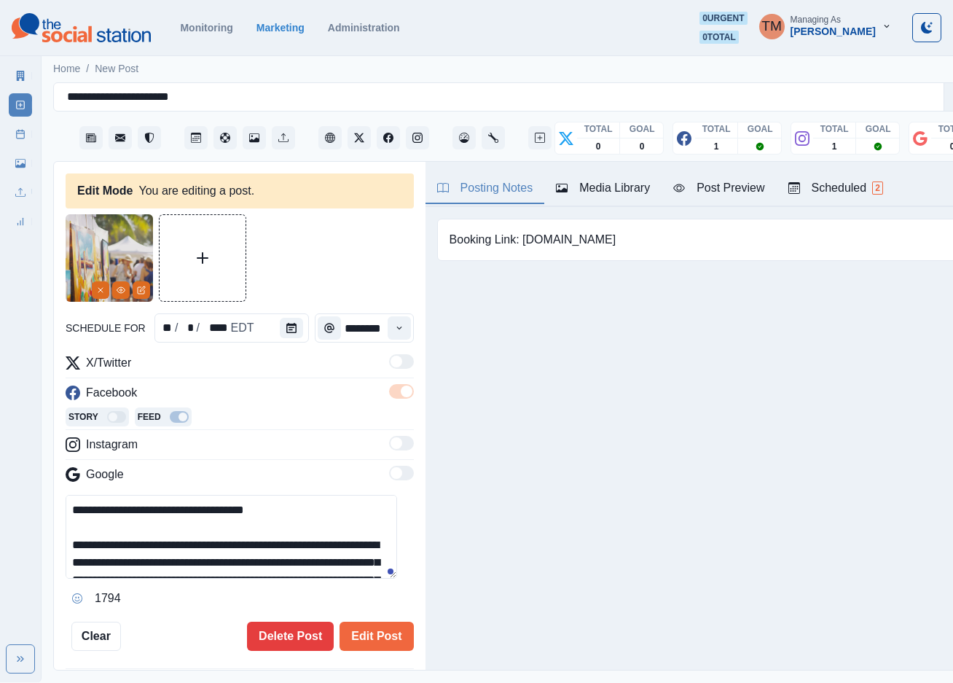
click at [341, 248] on div at bounding box center [240, 257] width 348 height 87
click at [142, 286] on icon "Edit Media" at bounding box center [141, 290] width 9 height 9
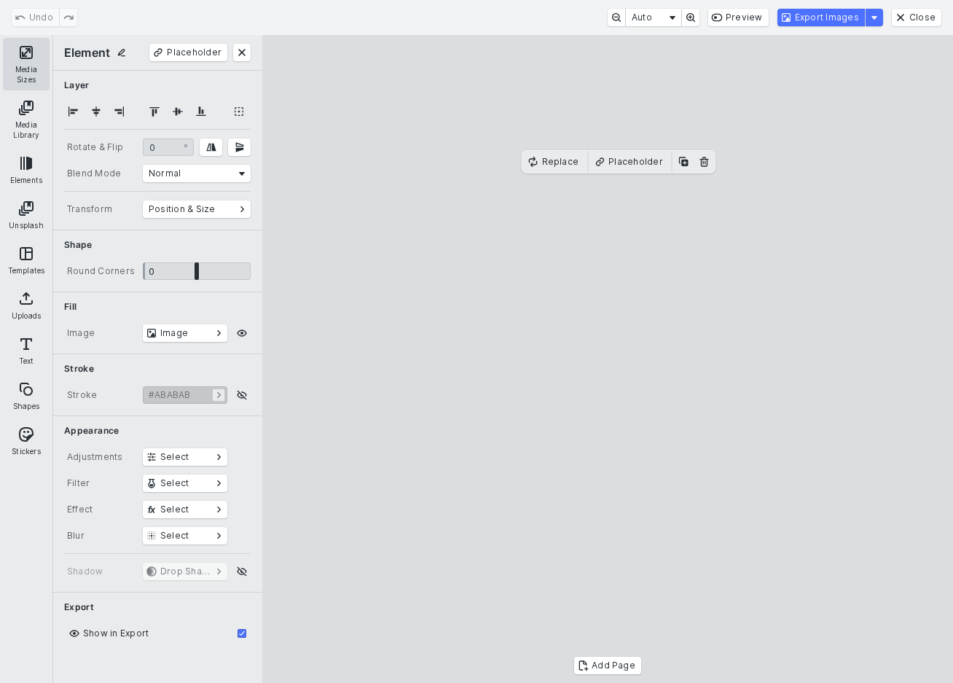
click at [23, 68] on button "Media Sizes" at bounding box center [26, 64] width 47 height 52
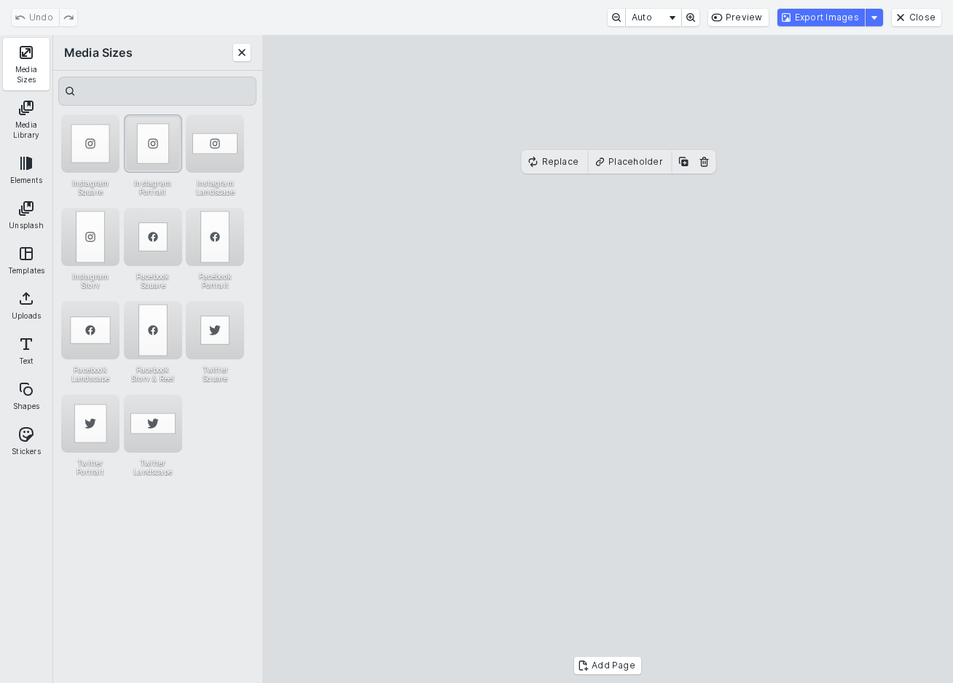
click at [152, 138] on div "Instagram Portrait" at bounding box center [153, 143] width 58 height 58
click at [88, 143] on div "Instagram Square" at bounding box center [90, 143] width 58 height 58
click at [608, 359] on cesdk-canvas "Editor canvas" at bounding box center [608, 359] width 0 height 0
drag, startPoint x: 734, startPoint y: 358, endPoint x: 667, endPoint y: 358, distance: 67.0
click at [608, 359] on cesdk-canvas "Editor canvas" at bounding box center [608, 359] width 0 height 0
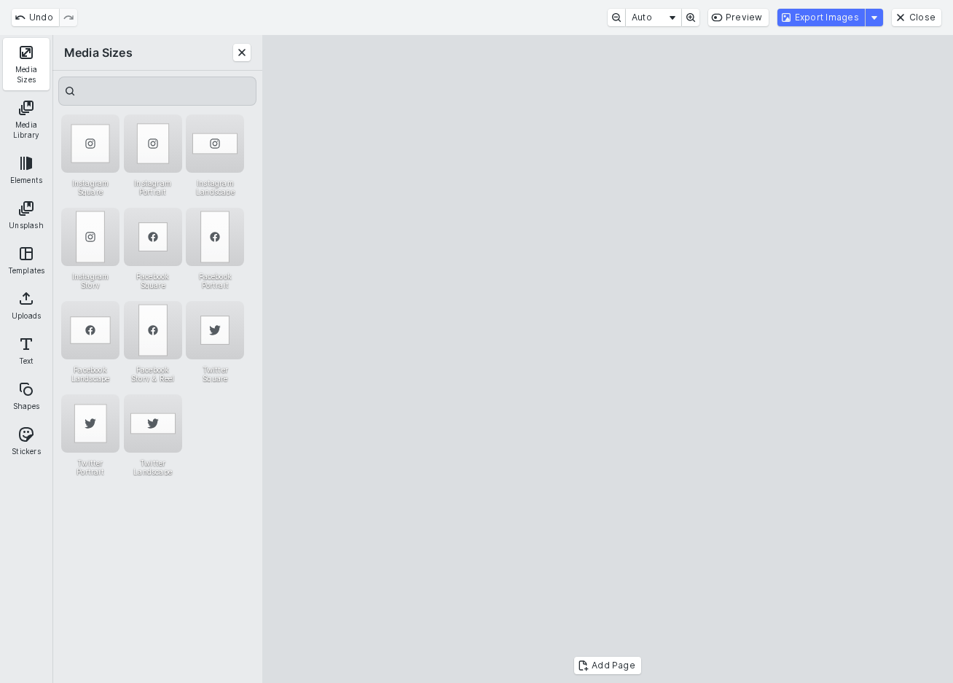
drag, startPoint x: 774, startPoint y: 385, endPoint x: 835, endPoint y: 383, distance: 60.5
click at [608, 359] on cesdk-canvas "Editor canvas" at bounding box center [608, 359] width 0 height 0
drag, startPoint x: 778, startPoint y: 378, endPoint x: 718, endPoint y: 380, distance: 60.5
click at [608, 359] on cesdk-canvas "Editor canvas" at bounding box center [608, 359] width 0 height 0
drag, startPoint x: 840, startPoint y: 389, endPoint x: 861, endPoint y: 389, distance: 21.1
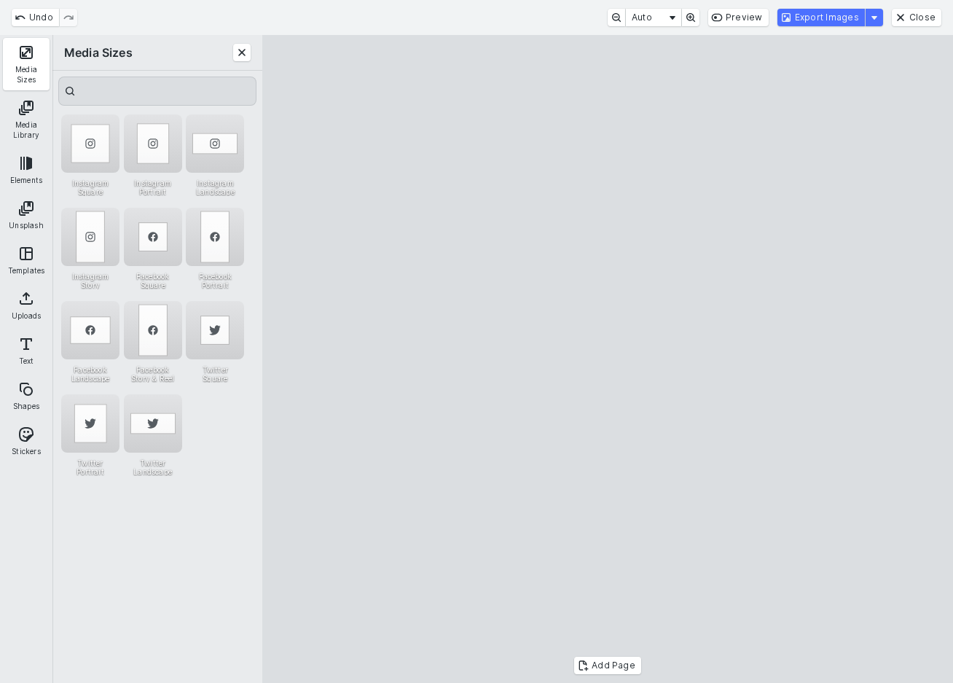
click at [608, 359] on cesdk-canvas "Editor canvas" at bounding box center [608, 359] width 0 height 0
drag, startPoint x: 278, startPoint y: 382, endPoint x: 404, endPoint y: 382, distance: 126.0
click at [608, 359] on cesdk-canvas "Editor canvas" at bounding box center [608, 359] width 0 height 0
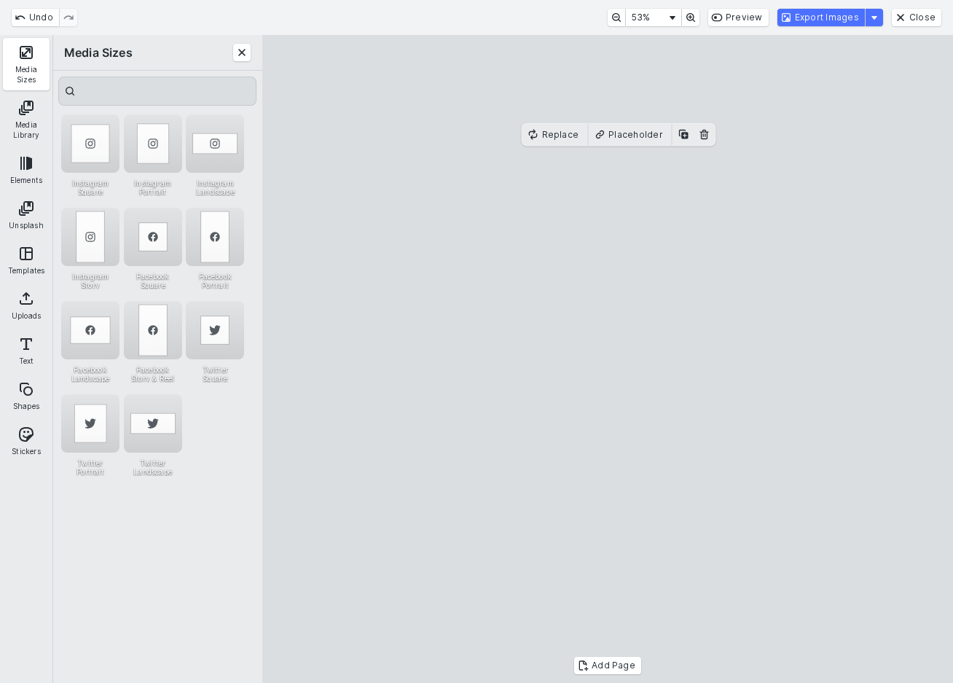
drag, startPoint x: 896, startPoint y: 403, endPoint x: 877, endPoint y: 407, distance: 19.3
click at [608, 359] on cesdk-canvas "Editor canvas" at bounding box center [608, 359] width 0 height 0
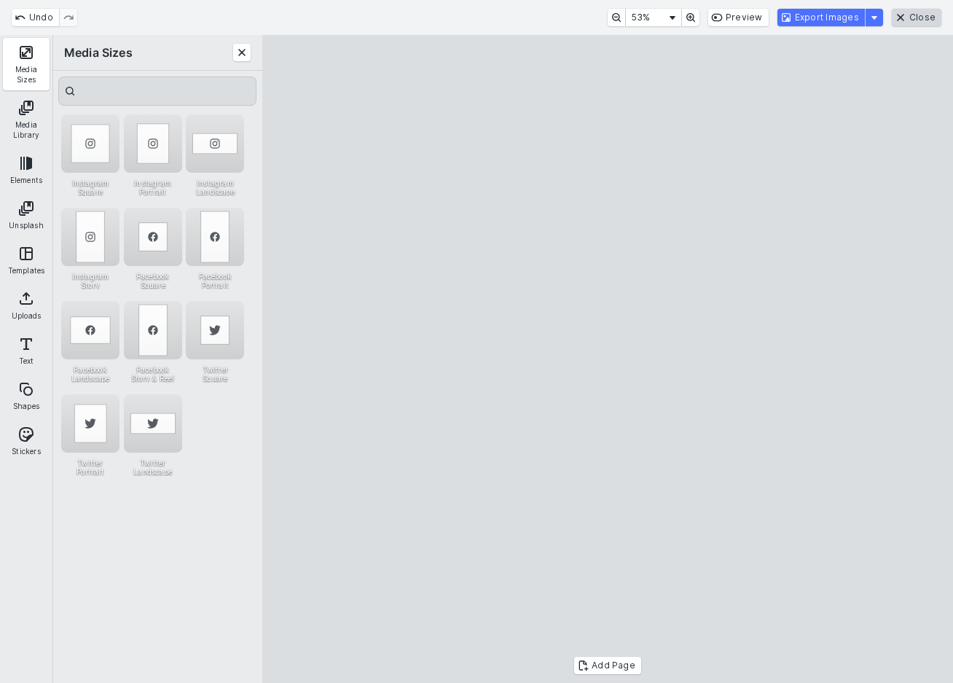
click at [927, 16] on button "Close" at bounding box center [917, 17] width 50 height 17
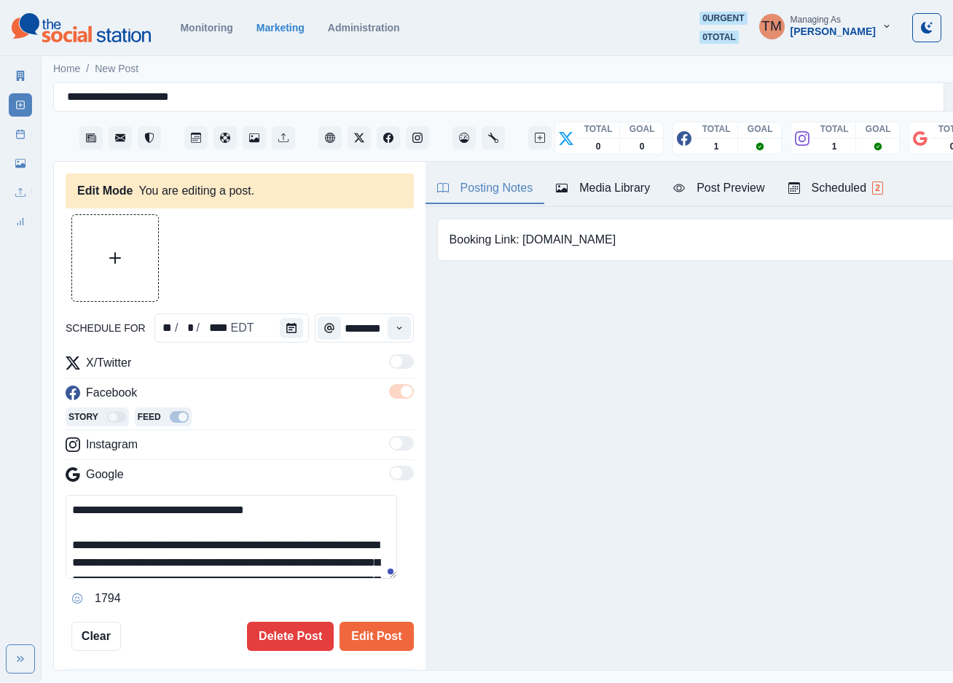
click at [145, 245] on button "Upload Media" at bounding box center [115, 258] width 86 height 86
click at [611, 184] on button "Media Library" at bounding box center [602, 188] width 117 height 31
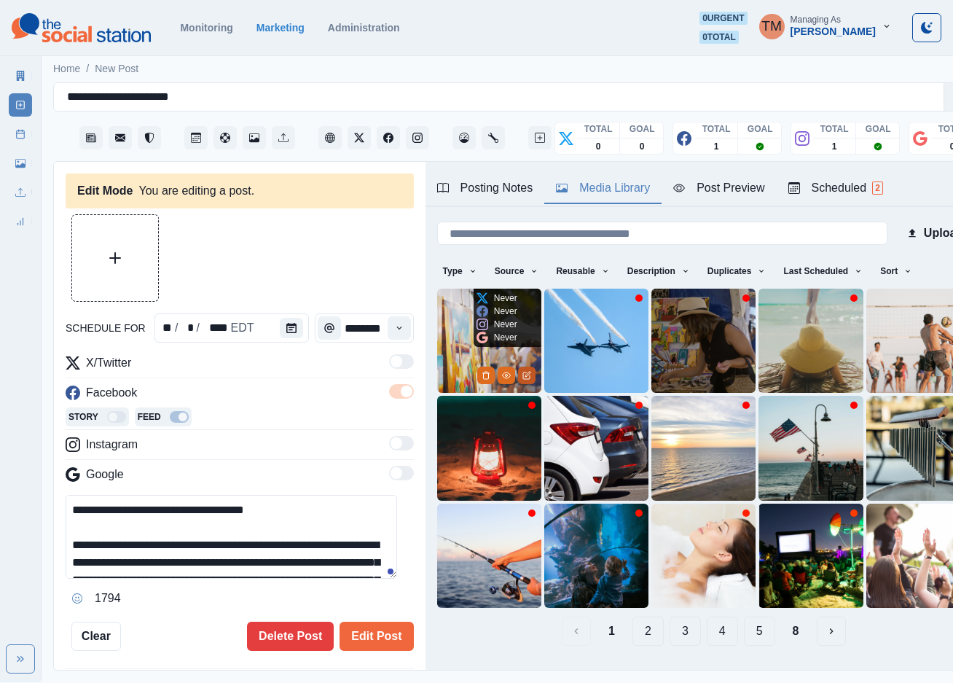
click at [525, 372] on icon "Edit Media" at bounding box center [527, 374] width 5 height 5
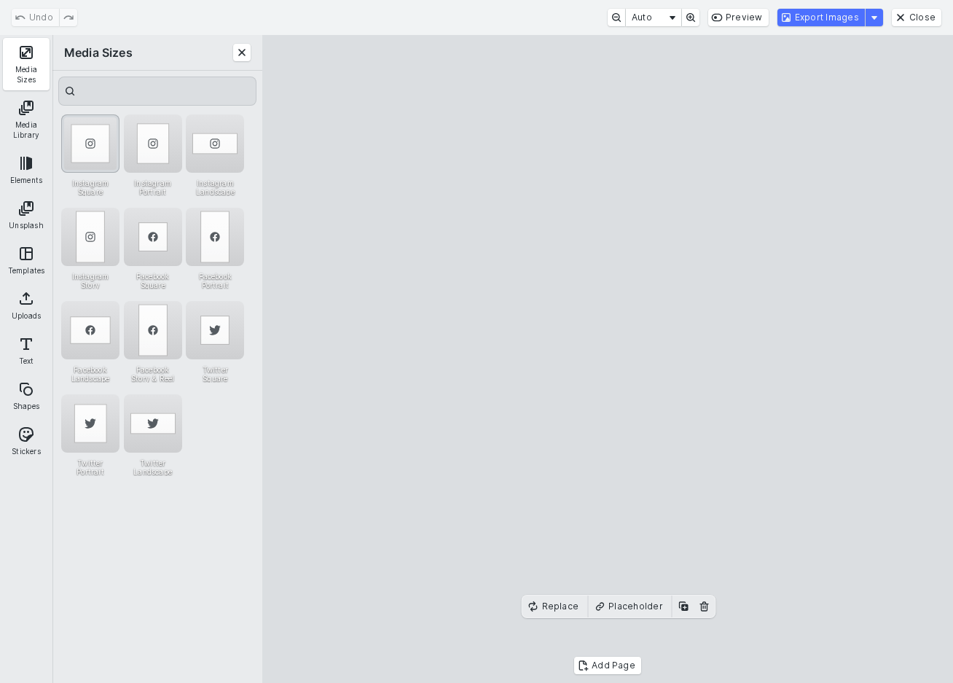
drag, startPoint x: 82, startPoint y: 140, endPoint x: 101, endPoint y: 164, distance: 30.6
click at [84, 141] on div "Instagram Square" at bounding box center [90, 143] width 58 height 58
click at [608, 359] on cesdk-canvas "Editor canvas" at bounding box center [608, 359] width 0 height 0
drag, startPoint x: 728, startPoint y: 308, endPoint x: 590, endPoint y: 307, distance: 137.7
click at [608, 359] on cesdk-canvas "Editor canvas" at bounding box center [608, 359] width 0 height 0
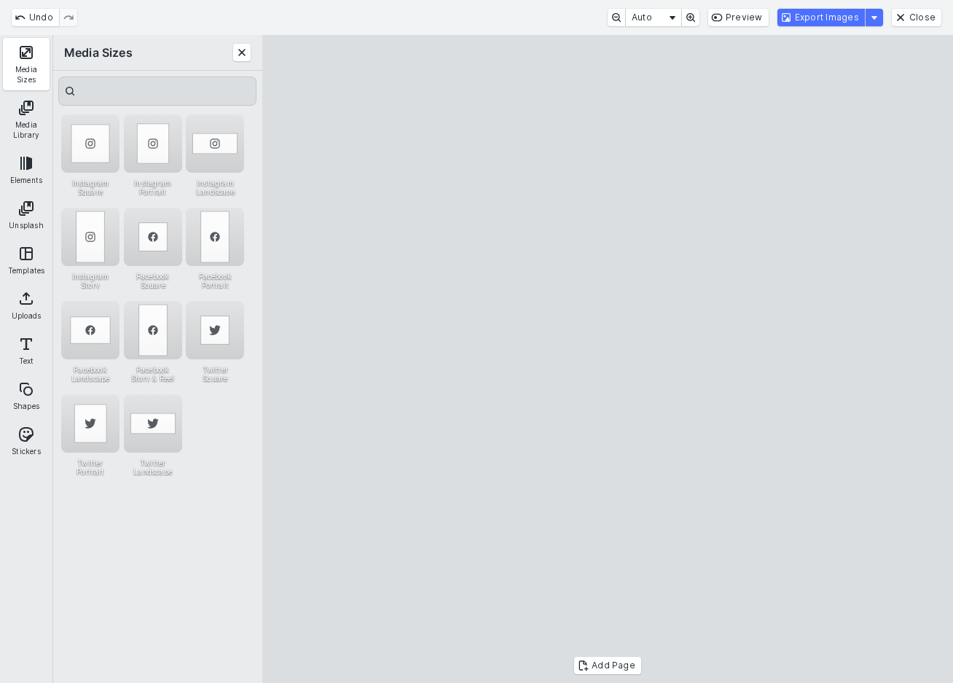
drag, startPoint x: 730, startPoint y: 387, endPoint x: 879, endPoint y: 385, distance: 148.6
click at [608, 359] on cesdk-canvas "Editor canvas" at bounding box center [608, 359] width 0 height 0
drag, startPoint x: 823, startPoint y: 382, endPoint x: 798, endPoint y: 381, distance: 24.8
click at [608, 359] on cesdk-canvas "Editor canvas" at bounding box center [608, 359] width 0 height 0
drag, startPoint x: 849, startPoint y: 387, endPoint x: 862, endPoint y: 385, distance: 13.2
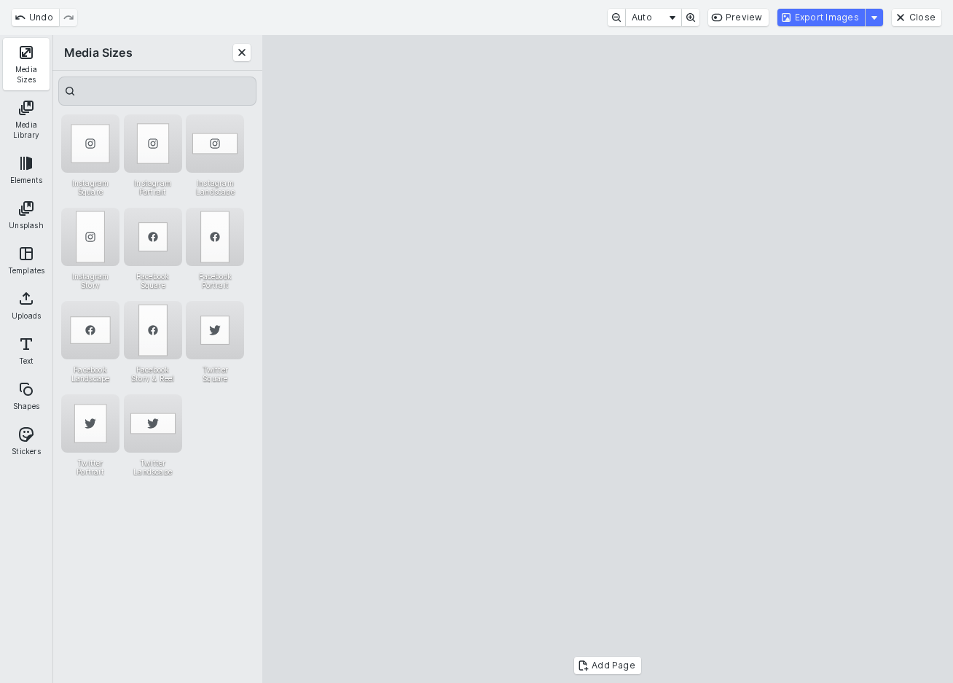
click at [608, 359] on cesdk-canvas "Editor canvas" at bounding box center [608, 359] width 0 height 0
drag, startPoint x: 267, startPoint y: 382, endPoint x: 407, endPoint y: 382, distance: 139.2
click at [608, 359] on cesdk-canvas "Editor canvas" at bounding box center [608, 359] width 0 height 0
click at [842, 18] on button "Export Images" at bounding box center [820, 17] width 87 height 17
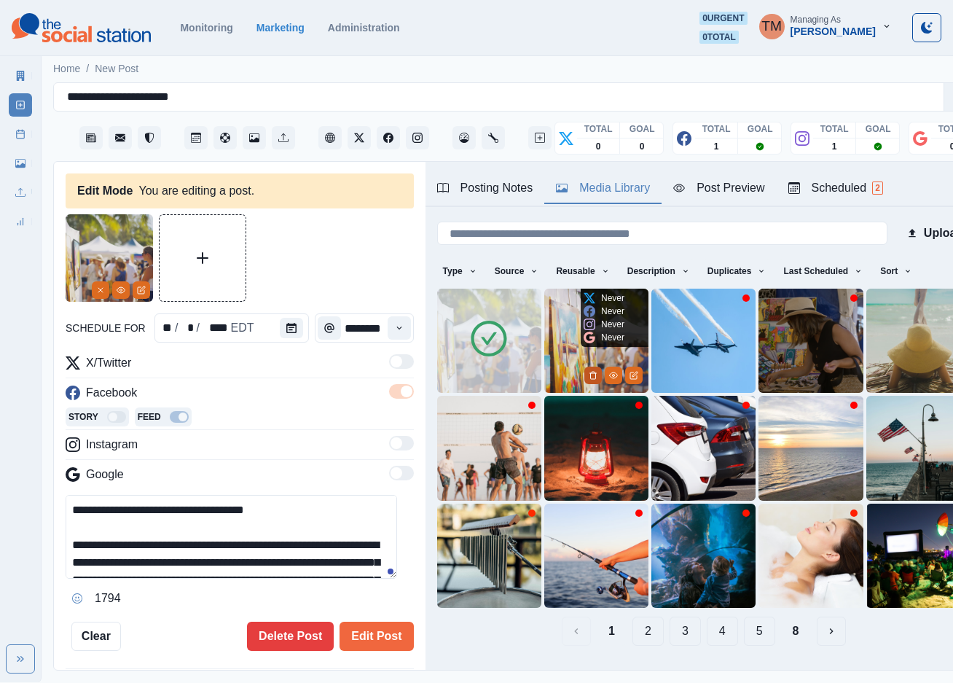
click at [584, 366] on button "Delete Media" at bounding box center [592, 374] width 17 height 17
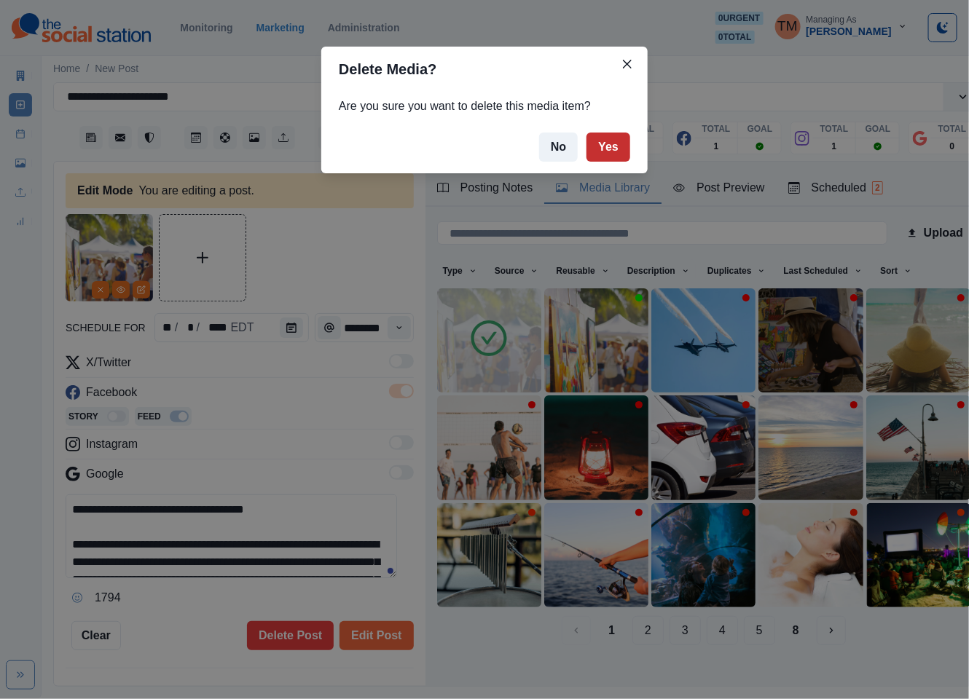
click at [616, 151] on button "Yes" at bounding box center [608, 147] width 44 height 29
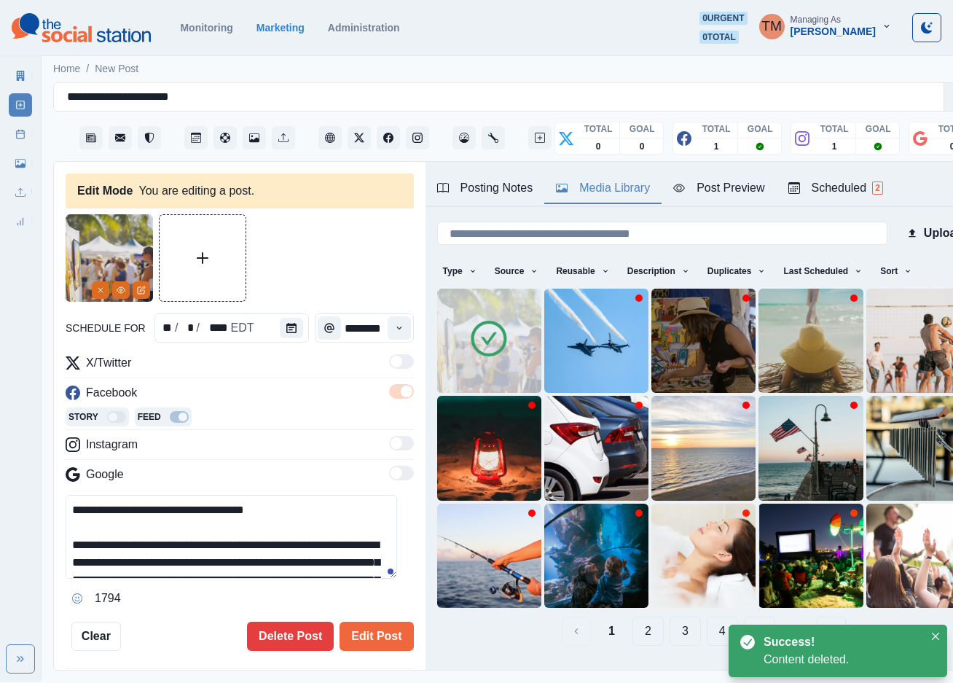
click at [731, 186] on div "Post Preview" at bounding box center [718, 187] width 91 height 17
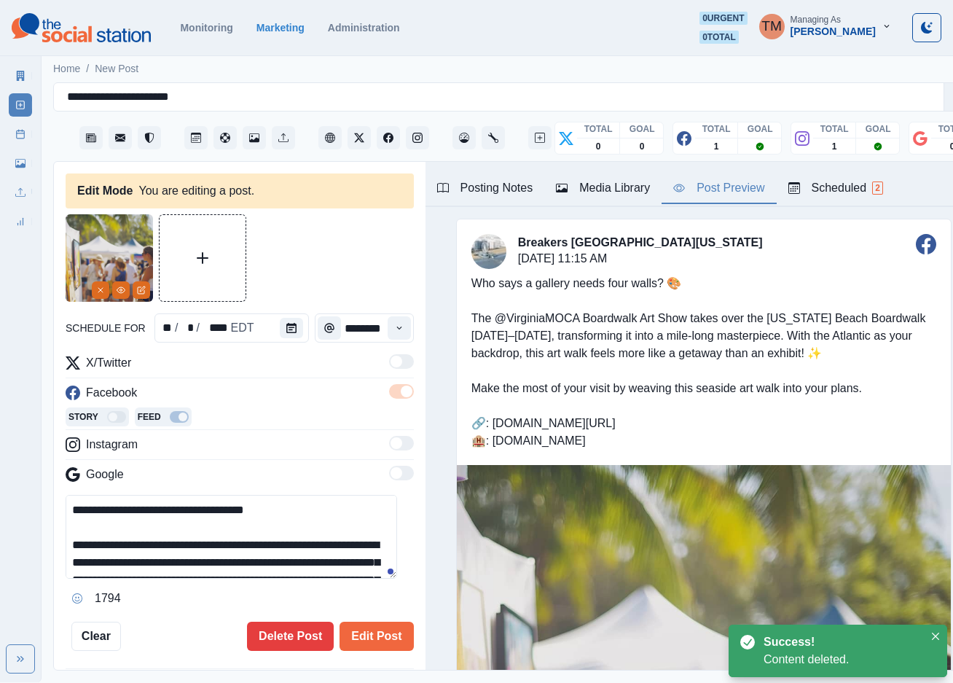
click at [731, 186] on div "Post Preview" at bounding box center [718, 187] width 91 height 17
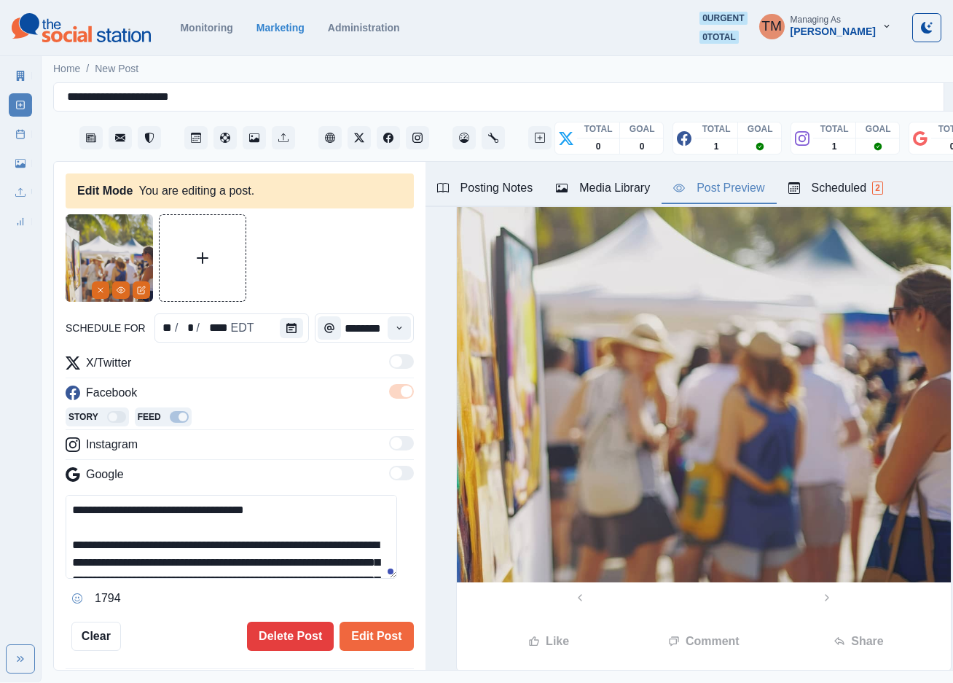
scroll to position [101, 0]
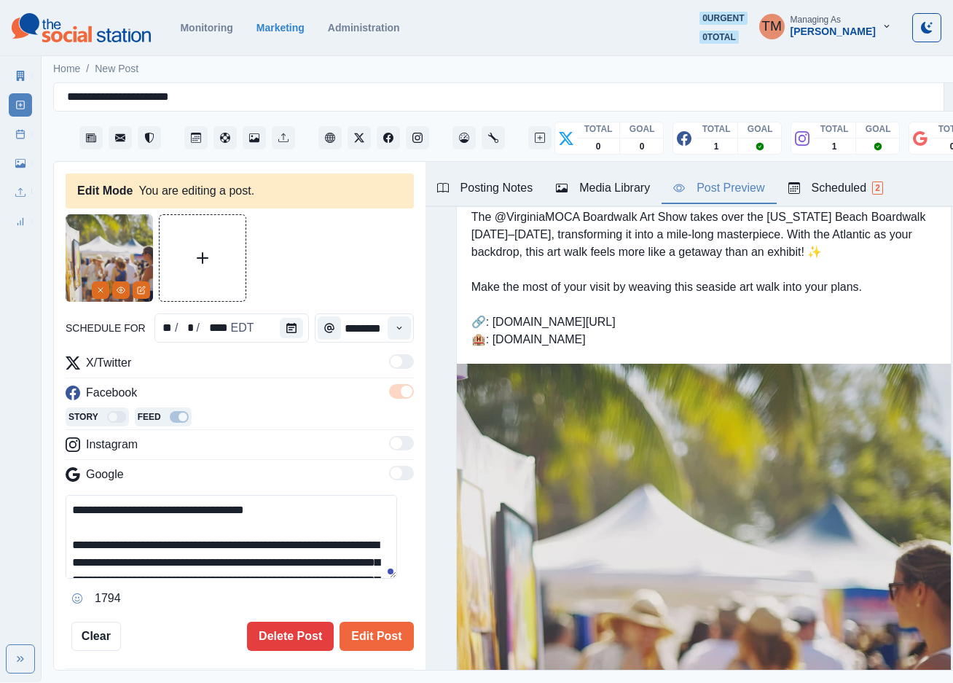
click at [90, 286] on img at bounding box center [109, 257] width 87 height 87
click at [95, 289] on button "Remove" at bounding box center [100, 289] width 17 height 17
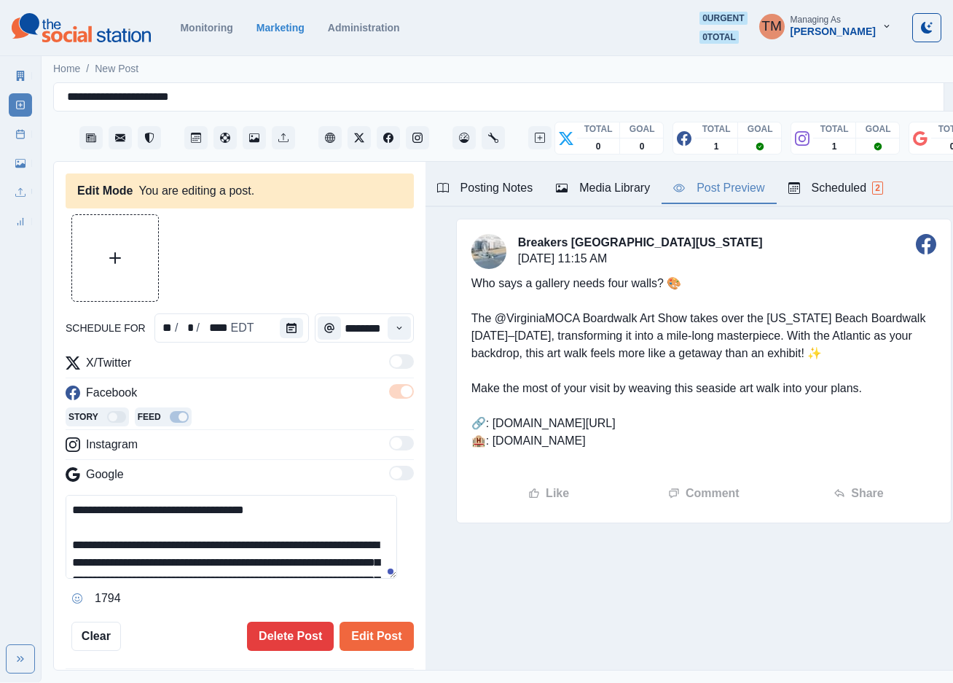
scroll to position [0, 0]
click at [611, 195] on div "Media Library" at bounding box center [603, 187] width 94 height 17
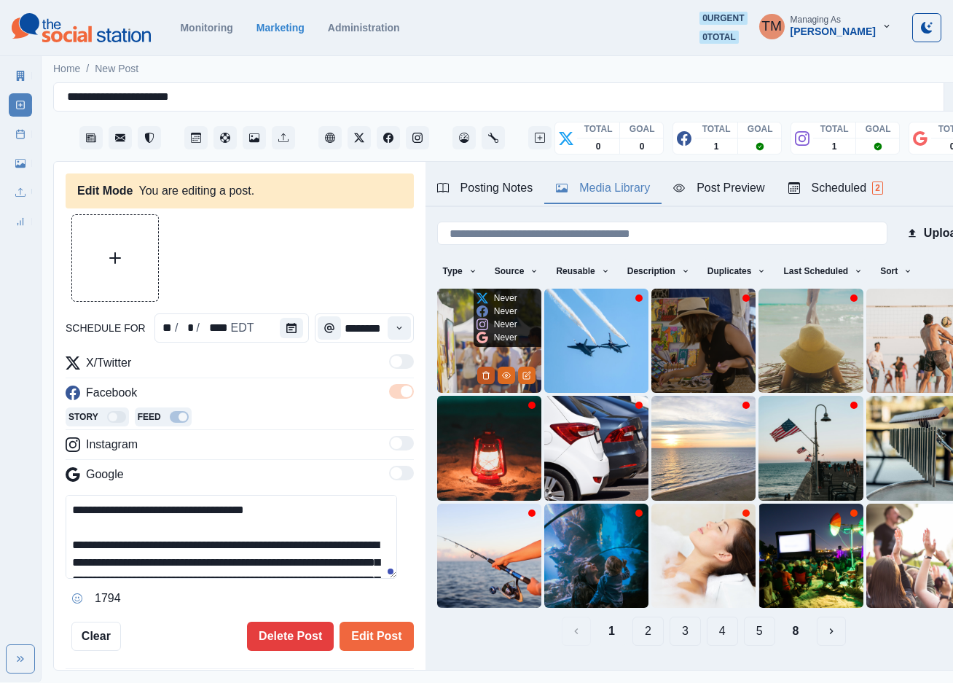
click at [482, 372] on icon "Delete Media" at bounding box center [486, 375] width 9 height 9
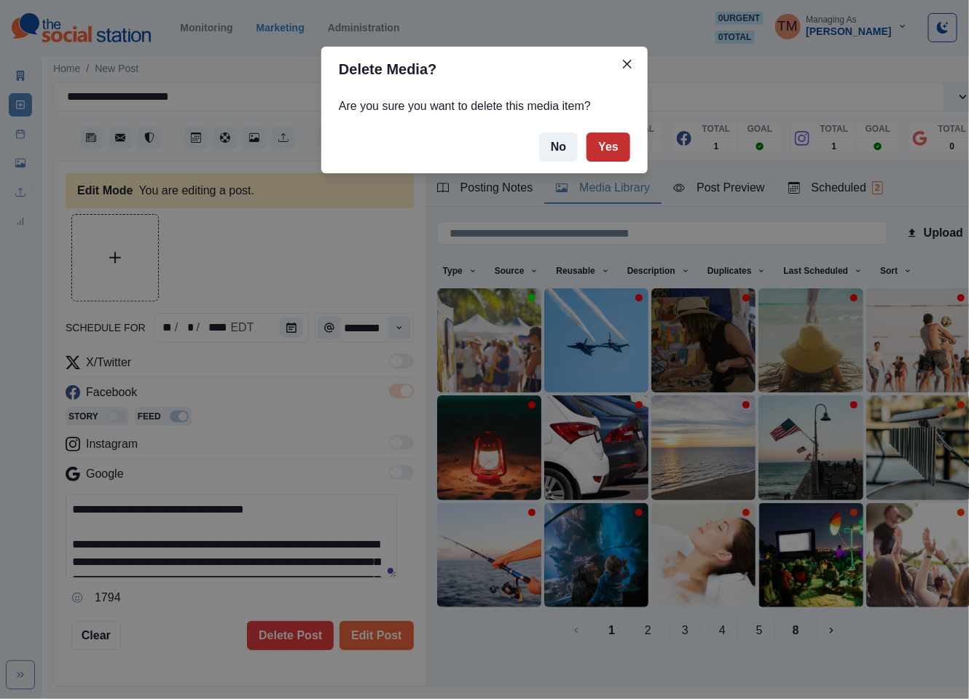
click at [619, 149] on button "Yes" at bounding box center [608, 147] width 44 height 29
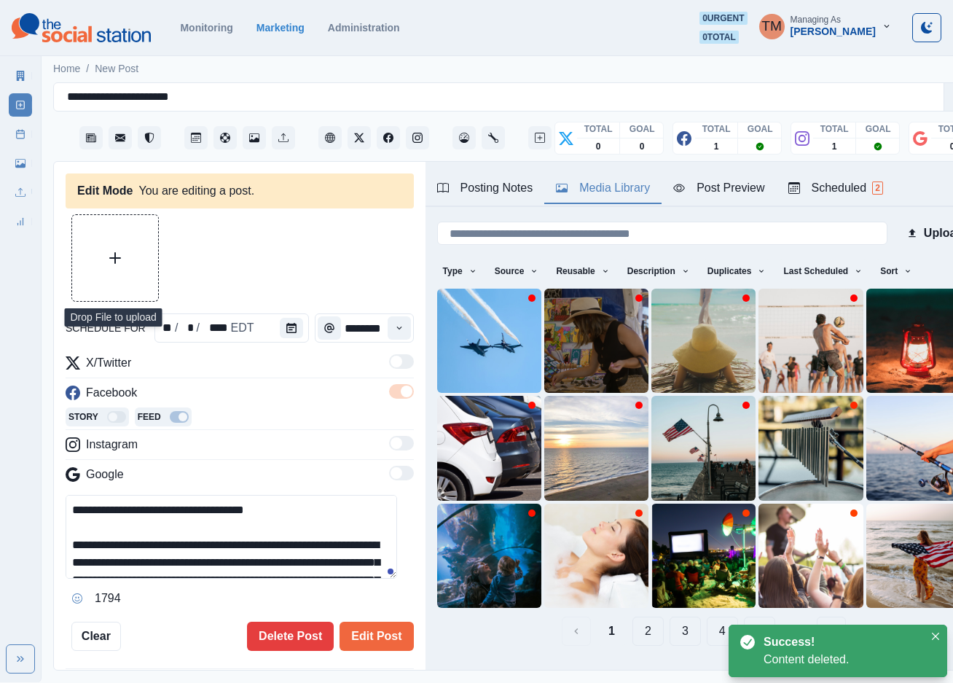
click at [119, 256] on icon "Upload Media" at bounding box center [115, 258] width 12 height 12
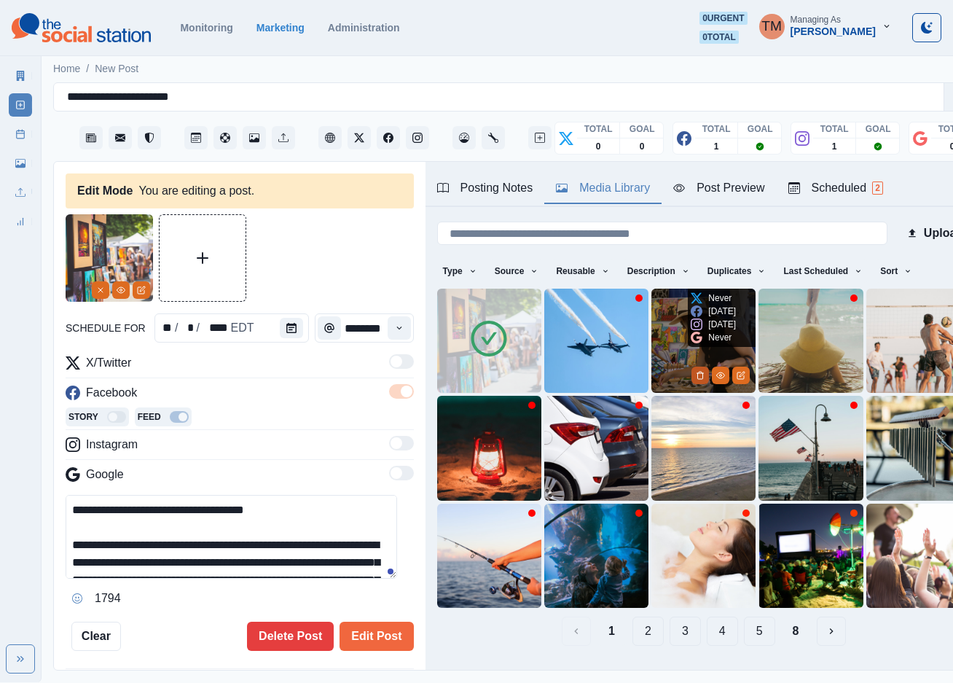
click at [696, 371] on icon "Delete Media" at bounding box center [700, 375] width 9 height 9
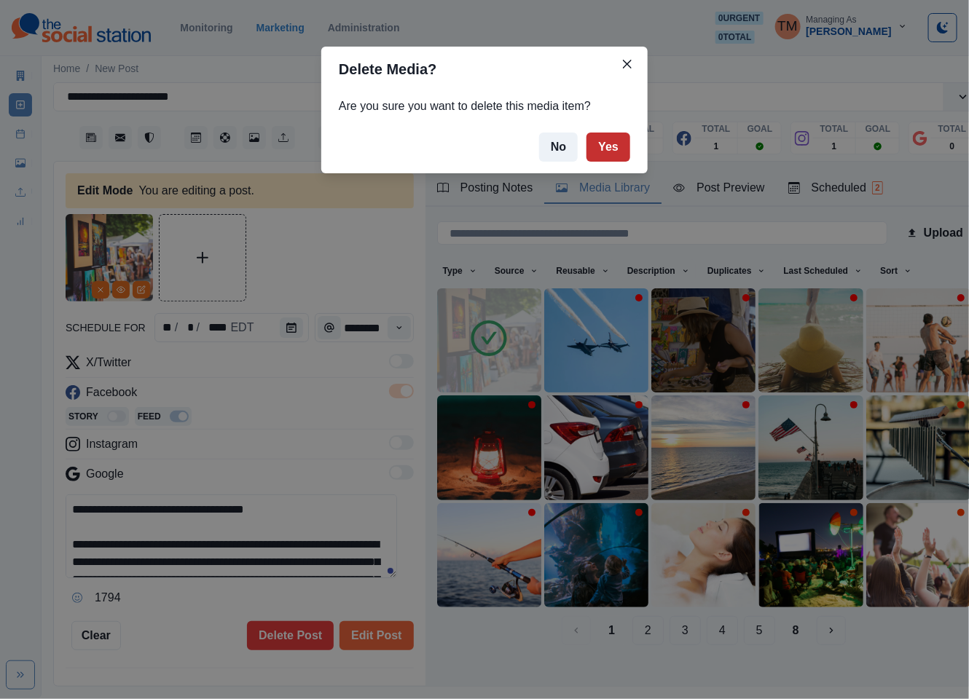
click at [605, 147] on button "Yes" at bounding box center [608, 147] width 44 height 29
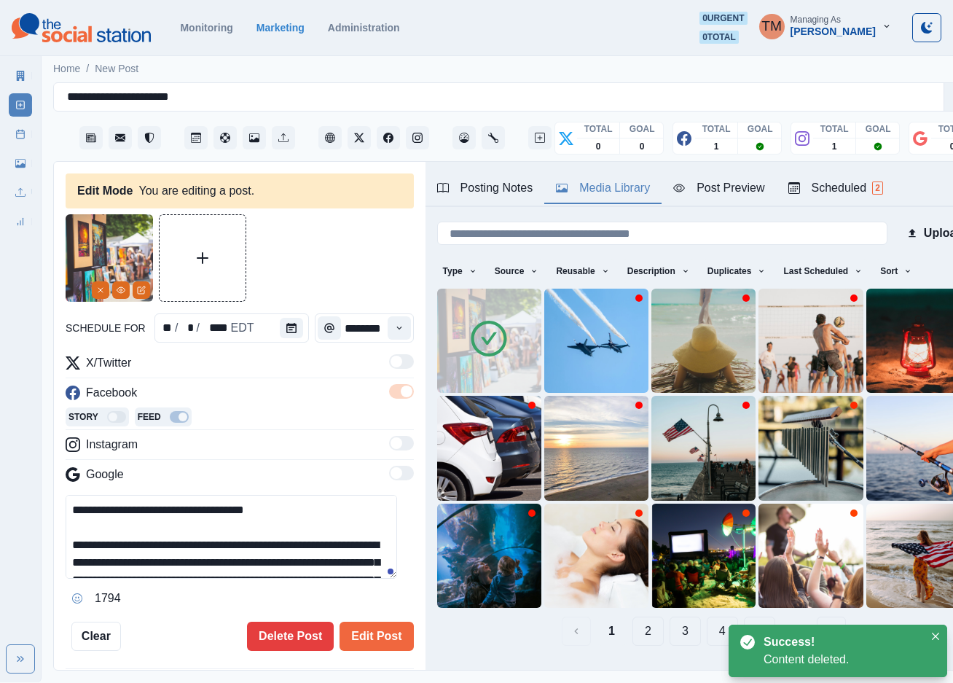
click at [721, 190] on div "Post Preview" at bounding box center [718, 187] width 91 height 17
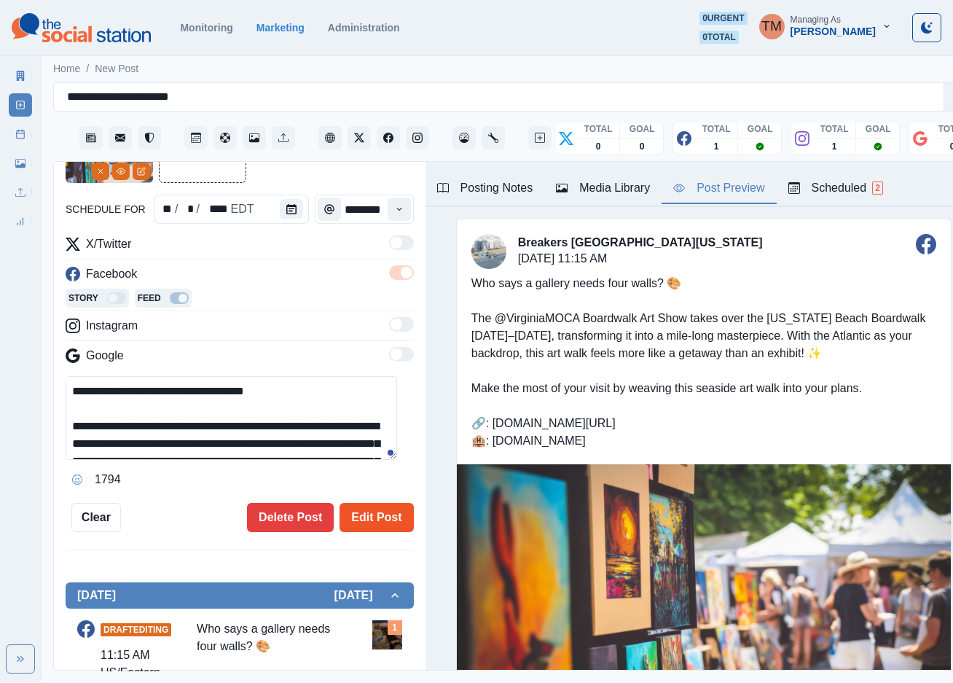
click at [372, 507] on button "Edit Post" at bounding box center [377, 517] width 74 height 29
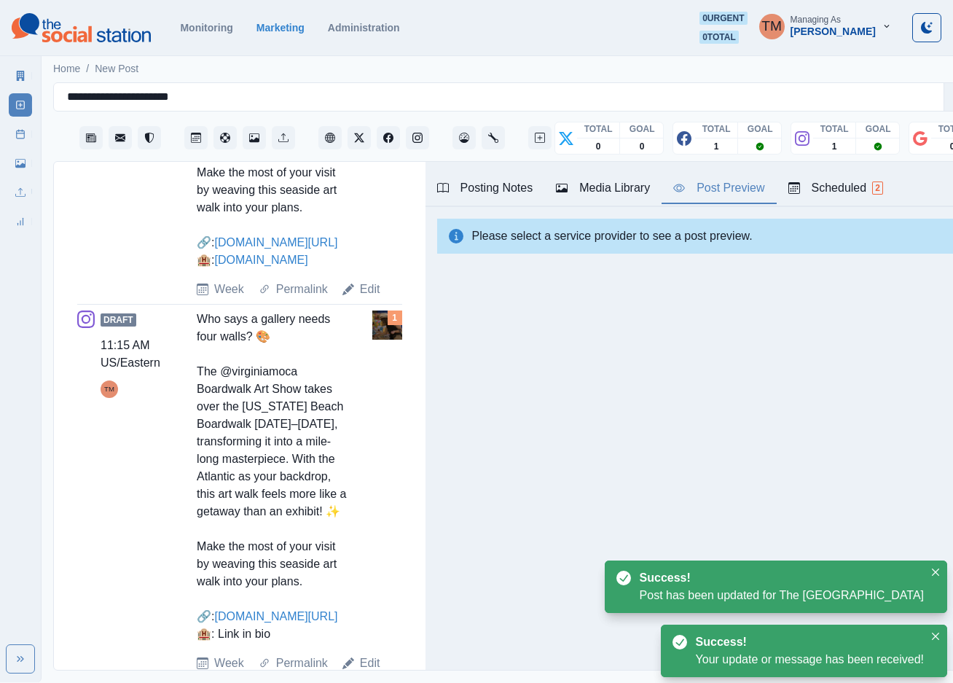
scroll to position [862, 0]
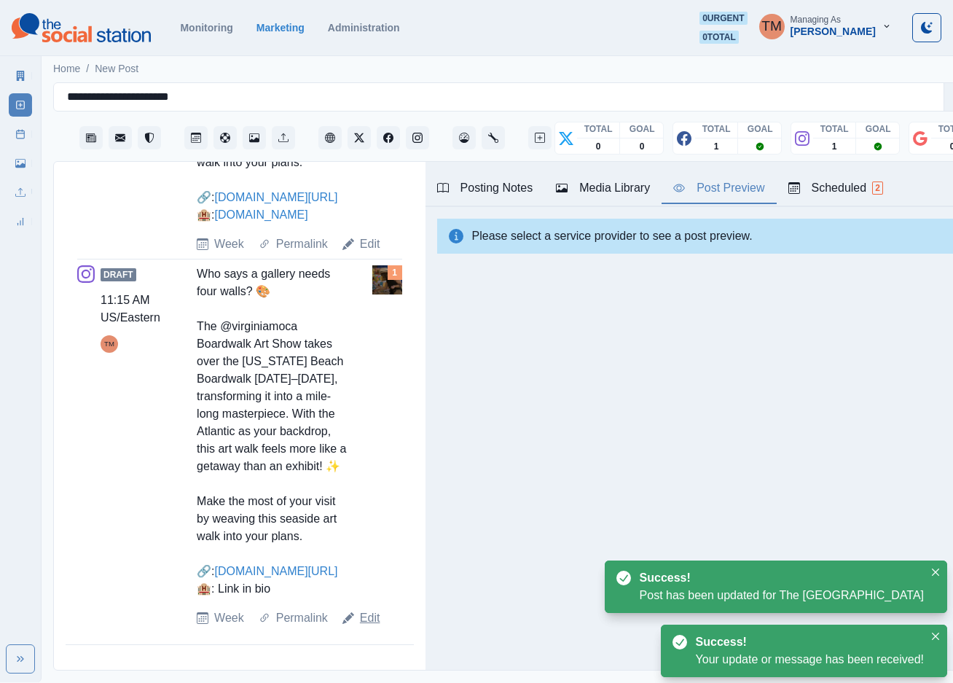
click at [370, 626] on link "Edit" at bounding box center [370, 617] width 20 height 17
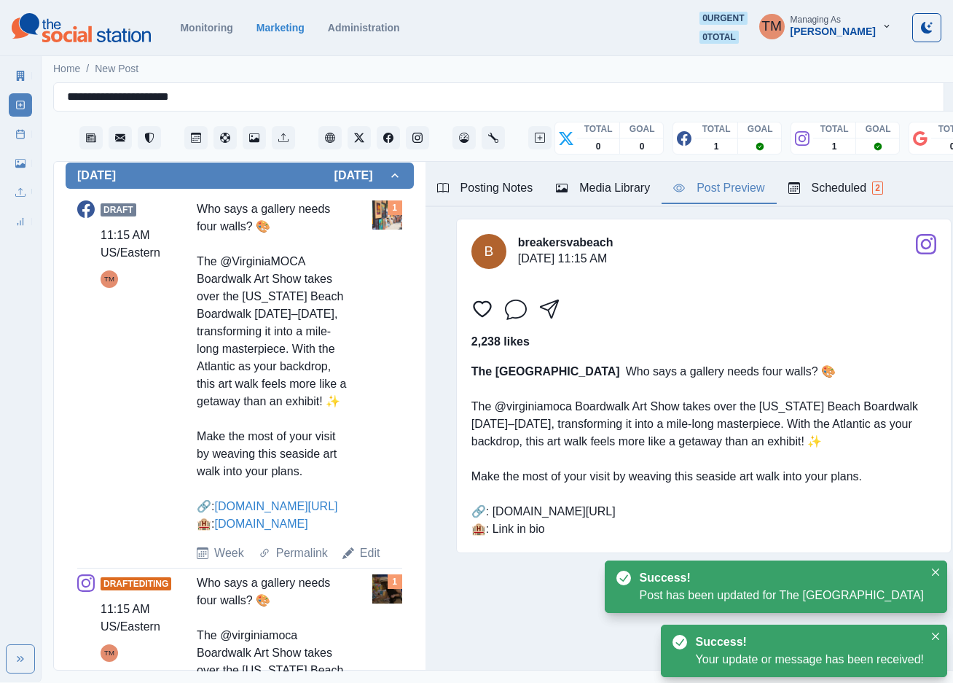
type textarea "**********"
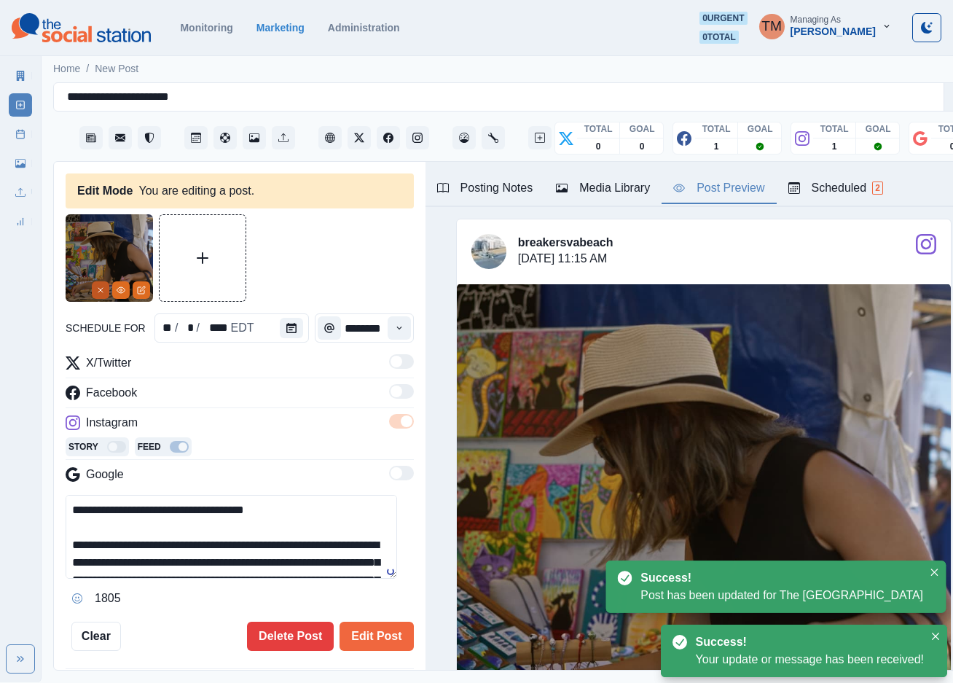
click at [98, 286] on icon "Remove" at bounding box center [100, 290] width 9 height 9
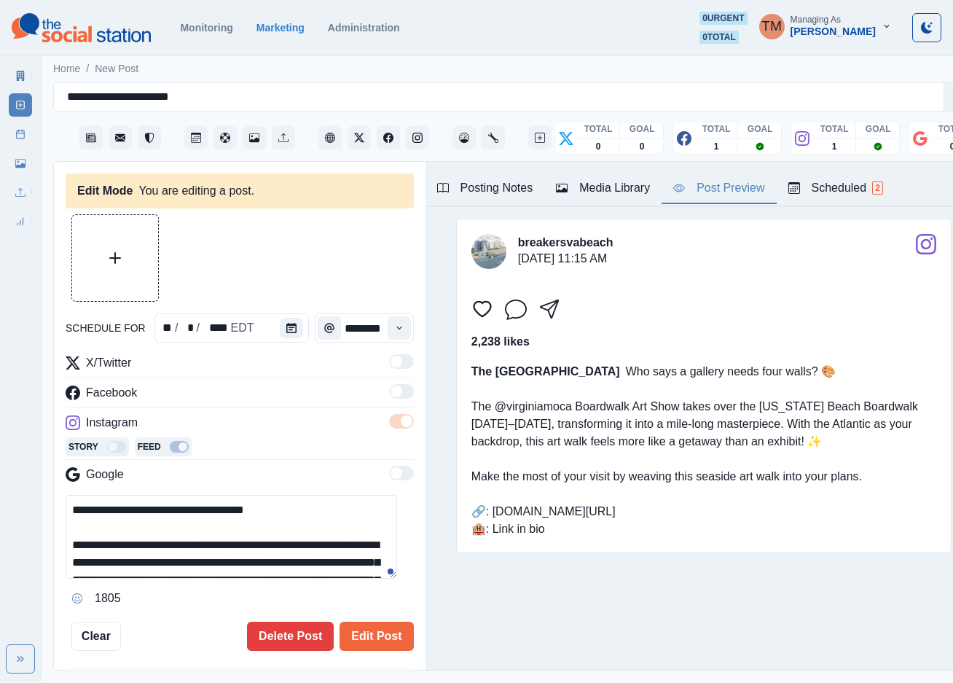
click at [619, 179] on div "Media Library" at bounding box center [603, 187] width 94 height 17
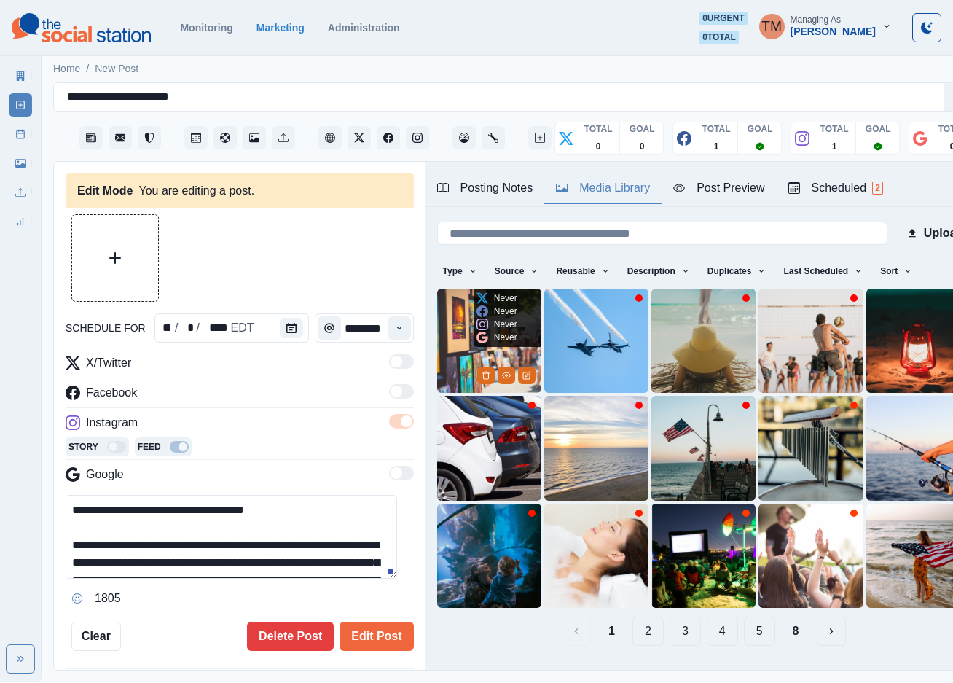
click at [455, 326] on img at bounding box center [489, 341] width 104 height 104
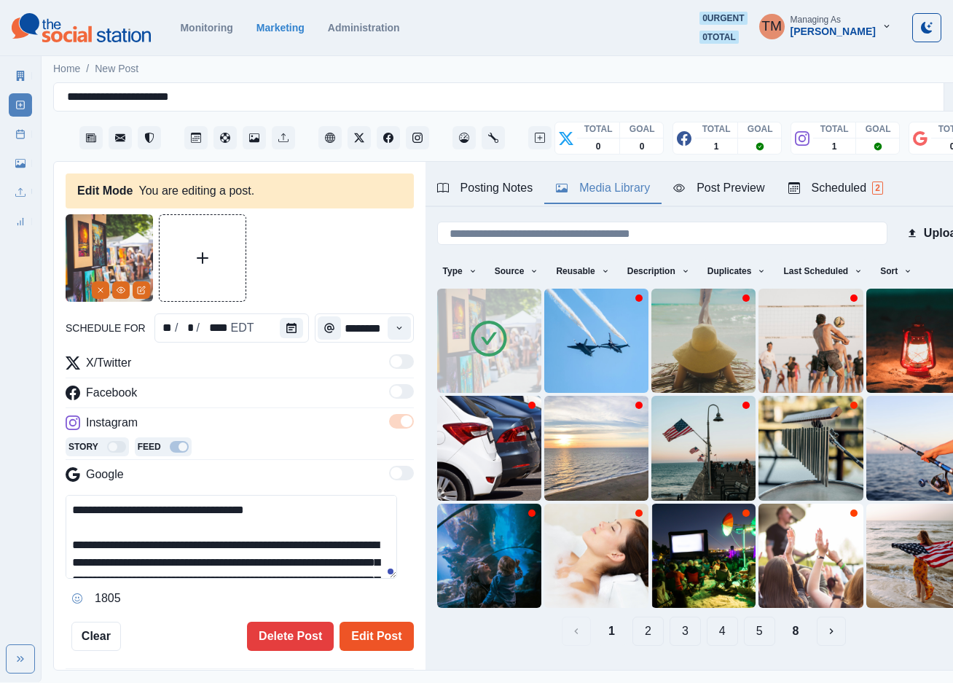
click at [361, 621] on button "Edit Post" at bounding box center [377, 635] width 74 height 29
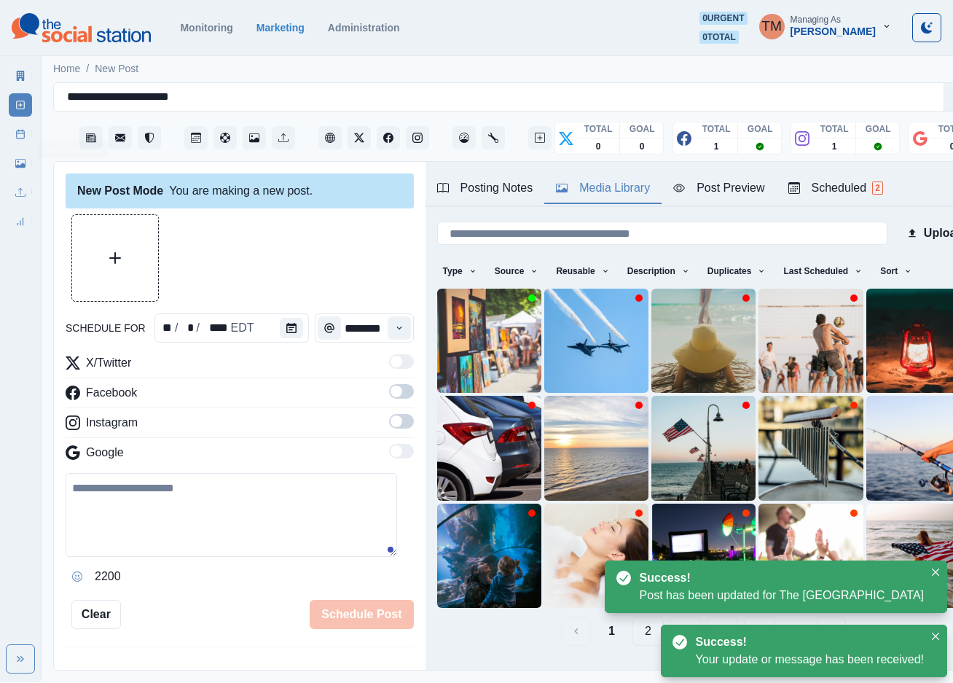
click at [23, 133] on line at bounding box center [21, 133] width 8 height 0
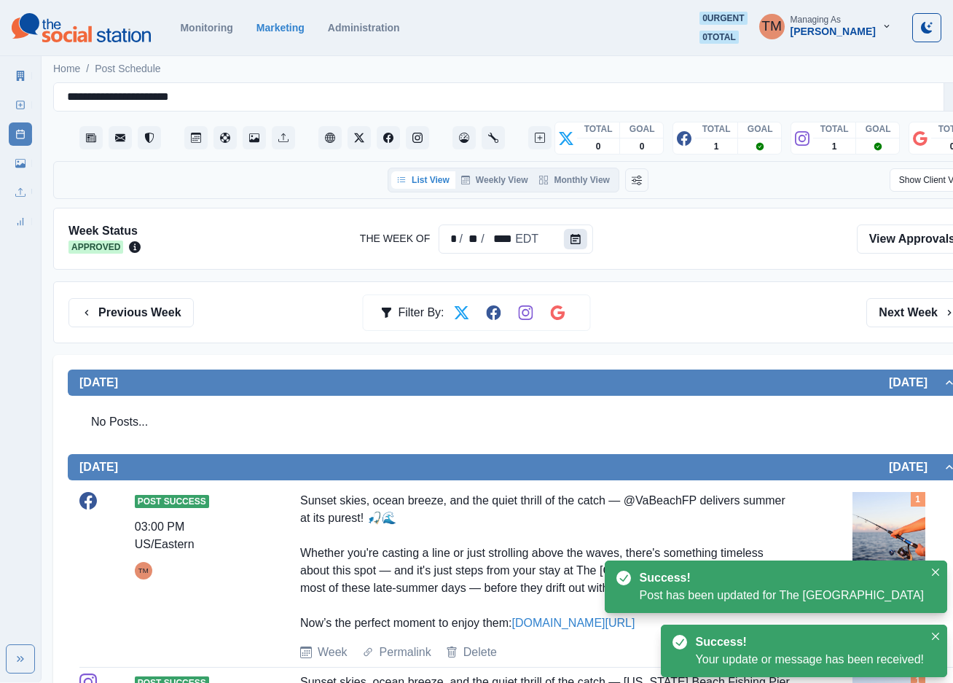
click at [570, 243] on icon "Calendar" at bounding box center [575, 239] width 10 height 10
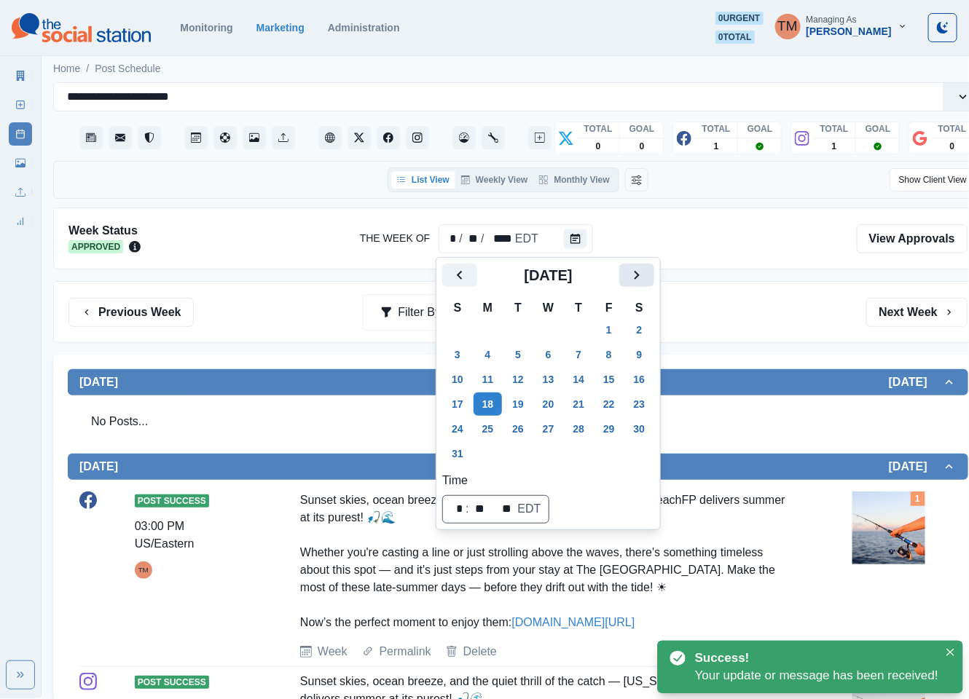
click at [640, 278] on icon "Next" at bounding box center [636, 275] width 17 height 17
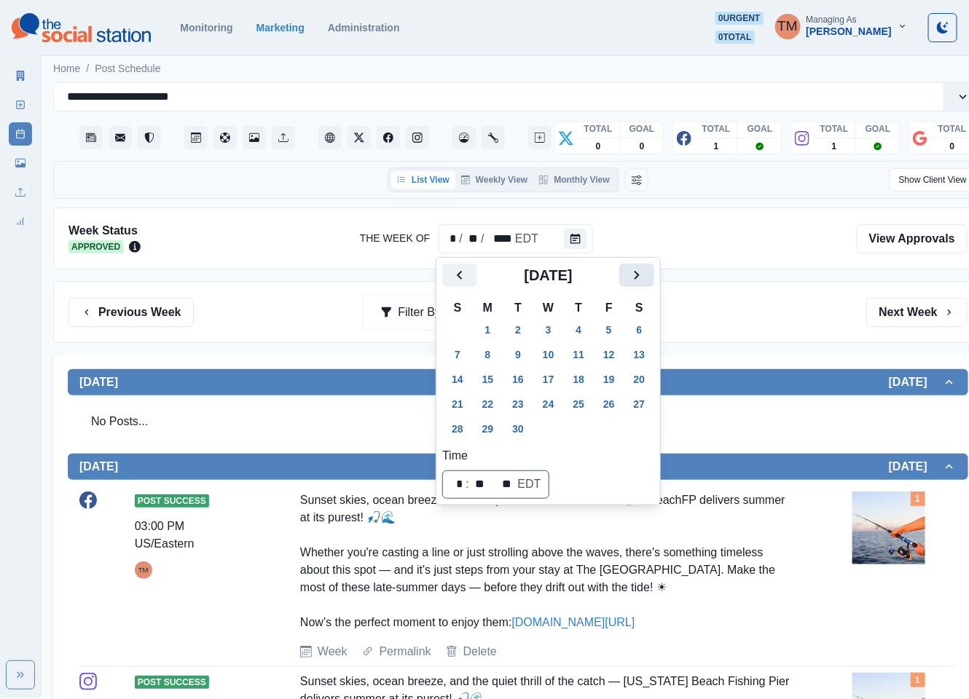
click at [640, 278] on icon "Next" at bounding box center [636, 275] width 17 height 17
click at [487, 353] on button "6" at bounding box center [488, 354] width 29 height 23
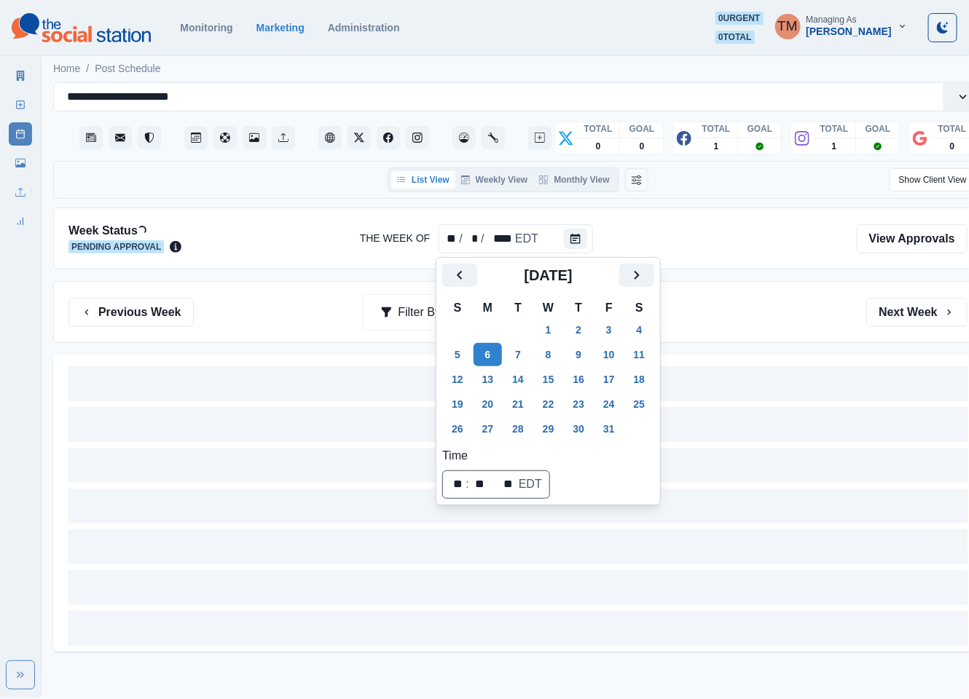
click at [767, 327] on div "Previous Week Filter By: Next Week" at bounding box center [517, 312] width 899 height 29
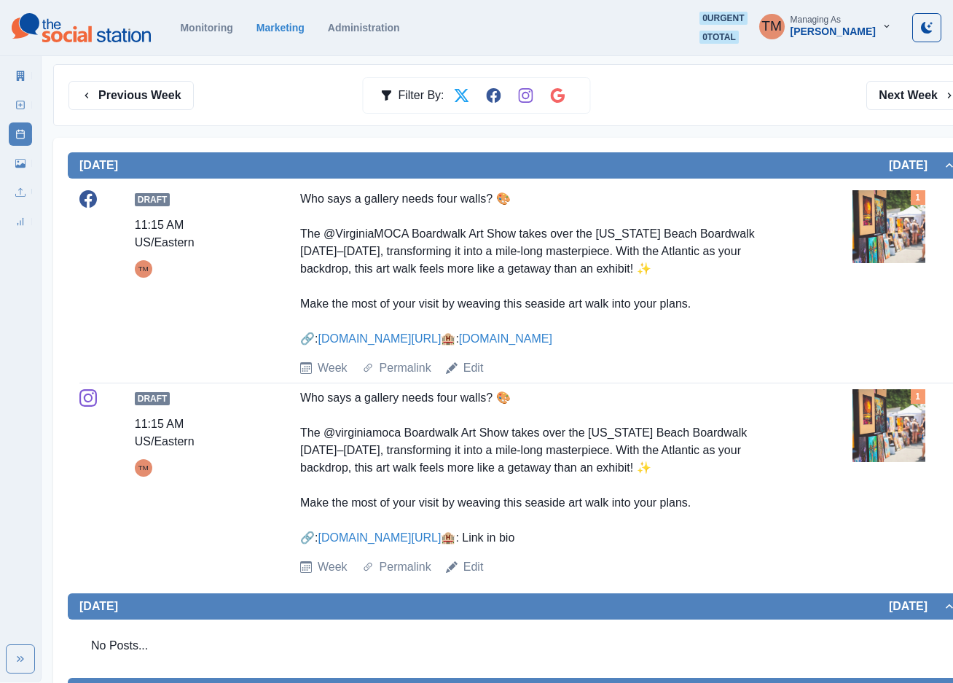
scroll to position [328, 0]
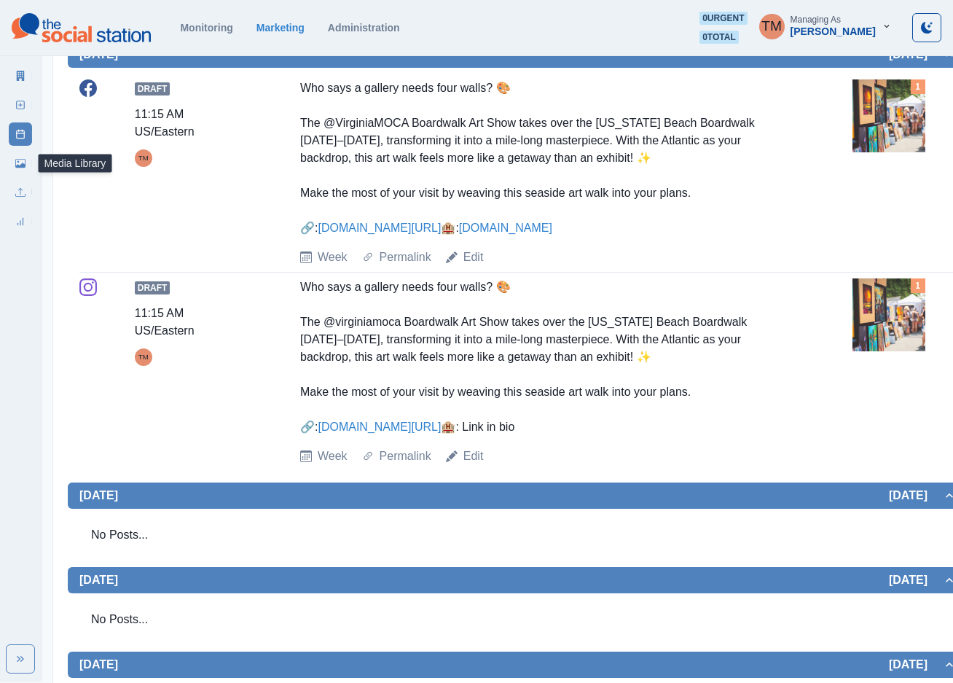
click at [23, 167] on icon at bounding box center [20, 163] width 10 height 9
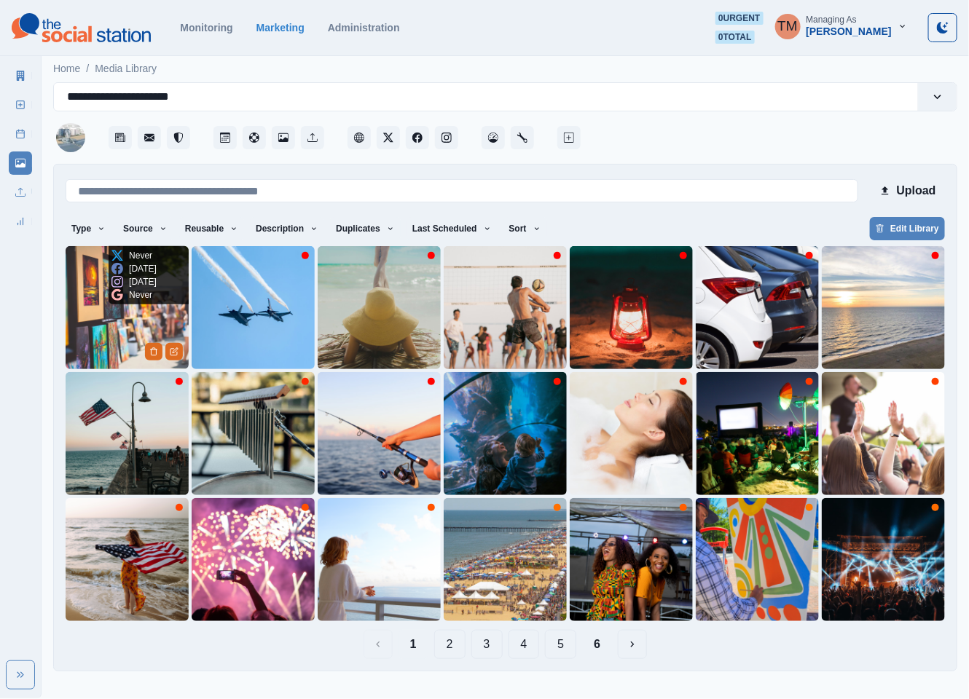
click at [111, 321] on img at bounding box center [127, 307] width 123 height 123
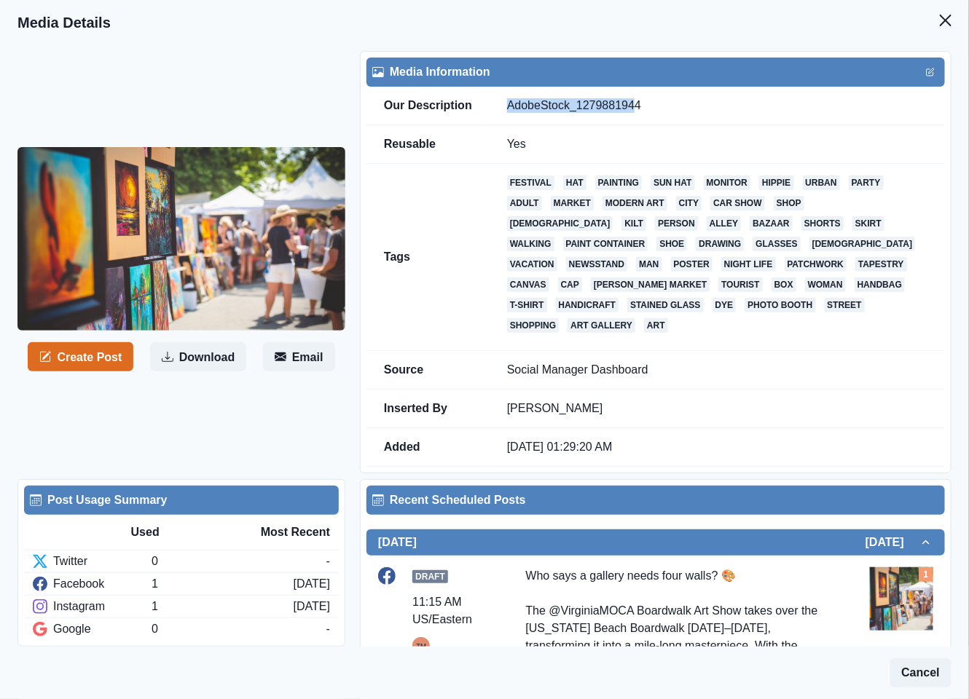
drag, startPoint x: 507, startPoint y: 103, endPoint x: 637, endPoint y: 105, distance: 129.7
click at [637, 105] on td "AdobeStock_1279881944" at bounding box center [717, 106] width 455 height 39
copy td "AdobeStock_1279881944"
click at [940, 22] on icon "Close" at bounding box center [946, 21] width 12 height 12
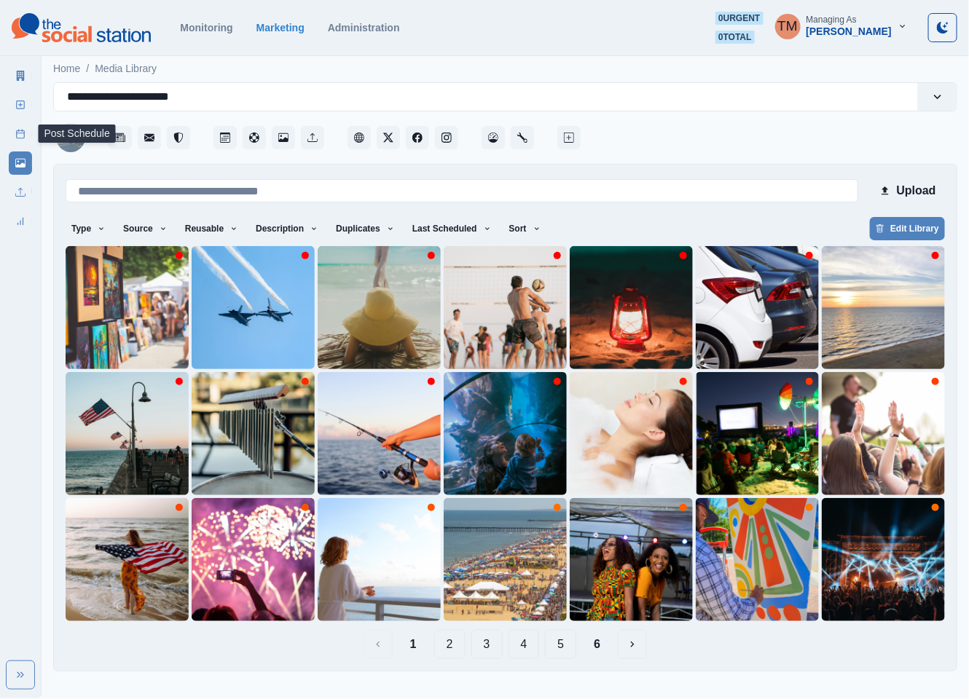
click at [20, 136] on icon at bounding box center [20, 134] width 10 height 10
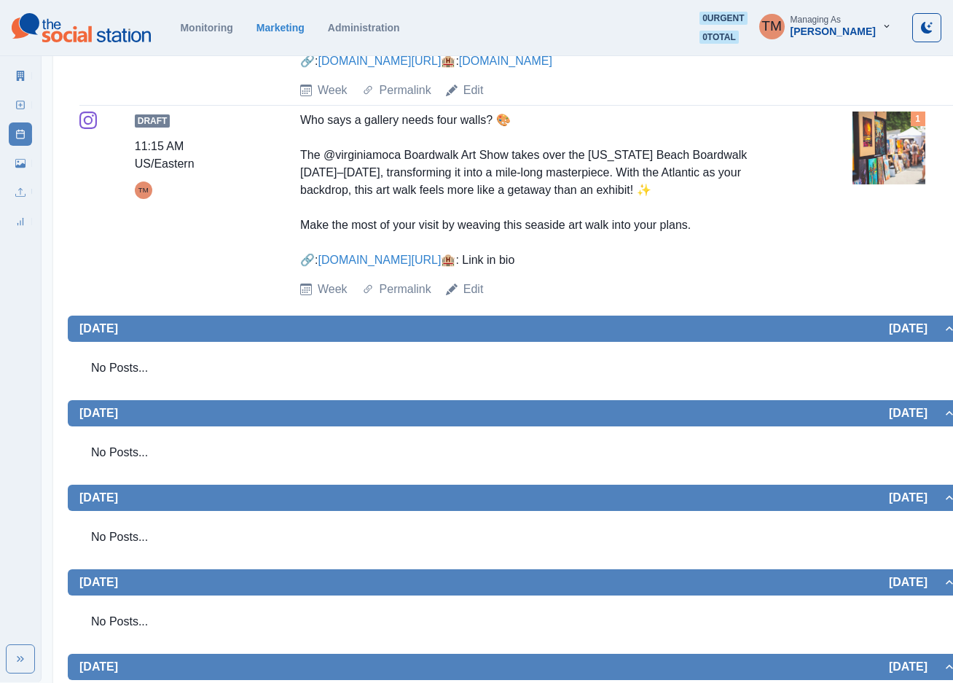
scroll to position [219, 0]
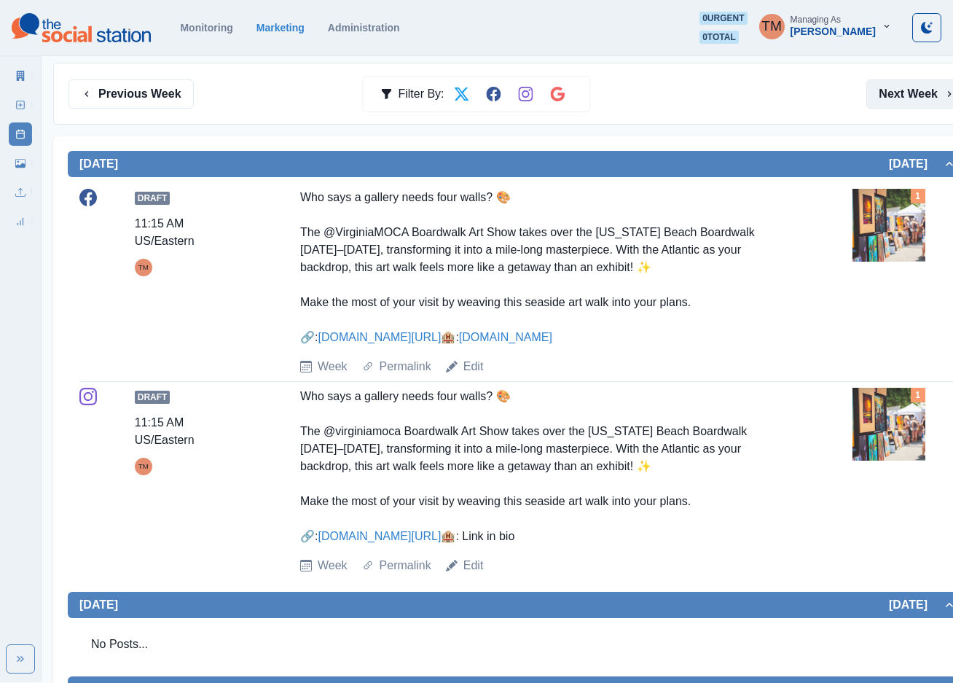
click at [918, 101] on button "Next Week" at bounding box center [916, 93] width 101 height 29
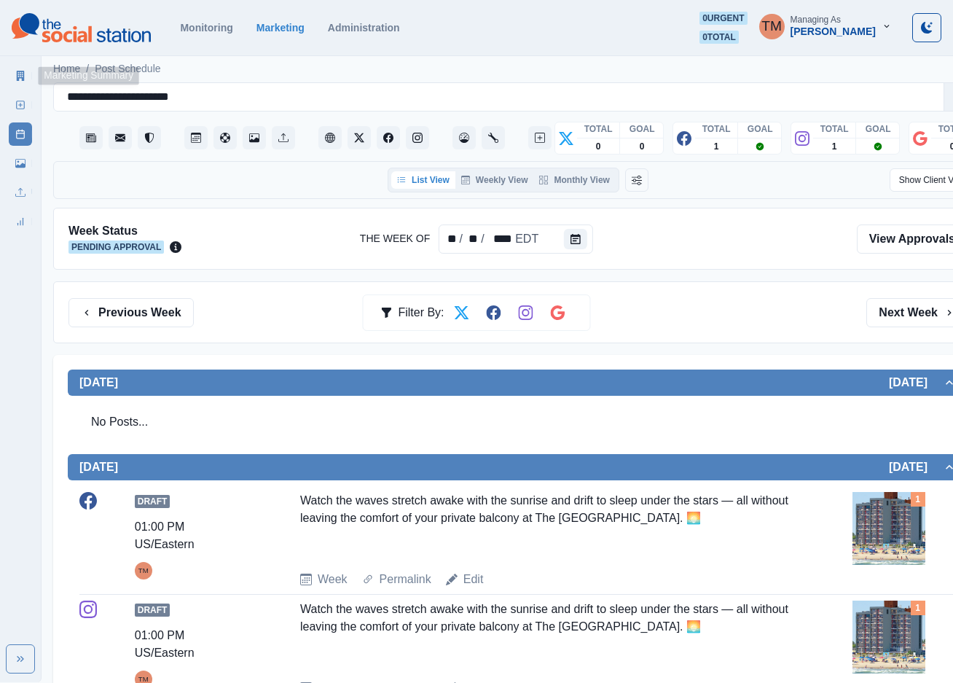
click at [24, 79] on icon at bounding box center [21, 76] width 8 height 10
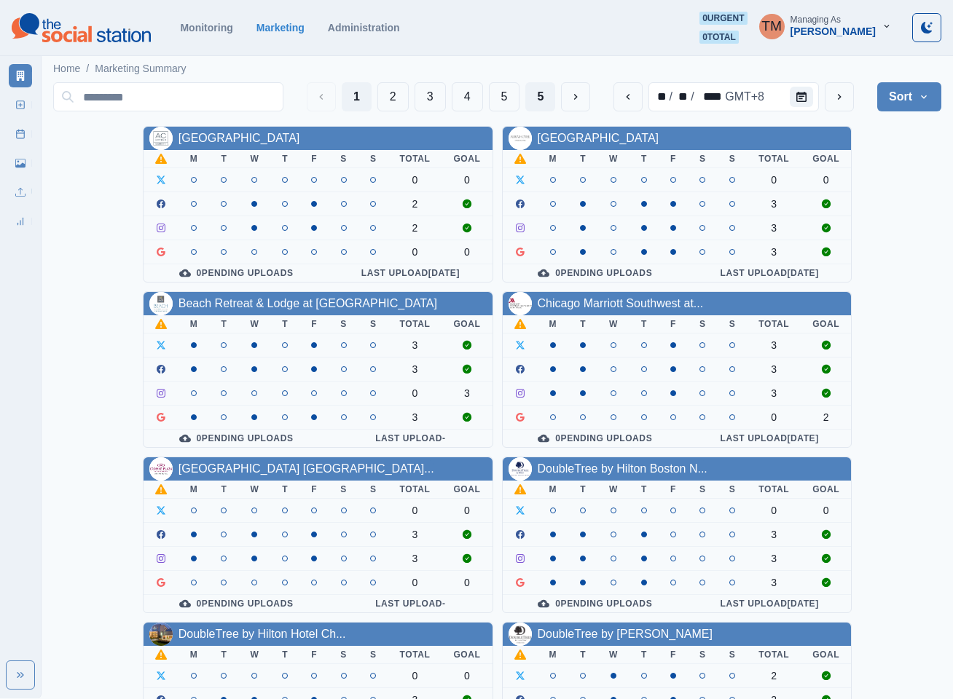
click at [533, 93] on button "5" at bounding box center [540, 96] width 30 height 29
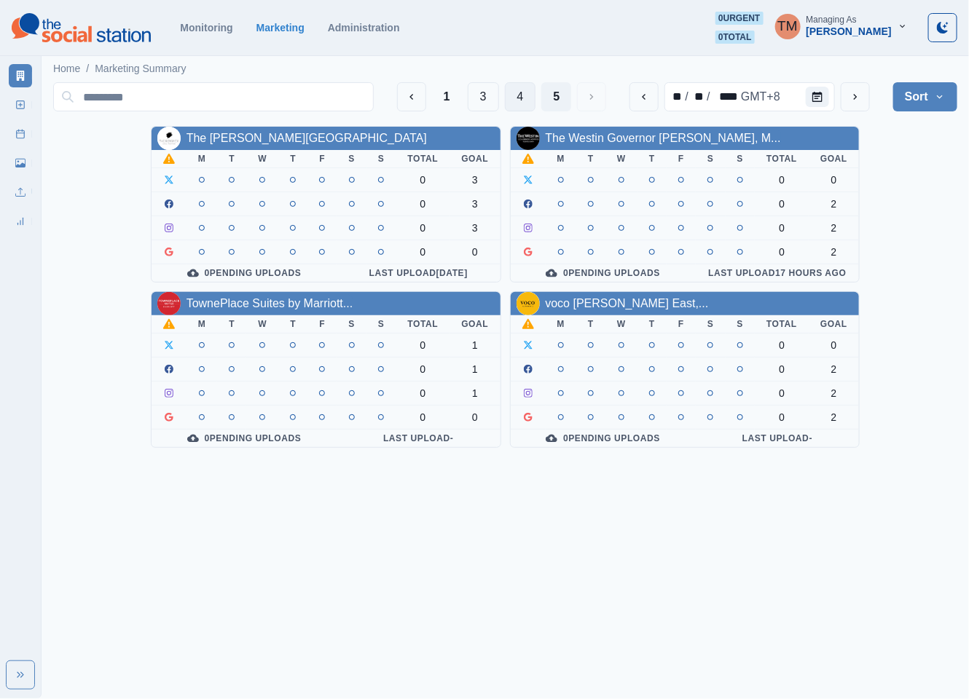
click at [520, 99] on button "4" at bounding box center [520, 96] width 31 height 29
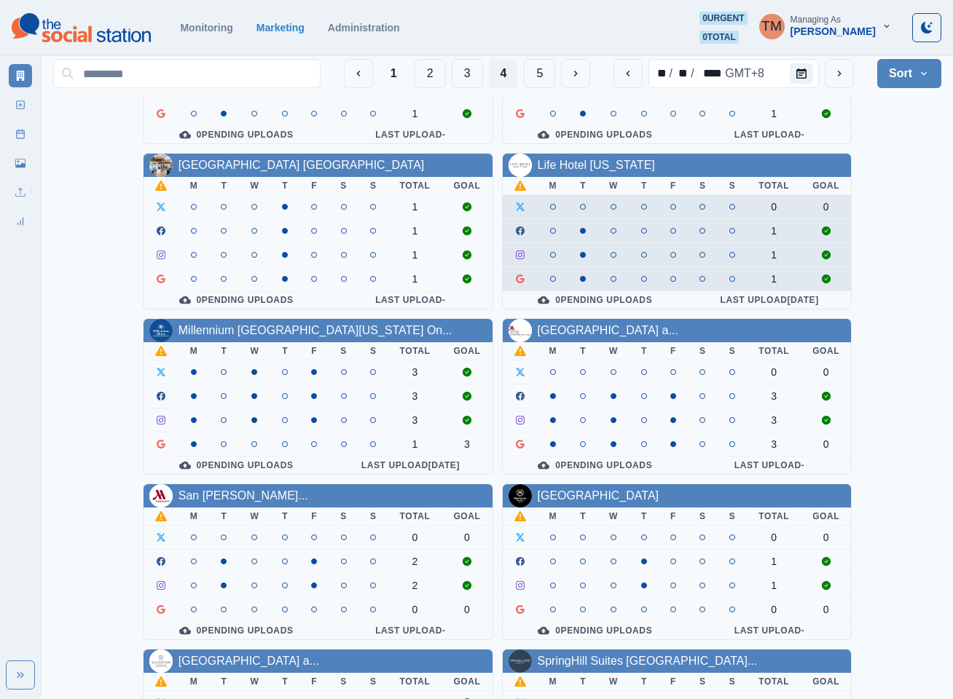
scroll to position [109, 0]
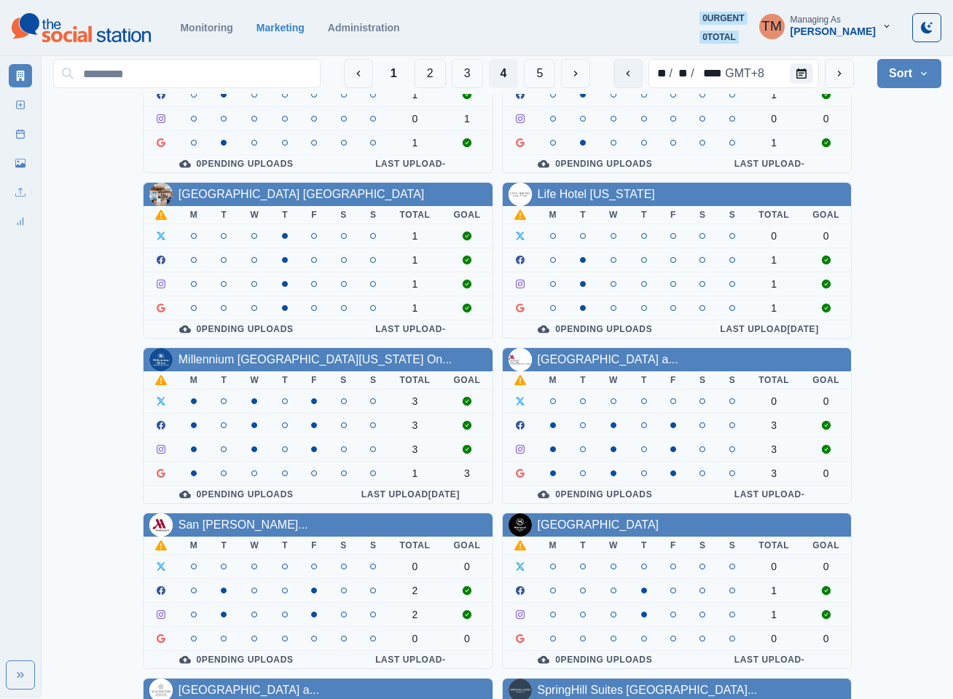
click at [619, 72] on button "previous" at bounding box center [627, 73] width 29 height 29
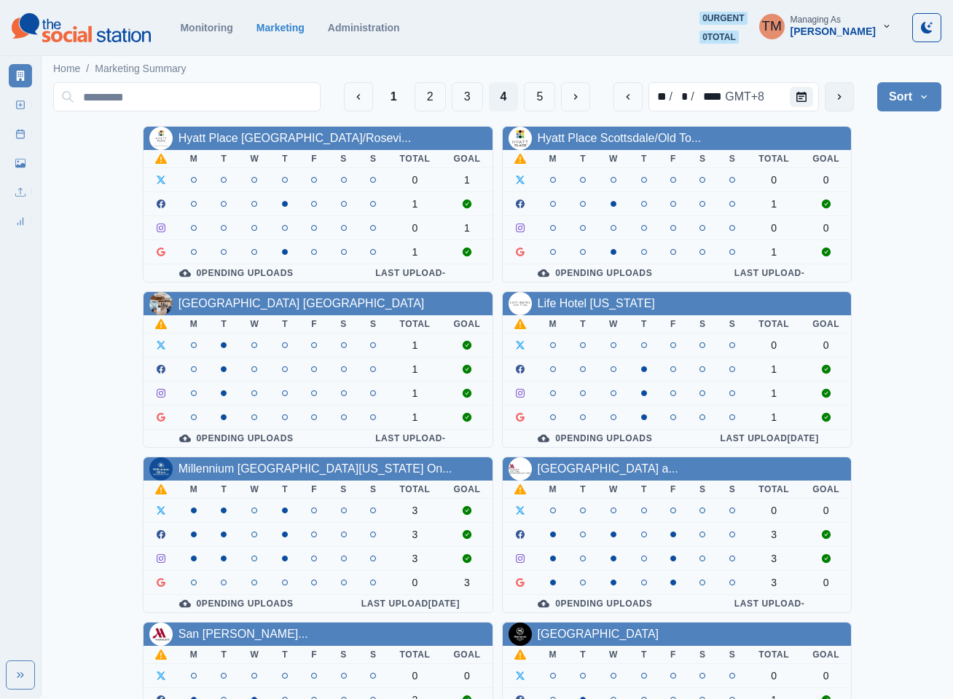
click at [833, 94] on button "next" at bounding box center [839, 96] width 29 height 29
click at [545, 99] on button "5" at bounding box center [539, 96] width 31 height 29
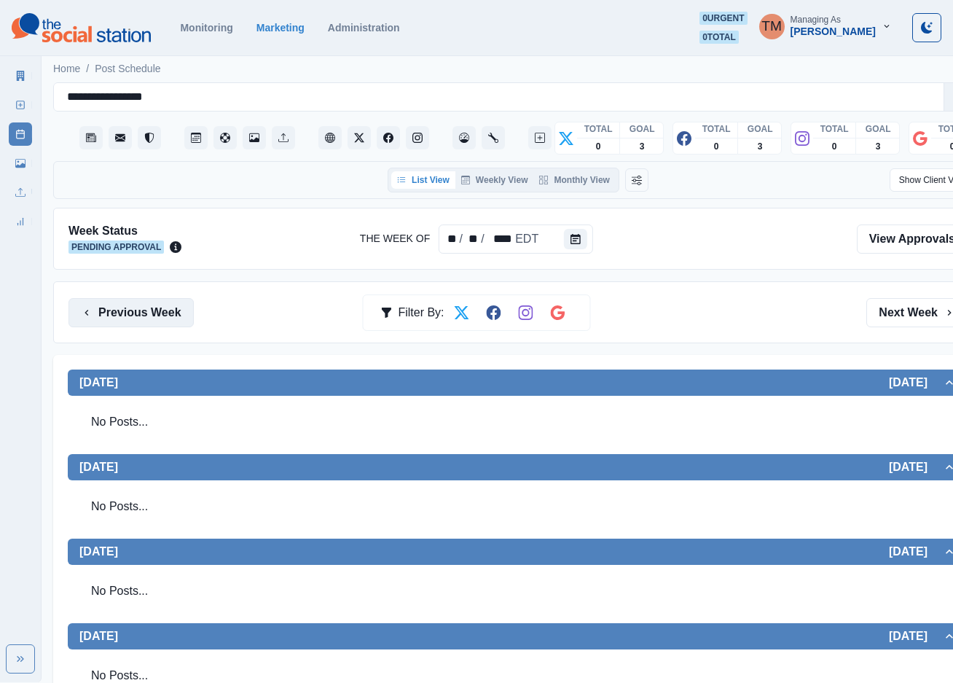
click at [109, 306] on button "Previous Week" at bounding box center [130, 312] width 125 height 29
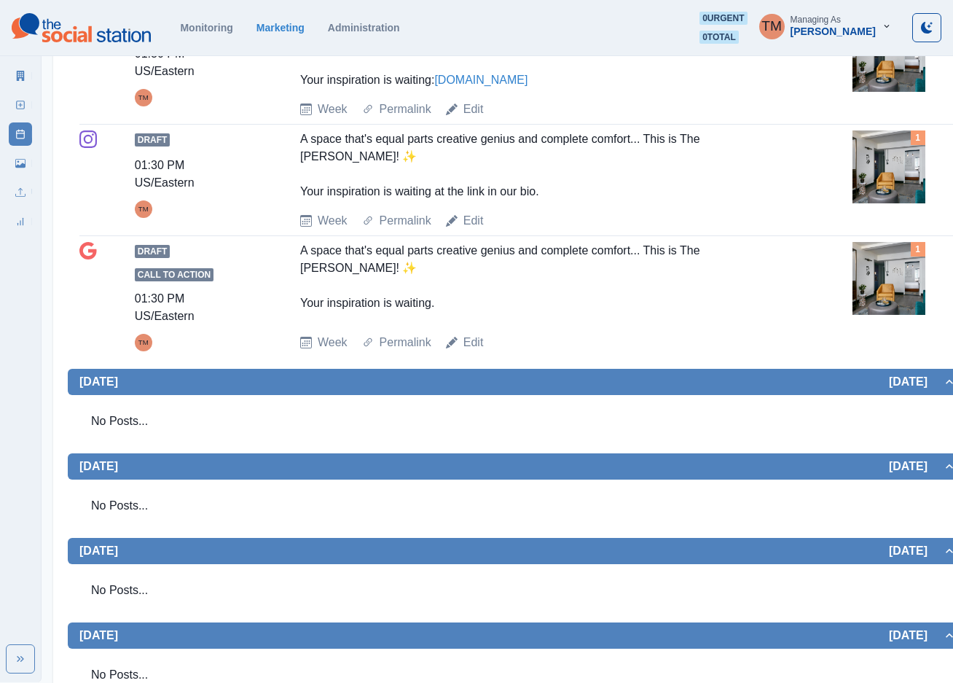
scroll to position [1093, 0]
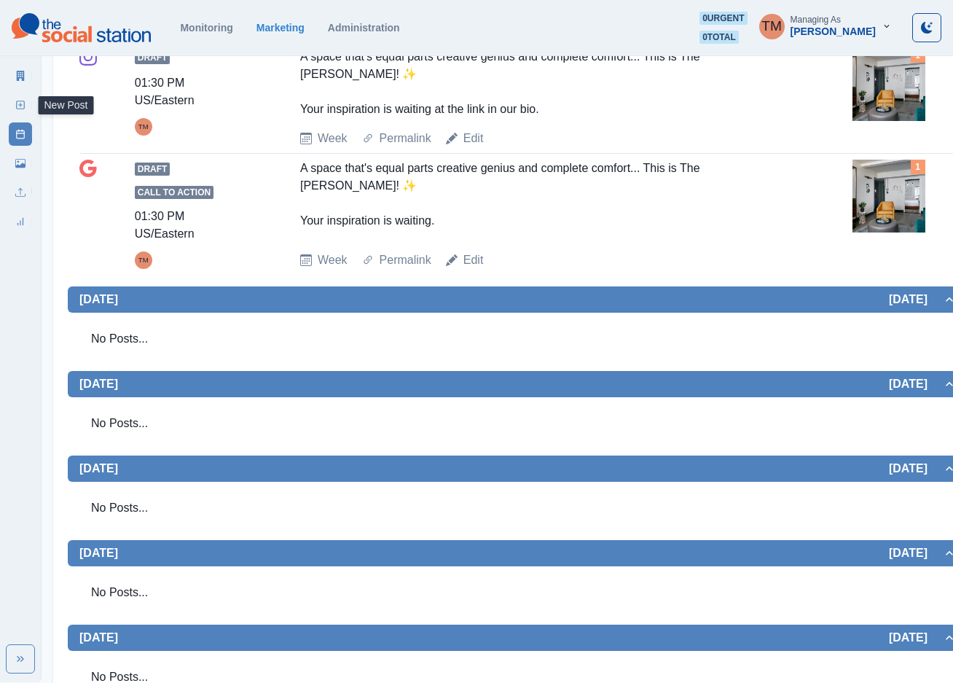
click at [20, 106] on line at bounding box center [20, 105] width 0 height 4
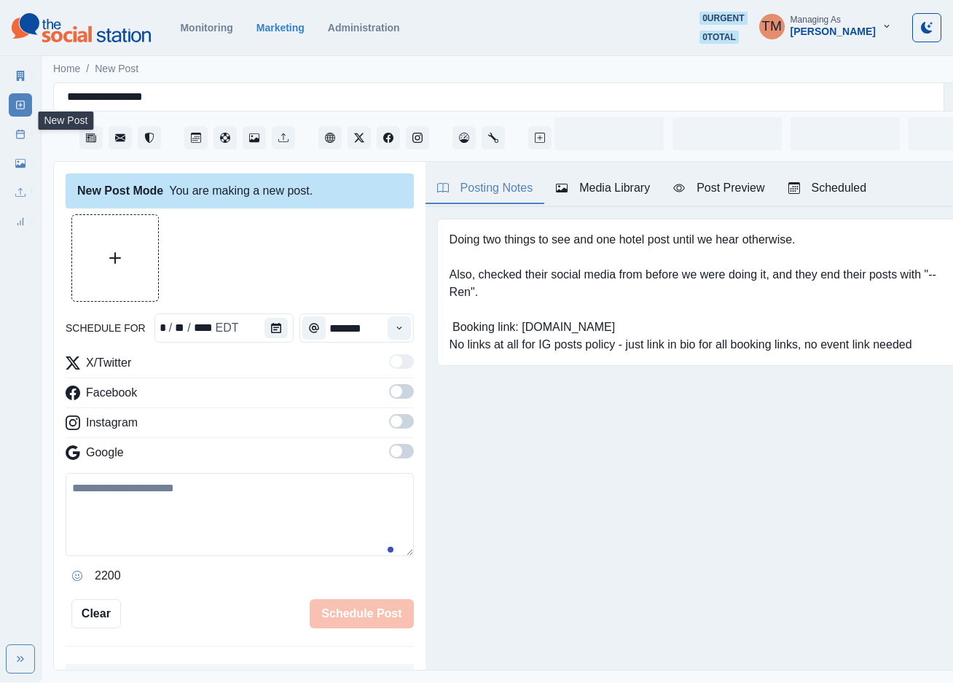
scroll to position [15, 0]
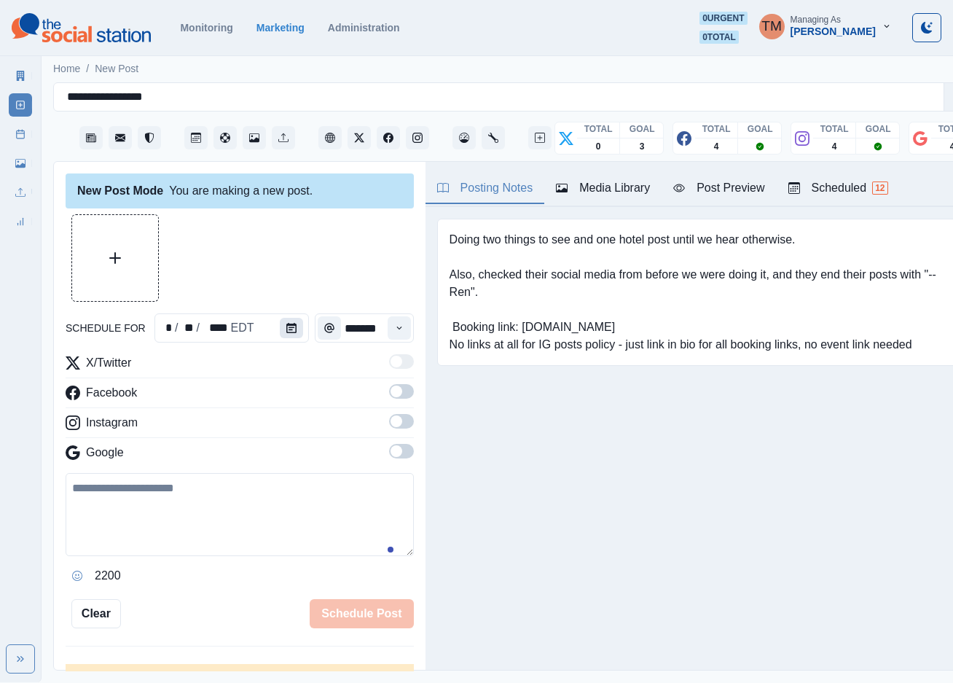
click at [286, 323] on icon "Calendar" at bounding box center [291, 328] width 10 height 10
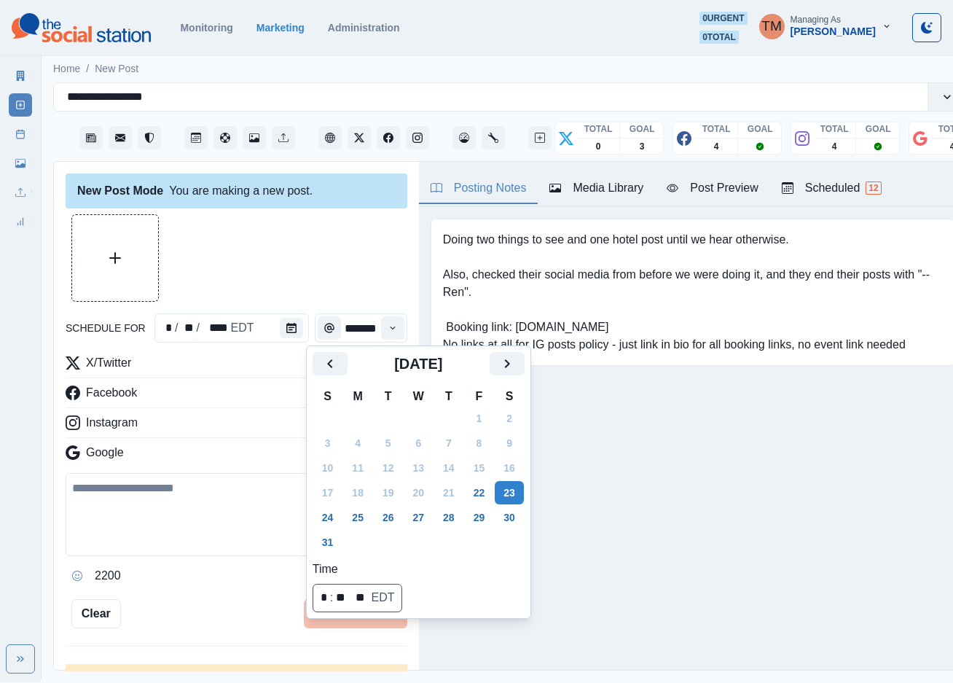
scroll to position [0, 0]
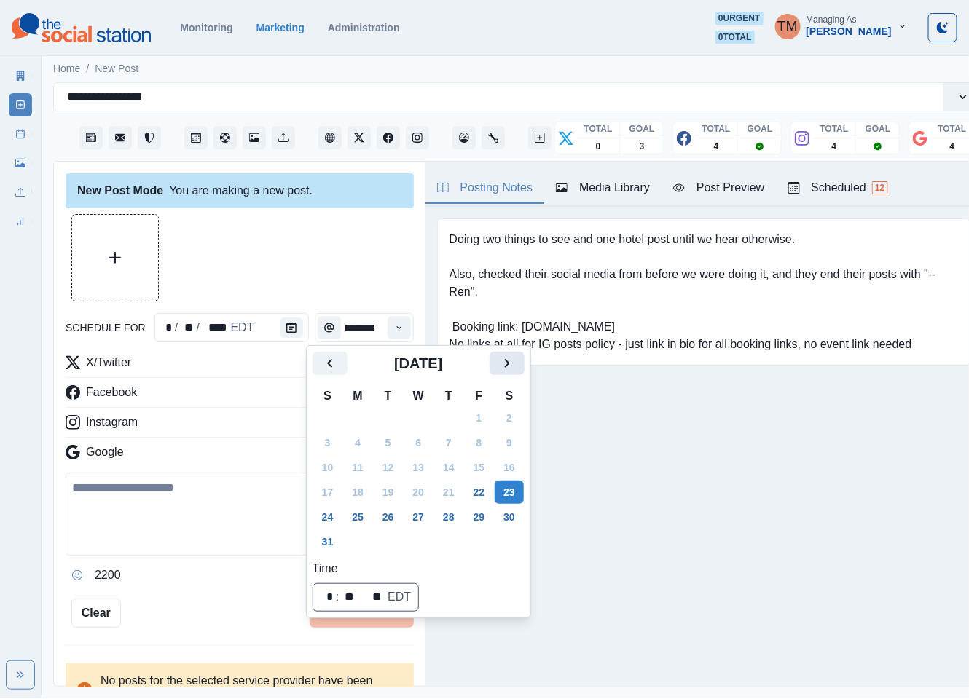
click at [514, 363] on icon "Next" at bounding box center [506, 363] width 17 height 17
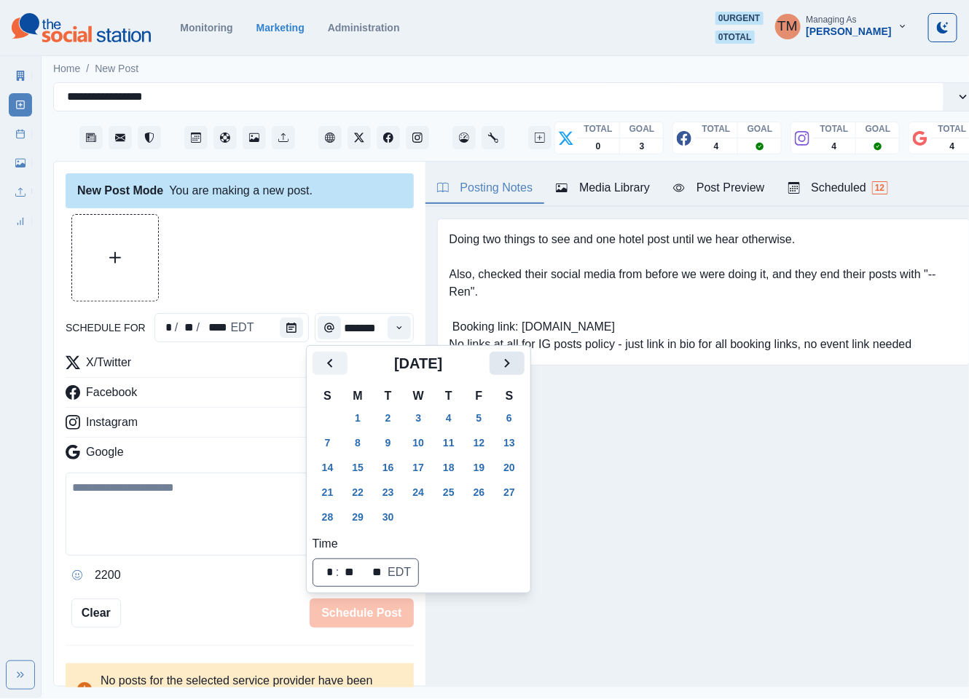
click at [514, 363] on icon "Next" at bounding box center [506, 363] width 17 height 17
click at [447, 444] on button "9" at bounding box center [448, 442] width 29 height 23
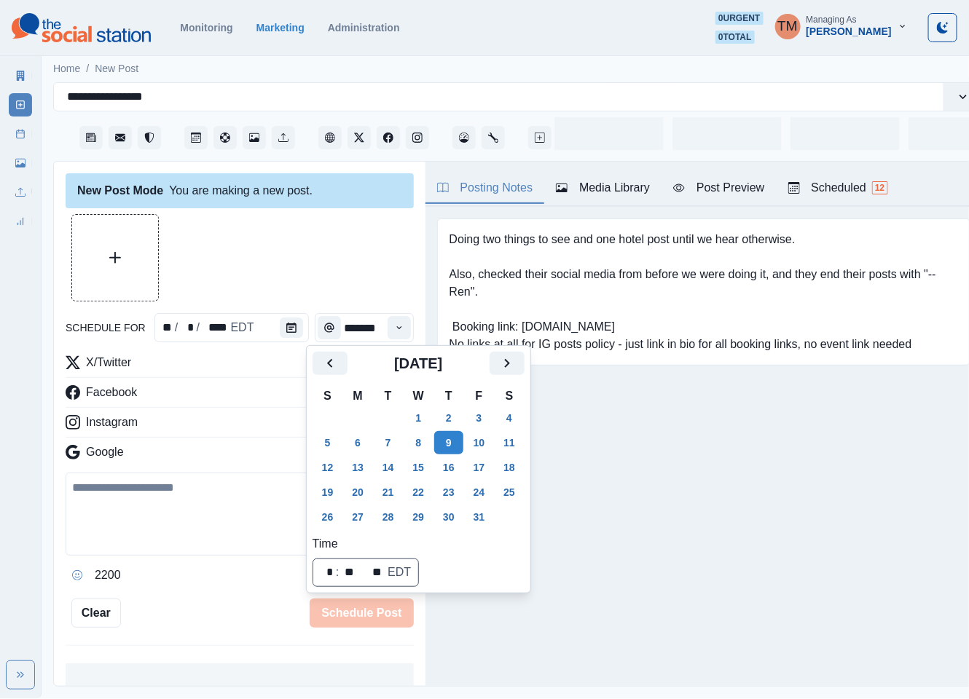
click at [332, 264] on div at bounding box center [240, 257] width 348 height 87
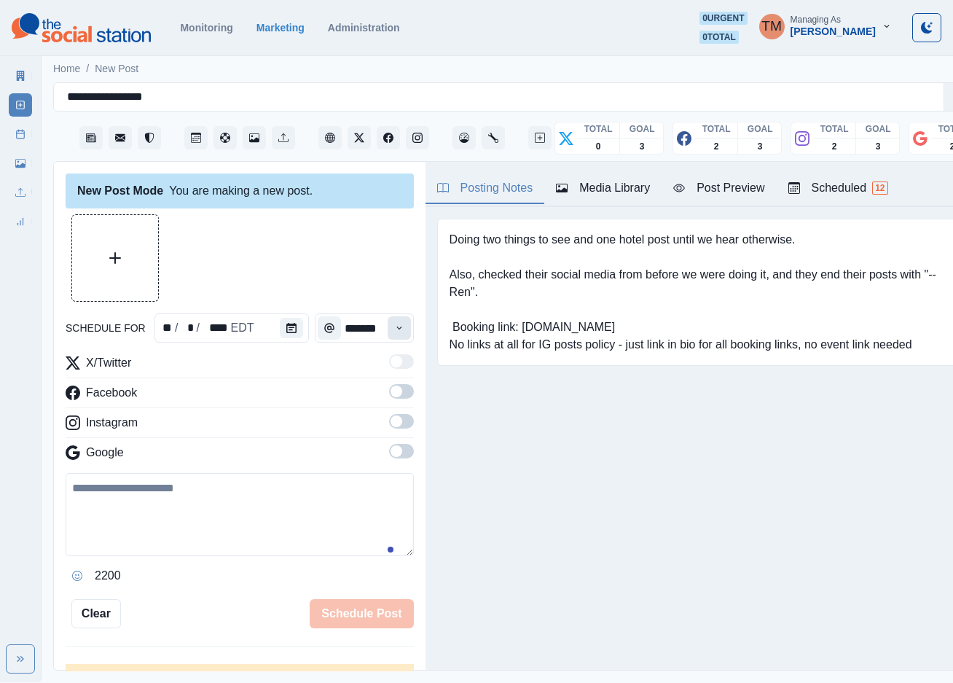
click at [388, 335] on button "Time" at bounding box center [399, 327] width 23 height 23
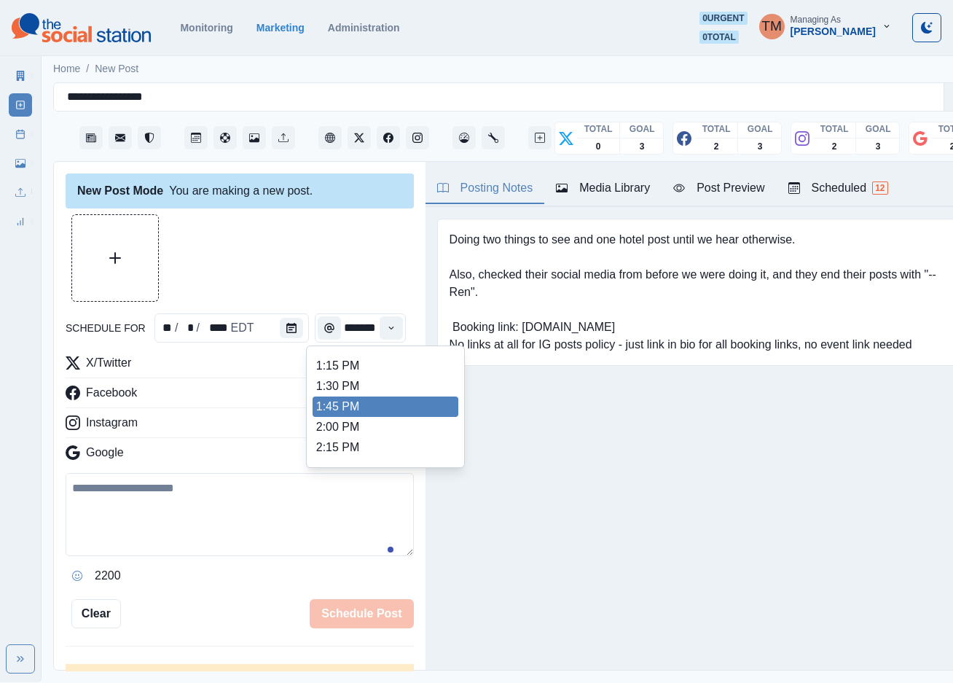
scroll to position [437, 0]
click at [345, 407] on li "2:00 PM" at bounding box center [386, 414] width 146 height 20
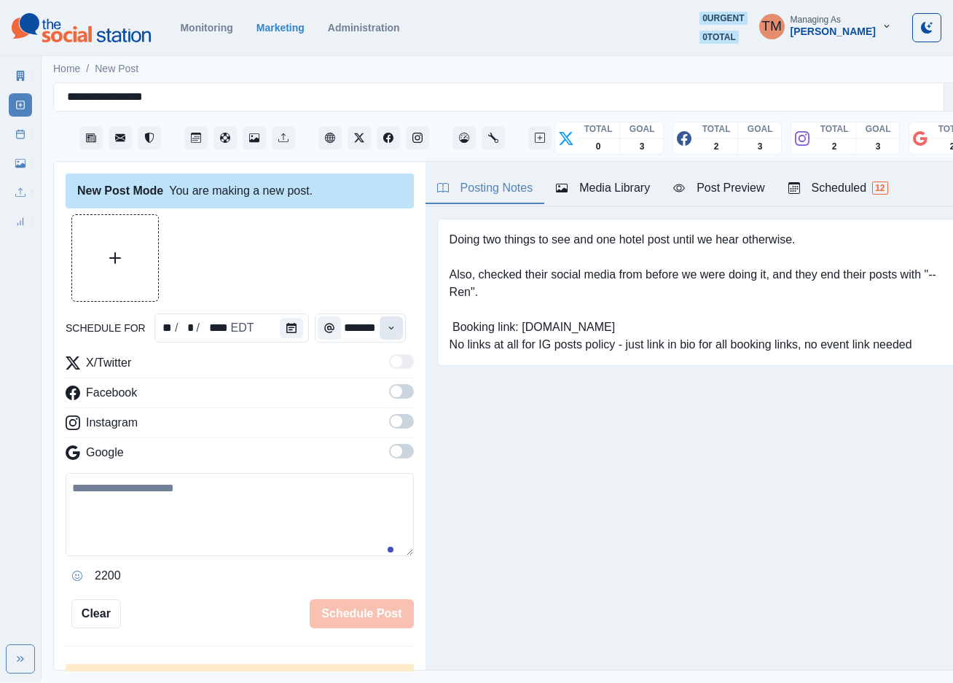
click at [386, 326] on icon "Time" at bounding box center [391, 328] width 10 height 10
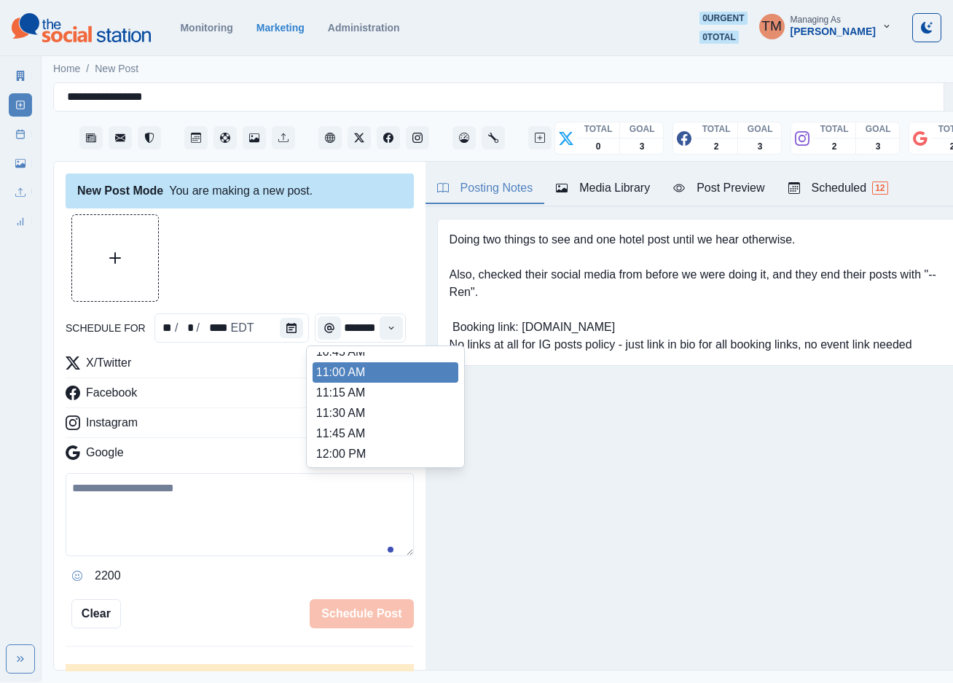
scroll to position [315, 0]
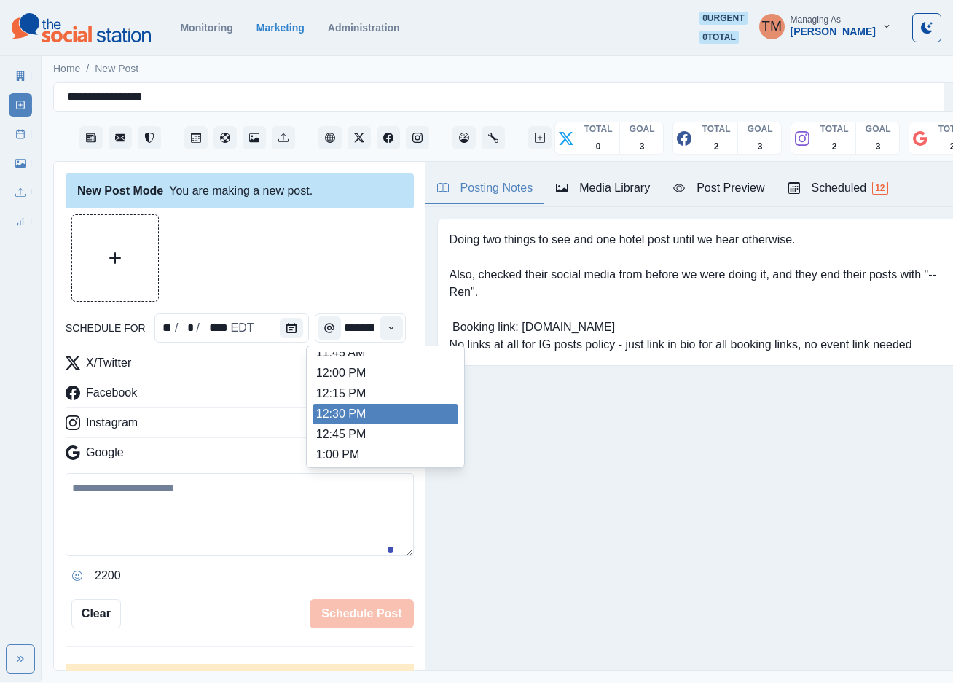
click at [345, 407] on li "12:30 PM" at bounding box center [386, 414] width 146 height 20
type input "********"
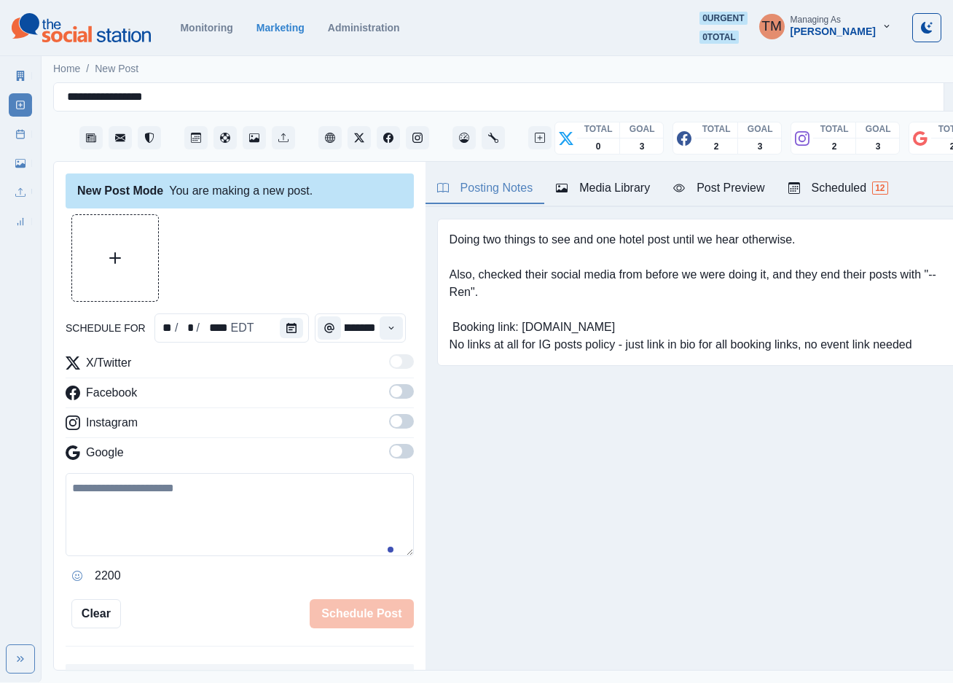
drag, startPoint x: 389, startPoint y: 389, endPoint x: 396, endPoint y: 407, distance: 18.9
click at [389, 390] on span at bounding box center [401, 391] width 25 height 15
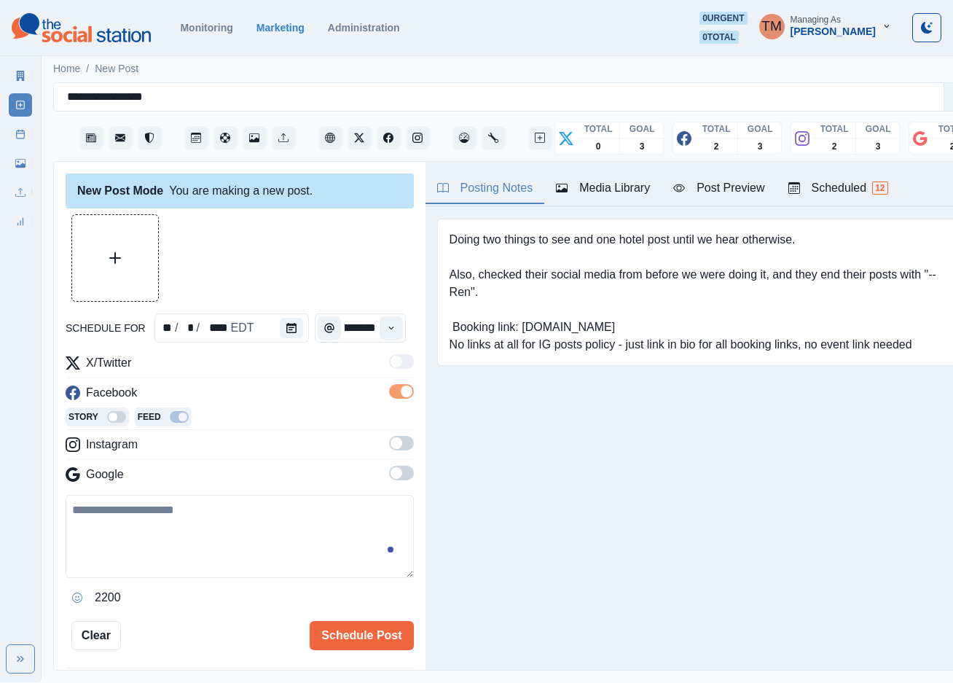
scroll to position [0, 0]
click at [389, 444] on span at bounding box center [401, 443] width 25 height 15
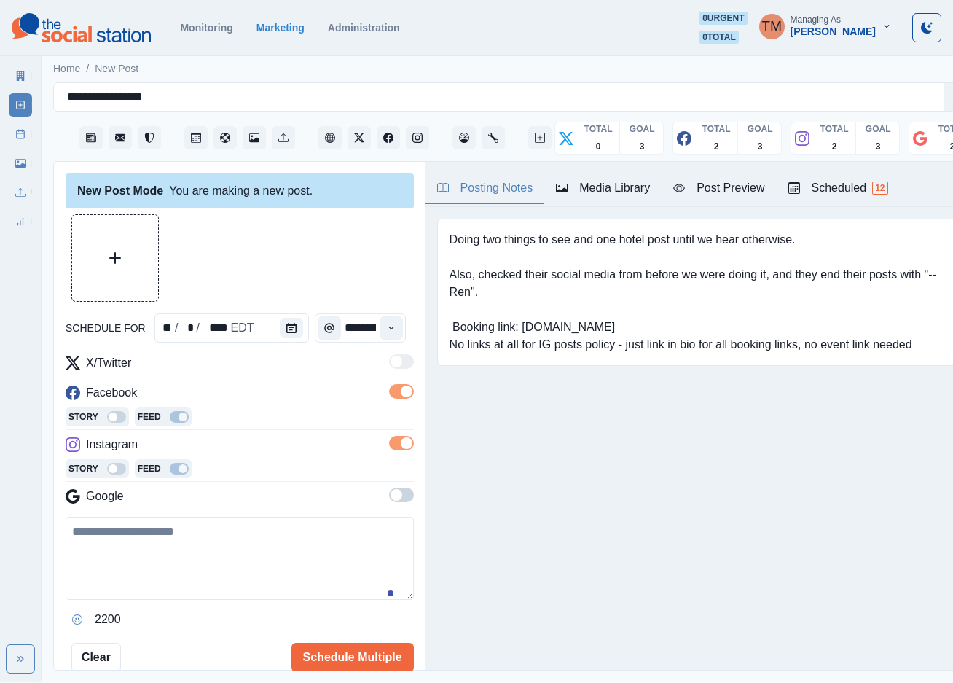
click at [389, 495] on span at bounding box center [401, 494] width 25 height 15
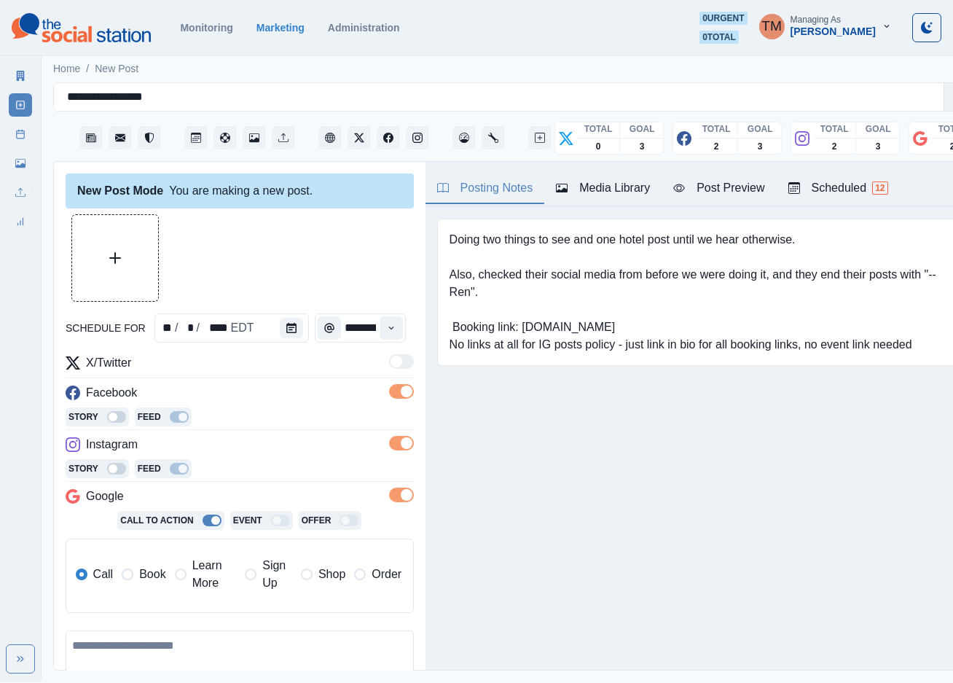
click at [139, 573] on span "Book" at bounding box center [152, 573] width 26 height 17
click at [687, 532] on div "Posting Notes Media Library Post Preview Scheduled 12 Doing two things to see a…" at bounding box center [703, 416] width 557 height 508
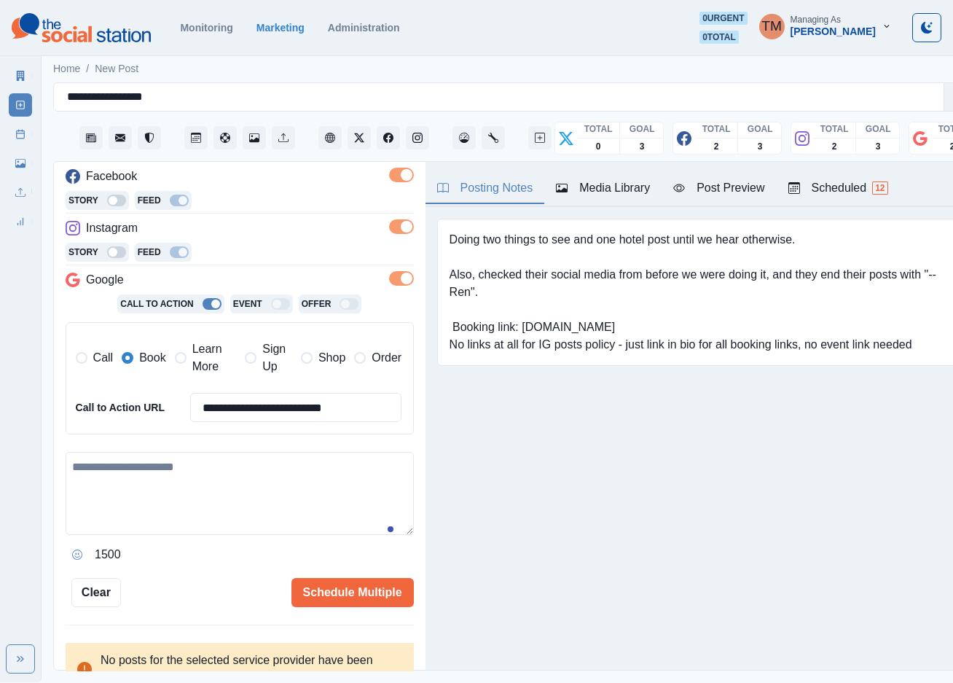
scroll to position [219, 0]
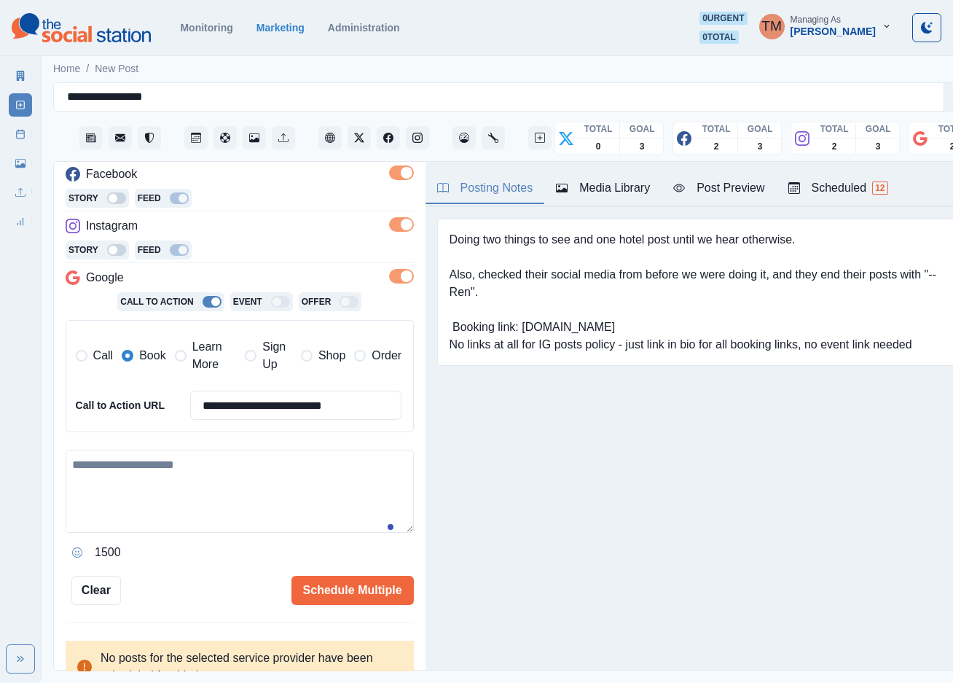
click at [179, 479] on textarea at bounding box center [240, 491] width 348 height 83
paste textarea "**********"
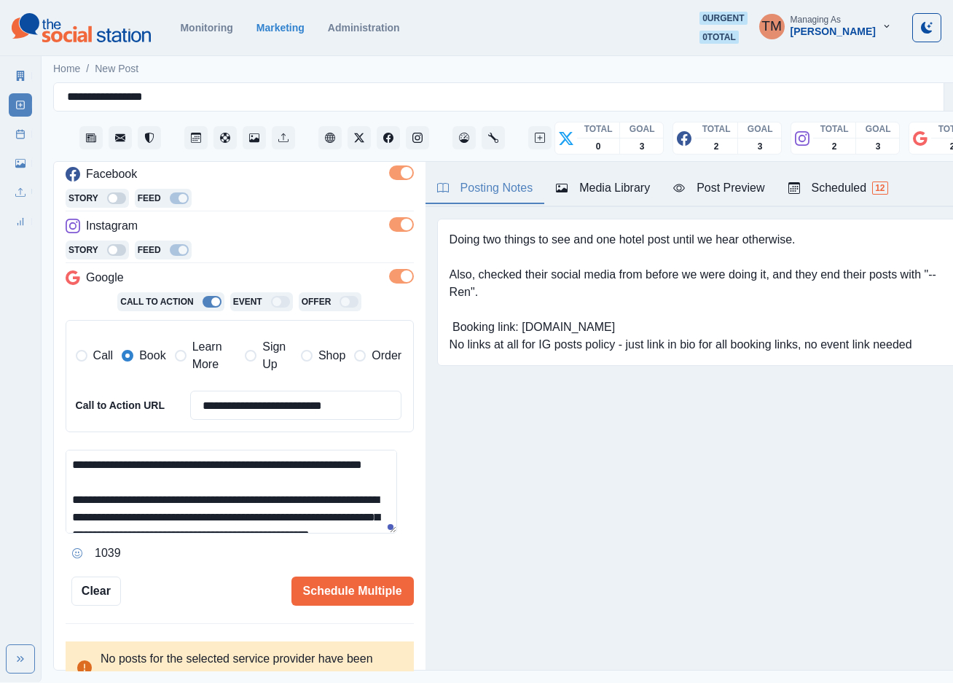
scroll to position [186, 0]
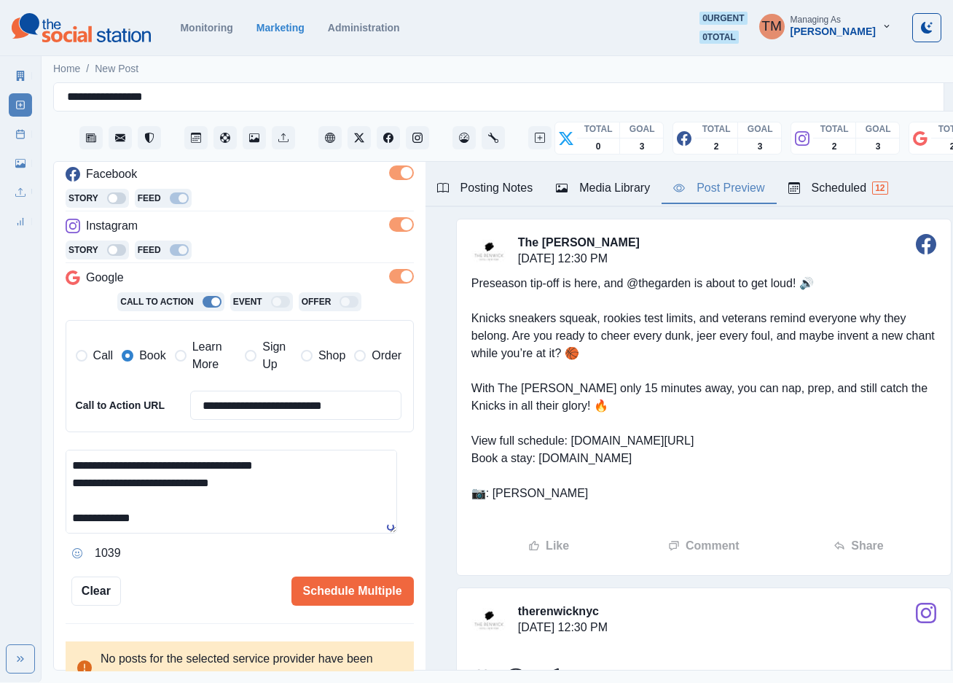
click at [737, 179] on div "Post Preview" at bounding box center [718, 187] width 91 height 17
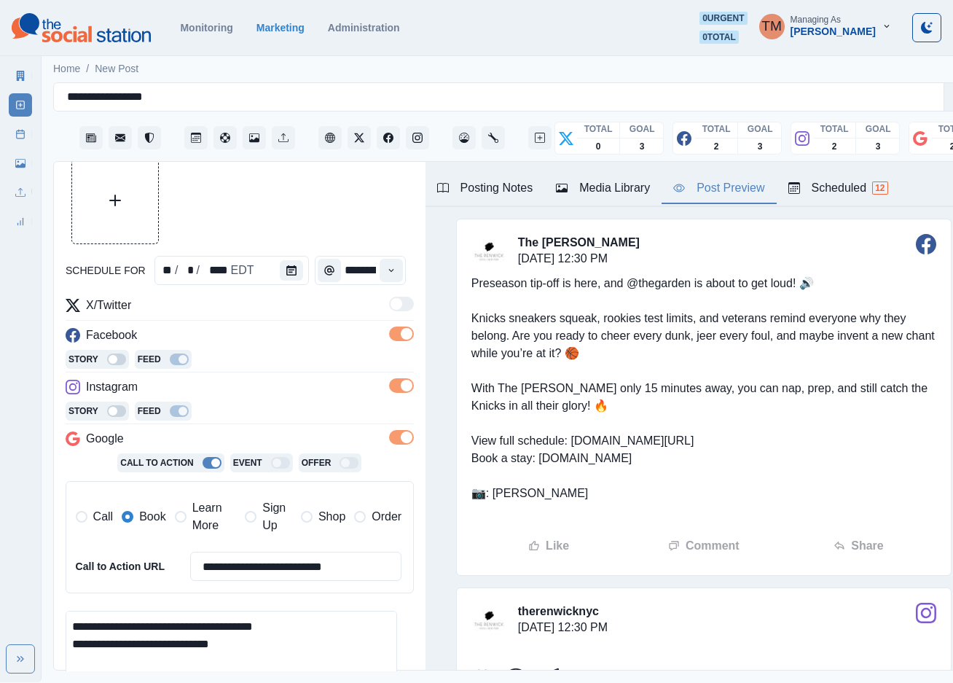
scroll to position [0, 0]
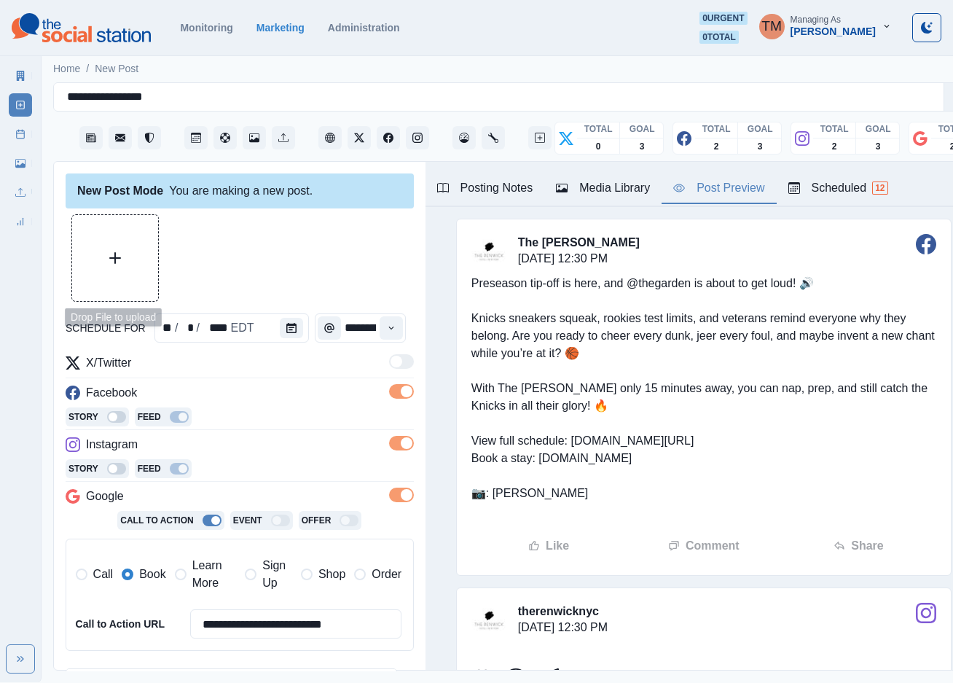
click at [120, 252] on icon "Upload Media" at bounding box center [115, 258] width 12 height 12
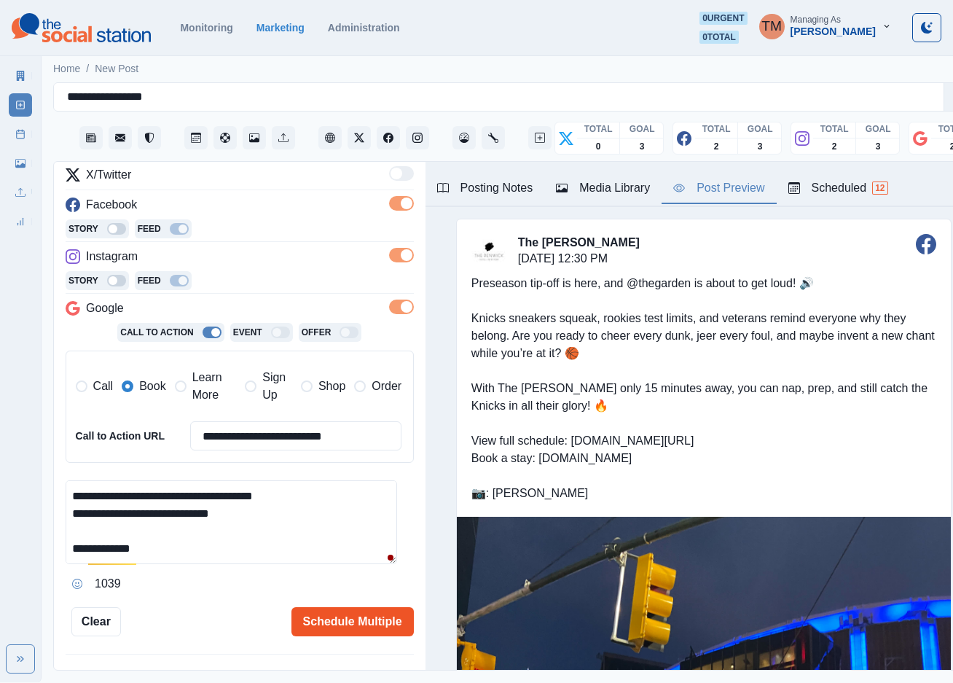
scroll to position [237, 0]
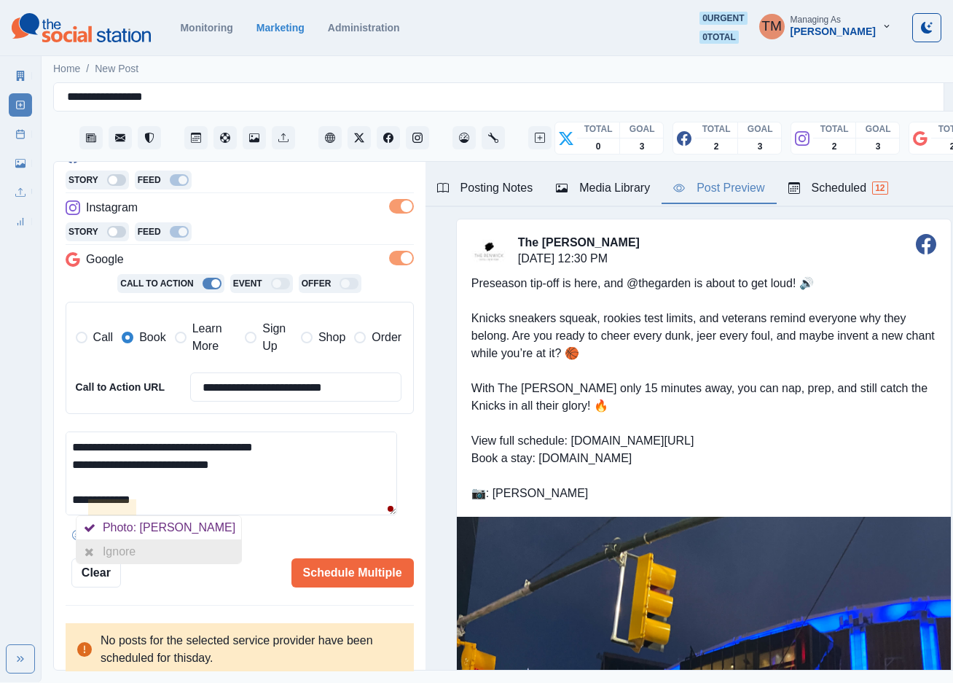
click at [132, 540] on div "Ignore" at bounding box center [122, 551] width 39 height 23
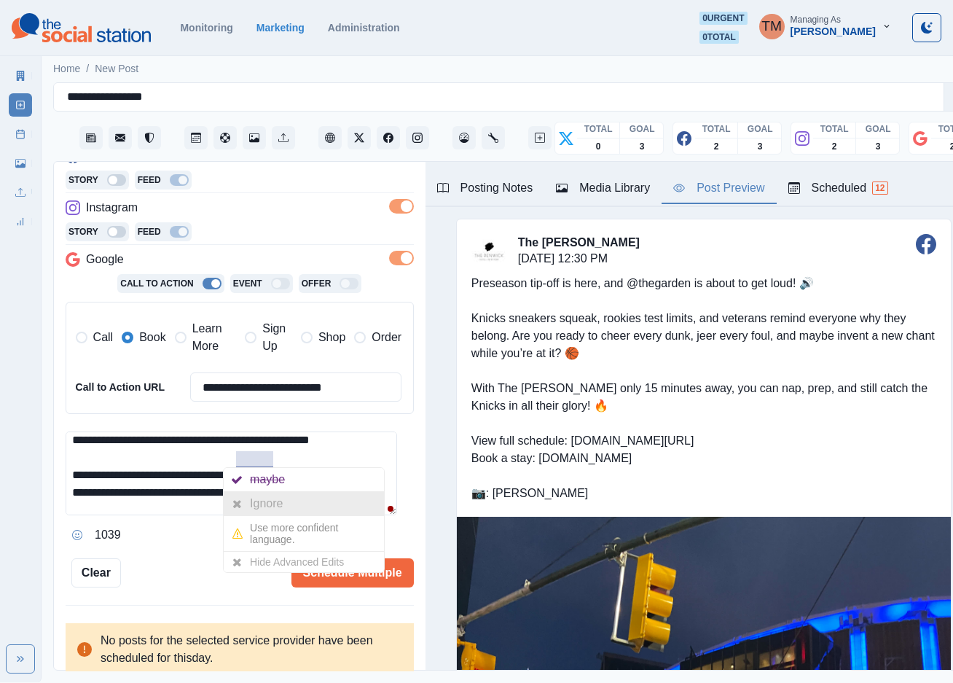
click at [264, 492] on div "Ignore" at bounding box center [269, 503] width 39 height 23
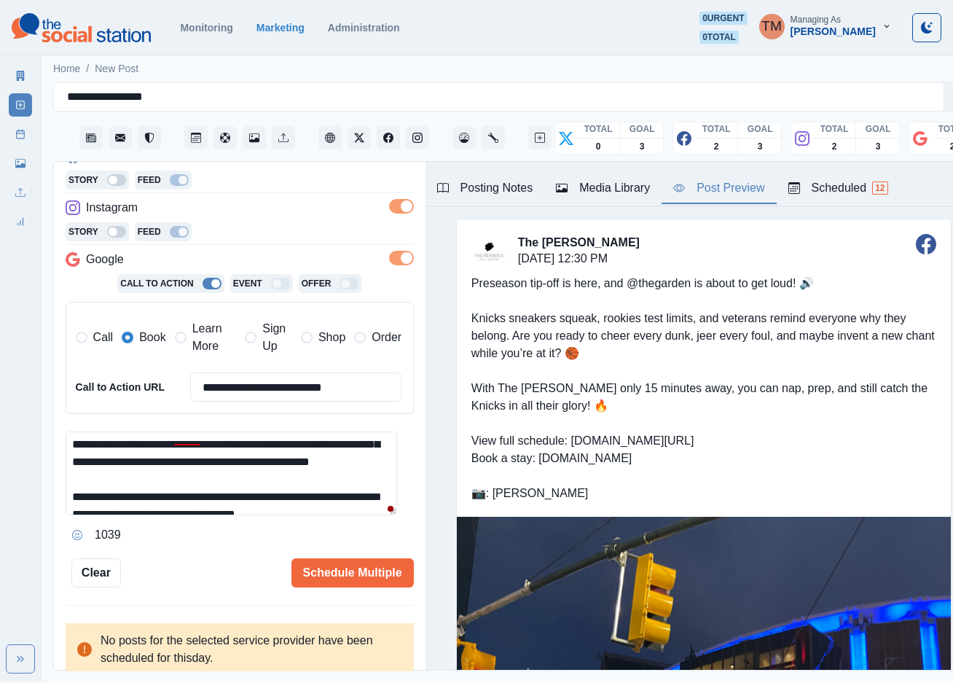
scroll to position [0, 0]
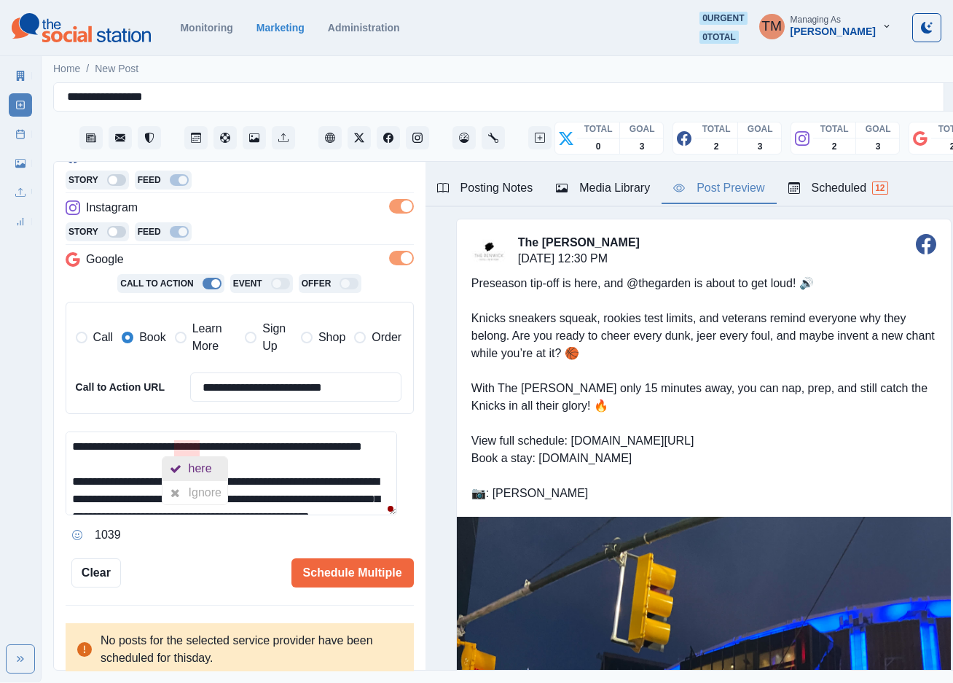
click at [219, 458] on div "here" at bounding box center [194, 468] width 65 height 23
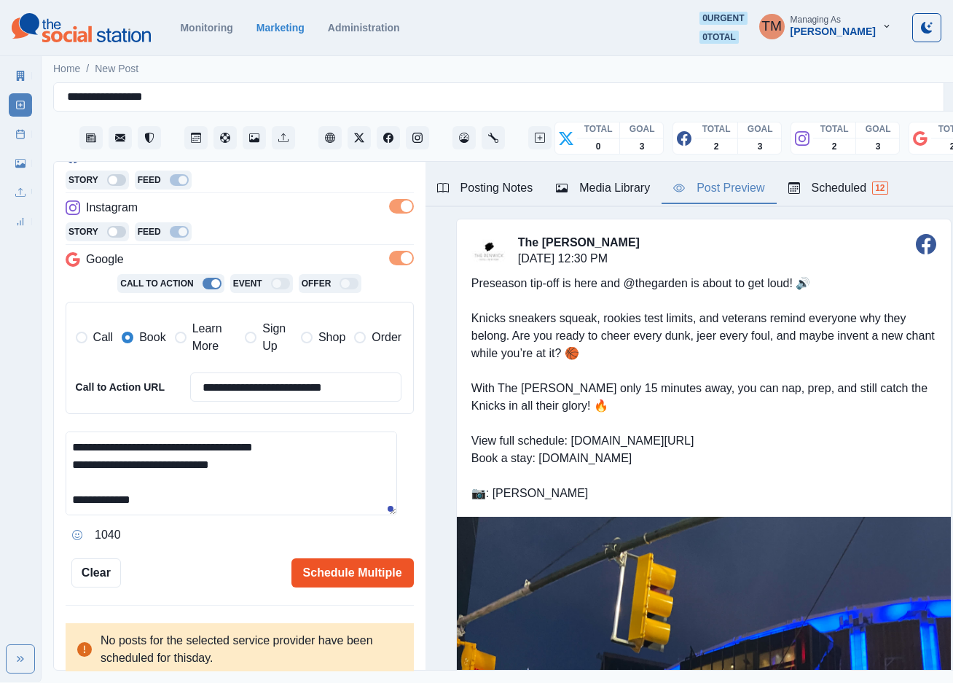
type textarea "**********"
click at [354, 562] on button "Schedule Multiple" at bounding box center [352, 572] width 122 height 29
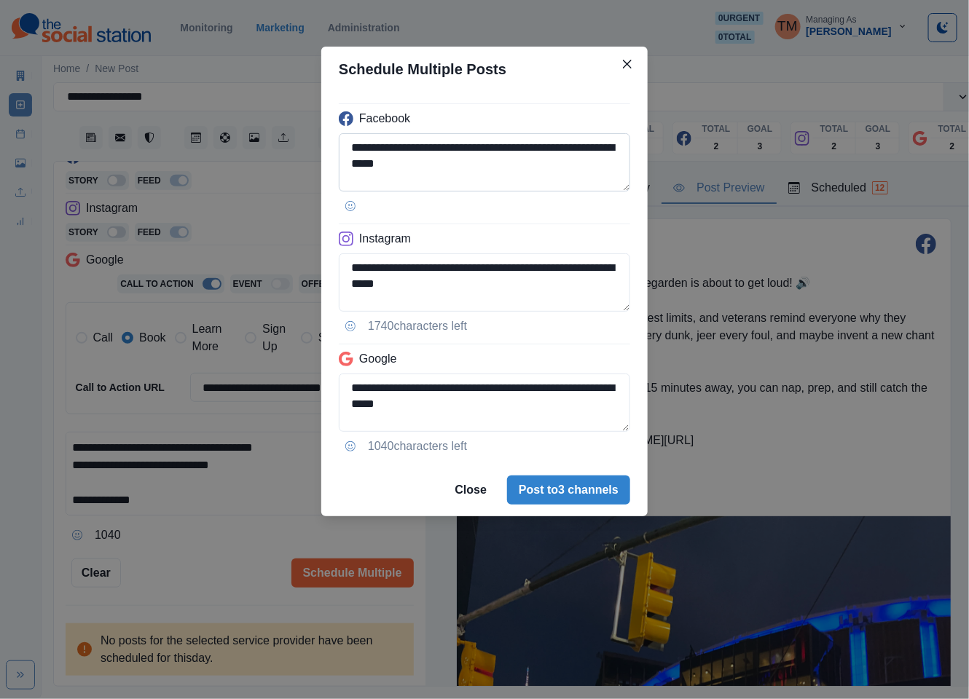
click at [503, 151] on textarea "**********" at bounding box center [484, 162] width 291 height 58
drag, startPoint x: 503, startPoint y: 151, endPoint x: 523, endPoint y: 151, distance: 20.4
click at [523, 151] on textarea "**********" at bounding box center [484, 162] width 291 height 58
paste textarea
type textarea "**********"
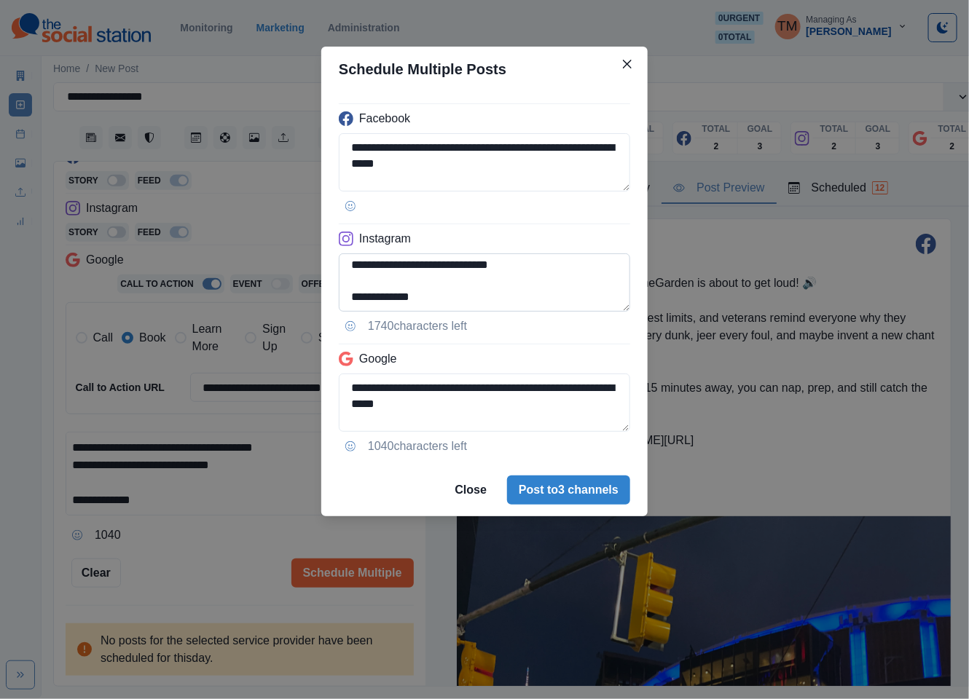
click at [350, 261] on textarea "**********" at bounding box center [484, 283] width 291 height 58
click at [444, 262] on textarea "**********" at bounding box center [484, 283] width 291 height 58
click at [530, 284] on textarea "**********" at bounding box center [484, 283] width 291 height 58
click at [475, 280] on textarea "**********" at bounding box center [484, 283] width 291 height 58
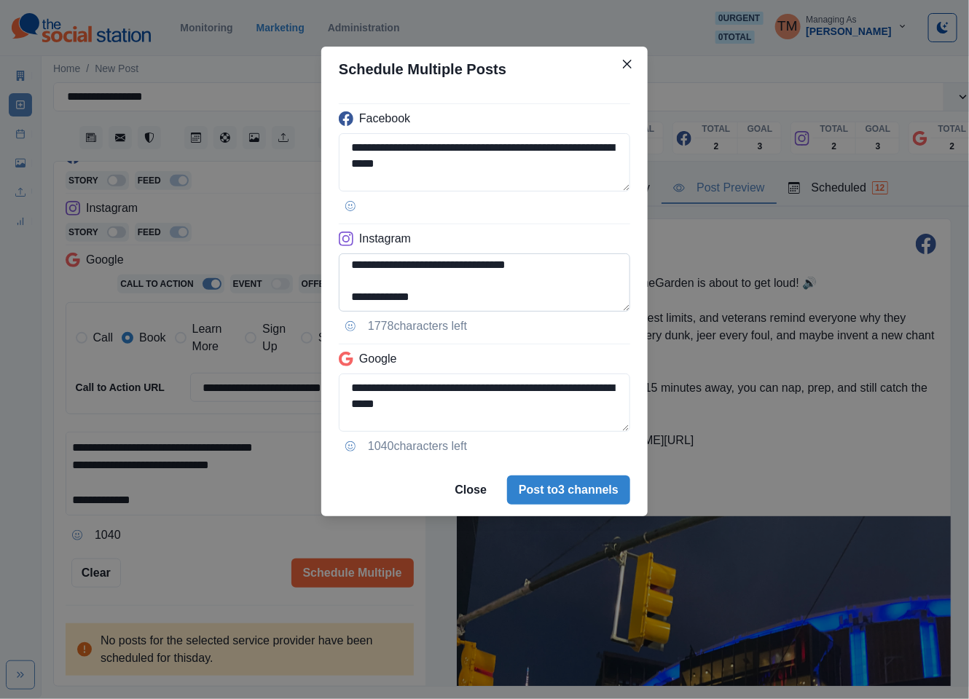
click at [555, 294] on textarea "**********" at bounding box center [484, 283] width 291 height 58
type textarea "**********"
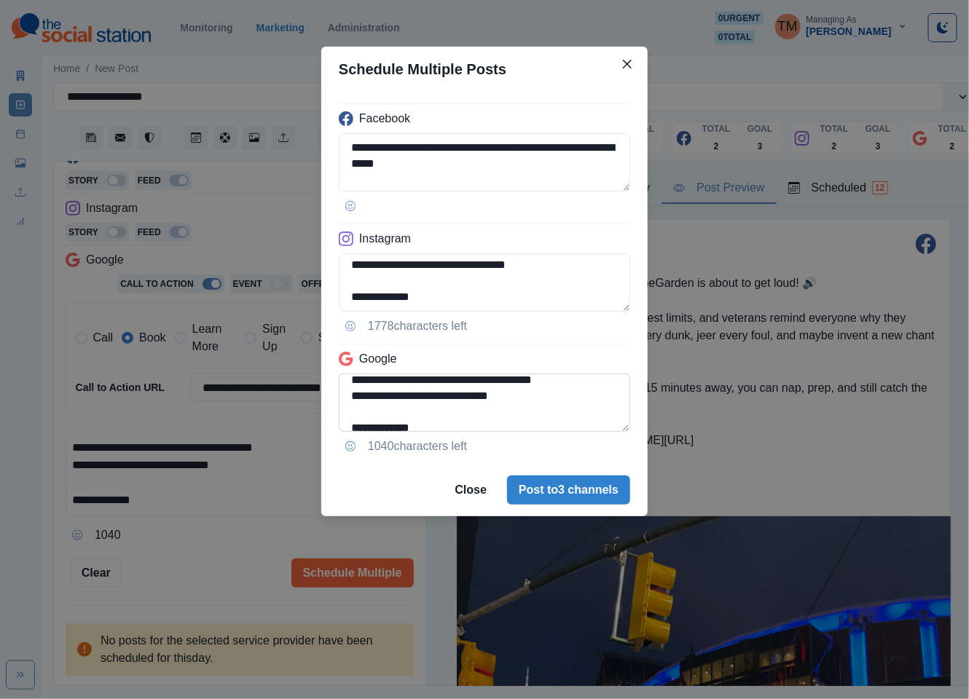
click at [343, 401] on textarea "**********" at bounding box center [484, 403] width 291 height 58
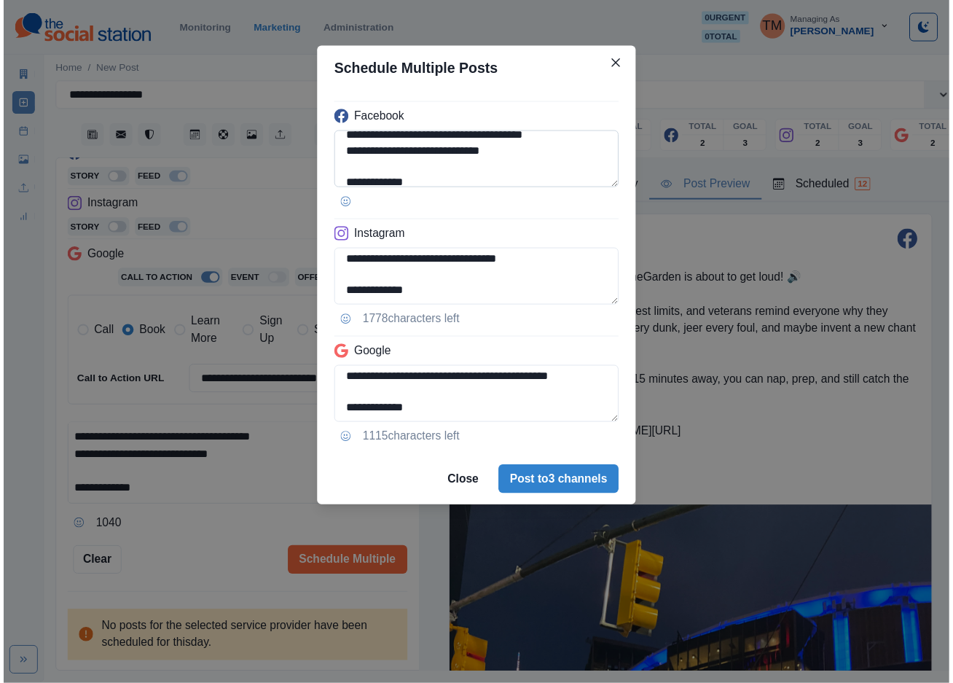
scroll to position [227, 0]
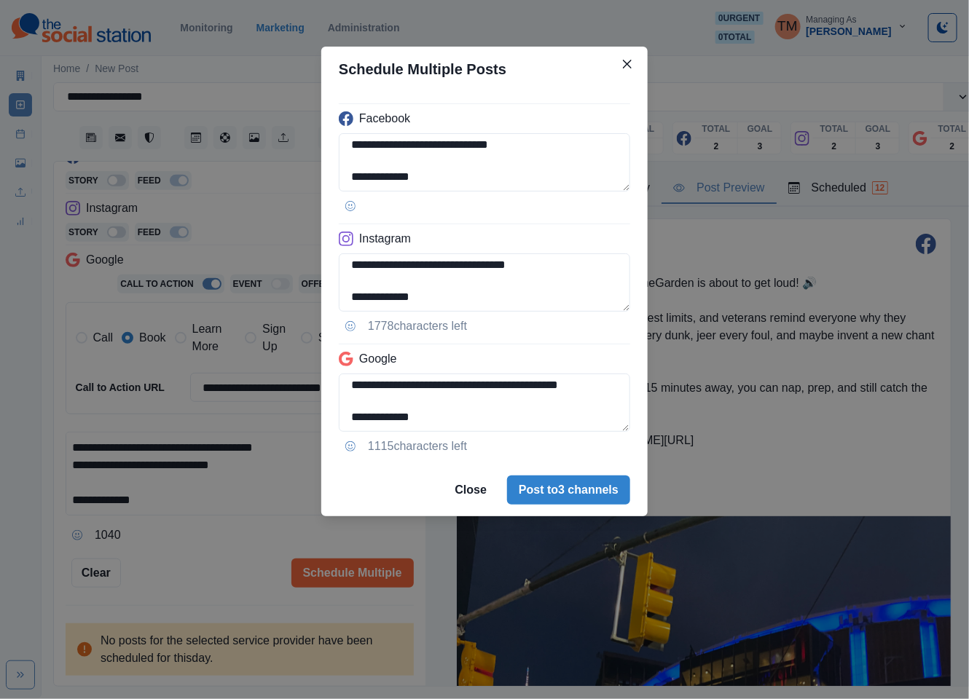
type textarea "**********"
click at [197, 560] on div "**********" at bounding box center [484, 349] width 969 height 699
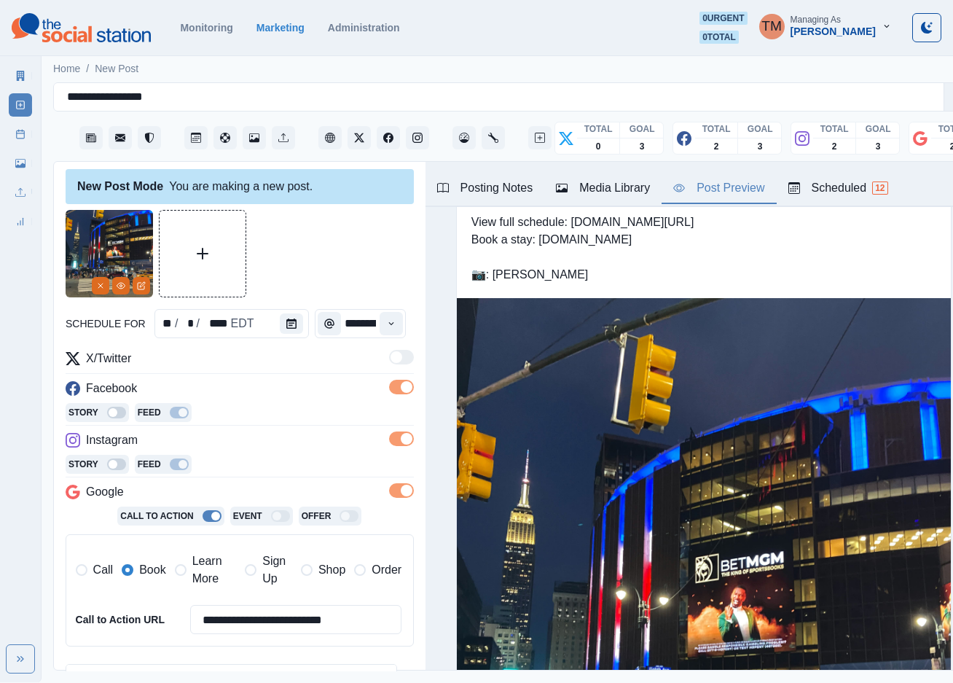
scroll to position [0, 0]
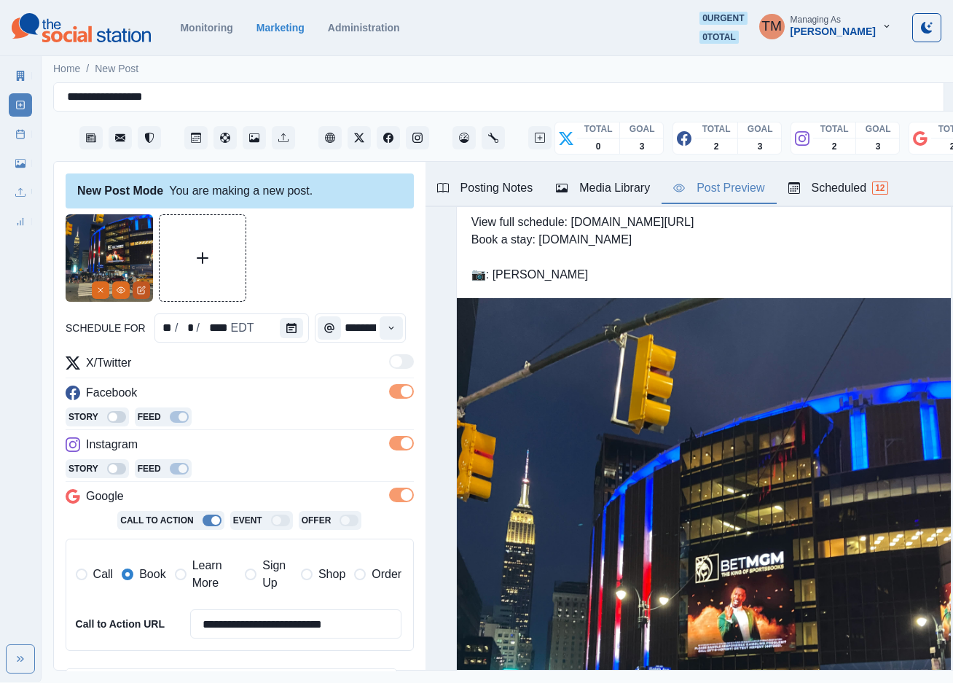
click at [143, 289] on icon "Edit Media" at bounding box center [142, 288] width 5 height 5
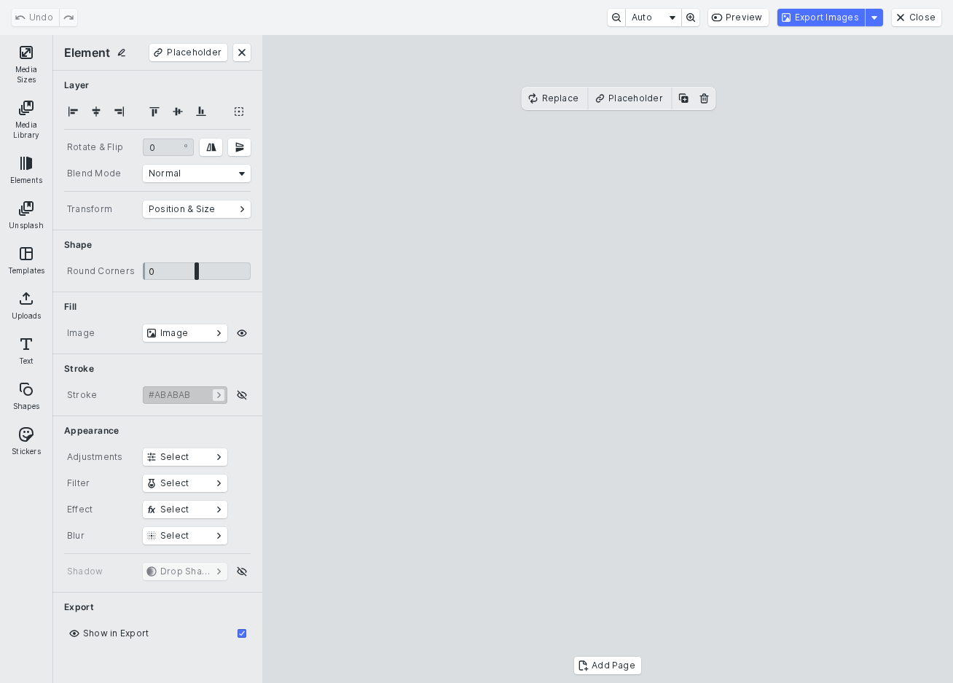
click at [608, 359] on cesdk-canvas "Editor canvas" at bounding box center [608, 359] width 0 height 0
drag, startPoint x: 431, startPoint y: 632, endPoint x: 320, endPoint y: 700, distance: 129.8
click at [608, 359] on cesdk-canvas "Editor canvas" at bounding box center [608, 359] width 0 height 0
drag, startPoint x: 358, startPoint y: 433, endPoint x: 429, endPoint y: 433, distance: 70.7
click at [608, 359] on cesdk-canvas "Editor canvas" at bounding box center [608, 359] width 0 height 0
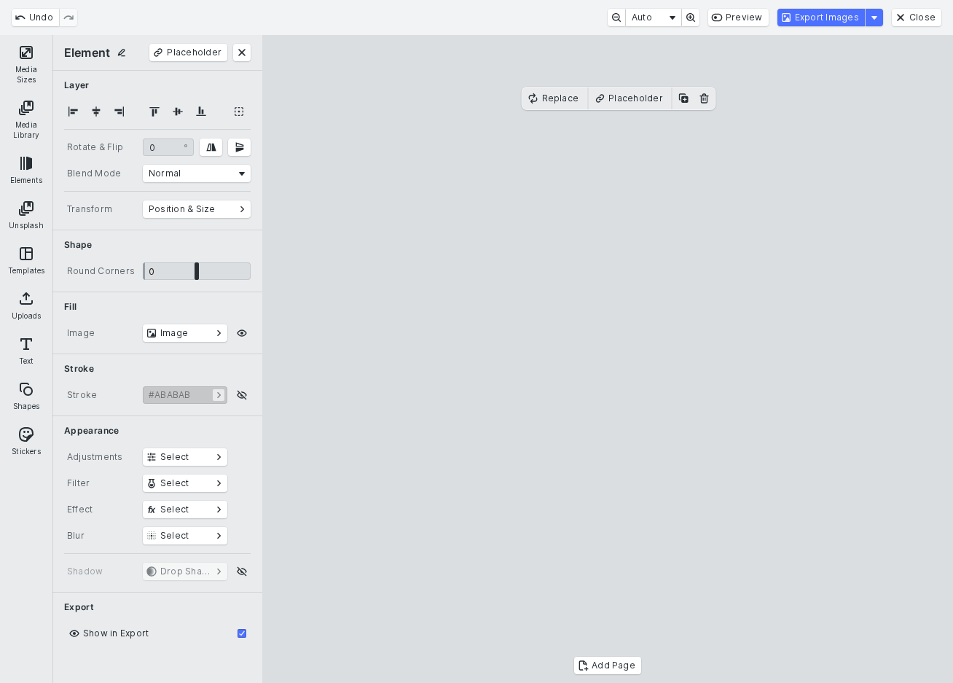
scroll to position [15, 0]
drag, startPoint x: 617, startPoint y: 624, endPoint x: 625, endPoint y: 558, distance: 66.1
click at [608, 359] on cesdk-canvas "Editor canvas" at bounding box center [608, 359] width 0 height 0
drag, startPoint x: 486, startPoint y: 556, endPoint x: 464, endPoint y: 570, distance: 26.3
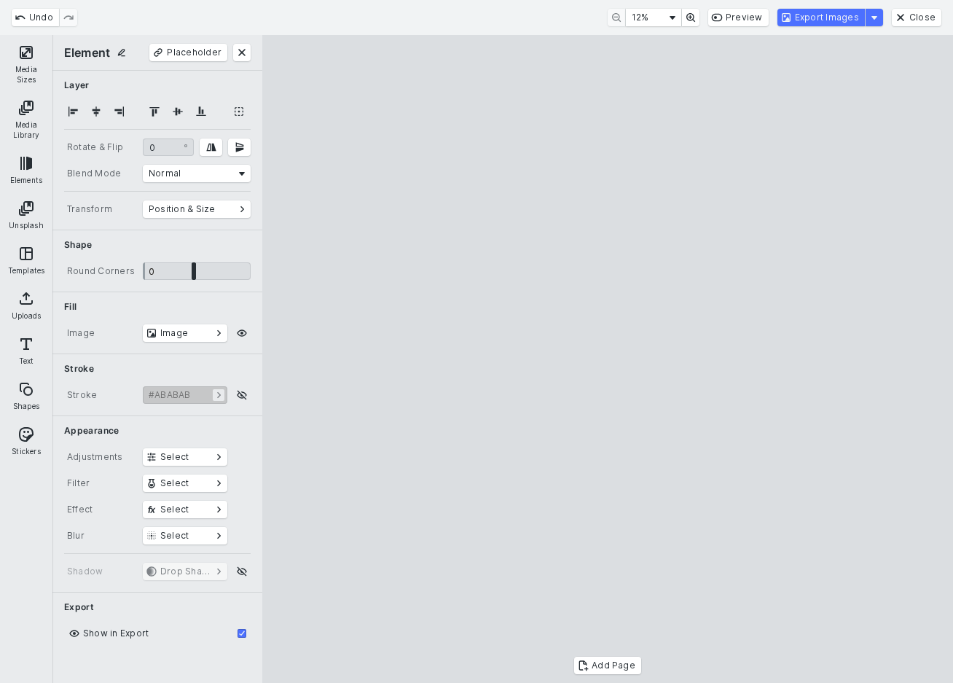
click at [608, 359] on cesdk-canvas "Editor canvas" at bounding box center [608, 359] width 0 height 0
drag, startPoint x: 608, startPoint y: 576, endPoint x: 611, endPoint y: 558, distance: 17.7
click at [608, 359] on cesdk-canvas "Editor canvas" at bounding box center [608, 359] width 0 height 0
drag, startPoint x: 472, startPoint y: 380, endPoint x: 487, endPoint y: 380, distance: 15.3
click at [608, 359] on cesdk-canvas "Editor canvas" at bounding box center [608, 359] width 0 height 0
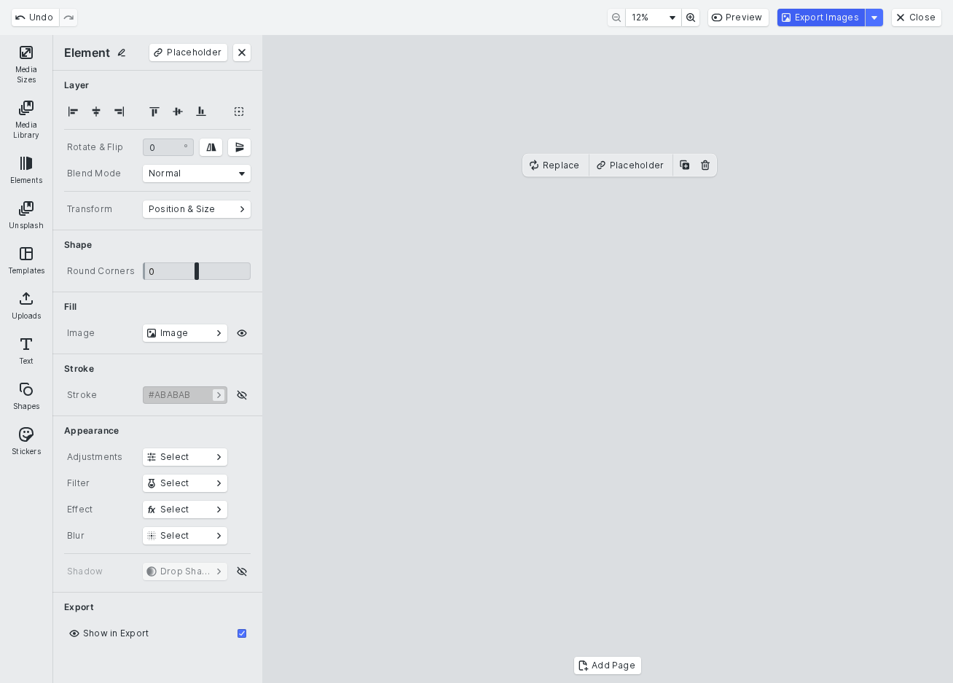
click at [855, 24] on button "Export Images" at bounding box center [820, 17] width 87 height 17
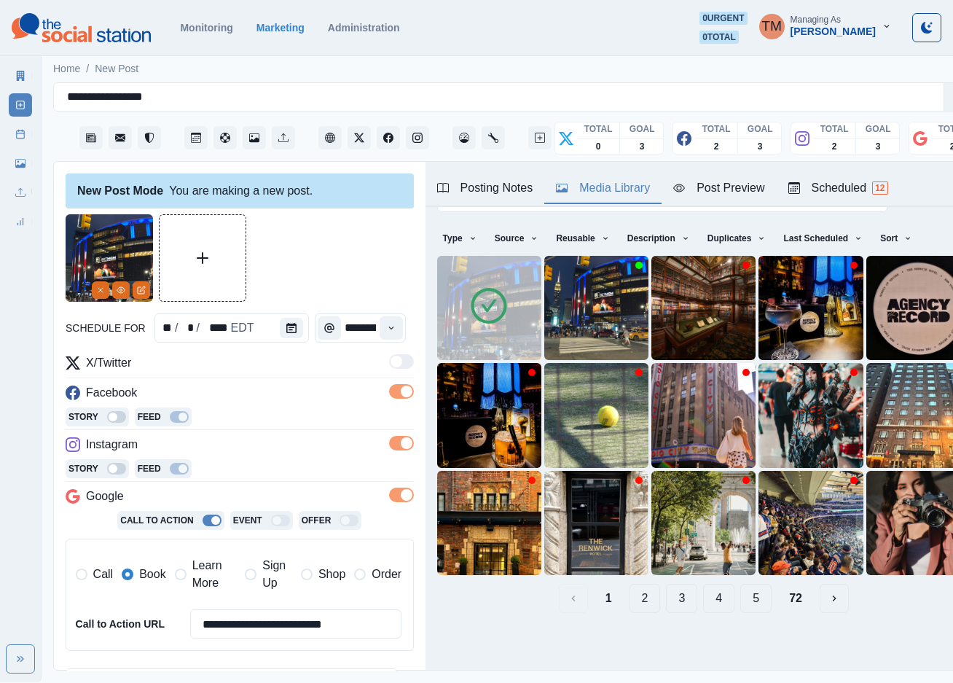
click at [610, 179] on div "Media Library" at bounding box center [603, 187] width 94 height 17
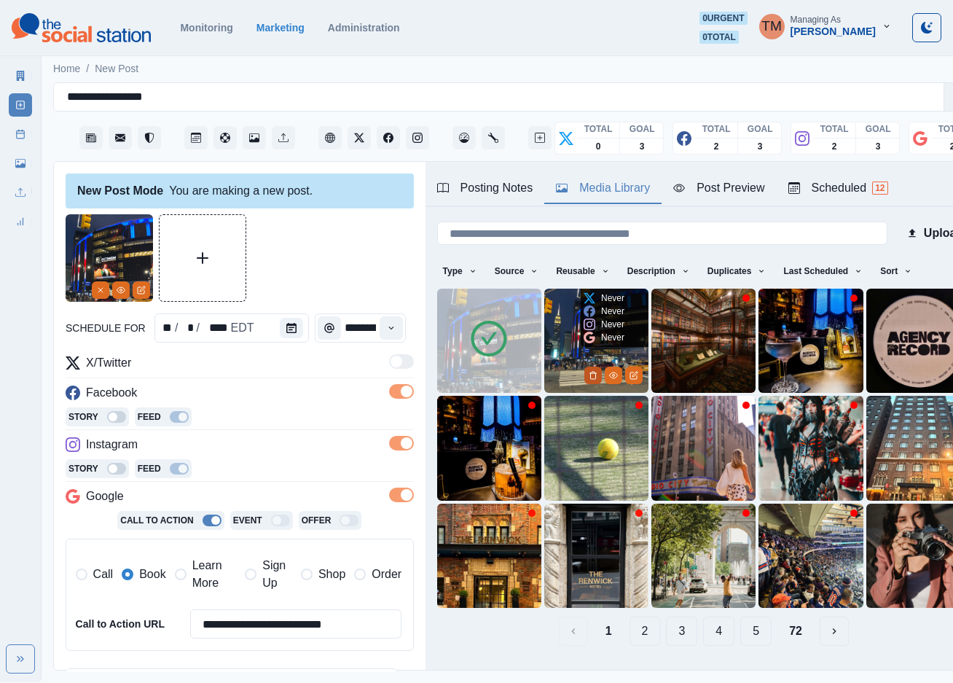
click at [589, 371] on icon "Delete Media" at bounding box center [593, 375] width 9 height 9
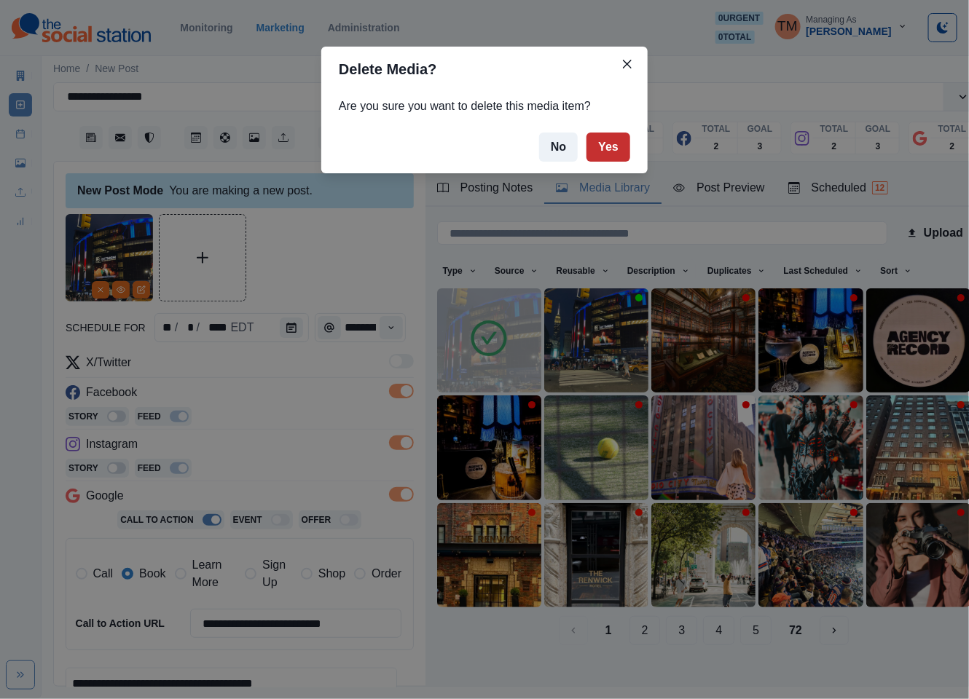
click at [610, 151] on button "Yes" at bounding box center [608, 147] width 44 height 29
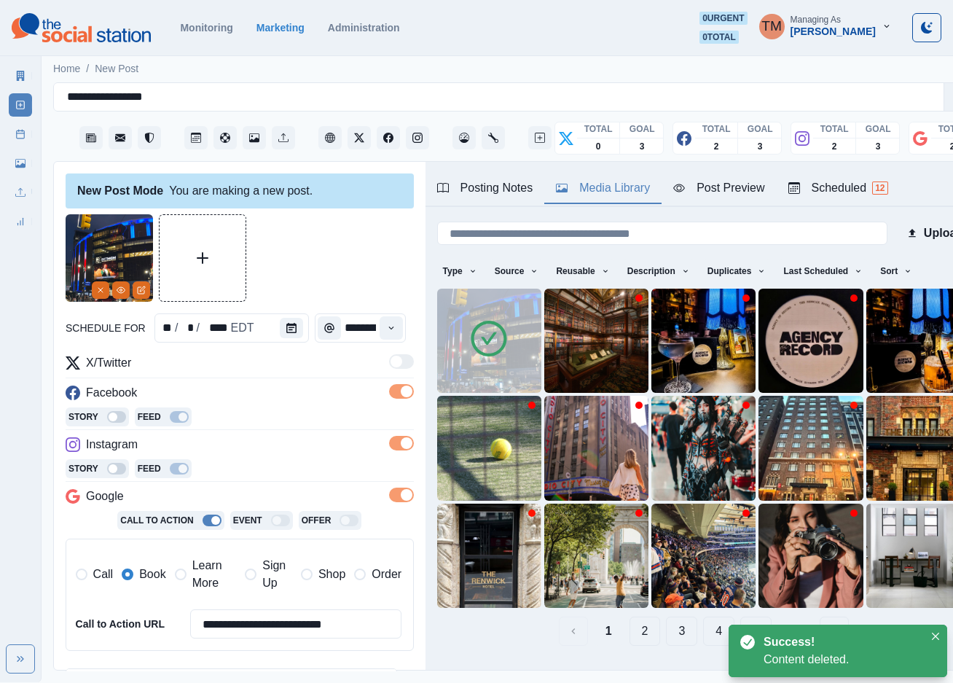
click at [726, 192] on div "Post Preview" at bounding box center [718, 187] width 91 height 17
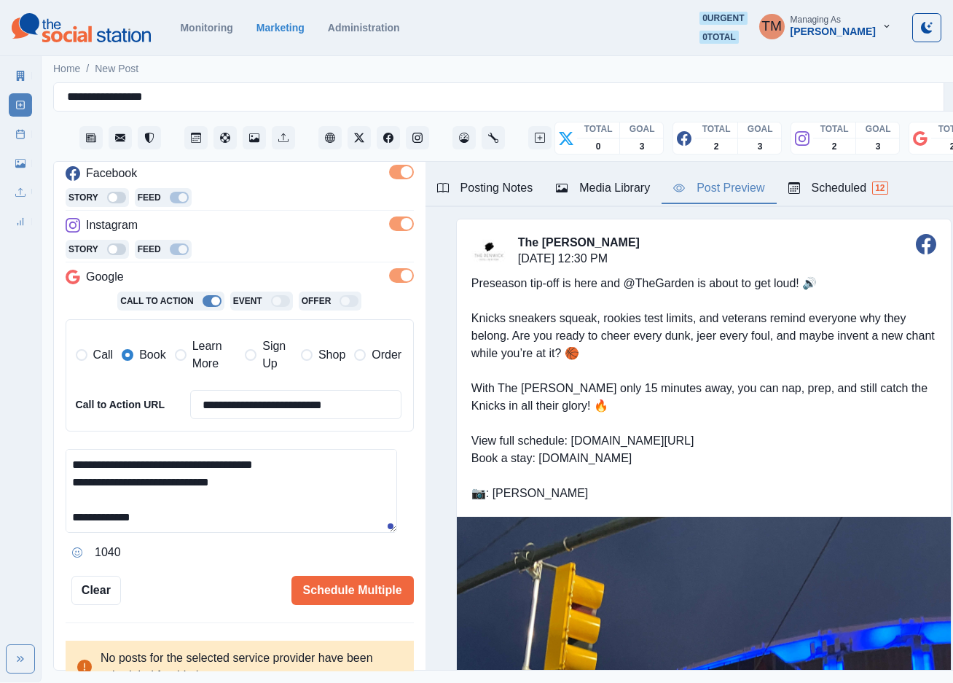
scroll to position [237, 0]
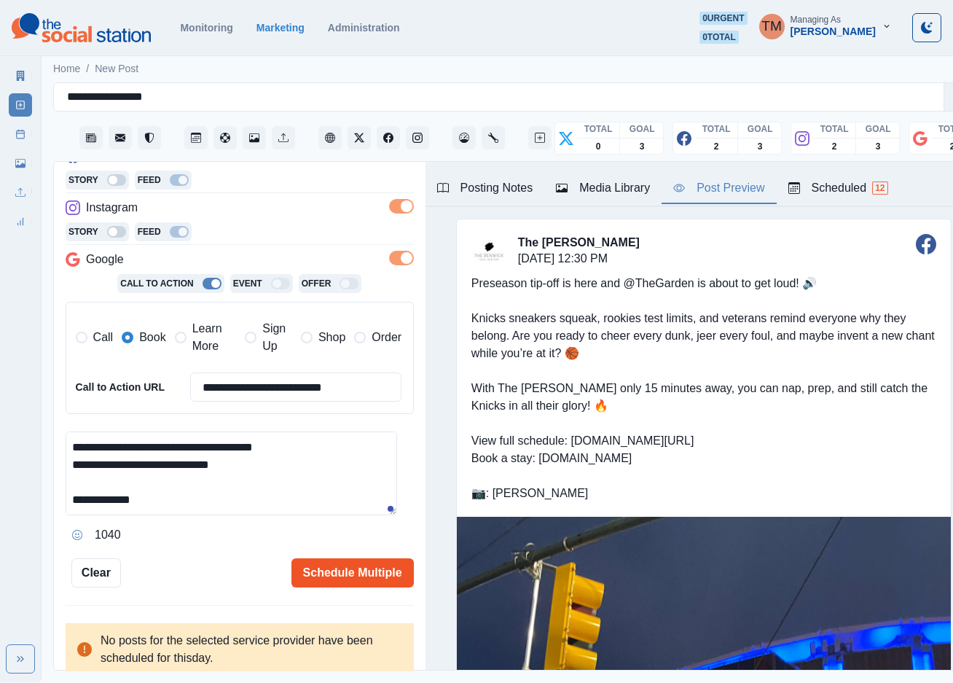
click at [345, 568] on button "Schedule Multiple" at bounding box center [352, 572] width 122 height 29
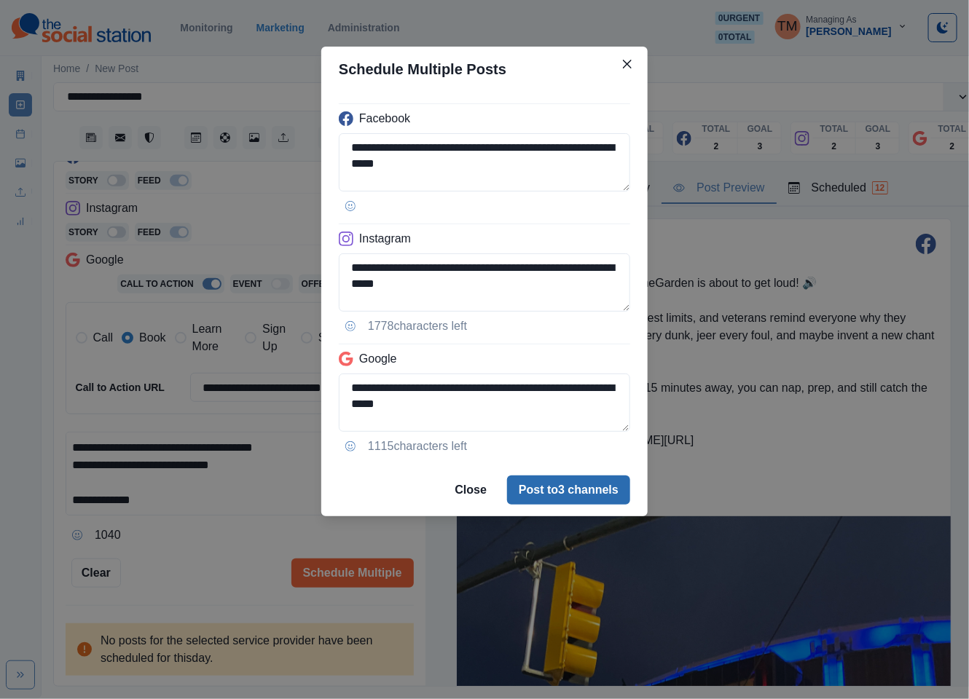
click at [555, 487] on button "Post to 3 channels" at bounding box center [568, 490] width 123 height 29
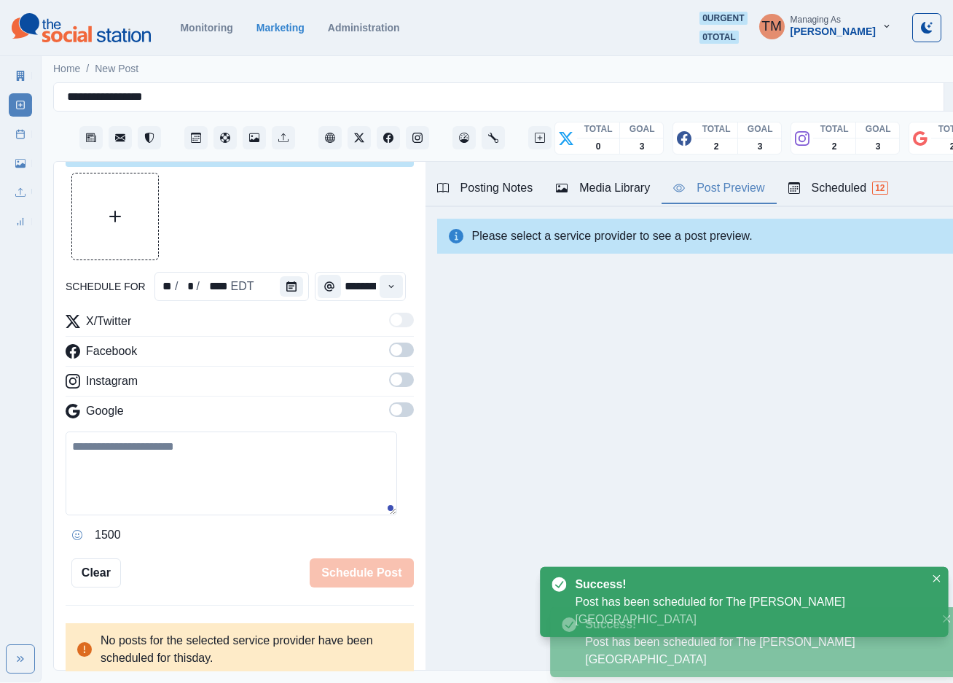
scroll to position [0, 0]
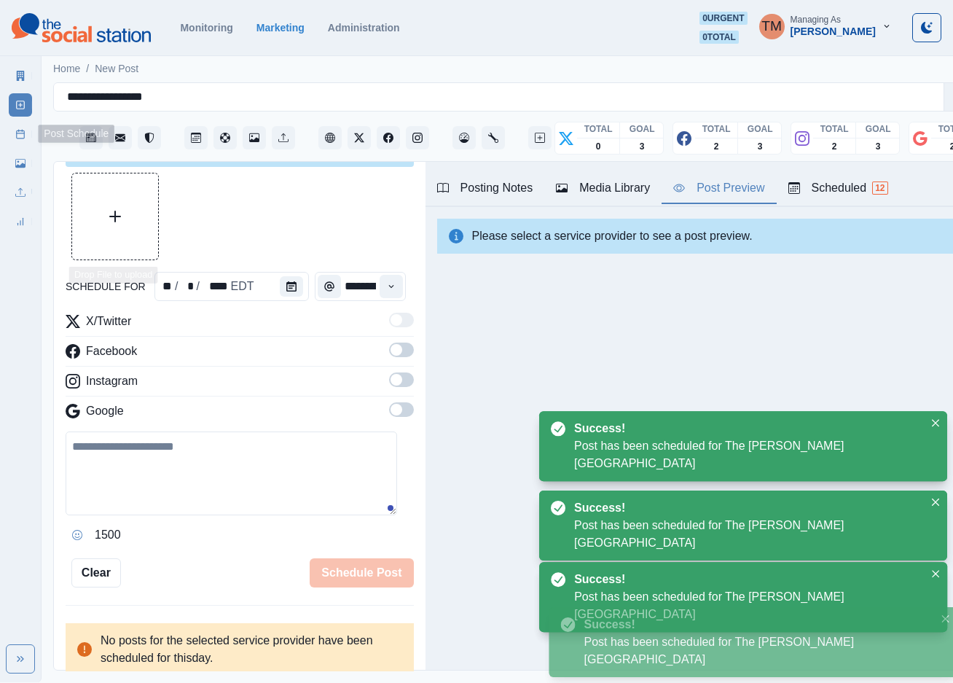
click at [18, 138] on icon at bounding box center [20, 134] width 10 height 10
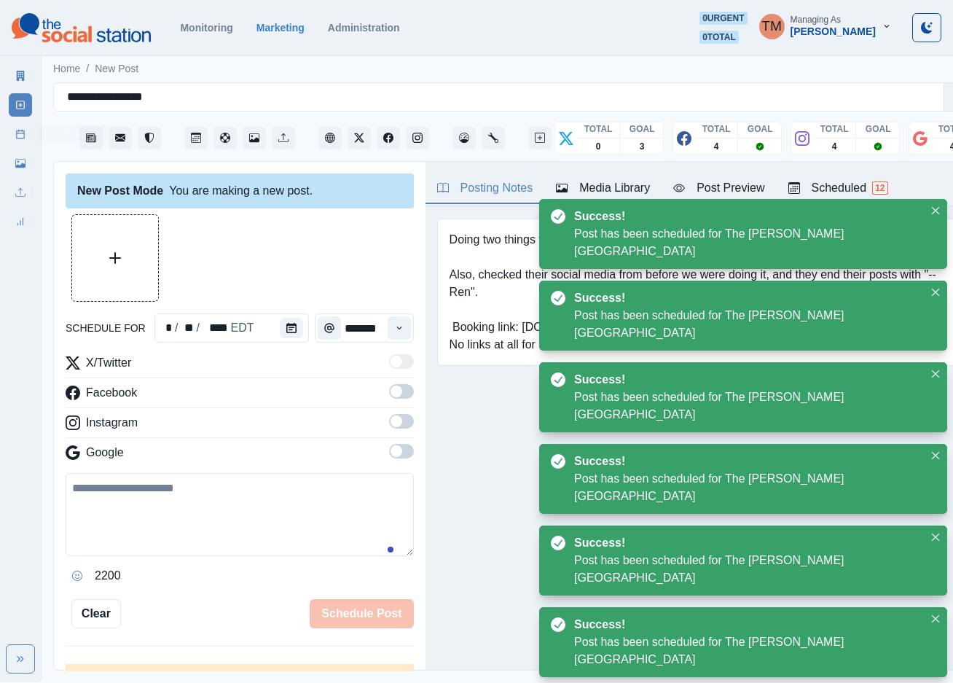
click at [11, 138] on link "Post Schedule" at bounding box center [20, 133] width 23 height 23
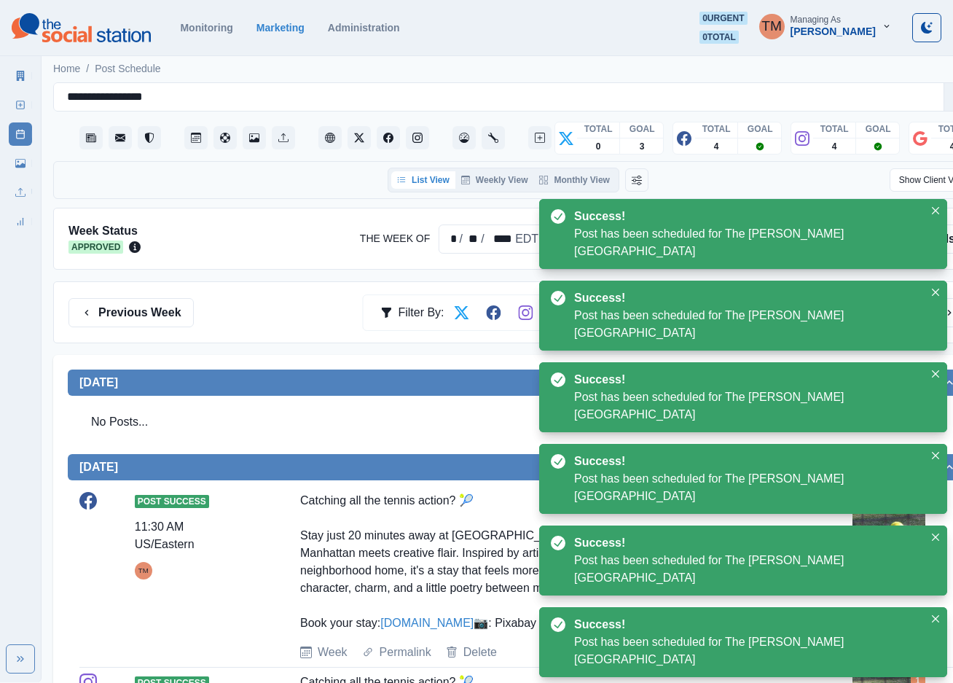
click at [687, 246] on div at bounding box center [498, 238] width 692 height 31
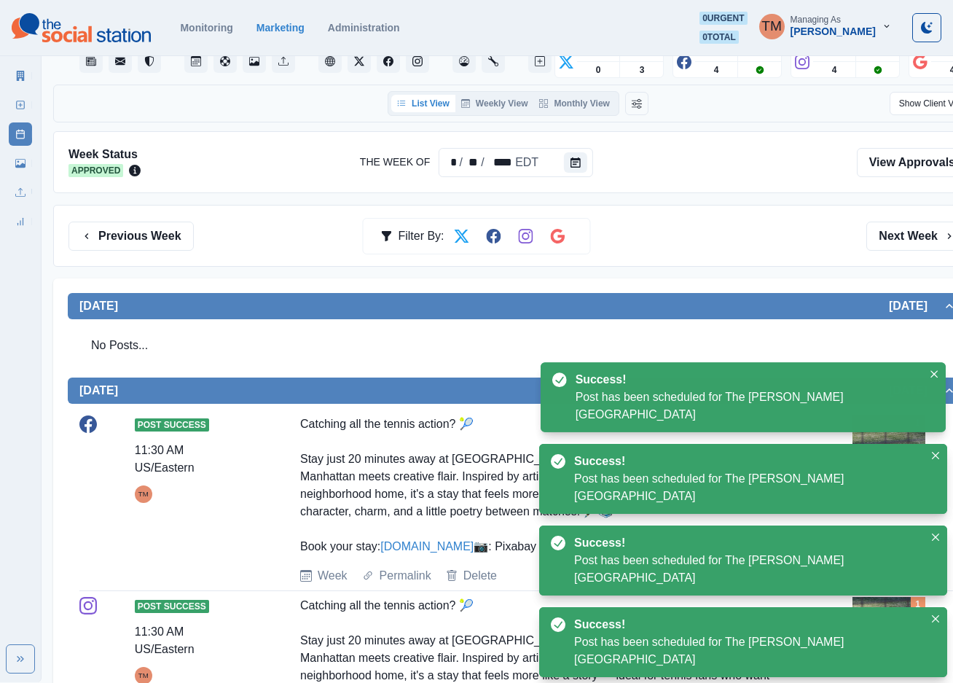
scroll to position [109, 0]
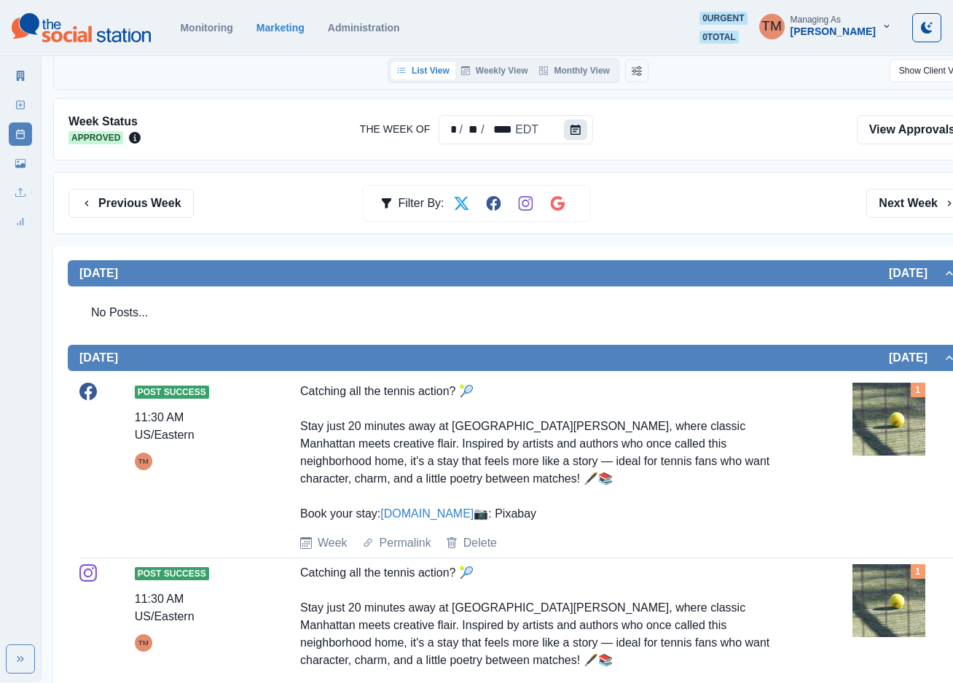
click at [576, 132] on icon "Calendar" at bounding box center [575, 130] width 10 height 10
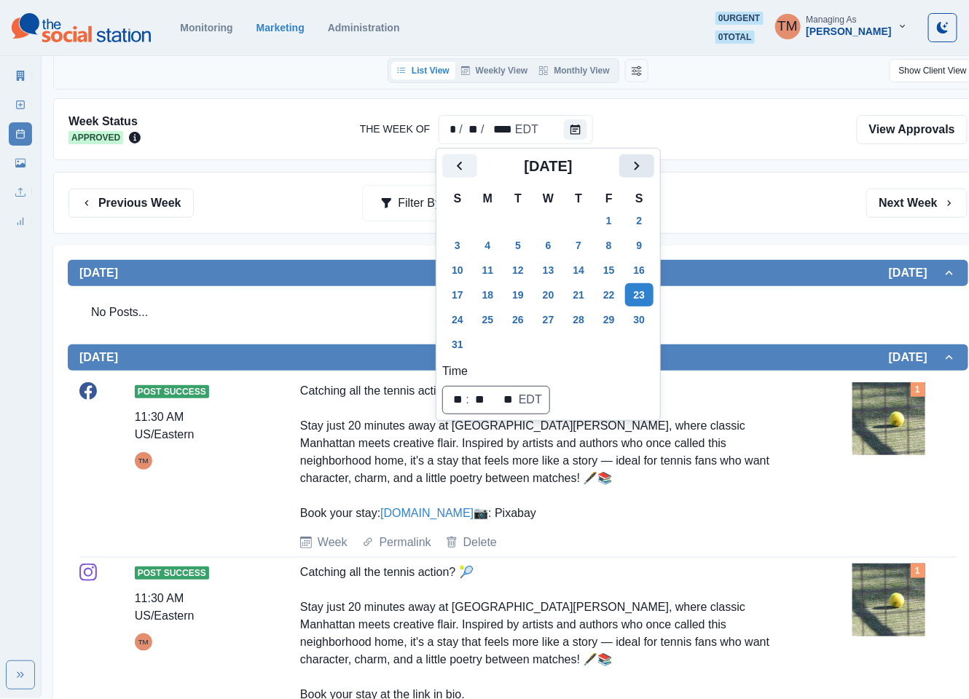
click at [638, 173] on icon "Next" at bounding box center [636, 165] width 17 height 17
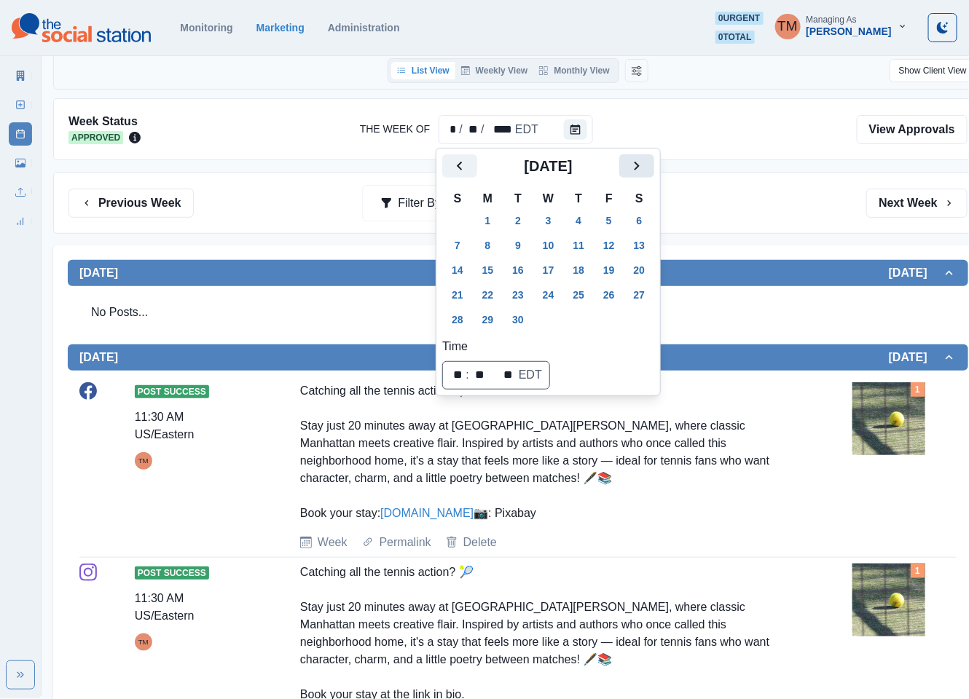
click at [638, 173] on icon "Next" at bounding box center [636, 165] width 17 height 17
click at [592, 245] on button "9" at bounding box center [578, 245] width 29 height 23
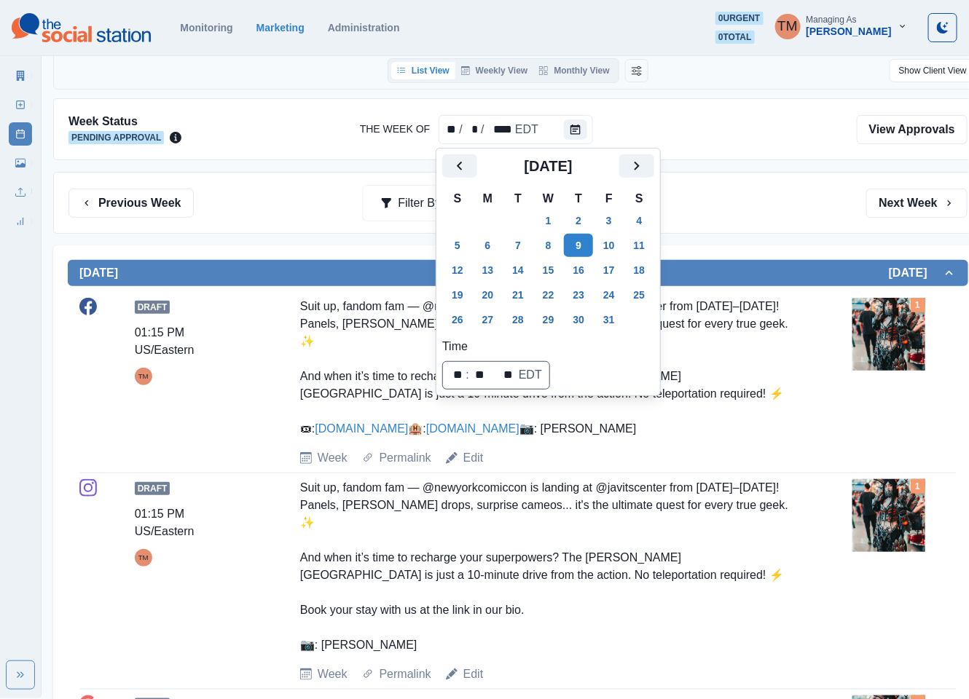
click at [711, 227] on div "Previous Week Filter By: Next Week" at bounding box center [518, 203] width 930 height 62
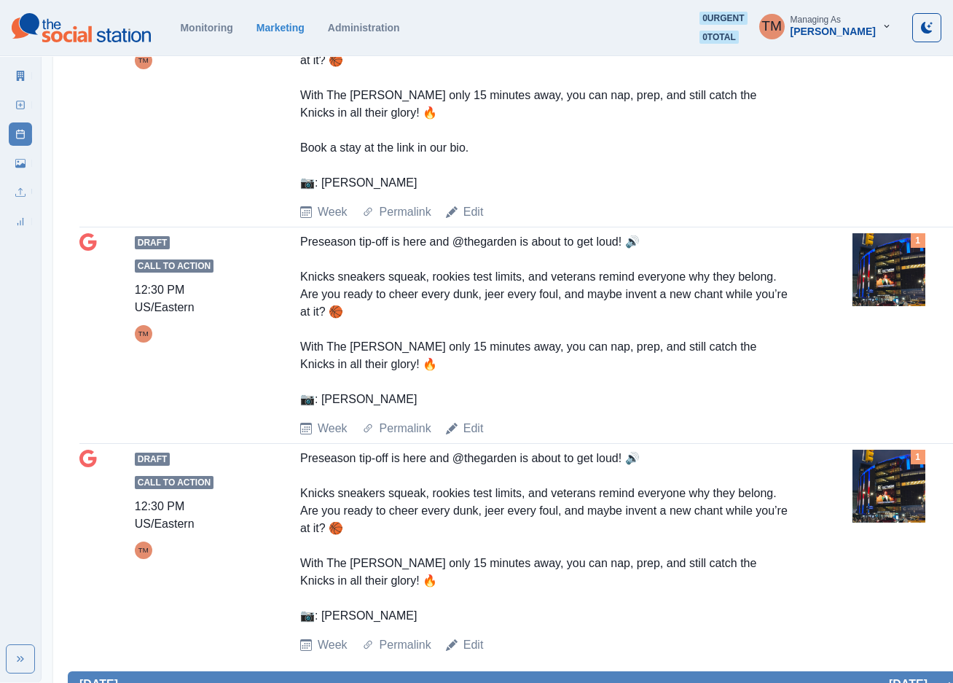
scroll to position [2575, 0]
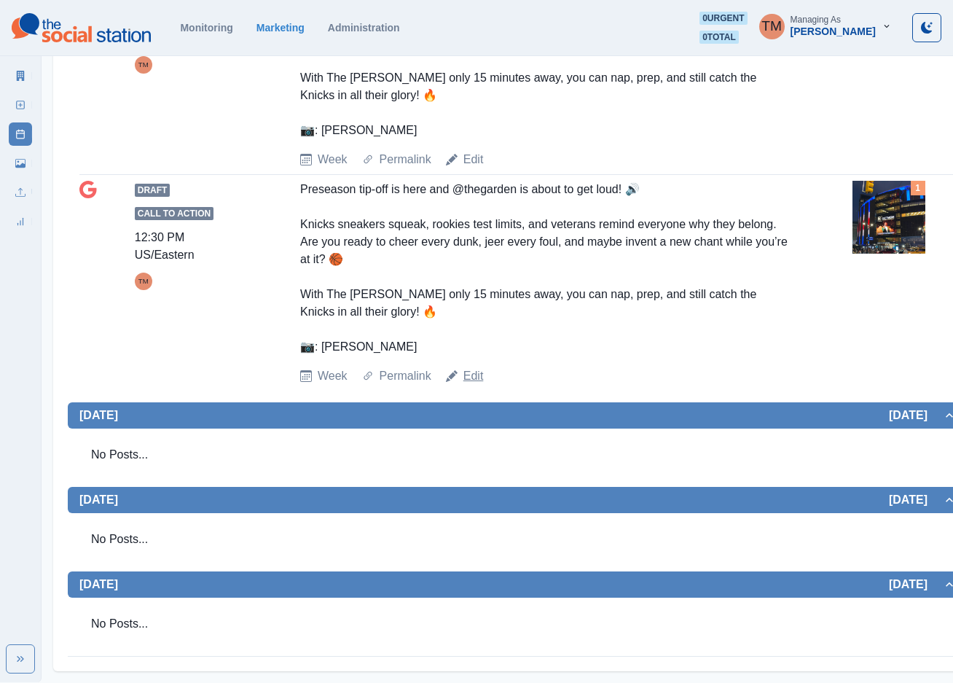
click at [473, 374] on link "Edit" at bounding box center [473, 375] width 20 height 17
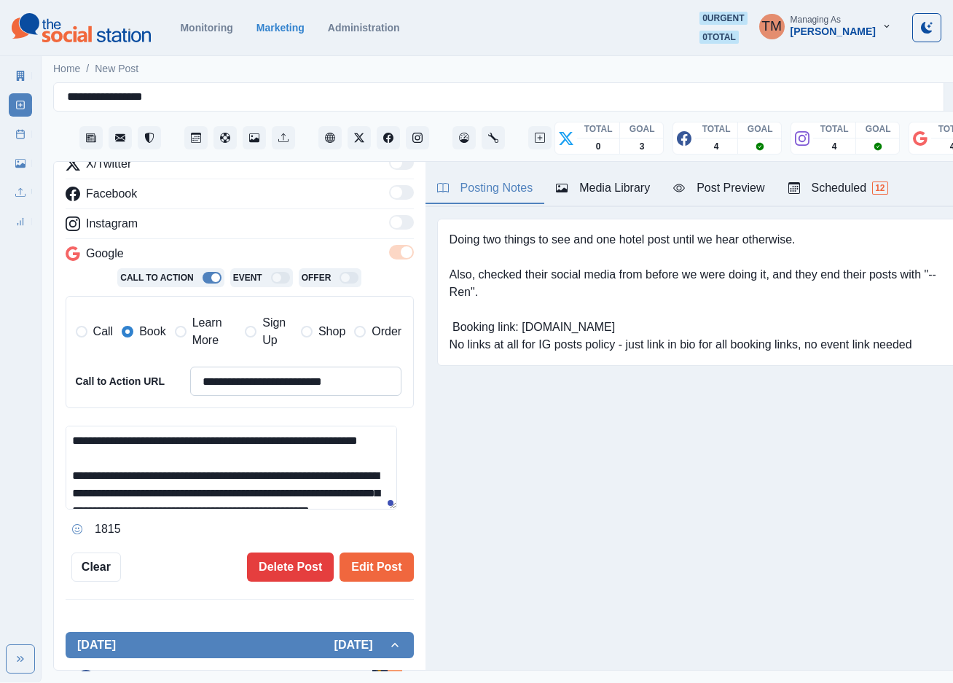
scroll to position [328, 0]
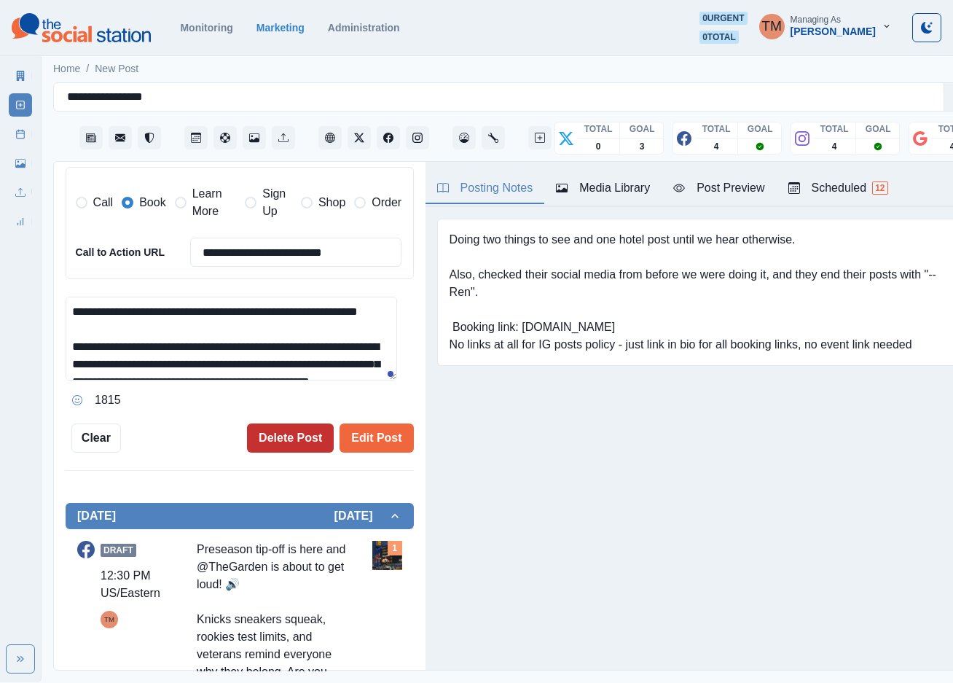
click at [278, 429] on button "Delete Post" at bounding box center [290, 437] width 87 height 29
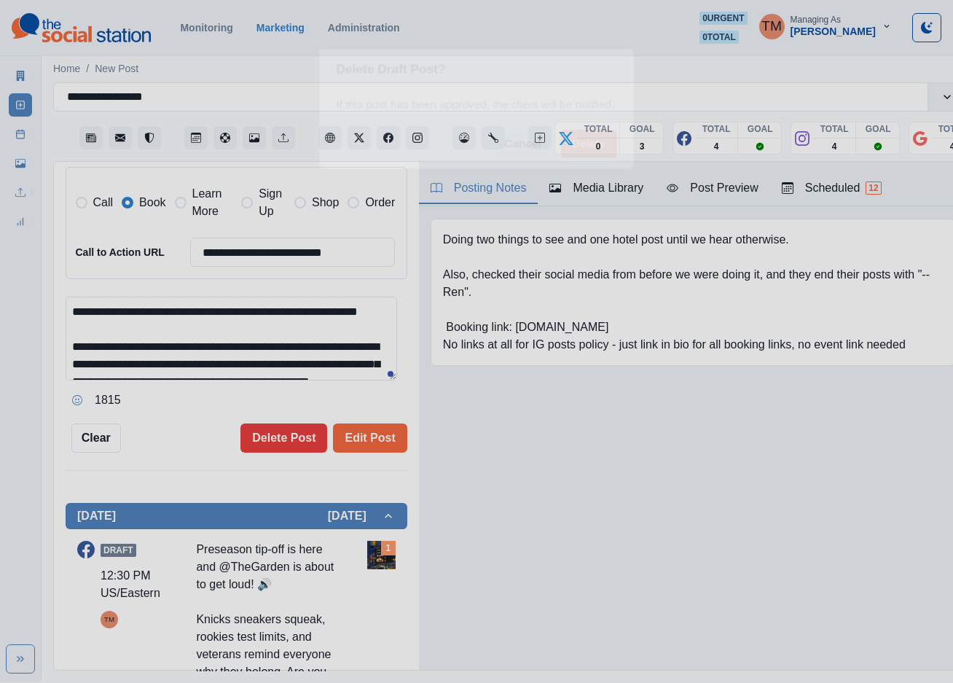
scroll to position [0, 0]
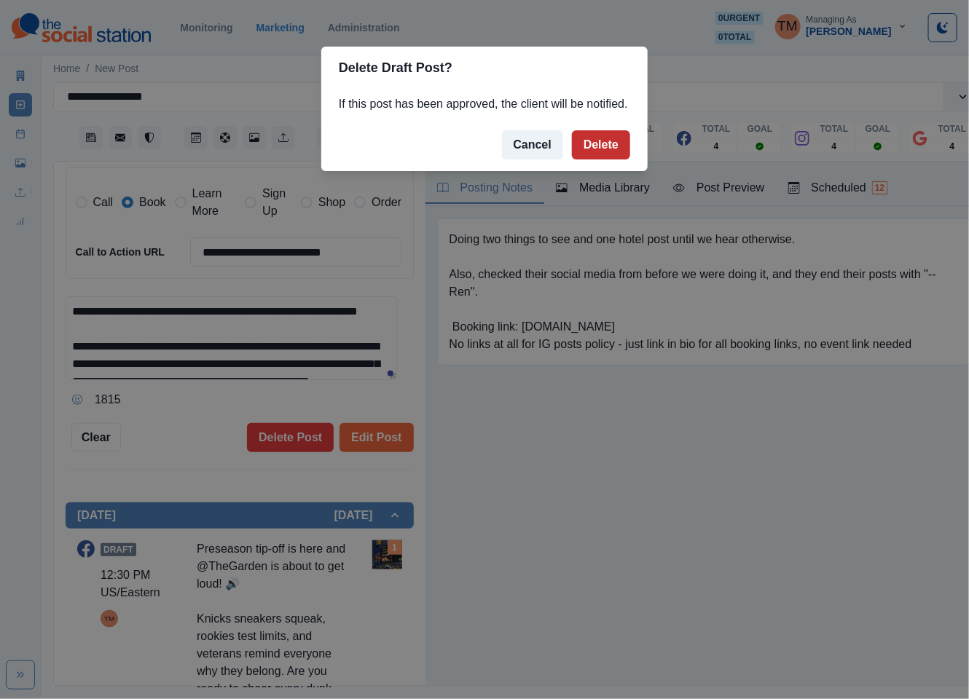
click at [608, 147] on button "Delete" at bounding box center [601, 144] width 58 height 29
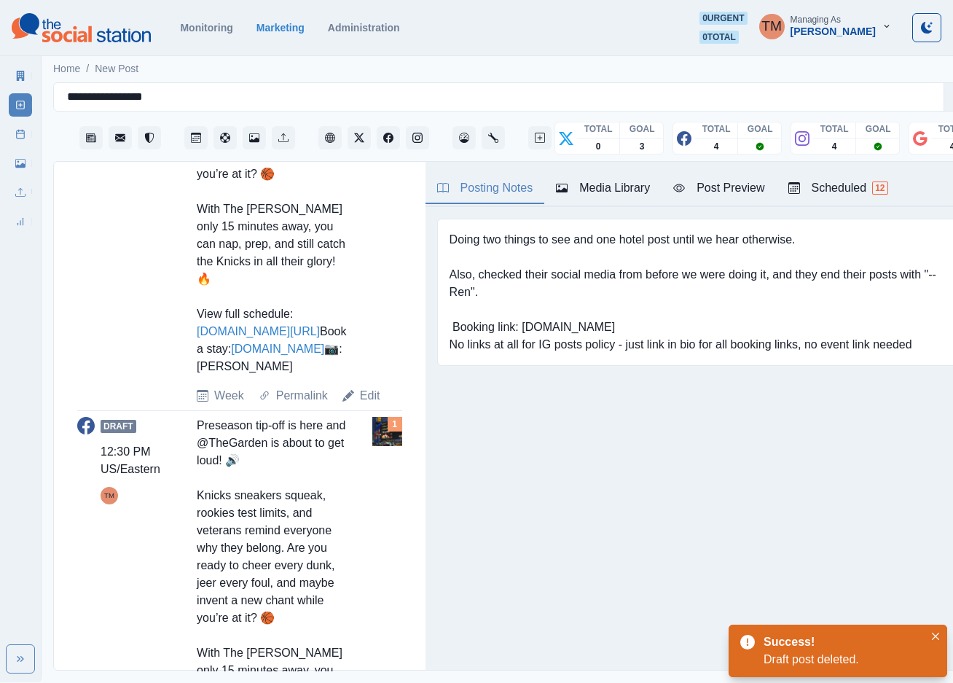
scroll to position [765, 0]
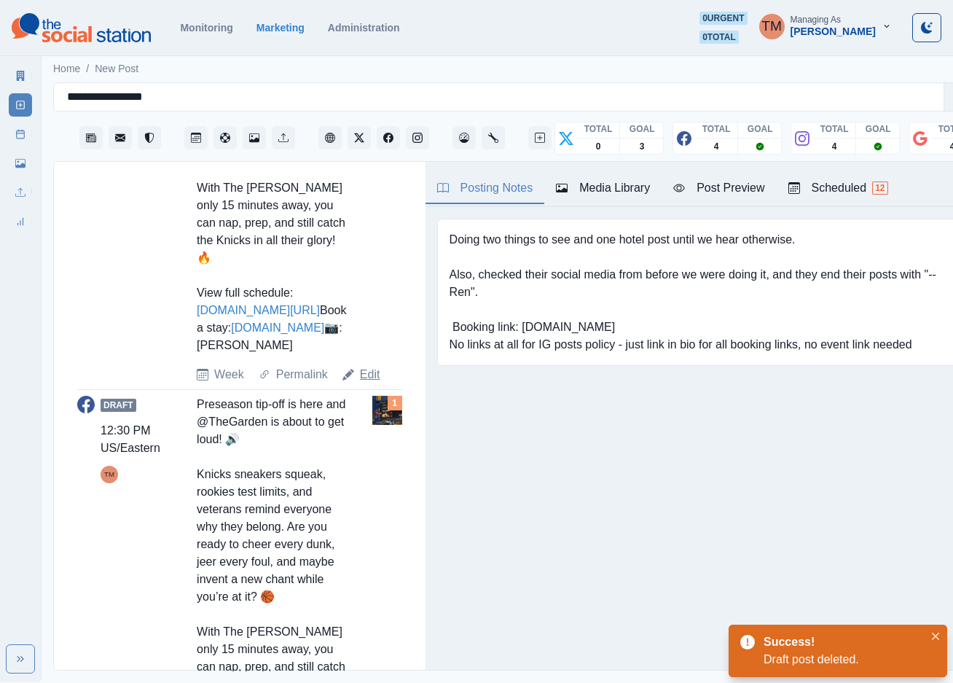
drag, startPoint x: 372, startPoint y: 414, endPoint x: 364, endPoint y: 414, distance: 8.7
click at [372, 383] on link "Edit" at bounding box center [370, 374] width 20 height 17
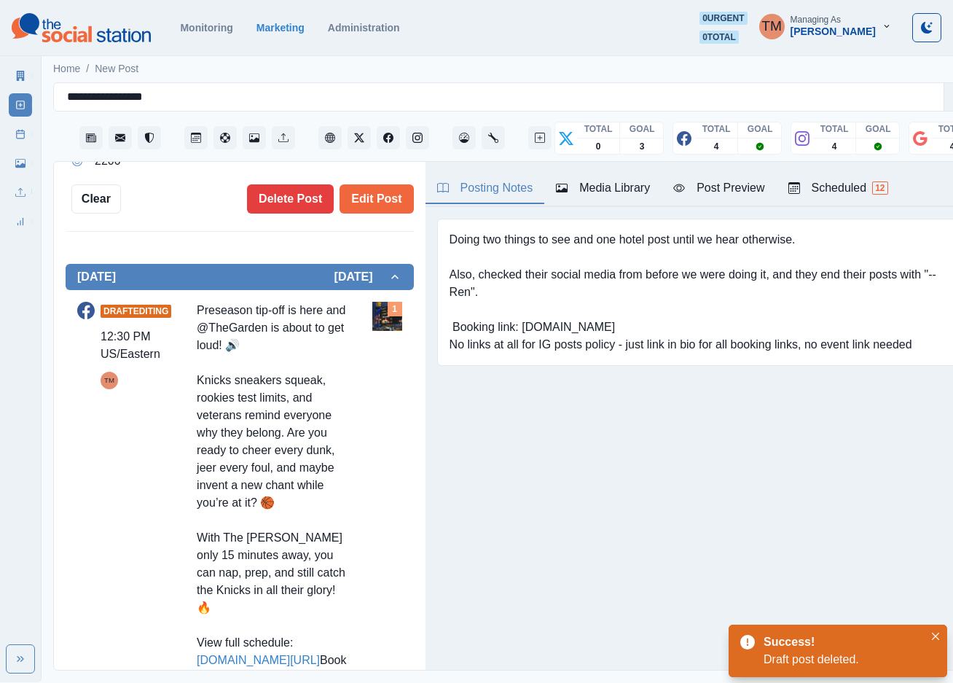
type textarea "**********"
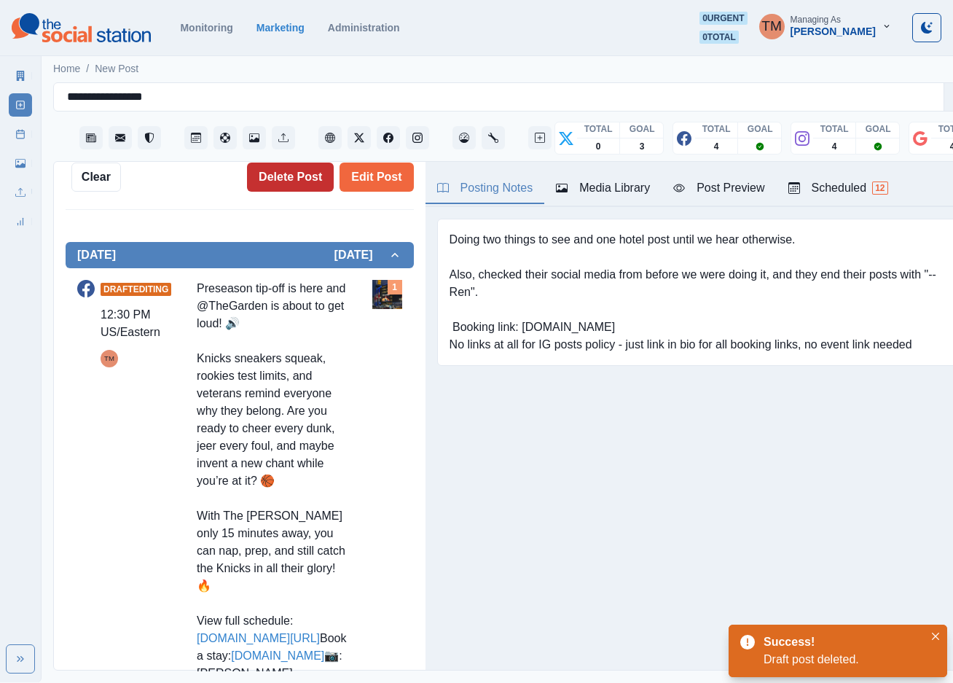
click at [276, 182] on button "Delete Post" at bounding box center [290, 176] width 87 height 29
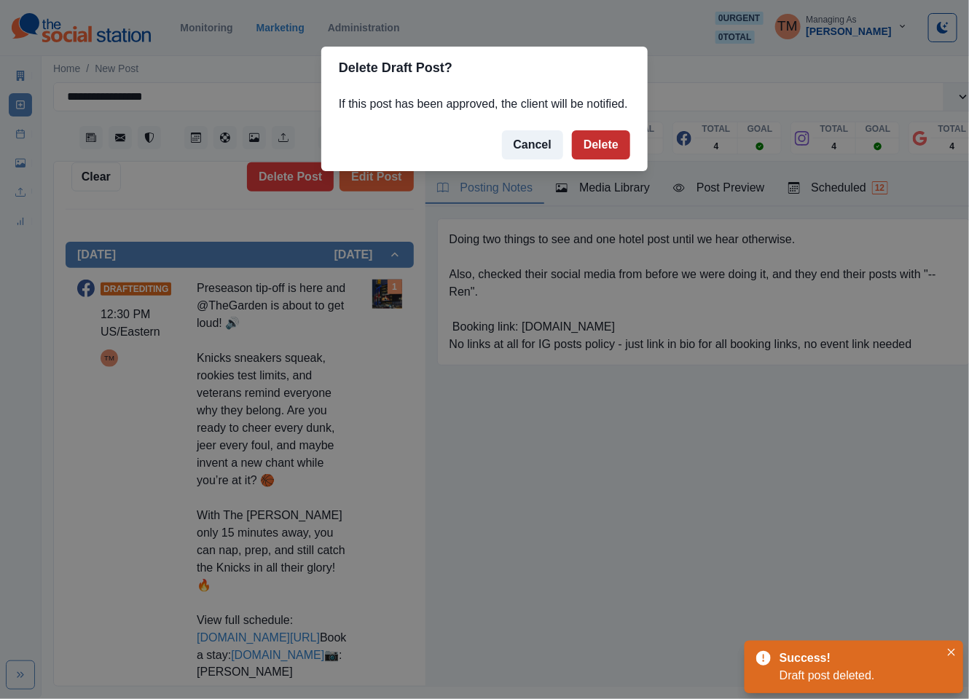
click at [577, 154] on button "Delete" at bounding box center [601, 144] width 58 height 29
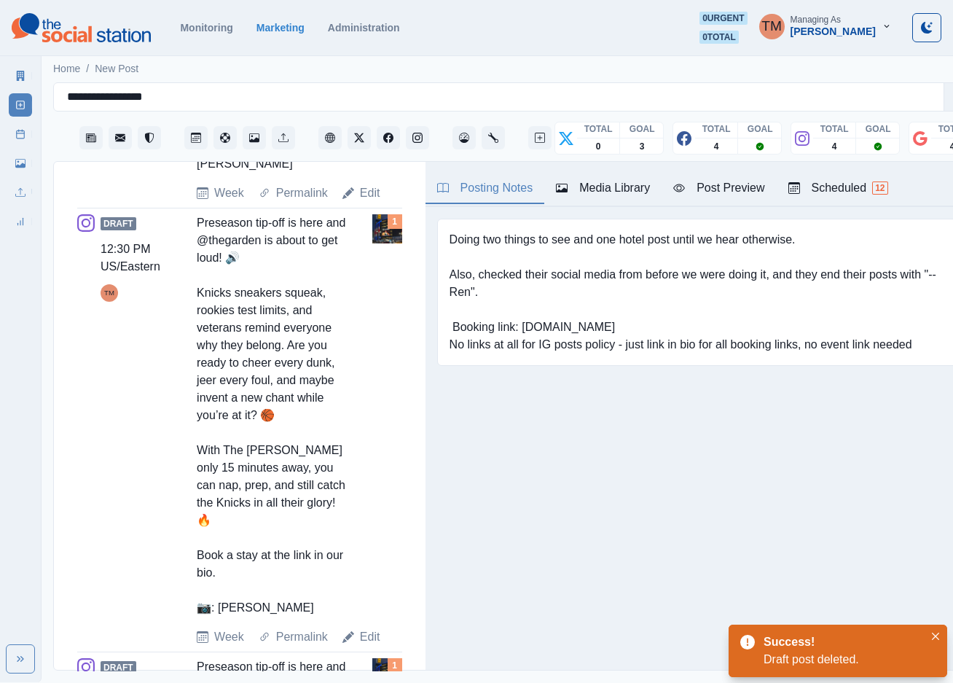
scroll to position [984, 0]
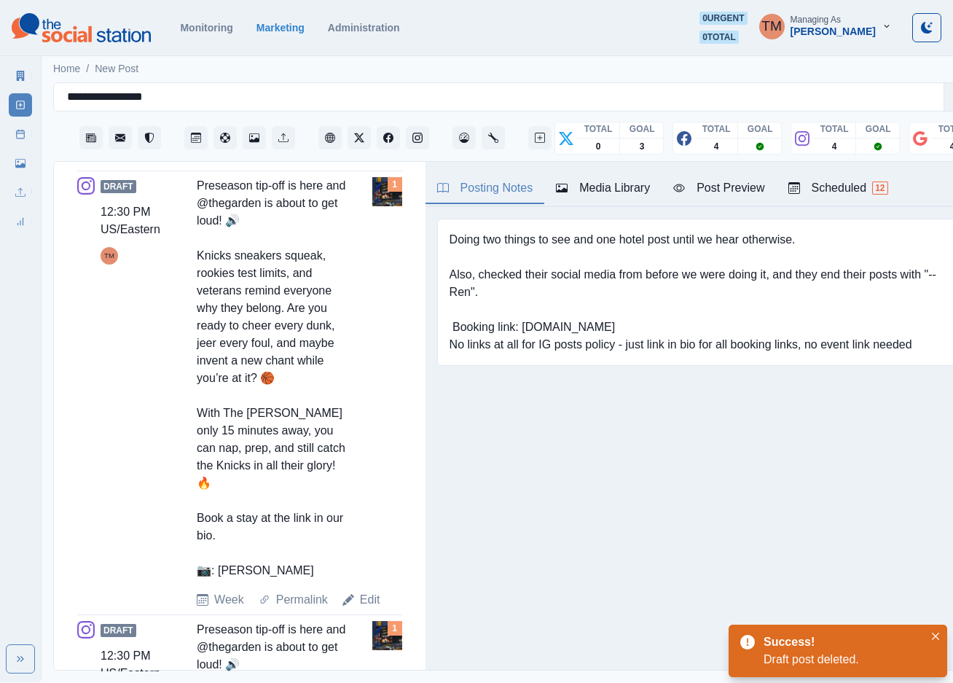
click at [376, 608] on div "Draft 12:30 PM US/Eastern TM Preseason tip-off is here and @thegarden is about …" at bounding box center [239, 392] width 325 height 431
click at [361, 608] on link "Edit" at bounding box center [370, 599] width 20 height 17
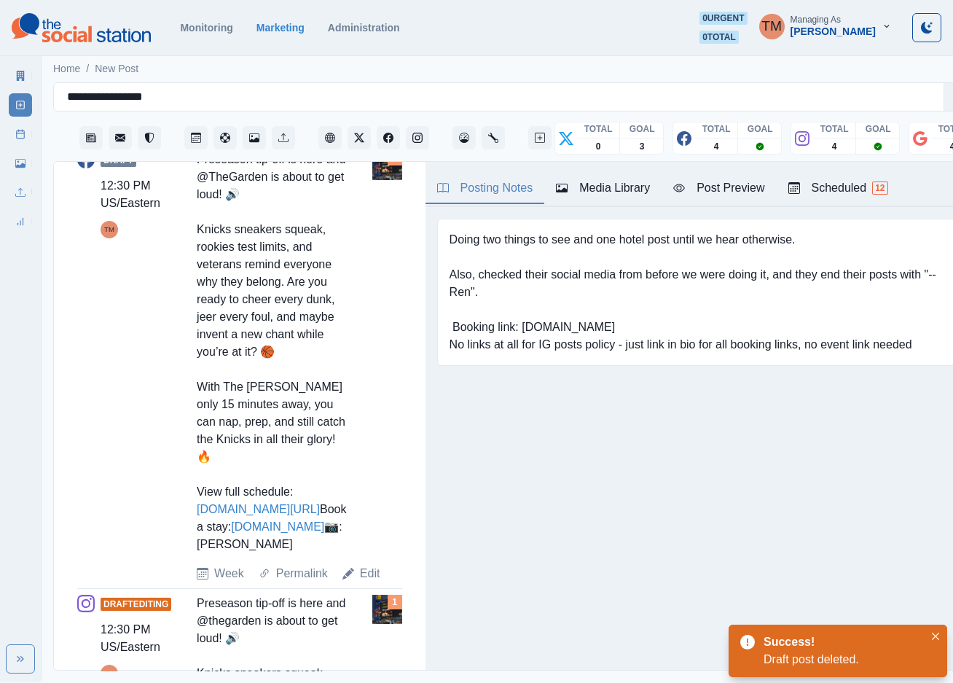
type textarea "**********"
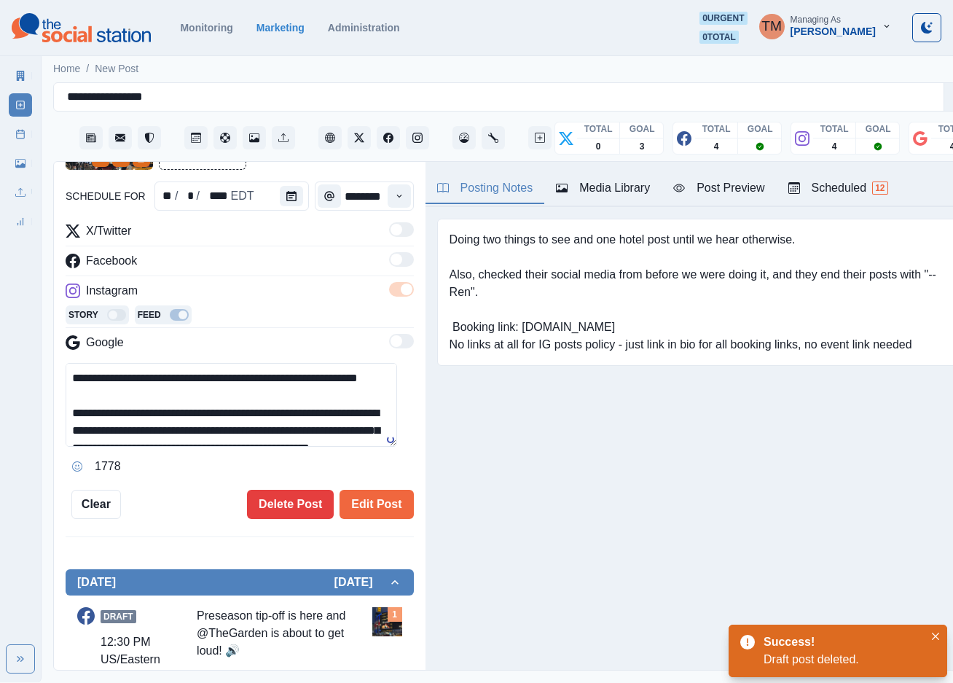
scroll to position [131, 0]
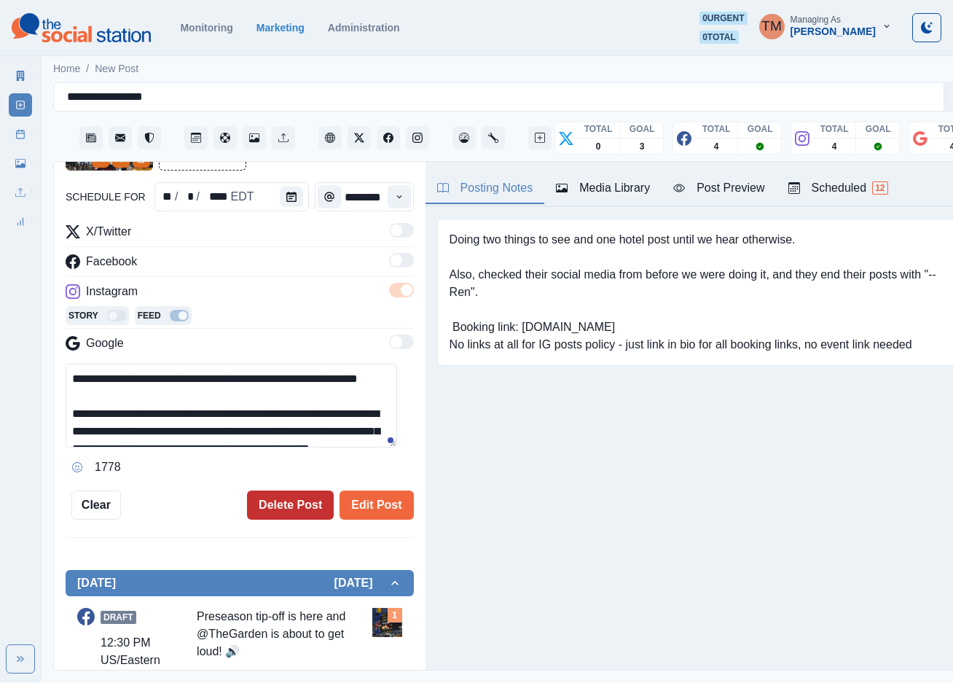
click at [280, 507] on button "Delete Post" at bounding box center [290, 504] width 87 height 29
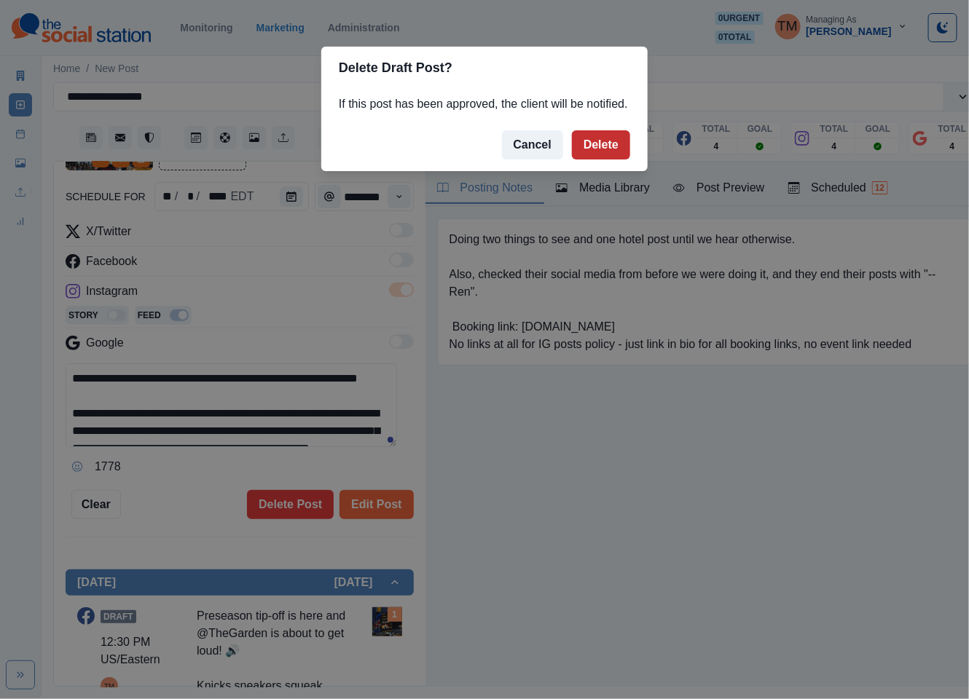
click at [600, 143] on button "Delete" at bounding box center [601, 144] width 58 height 29
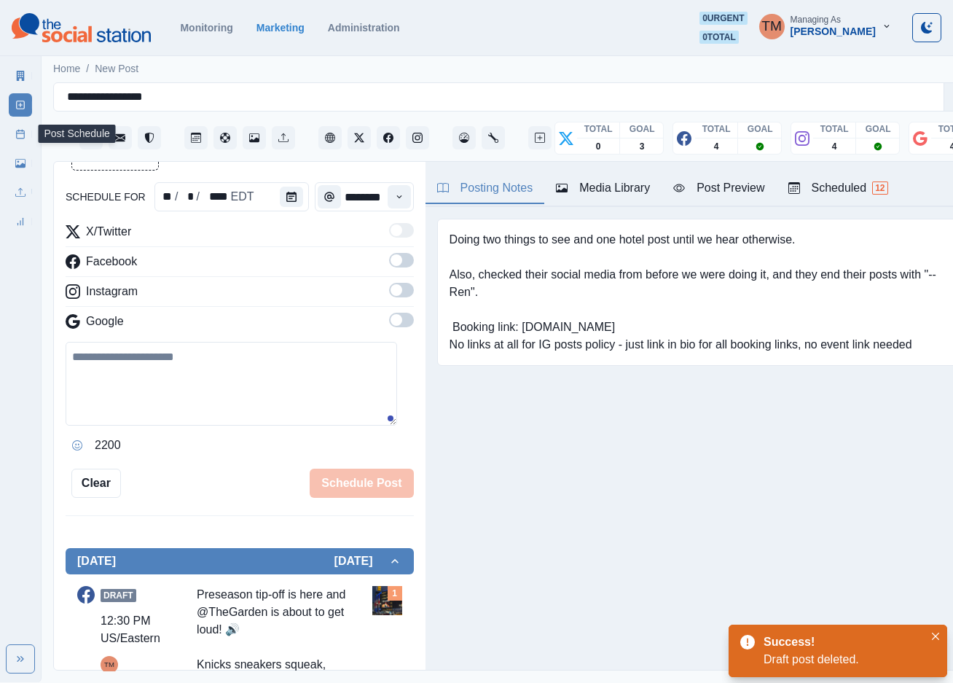
click at [22, 136] on icon at bounding box center [20, 134] width 10 height 10
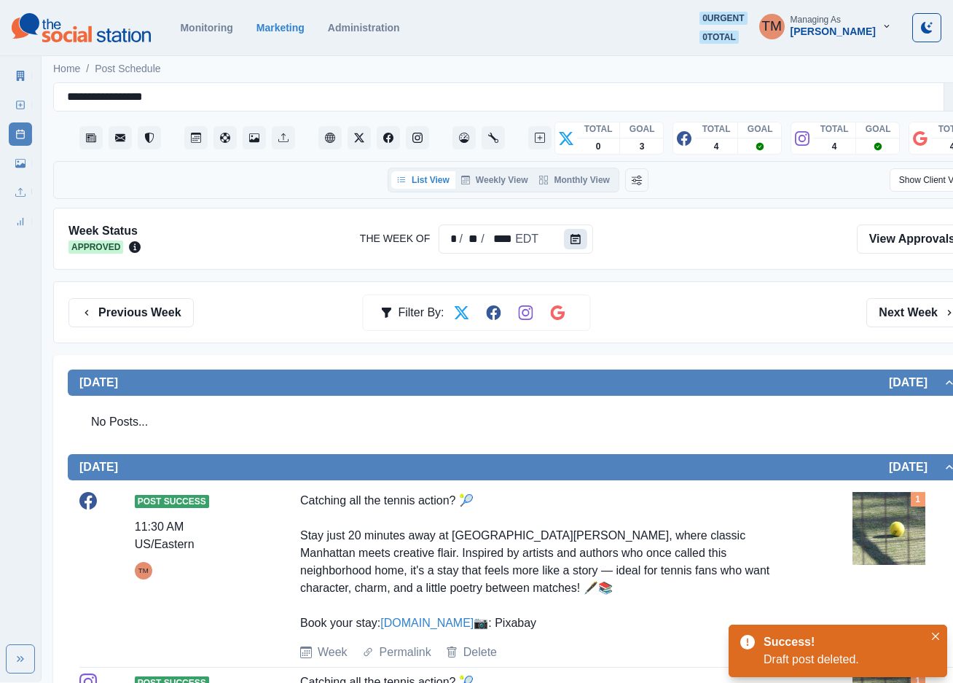
click at [576, 238] on icon "Calendar" at bounding box center [575, 239] width 10 height 10
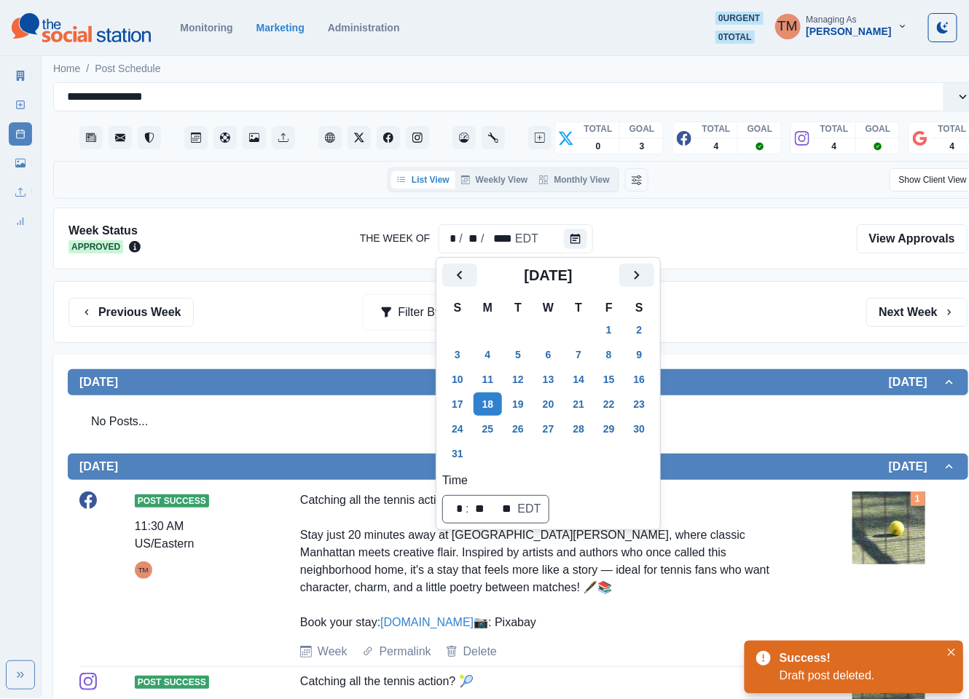
click at [755, 289] on div "Previous Week Filter By: Next Week" at bounding box center [518, 312] width 930 height 62
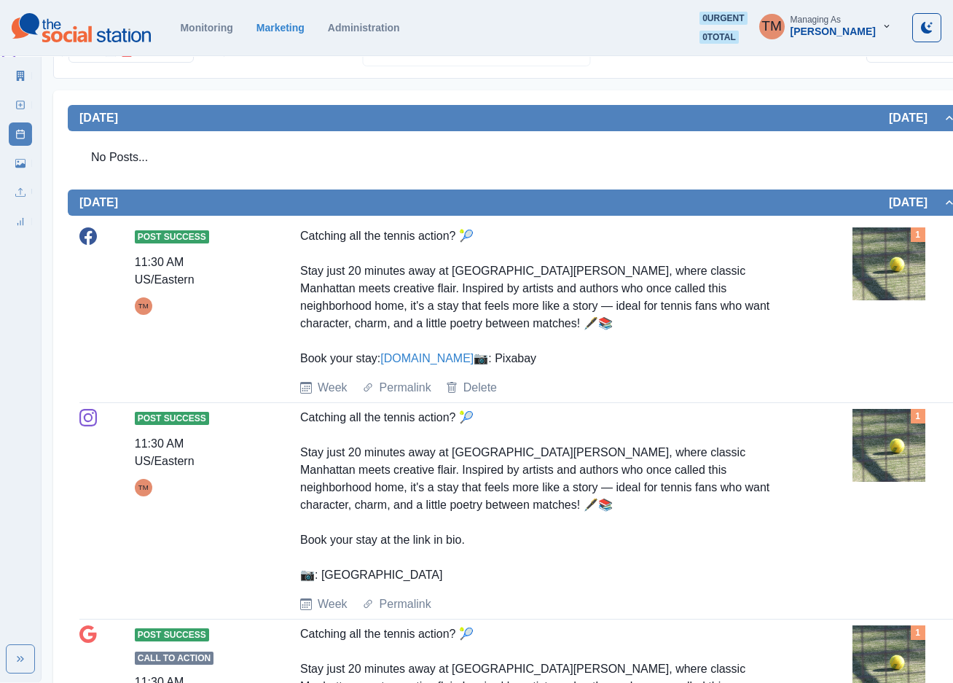
scroll to position [328, 0]
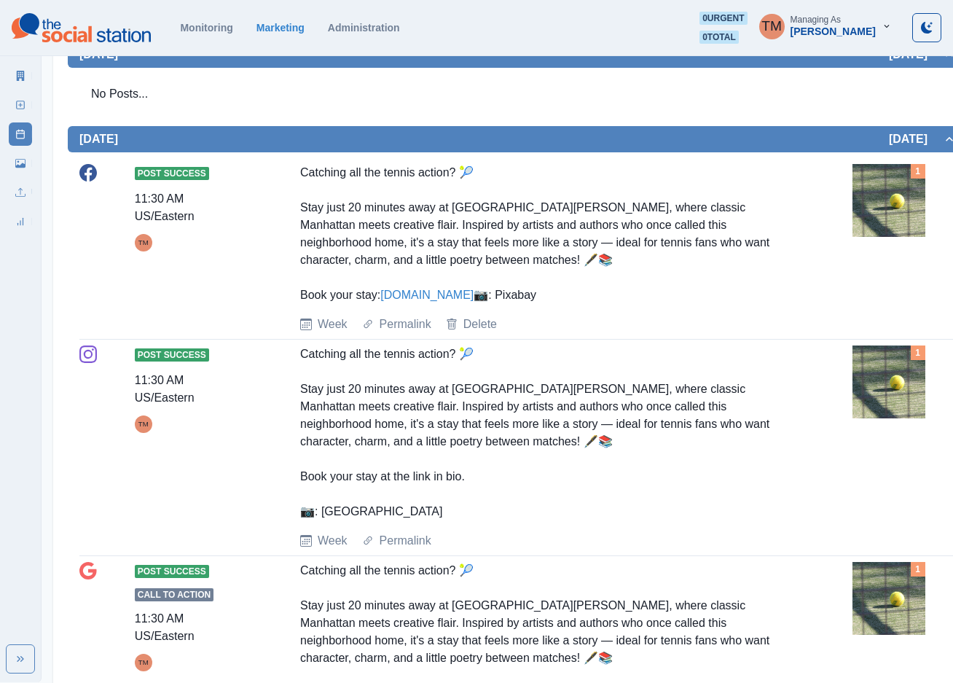
click at [890, 212] on img at bounding box center [888, 200] width 73 height 73
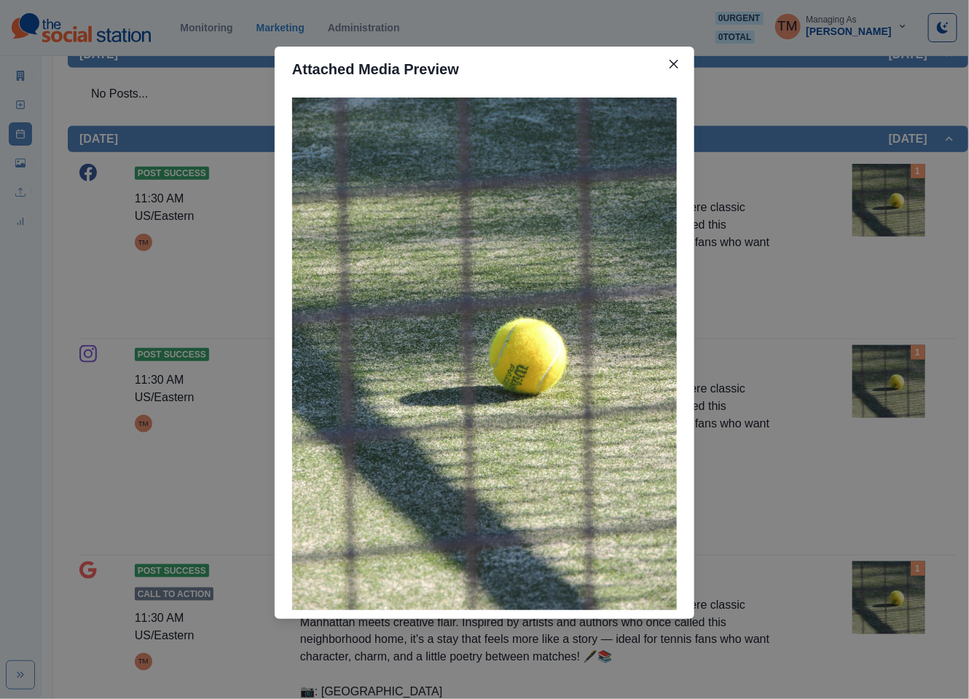
click at [814, 320] on div "Attached Media Preview" at bounding box center [484, 349] width 969 height 699
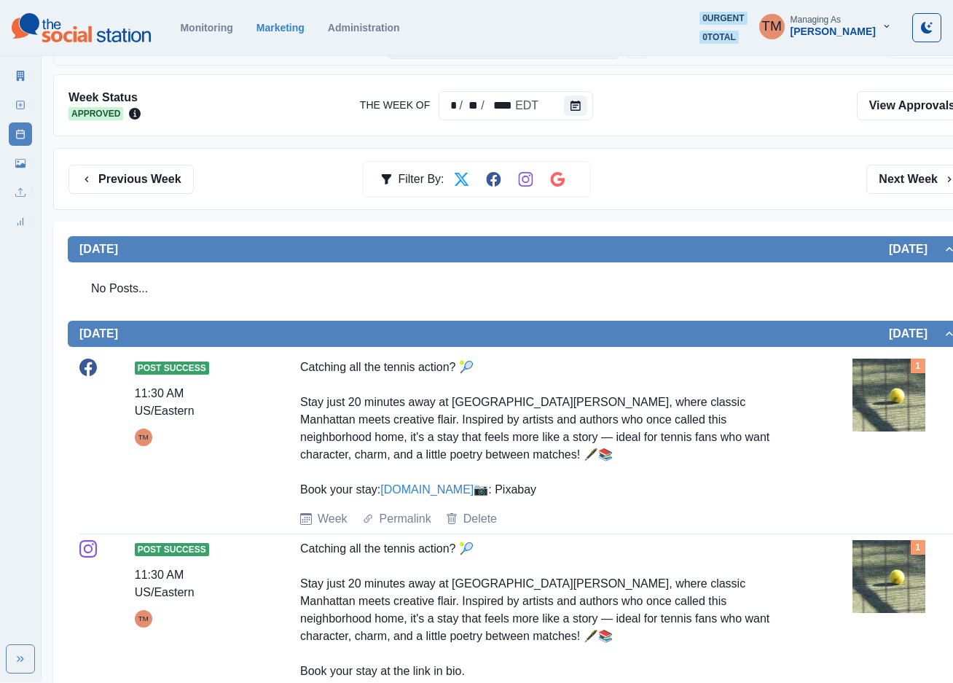
scroll to position [0, 0]
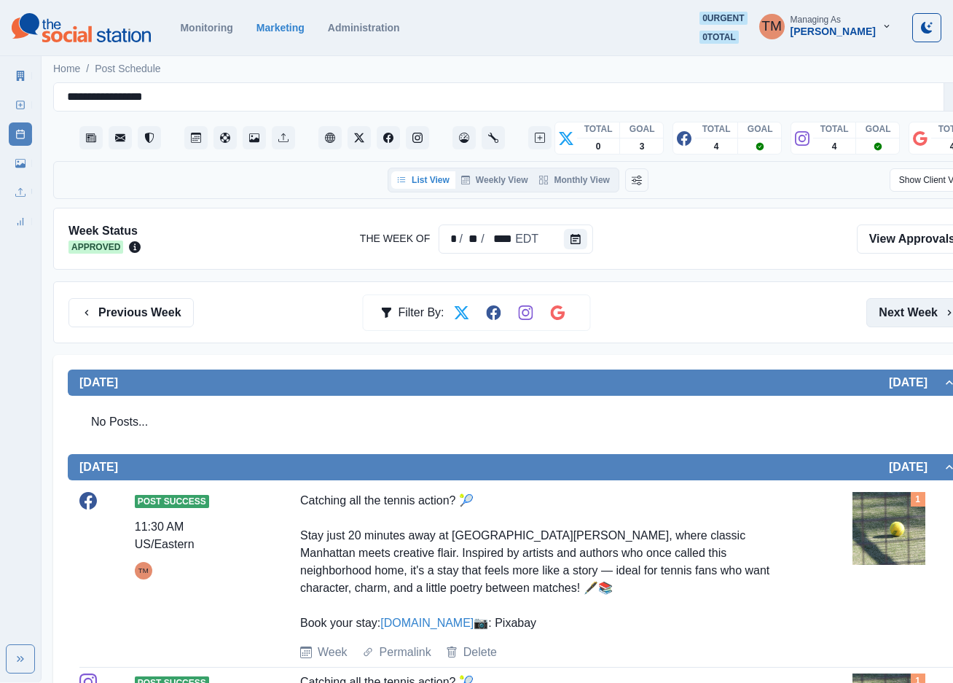
click at [906, 319] on button "Next Week" at bounding box center [916, 312] width 101 height 29
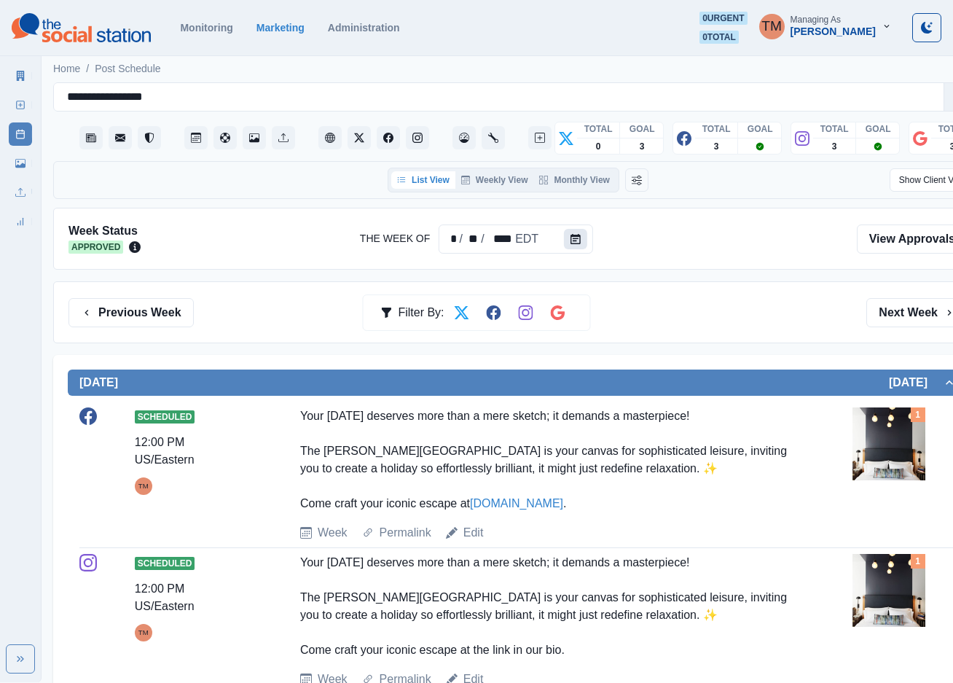
click at [573, 237] on icon "Calendar" at bounding box center [575, 239] width 10 height 10
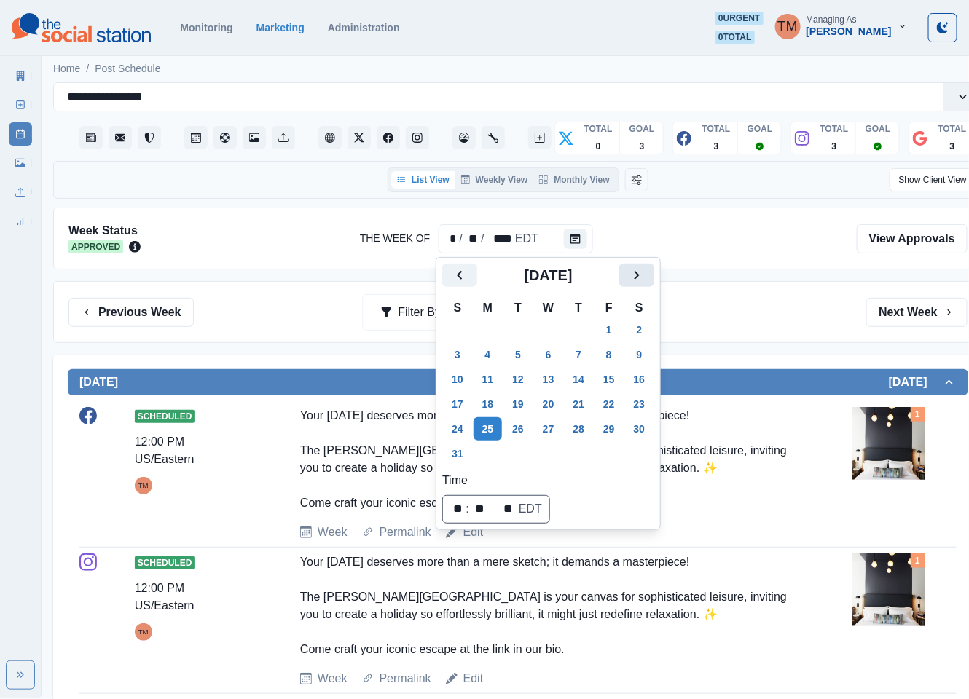
click at [640, 278] on icon "Next" at bounding box center [636, 275] width 17 height 17
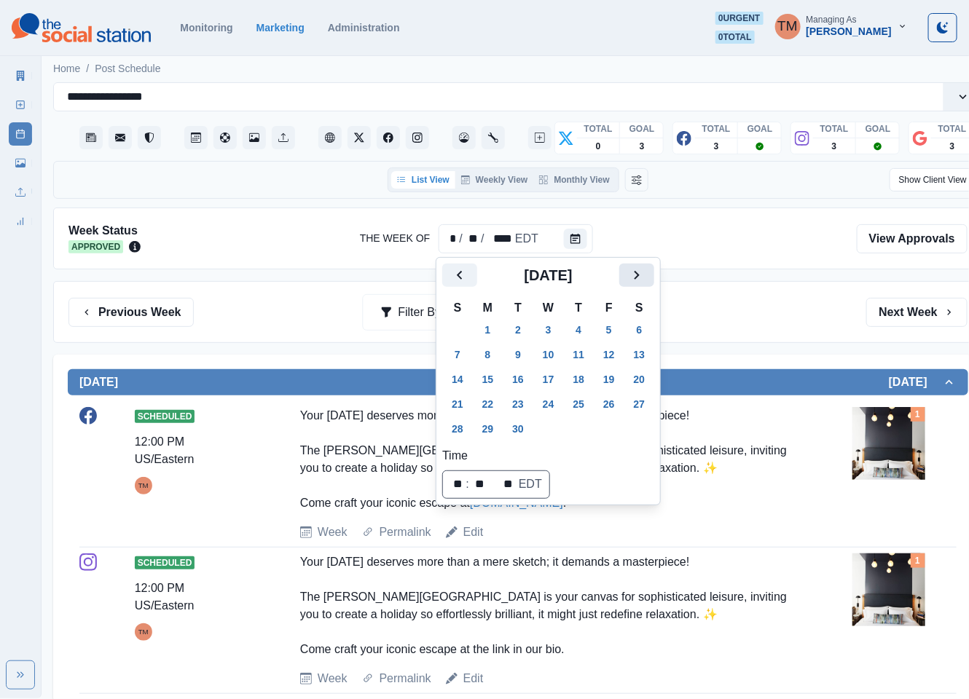
click at [628, 275] on icon "Next" at bounding box center [636, 275] width 17 height 17
click at [582, 356] on button "9" at bounding box center [578, 354] width 29 height 23
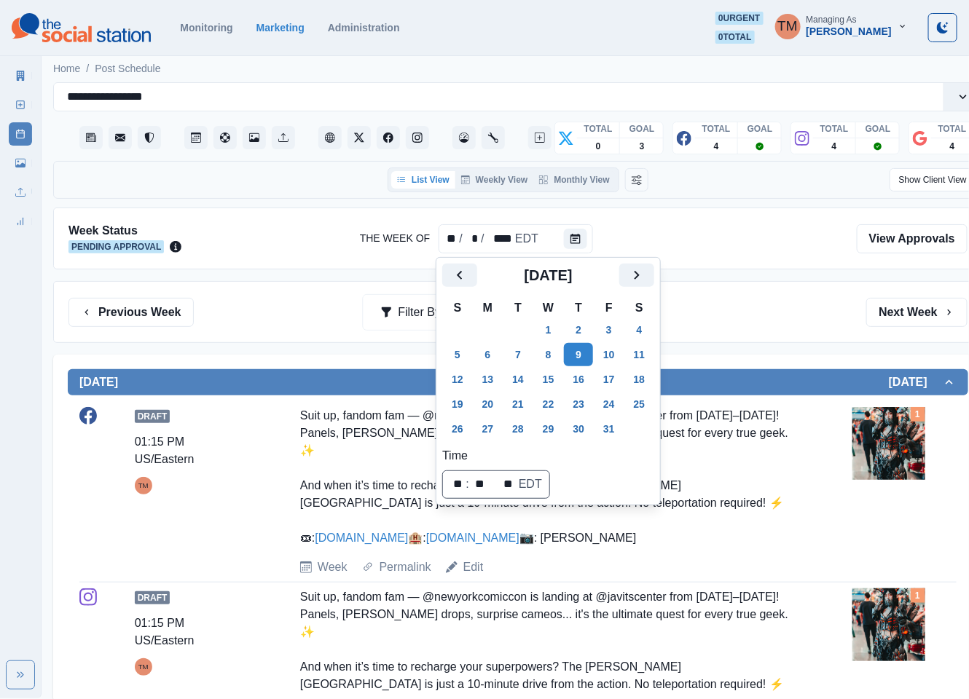
click at [755, 317] on div "Previous Week Filter By: Next Week" at bounding box center [517, 312] width 899 height 29
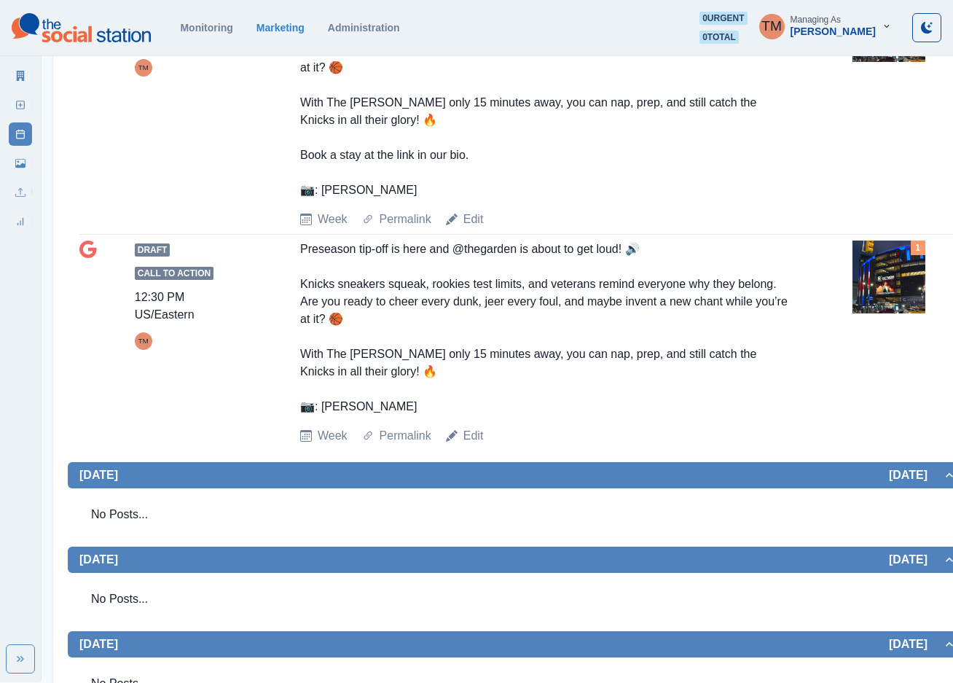
scroll to position [1749, 0]
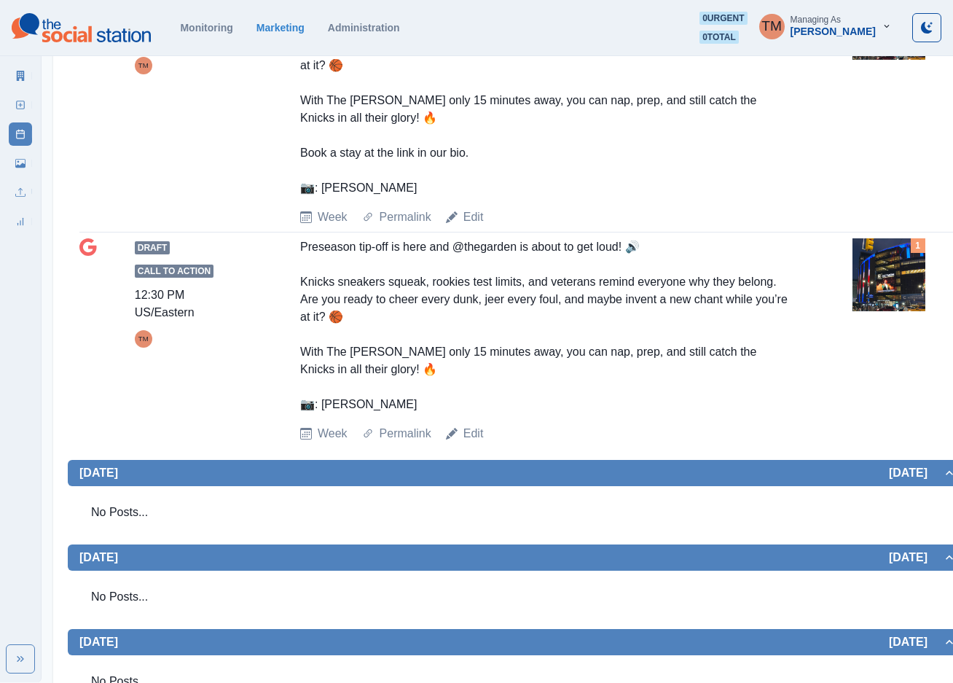
click at [888, 311] on img at bounding box center [888, 274] width 73 height 73
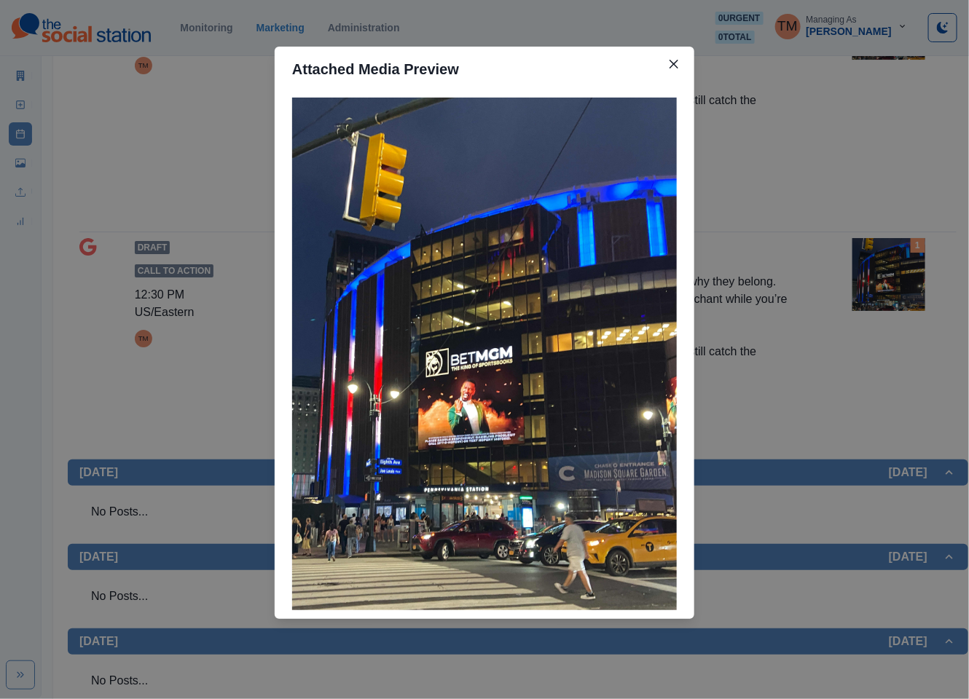
click at [888, 319] on div "Attached Media Preview" at bounding box center [484, 349] width 969 height 699
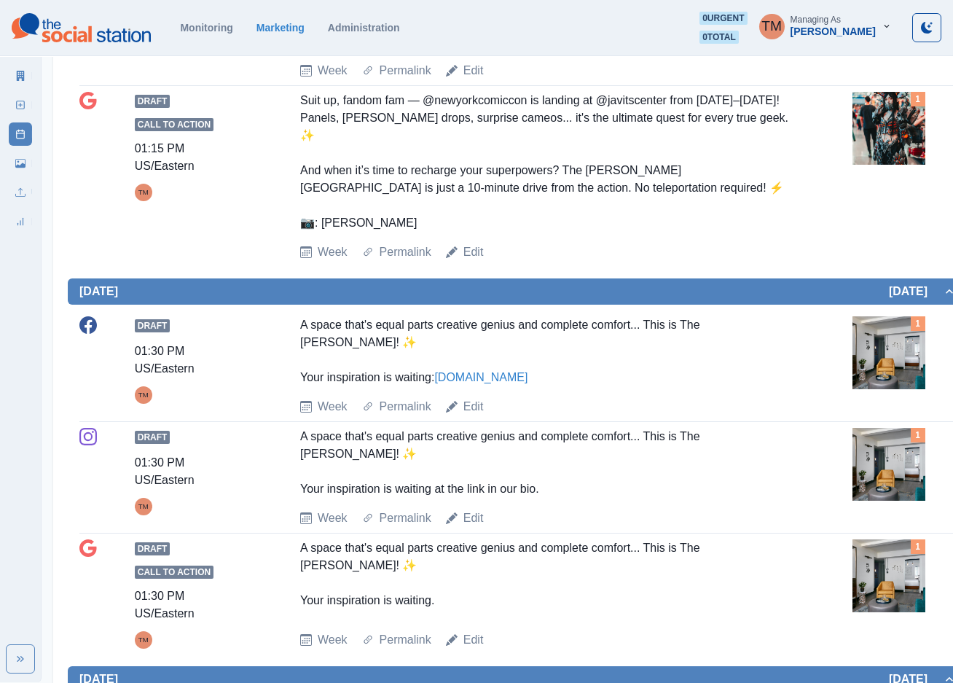
scroll to position [546, 0]
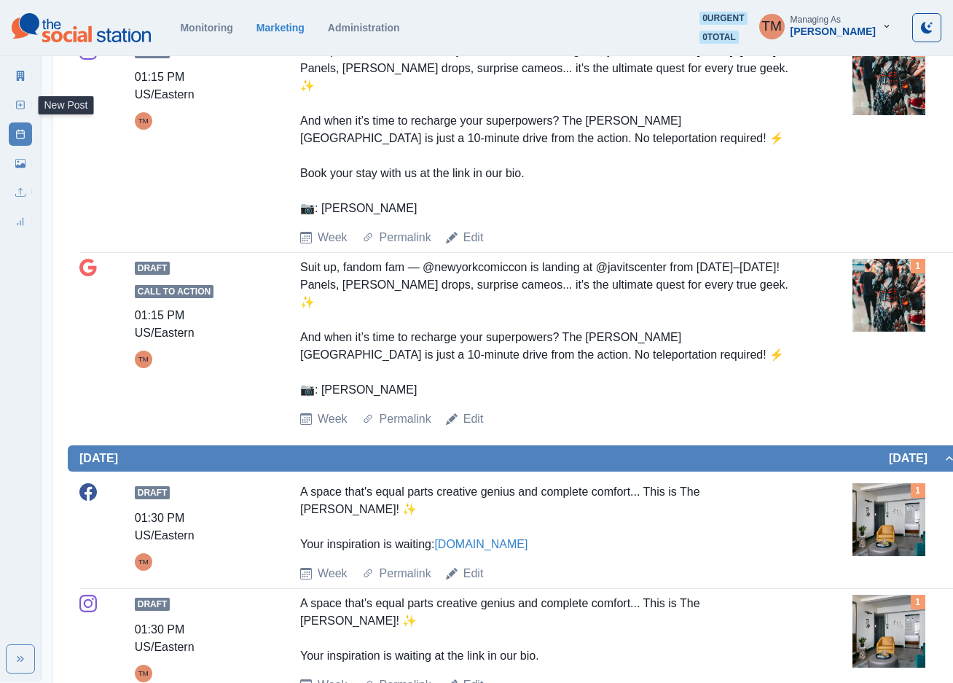
drag, startPoint x: 23, startPoint y: 108, endPoint x: 23, endPoint y: 118, distance: 10.2
click at [23, 108] on icon at bounding box center [20, 105] width 10 height 10
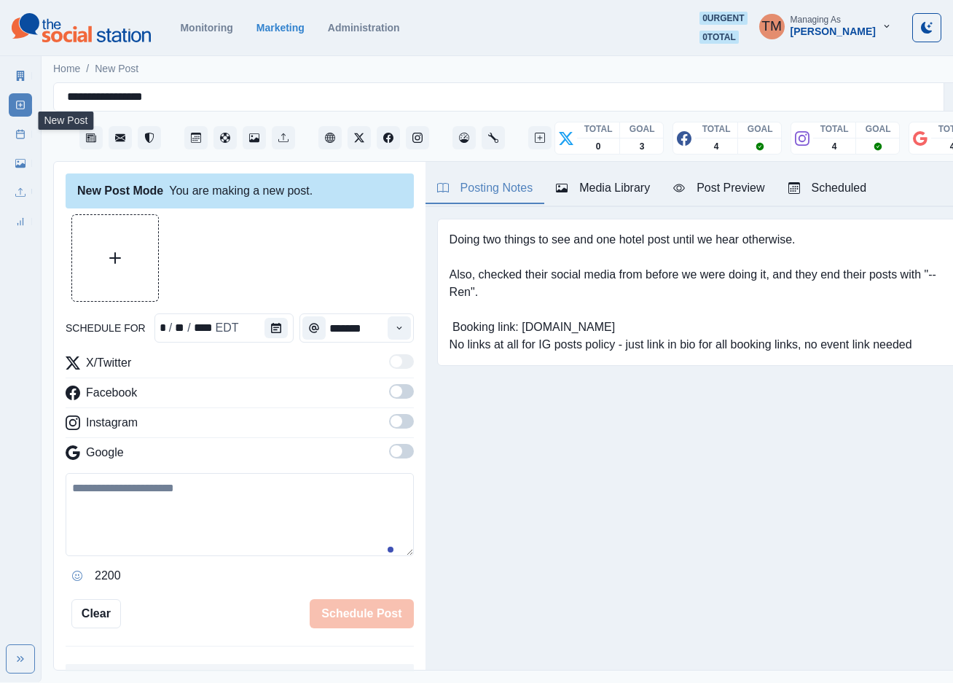
scroll to position [15, 0]
click at [286, 323] on icon "Calendar" at bounding box center [291, 328] width 10 height 10
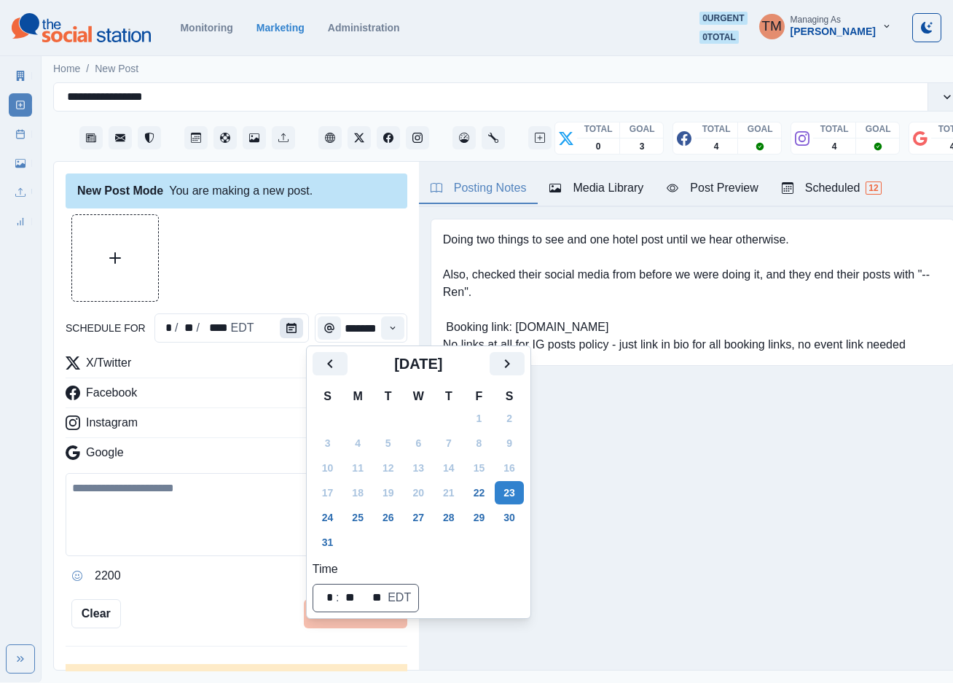
scroll to position [0, 0]
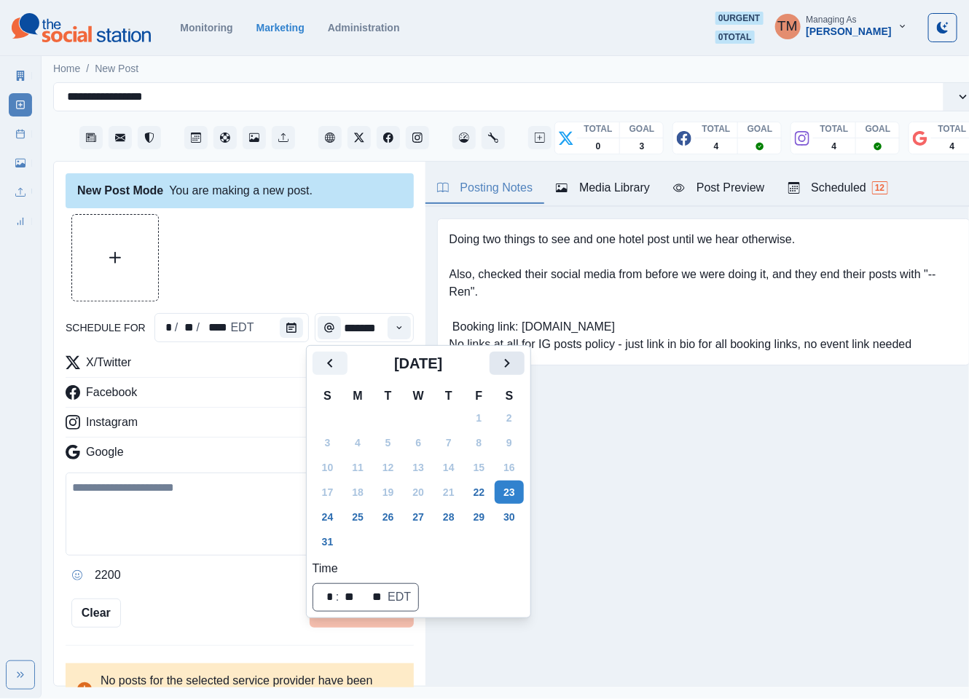
click at [512, 363] on icon "Next" at bounding box center [506, 363] width 17 height 17
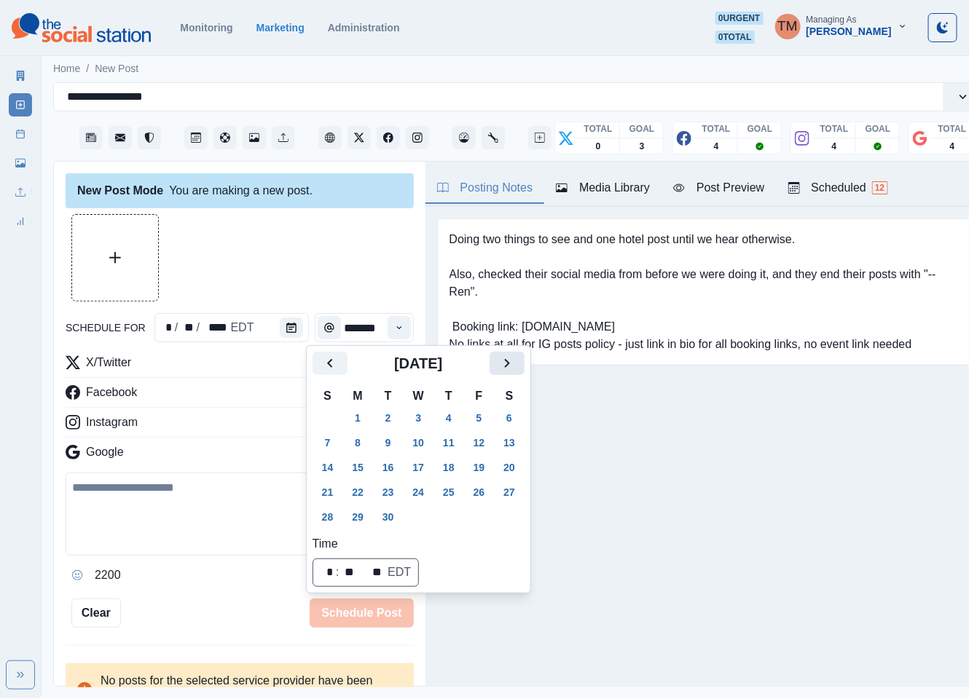
click at [512, 363] on icon "Next" at bounding box center [506, 363] width 17 height 17
click at [357, 466] on button "13" at bounding box center [357, 467] width 29 height 23
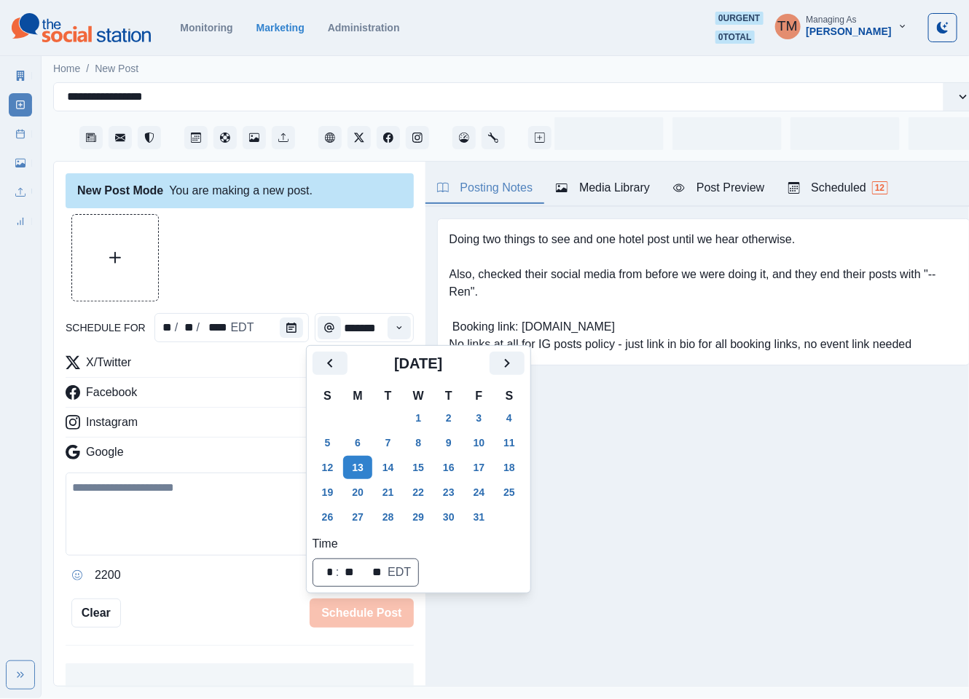
click at [317, 264] on div at bounding box center [240, 257] width 348 height 87
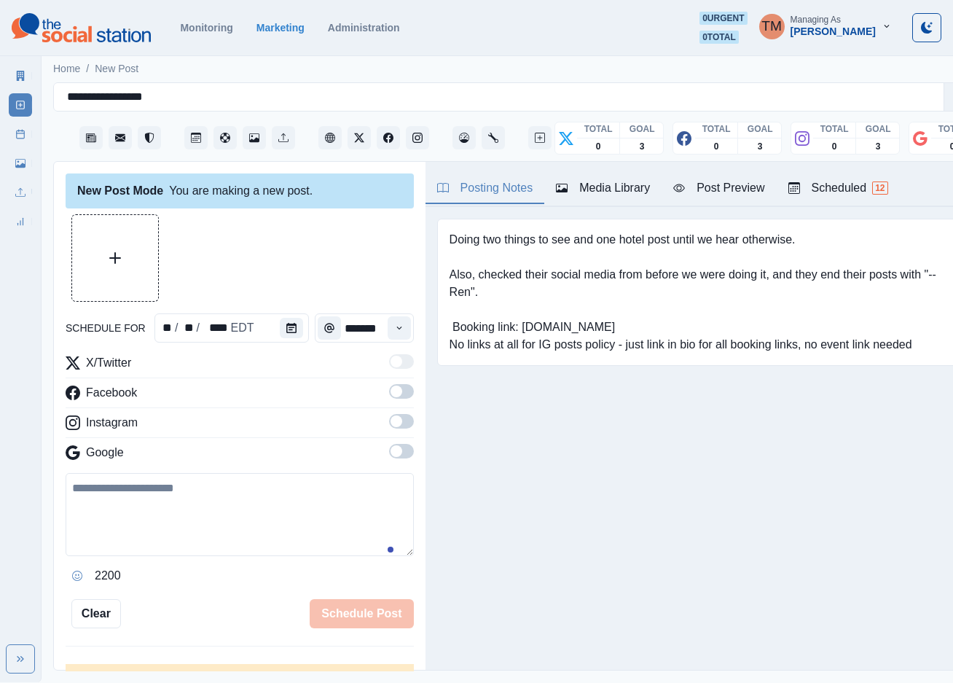
click at [390, 392] on span at bounding box center [401, 391] width 25 height 15
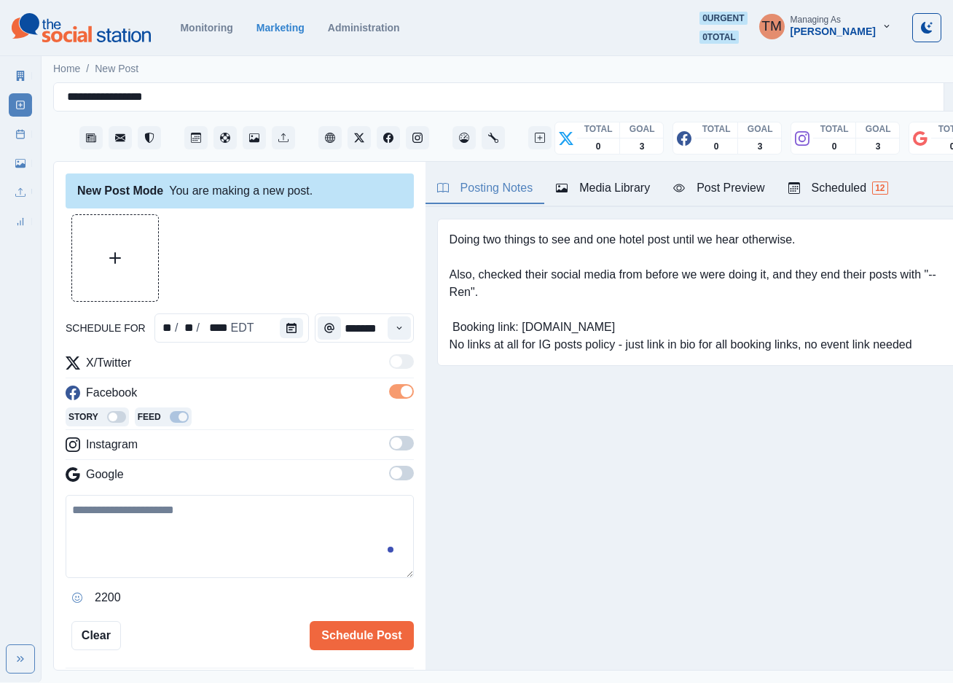
click at [390, 447] on span at bounding box center [401, 443] width 25 height 15
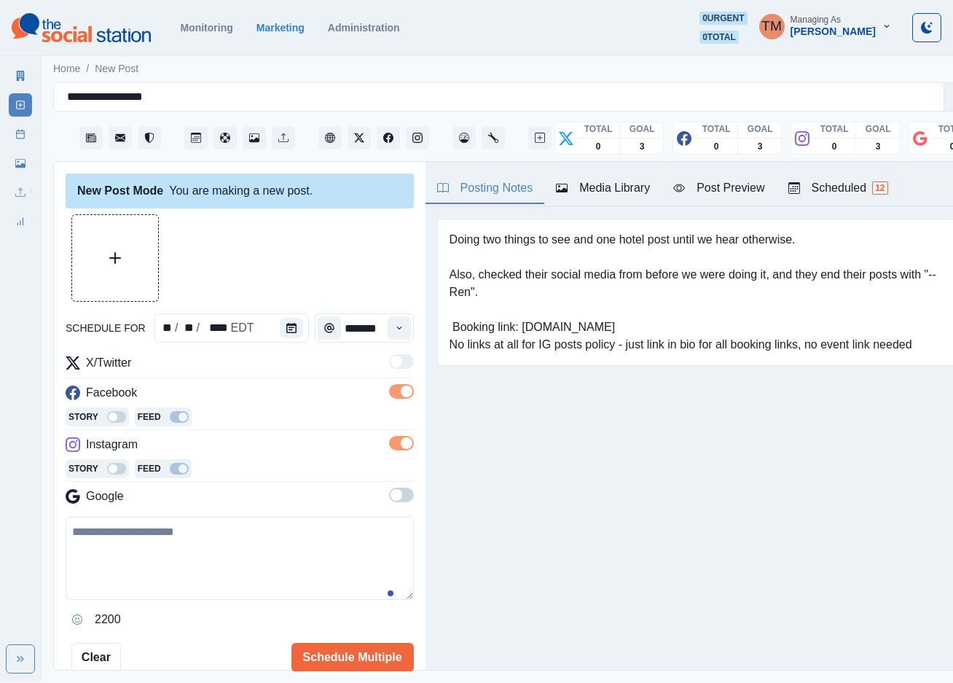
click at [389, 495] on span at bounding box center [401, 494] width 25 height 15
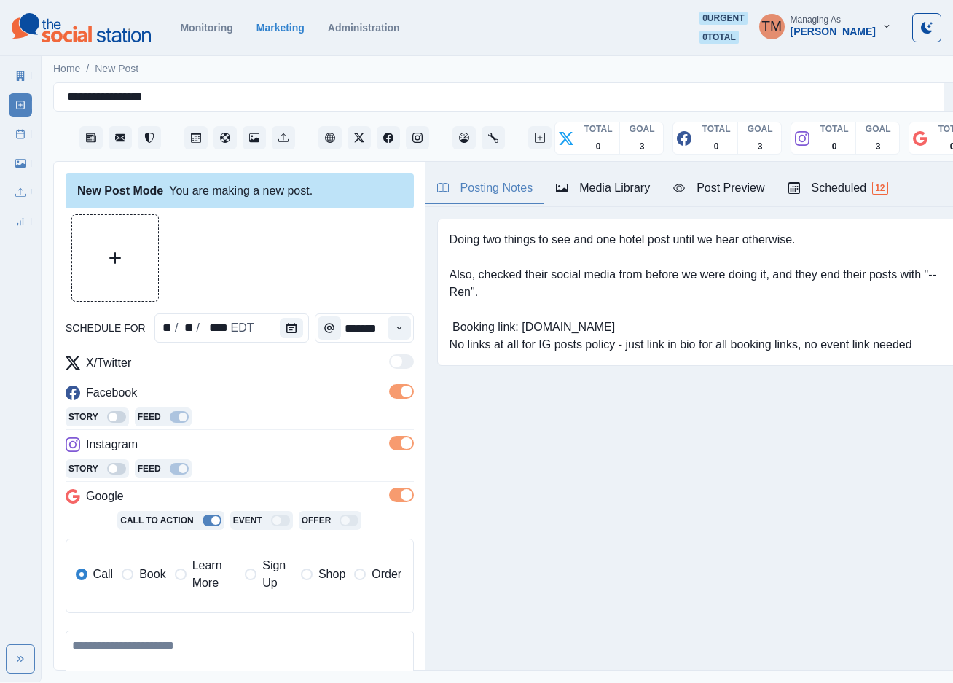
click at [199, 578] on span "Learn More" at bounding box center [214, 574] width 44 height 35
click at [256, 629] on input "**********" at bounding box center [296, 623] width 212 height 29
paste input
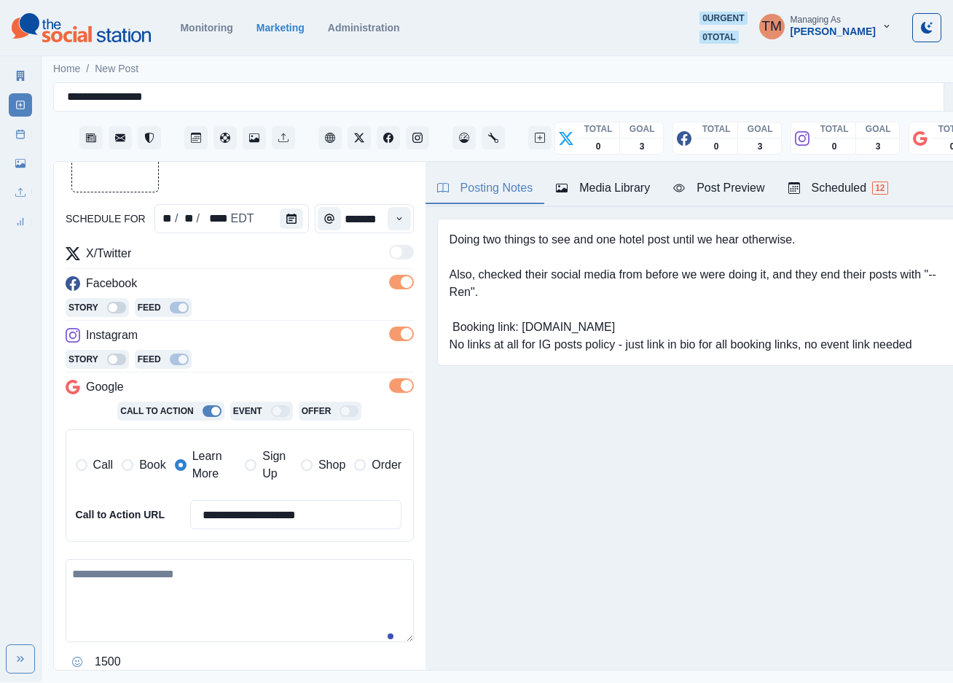
type input "**********"
click at [248, 597] on textarea at bounding box center [240, 600] width 348 height 83
click at [117, 180] on button "Upload Media" at bounding box center [115, 149] width 86 height 86
click at [160, 601] on textarea at bounding box center [240, 600] width 348 height 83
paste textarea "**********"
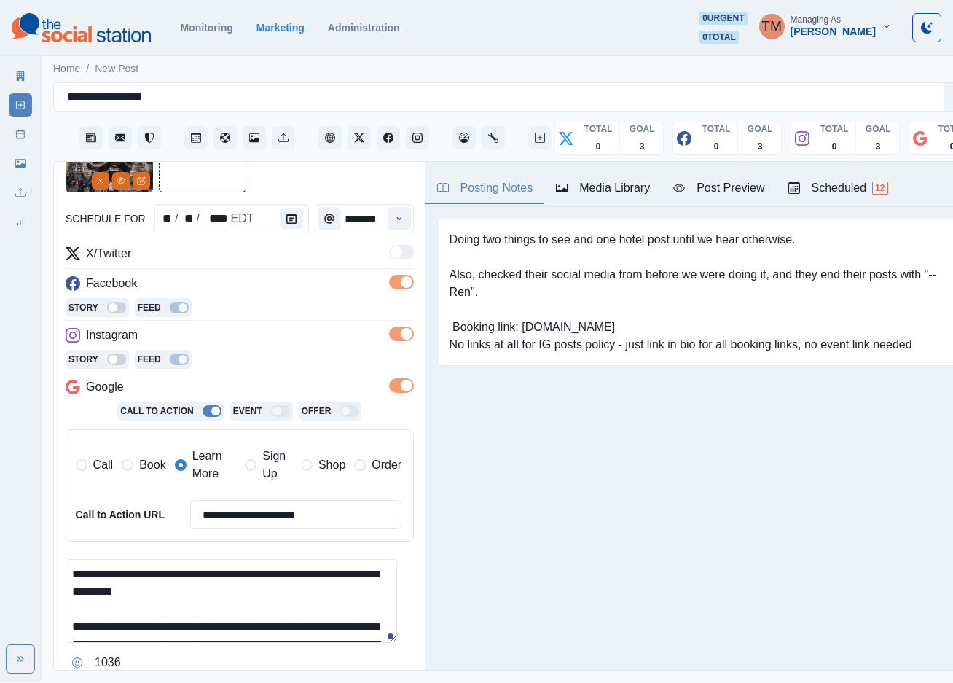
scroll to position [168, 0]
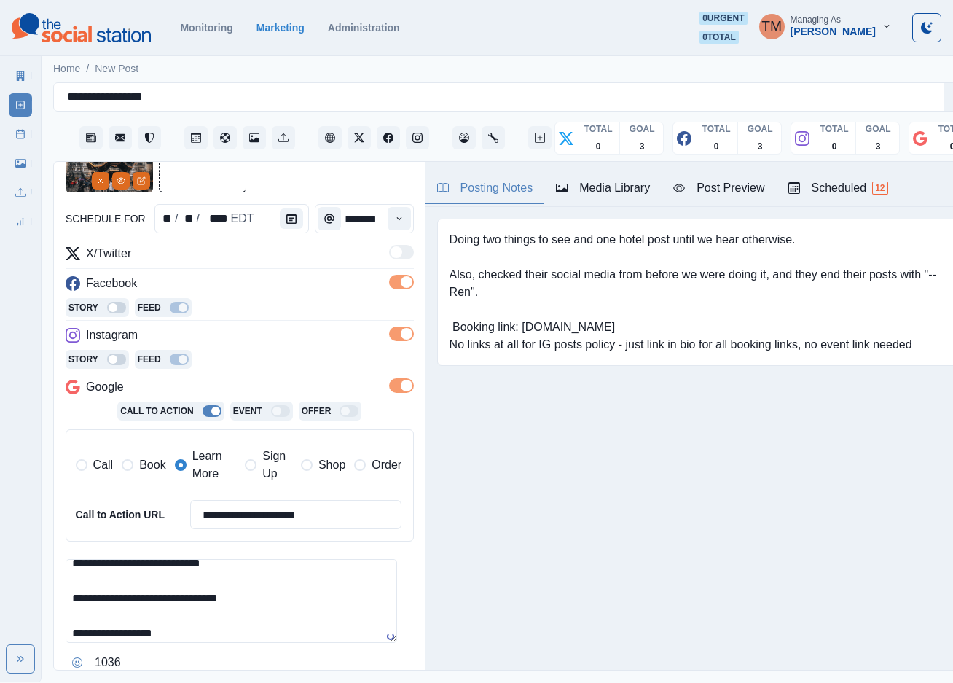
type textarea "**********"
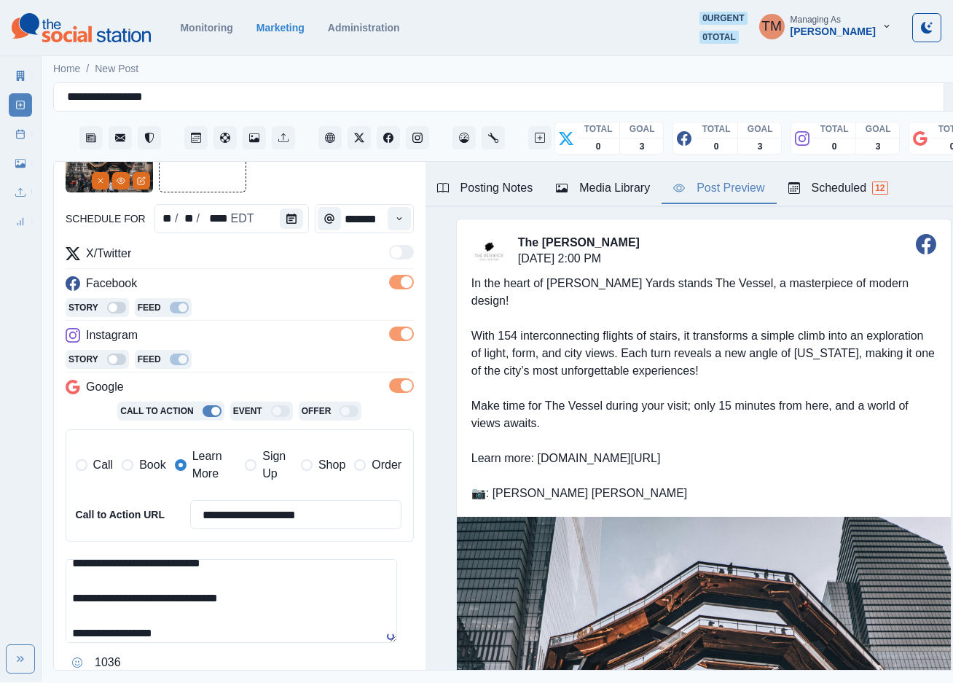
click at [733, 192] on div "Post Preview" at bounding box center [718, 187] width 91 height 17
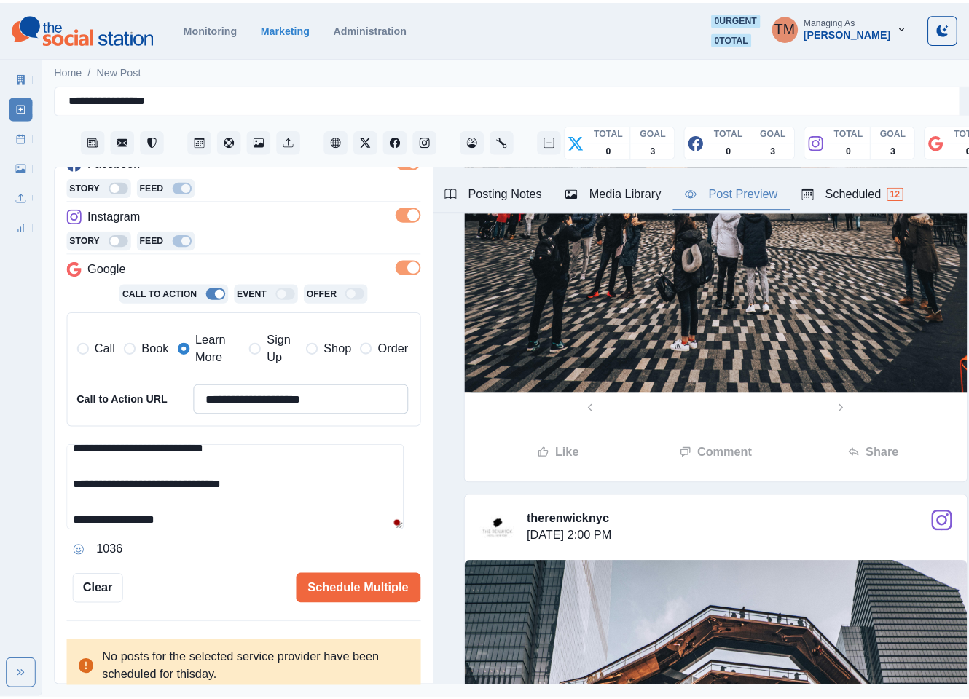
scroll to position [237, 0]
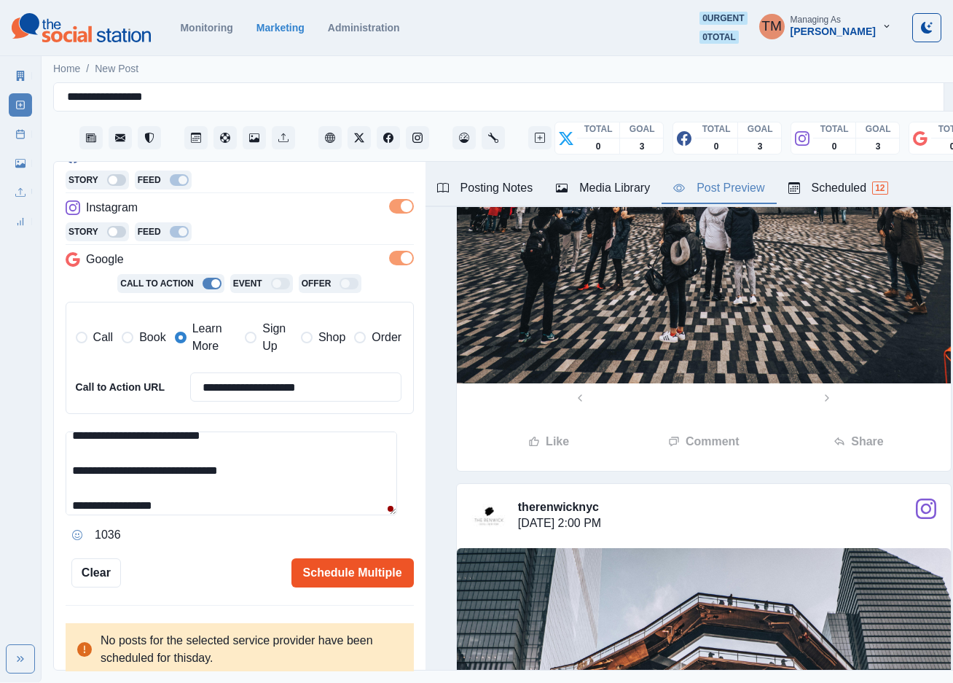
click at [337, 568] on button "Schedule Multiple" at bounding box center [352, 572] width 122 height 29
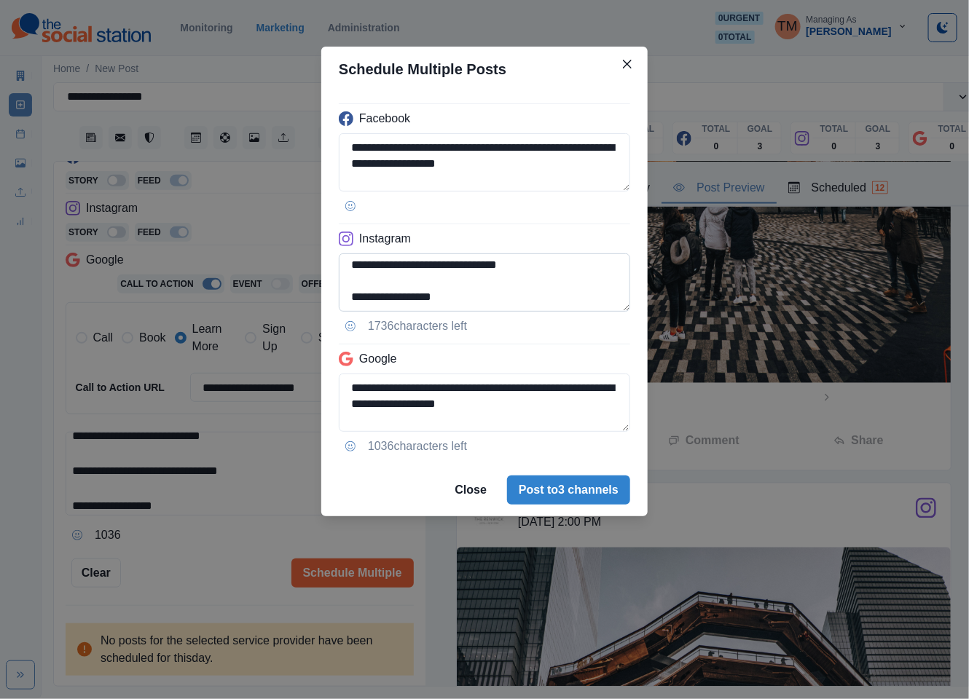
scroll to position [212, 0]
click at [350, 269] on textarea "**********" at bounding box center [484, 283] width 291 height 58
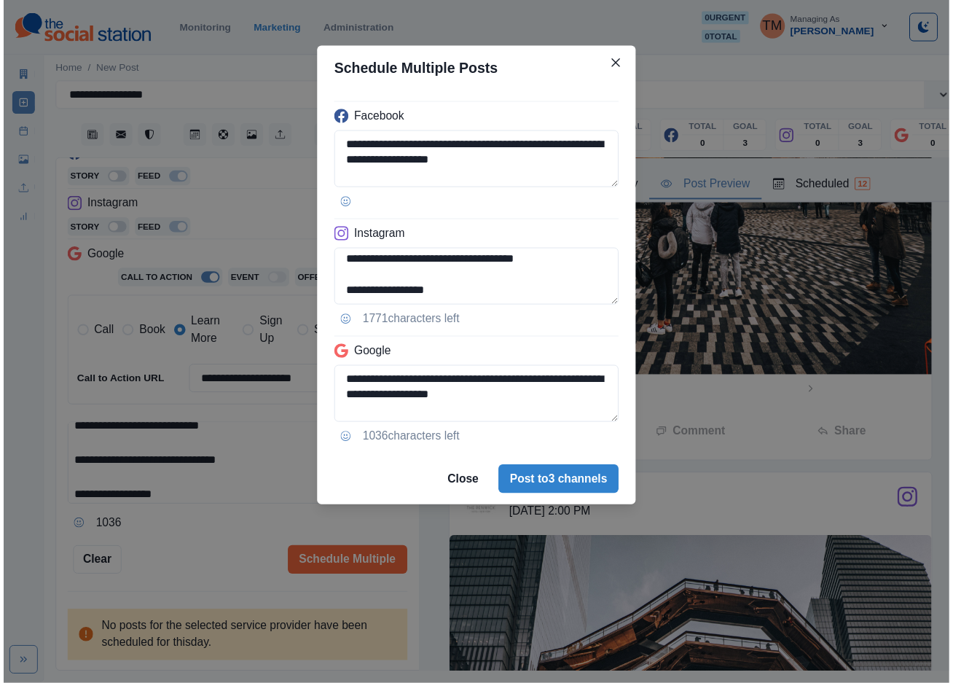
scroll to position [180, 0]
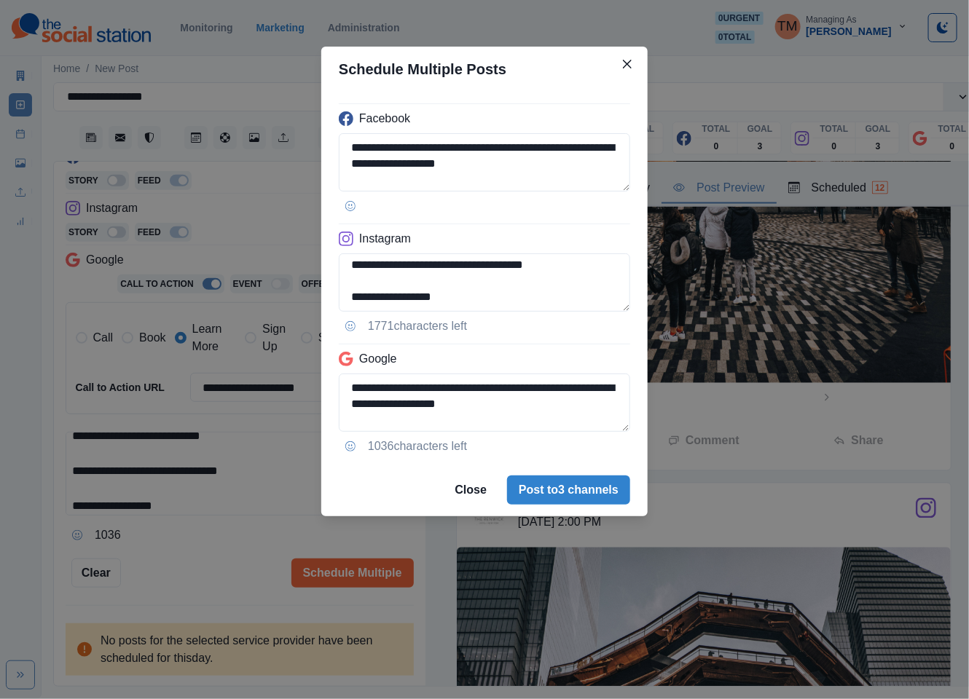
type textarea "**********"
drag, startPoint x: 197, startPoint y: 546, endPoint x: 200, endPoint y: 512, distance: 34.3
click at [199, 545] on div "**********" at bounding box center [484, 349] width 969 height 699
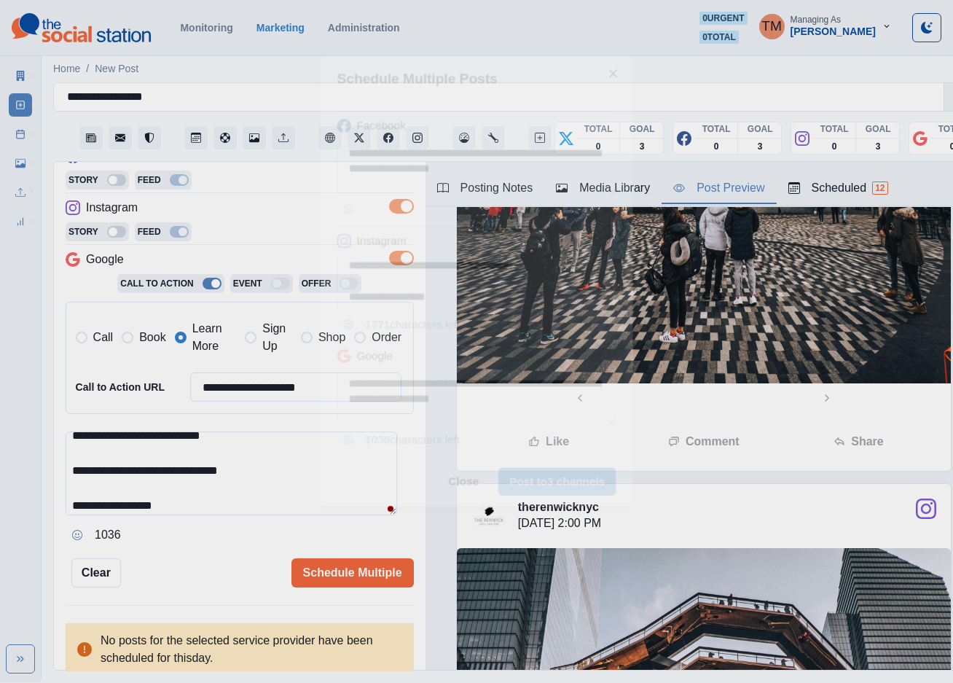
click at [195, 466] on textarea "**********" at bounding box center [231, 473] width 331 height 84
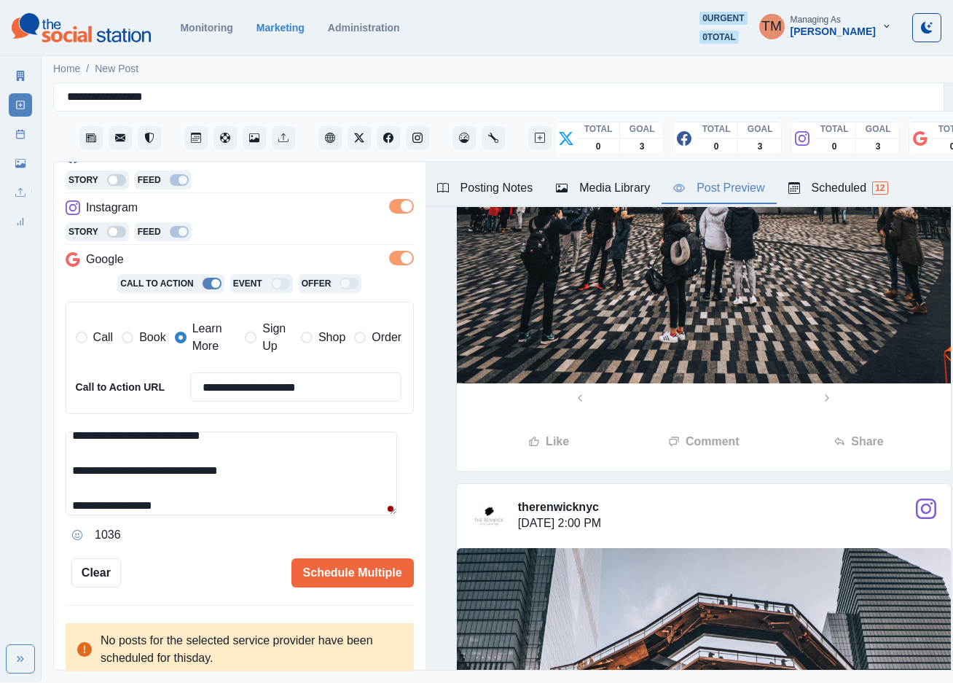
drag, startPoint x: 262, startPoint y: 475, endPoint x: 140, endPoint y: 473, distance: 122.4
click at [140, 473] on textarea "**********" at bounding box center [231, 473] width 331 height 84
click at [182, 487] on textarea "**********" at bounding box center [231, 473] width 331 height 84
paste textarea
type textarea "**********"
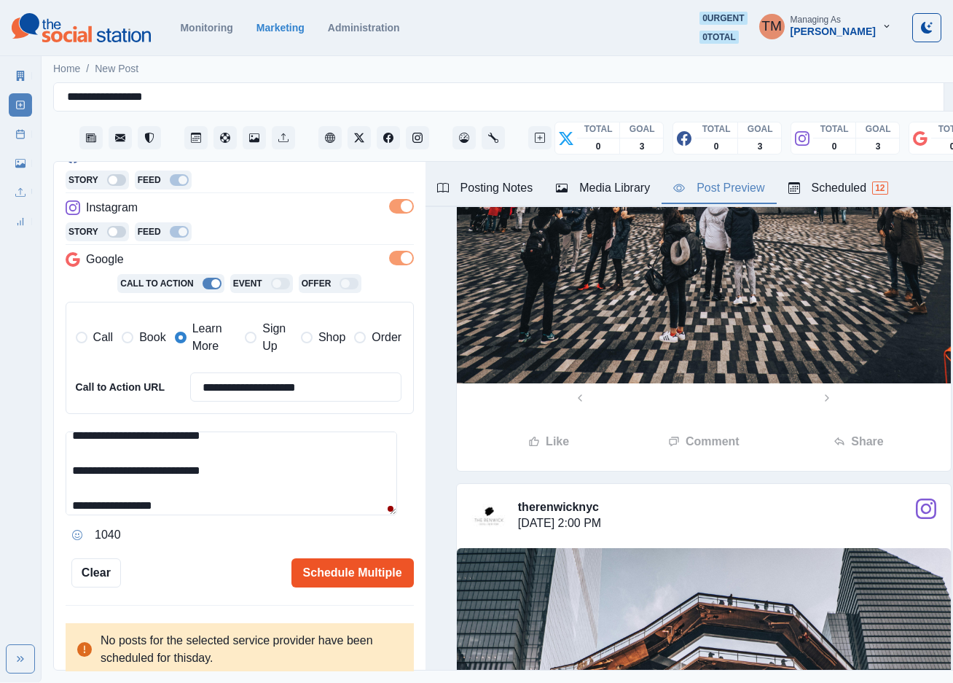
click at [335, 562] on button "Schedule Multiple" at bounding box center [352, 572] width 122 height 29
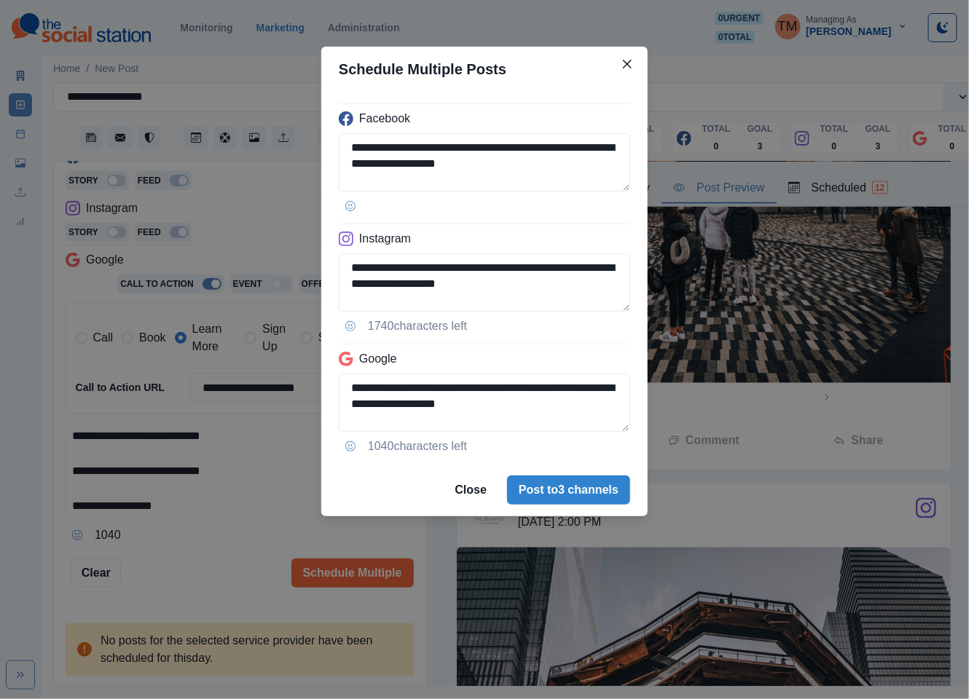
click at [326, 560] on div "**********" at bounding box center [484, 349] width 969 height 699
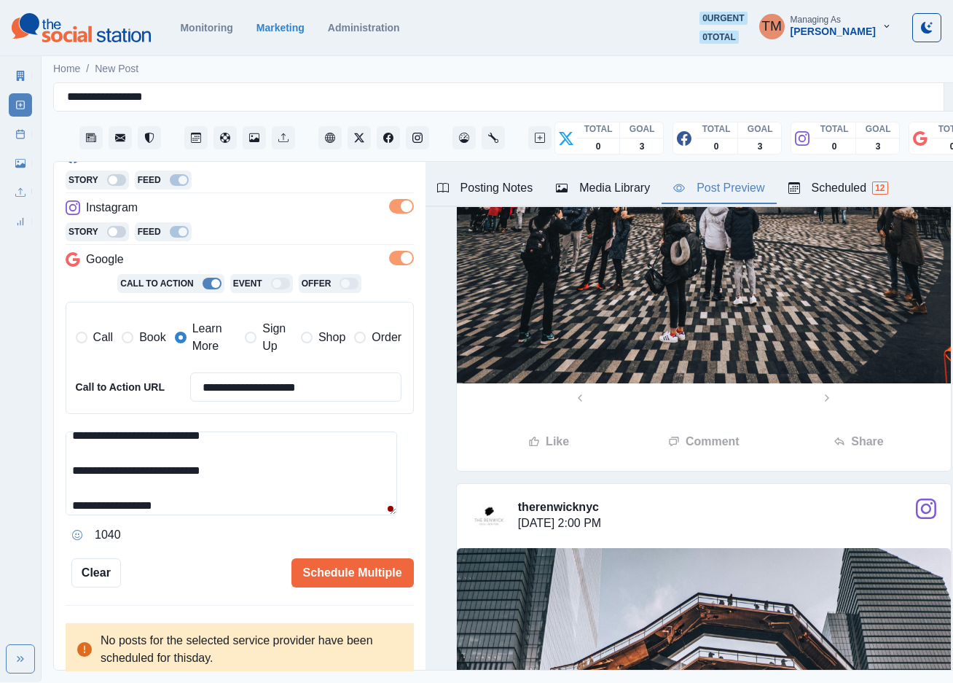
drag, startPoint x: 140, startPoint y: 473, endPoint x: 254, endPoint y: 472, distance: 113.7
click at [254, 472] on textarea "**********" at bounding box center [231, 473] width 331 height 84
click at [302, 388] on input "**********" at bounding box center [296, 386] width 212 height 29
paste input
type input "**********"
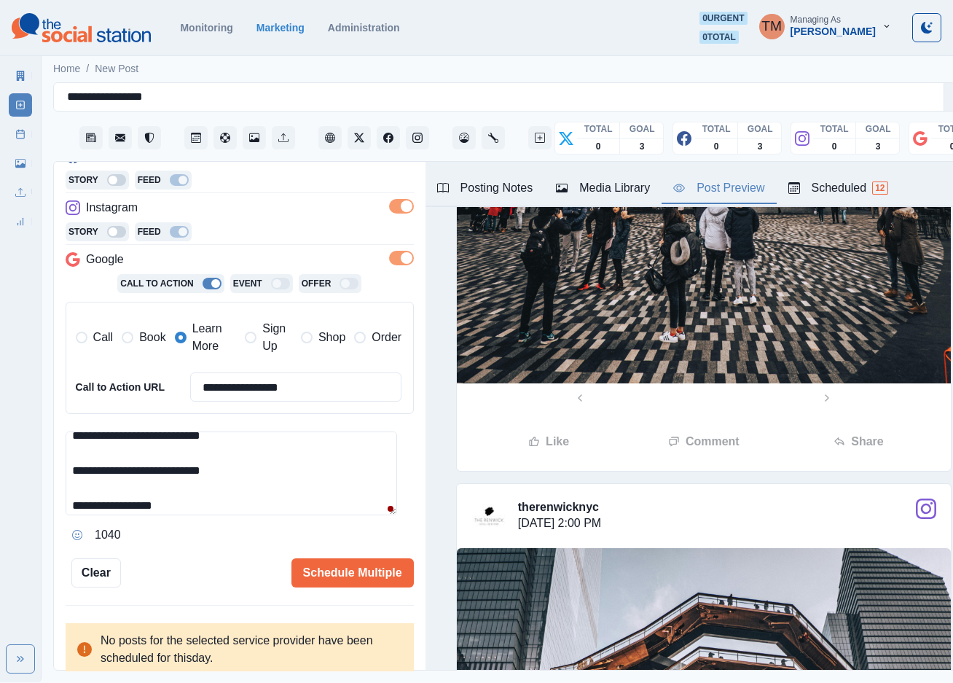
click at [262, 477] on textarea "**********" at bounding box center [231, 473] width 331 height 84
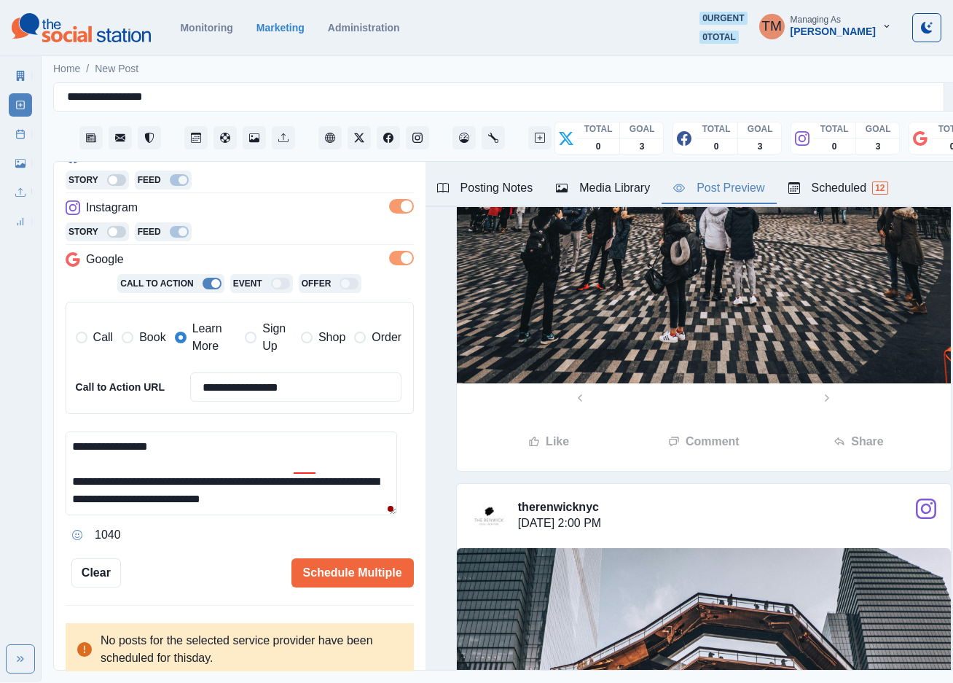
scroll to position [131, 0]
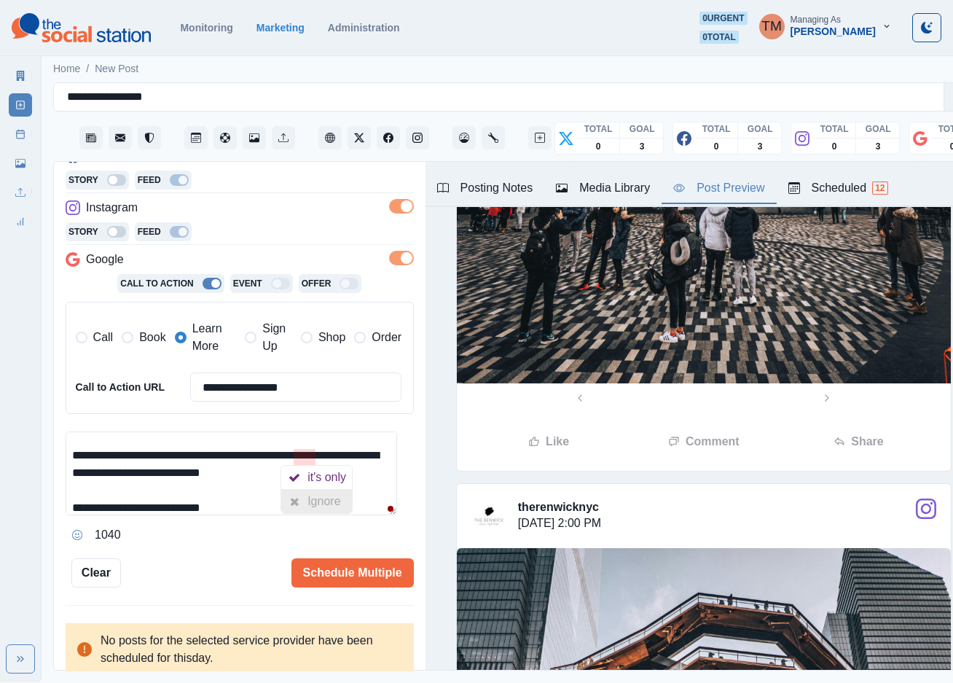
click at [332, 501] on div "Ignore" at bounding box center [326, 501] width 39 height 23
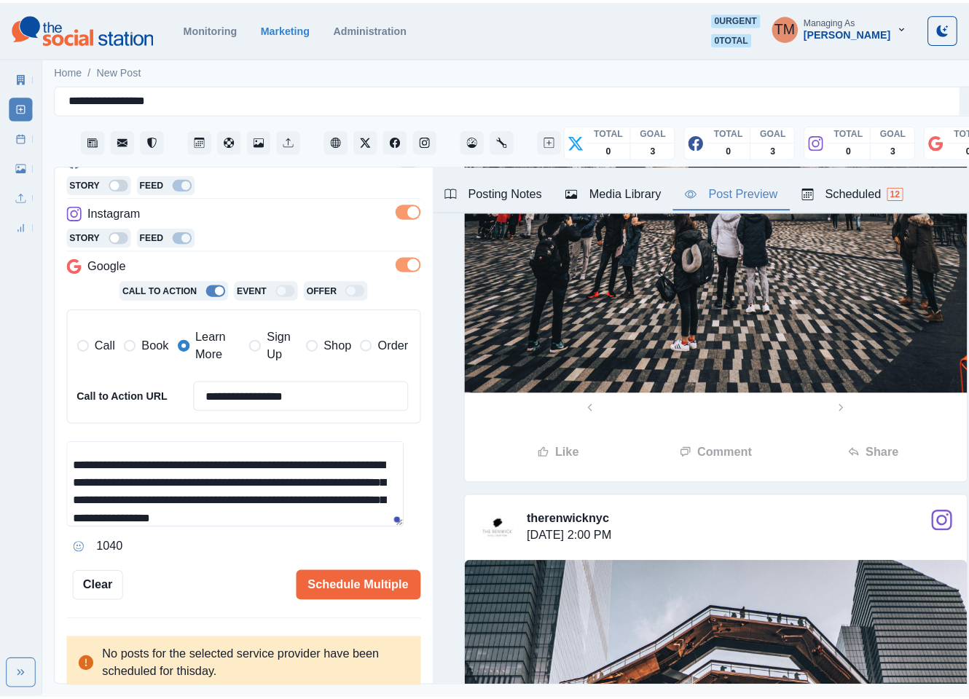
scroll to position [44, 0]
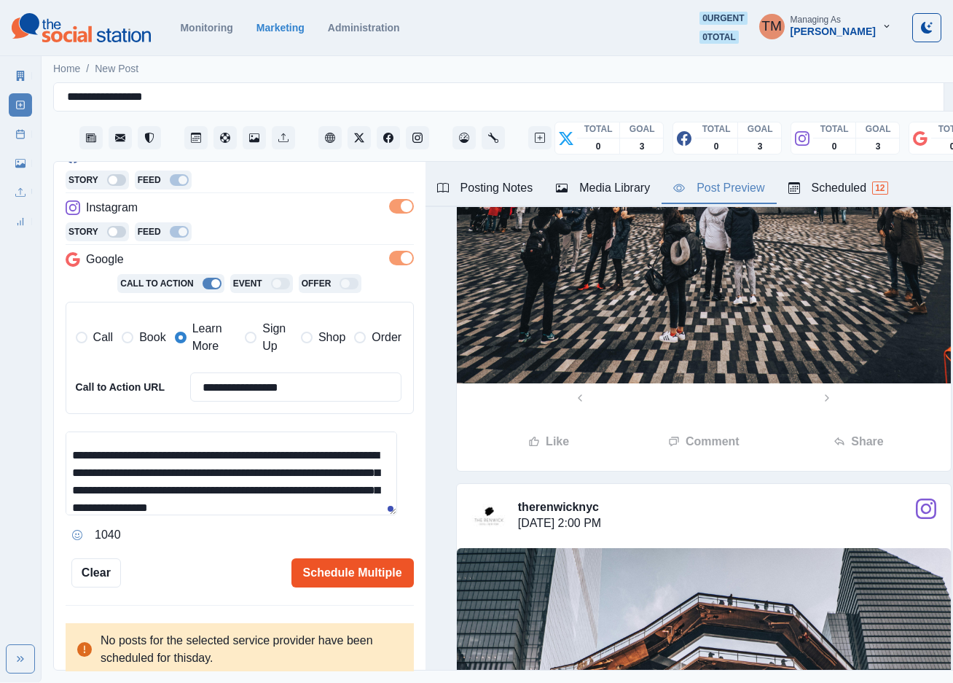
click at [356, 573] on button "Schedule Multiple" at bounding box center [352, 572] width 122 height 29
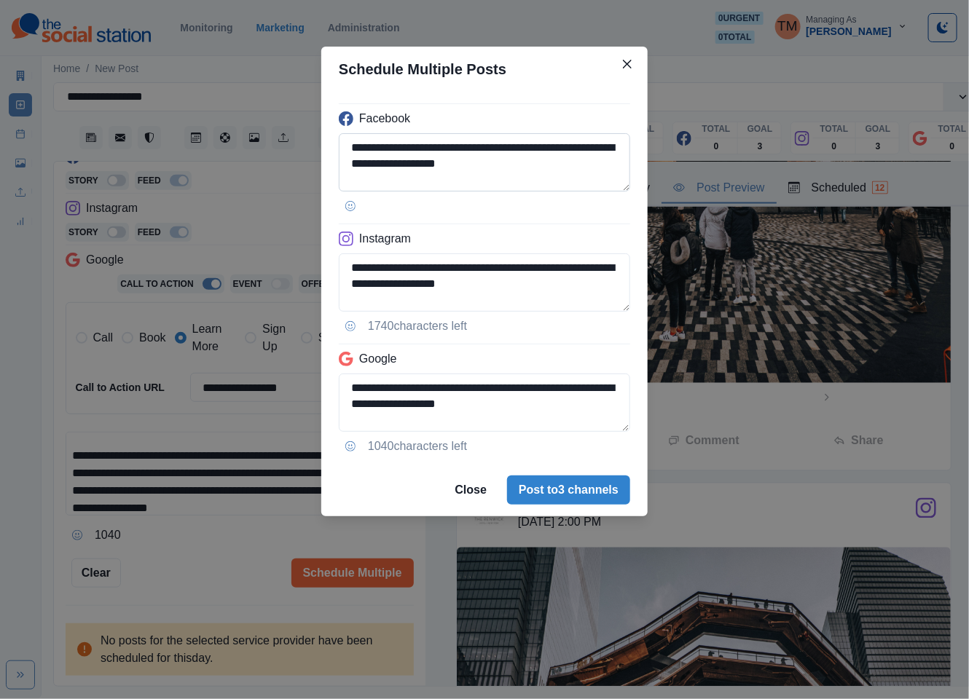
drag, startPoint x: 540, startPoint y: 151, endPoint x: 597, endPoint y: 154, distance: 56.9
click at [597, 154] on textarea "**********" at bounding box center [484, 162] width 291 height 58
paste textarea "****"
type textarea "**********"
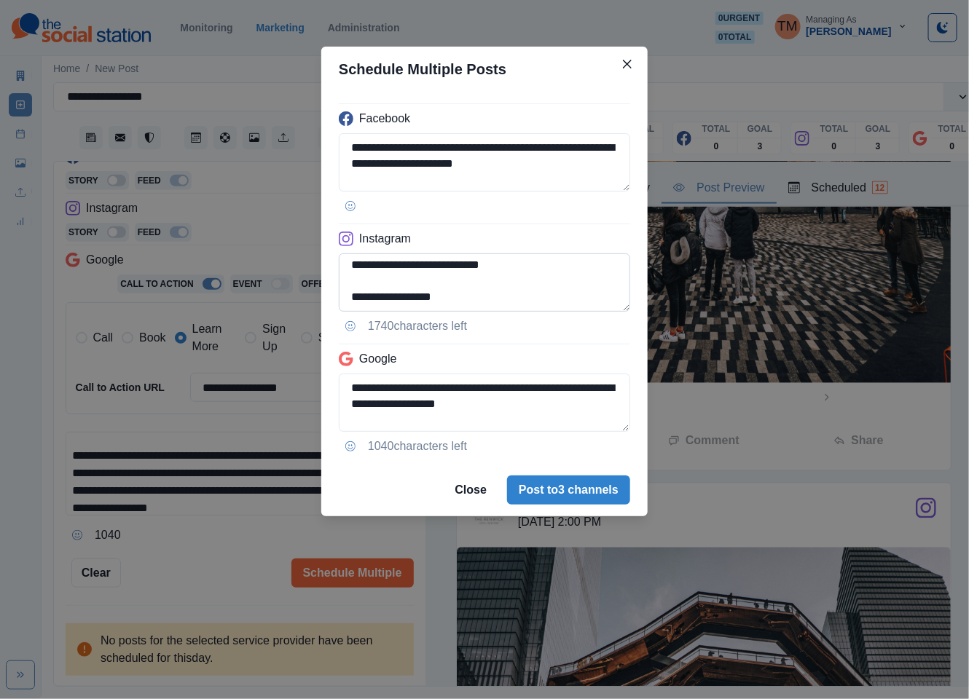
click at [346, 262] on textarea "**********" at bounding box center [484, 283] width 291 height 58
type textarea "**********"
click at [382, 387] on textarea "**********" at bounding box center [484, 403] width 291 height 58
paste textarea
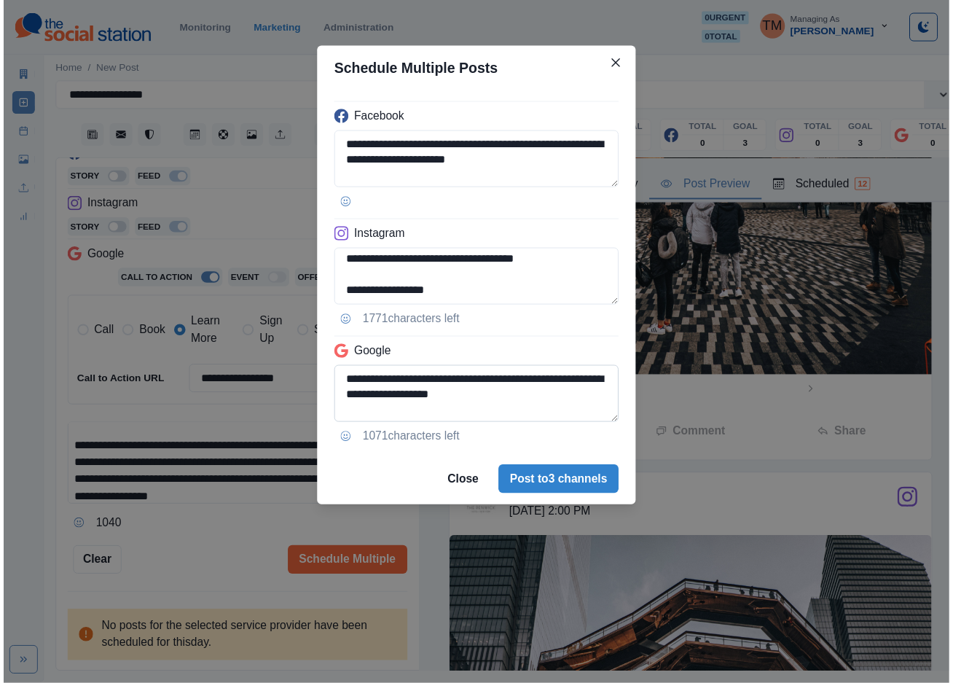
scroll to position [173, 0]
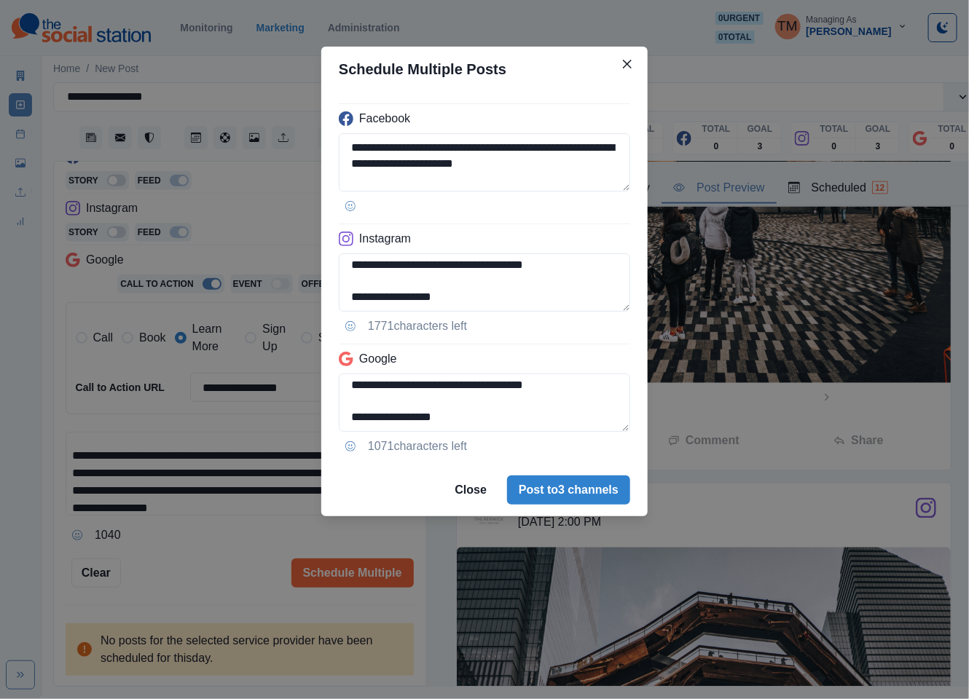
type textarea "**********"
click at [221, 553] on div "**********" at bounding box center [484, 349] width 969 height 699
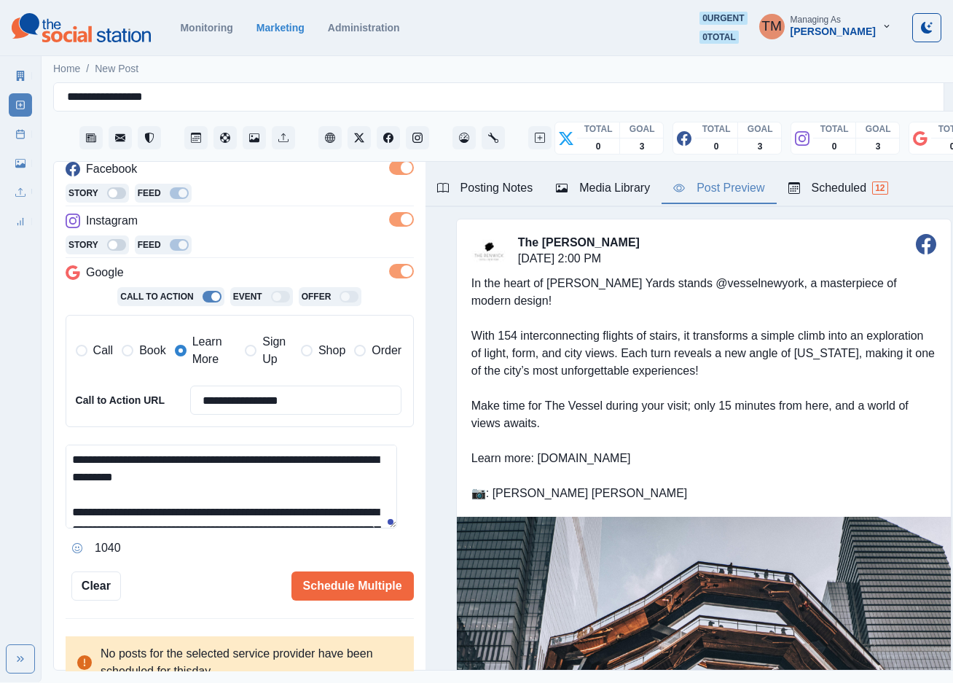
scroll to position [237, 0]
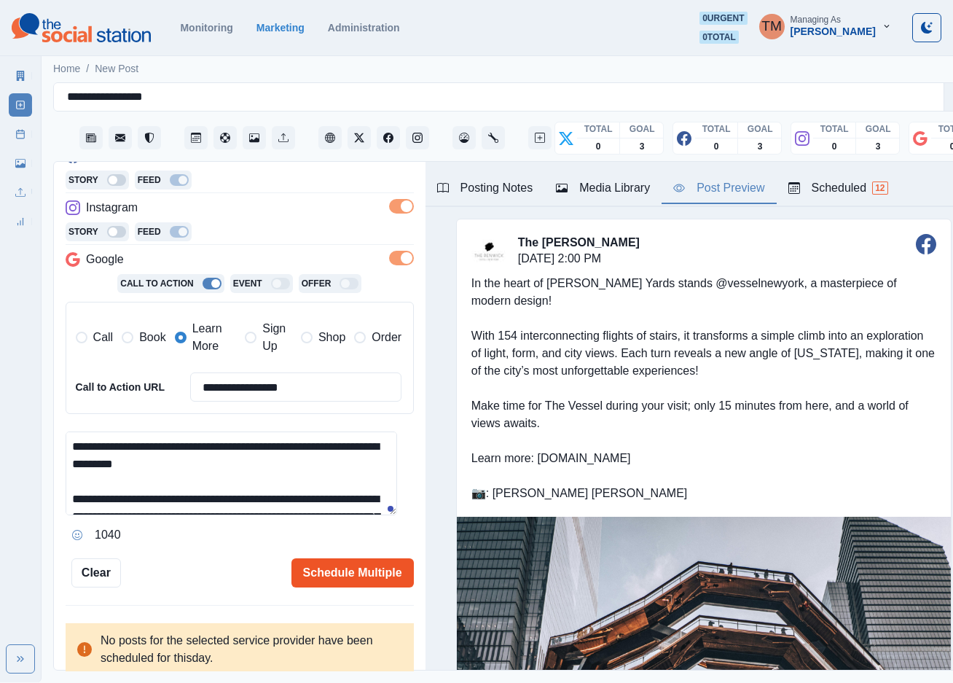
click at [352, 573] on button "Schedule Multiple" at bounding box center [352, 572] width 122 height 29
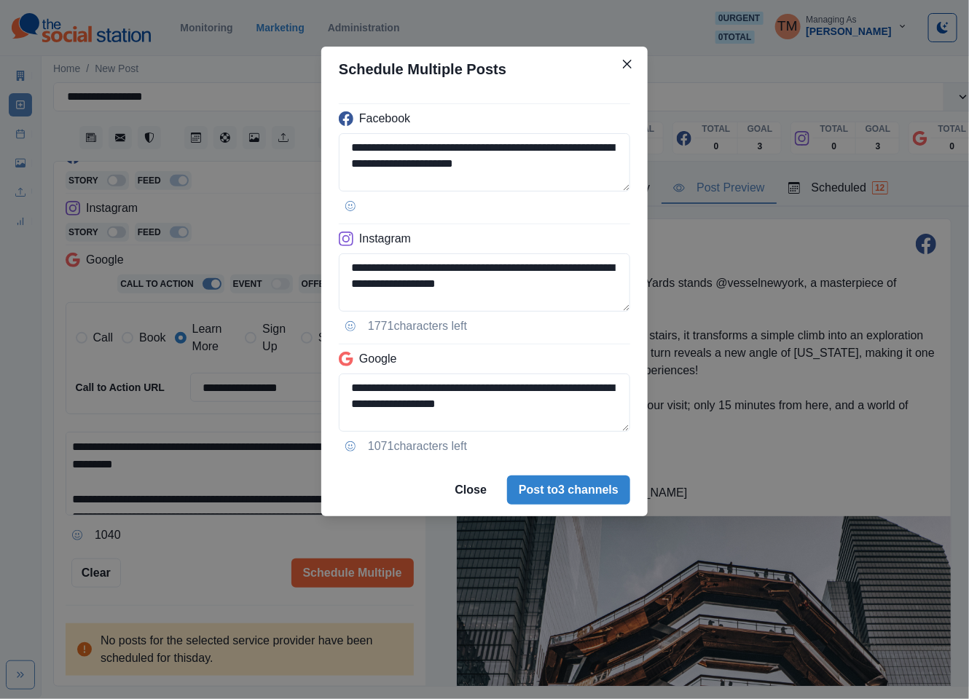
click at [168, 560] on div "**********" at bounding box center [484, 349] width 969 height 699
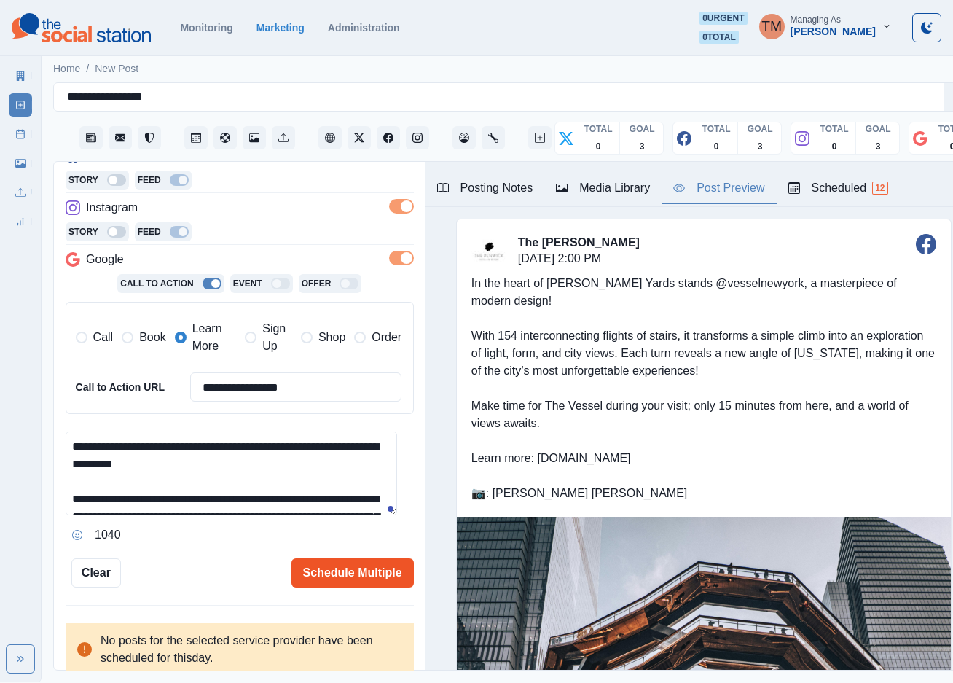
click at [358, 569] on button "Schedule Multiple" at bounding box center [352, 572] width 122 height 29
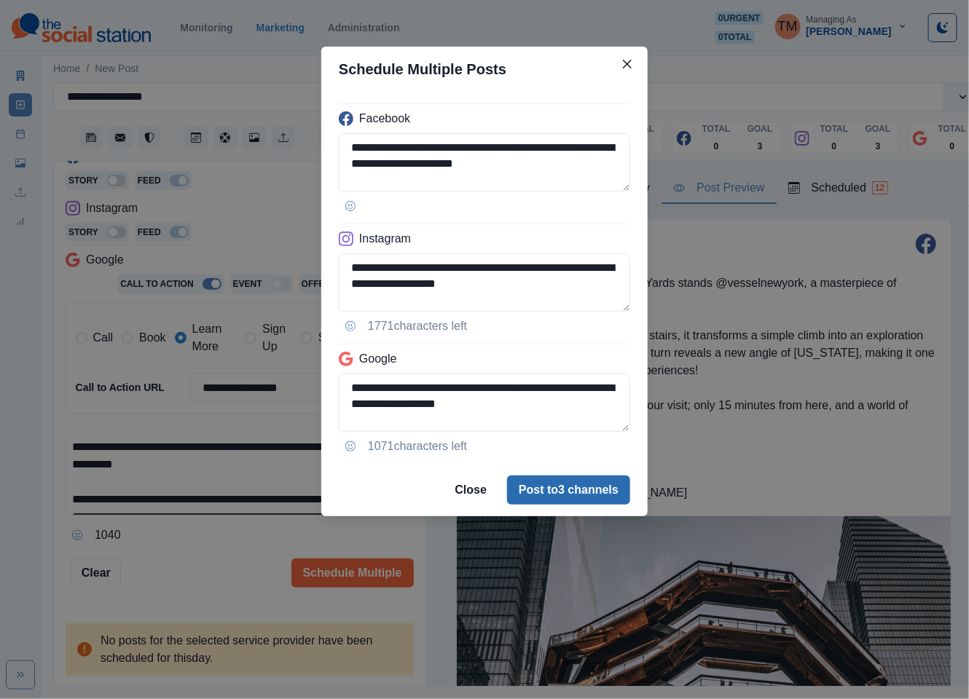
click at [591, 493] on button "Post to 3 channels" at bounding box center [568, 490] width 123 height 29
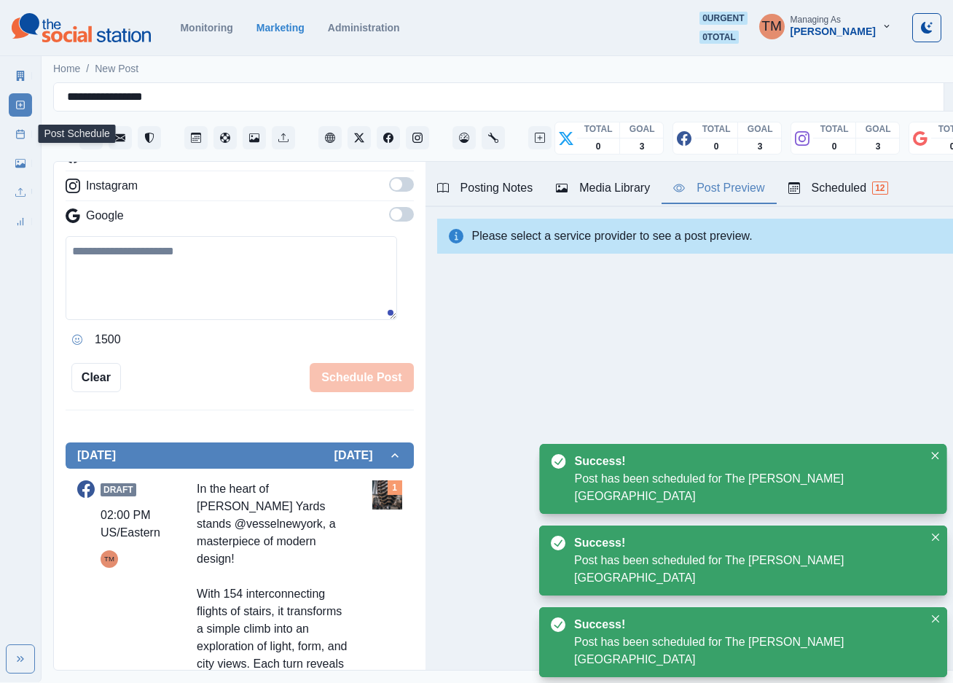
drag, startPoint x: 23, startPoint y: 136, endPoint x: 23, endPoint y: 145, distance: 8.7
click at [23, 136] on icon at bounding box center [20, 134] width 10 height 10
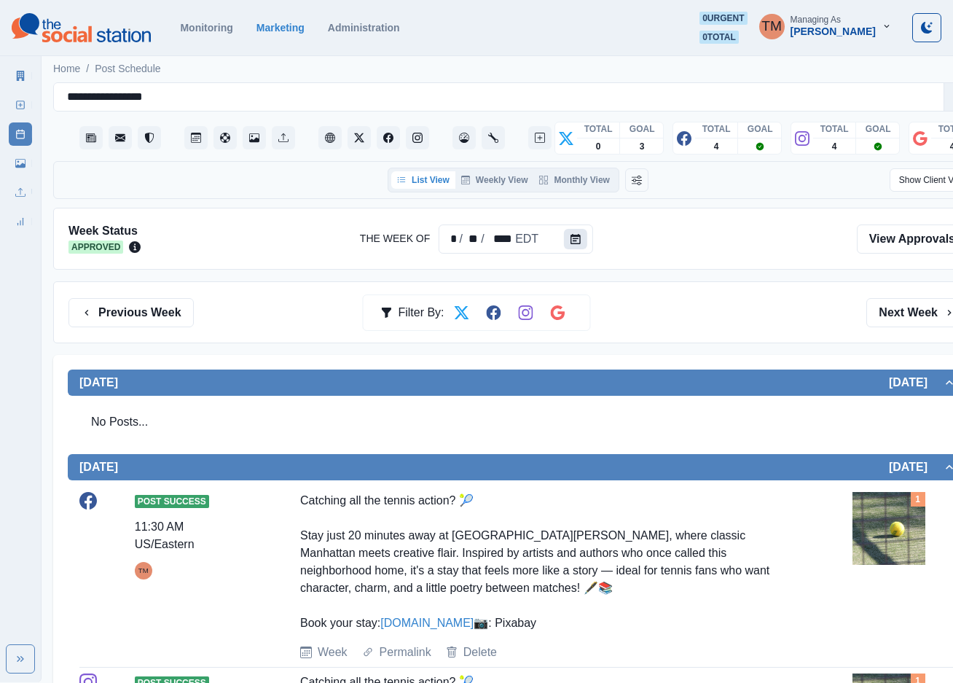
click at [570, 241] on icon "Calendar" at bounding box center [575, 239] width 10 height 10
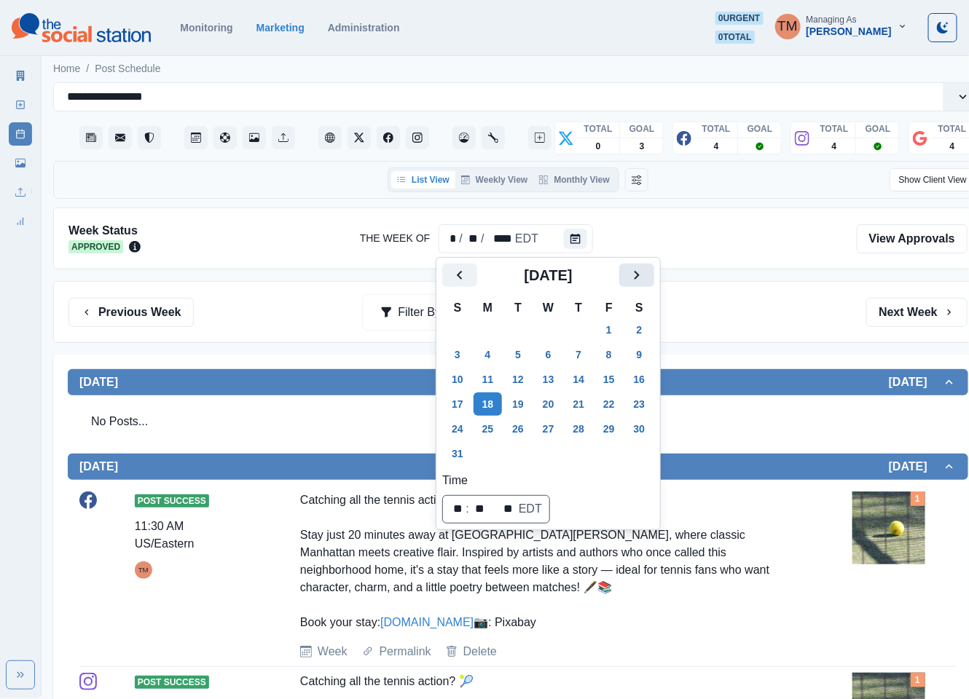
click at [640, 283] on icon "Next" at bounding box center [636, 275] width 17 height 17
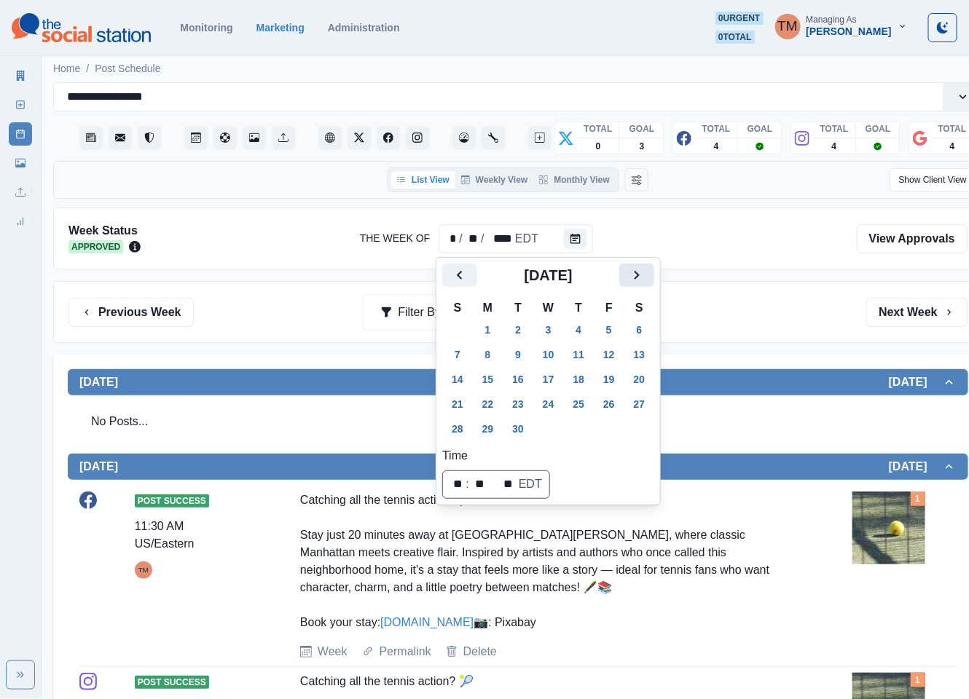
click at [640, 283] on icon "Next" at bounding box center [636, 275] width 17 height 17
click at [492, 357] on button "6" at bounding box center [488, 354] width 29 height 23
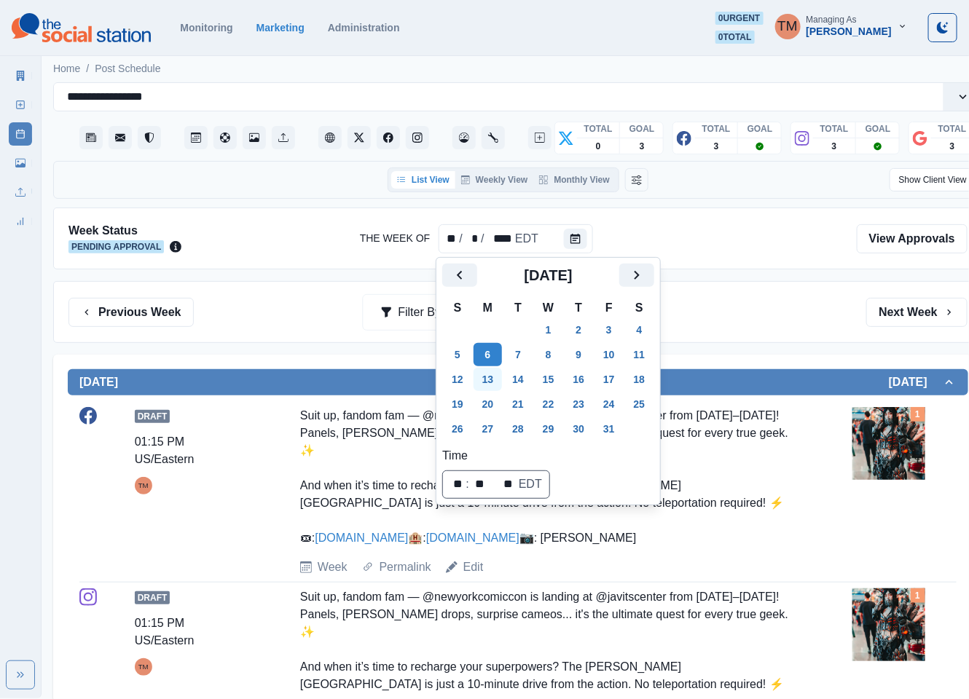
click at [486, 378] on button "13" at bounding box center [488, 379] width 29 height 23
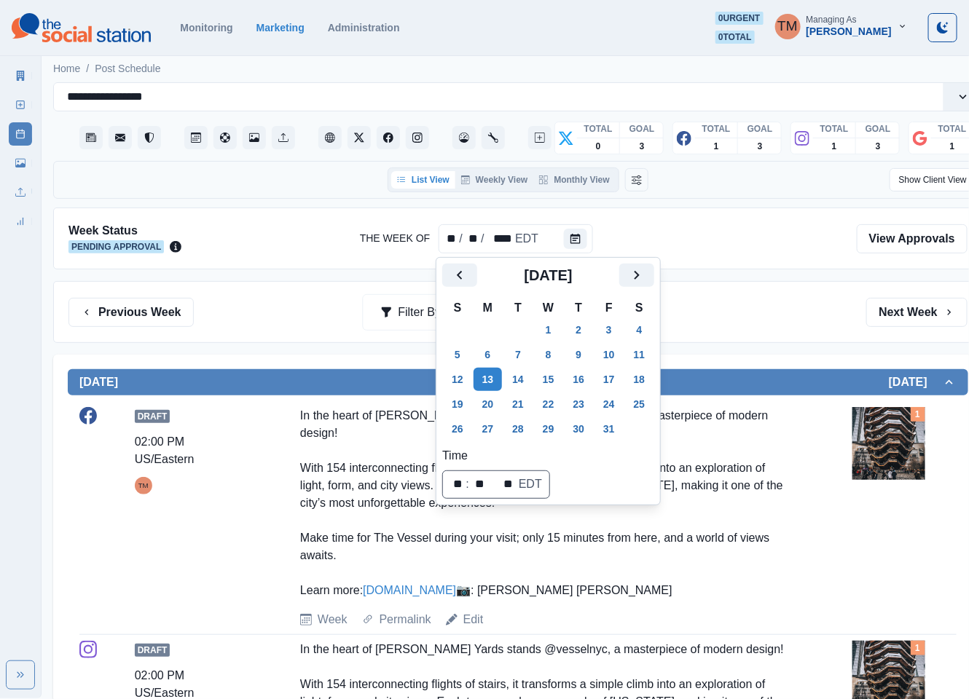
click at [720, 327] on div "Previous Week Filter By: Next Week" at bounding box center [517, 312] width 899 height 29
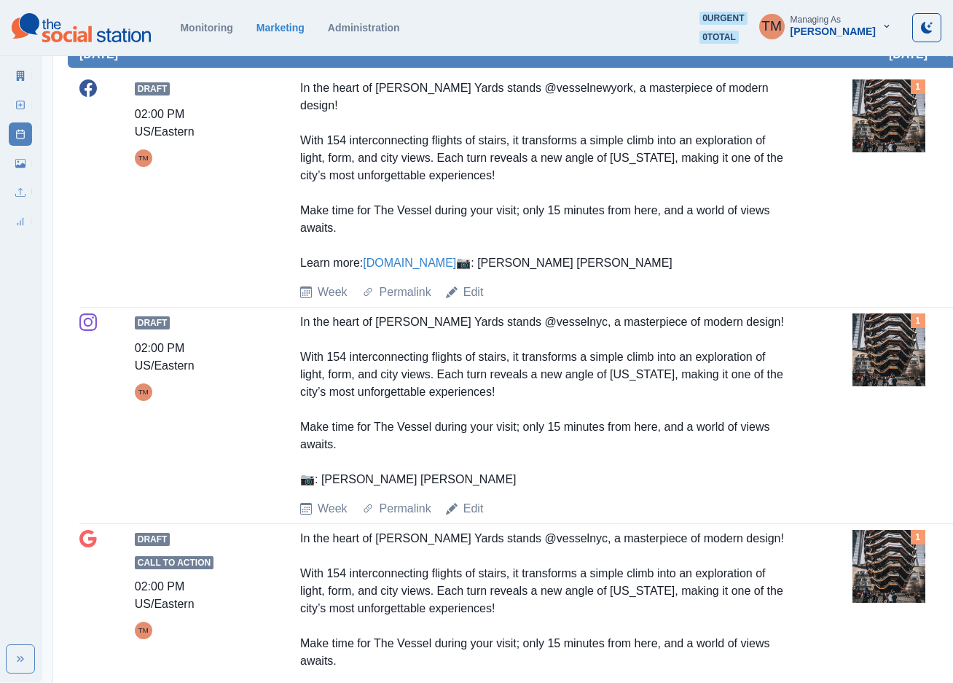
scroll to position [219, 0]
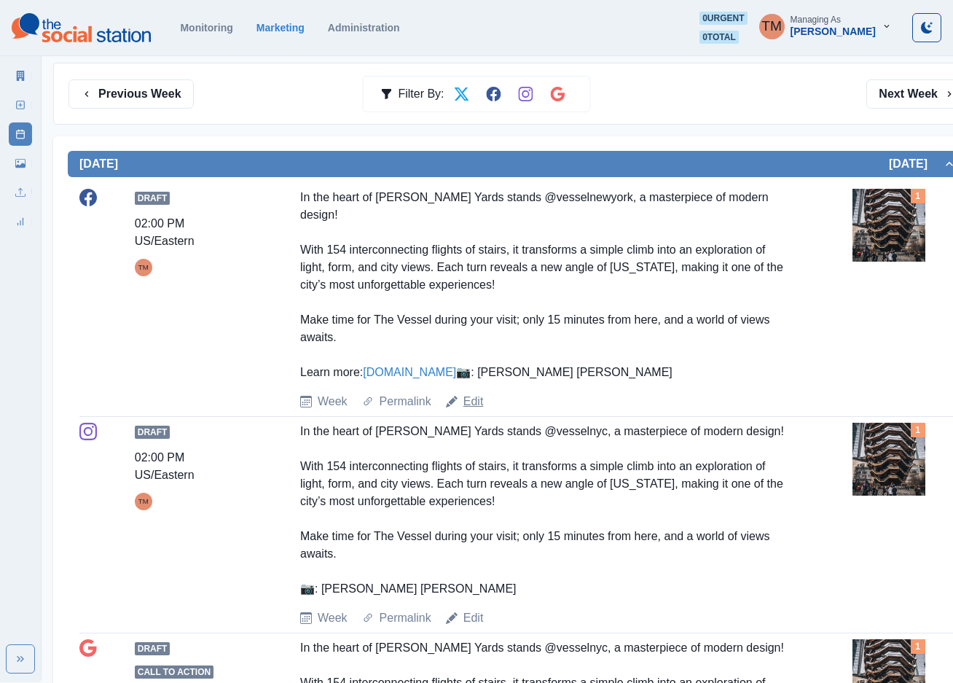
click at [471, 410] on link "Edit" at bounding box center [473, 401] width 20 height 17
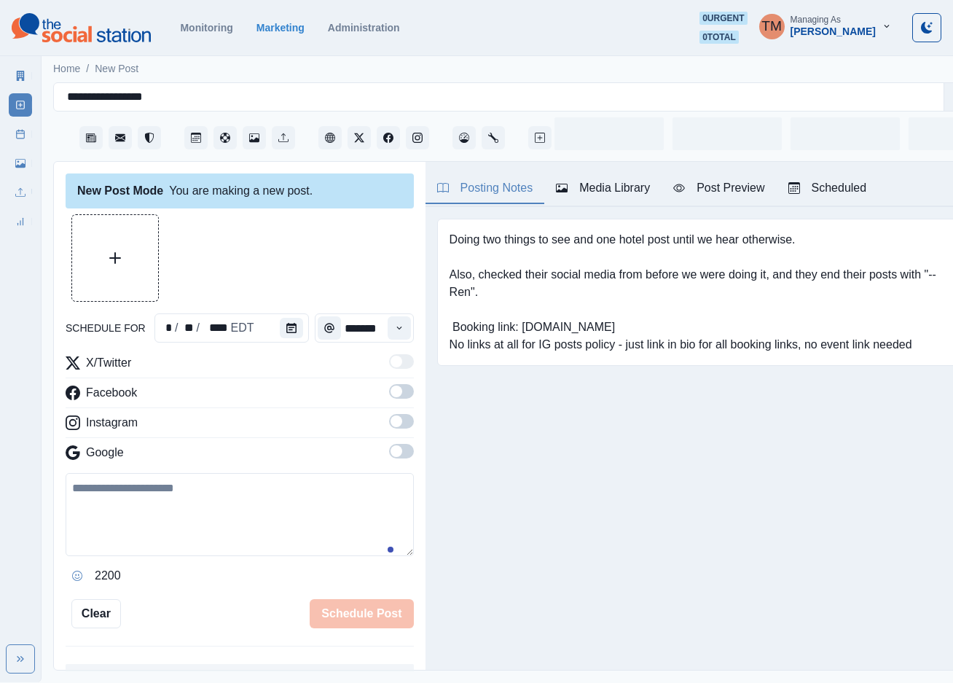
scroll to position [15, 0]
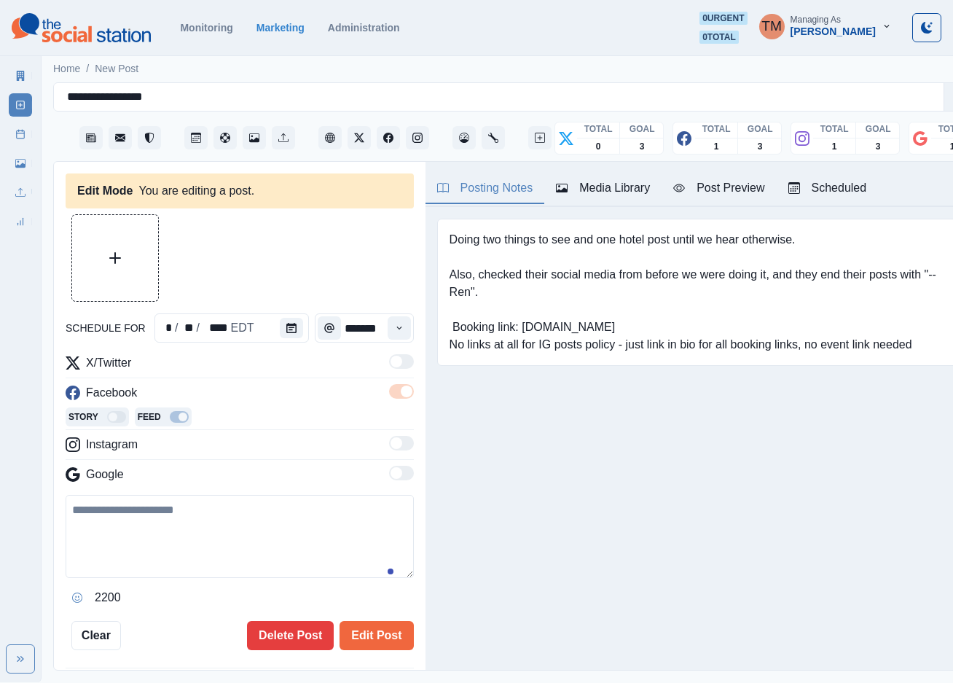
type input "*******"
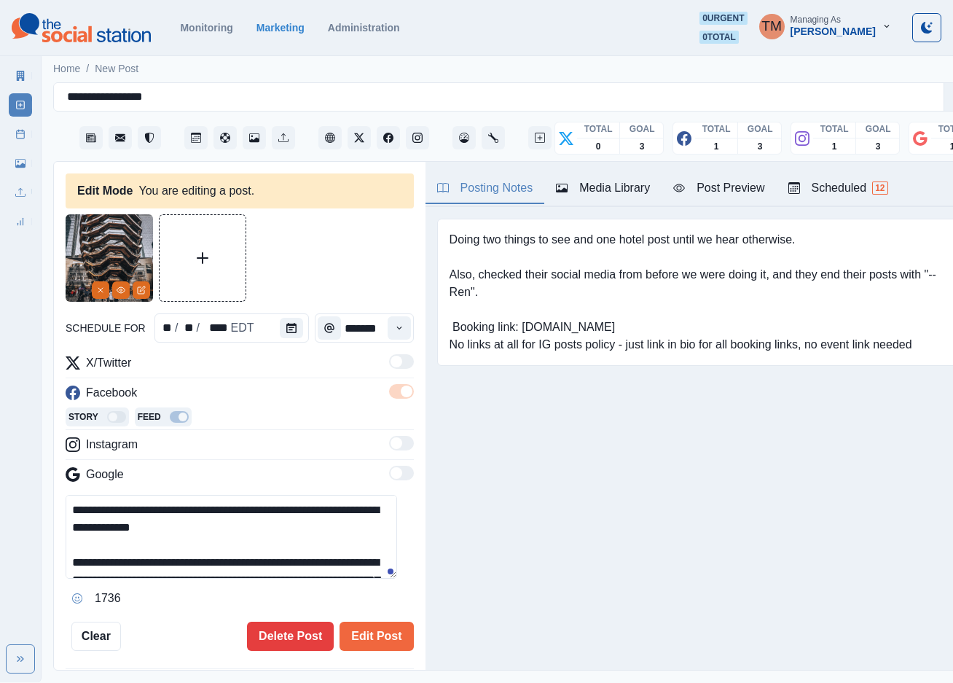
drag, startPoint x: 260, startPoint y: 497, endPoint x: 344, endPoint y: 499, distance: 83.8
click at [344, 499] on textarea "**********" at bounding box center [231, 537] width 331 height 84
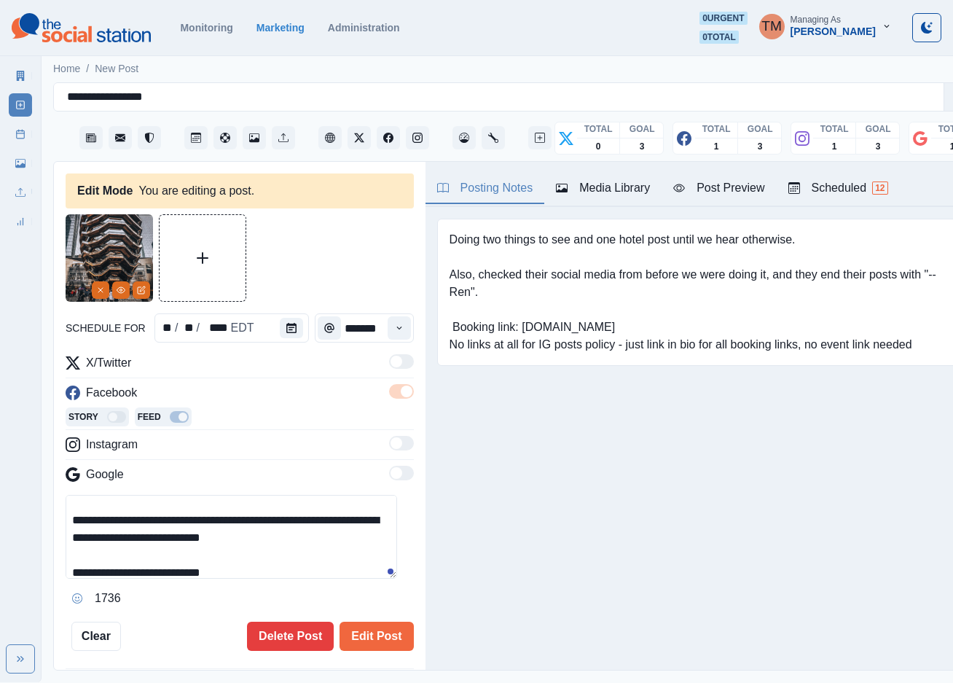
scroll to position [131, 0]
drag, startPoint x: 149, startPoint y: 507, endPoint x: 202, endPoint y: 507, distance: 52.5
click at [202, 507] on textarea "**********" at bounding box center [231, 537] width 331 height 84
paste textarea "****"
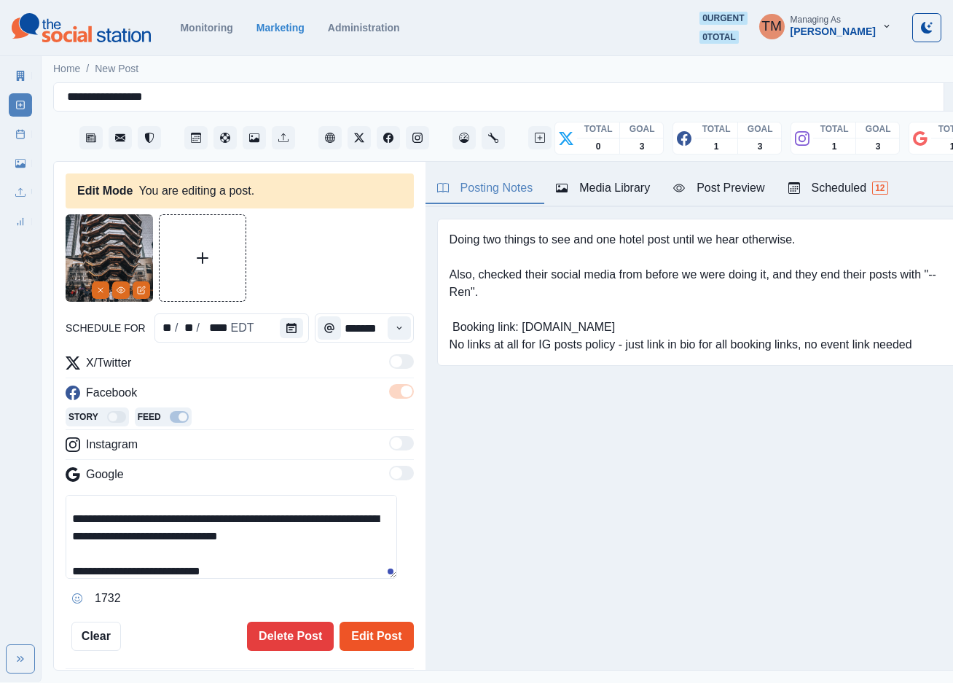
type textarea "**********"
click at [342, 621] on button "Edit Post" at bounding box center [377, 635] width 74 height 29
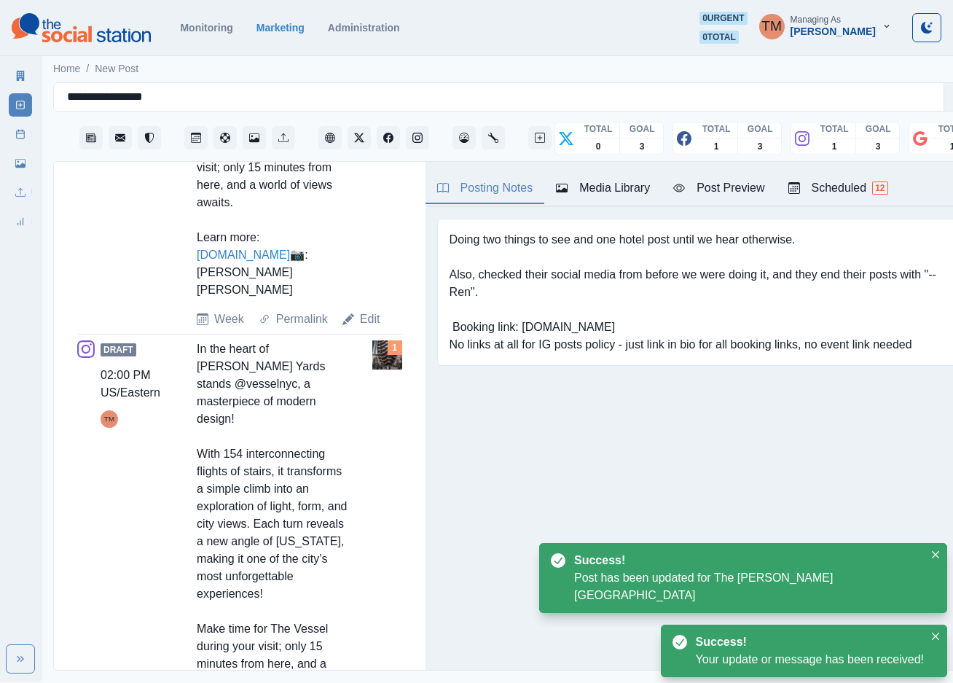
scroll to position [874, 0]
drag, startPoint x: 265, startPoint y: 352, endPoint x: 320, endPoint y: 356, distance: 54.8
click at [320, 356] on div "In the heart of Hudson Yards stands @vesselnyc, a masterpiece of modern design!…" at bounding box center [273, 540] width 152 height 402
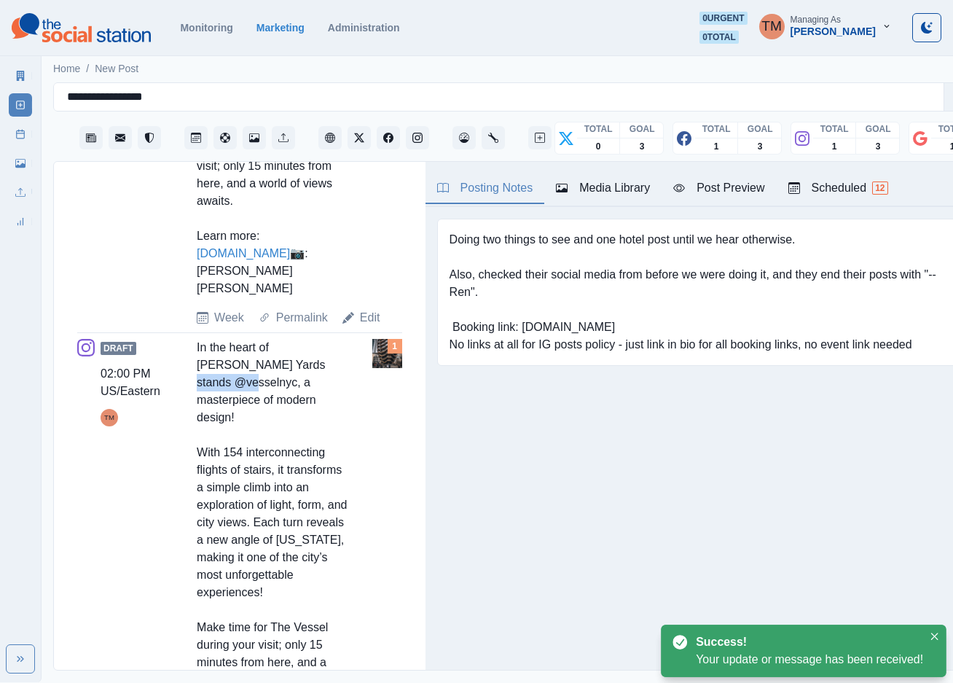
copy div "@vesselnyc"
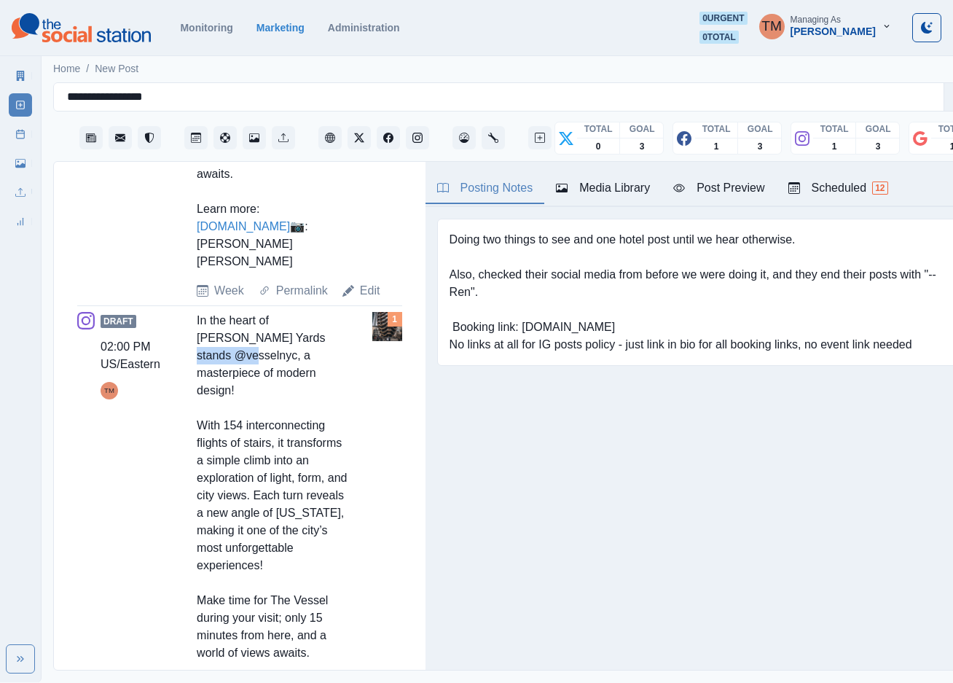
scroll to position [1093, 0]
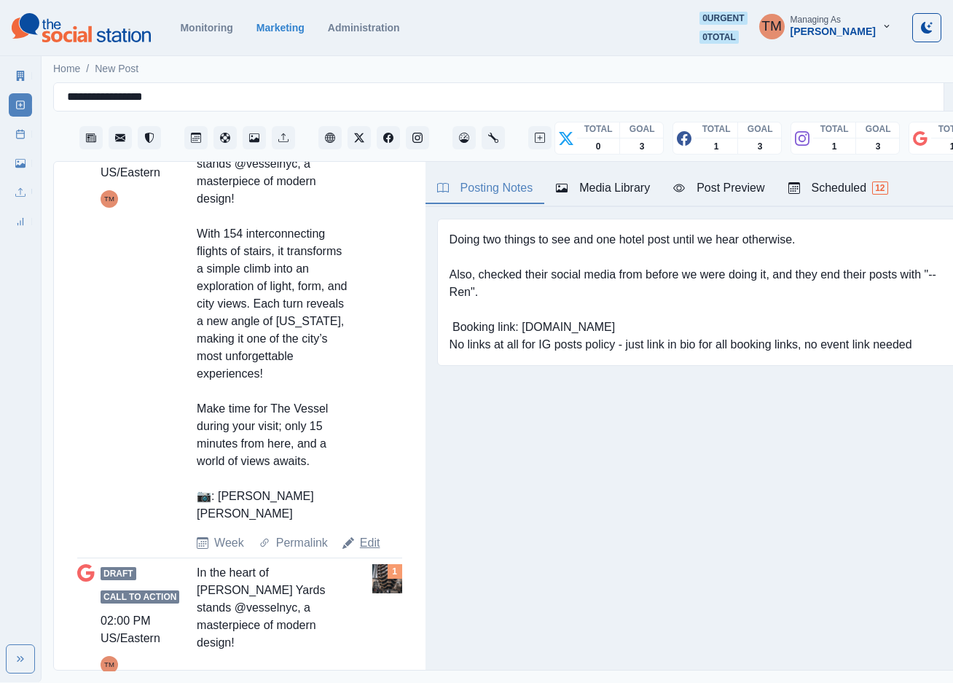
click at [366, 534] on link "Edit" at bounding box center [370, 542] width 20 height 17
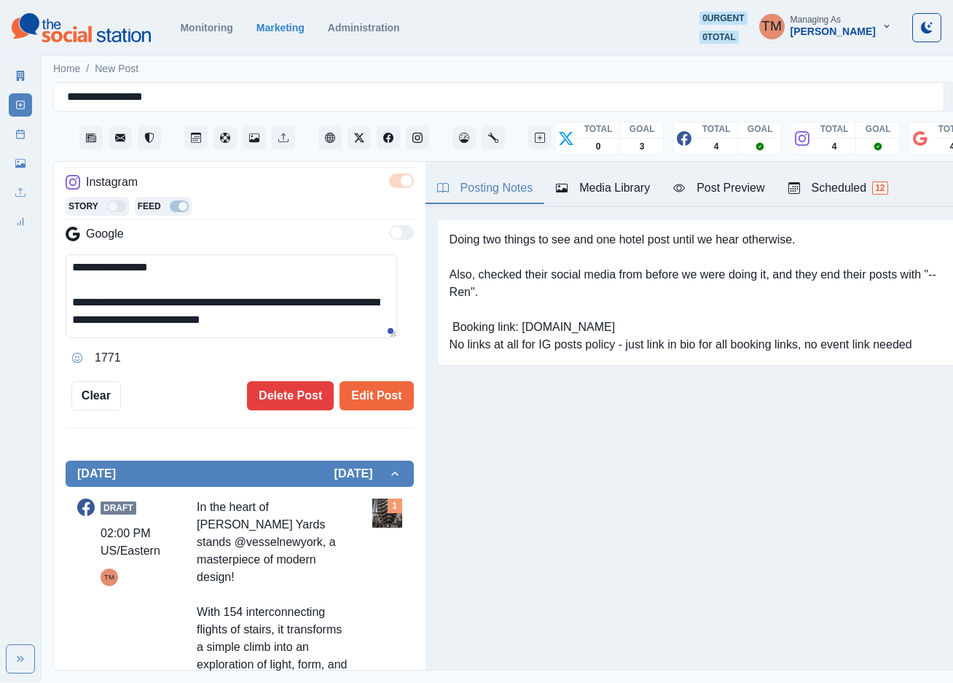
scroll to position [109, 0]
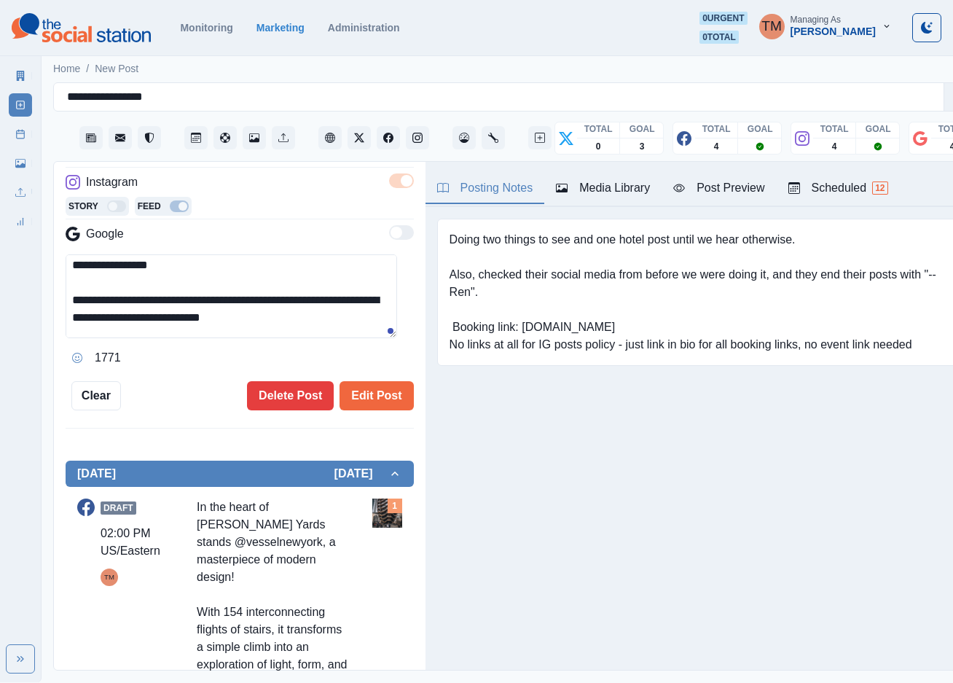
drag, startPoint x: 149, startPoint y: 286, endPoint x: 201, endPoint y: 287, distance: 51.7
click at [201, 287] on textarea "**********" at bounding box center [231, 296] width 331 height 84
paste textarea
type textarea "**********"
click at [361, 381] on button "Edit Post" at bounding box center [377, 395] width 74 height 29
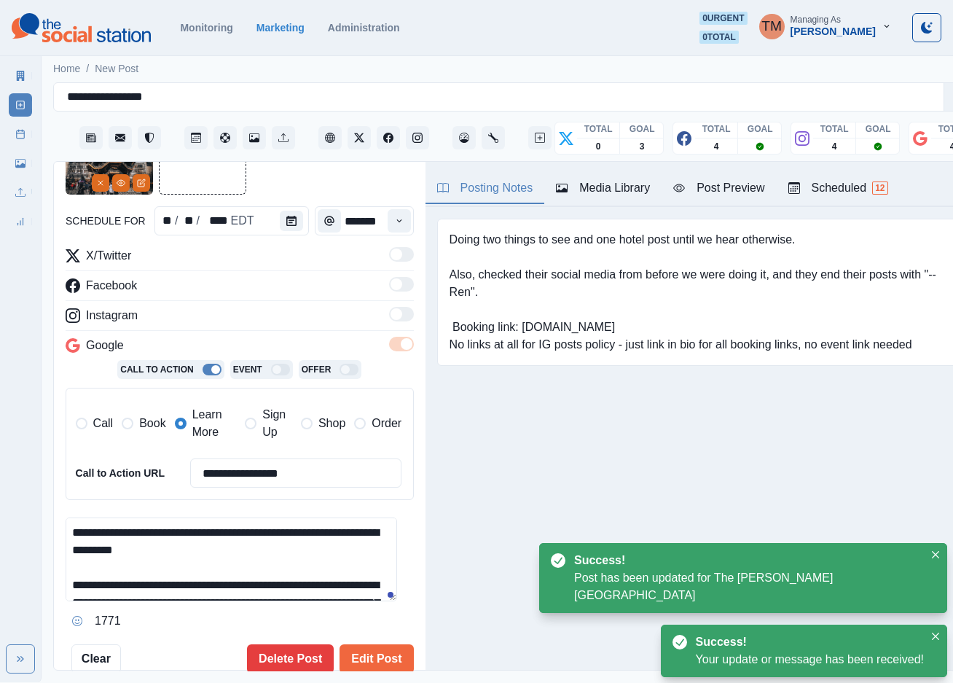
click at [188, 553] on textarea "**********" at bounding box center [231, 559] width 331 height 84
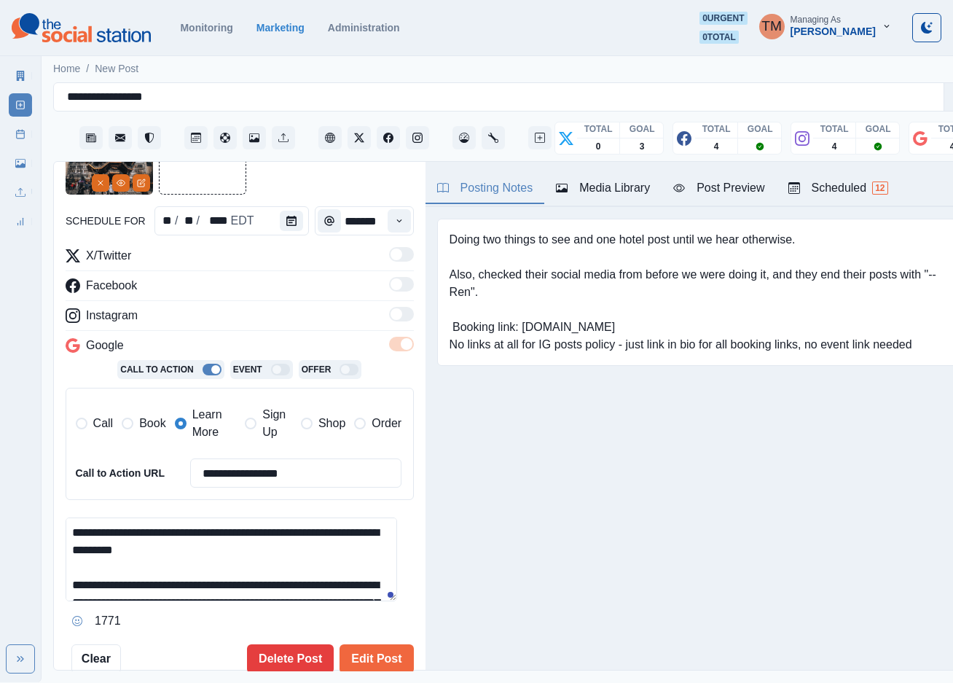
paste textarea
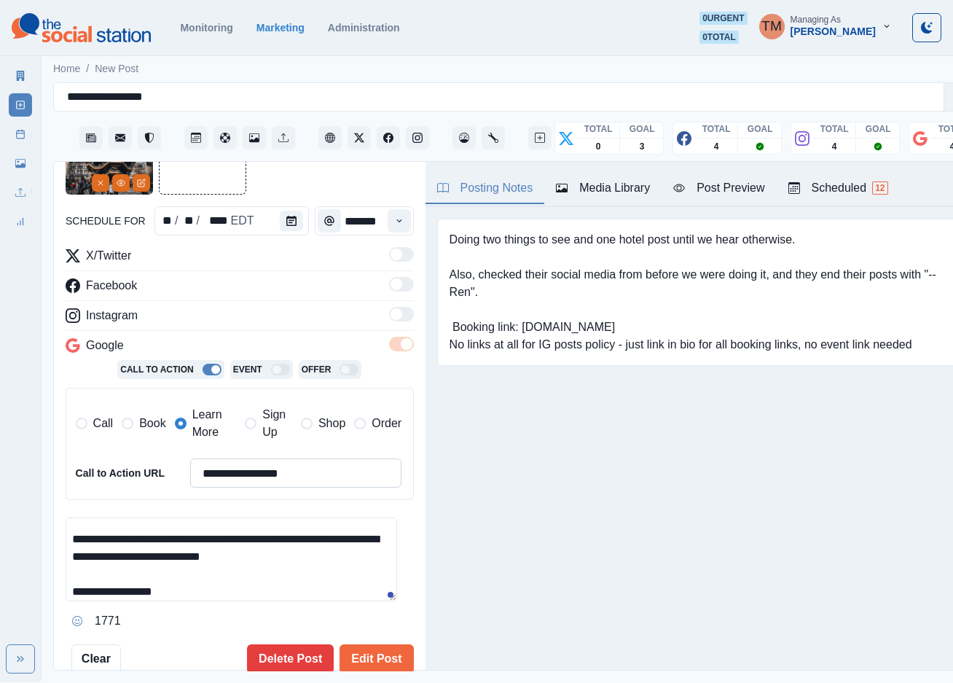
type textarea "**********"
drag, startPoint x: 319, startPoint y: 462, endPoint x: 153, endPoint y: 462, distance: 166.1
click at [153, 462] on div "**********" at bounding box center [239, 472] width 326 height 29
click at [262, 414] on span "Sign Up" at bounding box center [277, 423] width 30 height 35
click at [180, 417] on span at bounding box center [181, 423] width 12 height 12
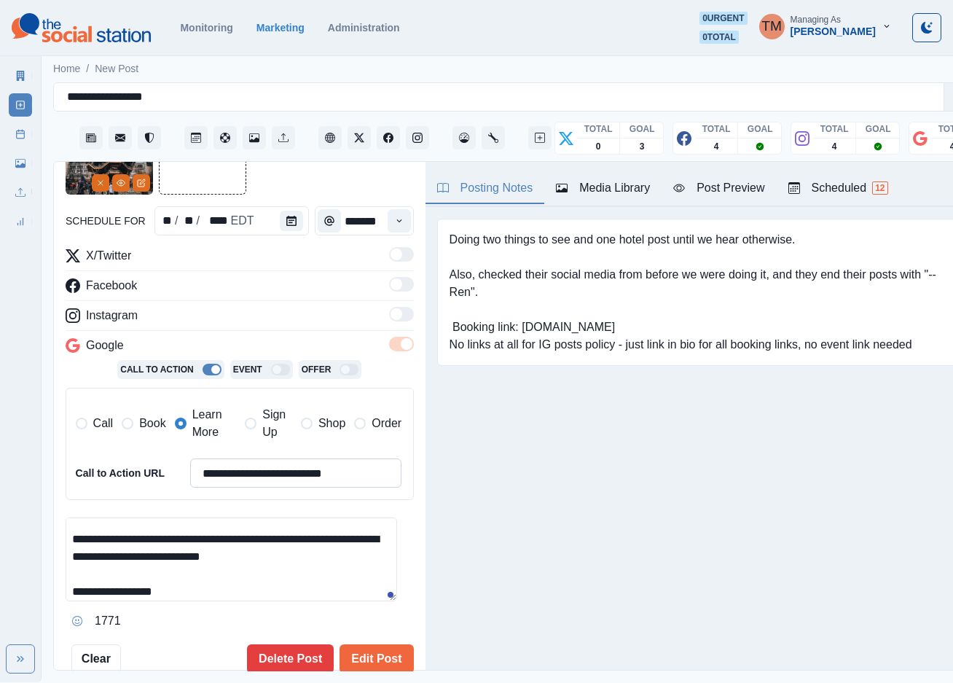
click at [248, 466] on input "**********" at bounding box center [296, 472] width 212 height 29
paste input
type input "**********"
click at [258, 571] on textarea "**********" at bounding box center [231, 559] width 331 height 84
click at [359, 644] on button "Edit Post" at bounding box center [377, 658] width 74 height 29
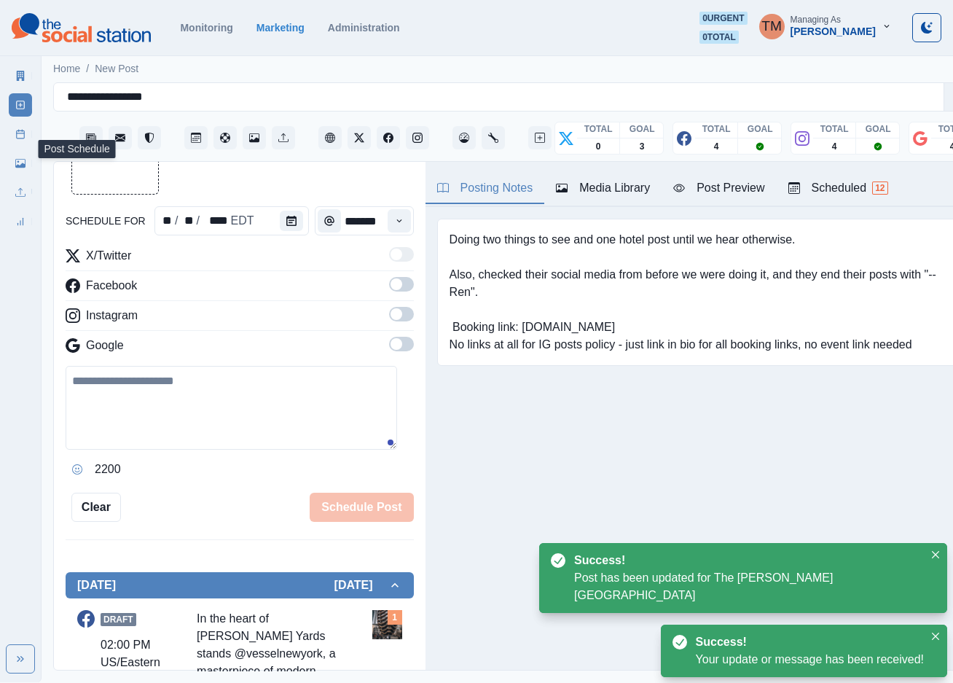
click at [18, 134] on icon at bounding box center [20, 134] width 10 height 10
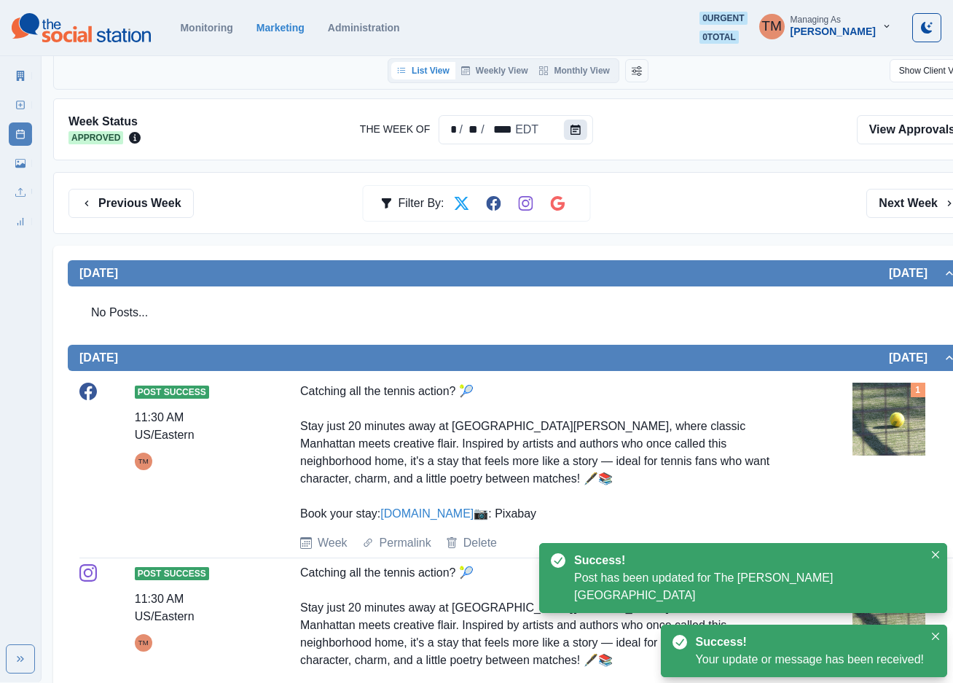
click at [578, 131] on button "Calendar" at bounding box center [575, 129] width 23 height 20
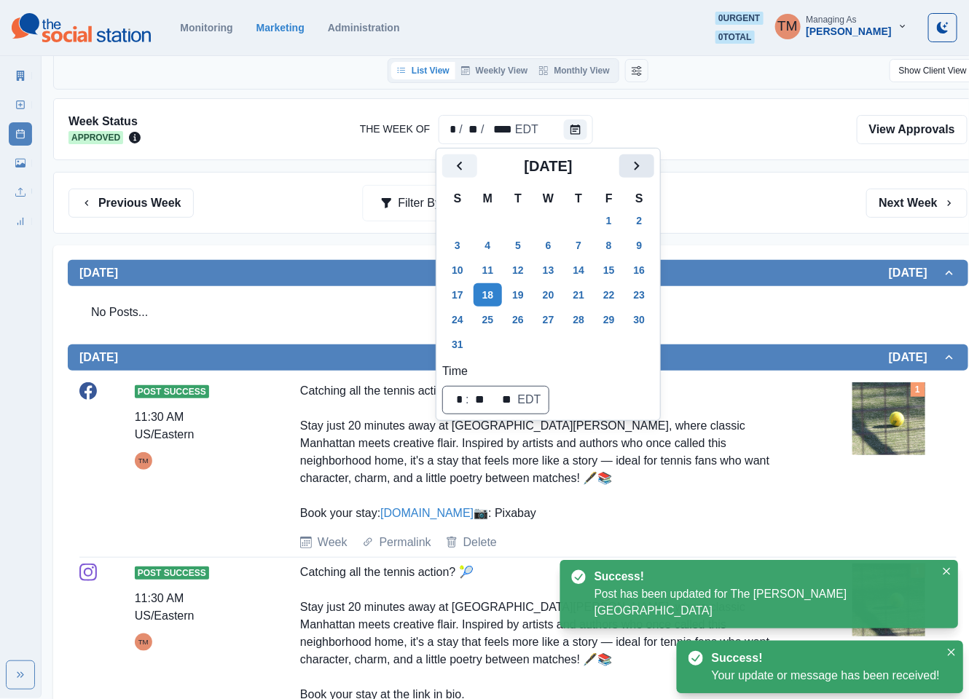
click at [638, 169] on icon "Next" at bounding box center [636, 165] width 17 height 17
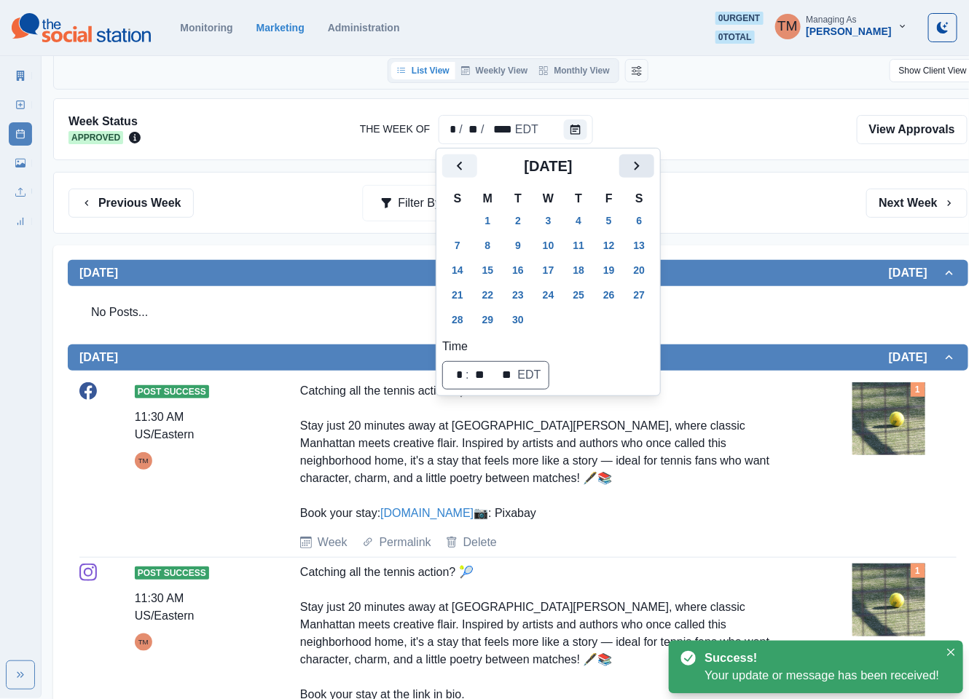
click at [638, 169] on icon "Next" at bounding box center [636, 165] width 17 height 17
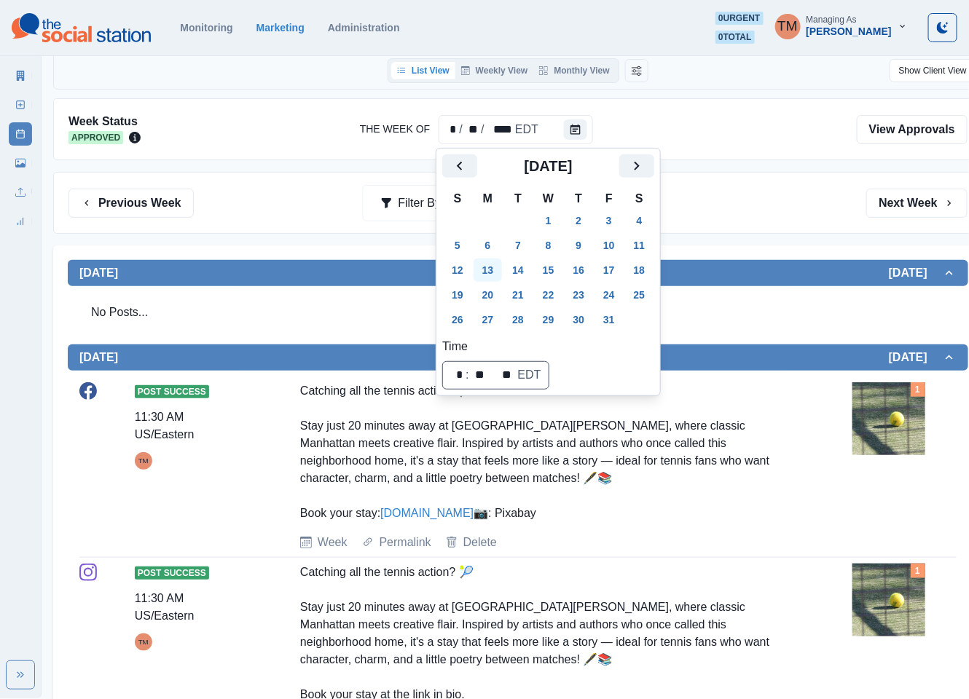
click at [490, 272] on button "13" at bounding box center [488, 270] width 29 height 23
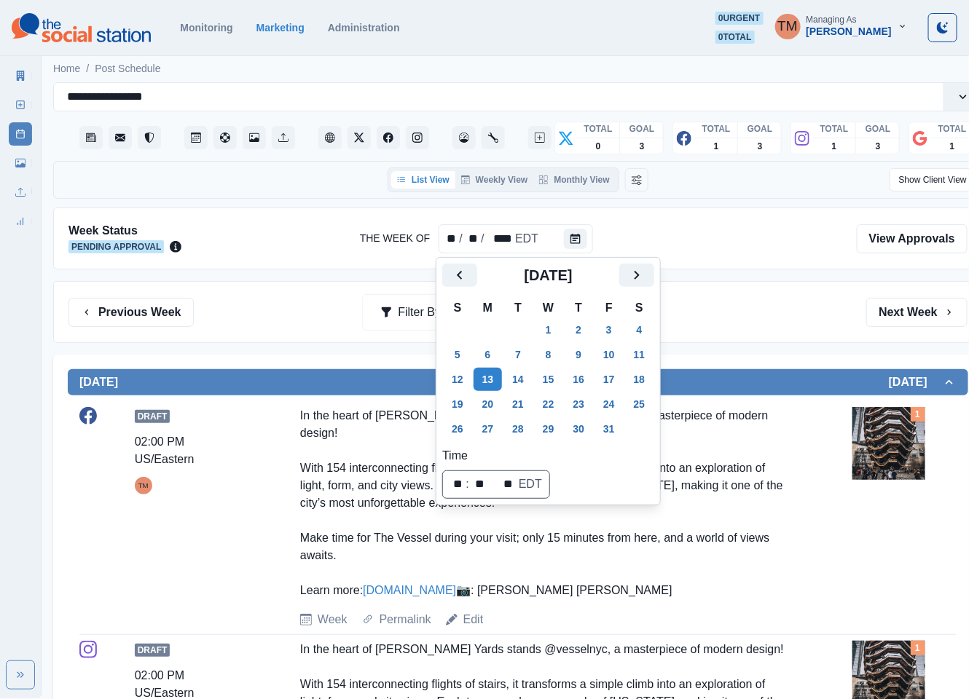
click at [704, 252] on div at bounding box center [518, 238] width 651 height 31
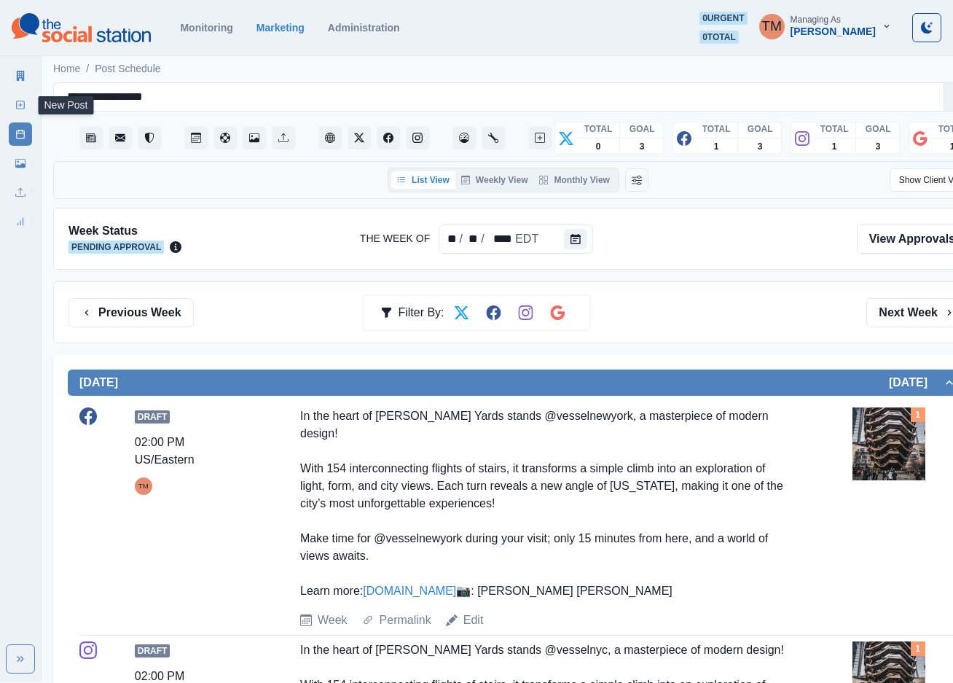
click at [24, 105] on rect at bounding box center [21, 105] width 8 height 8
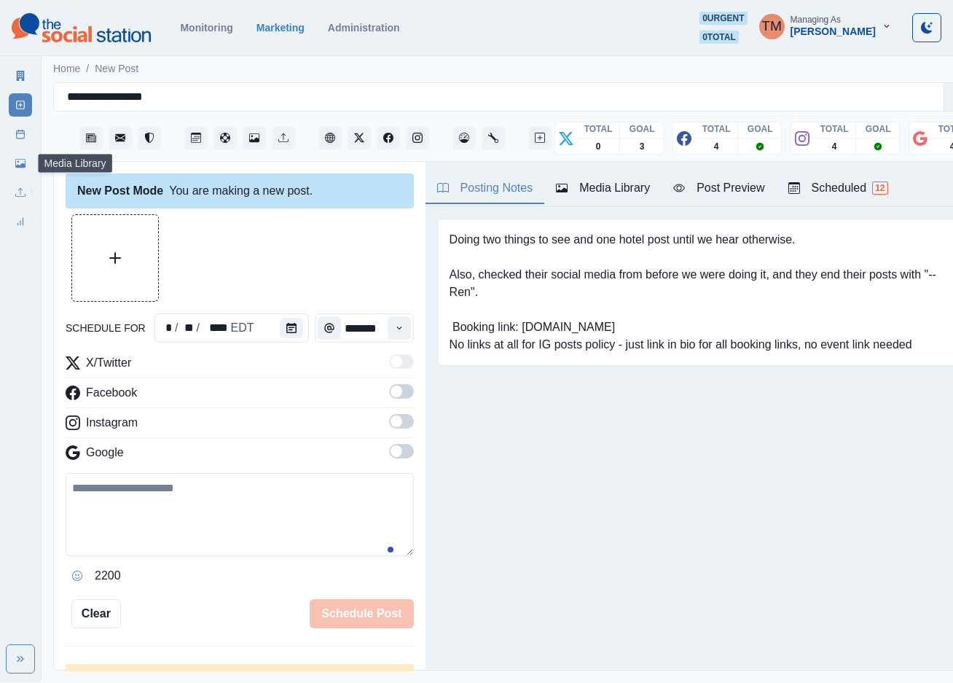
click at [17, 160] on icon at bounding box center [20, 163] width 10 height 10
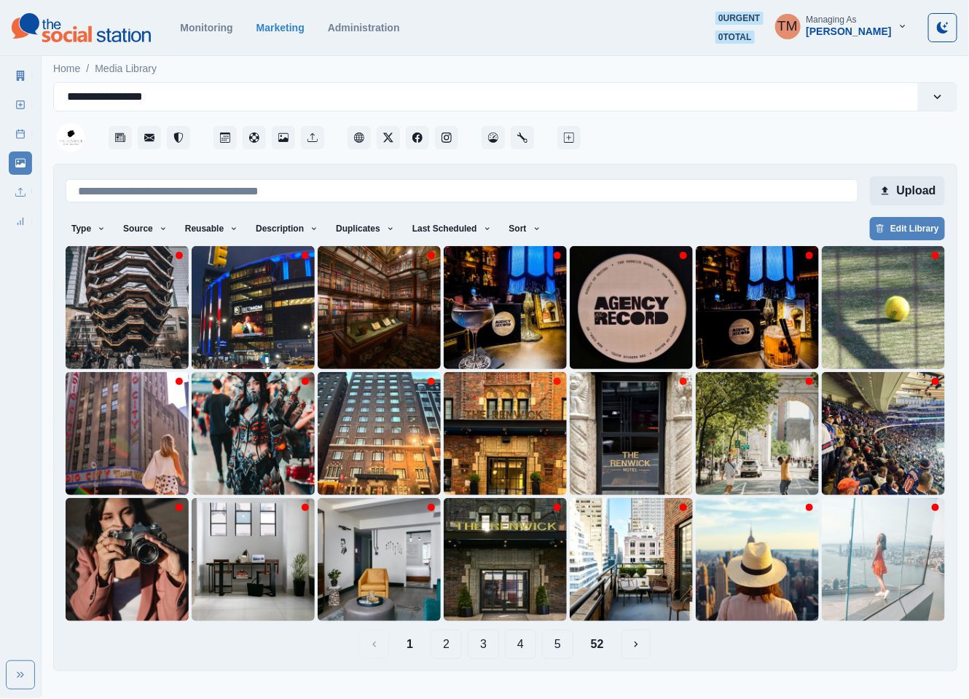
click at [897, 193] on button "Upload" at bounding box center [907, 190] width 75 height 29
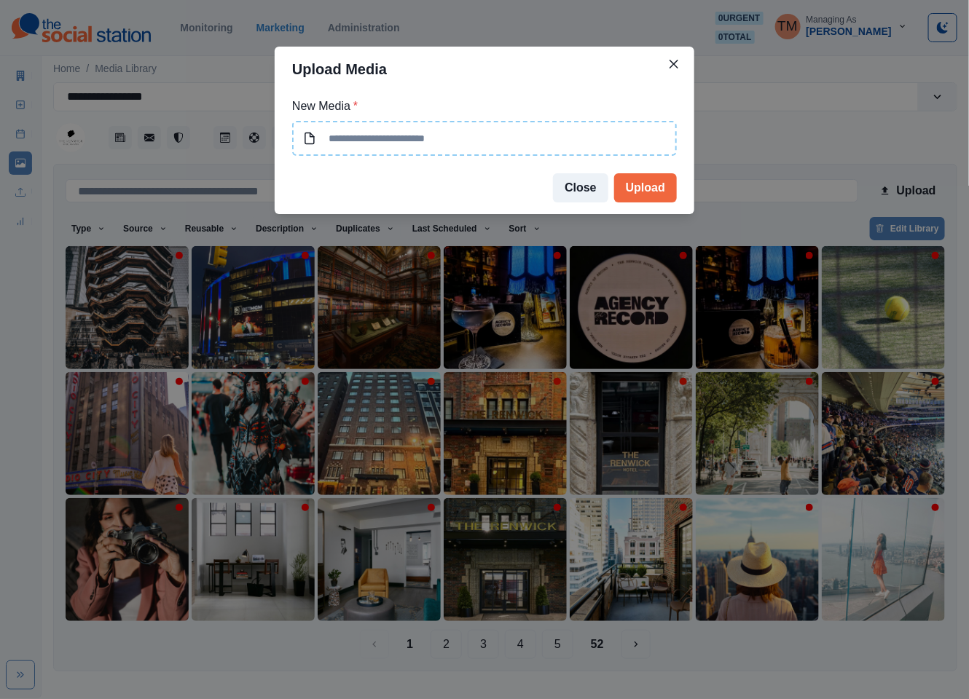
click at [468, 133] on input at bounding box center [484, 138] width 385 height 35
type input "**********"
click at [647, 189] on button "Upload" at bounding box center [645, 187] width 63 height 29
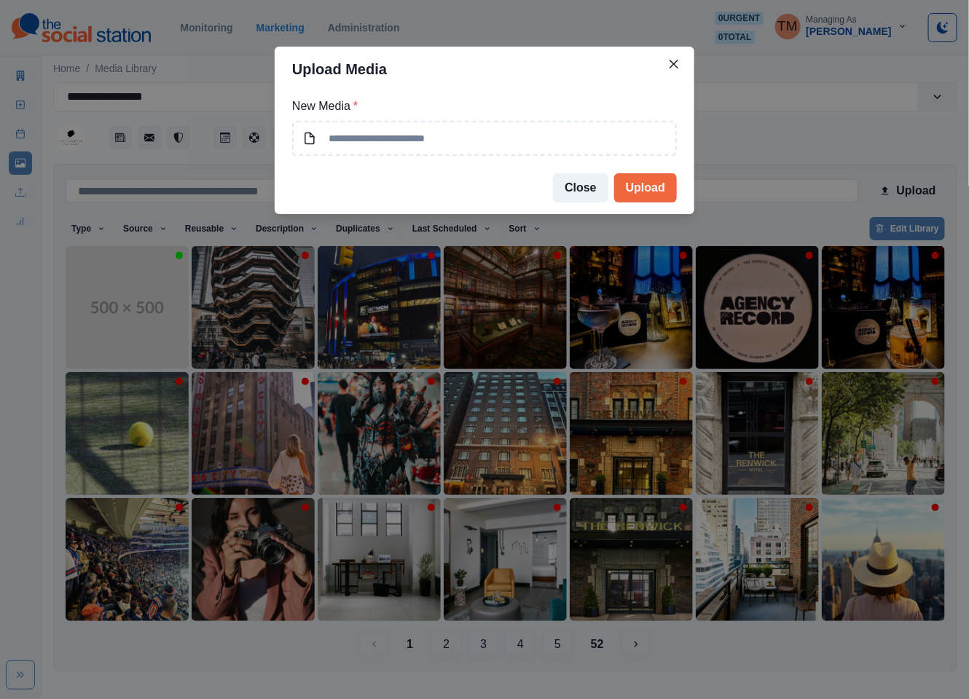
click at [160, 22] on div "Upload Media New Media * Close Upload" at bounding box center [484, 349] width 969 height 699
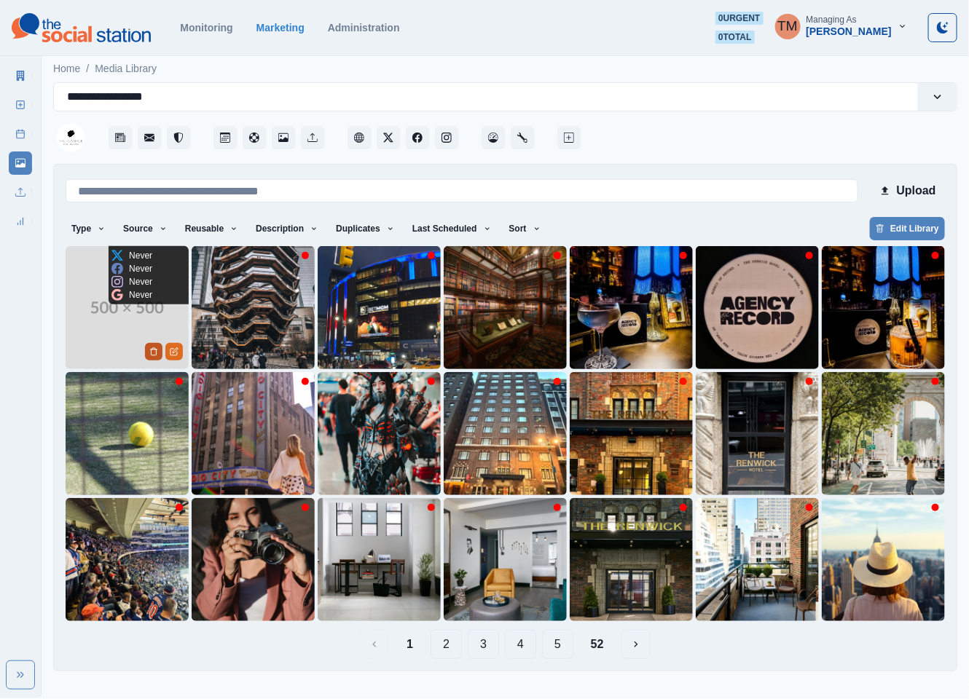
click at [145, 352] on button "Delete Media" at bounding box center [153, 351] width 17 height 17
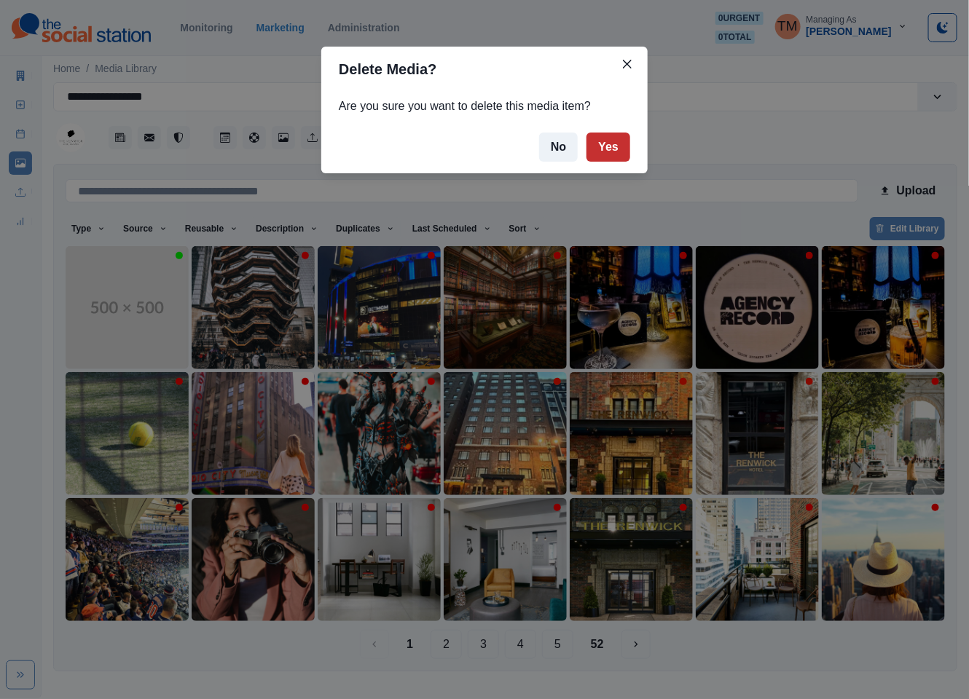
click at [604, 147] on button "Yes" at bounding box center [608, 147] width 44 height 29
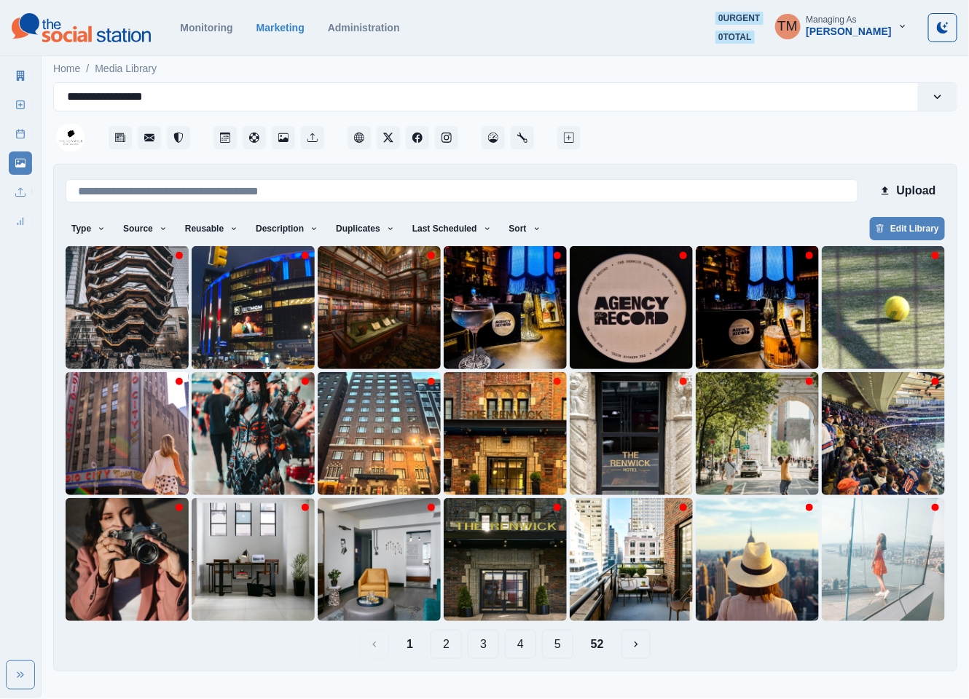
click at [839, 133] on div at bounding box center [771, 133] width 374 height 44
click at [911, 193] on button "Upload" at bounding box center [907, 190] width 75 height 29
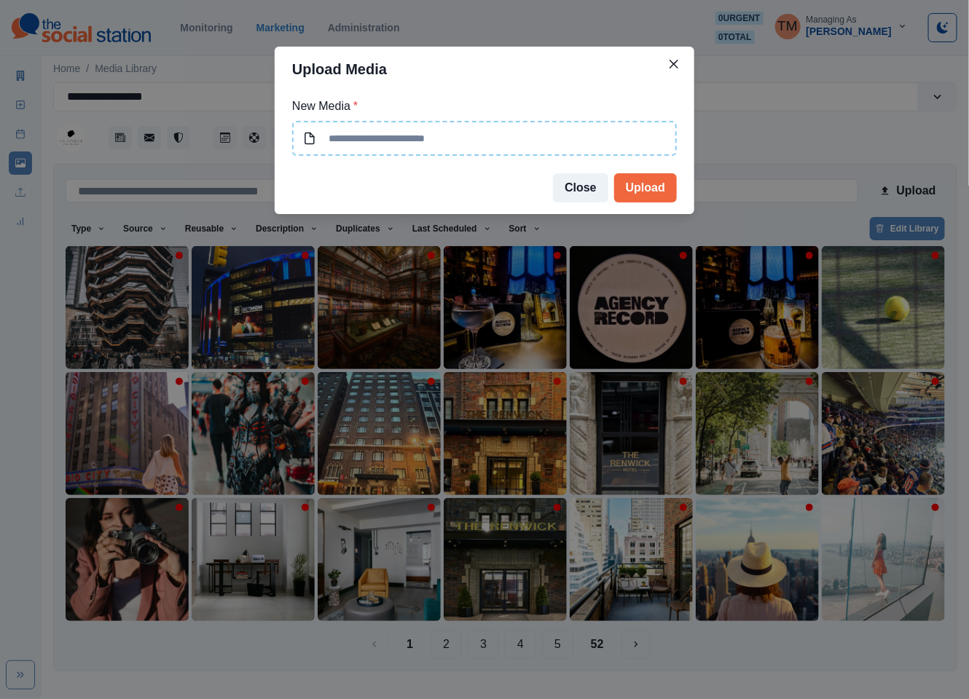
click at [444, 133] on input at bounding box center [484, 138] width 385 height 35
type input "**********"
click at [649, 191] on button "Upload" at bounding box center [645, 187] width 63 height 29
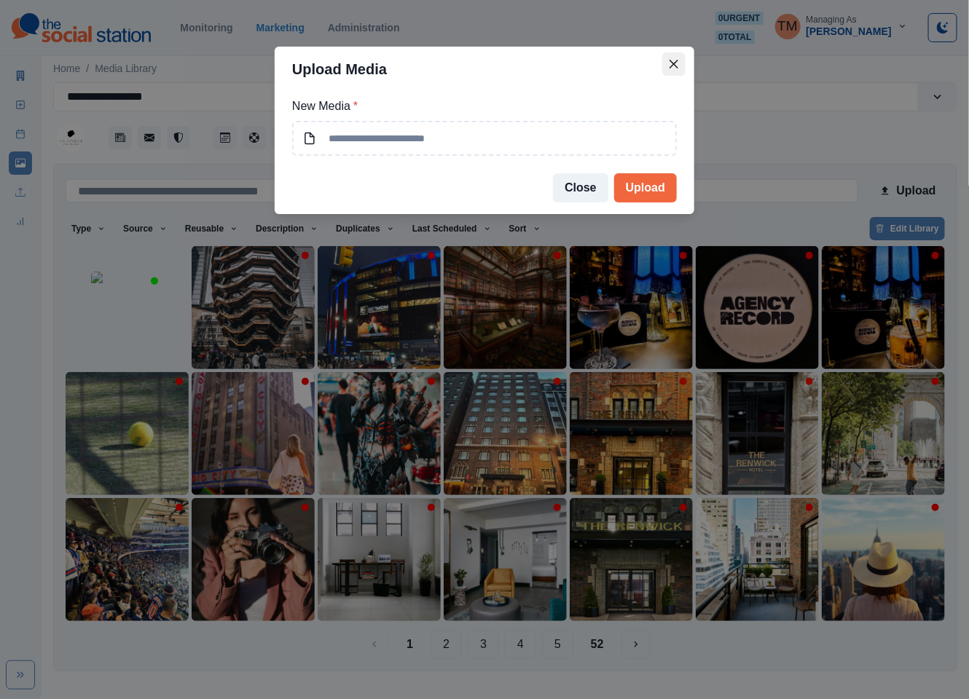
click at [672, 60] on icon "Close" at bounding box center [674, 64] width 9 height 9
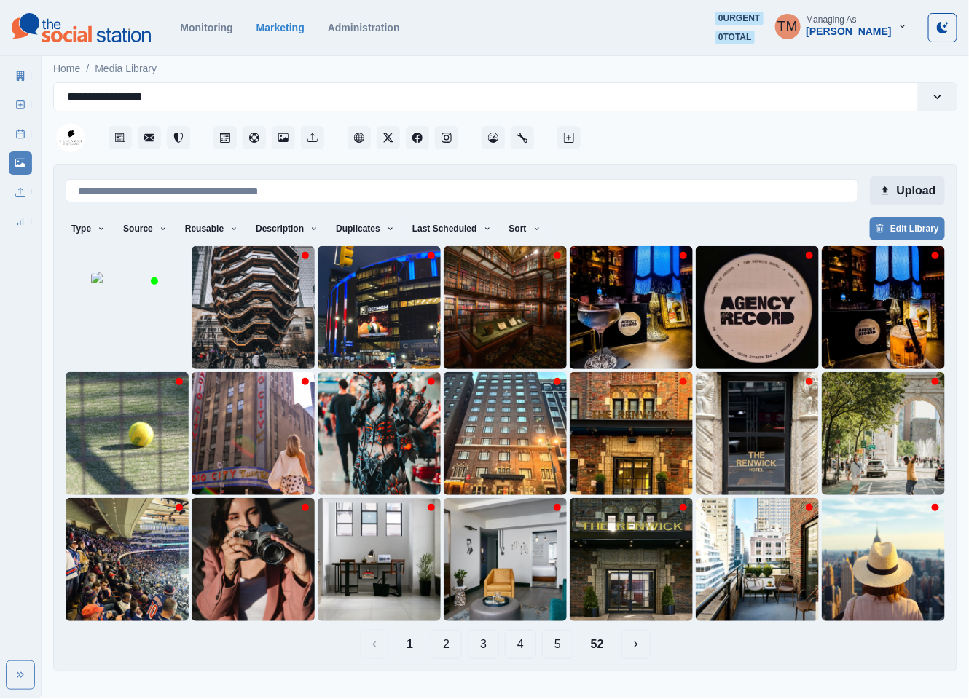
click at [911, 191] on button "Upload" at bounding box center [907, 190] width 75 height 29
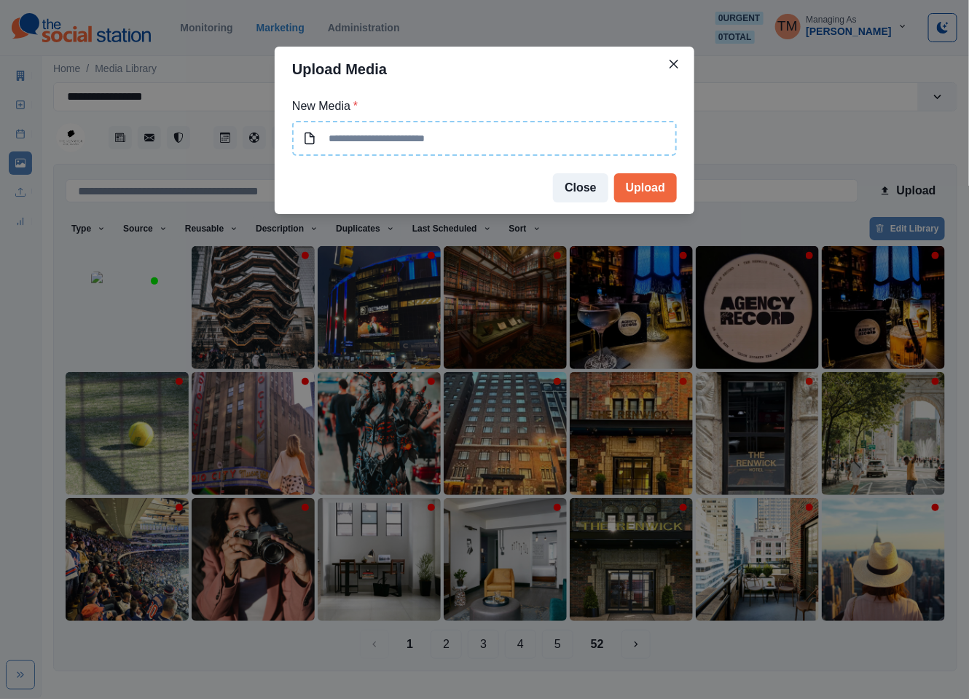
click at [499, 136] on input at bounding box center [484, 138] width 385 height 35
type input "**********"
click at [646, 187] on button "Upload" at bounding box center [645, 187] width 63 height 29
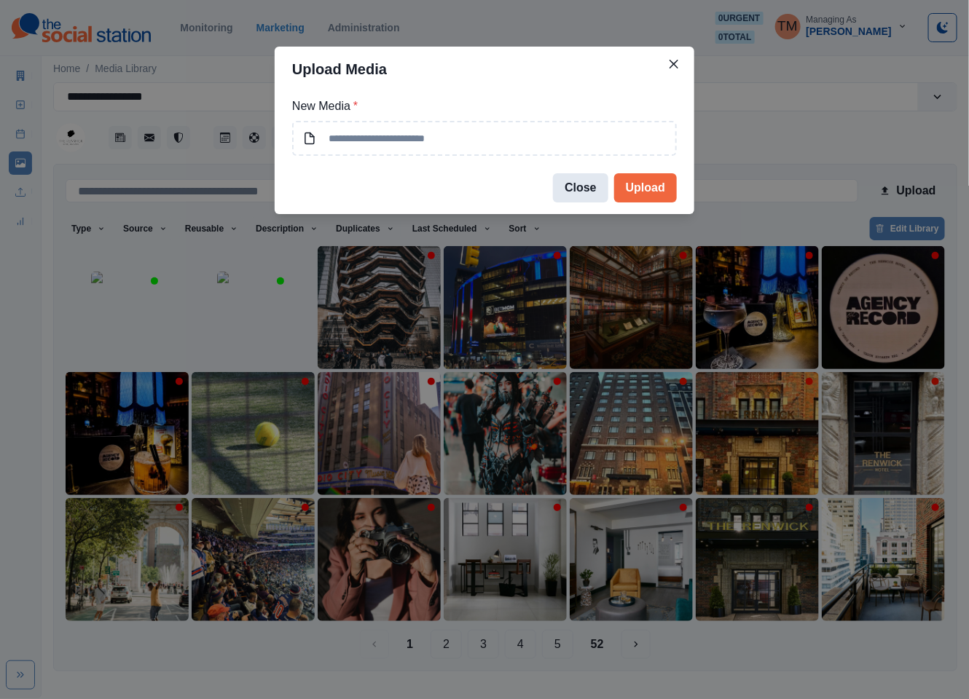
click at [584, 191] on button "Close" at bounding box center [580, 187] width 55 height 29
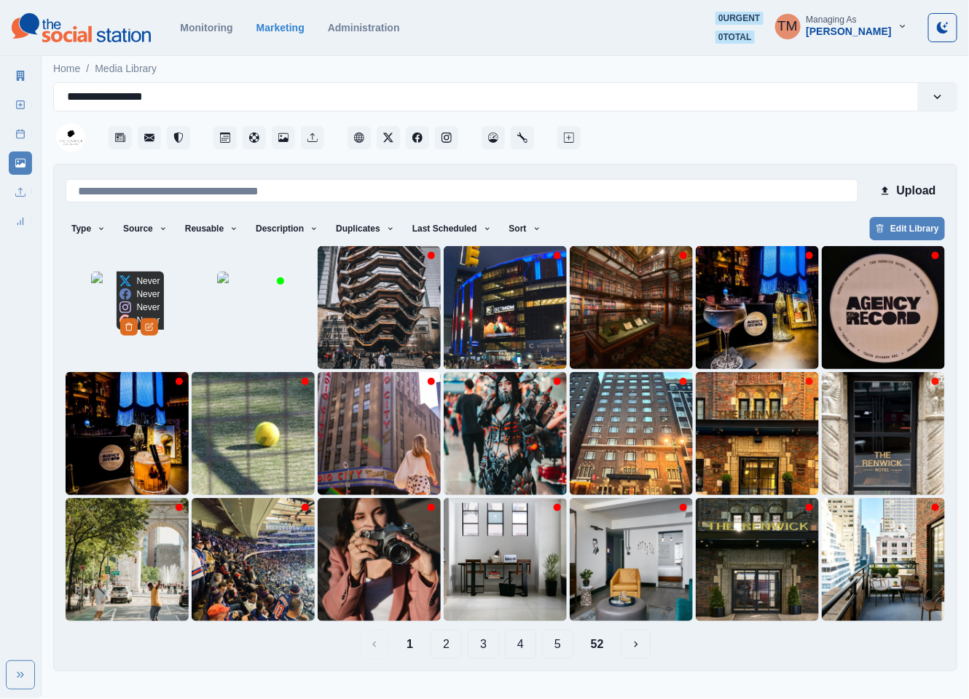
click at [130, 318] on img at bounding box center [127, 308] width 73 height 73
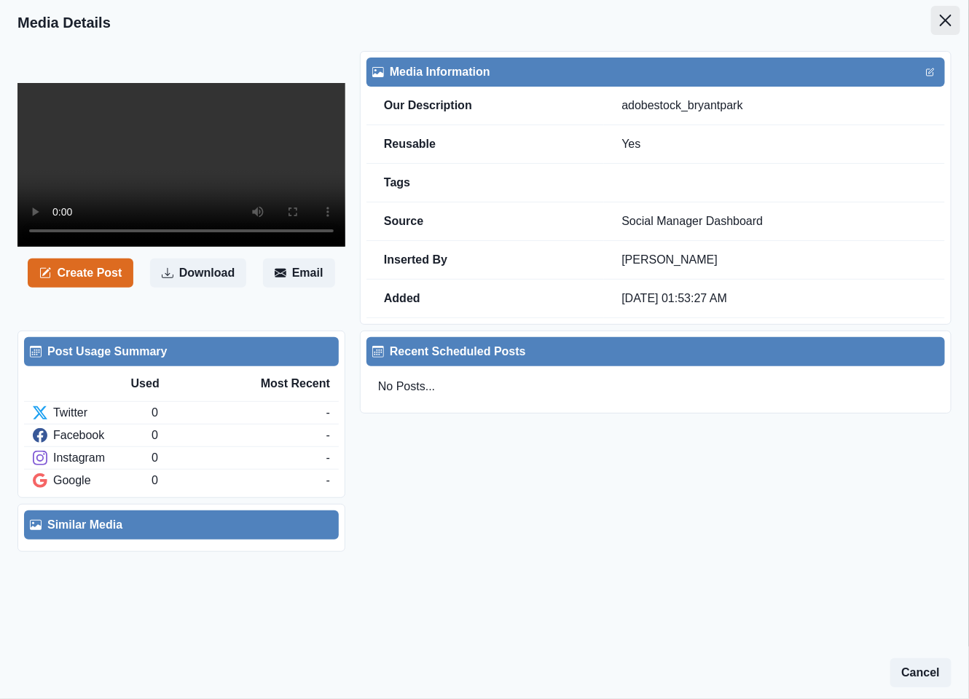
click at [943, 16] on icon "Close" at bounding box center [946, 21] width 12 height 12
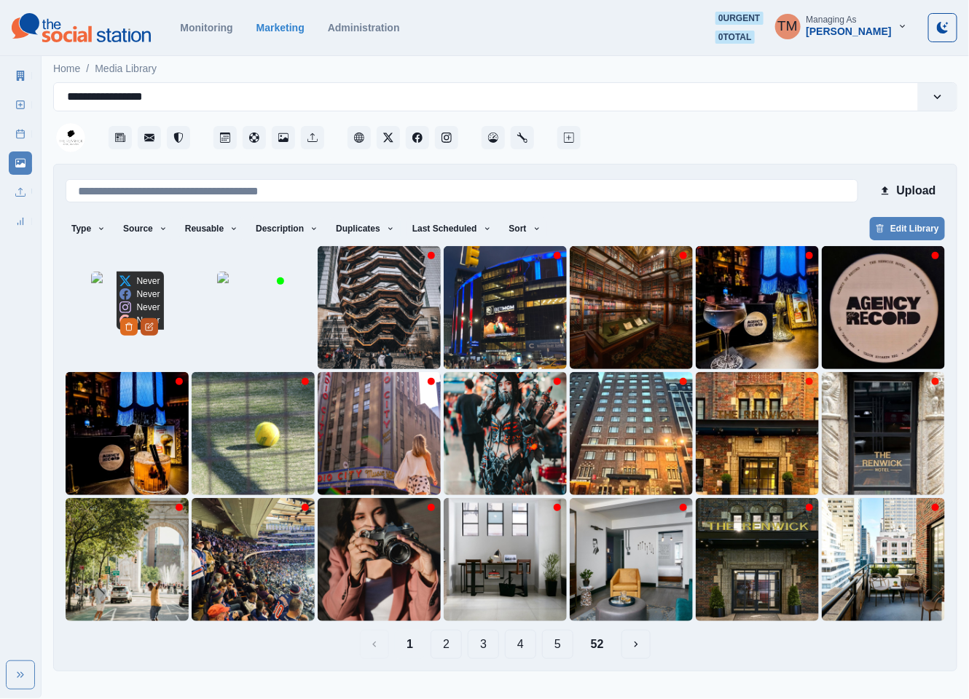
click at [153, 328] on icon "Edit Media" at bounding box center [150, 325] width 5 height 5
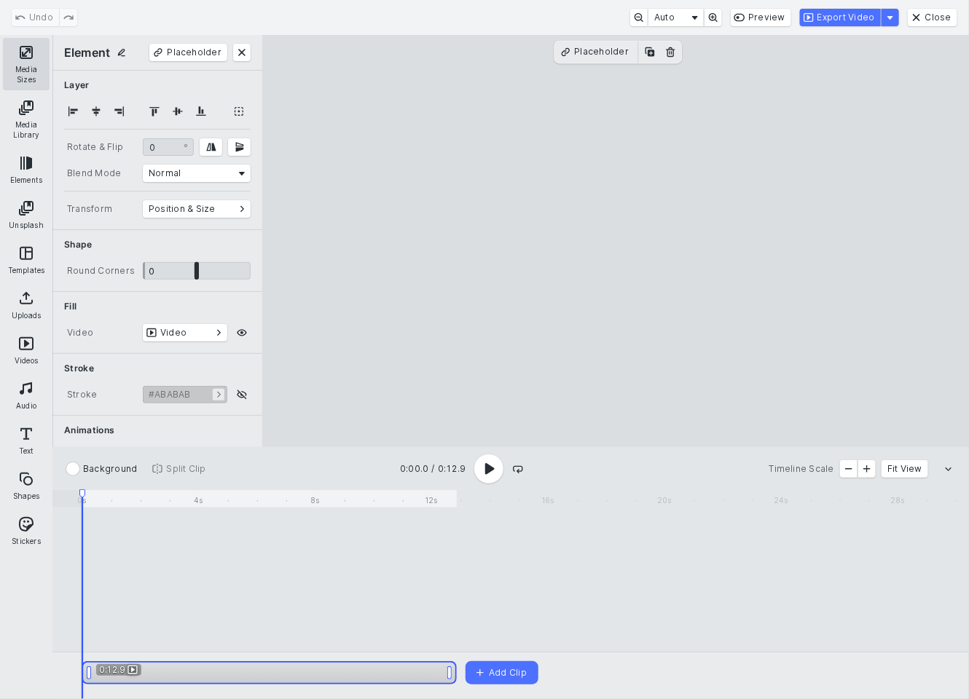
click at [13, 53] on button "Media Sizes" at bounding box center [26, 64] width 47 height 52
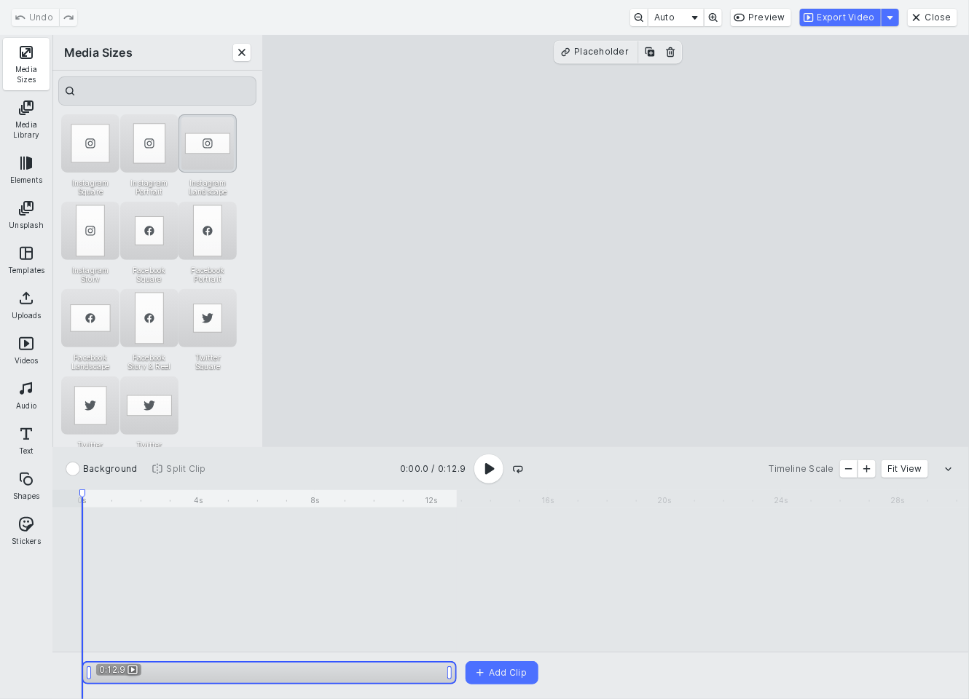
click at [200, 153] on div "Instagram Landscape" at bounding box center [207, 143] width 58 height 58
click at [485, 468] on use "Play complete video" at bounding box center [489, 469] width 9 height 12
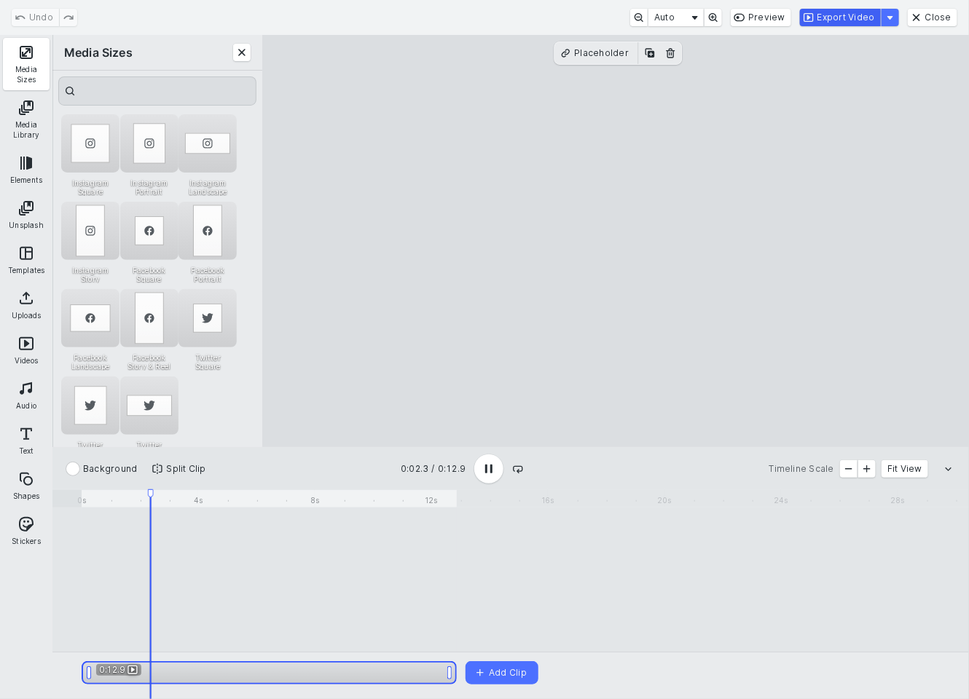
click at [831, 20] on button "Export Video" at bounding box center [840, 17] width 81 height 17
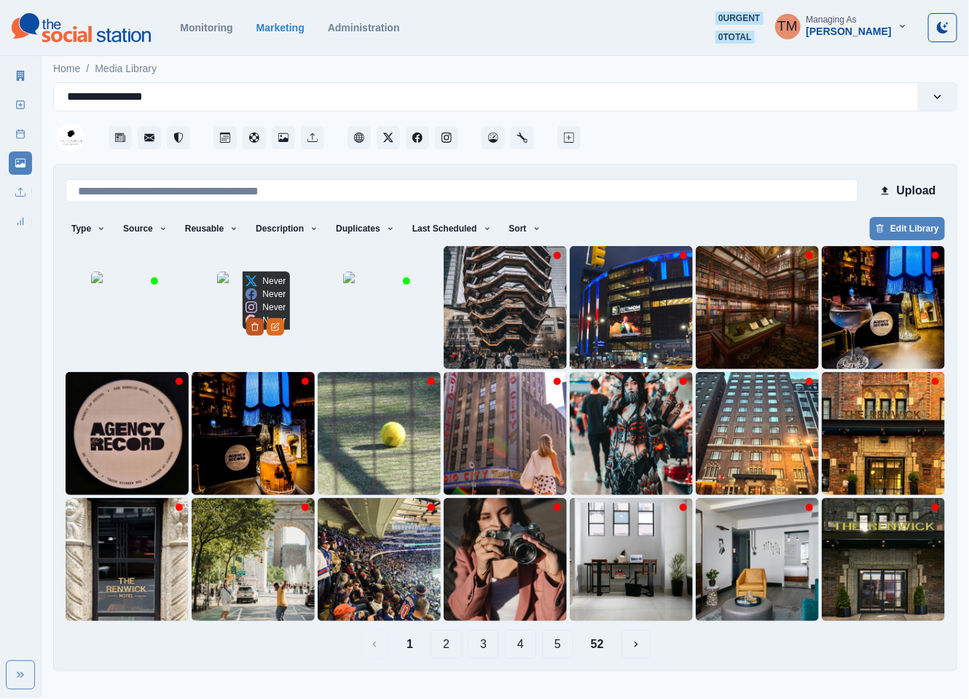
click at [264, 336] on button "Delete Media" at bounding box center [254, 326] width 17 height 17
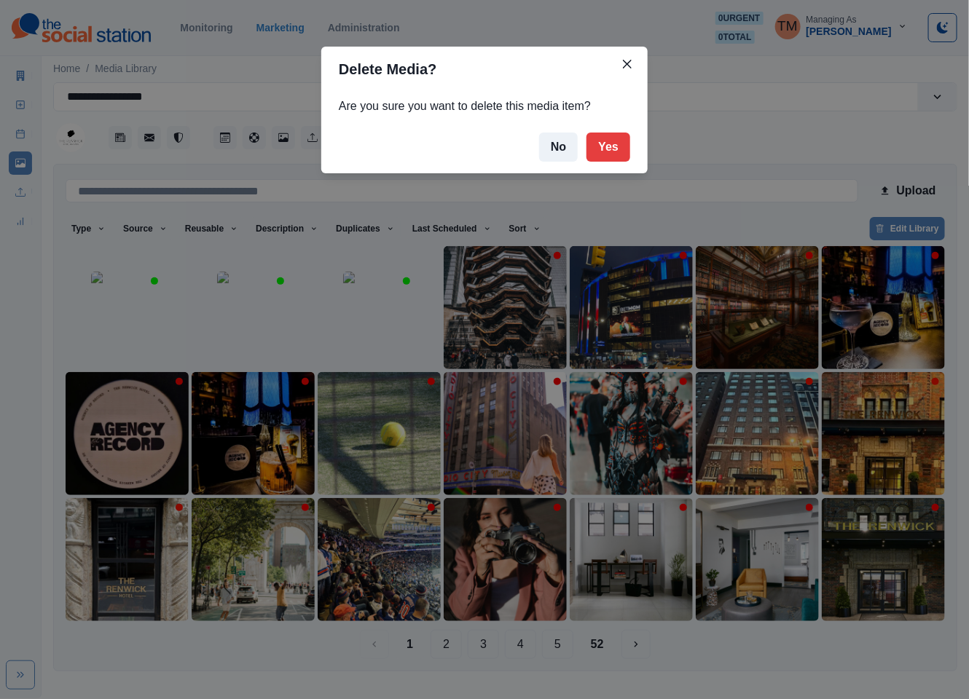
click at [261, 340] on div "Delete Media? Are you sure you want to delete this media item? No Yes" at bounding box center [484, 349] width 969 height 699
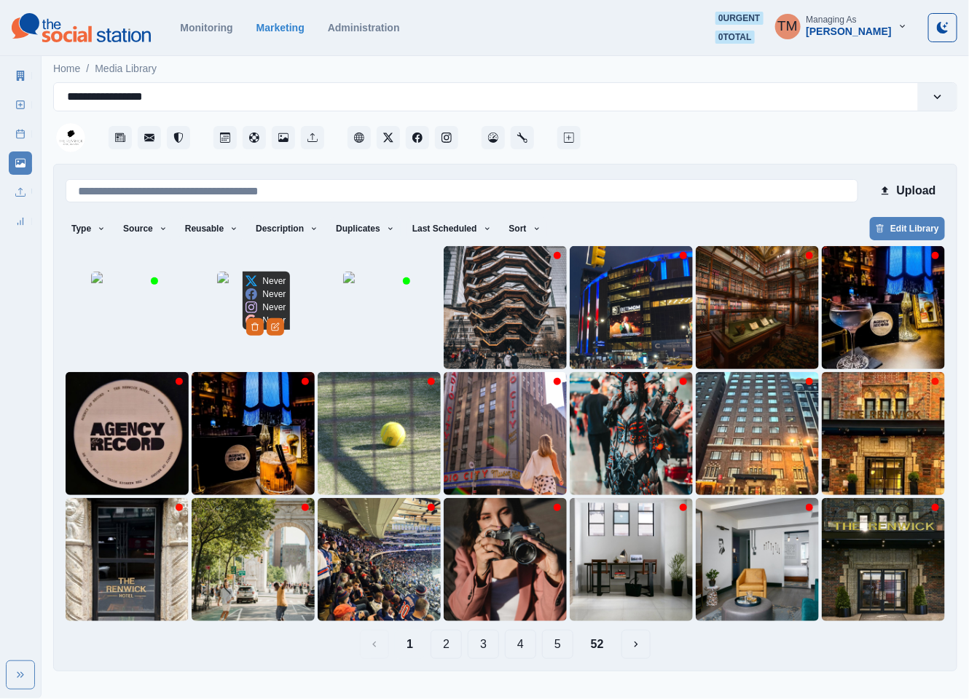
click at [290, 317] on img at bounding box center [253, 308] width 73 height 73
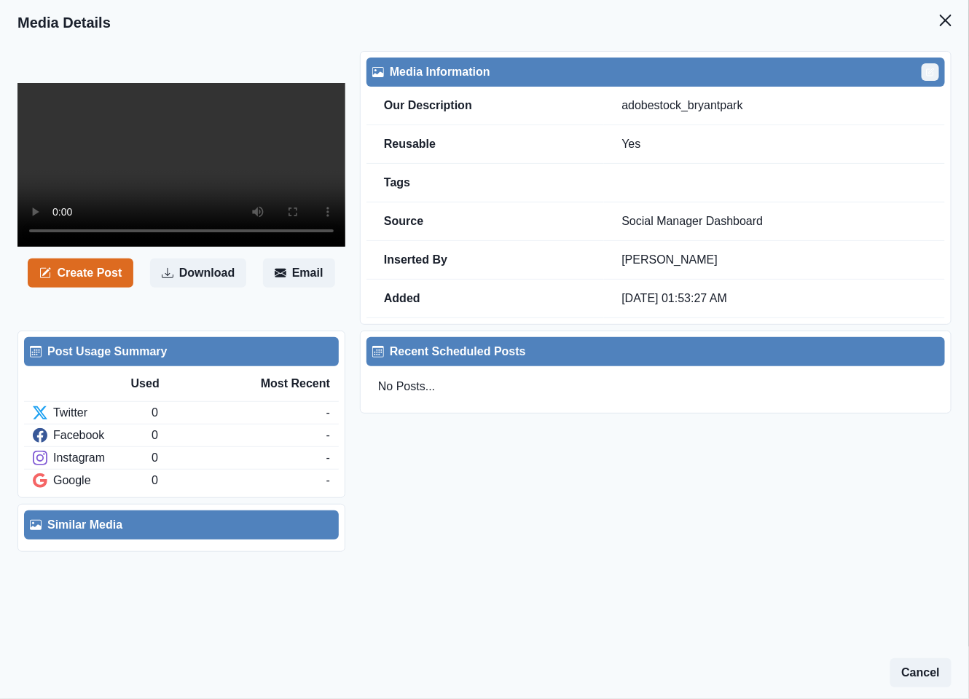
click at [930, 68] on icon "Edit" at bounding box center [930, 72] width 9 height 9
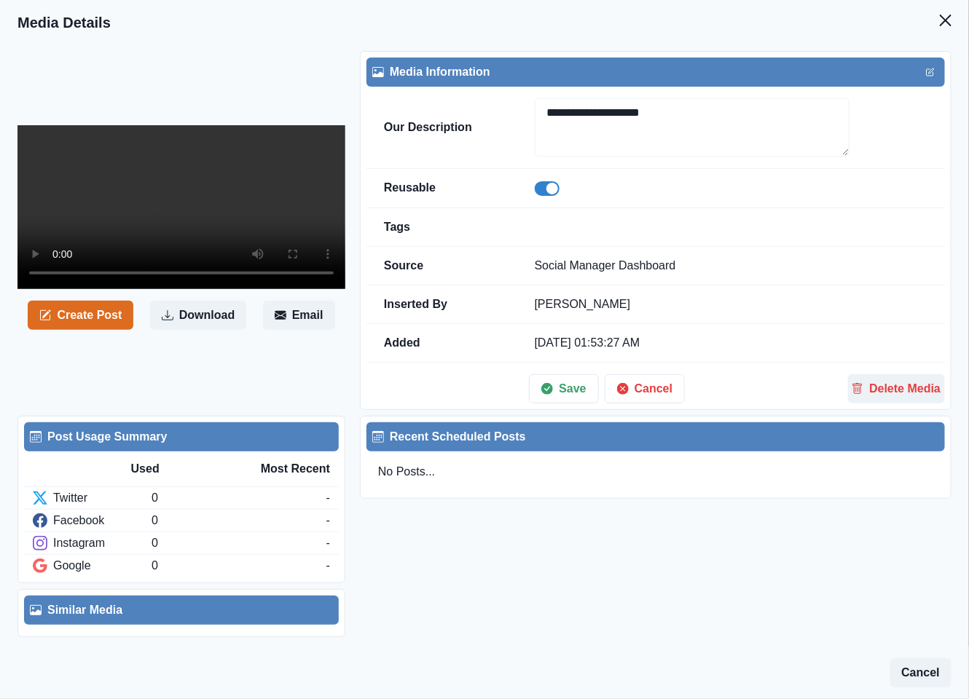
click at [560, 195] on span at bounding box center [547, 188] width 25 height 15
click at [570, 393] on button "Save" at bounding box center [563, 388] width 69 height 29
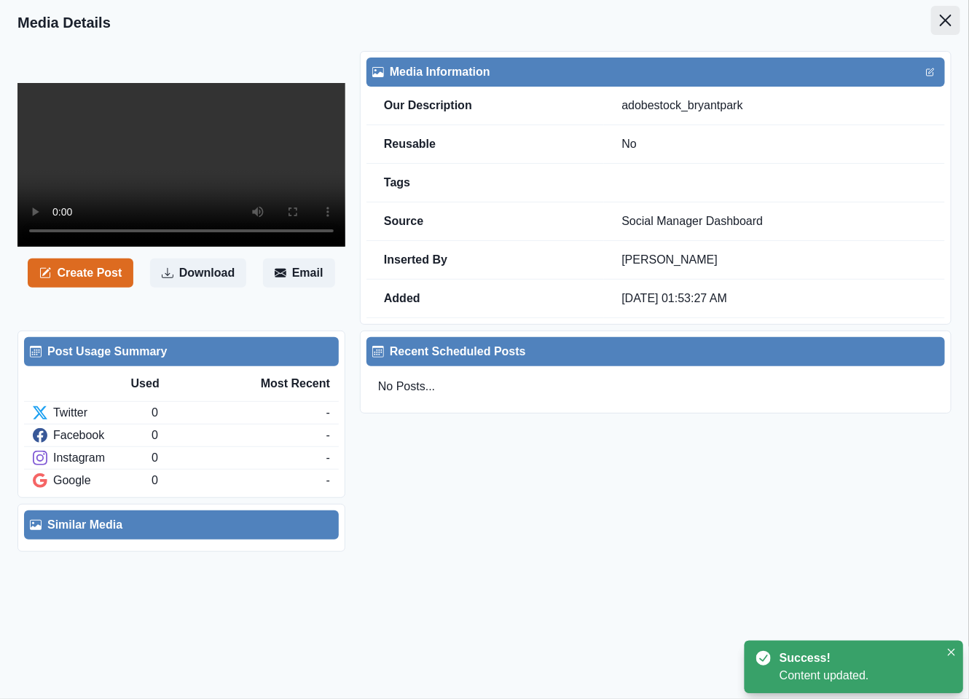
click at [940, 20] on icon "Close" at bounding box center [946, 21] width 12 height 12
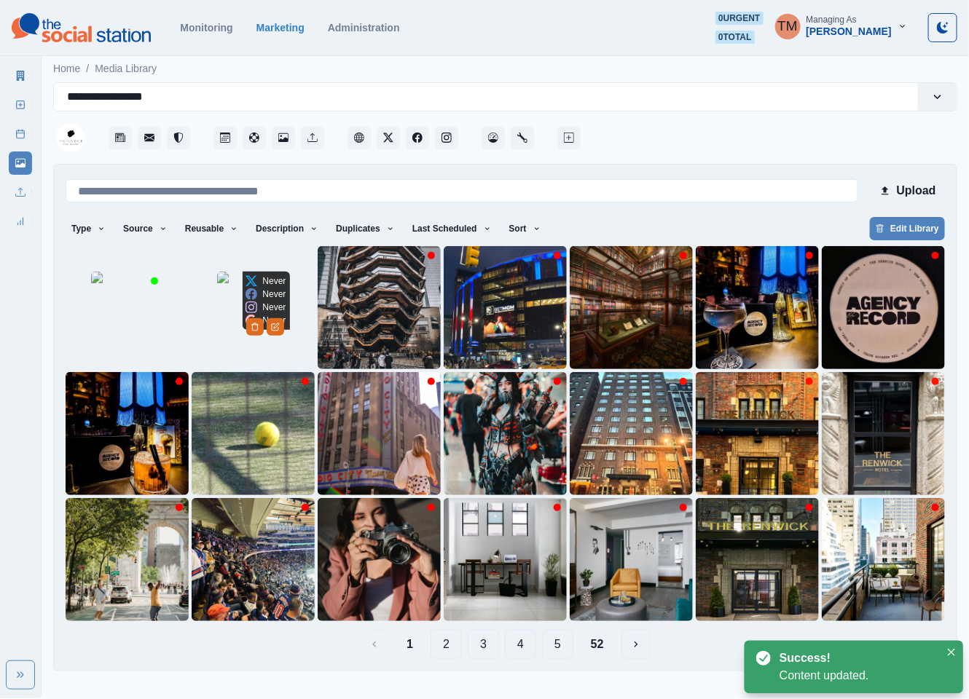
click at [247, 335] on img at bounding box center [253, 308] width 73 height 73
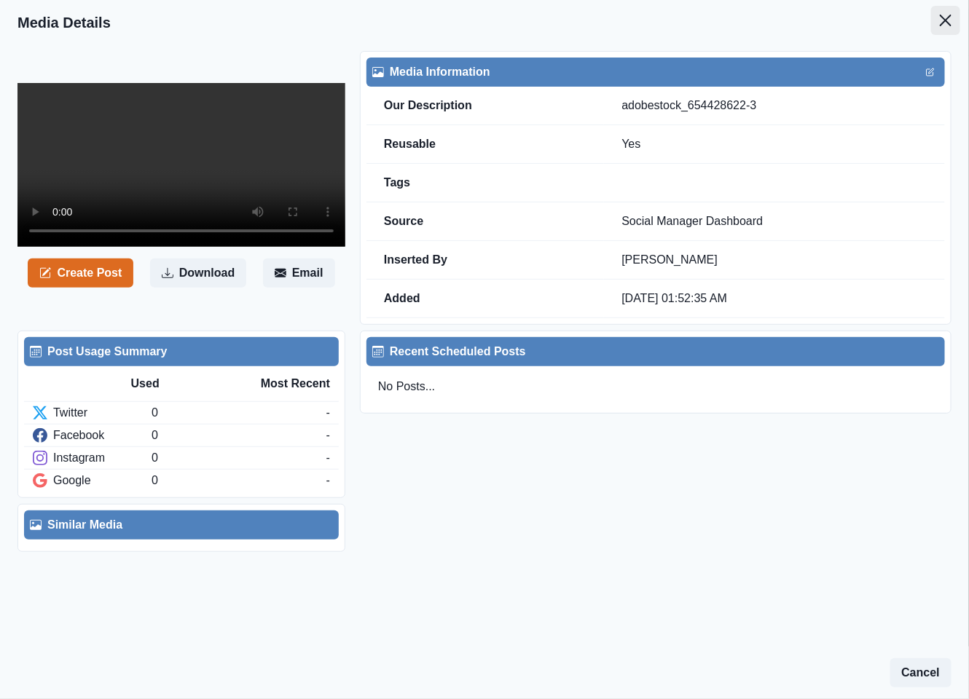
click at [949, 20] on icon "Close" at bounding box center [946, 21] width 12 height 12
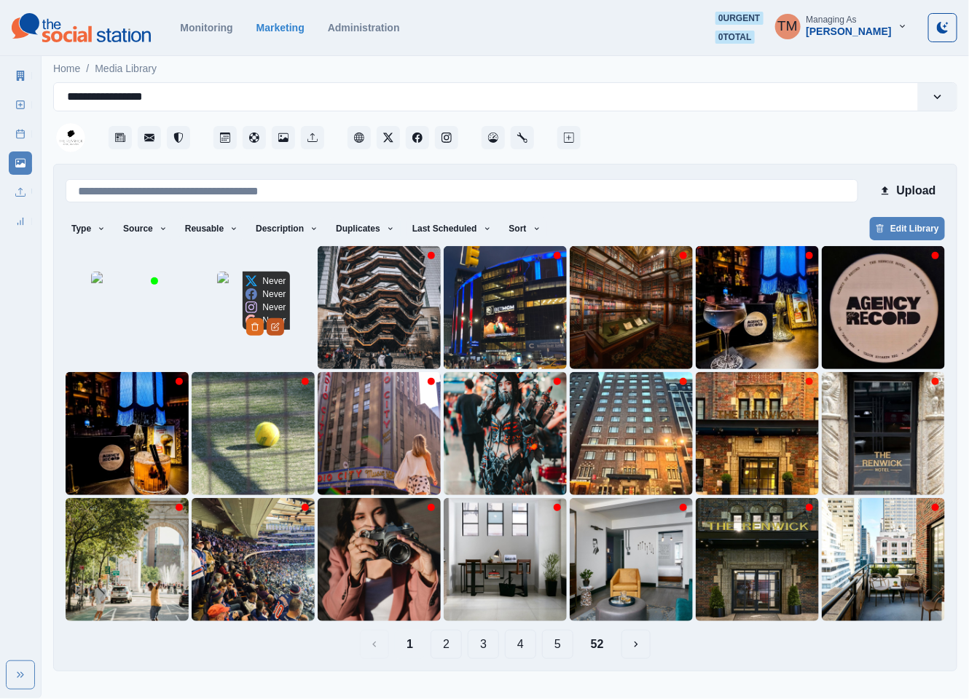
click at [280, 331] on icon "Edit Media" at bounding box center [275, 327] width 9 height 9
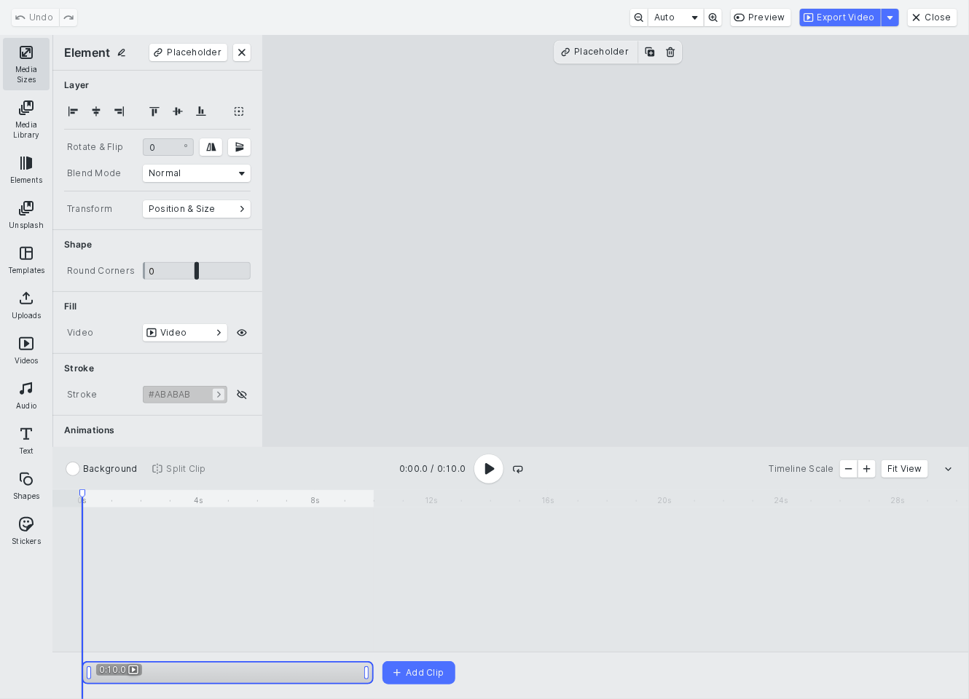
click at [24, 63] on button "Media Sizes" at bounding box center [26, 64] width 47 height 52
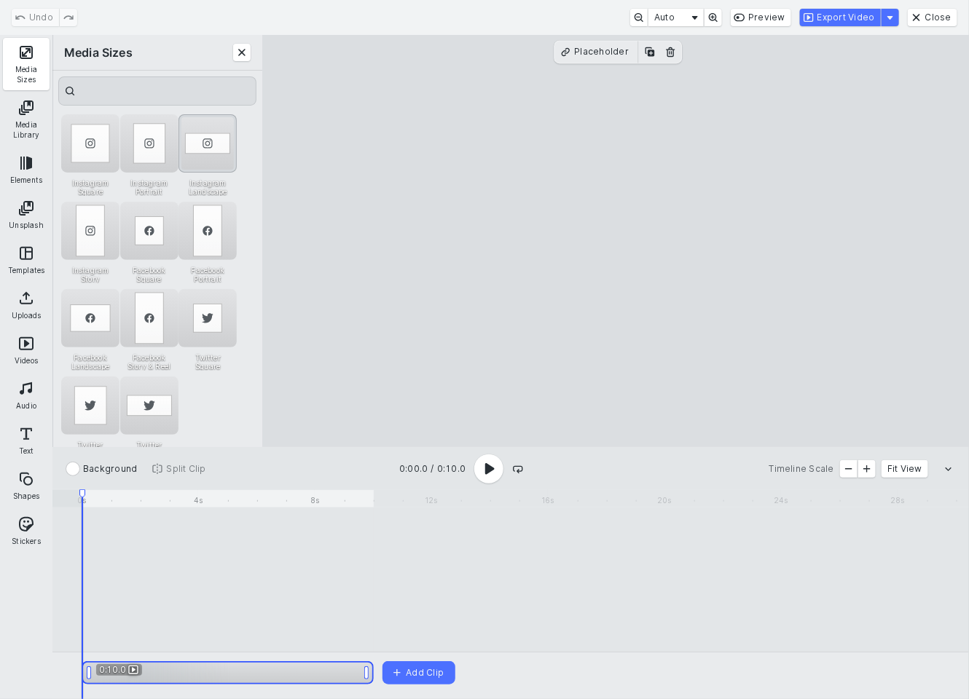
click at [210, 149] on div "Instagram Landscape" at bounding box center [207, 143] width 58 height 58
click at [487, 471] on use "Play complete video" at bounding box center [489, 469] width 9 height 12
click at [850, 22] on button "Export Video" at bounding box center [840, 17] width 81 height 17
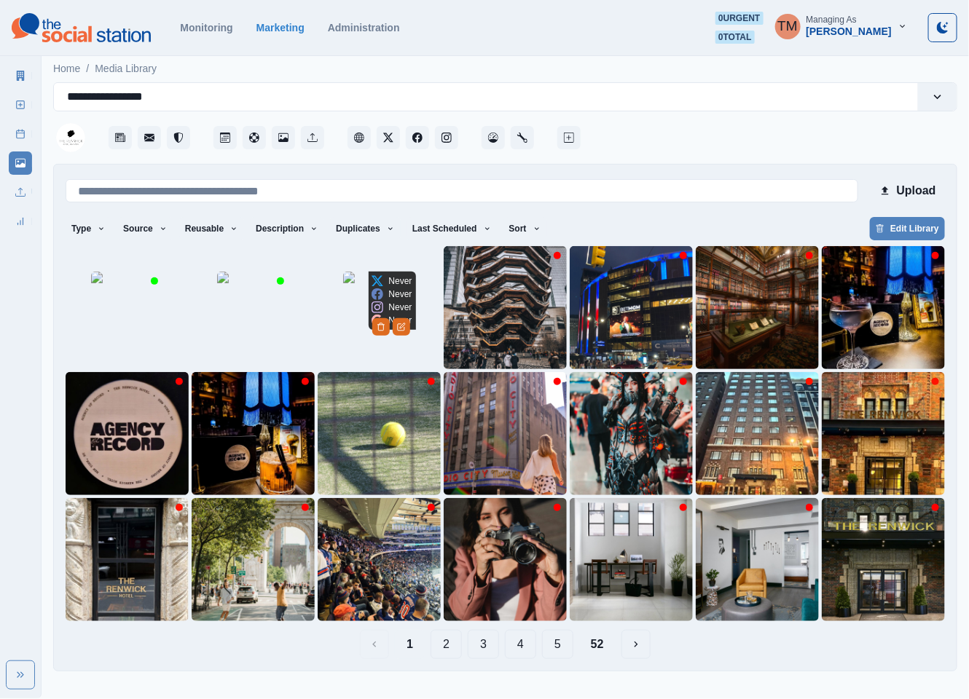
click at [416, 318] on img at bounding box center [379, 308] width 73 height 73
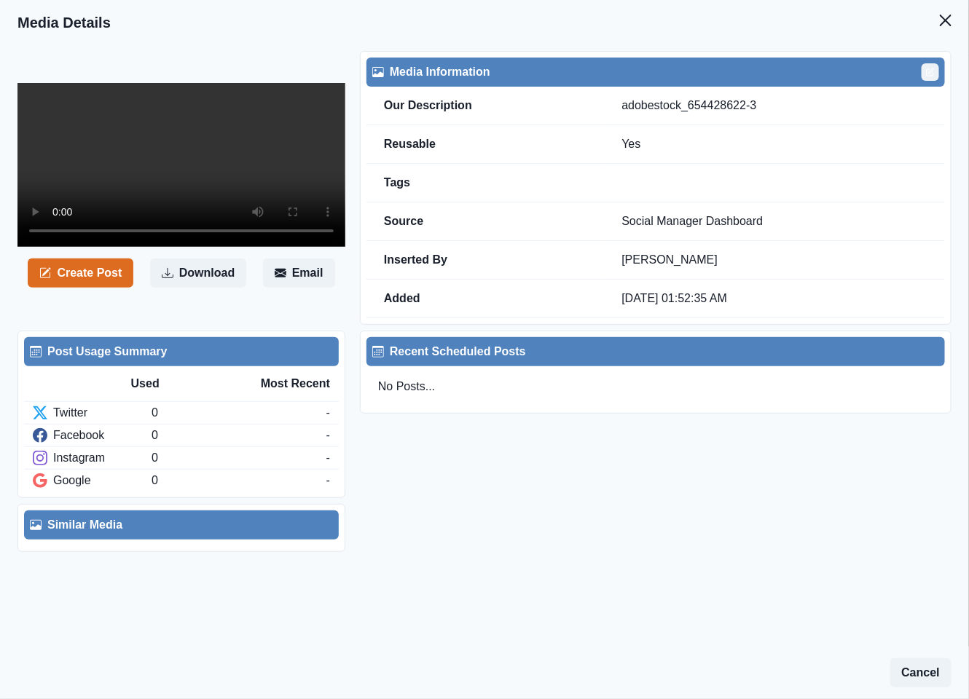
click at [927, 73] on icon "Edit" at bounding box center [930, 72] width 9 height 9
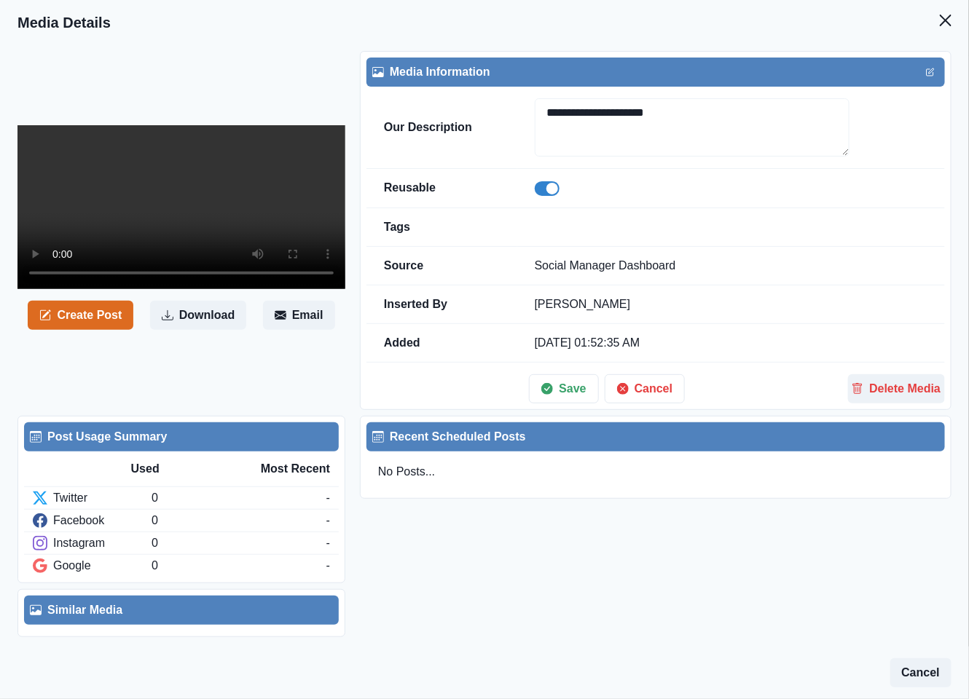
click at [560, 192] on span at bounding box center [547, 188] width 25 height 15
click at [573, 392] on button "Save" at bounding box center [563, 388] width 69 height 29
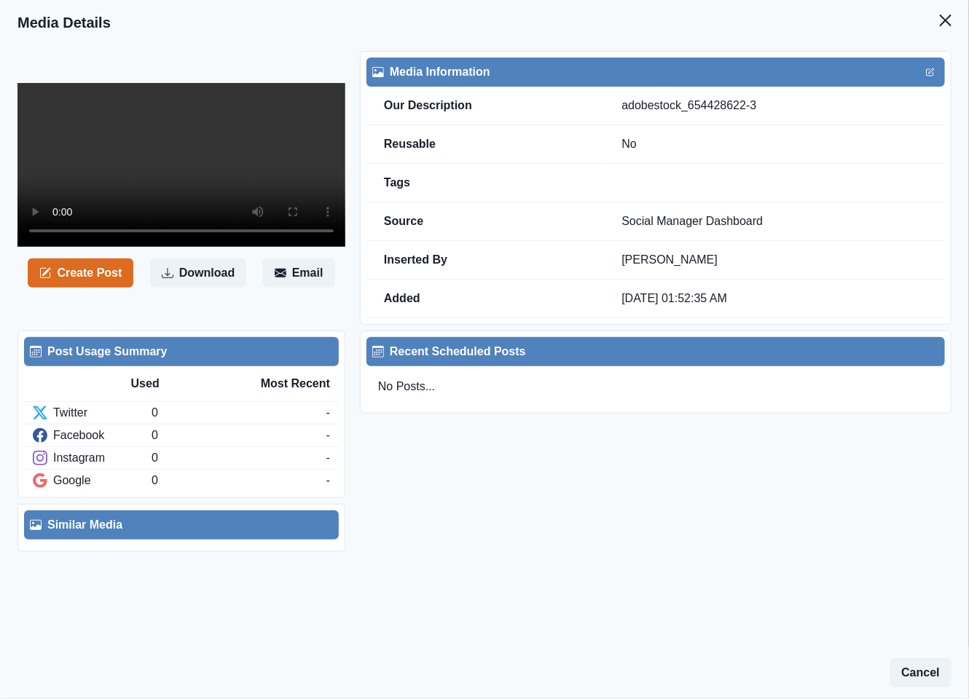
click at [877, 499] on div "Post Usage Summary Used Most Recent Twitter 0 - Facebook 0 - Instagram 0 - Goog…" at bounding box center [484, 438] width 934 height 227
click at [941, 20] on icon "Close" at bounding box center [946, 21] width 12 height 12
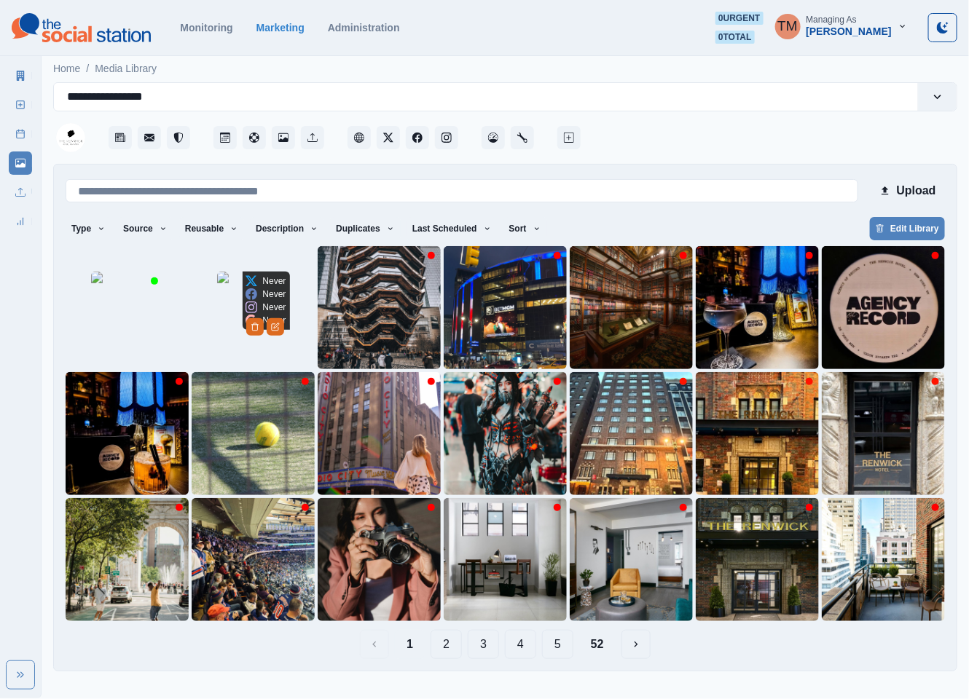
click at [236, 341] on img at bounding box center [253, 308] width 73 height 73
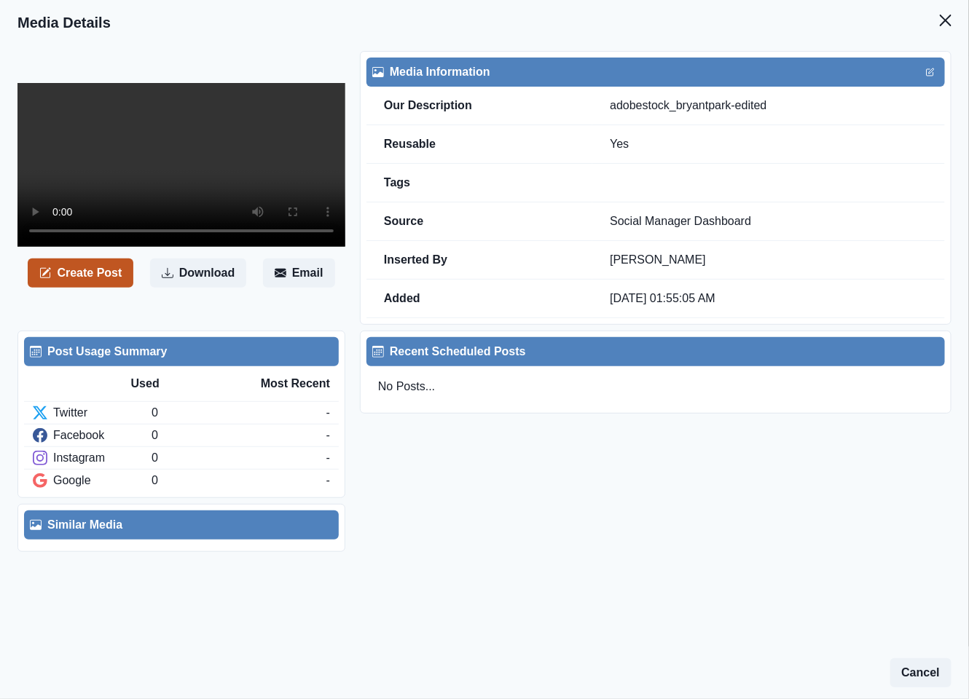
click at [87, 259] on button "Create Post" at bounding box center [81, 273] width 106 height 29
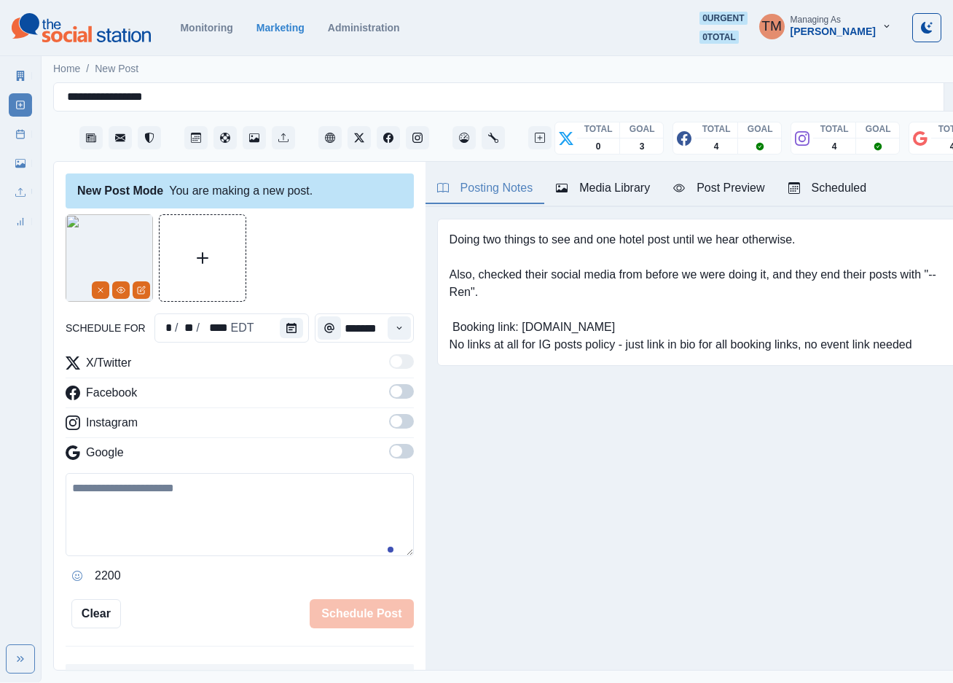
click at [165, 510] on textarea at bounding box center [240, 514] width 348 height 83
paste textarea "**********"
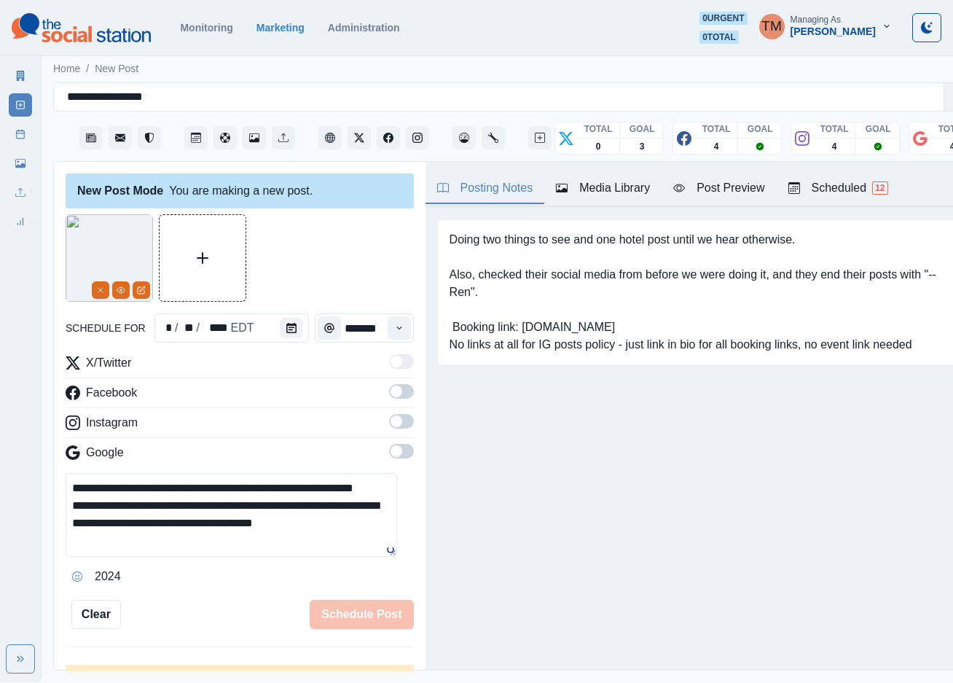
click at [313, 508] on textarea "**********" at bounding box center [231, 515] width 331 height 84
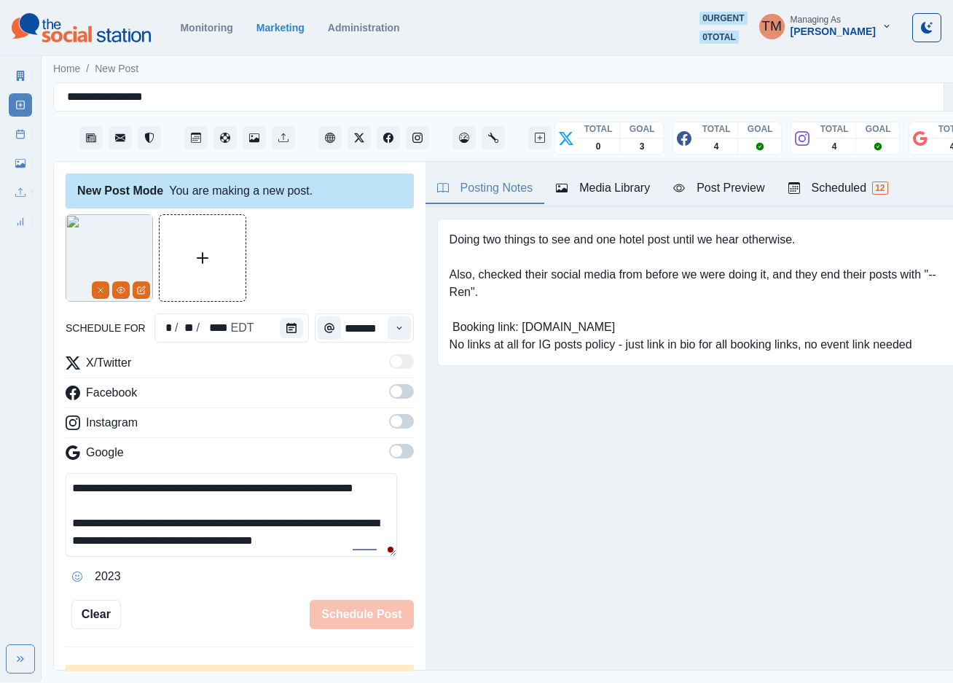
type textarea "**********"
click at [286, 330] on icon "Calendar" at bounding box center [291, 328] width 10 height 10
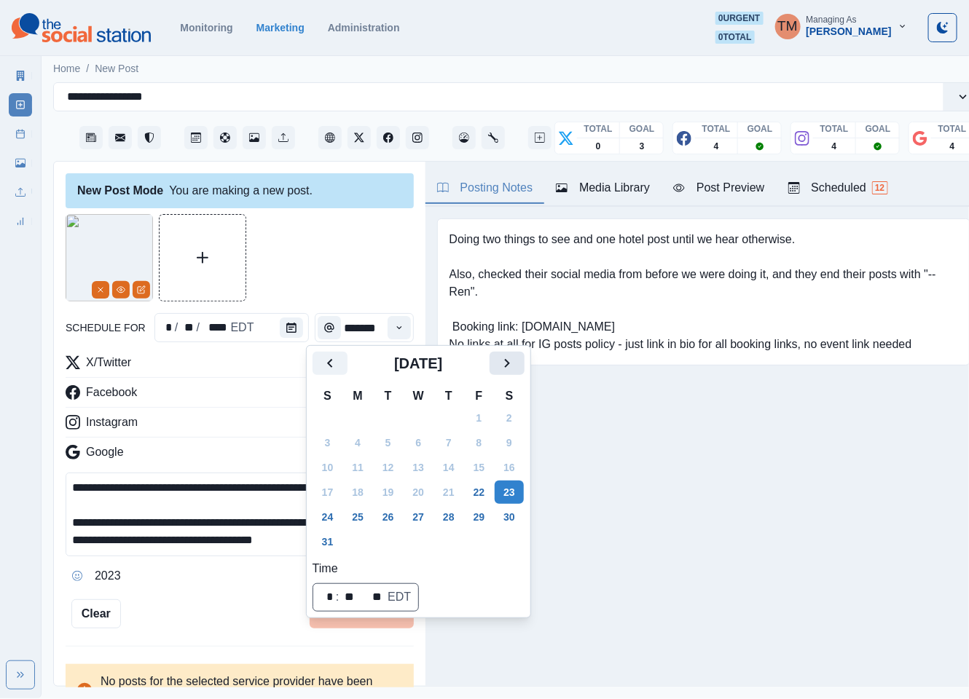
click at [518, 366] on button "Next" at bounding box center [507, 363] width 35 height 23
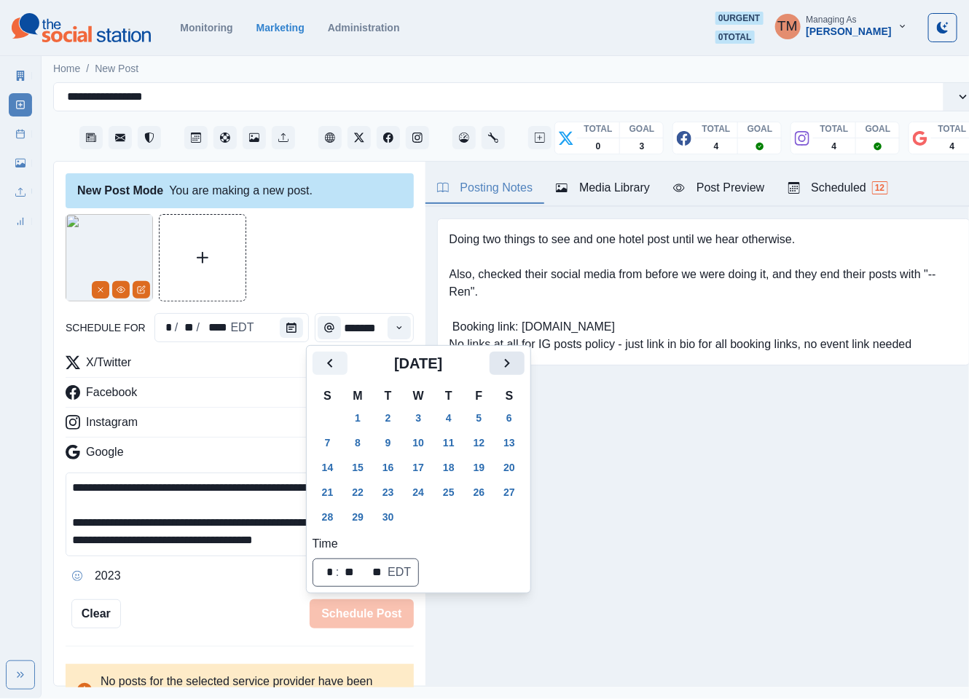
click at [518, 366] on button "Next" at bounding box center [507, 363] width 35 height 23
click at [482, 468] on button "17" at bounding box center [479, 467] width 29 height 23
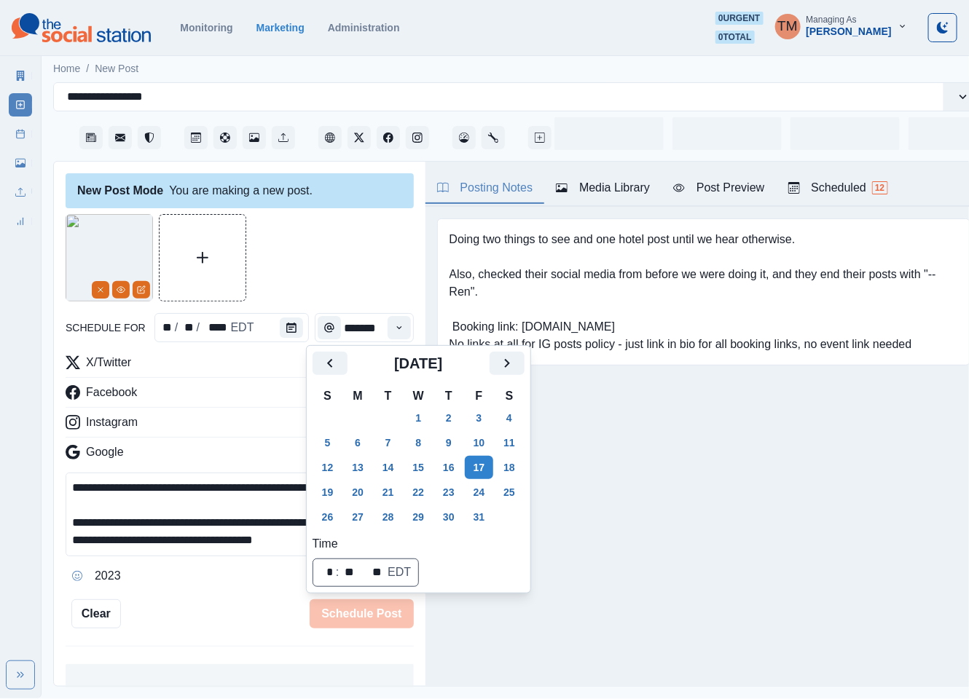
click at [331, 264] on div at bounding box center [240, 257] width 348 height 87
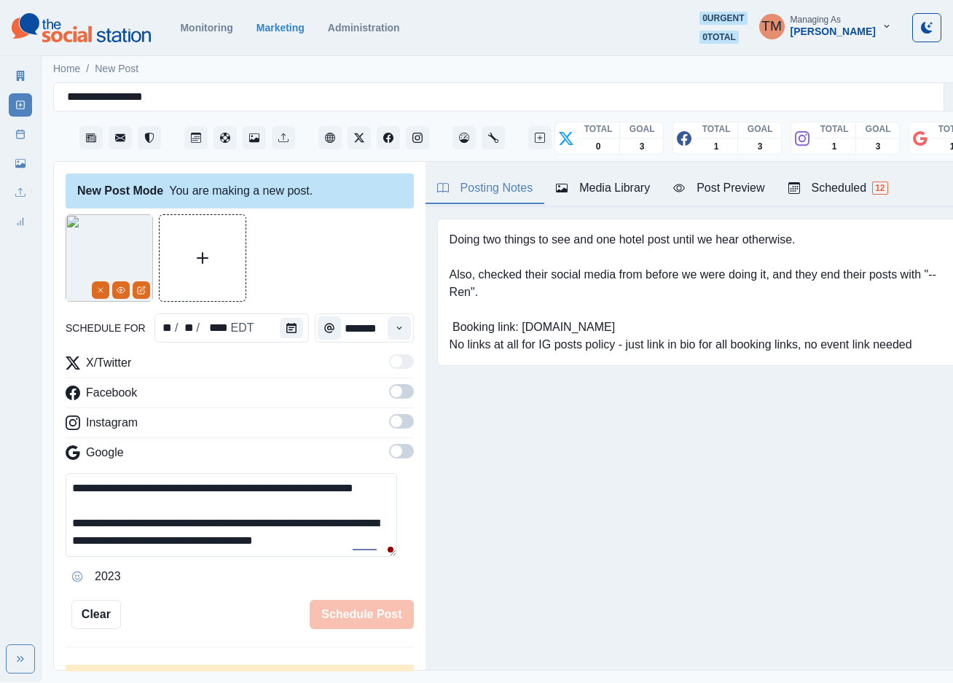
click at [389, 396] on span at bounding box center [401, 391] width 25 height 15
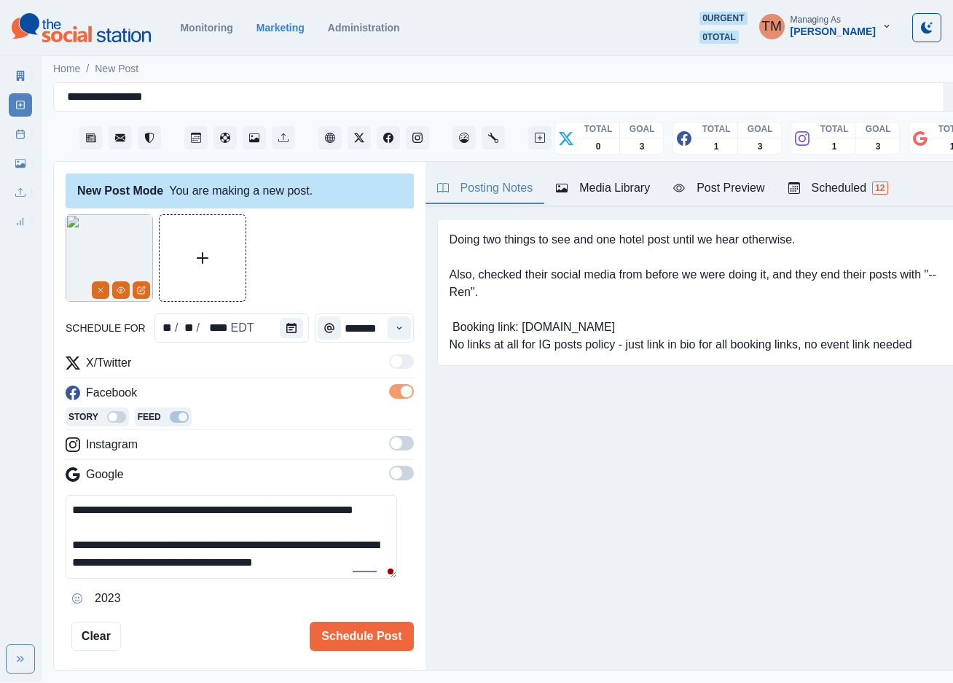
click at [391, 444] on span at bounding box center [401, 443] width 25 height 15
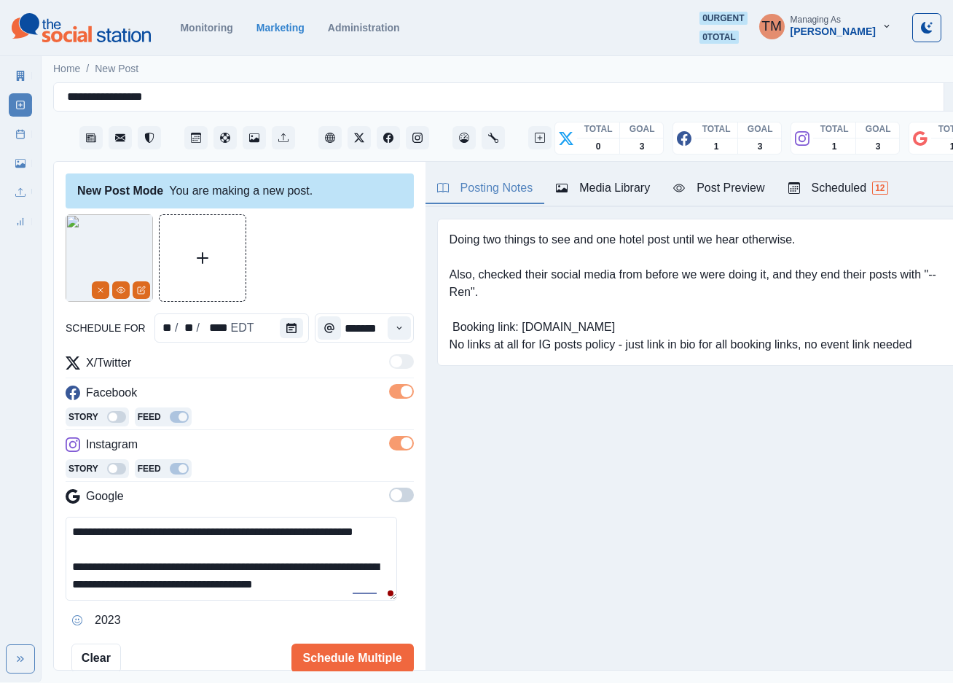
click at [389, 494] on span at bounding box center [401, 494] width 25 height 15
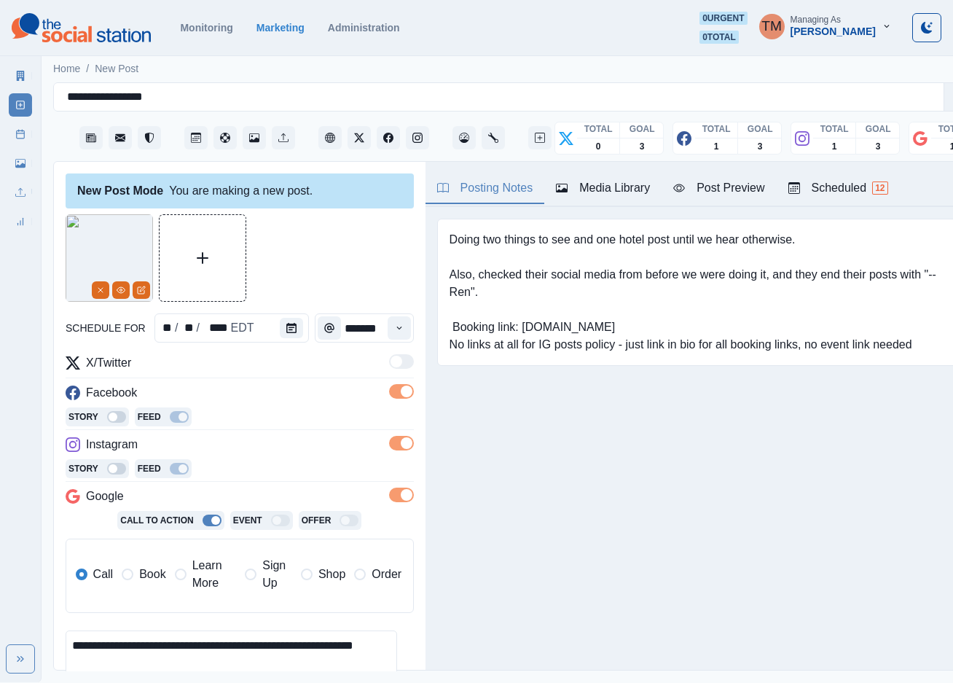
click at [136, 580] on label "Book" at bounding box center [144, 574] width 44 height 35
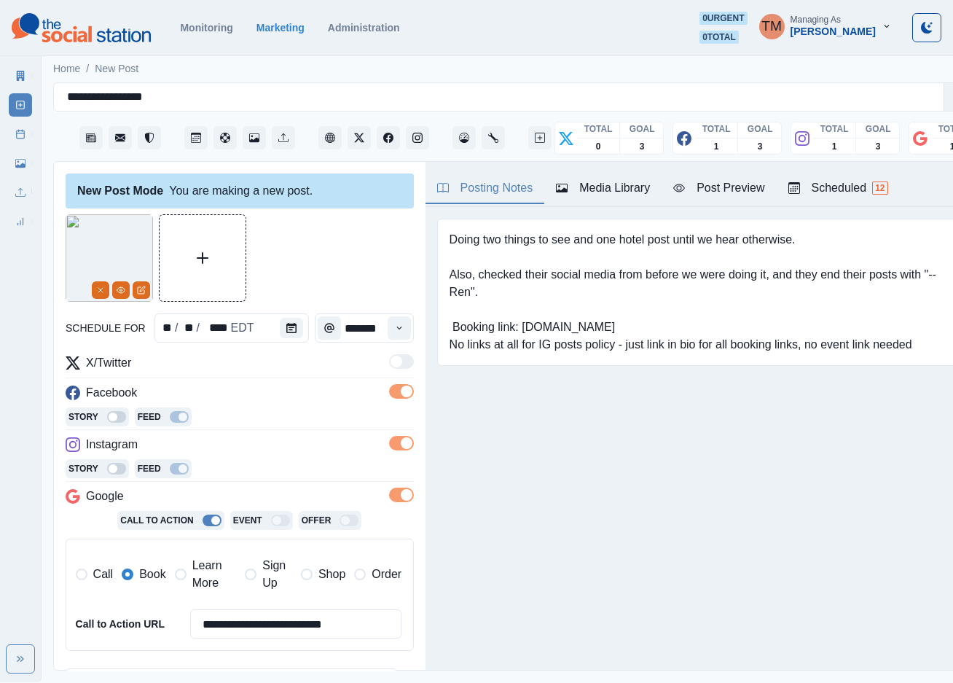
click at [302, 267] on div at bounding box center [240, 257] width 348 height 87
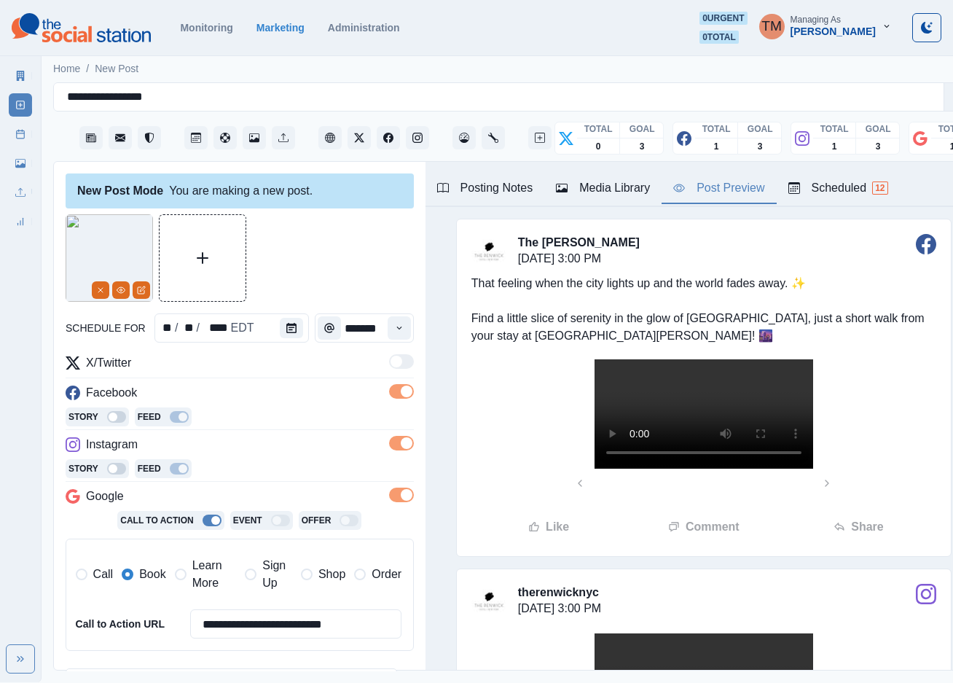
click at [723, 190] on div "Post Preview" at bounding box center [718, 187] width 91 height 17
click at [122, 293] on icon "View Media" at bounding box center [121, 290] width 8 height 6
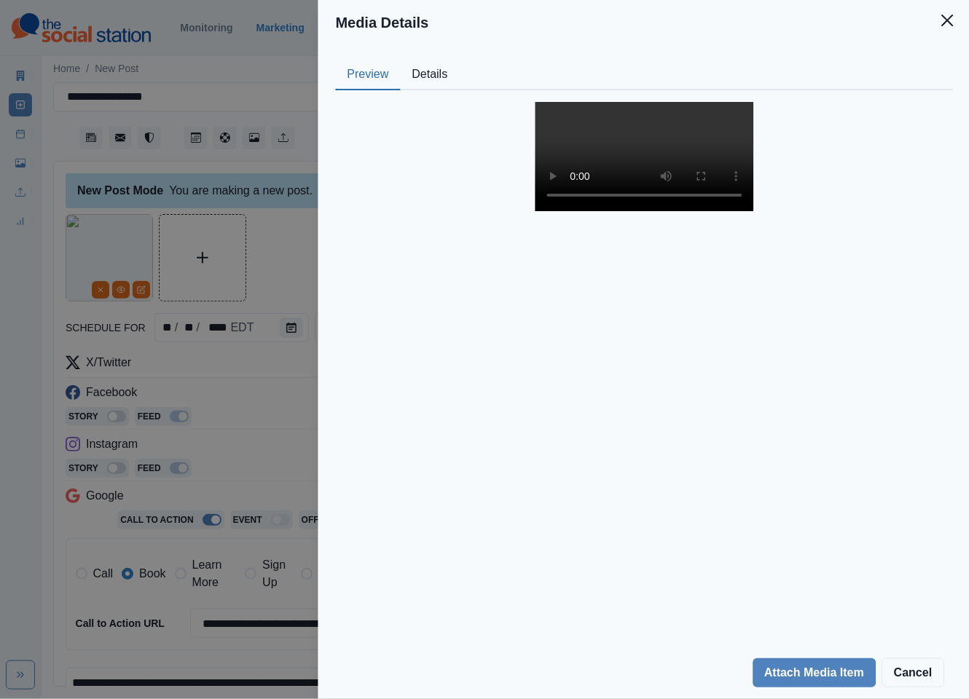
click at [435, 79] on button "Details" at bounding box center [429, 75] width 59 height 31
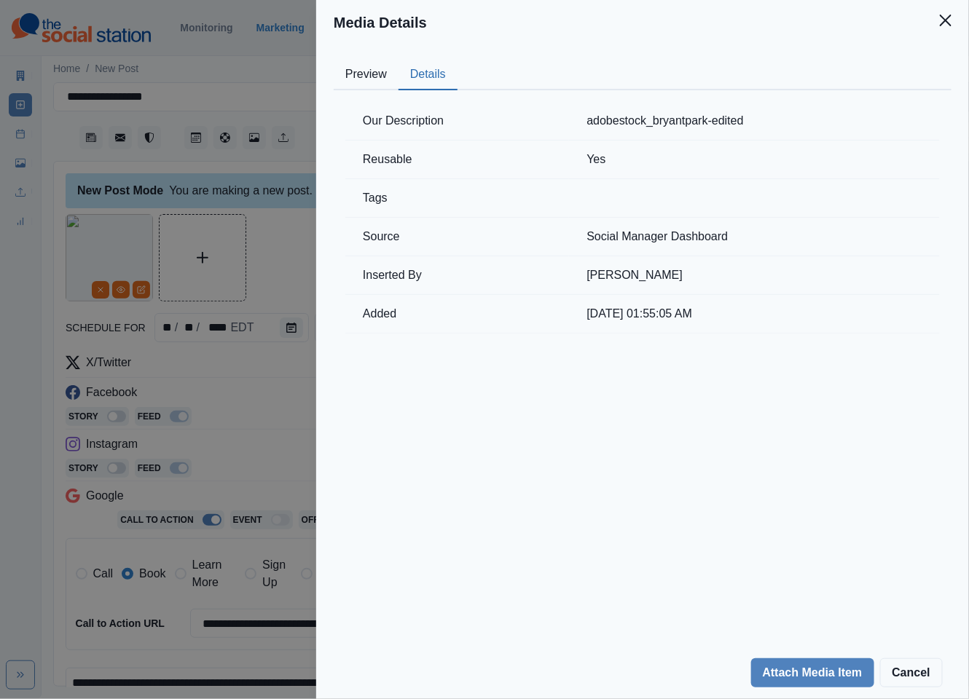
click at [263, 105] on div "Media Details Preview Details Our Description adobestock_bryantpark-edited Reus…" at bounding box center [484, 349] width 969 height 699
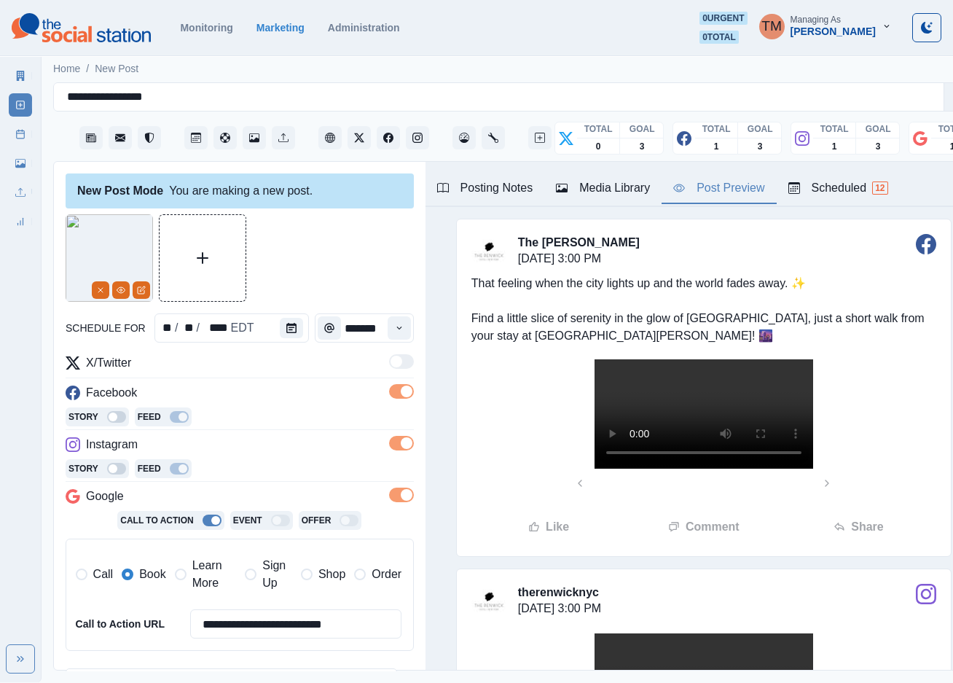
scroll to position [237, 0]
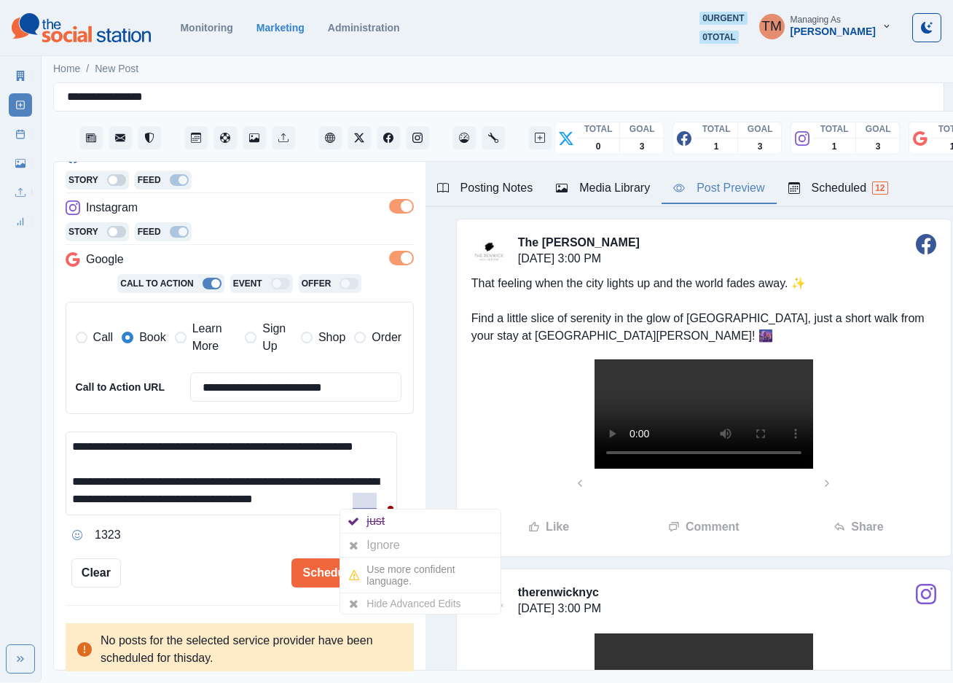
click at [372, 538] on div "Ignore" at bounding box center [385, 544] width 39 height 23
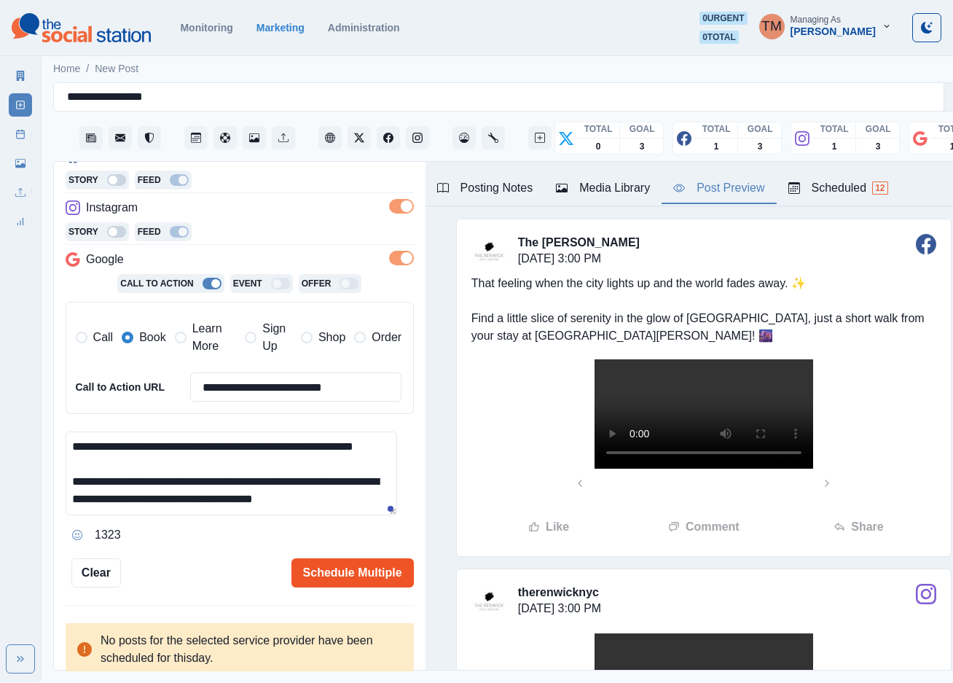
click at [337, 582] on button "Schedule Multiple" at bounding box center [352, 572] width 122 height 29
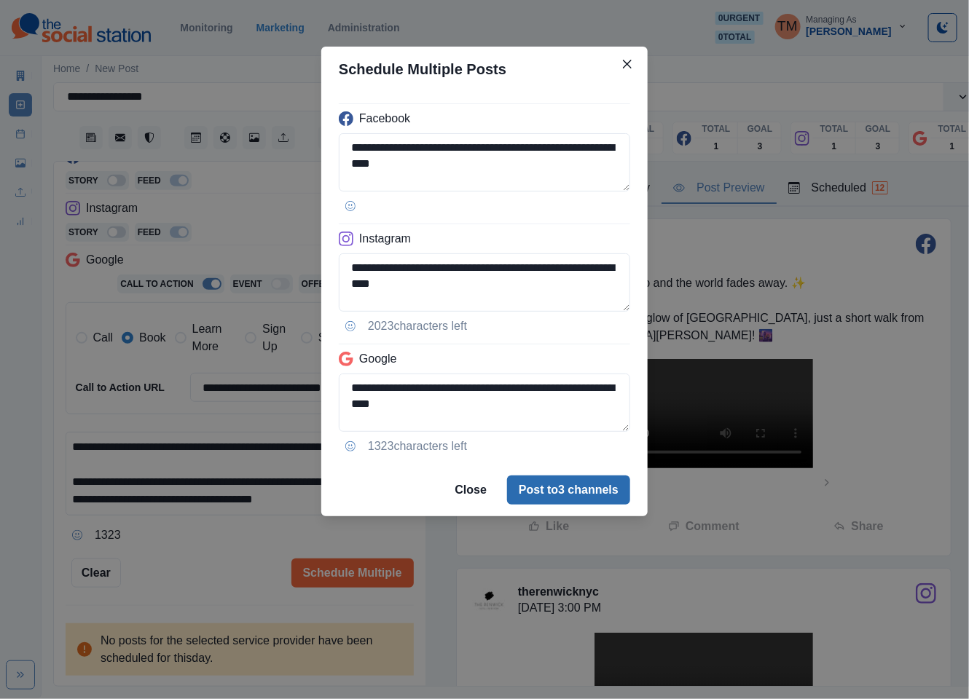
click at [595, 493] on button "Post to 3 channels" at bounding box center [568, 490] width 123 height 29
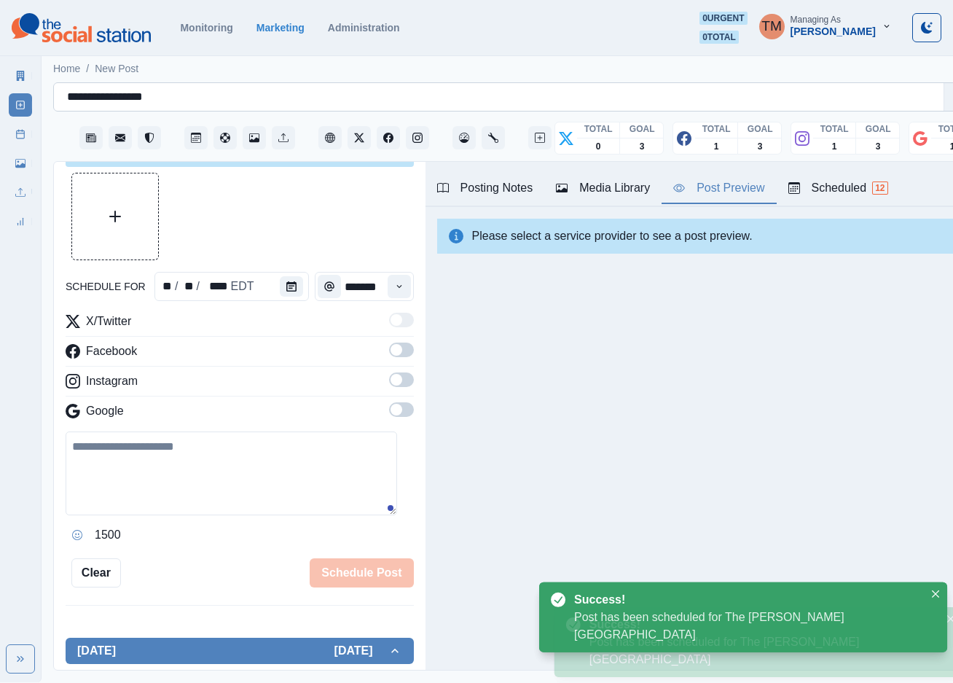
scroll to position [0, 0]
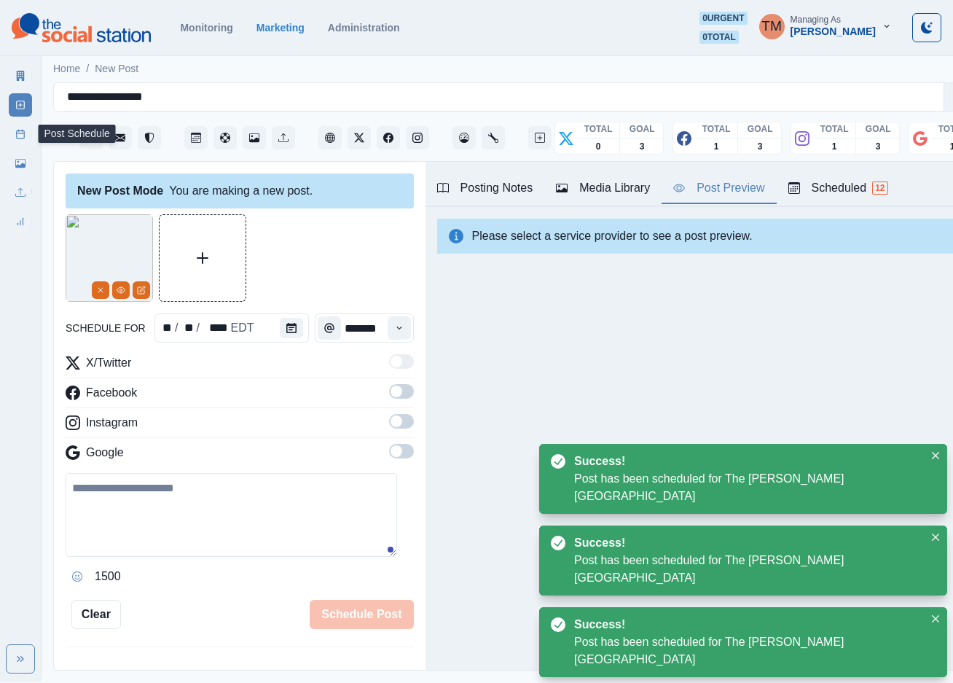
click at [15, 138] on icon at bounding box center [20, 134] width 10 height 10
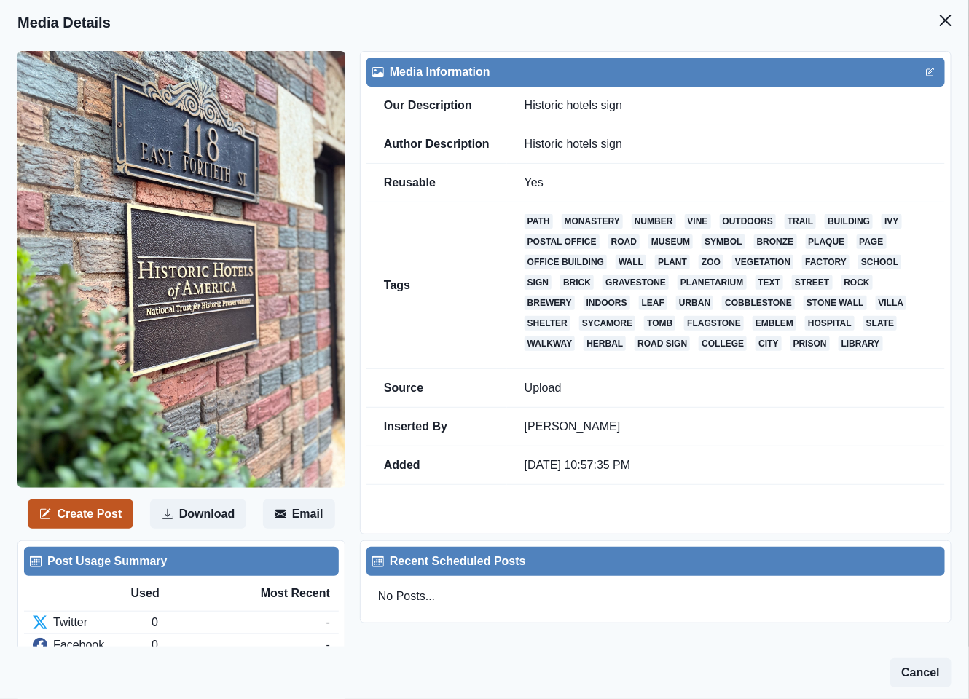
click at [94, 514] on button "Create Post" at bounding box center [81, 514] width 106 height 29
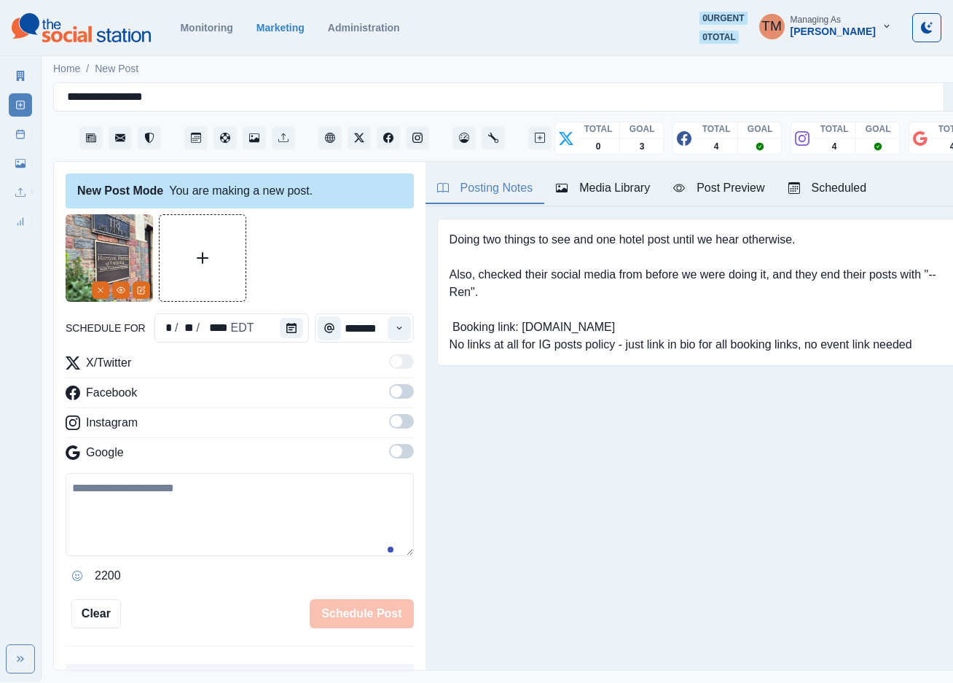
click at [190, 493] on textarea at bounding box center [240, 514] width 348 height 83
paste textarea "**********"
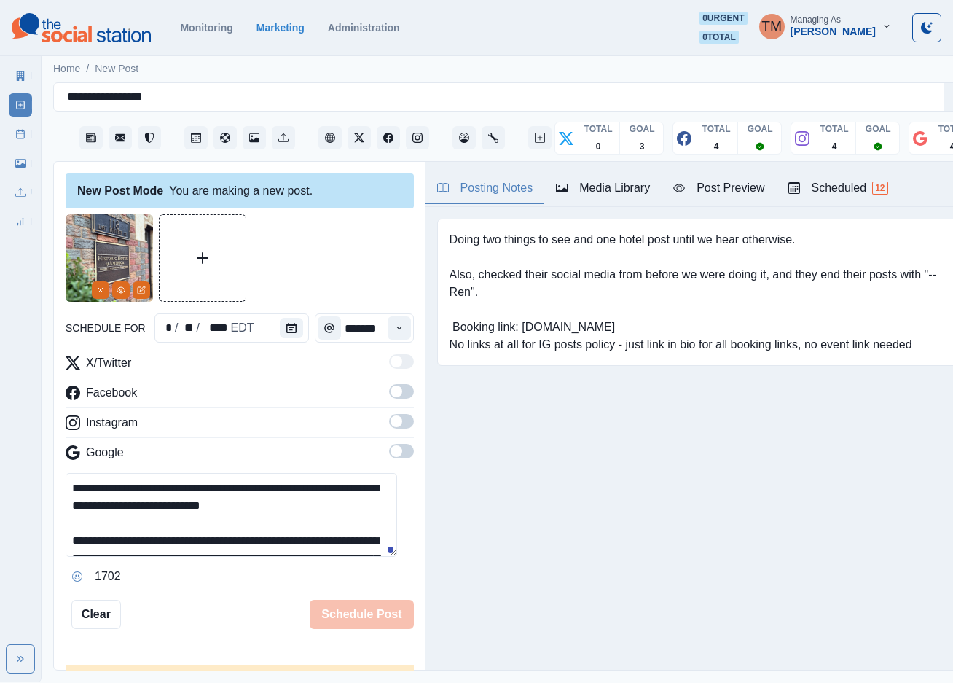
scroll to position [134, 0]
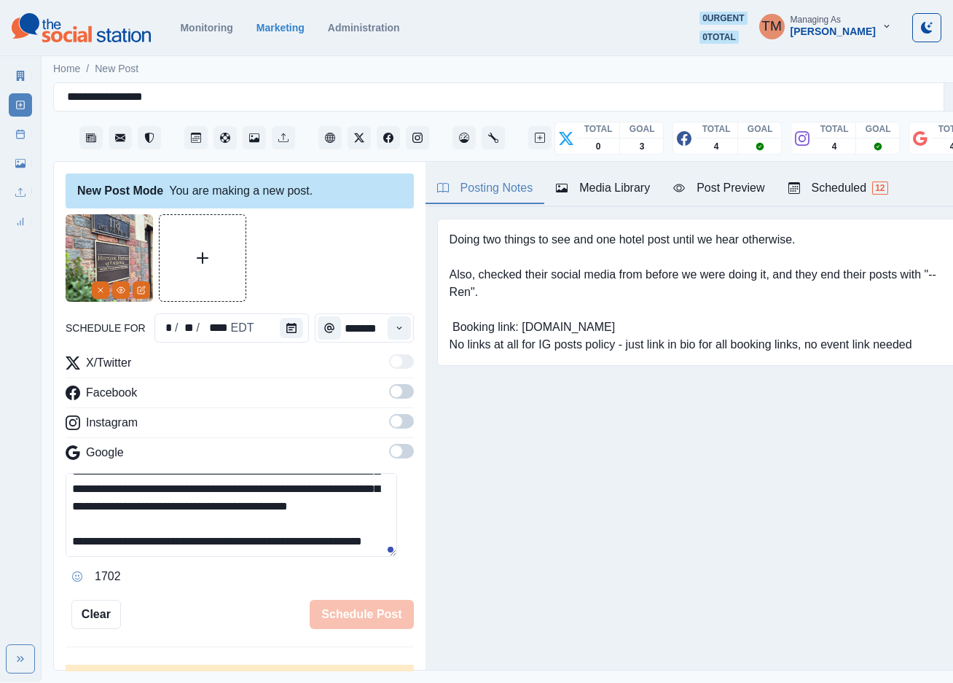
type textarea "**********"
drag, startPoint x: 382, startPoint y: 390, endPoint x: 398, endPoint y: 431, distance: 44.3
click at [391, 392] on span at bounding box center [397, 391] width 12 height 12
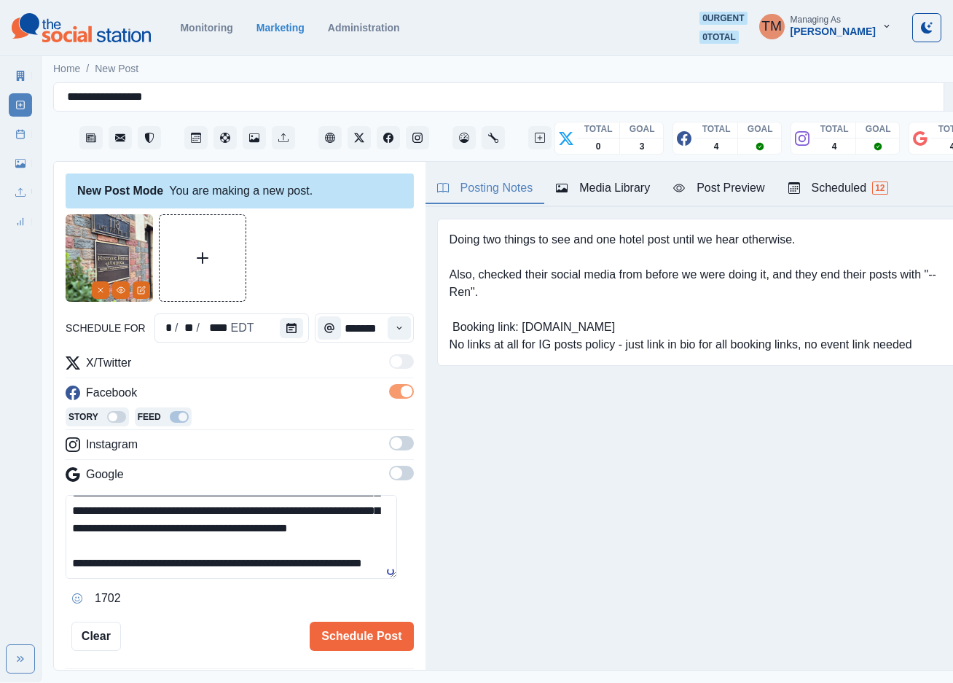
drag, startPoint x: 382, startPoint y: 444, endPoint x: 389, endPoint y: 488, distance: 44.2
click at [391, 448] on span at bounding box center [397, 443] width 12 height 12
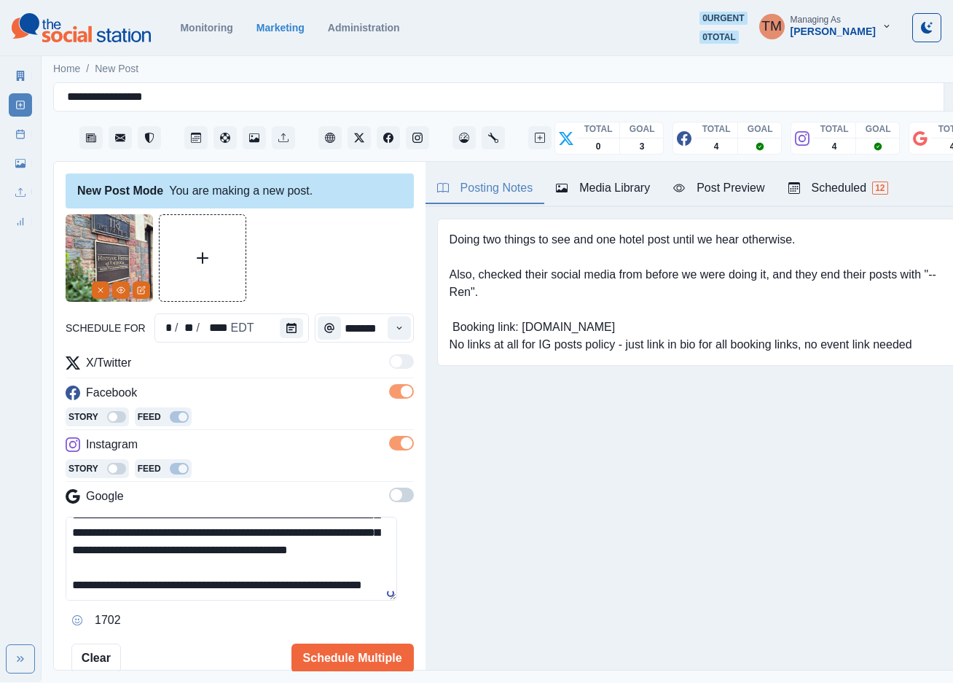
click at [389, 496] on span at bounding box center [401, 494] width 25 height 15
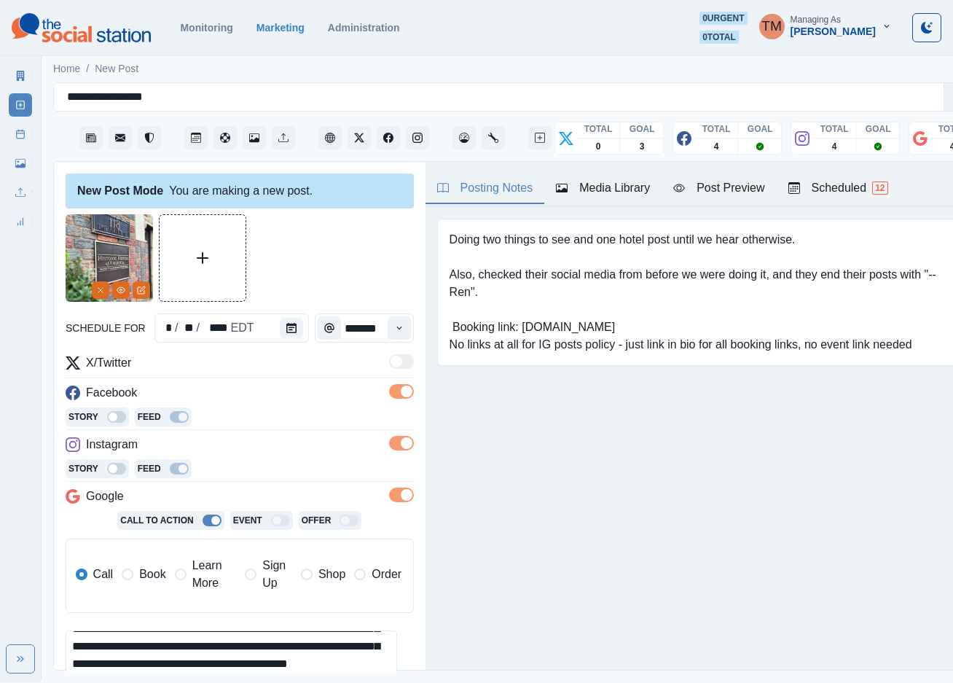
drag, startPoint x: 143, startPoint y: 568, endPoint x: 173, endPoint y: 538, distance: 42.8
click at [143, 569] on span "Book" at bounding box center [152, 573] width 26 height 17
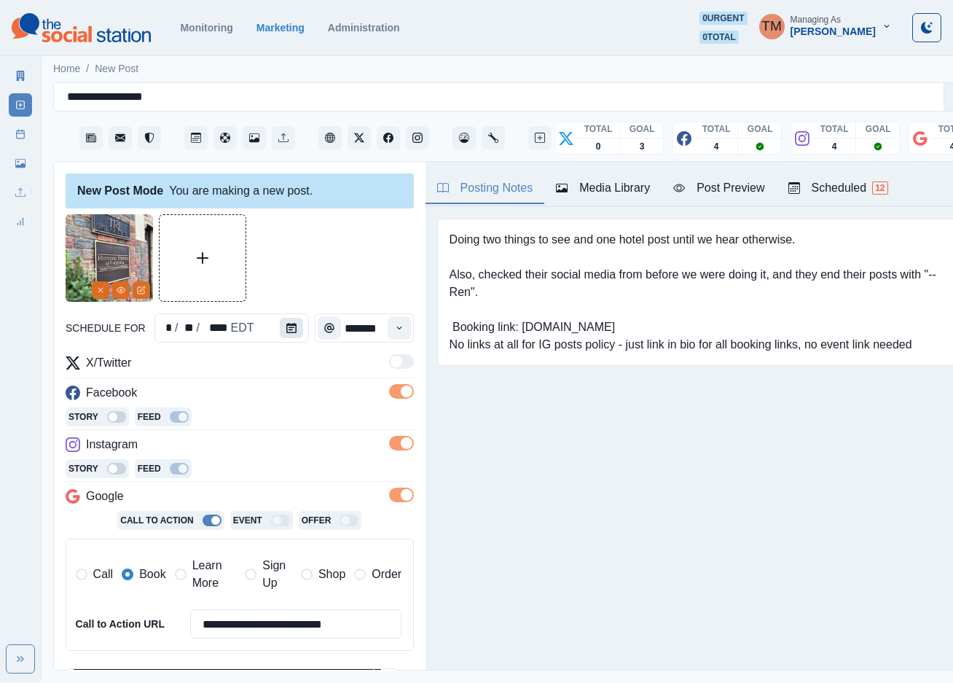
click at [285, 334] on button "Calendar" at bounding box center [291, 328] width 23 height 20
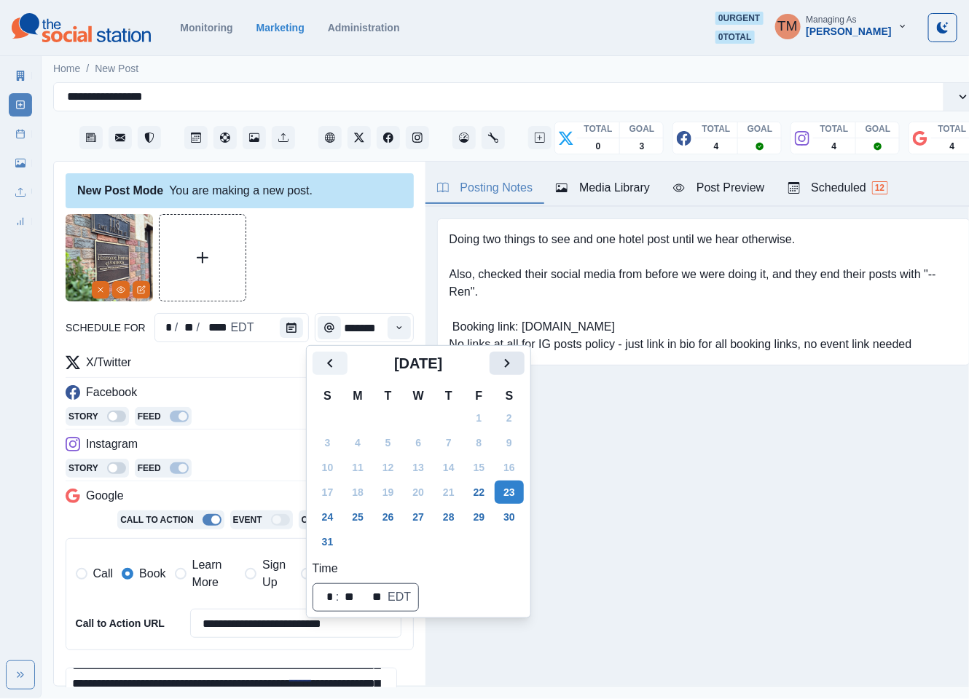
click at [501, 364] on icon "Next" at bounding box center [506, 363] width 17 height 17
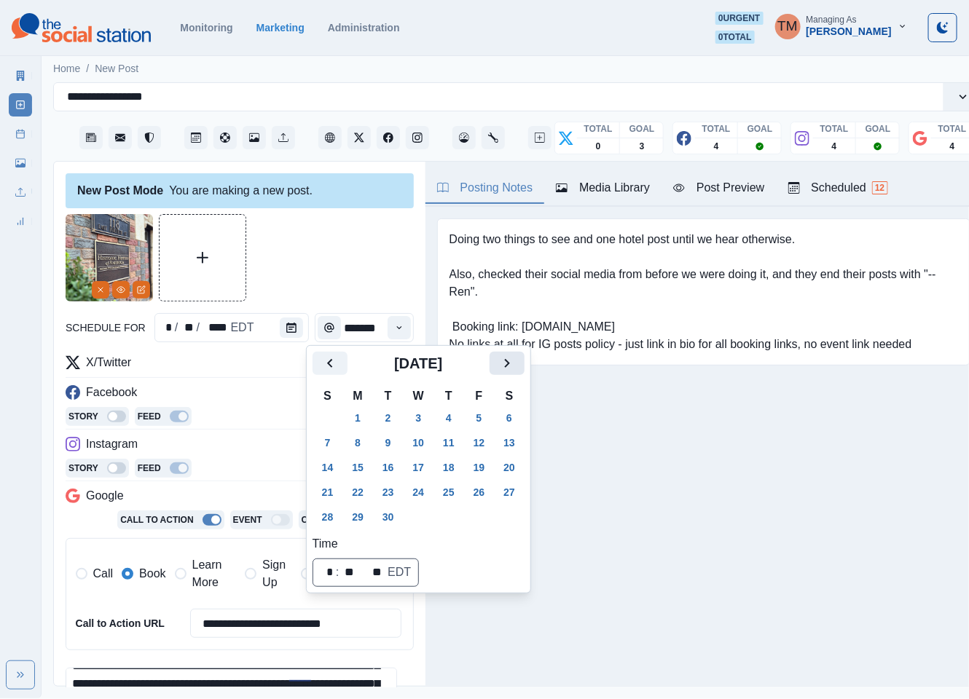
click at [501, 364] on icon "Next" at bounding box center [506, 363] width 17 height 17
click at [420, 479] on button "15" at bounding box center [418, 467] width 29 height 23
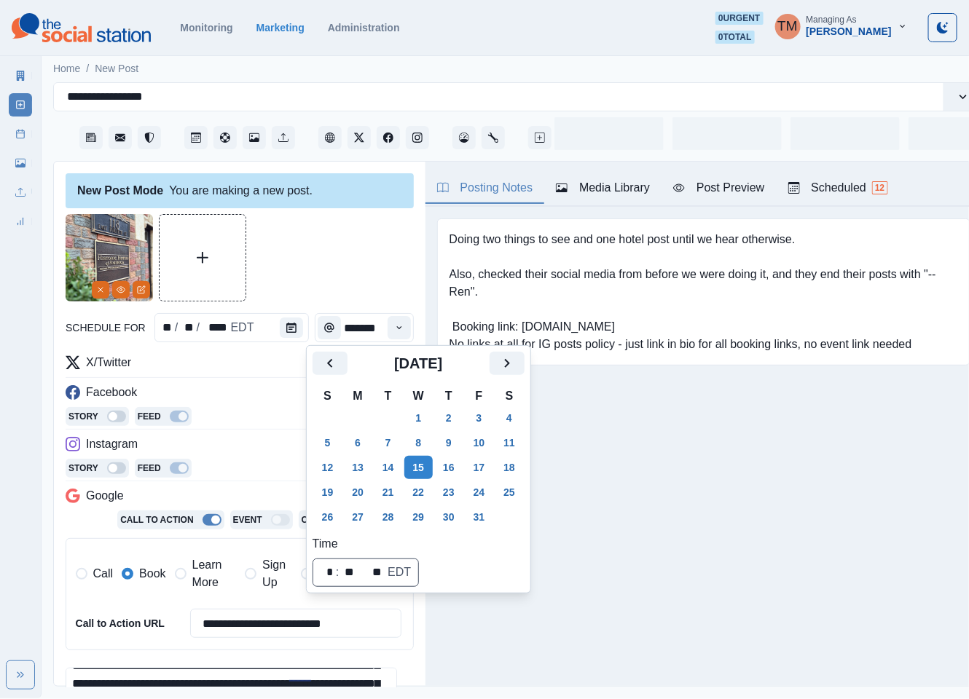
click at [317, 254] on div at bounding box center [240, 257] width 348 height 87
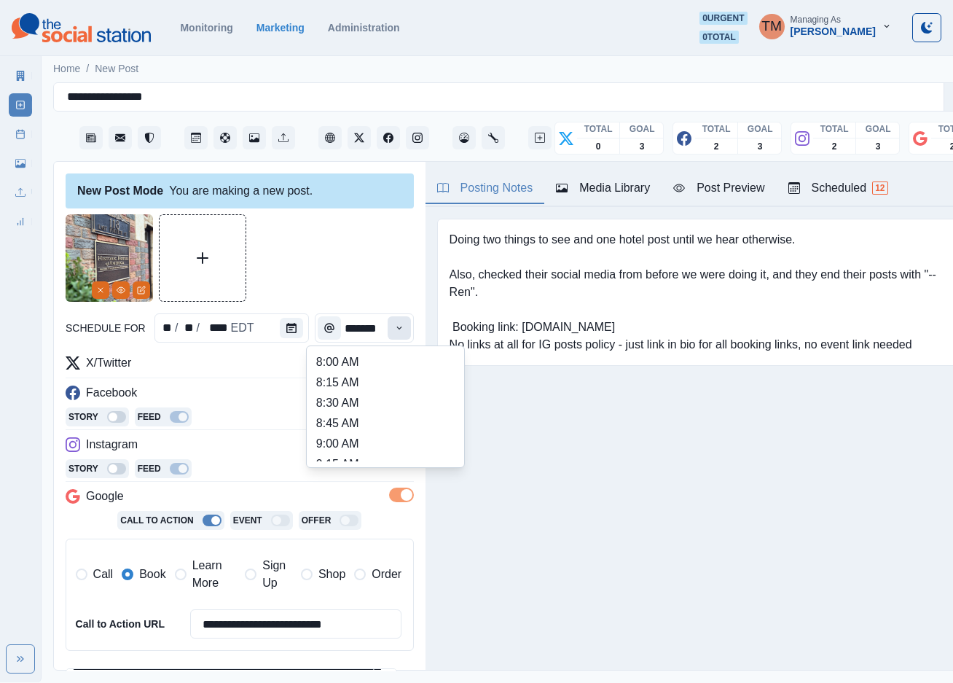
click at [388, 324] on button "Time" at bounding box center [399, 327] width 23 height 23
type input "********"
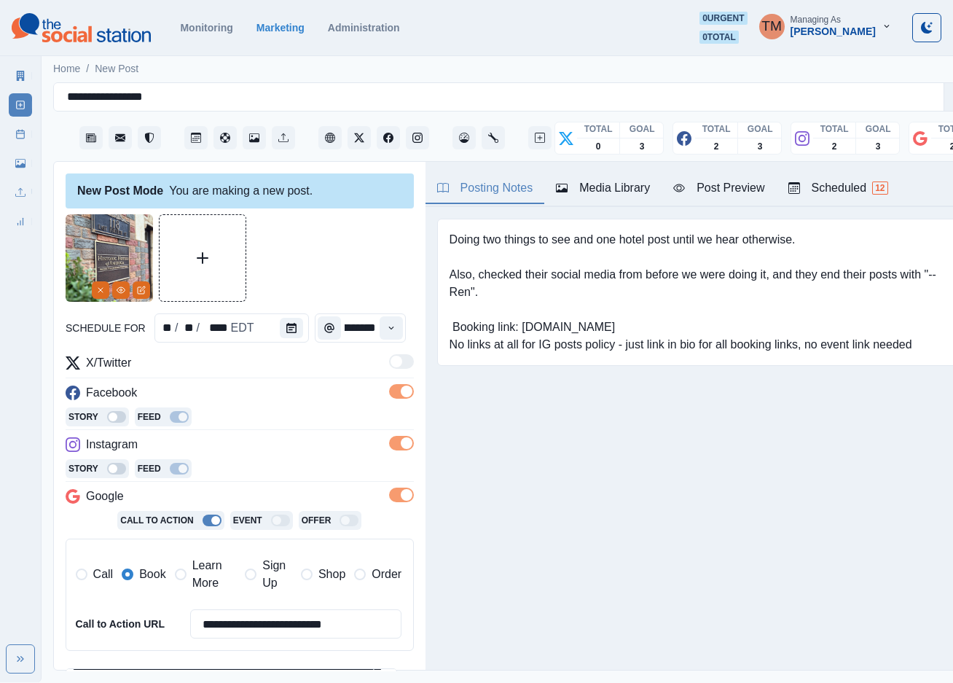
drag, startPoint x: 335, startPoint y: 247, endPoint x: 715, endPoint y: 180, distance: 386.2
click at [335, 246] on div at bounding box center [240, 257] width 348 height 87
click at [728, 192] on div "Post Preview" at bounding box center [718, 187] width 91 height 17
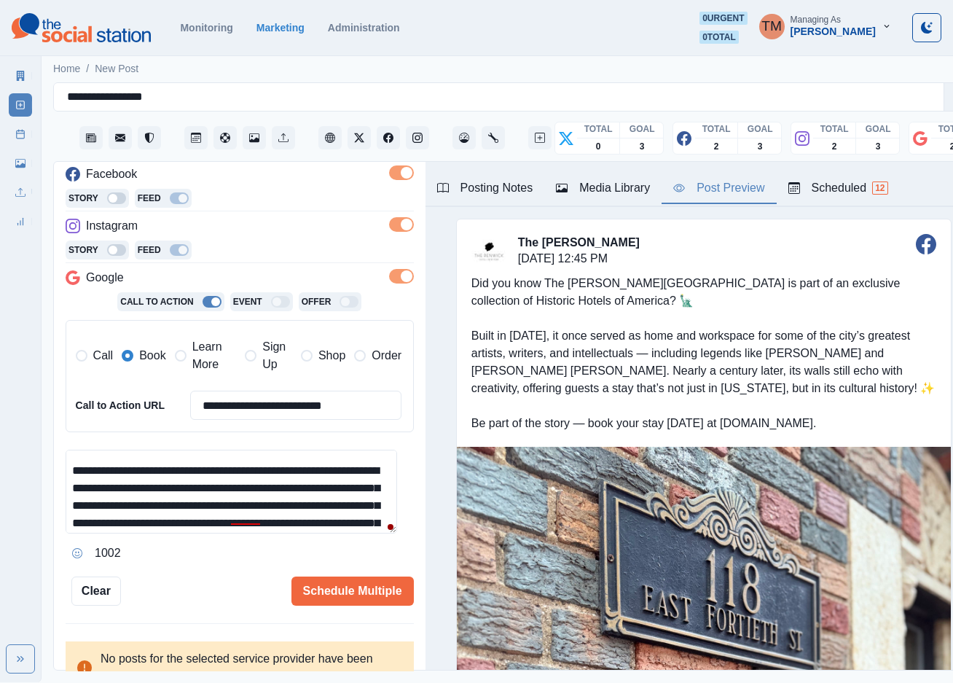
scroll to position [3, 0]
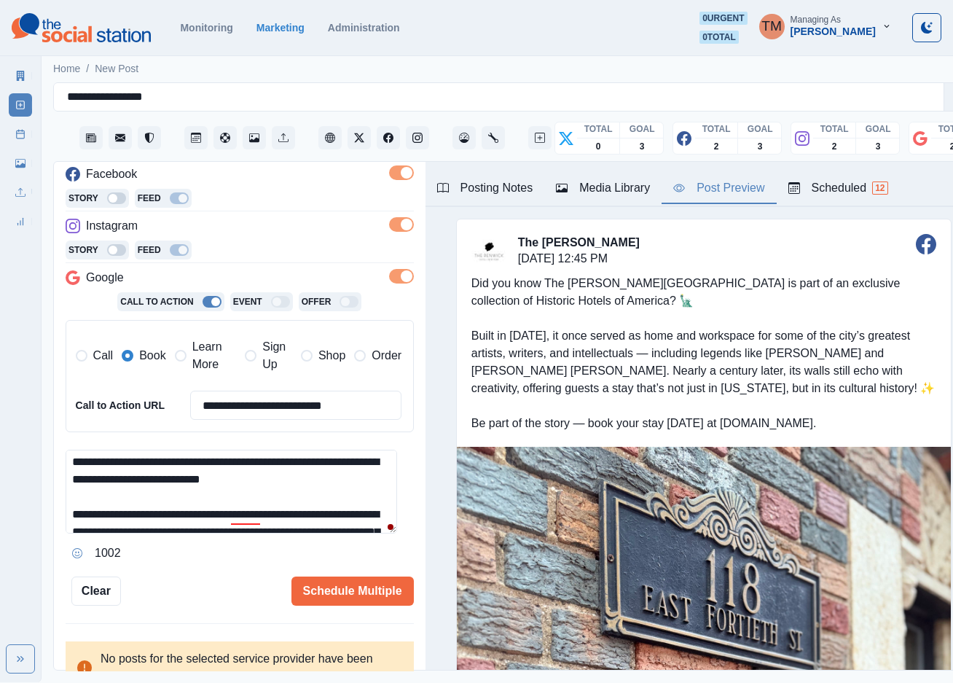
drag, startPoint x: 142, startPoint y: 464, endPoint x: 181, endPoint y: 474, distance: 40.6
click at [142, 466] on textarea "**********" at bounding box center [231, 492] width 331 height 84
click at [278, 479] on textarea "**********" at bounding box center [231, 492] width 331 height 84
click at [252, 560] on div "Ignore" at bounding box center [264, 560] width 39 height 23
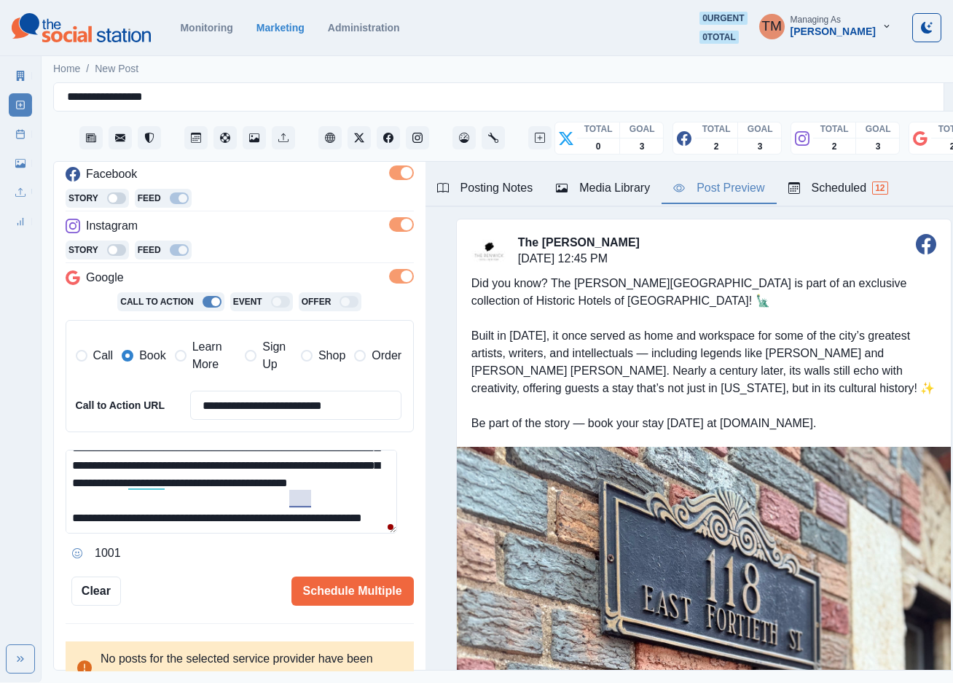
scroll to position [90, 0]
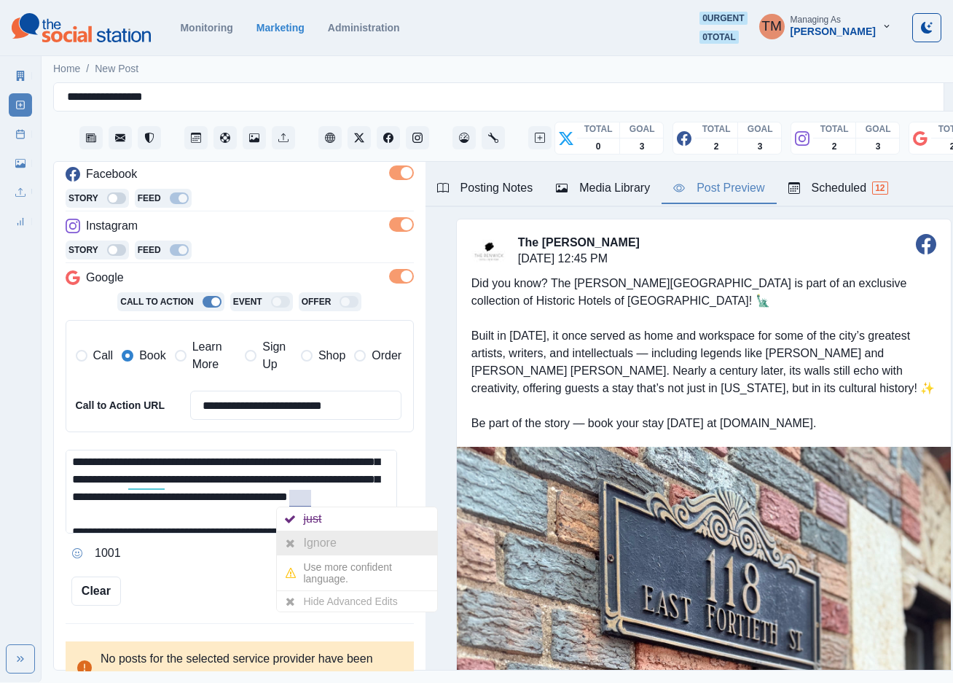
click at [306, 546] on div "Ignore" at bounding box center [322, 542] width 39 height 23
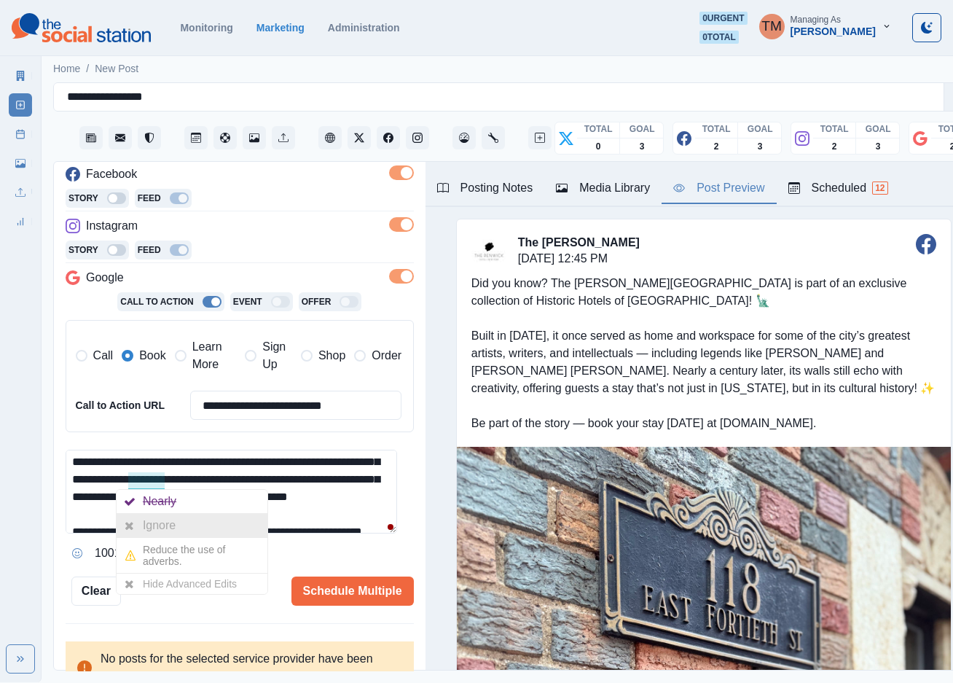
click at [162, 529] on div "Ignore" at bounding box center [162, 525] width 39 height 23
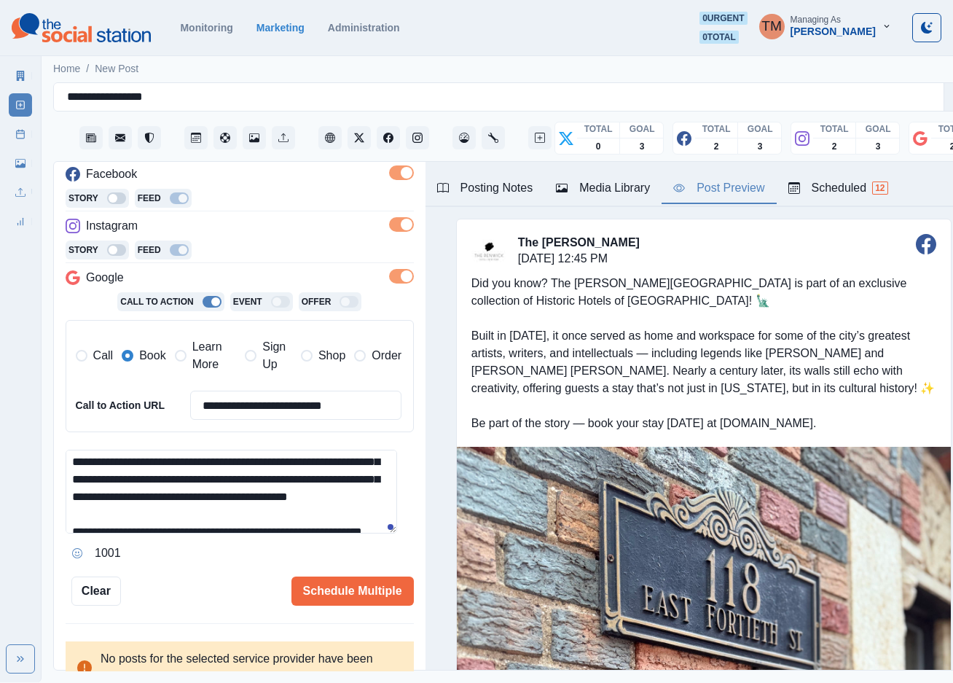
scroll to position [138, 0]
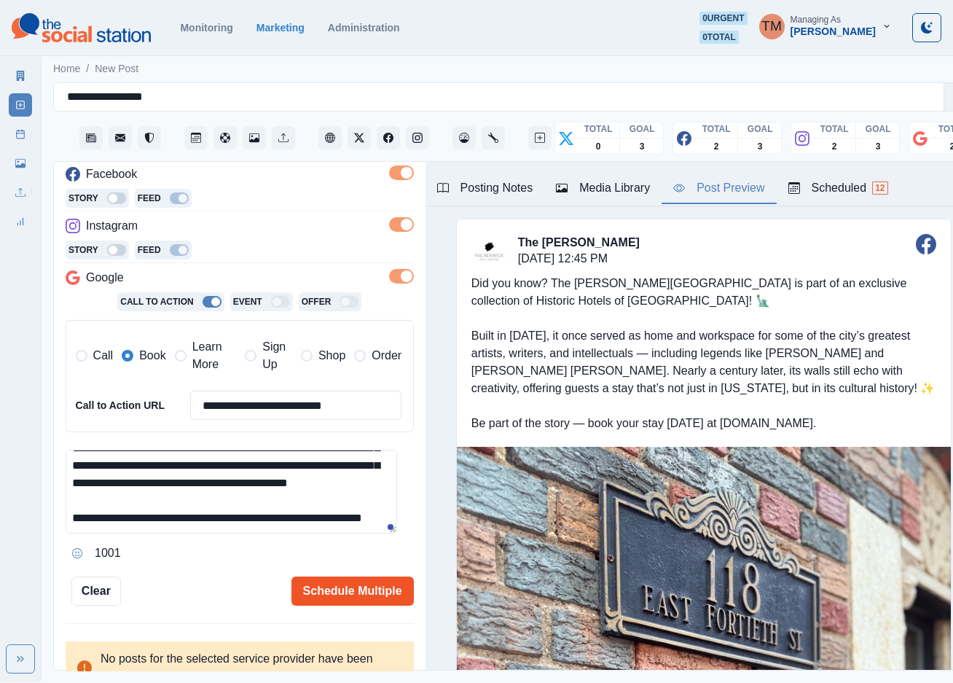
type textarea "**********"
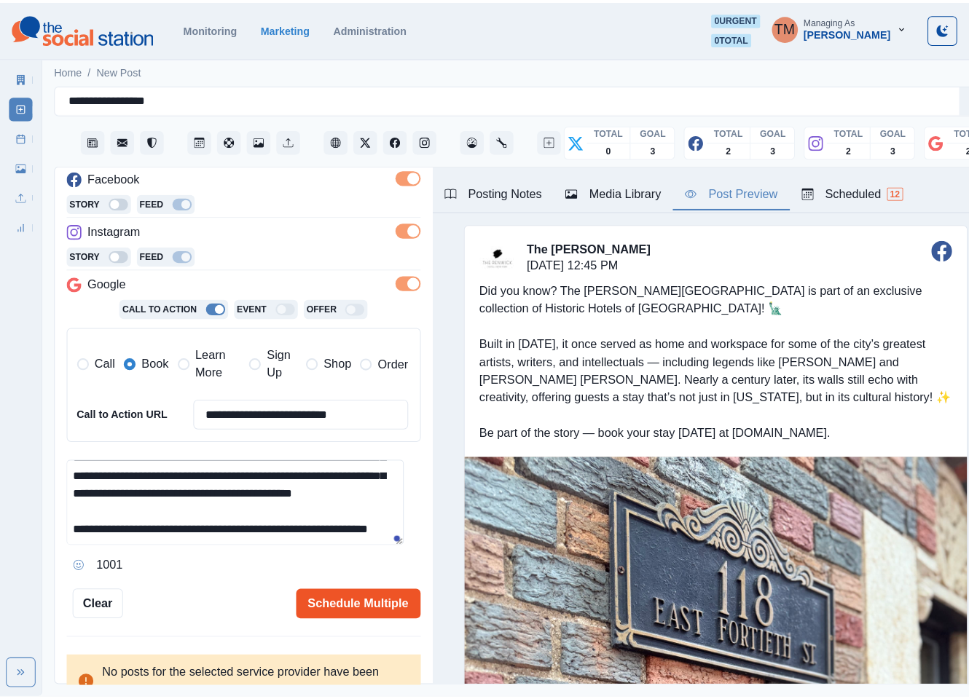
scroll to position [237, 0]
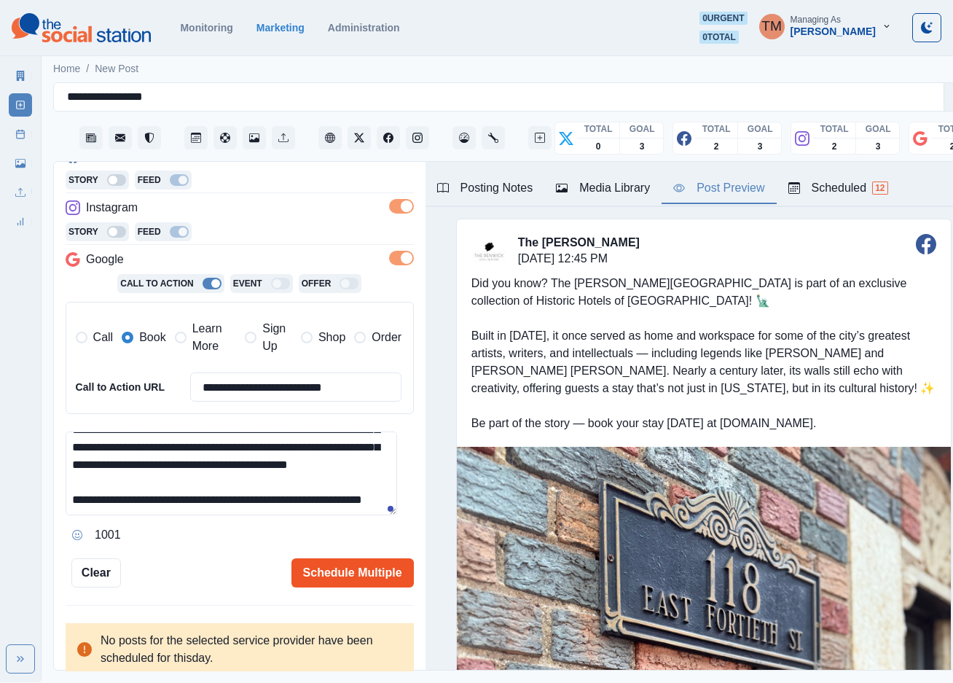
click at [343, 569] on button "Schedule Multiple" at bounding box center [352, 572] width 122 height 29
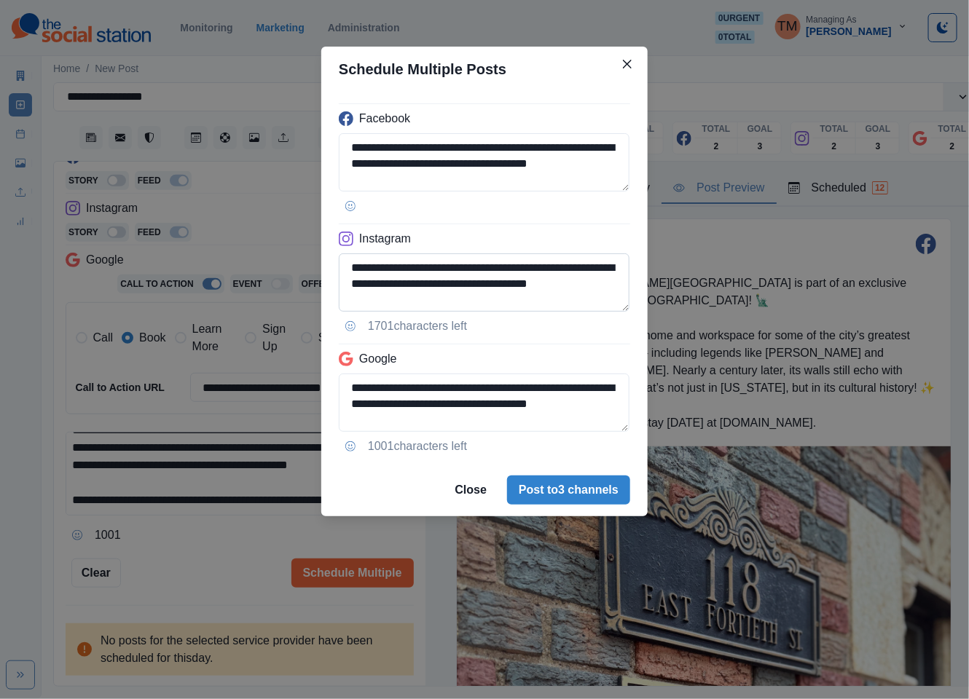
scroll to position [180, 0]
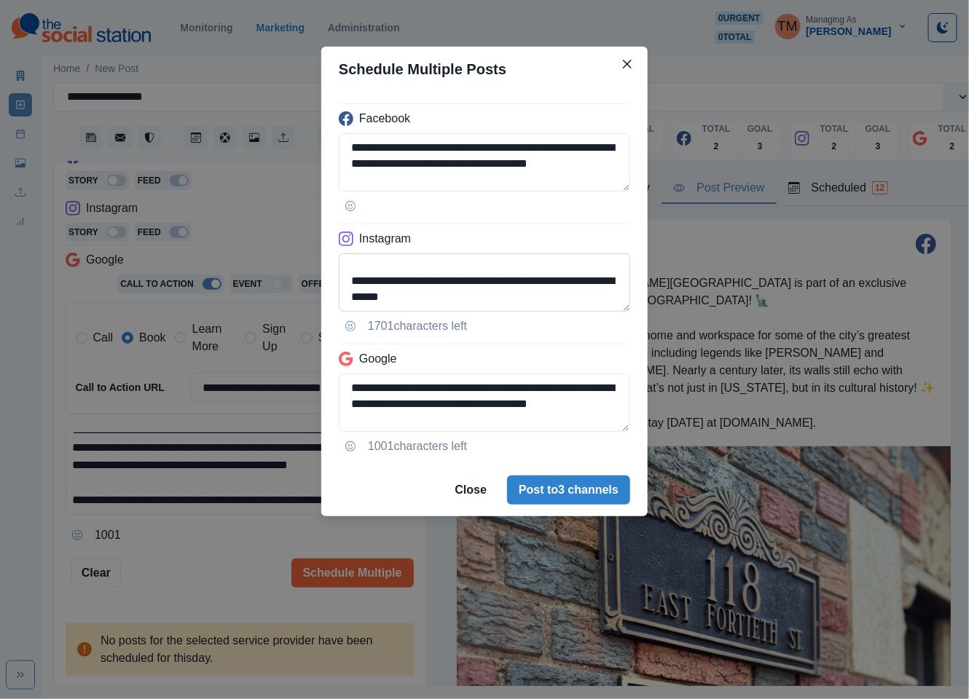
drag, startPoint x: 353, startPoint y: 296, endPoint x: 520, endPoint y: 298, distance: 167.6
click at [519, 298] on textarea "**********" at bounding box center [484, 283] width 291 height 58
paste textarea "**"
click at [350, 298] on textarea "**********" at bounding box center [484, 283] width 291 height 58
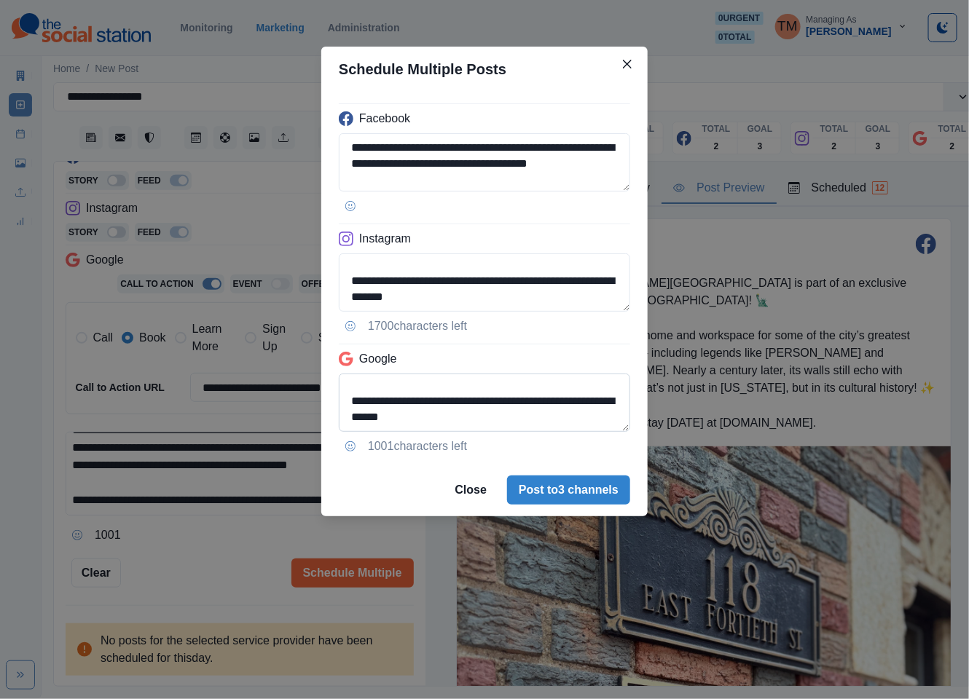
type textarea "**********"
drag, startPoint x: 578, startPoint y: 401, endPoint x: 584, endPoint y: 431, distance: 30.4
click at [584, 431] on textarea "**********" at bounding box center [484, 403] width 291 height 58
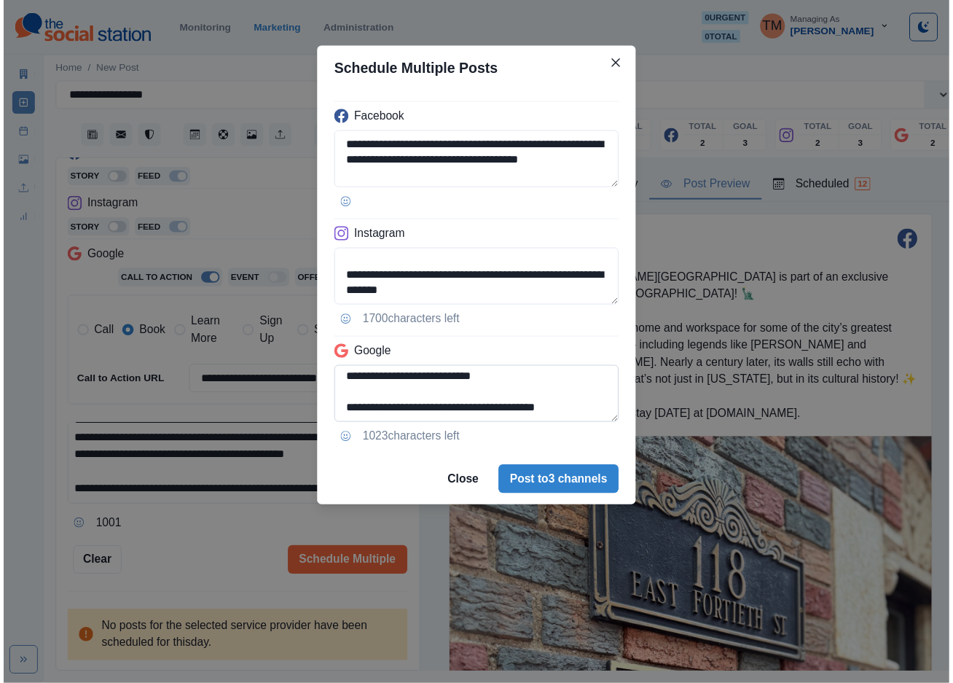
scroll to position [164, 0]
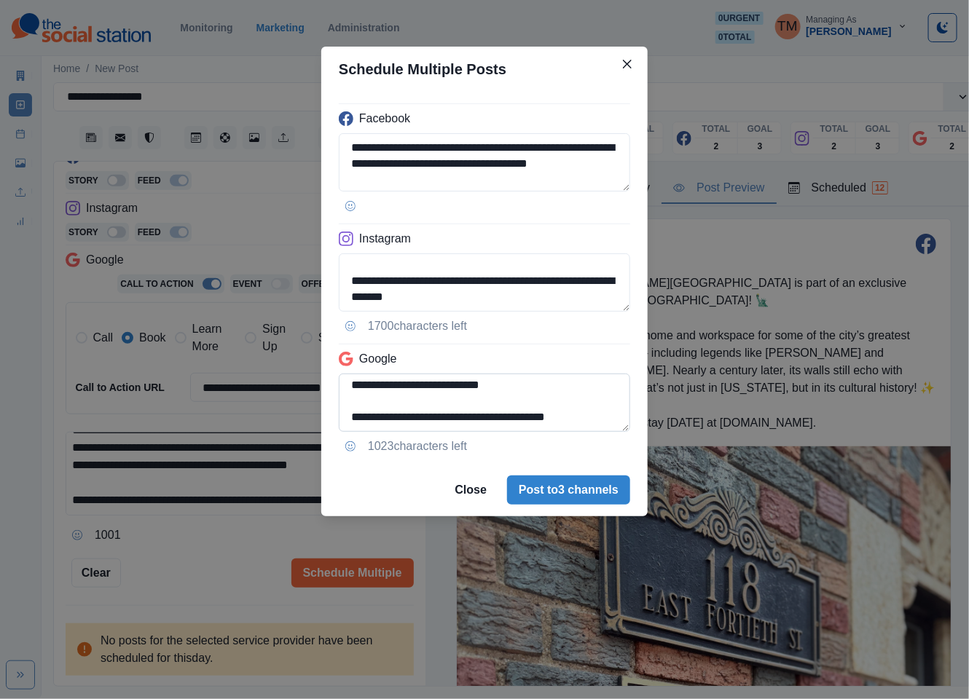
click at [606, 409] on textarea "**********" at bounding box center [484, 403] width 291 height 58
type textarea "**********"
click at [579, 496] on button "Post to 3 channels" at bounding box center [568, 490] width 123 height 29
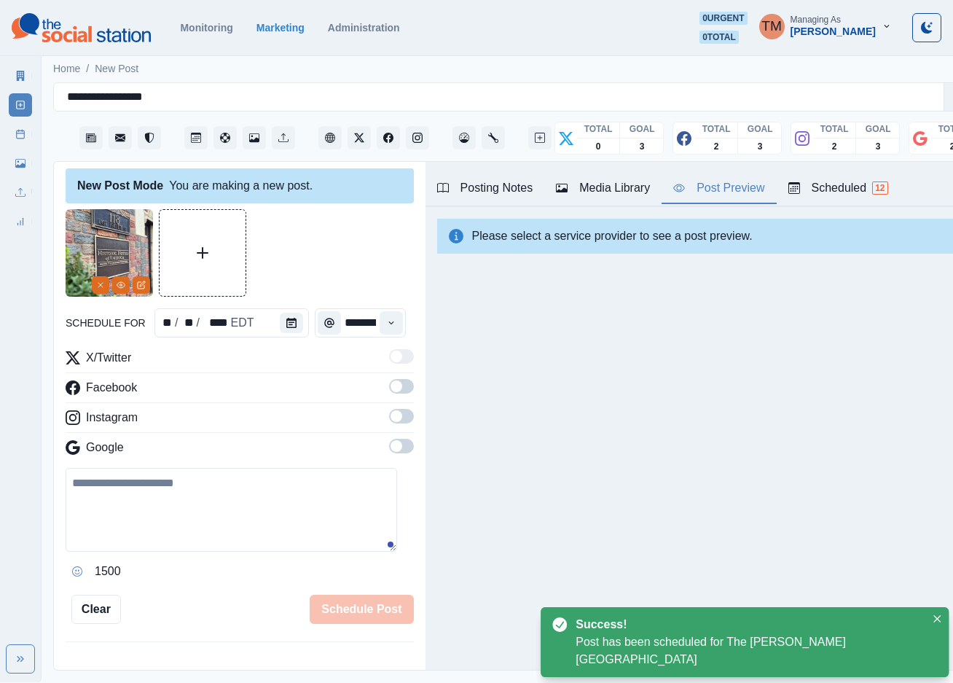
scroll to position [0, 0]
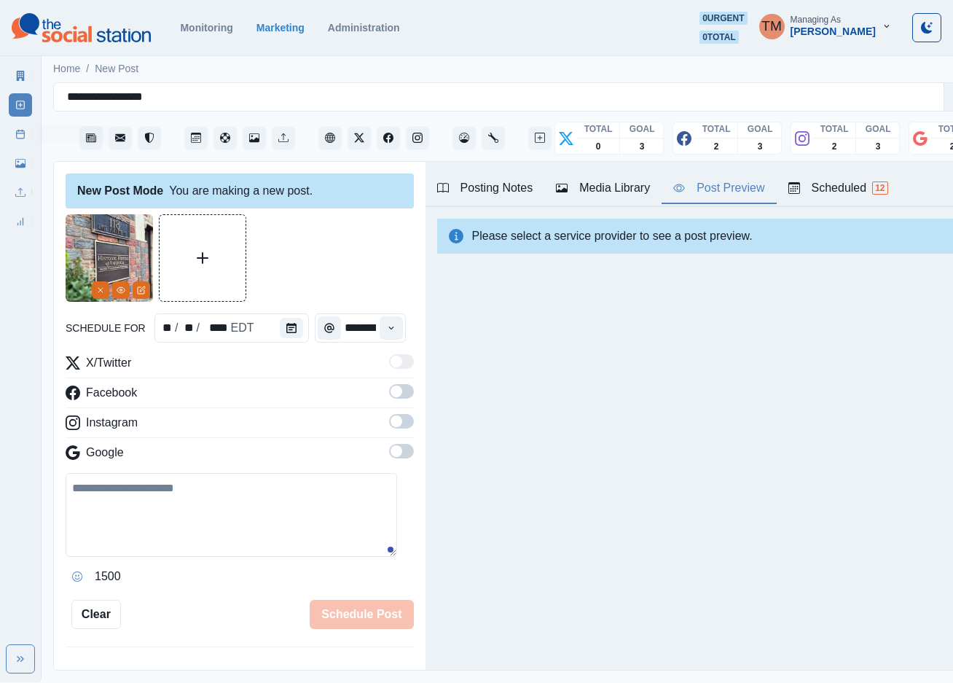
click at [17, 136] on icon at bounding box center [20, 134] width 10 height 10
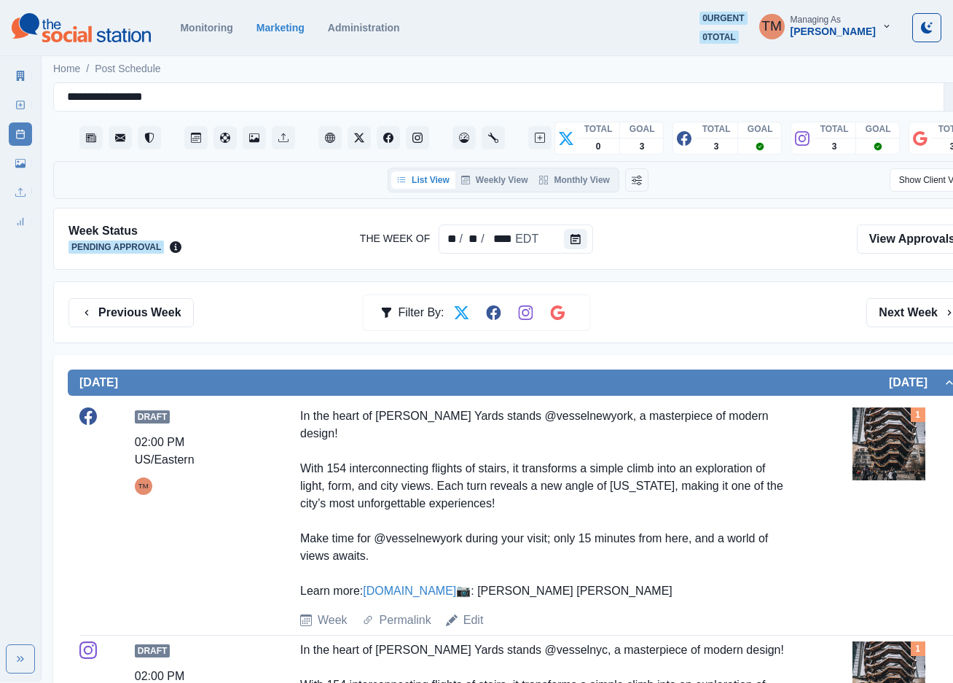
click at [741, 304] on div "Previous Week Filter By: Next Week" at bounding box center [517, 312] width 899 height 29
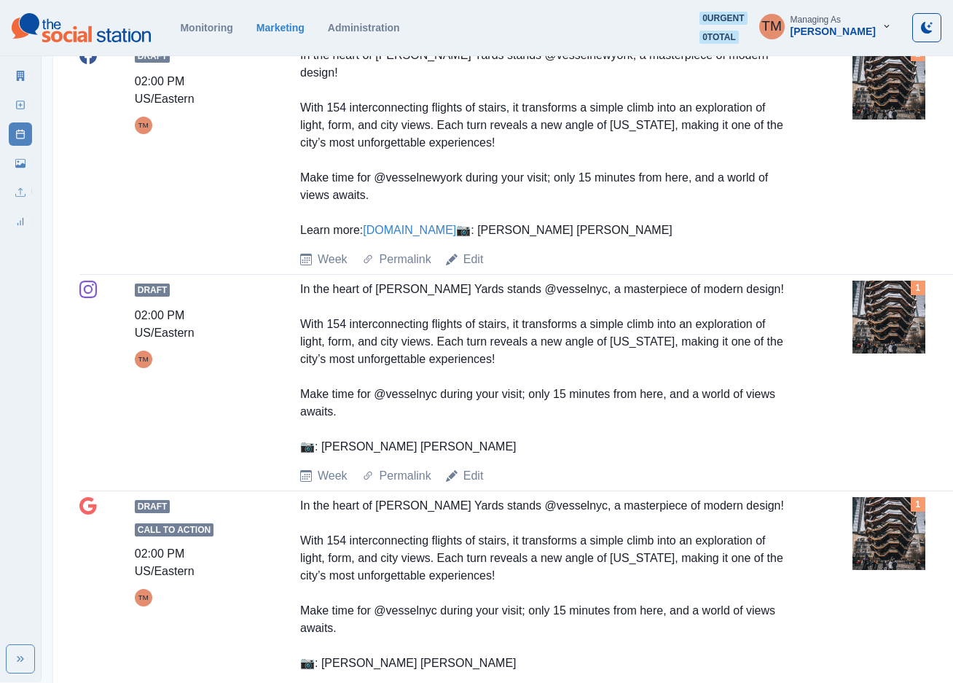
scroll to position [169, 0]
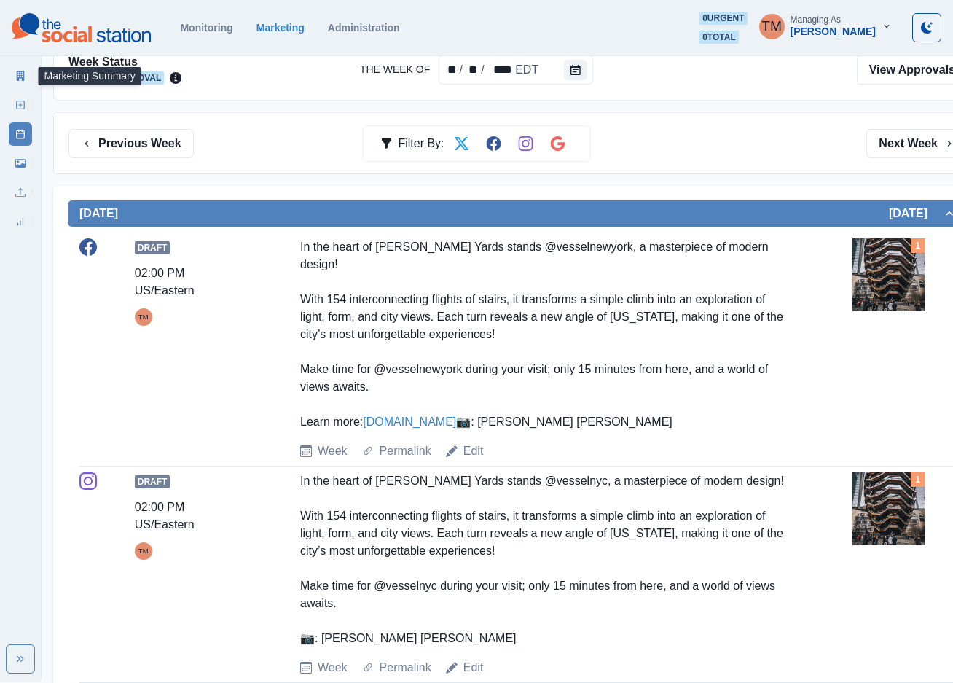
click at [17, 79] on icon at bounding box center [21, 76] width 8 height 10
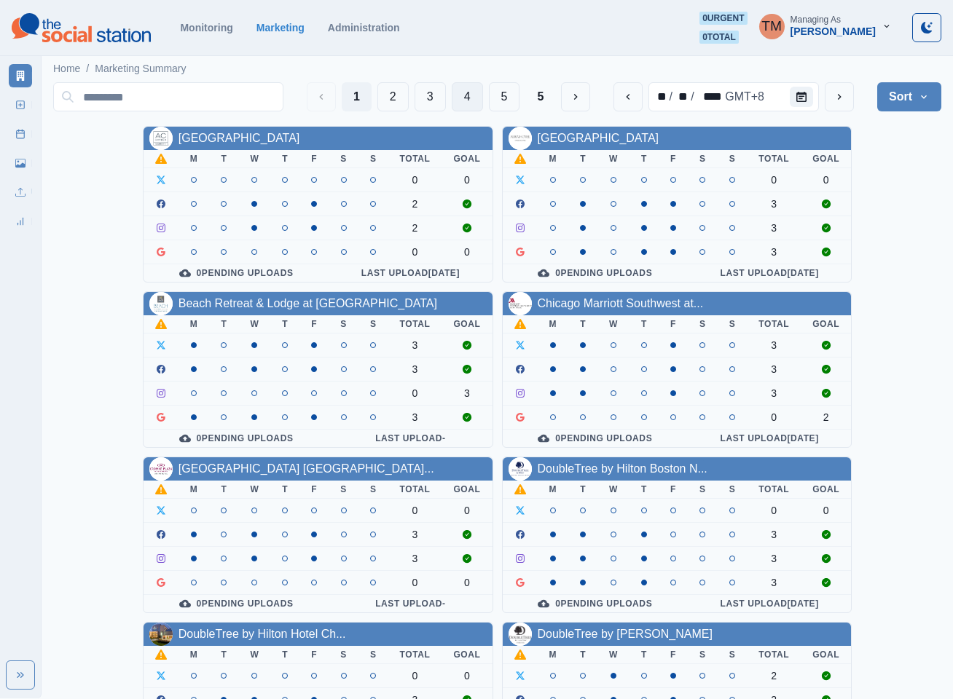
click at [466, 101] on button "4" at bounding box center [467, 96] width 31 height 29
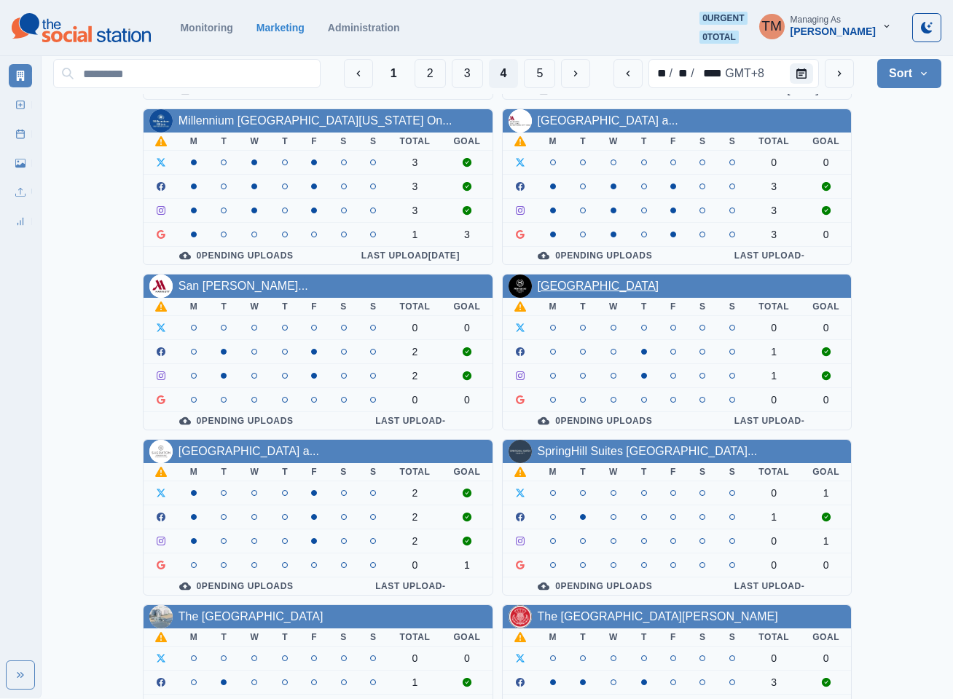
scroll to position [437, 0]
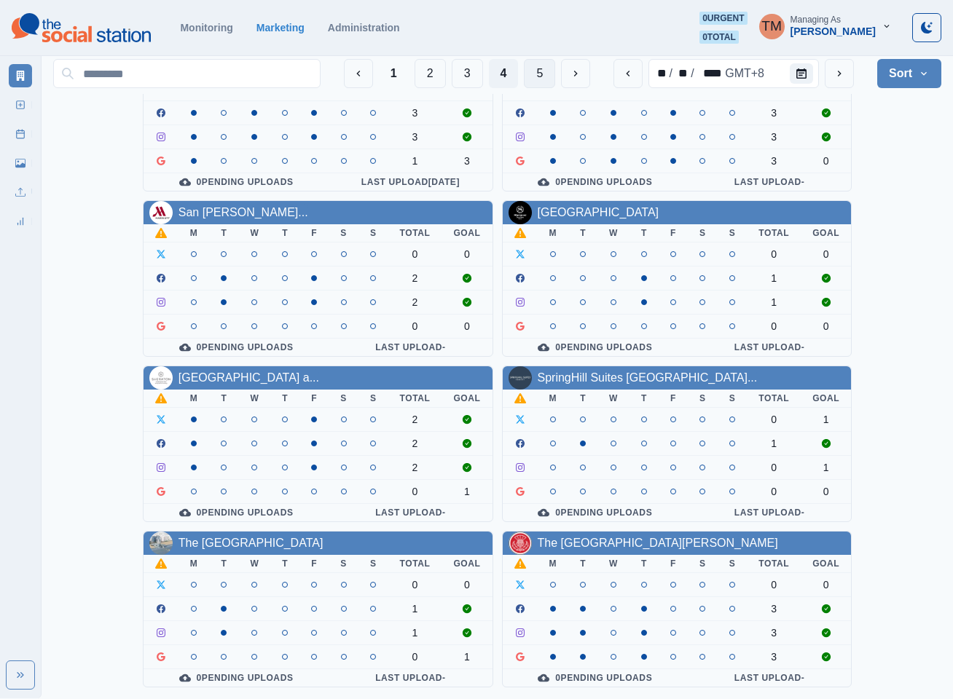
click at [541, 74] on button "5" at bounding box center [539, 73] width 31 height 29
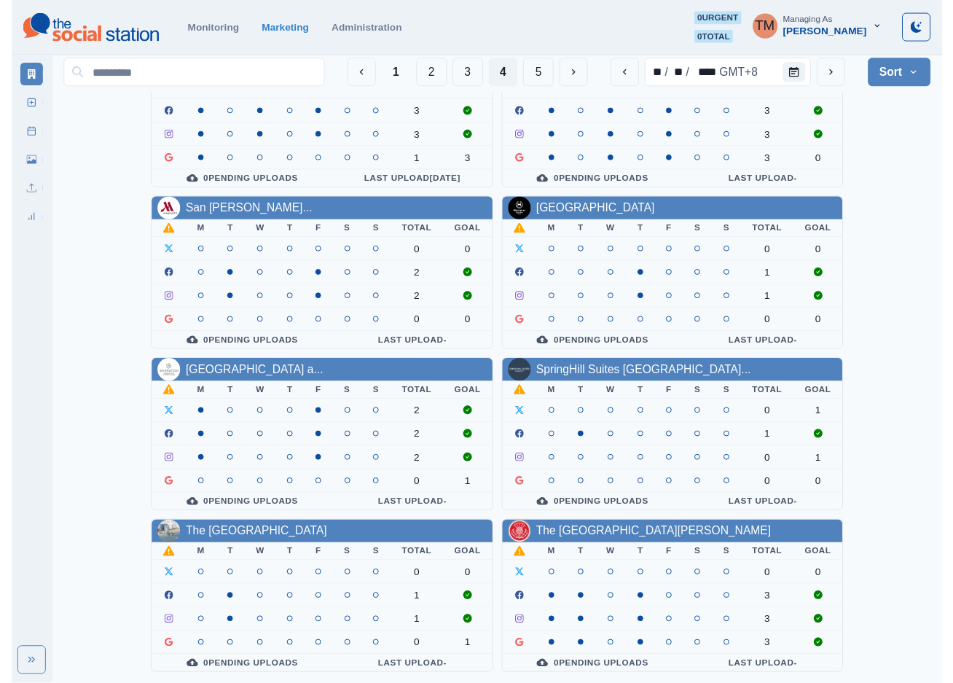
scroll to position [0, 0]
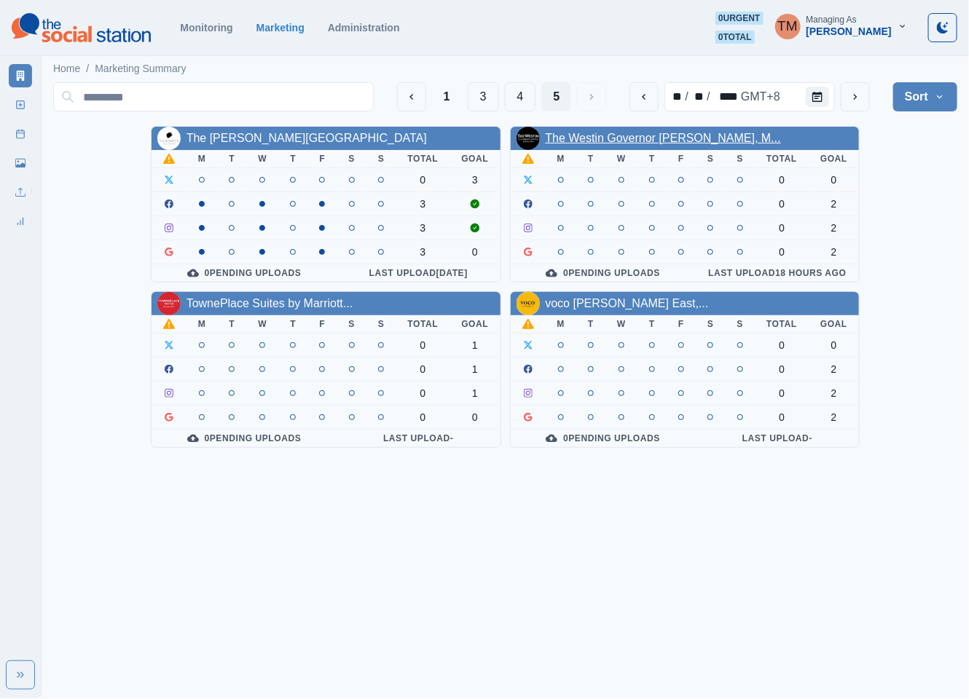
click at [611, 136] on link "The Westin Governor Morris, M..." at bounding box center [663, 138] width 235 height 12
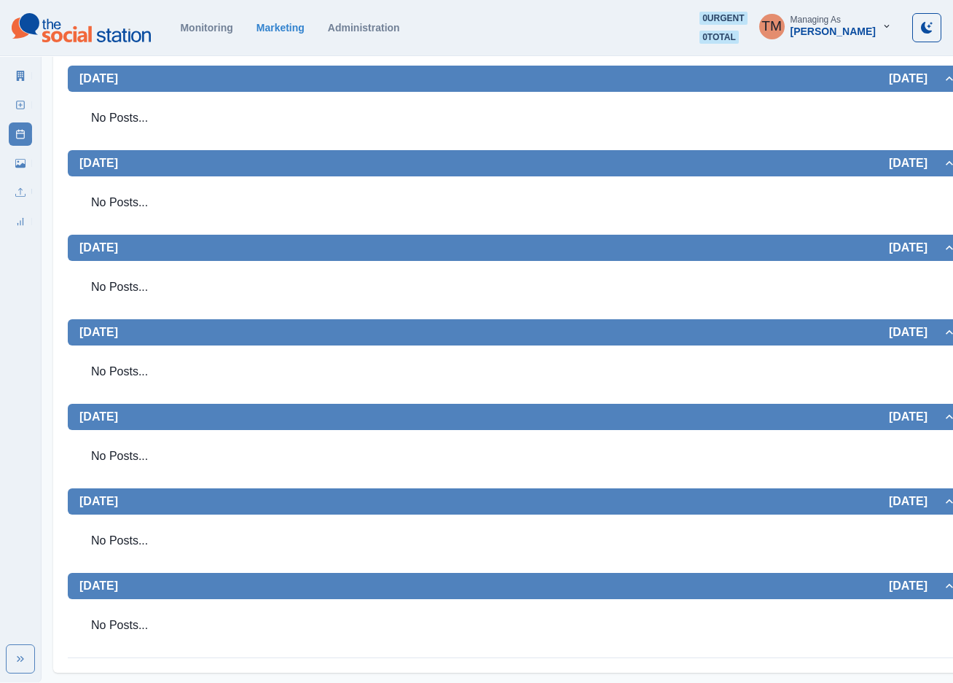
scroll to position [306, 0]
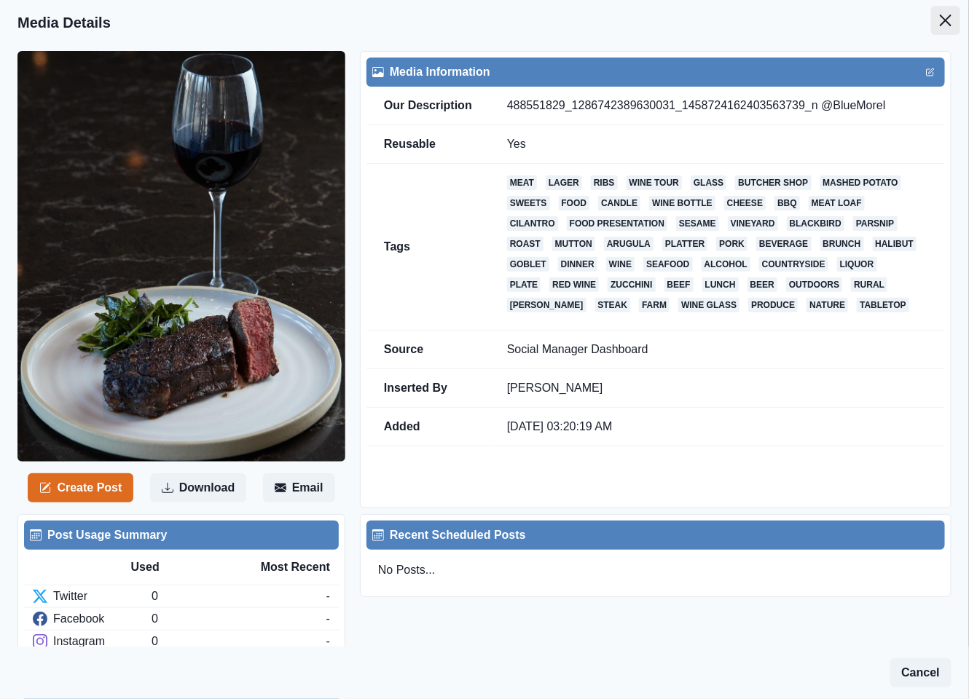
click at [940, 16] on icon "Close" at bounding box center [946, 21] width 12 height 12
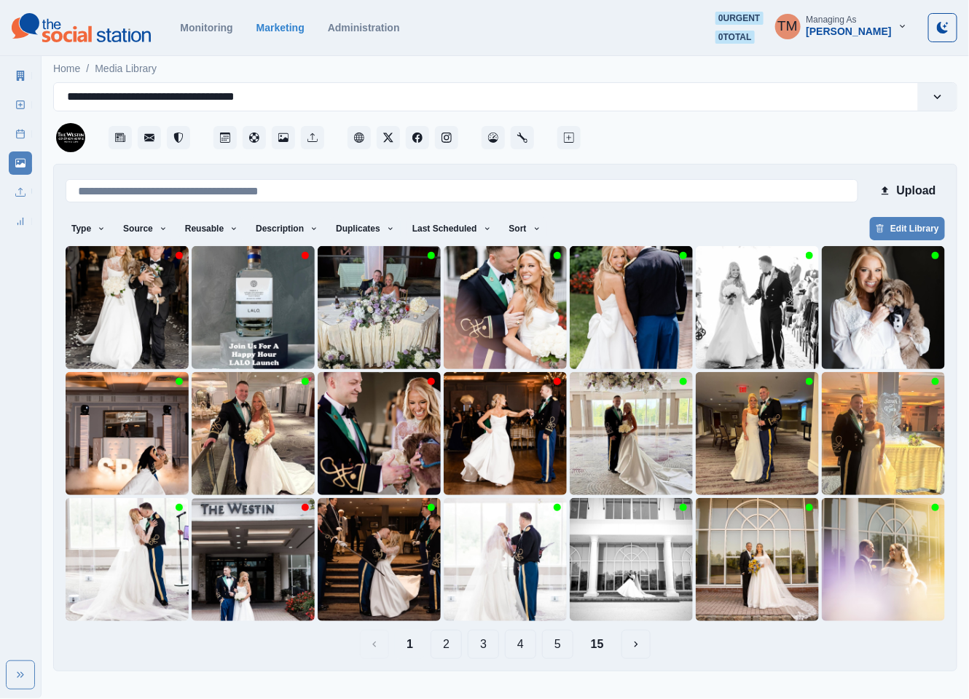
click at [442, 643] on button "2" at bounding box center [446, 644] width 31 height 29
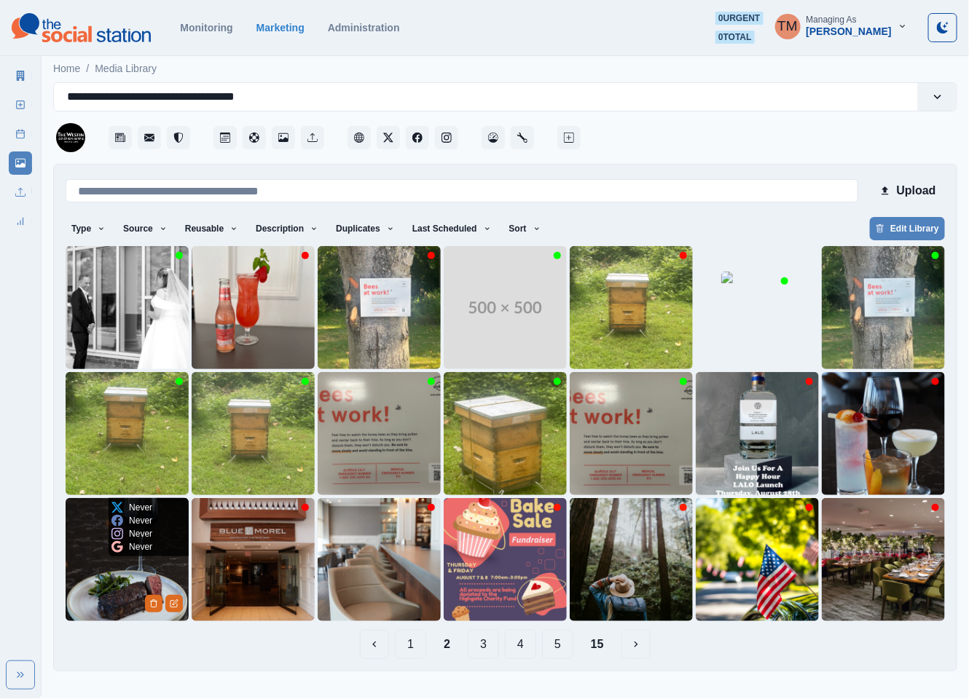
click at [112, 592] on img at bounding box center [127, 559] width 123 height 123
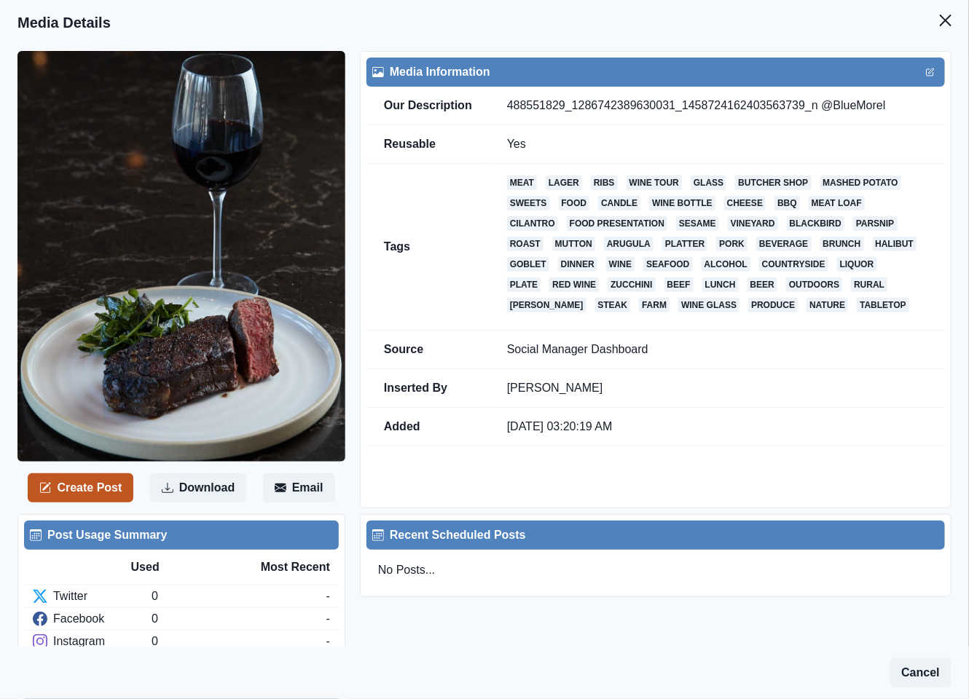
click at [72, 495] on button "Create Post" at bounding box center [81, 488] width 106 height 29
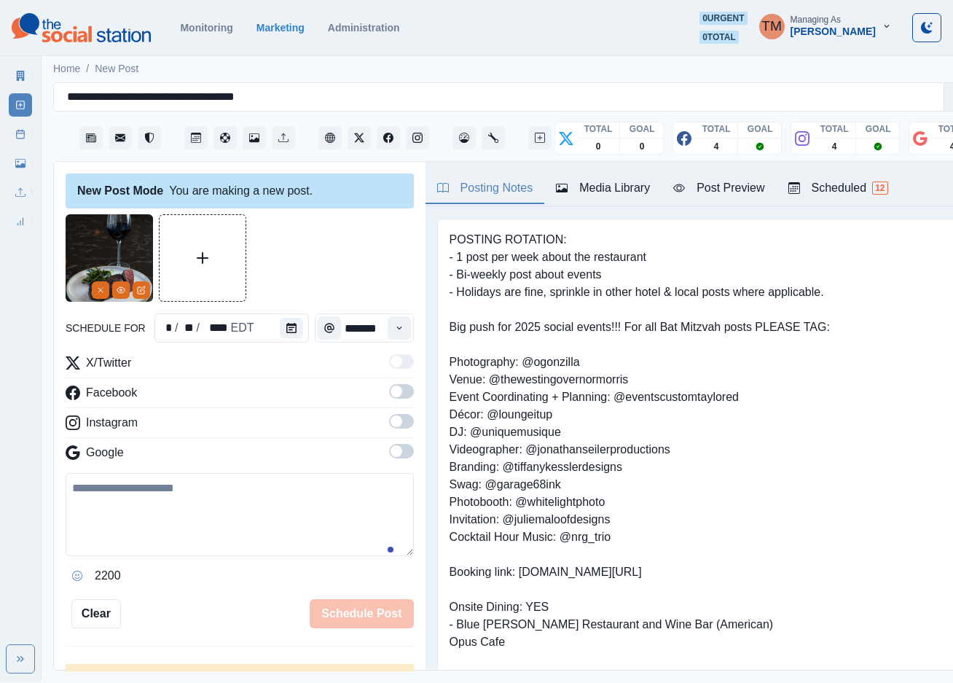
click at [208, 521] on textarea at bounding box center [240, 514] width 348 height 83
paste textarea "**********"
type textarea "**********"
click at [286, 326] on icon "Calendar" at bounding box center [291, 328] width 10 height 10
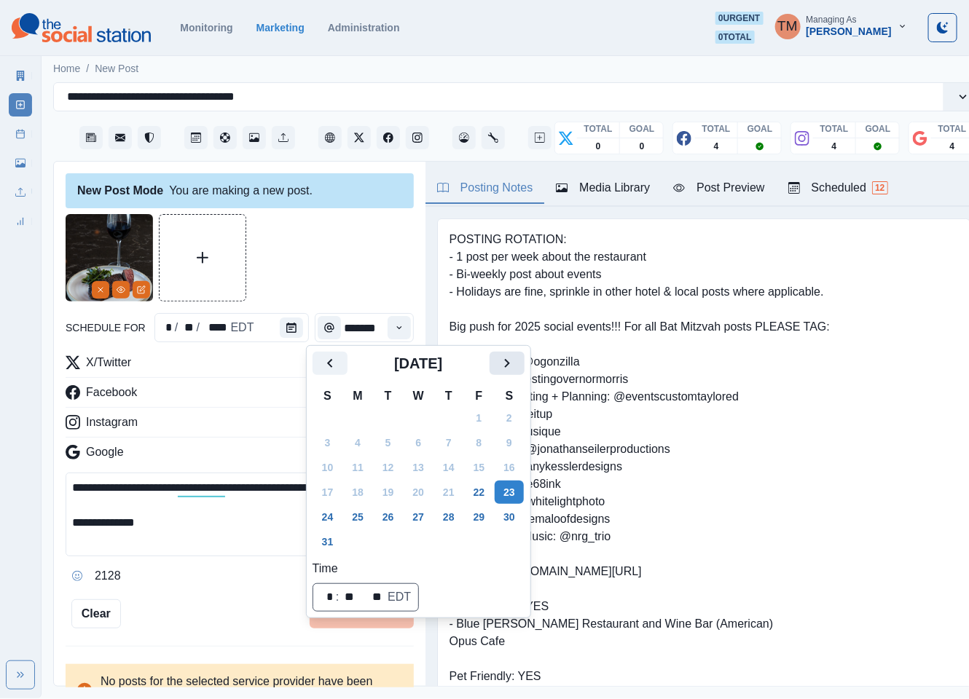
click at [511, 366] on icon "Next" at bounding box center [506, 363] width 17 height 17
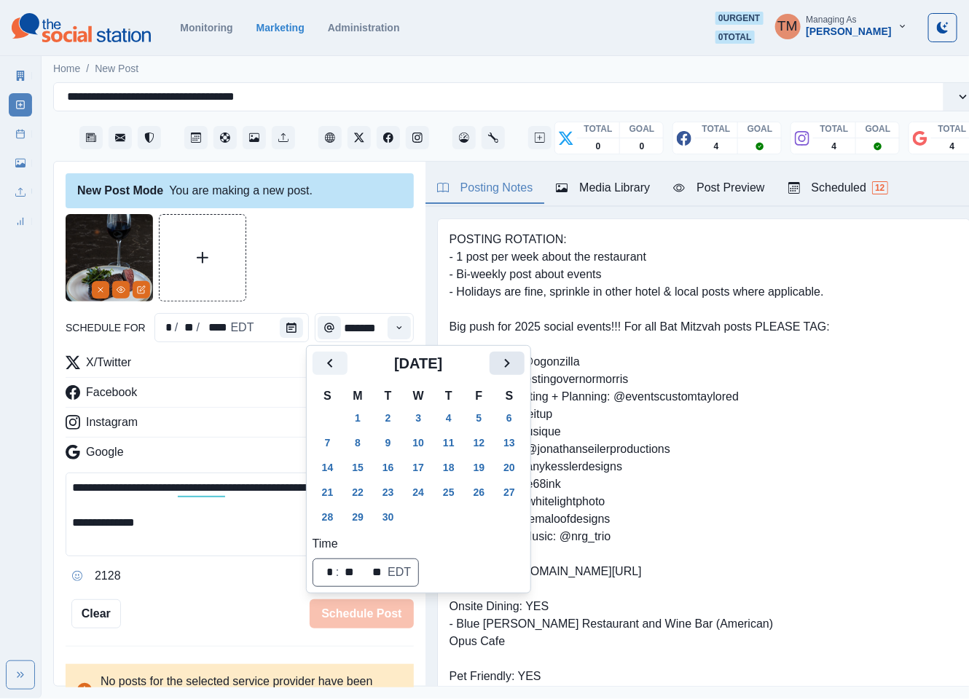
click at [511, 366] on icon "Next" at bounding box center [506, 363] width 17 height 17
click at [414, 470] on button "15" at bounding box center [418, 467] width 29 height 23
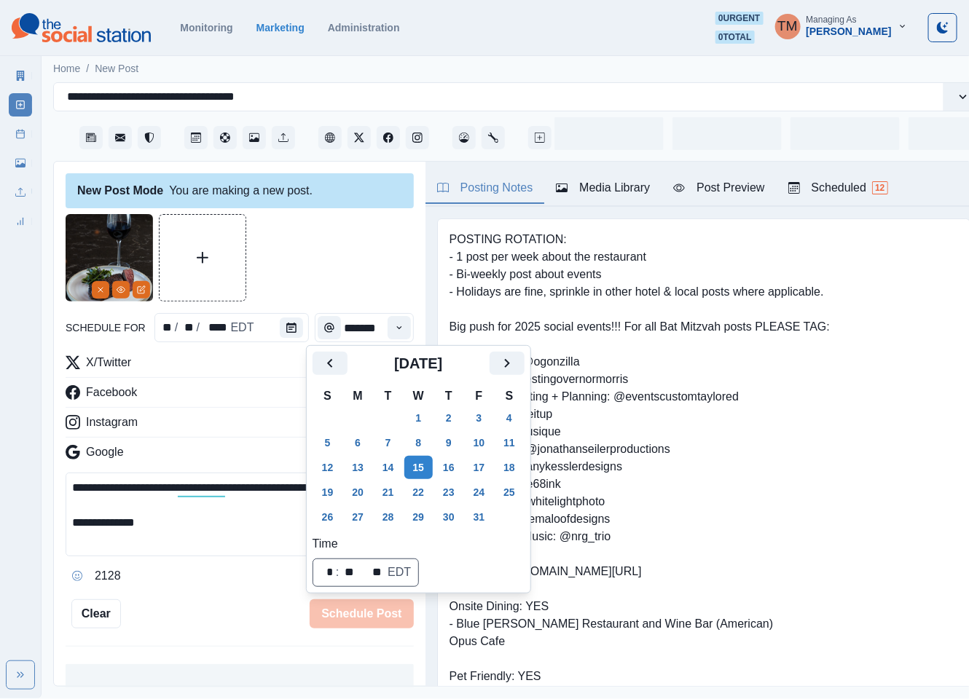
click at [322, 263] on div at bounding box center [240, 257] width 348 height 87
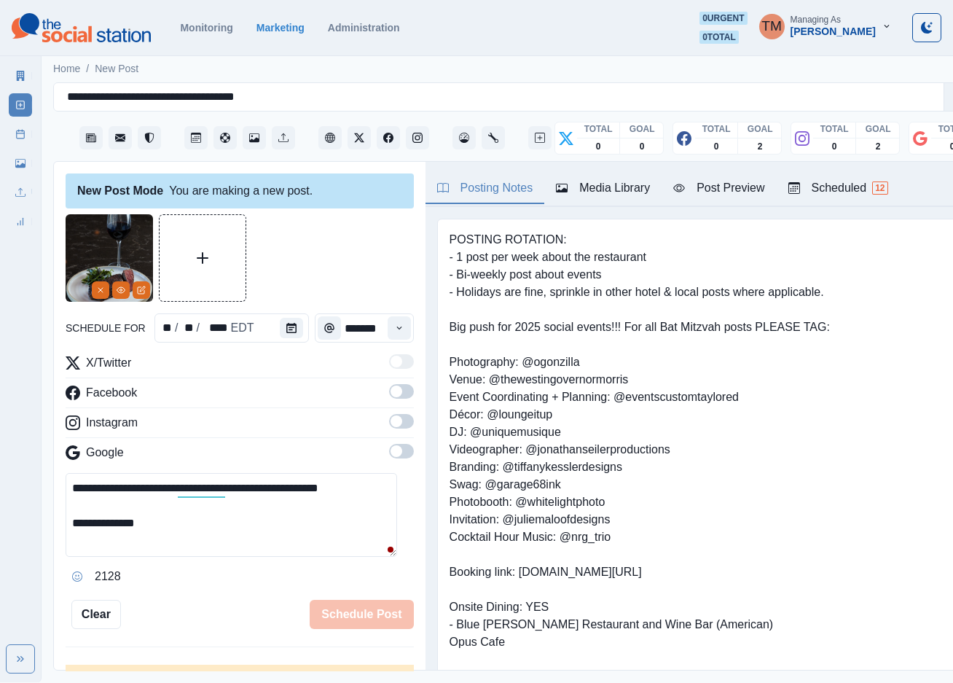
click at [391, 390] on span at bounding box center [401, 391] width 25 height 15
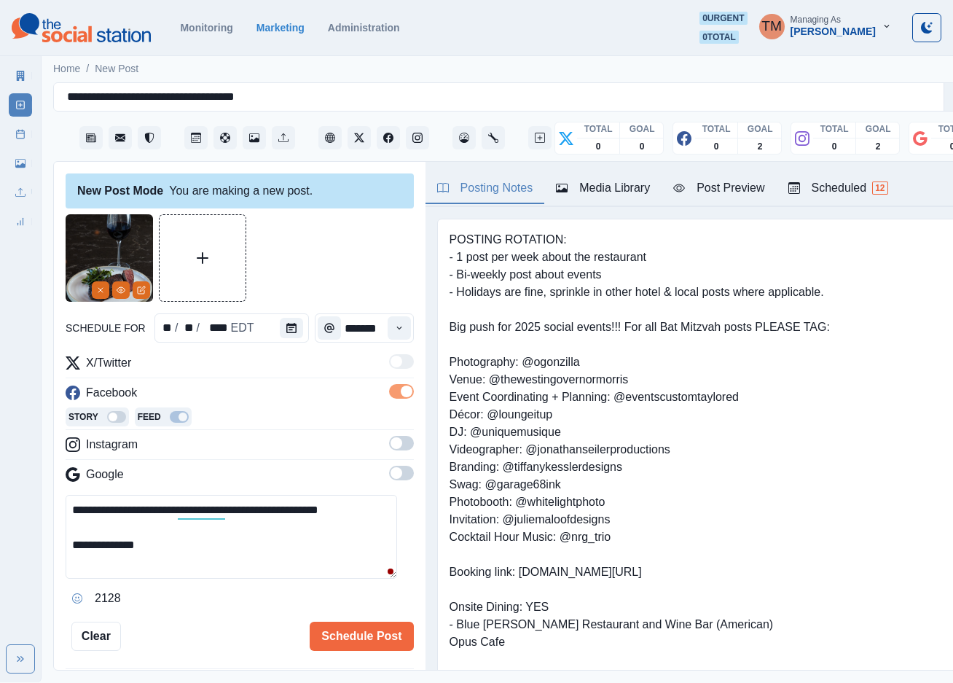
click at [389, 442] on span at bounding box center [401, 443] width 25 height 15
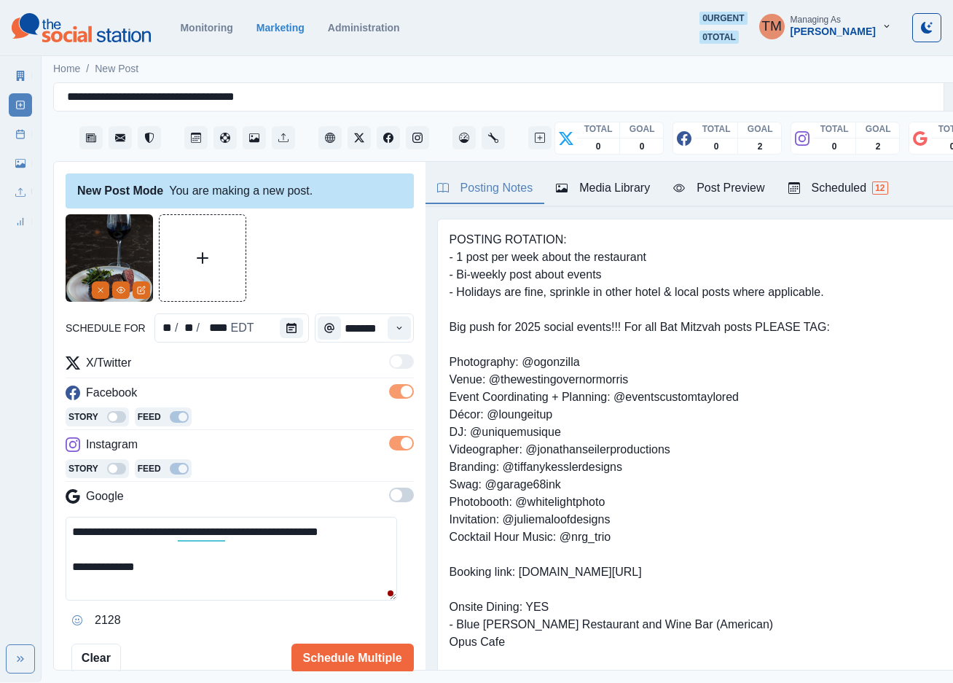
click at [391, 496] on span at bounding box center [401, 494] width 25 height 15
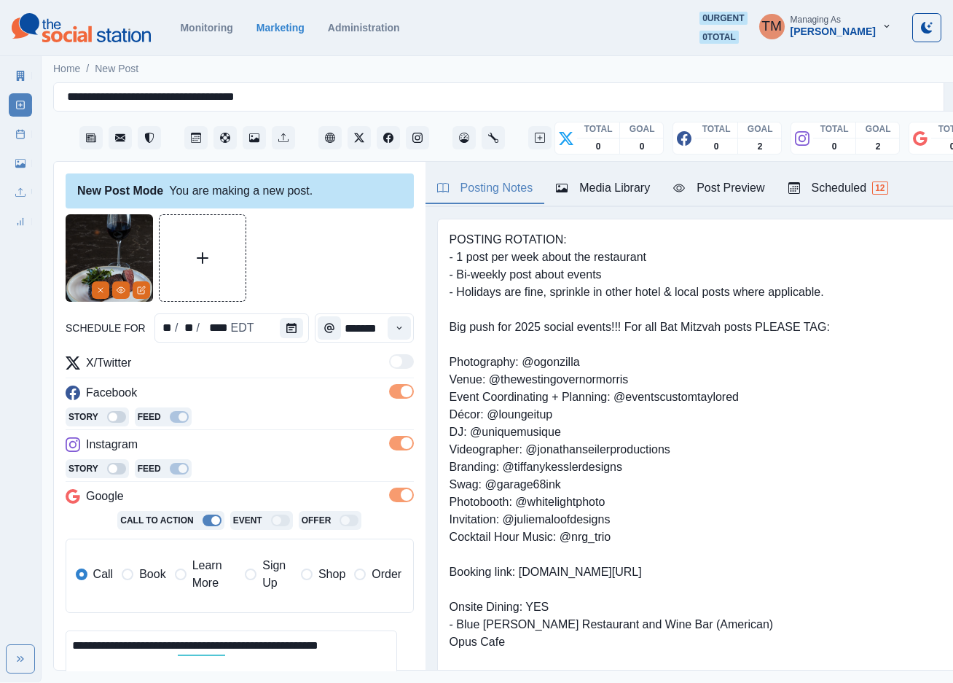
click at [152, 575] on span "Book" at bounding box center [152, 573] width 26 height 17
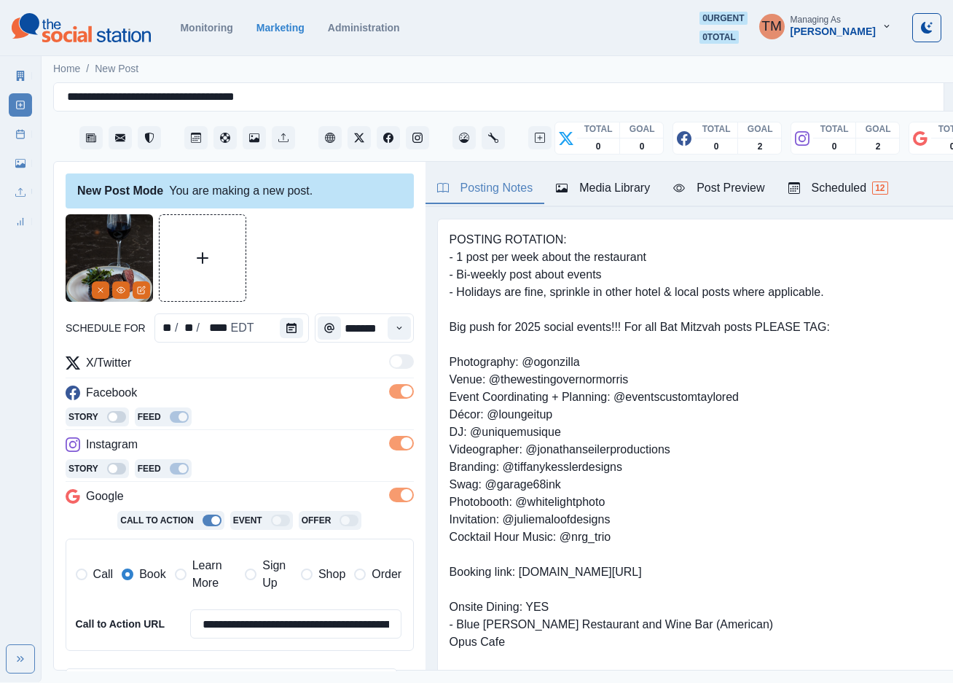
click at [320, 254] on div at bounding box center [240, 257] width 348 height 87
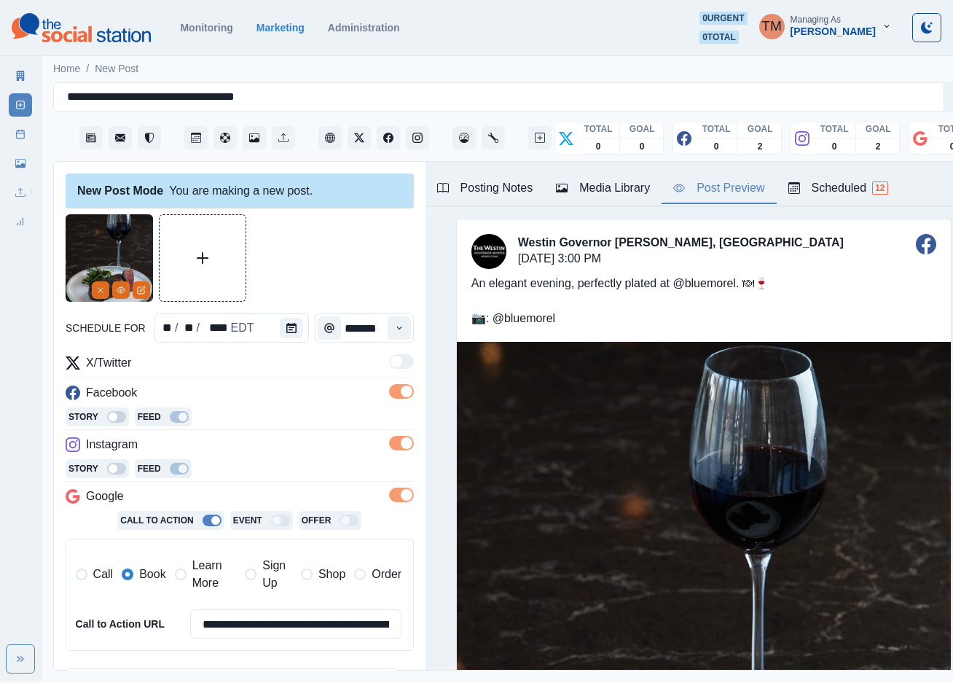
drag, startPoint x: 735, startPoint y: 187, endPoint x: 562, endPoint y: 348, distance: 236.1
click at [734, 187] on div "Post Preview" at bounding box center [718, 187] width 91 height 17
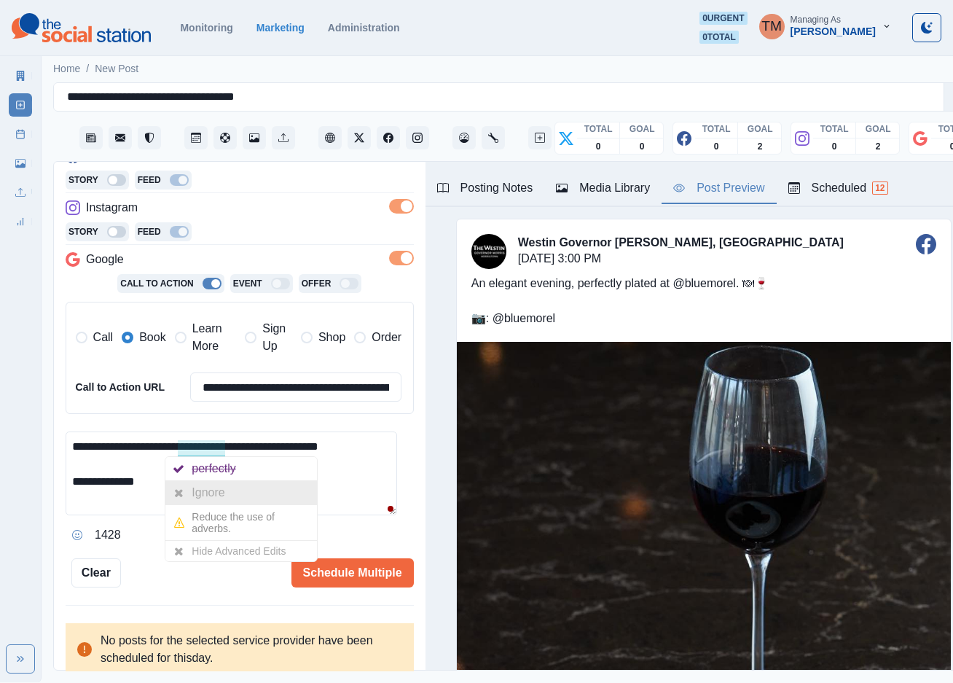
click at [208, 494] on div "Ignore" at bounding box center [211, 492] width 39 height 23
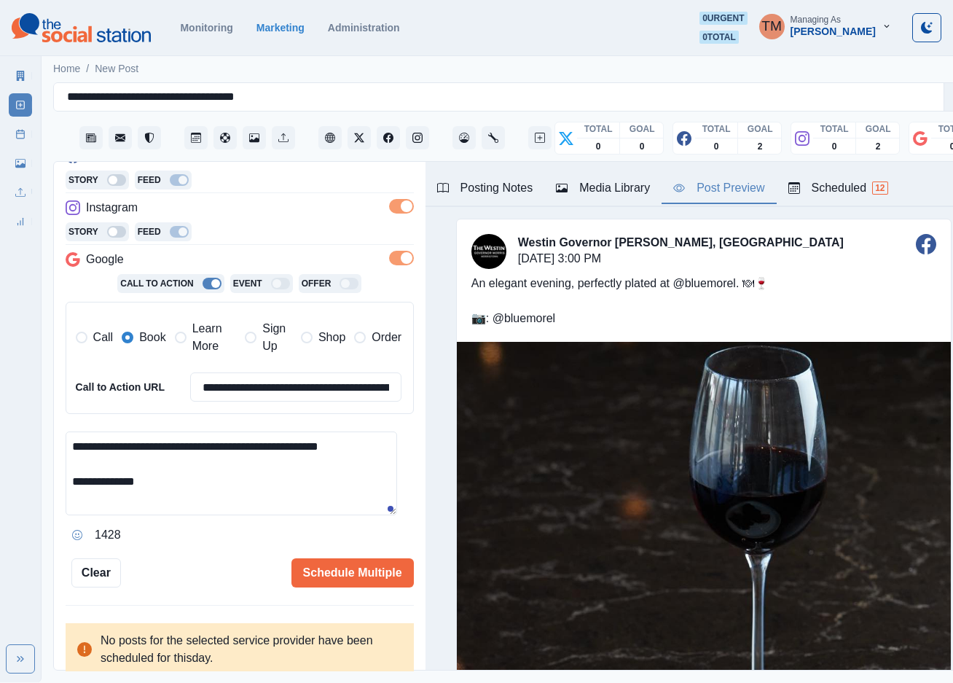
scroll to position [18, 0]
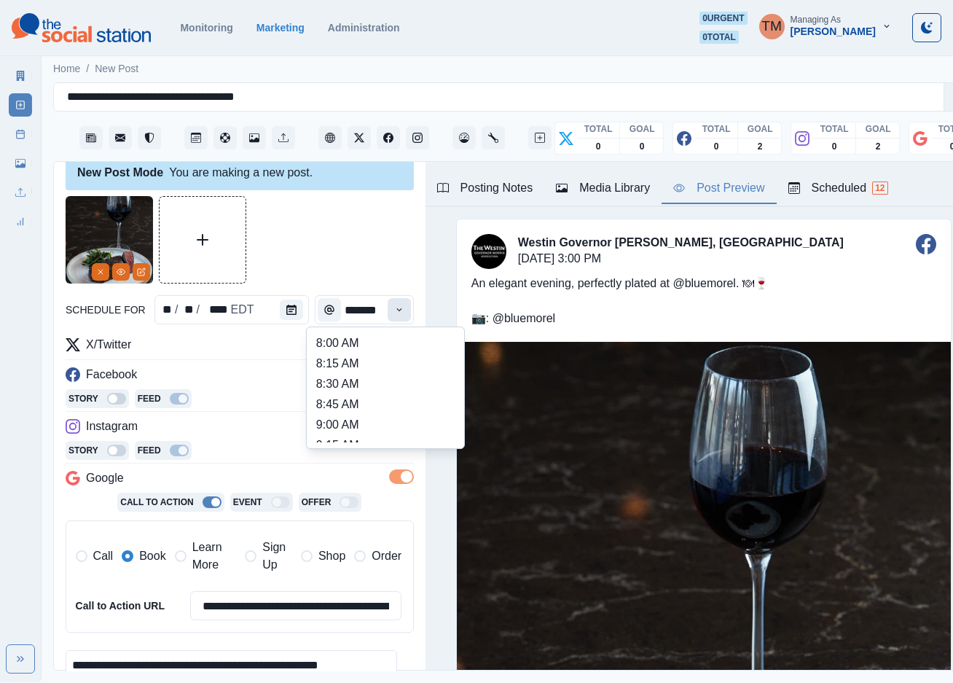
click at [394, 311] on icon "Time" at bounding box center [399, 310] width 10 height 10
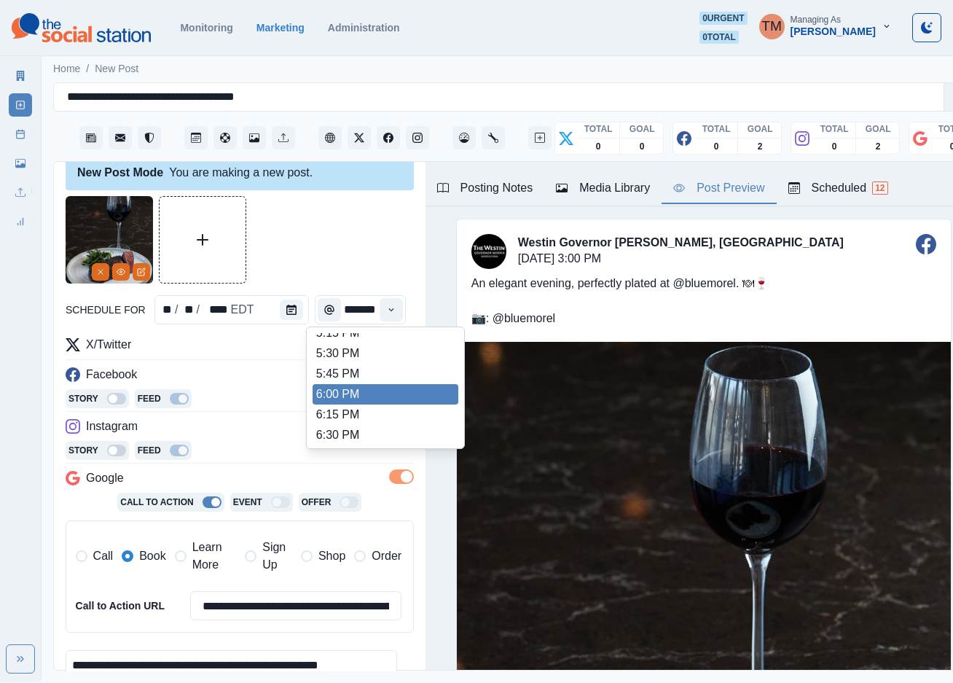
click at [391, 385] on li "6:00 PM" at bounding box center [386, 394] width 146 height 20
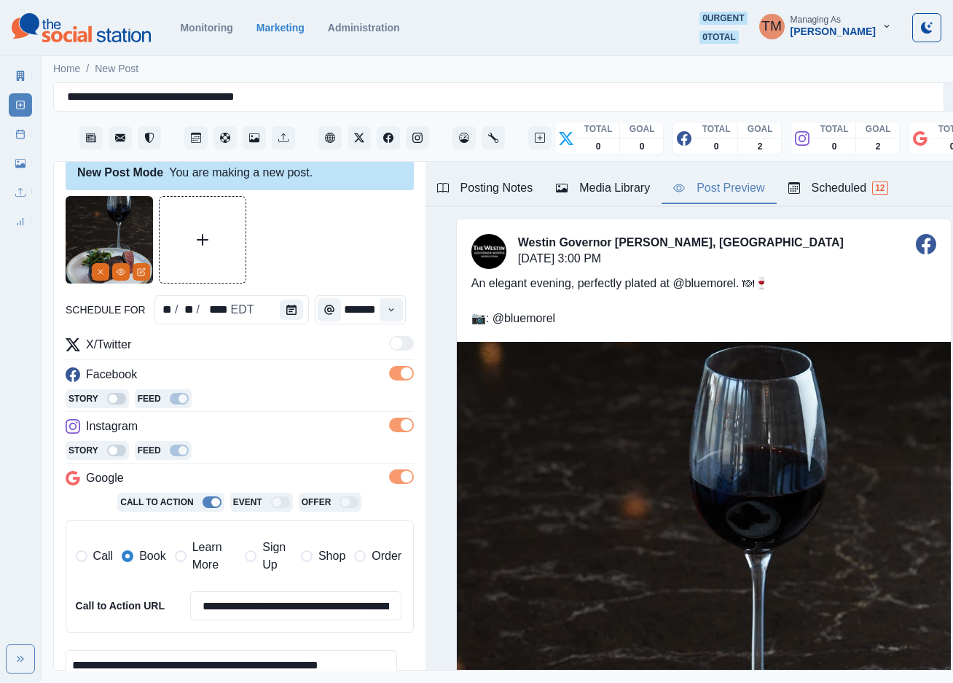
type input "*******"
click at [350, 239] on div at bounding box center [240, 239] width 348 height 87
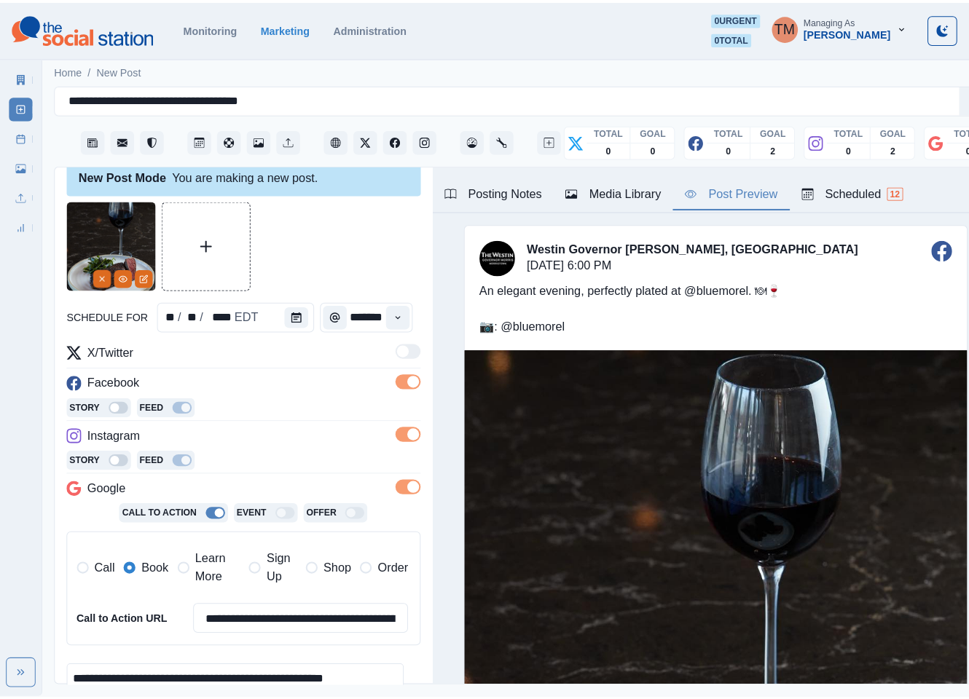
scroll to position [237, 0]
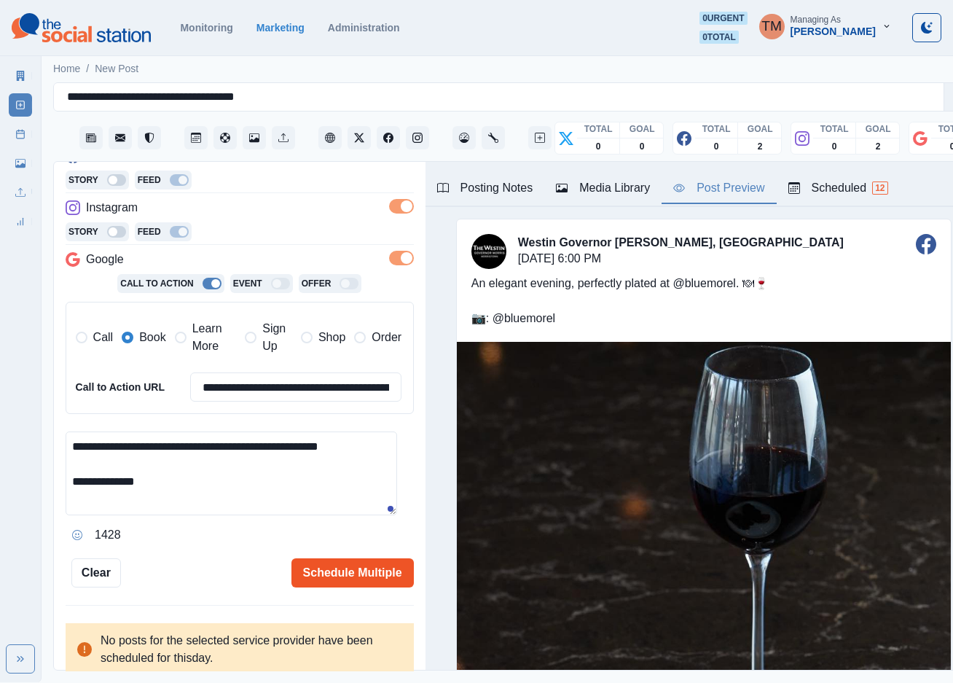
click at [352, 581] on button "Schedule Multiple" at bounding box center [352, 572] width 122 height 29
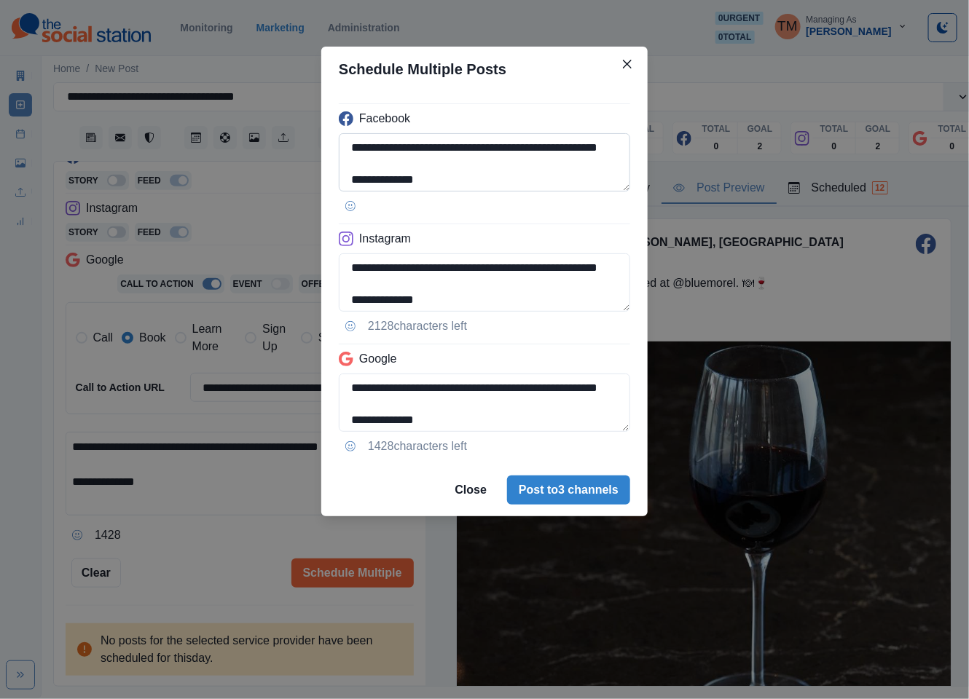
drag, startPoint x: 354, startPoint y: 167, endPoint x: 414, endPoint y: 167, distance: 59.7
click at [414, 167] on textarea "**********" at bounding box center [484, 162] width 291 height 58
paste textarea
drag, startPoint x: 377, startPoint y: 177, endPoint x: 516, endPoint y: 186, distance: 139.4
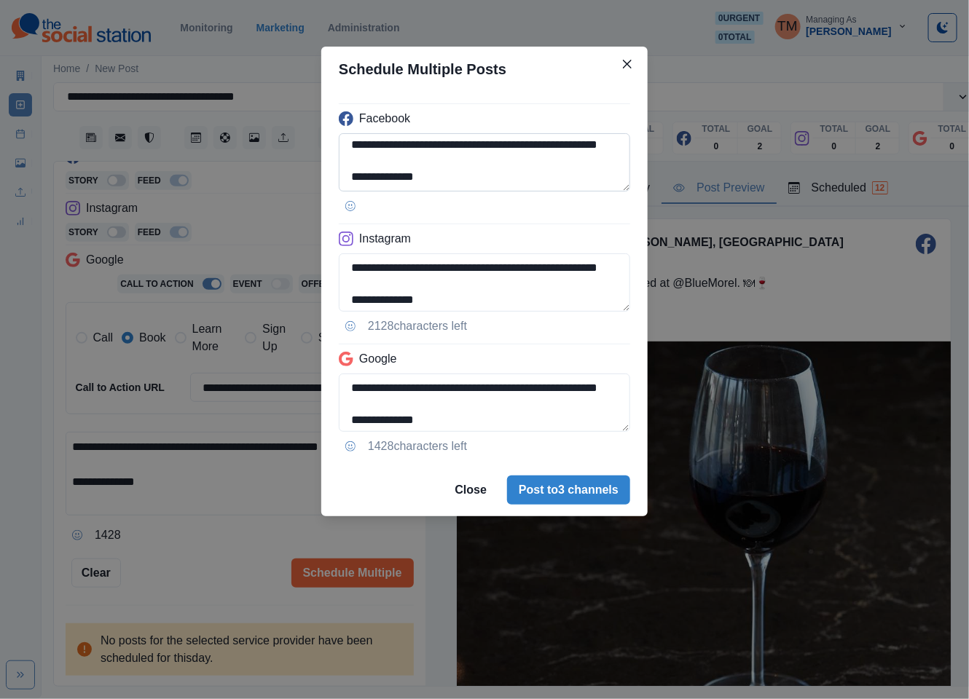
click at [516, 186] on textarea "**********" at bounding box center [484, 162] width 291 height 58
paste textarea
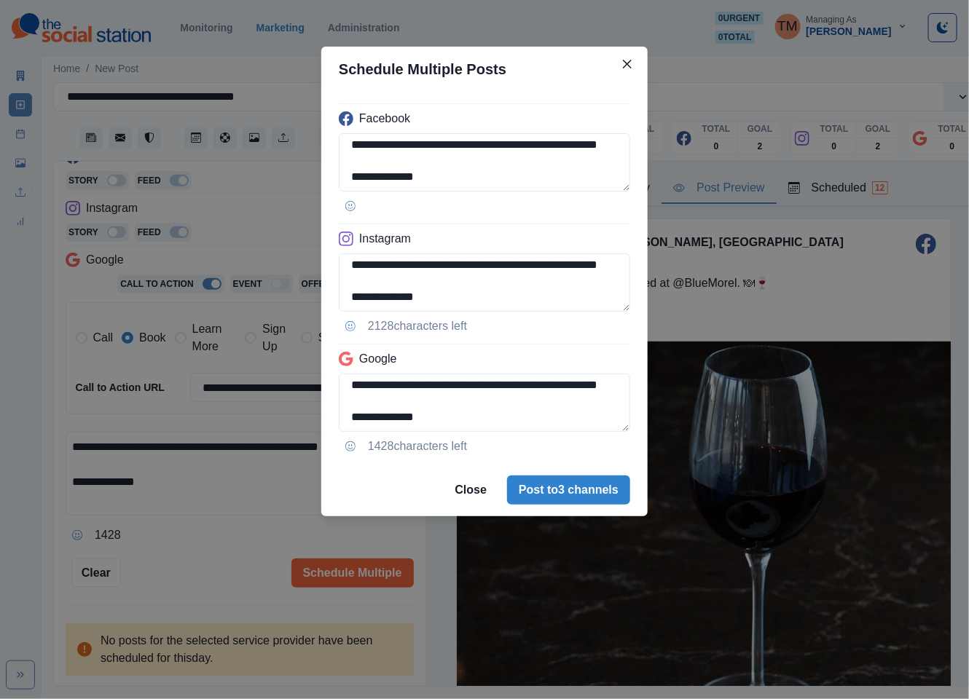
type textarea "**********"
drag, startPoint x: 184, startPoint y: 549, endPoint x: 167, endPoint y: 547, distance: 16.8
click at [184, 547] on div "**********" at bounding box center [484, 349] width 969 height 699
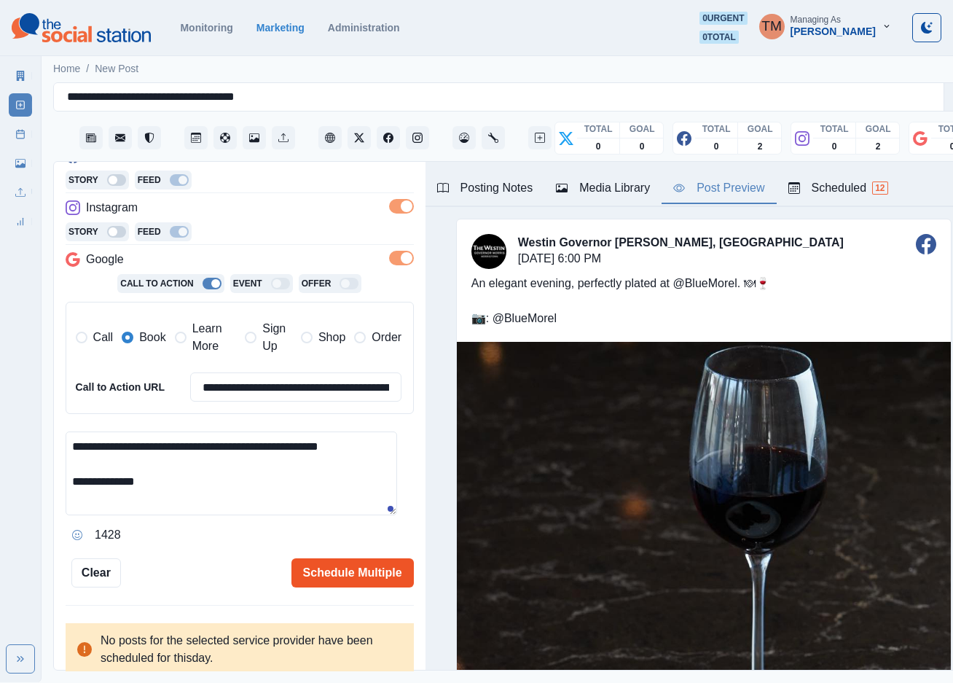
click at [332, 567] on button "Schedule Multiple" at bounding box center [352, 572] width 122 height 29
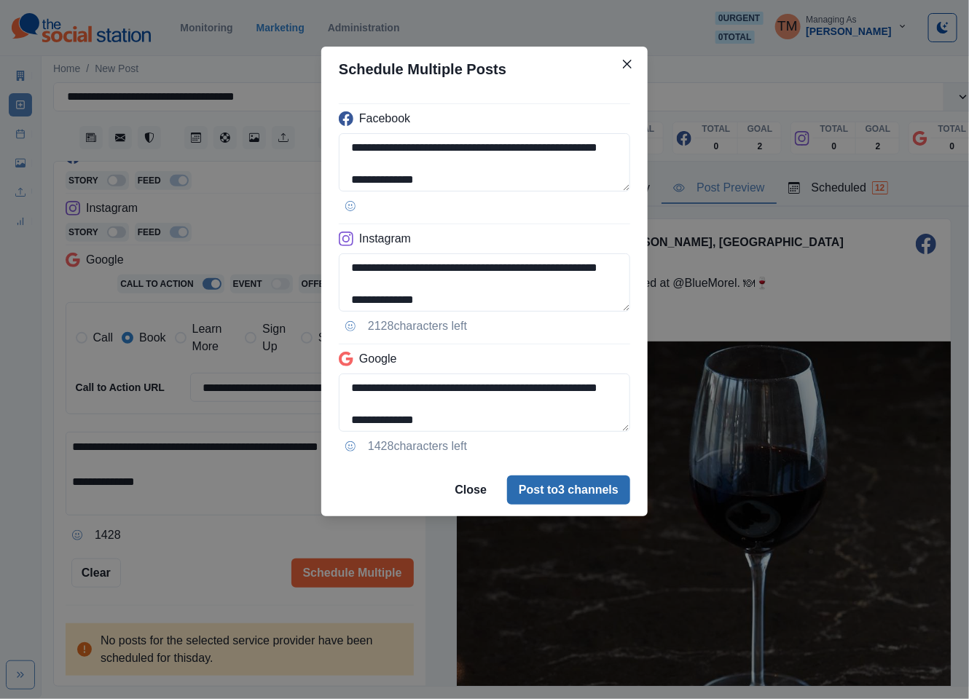
click at [564, 493] on button "Post to 3 channels" at bounding box center [568, 490] width 123 height 29
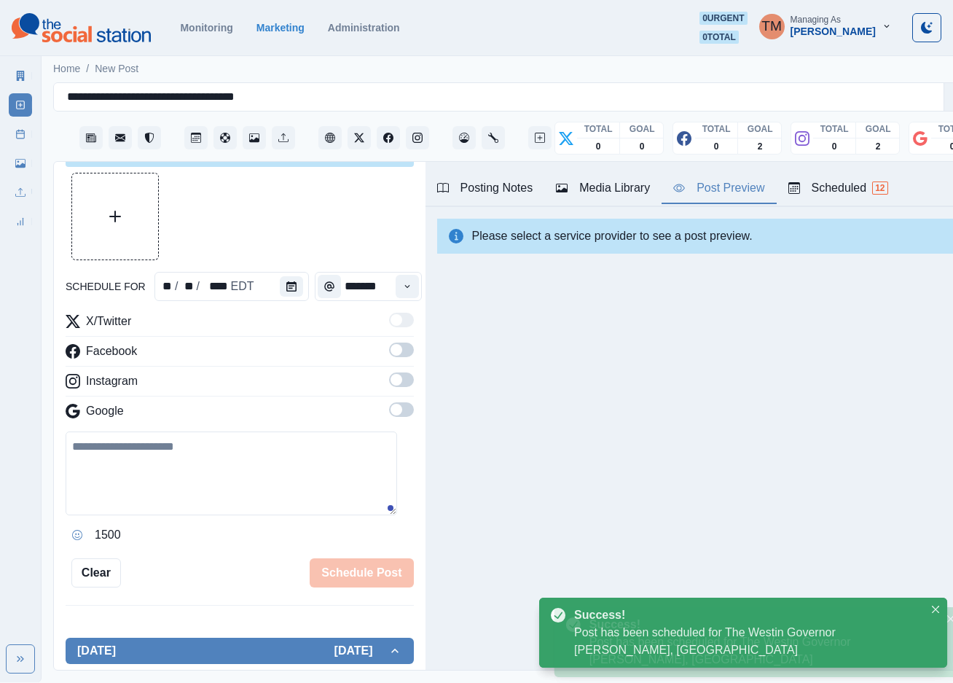
scroll to position [0, 0]
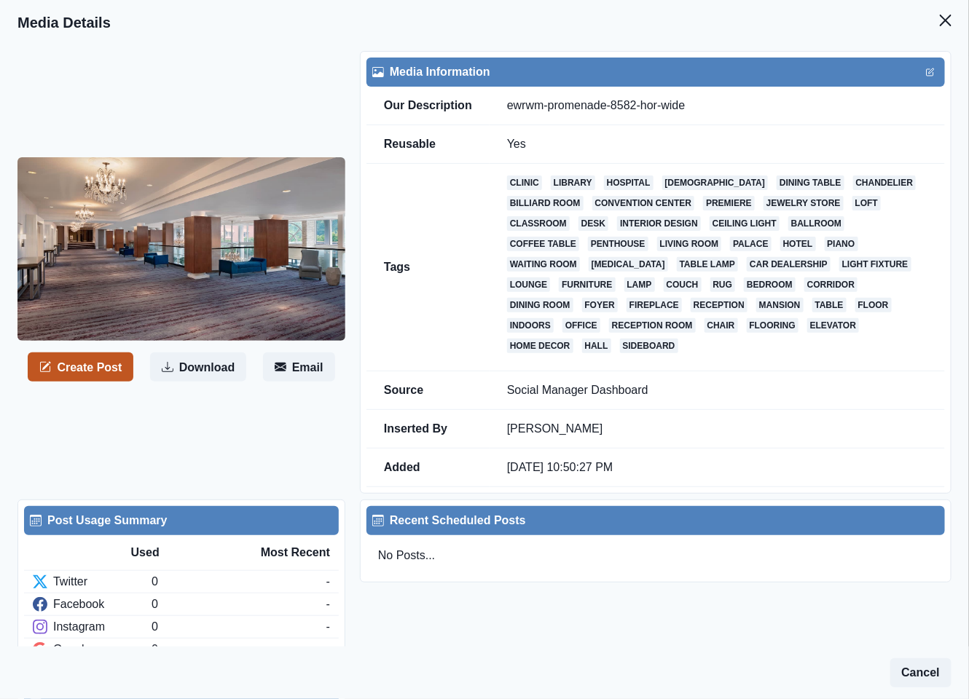
click at [96, 372] on button "Create Post" at bounding box center [81, 367] width 106 height 29
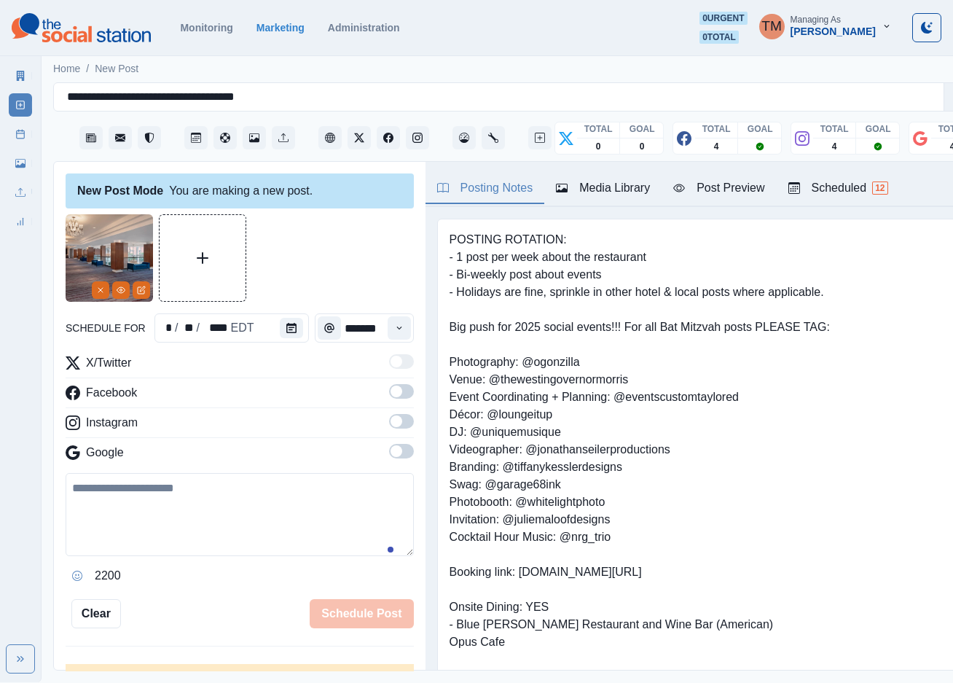
drag, startPoint x: 142, startPoint y: 523, endPoint x: 307, endPoint y: 431, distance: 188.9
click at [143, 522] on textarea at bounding box center [240, 514] width 348 height 83
paste textarea "**********"
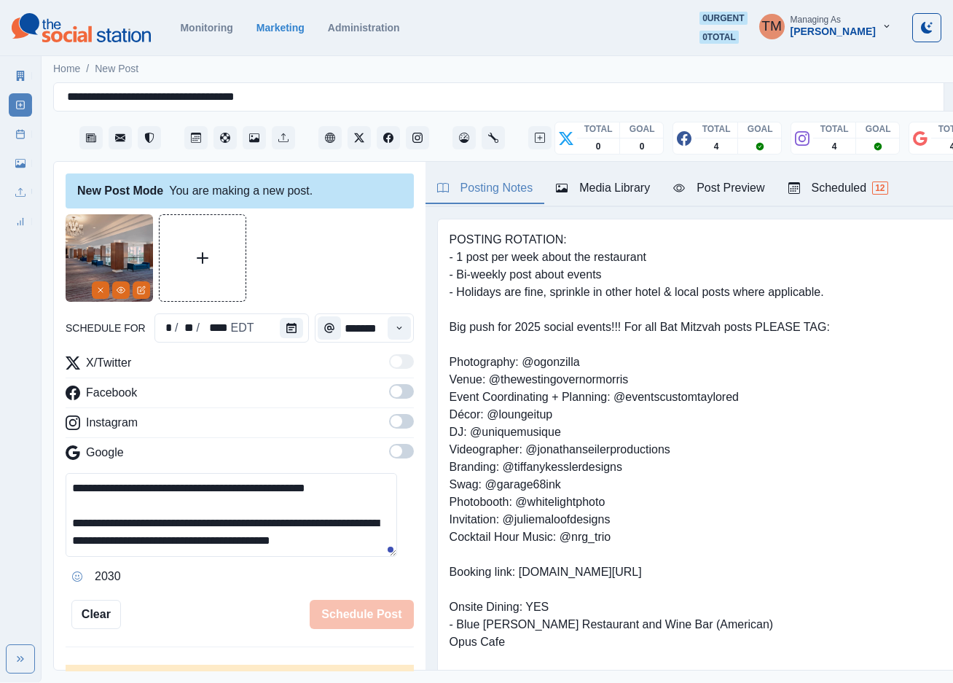
scroll to position [12, 0]
type textarea "**********"
drag, startPoint x: 383, startPoint y: 389, endPoint x: 400, endPoint y: 433, distance: 46.8
click at [389, 394] on span at bounding box center [401, 391] width 25 height 15
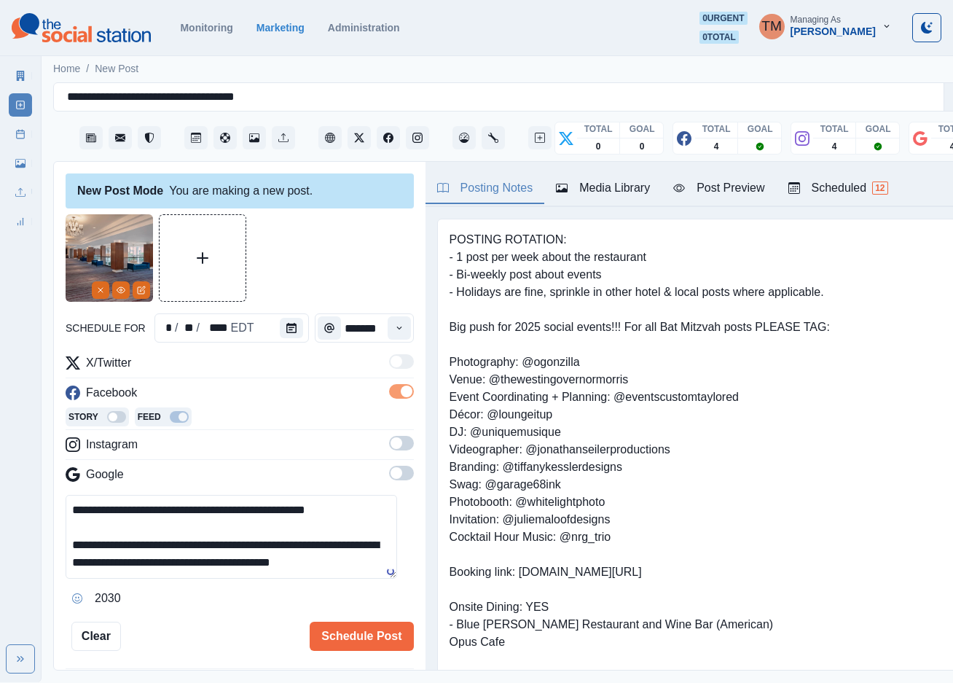
click at [391, 446] on span at bounding box center [401, 443] width 25 height 15
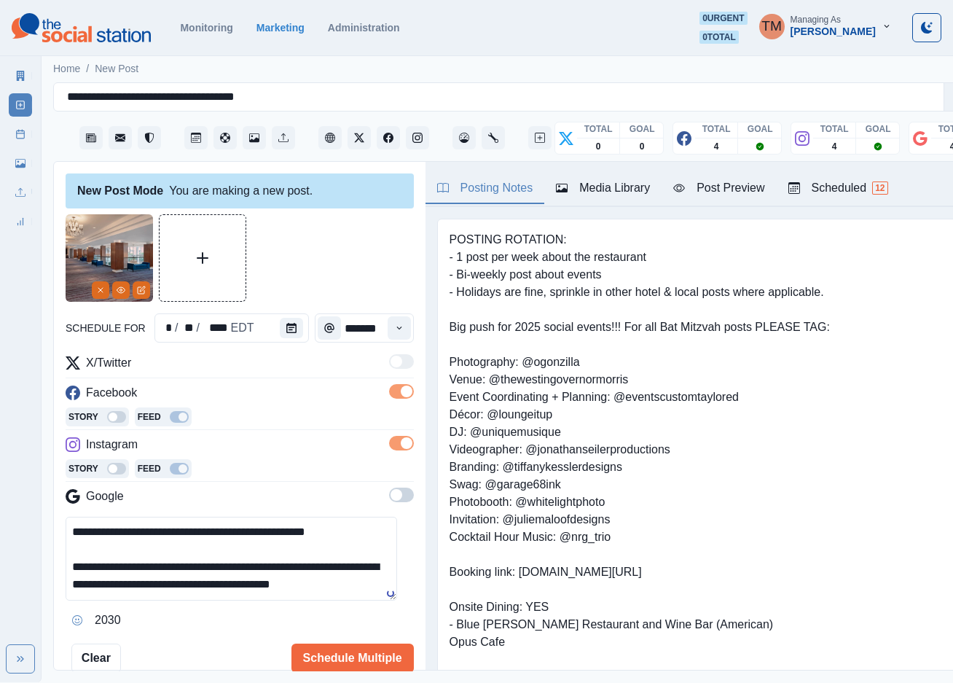
click at [389, 497] on span at bounding box center [401, 494] width 25 height 15
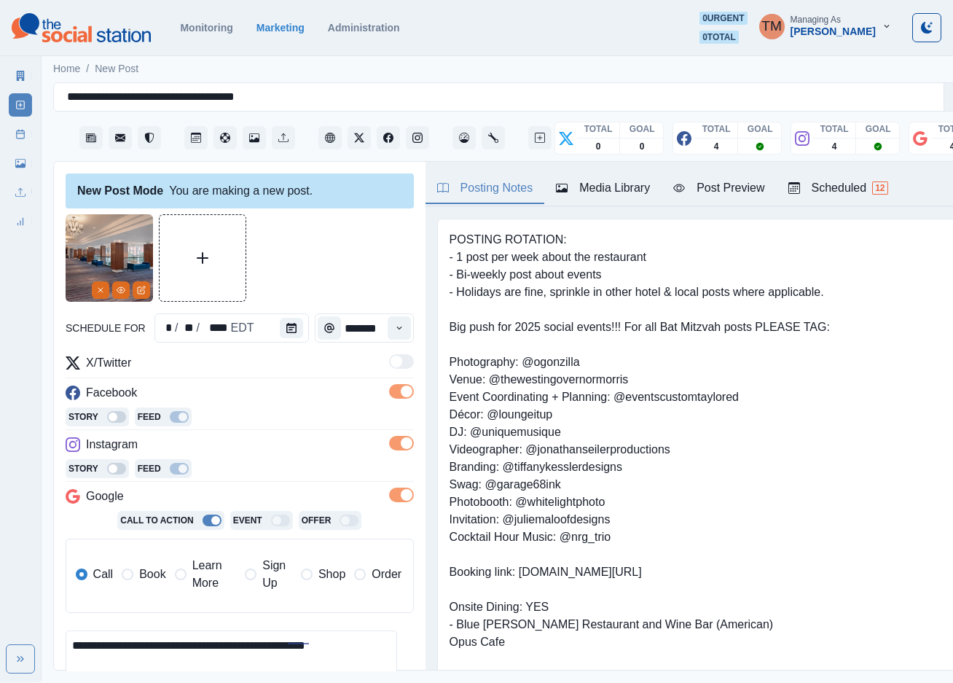
click at [153, 576] on span "Book" at bounding box center [152, 573] width 26 height 17
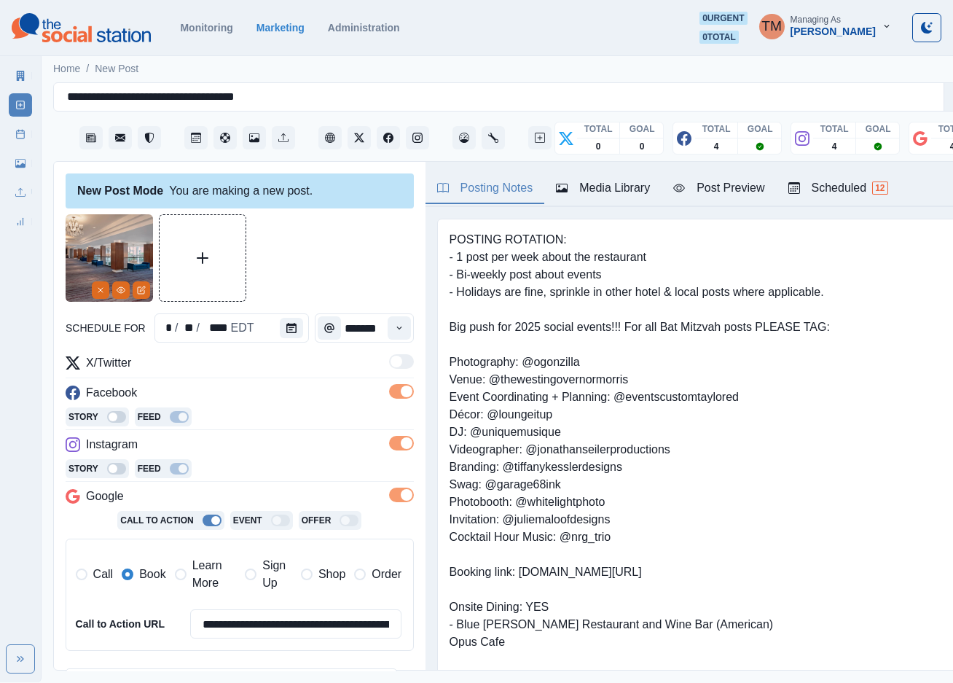
click at [342, 262] on div at bounding box center [240, 257] width 348 height 87
click at [286, 331] on icon "Calendar" at bounding box center [291, 328] width 10 height 10
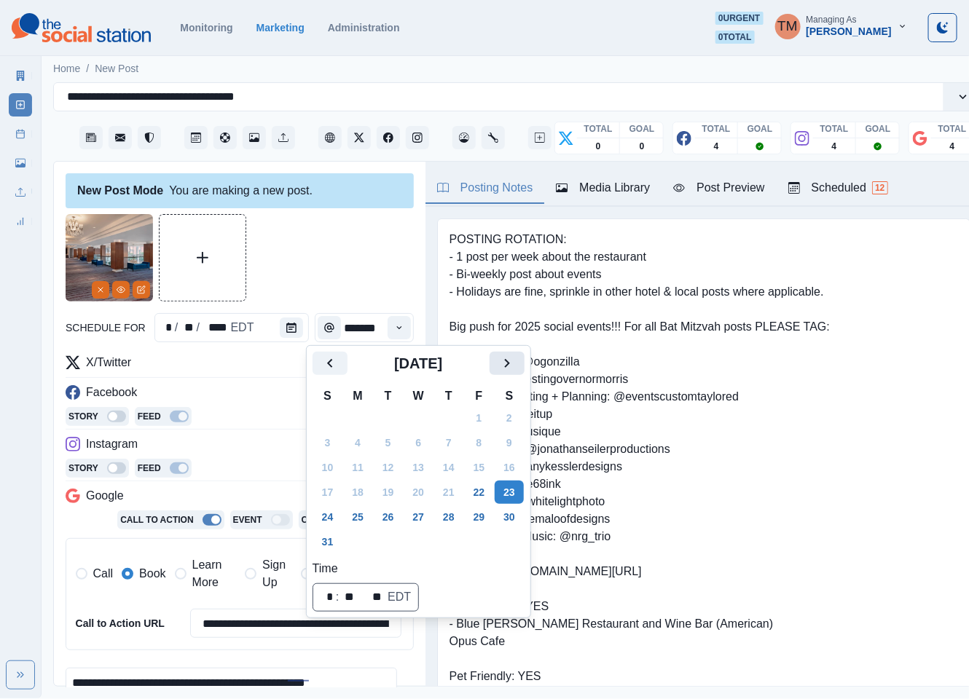
click at [498, 363] on icon "Next" at bounding box center [506, 363] width 17 height 17
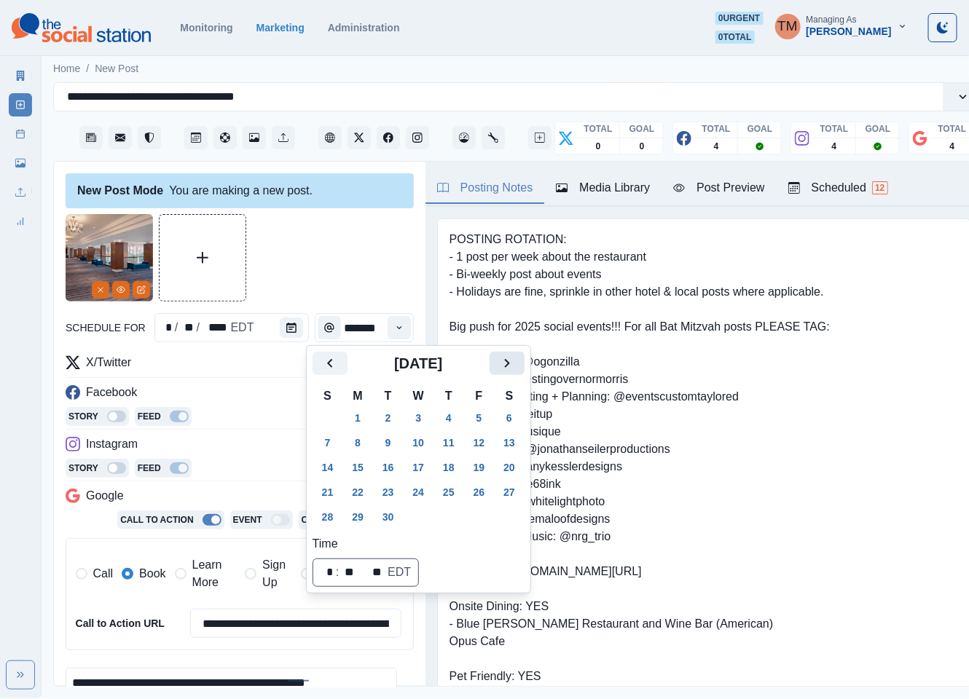
click at [498, 363] on icon "Next" at bounding box center [506, 363] width 17 height 17
click at [359, 468] on button "13" at bounding box center [357, 467] width 29 height 23
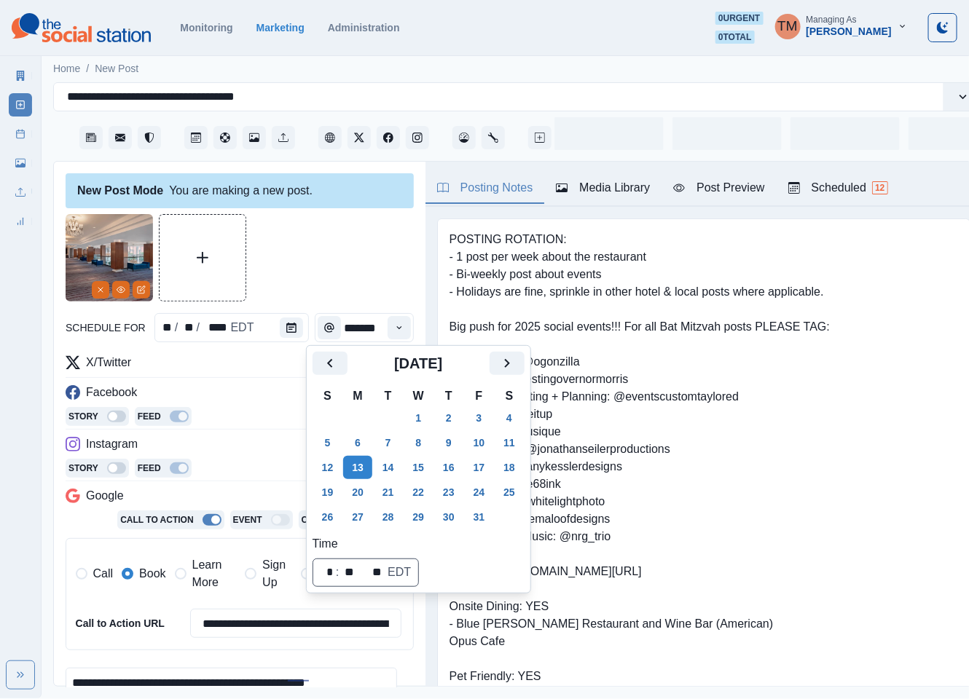
click at [342, 269] on div at bounding box center [240, 257] width 348 height 87
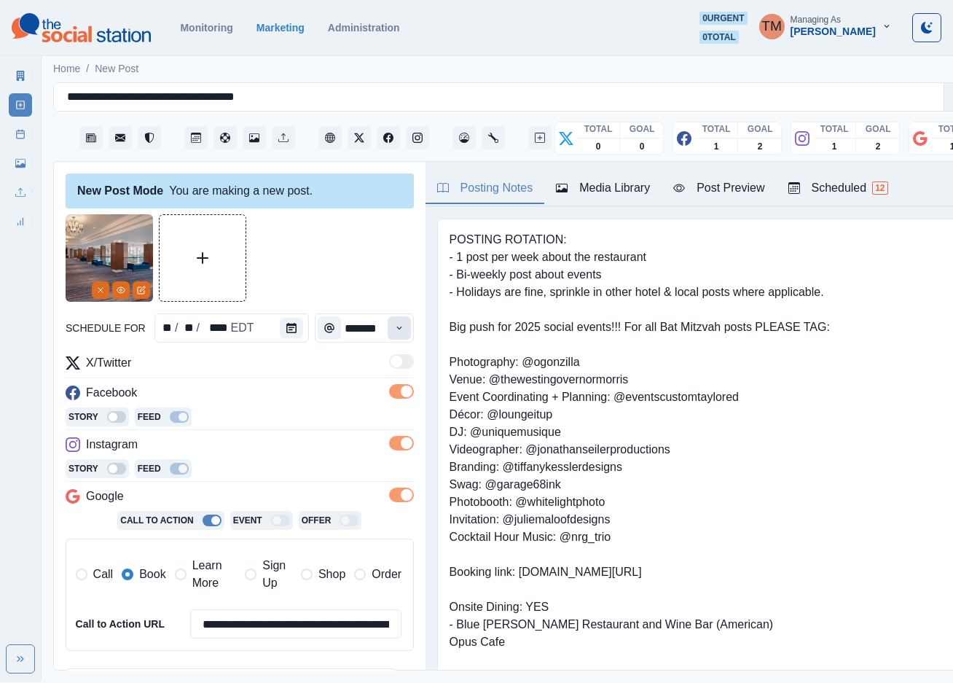
click at [394, 328] on icon "Time" at bounding box center [399, 328] width 10 height 10
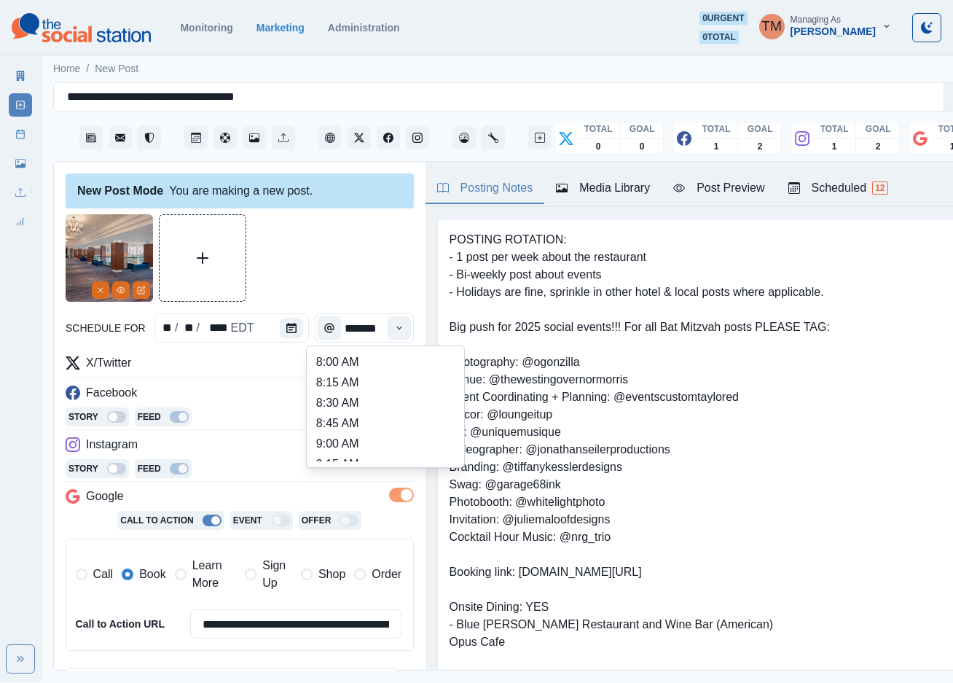
scroll to position [328, 0]
click at [348, 428] on li "12:45 PM" at bounding box center [386, 422] width 146 height 20
type input "********"
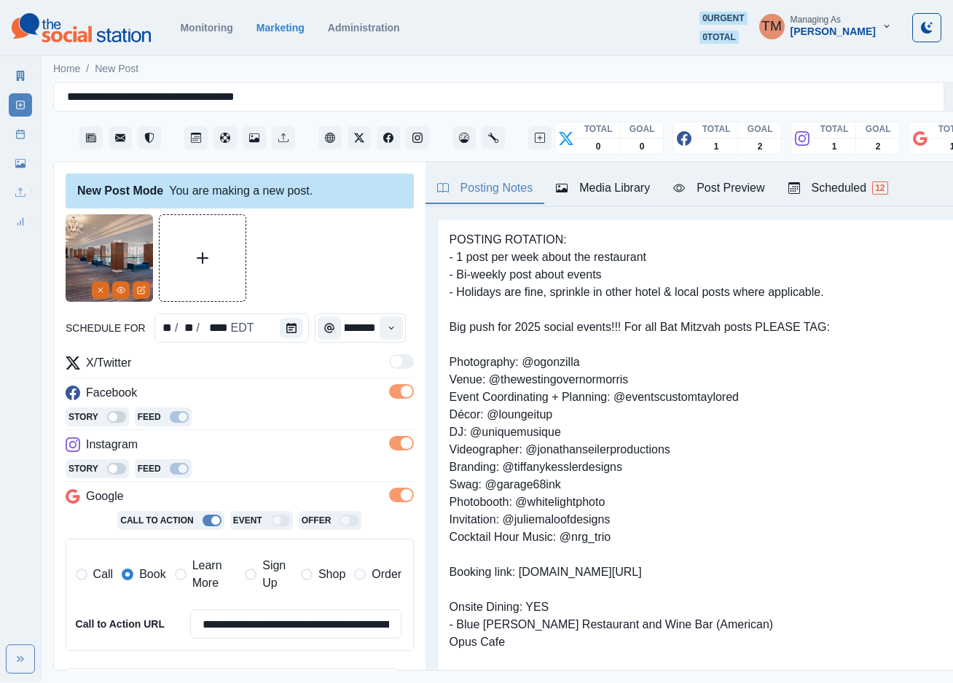
click at [354, 264] on div at bounding box center [240, 257] width 348 height 87
click at [732, 193] on div "Post Preview" at bounding box center [718, 187] width 91 height 17
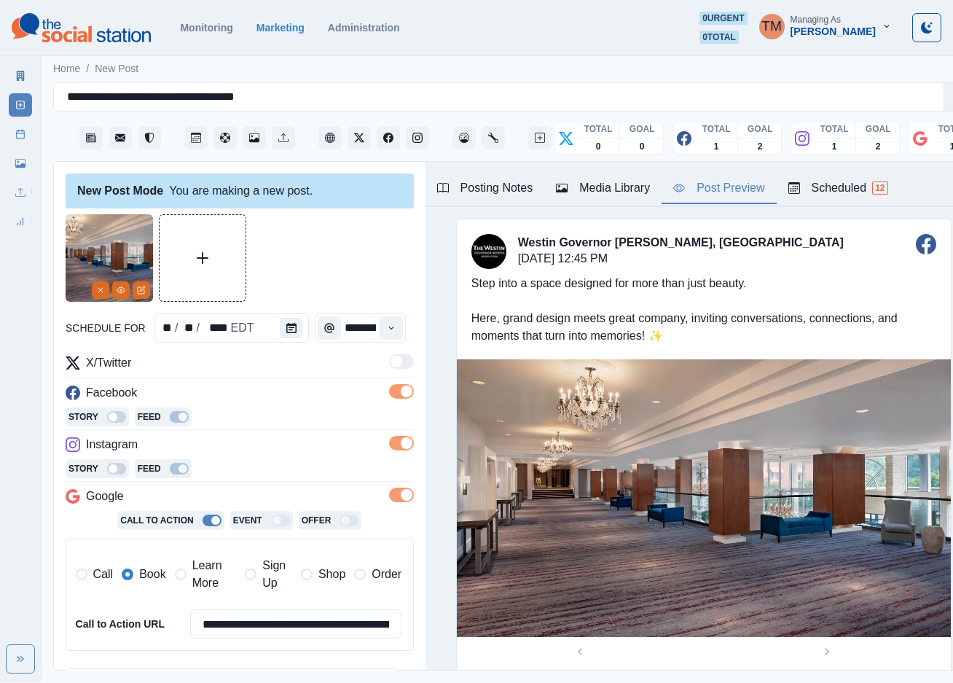
scroll to position [237, 0]
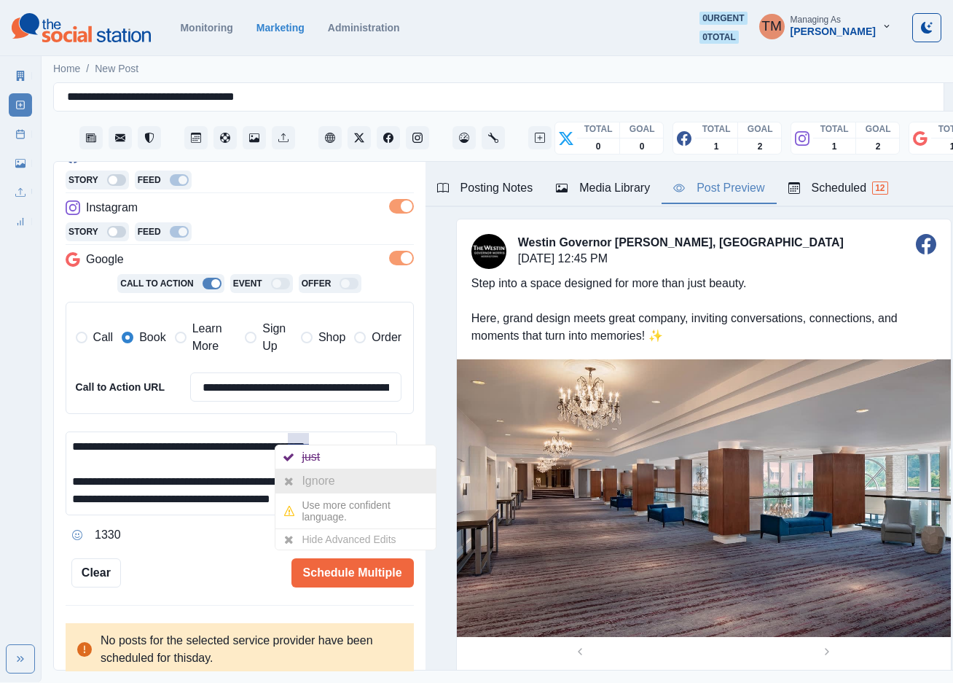
click at [317, 481] on div "Ignore" at bounding box center [321, 480] width 39 height 23
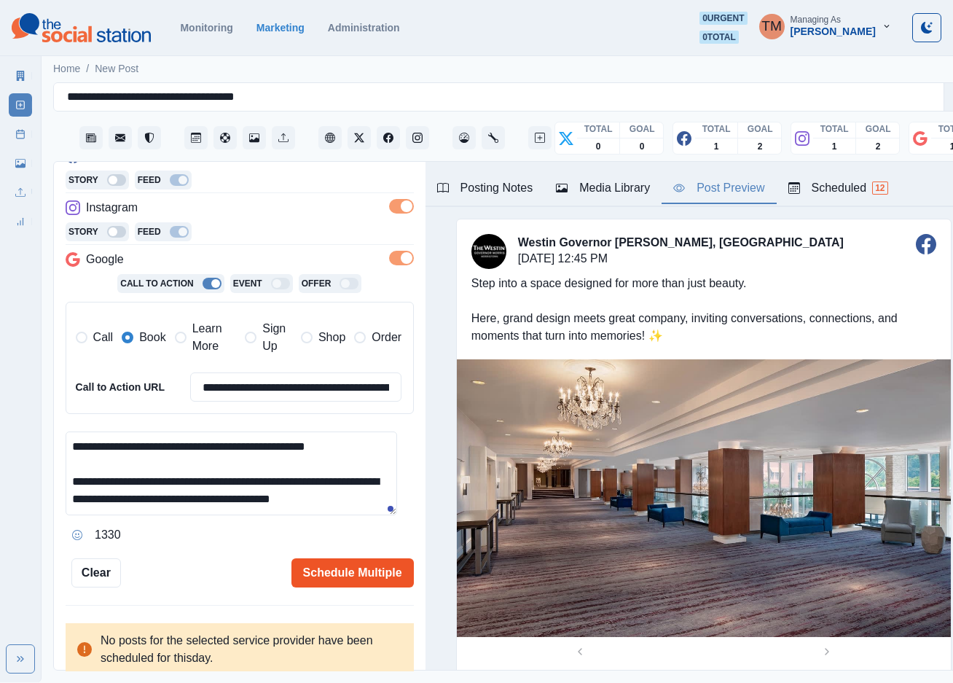
click at [343, 582] on button "Schedule Multiple" at bounding box center [352, 572] width 122 height 29
click at [346, 576] on button "Schedule Multiple" at bounding box center [352, 572] width 122 height 29
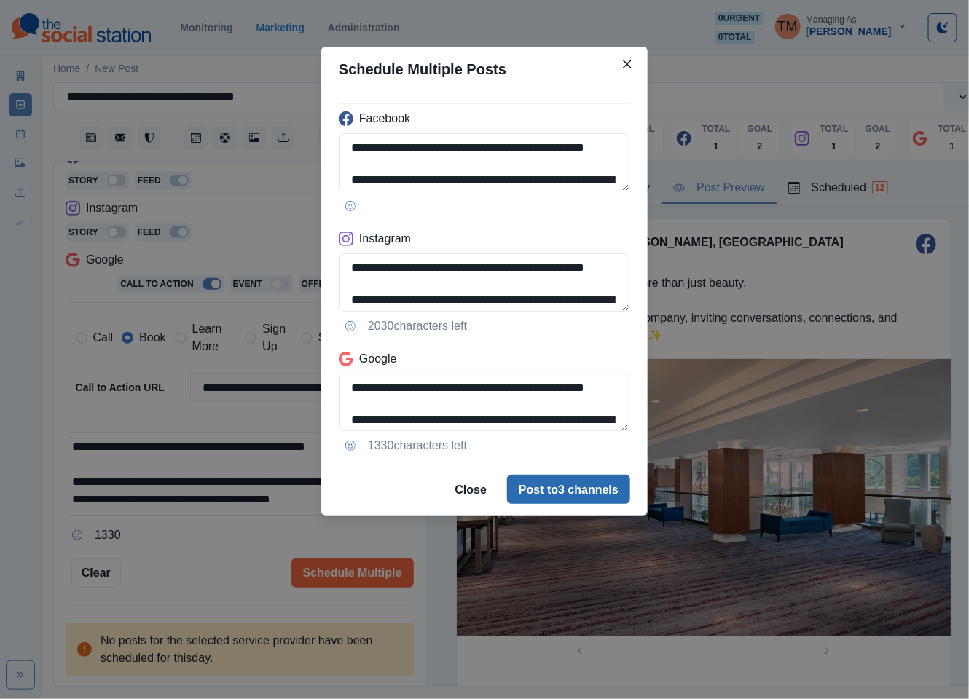
click at [578, 487] on button "Post to 3 channels" at bounding box center [568, 489] width 123 height 29
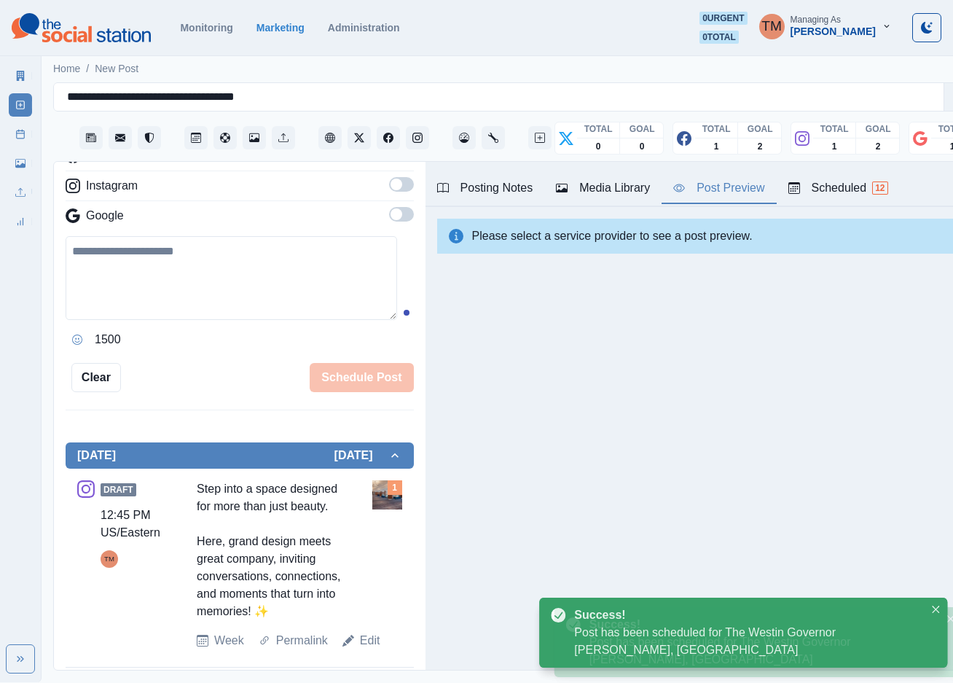
scroll to position [0, 0]
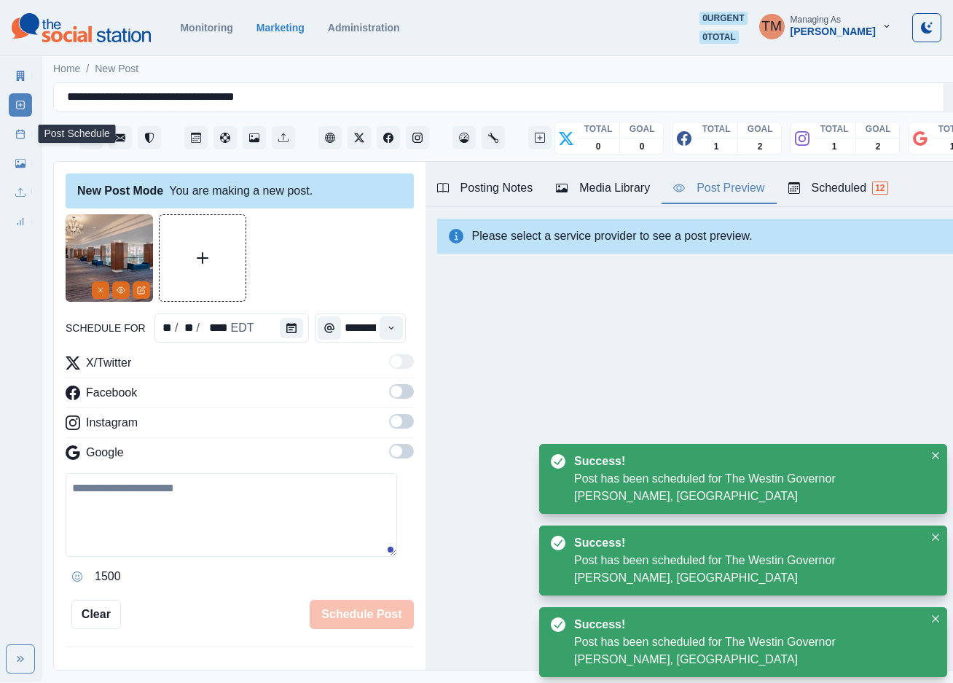
click at [20, 133] on line at bounding box center [21, 133] width 8 height 0
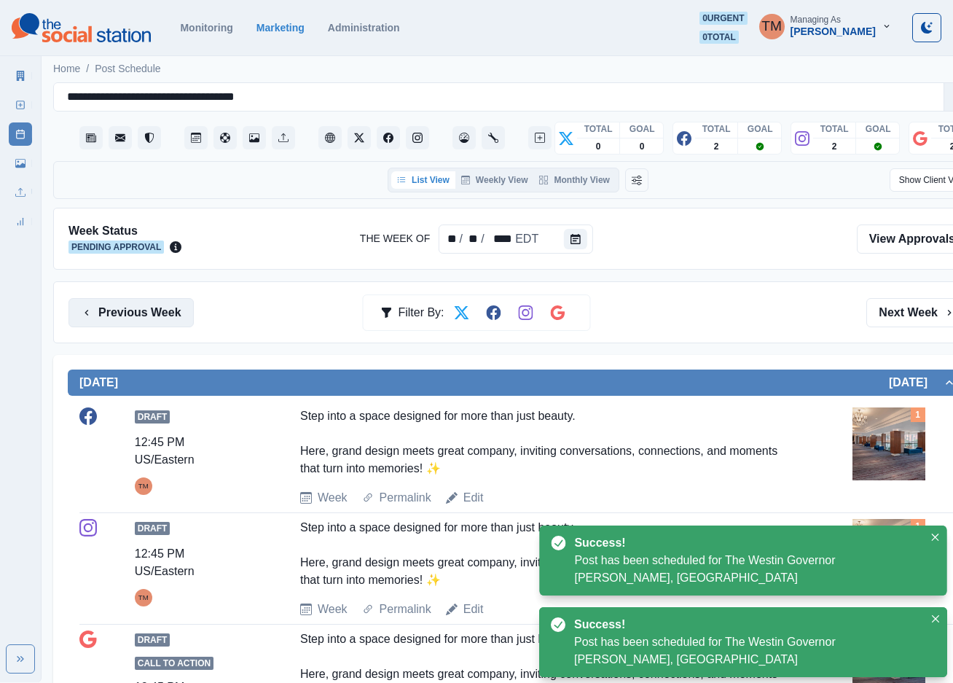
drag, startPoint x: 153, startPoint y: 311, endPoint x: 136, endPoint y: 313, distance: 16.9
click at [152, 311] on button "Previous Week" at bounding box center [130, 312] width 125 height 29
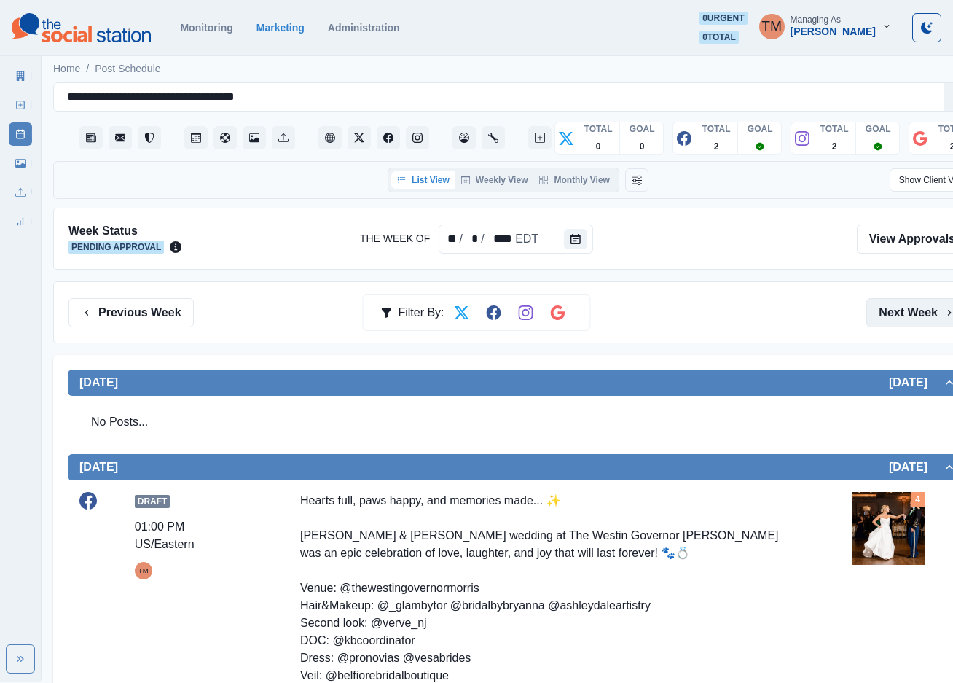
drag, startPoint x: 929, startPoint y: 313, endPoint x: 920, endPoint y: 315, distance: 9.2
click at [929, 313] on button "Next Week" at bounding box center [916, 312] width 101 height 29
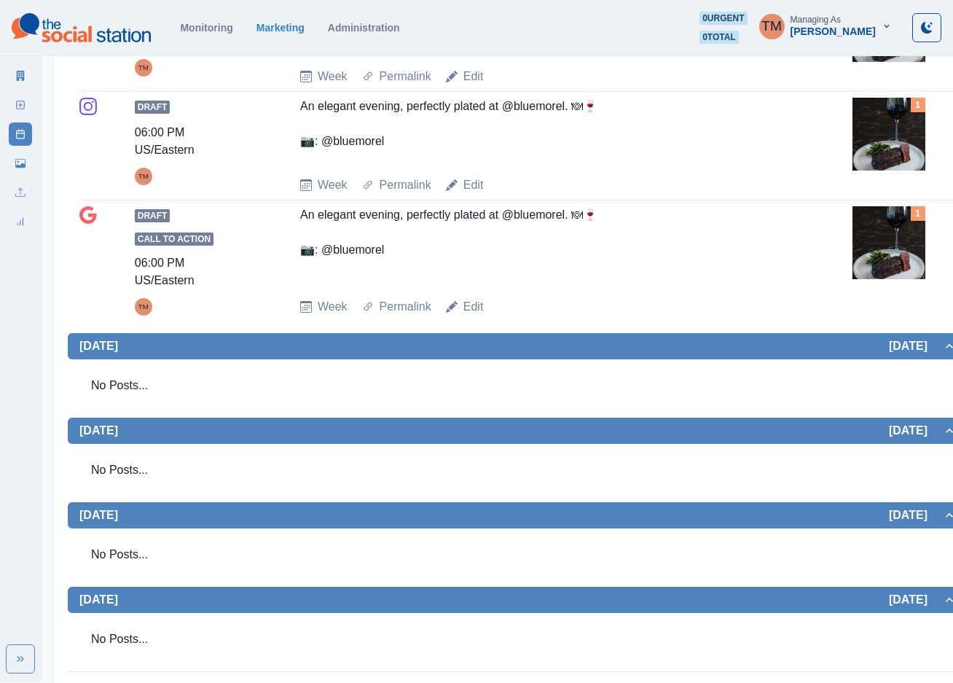
scroll to position [908, 0]
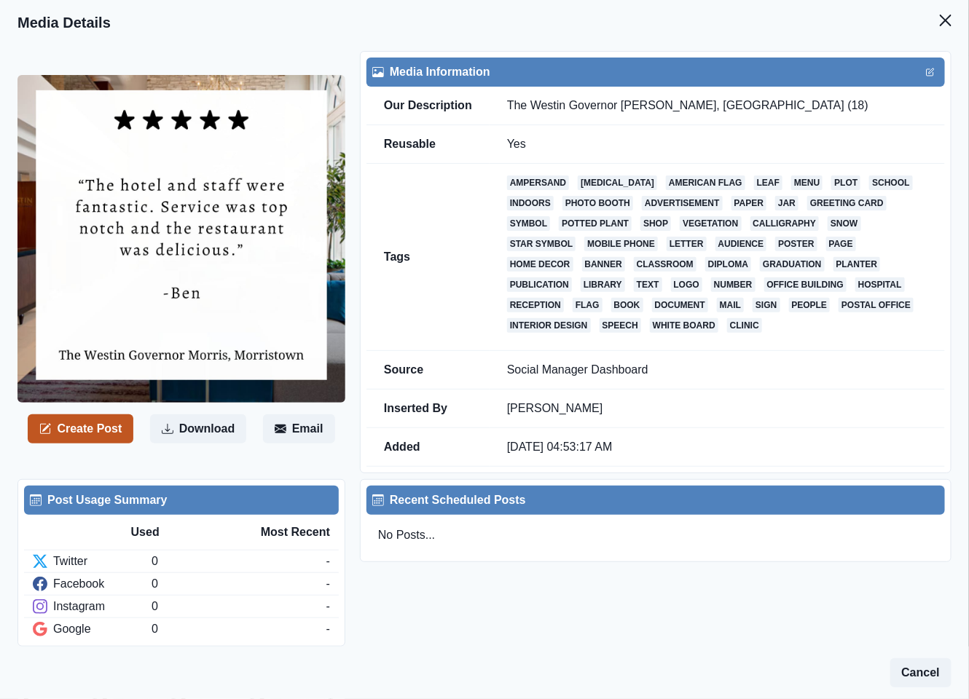
click at [90, 437] on button "Create Post" at bounding box center [81, 429] width 106 height 29
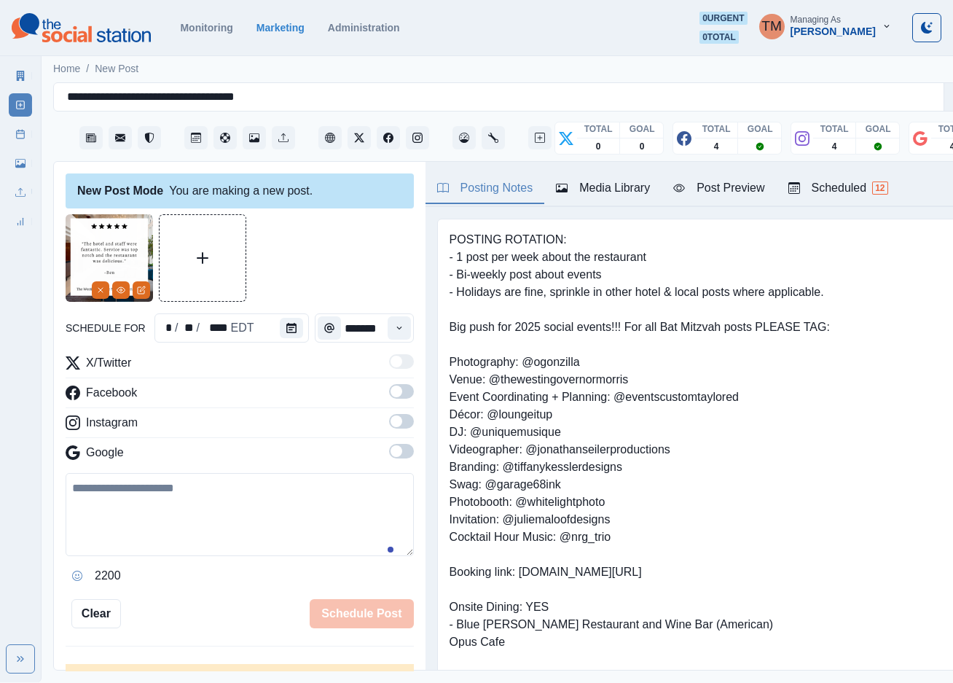
drag, startPoint x: 167, startPoint y: 557, endPoint x: 195, endPoint y: 525, distance: 42.4
click at [169, 556] on div "2200" at bounding box center [240, 530] width 348 height 114
click at [203, 501] on textarea at bounding box center [240, 514] width 348 height 83
paste textarea "**********"
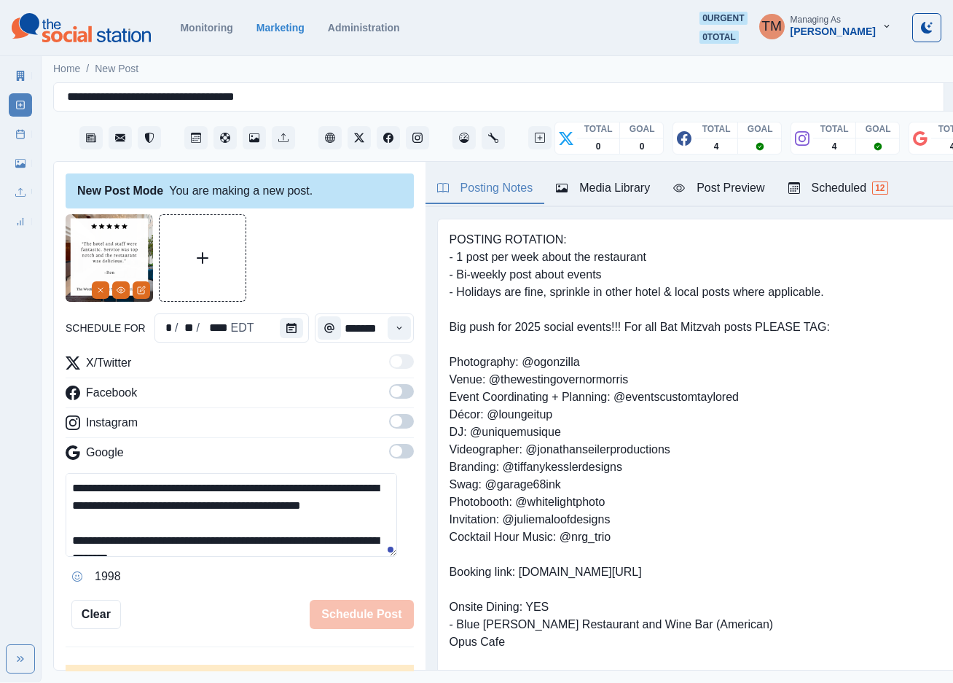
scroll to position [29, 0]
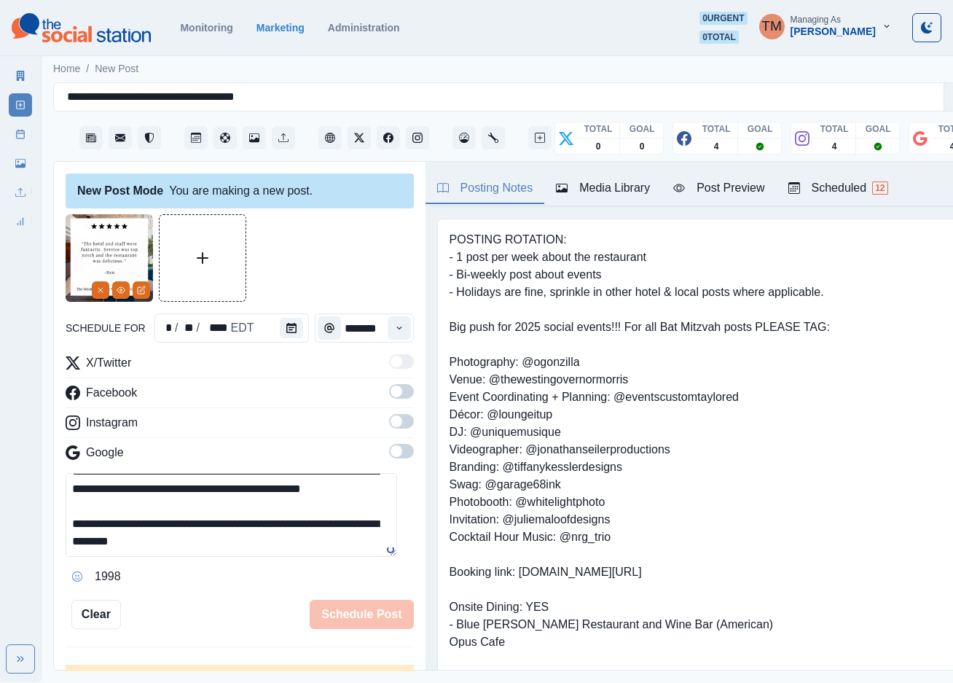
type textarea "**********"
click at [389, 392] on span at bounding box center [401, 391] width 25 height 15
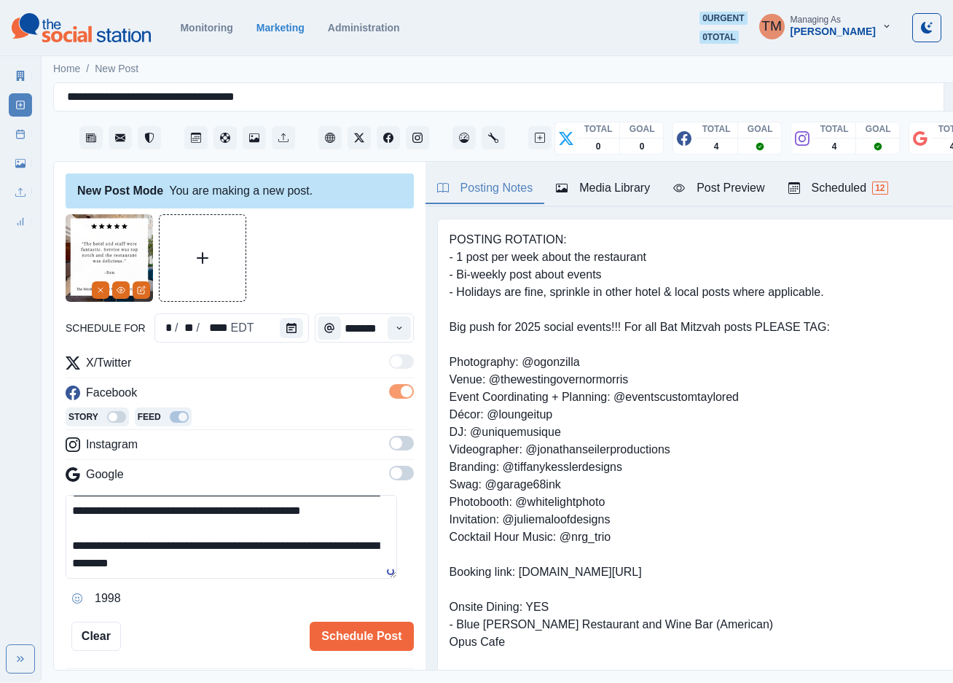
click at [391, 442] on span at bounding box center [397, 443] width 12 height 12
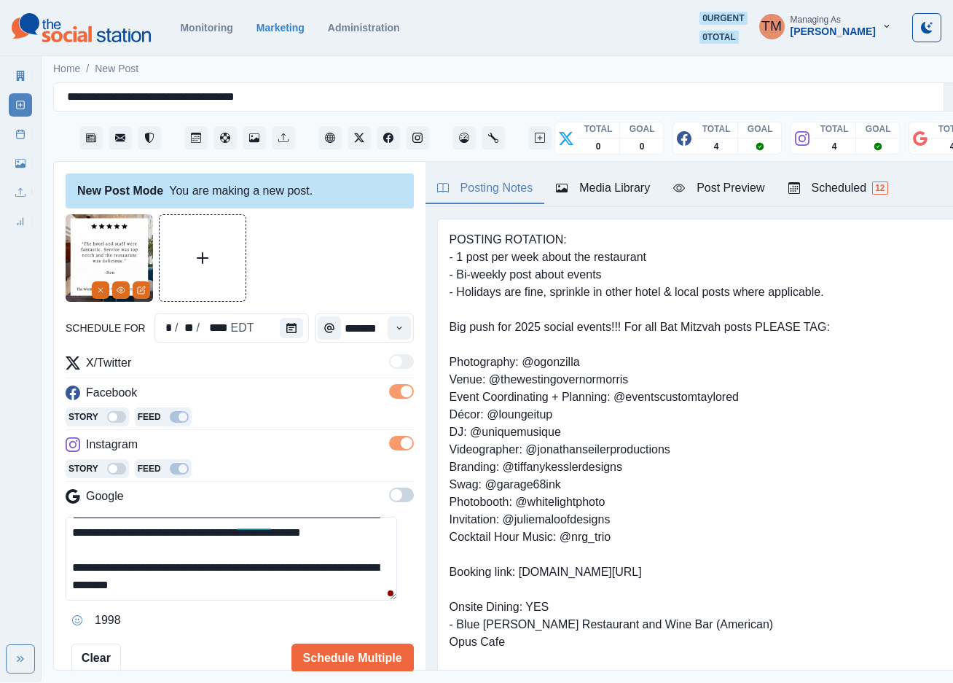
click at [389, 493] on span at bounding box center [401, 494] width 25 height 15
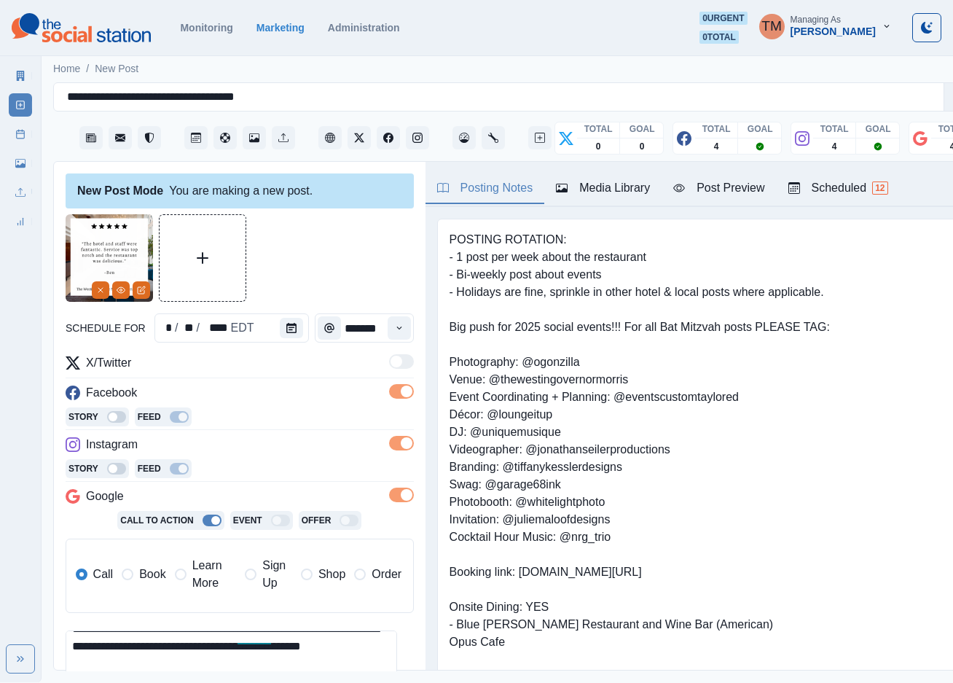
click at [139, 577] on span "Book" at bounding box center [152, 573] width 26 height 17
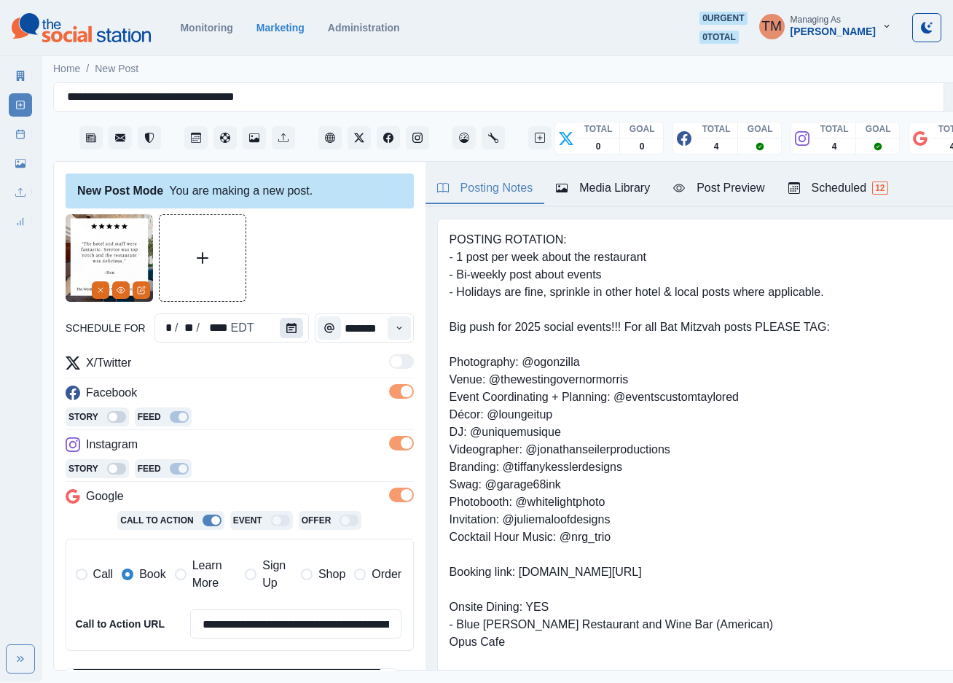
click at [286, 329] on icon "Calendar" at bounding box center [291, 328] width 10 height 10
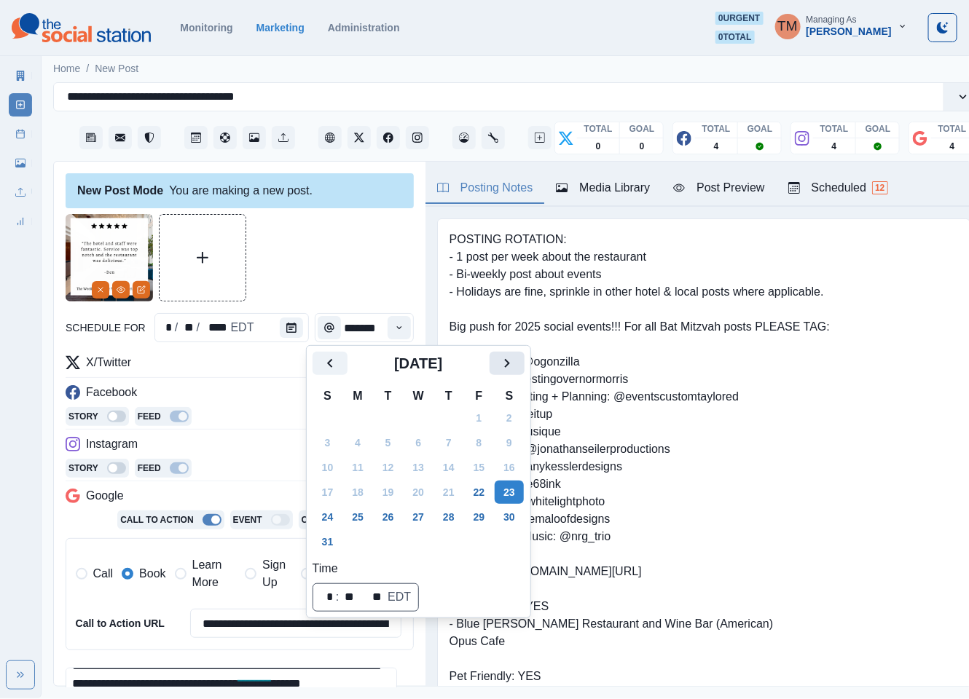
click at [510, 367] on icon "Next" at bounding box center [506, 363] width 17 height 17
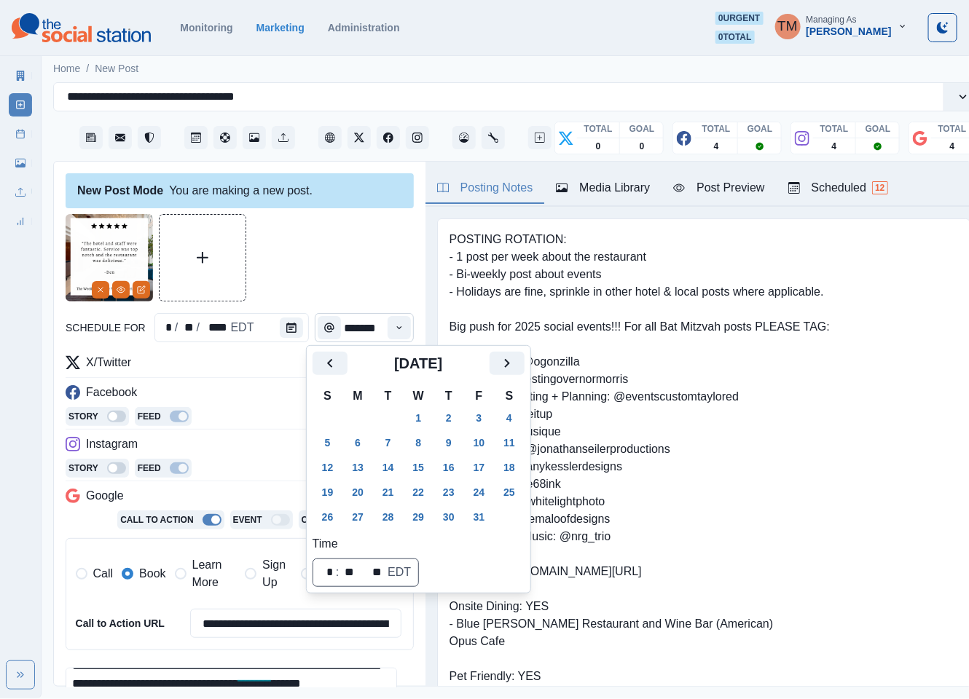
click at [449, 466] on button "16" at bounding box center [448, 467] width 29 height 23
click at [309, 262] on div at bounding box center [240, 257] width 348 height 87
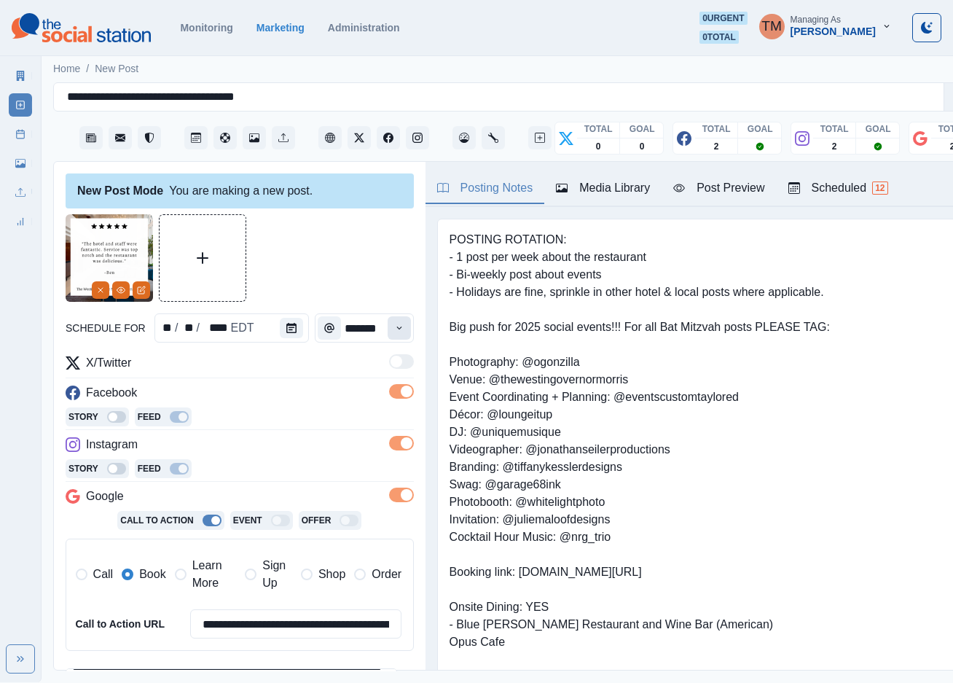
click at [388, 321] on button "Time" at bounding box center [399, 327] width 23 height 23
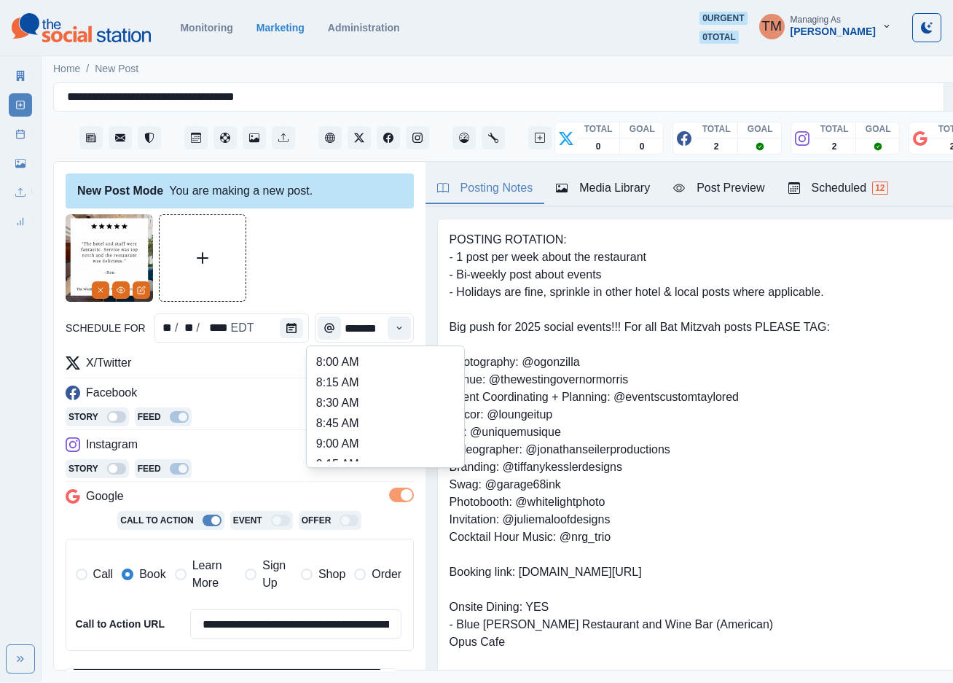
scroll to position [346, 0]
click at [346, 393] on li "12:45 PM" at bounding box center [386, 403] width 146 height 20
click at [367, 363] on li "12:15 PM" at bounding box center [386, 363] width 146 height 20
type input "********"
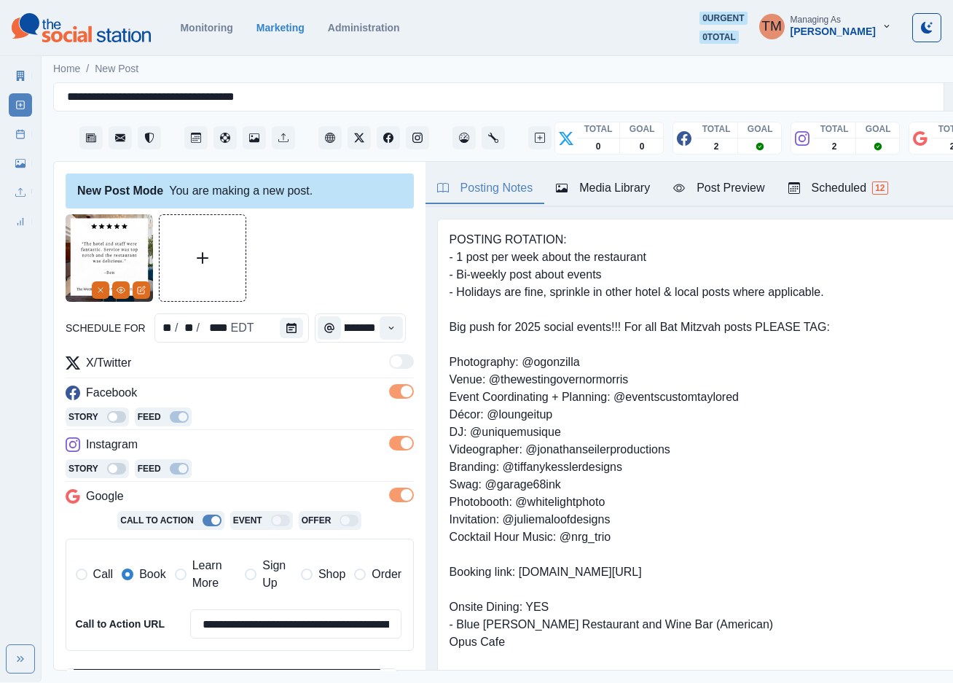
click at [746, 186] on div "Post Preview" at bounding box center [718, 187] width 91 height 17
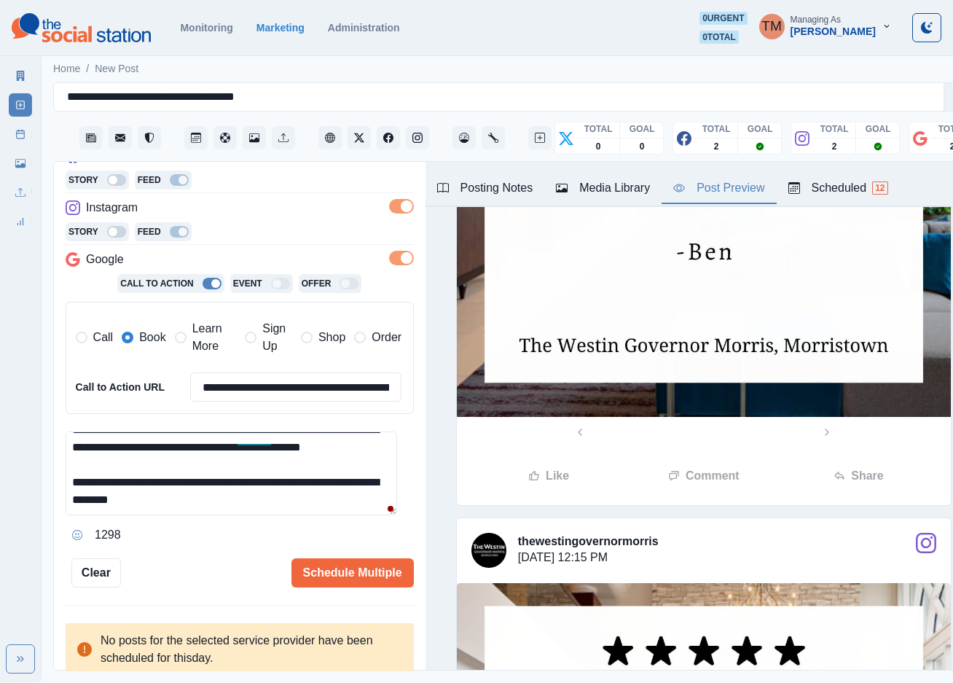
scroll to position [15, 0]
click at [254, 469] on div "Ignore" at bounding box center [270, 480] width 39 height 23
click at [324, 562] on button "Schedule Multiple" at bounding box center [352, 572] width 122 height 29
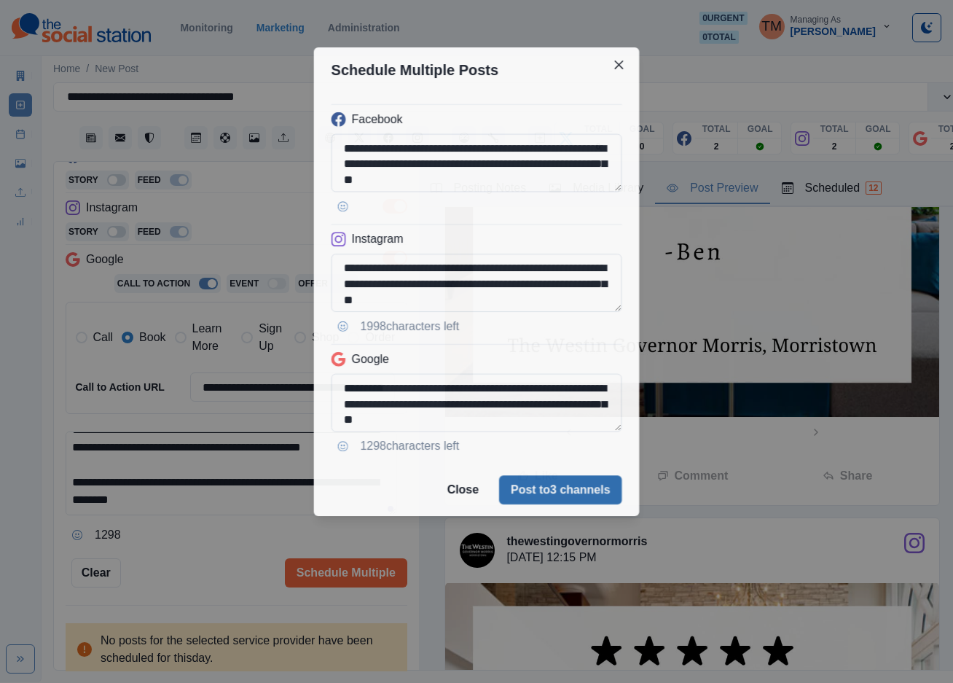
scroll to position [0, 0]
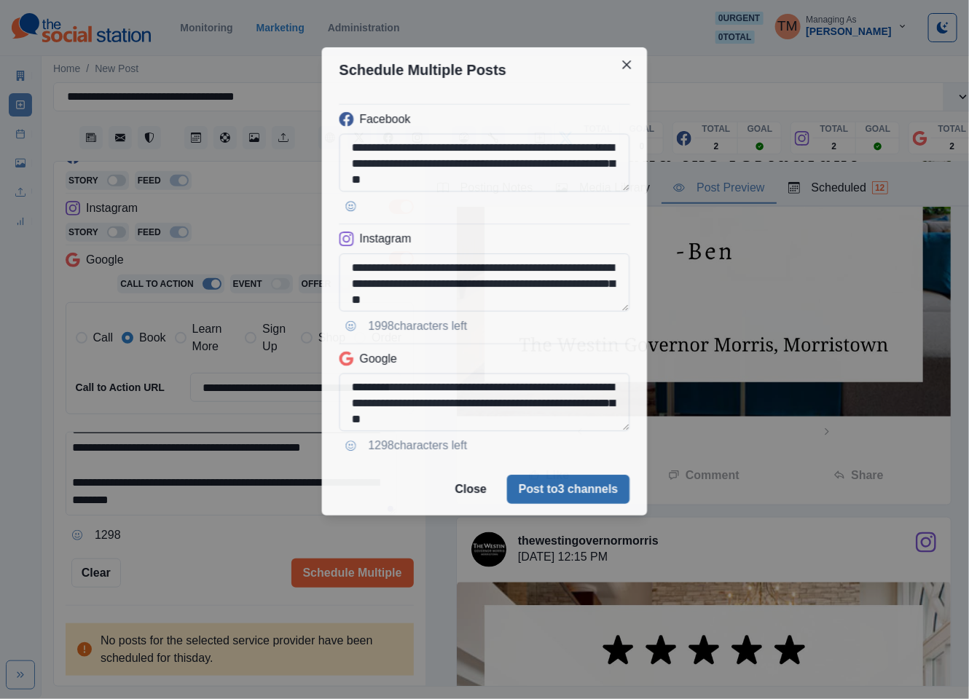
click at [579, 492] on button "Post to 3 channels" at bounding box center [568, 489] width 122 height 29
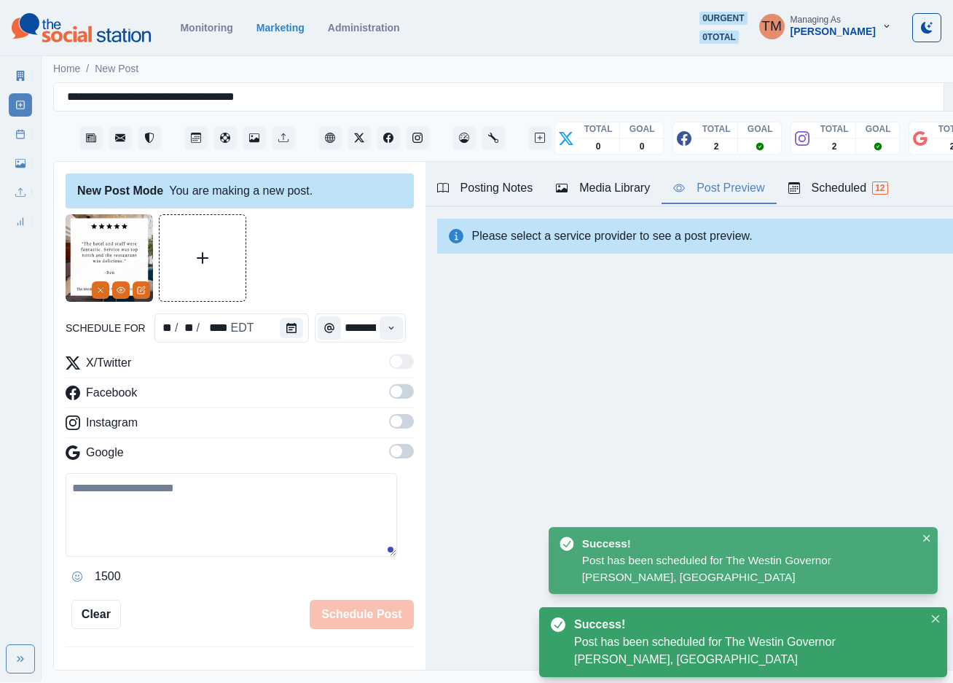
click at [17, 131] on icon at bounding box center [20, 134] width 10 height 10
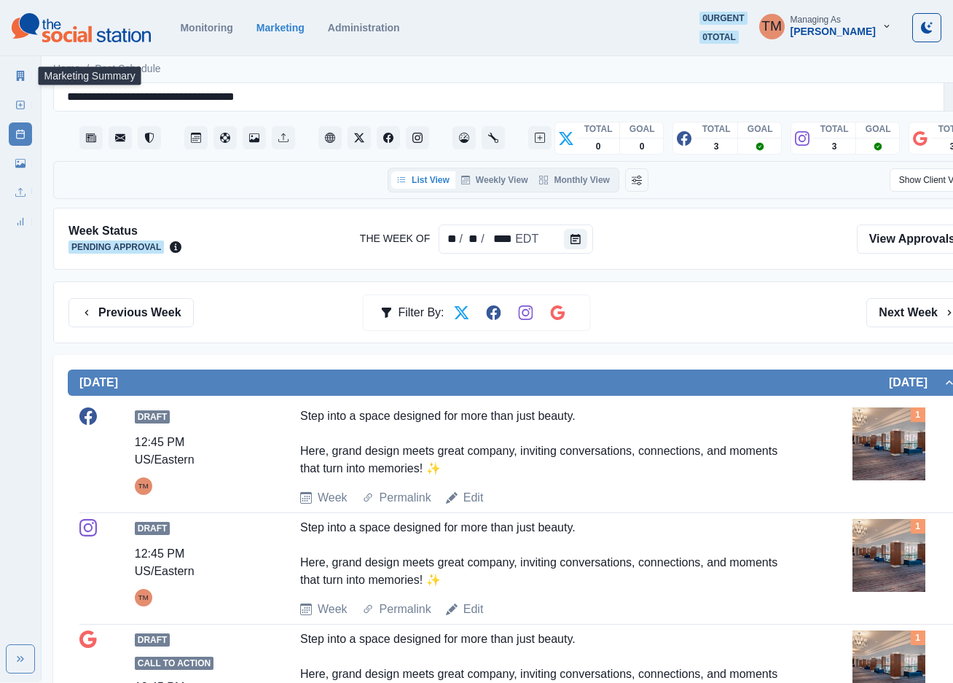
click at [16, 82] on link "Marketing Summary" at bounding box center [20, 75] width 23 height 23
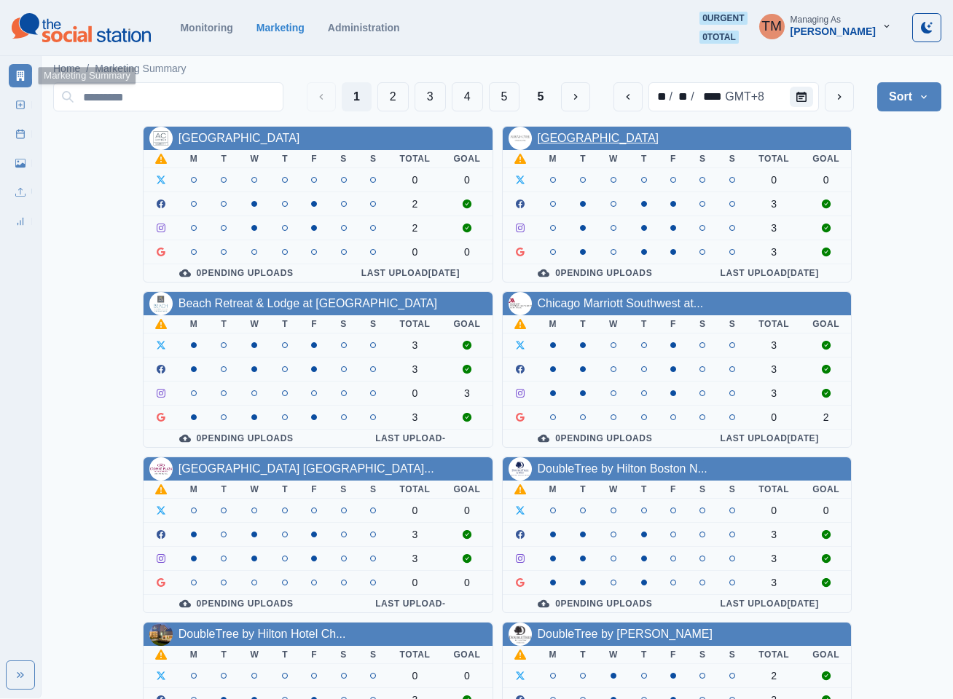
click at [586, 136] on link "[GEOGRAPHIC_DATA]" at bounding box center [599, 138] width 122 height 12
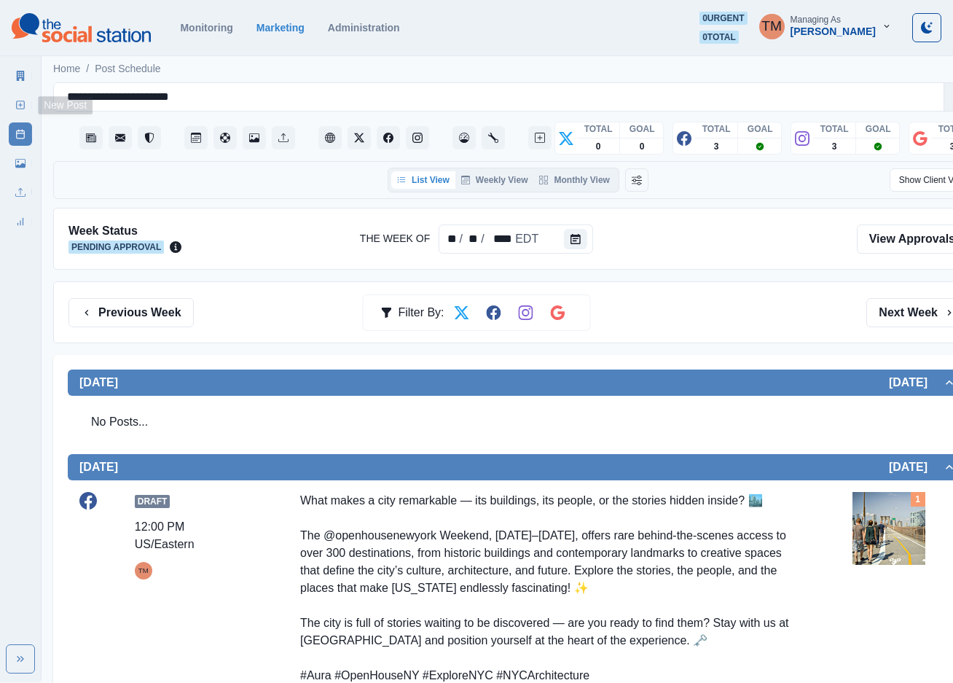
click at [15, 98] on link "New Post" at bounding box center [20, 104] width 23 height 23
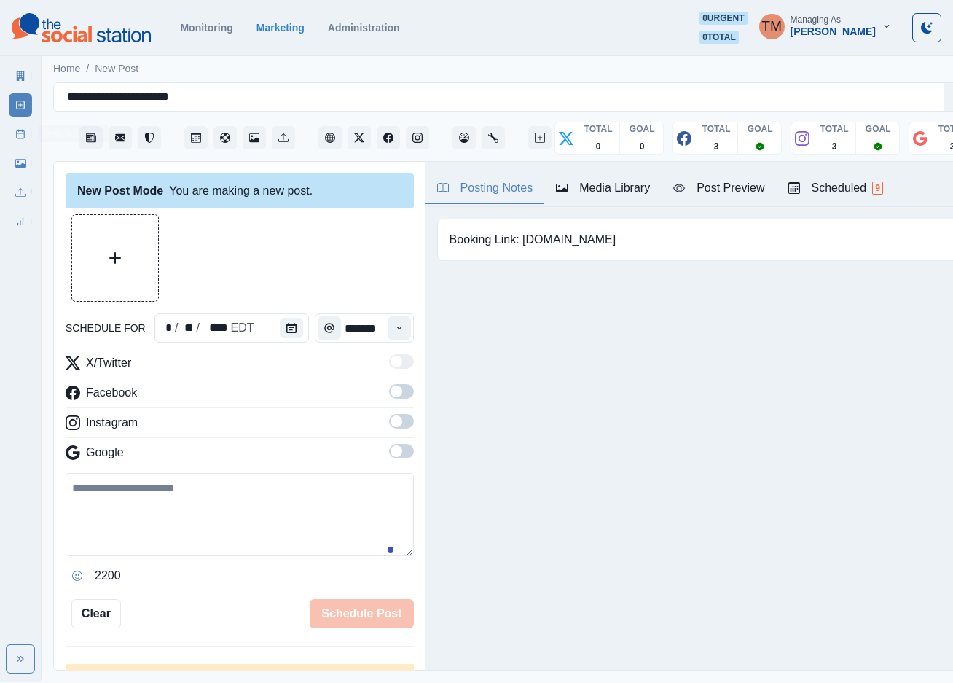
click at [13, 133] on link "Post Schedule" at bounding box center [20, 133] width 23 height 23
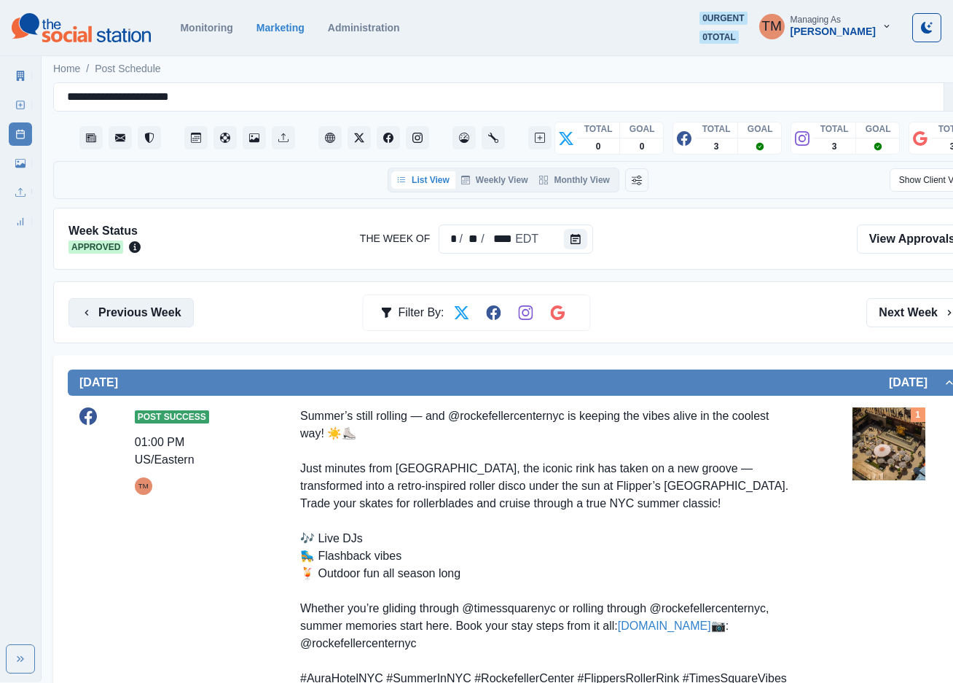
click at [167, 321] on button "Previous Week" at bounding box center [130, 312] width 125 height 29
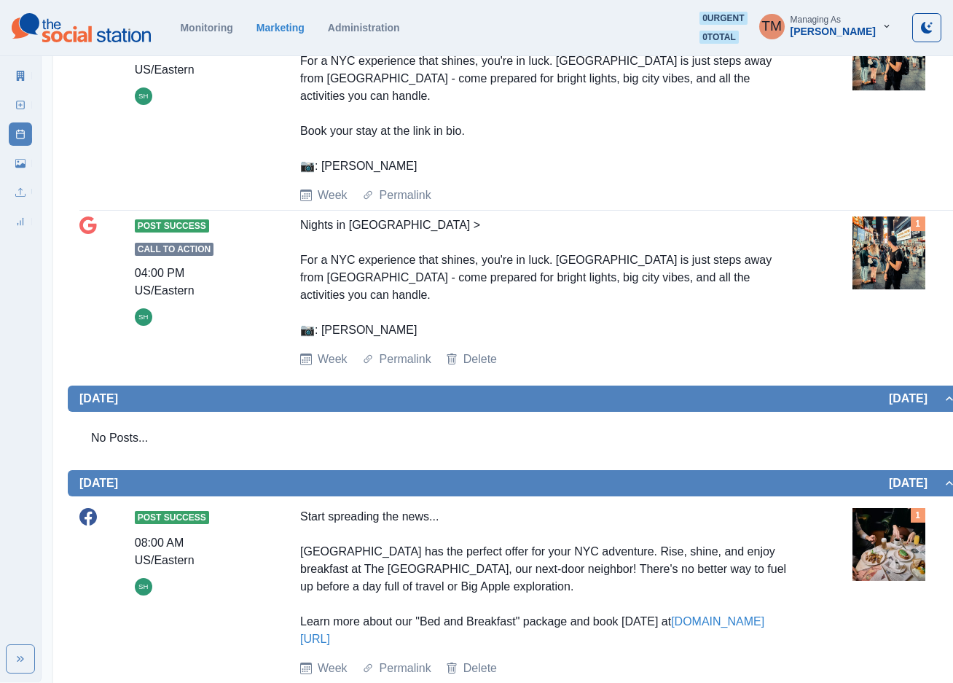
scroll to position [109, 0]
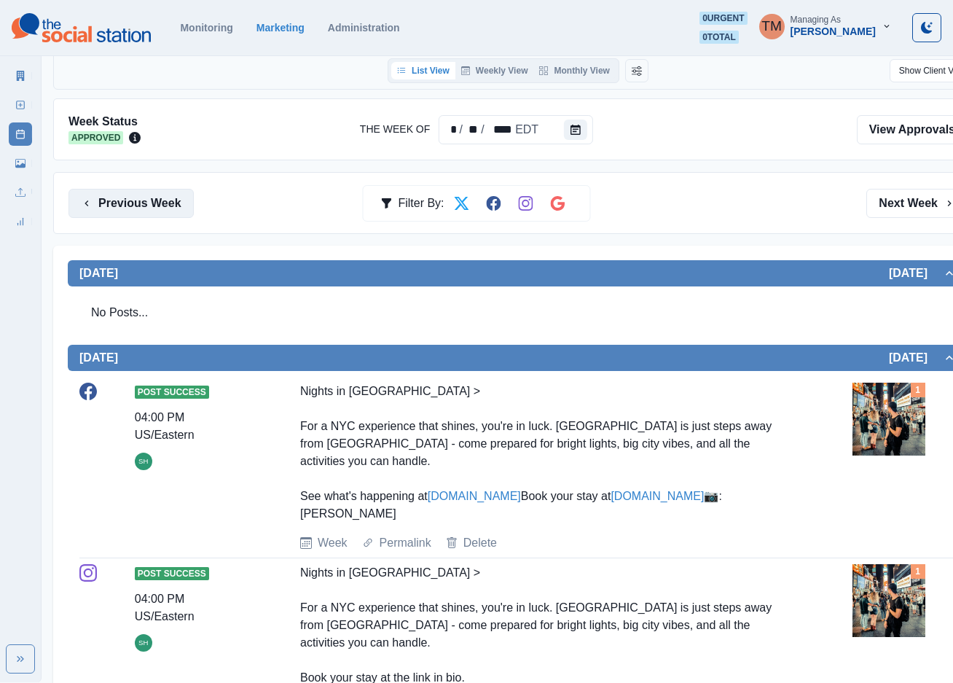
click at [121, 206] on button "Previous Week" at bounding box center [130, 203] width 125 height 29
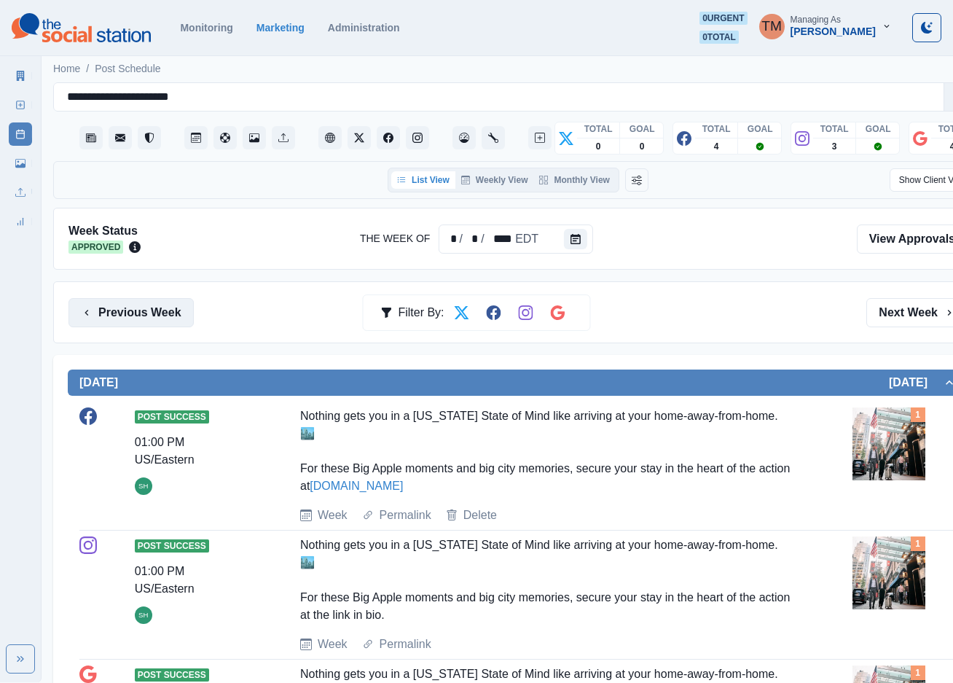
click at [156, 313] on button "Previous Week" at bounding box center [130, 312] width 125 height 29
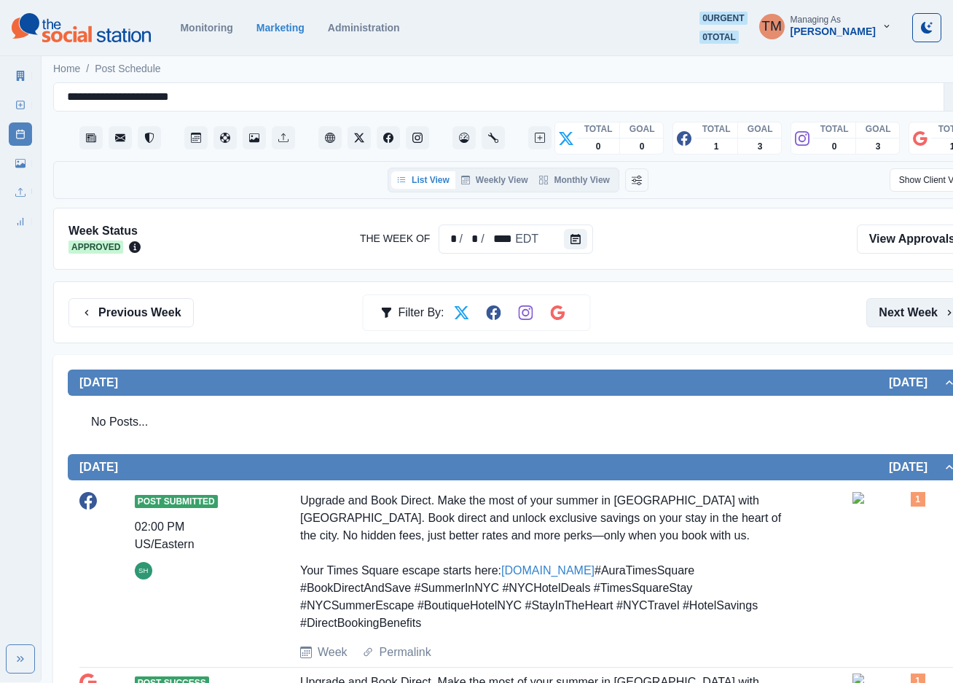
click at [910, 320] on button "Next Week" at bounding box center [916, 312] width 101 height 29
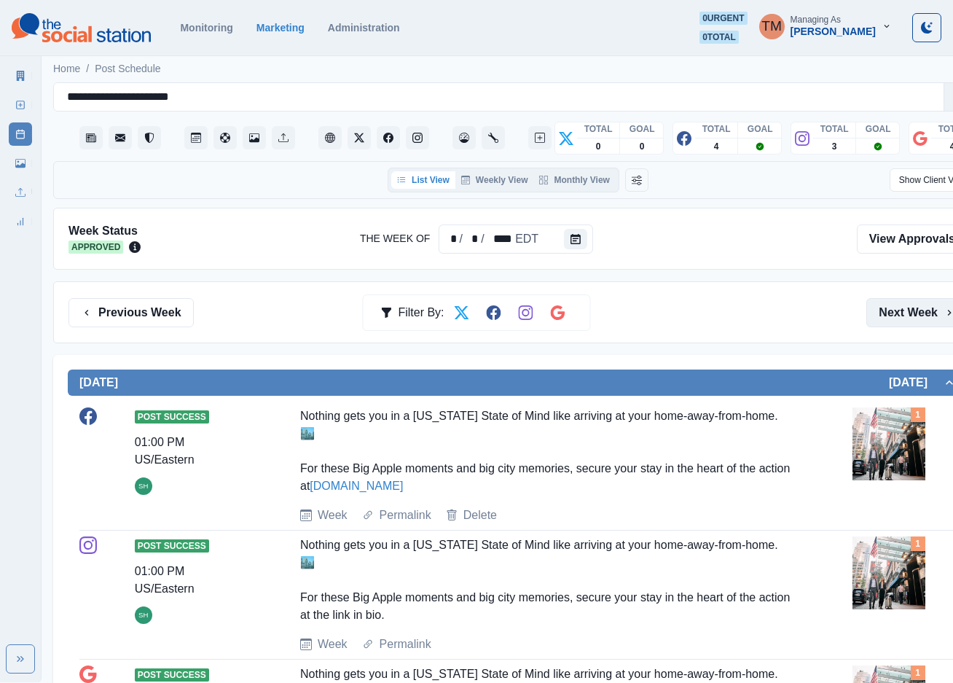
click at [910, 320] on button "Next Week" at bounding box center [916, 312] width 101 height 29
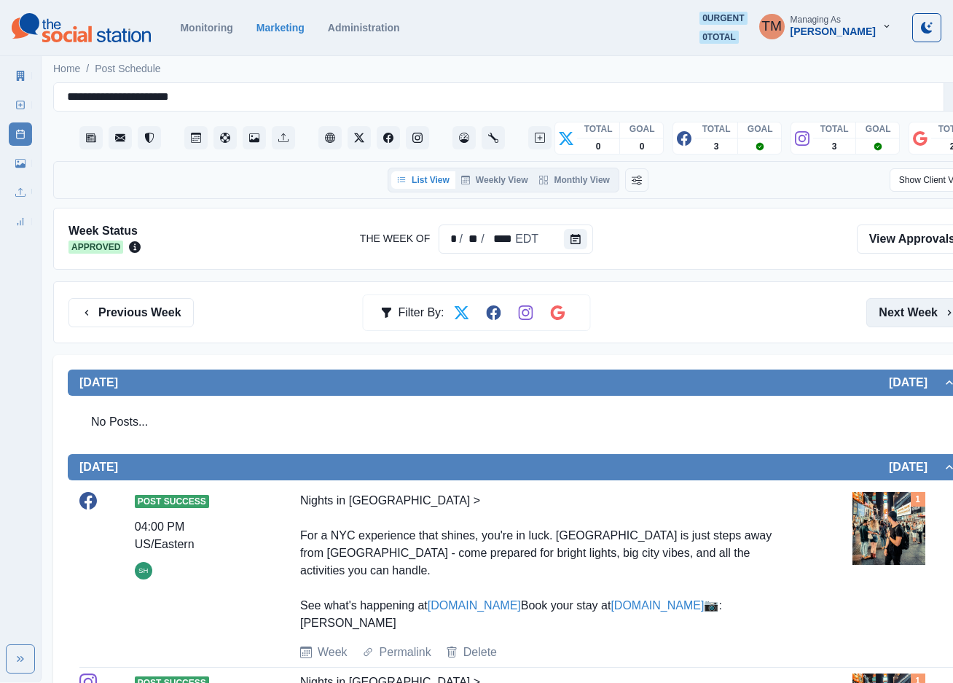
click at [912, 313] on button "Next Week" at bounding box center [916, 312] width 101 height 29
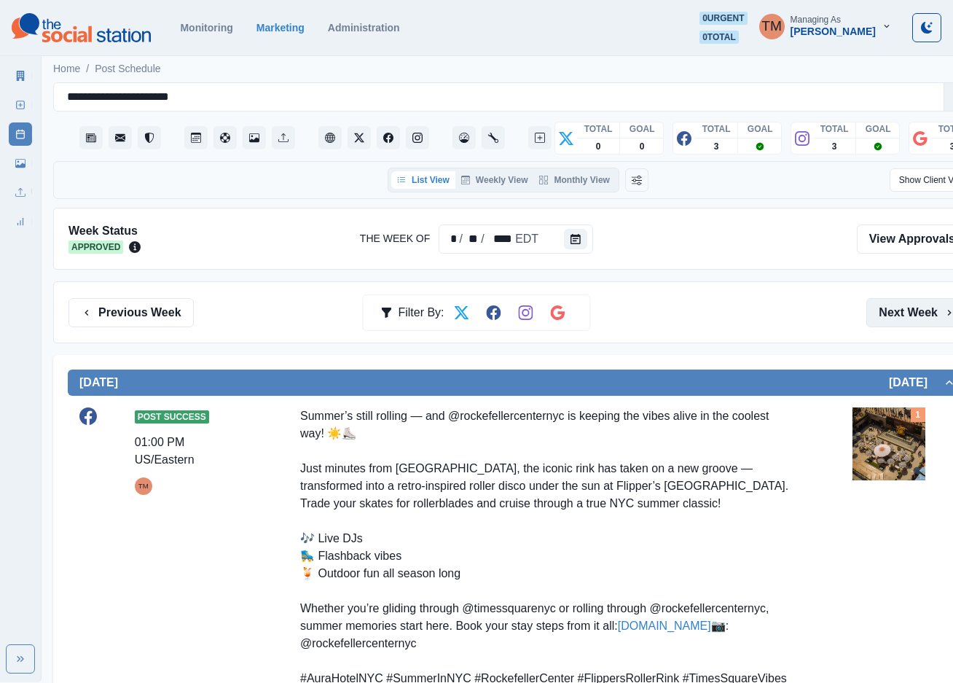
click at [916, 315] on button "Next Week" at bounding box center [916, 312] width 101 height 29
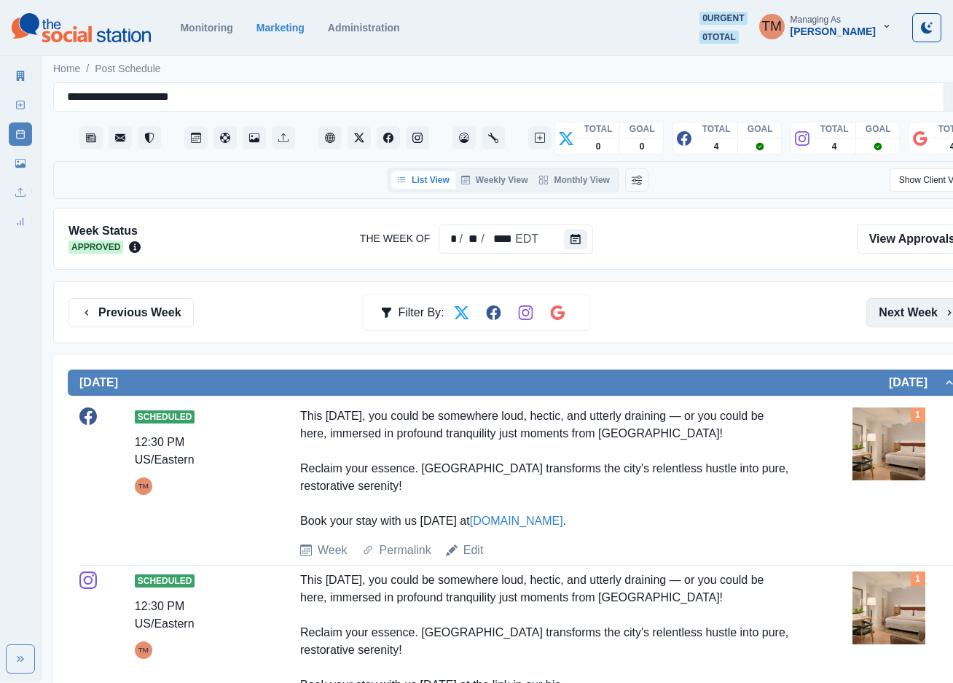
click at [917, 317] on button "Next Week" at bounding box center [916, 312] width 101 height 29
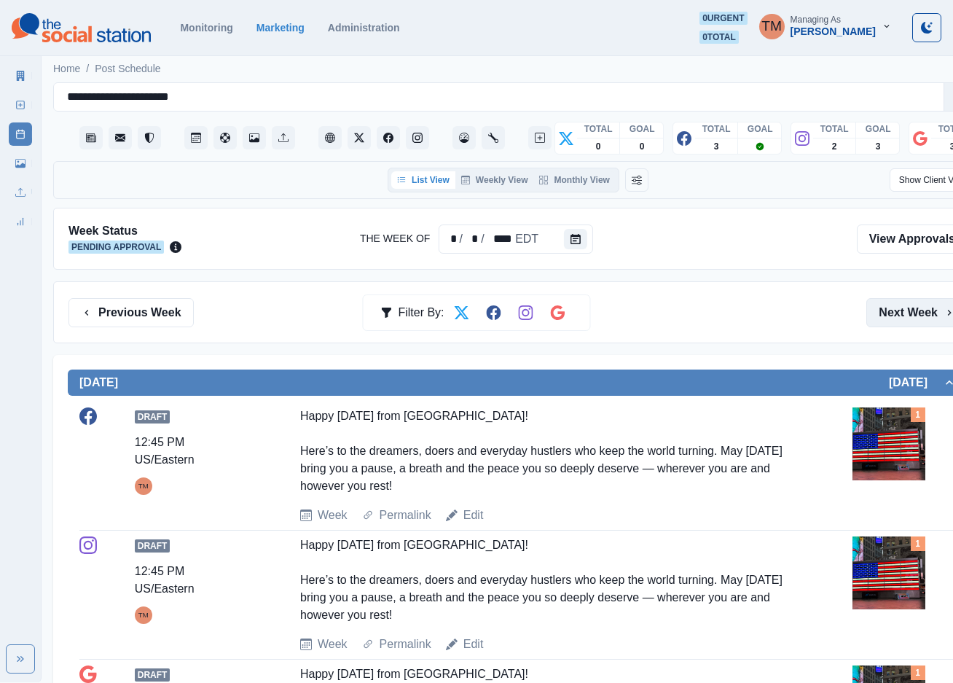
click at [899, 311] on button "Next Week" at bounding box center [916, 312] width 101 height 29
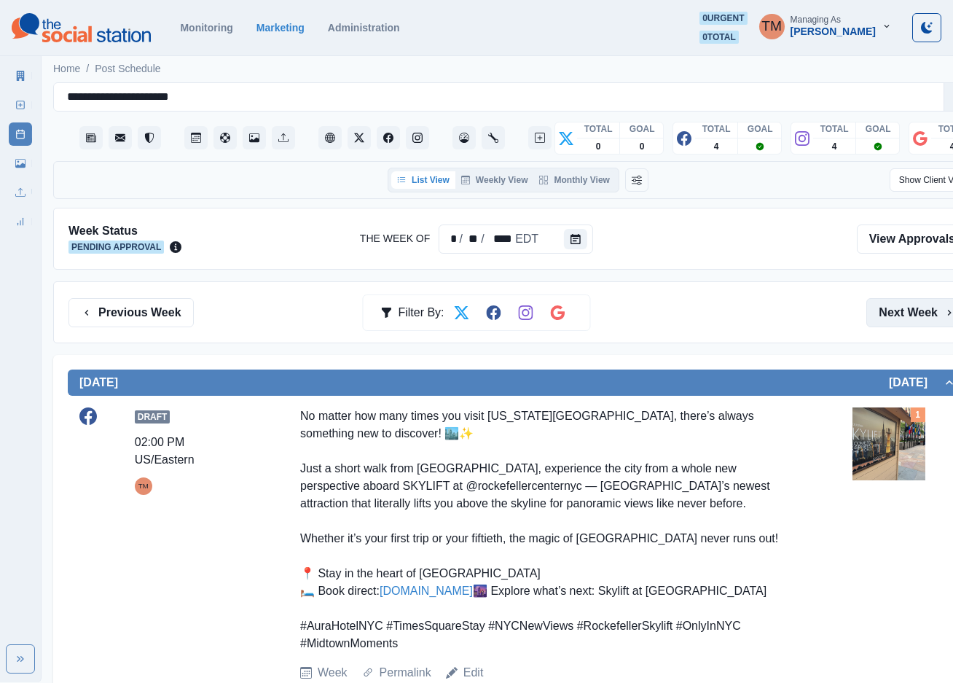
click at [927, 322] on button "Next Week" at bounding box center [916, 312] width 101 height 29
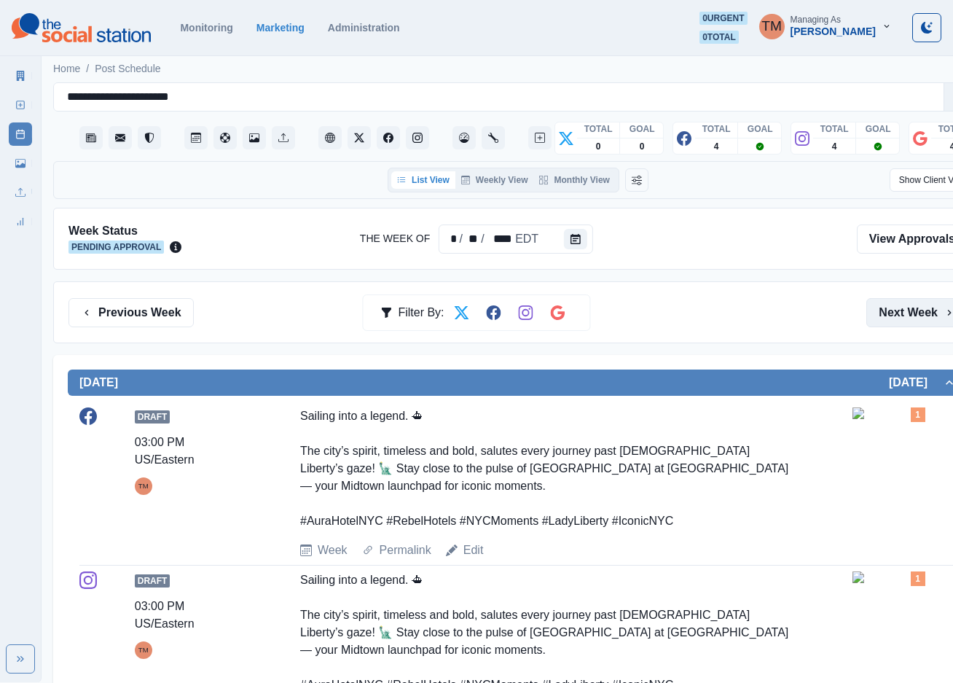
click at [916, 315] on button "Next Week" at bounding box center [916, 312] width 101 height 29
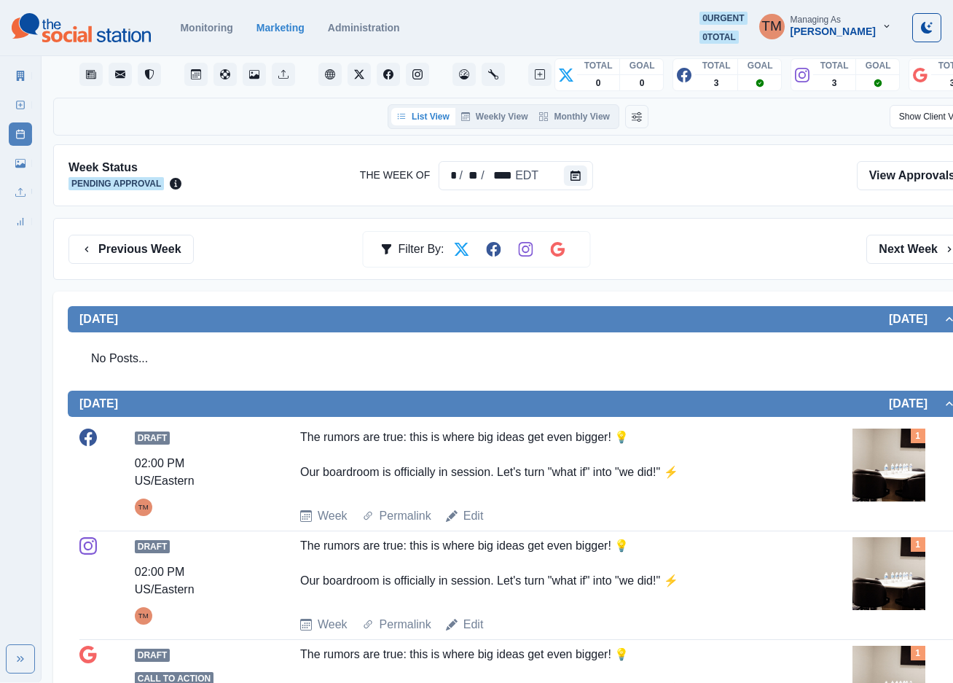
scroll to position [25, 0]
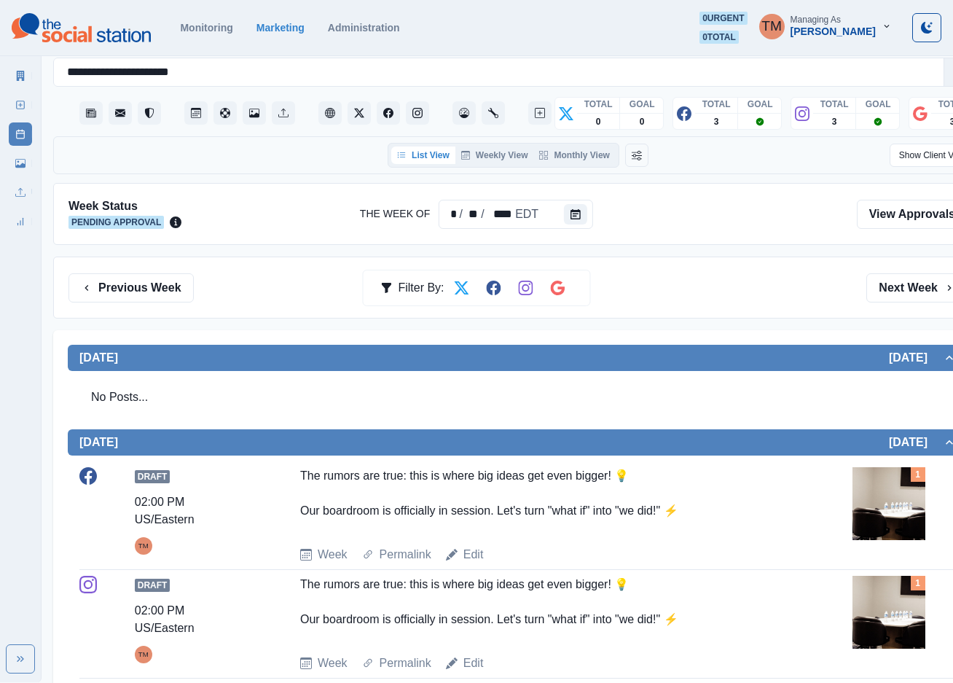
drag, startPoint x: 905, startPoint y: 284, endPoint x: 895, endPoint y: 291, distance: 12.5
click at [903, 285] on button "Next Week" at bounding box center [916, 287] width 101 height 29
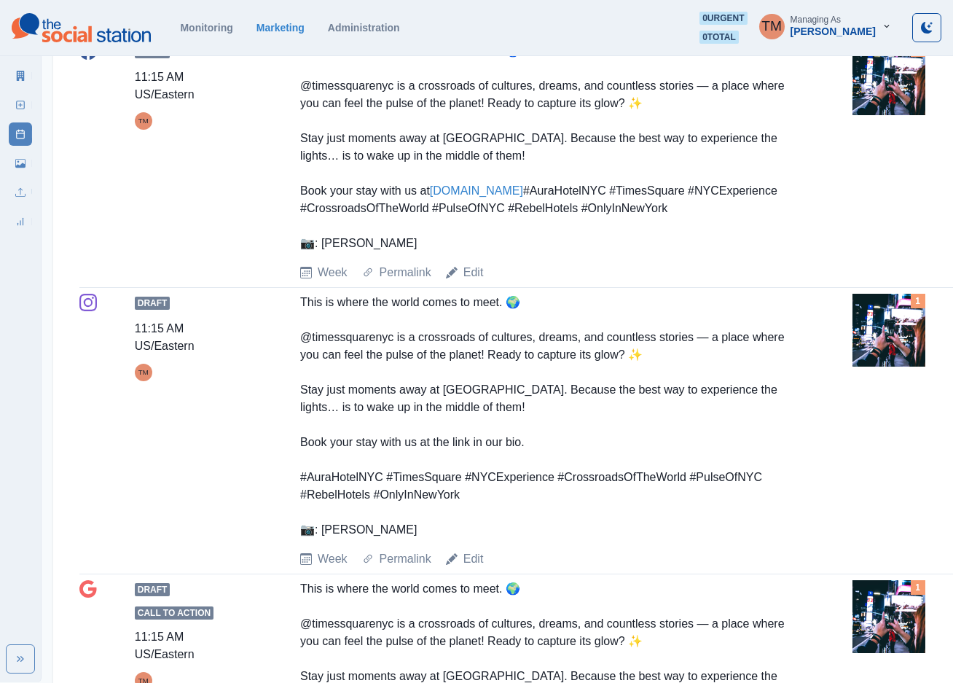
scroll to position [109, 0]
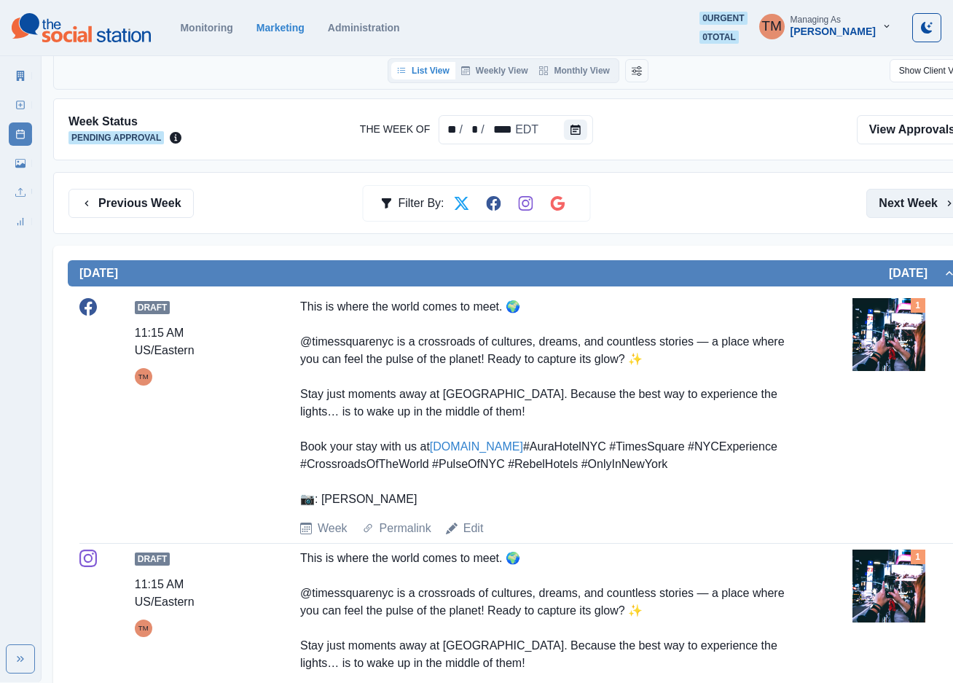
click at [927, 204] on button "Next Week" at bounding box center [916, 203] width 101 height 29
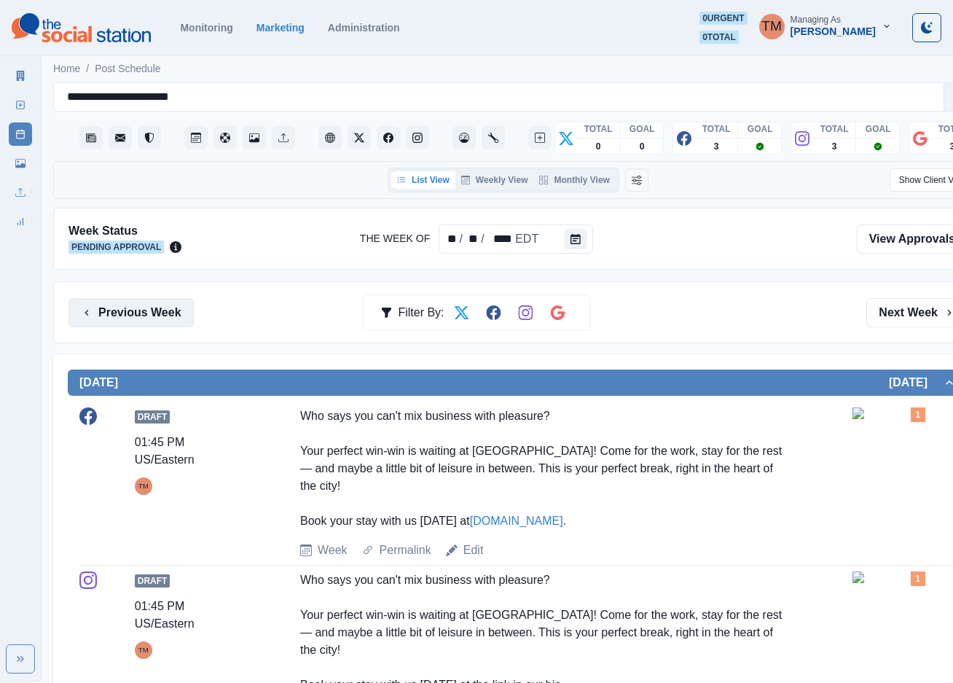
click at [155, 310] on button "Previous Week" at bounding box center [130, 312] width 125 height 29
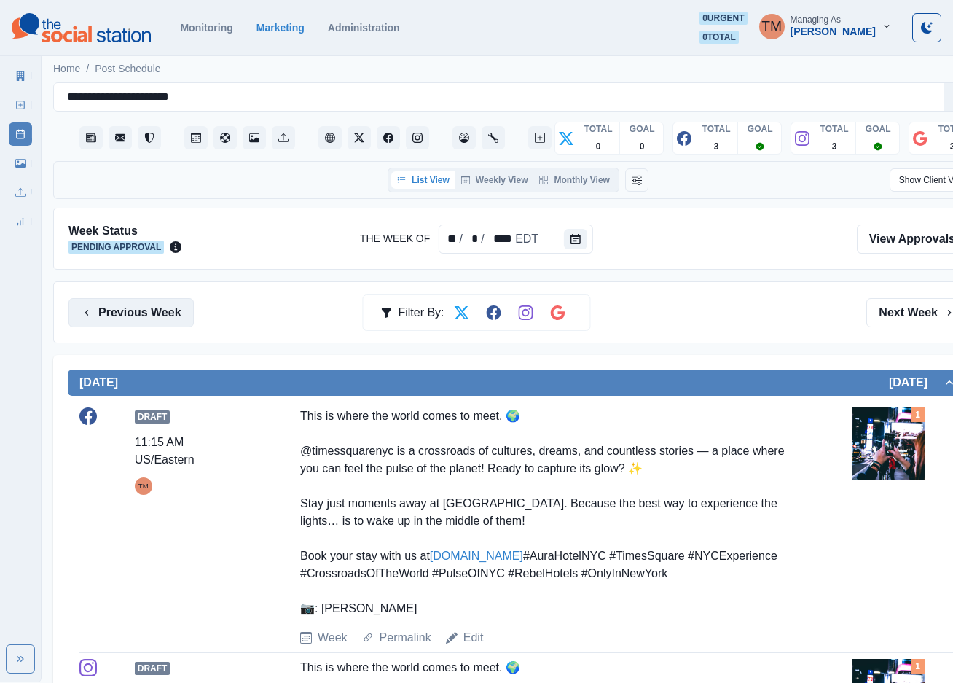
click at [138, 315] on button "Previous Week" at bounding box center [130, 312] width 125 height 29
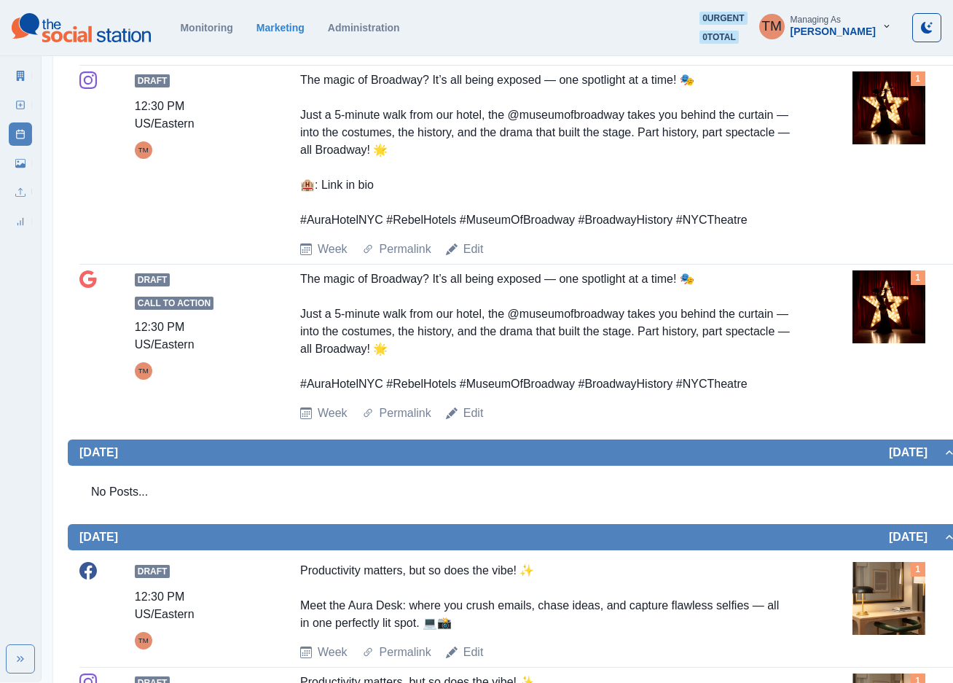
scroll to position [874, 0]
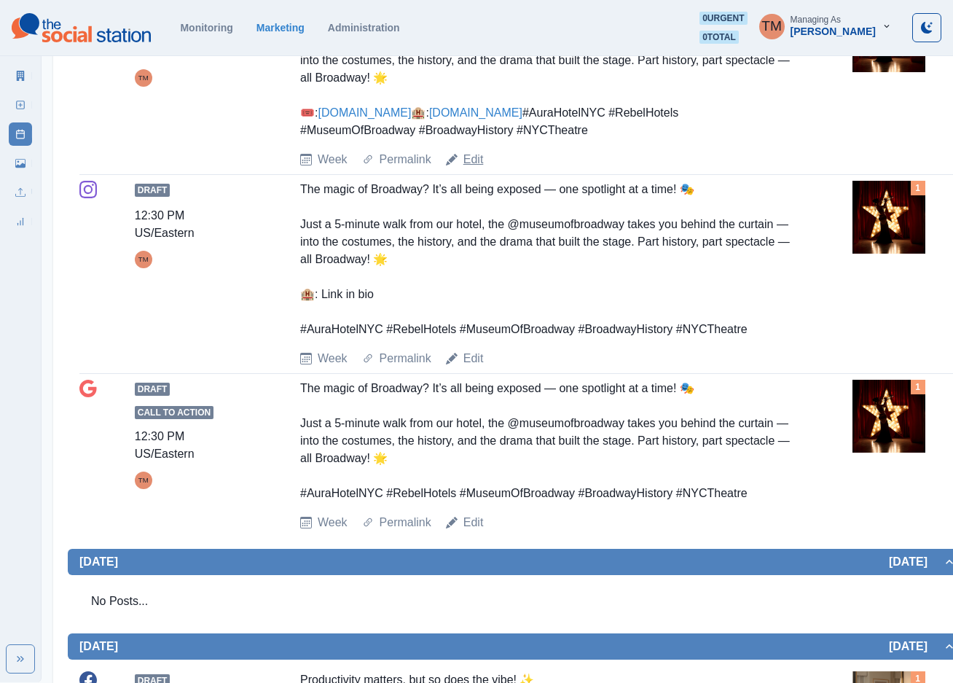
click at [475, 168] on link "Edit" at bounding box center [473, 159] width 20 height 17
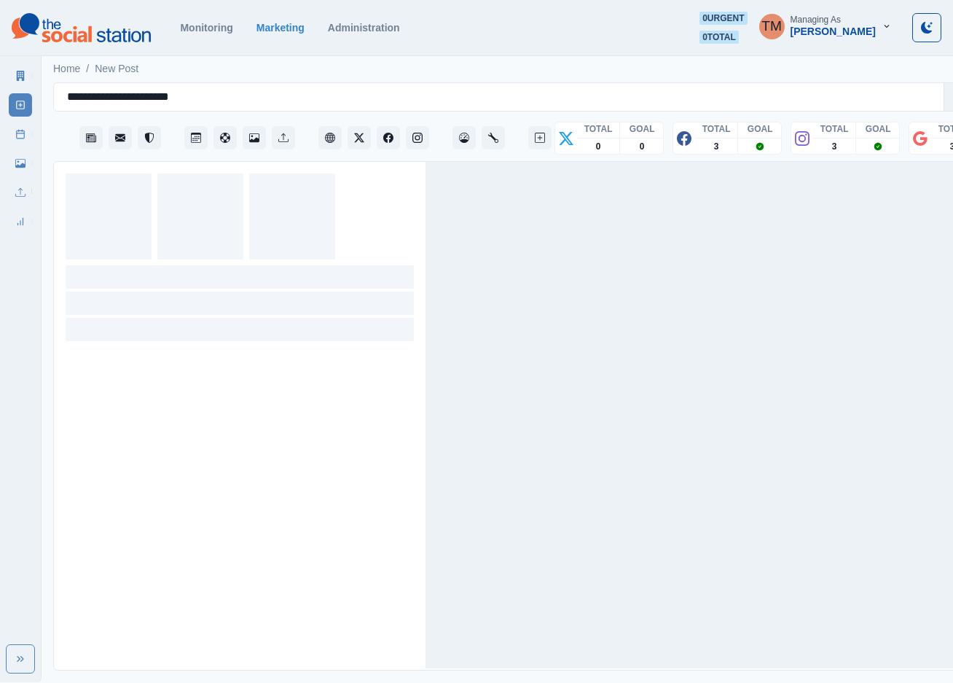
scroll to position [15, 0]
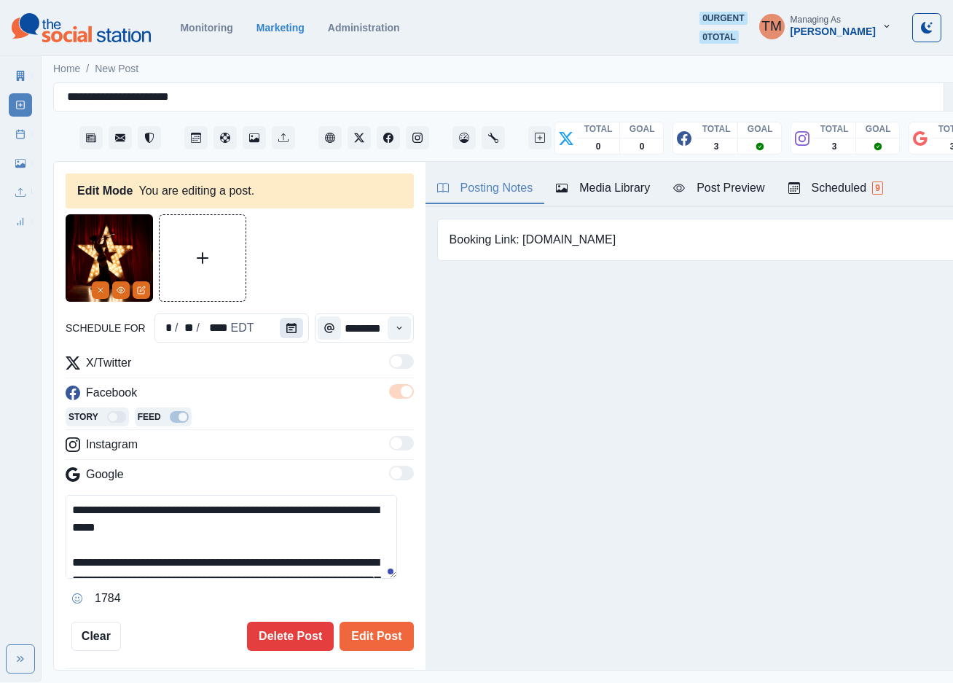
click at [286, 323] on icon "Calendar" at bounding box center [291, 328] width 10 height 10
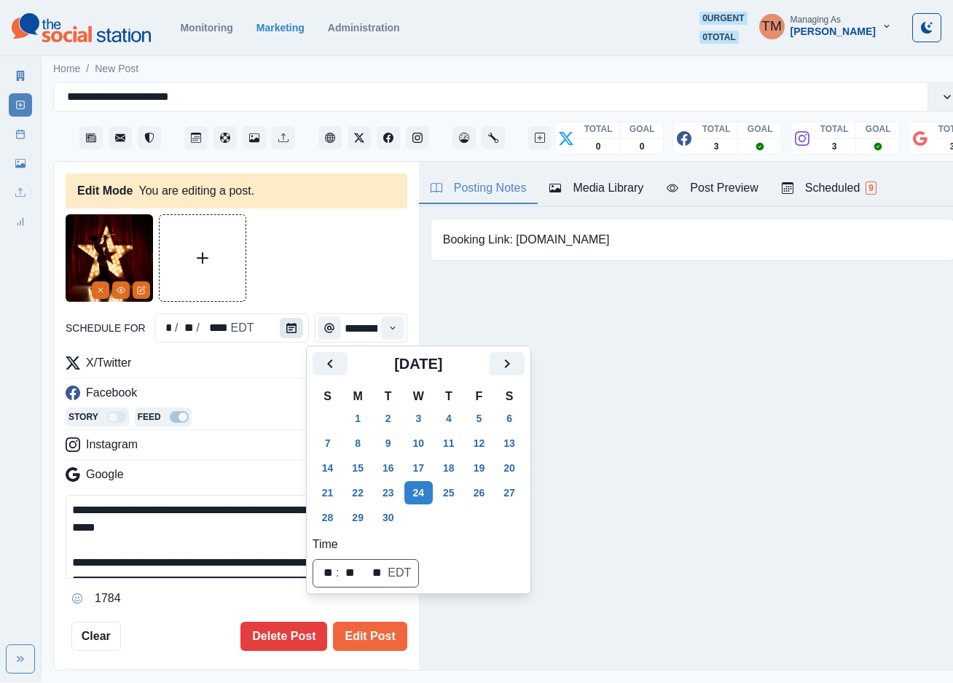
scroll to position [0, 0]
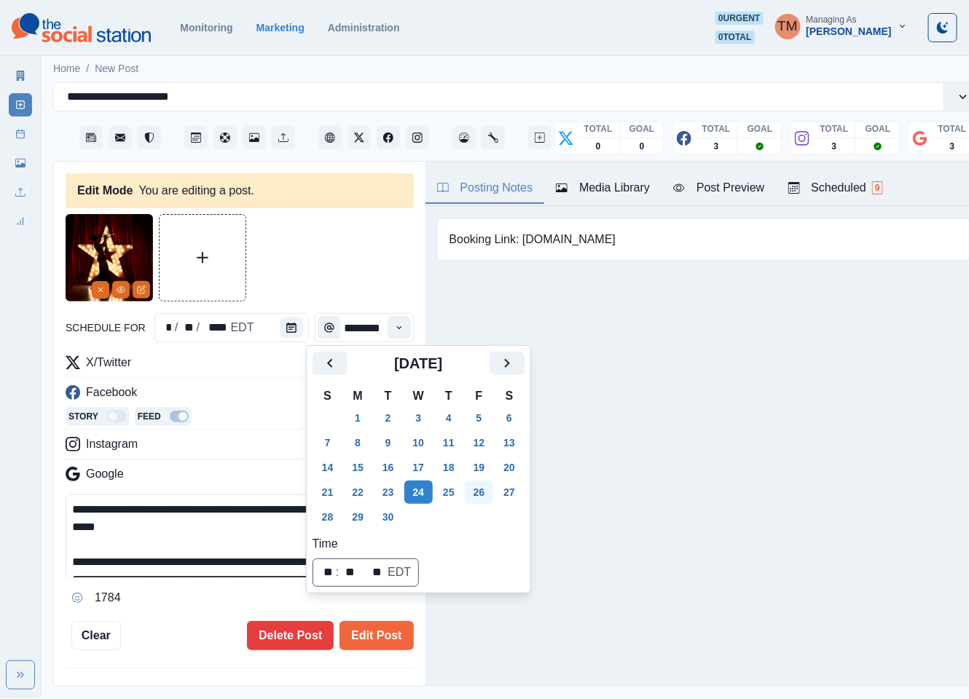
click at [479, 493] on button "26" at bounding box center [479, 492] width 29 height 23
click at [380, 638] on button "Edit Post" at bounding box center [377, 635] width 74 height 29
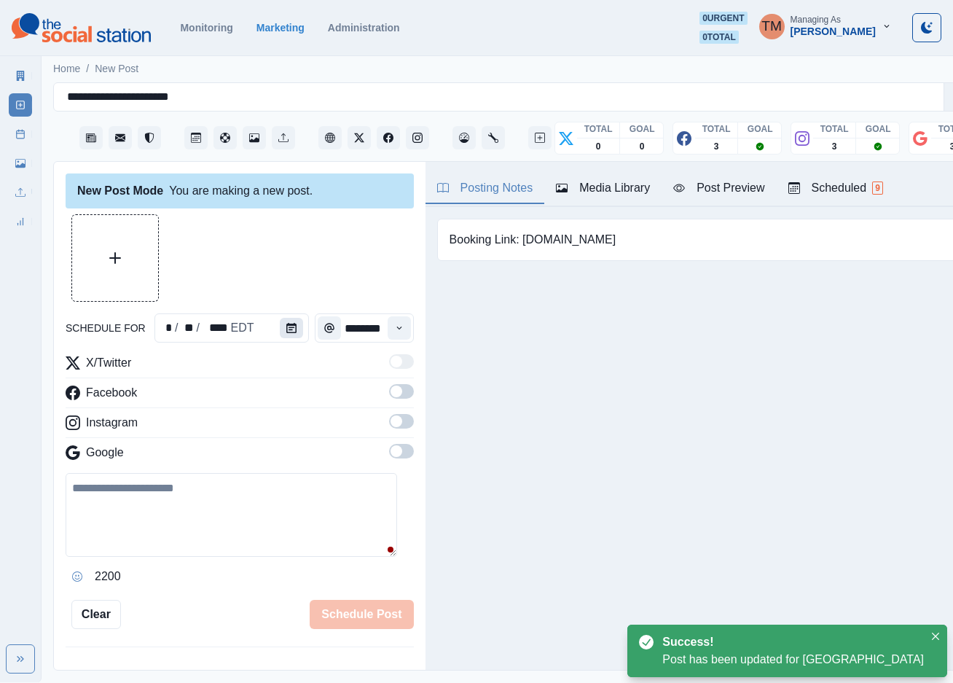
click at [286, 329] on icon "Calendar" at bounding box center [291, 328] width 10 height 10
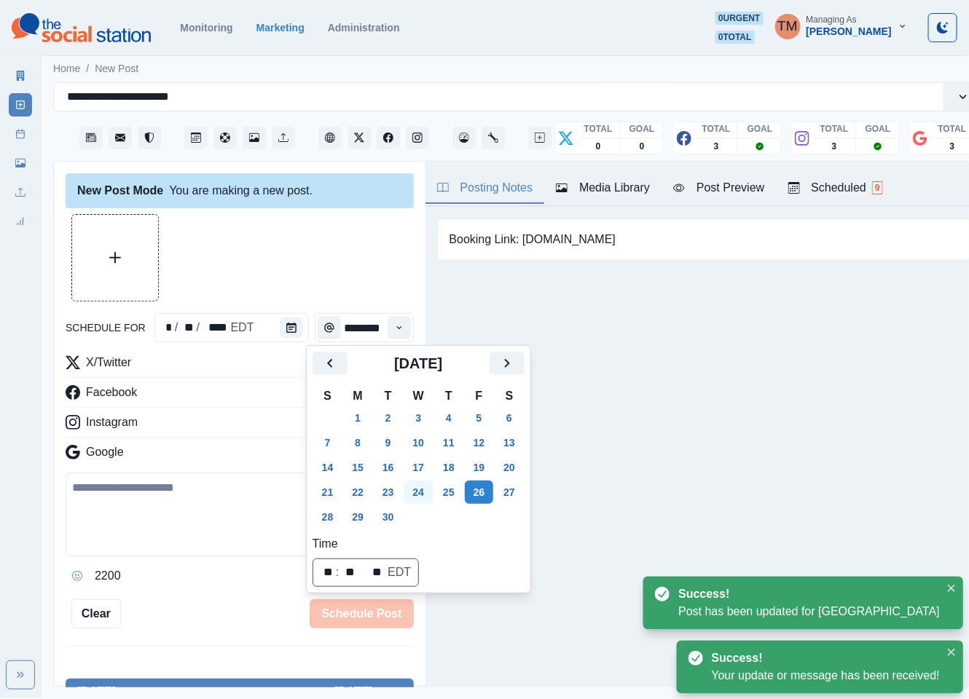
click at [414, 490] on button "24" at bounding box center [418, 492] width 29 height 23
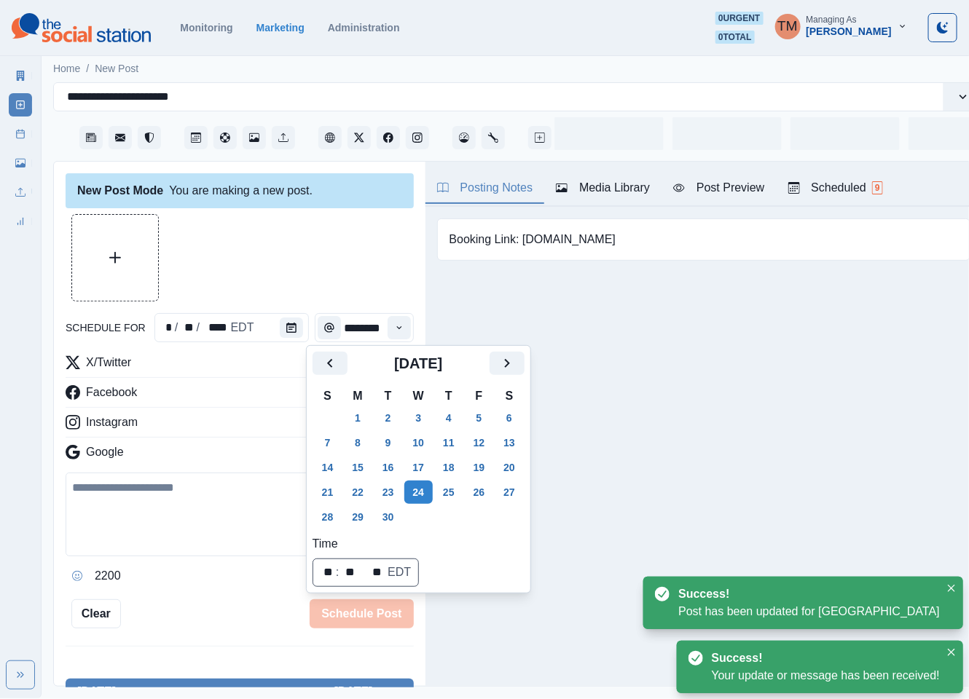
click at [286, 251] on div at bounding box center [240, 257] width 348 height 87
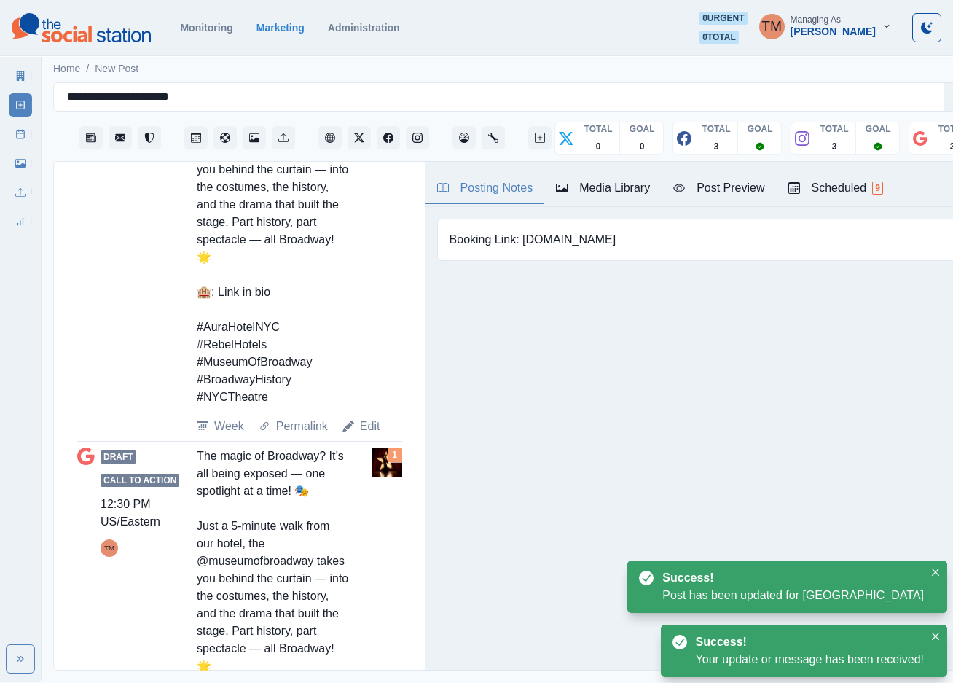
scroll to position [765, 0]
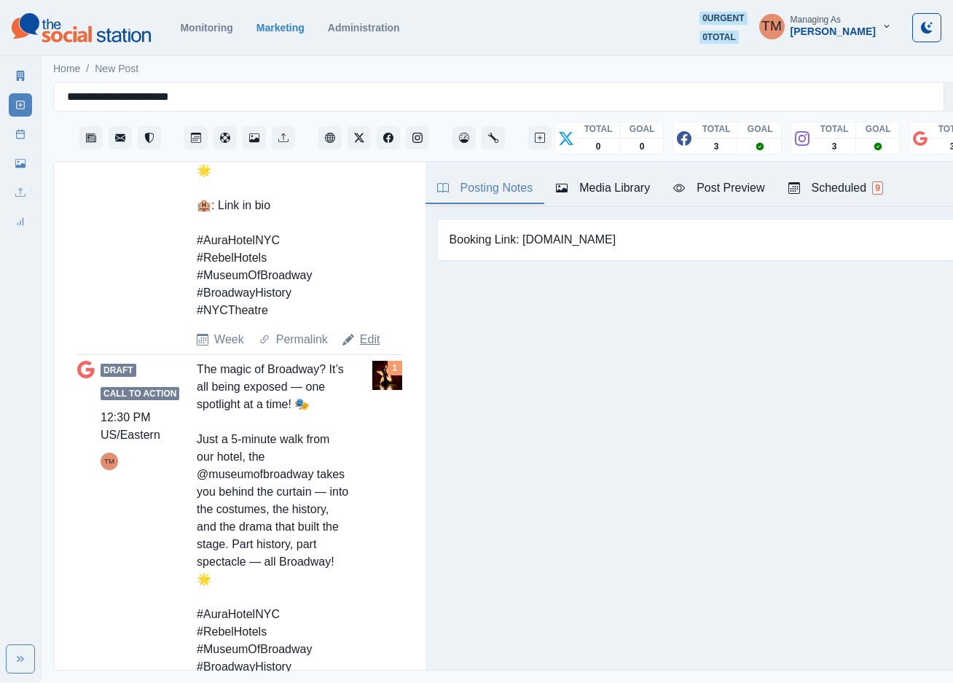
click at [367, 348] on link "Edit" at bounding box center [370, 339] width 20 height 17
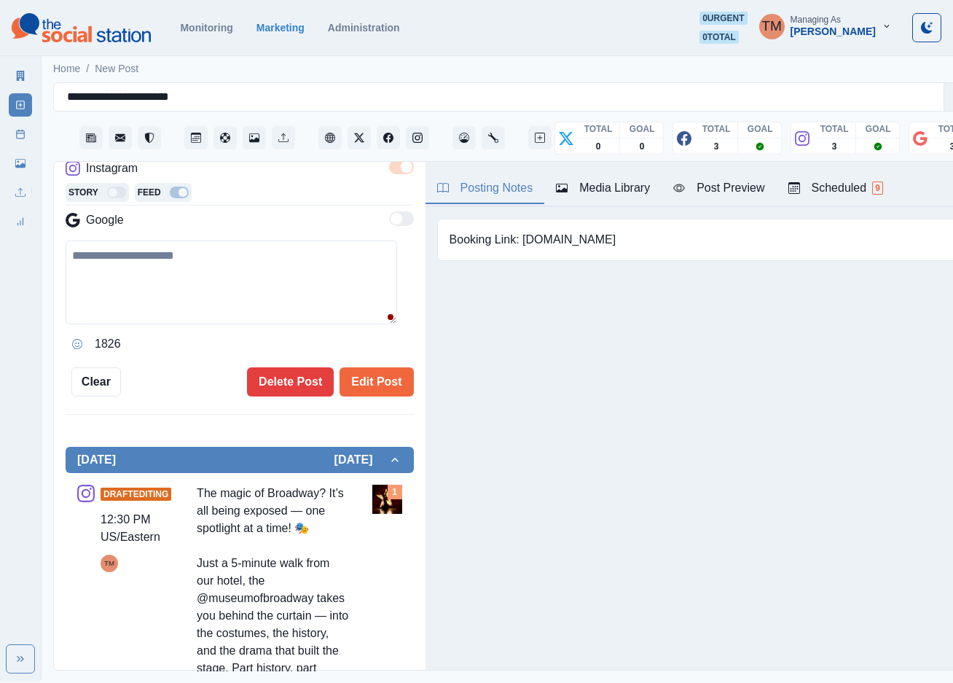
type textarea "**********"
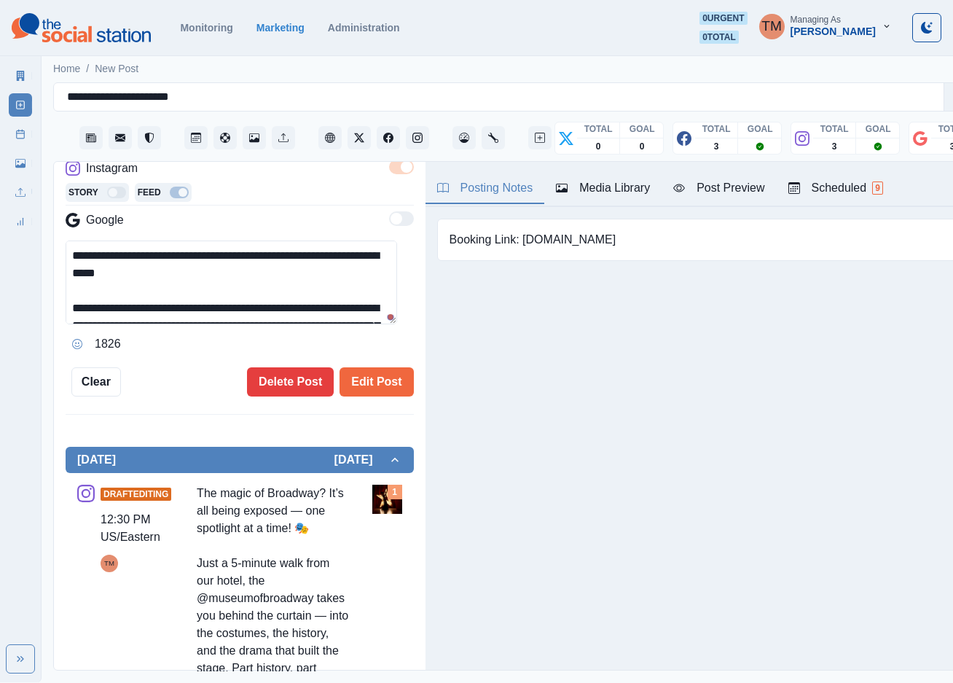
scroll to position [109, 0]
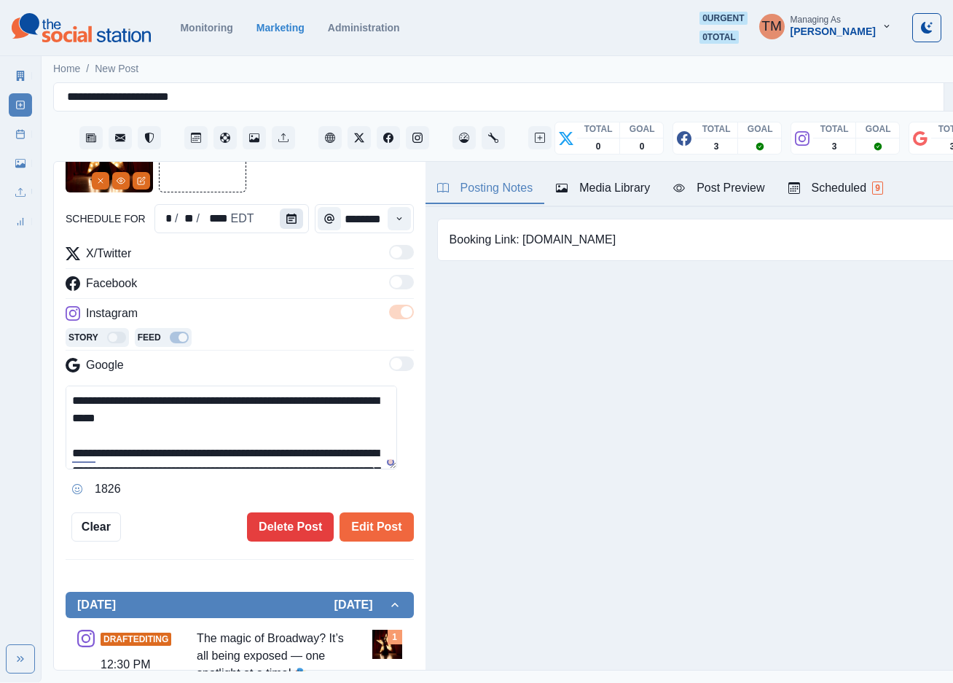
click at [286, 214] on icon "Calendar" at bounding box center [291, 218] width 10 height 10
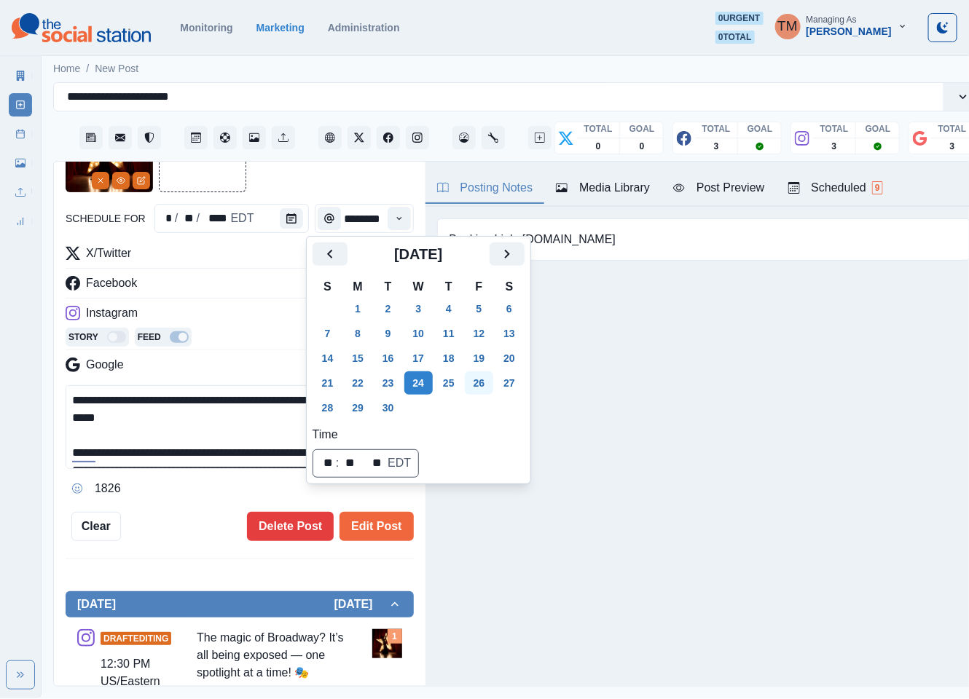
click at [479, 387] on button "26" at bounding box center [479, 383] width 29 height 23
click at [365, 532] on button "Edit Post" at bounding box center [377, 526] width 74 height 29
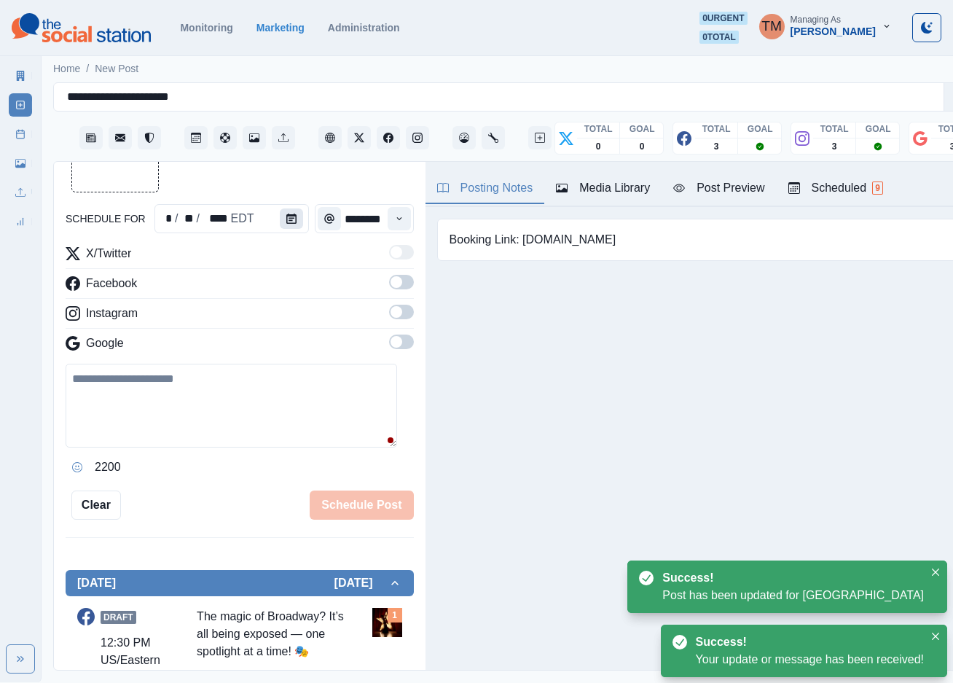
click at [286, 217] on icon "Calendar" at bounding box center [291, 218] width 10 height 10
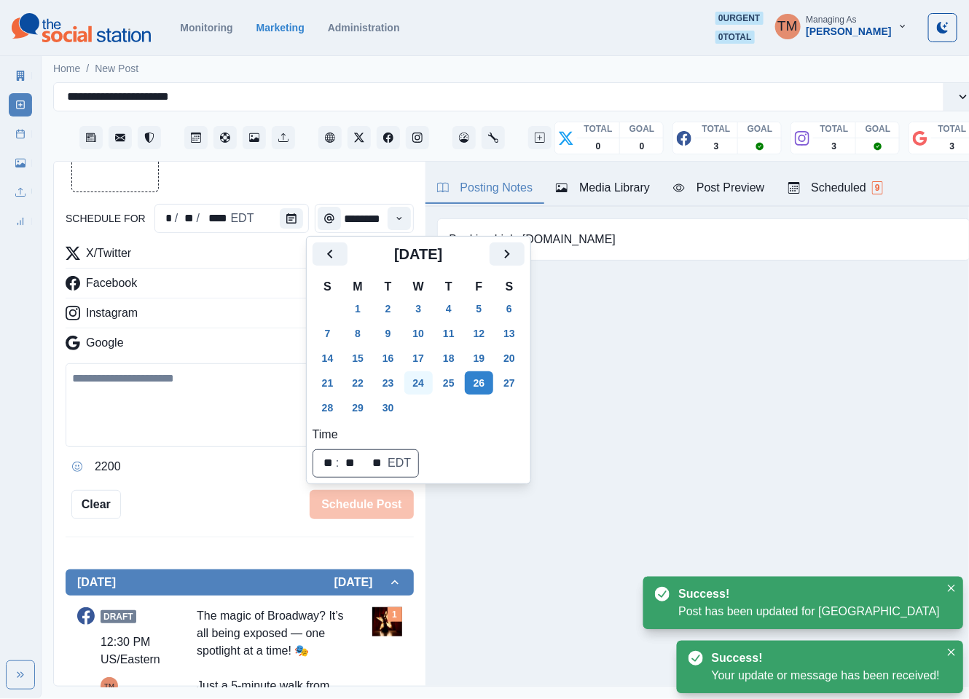
click at [416, 382] on button "24" at bounding box center [418, 383] width 29 height 23
click at [236, 481] on div "schedule for * / ** / **** EDT ******** X/Twitter Facebook Instagram Google 220…" at bounding box center [240, 312] width 348 height 415
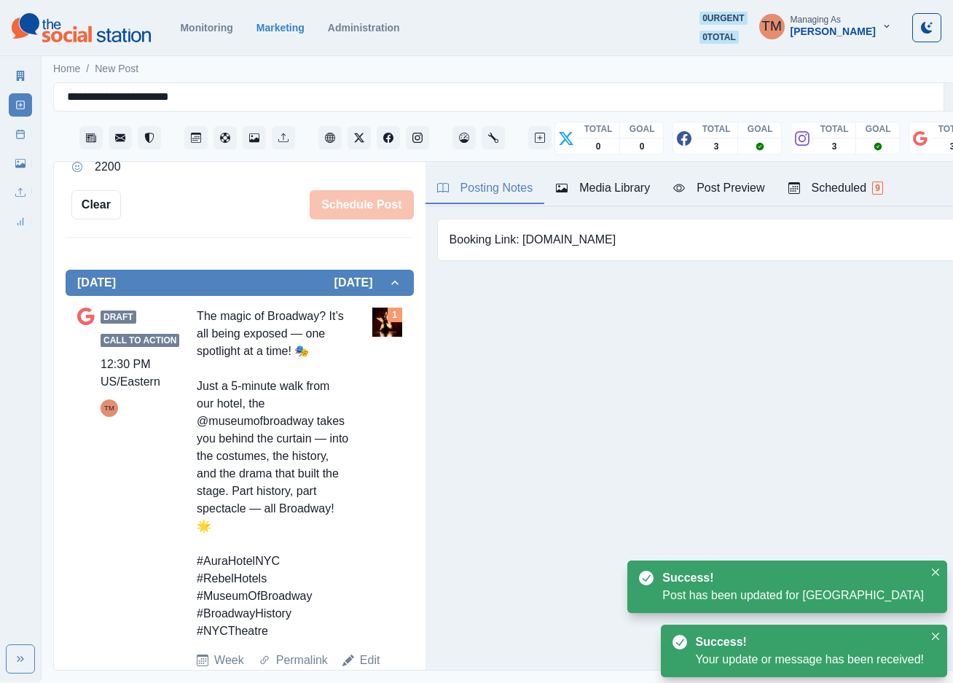
scroll to position [452, 0]
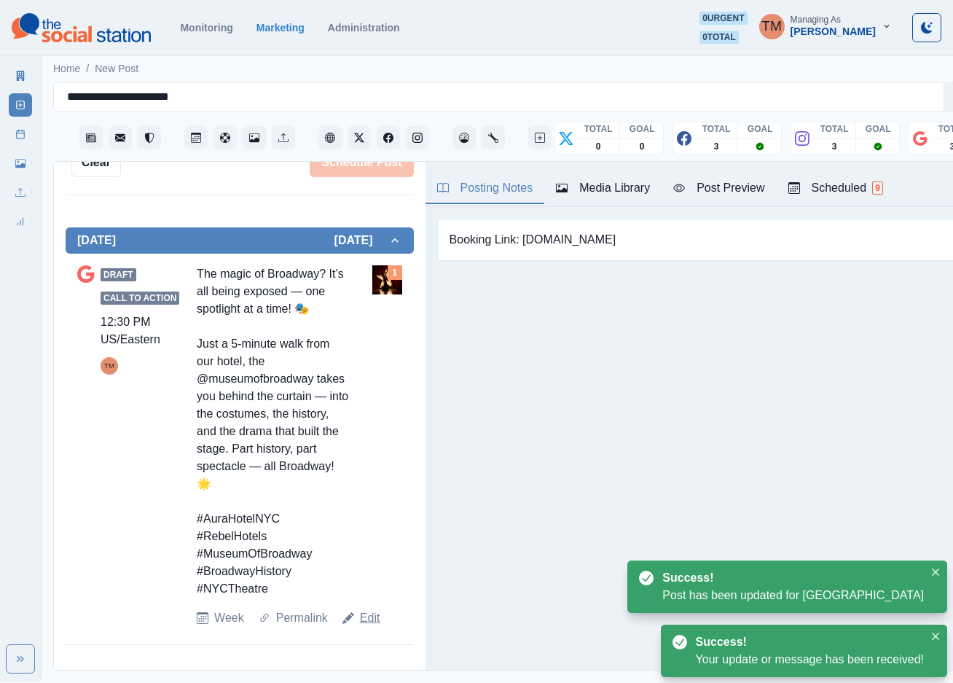
click at [372, 627] on link "Edit" at bounding box center [370, 617] width 20 height 17
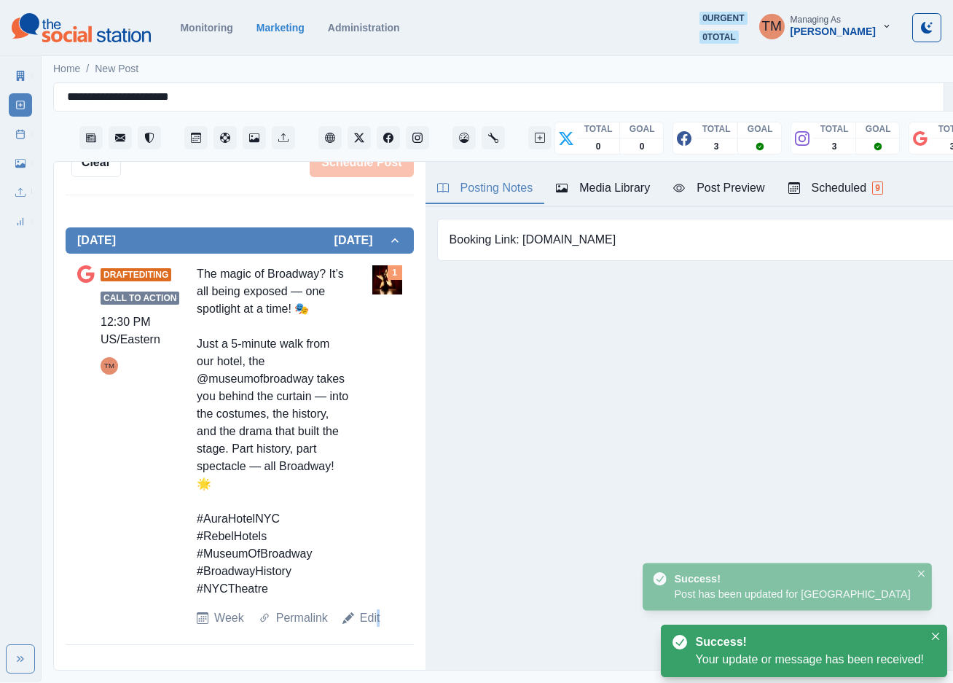
scroll to position [125, 0]
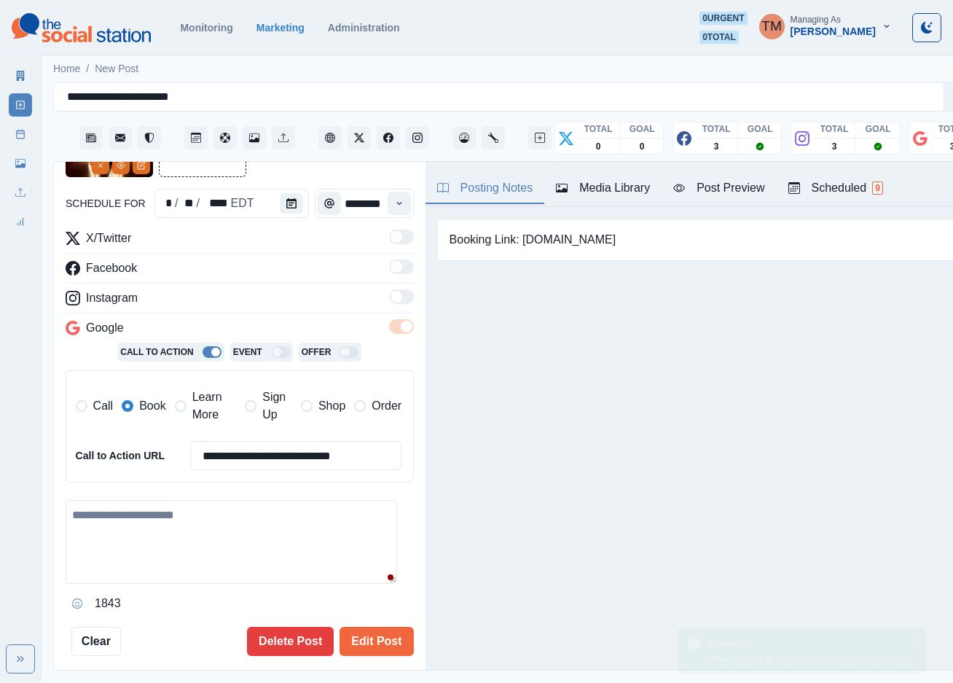
type textarea "**********"
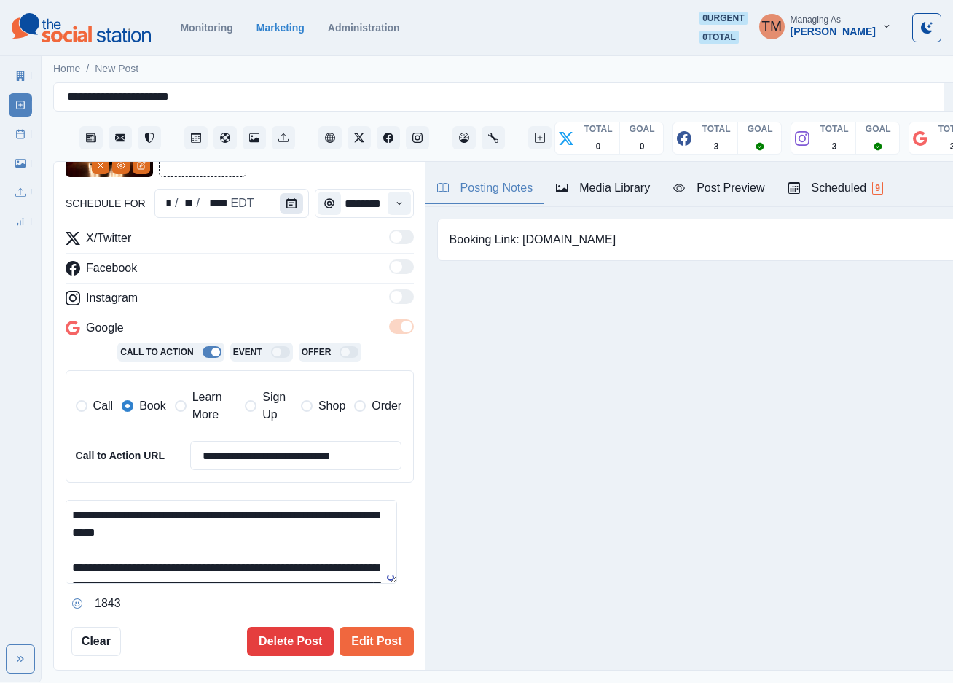
click at [280, 197] on button "Calendar" at bounding box center [291, 203] width 23 height 20
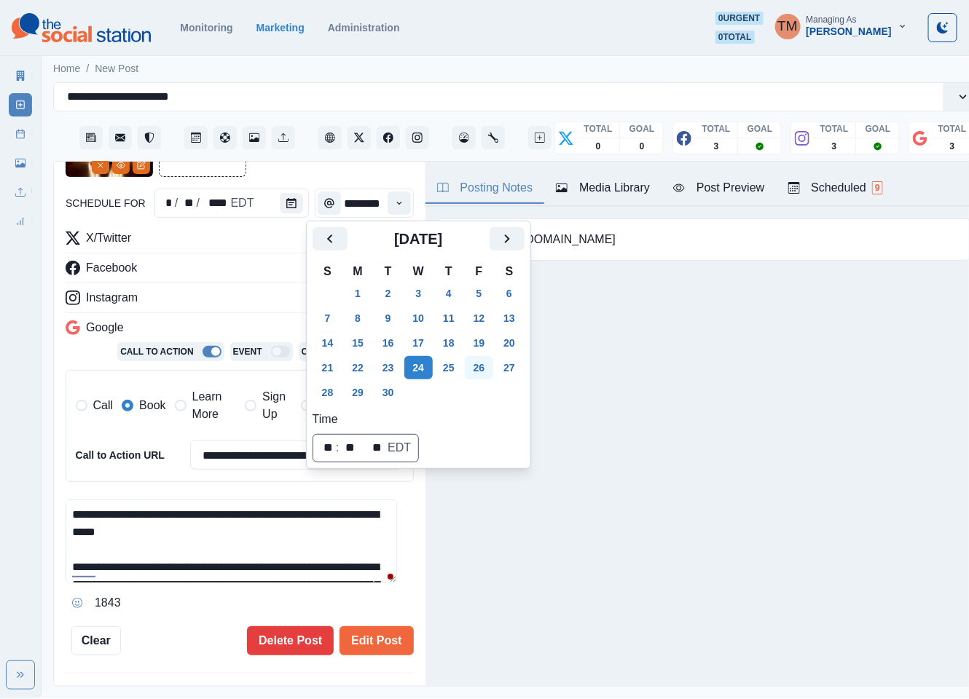
click at [485, 369] on button "26" at bounding box center [479, 367] width 29 height 23
click at [214, 416] on span "Learn More" at bounding box center [214, 405] width 44 height 35
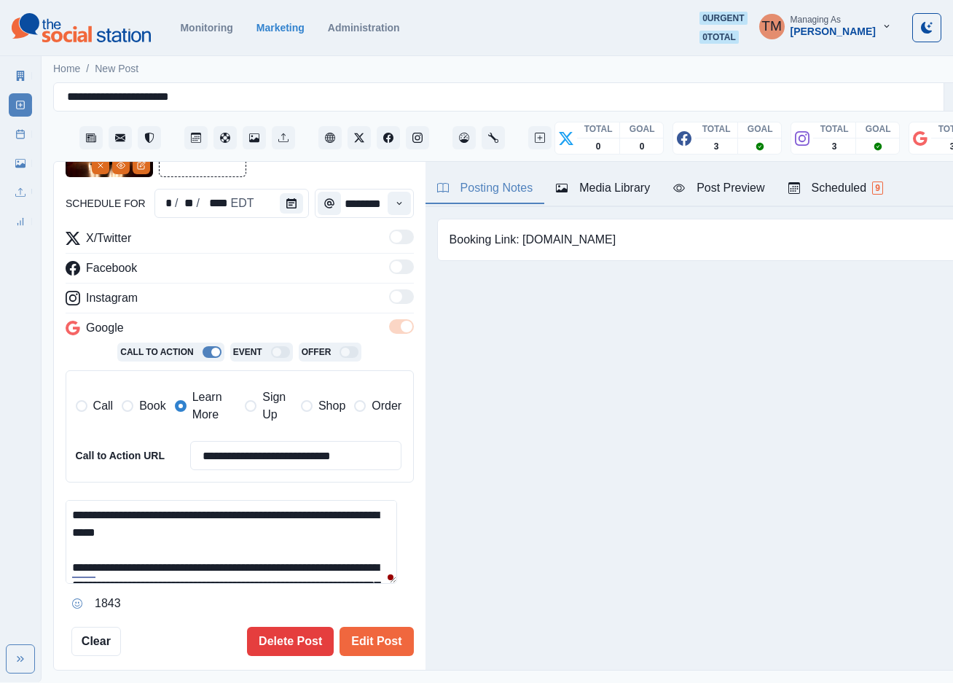
click at [146, 407] on span "Book" at bounding box center [152, 405] width 26 height 17
click at [720, 184] on div "Post Preview" at bounding box center [718, 187] width 91 height 17
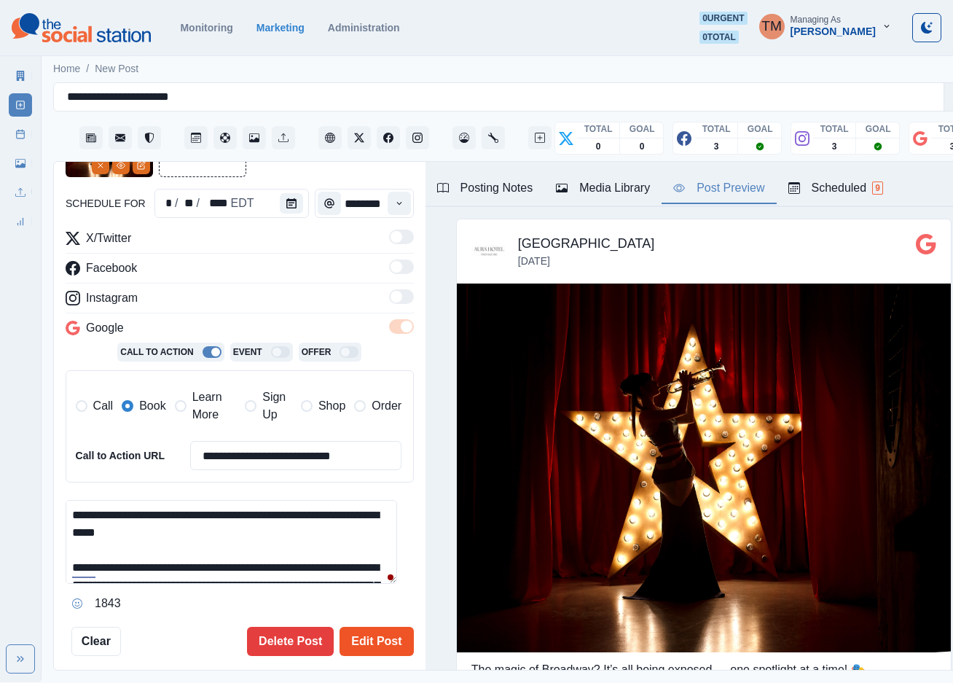
click at [363, 634] on button "Edit Post" at bounding box center [377, 641] width 74 height 29
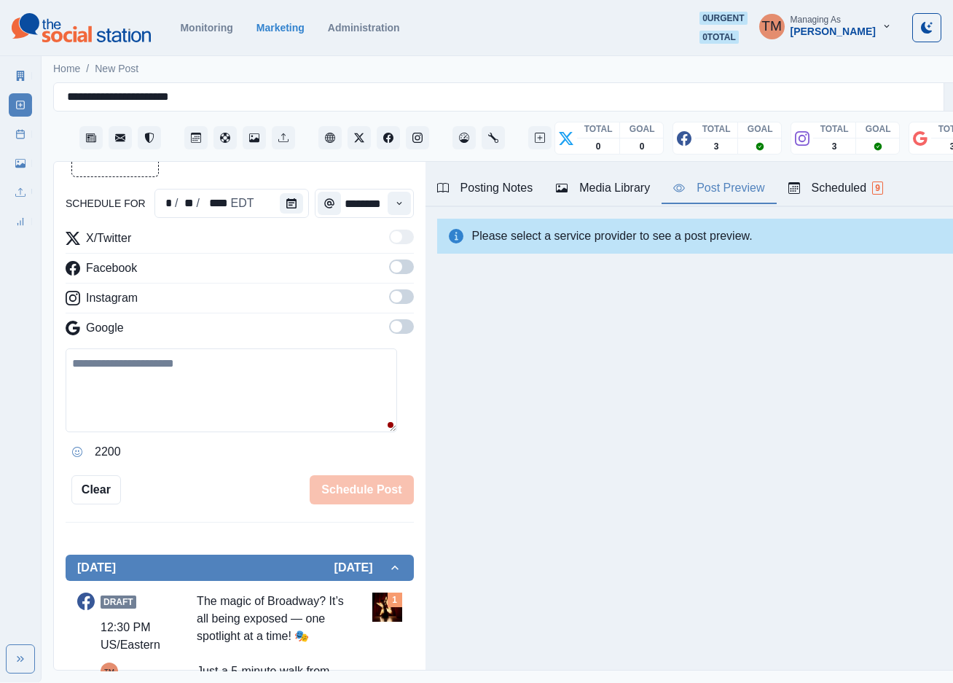
click at [20, 136] on icon at bounding box center [20, 134] width 10 height 10
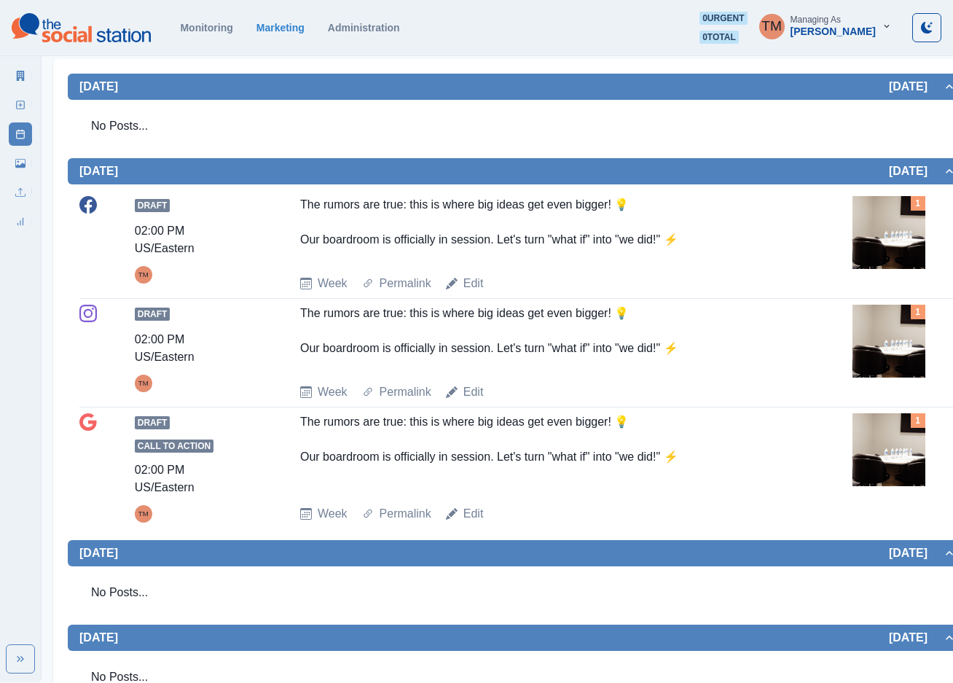
scroll to position [328, 0]
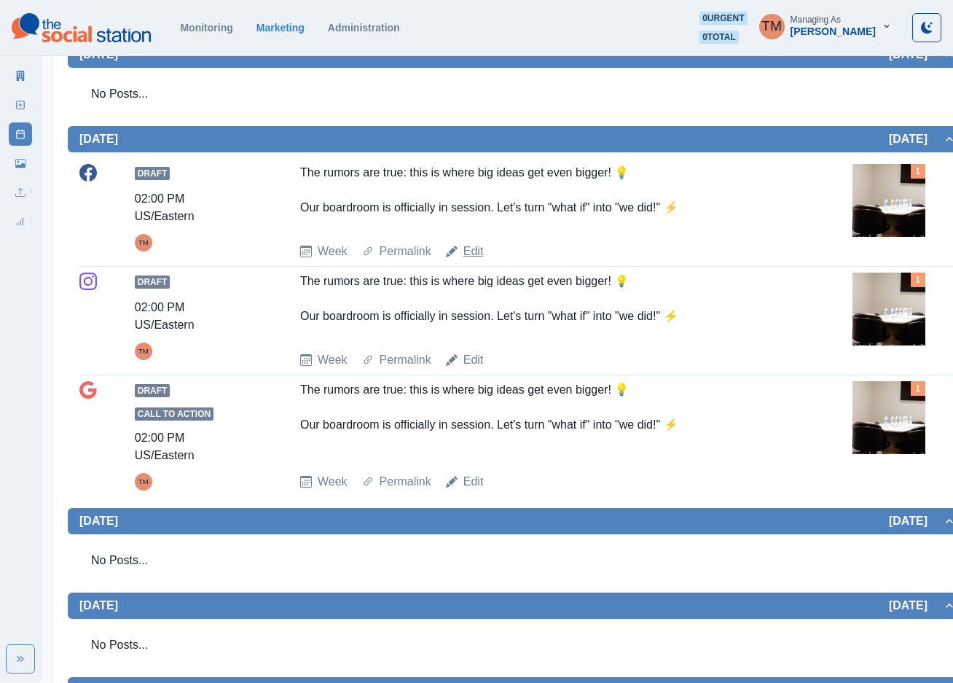
click at [468, 254] on link "Edit" at bounding box center [473, 251] width 20 height 17
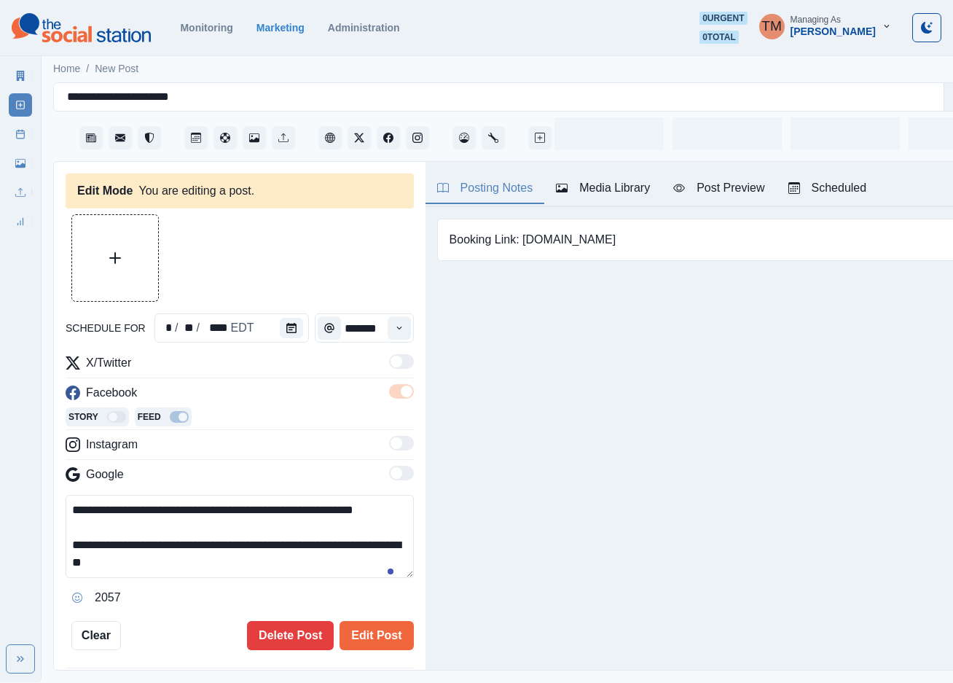
type input "*******"
type textarea "**********"
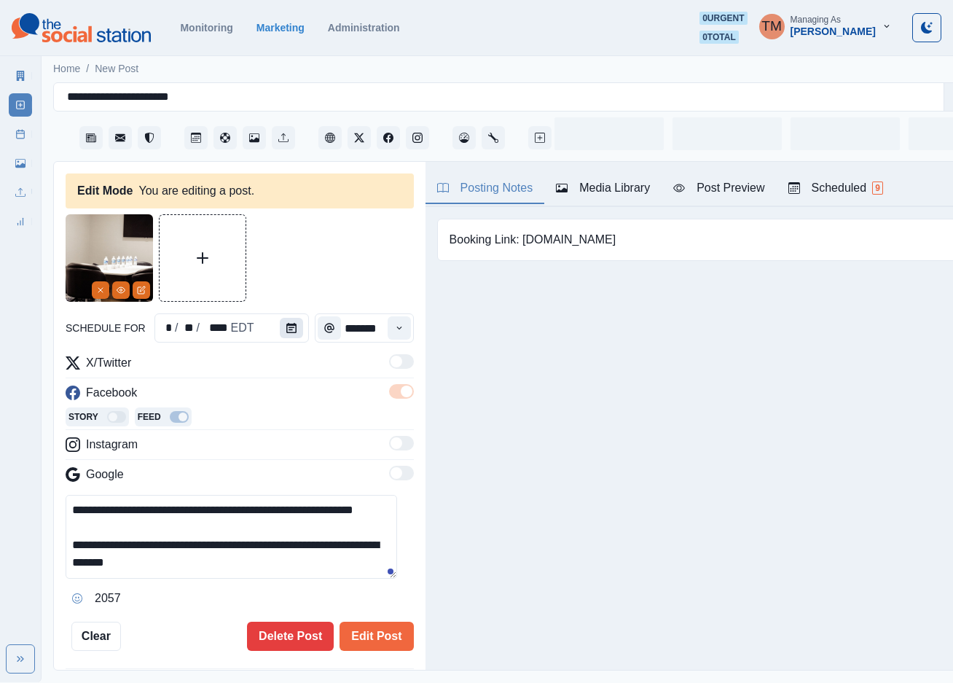
click at [286, 323] on icon "Calendar" at bounding box center [291, 328] width 10 height 10
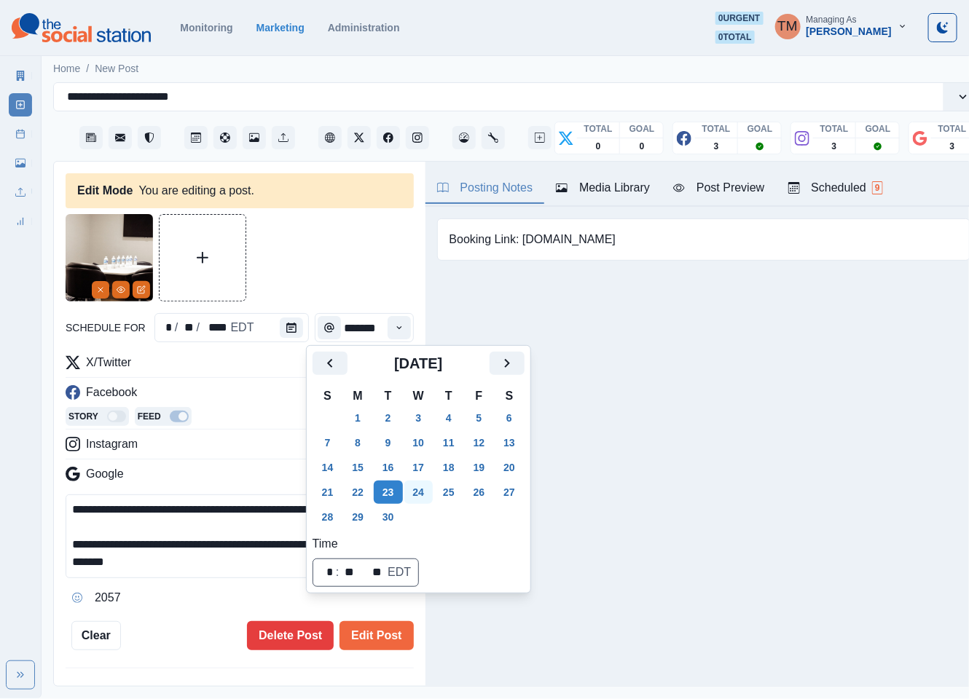
click at [422, 488] on button "24" at bounding box center [418, 492] width 29 height 23
click at [383, 639] on button "Edit Post" at bounding box center [377, 635] width 74 height 29
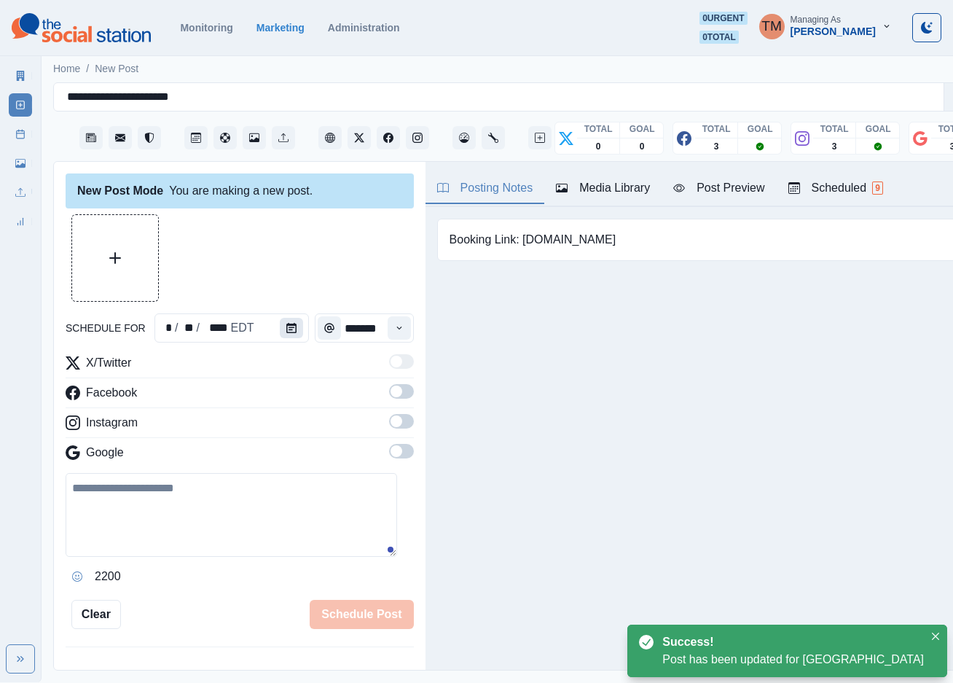
click at [286, 330] on icon "Calendar" at bounding box center [291, 328] width 10 height 10
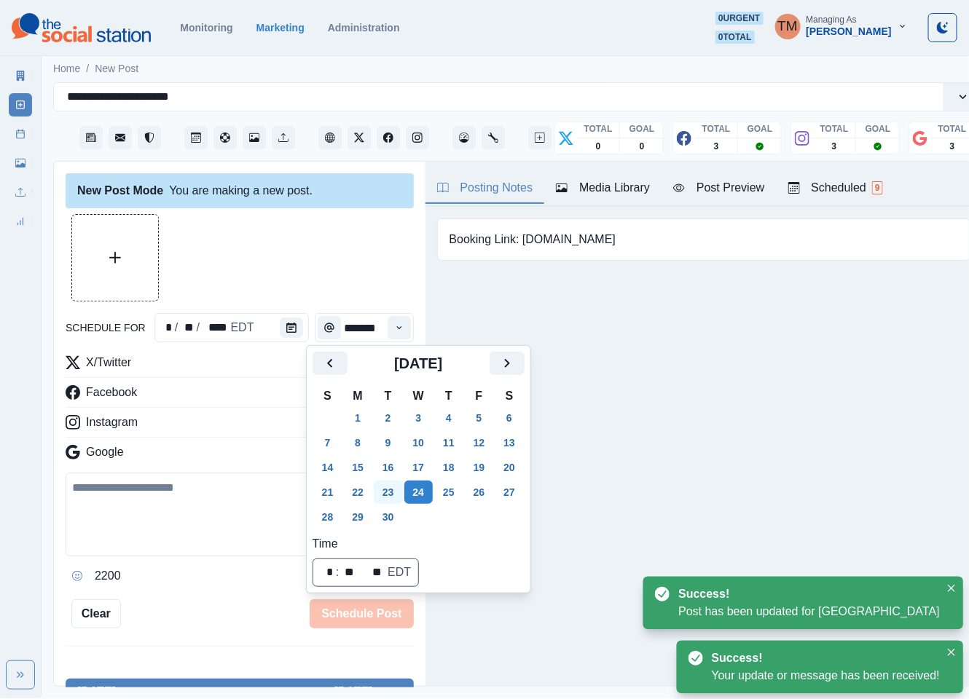
click at [390, 488] on button "23" at bounding box center [388, 492] width 29 height 23
click at [294, 275] on div at bounding box center [240, 257] width 348 height 87
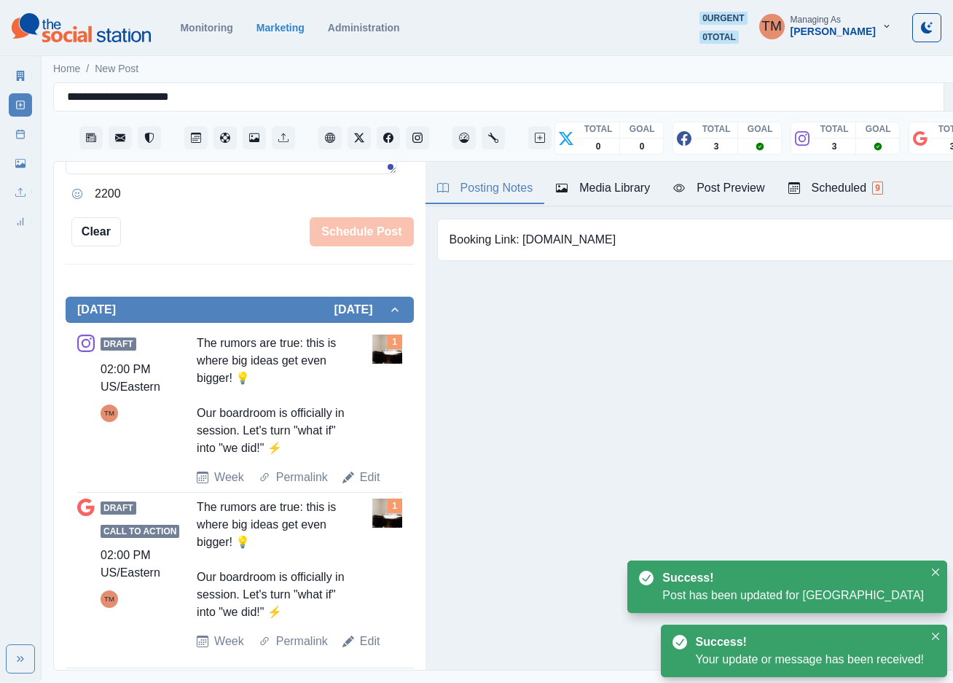
scroll to position [390, 0]
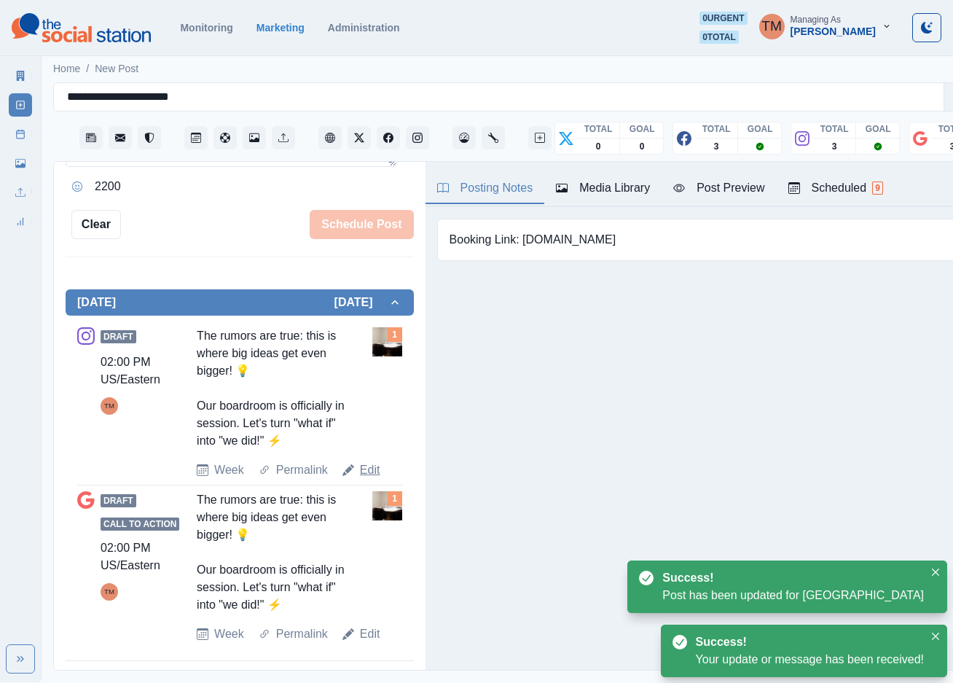
click at [367, 471] on link "Edit" at bounding box center [370, 469] width 20 height 17
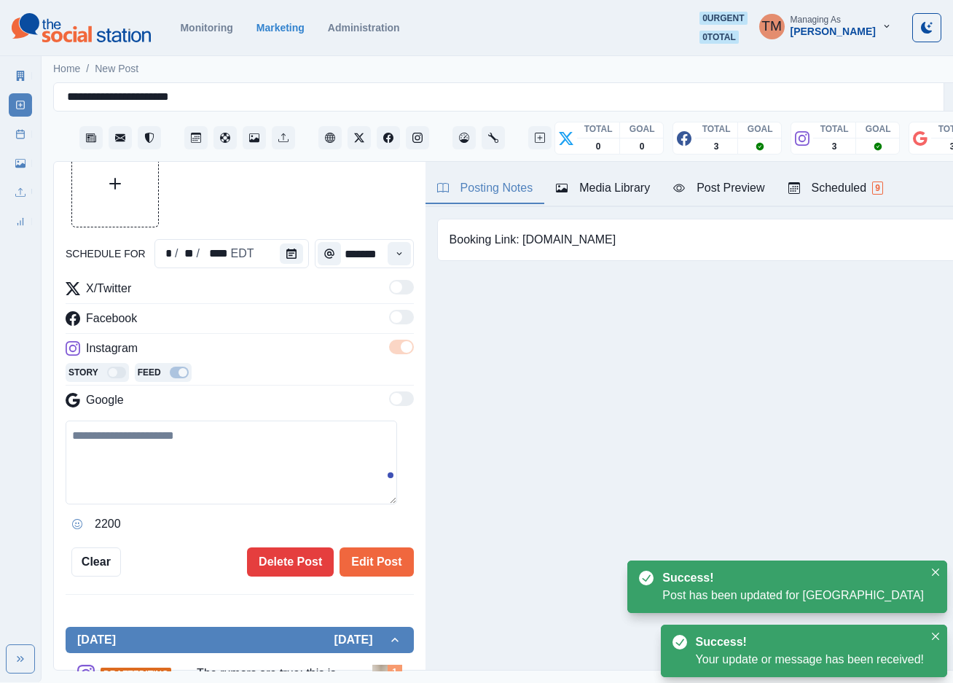
scroll to position [62, 0]
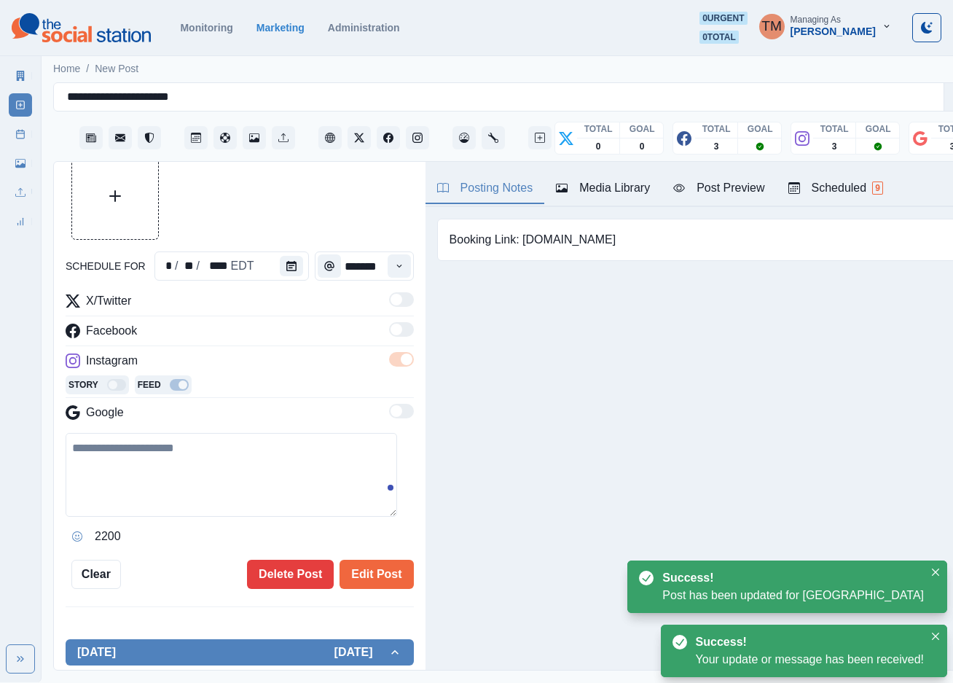
type textarea "**********"
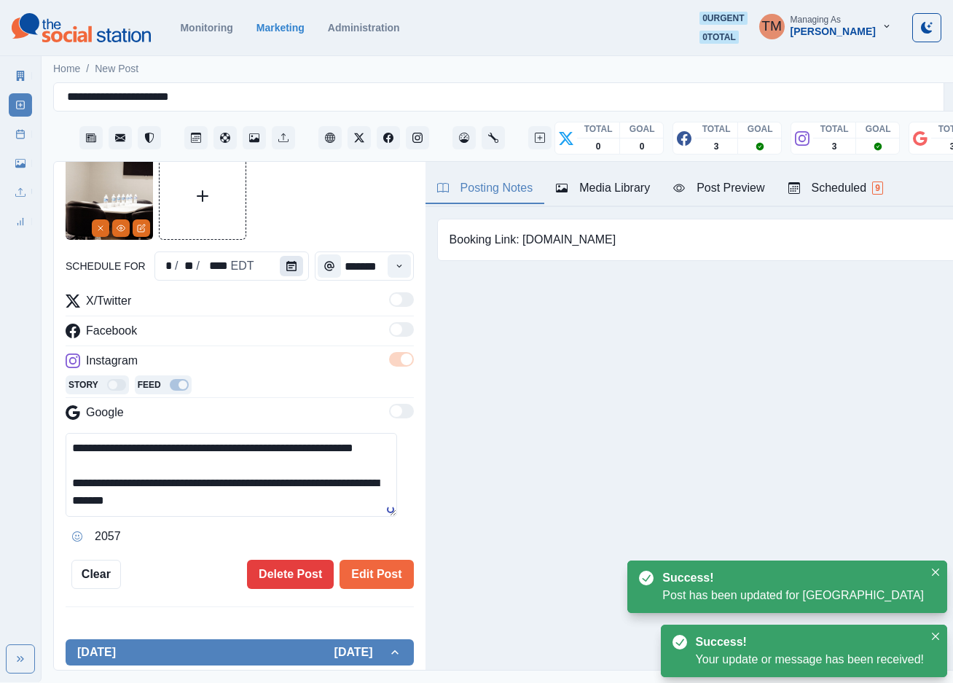
click at [286, 267] on icon "Calendar" at bounding box center [291, 266] width 10 height 10
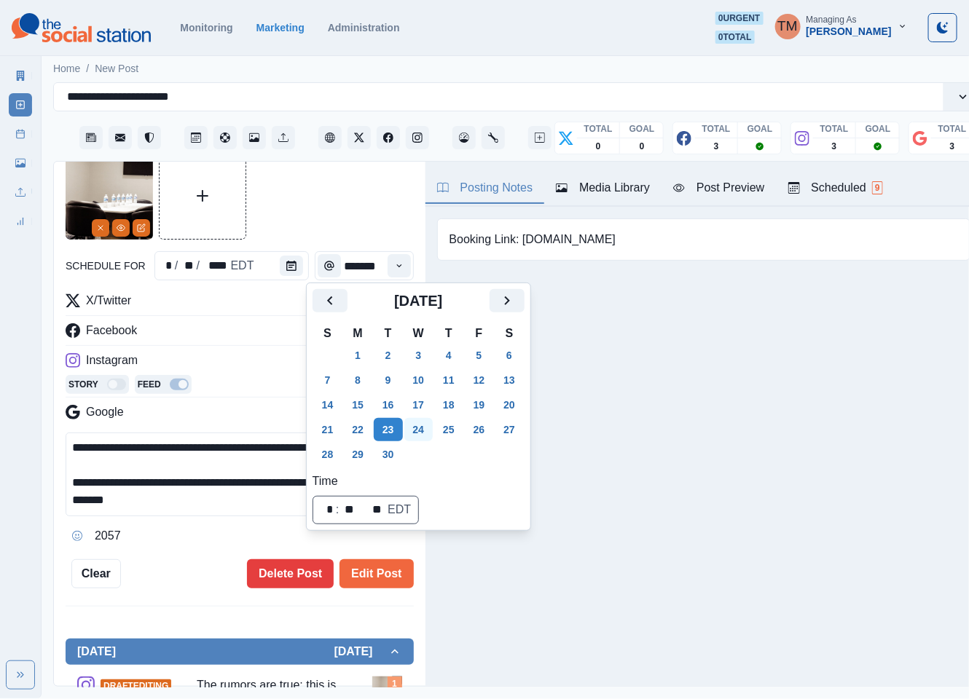
click at [422, 433] on button "24" at bounding box center [418, 429] width 29 height 23
click at [370, 582] on button "Edit Post" at bounding box center [377, 574] width 74 height 29
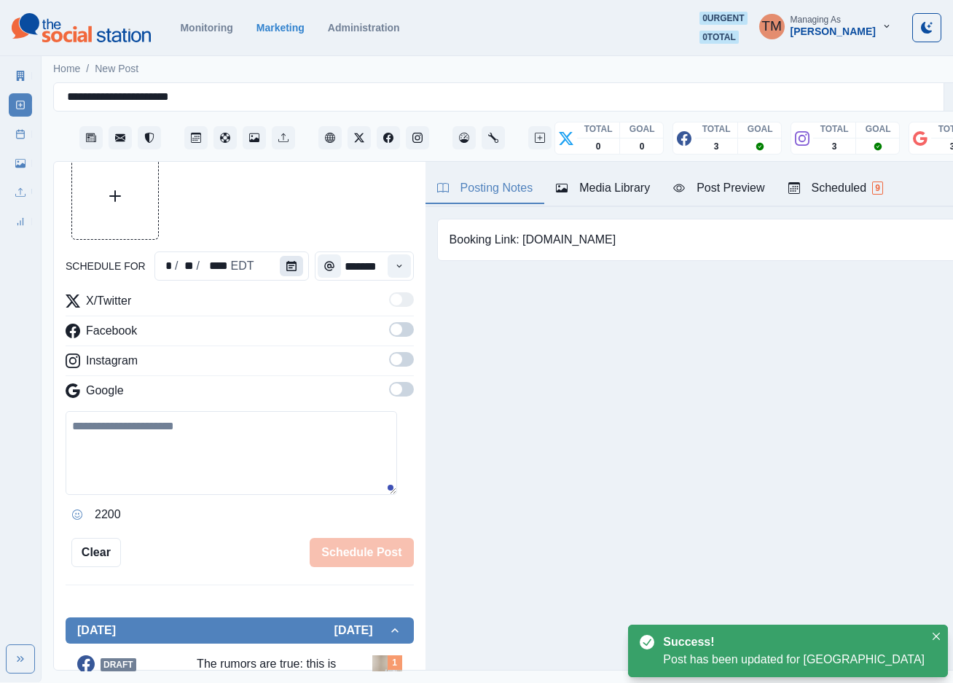
click at [286, 267] on icon "Calendar" at bounding box center [291, 266] width 10 height 10
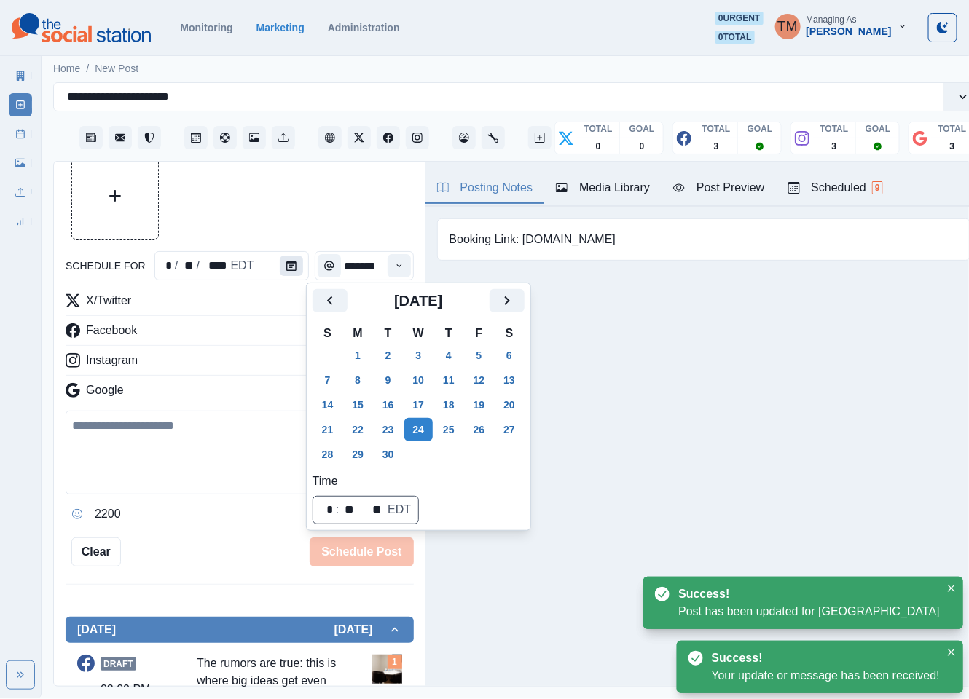
click at [387, 423] on button "23" at bounding box center [388, 429] width 29 height 23
click at [240, 208] on div at bounding box center [240, 195] width 348 height 87
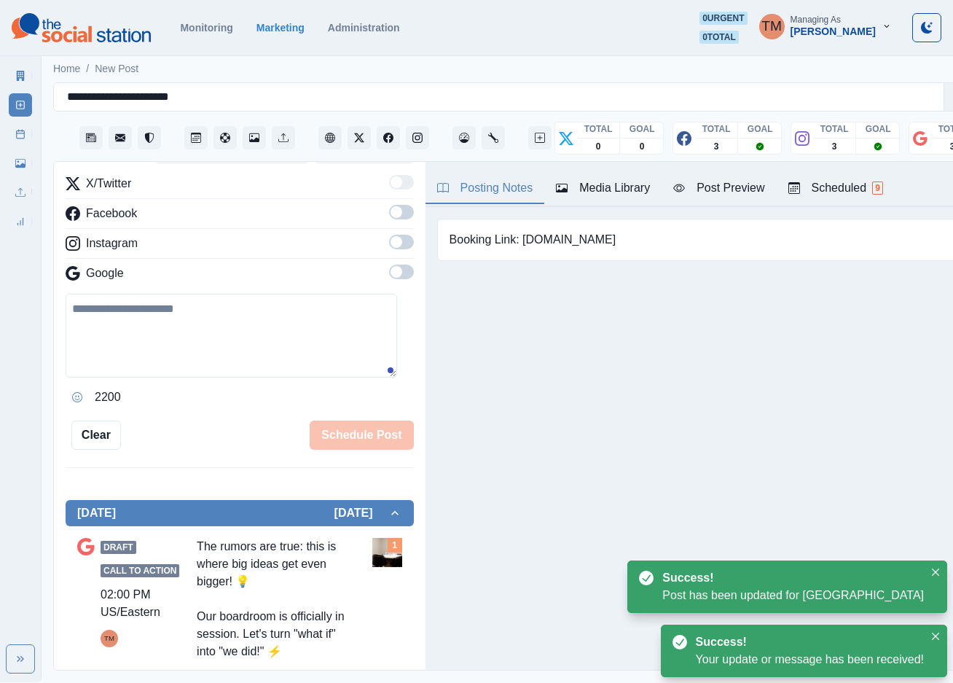
scroll to position [225, 0]
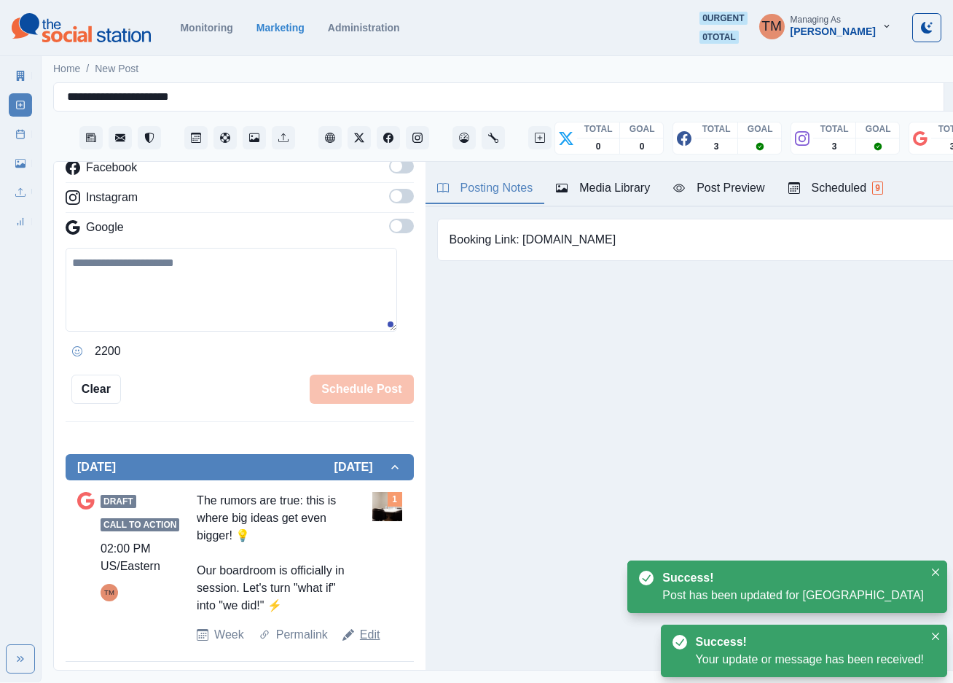
click at [367, 634] on link "Edit" at bounding box center [370, 634] width 20 height 17
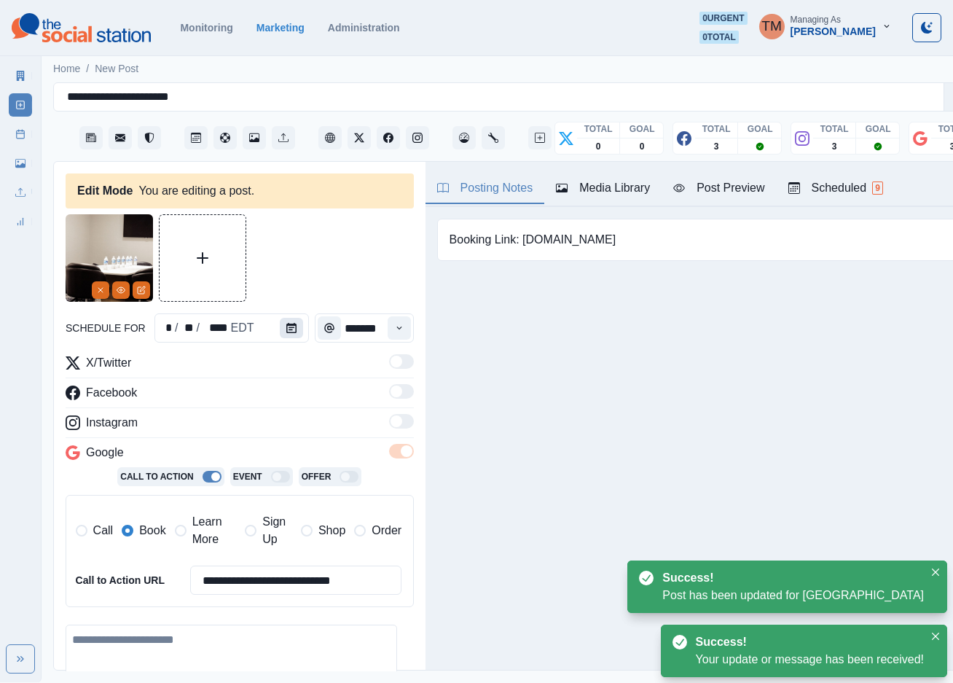
type textarea "**********"
click at [286, 323] on icon "Calendar" at bounding box center [291, 328] width 10 height 10
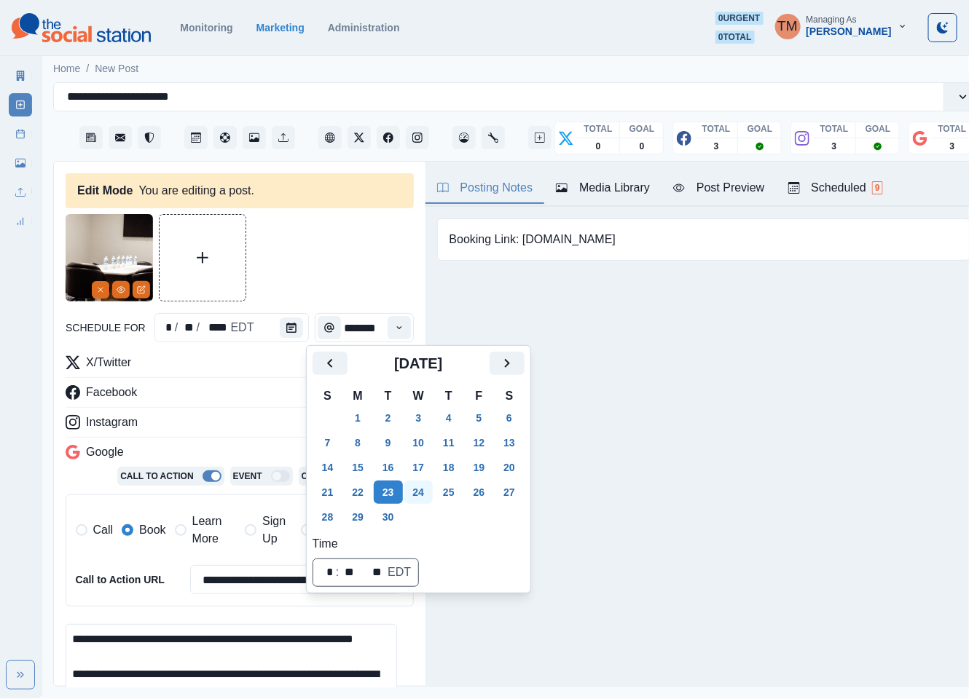
click at [422, 490] on button "24" at bounding box center [418, 492] width 29 height 23
click at [212, 531] on span "Learn More" at bounding box center [214, 530] width 44 height 35
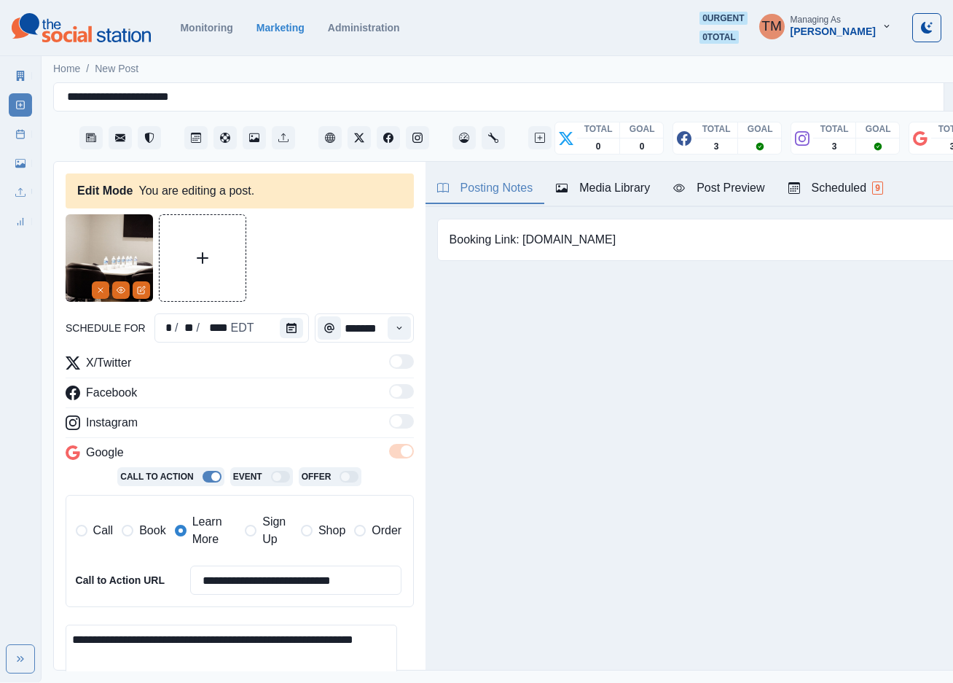
click at [142, 527] on span "Book" at bounding box center [152, 530] width 26 height 17
click at [313, 260] on div at bounding box center [240, 257] width 348 height 87
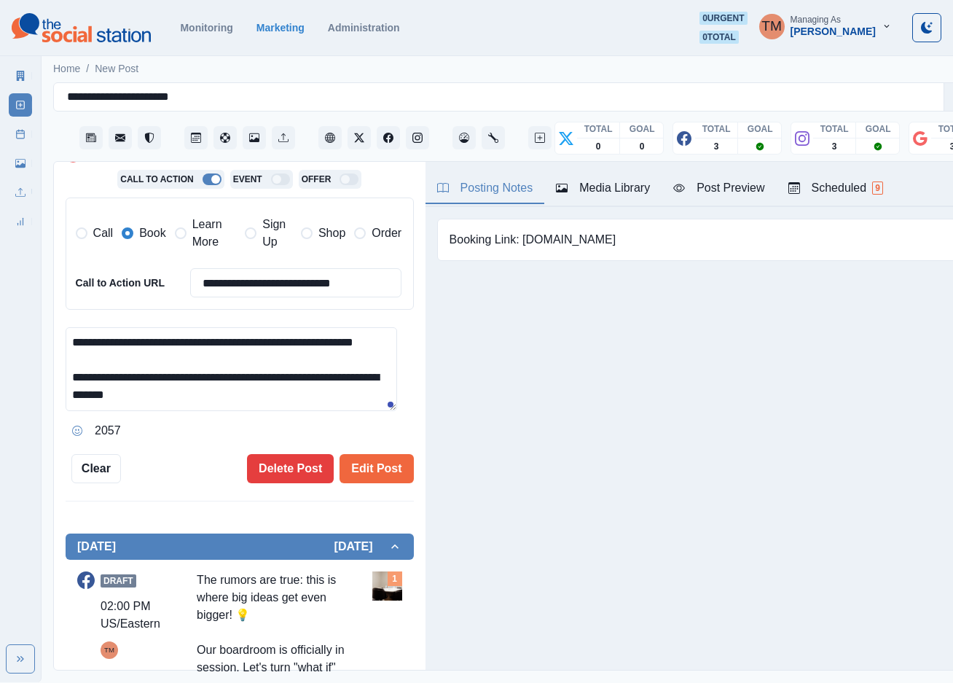
scroll to position [437, 0]
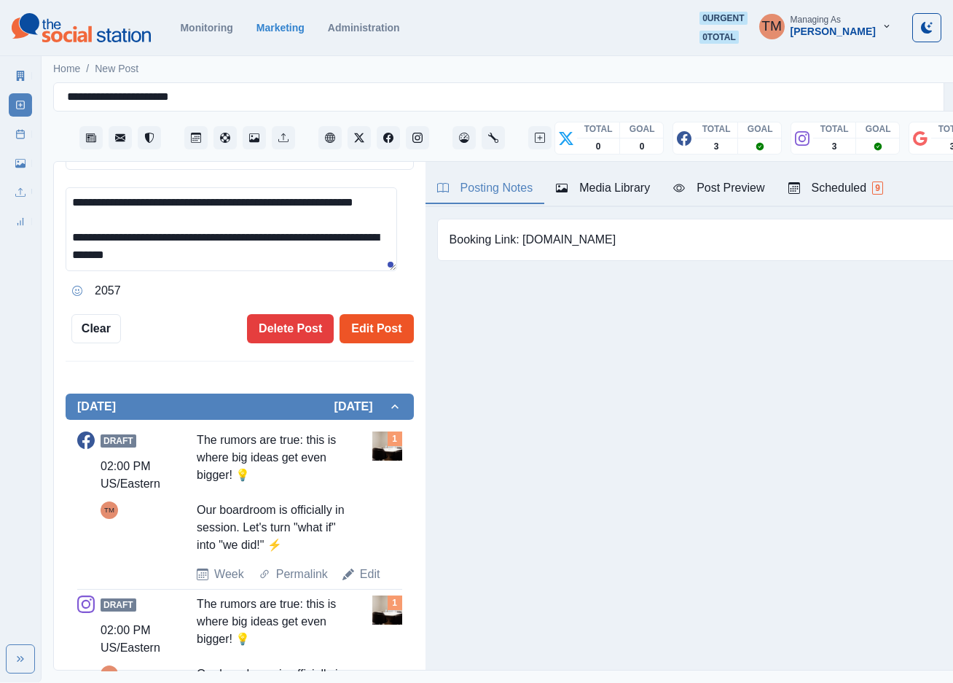
click at [369, 326] on button "Edit Post" at bounding box center [377, 328] width 74 height 29
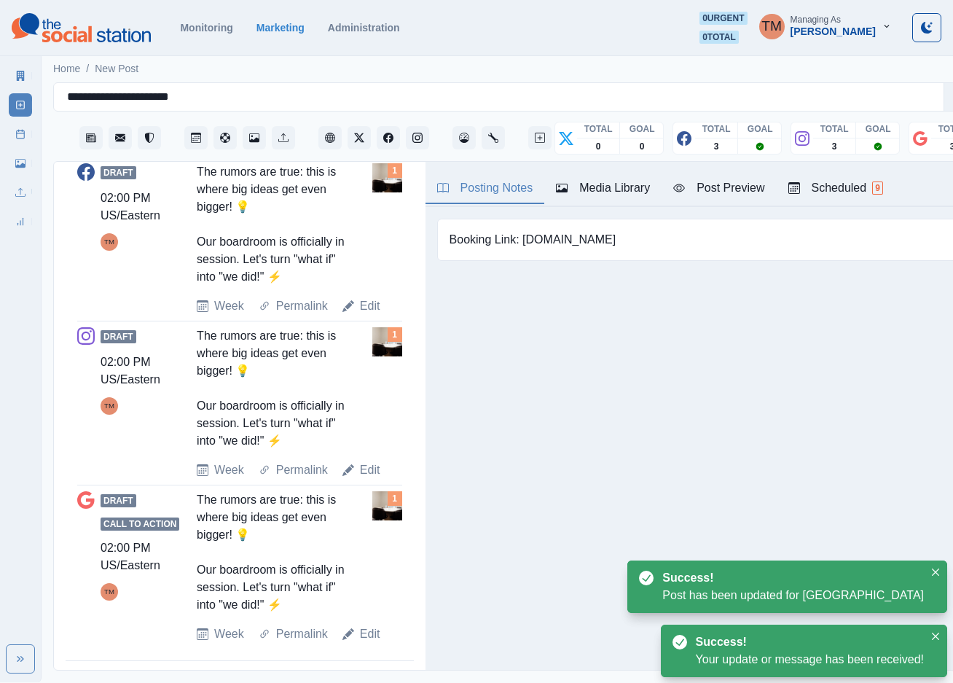
scroll to position [15, 0]
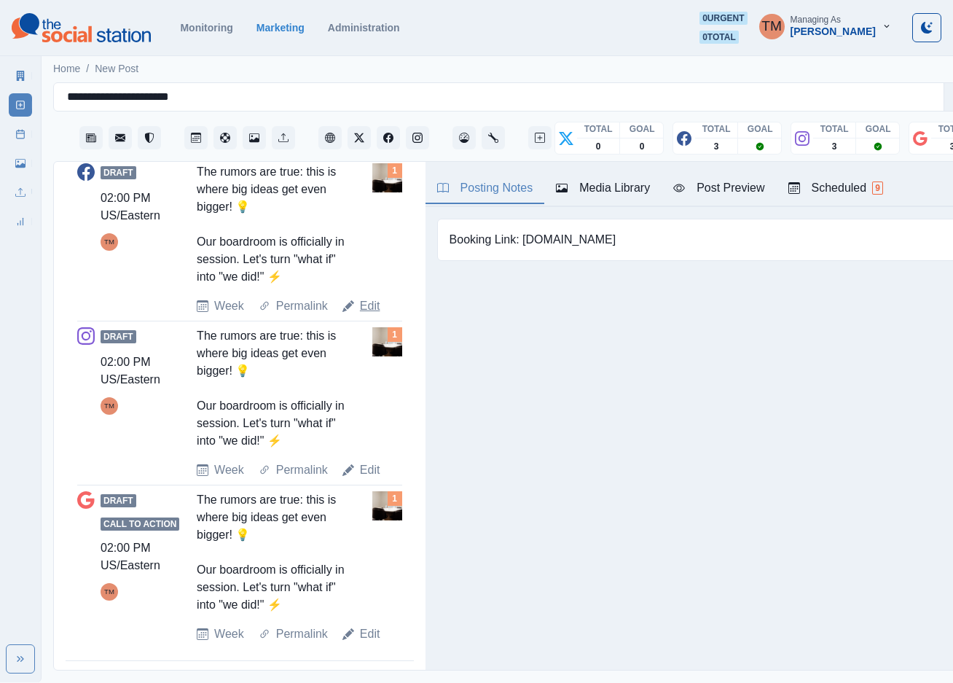
click at [366, 297] on link "Edit" at bounding box center [370, 305] width 20 height 17
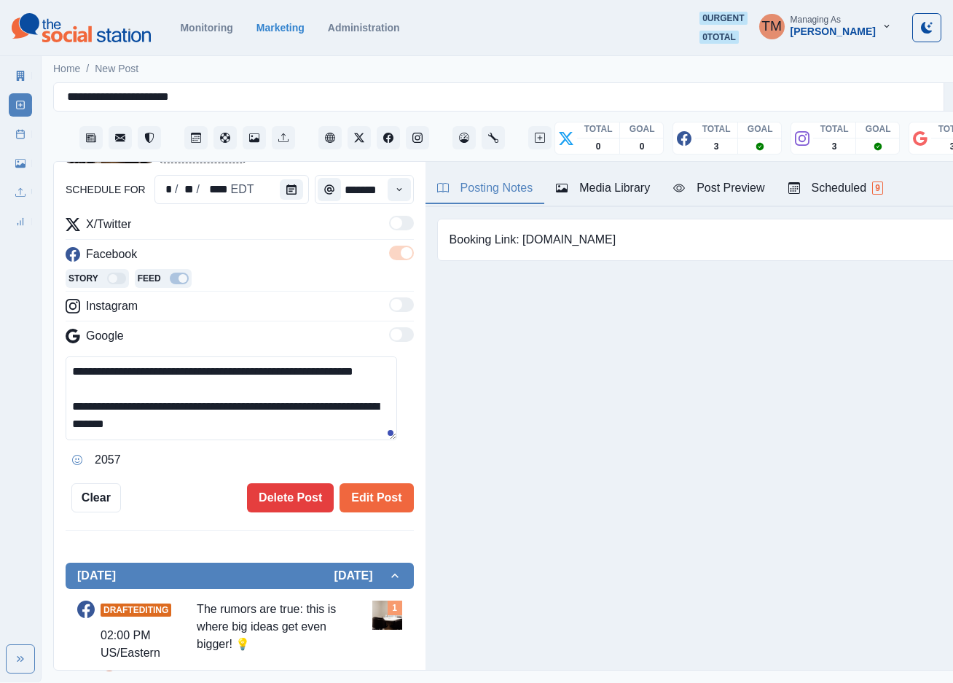
scroll to position [16, 0]
click at [213, 411] on textarea "**********" at bounding box center [231, 398] width 331 height 84
drag, startPoint x: 523, startPoint y: 224, endPoint x: 647, endPoint y: 221, distance: 123.9
click at [616, 231] on pre "Booking Link: www.aurahotelnyc.com" at bounding box center [533, 239] width 167 height 17
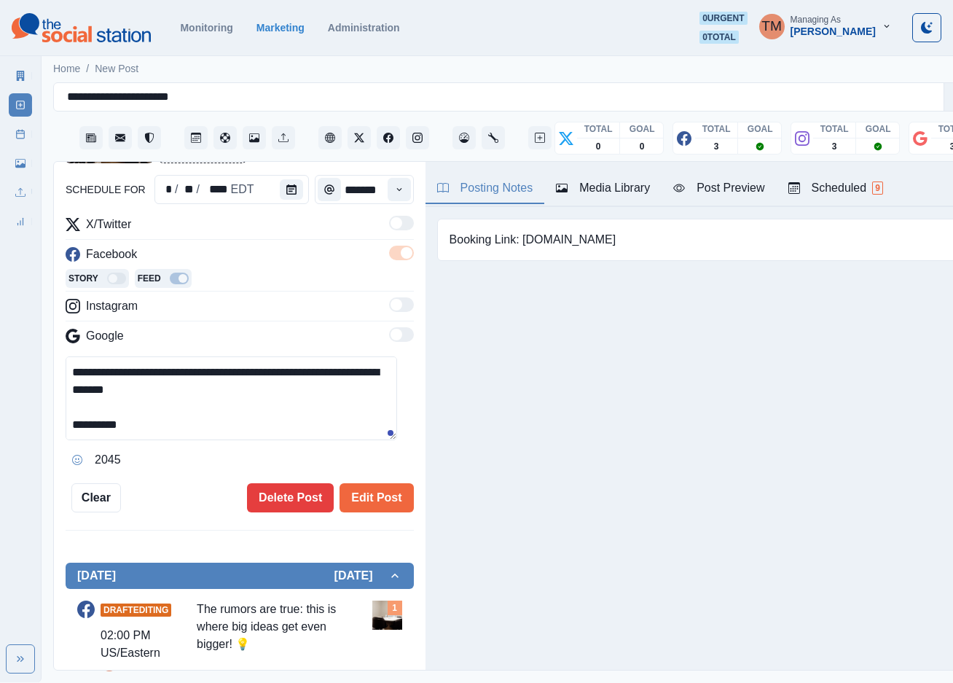
copy pre "www.aurahotelnyc.com"
drag, startPoint x: 195, startPoint y: 411, endPoint x: 315, endPoint y: 418, distance: 119.7
click at [197, 411] on textarea "**********" at bounding box center [231, 398] width 331 height 84
paste textarea "**********"
type textarea "**********"
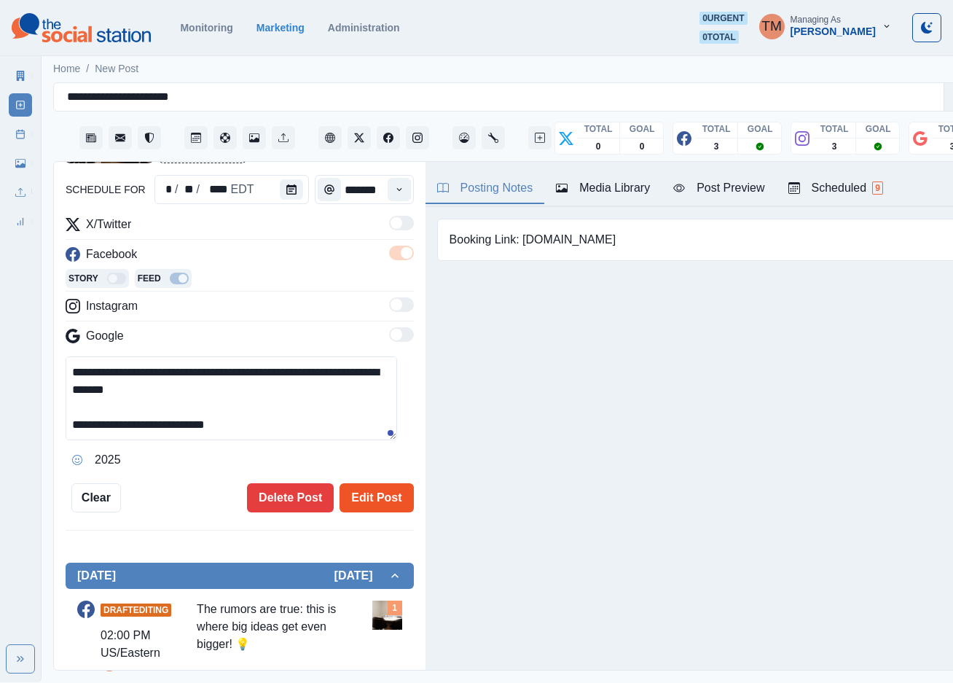
click at [352, 484] on button "Edit Post" at bounding box center [377, 497] width 74 height 29
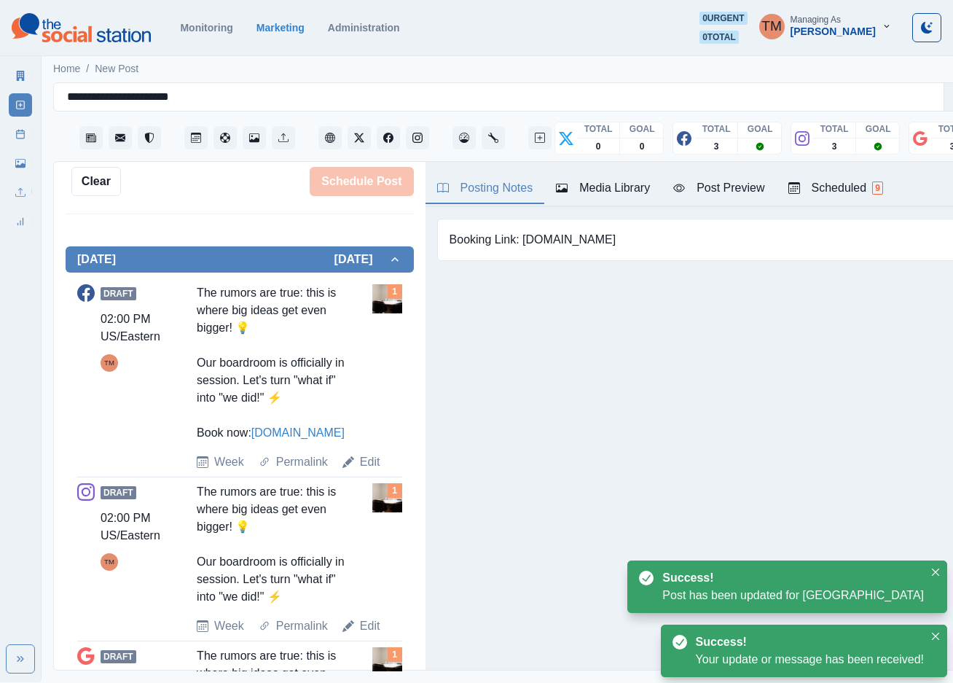
scroll to position [466, 0]
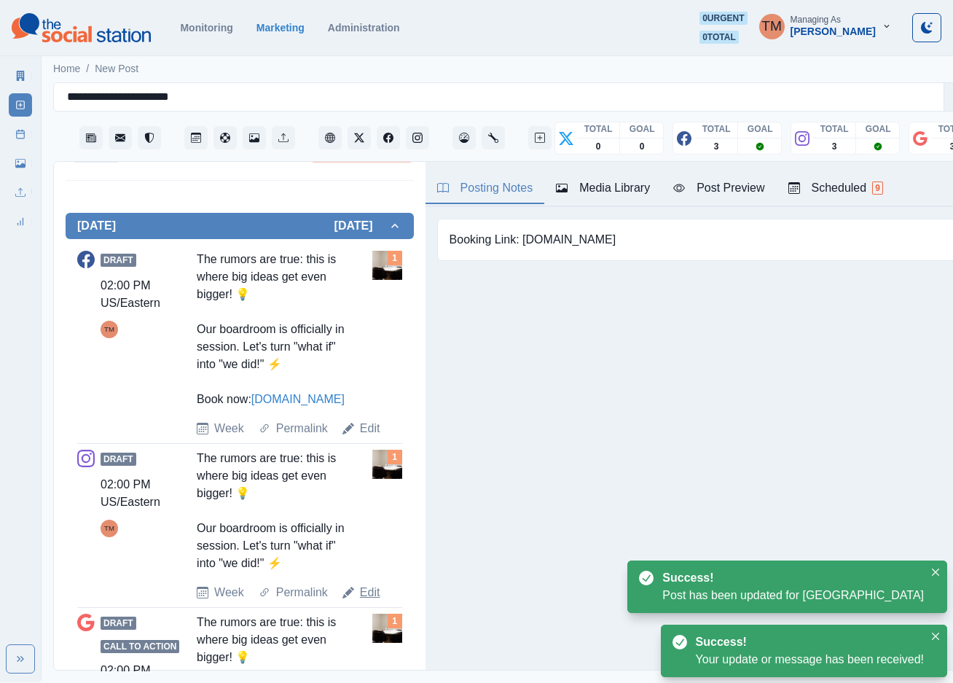
drag, startPoint x: 367, startPoint y: 595, endPoint x: 353, endPoint y: 571, distance: 28.1
click at [367, 595] on link "Edit" at bounding box center [370, 592] width 20 height 17
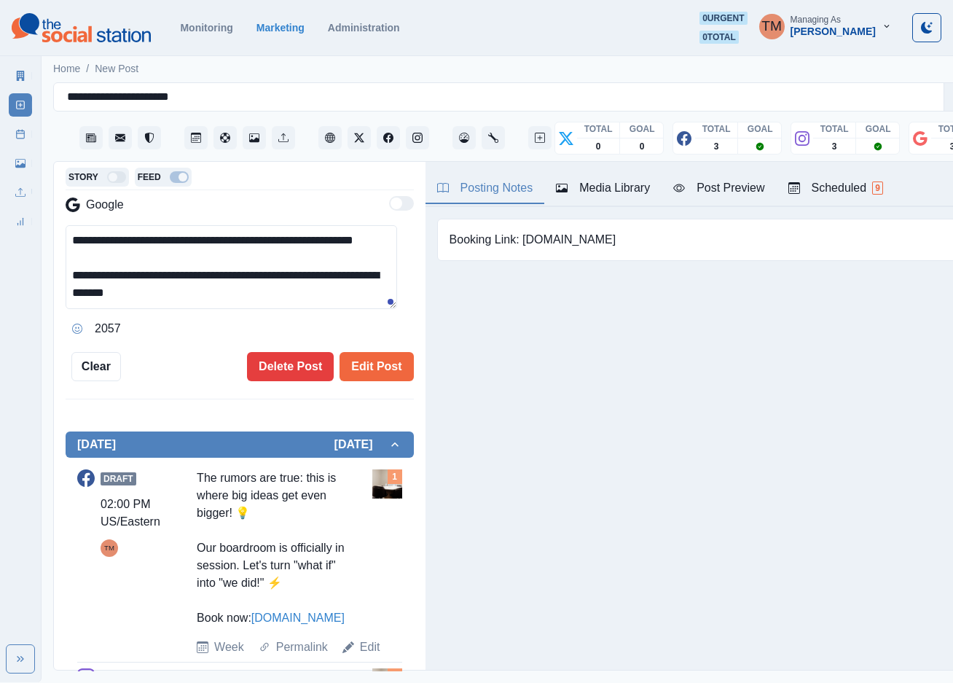
scroll to position [16, 0]
click at [208, 287] on textarea "**********" at bounding box center [231, 267] width 331 height 84
paste textarea "**********"
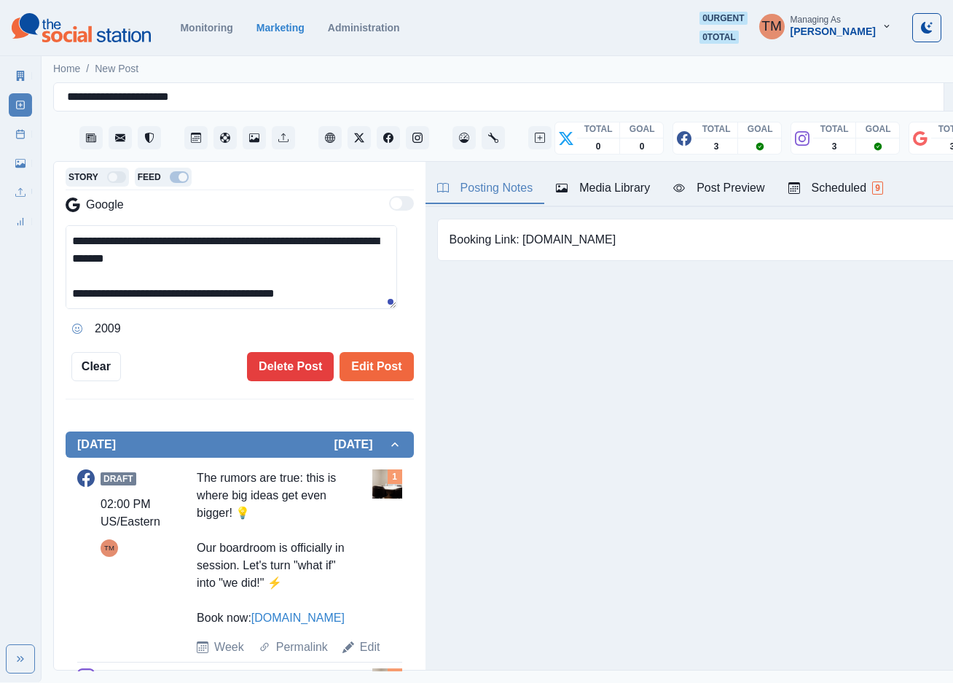
scroll to position [51, 0]
drag, startPoint x: 101, startPoint y: 283, endPoint x: 188, endPoint y: 286, distance: 86.8
click at [188, 286] on textarea "**********" at bounding box center [231, 267] width 331 height 84
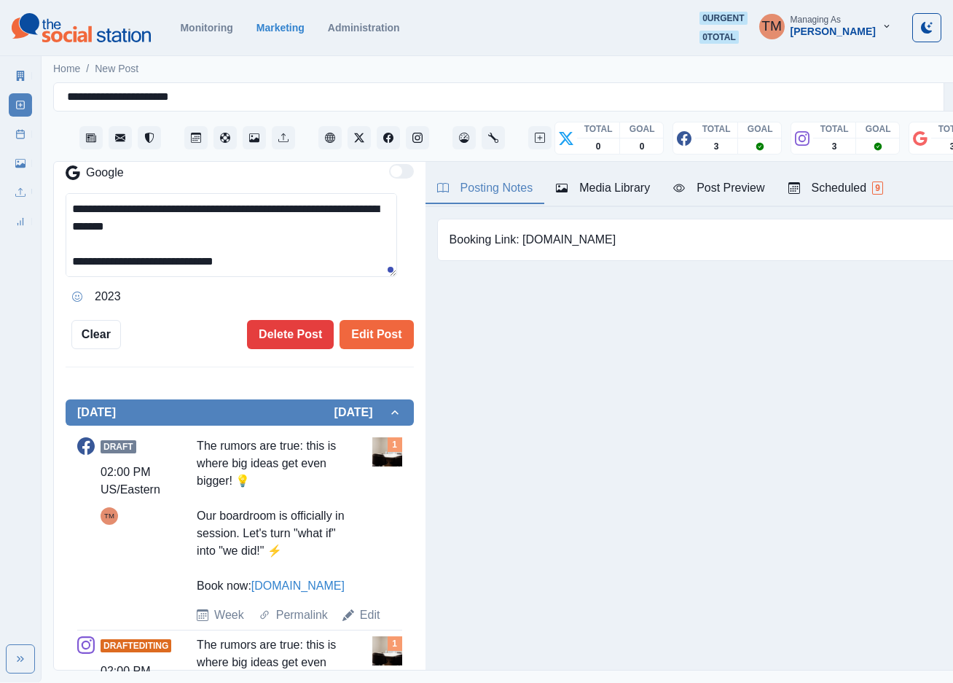
scroll to position [270, 0]
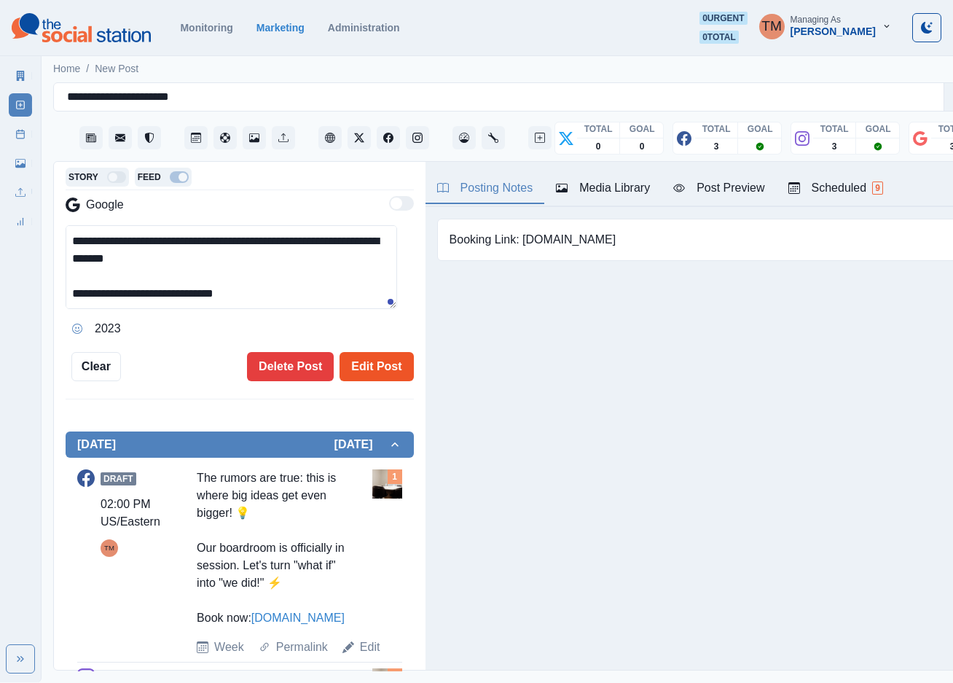
type textarea "**********"
click at [363, 354] on button "Edit Post" at bounding box center [377, 366] width 74 height 29
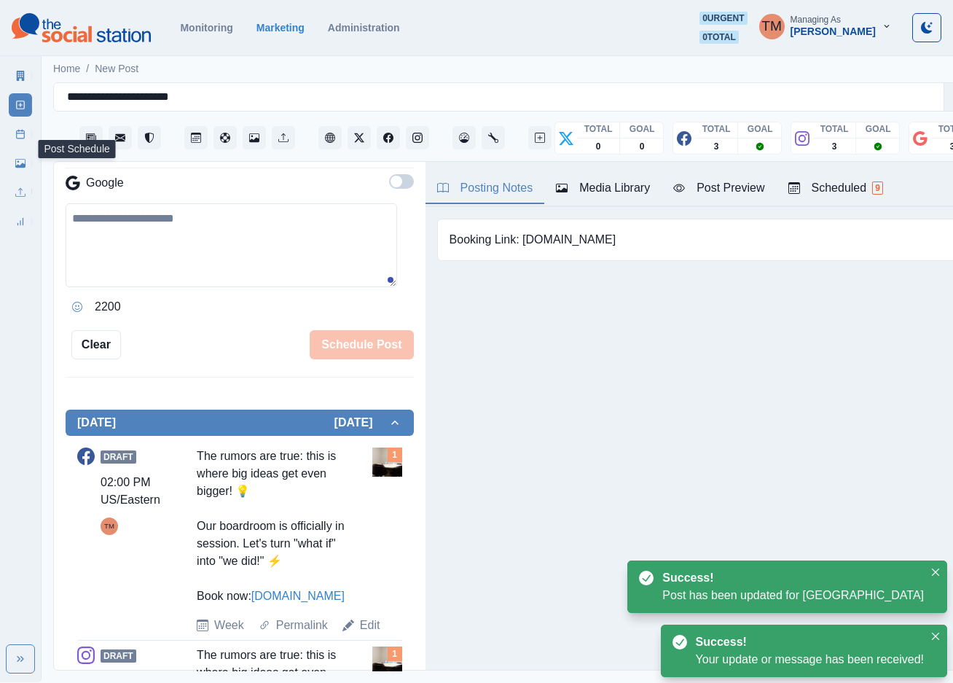
click at [17, 134] on icon at bounding box center [20, 134] width 10 height 10
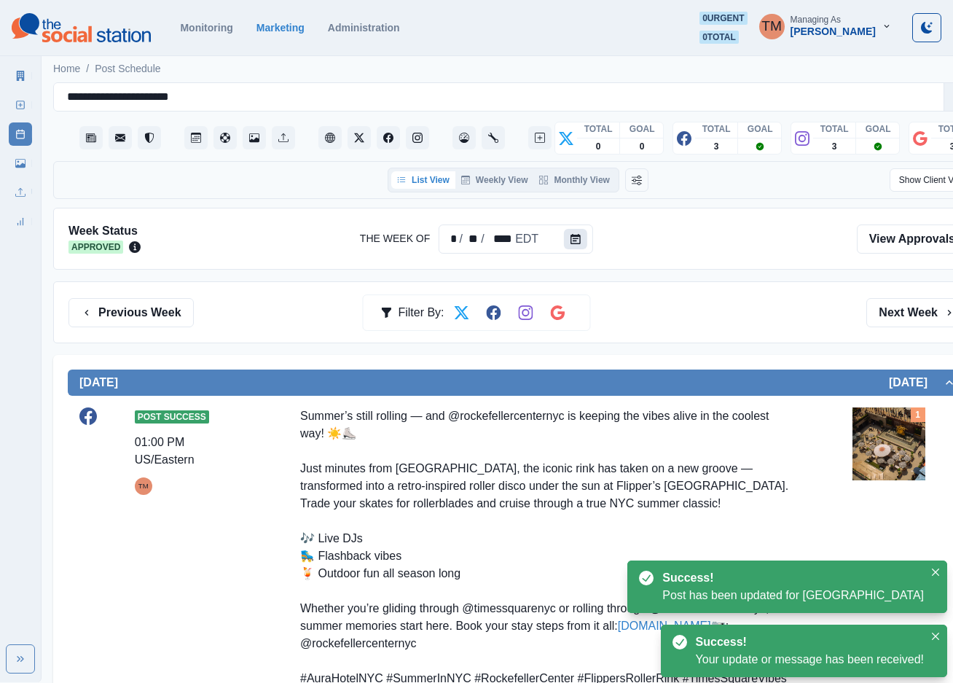
click at [576, 237] on icon "Calendar" at bounding box center [575, 239] width 10 height 10
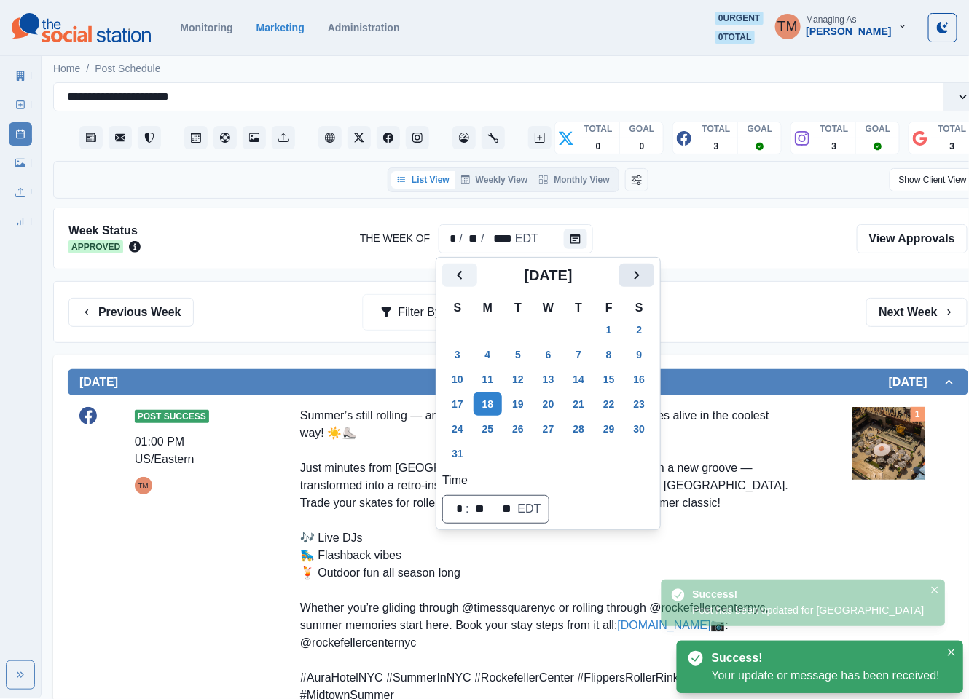
click at [636, 272] on icon "Next" at bounding box center [637, 275] width 5 height 9
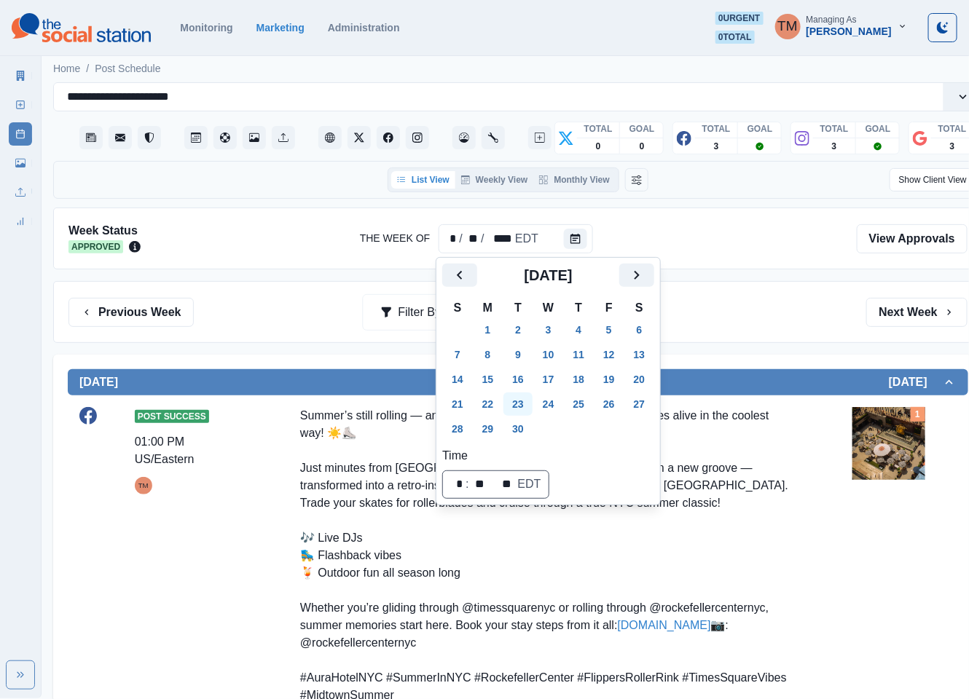
click at [516, 407] on button "23" at bounding box center [517, 404] width 29 height 23
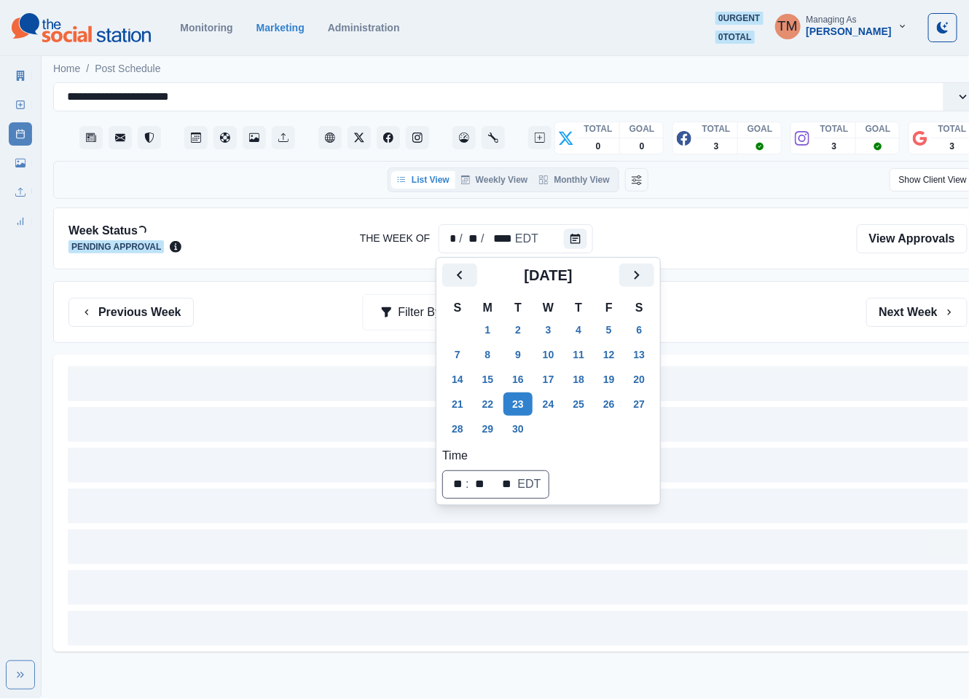
click at [708, 332] on div "Previous Week Filter By: Next Week" at bounding box center [518, 312] width 930 height 62
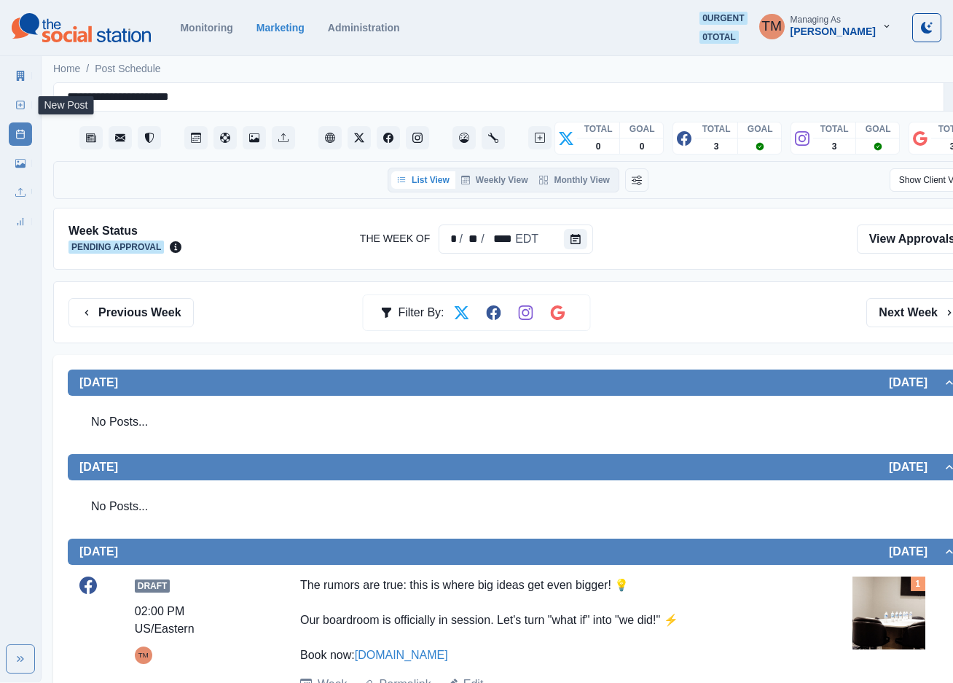
click at [20, 108] on icon at bounding box center [20, 105] width 10 height 10
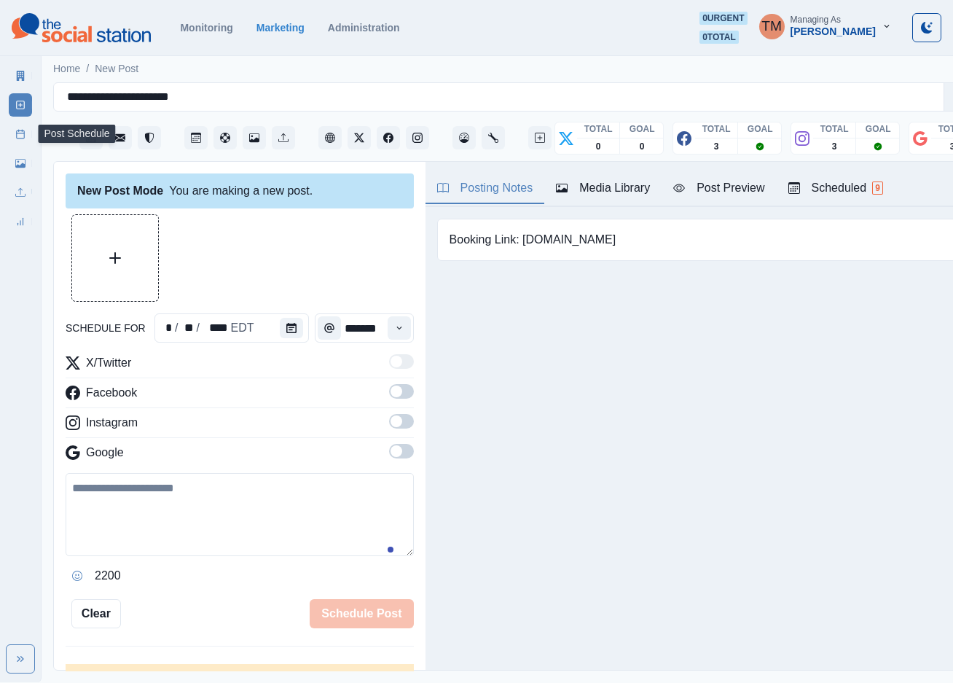
click at [114, 260] on icon "Upload Media" at bounding box center [115, 258] width 12 height 12
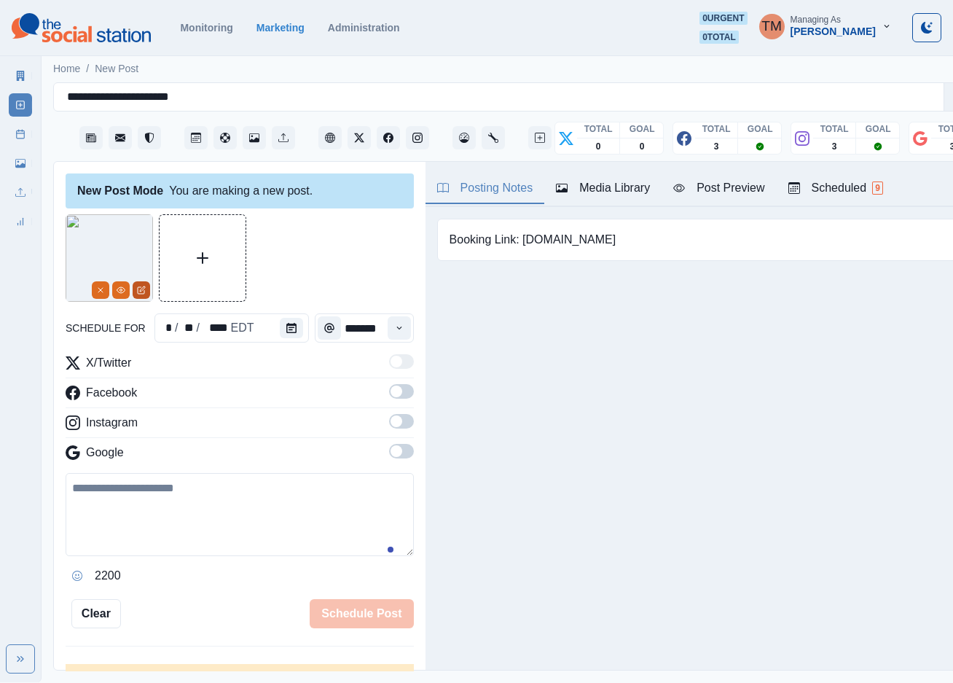
click at [144, 289] on icon "Edit Media" at bounding box center [142, 288] width 5 height 5
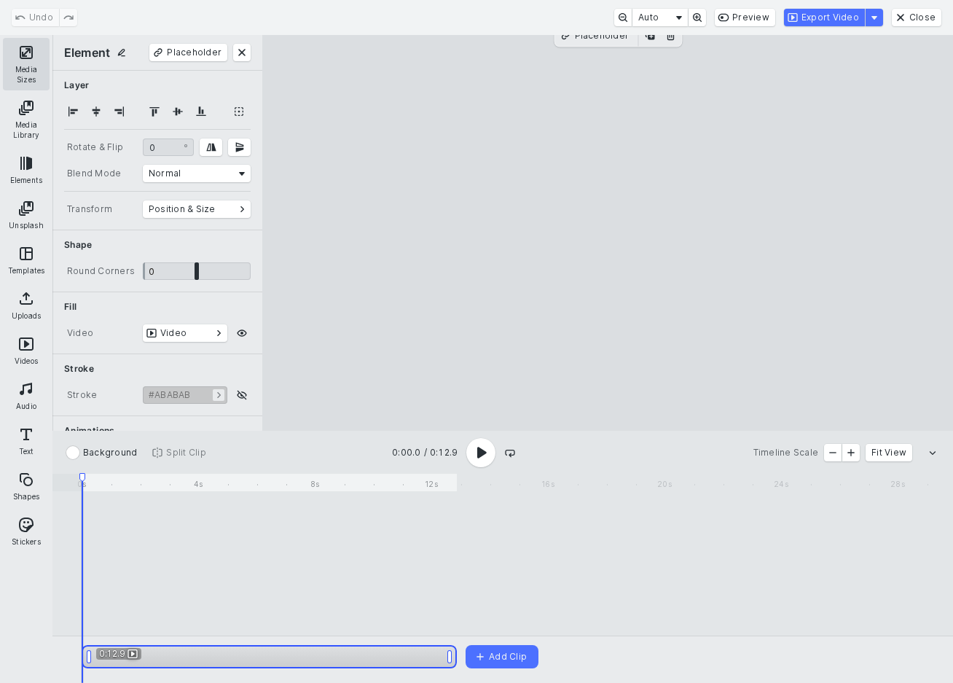
click at [25, 59] on button "Media Sizes" at bounding box center [26, 64] width 47 height 52
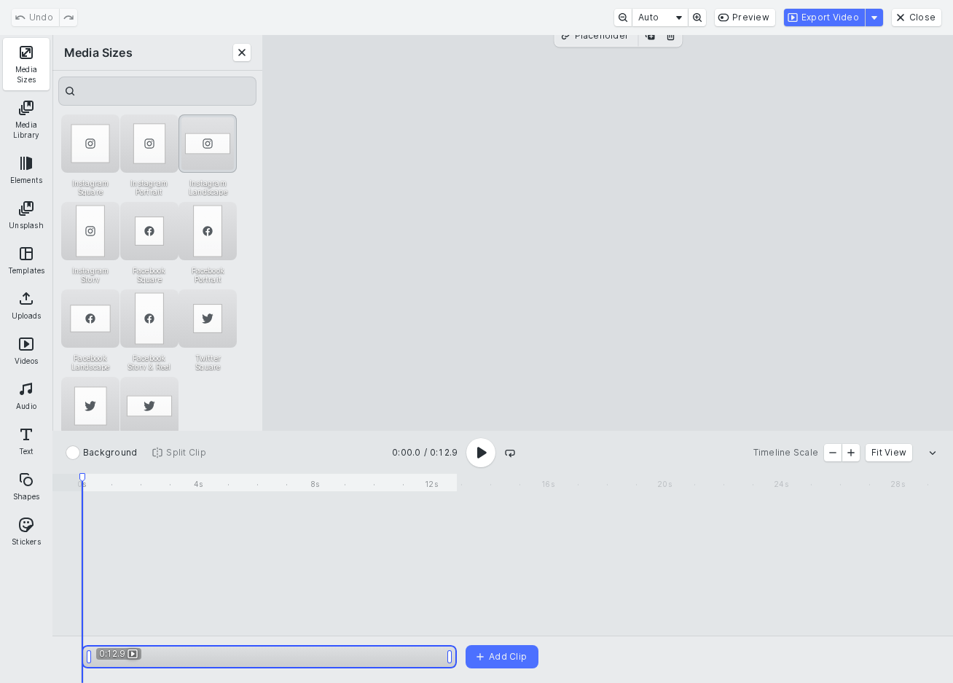
click at [208, 151] on div "Instagram Landscape" at bounding box center [207, 143] width 58 height 58
click at [849, 20] on button "Export Video" at bounding box center [824, 17] width 81 height 17
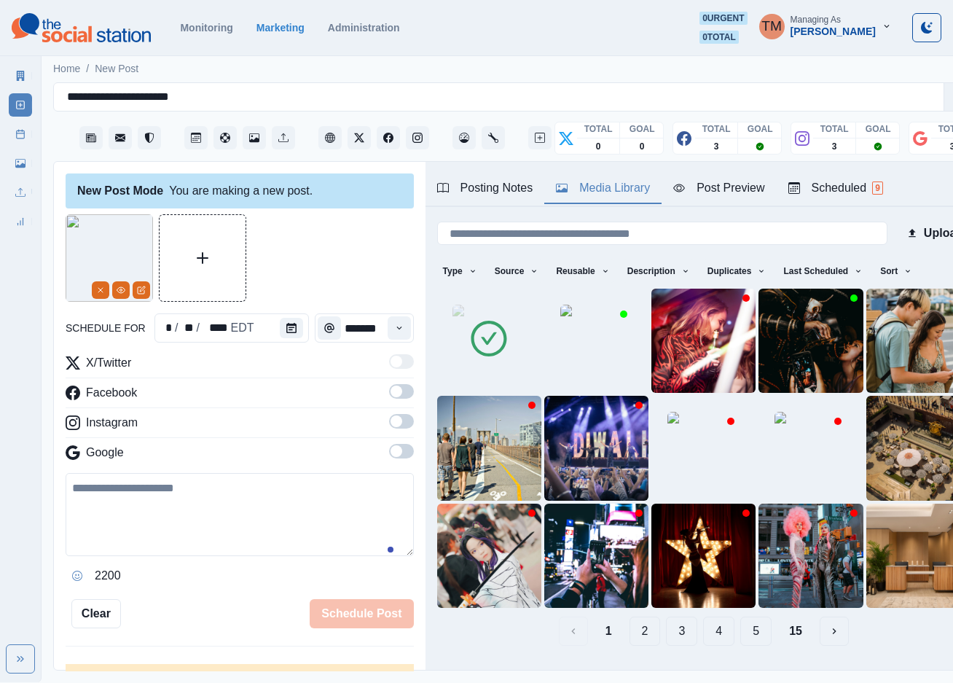
click at [626, 192] on div "Media Library" at bounding box center [603, 187] width 94 height 17
click at [286, 330] on icon "Calendar" at bounding box center [291, 328] width 10 height 10
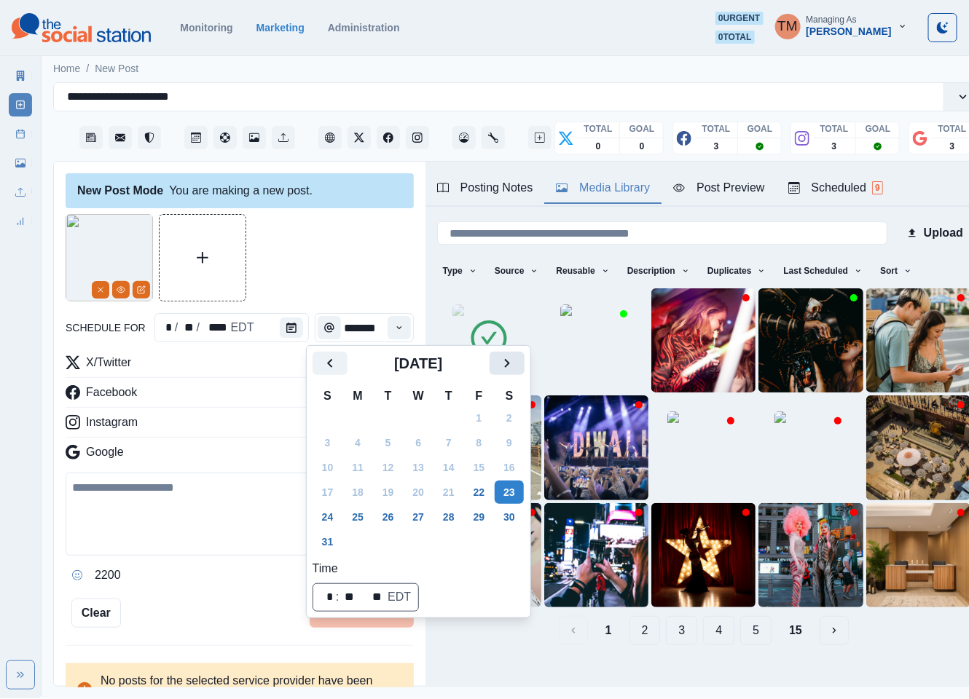
click at [508, 366] on icon "Next" at bounding box center [506, 363] width 17 height 17
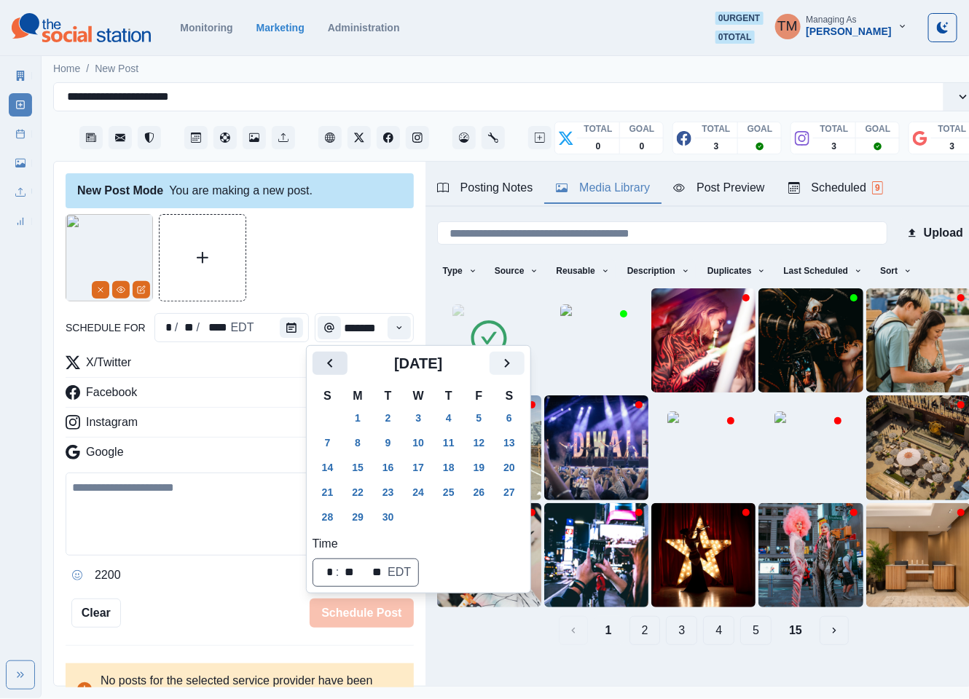
click at [385, 490] on button "23" at bounding box center [388, 492] width 29 height 23
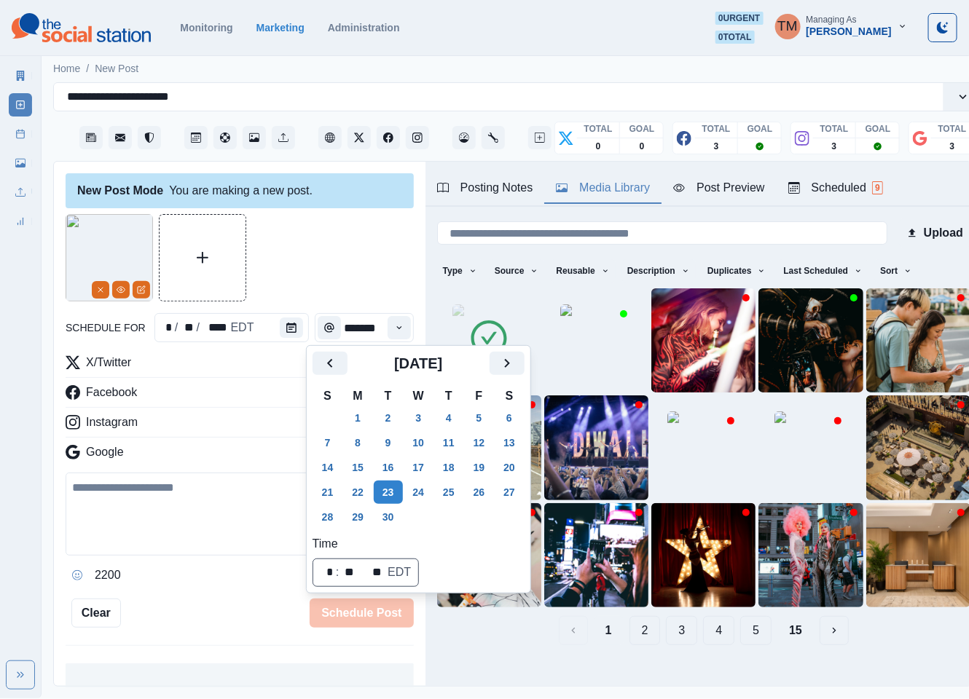
click at [309, 280] on div at bounding box center [240, 257] width 348 height 87
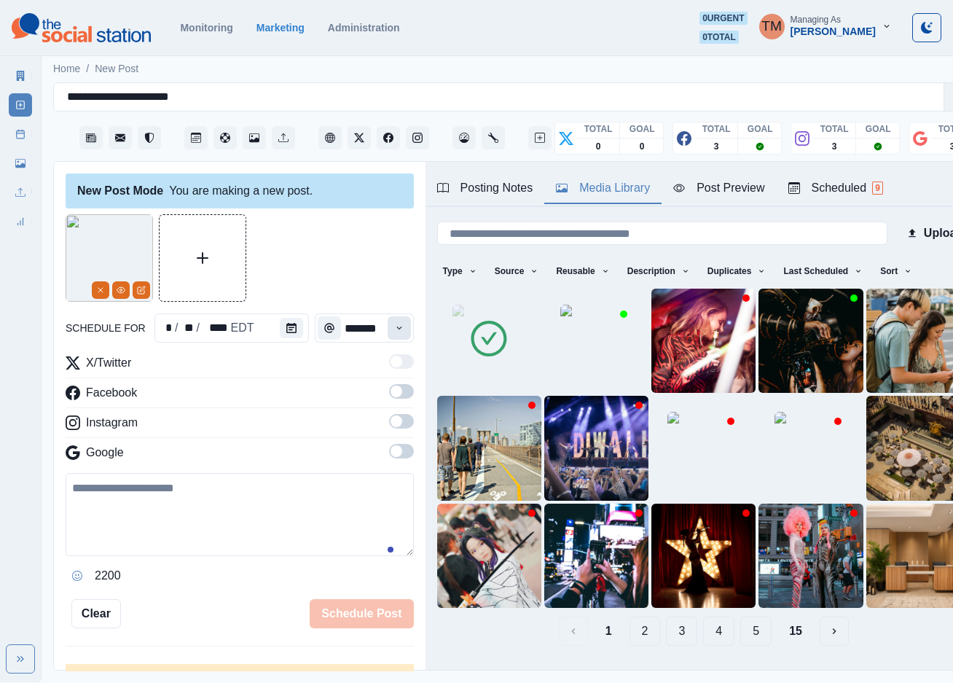
click at [394, 330] on icon "Time" at bounding box center [399, 328] width 10 height 10
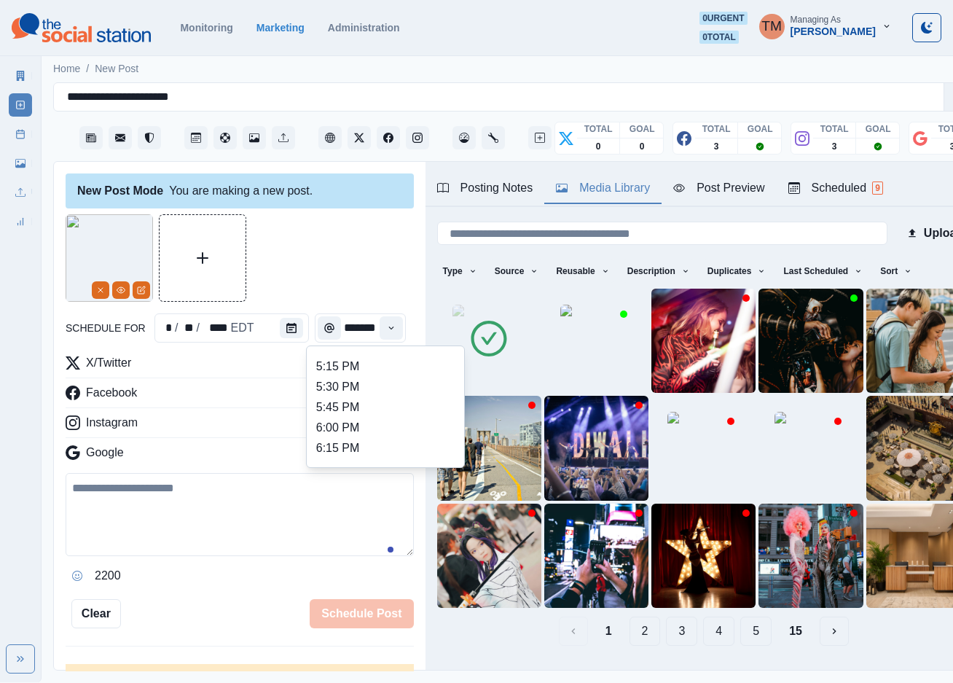
scroll to position [774, 0]
click at [366, 442] on li "6:30 PM" at bounding box center [386, 445] width 146 height 20
type input "*******"
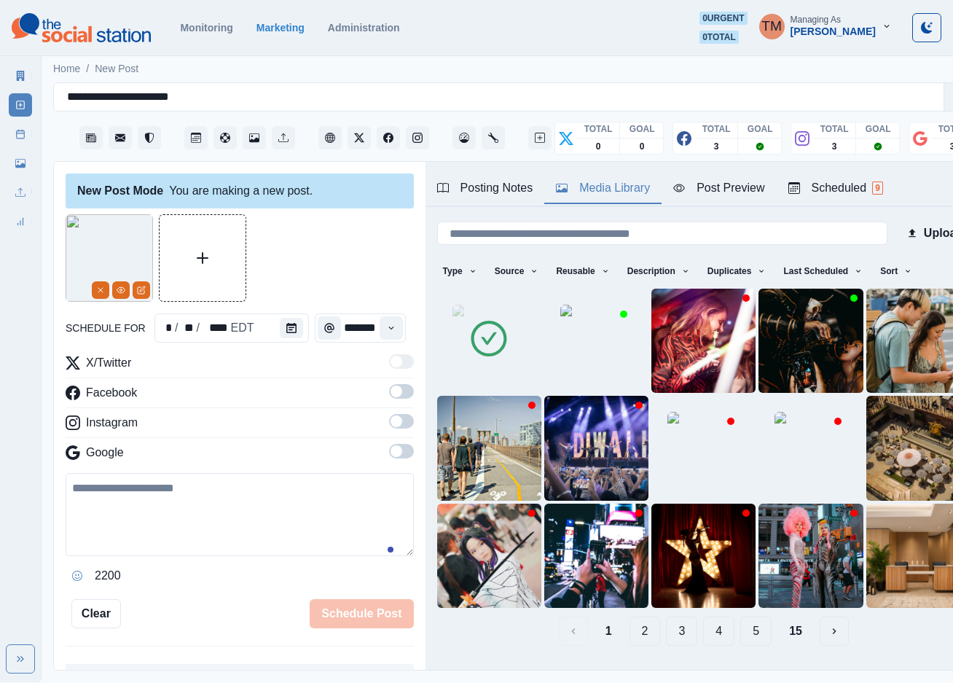
click at [389, 391] on span at bounding box center [401, 391] width 25 height 15
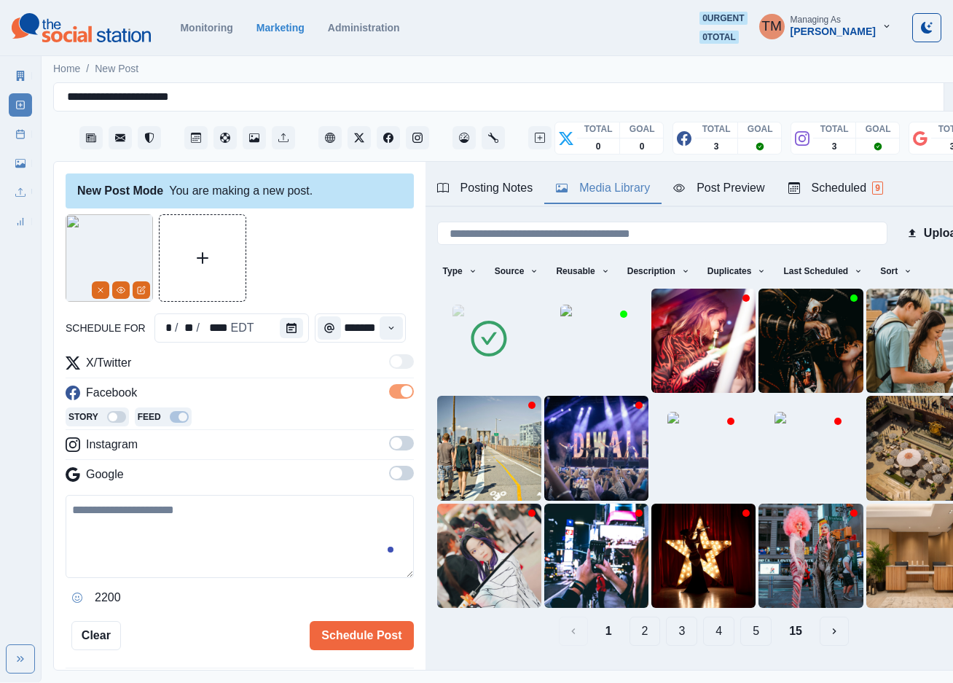
scroll to position [0, 0]
click at [389, 436] on span at bounding box center [401, 443] width 25 height 15
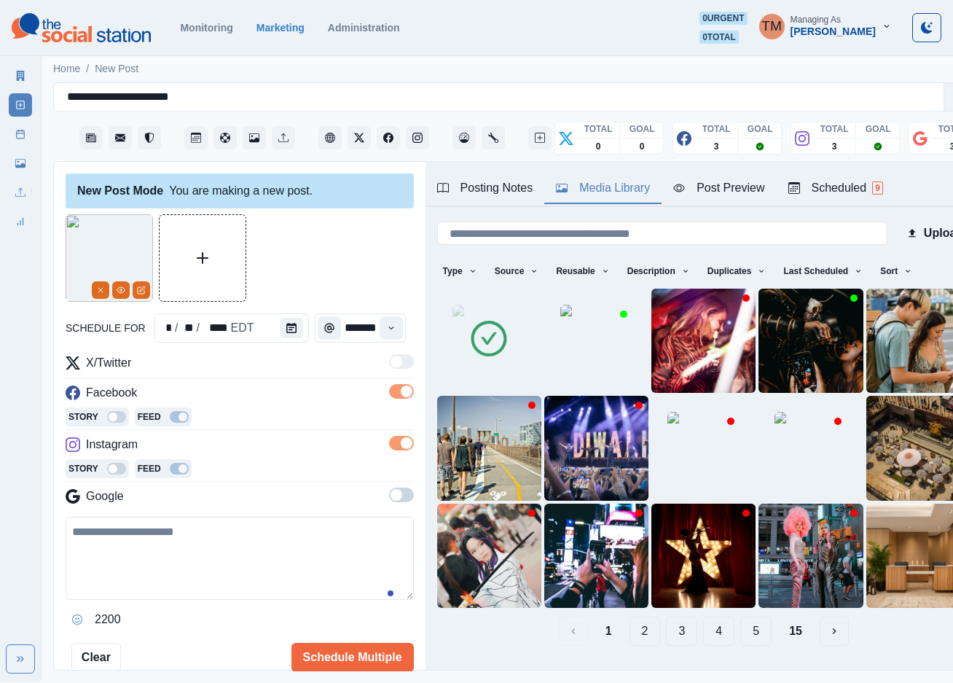
drag, startPoint x: 390, startPoint y: 494, endPoint x: 379, endPoint y: 490, distance: 11.5
click at [389, 494] on span at bounding box center [401, 494] width 25 height 15
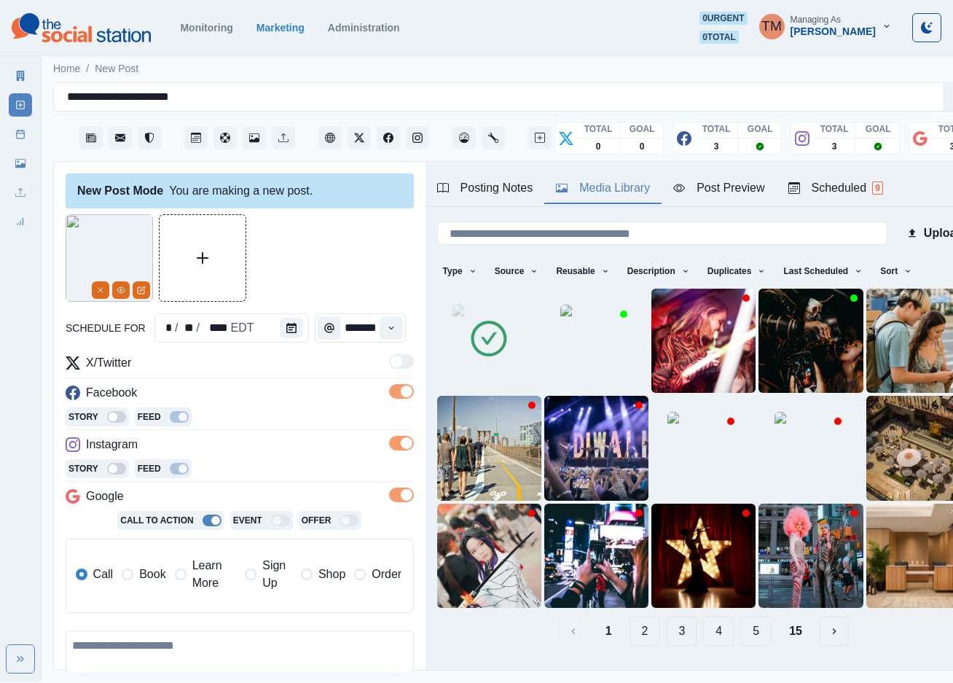
click at [134, 575] on label "Book" at bounding box center [144, 574] width 44 height 35
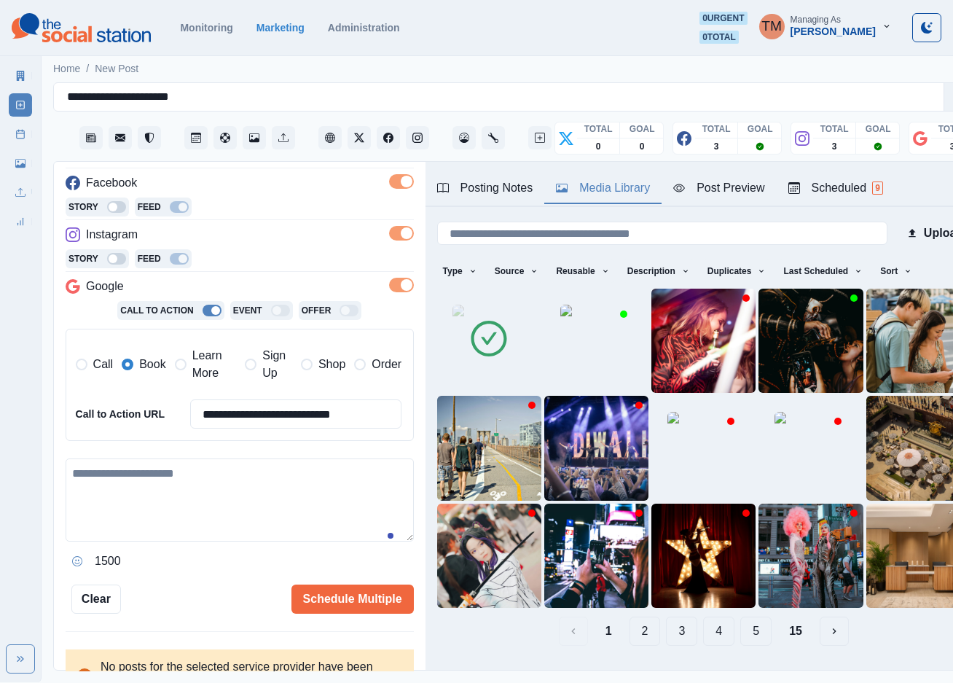
scroll to position [219, 0]
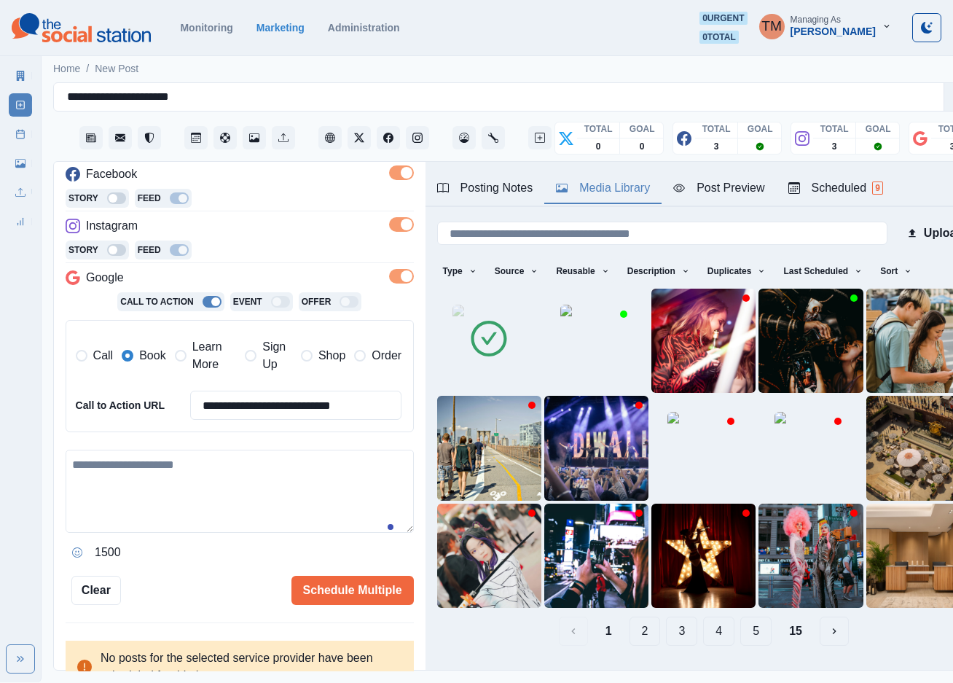
click at [190, 488] on textarea at bounding box center [240, 491] width 348 height 83
paste textarea "**********"
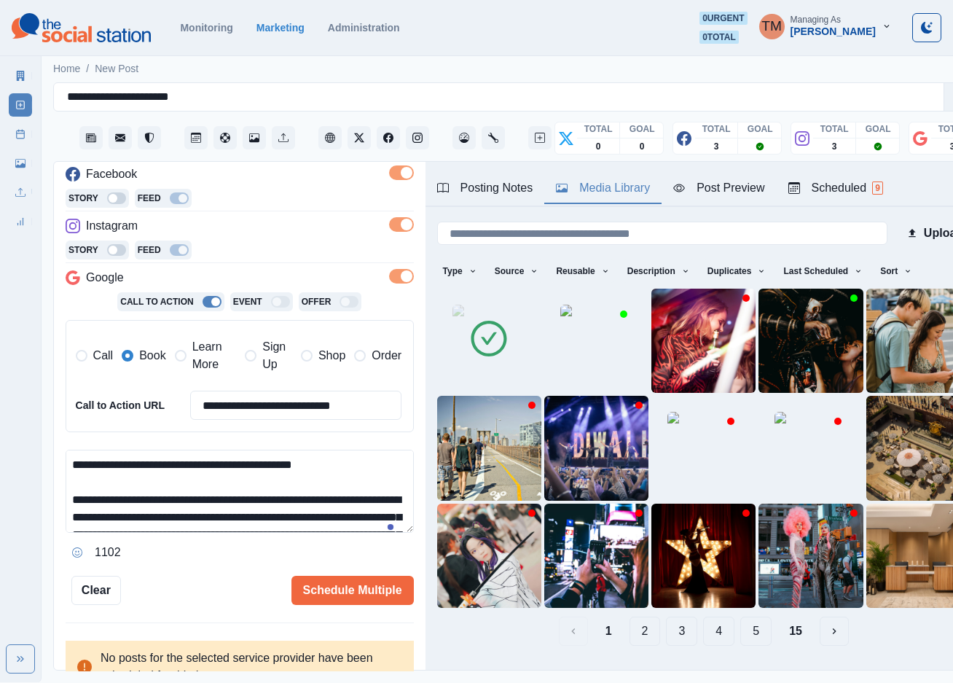
scroll to position [98, 0]
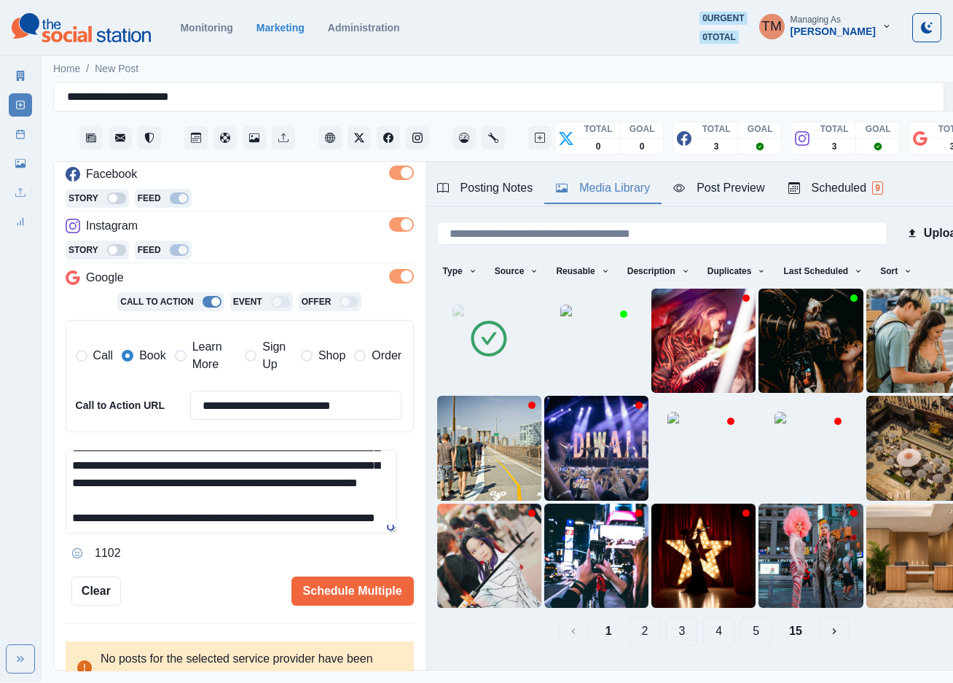
click at [721, 187] on div "Post Preview" at bounding box center [718, 187] width 91 height 17
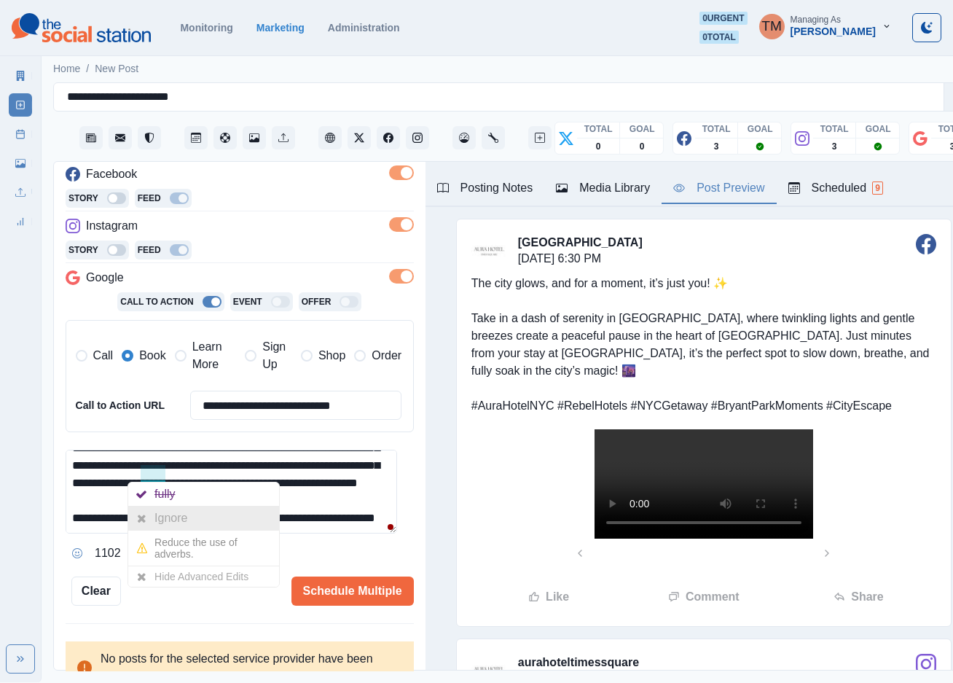
click at [158, 516] on div "Ignore" at bounding box center [173, 517] width 39 height 23
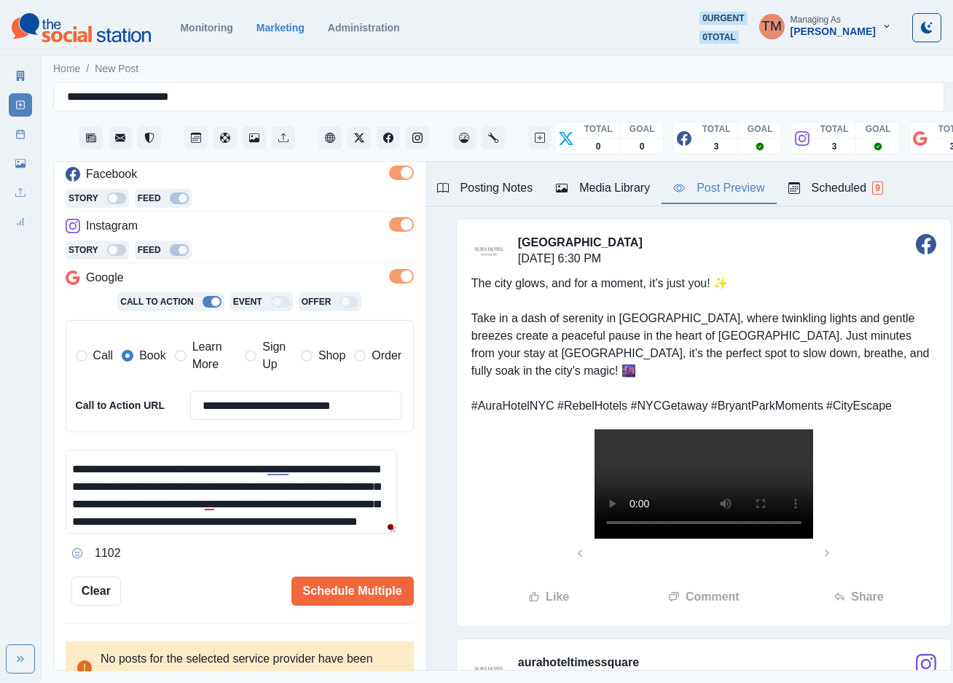
scroll to position [0, 0]
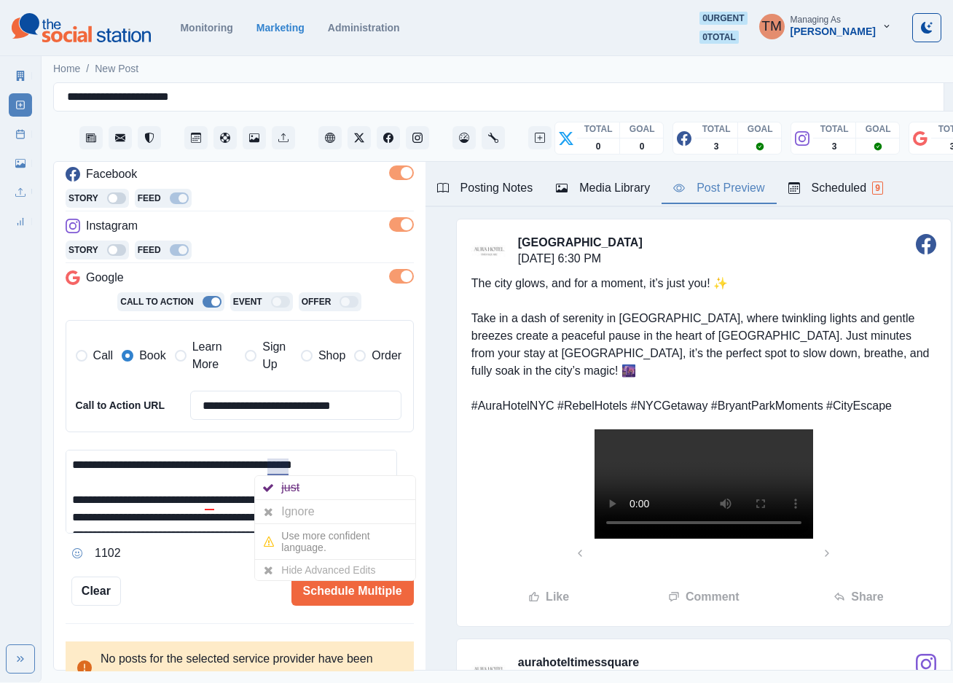
click at [283, 510] on div "Ignore" at bounding box center [300, 511] width 39 height 23
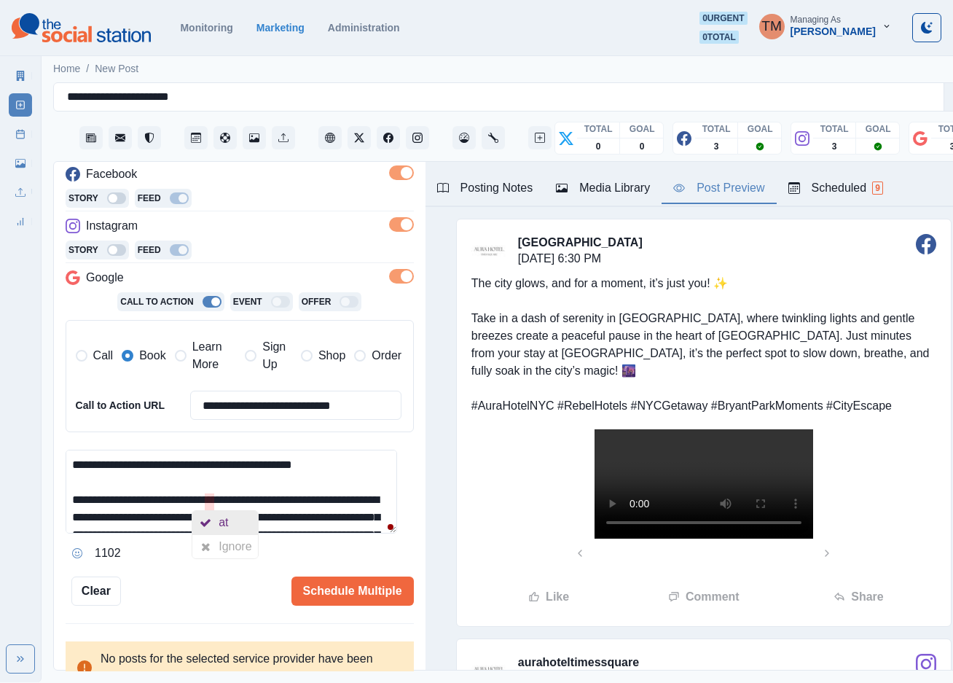
click at [232, 522] on div "at" at bounding box center [226, 522] width 15 height 23
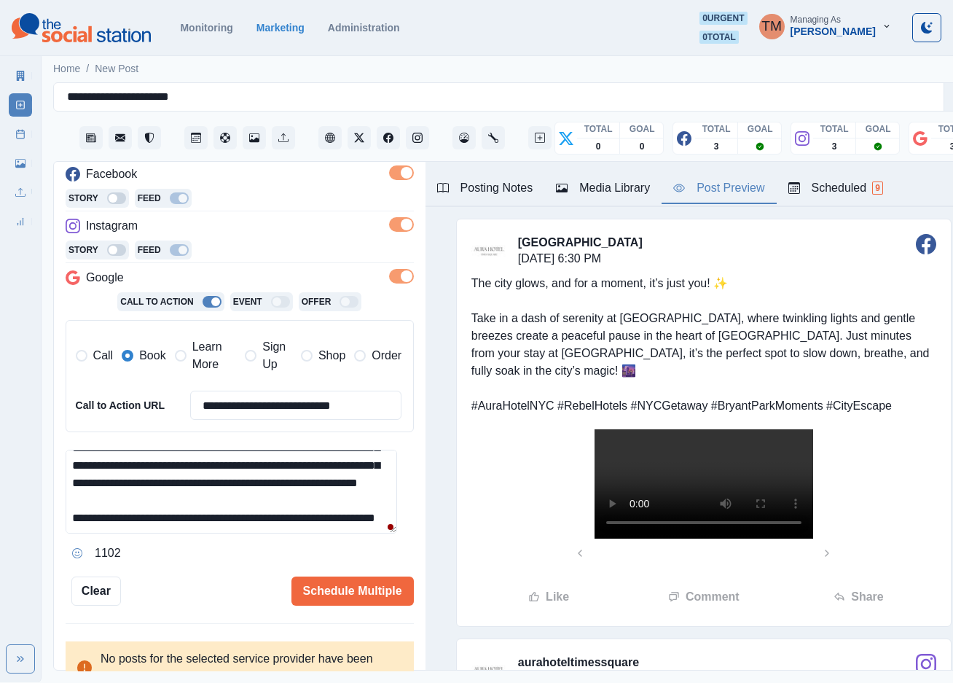
click at [309, 517] on textarea "**********" at bounding box center [231, 492] width 331 height 84
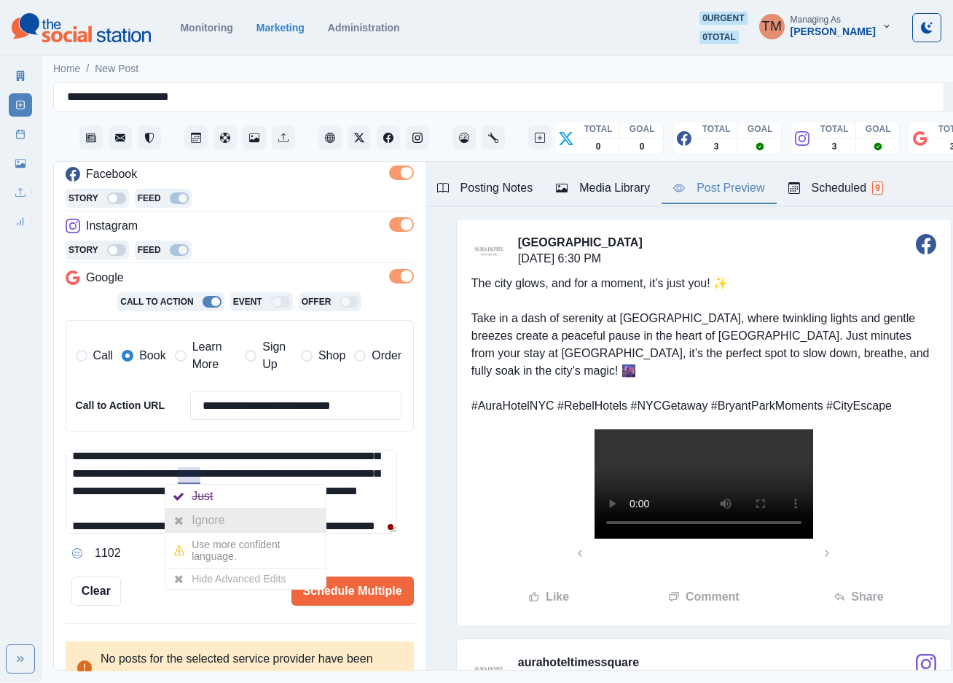
click at [197, 517] on div "Ignore" at bounding box center [211, 520] width 39 height 23
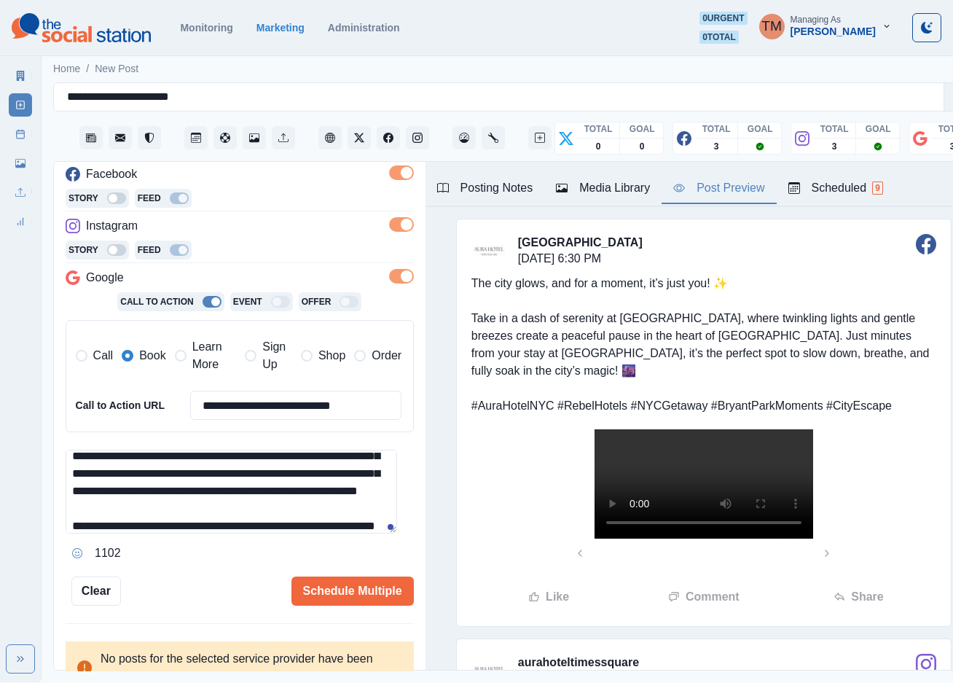
click at [236, 514] on textarea "**********" at bounding box center [231, 492] width 331 height 84
type textarea "**********"
click at [343, 580] on button "Schedule Multiple" at bounding box center [352, 590] width 122 height 29
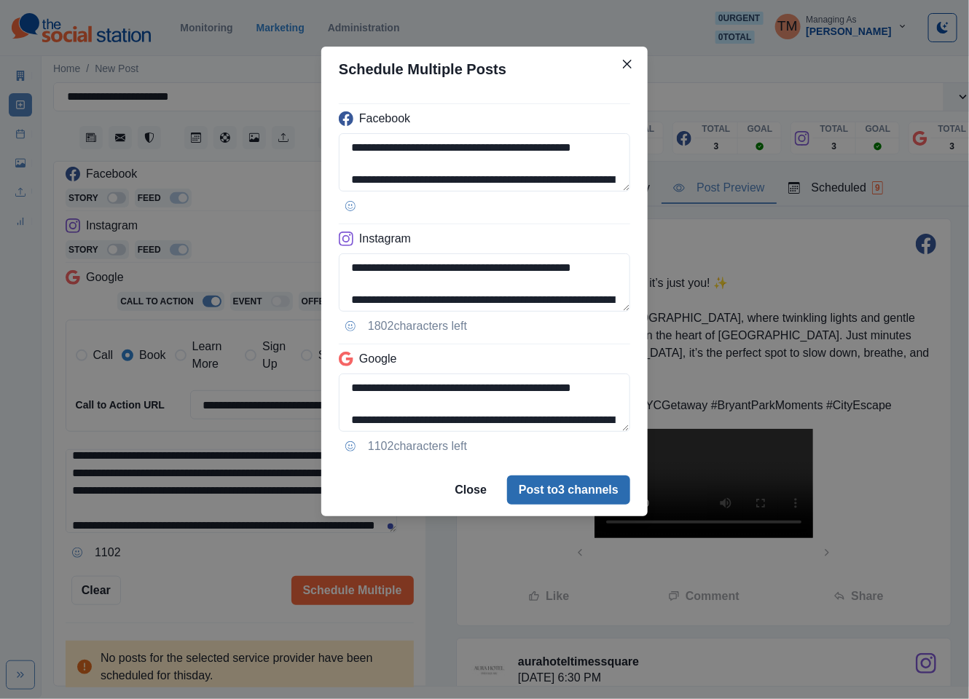
click at [595, 501] on button "Post to 3 channels" at bounding box center [568, 490] width 123 height 29
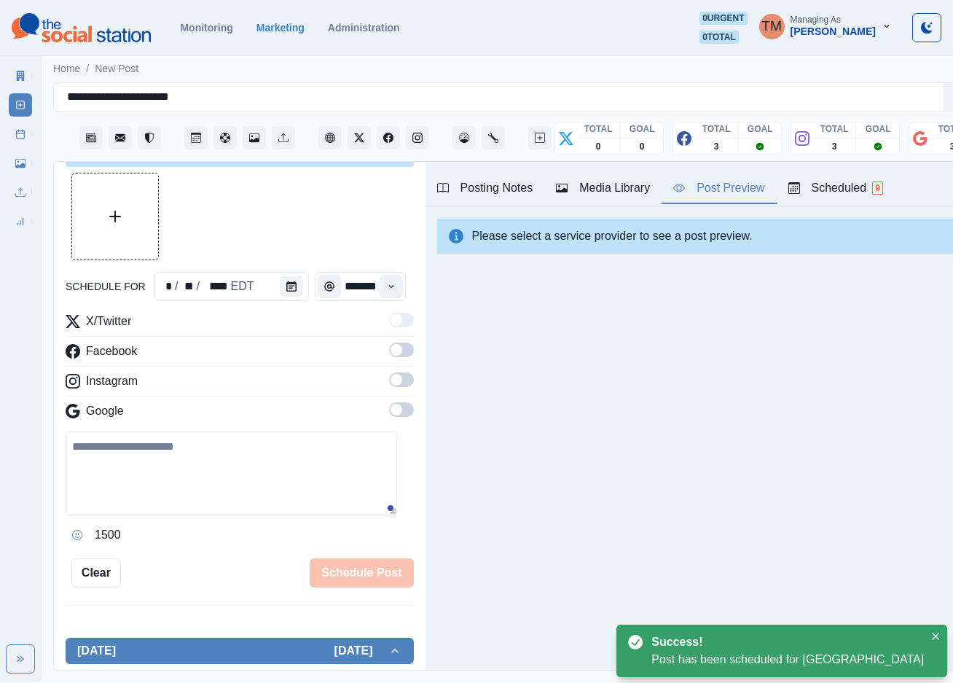
scroll to position [219, 0]
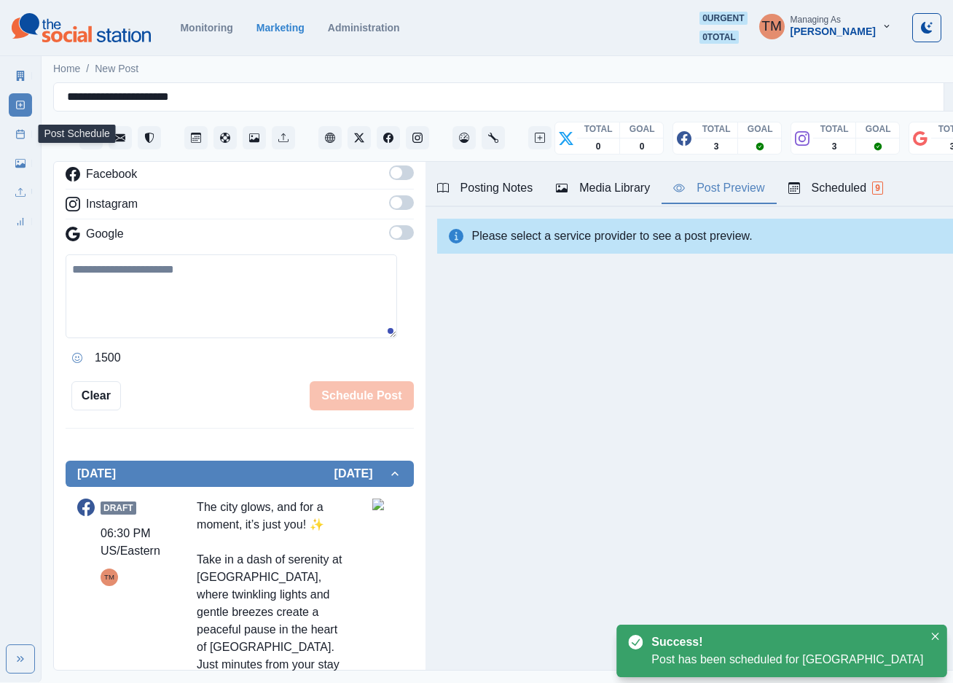
click at [22, 140] on link "Post Schedule" at bounding box center [20, 133] width 23 height 23
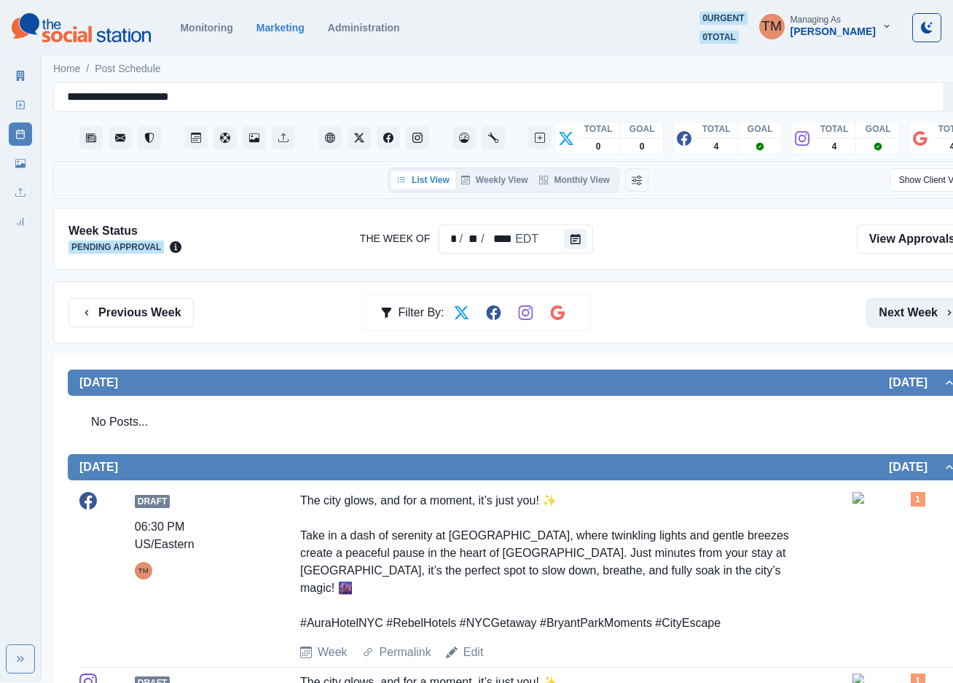
click at [920, 319] on button "Next Week" at bounding box center [916, 312] width 101 height 29
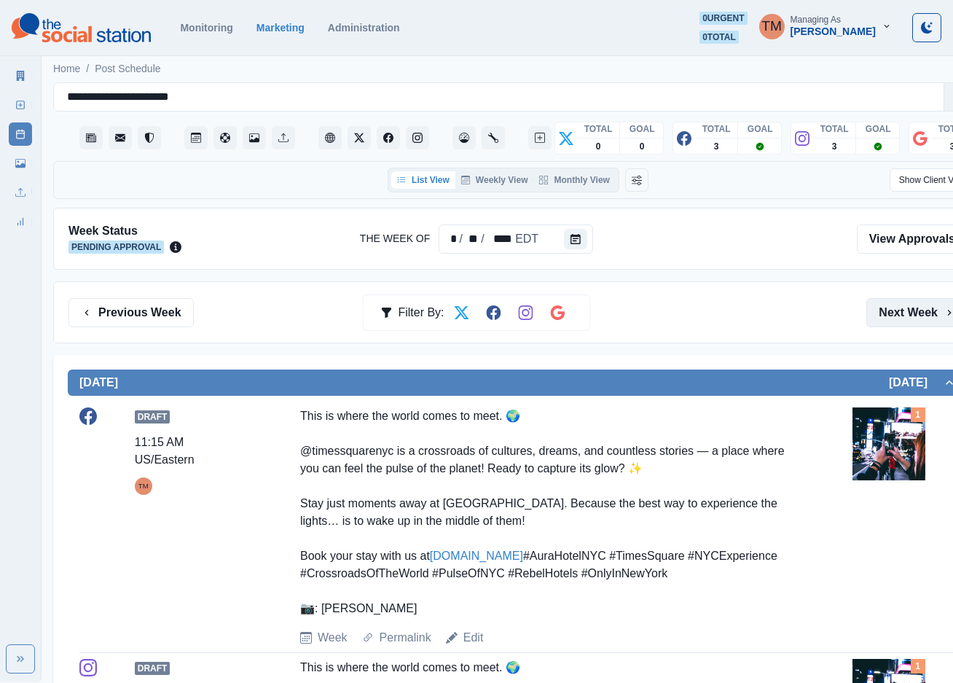
click at [920, 319] on button "Next Week" at bounding box center [916, 312] width 101 height 29
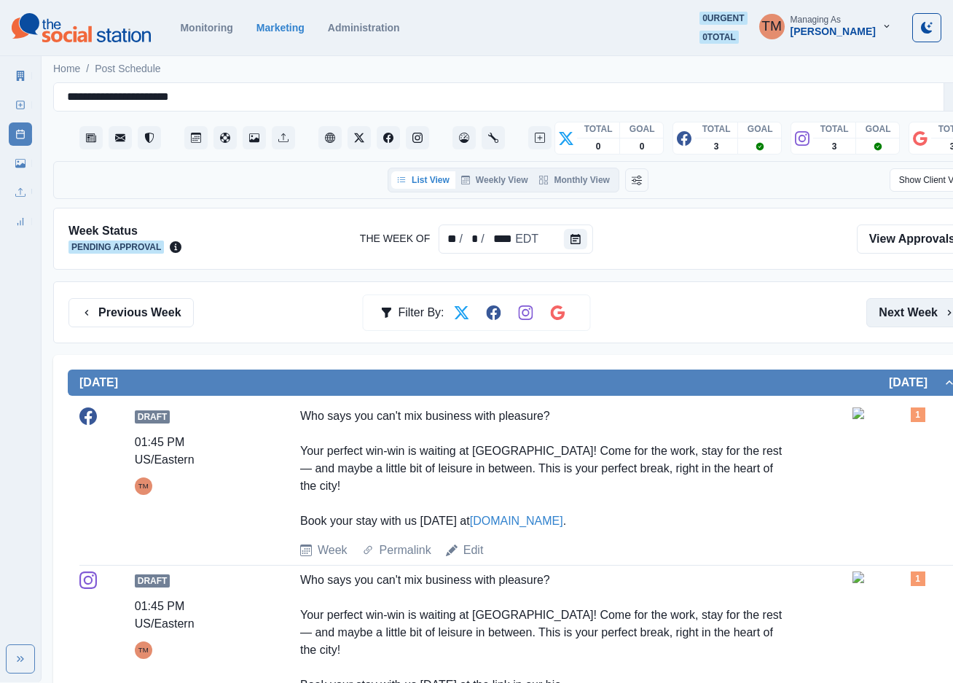
click at [906, 315] on button "Next Week" at bounding box center [916, 312] width 101 height 29
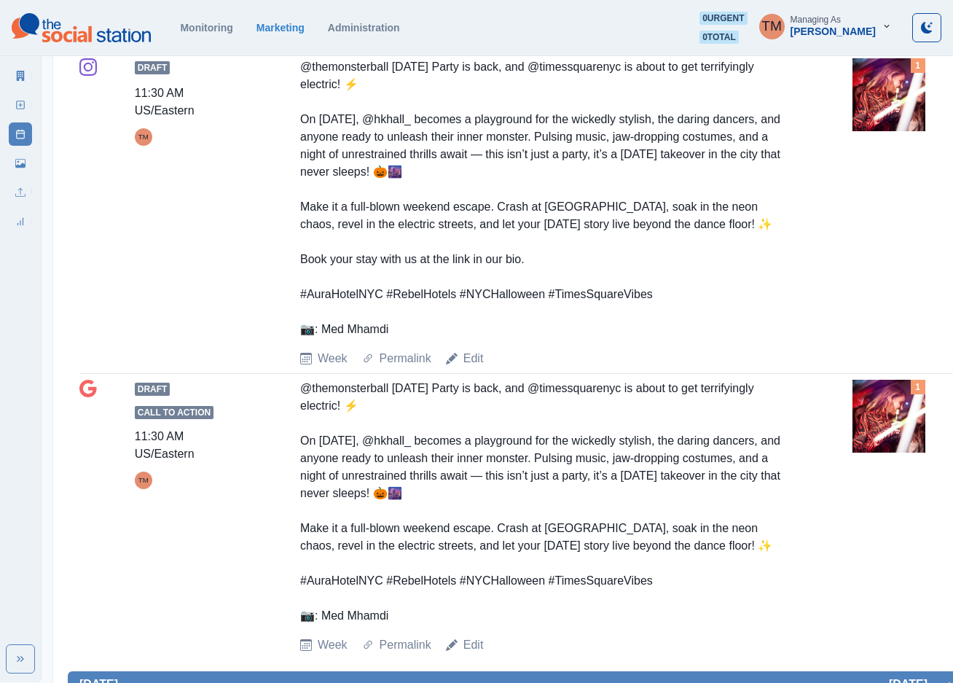
scroll to position [2186, 0]
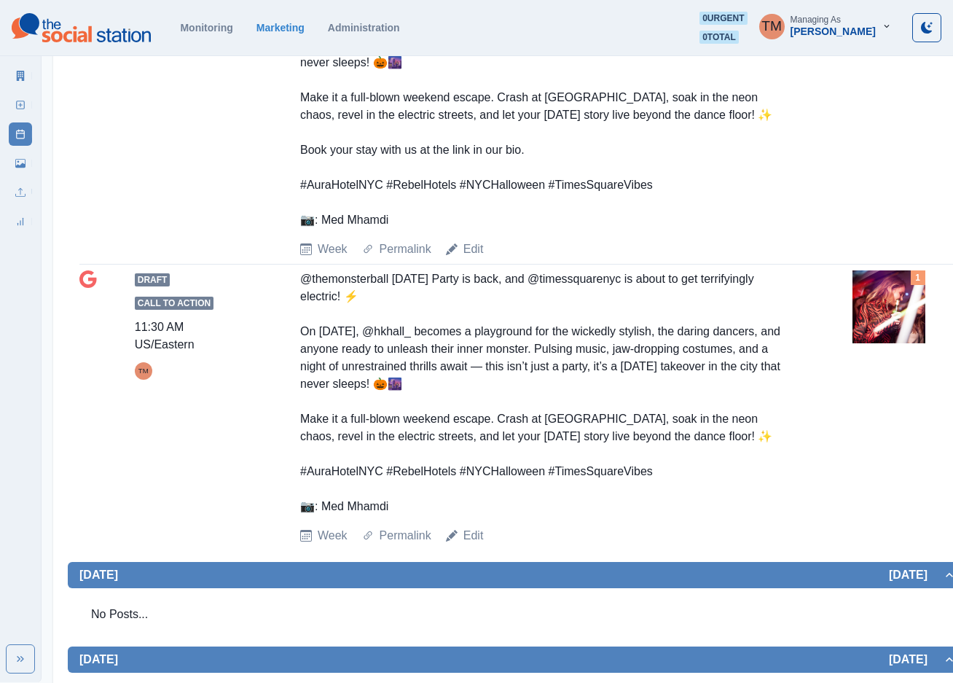
click at [875, 343] on img at bounding box center [888, 306] width 73 height 73
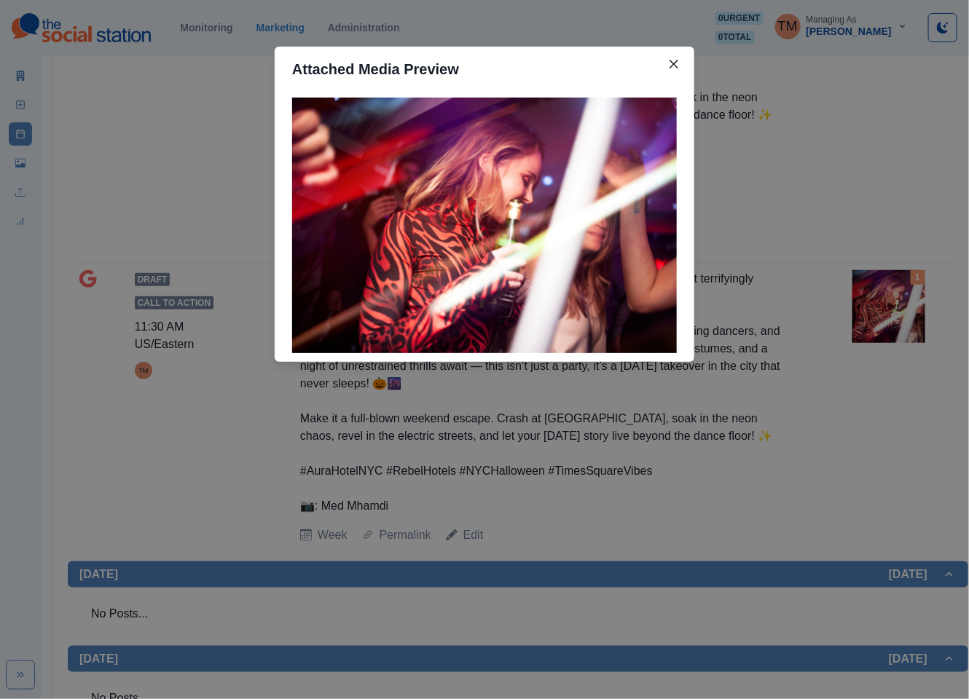
click at [876, 407] on div "Attached Media Preview" at bounding box center [484, 349] width 969 height 699
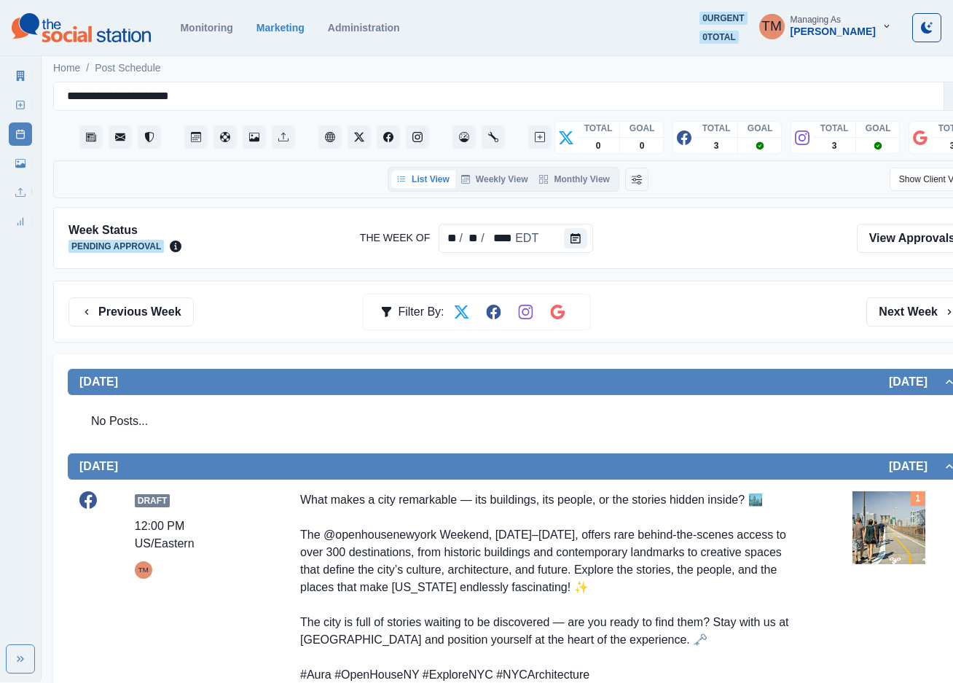
scroll to position [0, 0]
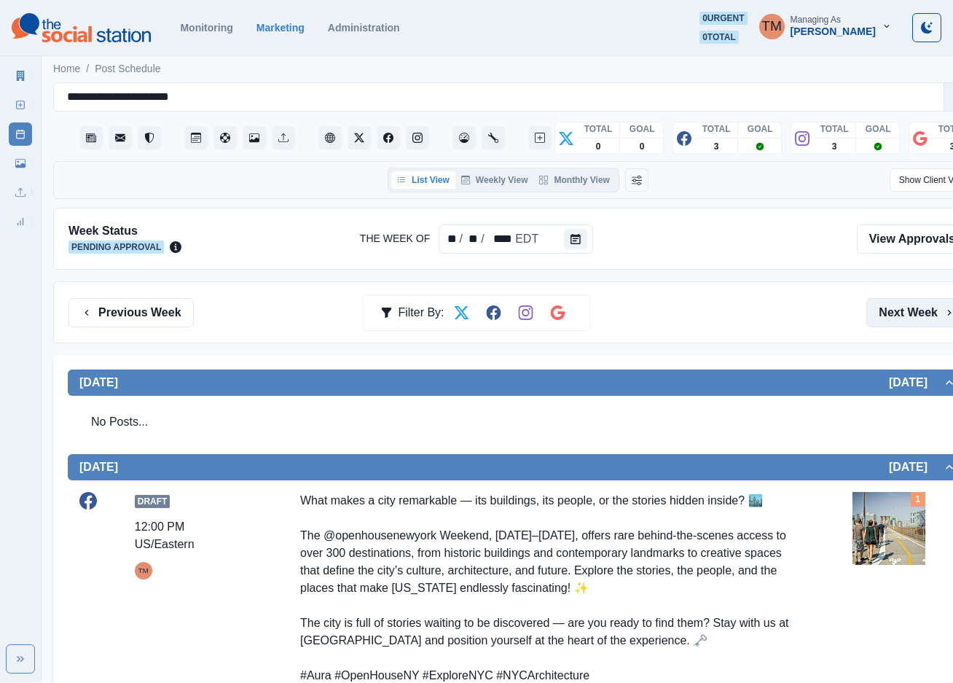
click at [921, 317] on button "Next Week" at bounding box center [916, 312] width 101 height 29
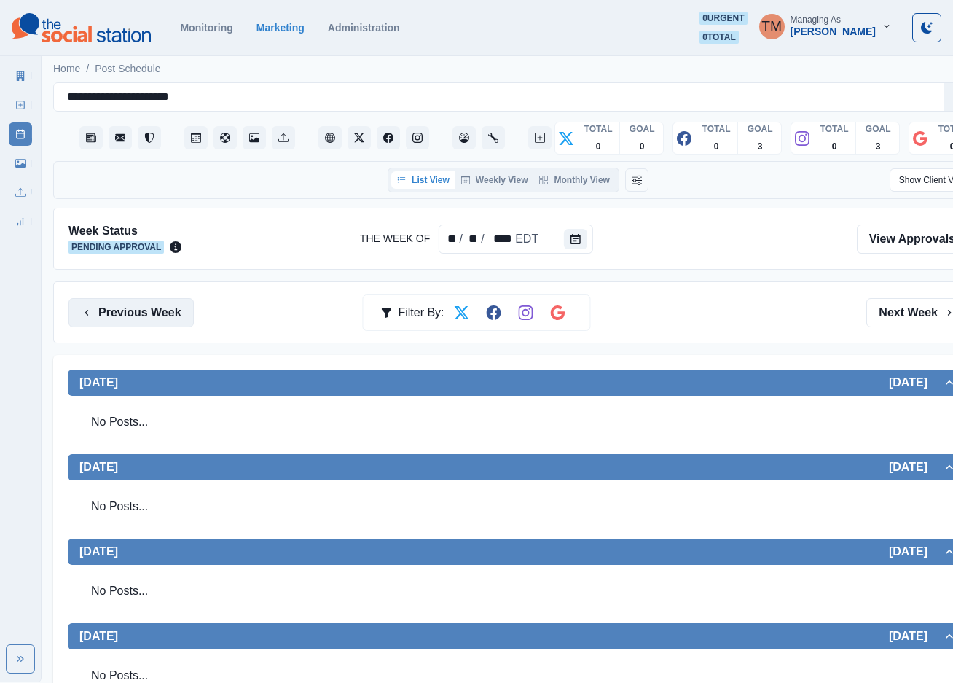
click at [152, 309] on button "Previous Week" at bounding box center [130, 312] width 125 height 29
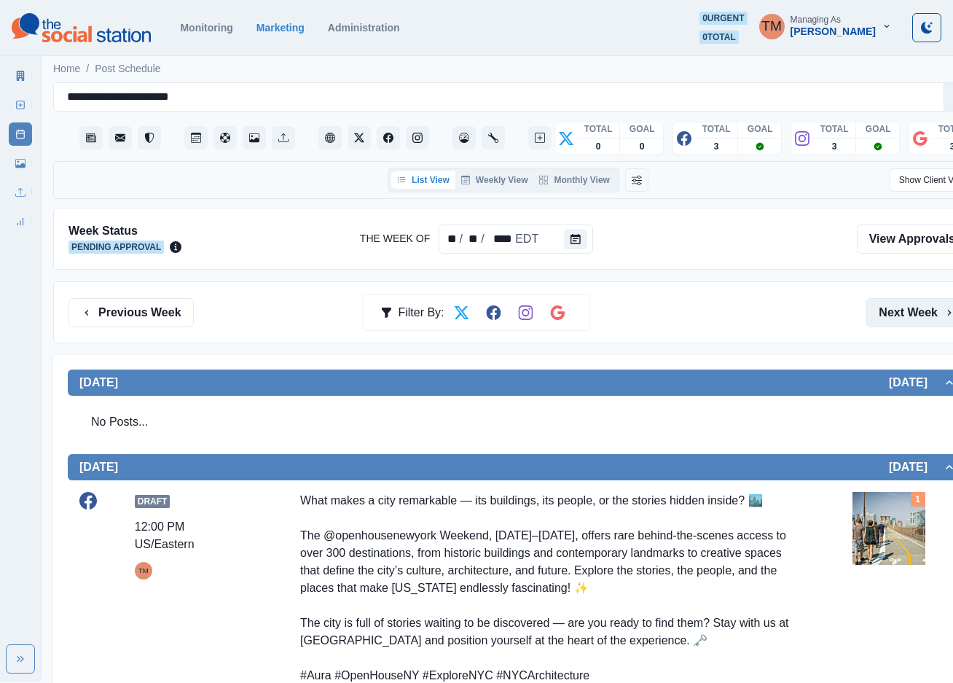
click at [918, 311] on button "Next Week" at bounding box center [916, 312] width 101 height 29
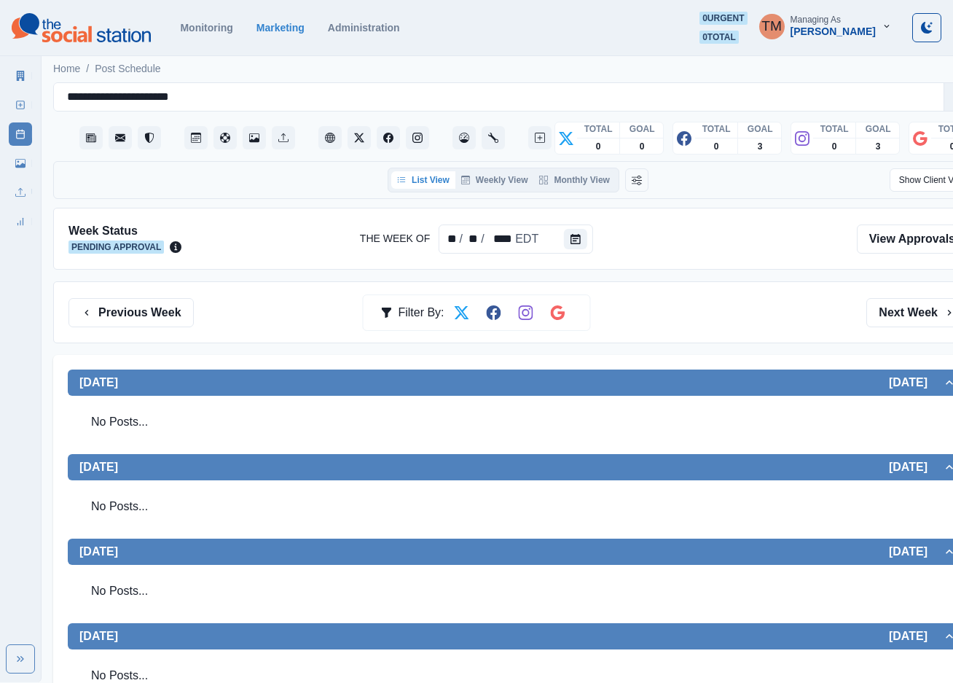
scroll to position [109, 0]
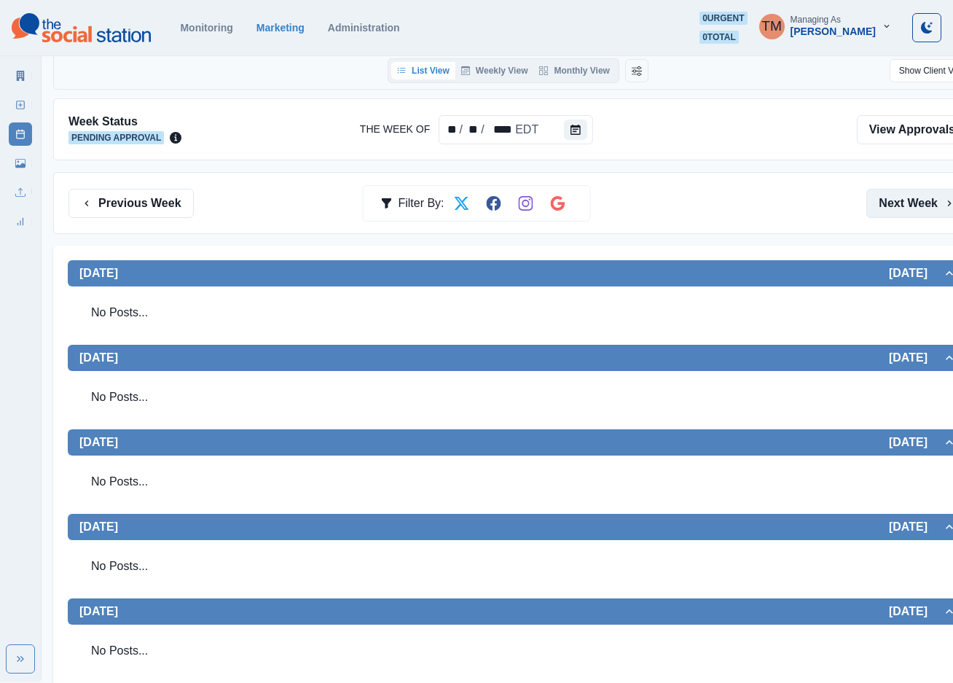
click at [898, 210] on button "Next Week" at bounding box center [916, 203] width 101 height 29
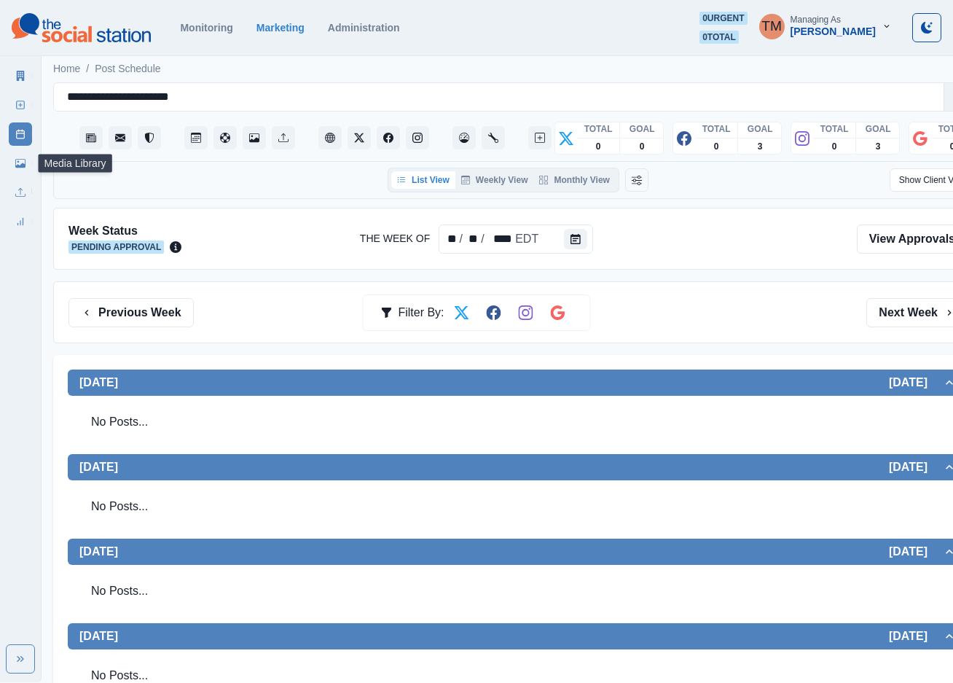
click at [22, 165] on icon at bounding box center [20, 163] width 10 height 9
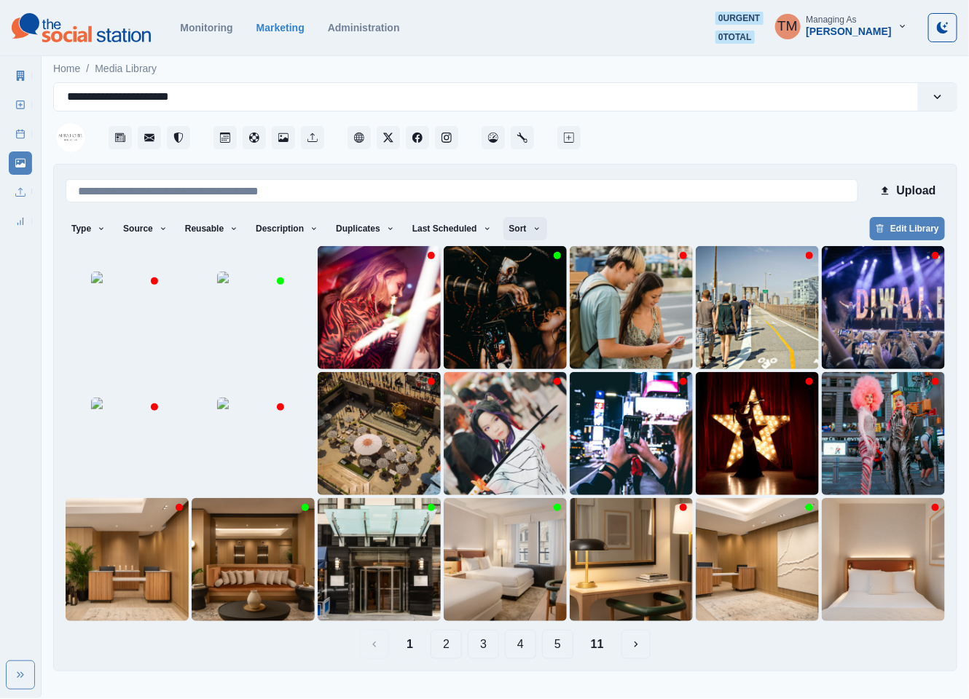
click at [508, 229] on button "Sort" at bounding box center [525, 228] width 44 height 23
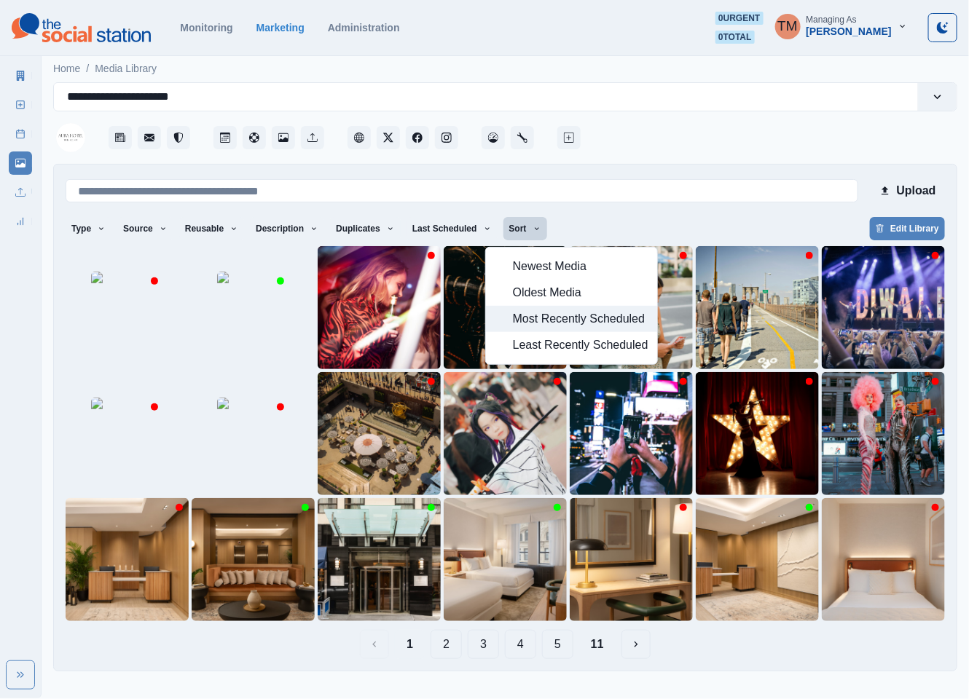
click at [549, 317] on span "Most Recently Scheduled" at bounding box center [581, 318] width 136 height 17
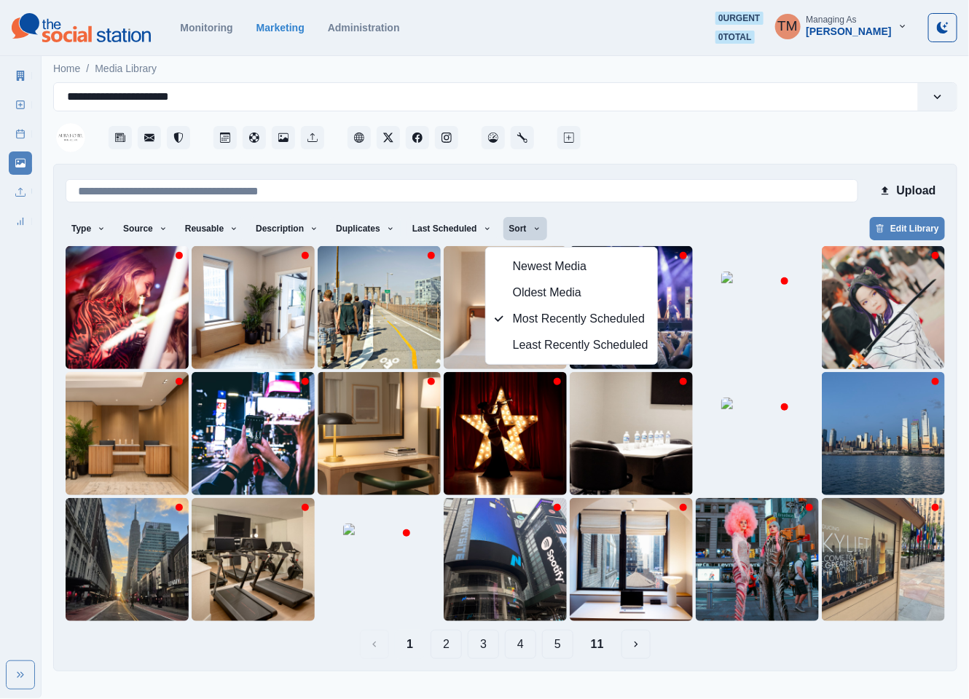
click at [743, 226] on div "Type Any Image Video Source Any Upload Social Manager Found: Instagram Found: G…" at bounding box center [505, 230] width 879 height 26
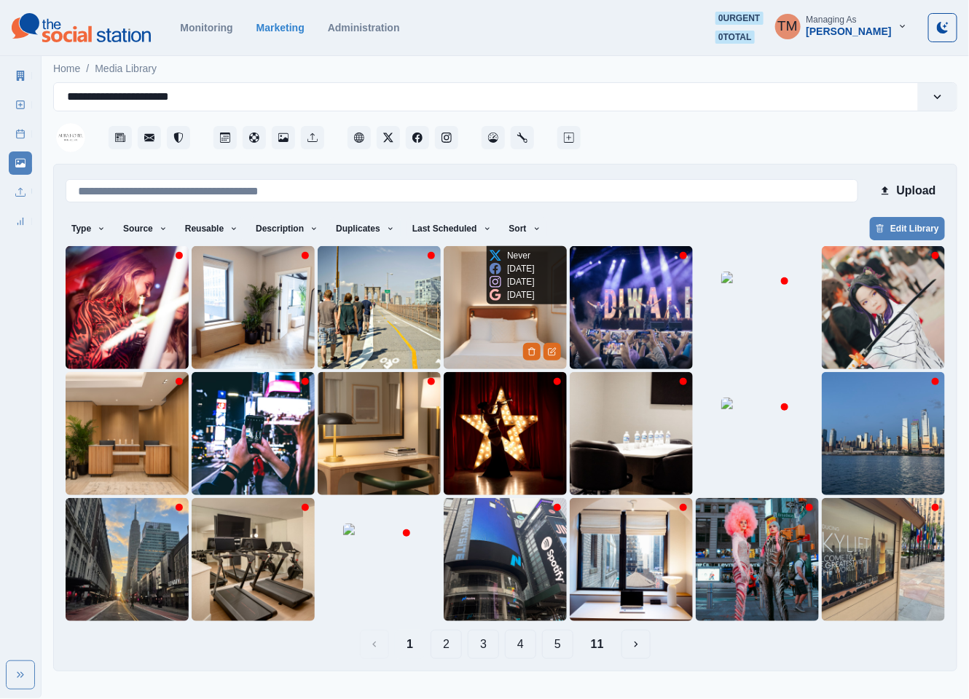
click at [475, 333] on img at bounding box center [505, 307] width 123 height 123
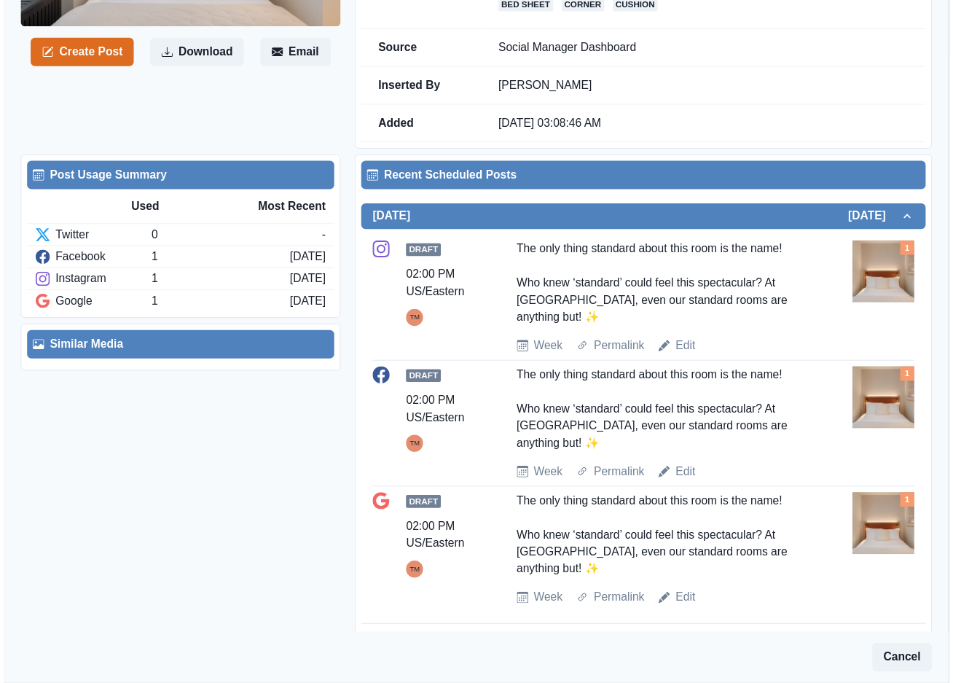
scroll to position [328, 0]
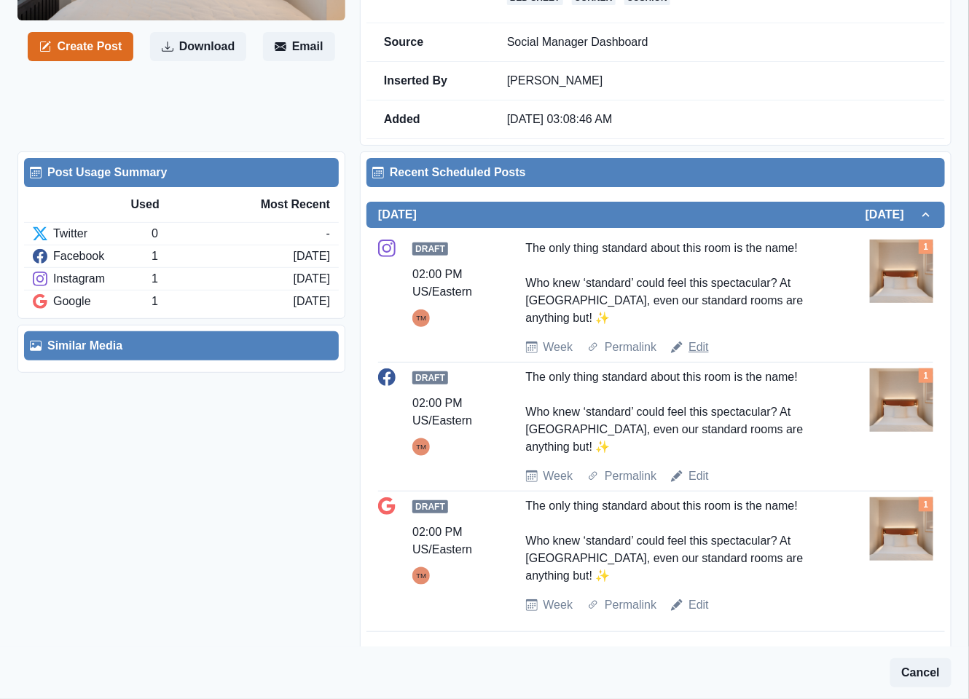
click at [697, 350] on link "Edit" at bounding box center [698, 347] width 20 height 17
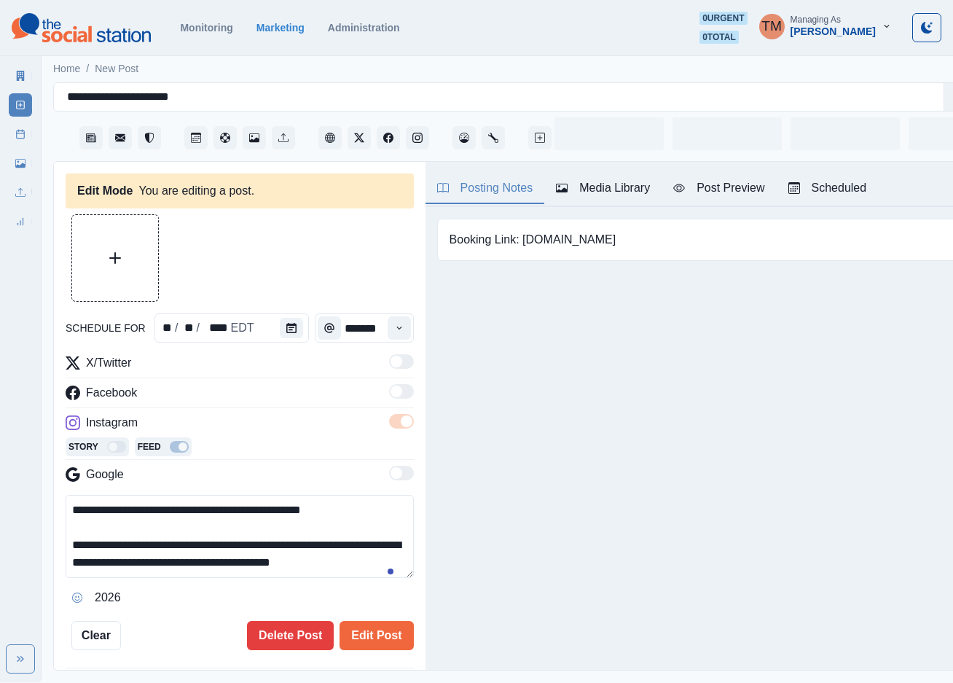
type input "*******"
type textarea "**********"
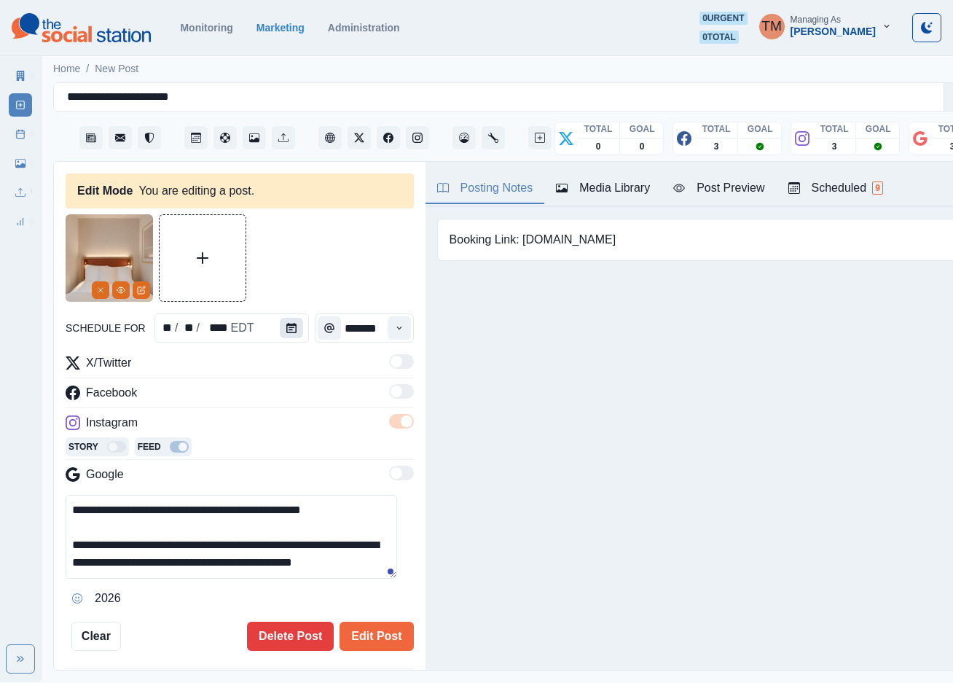
click at [286, 332] on icon "Calendar" at bounding box center [291, 328] width 10 height 10
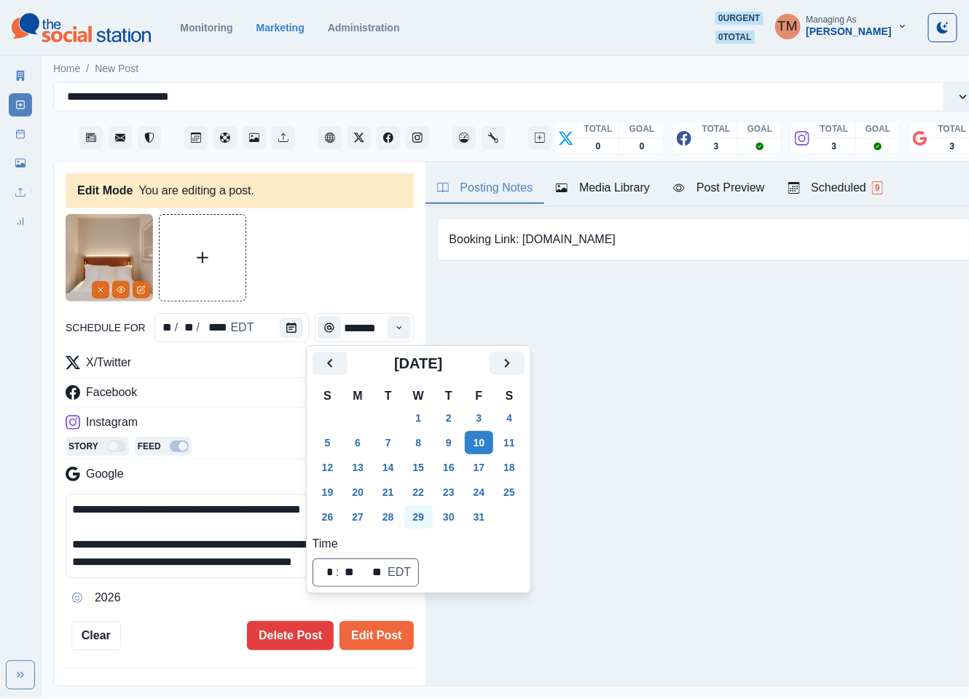
click at [420, 519] on button "29" at bounding box center [418, 517] width 29 height 23
click at [363, 639] on button "Edit Post" at bounding box center [377, 635] width 74 height 29
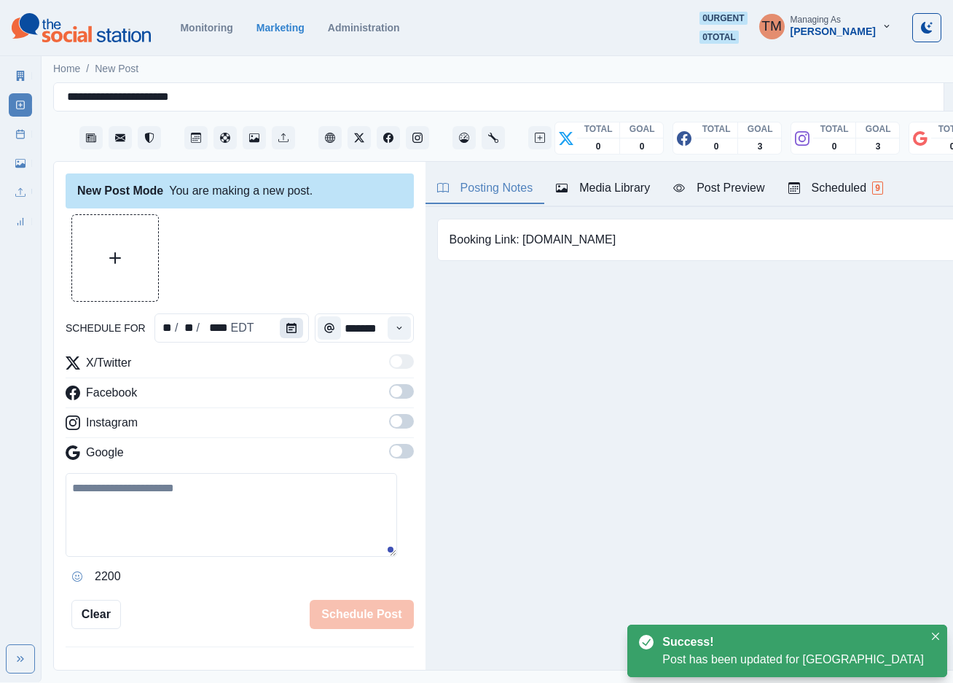
click at [286, 326] on icon "Calendar" at bounding box center [291, 328] width 10 height 10
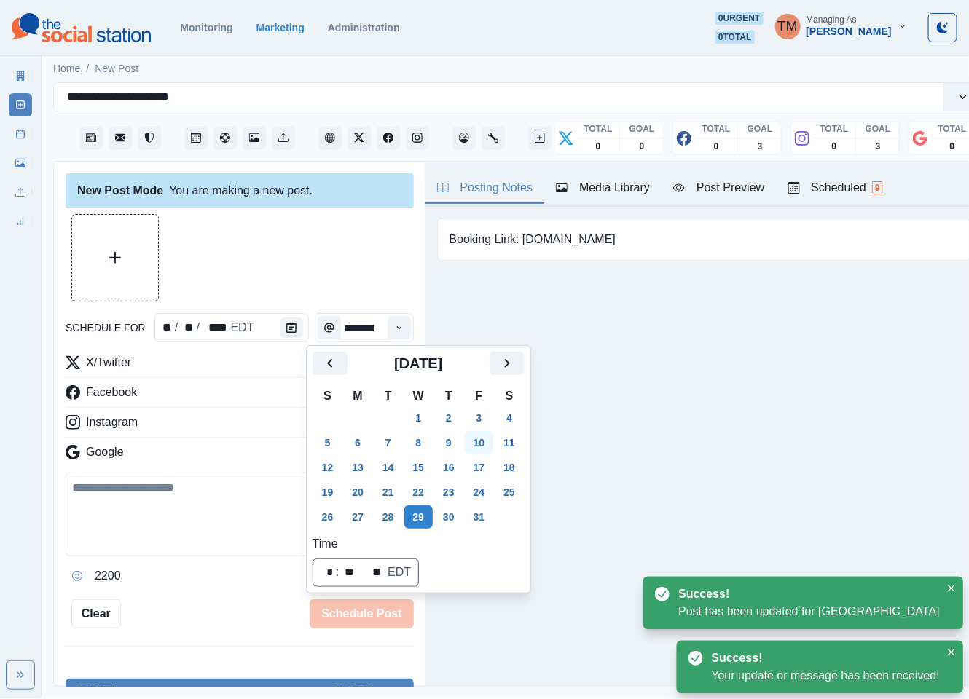
click at [479, 440] on button "10" at bounding box center [479, 442] width 29 height 23
click at [258, 260] on div at bounding box center [240, 257] width 348 height 87
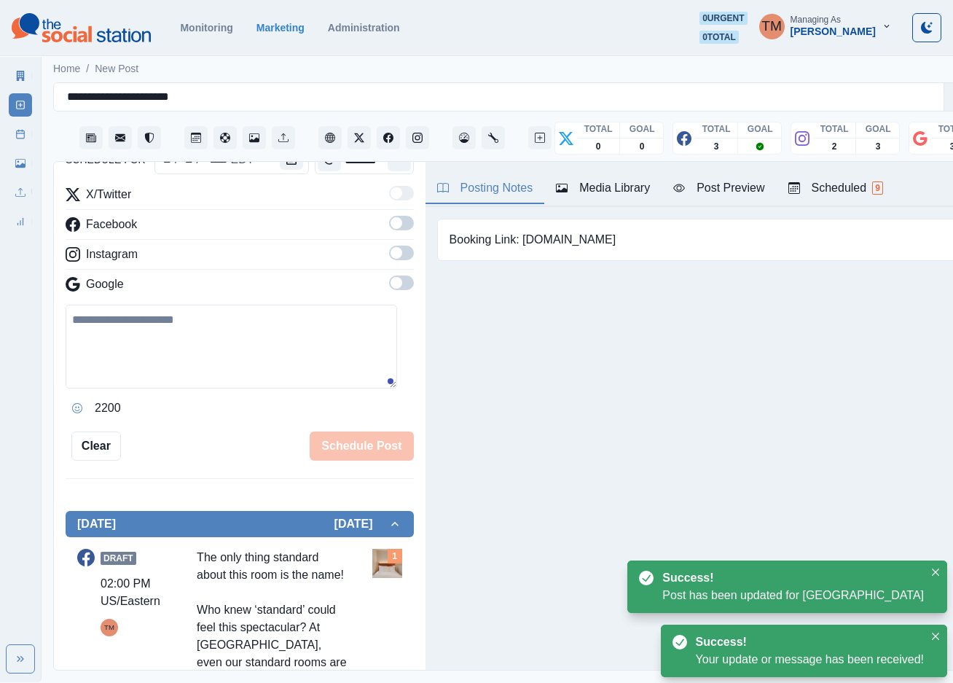
scroll to position [437, 0]
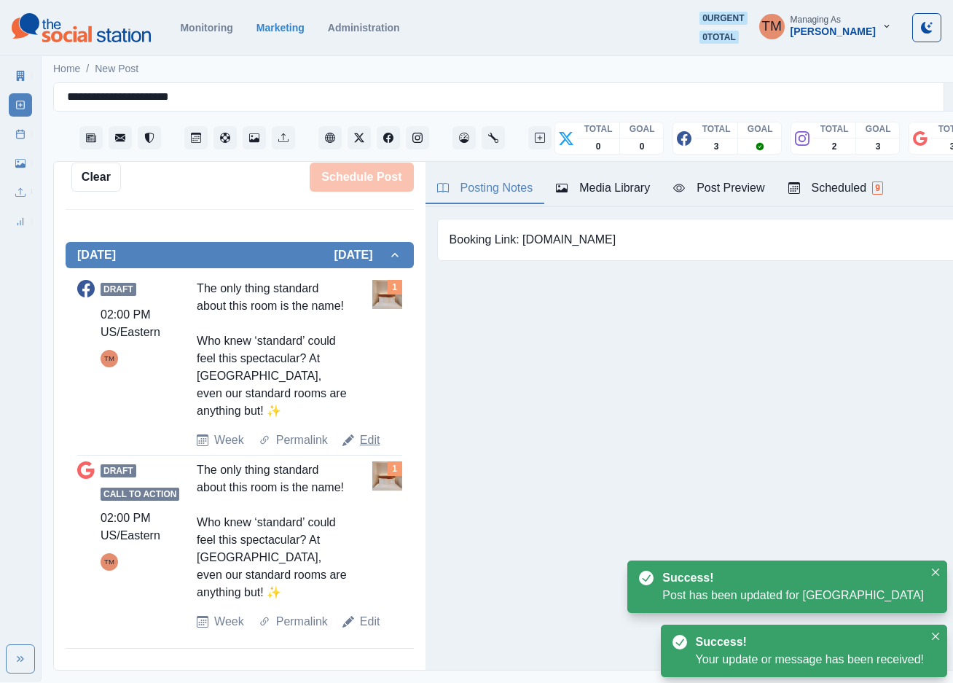
click at [361, 449] on link "Edit" at bounding box center [370, 439] width 20 height 17
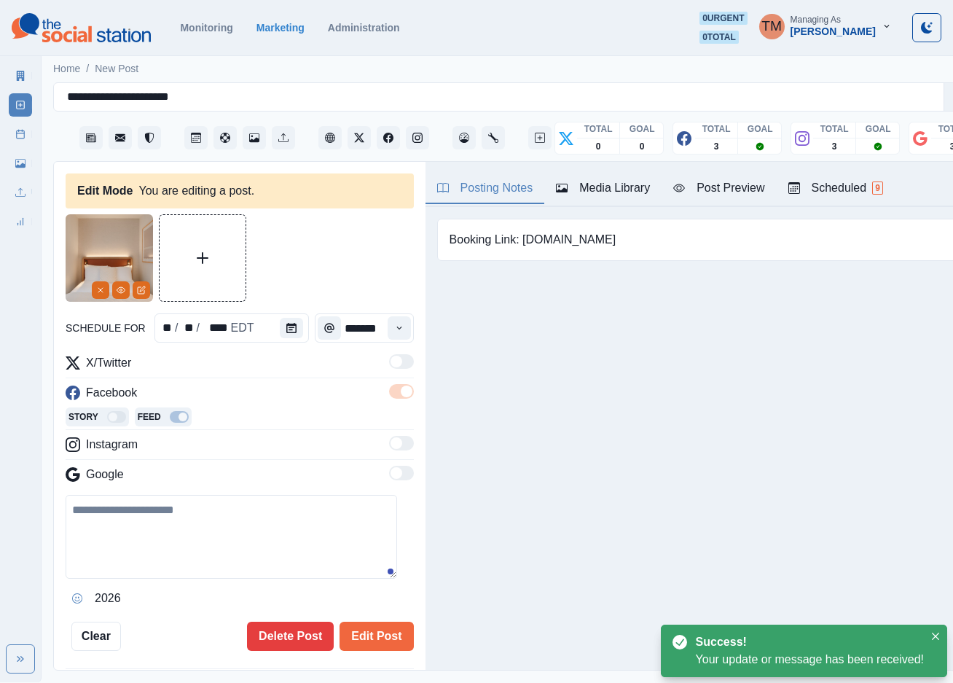
type textarea "**********"
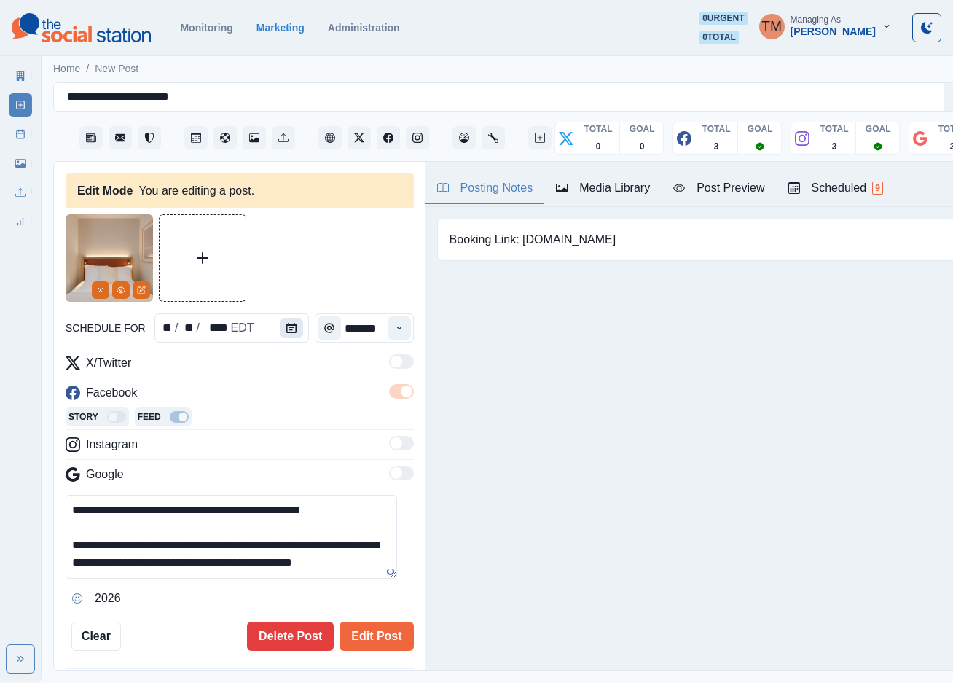
click at [280, 326] on button "Calendar" at bounding box center [291, 328] width 23 height 20
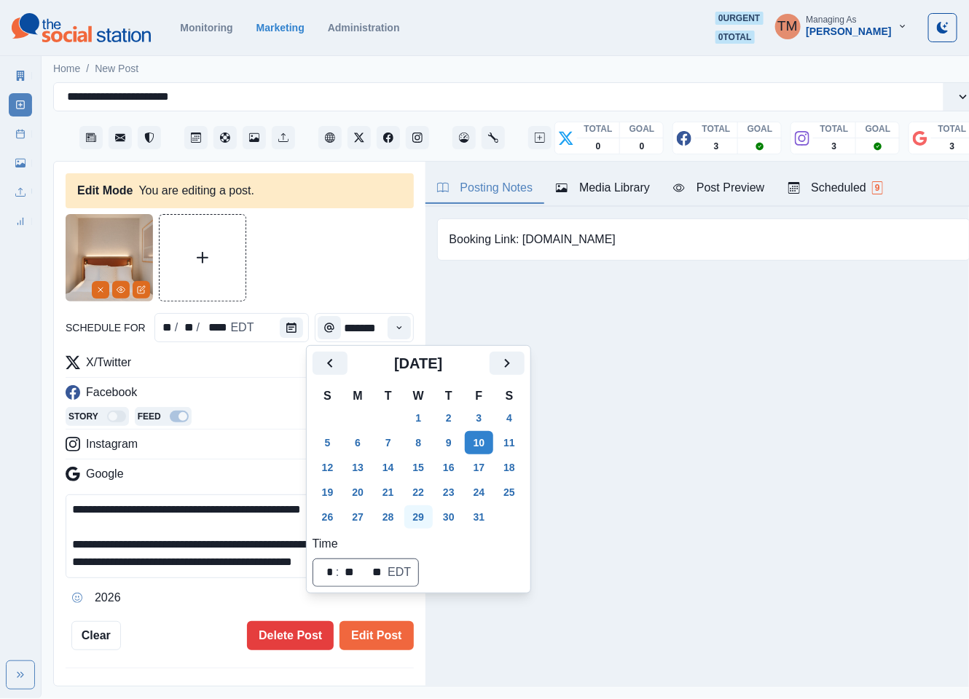
click at [417, 518] on button "29" at bounding box center [418, 517] width 29 height 23
click at [374, 643] on button "Edit Post" at bounding box center [377, 635] width 74 height 29
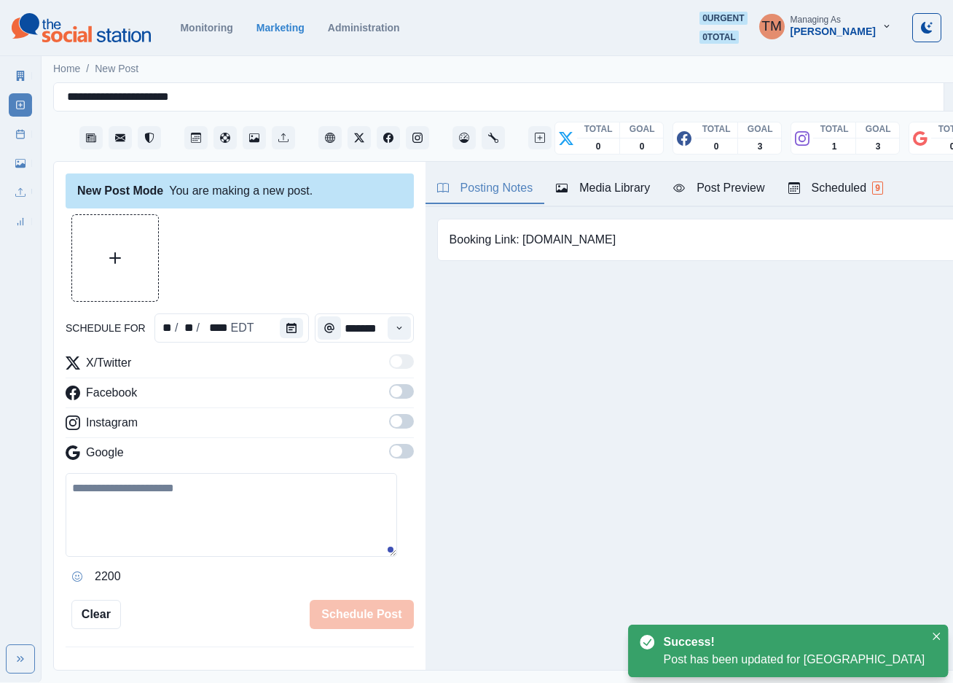
click at [326, 274] on div at bounding box center [240, 257] width 348 height 87
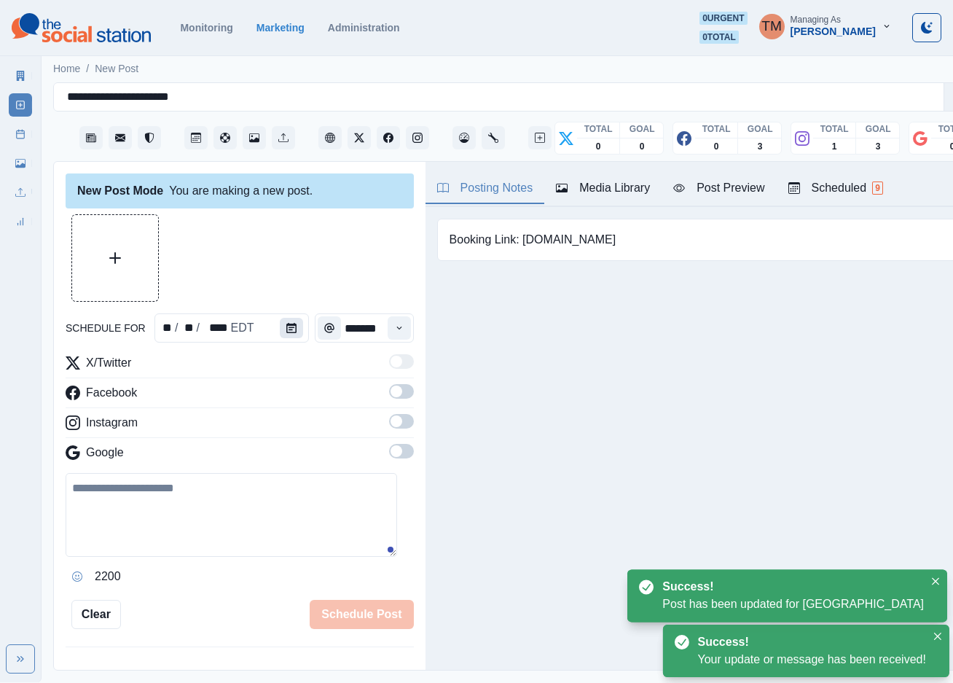
click at [286, 324] on icon "Calendar" at bounding box center [291, 328] width 10 height 10
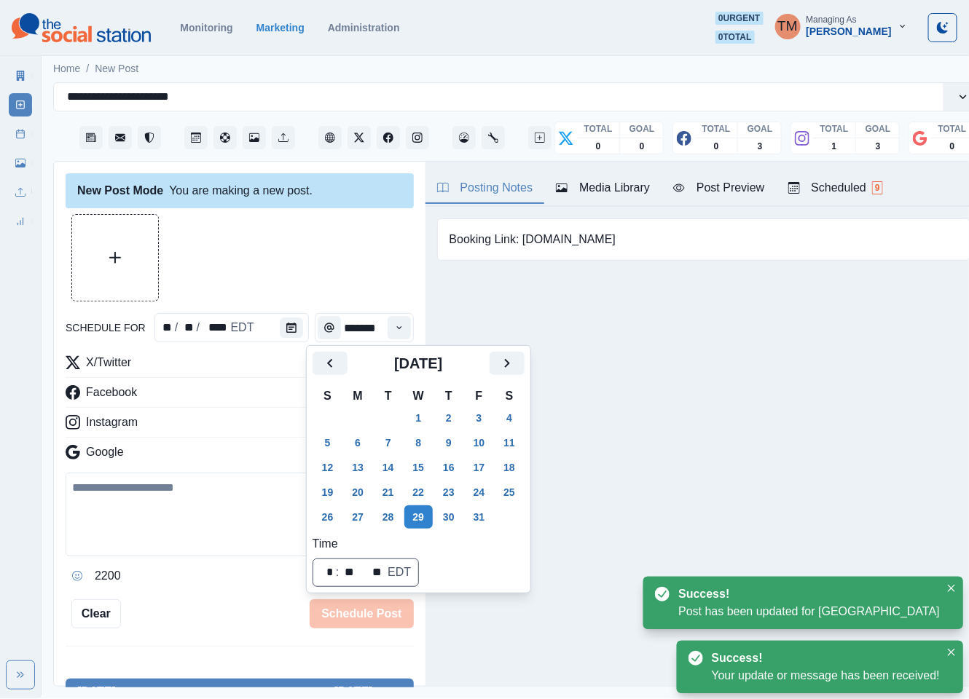
click at [477, 439] on button "10" at bounding box center [479, 442] width 29 height 23
click at [295, 267] on div at bounding box center [240, 257] width 348 height 87
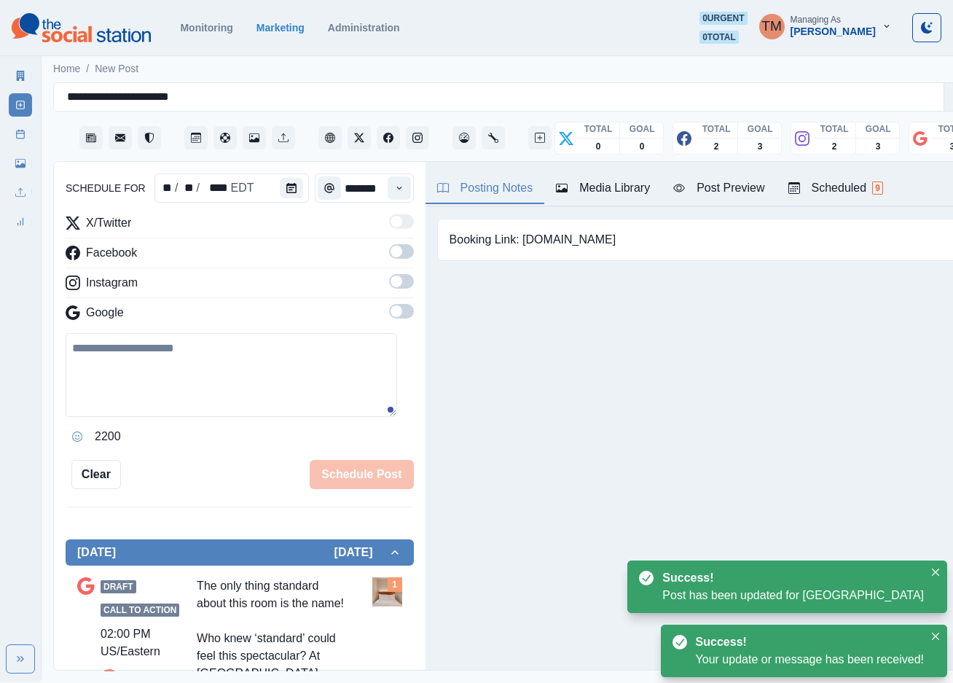
scroll to position [260, 0]
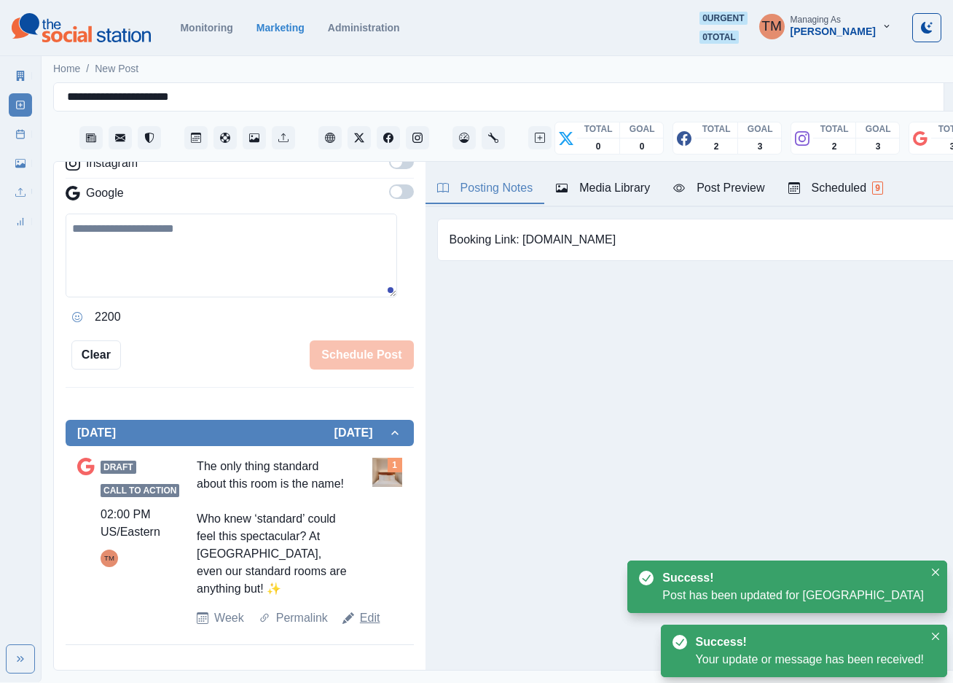
click at [361, 627] on link "Edit" at bounding box center [370, 617] width 20 height 17
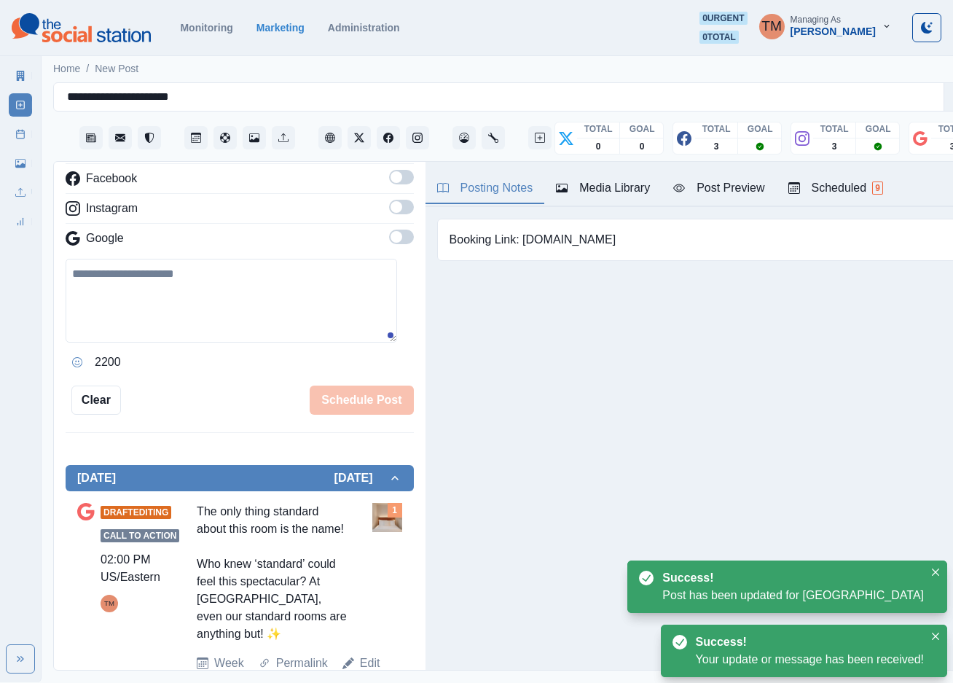
scroll to position [42, 0]
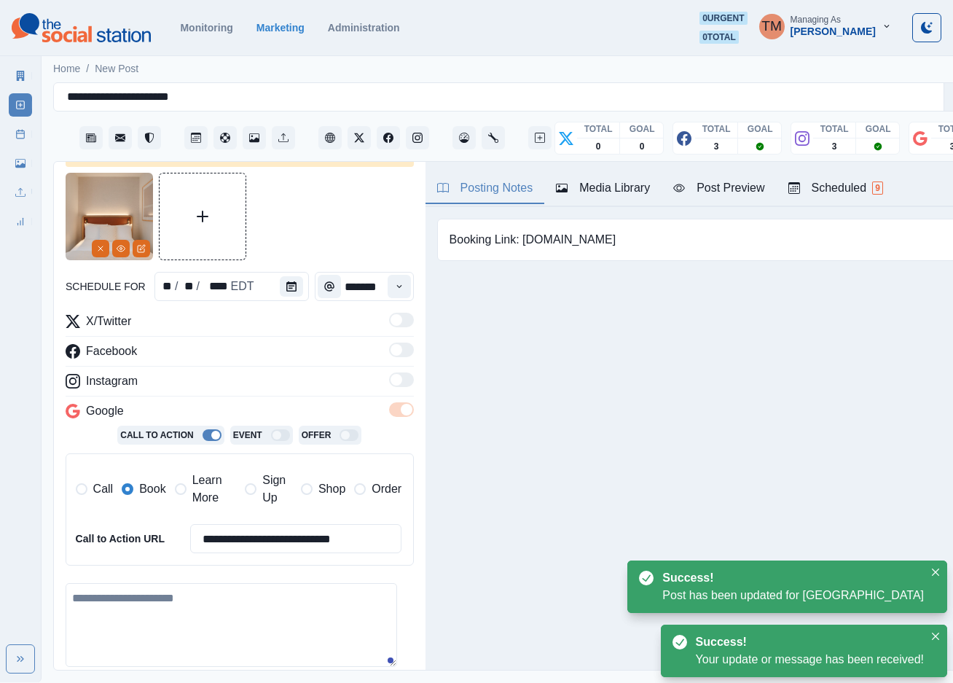
type textarea "**********"
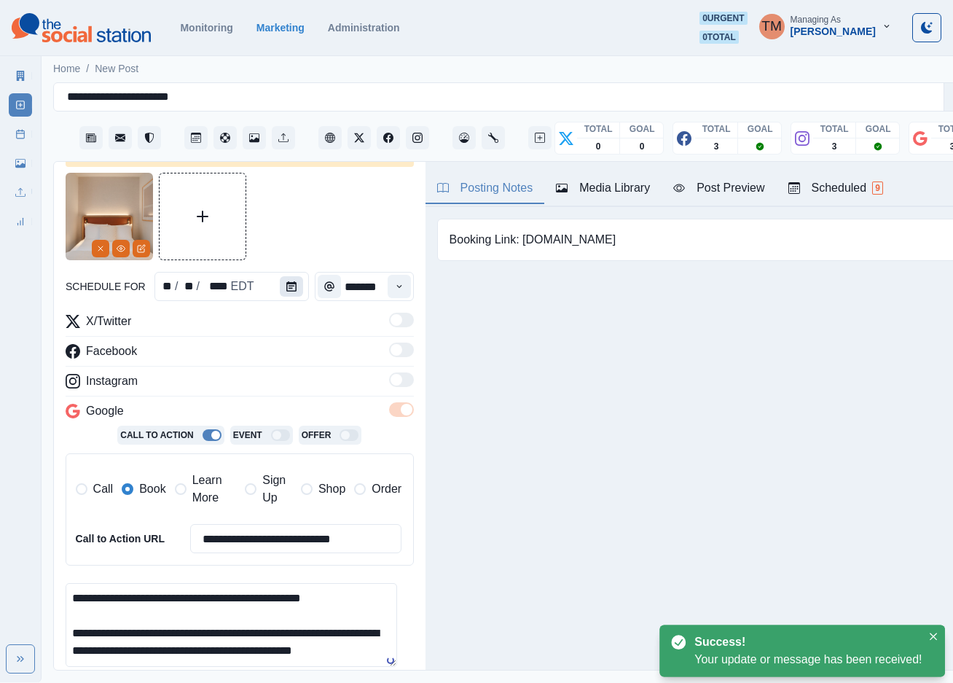
click at [286, 283] on icon "Calendar" at bounding box center [291, 286] width 10 height 10
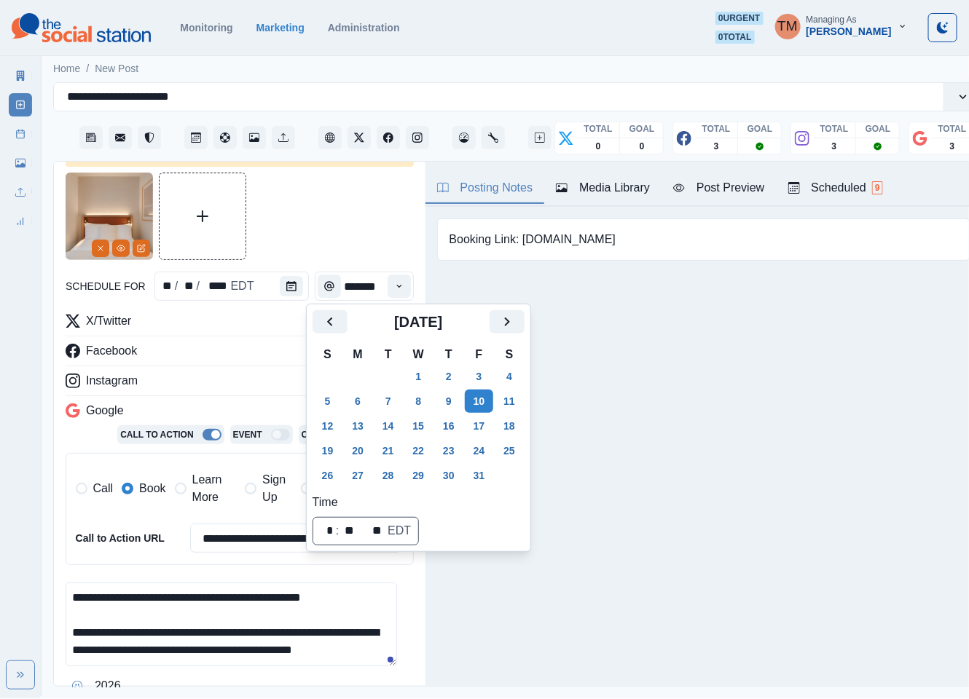
click at [415, 475] on button "29" at bounding box center [418, 475] width 29 height 23
click at [304, 214] on div at bounding box center [240, 216] width 348 height 87
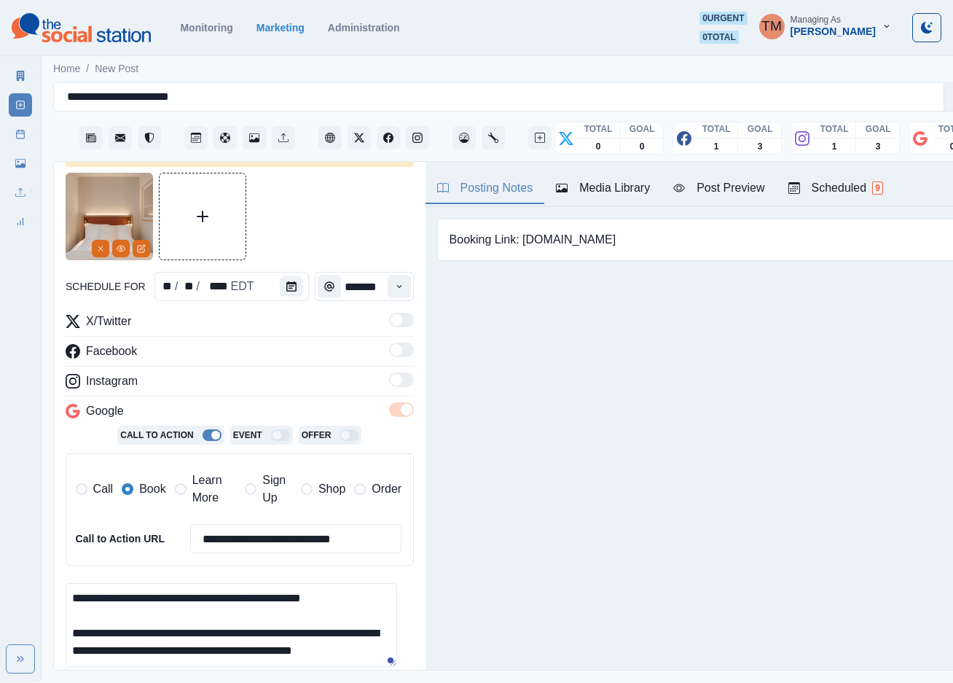
click at [199, 490] on span "Learn More" at bounding box center [214, 488] width 44 height 35
click at [142, 488] on span "Book" at bounding box center [152, 488] width 26 height 17
click at [295, 232] on div at bounding box center [240, 216] width 348 height 87
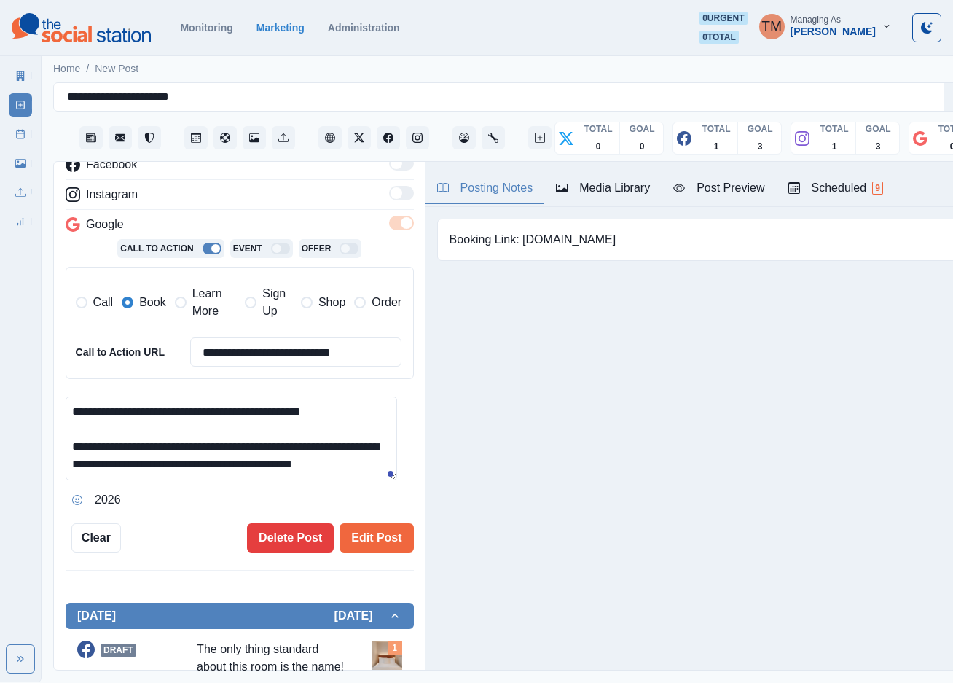
scroll to position [369, 0]
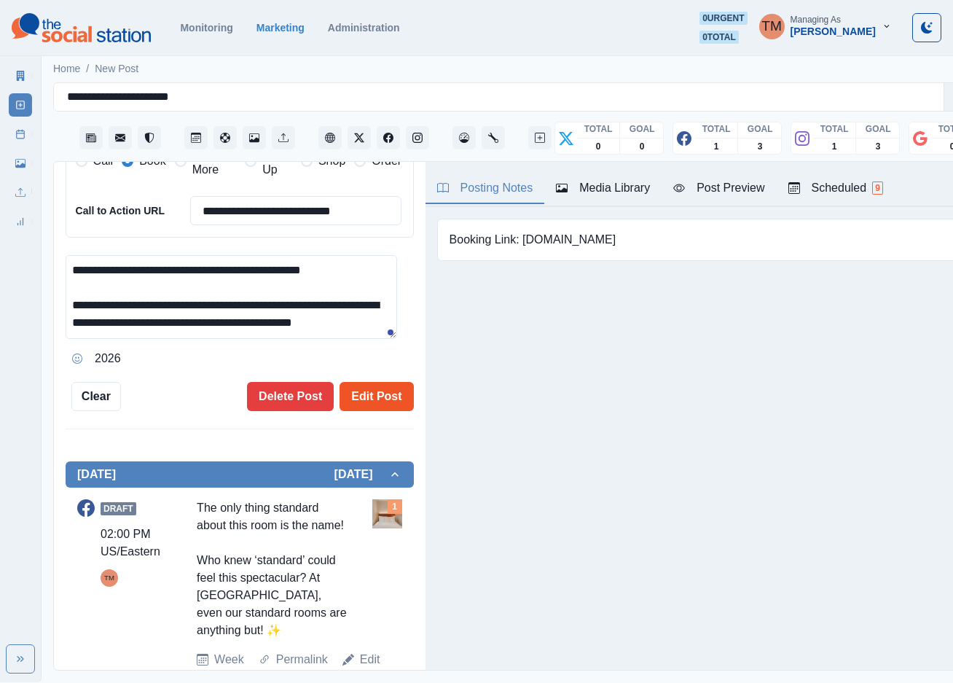
click at [366, 387] on button "Edit Post" at bounding box center [377, 396] width 74 height 29
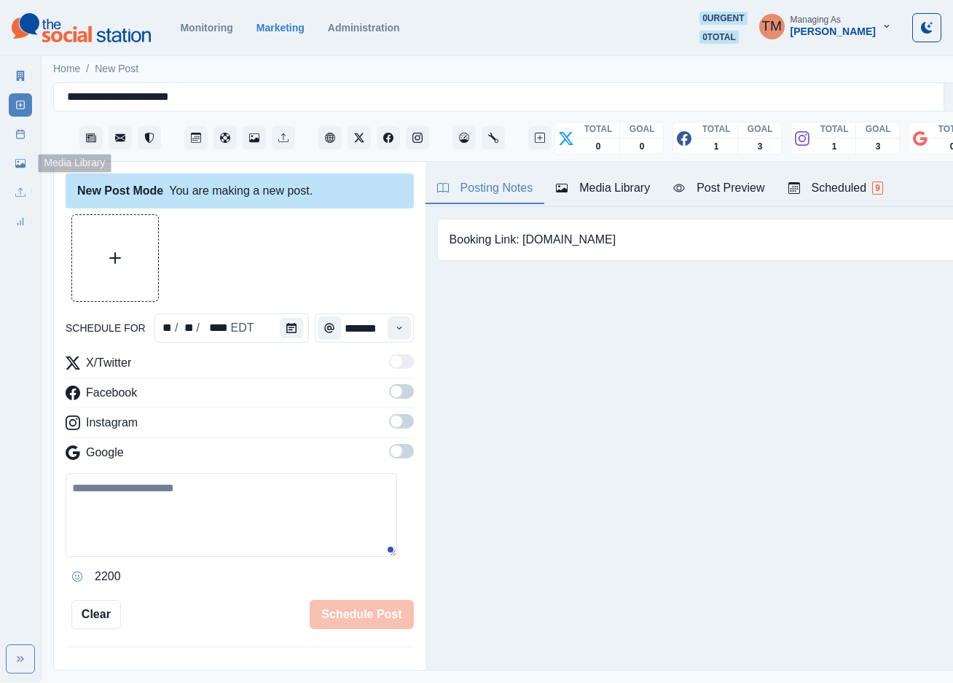
click at [27, 165] on link "Media Library" at bounding box center [20, 163] width 23 height 23
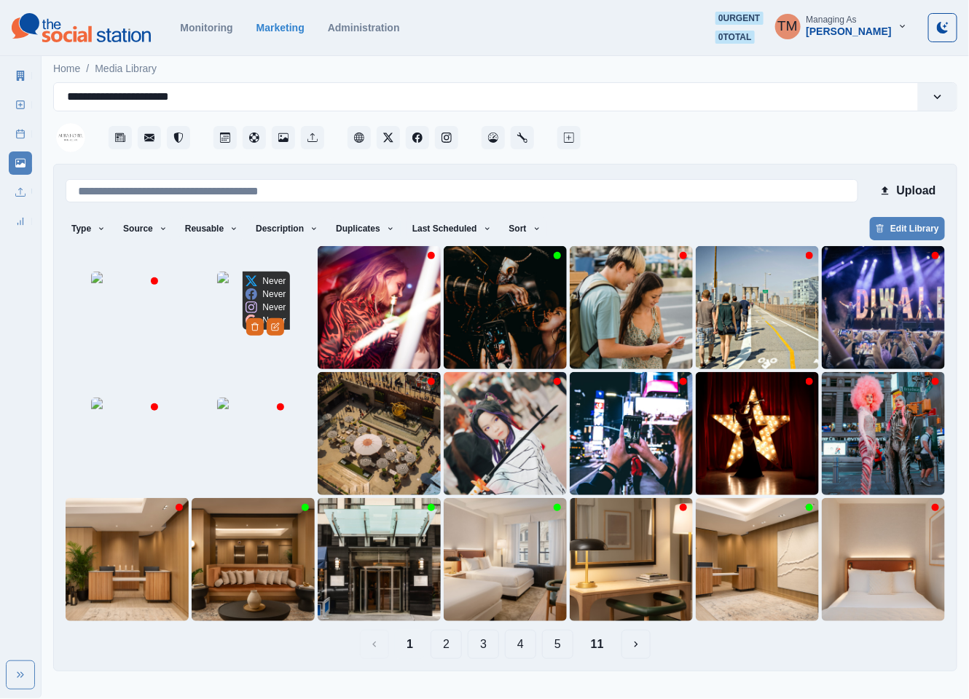
click at [241, 345] on img at bounding box center [253, 308] width 73 height 73
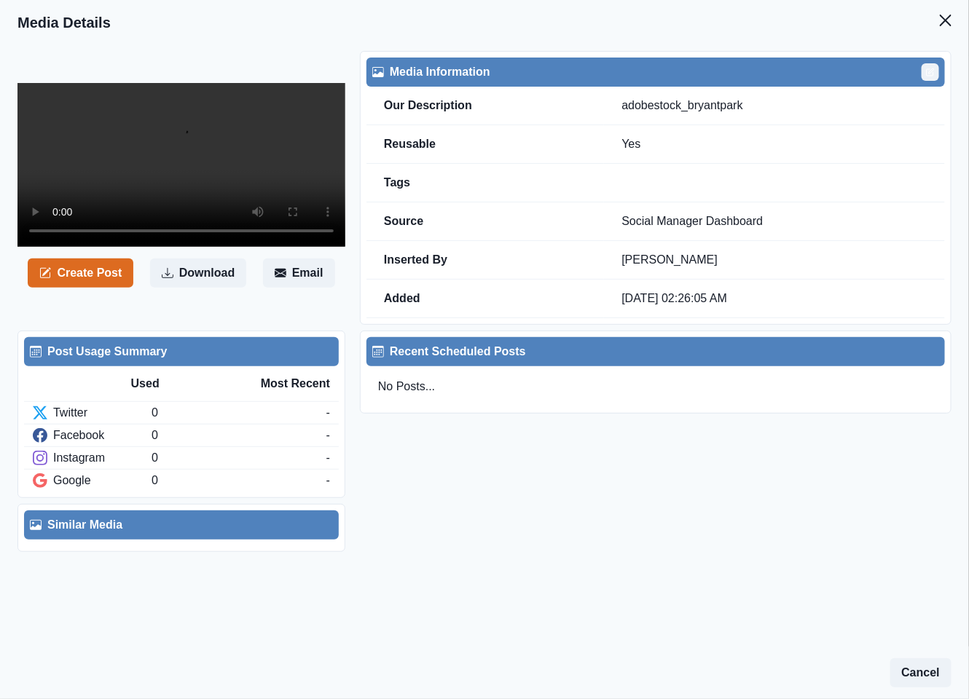
click at [930, 73] on icon "Edit" at bounding box center [930, 72] width 9 height 9
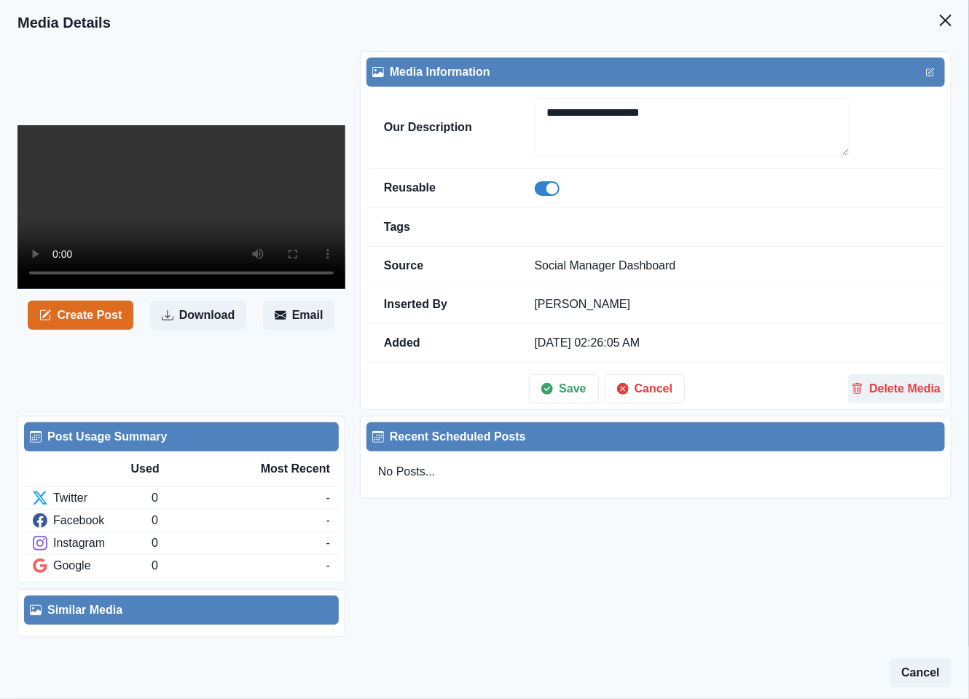
click at [560, 186] on span at bounding box center [547, 188] width 25 height 15
click at [564, 396] on button "Save" at bounding box center [563, 388] width 69 height 29
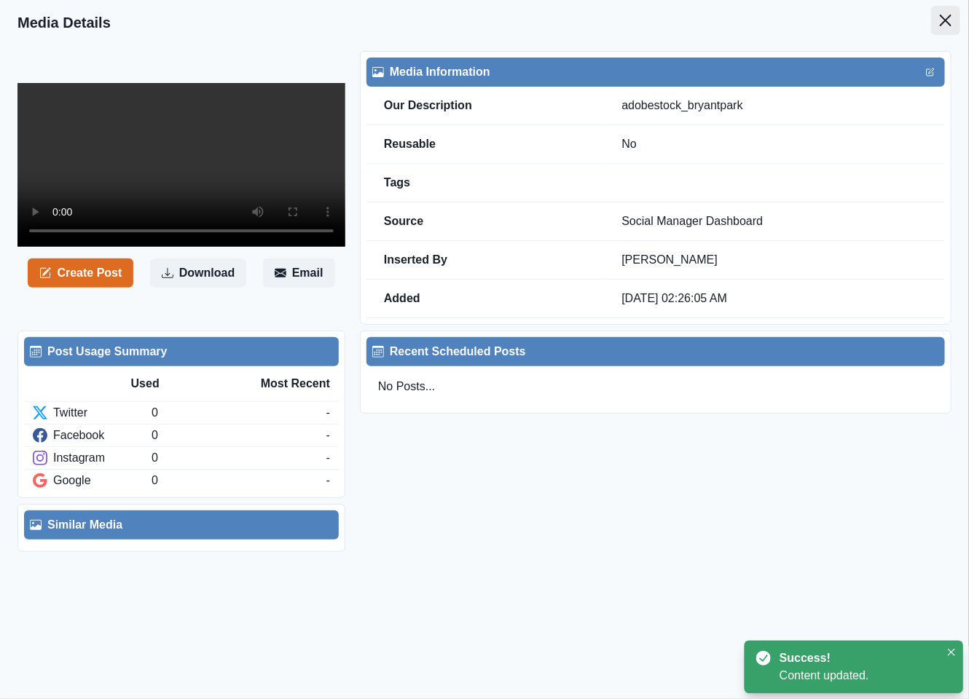
click at [947, 17] on icon "Close" at bounding box center [946, 21] width 12 height 12
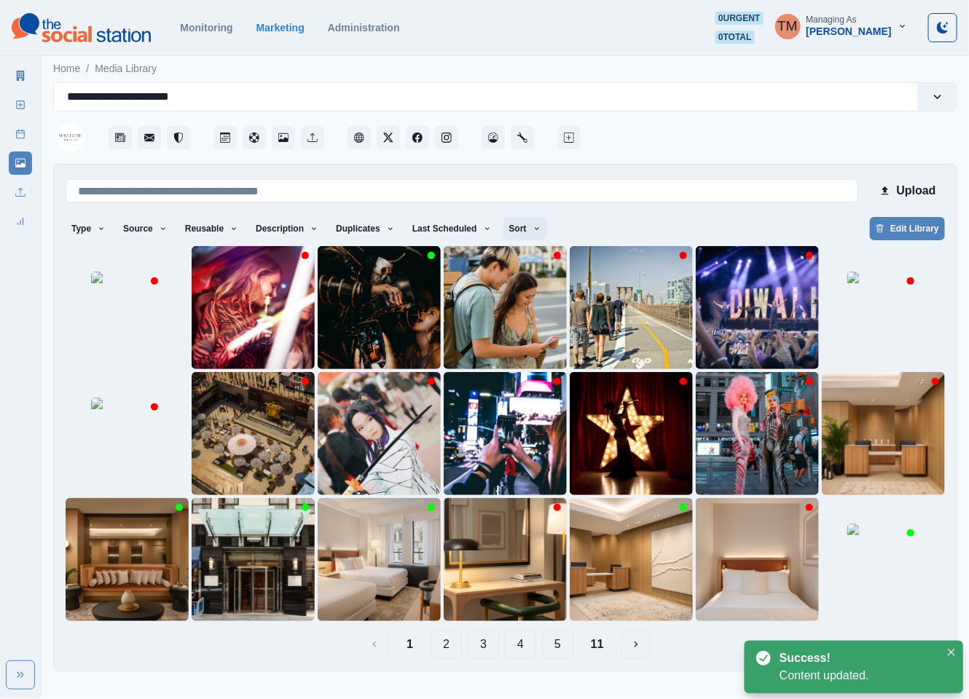
click at [503, 232] on button "Sort" at bounding box center [525, 228] width 44 height 23
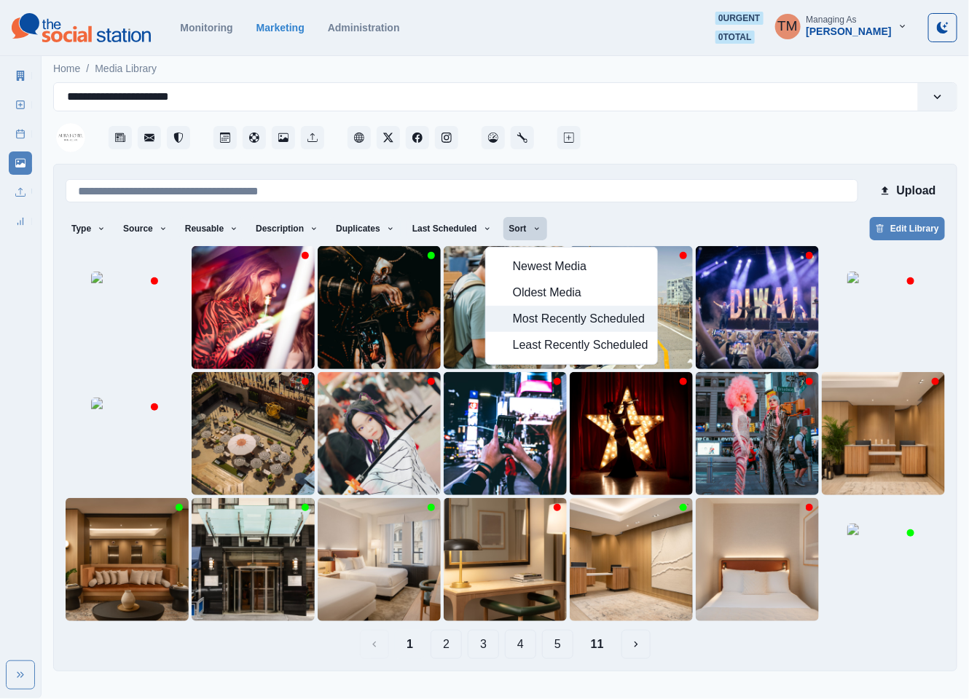
click at [580, 323] on span "Most Recently Scheduled" at bounding box center [581, 318] width 136 height 17
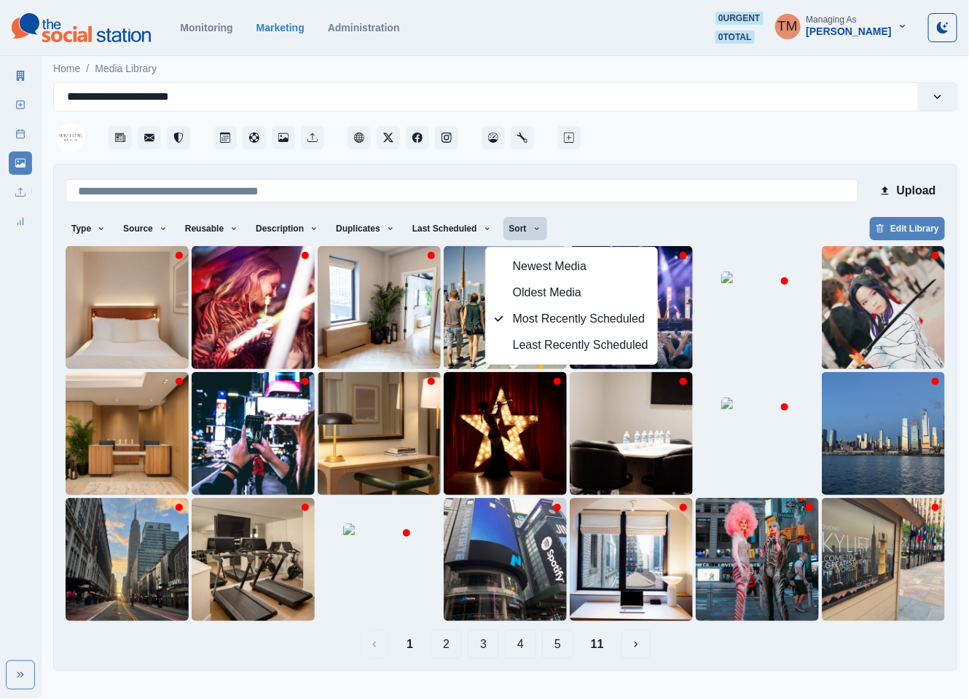
click at [744, 141] on div at bounding box center [771, 133] width 374 height 44
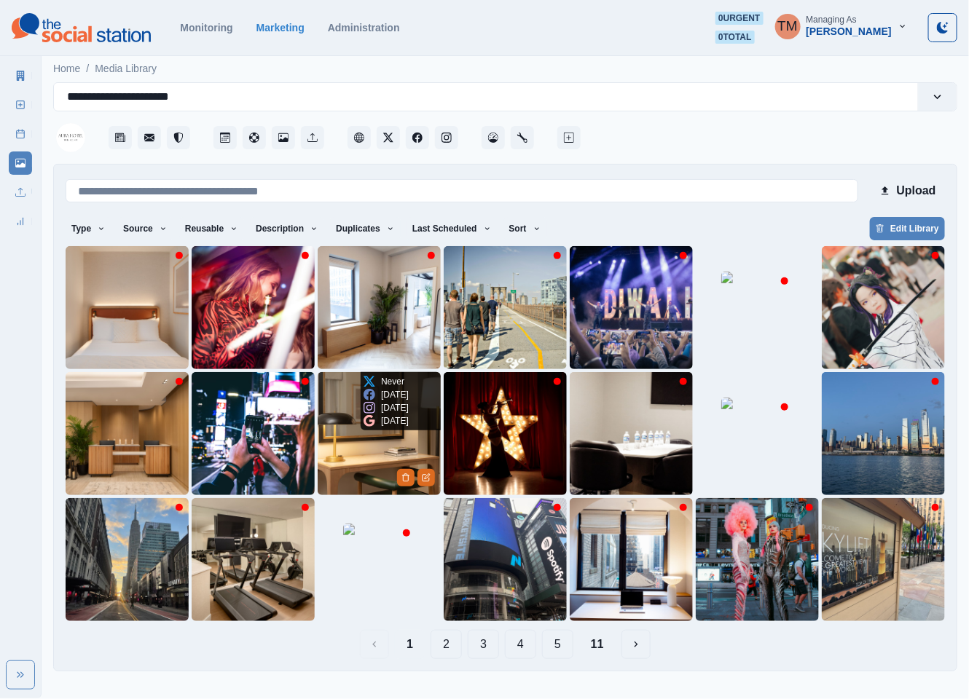
click at [356, 447] on img at bounding box center [379, 433] width 123 height 123
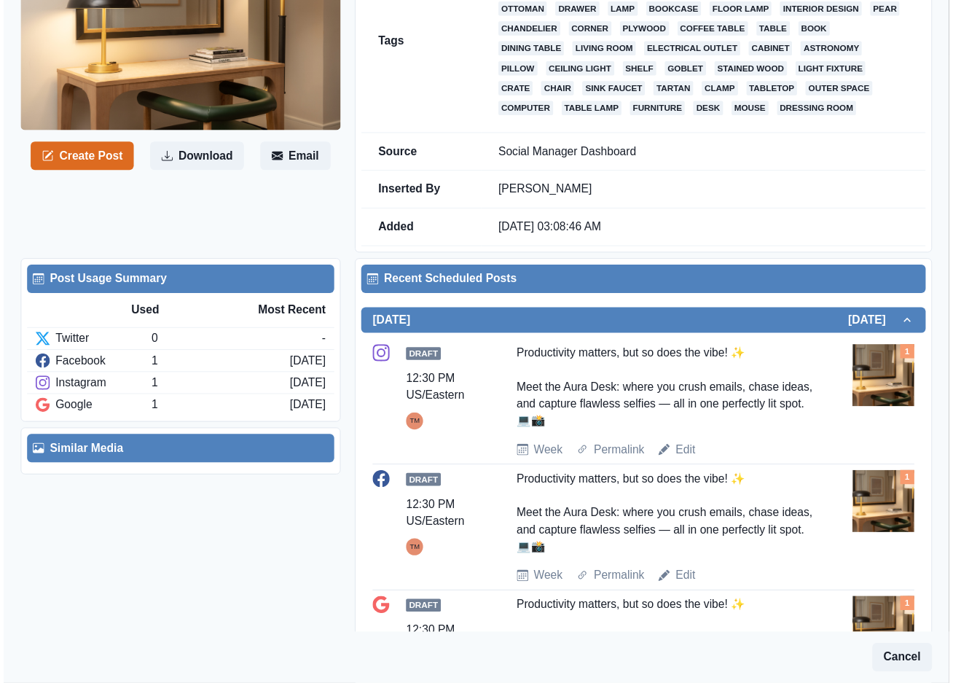
scroll to position [219, 0]
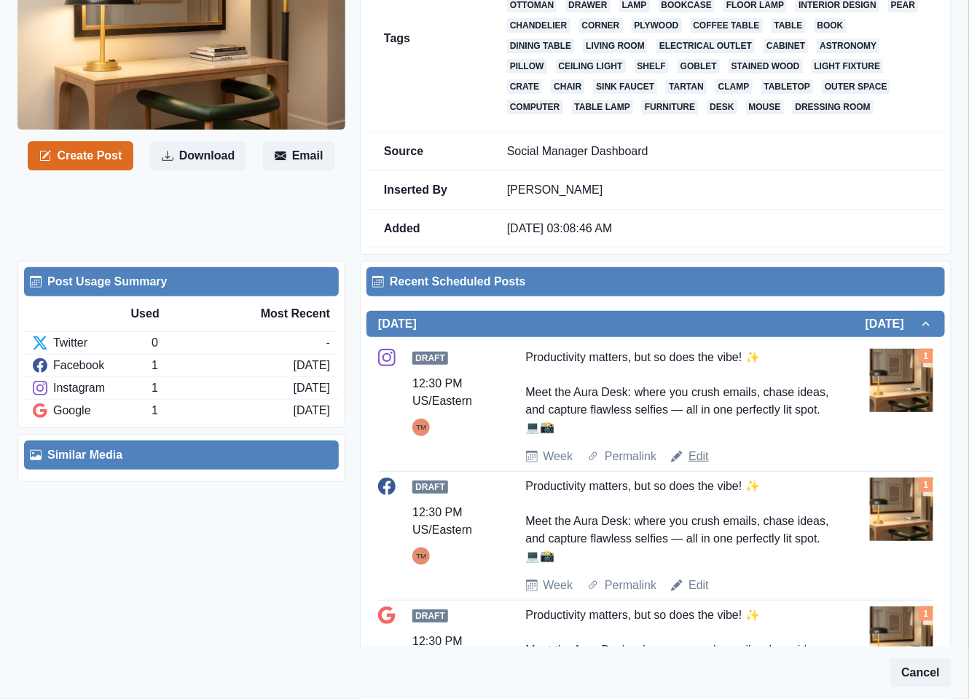
click at [694, 464] on link "Edit" at bounding box center [698, 456] width 20 height 17
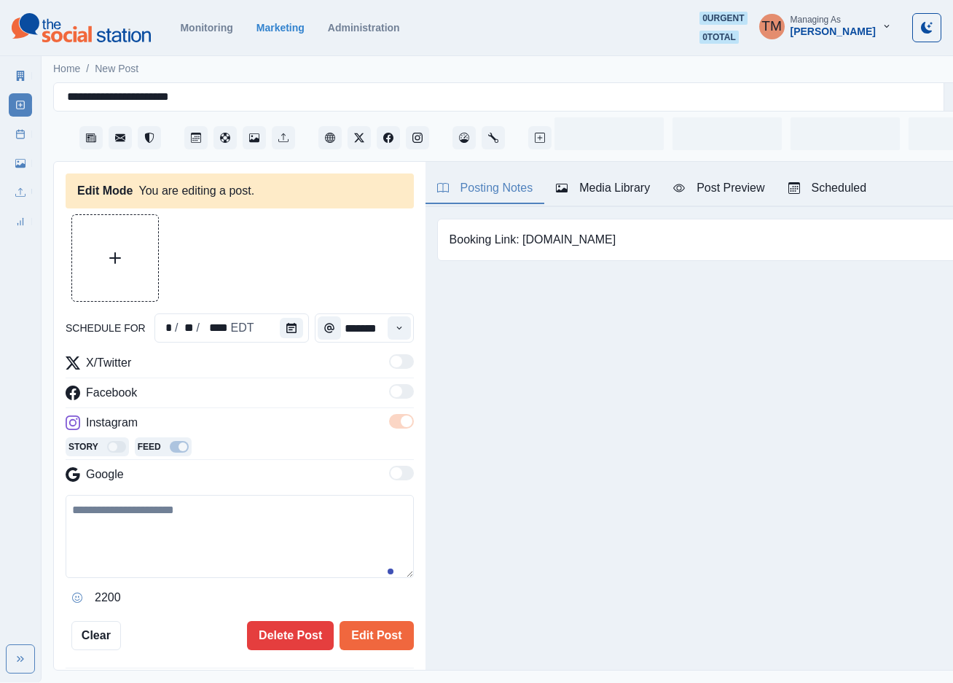
type input "********"
type textarea "**********"
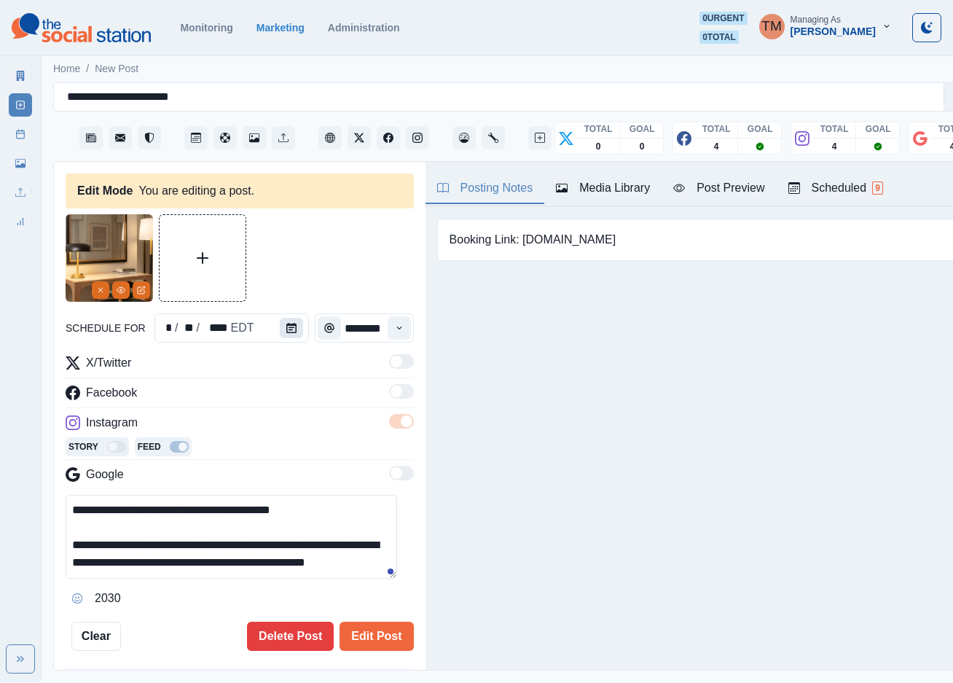
click at [289, 330] on button "Calendar" at bounding box center [291, 328] width 23 height 20
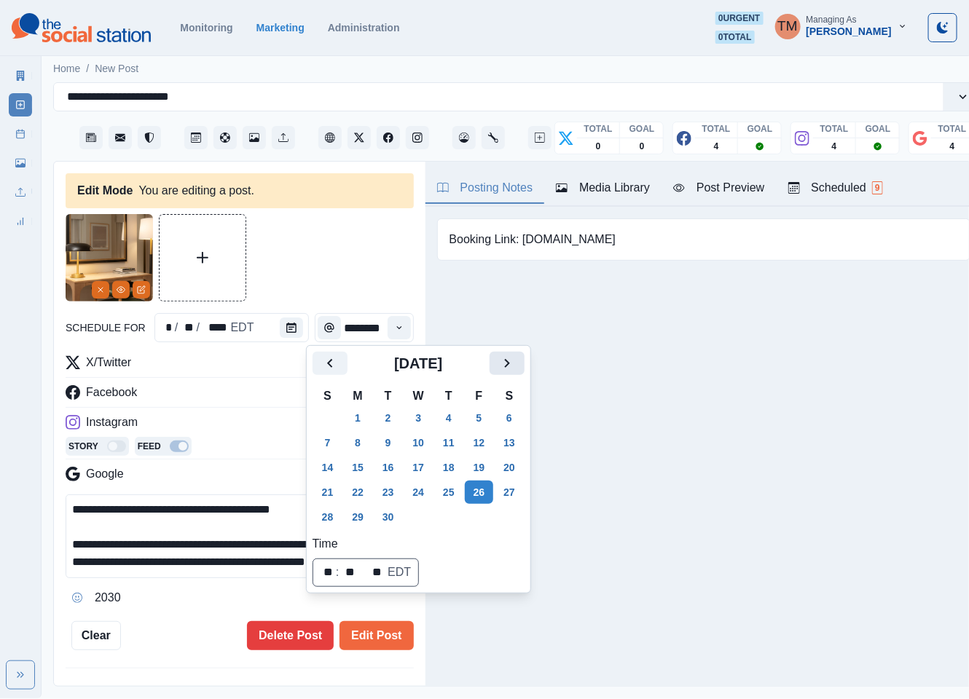
click at [506, 372] on icon "Next" at bounding box center [506, 363] width 17 height 17
click at [416, 497] on button "22" at bounding box center [418, 492] width 29 height 23
click at [379, 640] on button "Edit Post" at bounding box center [377, 635] width 74 height 29
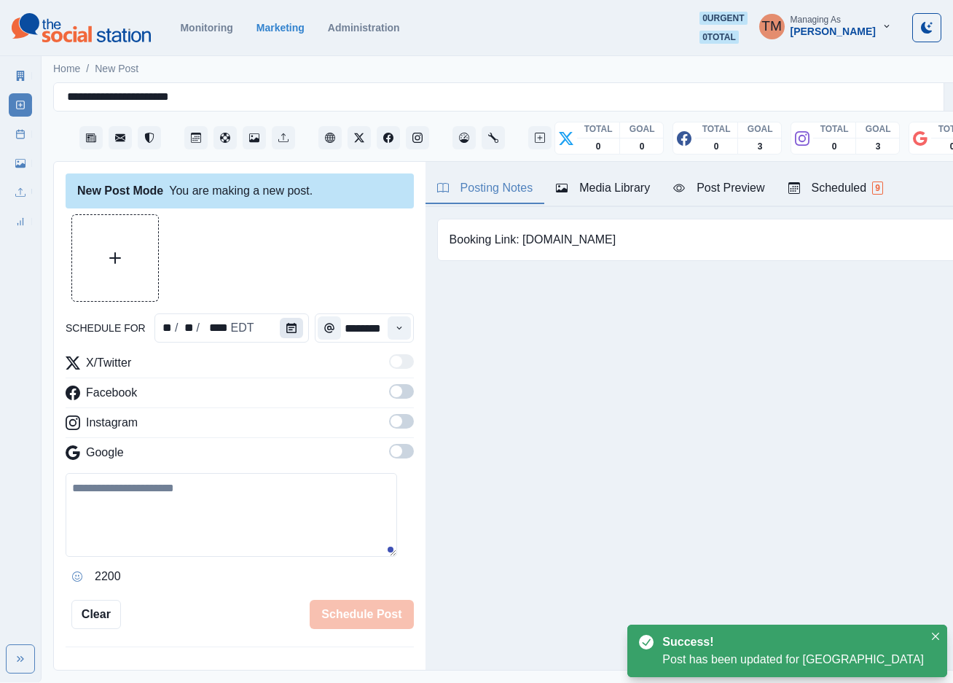
click at [280, 329] on button "Calendar" at bounding box center [291, 328] width 23 height 20
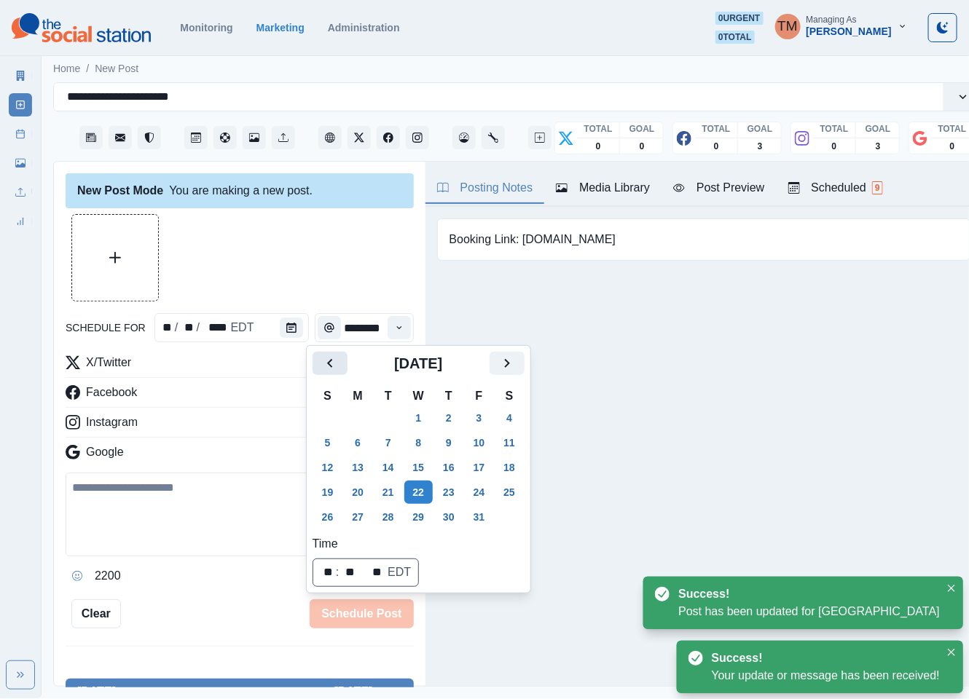
click at [326, 361] on icon "Previous" at bounding box center [329, 363] width 17 height 17
click at [477, 490] on button "26" at bounding box center [479, 492] width 29 height 23
click at [271, 236] on div at bounding box center [240, 257] width 348 height 87
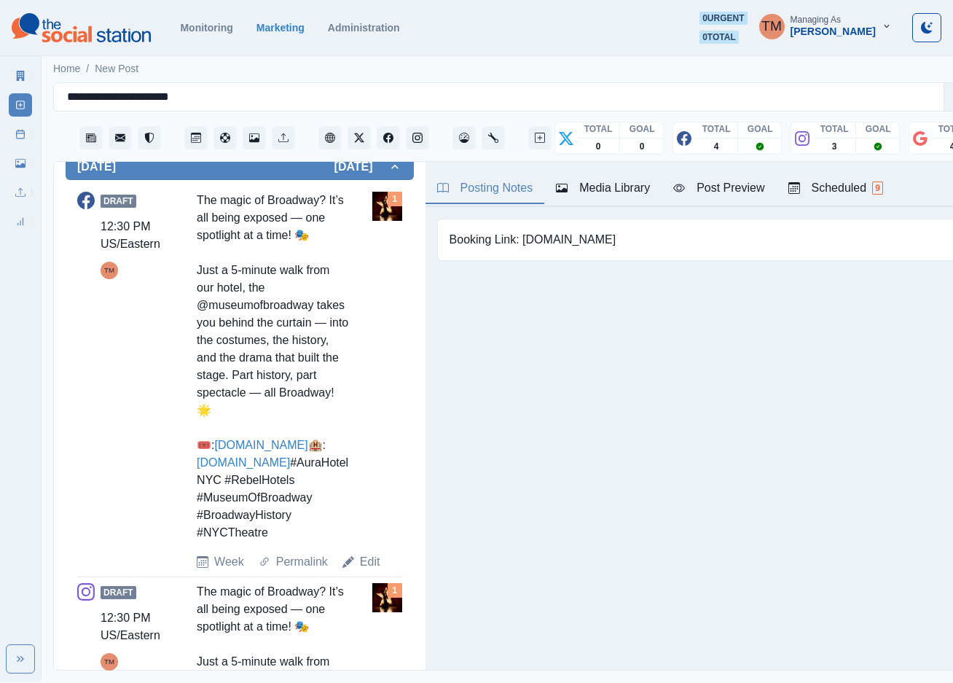
scroll to position [546, 0]
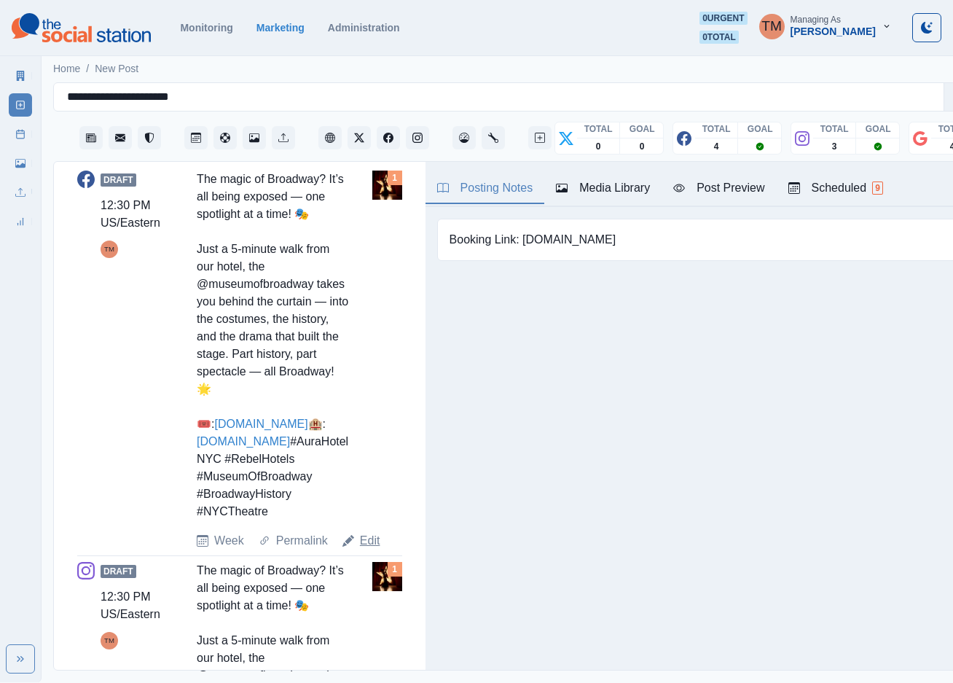
click at [366, 549] on link "Edit" at bounding box center [370, 540] width 20 height 17
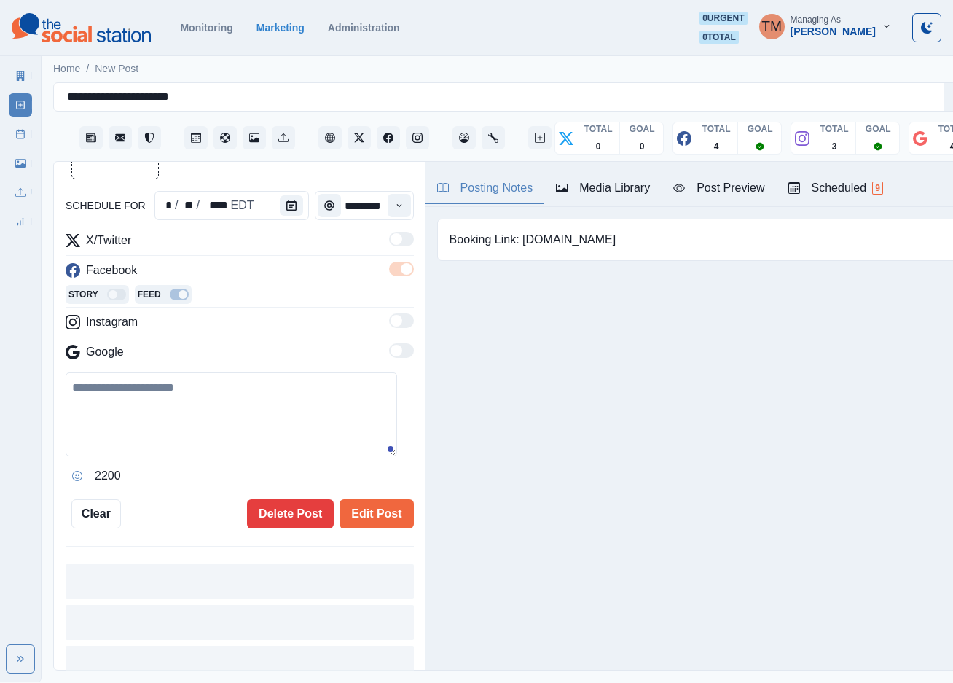
type textarea "**********"
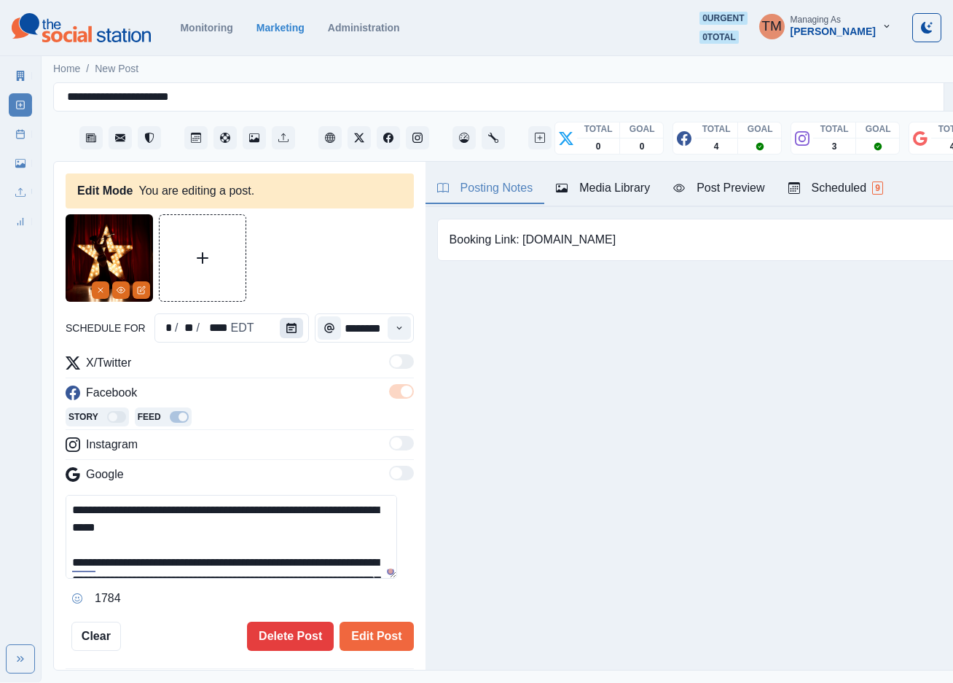
click at [286, 332] on icon "Calendar" at bounding box center [291, 328] width 10 height 10
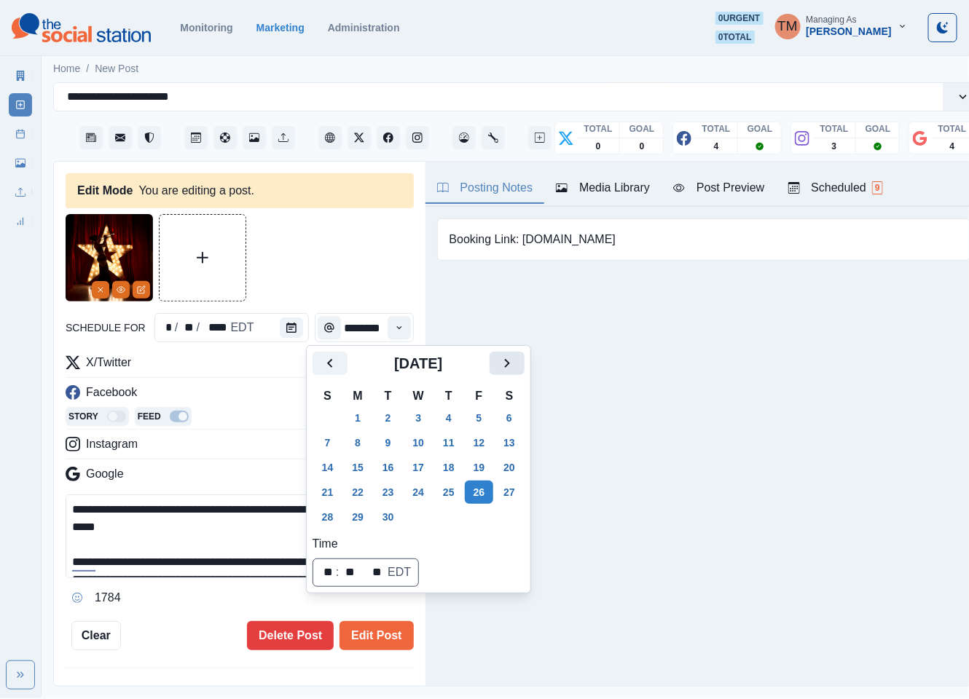
click at [501, 369] on icon "Next" at bounding box center [506, 363] width 17 height 17
click at [417, 492] on button "22" at bounding box center [418, 492] width 29 height 23
click at [337, 263] on div at bounding box center [240, 257] width 348 height 87
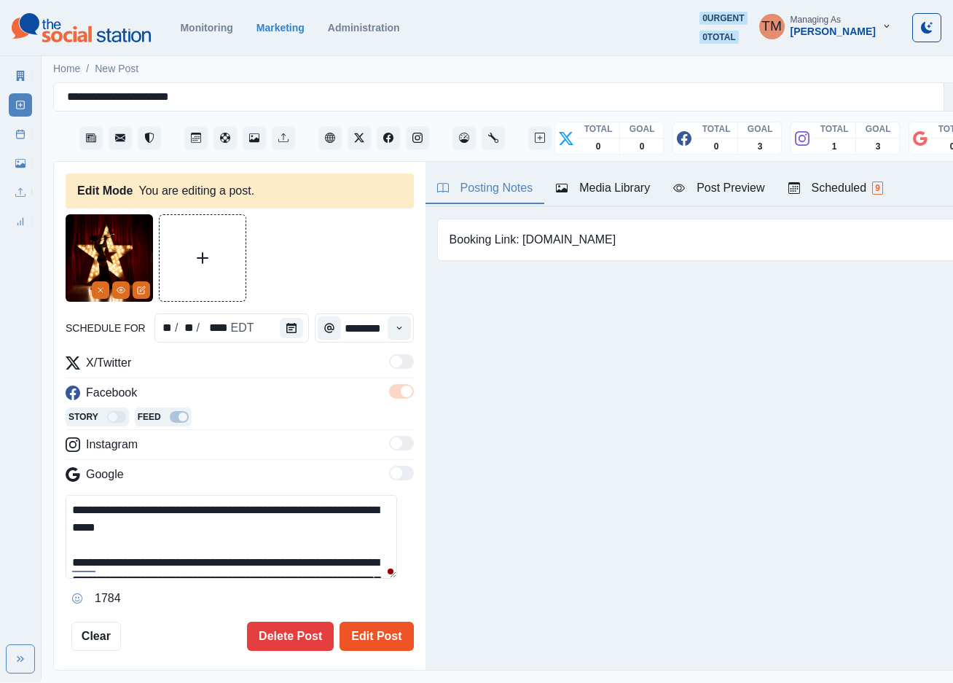
click at [369, 638] on button "Edit Post" at bounding box center [377, 635] width 74 height 29
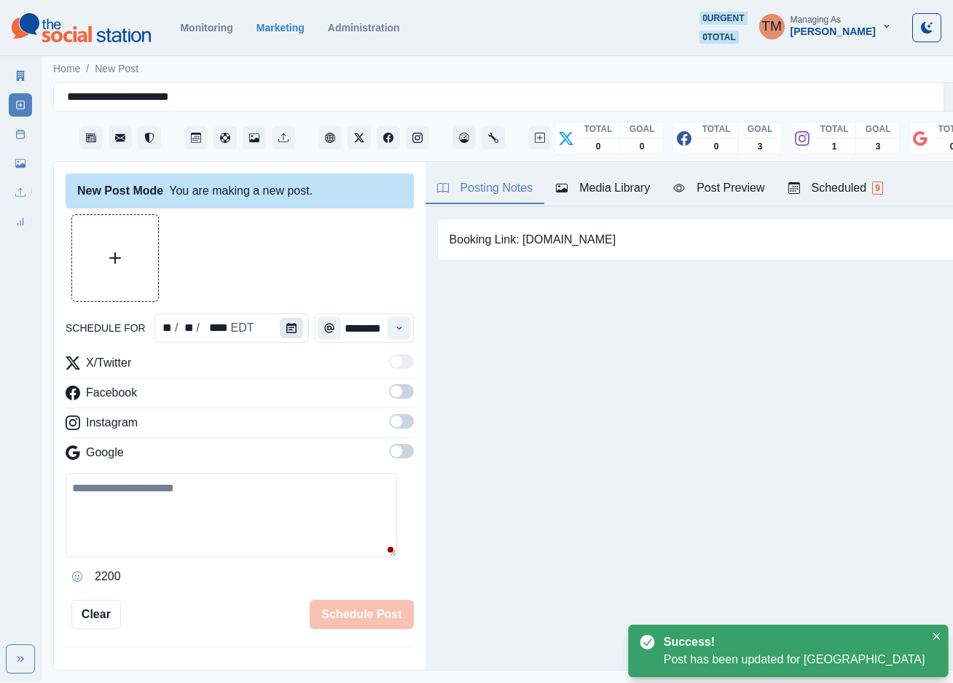
click at [286, 323] on icon "Calendar" at bounding box center [291, 328] width 10 height 10
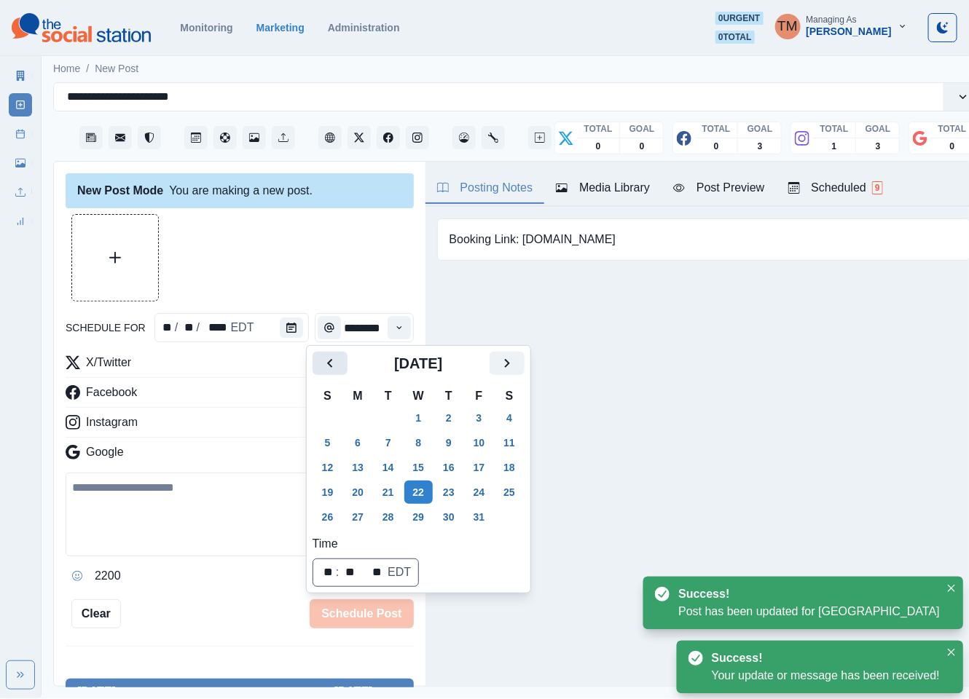
click at [334, 364] on icon "Previous" at bounding box center [329, 363] width 17 height 17
click at [477, 494] on button "26" at bounding box center [479, 492] width 29 height 23
click at [245, 250] on div at bounding box center [240, 257] width 348 height 87
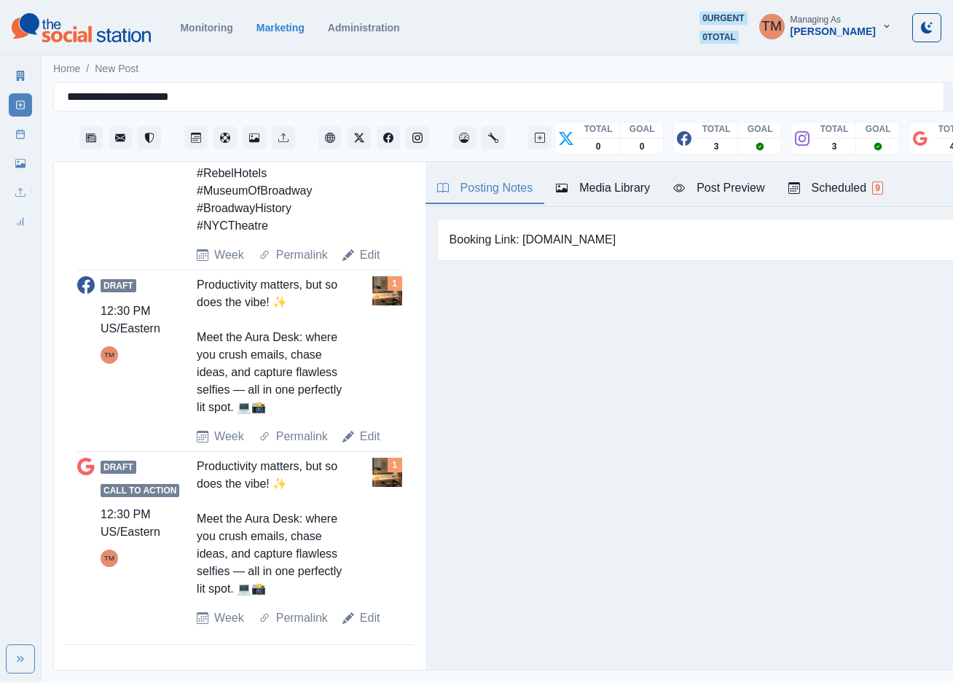
scroll to position [1242, 0]
drag, startPoint x: 368, startPoint y: 452, endPoint x: 415, endPoint y: 462, distance: 48.3
click at [368, 445] on link "Edit" at bounding box center [370, 436] width 20 height 17
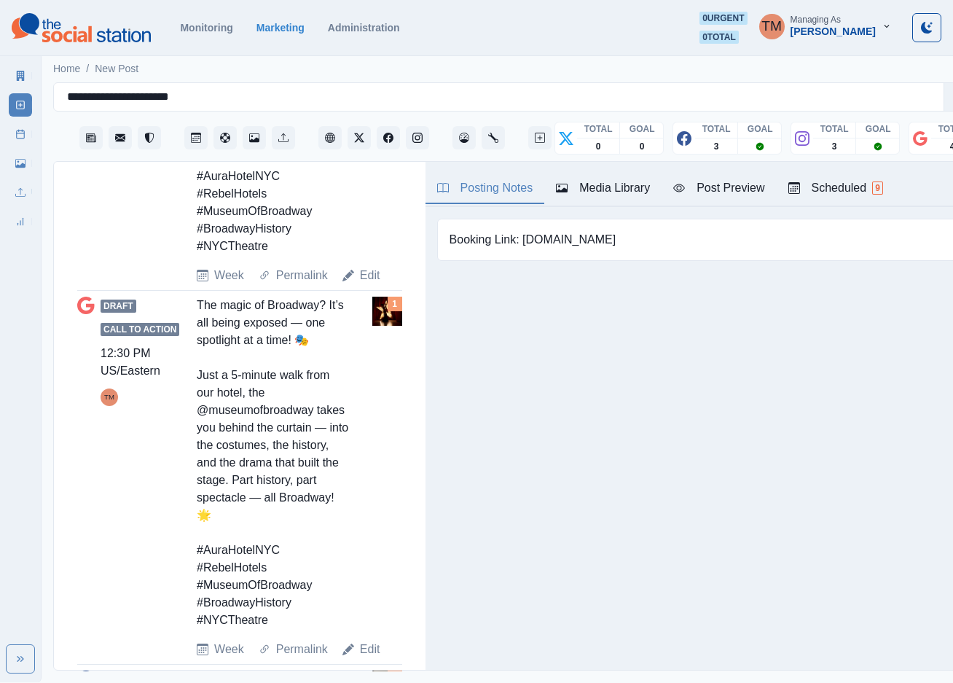
type textarea "**********"
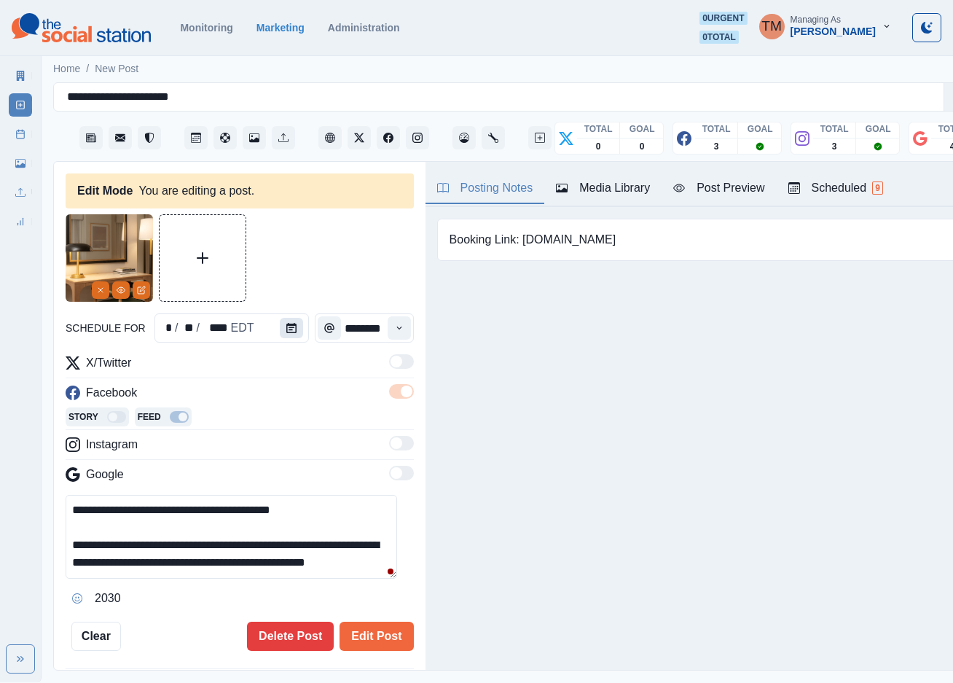
click at [286, 328] on icon "Calendar" at bounding box center [291, 328] width 10 height 10
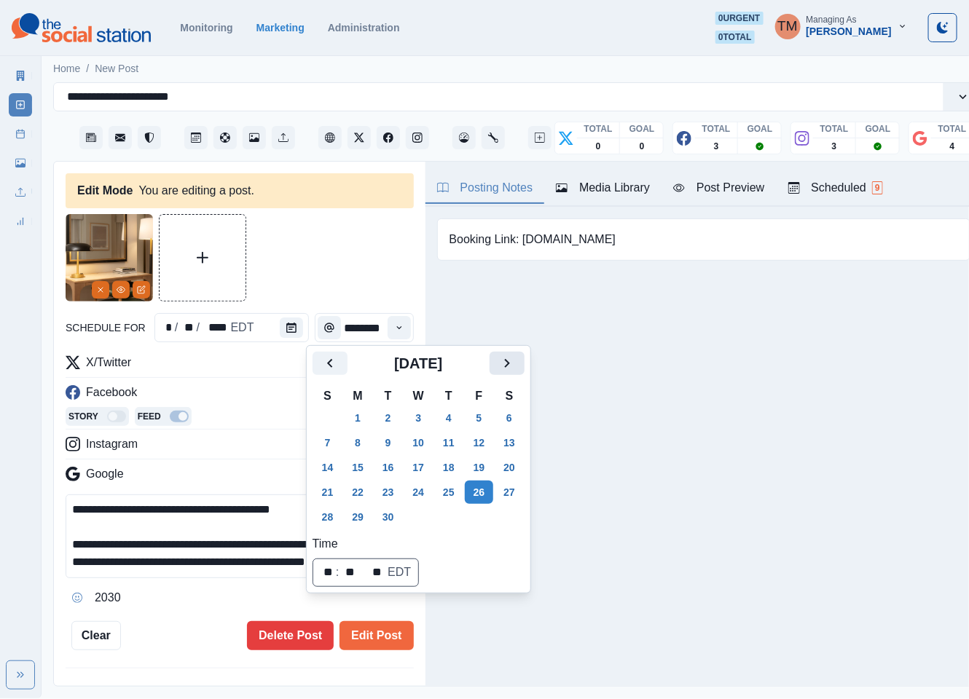
click at [510, 369] on icon "Next" at bounding box center [506, 363] width 17 height 17
click at [417, 496] on button "22" at bounding box center [418, 492] width 29 height 23
click at [337, 280] on div at bounding box center [240, 257] width 348 height 87
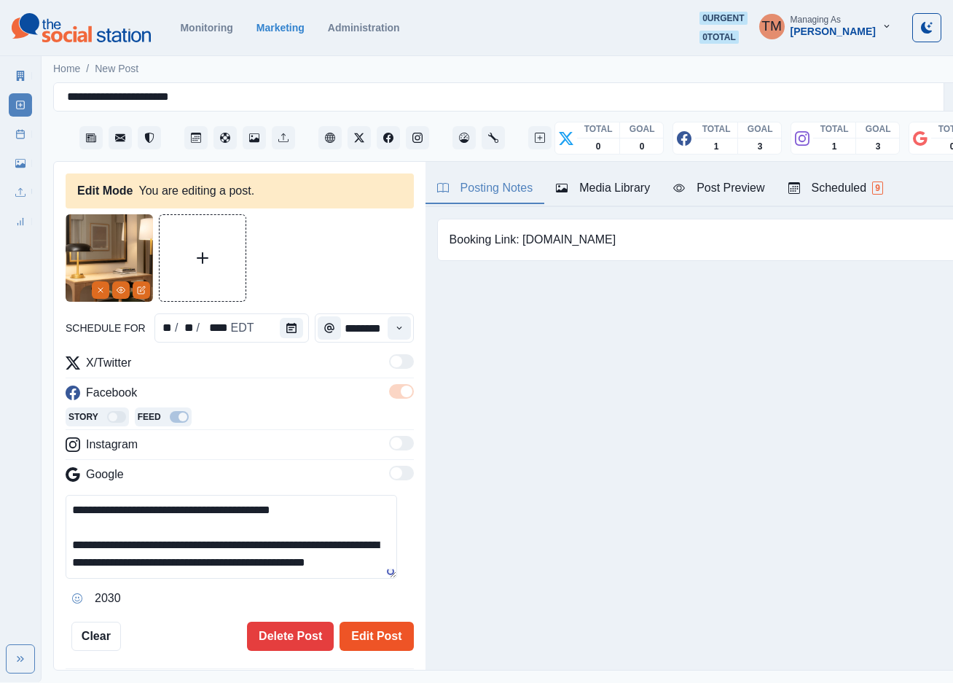
click at [352, 634] on button "Edit Post" at bounding box center [377, 635] width 74 height 29
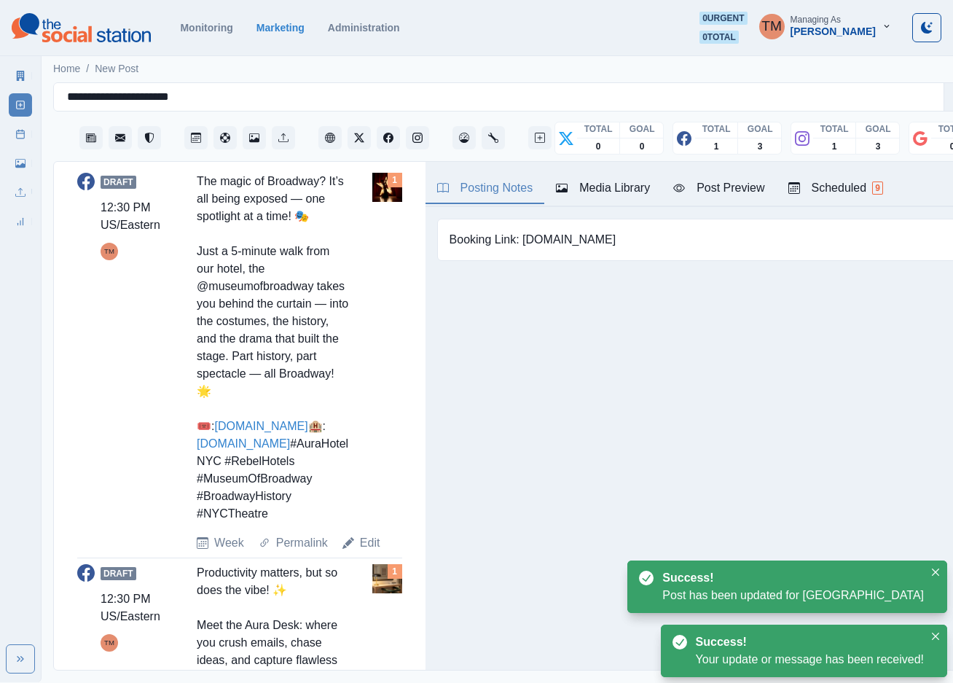
scroll to position [546, 0]
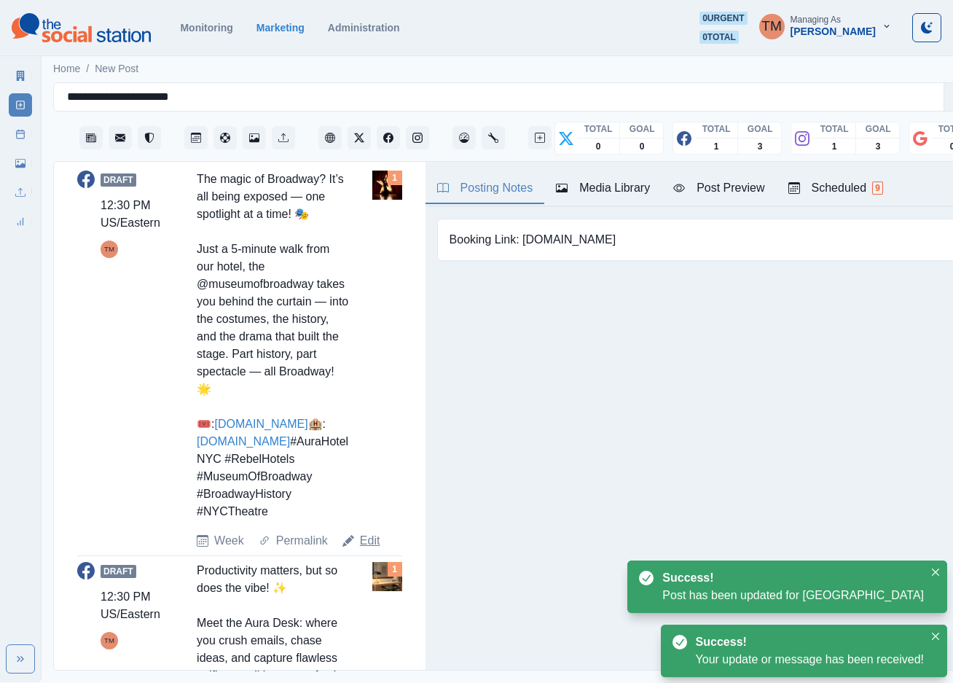
click at [367, 549] on link "Edit" at bounding box center [370, 540] width 20 height 17
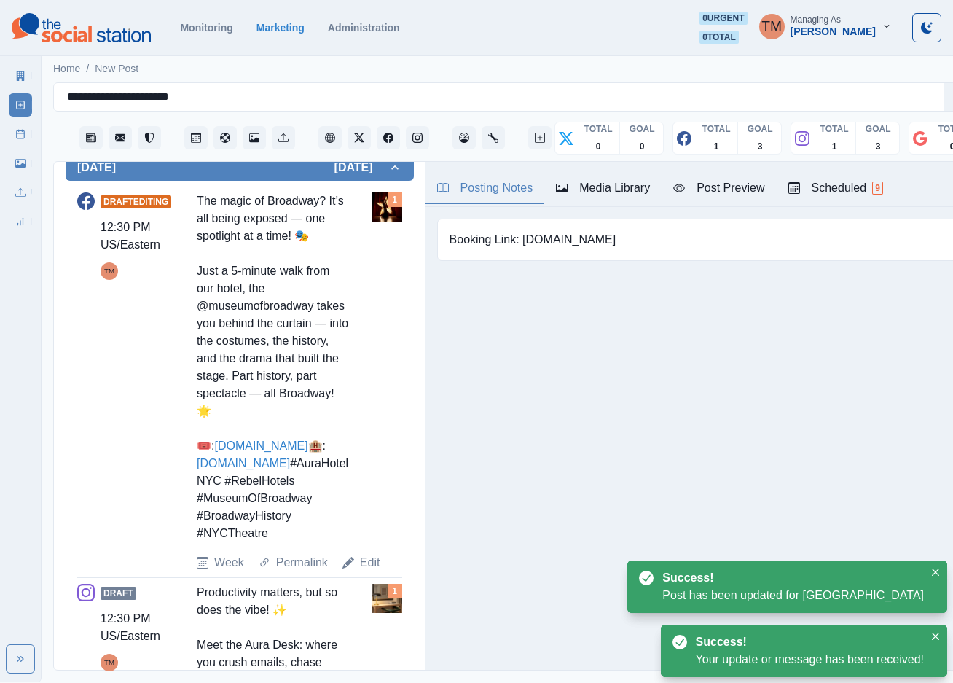
type textarea "**********"
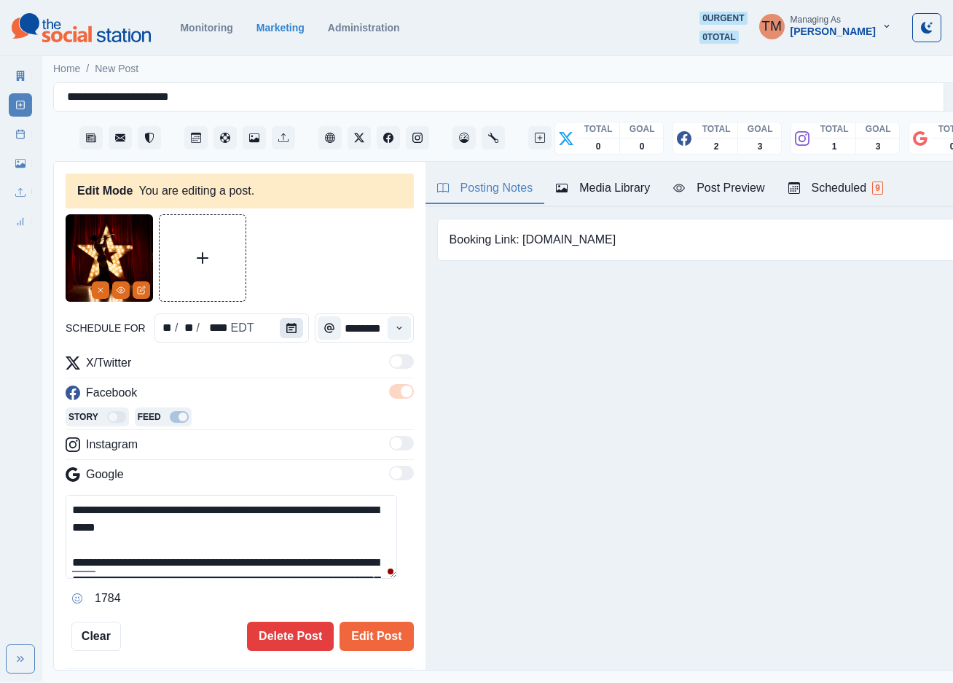
click at [286, 329] on icon "Calendar" at bounding box center [291, 328] width 10 height 10
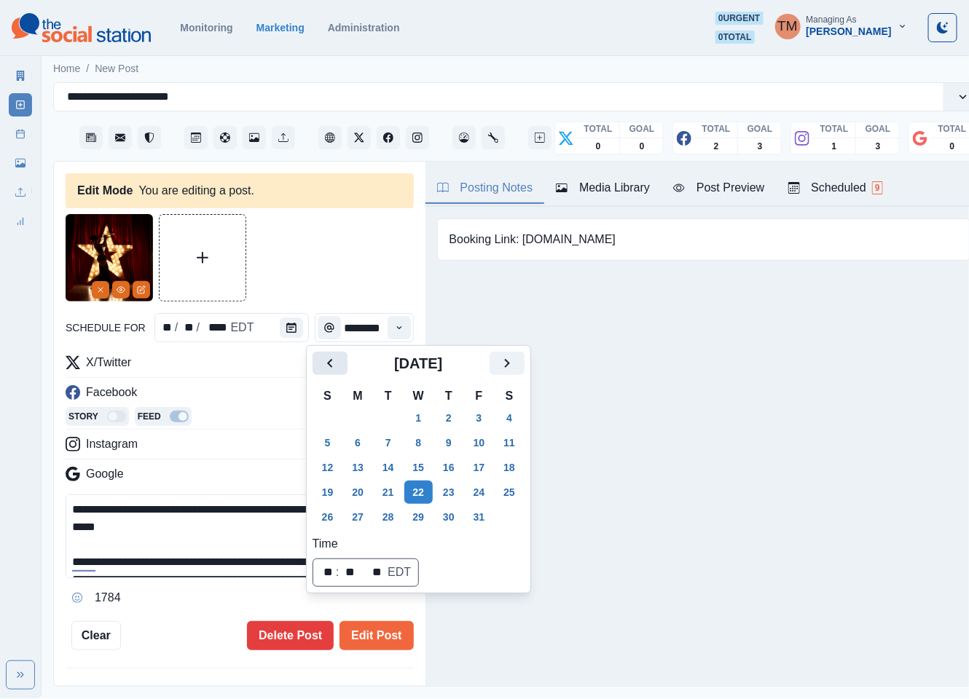
click at [330, 361] on icon "Previous" at bounding box center [329, 363] width 5 height 9
click at [477, 490] on button "26" at bounding box center [479, 492] width 29 height 23
click at [315, 267] on div at bounding box center [240, 257] width 348 height 87
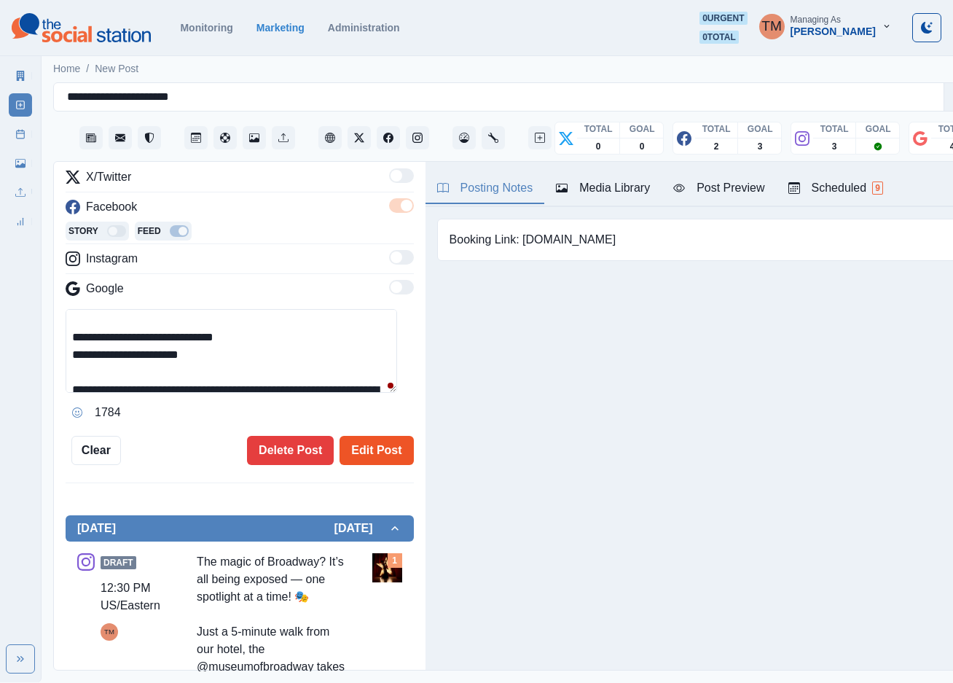
scroll to position [328, 0]
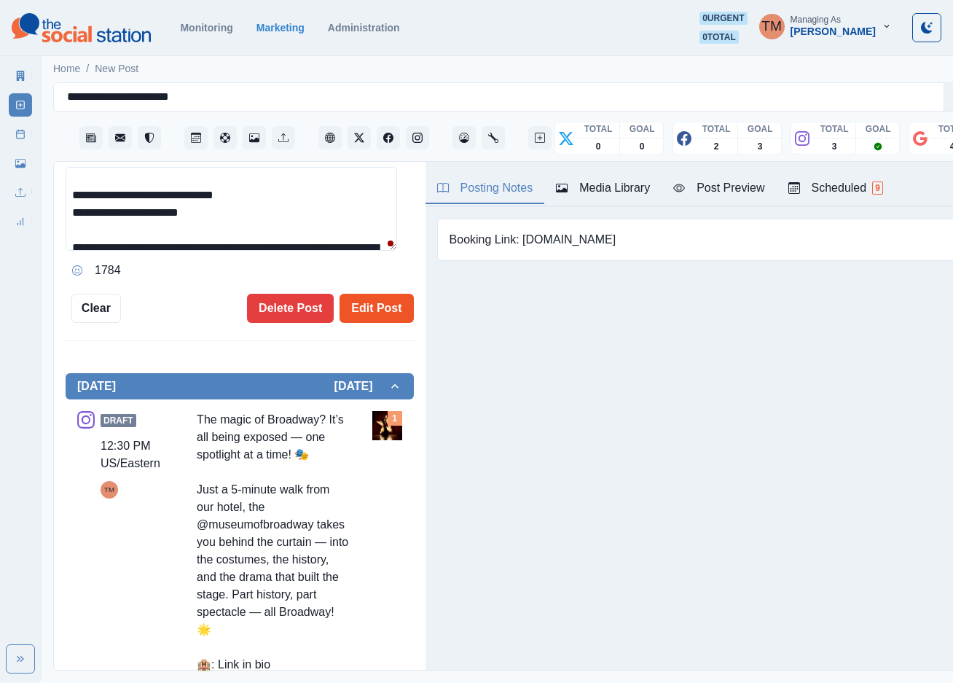
click at [368, 311] on button "Edit Post" at bounding box center [377, 308] width 74 height 29
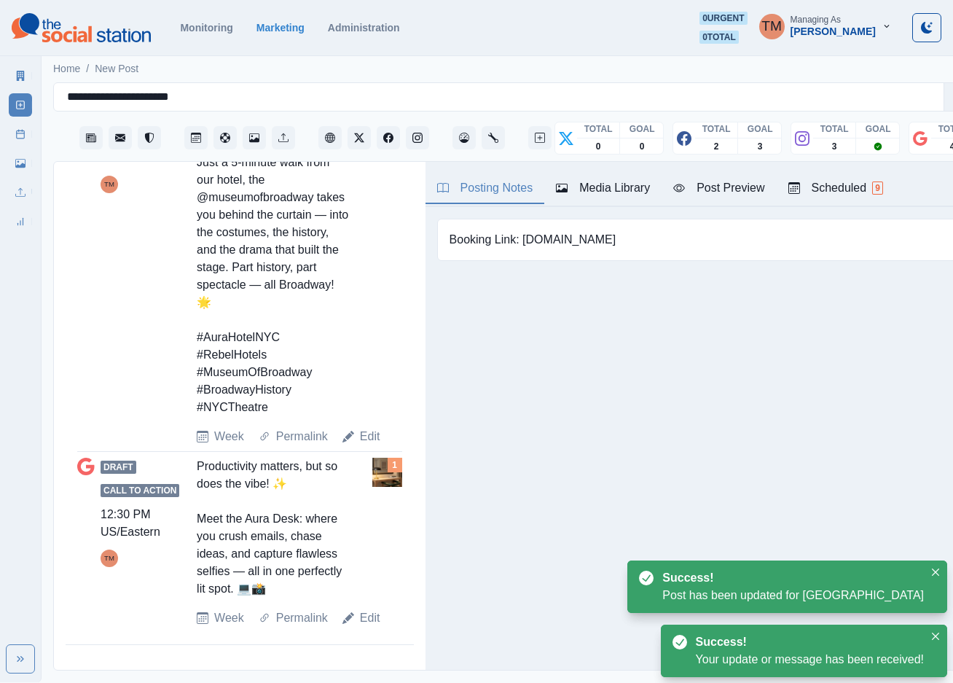
scroll to position [1539, 0]
click at [367, 627] on link "Edit" at bounding box center [370, 617] width 20 height 17
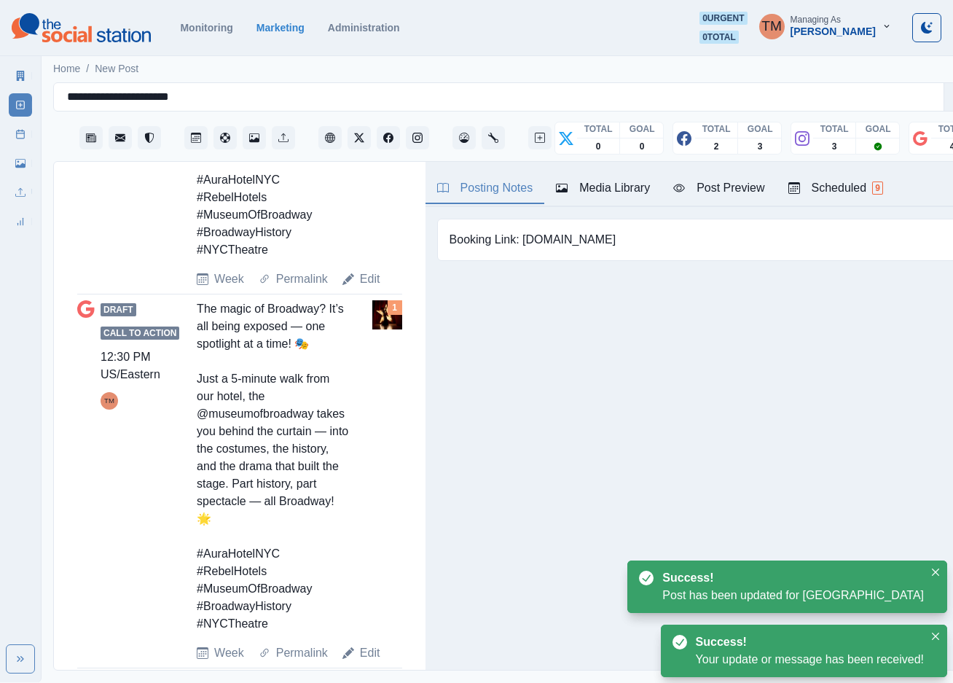
type textarea "**********"
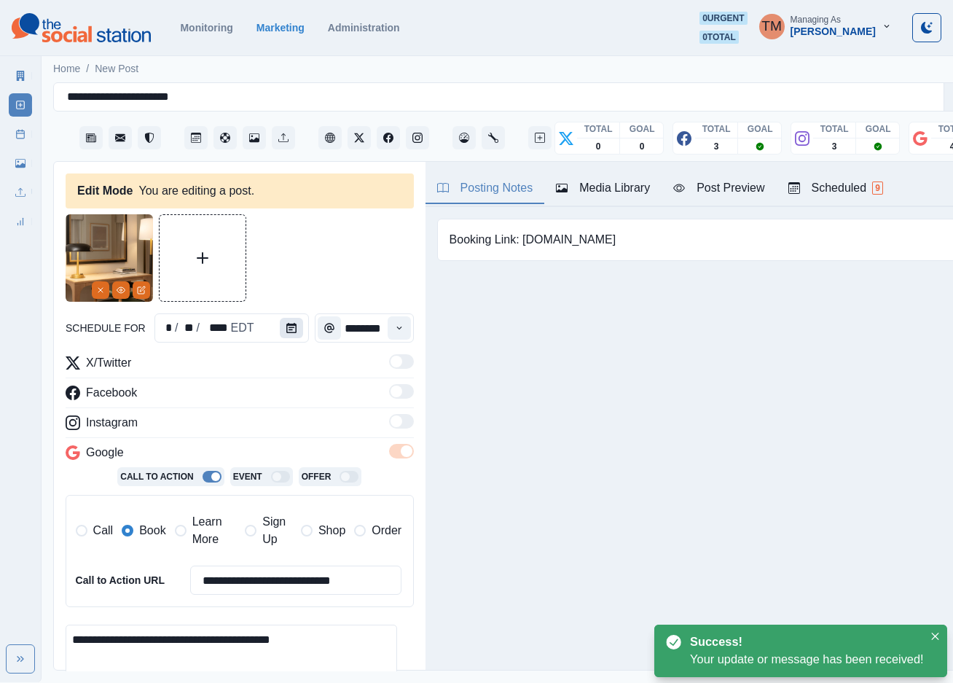
click at [289, 329] on button "Calendar" at bounding box center [291, 328] width 23 height 20
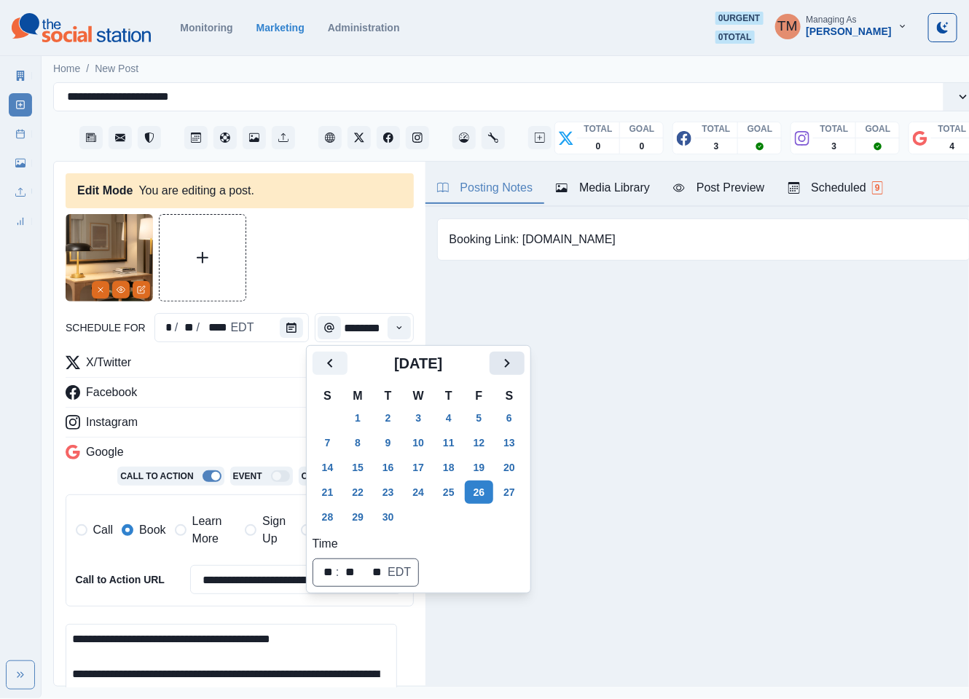
click at [490, 367] on button "Next" at bounding box center [507, 363] width 35 height 23
click at [411, 493] on button "22" at bounding box center [418, 492] width 29 height 23
click at [310, 247] on div at bounding box center [240, 257] width 348 height 87
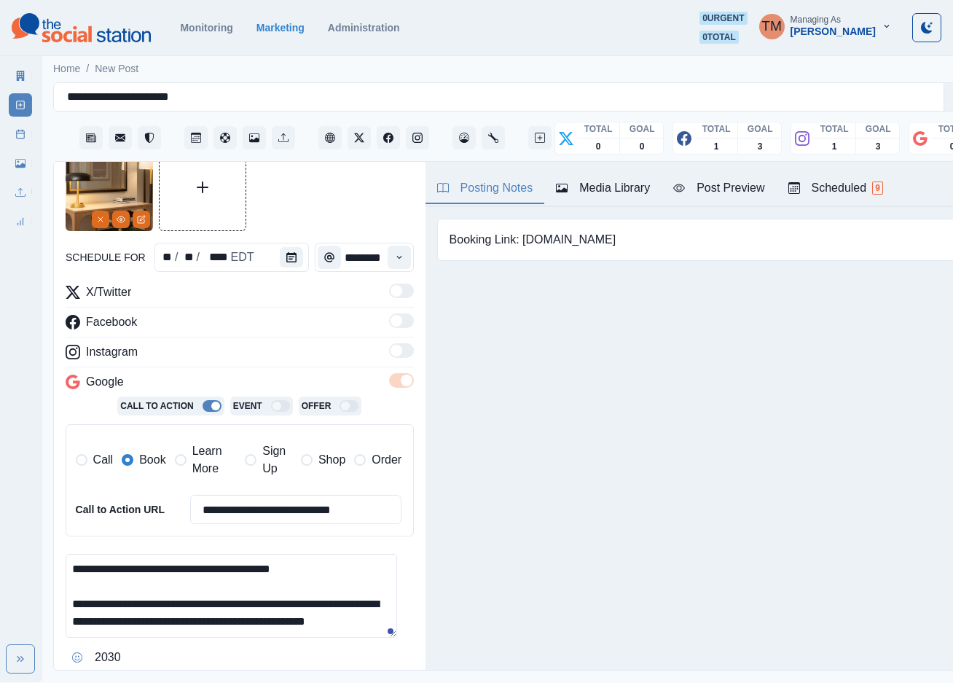
scroll to position [328, 0]
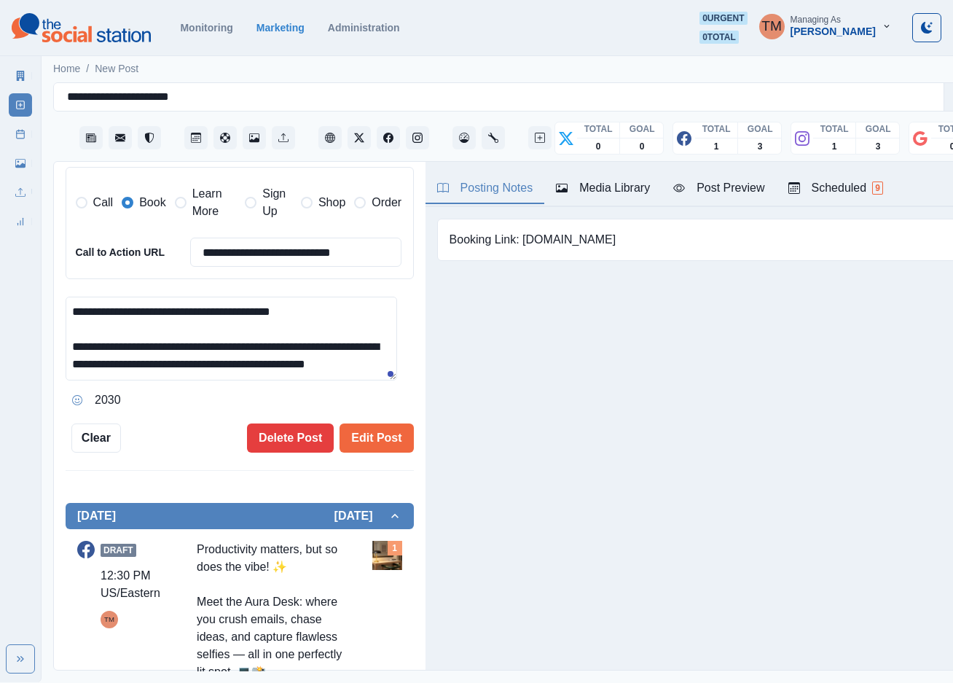
drag, startPoint x: 202, startPoint y: 197, endPoint x: 142, endPoint y: 197, distance: 59.7
click at [201, 197] on span "Learn More" at bounding box center [214, 202] width 44 height 35
click at [141, 197] on span "Book" at bounding box center [152, 202] width 26 height 17
click at [372, 442] on button "Edit Post" at bounding box center [377, 437] width 74 height 29
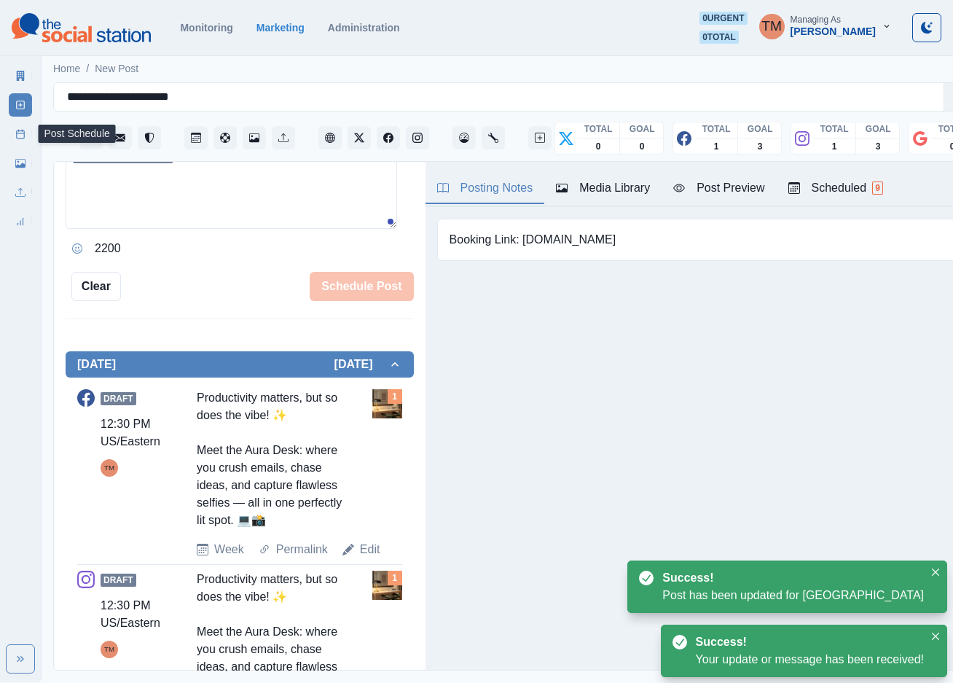
click at [17, 136] on rect at bounding box center [21, 134] width 8 height 8
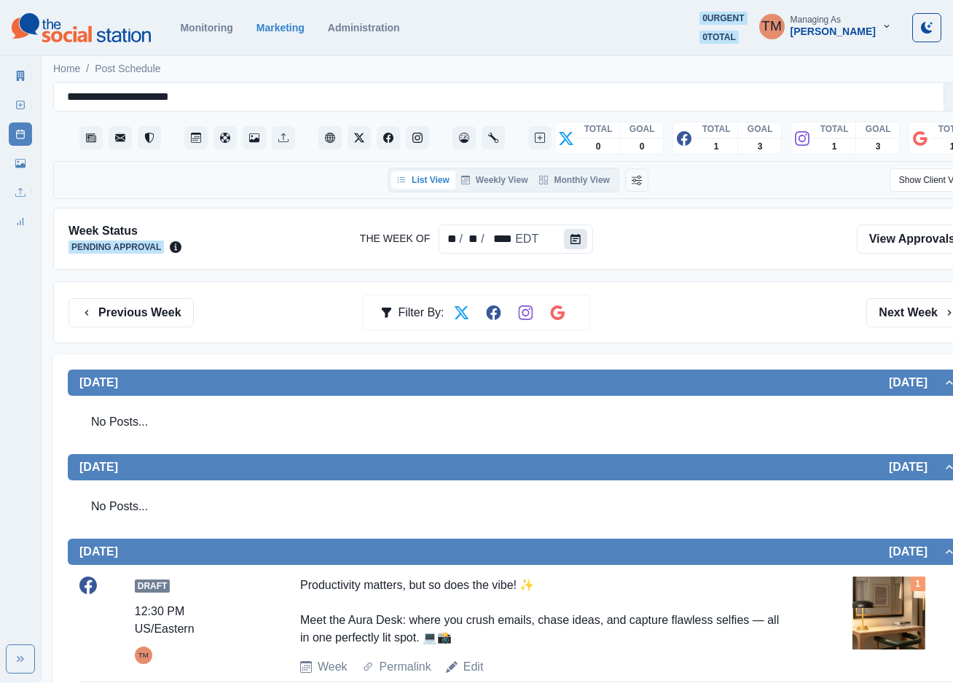
click at [571, 238] on icon "Calendar" at bounding box center [575, 239] width 10 height 10
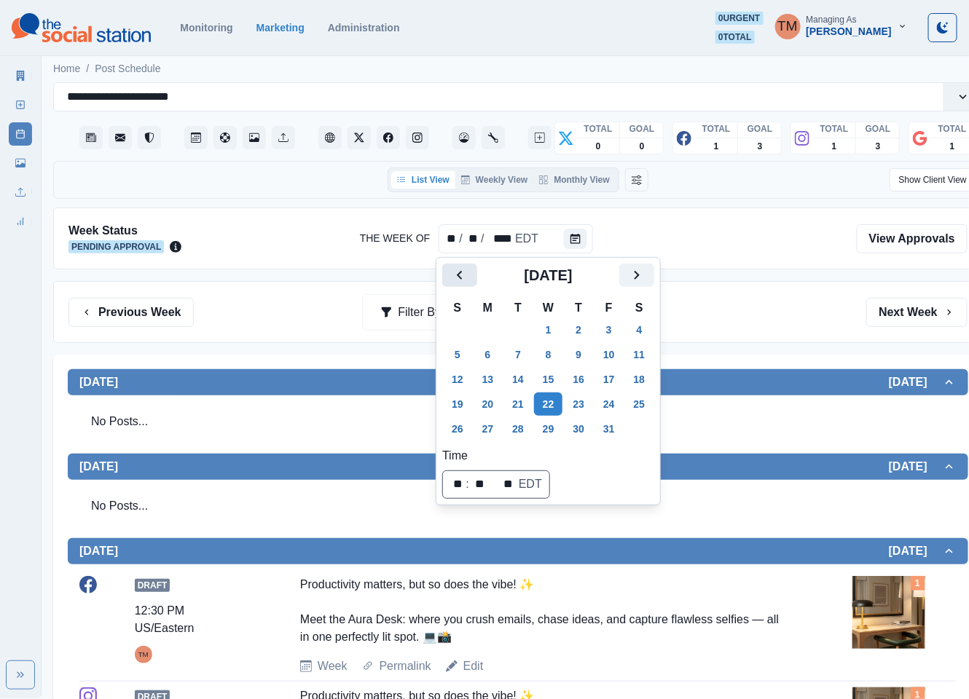
click at [471, 276] on button "Previous" at bounding box center [459, 275] width 35 height 23
click at [604, 407] on button "26" at bounding box center [609, 404] width 29 height 23
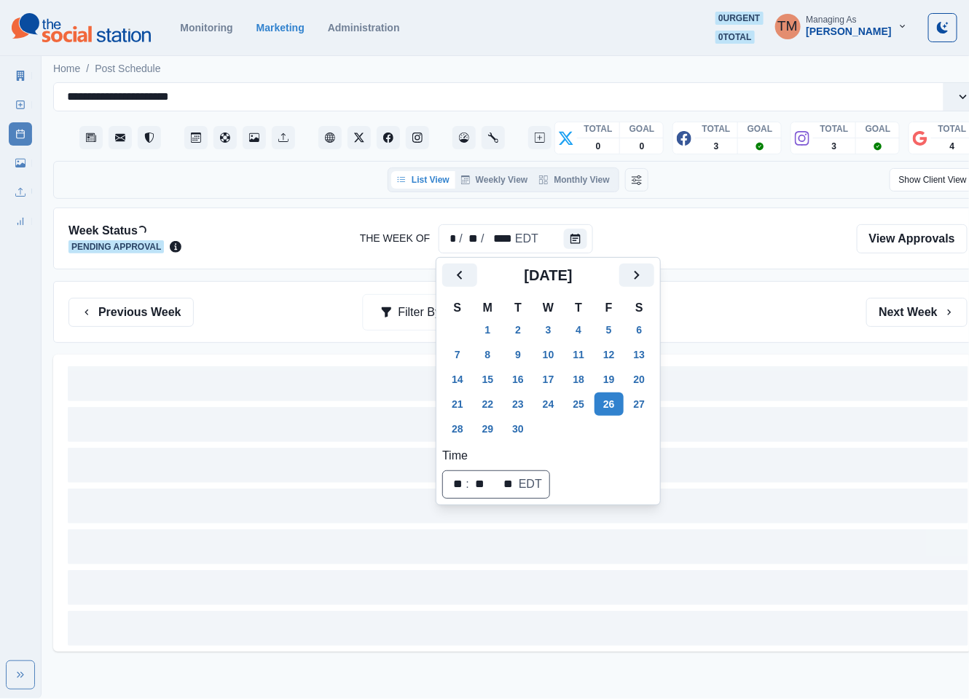
click at [719, 331] on div "Previous Week Filter By: Next Week" at bounding box center [518, 312] width 930 height 62
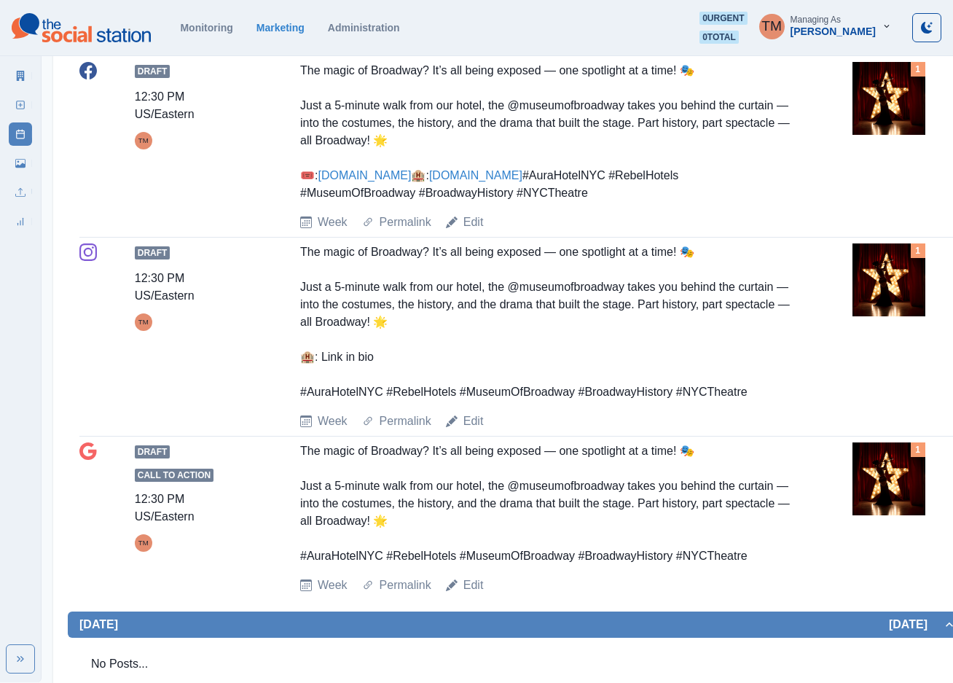
scroll to position [1415, 0]
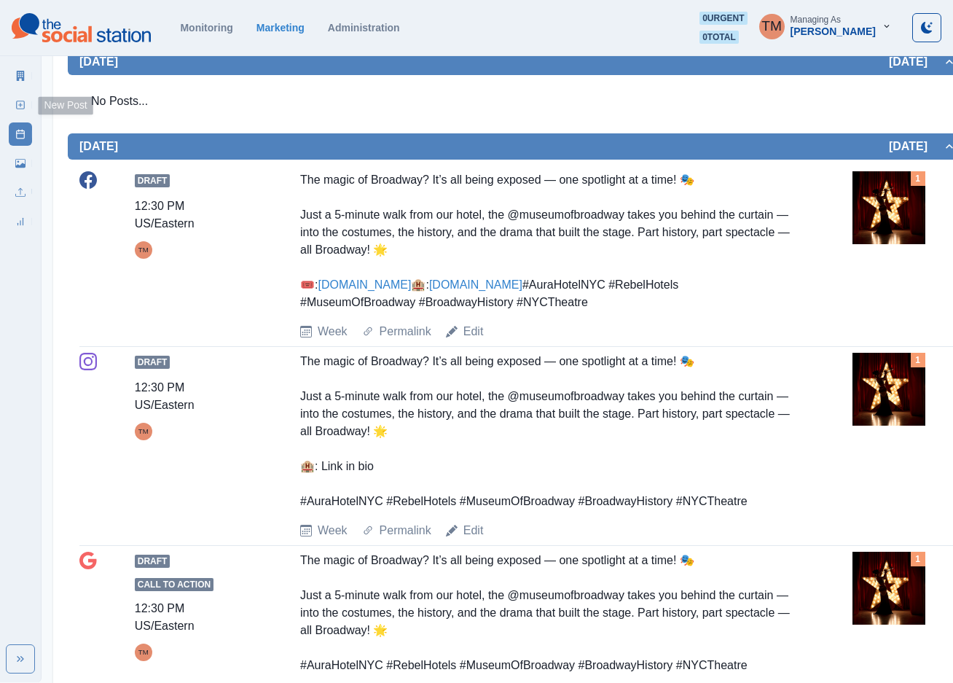
drag, startPoint x: 16, startPoint y: 106, endPoint x: 47, endPoint y: 149, distance: 52.8
click at [17, 106] on rect at bounding box center [21, 105] width 8 height 8
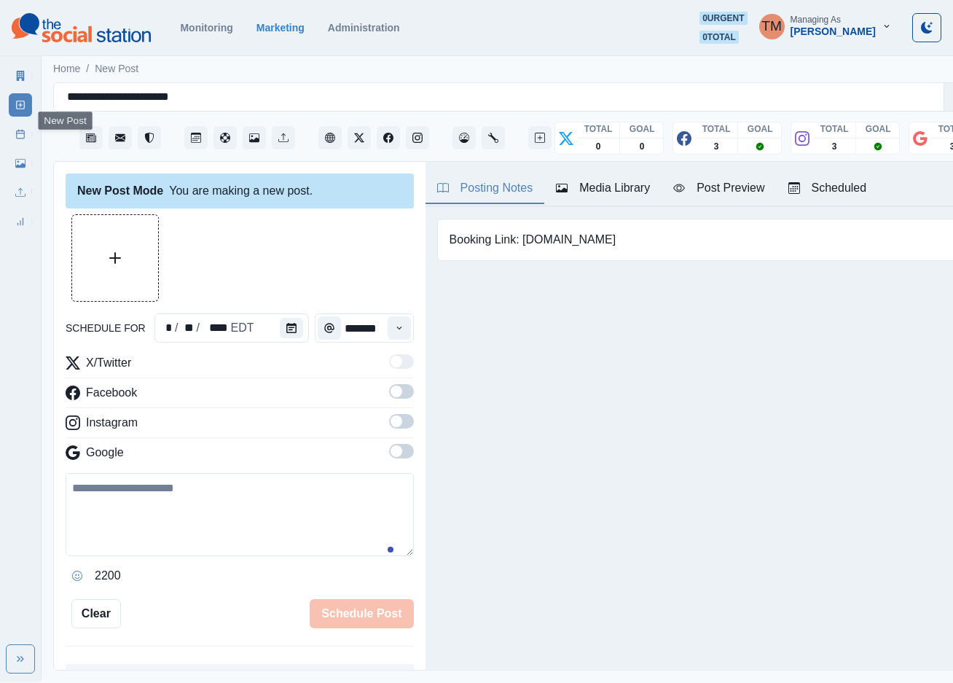
scroll to position [15, 0]
click at [285, 320] on button "Calendar" at bounding box center [291, 328] width 23 height 20
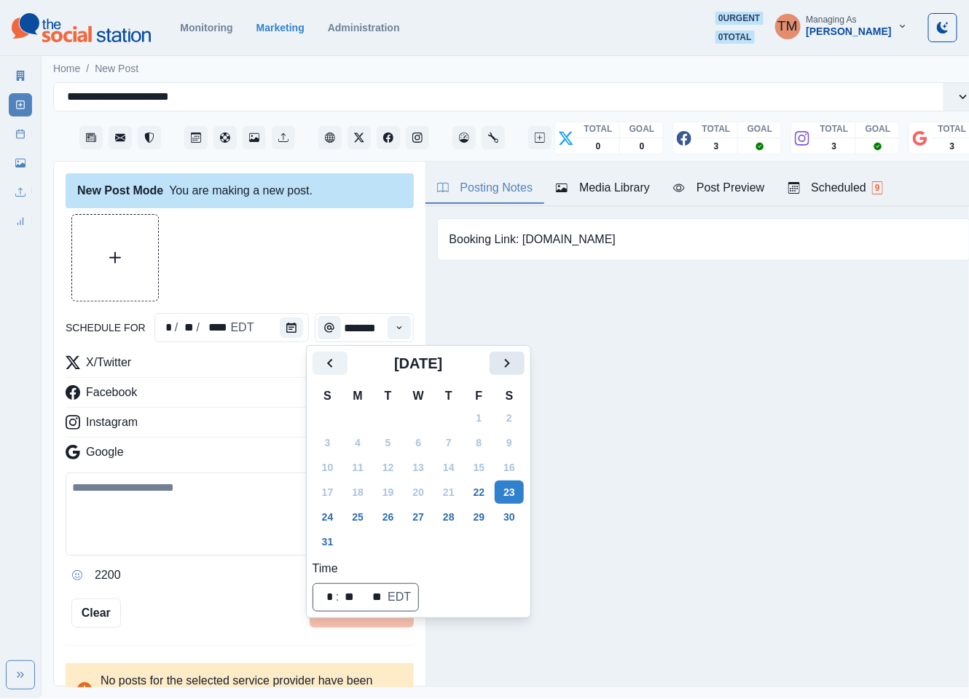
click at [505, 367] on icon "Next" at bounding box center [506, 363] width 5 height 9
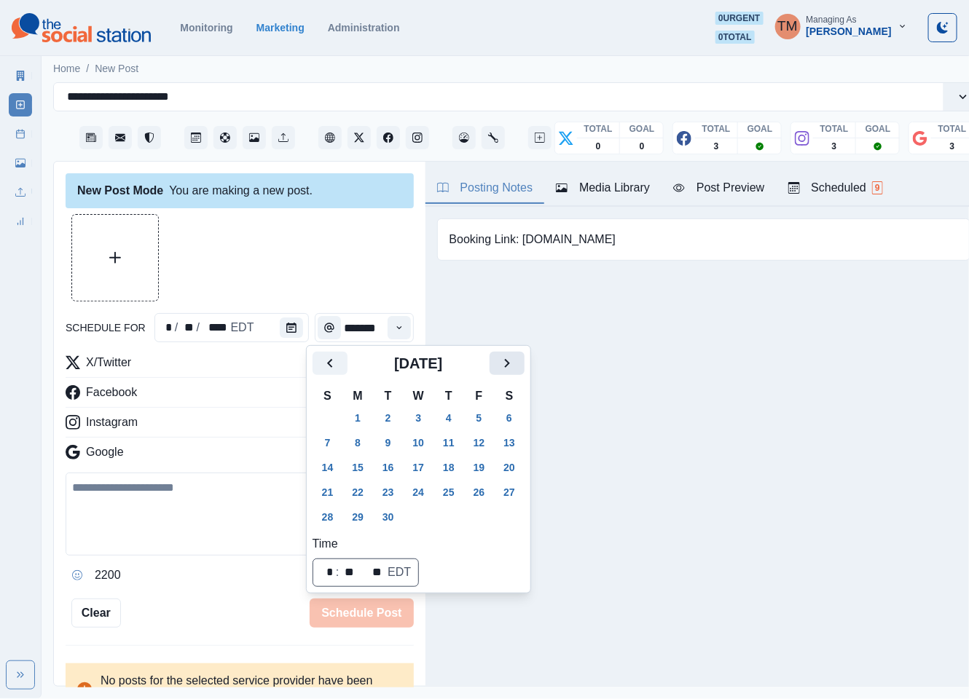
click at [505, 367] on icon "Next" at bounding box center [506, 363] width 5 height 9
click at [481, 442] on button "10" at bounding box center [479, 442] width 29 height 23
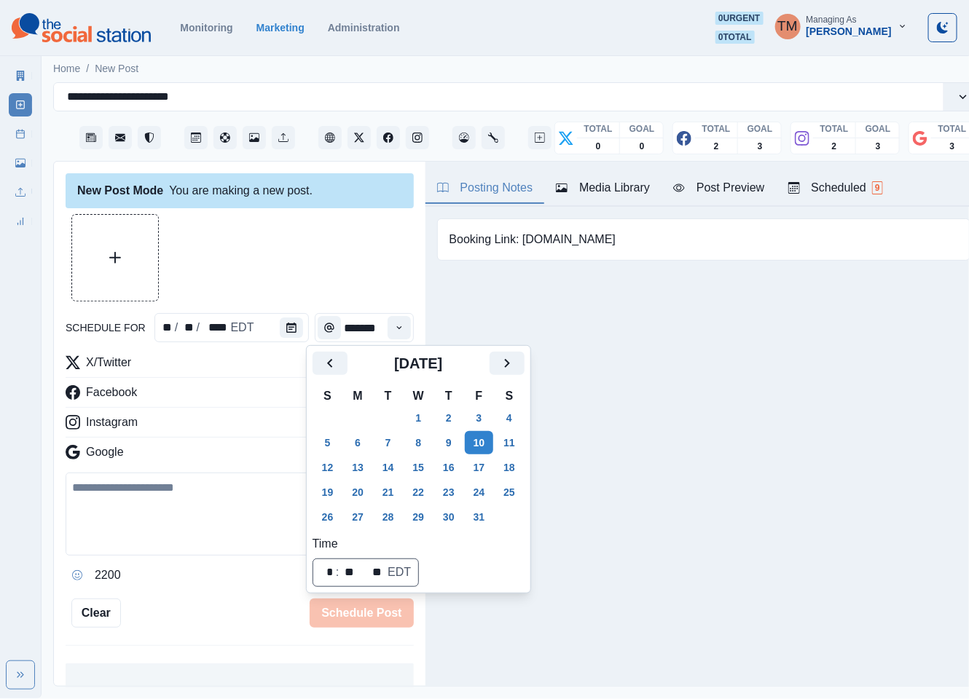
click at [280, 263] on div at bounding box center [240, 257] width 348 height 87
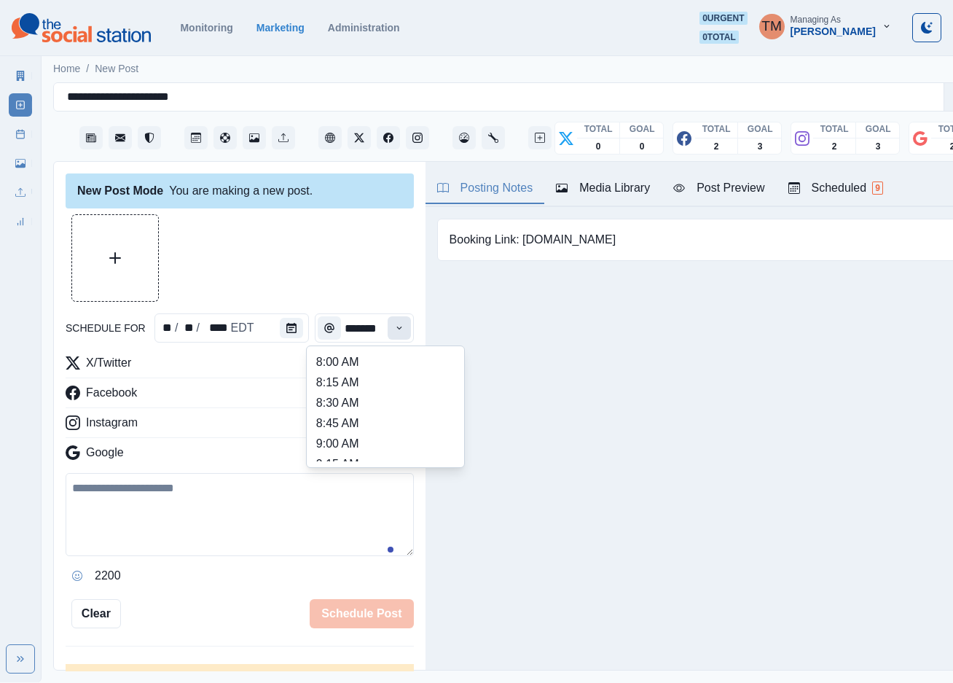
click at [394, 323] on icon "Time" at bounding box center [399, 328] width 10 height 10
click at [320, 442] on li "11:45 AM" at bounding box center [386, 449] width 146 height 20
type input "********"
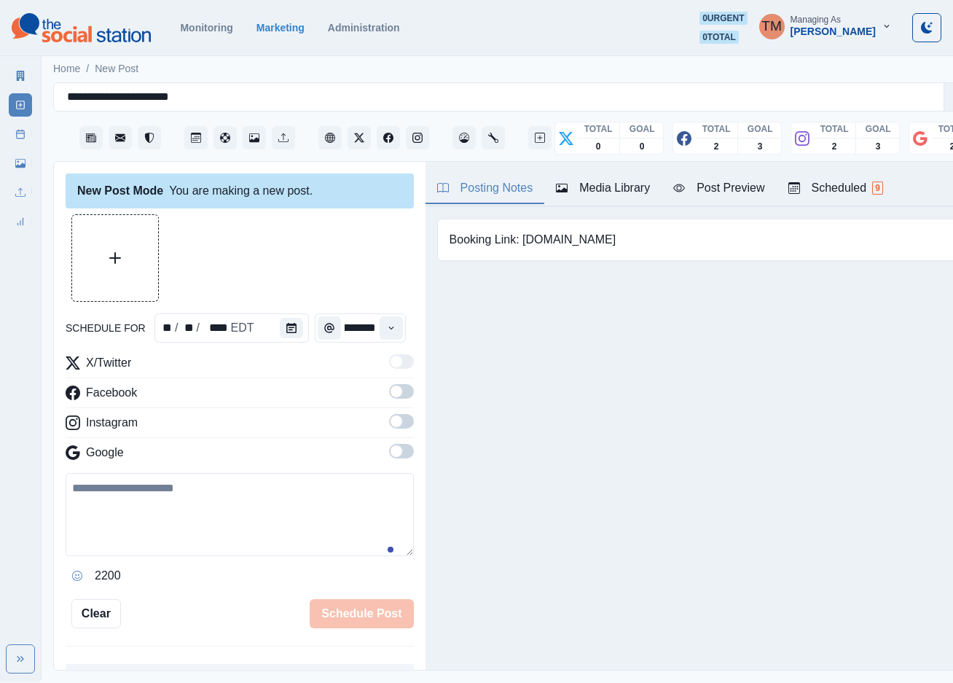
click at [389, 399] on span at bounding box center [401, 391] width 25 height 15
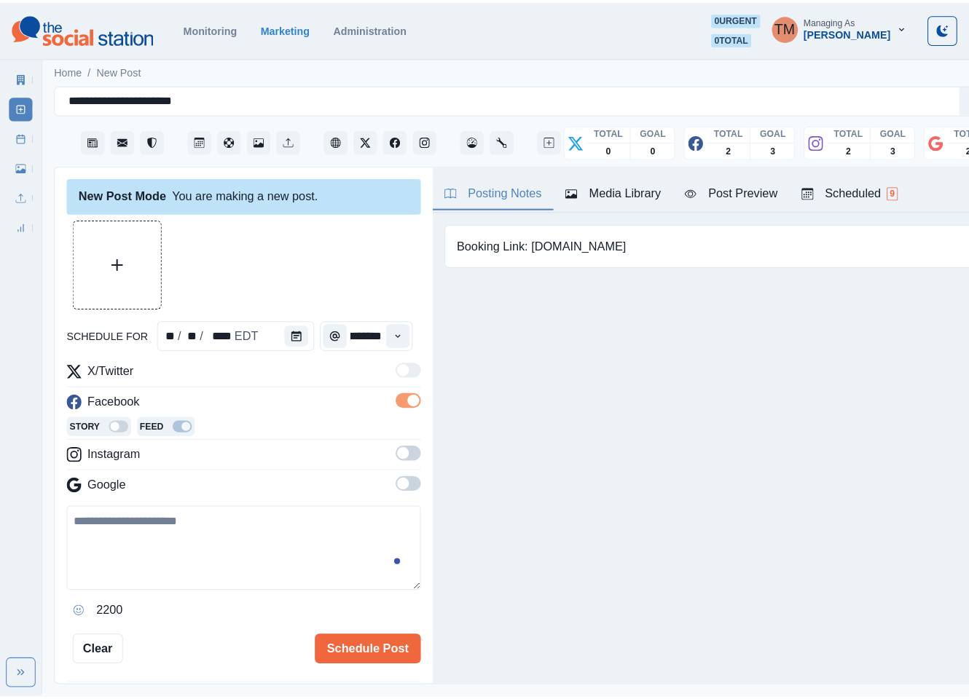
scroll to position [0, 0]
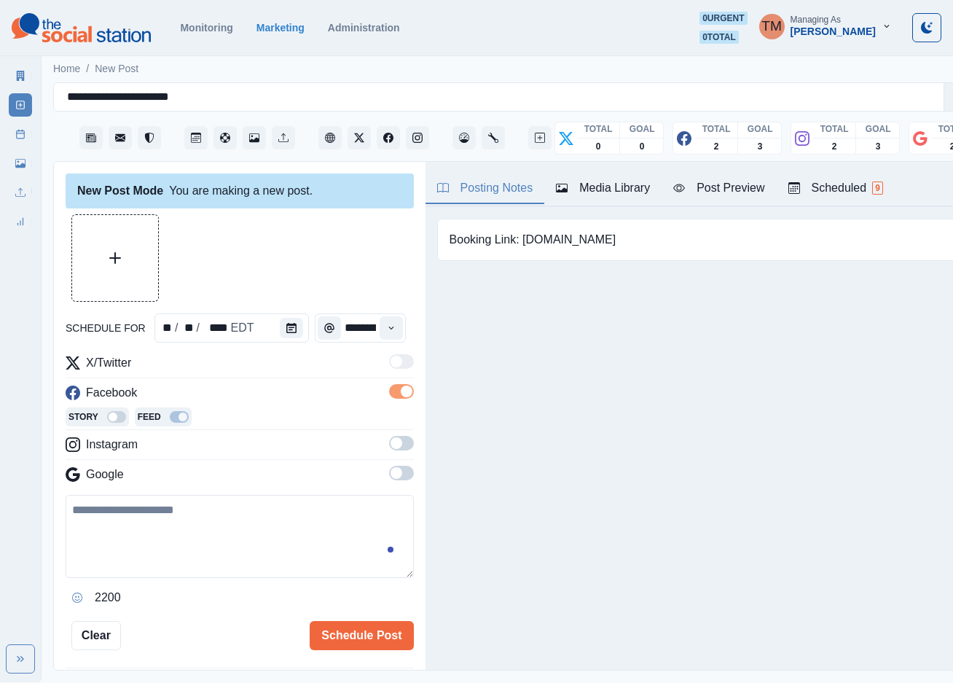
click at [389, 446] on span at bounding box center [401, 443] width 25 height 15
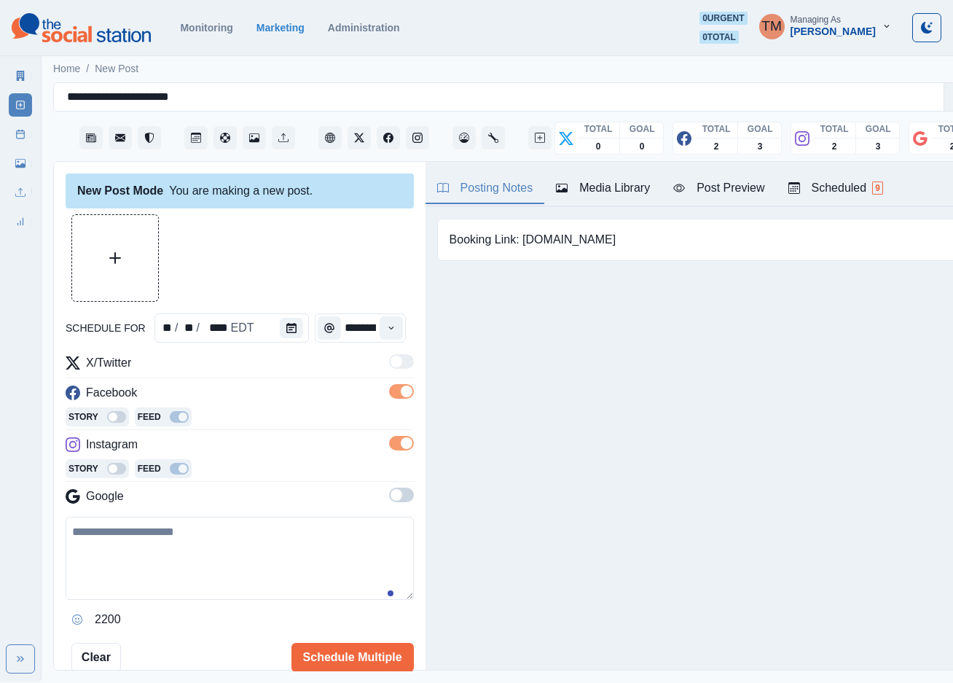
click at [391, 498] on span at bounding box center [397, 495] width 12 height 12
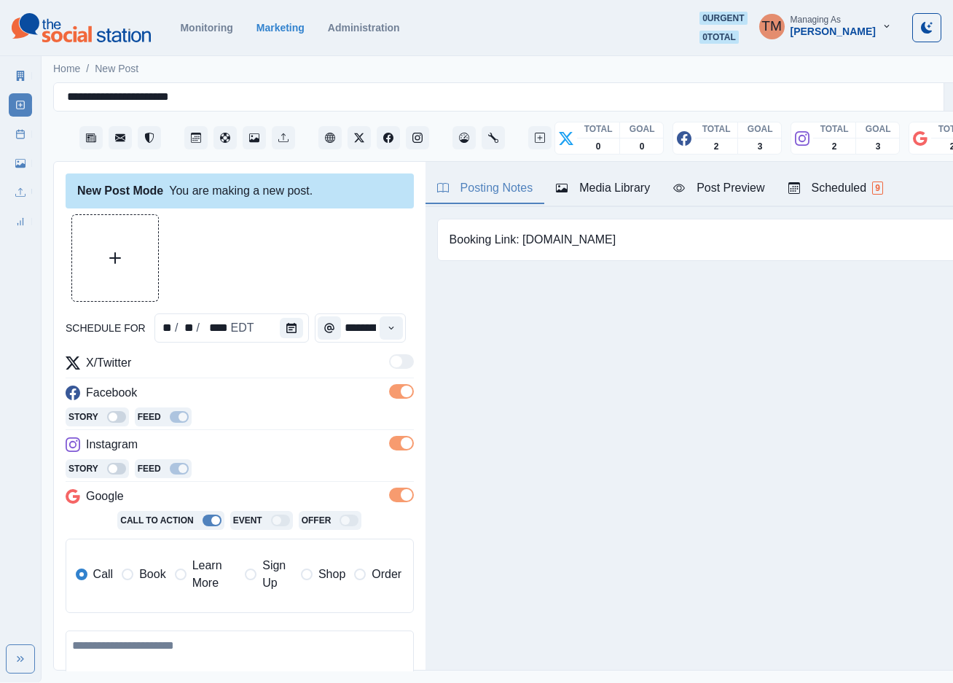
click at [195, 578] on span "Learn More" at bounding box center [214, 574] width 44 height 35
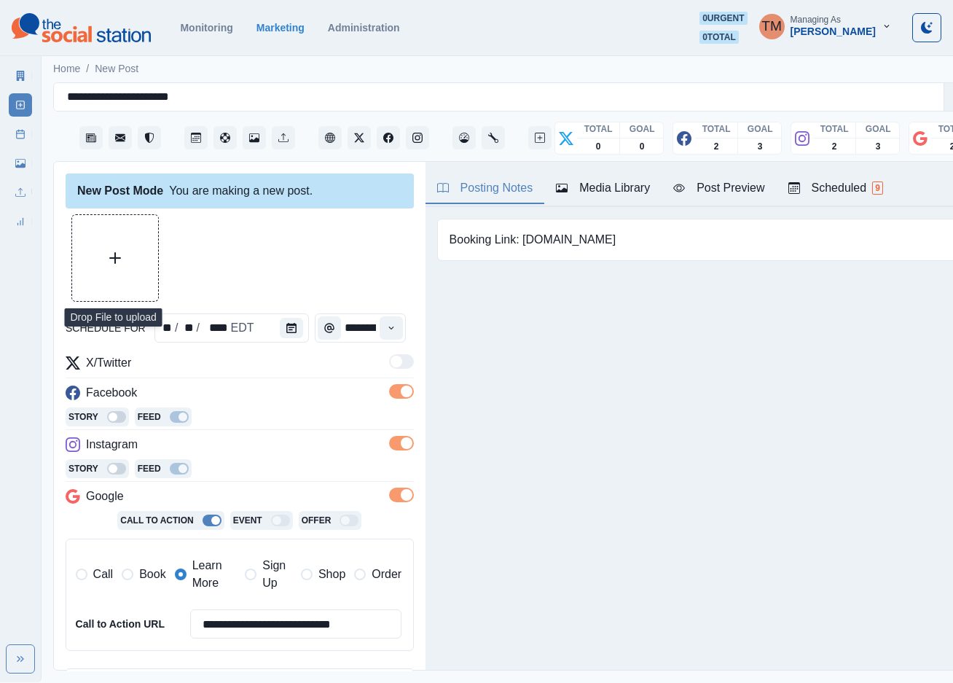
click at [121, 256] on button "Upload Media" at bounding box center [115, 258] width 86 height 86
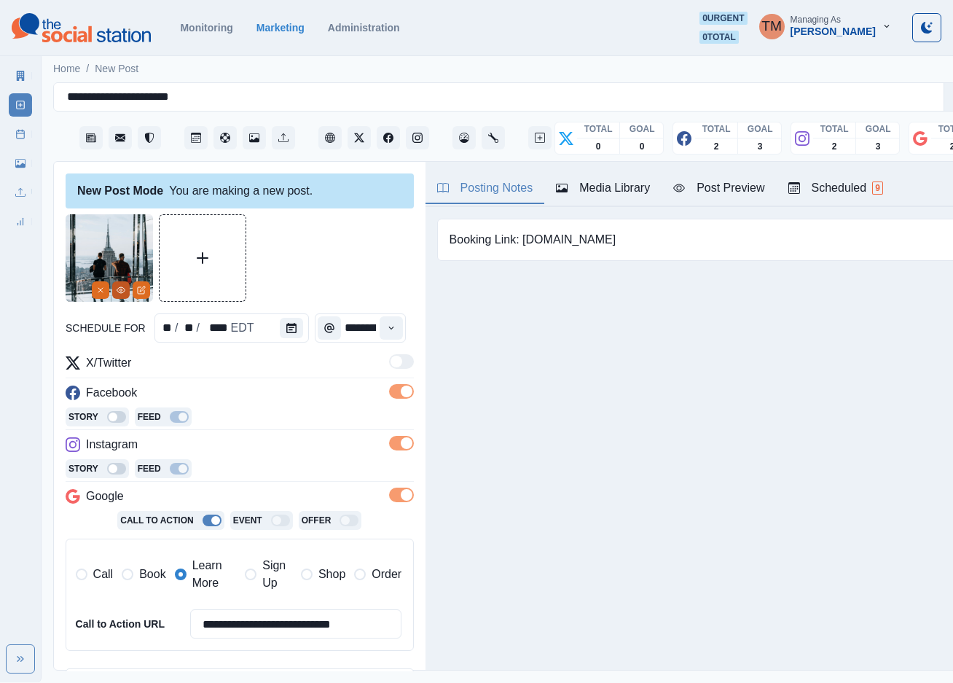
click at [120, 289] on icon "View Media" at bounding box center [121, 290] width 9 height 9
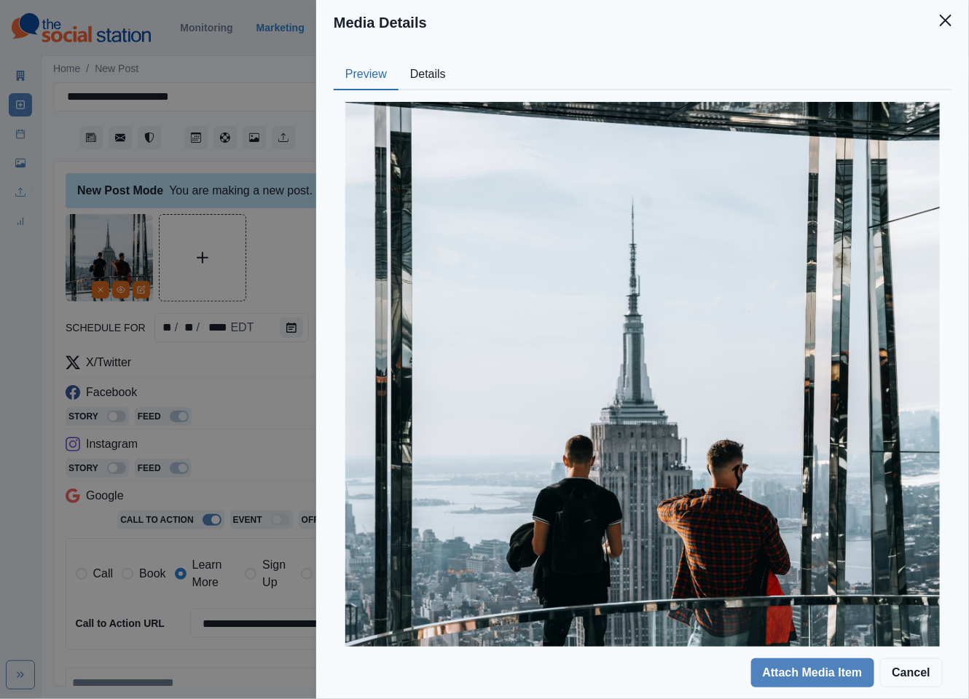
click at [423, 75] on button "Details" at bounding box center [428, 75] width 59 height 31
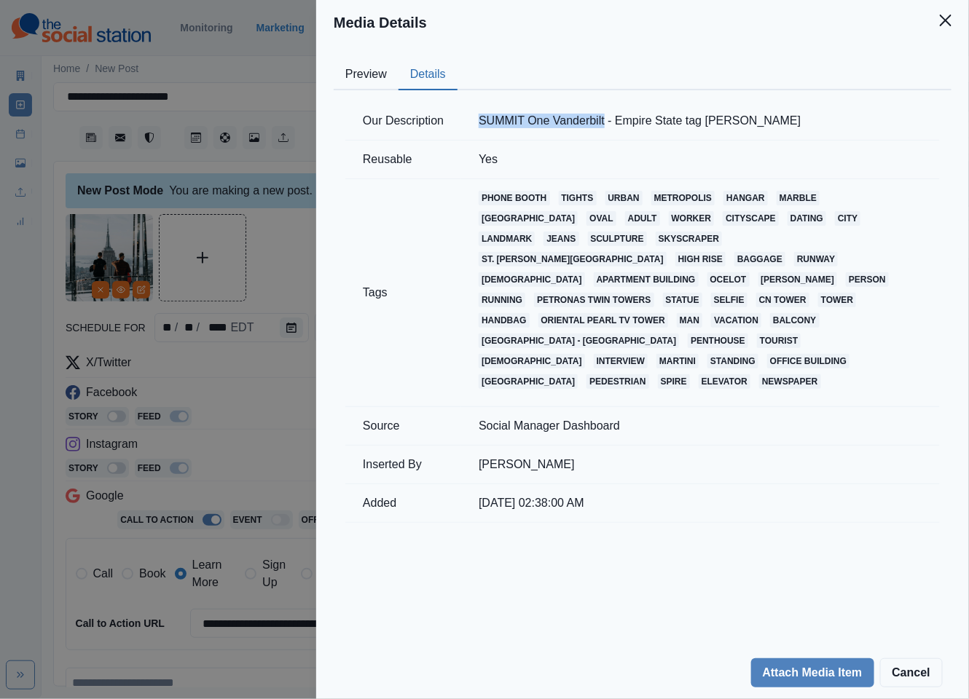
drag, startPoint x: 479, startPoint y: 120, endPoint x: 602, endPoint y: 119, distance: 122.4
click at [602, 119] on td "SUMMIT One Vanderbilt - Empire State tag Chris Turgeon" at bounding box center [700, 121] width 479 height 39
copy td "SUMMIT One Vanderbilt"
click at [247, 73] on div "Media Details Preview Details Our Description SUMMIT One Vanderbilt - Empire St…" at bounding box center [484, 349] width 969 height 699
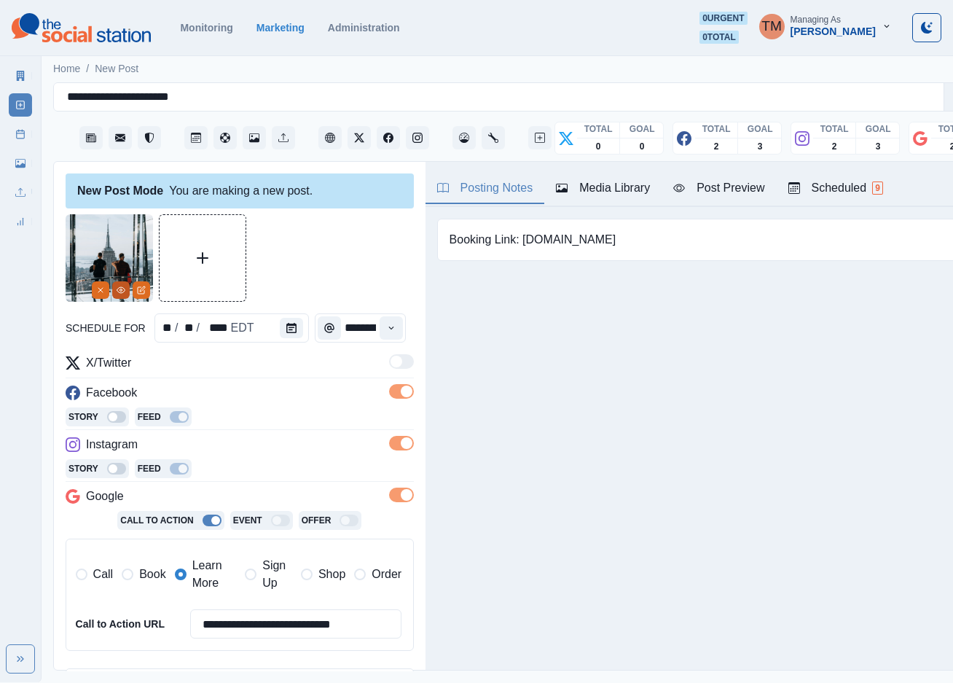
click at [119, 294] on icon "View Media" at bounding box center [121, 290] width 9 height 9
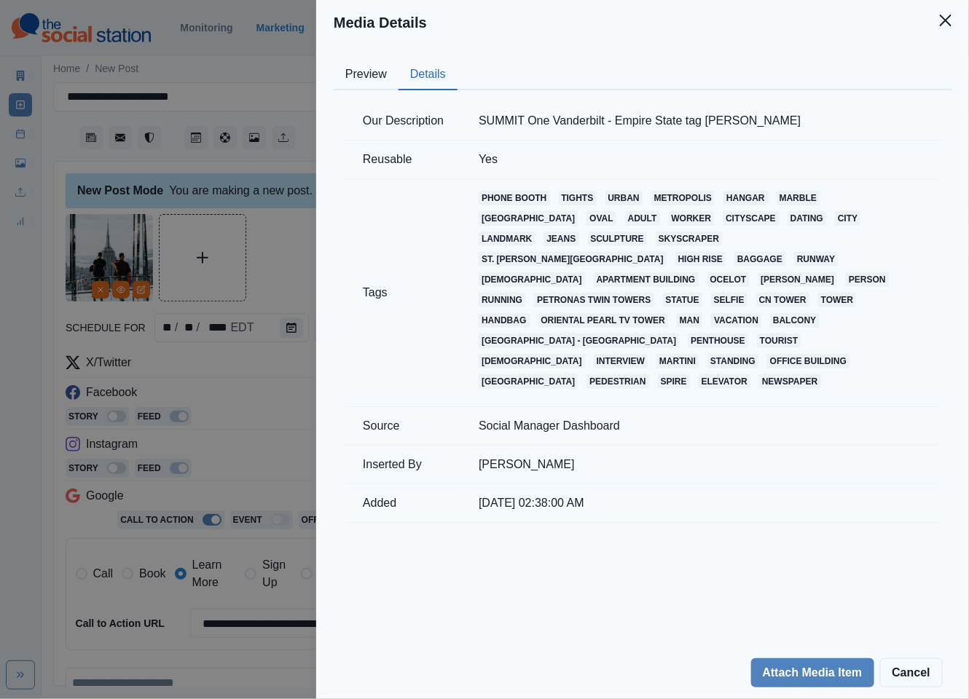
click at [444, 81] on button "Details" at bounding box center [428, 75] width 59 height 31
drag, startPoint x: 484, startPoint y: 117, endPoint x: 686, endPoint y: 119, distance: 202.6
click at [686, 119] on td "SUMMIT One Vanderbilt - Empire State tag Chris Turgeon" at bounding box center [700, 121] width 479 height 39
drag, startPoint x: 804, startPoint y: 125, endPoint x: 477, endPoint y: 125, distance: 327.1
click at [477, 125] on td "SUMMIT One Vanderbilt - Empire State tag Chris Turgeon" at bounding box center [700, 121] width 479 height 39
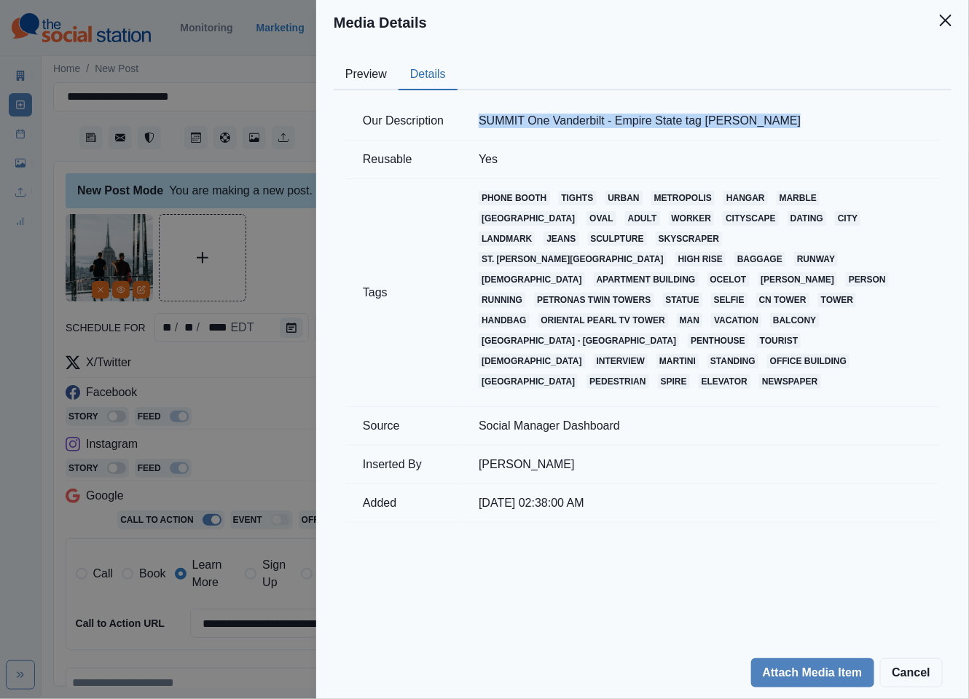
copy td "SUMMIT One Vanderbilt - Empire State tag Chris Turgeon"
drag, startPoint x: 635, startPoint y: 125, endPoint x: 582, endPoint y: 125, distance: 52.5
click at [635, 125] on td "SUMMIT One Vanderbilt - Empire State tag Chris Turgeon" at bounding box center [700, 121] width 479 height 39
drag, startPoint x: 704, startPoint y: 121, endPoint x: 790, endPoint y: 121, distance: 86.0
click at [790, 121] on td "SUMMIT One Vanderbilt - Empire State tag Chris Turgeon" at bounding box center [700, 121] width 479 height 39
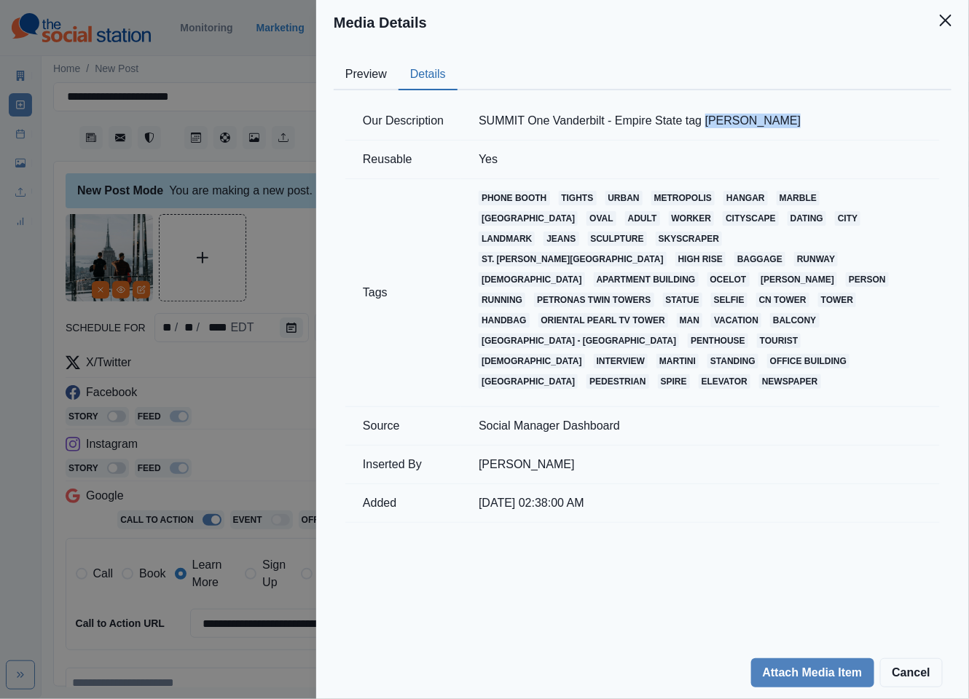
copy td "Chris Turgeon"
drag, startPoint x: 949, startPoint y: 20, endPoint x: 553, endPoint y: 149, distance: 416.1
click at [949, 20] on icon "Close" at bounding box center [946, 21] width 12 height 12
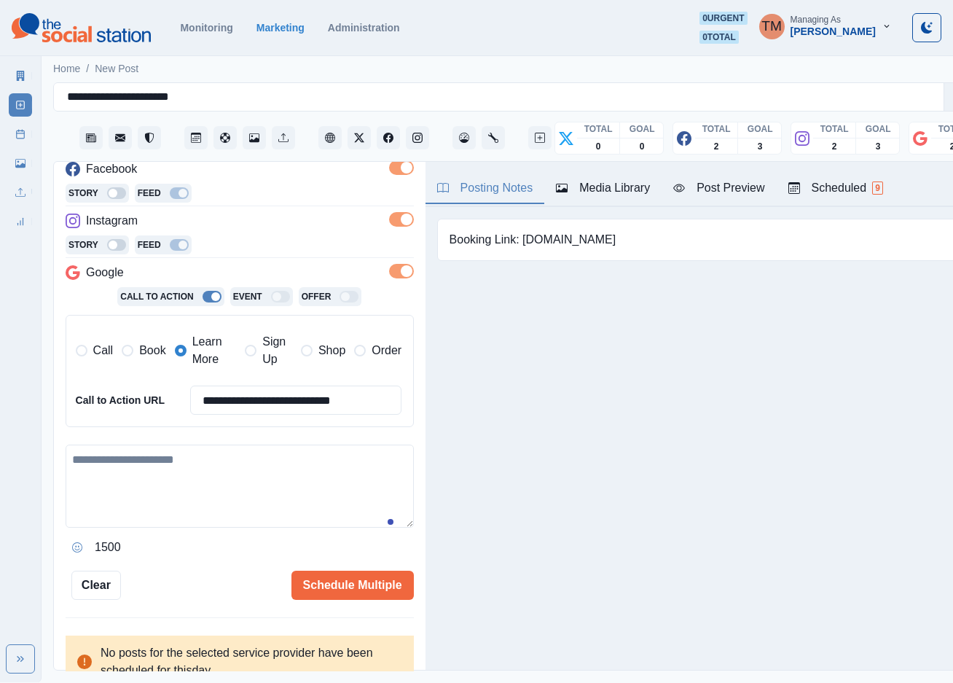
scroll to position [237, 0]
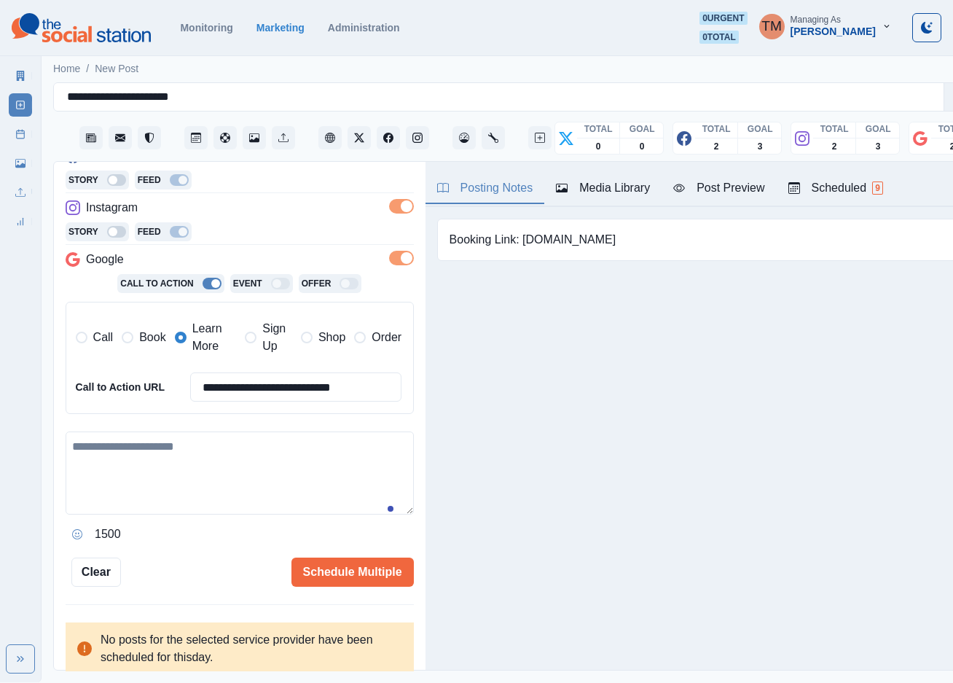
click at [188, 466] on textarea at bounding box center [240, 472] width 348 height 83
paste textarea "**********"
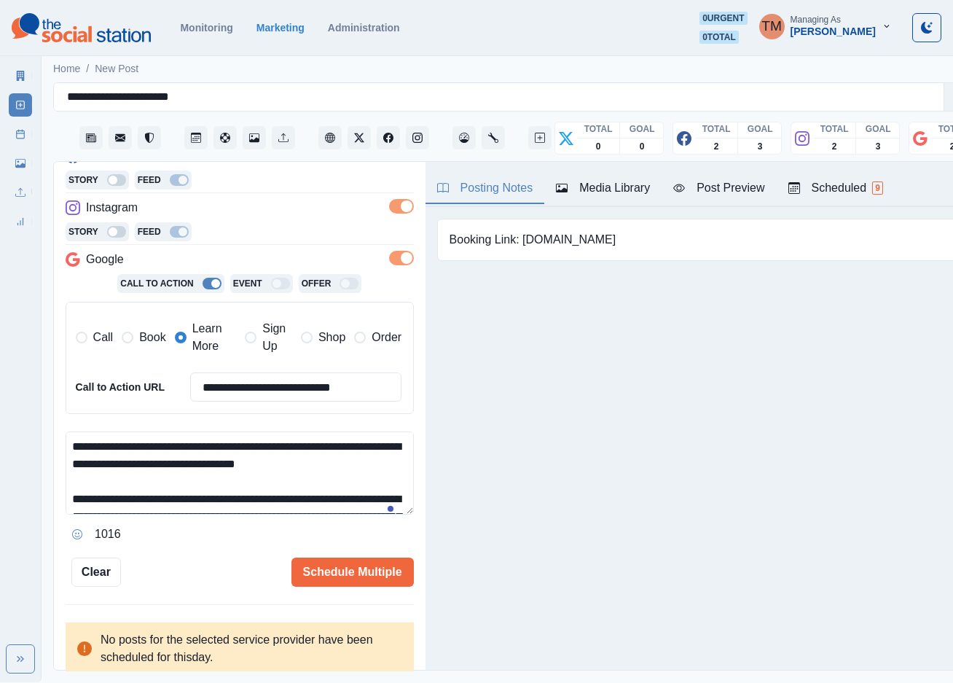
scroll to position [168, 0]
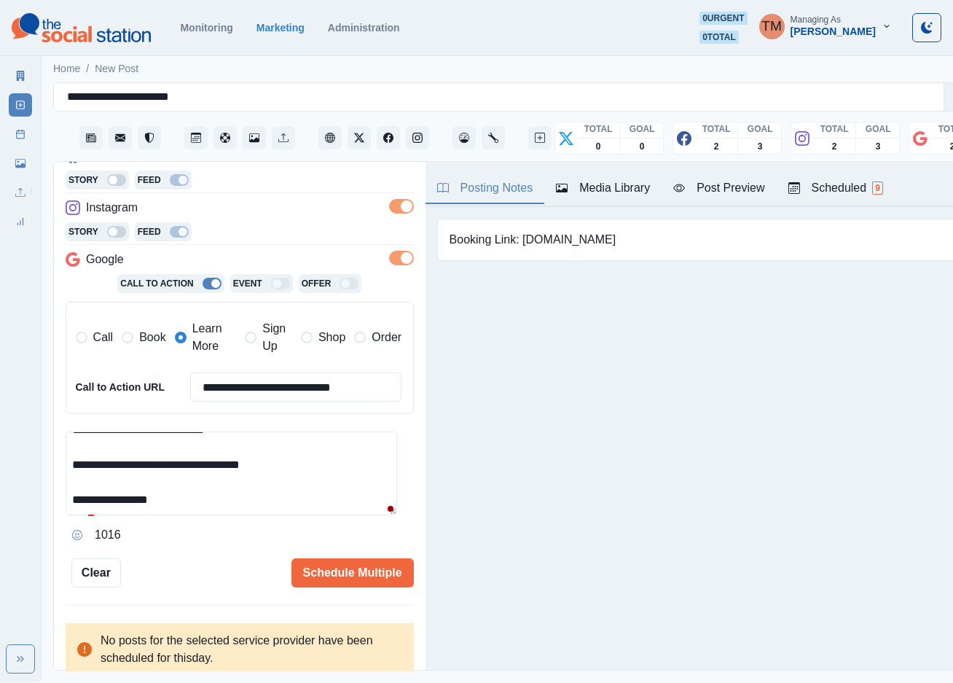
click at [133, 442] on textarea "**********" at bounding box center [231, 473] width 331 height 84
type textarea "**********"
click at [324, 391] on input "**********" at bounding box center [296, 386] width 212 height 29
paste input
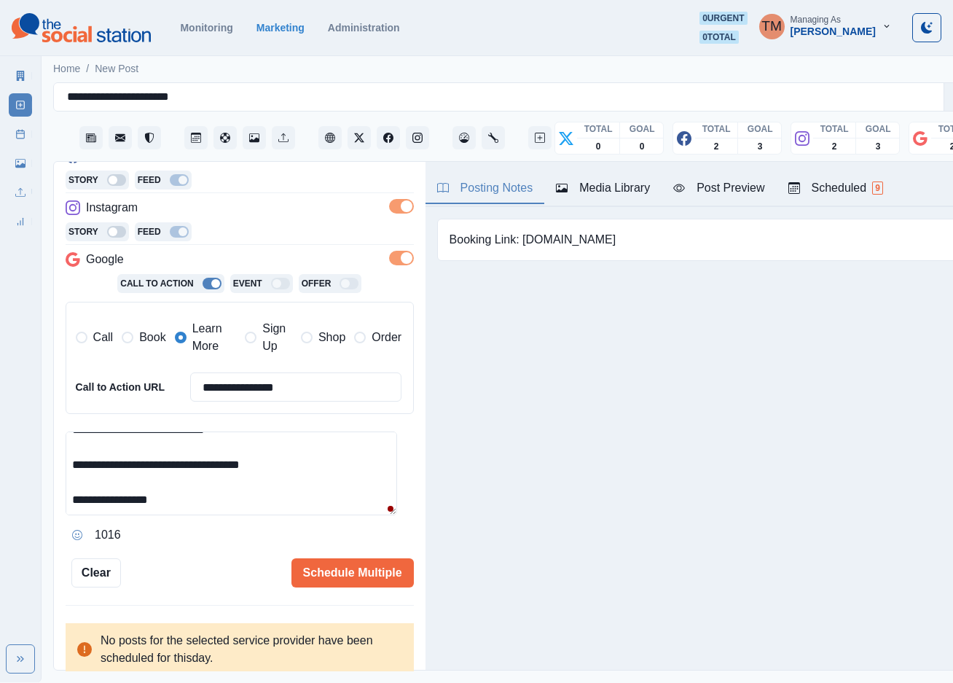
type input "**********"
click at [326, 460] on textarea "**********" at bounding box center [231, 473] width 331 height 84
click at [321, 509] on textarea "**********" at bounding box center [231, 473] width 331 height 84
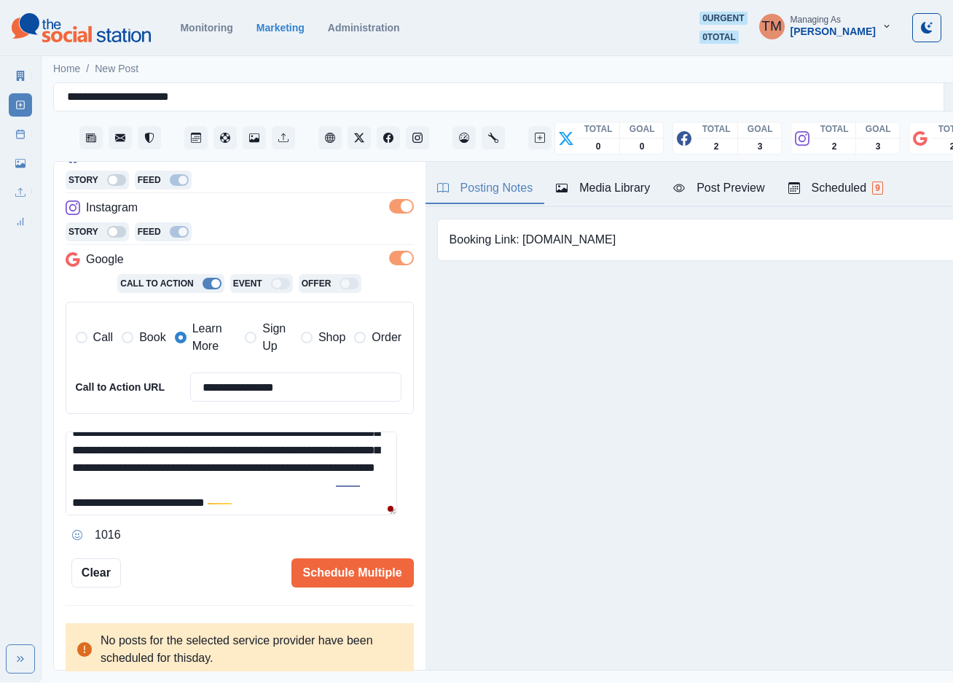
scroll to position [75, 0]
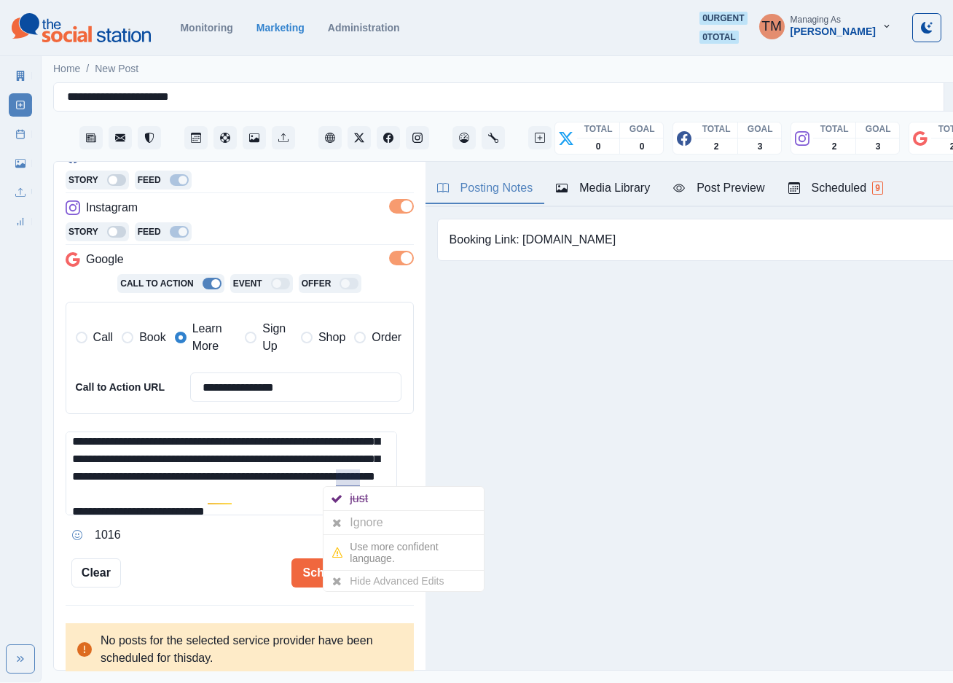
click at [365, 525] on div "Ignore" at bounding box center [369, 522] width 39 height 23
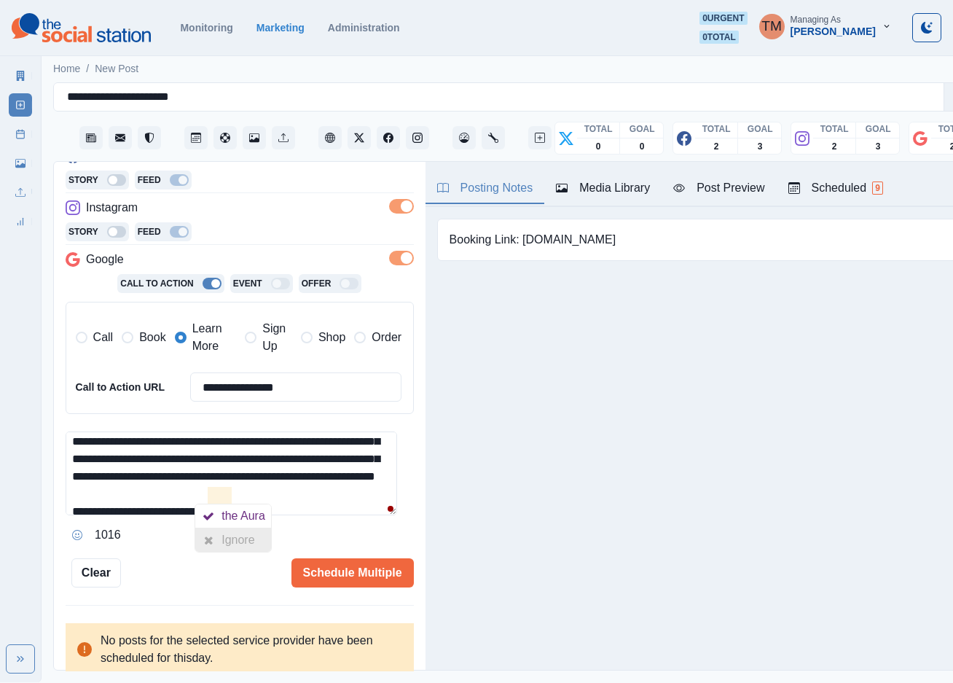
click at [232, 538] on div "Ignore" at bounding box center [240, 539] width 39 height 23
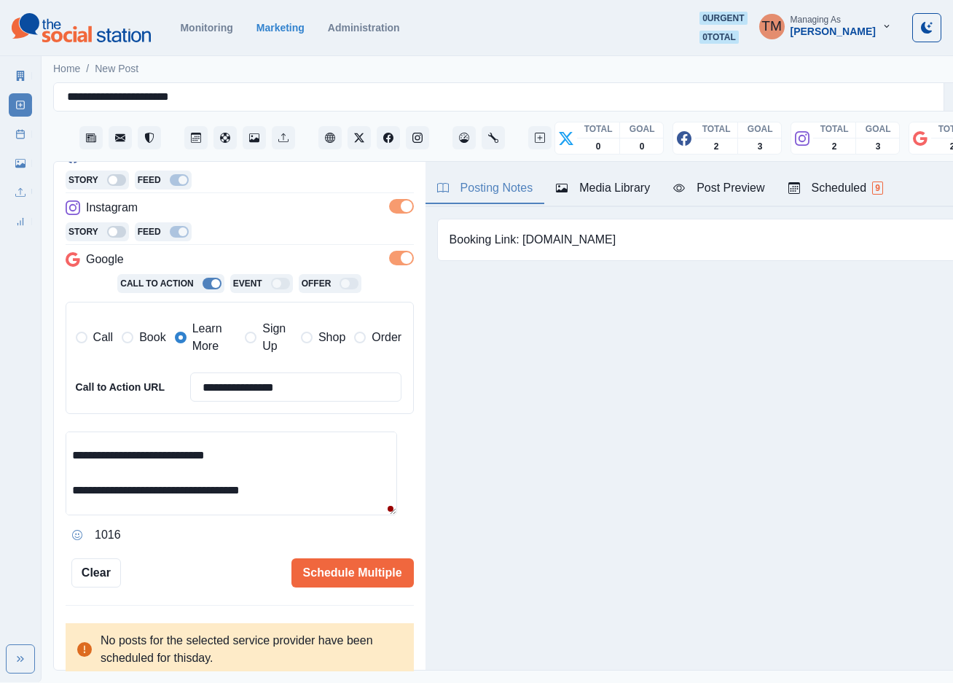
scroll to position [0, 0]
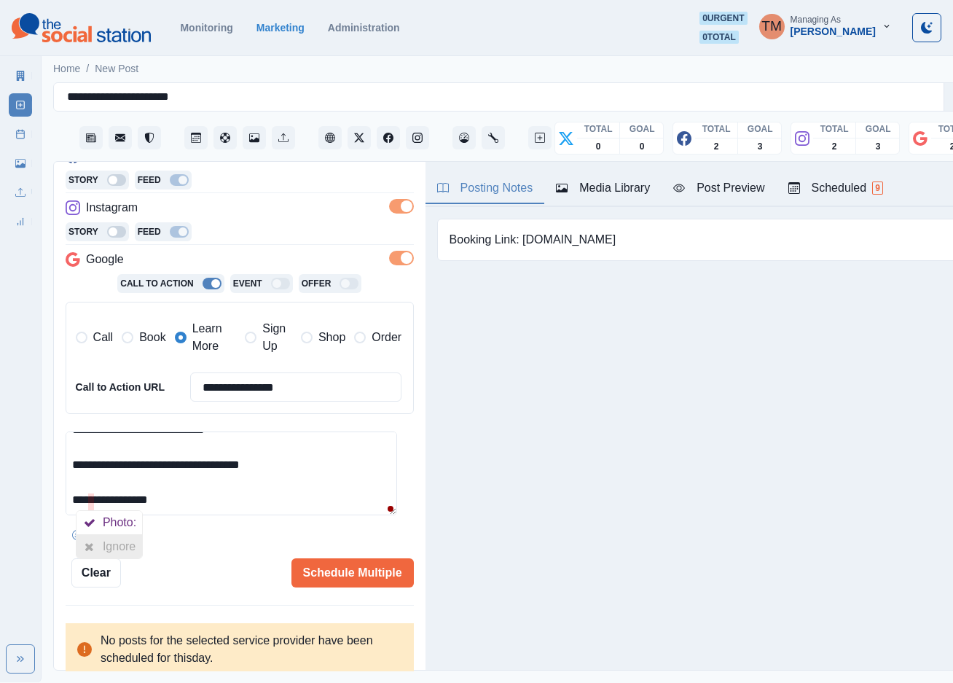
click at [99, 549] on div at bounding box center [89, 546] width 26 height 23
click at [319, 571] on button "Schedule Multiple" at bounding box center [352, 572] width 122 height 29
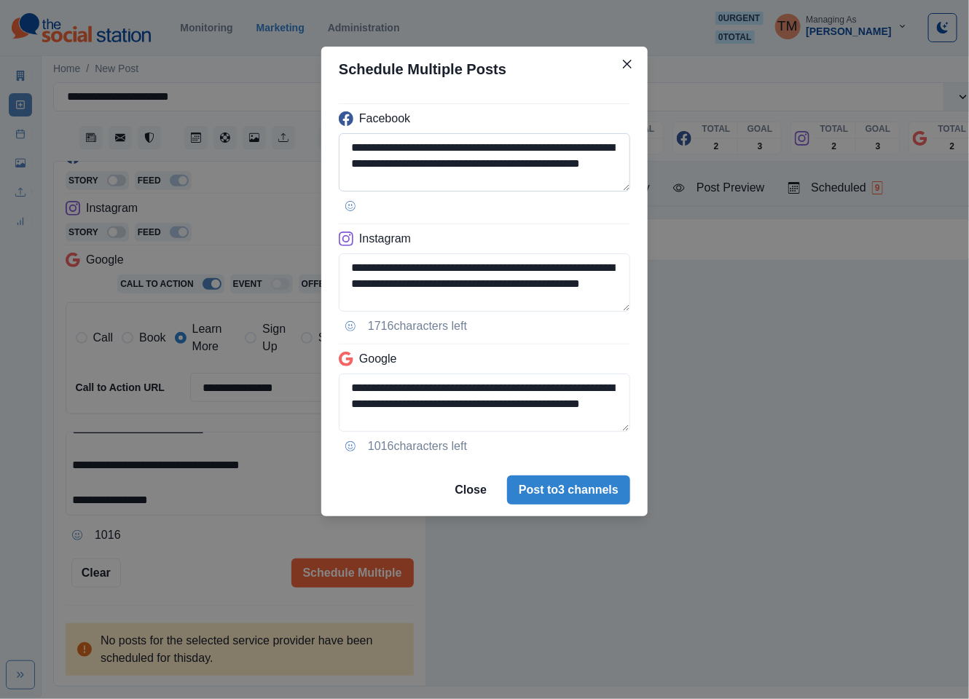
click at [377, 162] on textarea "**********" at bounding box center [484, 162] width 291 height 58
paste textarea "*********"
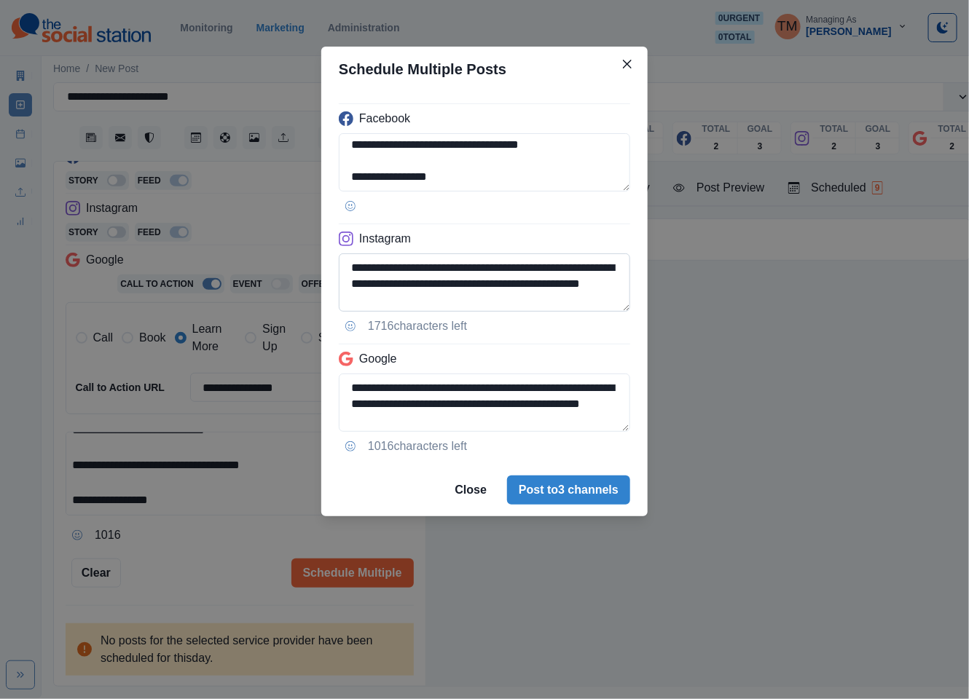
type textarea "**********"
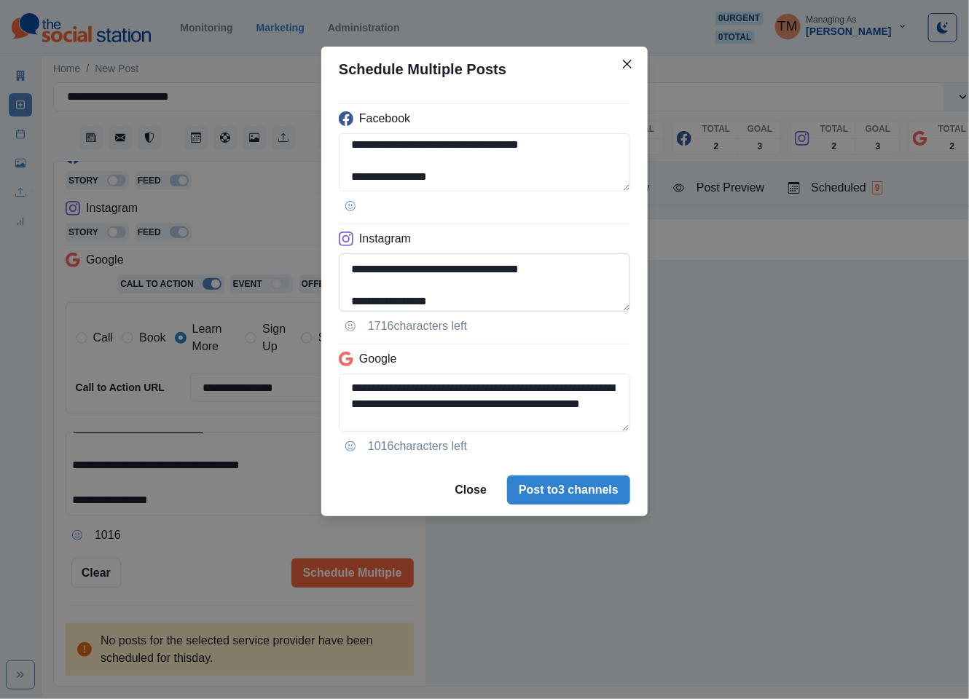
drag, startPoint x: 348, startPoint y: 272, endPoint x: 396, endPoint y: 276, distance: 49.0
click at [345, 272] on textarea "**********" at bounding box center [484, 283] width 291 height 58
click at [492, 297] on textarea "**********" at bounding box center [484, 283] width 291 height 58
type textarea "**********"
click at [453, 414] on textarea "**********" at bounding box center [484, 403] width 291 height 58
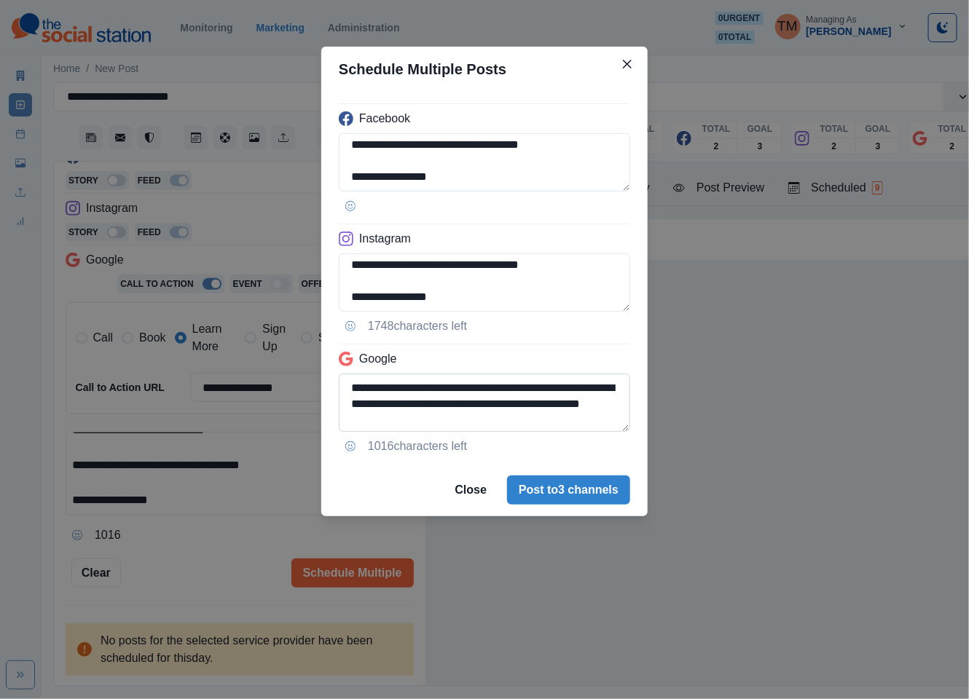
paste textarea
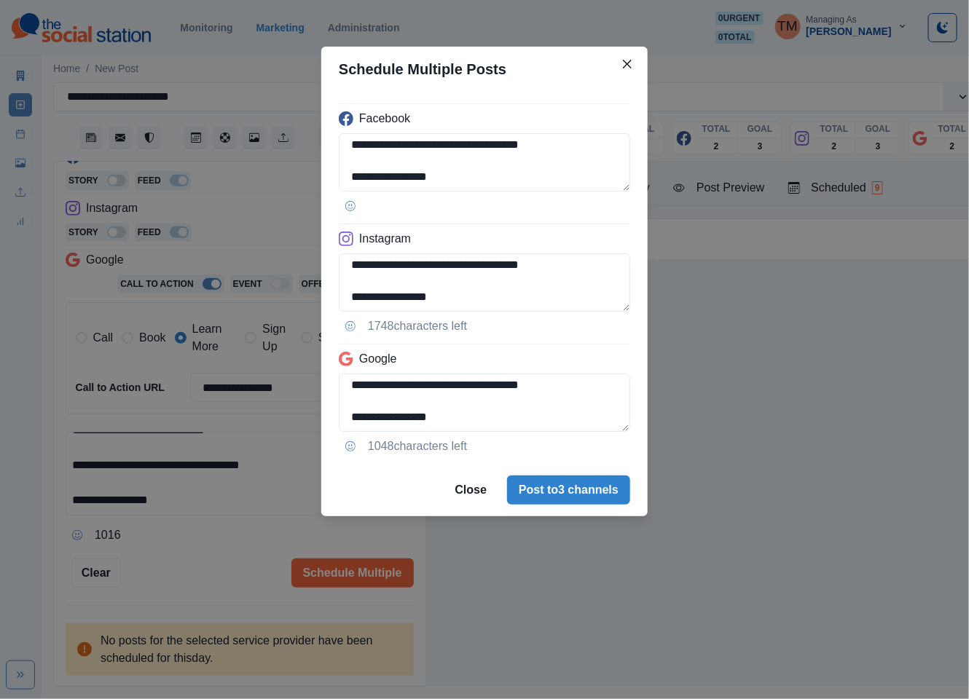
type textarea "**********"
click at [227, 557] on div "**********" at bounding box center [484, 349] width 969 height 699
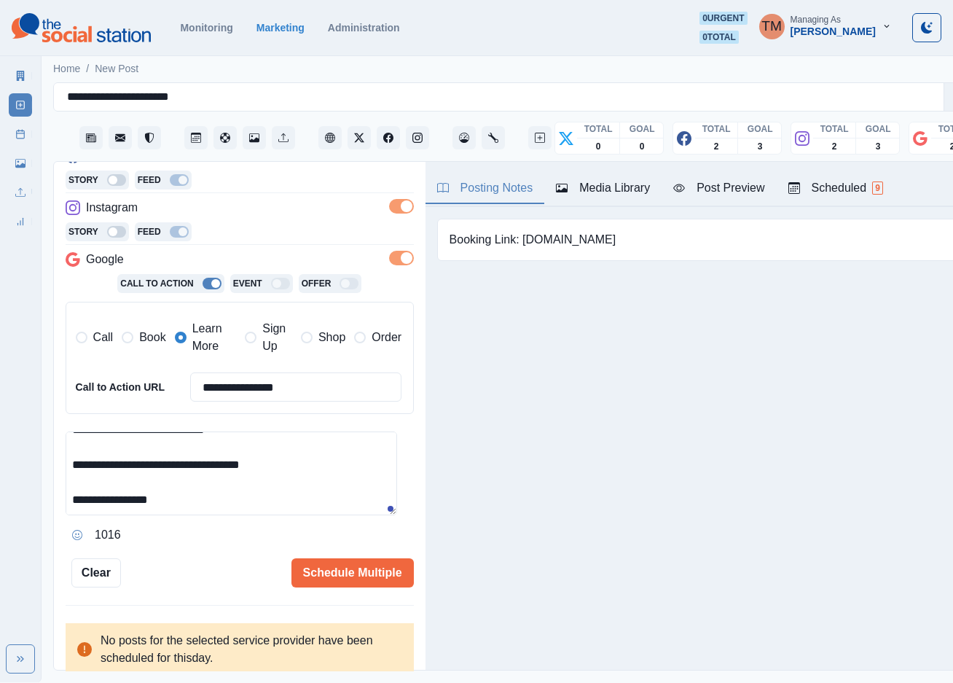
click at [721, 193] on div "Post Preview" at bounding box center [718, 187] width 91 height 17
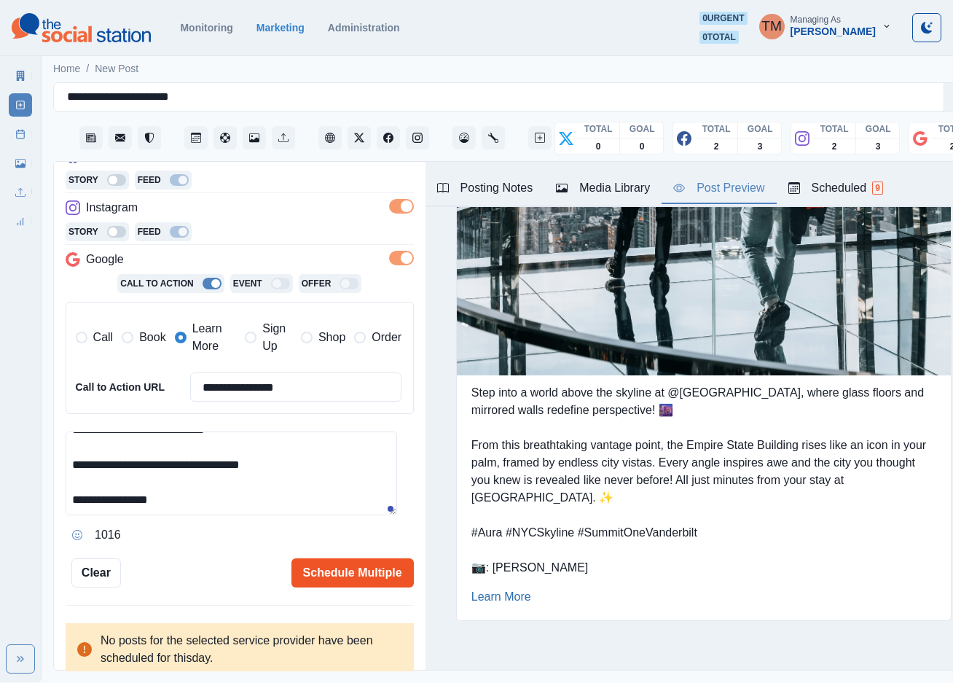
click at [329, 560] on button "Schedule Multiple" at bounding box center [352, 572] width 122 height 29
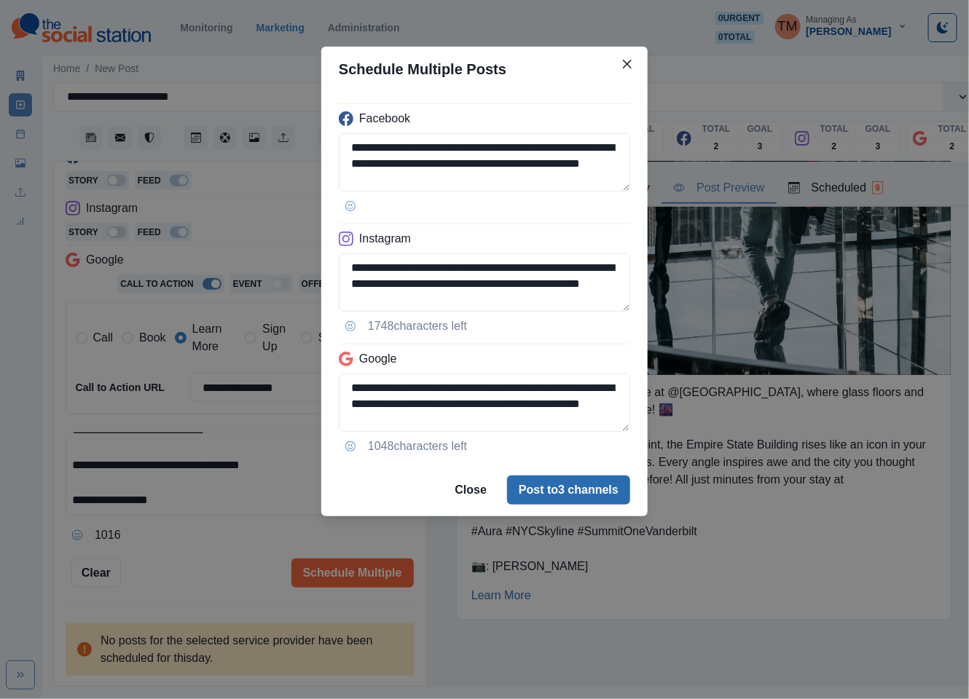
click at [593, 501] on button "Post to 3 channels" at bounding box center [568, 490] width 123 height 29
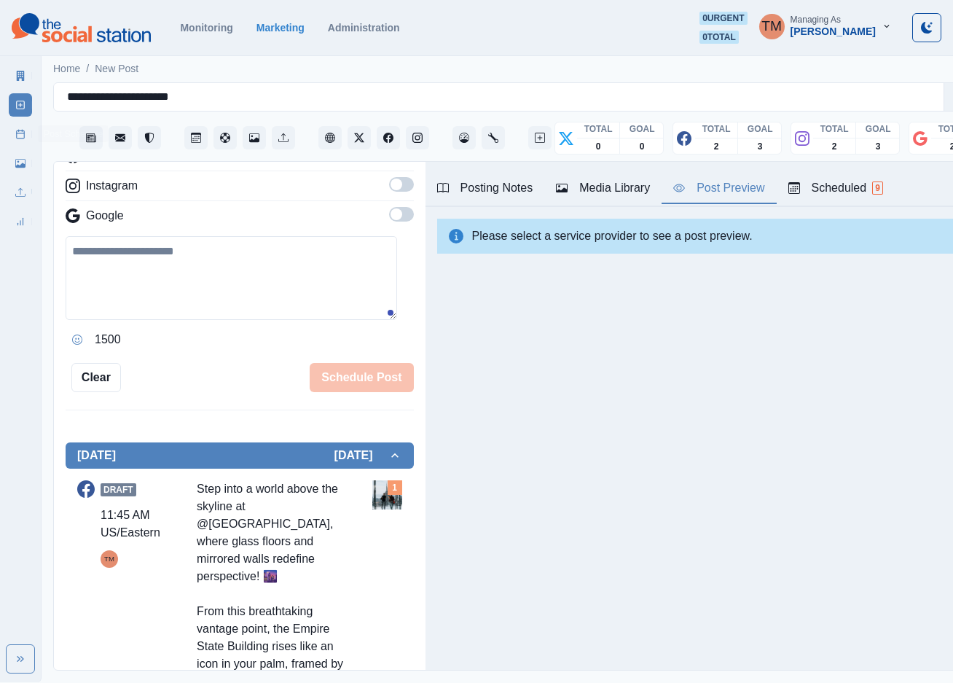
click at [17, 132] on icon at bounding box center [20, 134] width 10 height 10
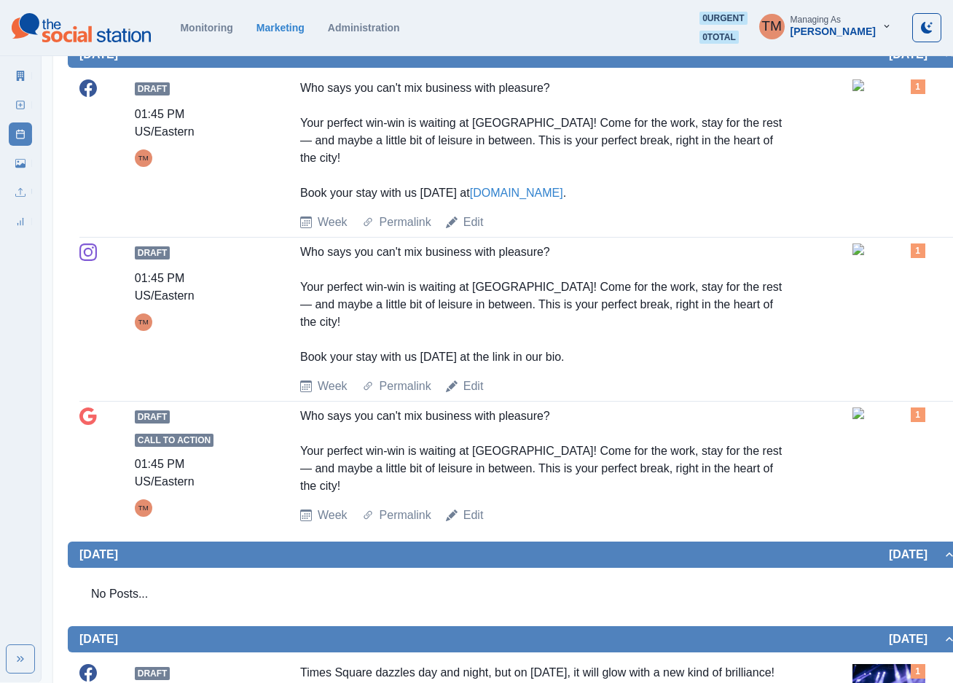
scroll to position [109, 0]
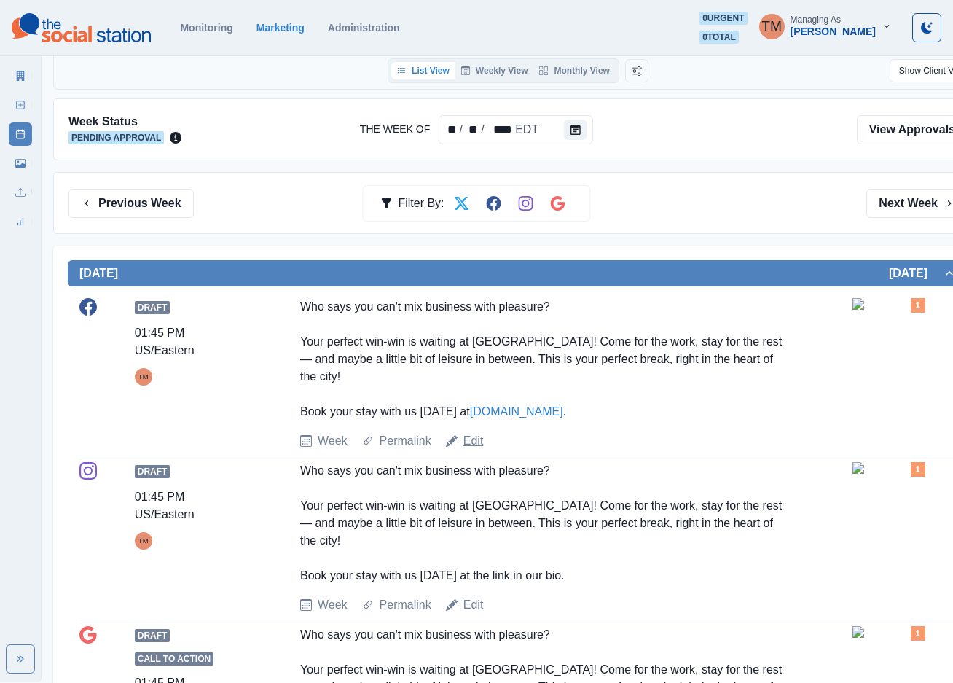
click at [466, 446] on link "Edit" at bounding box center [473, 440] width 20 height 17
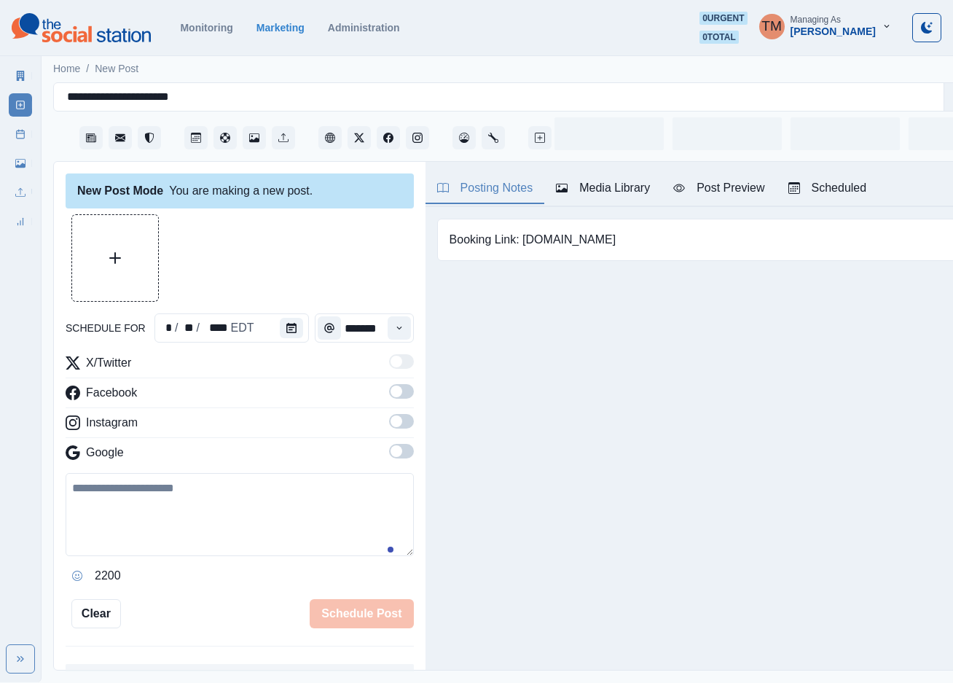
scroll to position [15, 0]
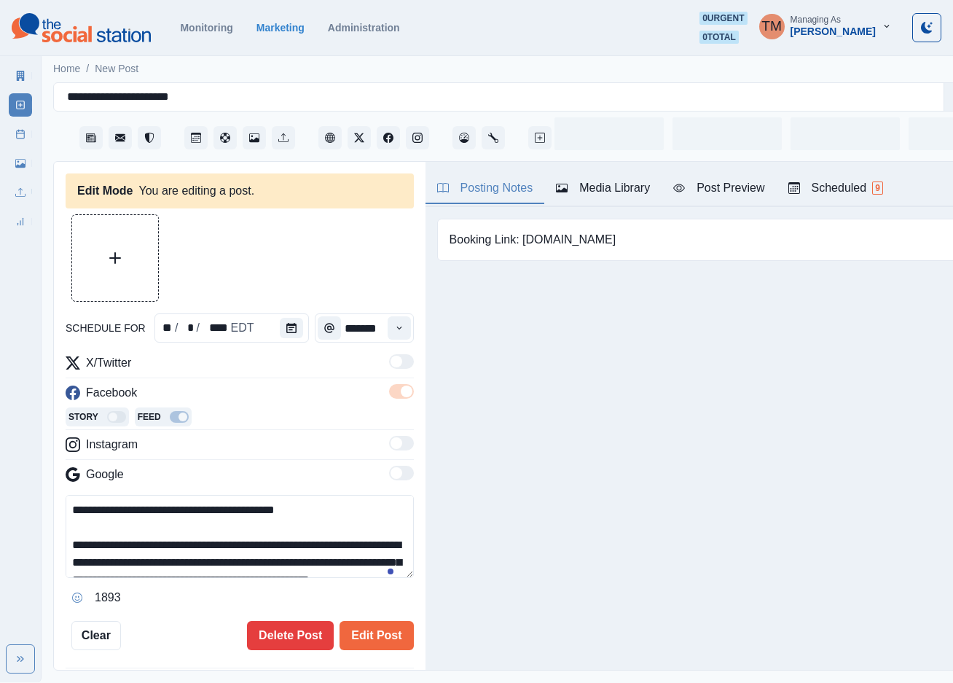
type input "*******"
type textarea "**********"
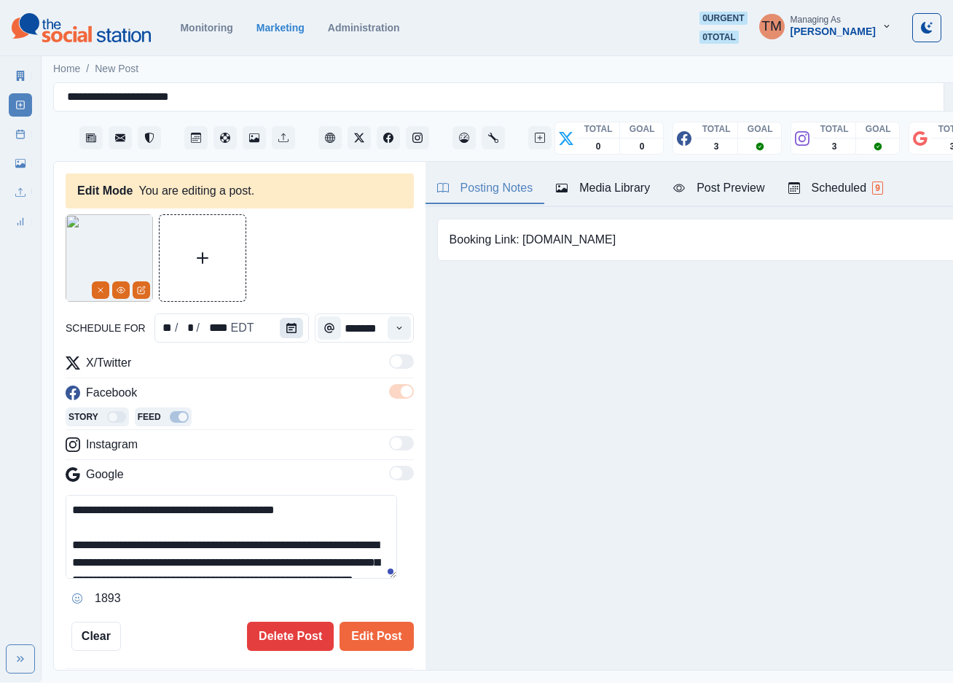
click at [287, 323] on icon "Calendar" at bounding box center [291, 328] width 10 height 10
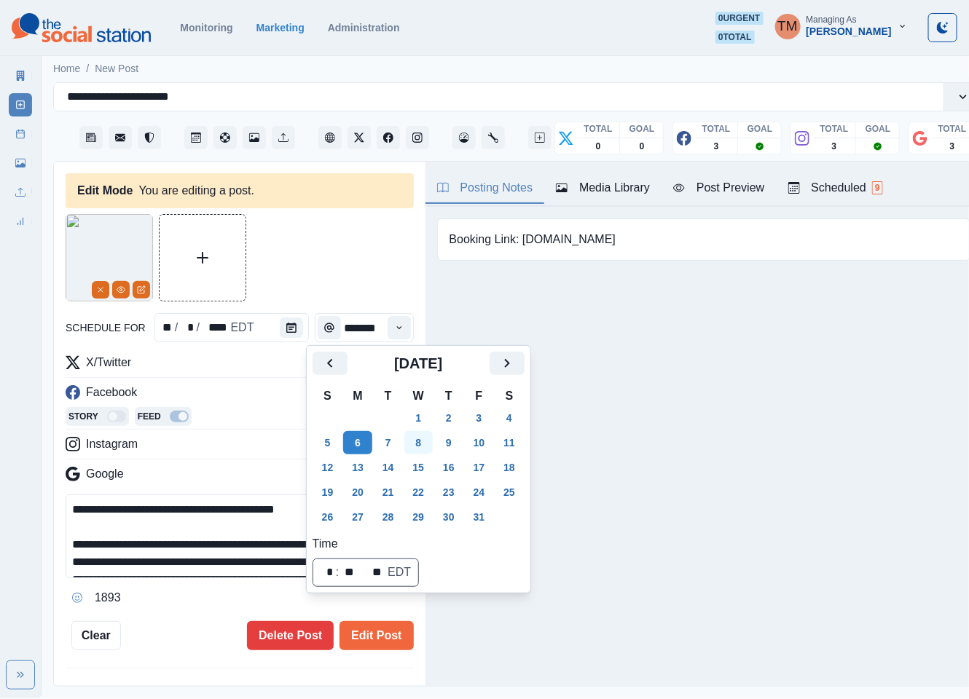
click at [424, 448] on button "8" at bounding box center [418, 442] width 29 height 23
click at [364, 636] on button "Edit Post" at bounding box center [377, 635] width 74 height 29
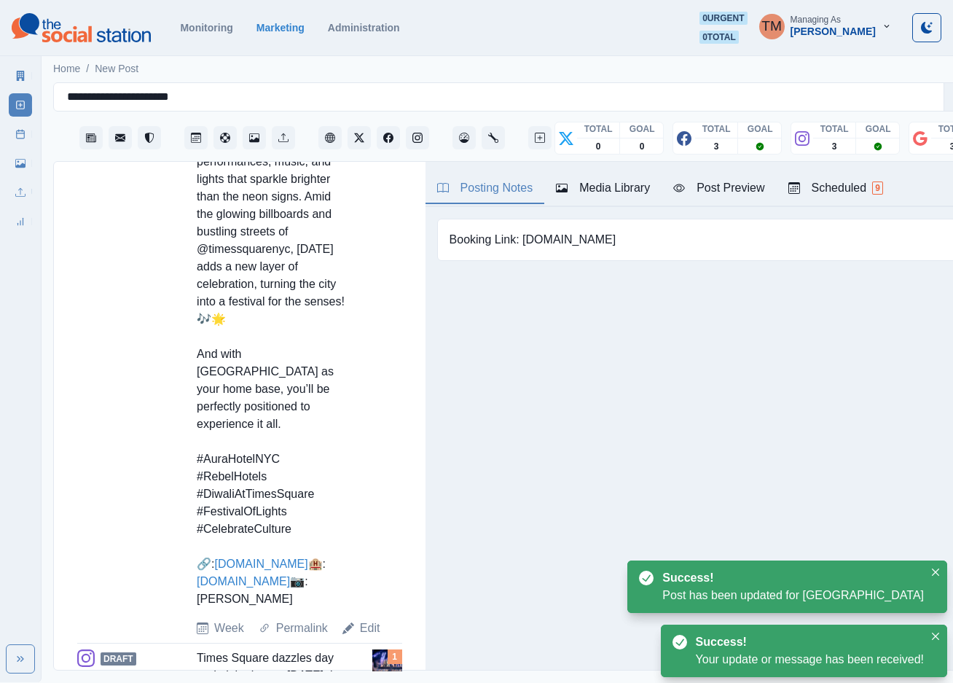
scroll to position [765, 0]
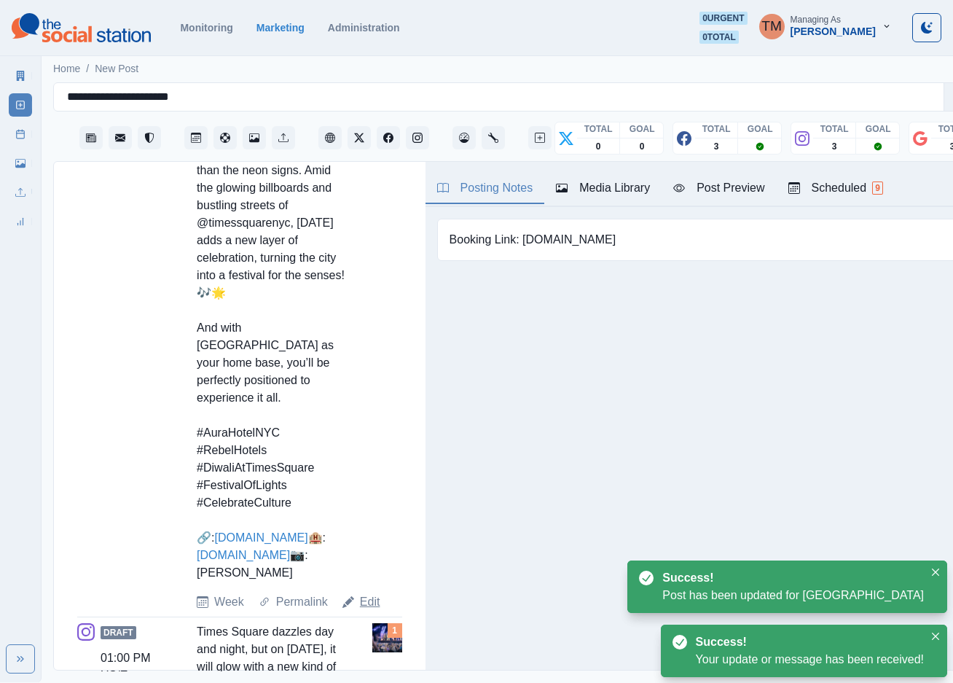
click at [367, 611] on link "Edit" at bounding box center [370, 601] width 20 height 17
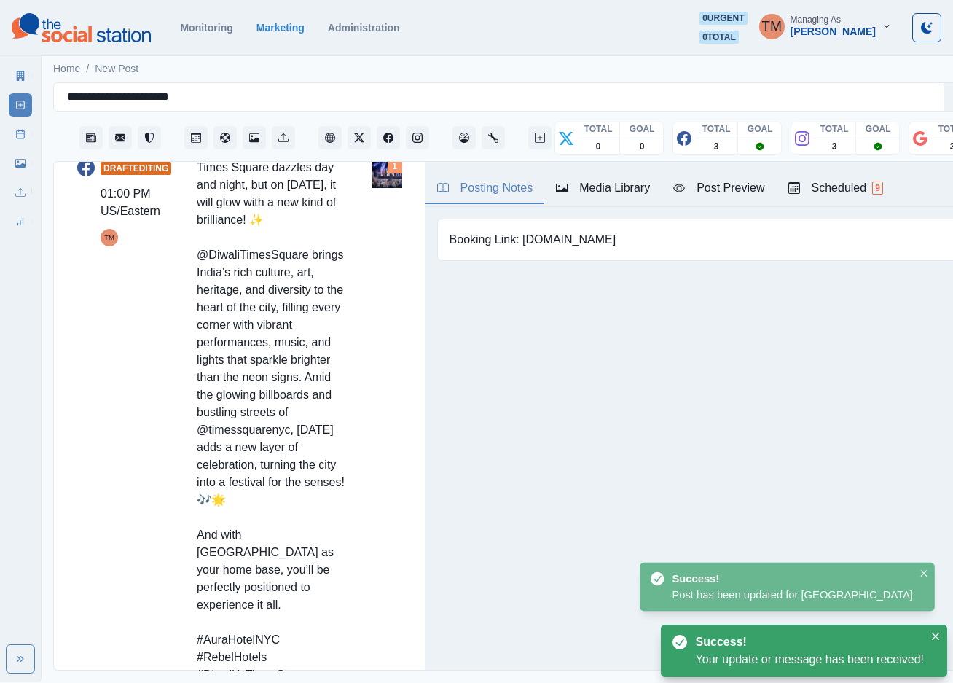
scroll to position [437, 0]
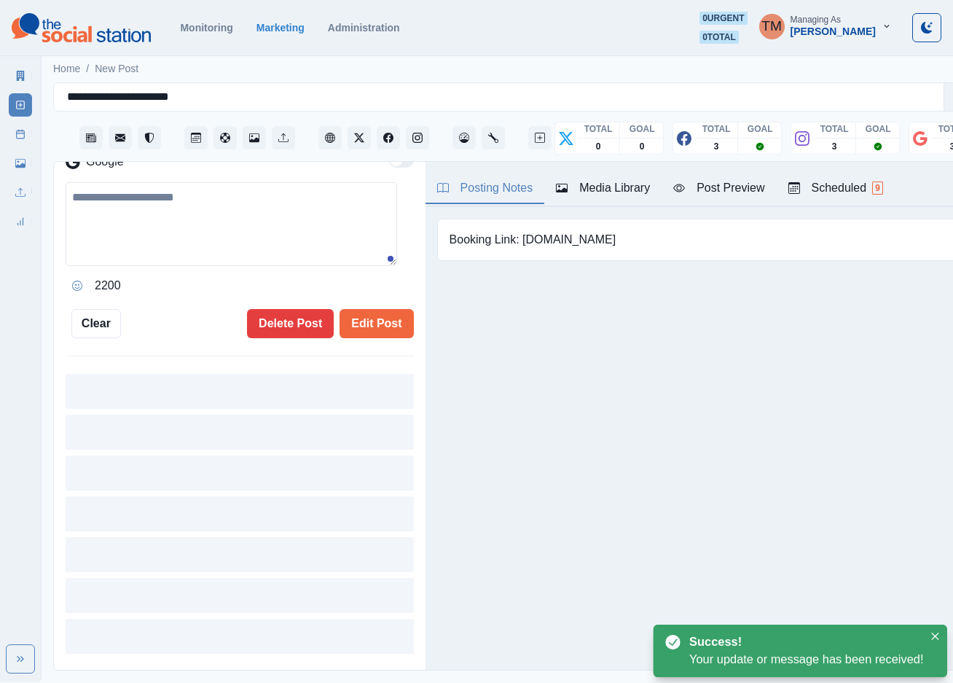
type input "*******"
type textarea "**********"
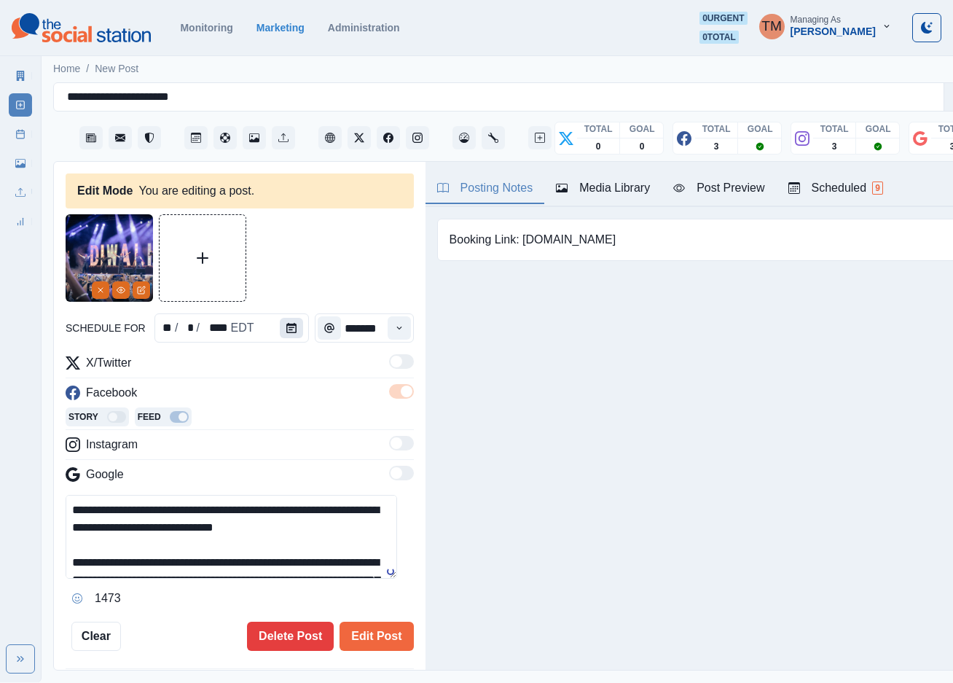
click at [286, 329] on icon "Calendar" at bounding box center [291, 328] width 10 height 10
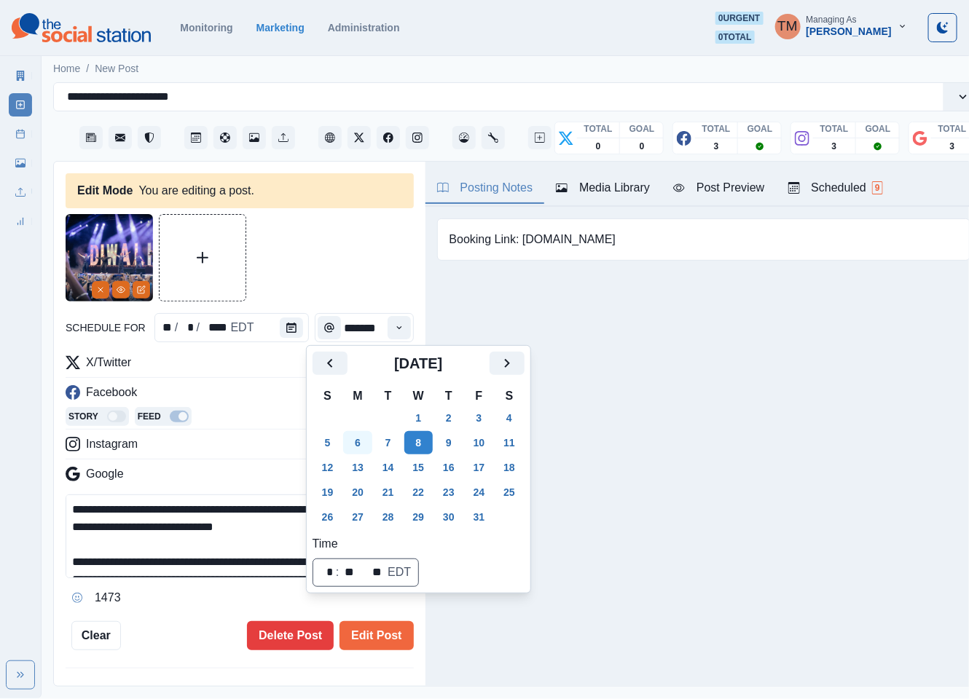
click at [356, 444] on button "6" at bounding box center [357, 442] width 29 height 23
click at [372, 634] on button "Edit Post" at bounding box center [377, 635] width 74 height 29
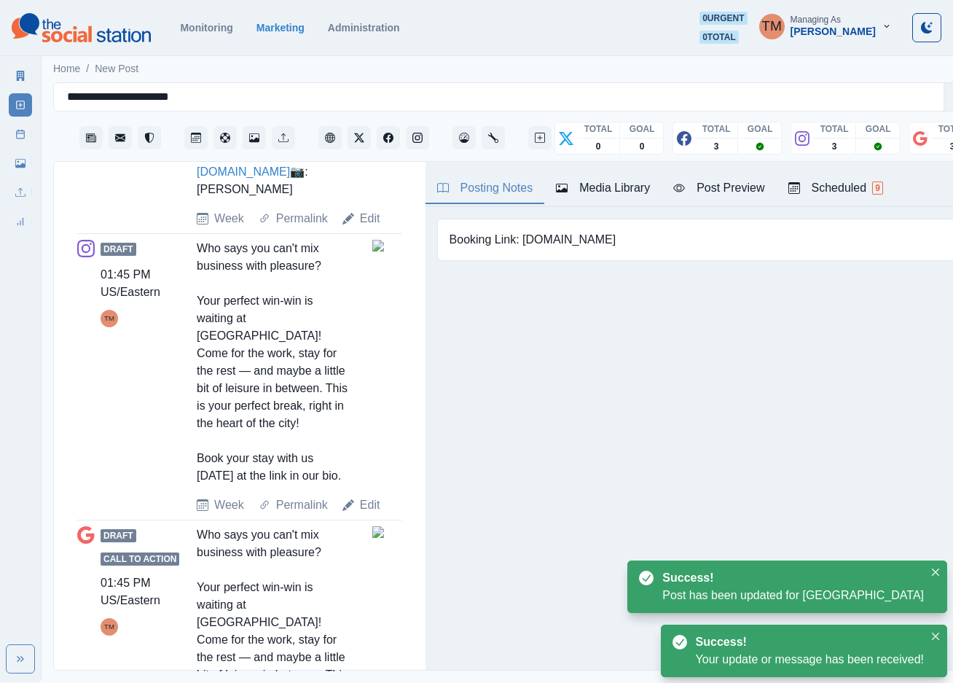
scroll to position [1306, 0]
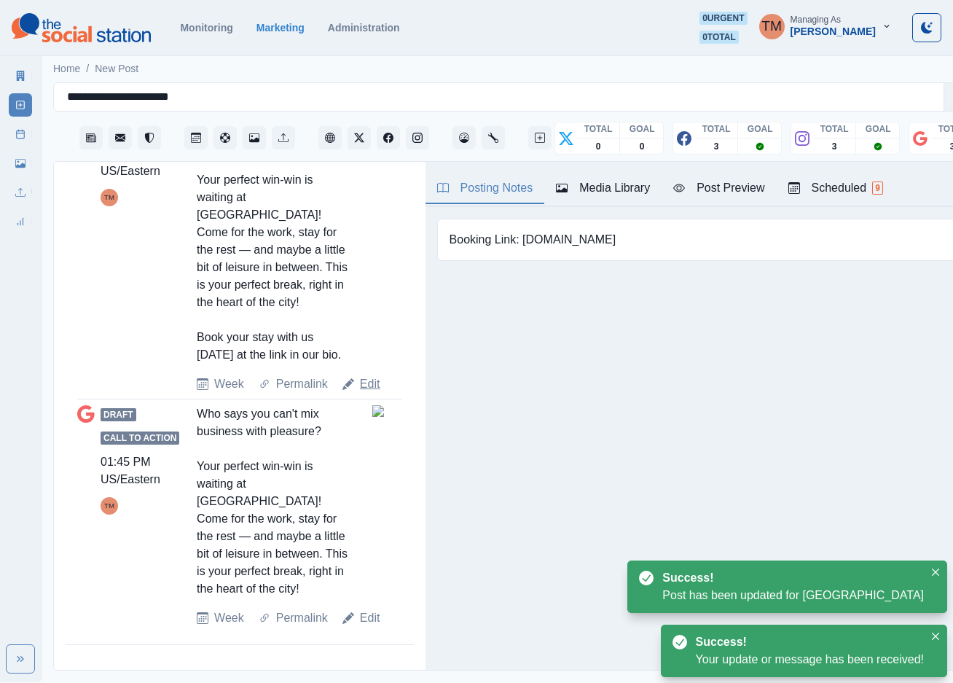
click at [372, 393] on link "Edit" at bounding box center [370, 383] width 20 height 17
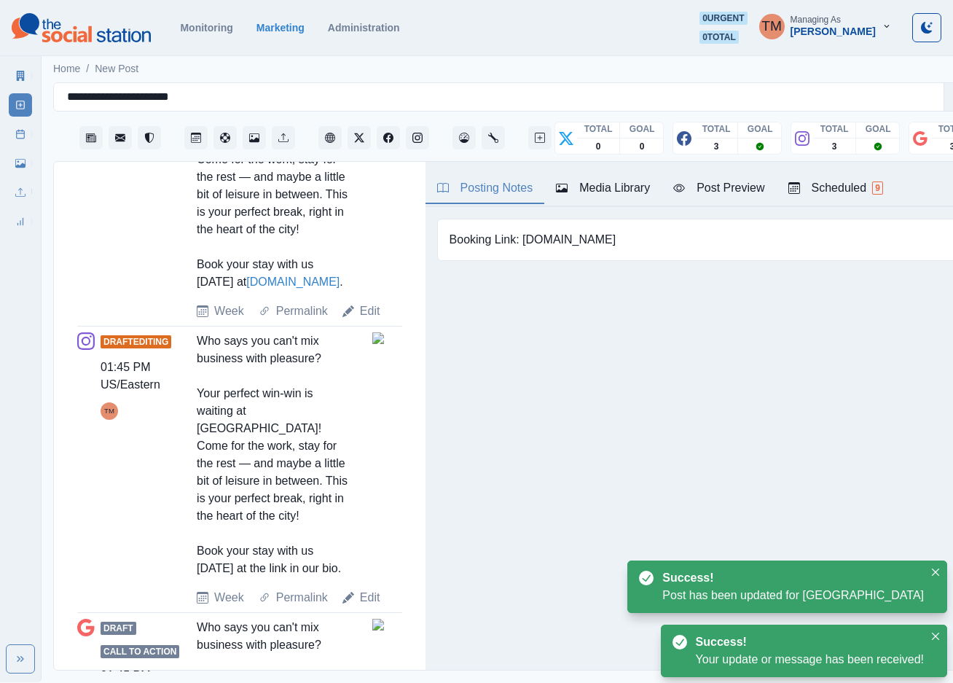
type input "*******"
type textarea "**********"
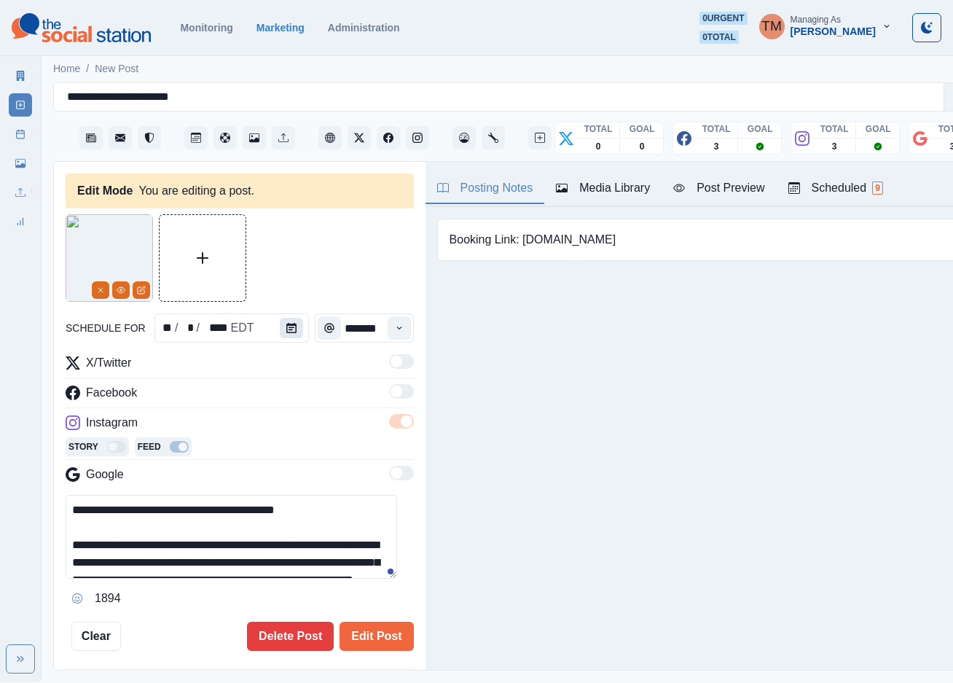
click at [289, 333] on button "Calendar" at bounding box center [291, 328] width 23 height 20
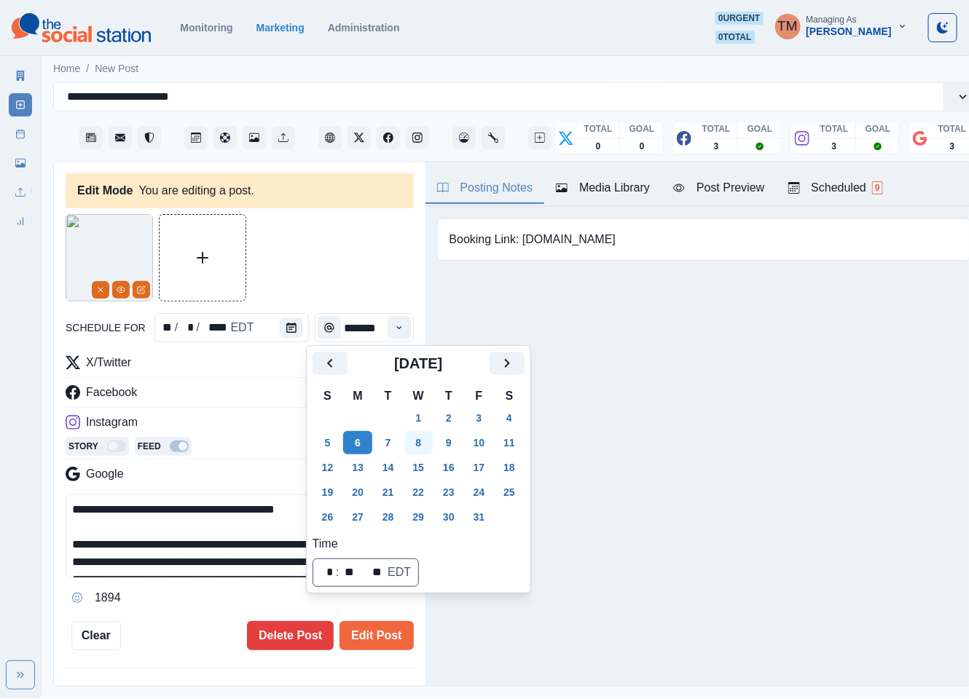
click at [417, 446] on button "8" at bounding box center [418, 442] width 29 height 23
click at [379, 640] on button "Edit Post" at bounding box center [377, 635] width 74 height 29
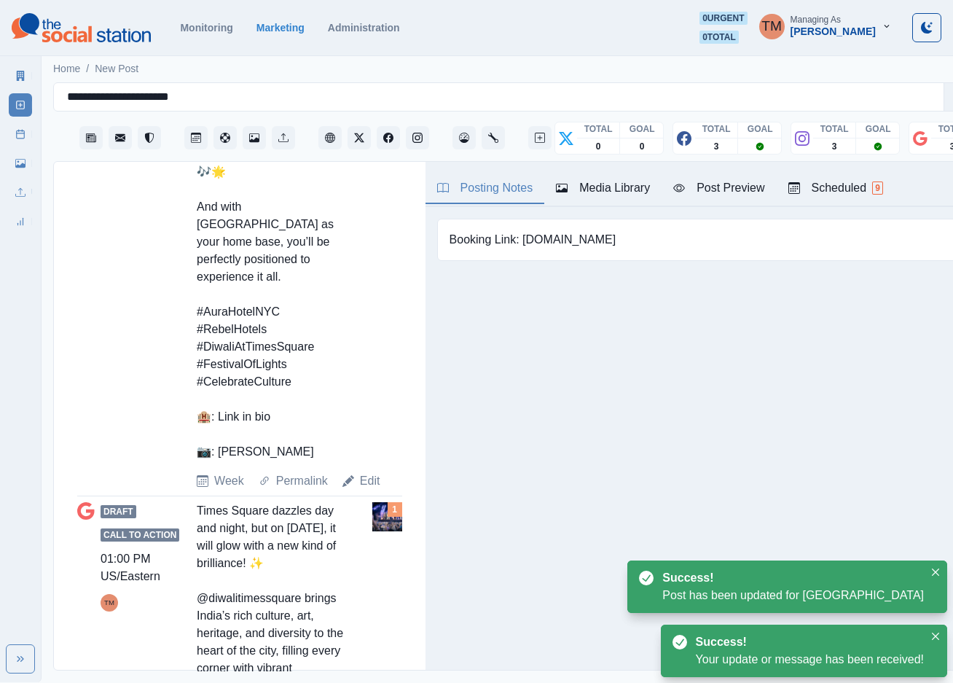
scroll to position [984, 0]
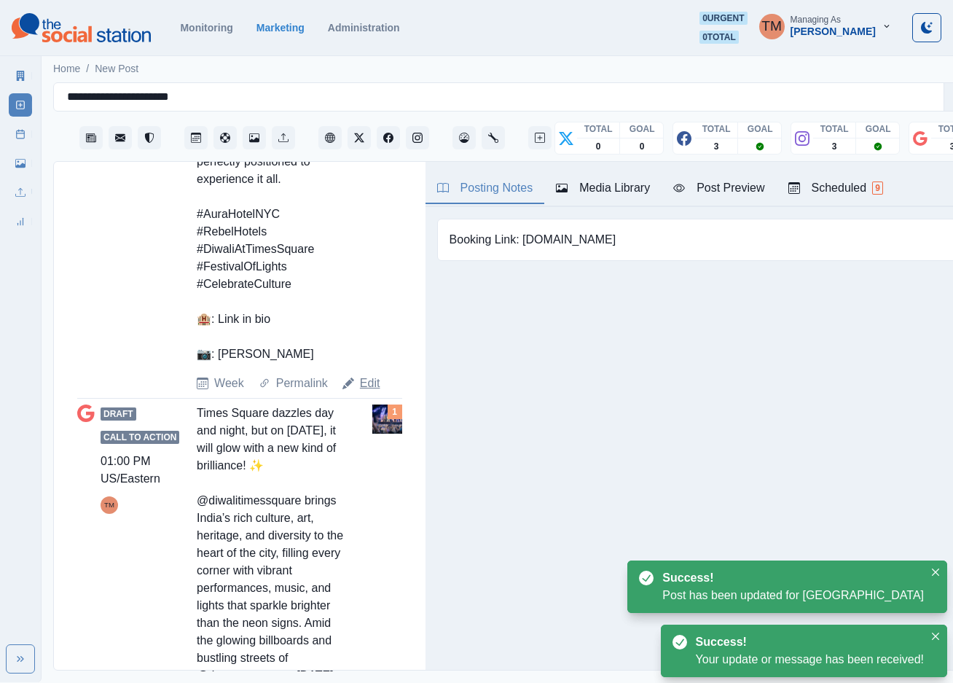
click at [369, 374] on link "Edit" at bounding box center [370, 382] width 20 height 17
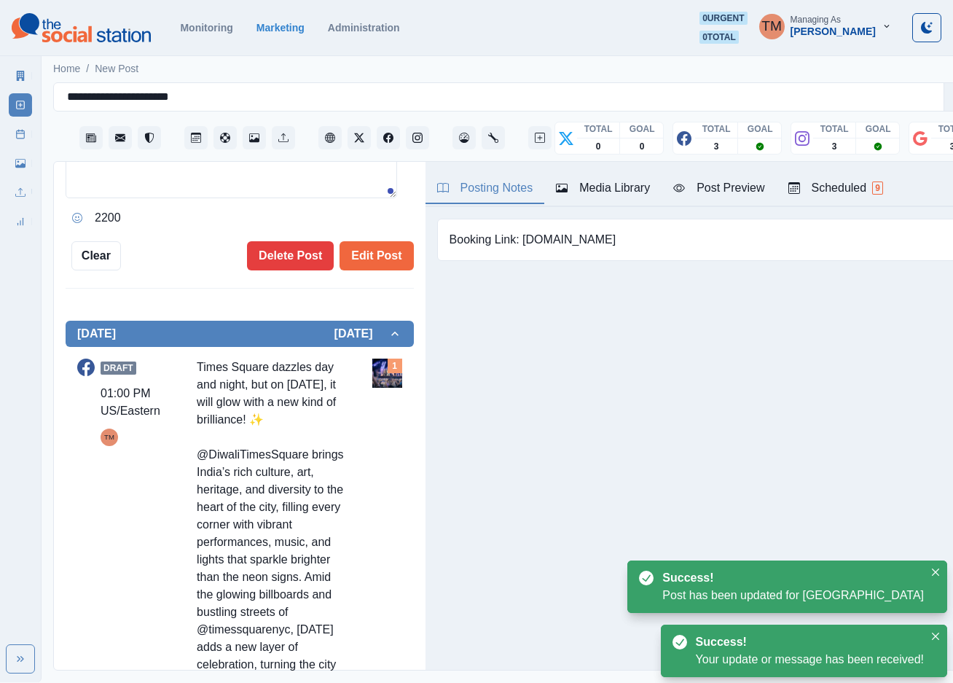
type input "*******"
type textarea "**********"
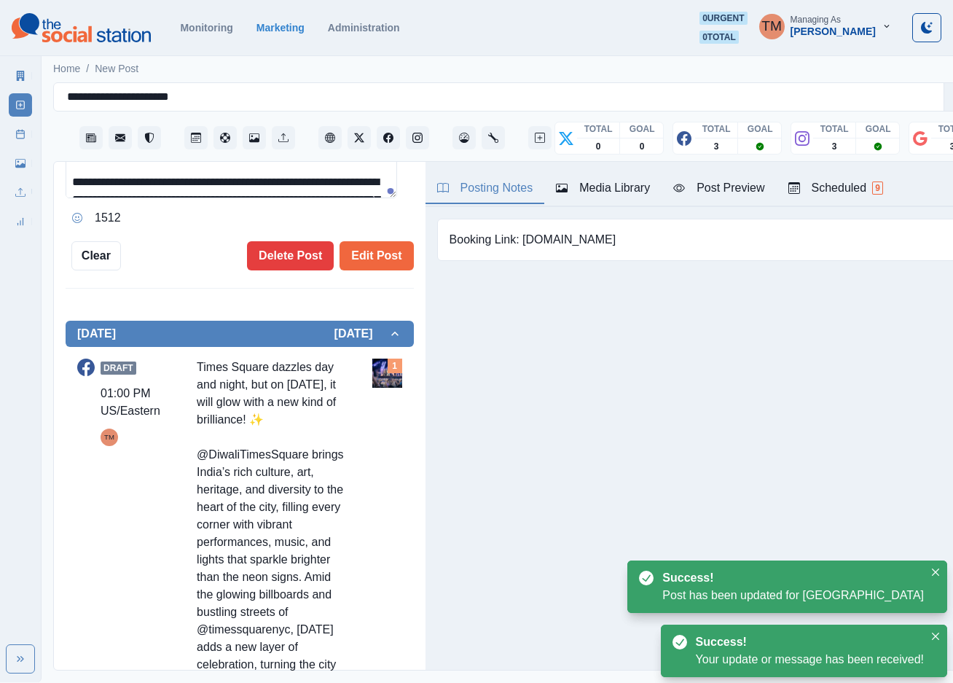
scroll to position [22, 0]
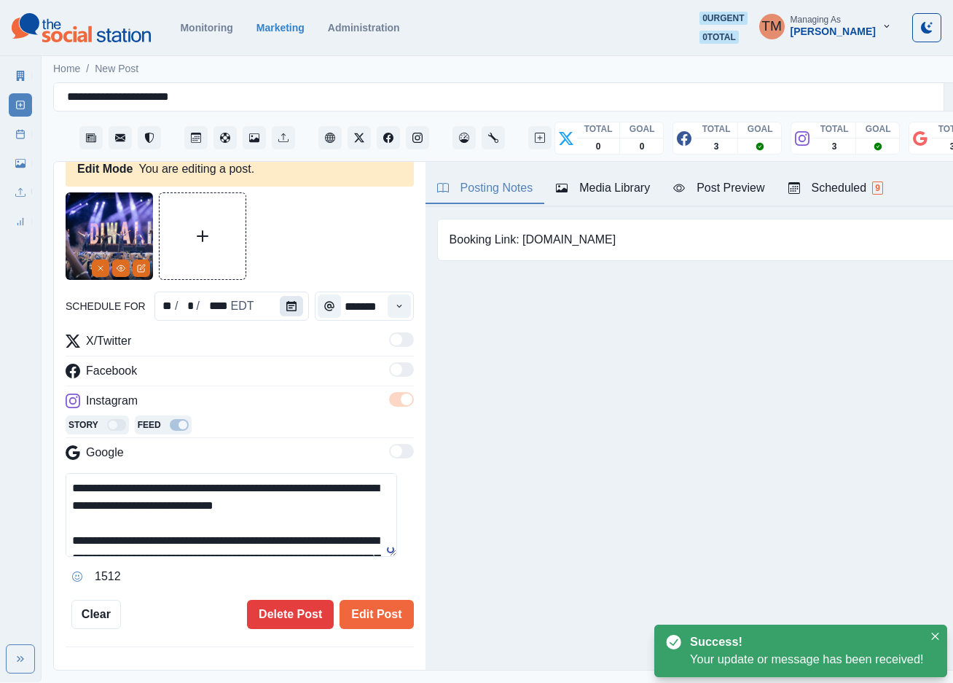
click at [286, 307] on icon "Calendar" at bounding box center [291, 306] width 10 height 10
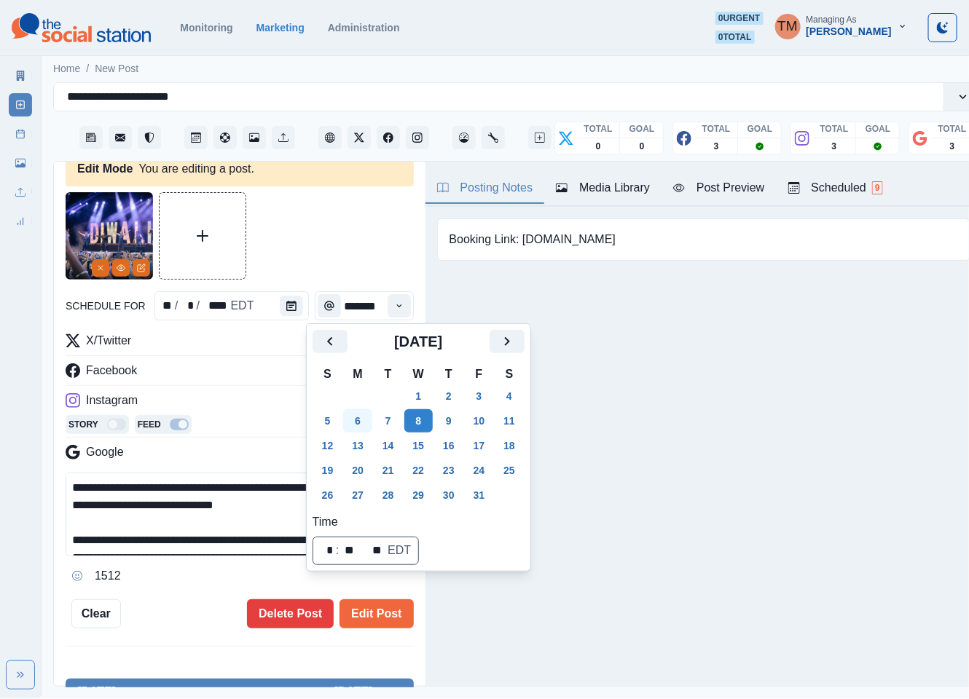
click at [359, 425] on button "6" at bounding box center [357, 420] width 29 height 23
click at [368, 617] on button "Edit Post" at bounding box center [377, 614] width 74 height 29
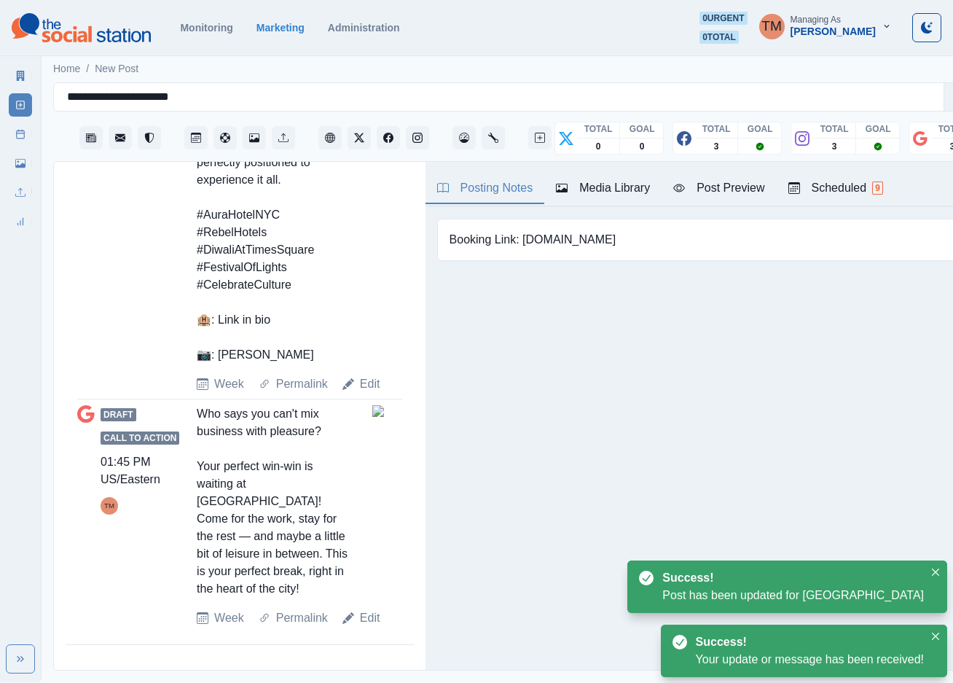
scroll to position [15, 0]
drag, startPoint x: 366, startPoint y: 627, endPoint x: 365, endPoint y: 584, distance: 43.0
click at [365, 627] on link "Edit" at bounding box center [370, 617] width 20 height 17
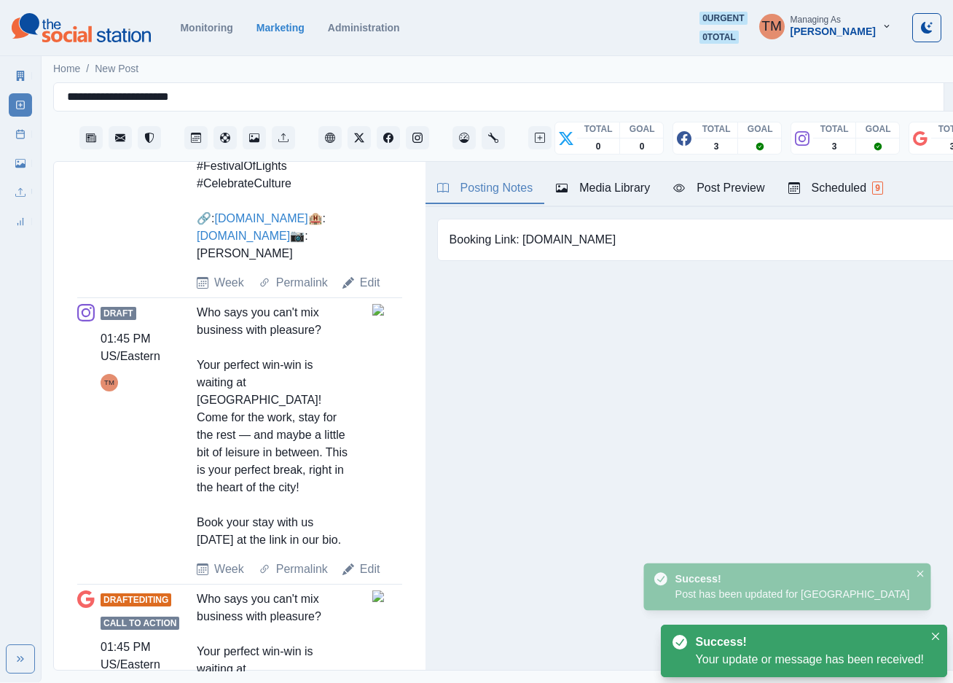
type input "*******"
type textarea "**********"
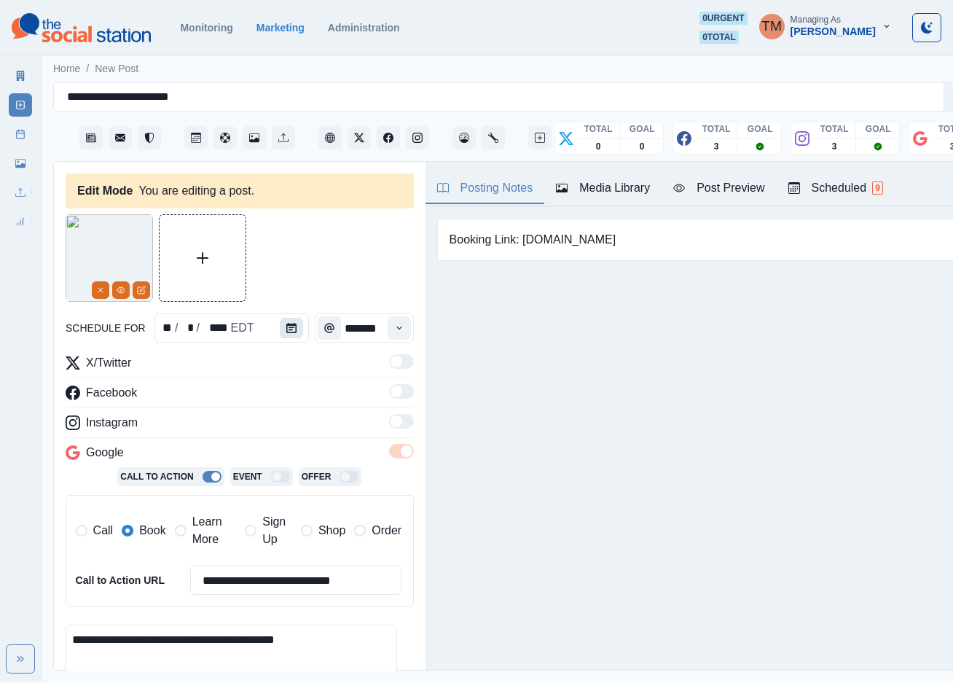
click at [289, 318] on button "Calendar" at bounding box center [291, 328] width 23 height 20
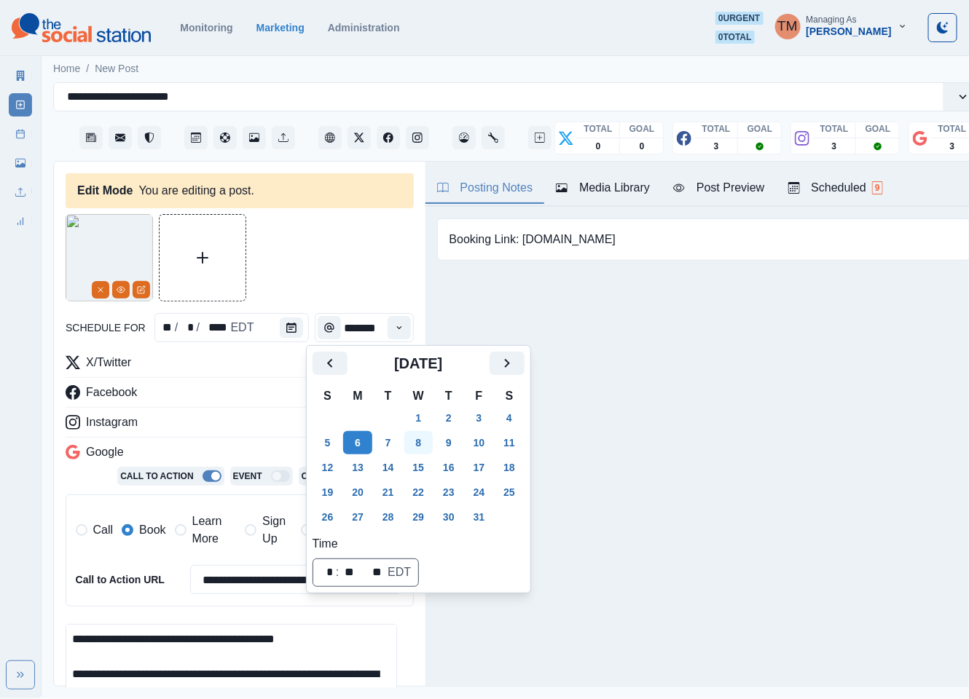
click at [424, 446] on button "8" at bounding box center [418, 442] width 29 height 23
click at [313, 256] on div at bounding box center [240, 257] width 348 height 87
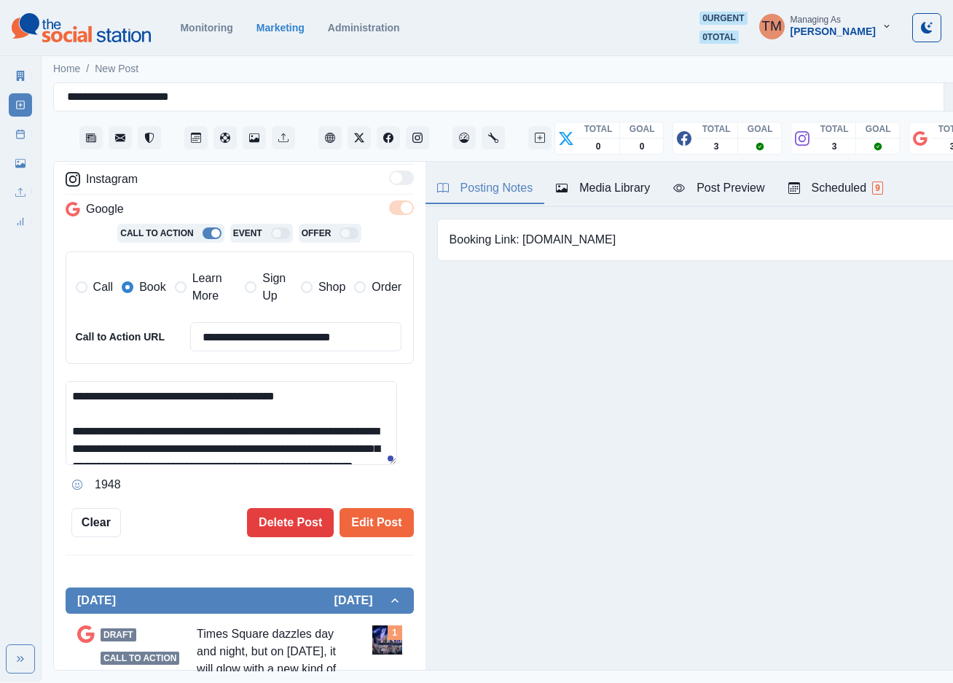
scroll to position [328, 0]
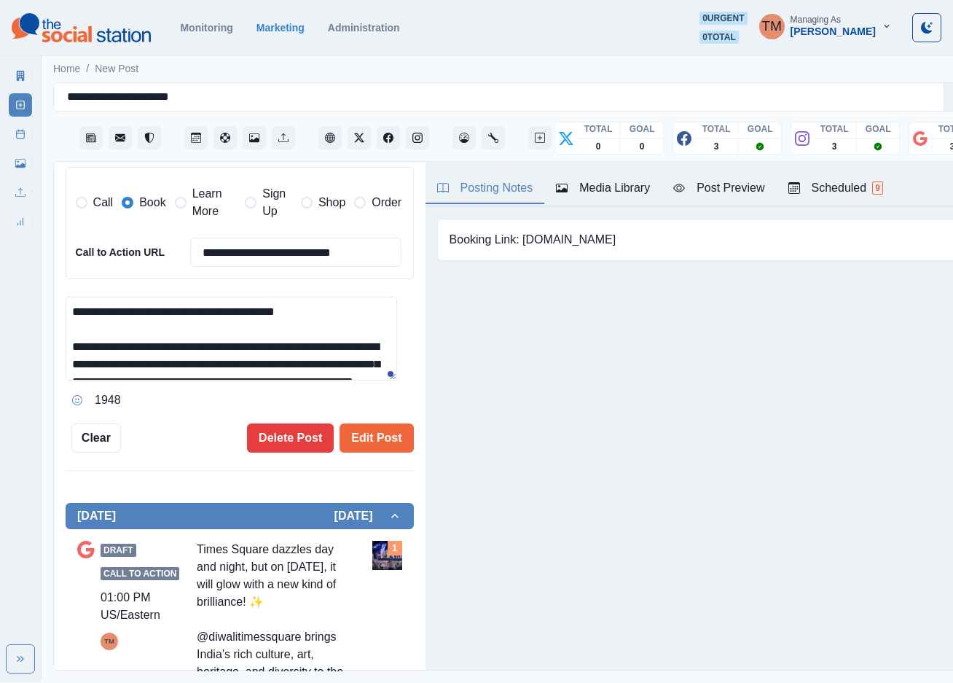
click at [199, 203] on span "Learn More" at bounding box center [214, 202] width 44 height 35
click at [151, 204] on span "Book" at bounding box center [152, 202] width 26 height 17
click at [364, 442] on button "Edit Post" at bounding box center [377, 437] width 74 height 29
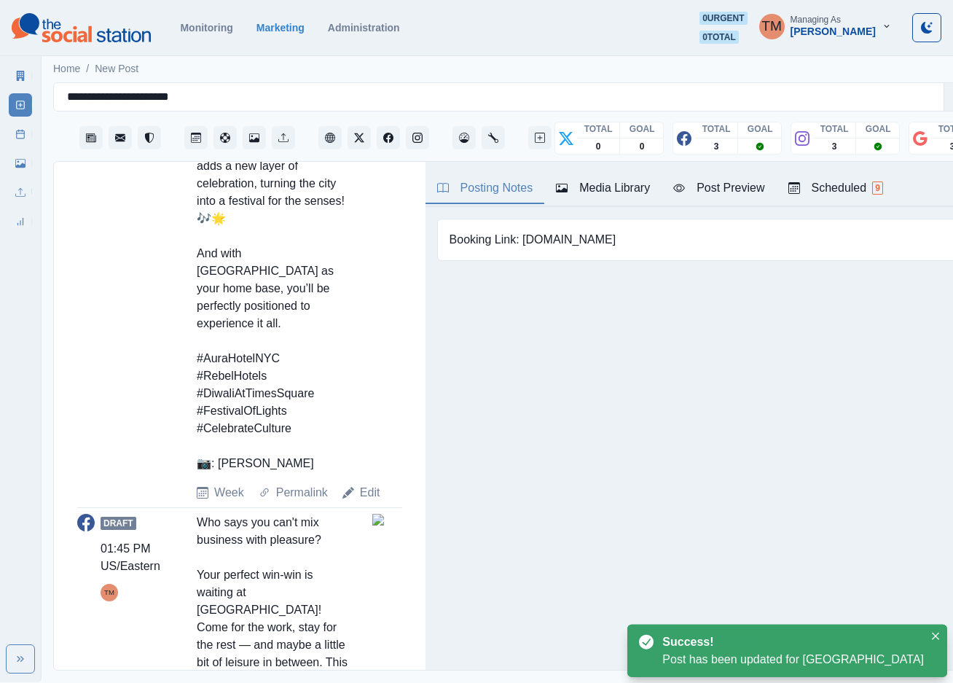
scroll to position [874, 0]
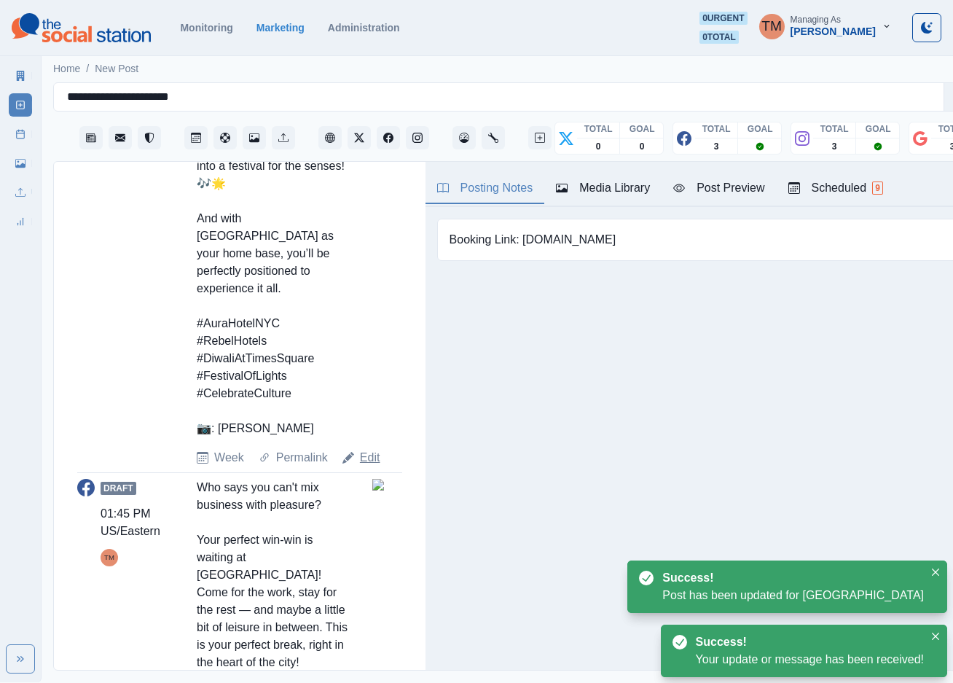
click at [372, 449] on link "Edit" at bounding box center [370, 457] width 20 height 17
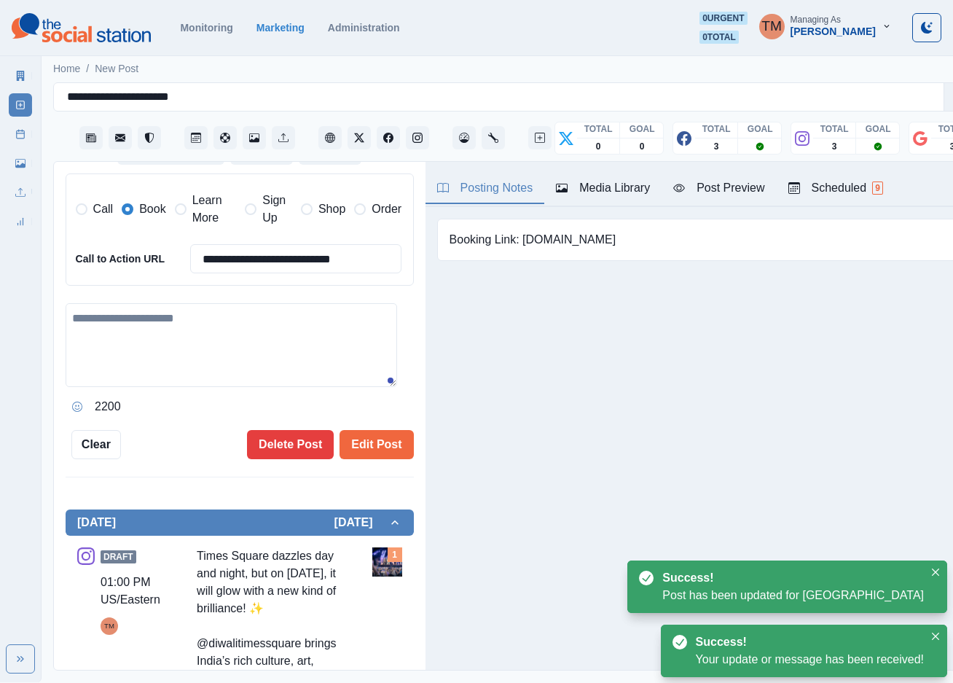
type input "*******"
type textarea "**********"
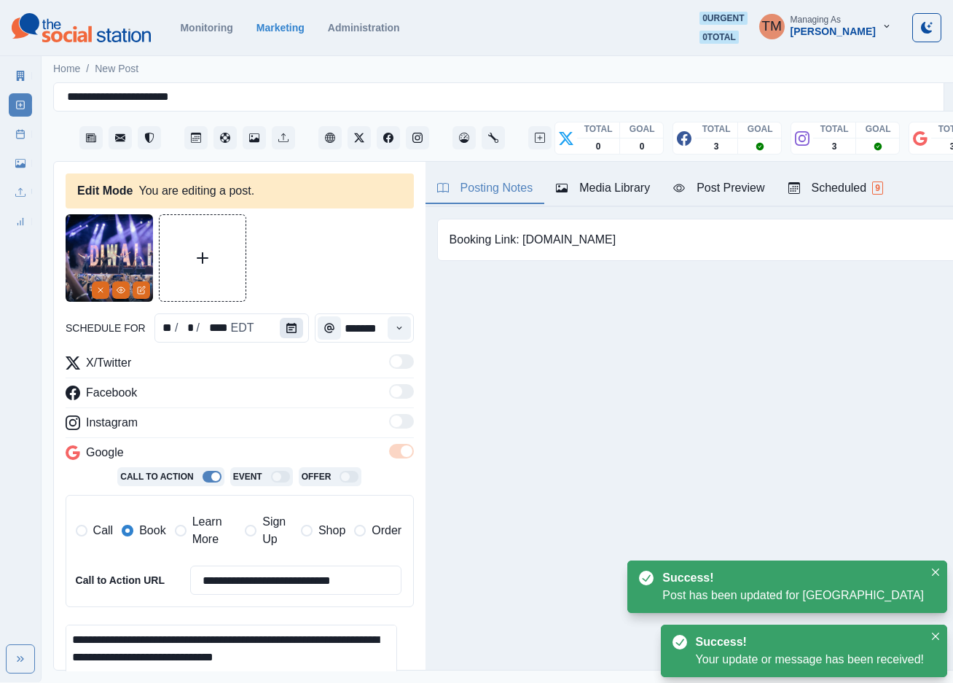
click at [286, 326] on icon "Calendar" at bounding box center [291, 328] width 10 height 10
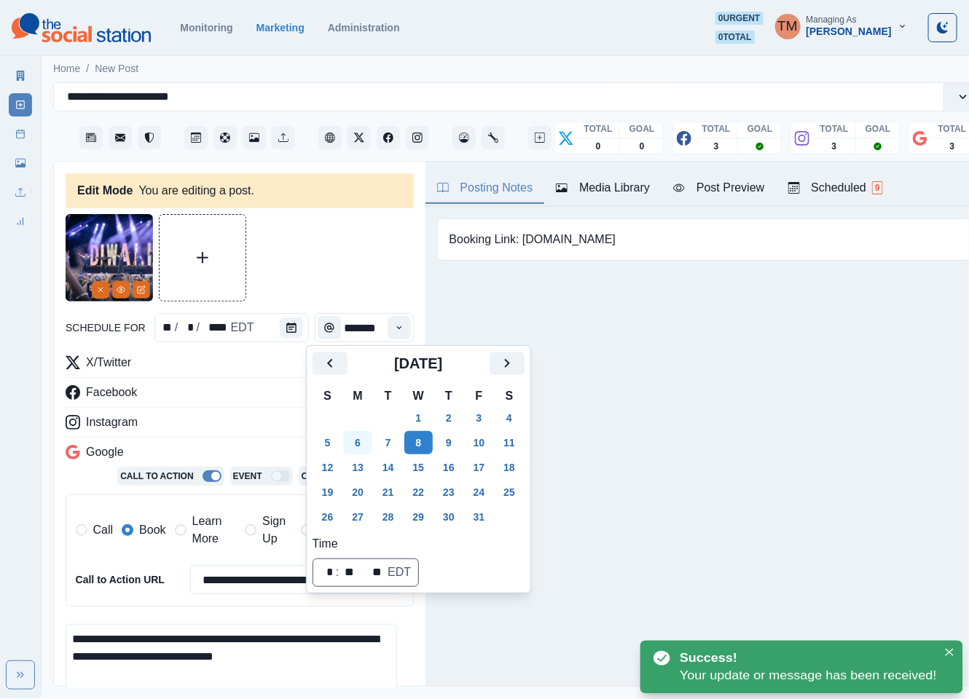
click at [361, 444] on button "6" at bounding box center [357, 442] width 29 height 23
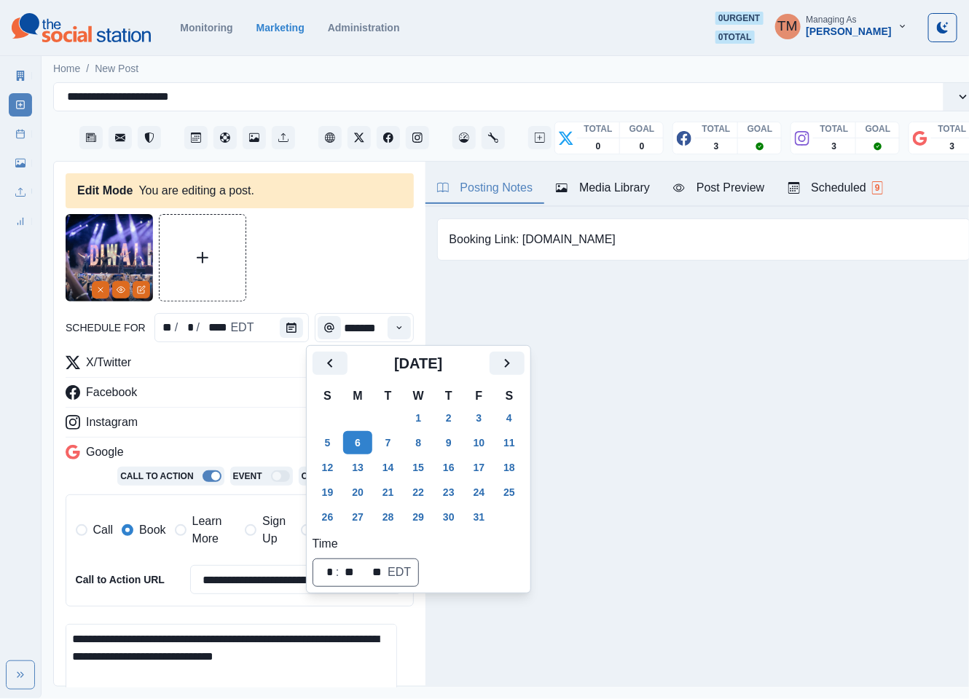
click at [211, 531] on span "Learn More" at bounding box center [214, 530] width 44 height 35
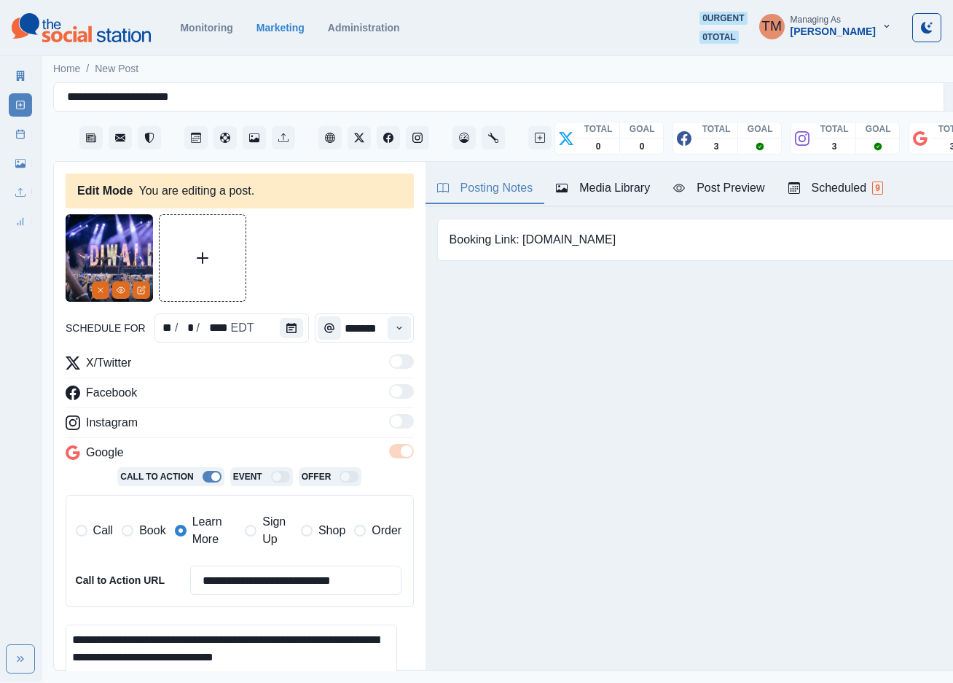
click at [149, 533] on span "Book" at bounding box center [152, 530] width 26 height 17
click at [302, 278] on div at bounding box center [240, 257] width 348 height 87
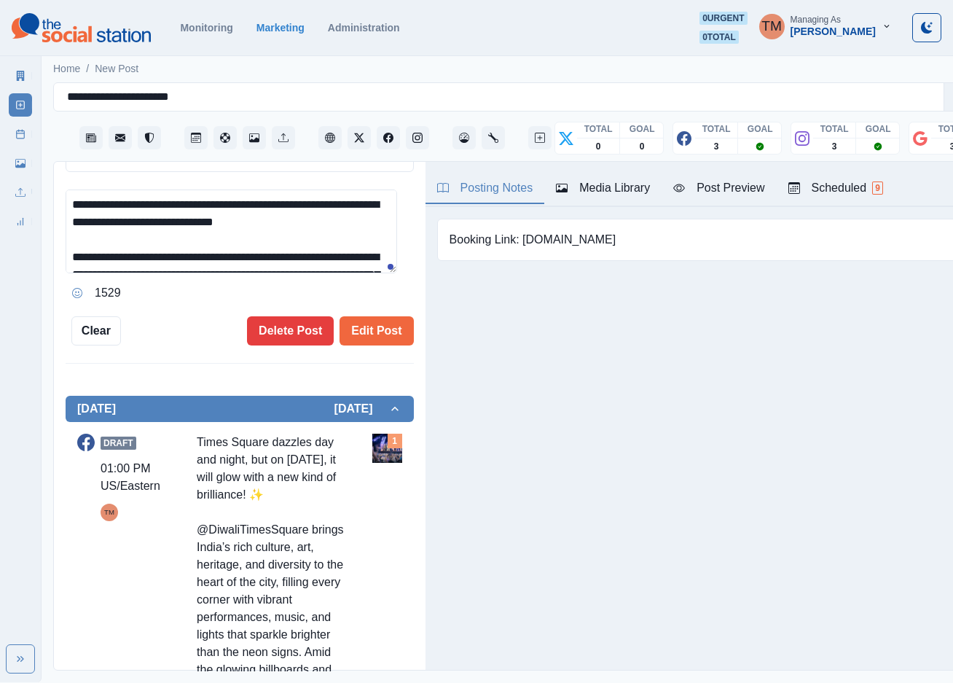
scroll to position [437, 0]
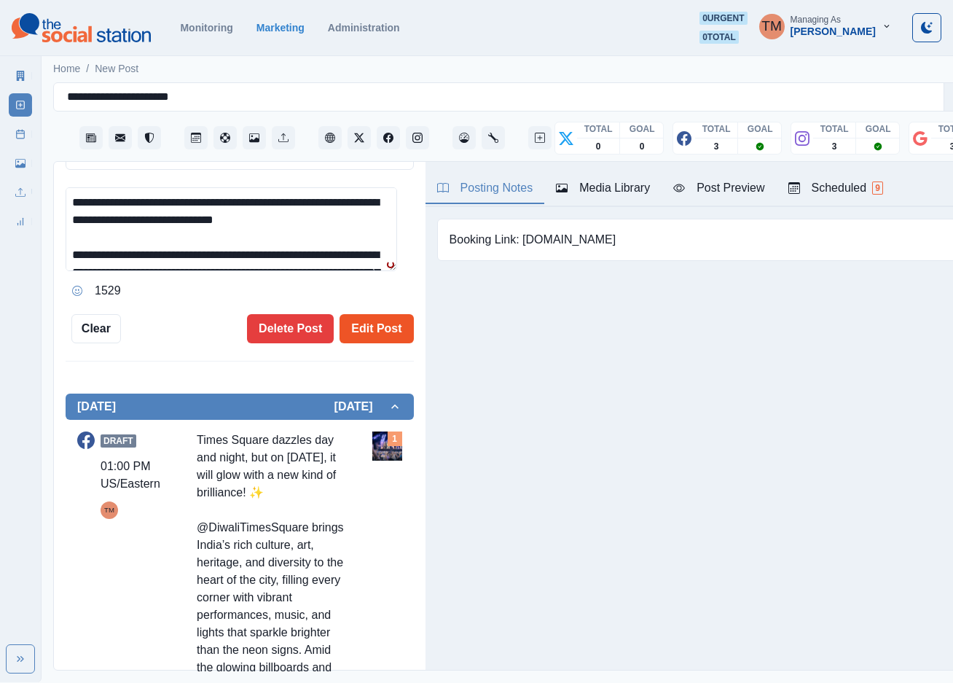
click at [365, 323] on button "Edit Post" at bounding box center [377, 328] width 74 height 29
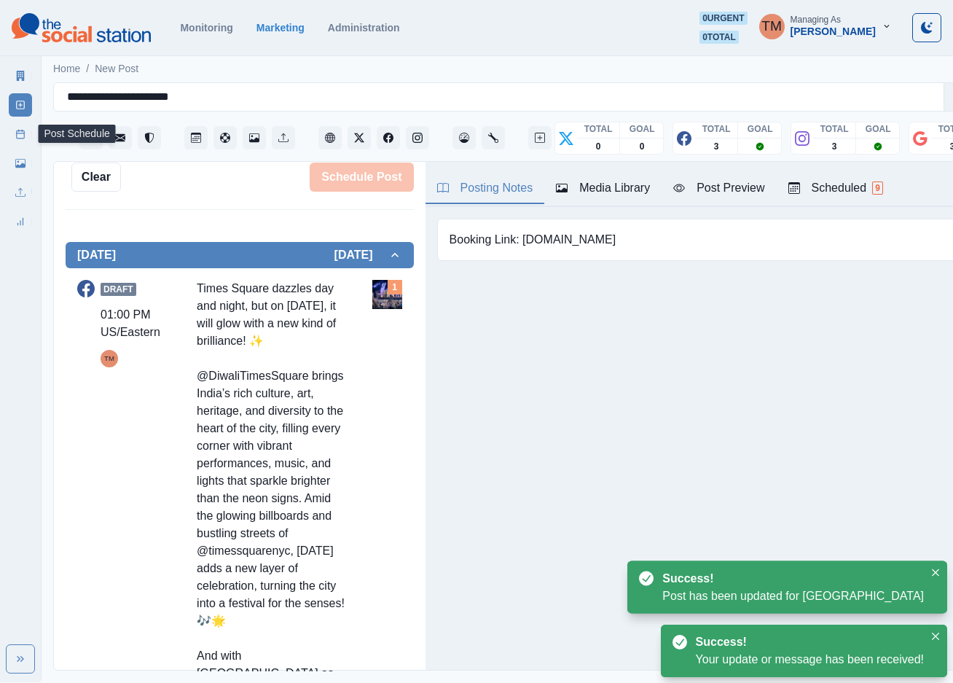
click at [24, 134] on rect at bounding box center [21, 134] width 8 height 8
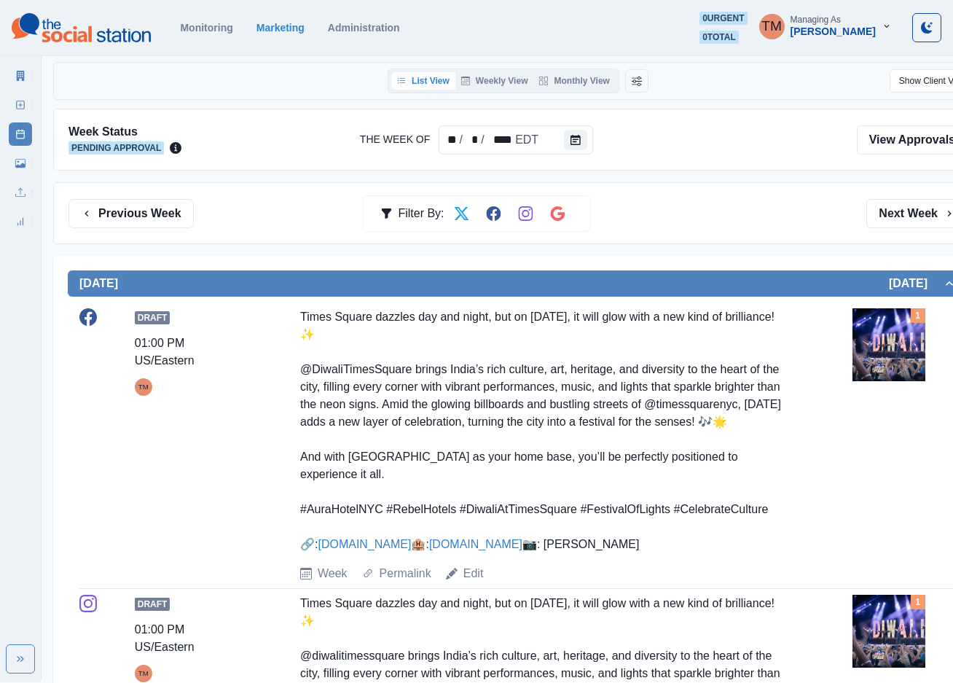
scroll to position [219, 0]
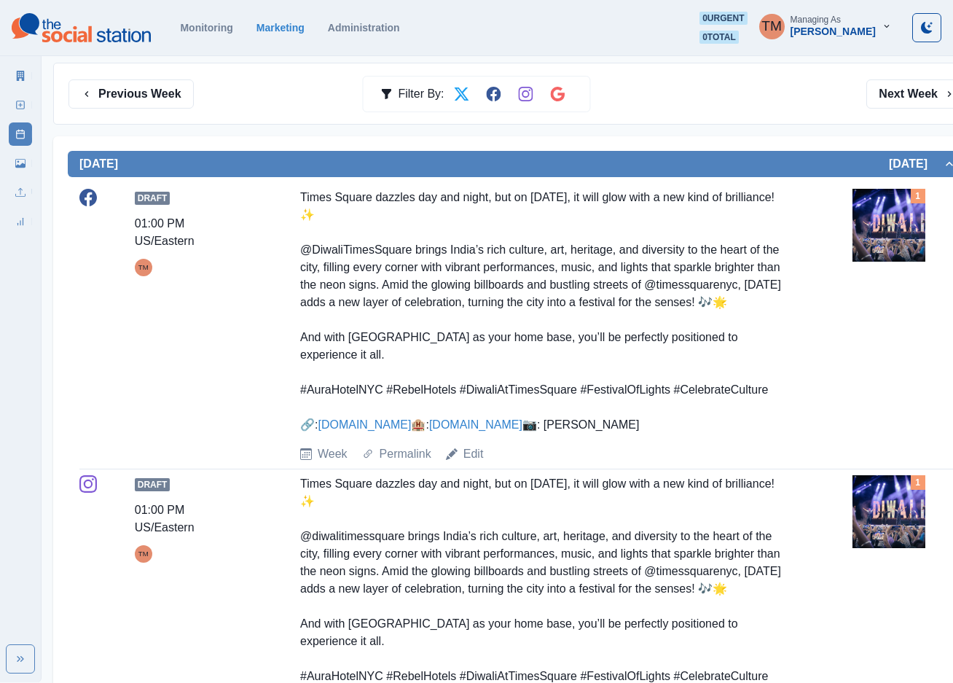
drag, startPoint x: 132, startPoint y: 98, endPoint x: 132, endPoint y: 114, distance: 16.0
click at [132, 98] on button "Previous Week" at bounding box center [130, 93] width 125 height 29
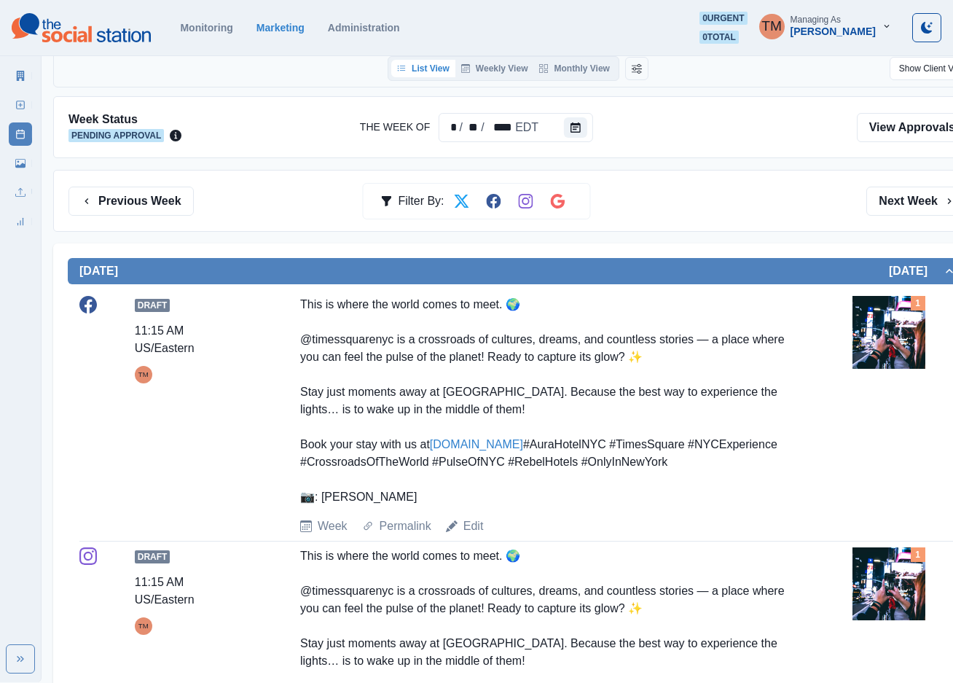
scroll to position [109, 0]
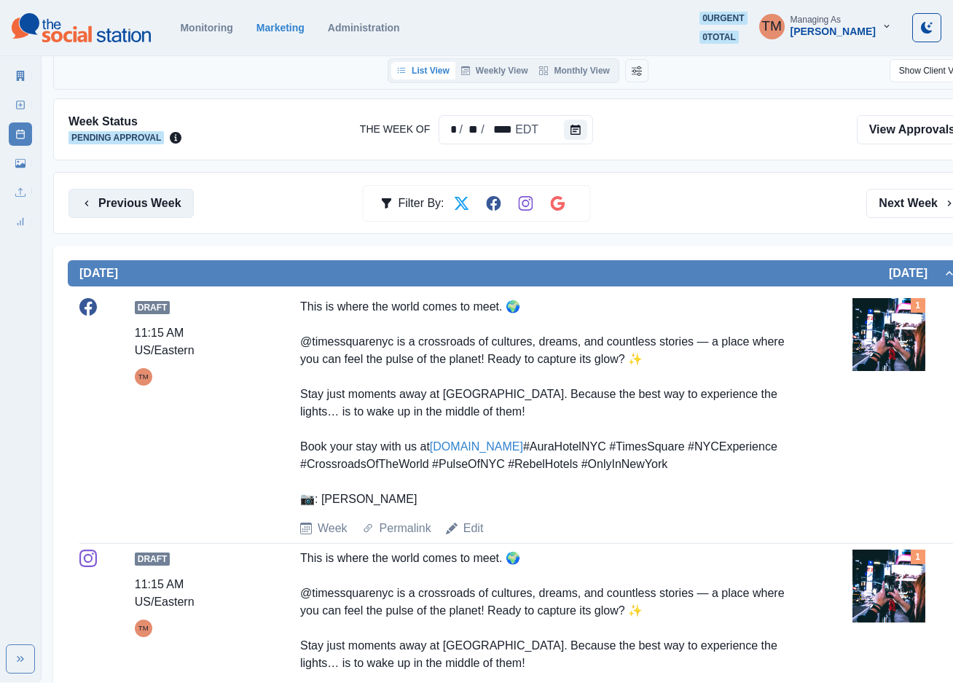
click at [131, 197] on button "Previous Week" at bounding box center [130, 203] width 125 height 29
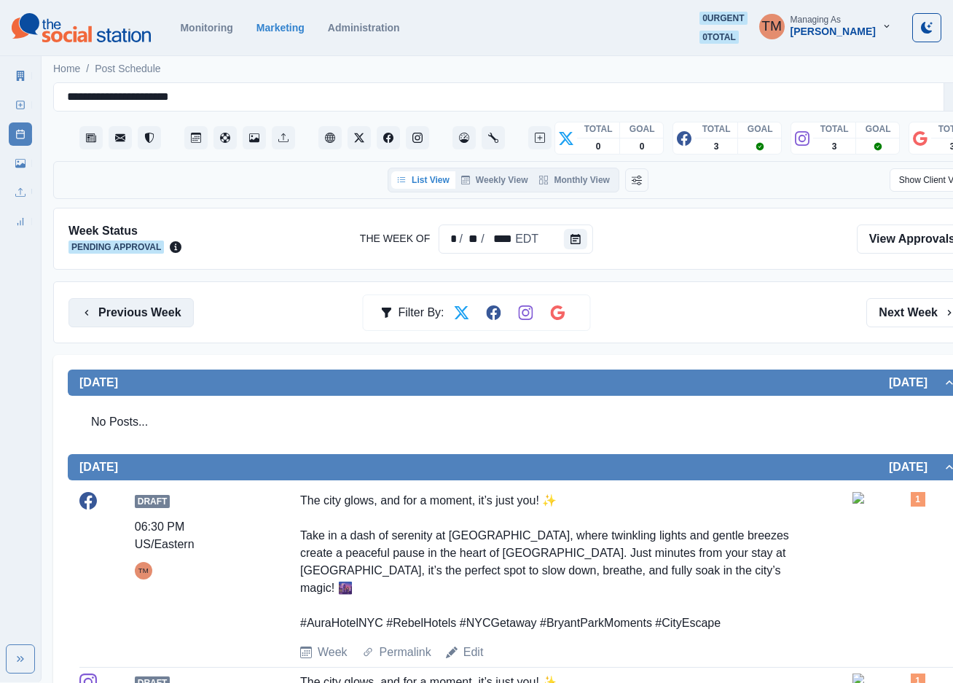
click at [117, 310] on button "Previous Week" at bounding box center [130, 312] width 125 height 29
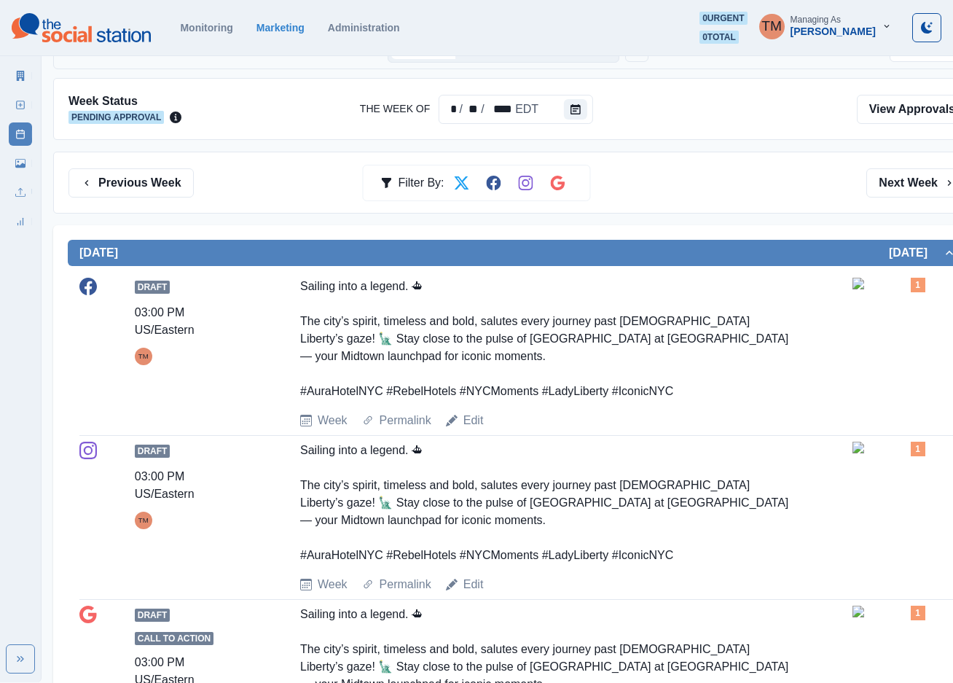
scroll to position [109, 0]
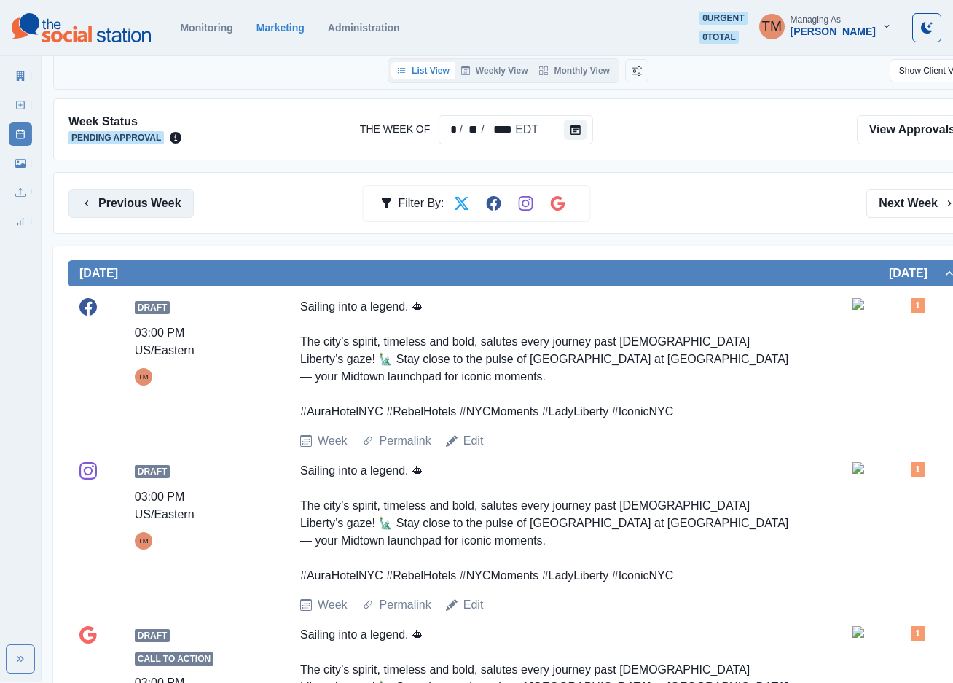
click at [152, 203] on button "Previous Week" at bounding box center [130, 203] width 125 height 29
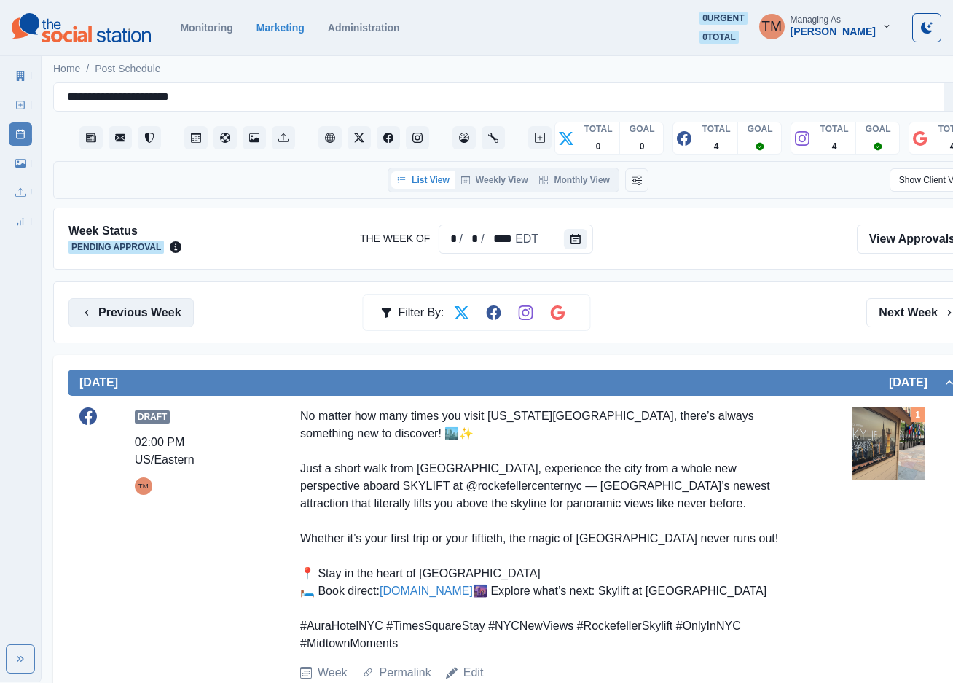
click at [138, 320] on button "Previous Week" at bounding box center [130, 312] width 125 height 29
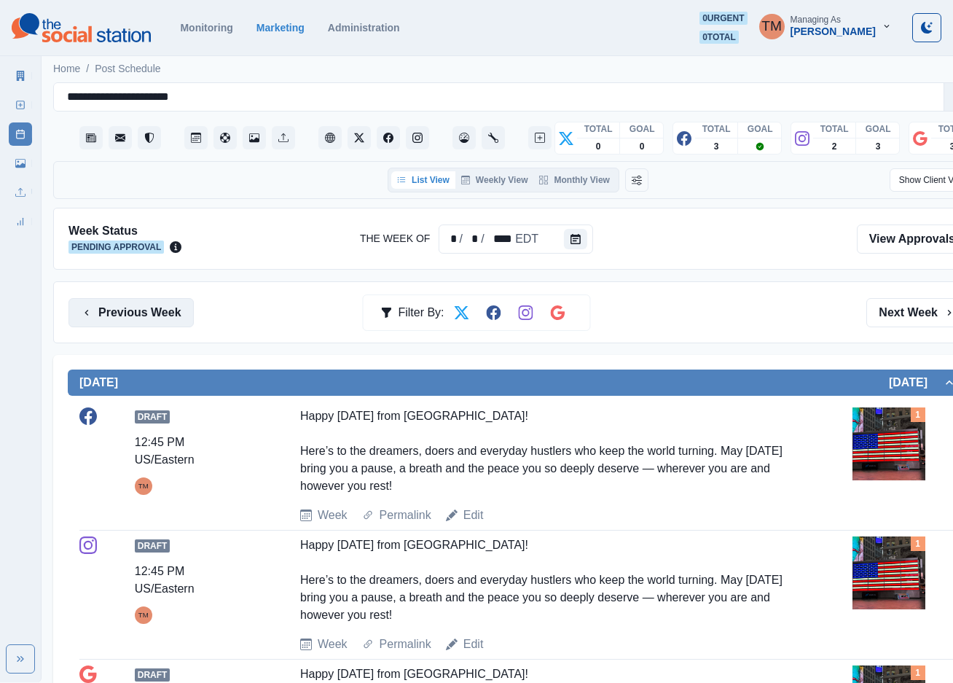
click at [140, 315] on button "Previous Week" at bounding box center [130, 312] width 125 height 29
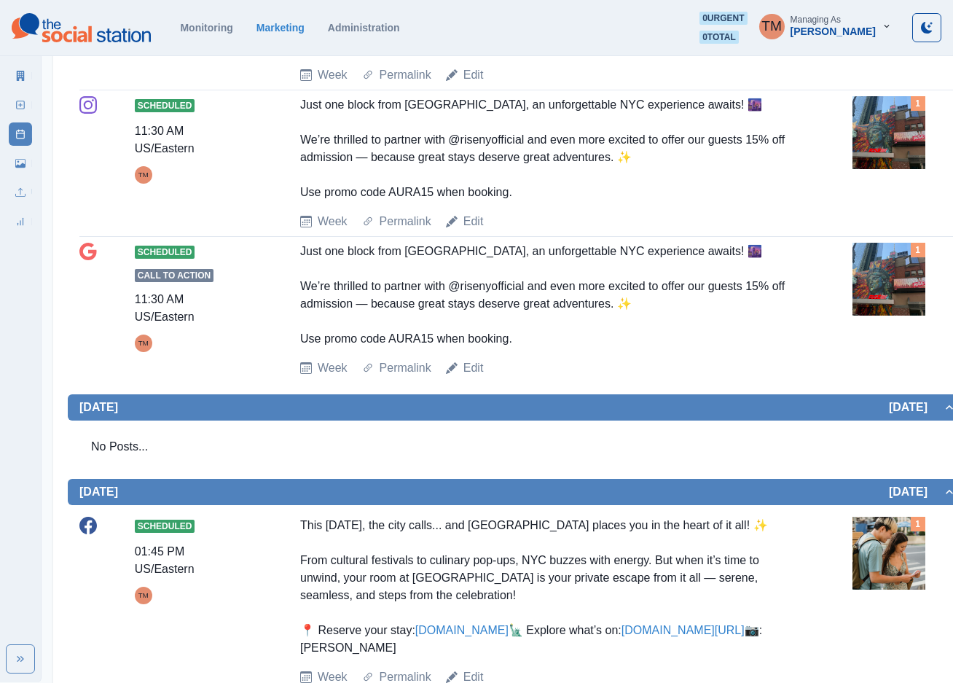
scroll to position [984, 0]
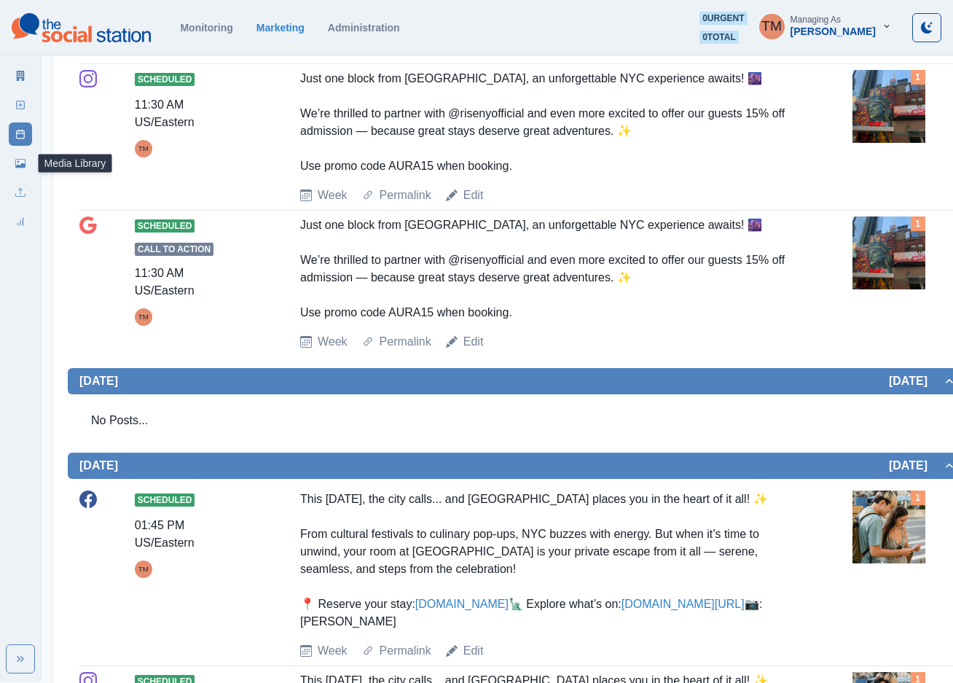
drag, startPoint x: 17, startPoint y: 168, endPoint x: 9, endPoint y: 173, distance: 10.1
click at [16, 168] on link "Media Library" at bounding box center [20, 163] width 23 height 23
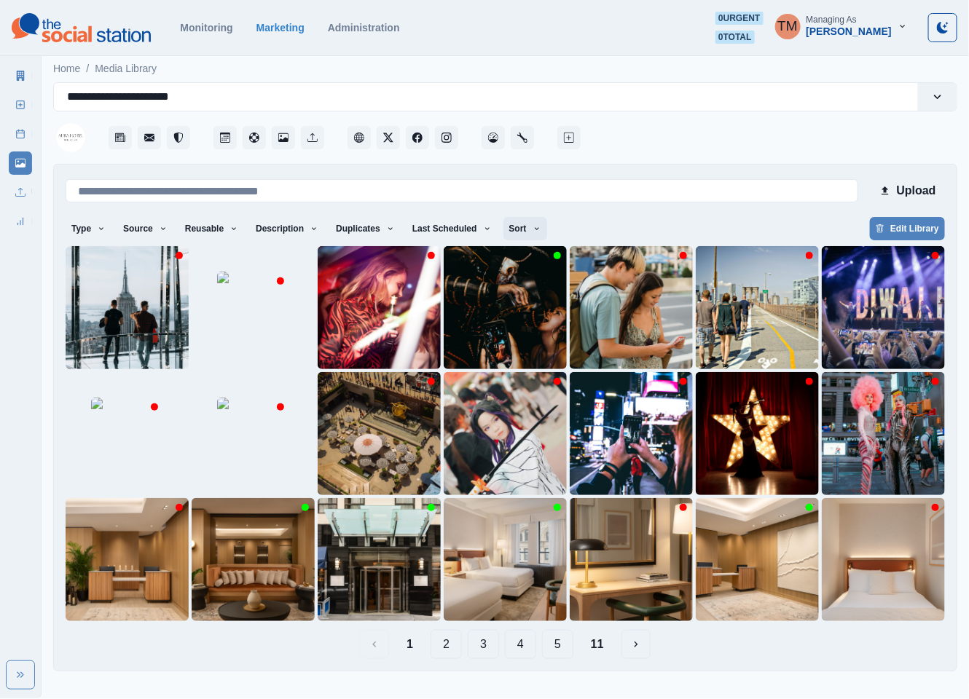
click at [511, 232] on button "Sort" at bounding box center [525, 228] width 44 height 23
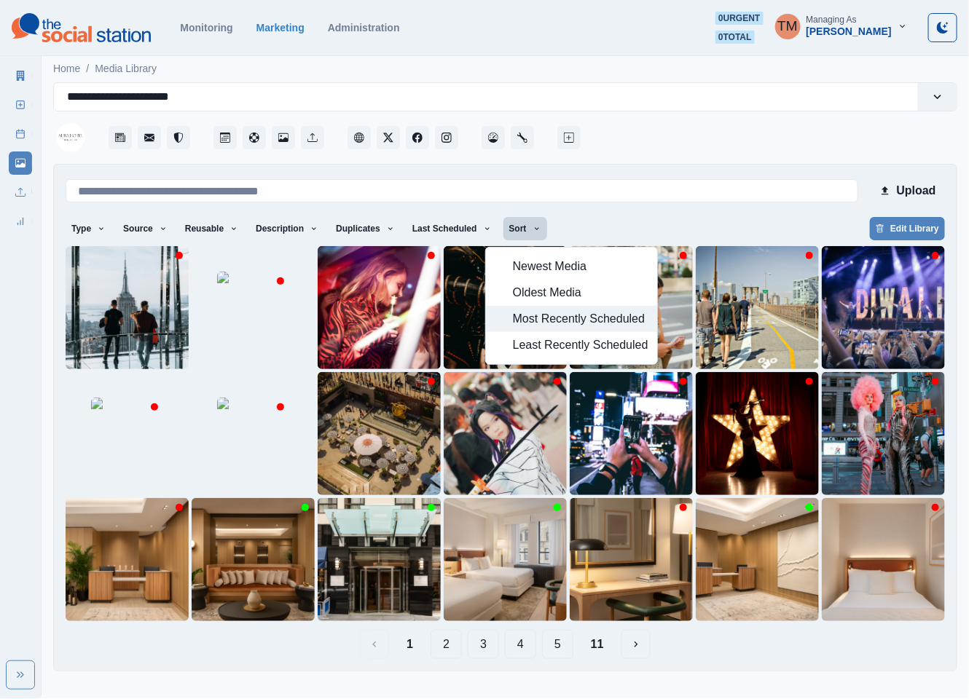
click at [545, 323] on span "Most Recently Scheduled" at bounding box center [581, 318] width 136 height 17
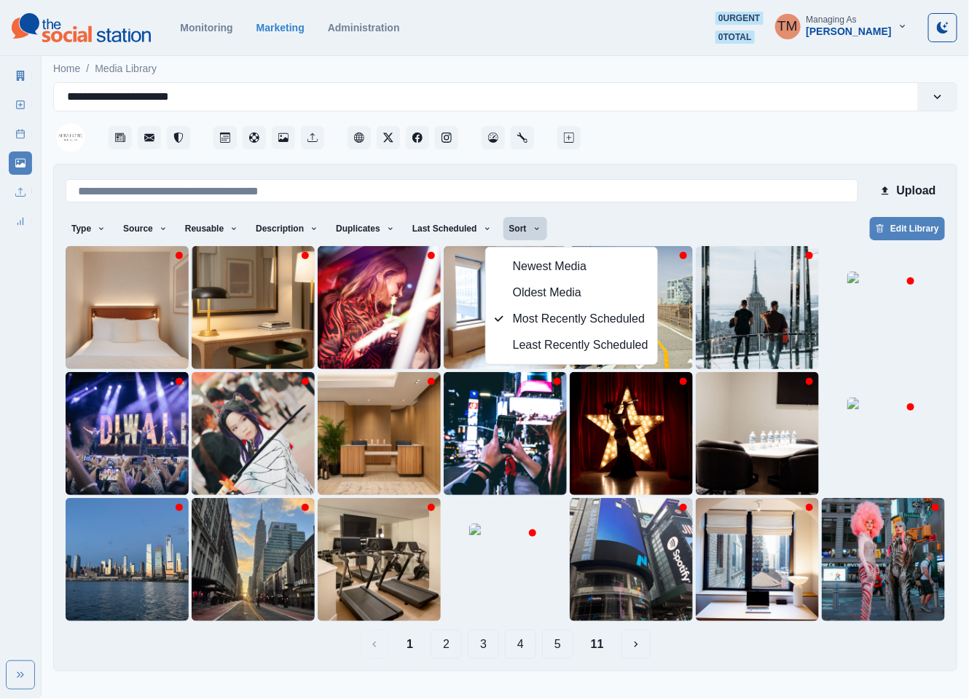
click at [694, 674] on main "**********" at bounding box center [505, 367] width 927 height 631
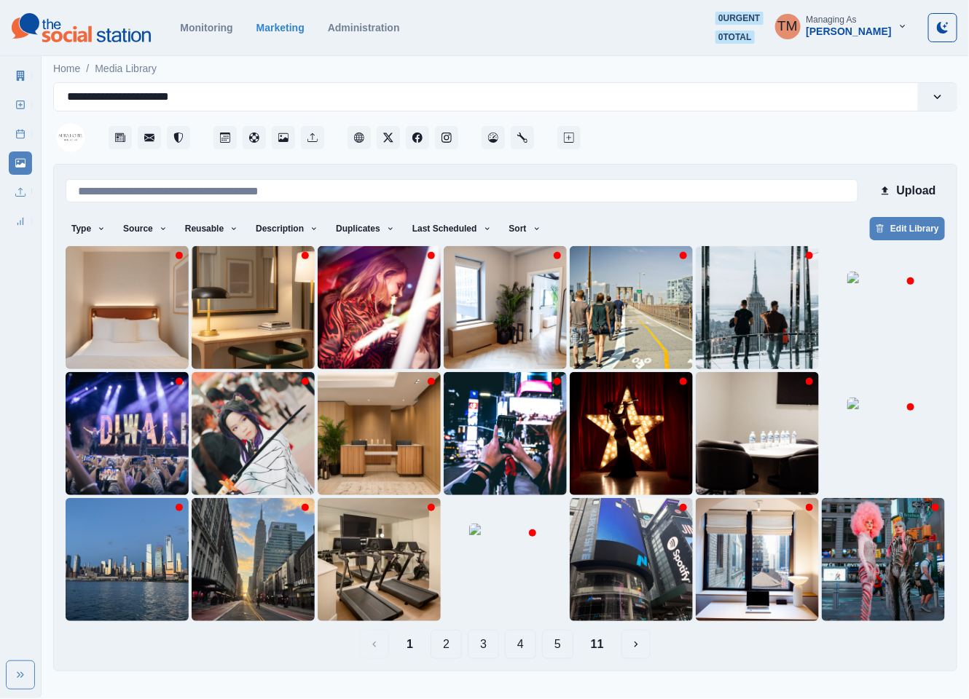
click at [444, 640] on button "2" at bounding box center [446, 644] width 31 height 29
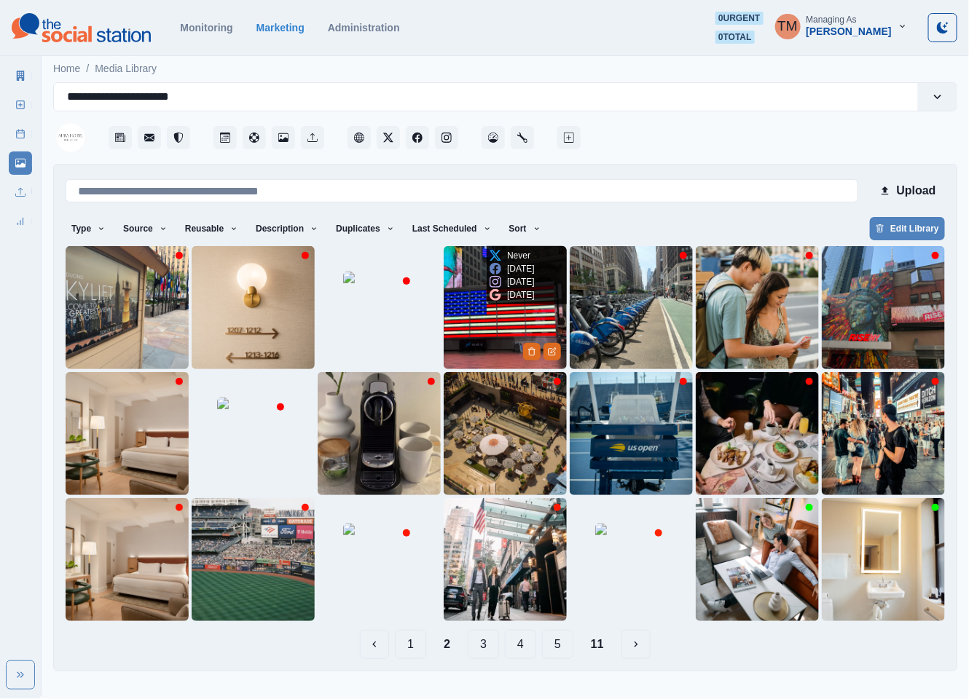
click at [463, 340] on img at bounding box center [505, 307] width 123 height 123
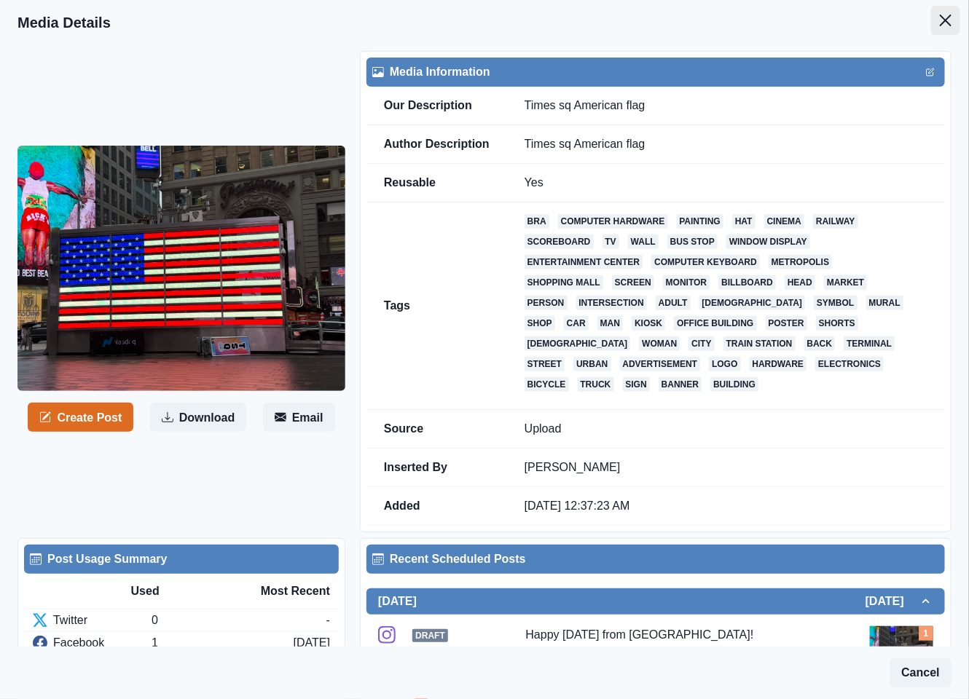
click at [940, 20] on icon "Close" at bounding box center [946, 21] width 12 height 12
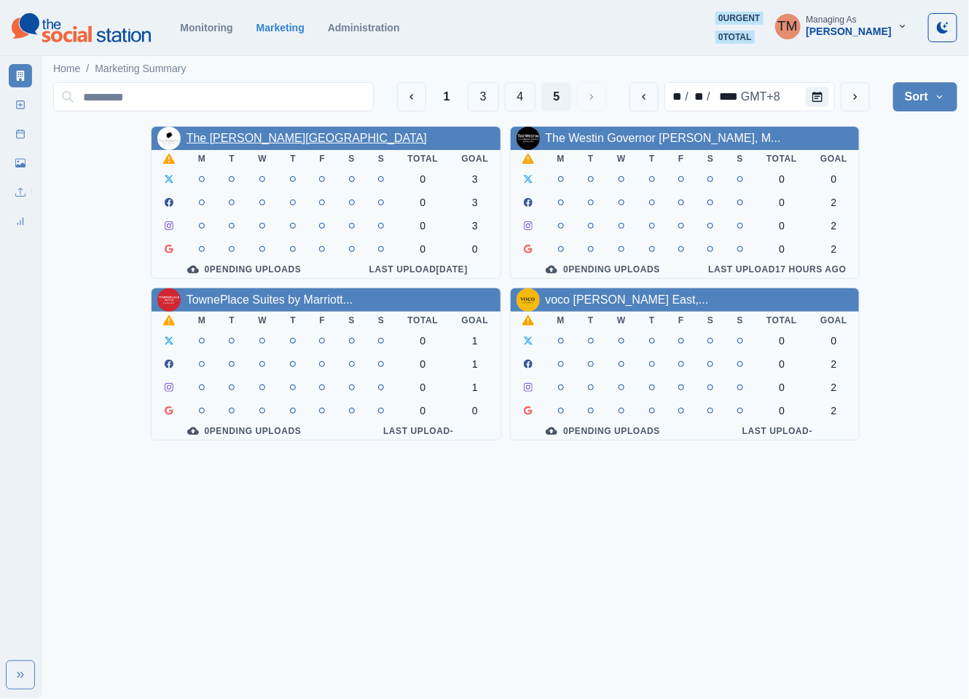
click at [261, 142] on link "The [PERSON_NAME][GEOGRAPHIC_DATA]" at bounding box center [307, 138] width 240 height 12
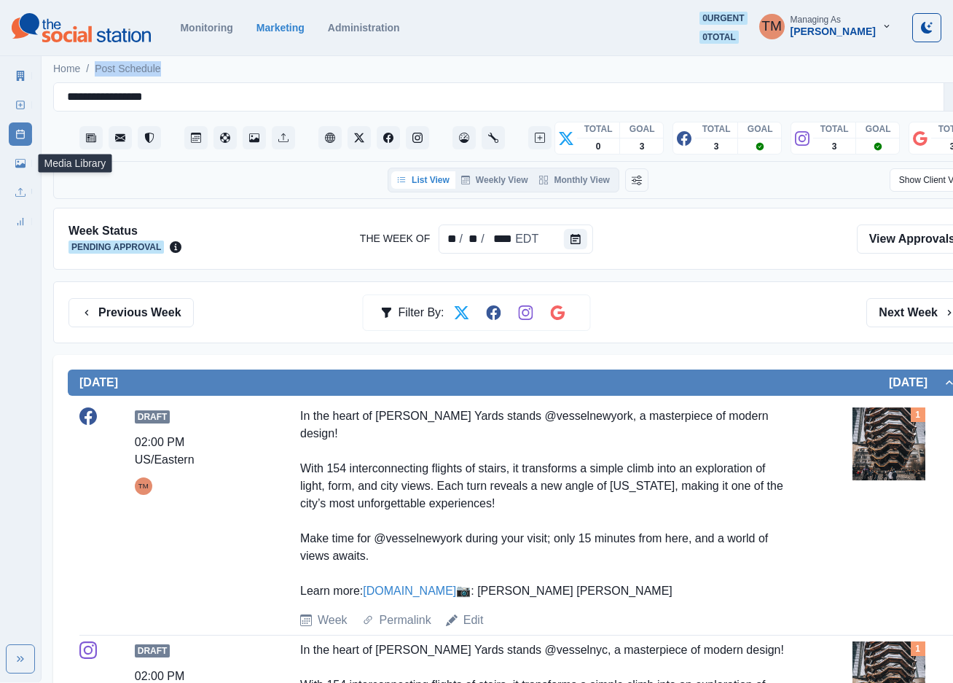
click at [22, 168] on link "Media Library" at bounding box center [20, 163] width 23 height 23
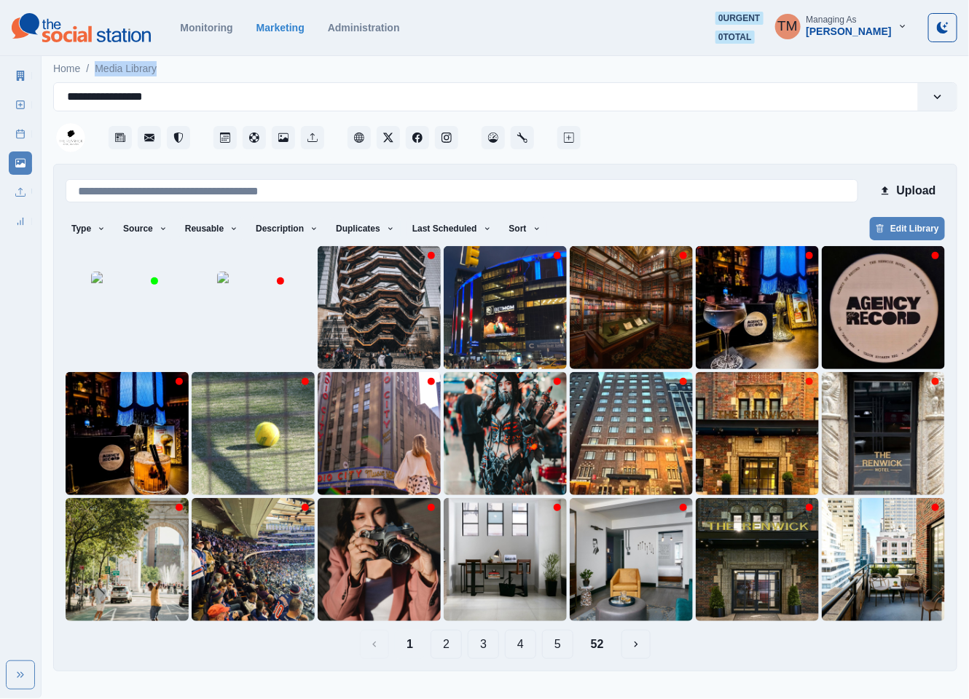
click at [440, 649] on button "2" at bounding box center [446, 644] width 31 height 29
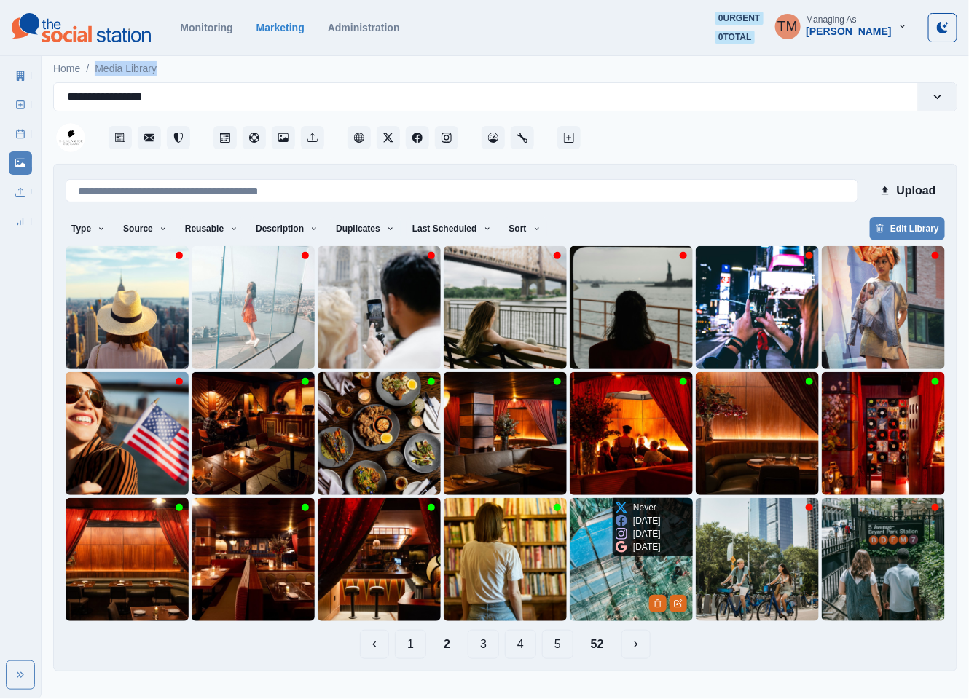
click at [604, 600] on img at bounding box center [631, 559] width 123 height 123
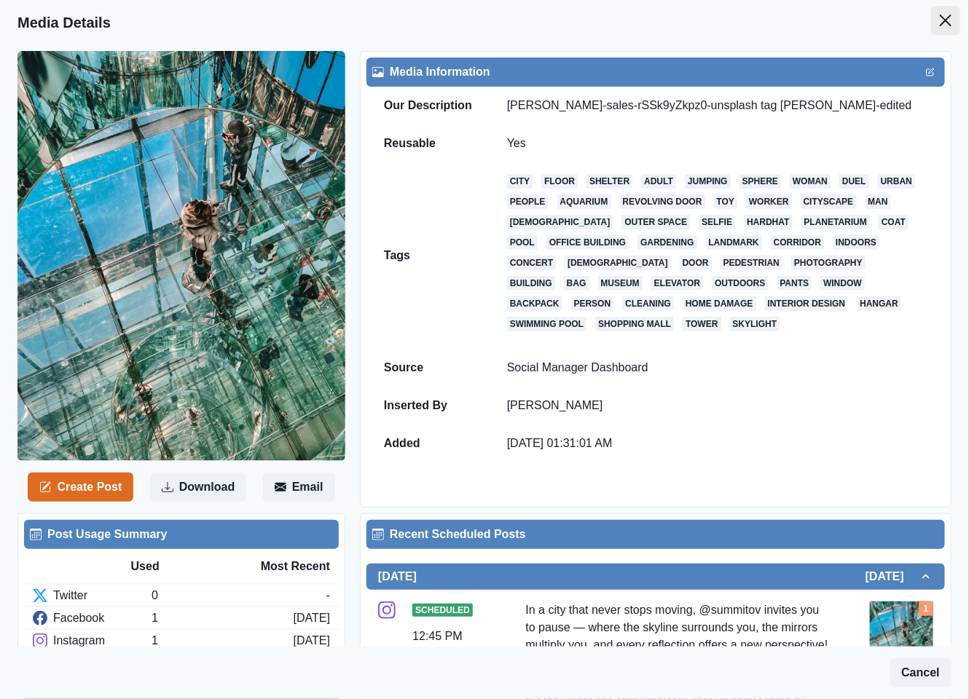
click at [940, 20] on icon "Close" at bounding box center [946, 21] width 12 height 12
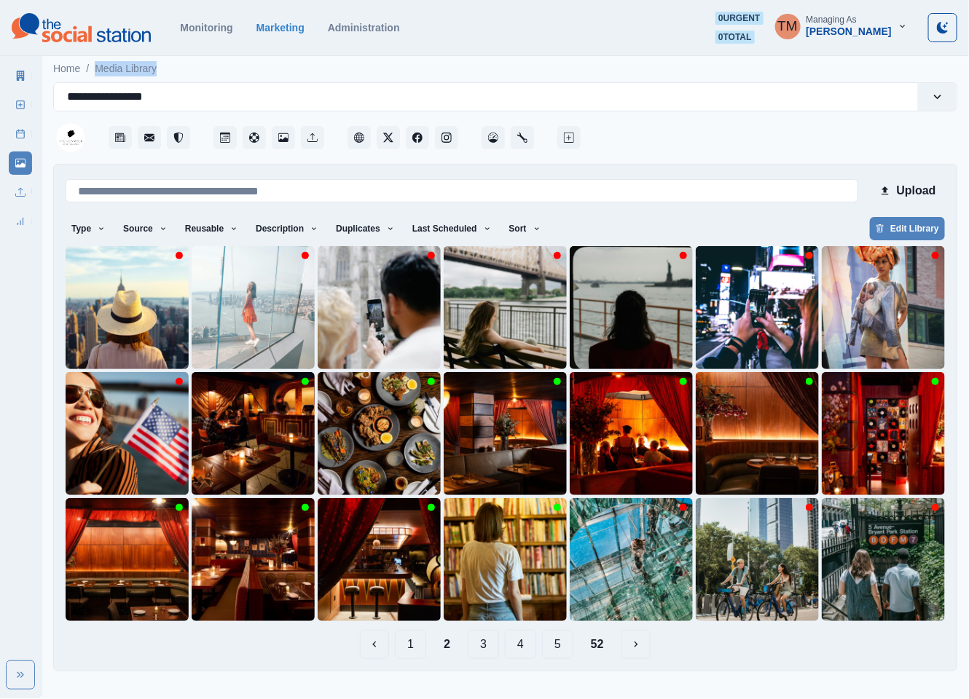
click at [404, 654] on button "1" at bounding box center [410, 644] width 31 height 29
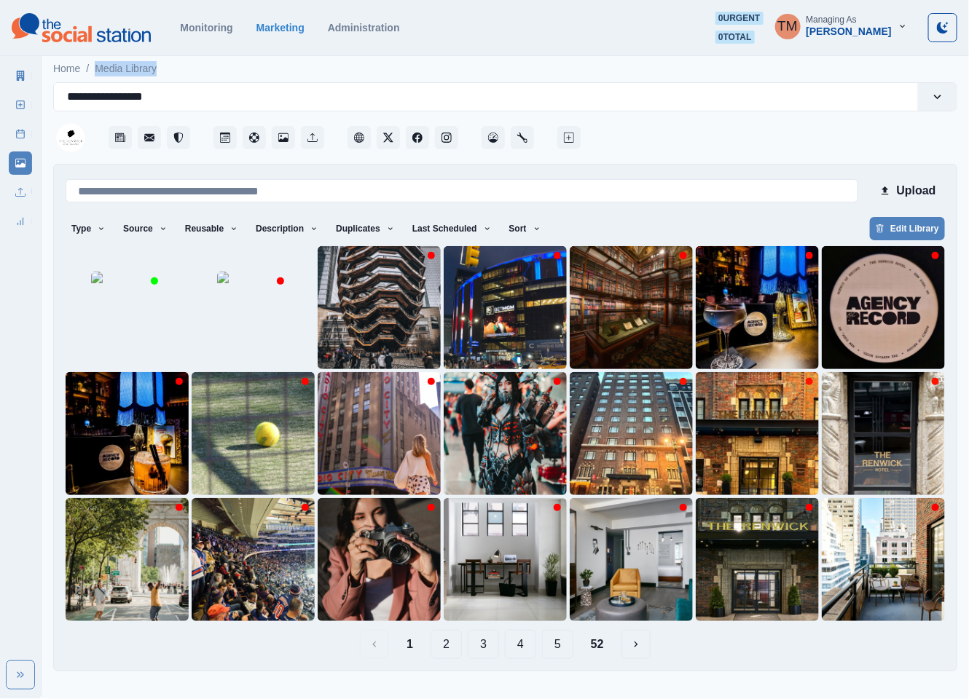
click at [20, 77] on icon at bounding box center [21, 76] width 8 height 10
